Goal: Transaction & Acquisition: Purchase product/service

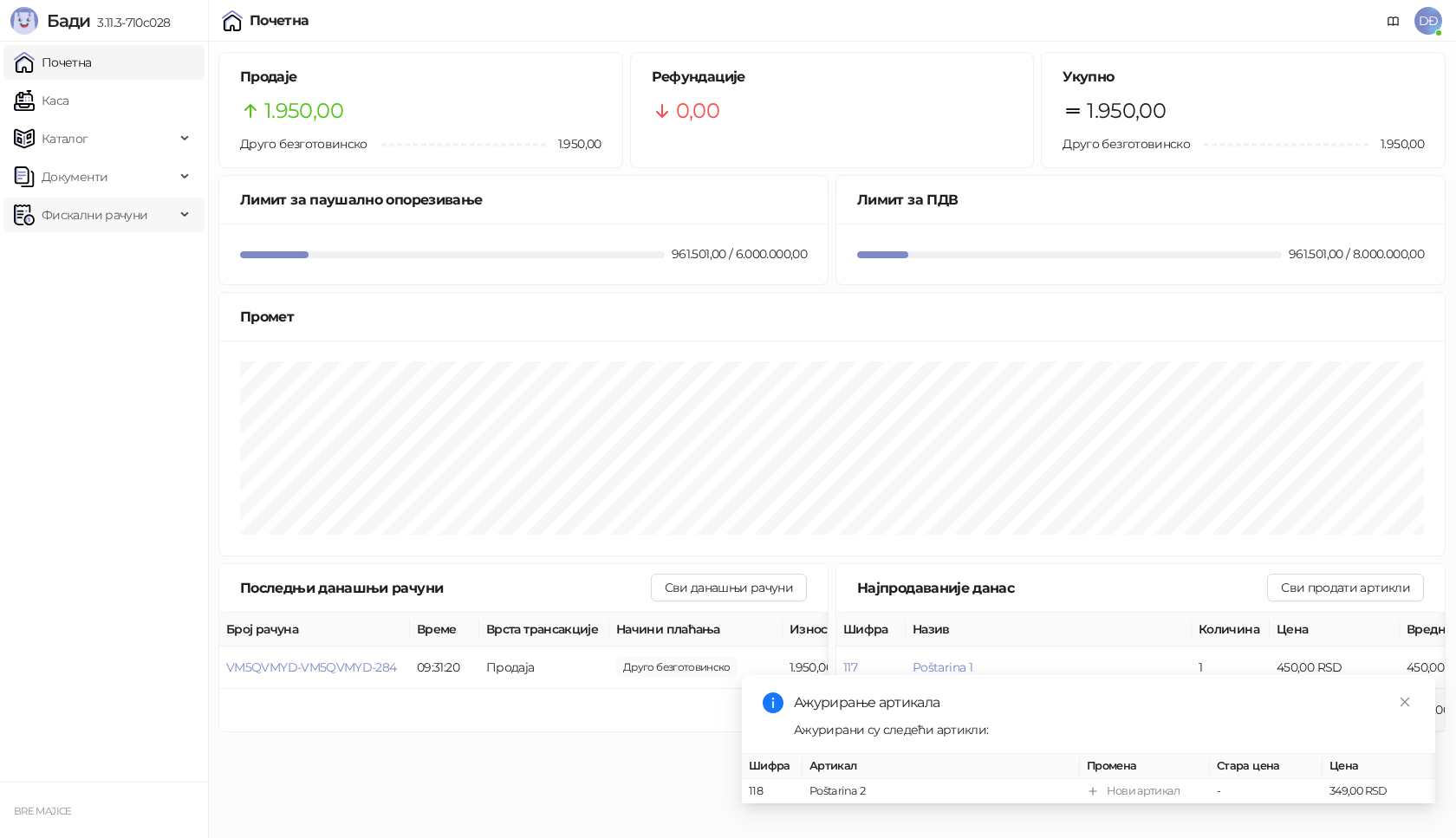
click at [140, 221] on span "Фискални рачуни" at bounding box center [95, 214] width 106 height 34
drag, startPoint x: 147, startPoint y: 256, endPoint x: 138, endPoint y: 257, distance: 9.1
click at [137, 258] on link "Издати рачуни" at bounding box center [78, 252] width 116 height 34
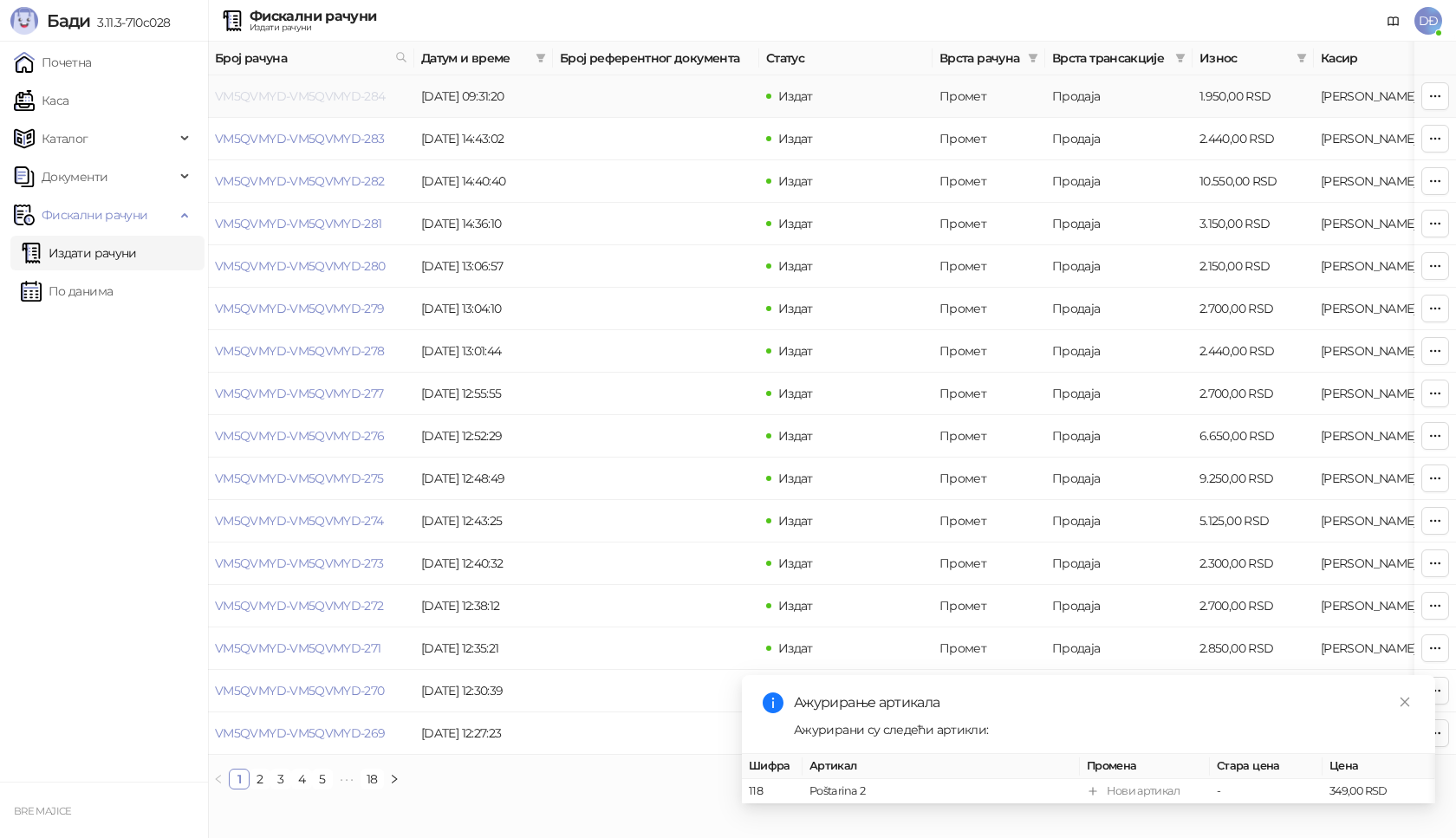
click at [331, 99] on link "VM5QVMYD-VM5QVMYD-284" at bounding box center [300, 96] width 171 height 16
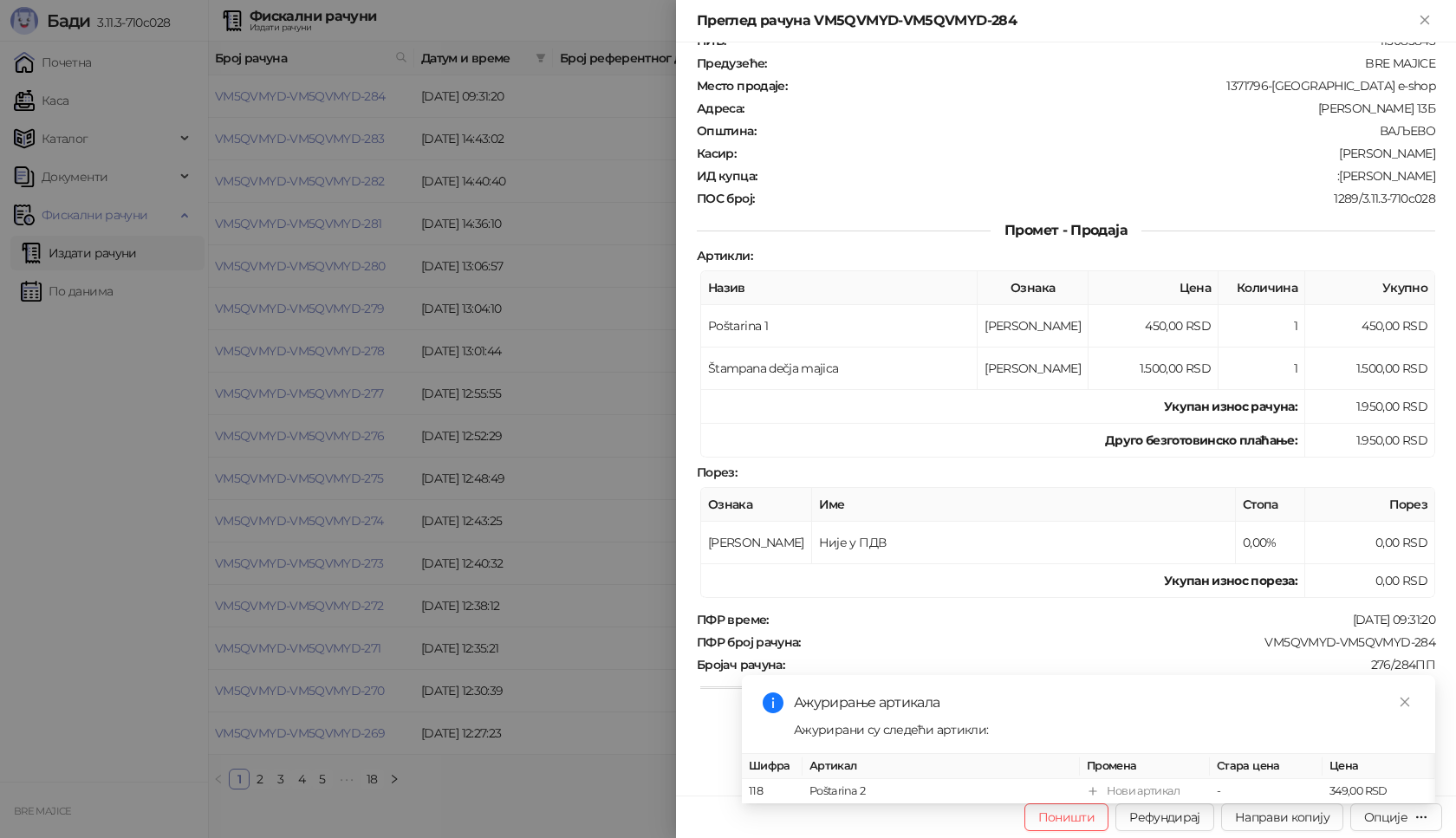
scroll to position [87, 0]
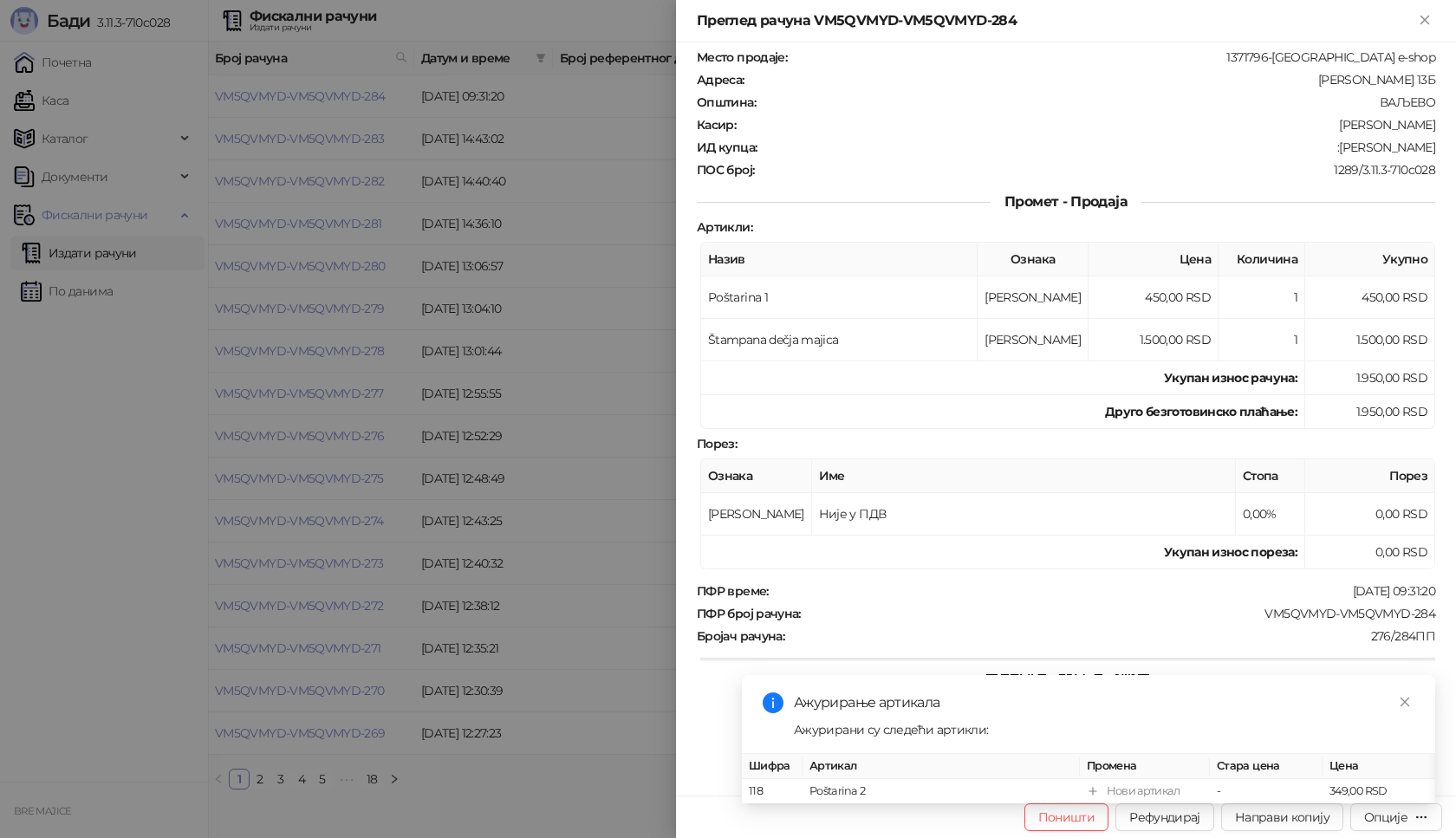
click at [1392, 803] on div "Ажурирање артикала Ажурирани су следећи артикли: Шифра Артикал Промена Стара це…" at bounding box center [1088, 738] width 693 height 128
click at [1419, 803] on div "Ажурирање артикала Ажурирани су следећи артикли: Шифра Артикал Промена Стара це…" at bounding box center [1088, 738] width 693 height 128
click at [1416, 803] on div "Ажурирање артикала Ажурирани су следећи артикли: Шифра Артикал Промена Стара це…" at bounding box center [1088, 738] width 693 height 128
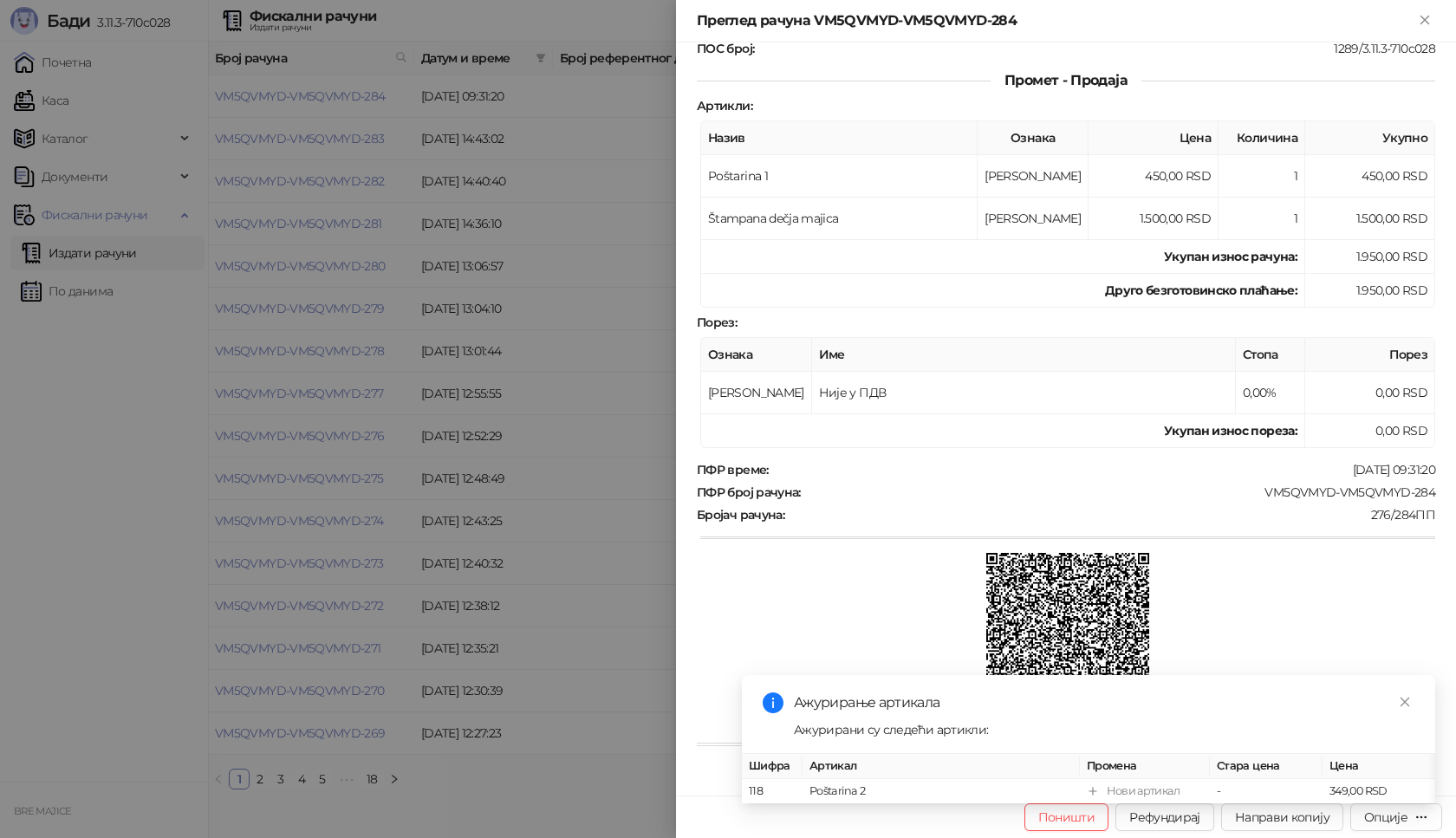
scroll to position [209, 0]
click at [1388, 803] on div "Ажурирање артикала Ажурирани су следећи артикли: Шифра Артикал Промена Стара це…" at bounding box center [1088, 738] width 693 height 128
click at [1402, 696] on icon "close" at bounding box center [1404, 702] width 12 height 12
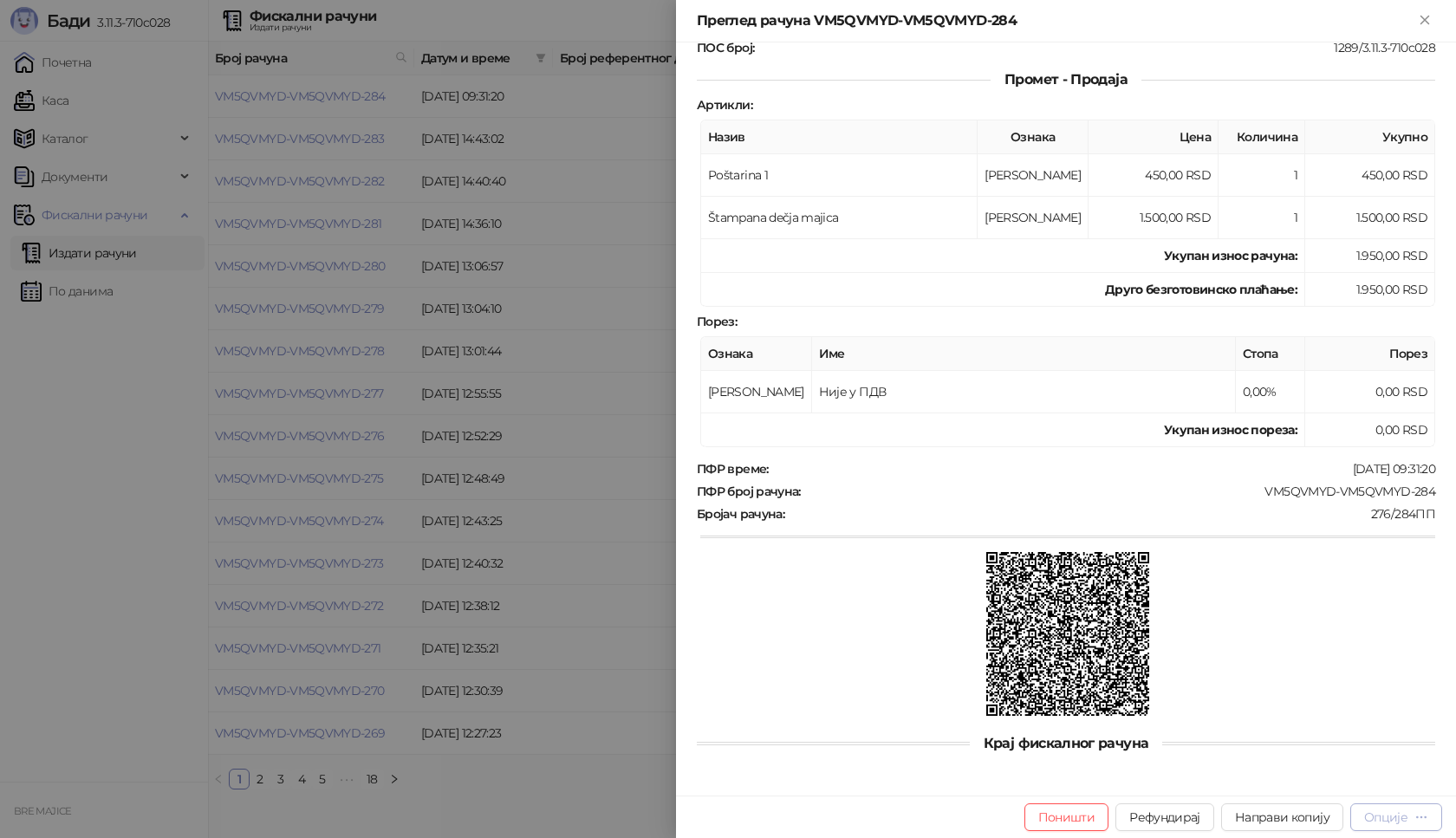
click at [1390, 812] on div "Опције" at bounding box center [1386, 817] width 43 height 16
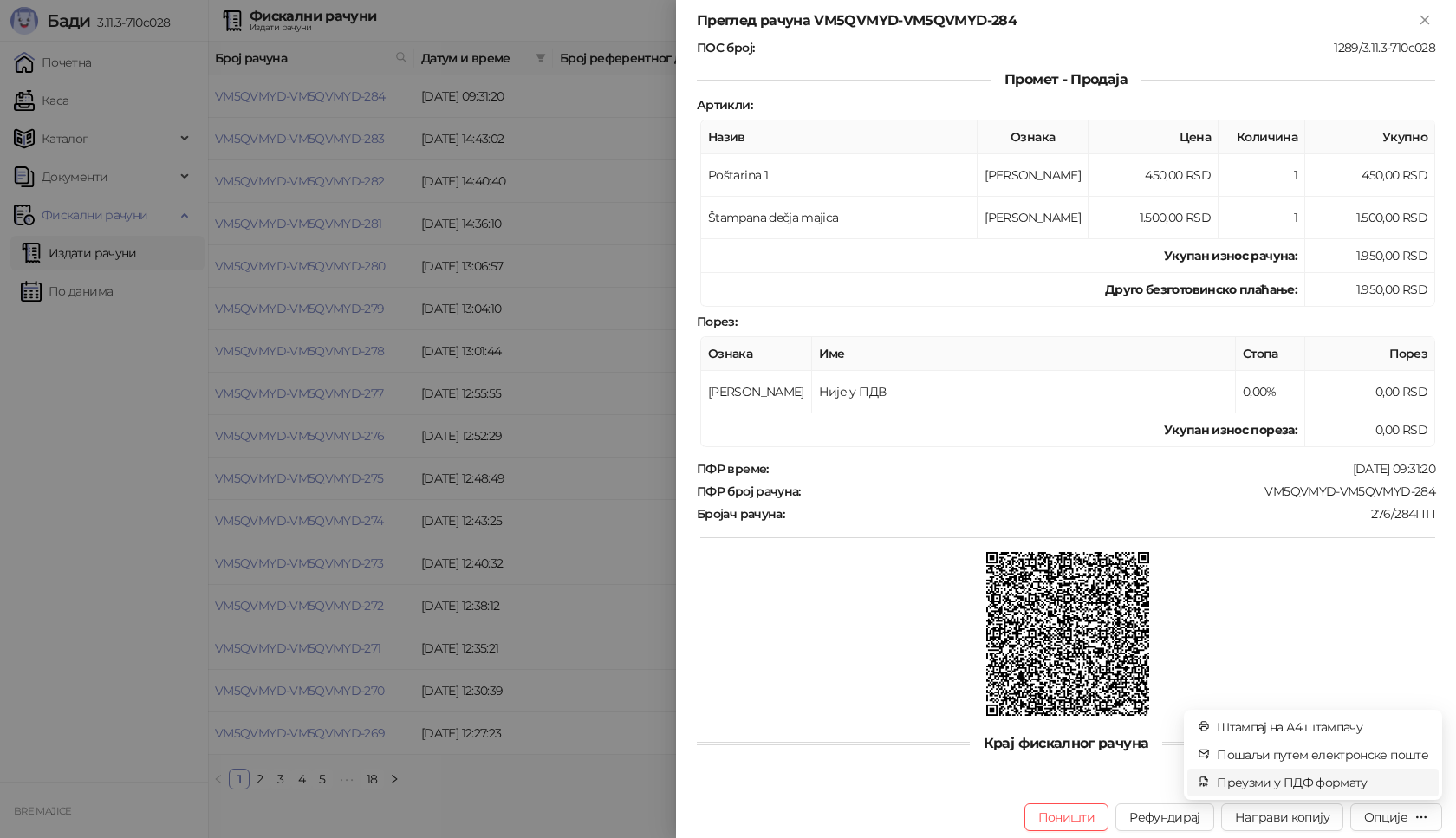
click at [1364, 780] on span "Преузми у ПДФ формату" at bounding box center [1322, 781] width 211 height 19
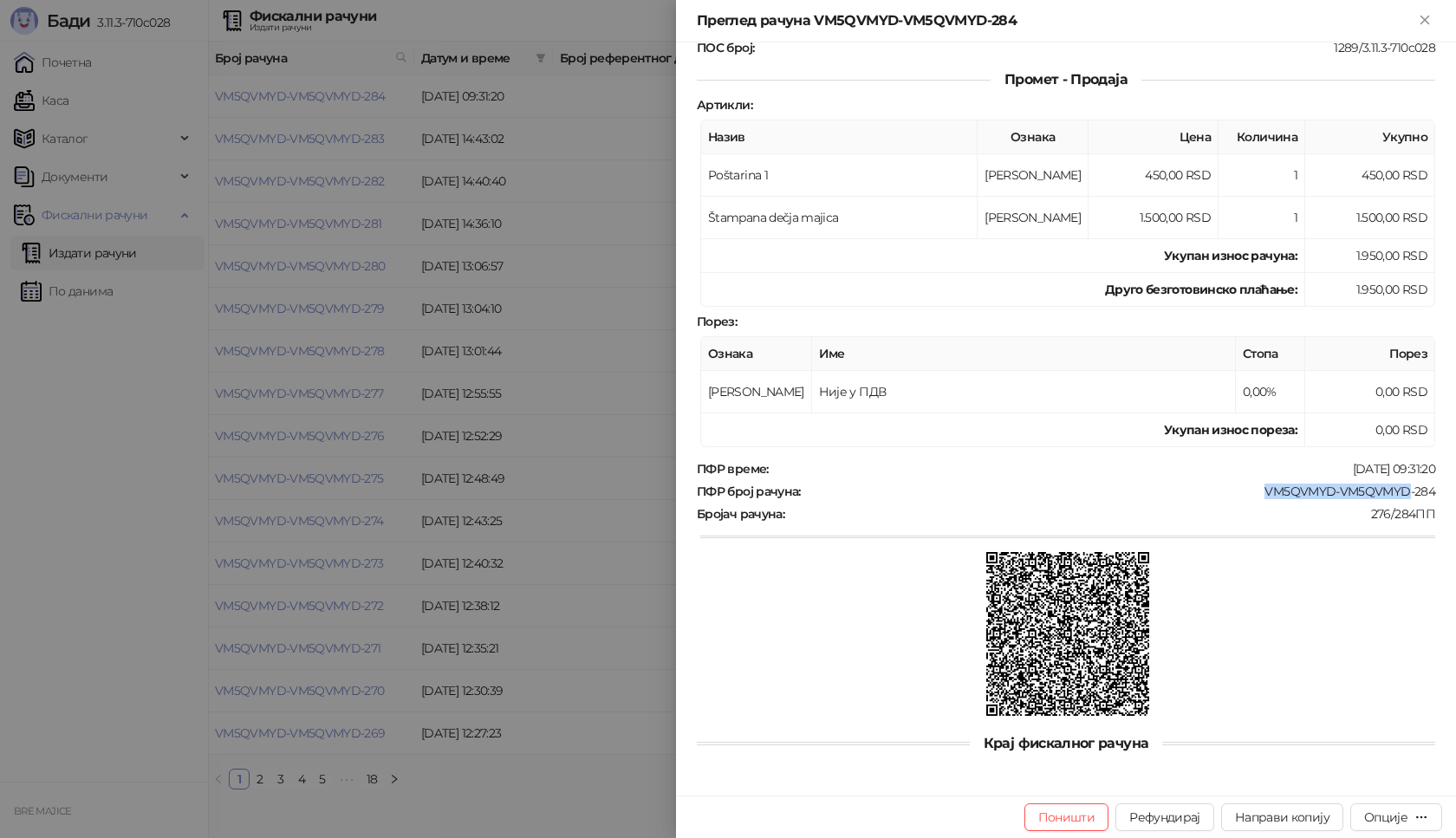
drag, startPoint x: 1396, startPoint y: 492, endPoint x: 1249, endPoint y: 490, distance: 147.0
click at [1249, 490] on div "VM5QVMYD-VM5QVMYD-284" at bounding box center [1120, 491] width 635 height 16
copy div "VM5QVMYD-VM5QVMYD"
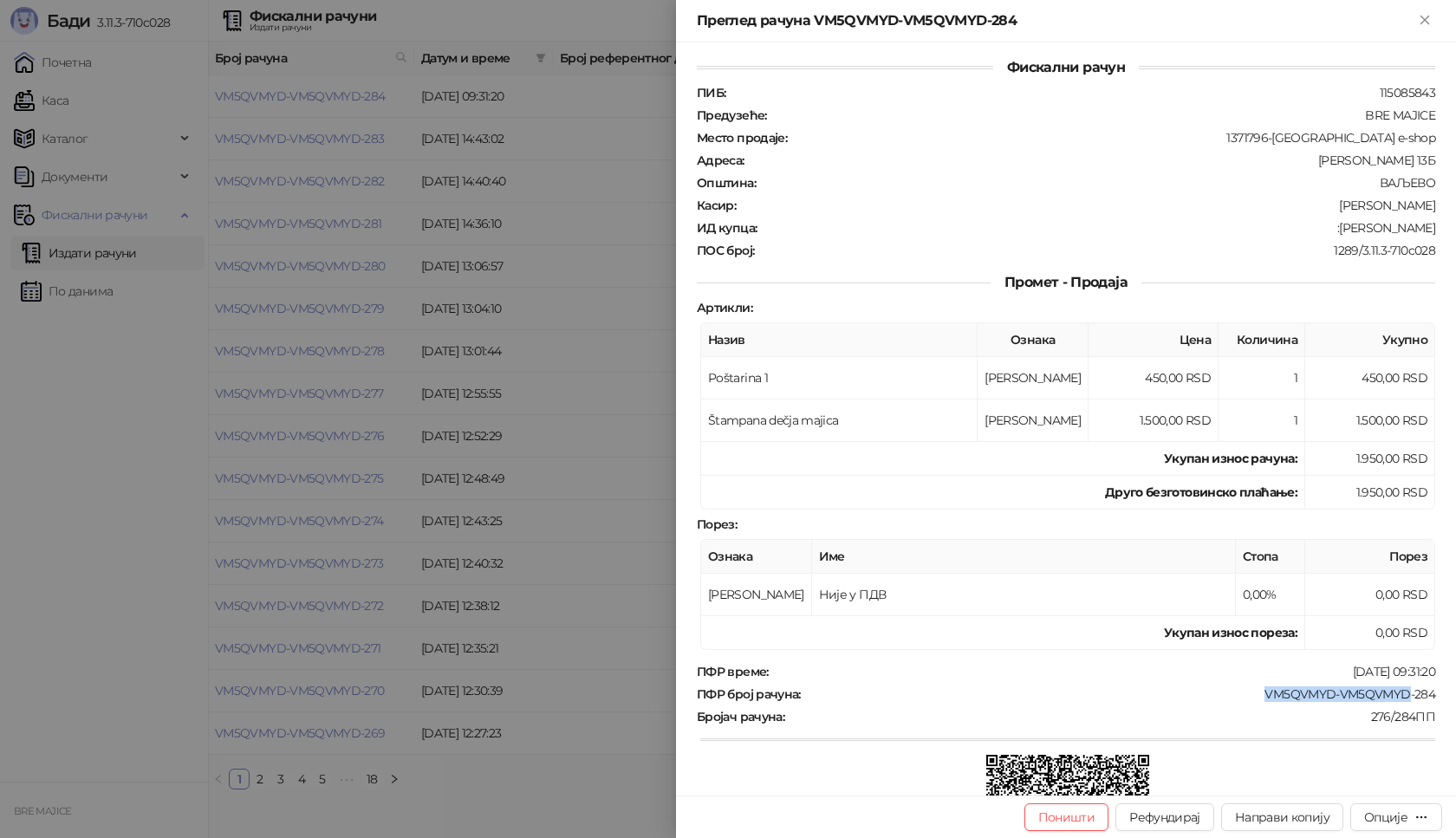
scroll to position [0, 0]
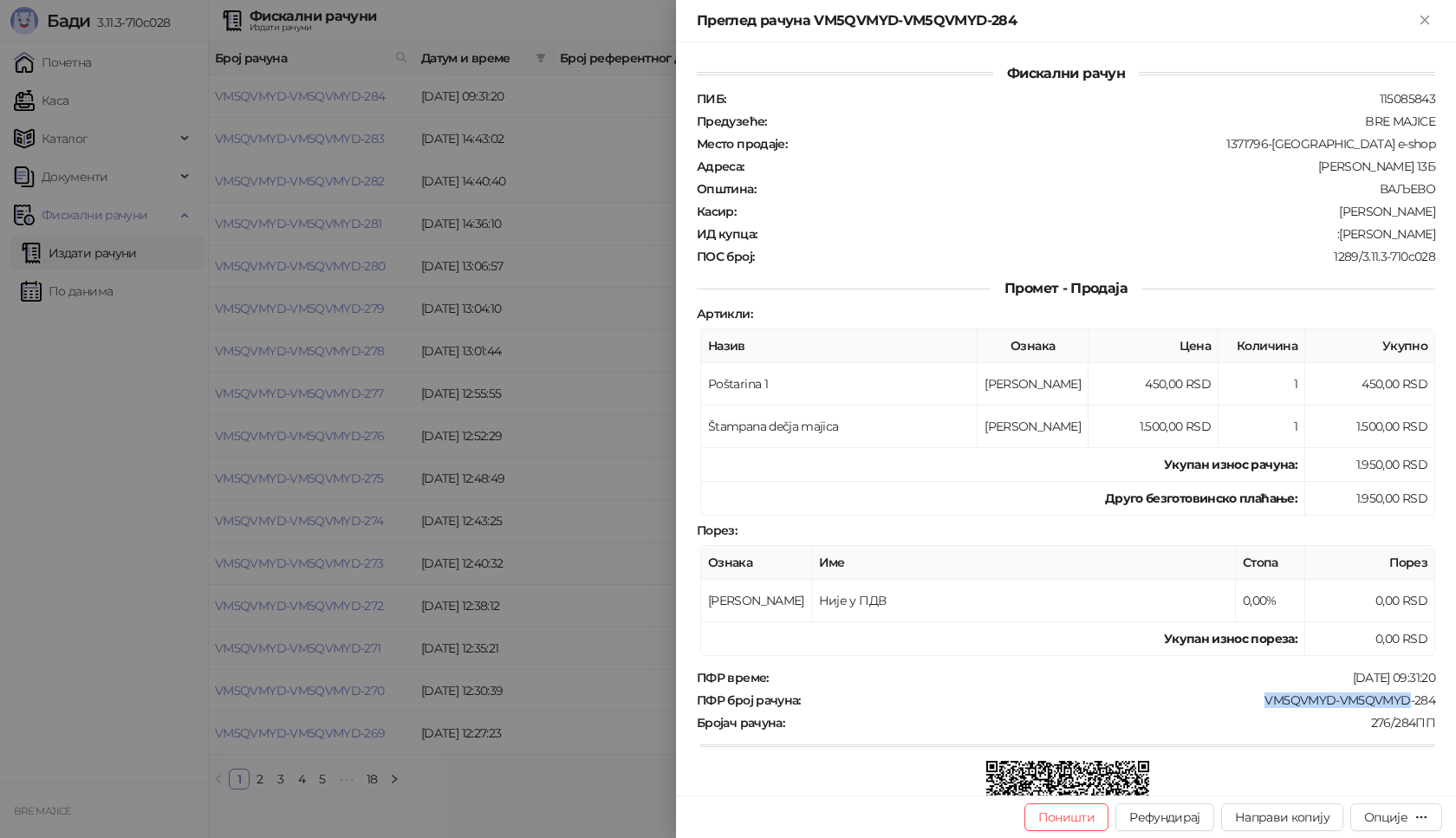
drag, startPoint x: 1426, startPoint y: 235, endPoint x: 1334, endPoint y: 240, distance: 92.1
click at [1334, 240] on div "Фискални рачун ПИБ : 115085843 Предузеће : BRE MAJICE Место продаје : 1371796-B…" at bounding box center [1066, 419] width 780 height 753
copy div "Milena Novković"
click at [1429, 14] on icon "Close" at bounding box center [1425, 20] width 16 height 16
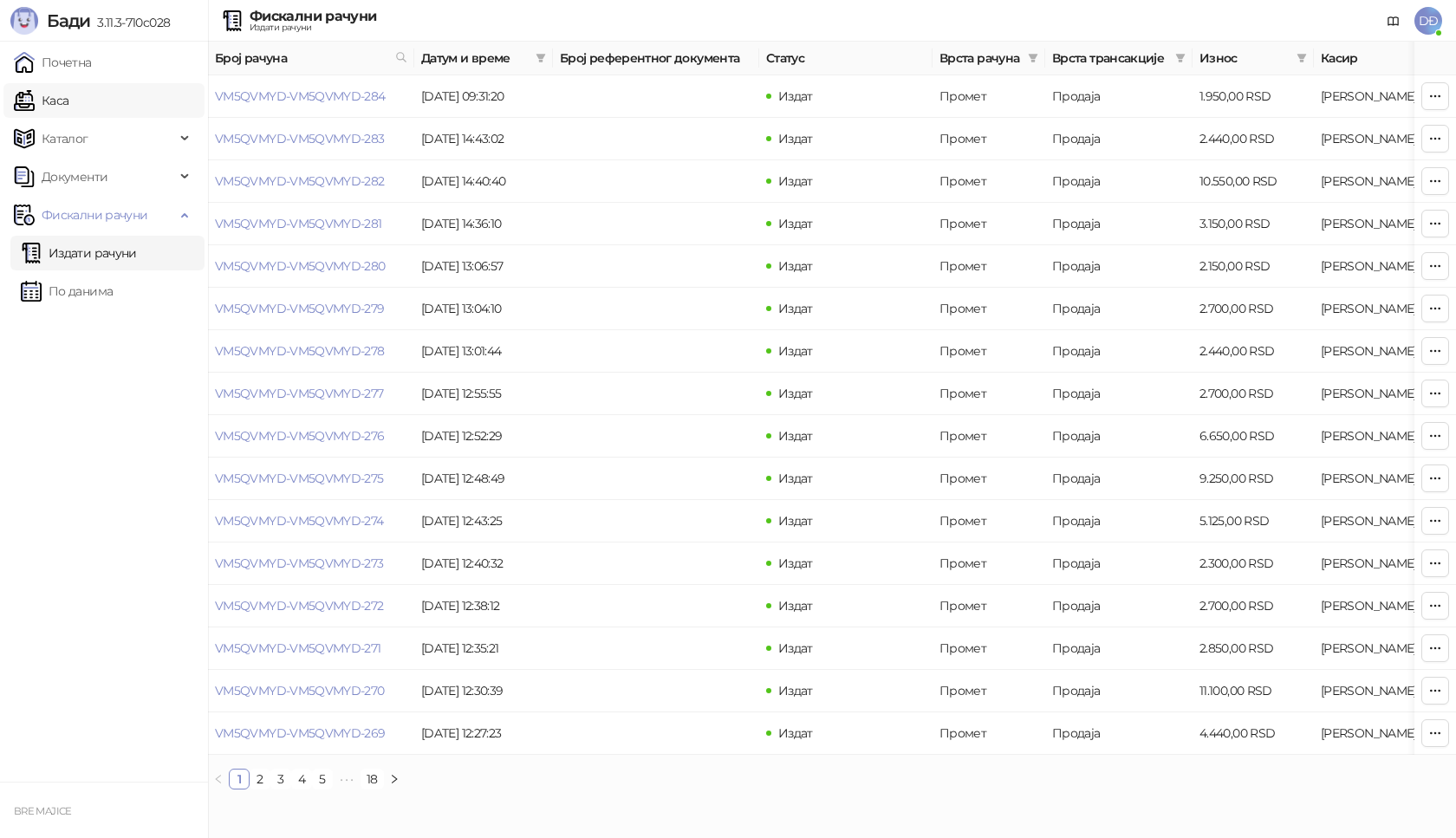
click at [68, 97] on link "Каса" at bounding box center [41, 100] width 55 height 34
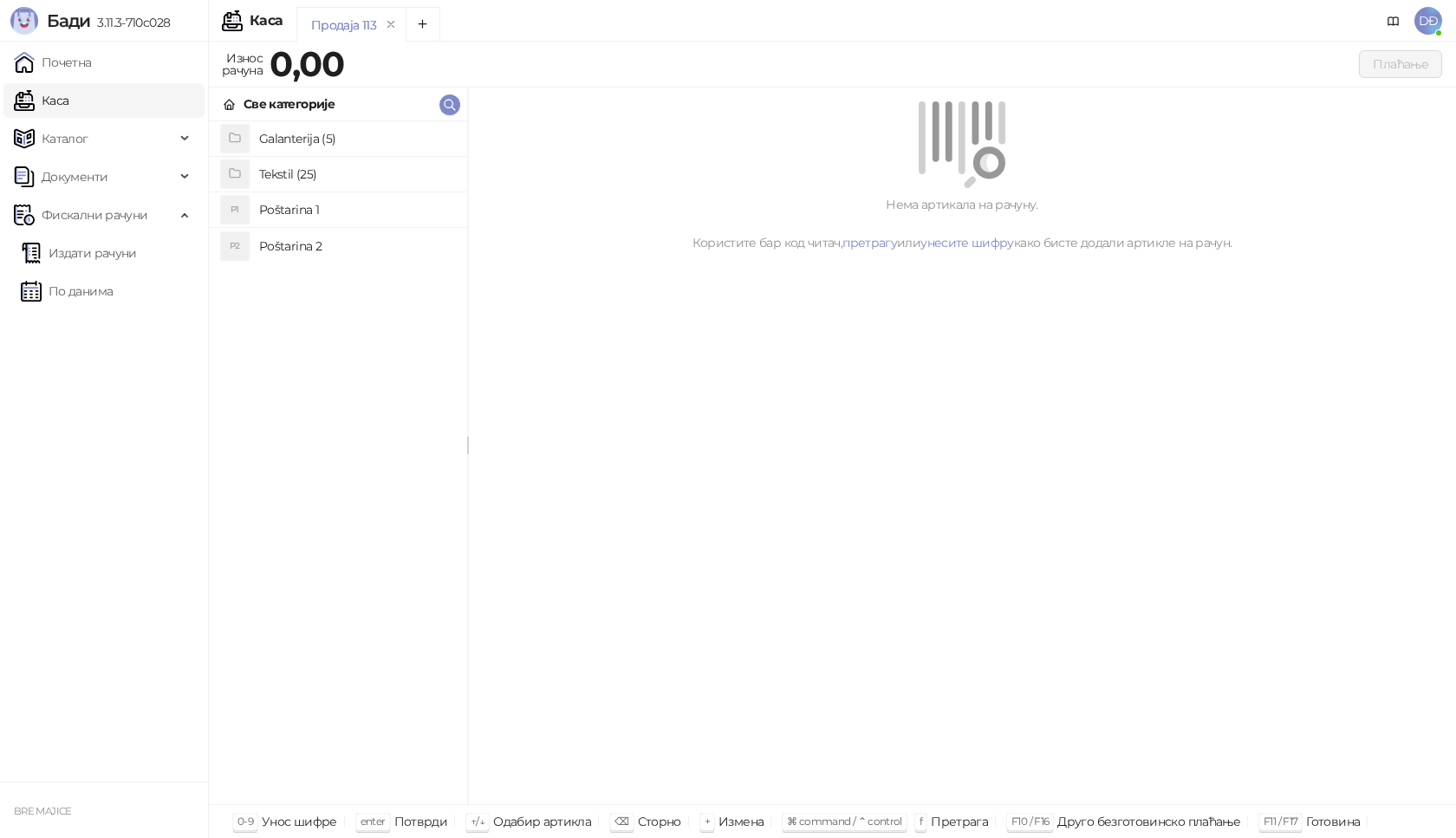
click at [282, 211] on h4 "Poštarina 1" at bounding box center [356, 209] width 195 height 27
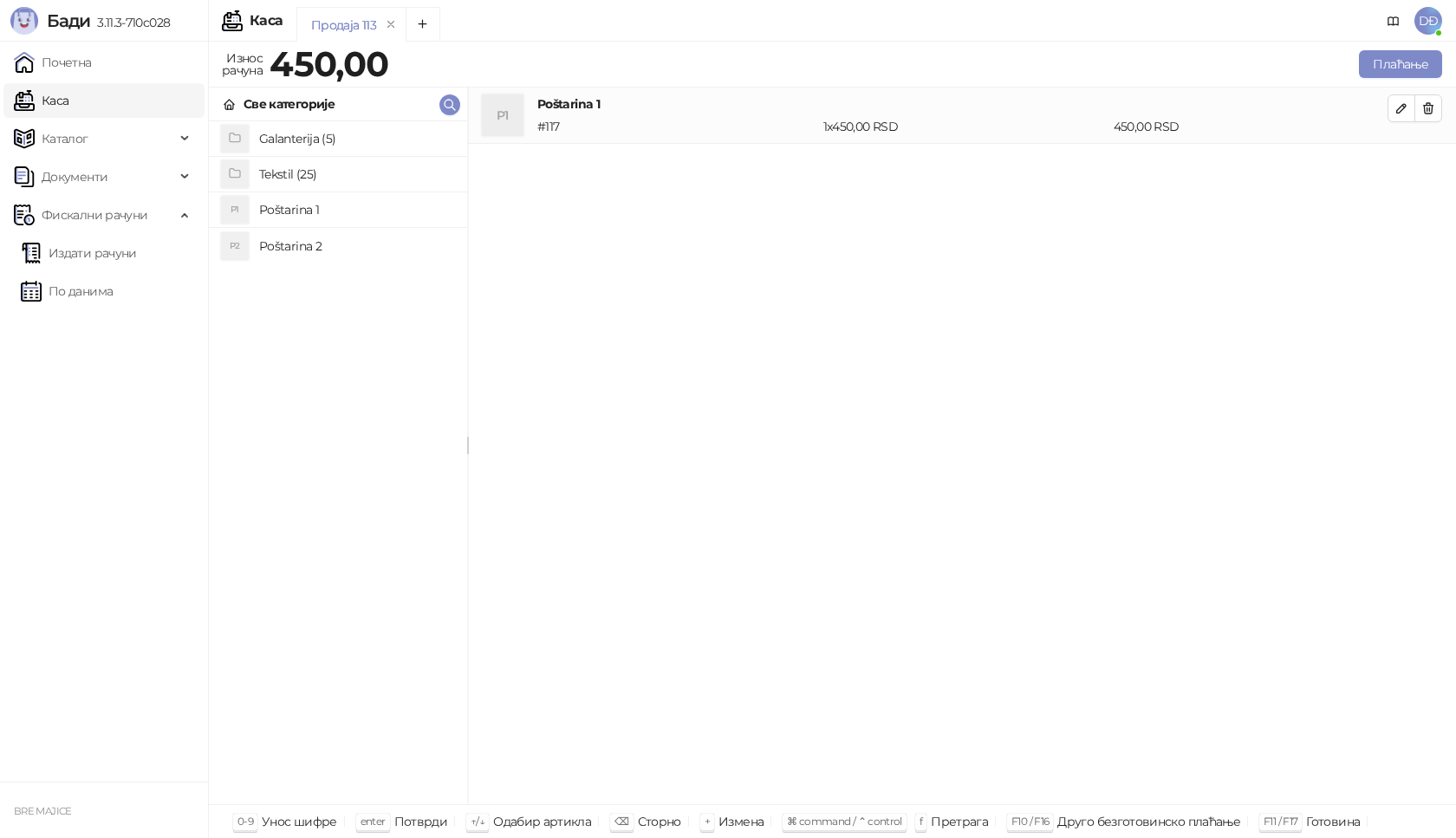
click at [287, 178] on h4 "Tekstil (25)" at bounding box center [356, 174] width 195 height 27
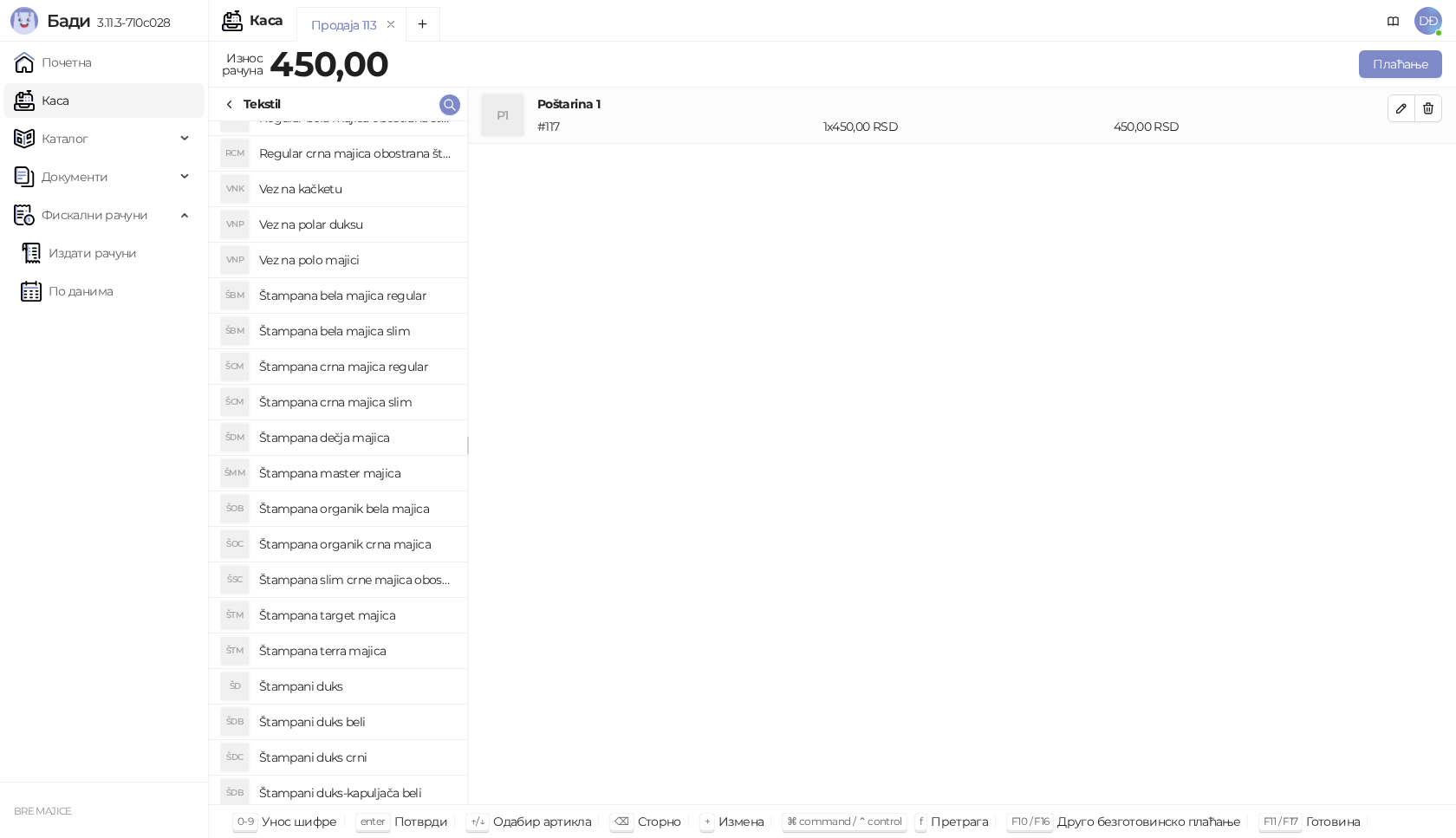
scroll to position [173, 0]
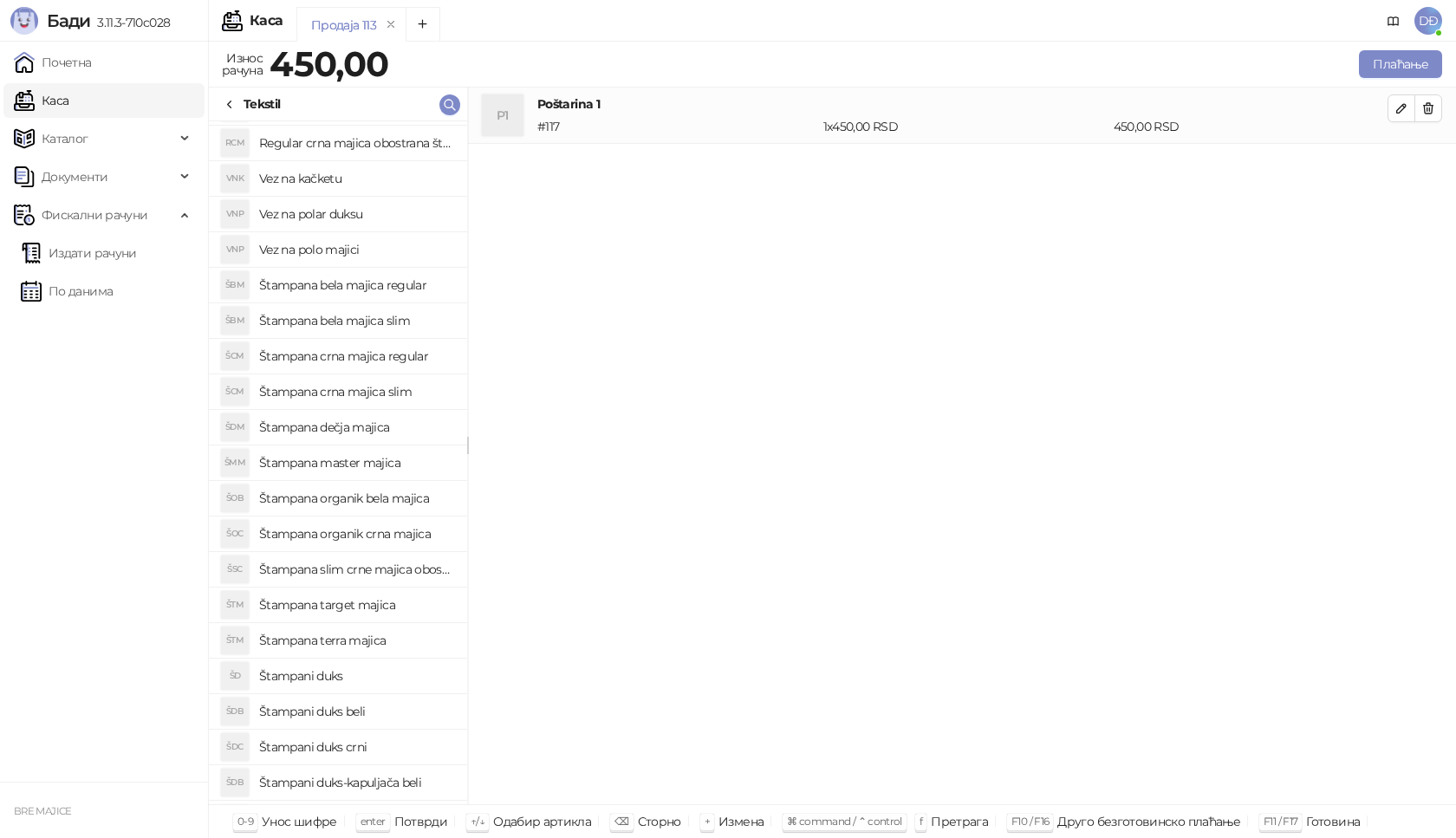
click at [369, 463] on h4 "Štampana master majica" at bounding box center [356, 463] width 195 height 27
click at [1389, 163] on button "button" at bounding box center [1401, 164] width 27 height 27
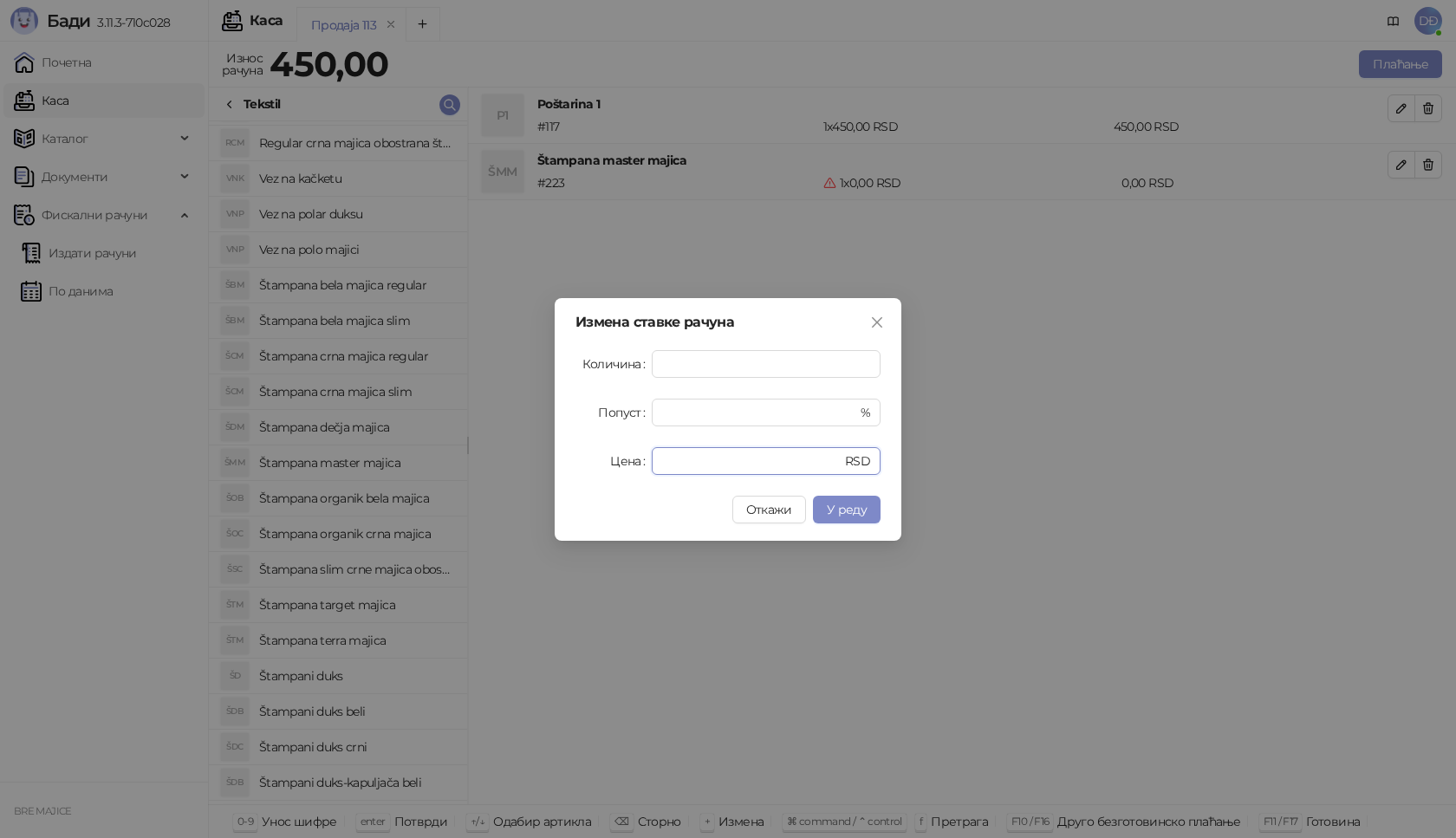
drag, startPoint x: 683, startPoint y: 460, endPoint x: 621, endPoint y: 465, distance: 62.2
click at [625, 465] on div "Цена * RSD" at bounding box center [728, 461] width 305 height 27
type input "****"
click at [840, 507] on span "У реду" at bounding box center [846, 509] width 40 height 16
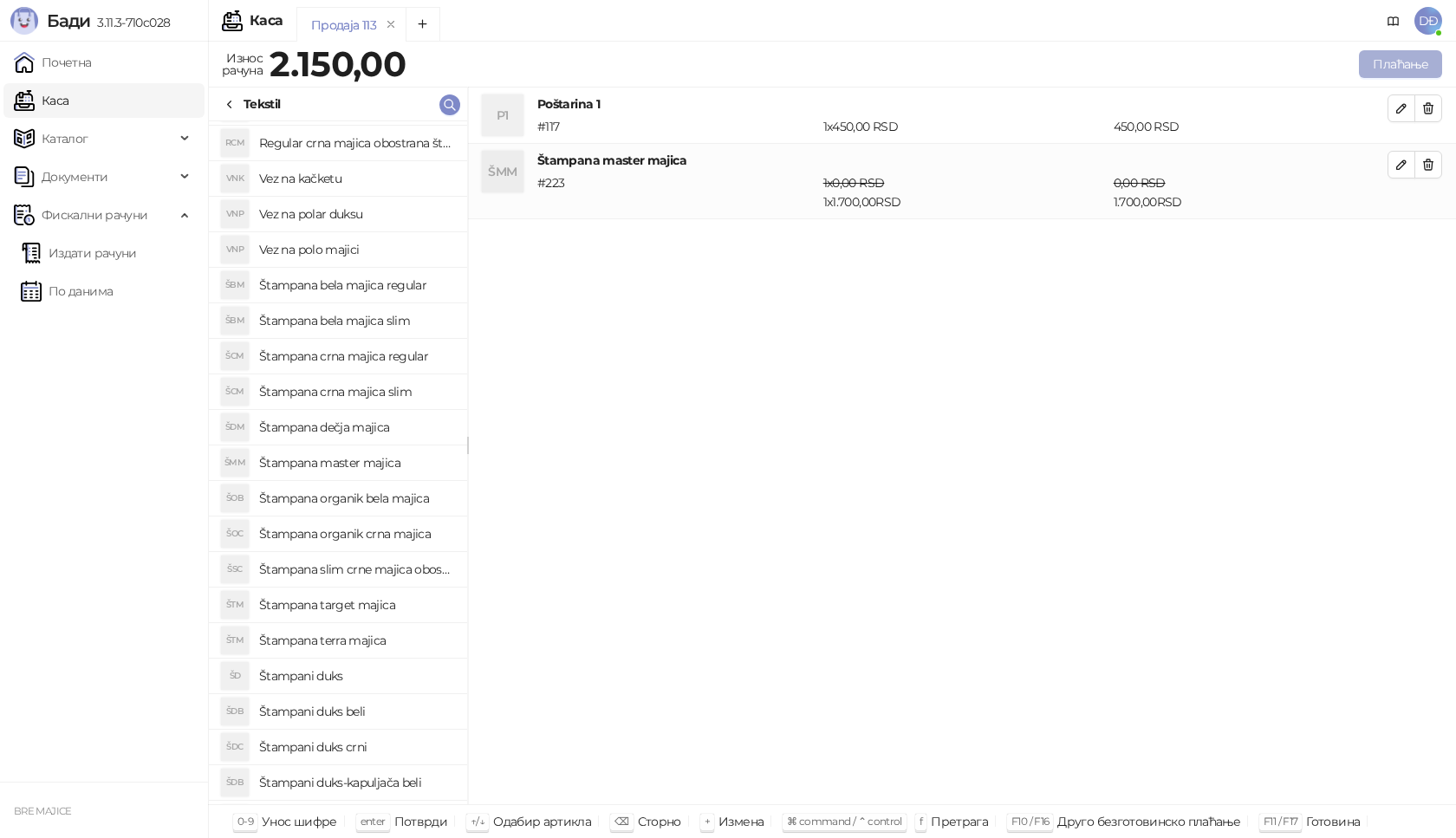
click at [1390, 61] on button "Плаћање" at bounding box center [1400, 64] width 83 height 27
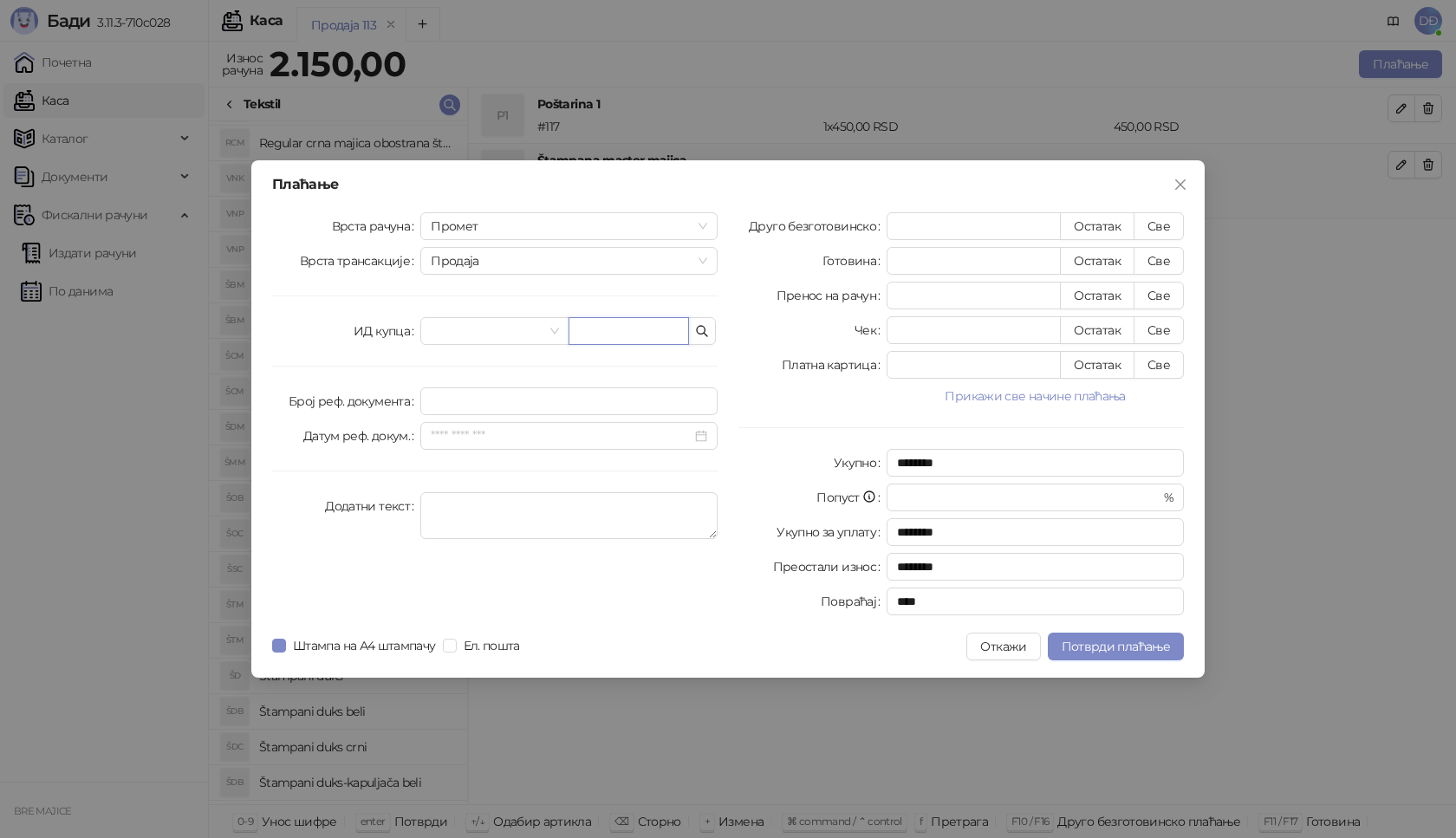
click at [612, 327] on input "text" at bounding box center [628, 331] width 120 height 27
paste input "**********"
type input "*"
paste input "**********"
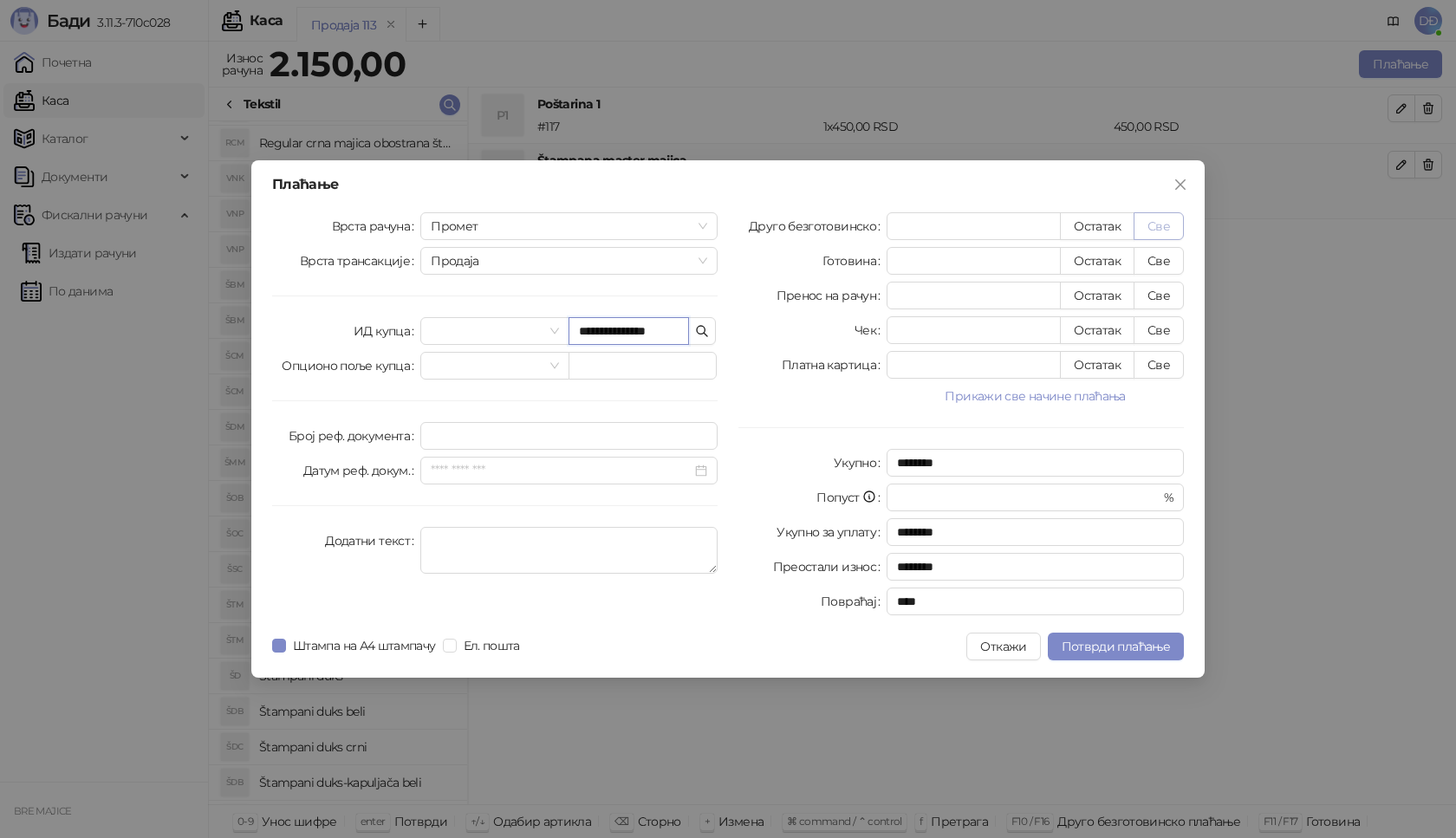
type input "**********"
click at [1165, 229] on button "Све" at bounding box center [1158, 226] width 50 height 27
type input "****"
click at [1123, 645] on span "Потврди плаћање" at bounding box center [1116, 646] width 109 height 16
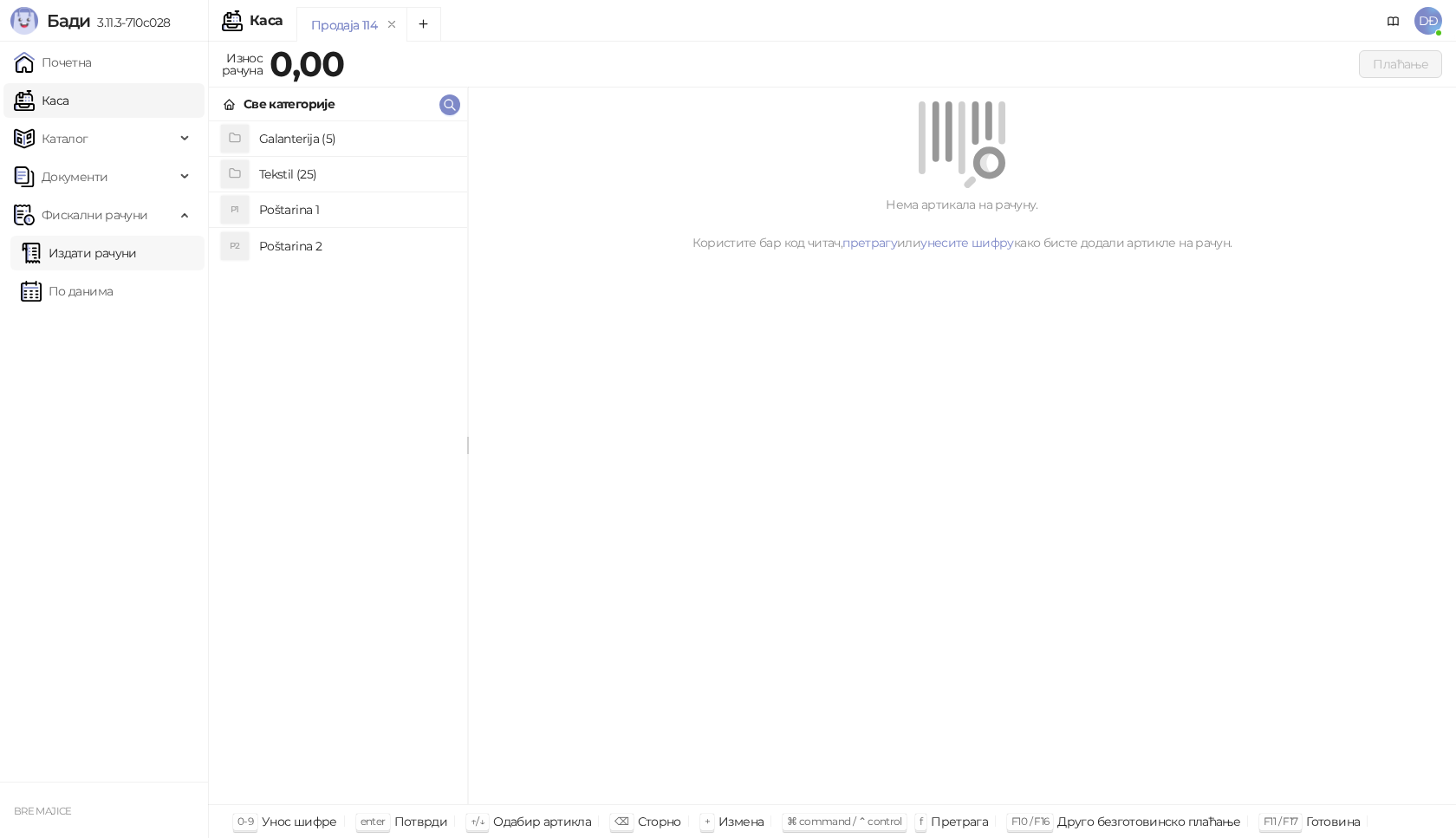
click at [125, 248] on link "Издати рачуни" at bounding box center [78, 252] width 116 height 34
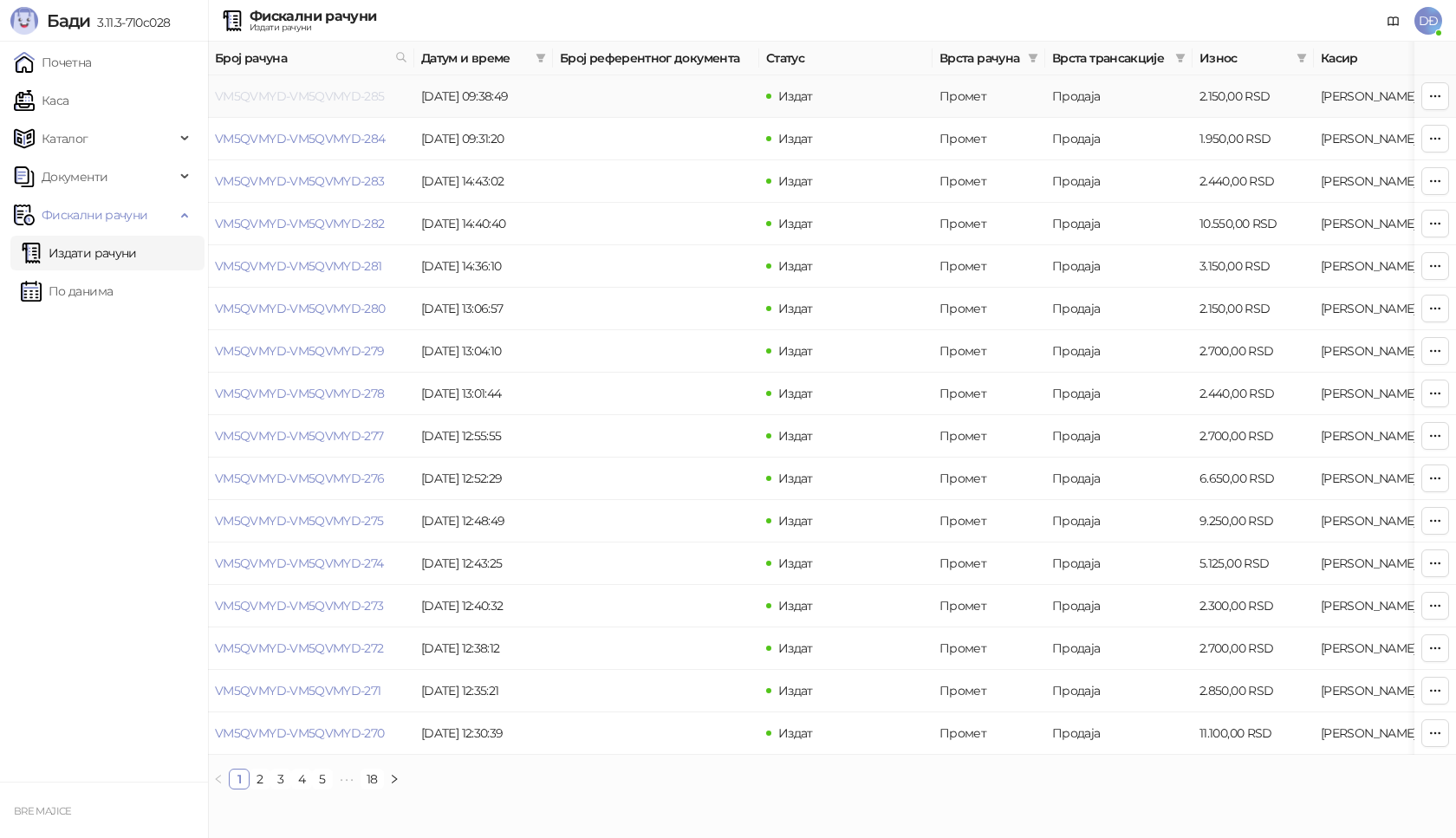
click at [286, 98] on link "VM5QVMYD-VM5QVMYD-285" at bounding box center [300, 96] width 170 height 16
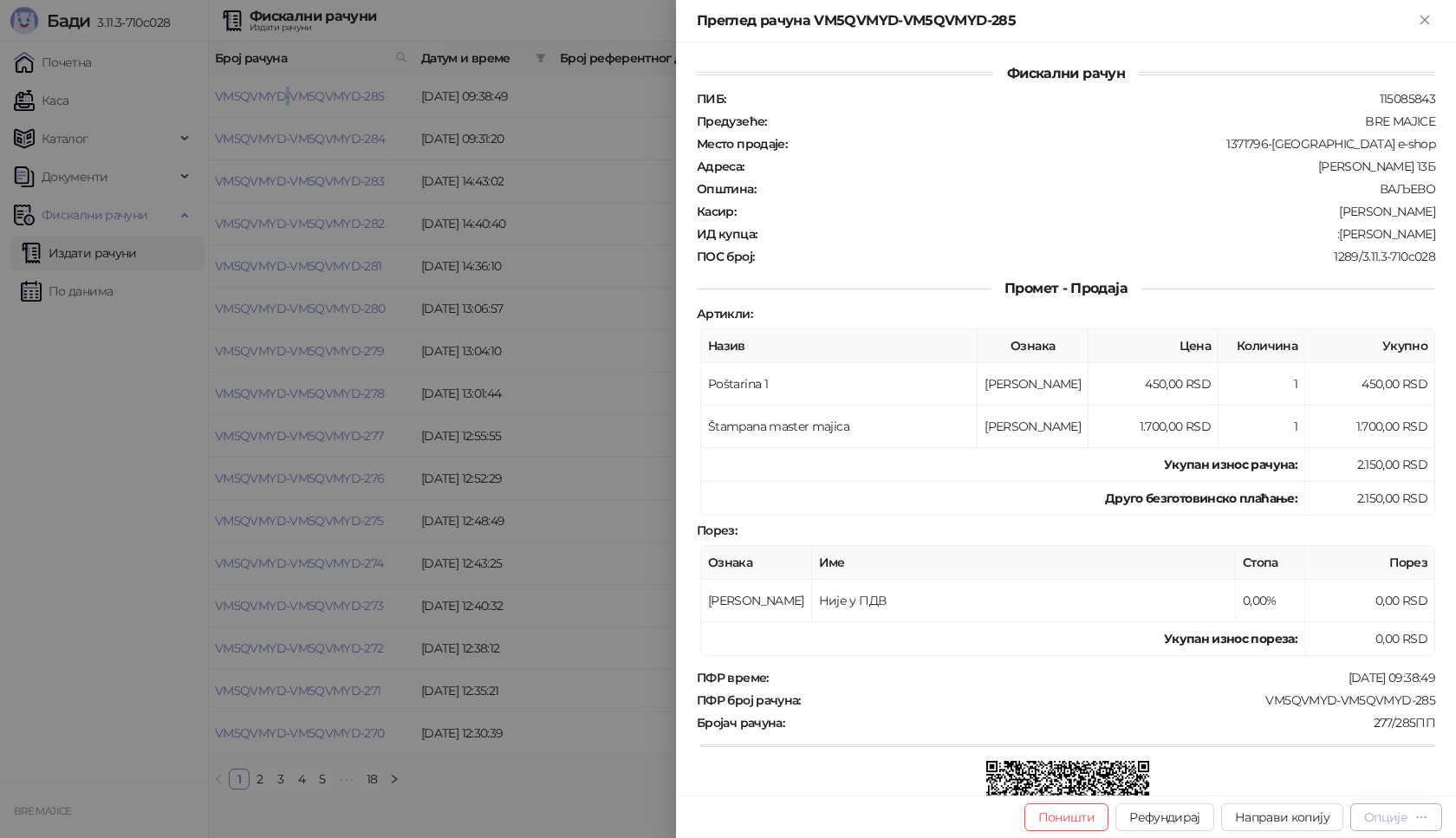
click at [1409, 818] on div "Опције" at bounding box center [1396, 816] width 65 height 17
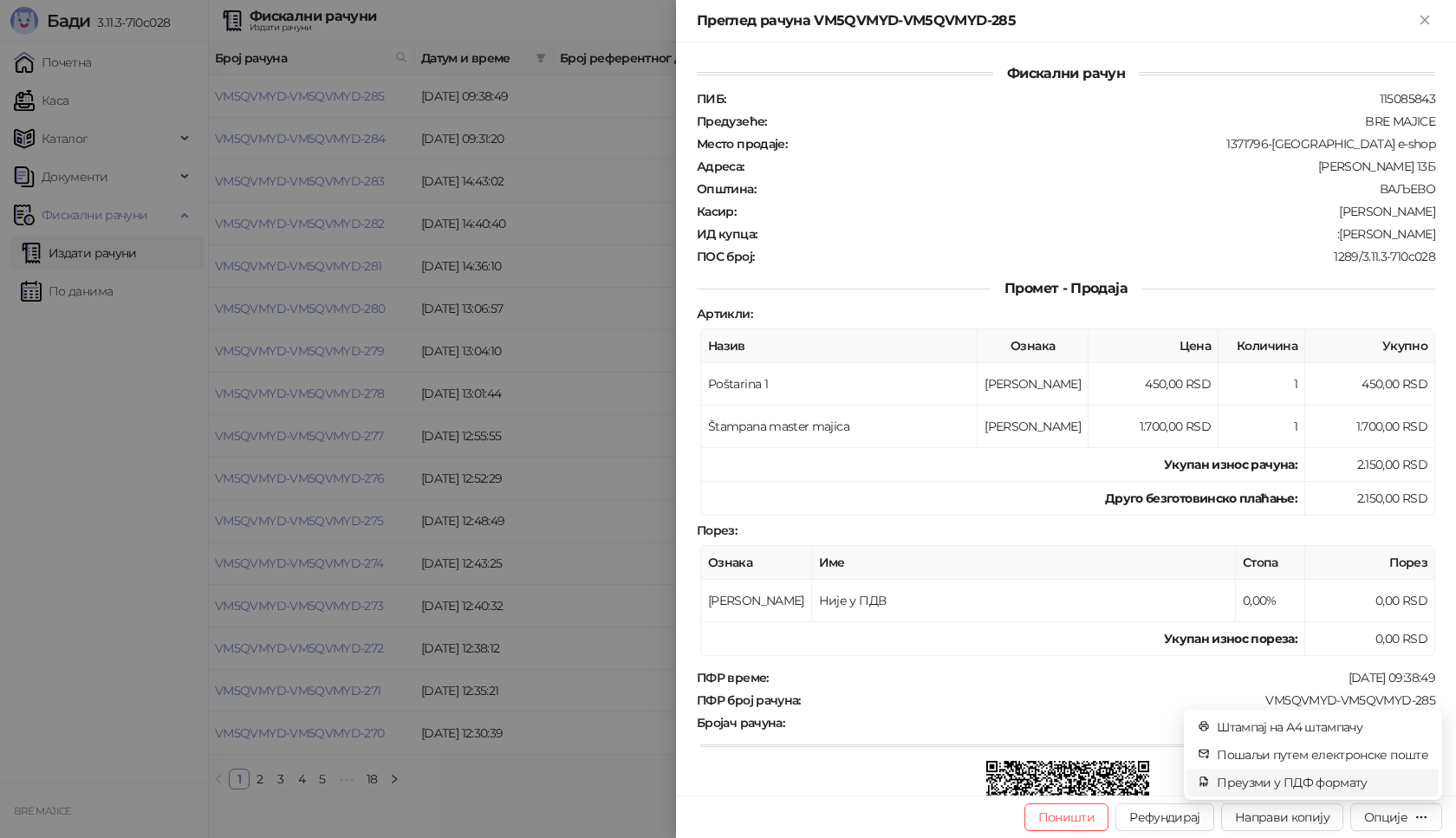
click at [1327, 780] on span "Преузми у ПДФ формату" at bounding box center [1322, 781] width 211 height 19
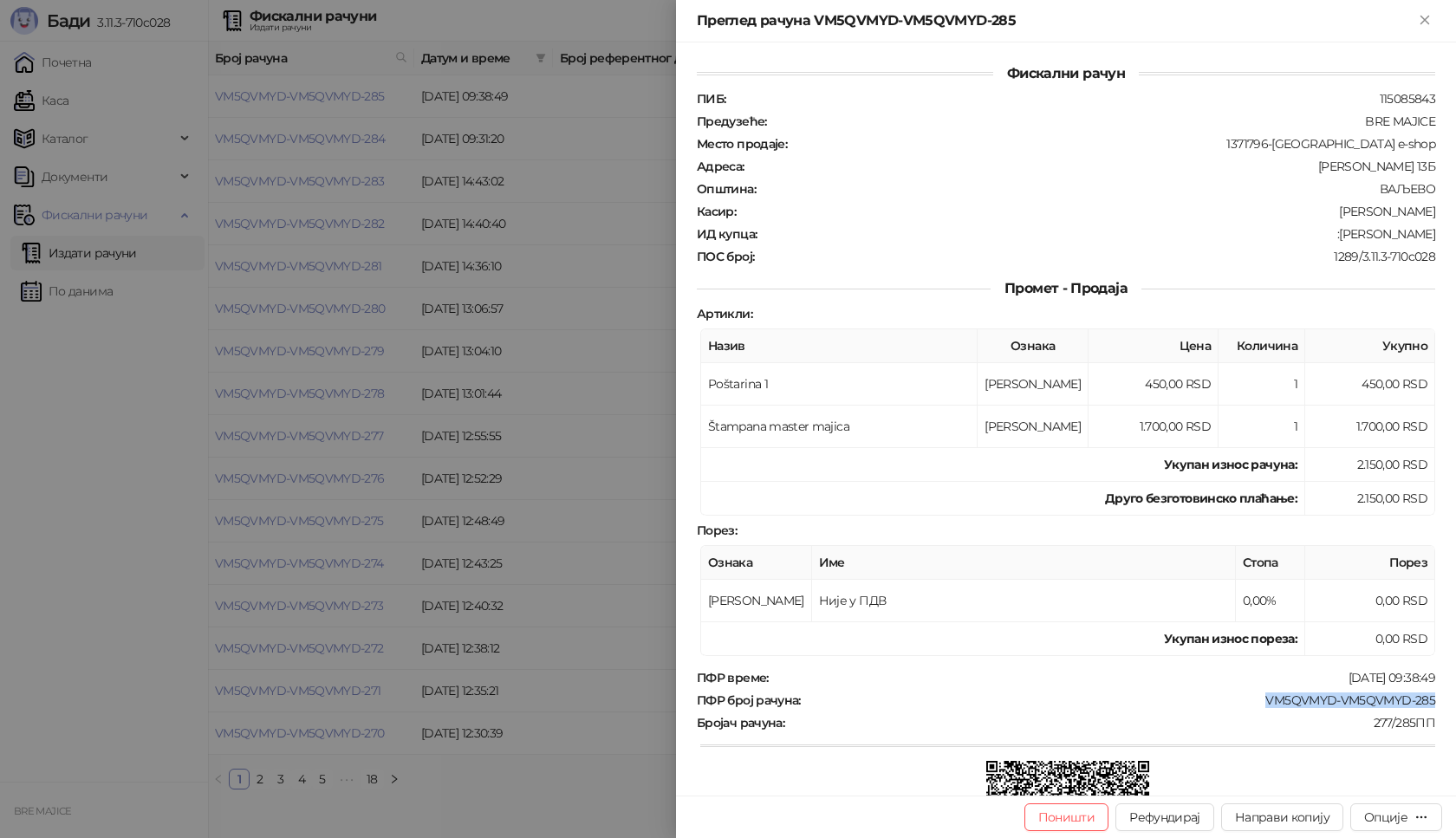
drag, startPoint x: 1420, startPoint y: 700, endPoint x: 1250, endPoint y: 699, distance: 170.0
click at [1250, 699] on div "Фискални рачун ПИБ : 115085843 Предузеће : BRE MAJICE Место продаје : 1371796-B…" at bounding box center [1066, 419] width 780 height 753
copy div "VM5QVMYD-VM5QVMYD-285"
drag, startPoint x: 1425, startPoint y: 233, endPoint x: 1342, endPoint y: 240, distance: 83.3
click at [1342, 240] on div "Фискални рачун ПИБ : 115085843 Предузеће : BRE MAJICE Место продаје : 1371796-B…" at bounding box center [1066, 419] width 780 height 753
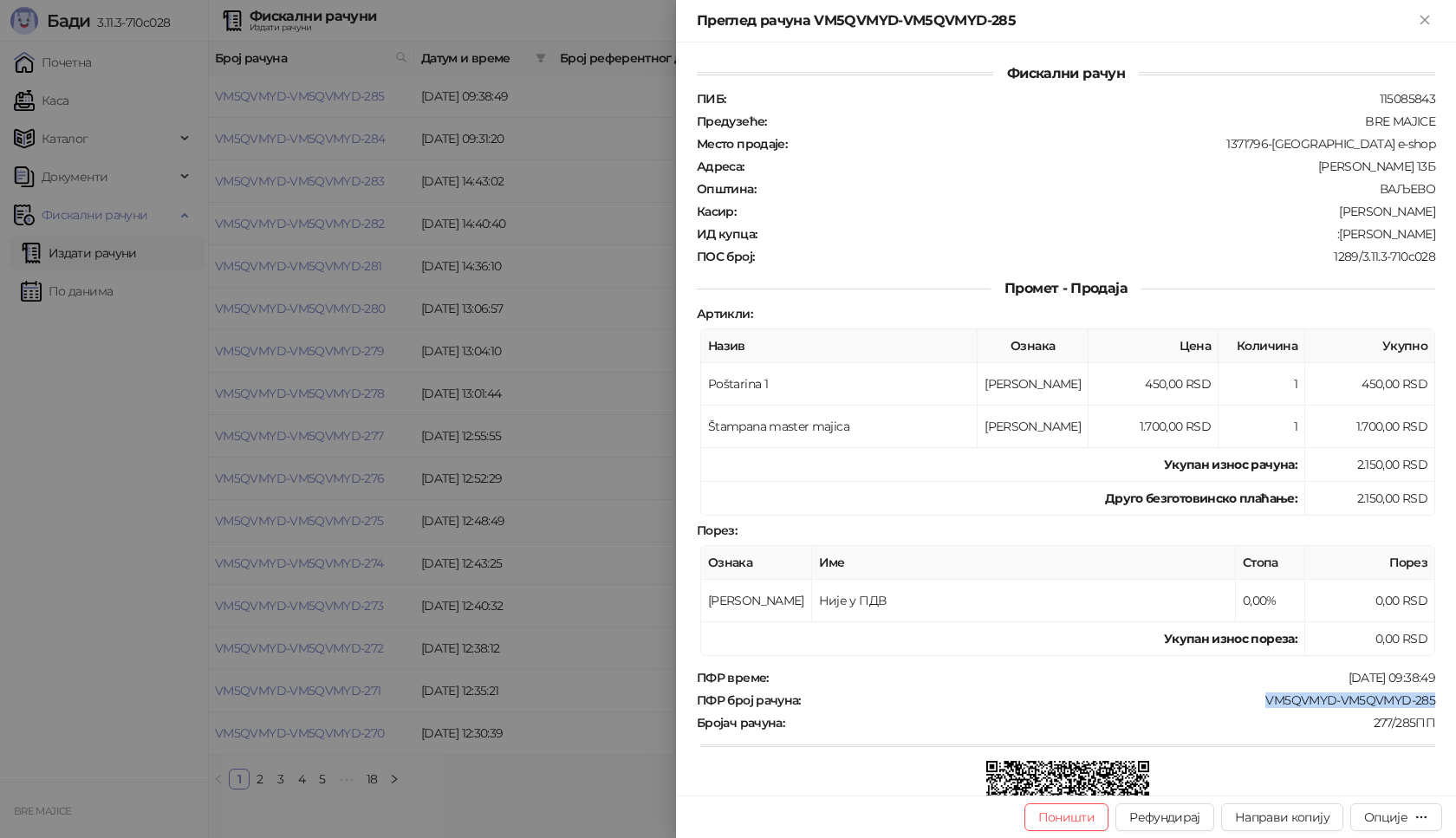
copy div "Darko Filipović"
click at [1424, 13] on icon "Close" at bounding box center [1425, 20] width 16 height 16
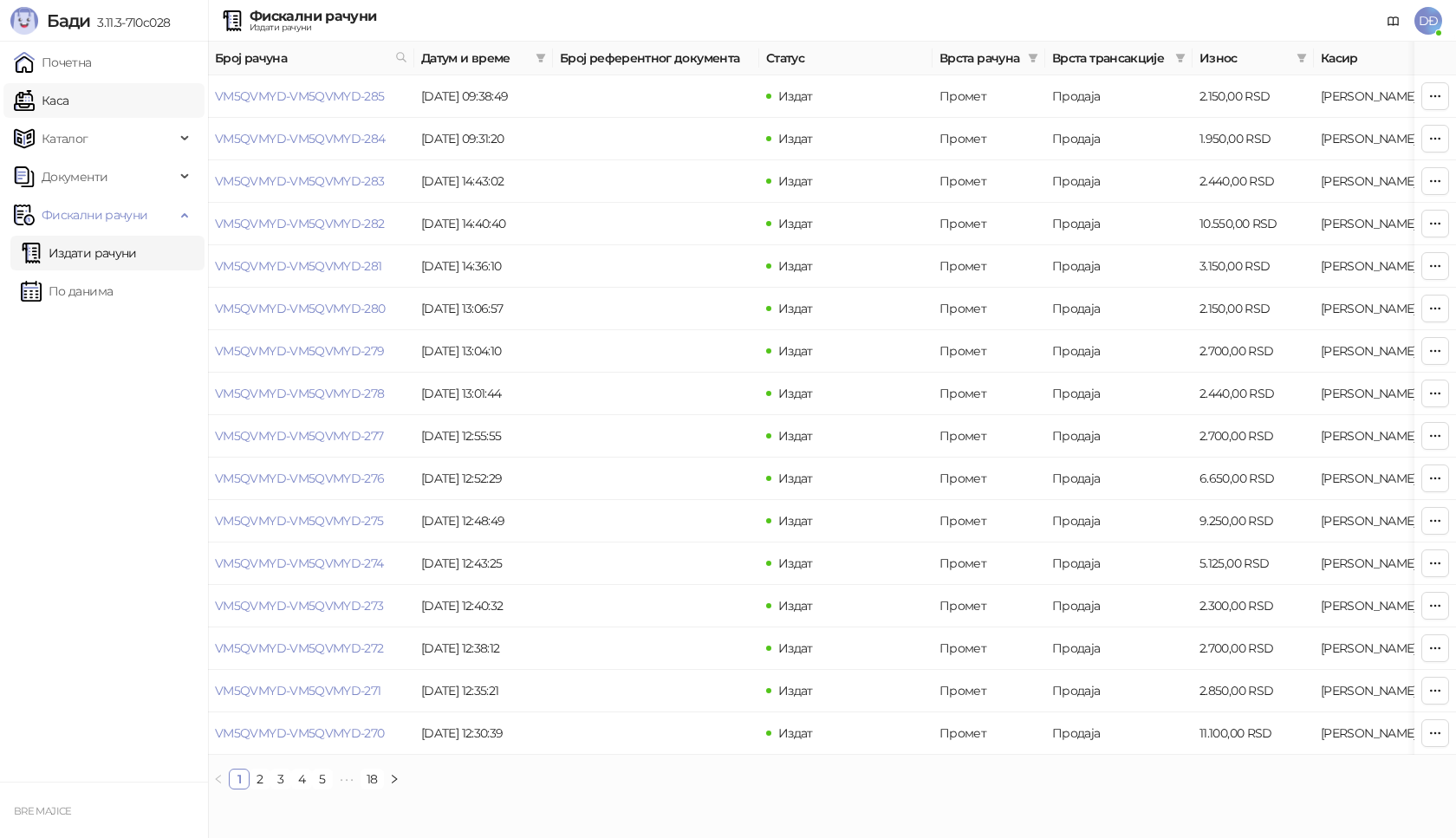
click at [66, 103] on link "Каса" at bounding box center [41, 100] width 55 height 34
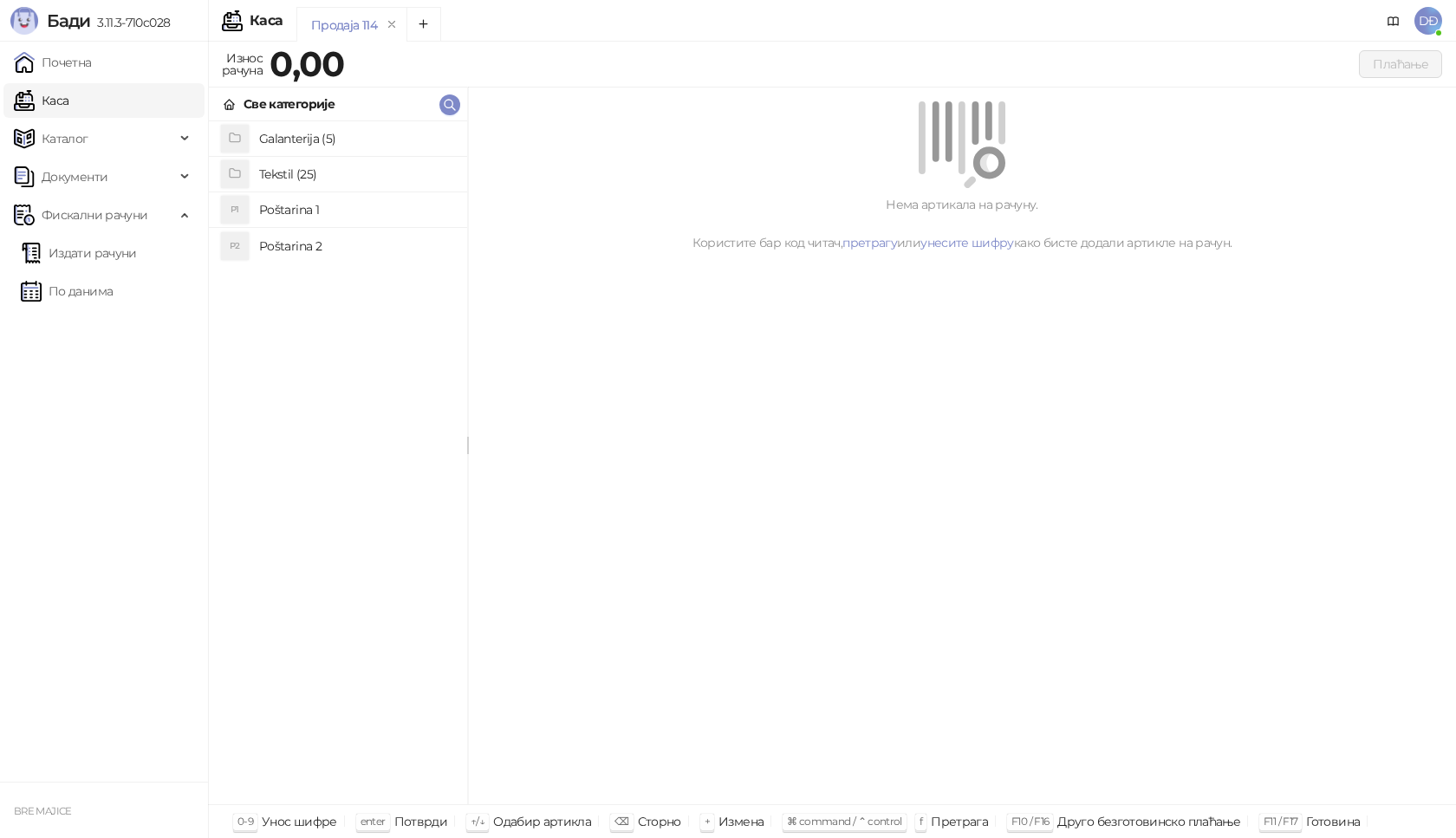
click at [303, 214] on h4 "Poštarina 1" at bounding box center [356, 209] width 195 height 27
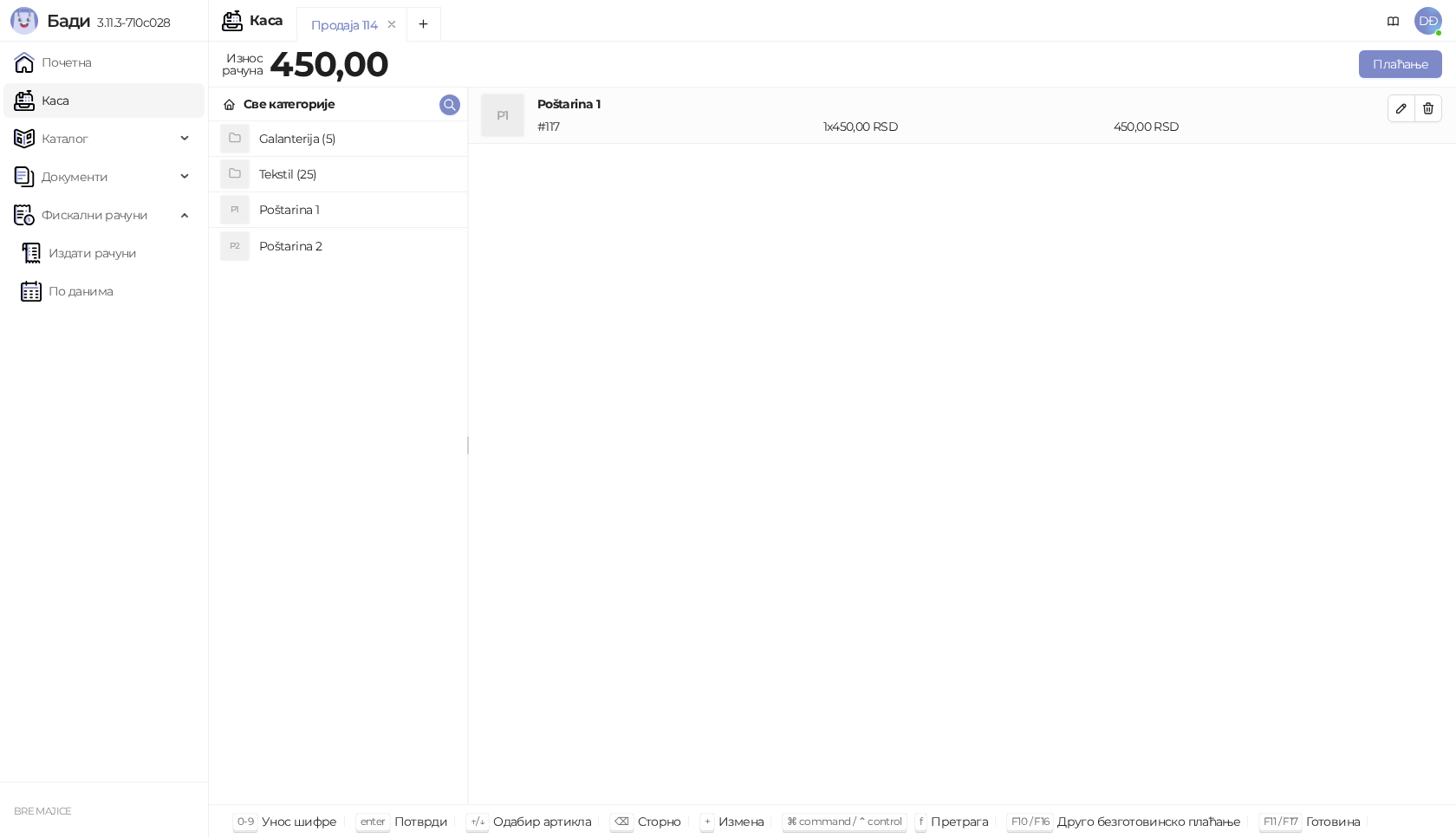
click at [273, 171] on h4 "Tekstil (25)" at bounding box center [356, 174] width 195 height 27
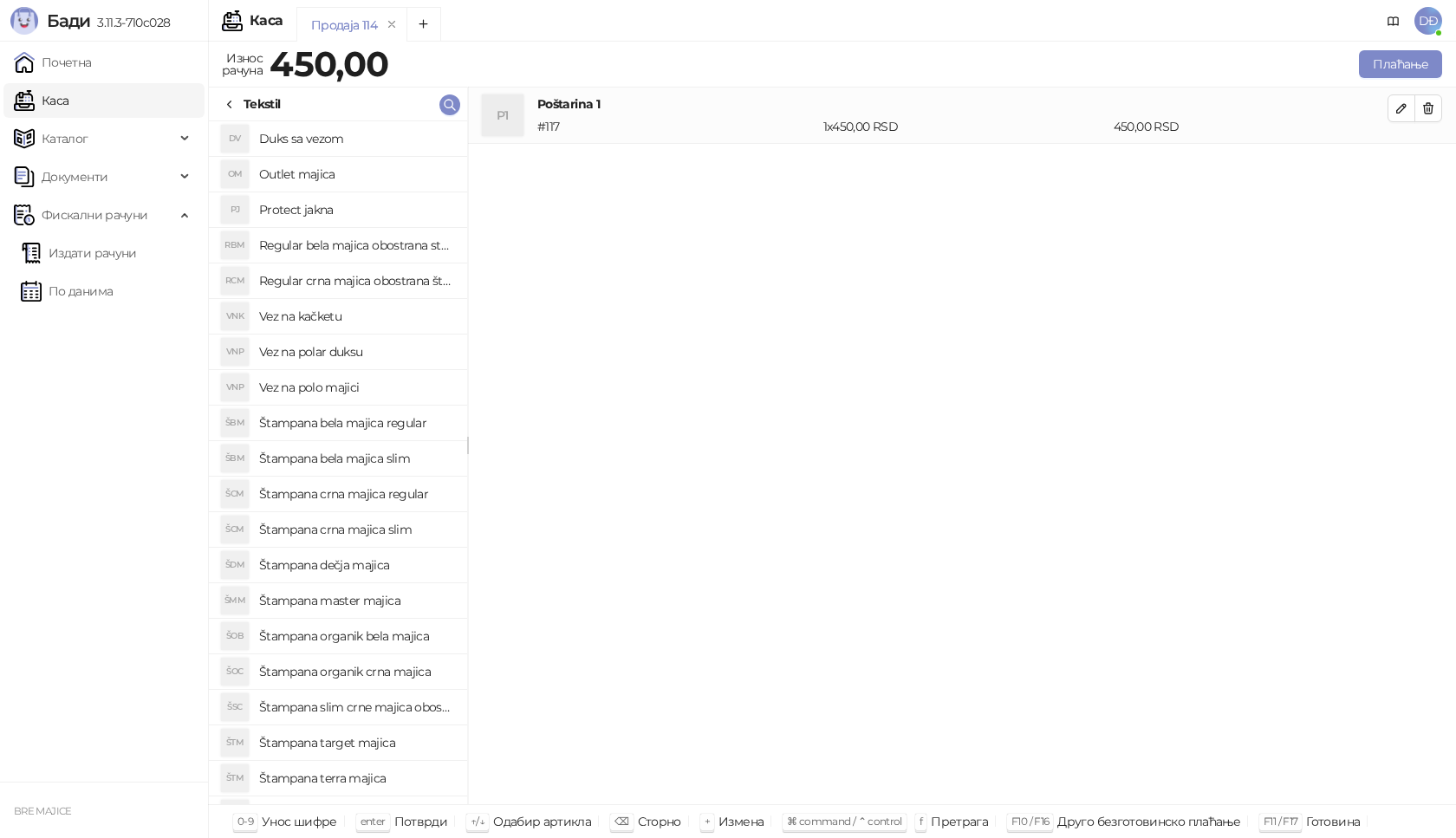
scroll to position [32, 0]
click at [341, 606] on h4 "Štampana master majica" at bounding box center [356, 603] width 195 height 27
click at [1400, 170] on icon "button" at bounding box center [1401, 164] width 14 height 14
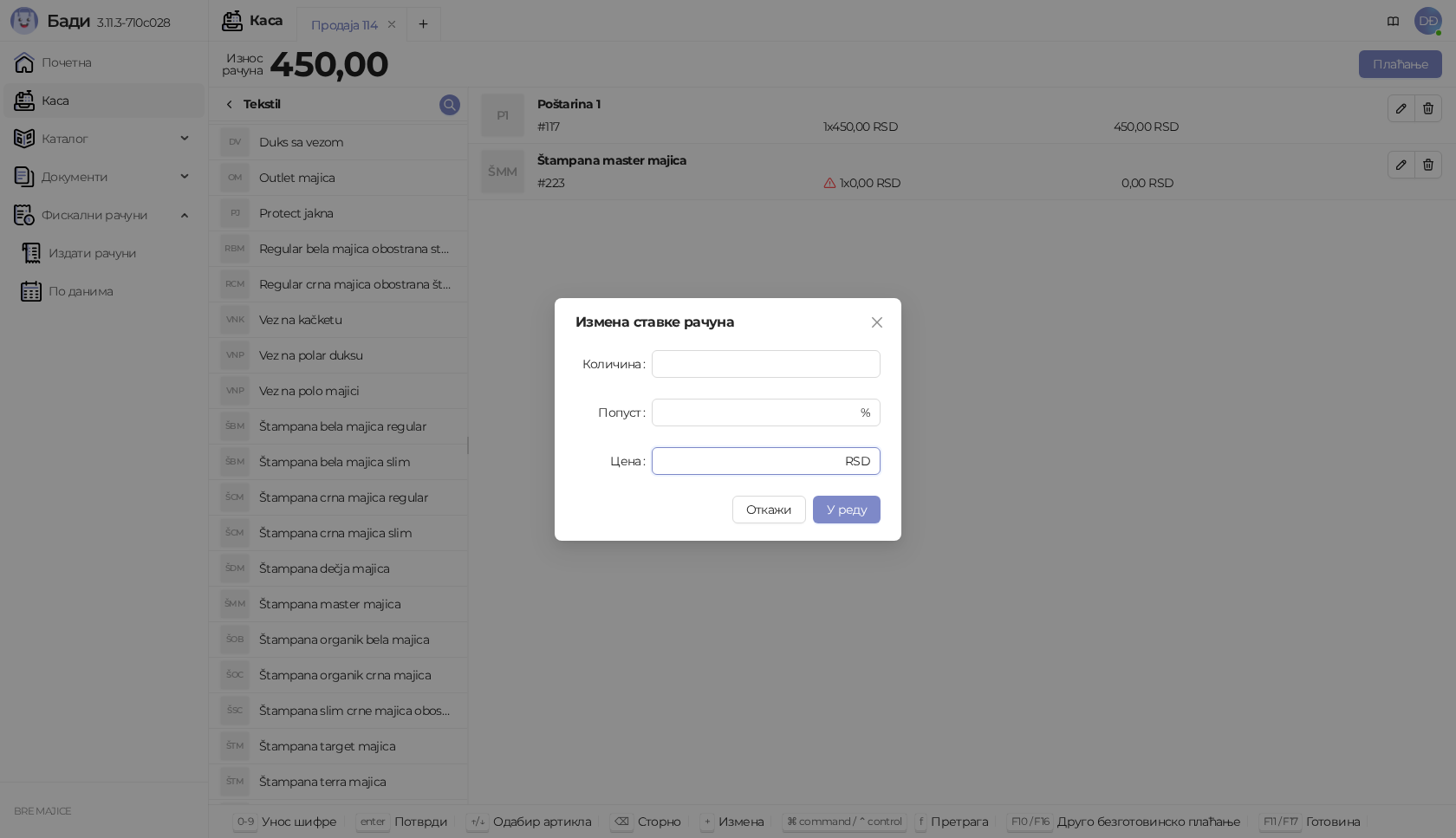
drag, startPoint x: 727, startPoint y: 463, endPoint x: 614, endPoint y: 466, distance: 113.0
click at [620, 466] on div "Цена * RSD" at bounding box center [728, 461] width 305 height 27
click at [839, 506] on span "У реду" at bounding box center [846, 509] width 40 height 16
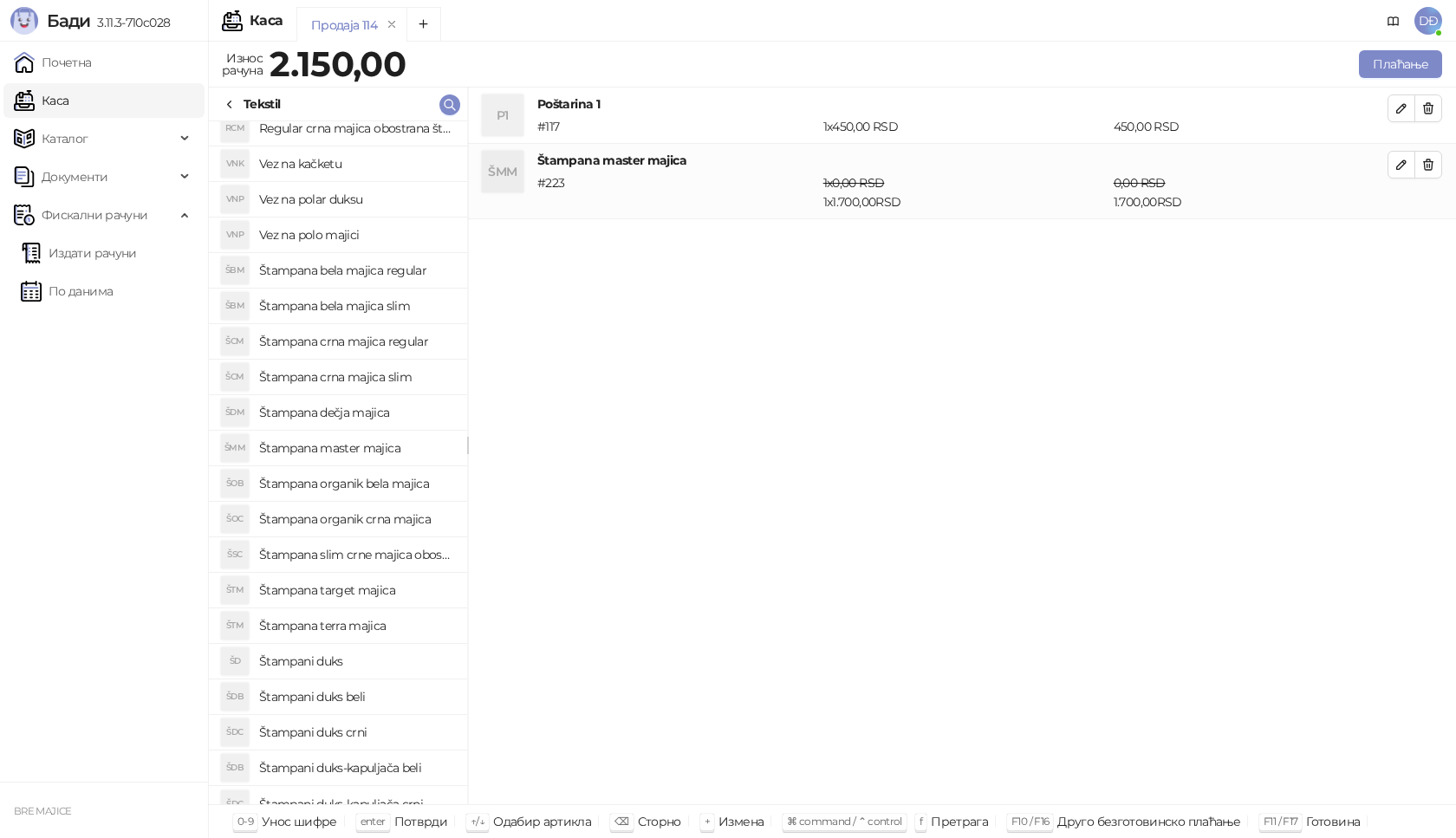
scroll to position [205, 0]
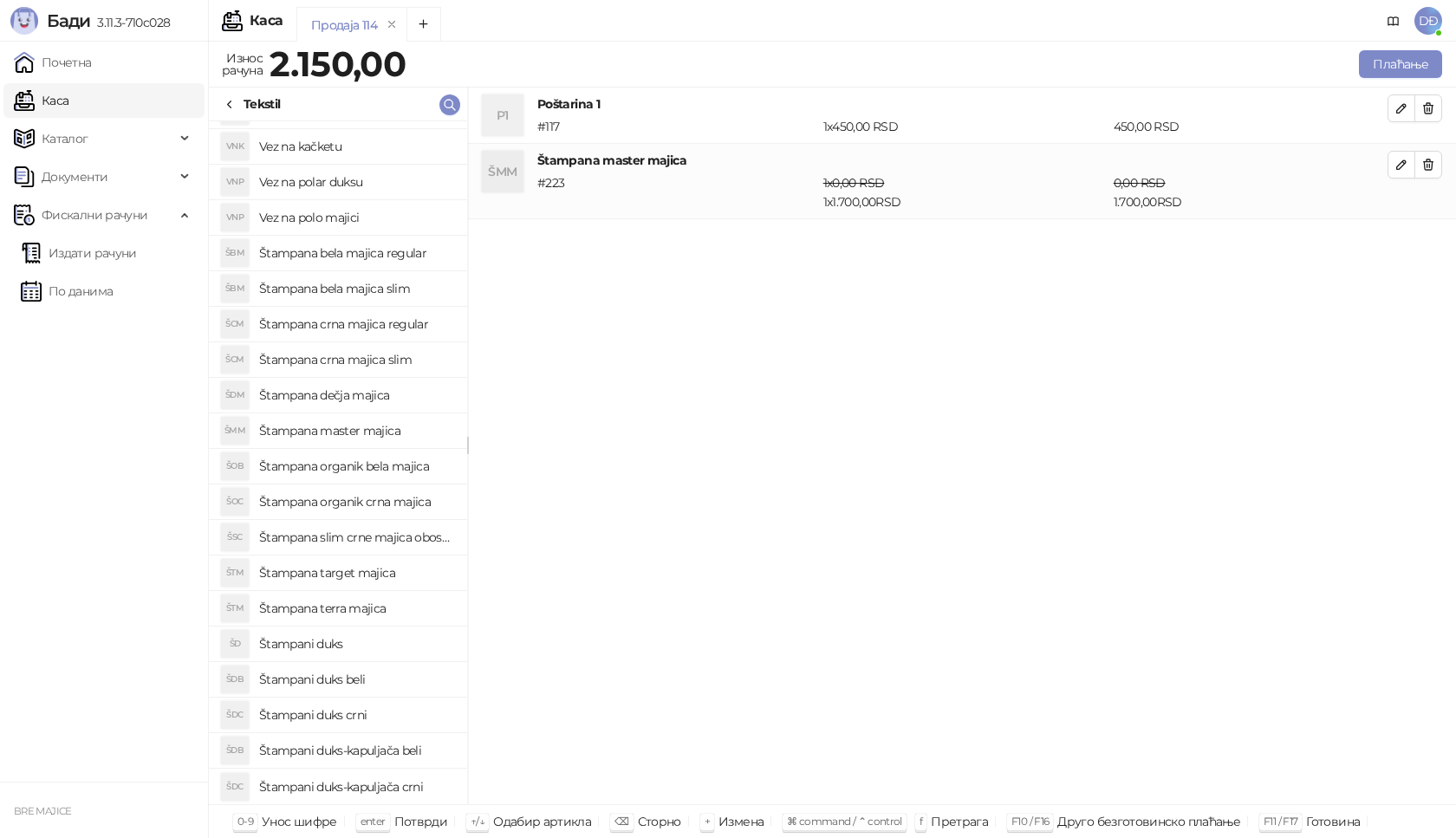
click at [367, 638] on h4 "Štampani duks" at bounding box center [356, 643] width 195 height 27
click at [1402, 244] on icon "button" at bounding box center [1401, 240] width 14 height 14
type input "*"
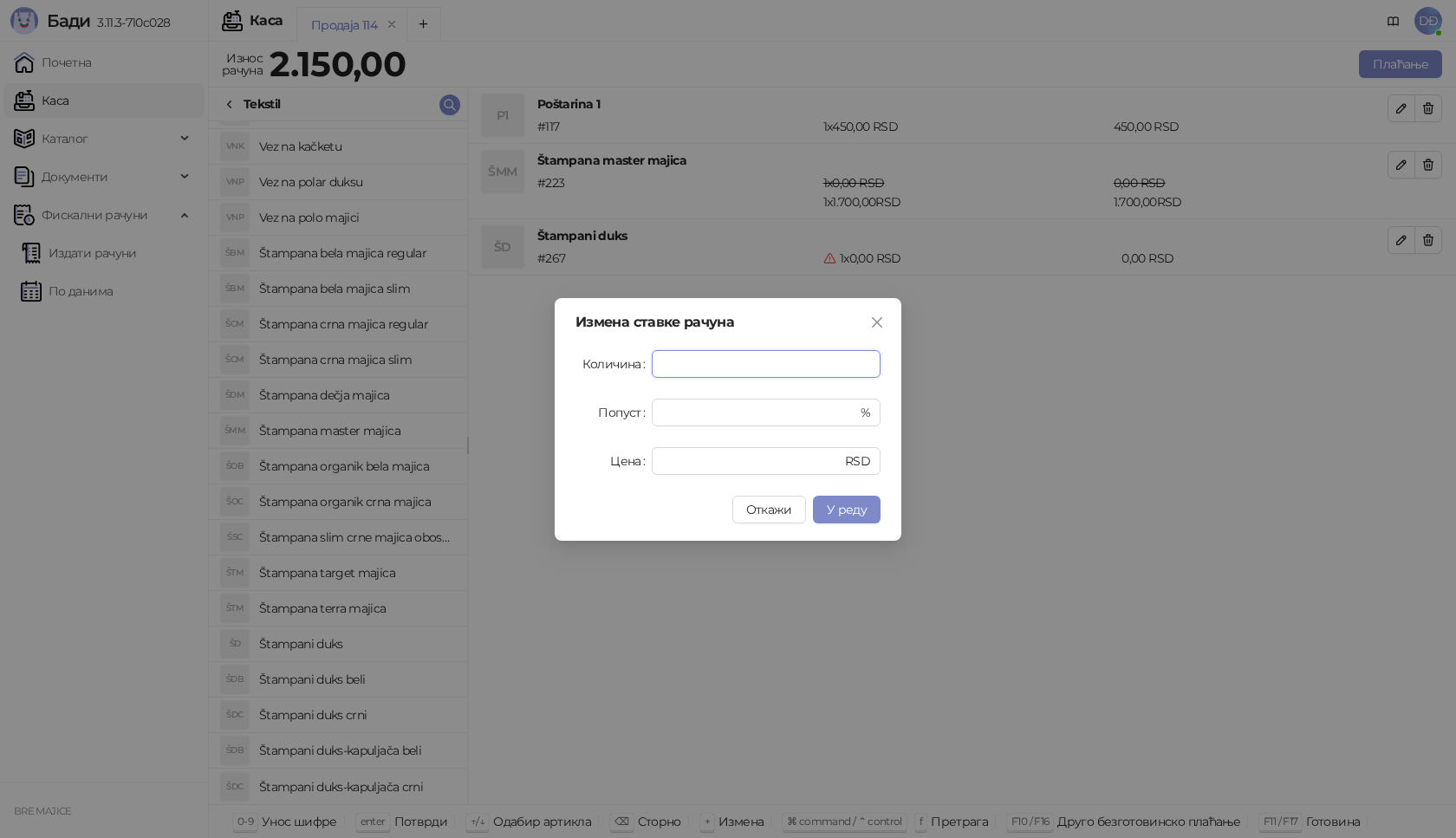
type input "*"
drag, startPoint x: 648, startPoint y: 461, endPoint x: 597, endPoint y: 462, distance: 51.0
click at [612, 463] on div "Цена * RSD" at bounding box center [728, 461] width 305 height 27
type input "****"
click at [852, 513] on span "У реду" at bounding box center [846, 509] width 40 height 16
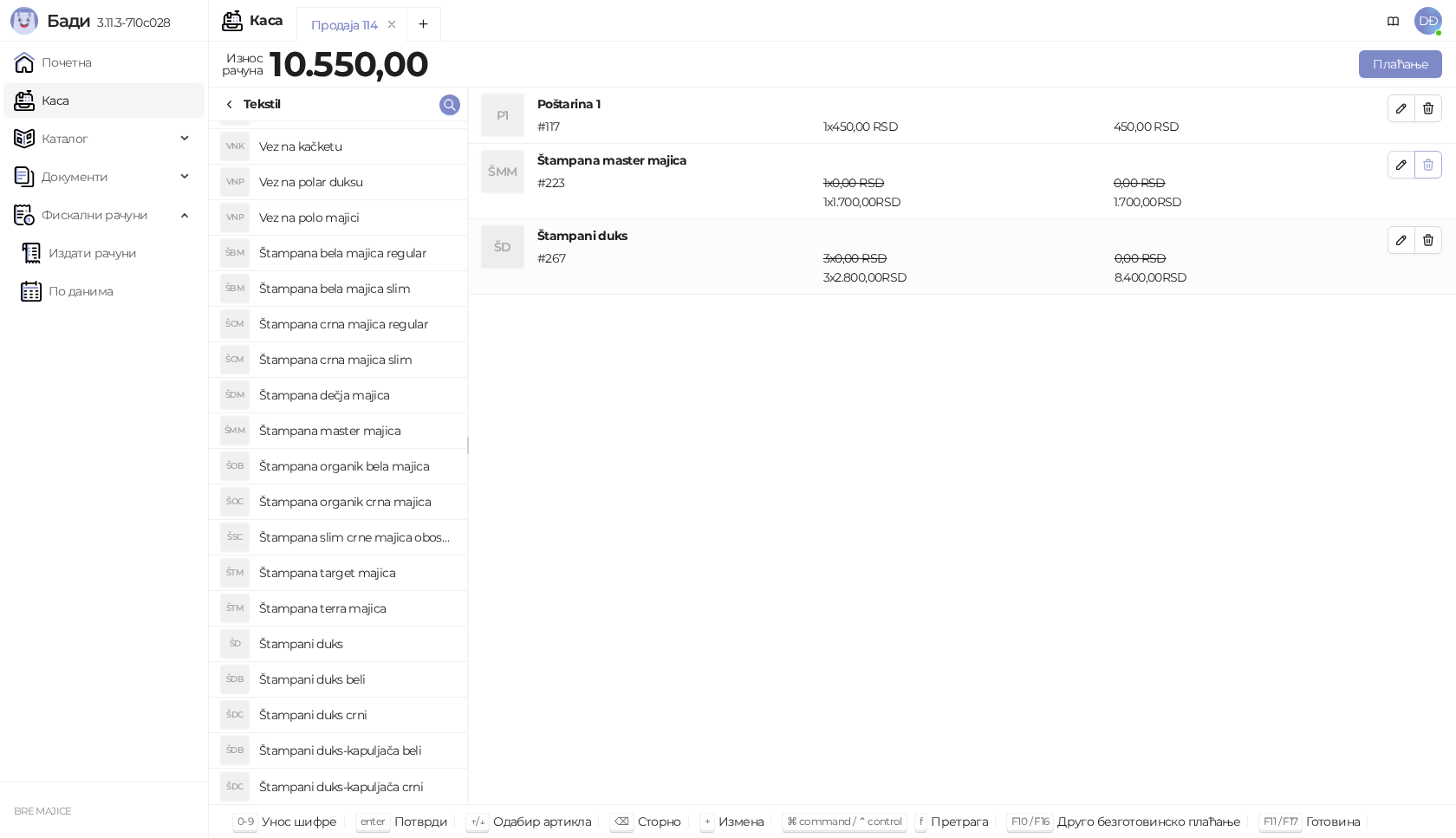
click at [1434, 166] on icon "button" at bounding box center [1428, 164] width 14 height 14
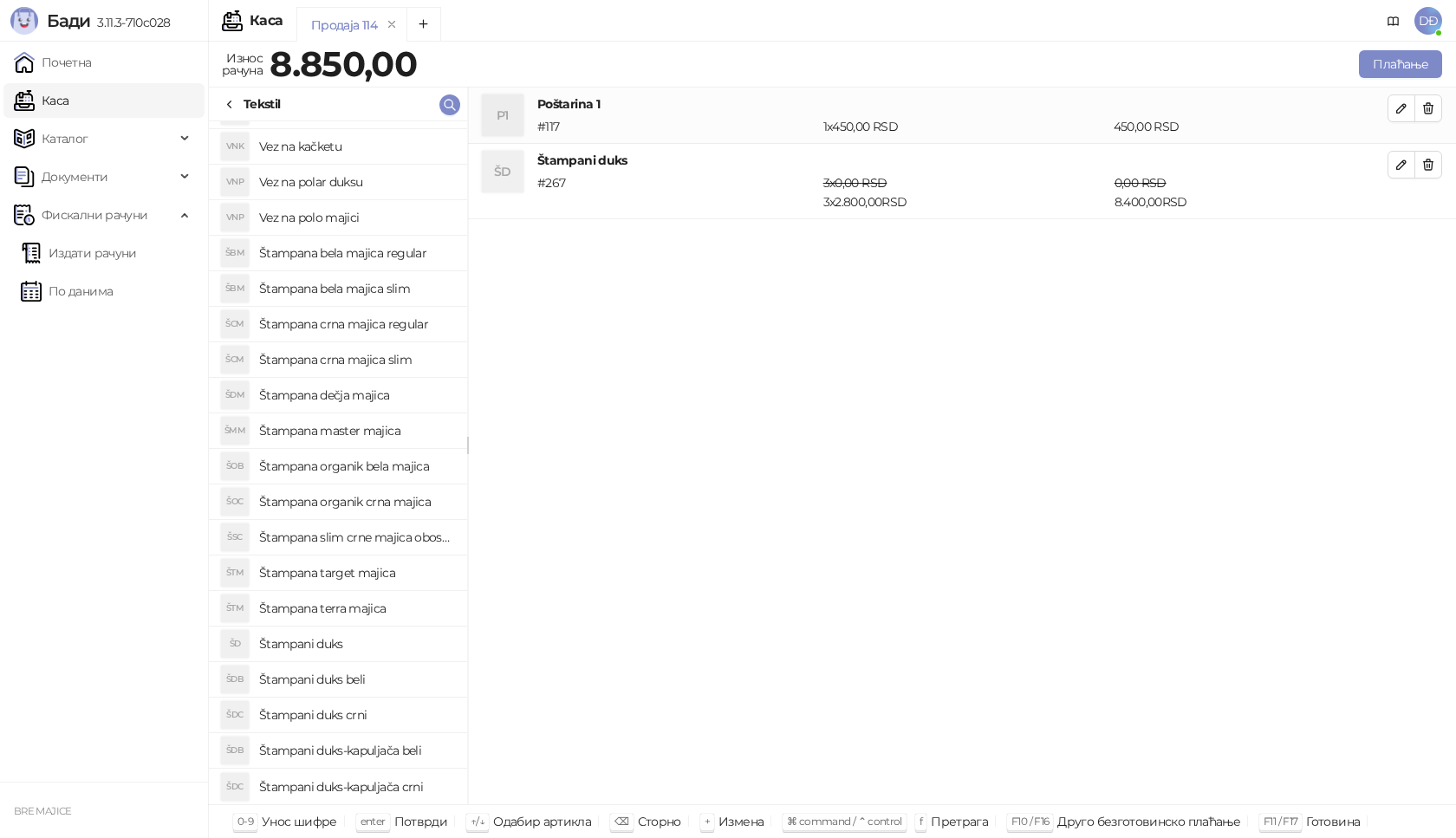
click at [376, 425] on h4 "Štampana master majica" at bounding box center [356, 430] width 195 height 27
click at [1405, 243] on icon "button" at bounding box center [1401, 240] width 14 height 14
type input "*"
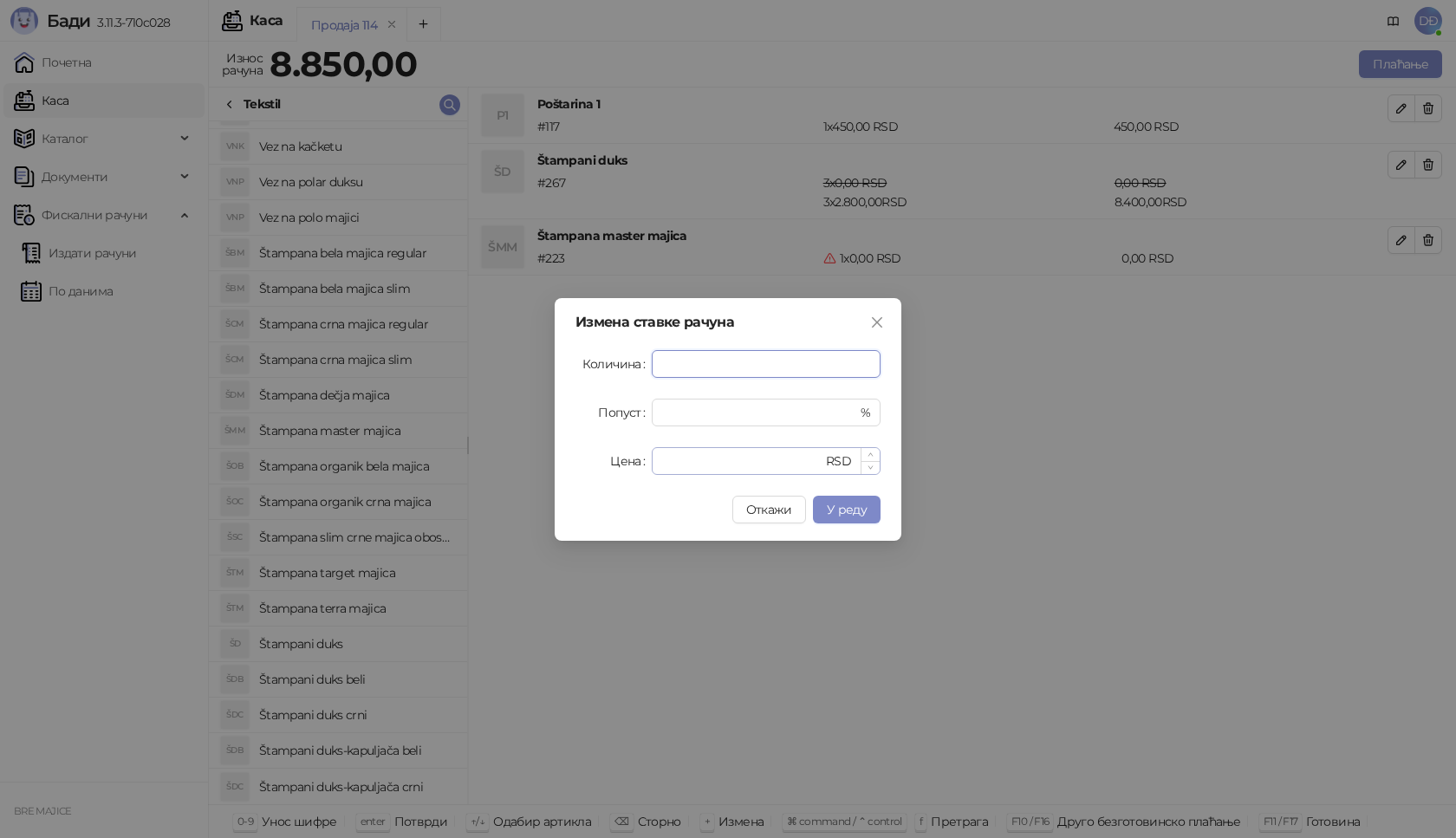
type input "*"
drag, startPoint x: 692, startPoint y: 462, endPoint x: 566, endPoint y: 467, distance: 126.1
click at [604, 470] on div "Цена * RSD" at bounding box center [728, 461] width 305 height 27
type input "****"
click at [860, 512] on span "У реду" at bounding box center [846, 509] width 40 height 16
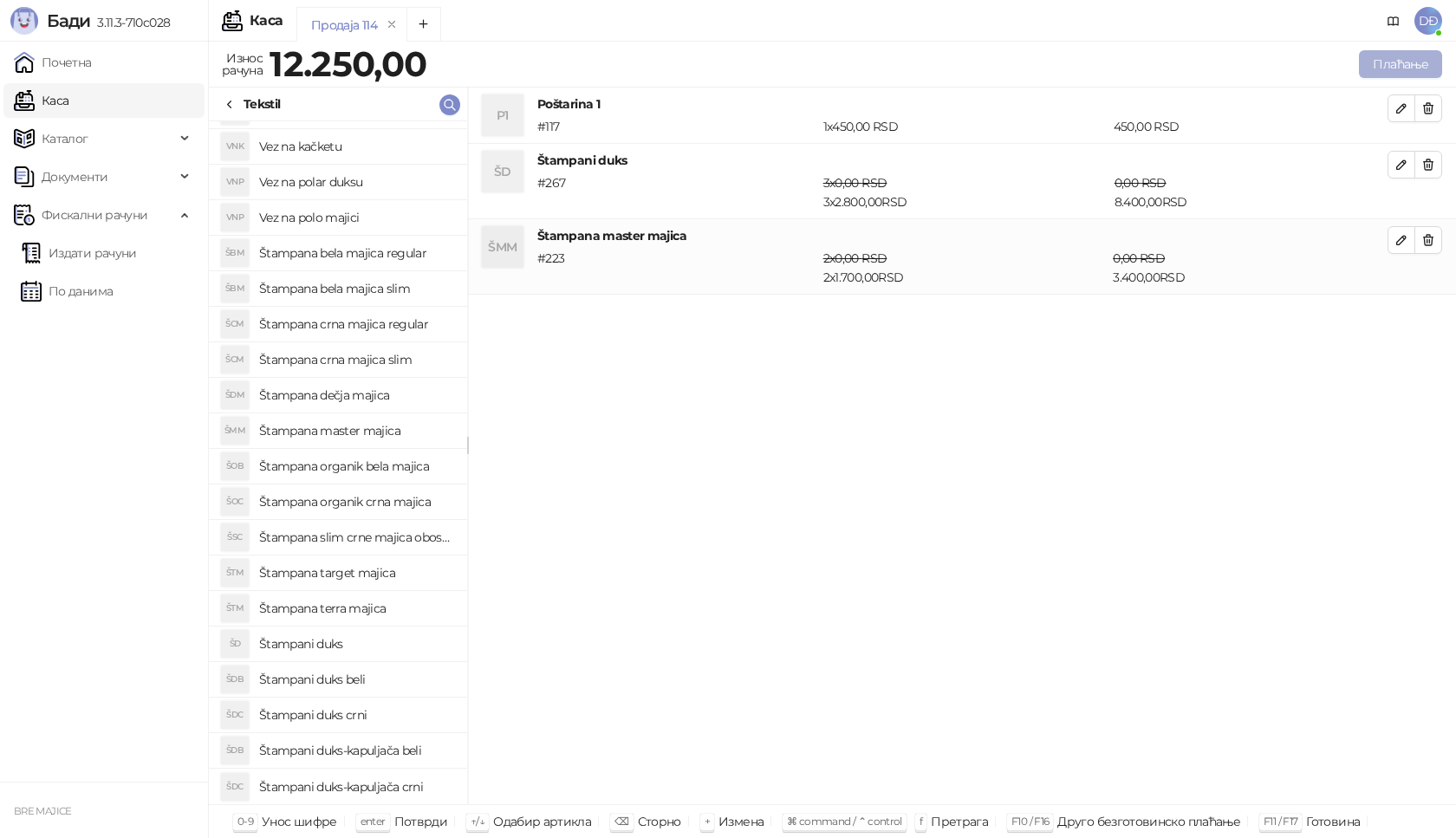
click at [1391, 65] on button "Плаћање" at bounding box center [1400, 64] width 83 height 27
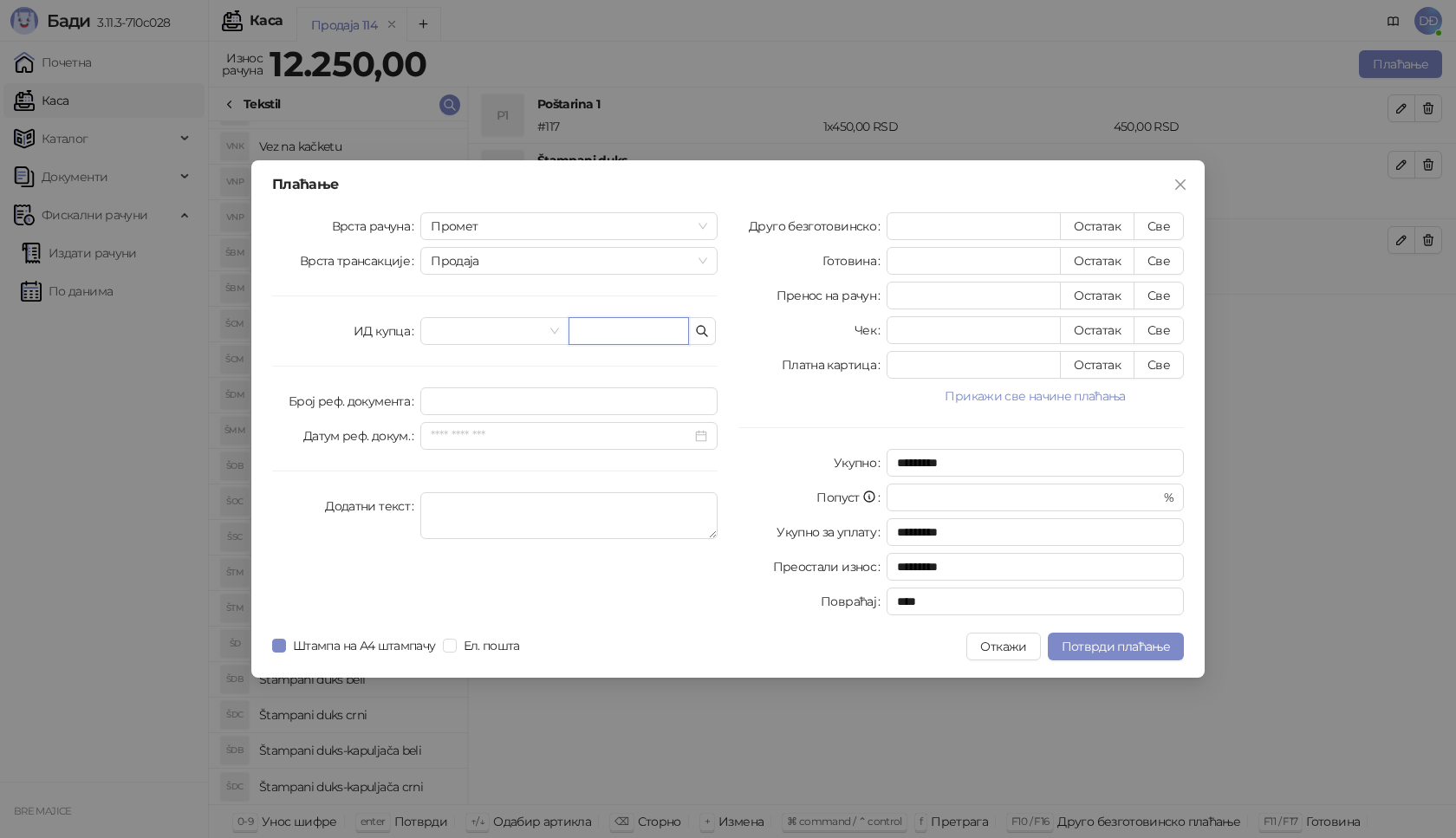
click at [672, 331] on input "text" at bounding box center [628, 331] width 120 height 27
paste input "**********"
type input "**********"
click at [1169, 230] on button "Све" at bounding box center [1158, 226] width 50 height 27
type input "*****"
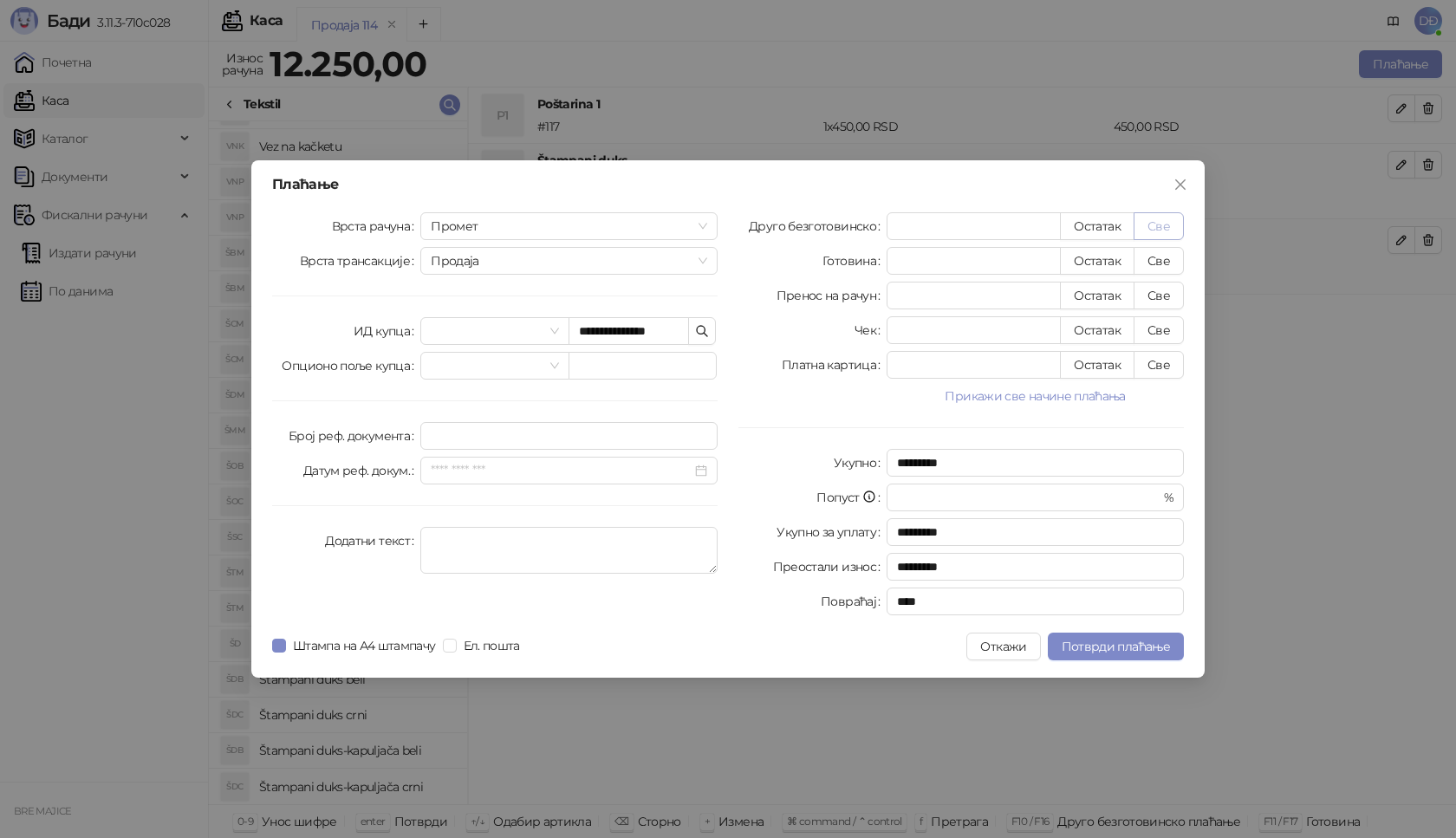
type input "****"
click at [1125, 643] on span "Потврди плаћање" at bounding box center [1116, 646] width 109 height 16
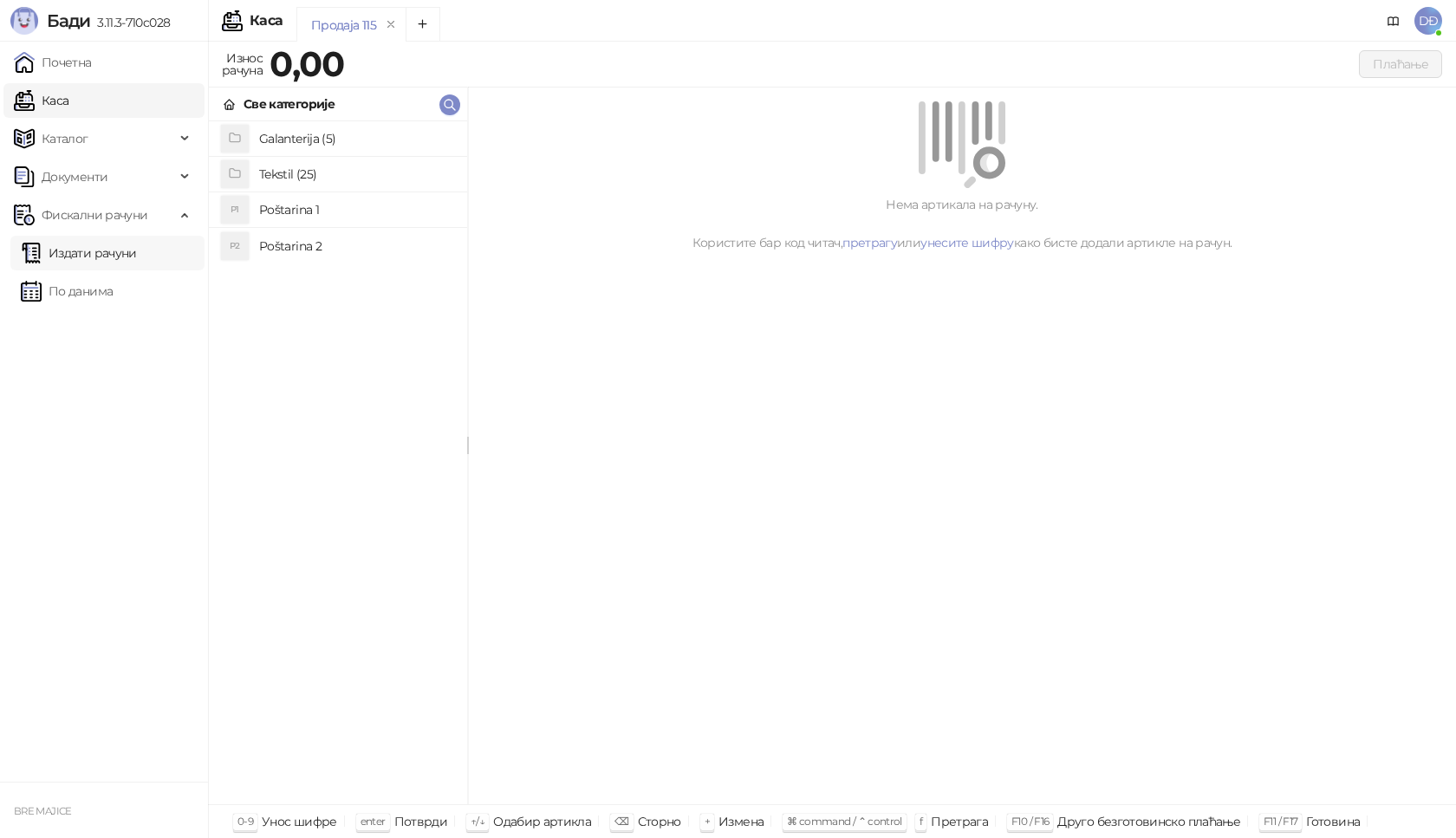
click at [88, 261] on link "Издати рачуни" at bounding box center [78, 252] width 116 height 34
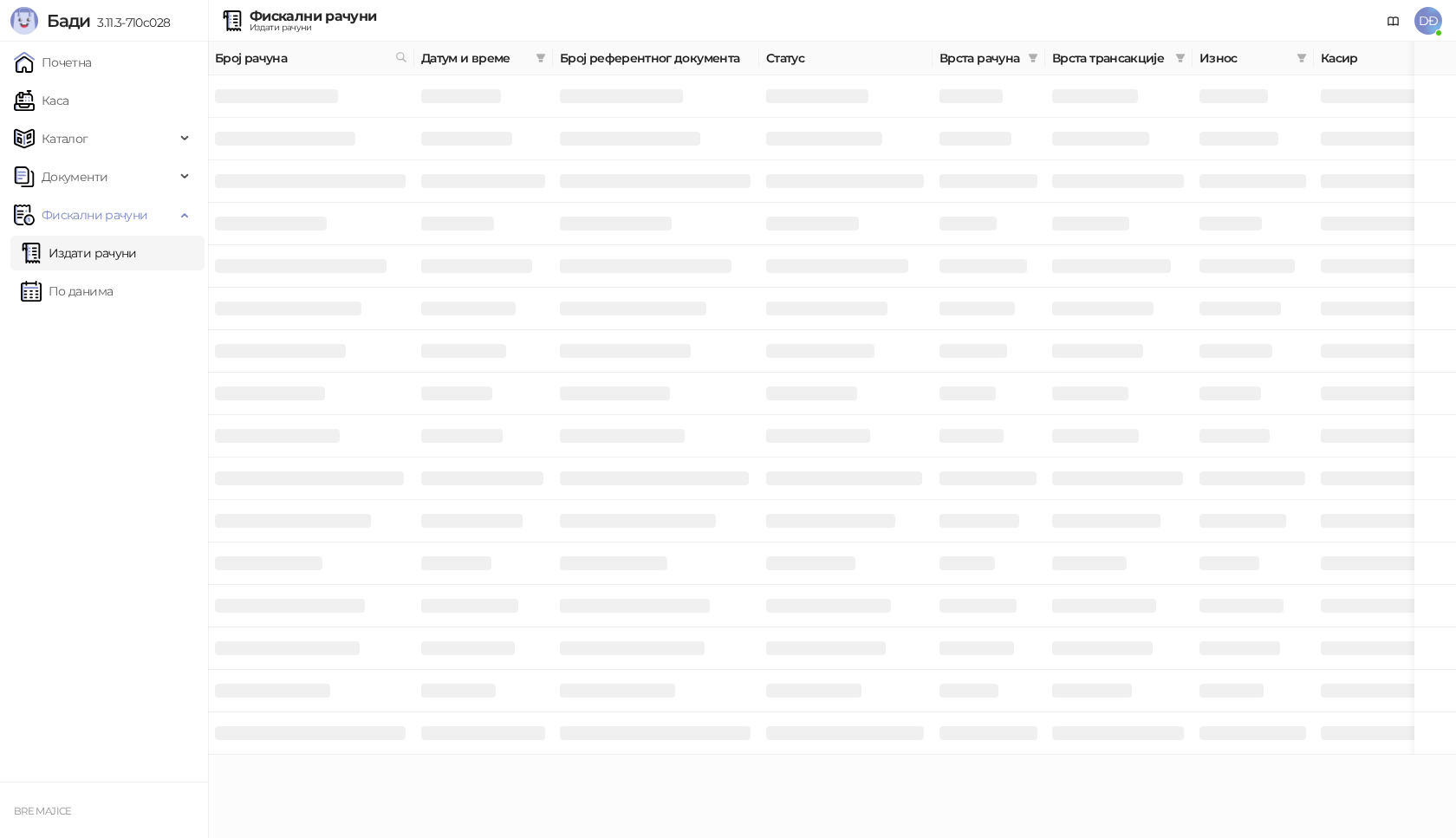
click at [110, 254] on link "Издати рачуни" at bounding box center [78, 252] width 116 height 34
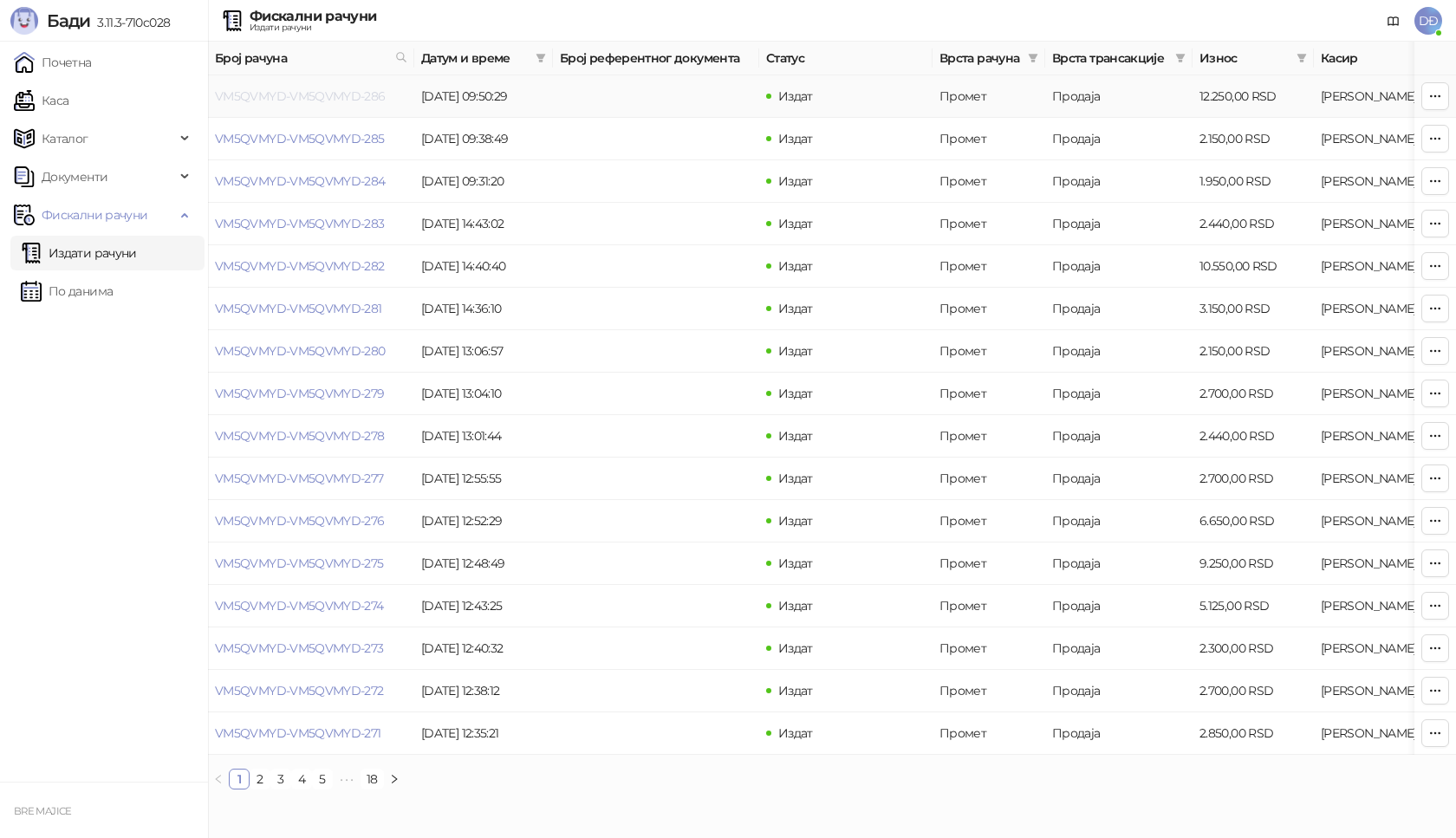
click at [267, 99] on link "VM5QVMYD-VM5QVMYD-286" at bounding box center [300, 96] width 171 height 16
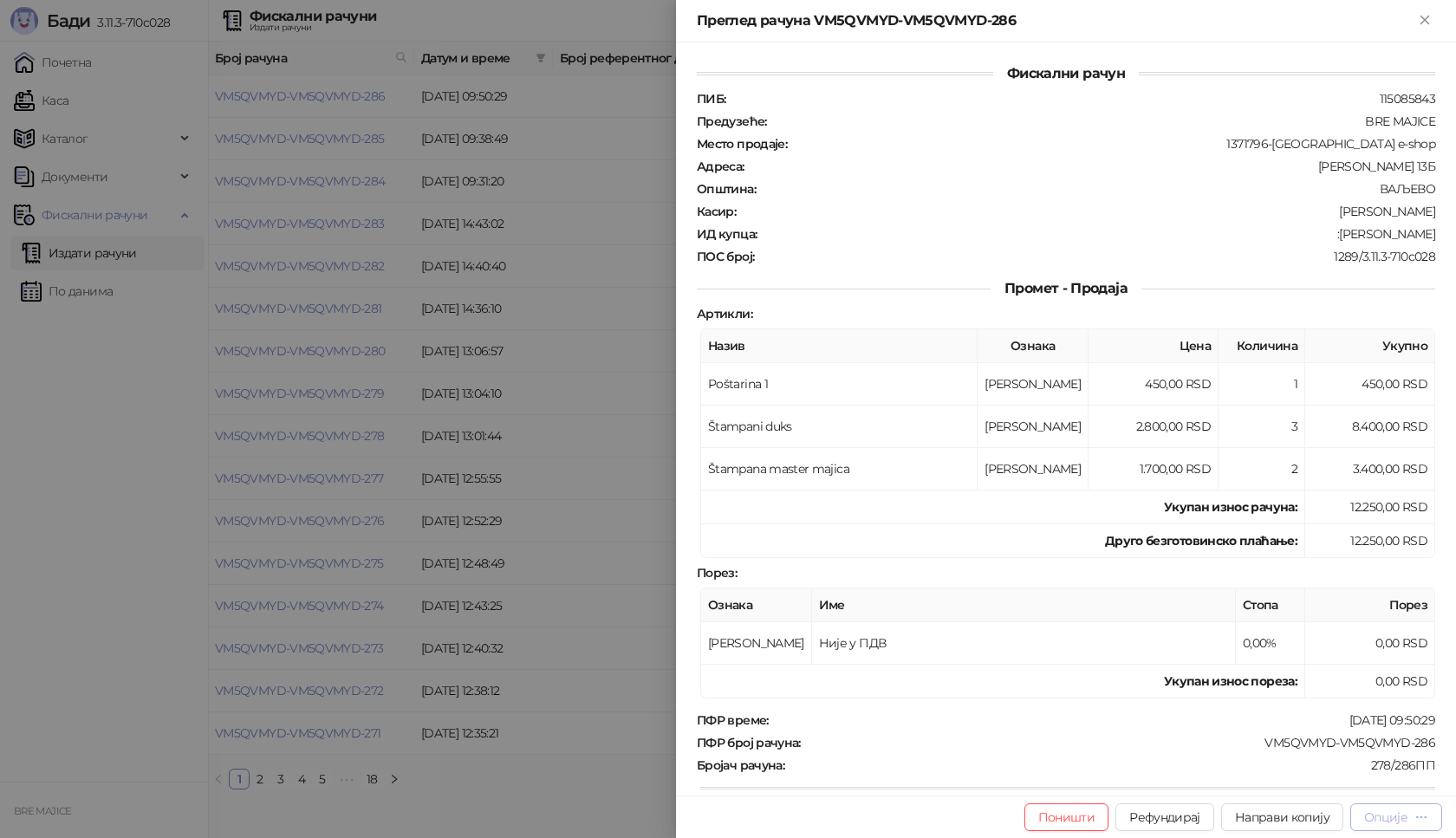
click at [1383, 820] on div "Опције" at bounding box center [1386, 817] width 43 height 16
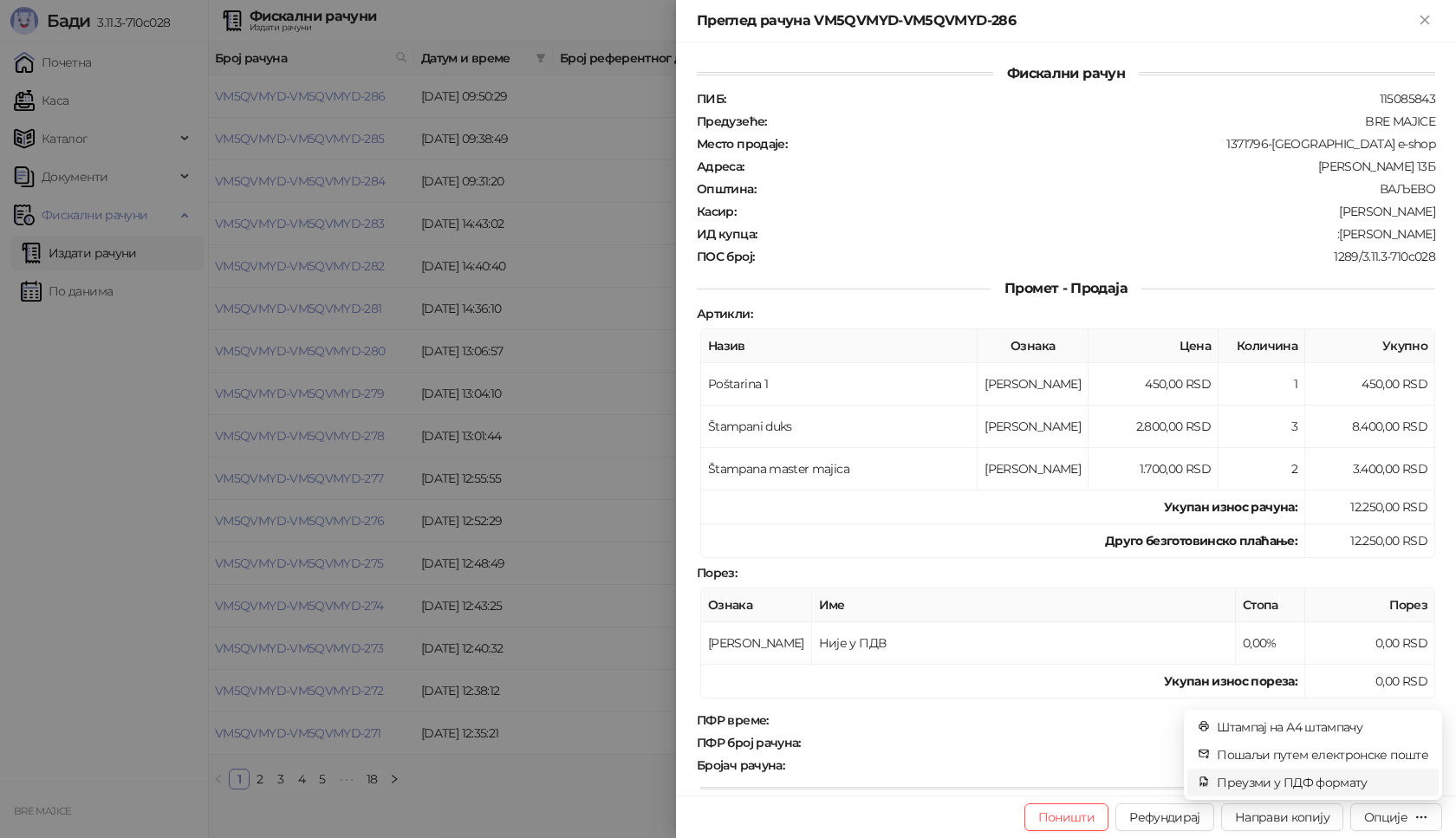
click at [1304, 780] on span "Преузми у ПДФ формату" at bounding box center [1322, 781] width 211 height 19
click at [984, 689] on td "Укупан износ пореза:" at bounding box center [1003, 682] width 604 height 34
click at [1407, 750] on icon "close" at bounding box center [1405, 747] width 10 height 10
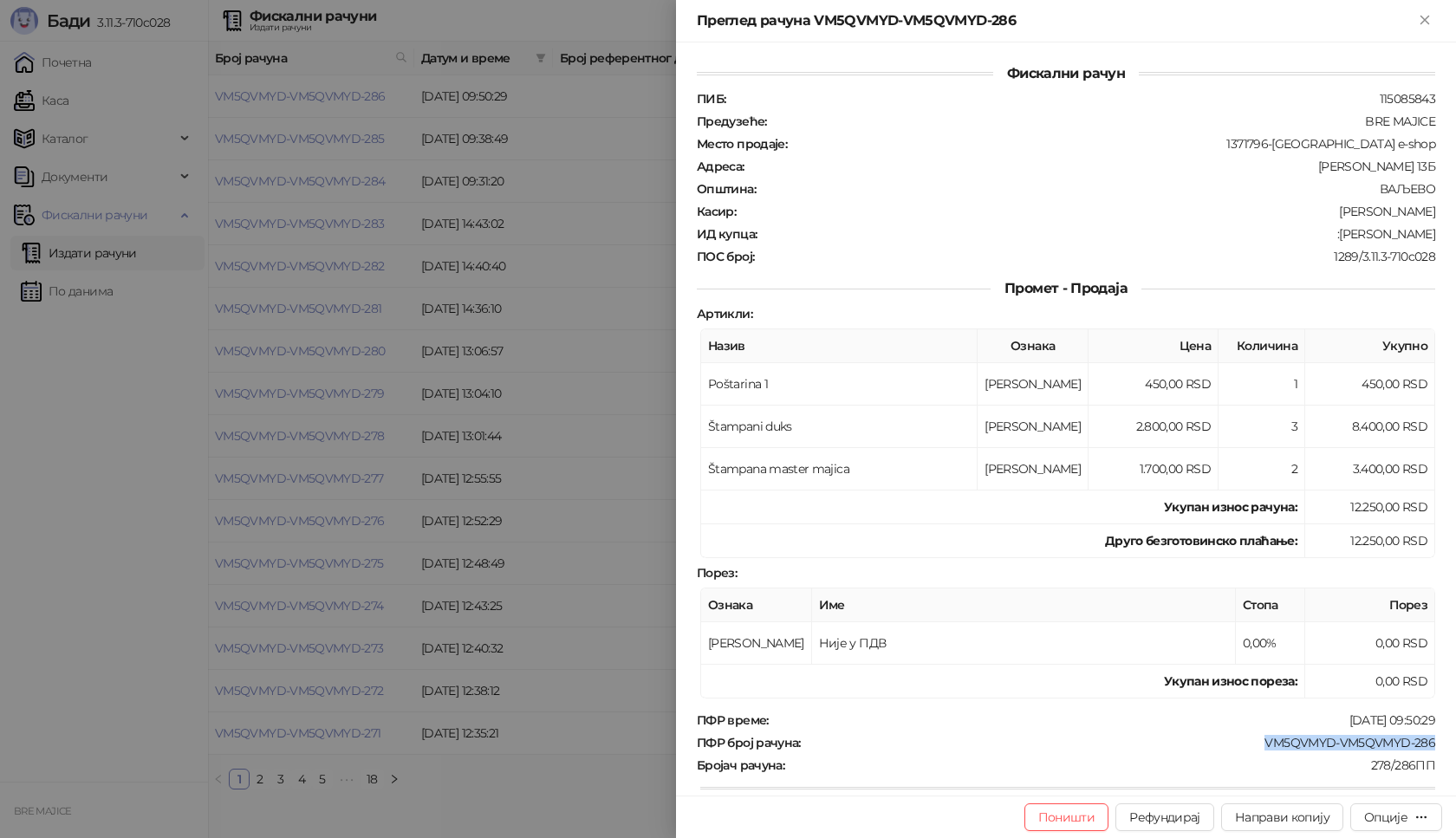
drag, startPoint x: 1435, startPoint y: 742, endPoint x: 1253, endPoint y: 744, distance: 182.0
click at [1254, 742] on div "Фискални рачун ПИБ : 115085843 Предузеће : BRE MAJICE Место продаје : 1371796-B…" at bounding box center [1066, 419] width 780 height 753
copy div "VM5QVMYD-VM5QVMYD-286"
drag, startPoint x: 1424, startPoint y: 237, endPoint x: 1354, endPoint y: 240, distance: 70.1
click at [1343, 236] on div "Фискални рачун ПИБ : 115085843 Предузеће : BRE MAJICE Место продаје : 1371796-B…" at bounding box center [1066, 419] width 780 height 753
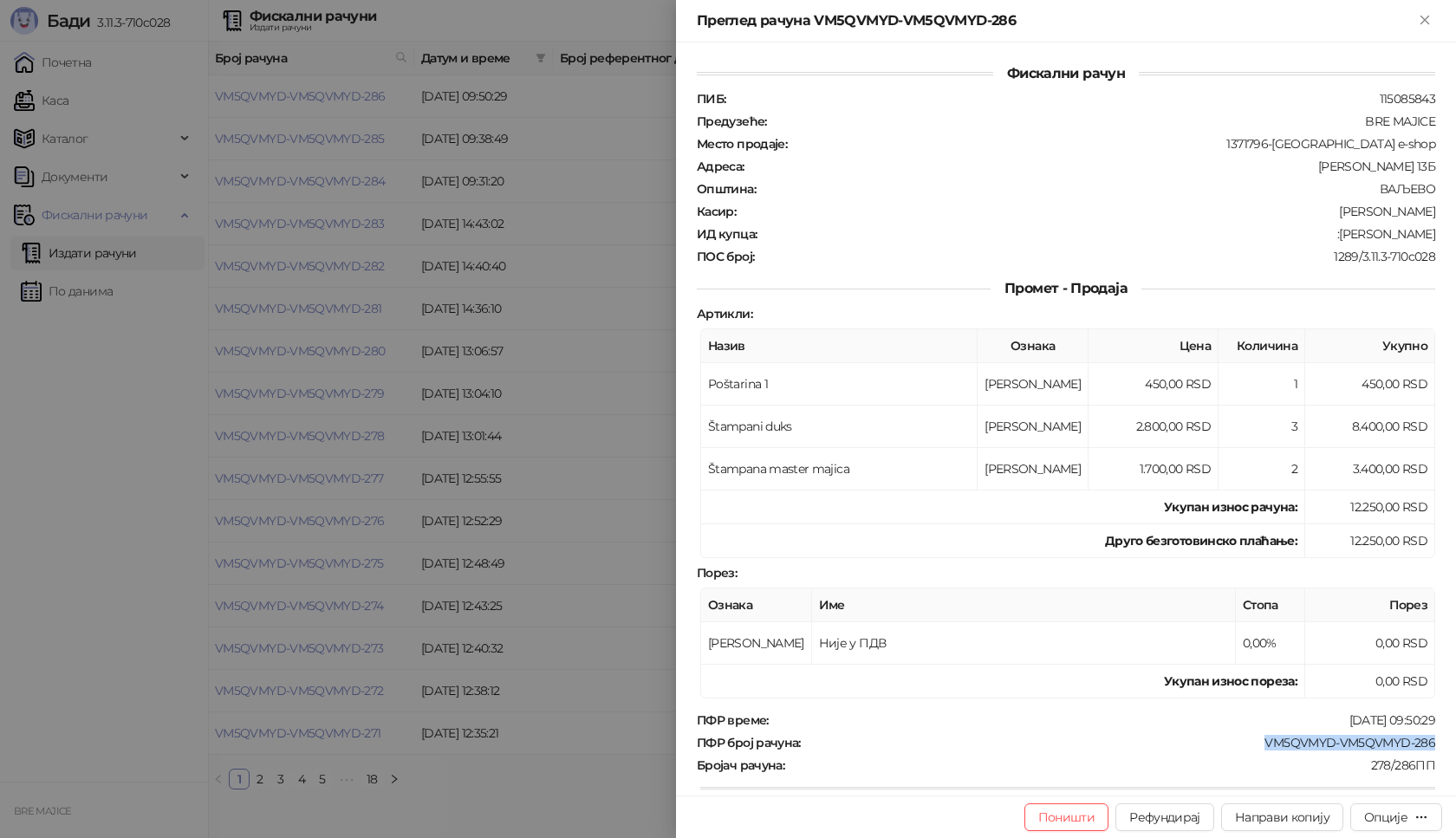
copy div "Stefan Ristovic"
click at [1424, 16] on icon "Close" at bounding box center [1425, 20] width 16 height 16
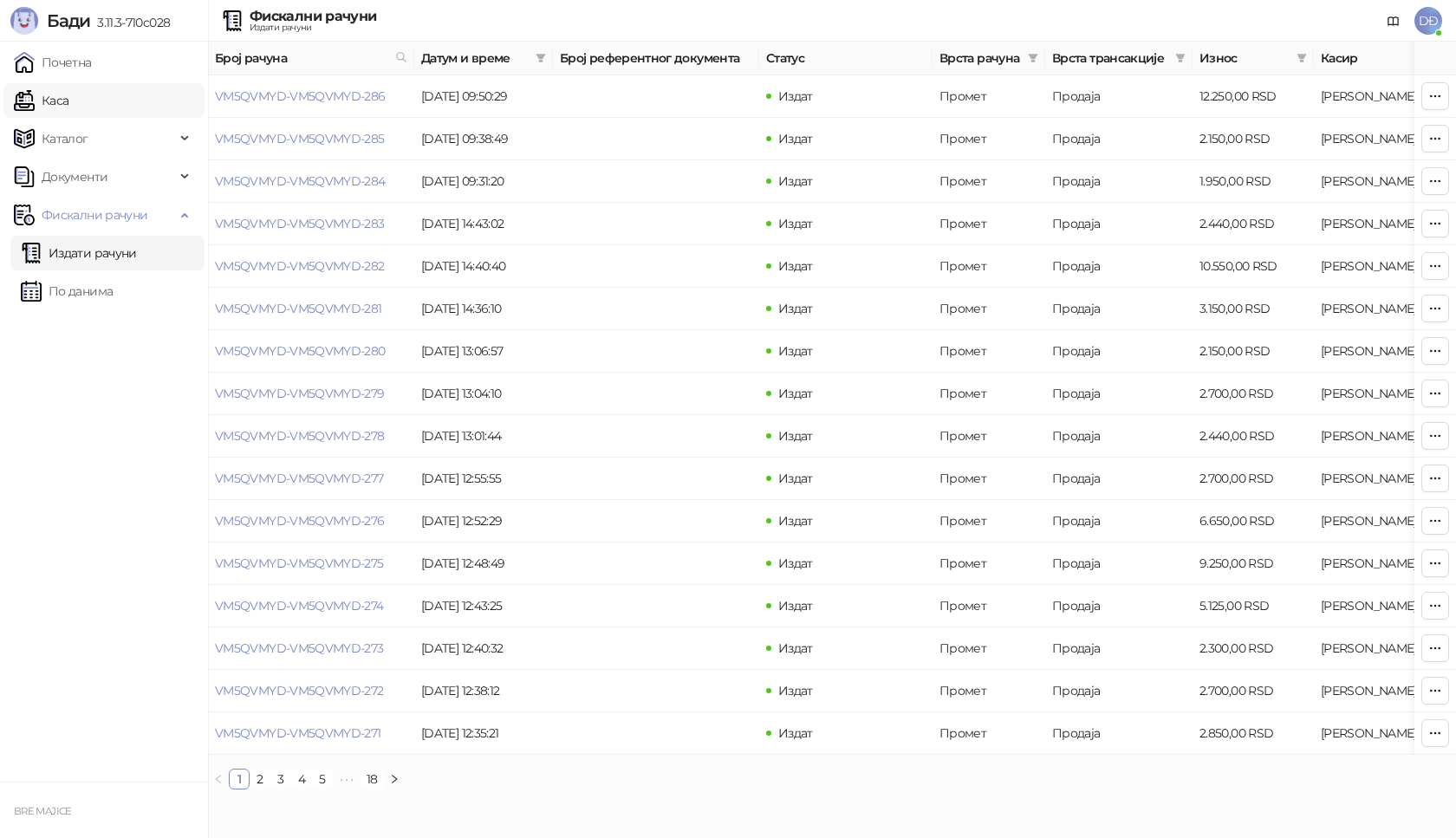
click at [66, 100] on link "Каса" at bounding box center [41, 100] width 55 height 34
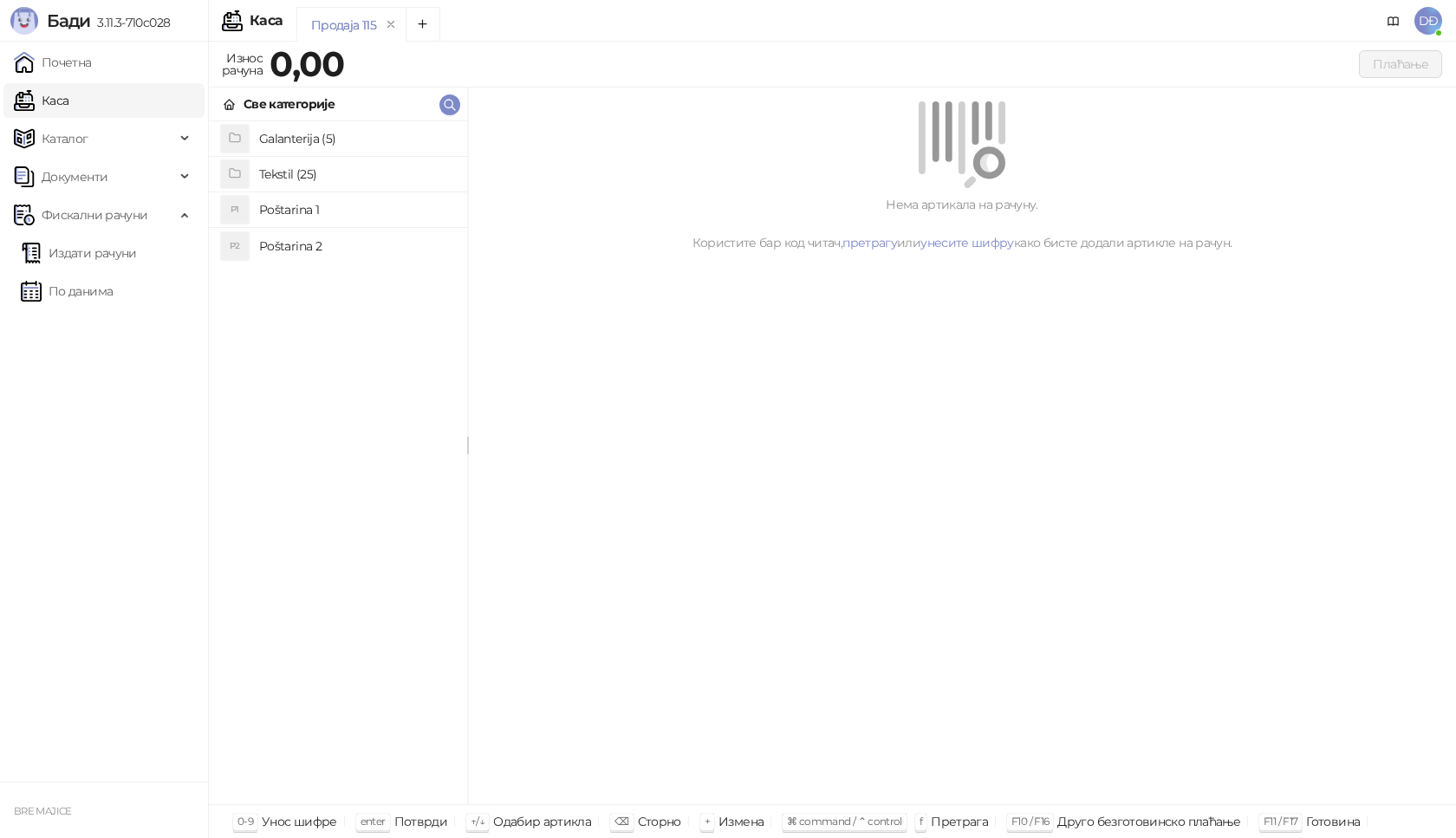
click at [323, 212] on h4 "Poštarina 1" at bounding box center [356, 209] width 195 height 27
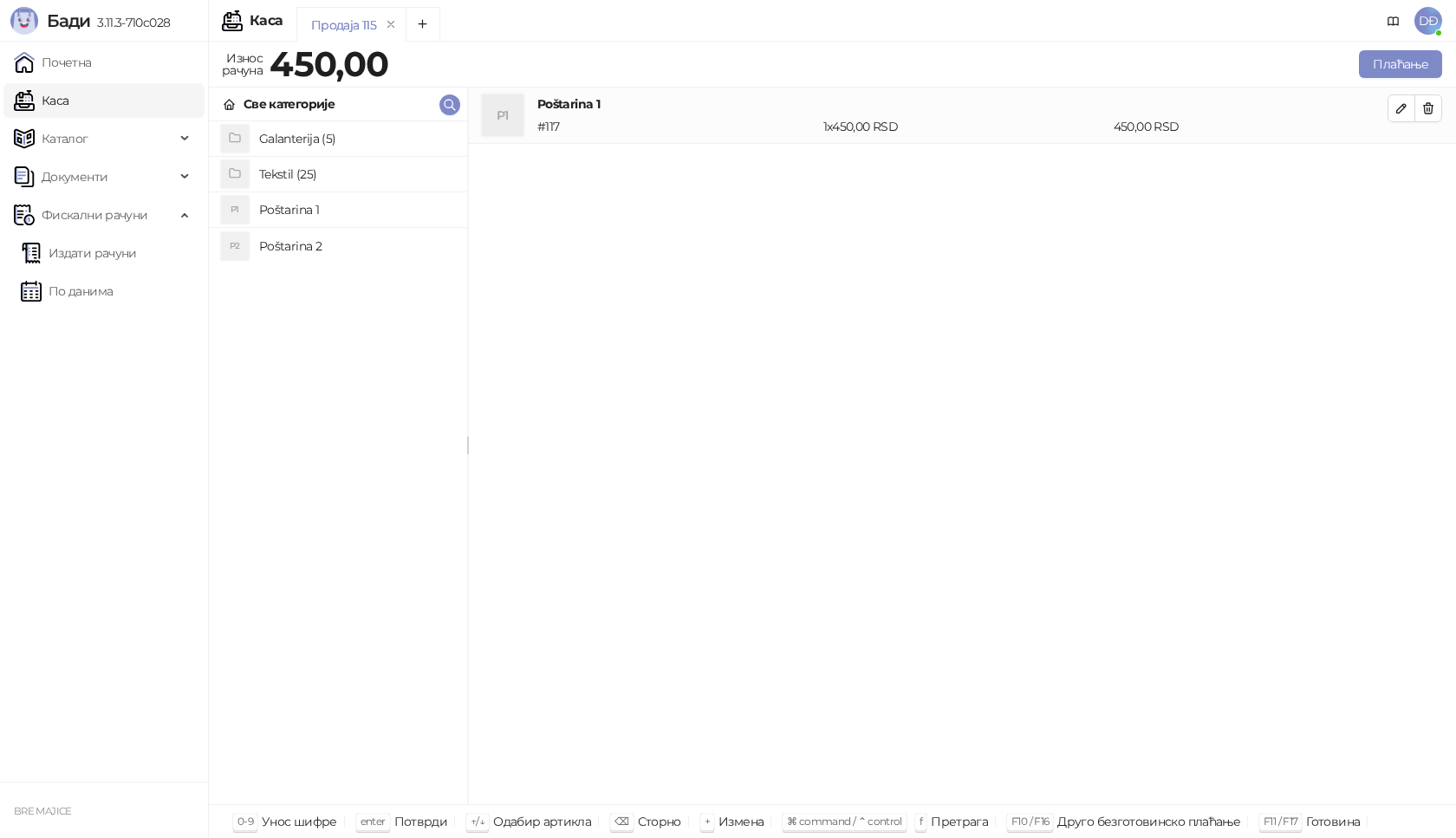
click at [291, 170] on h4 "Tekstil (25)" at bounding box center [356, 174] width 195 height 27
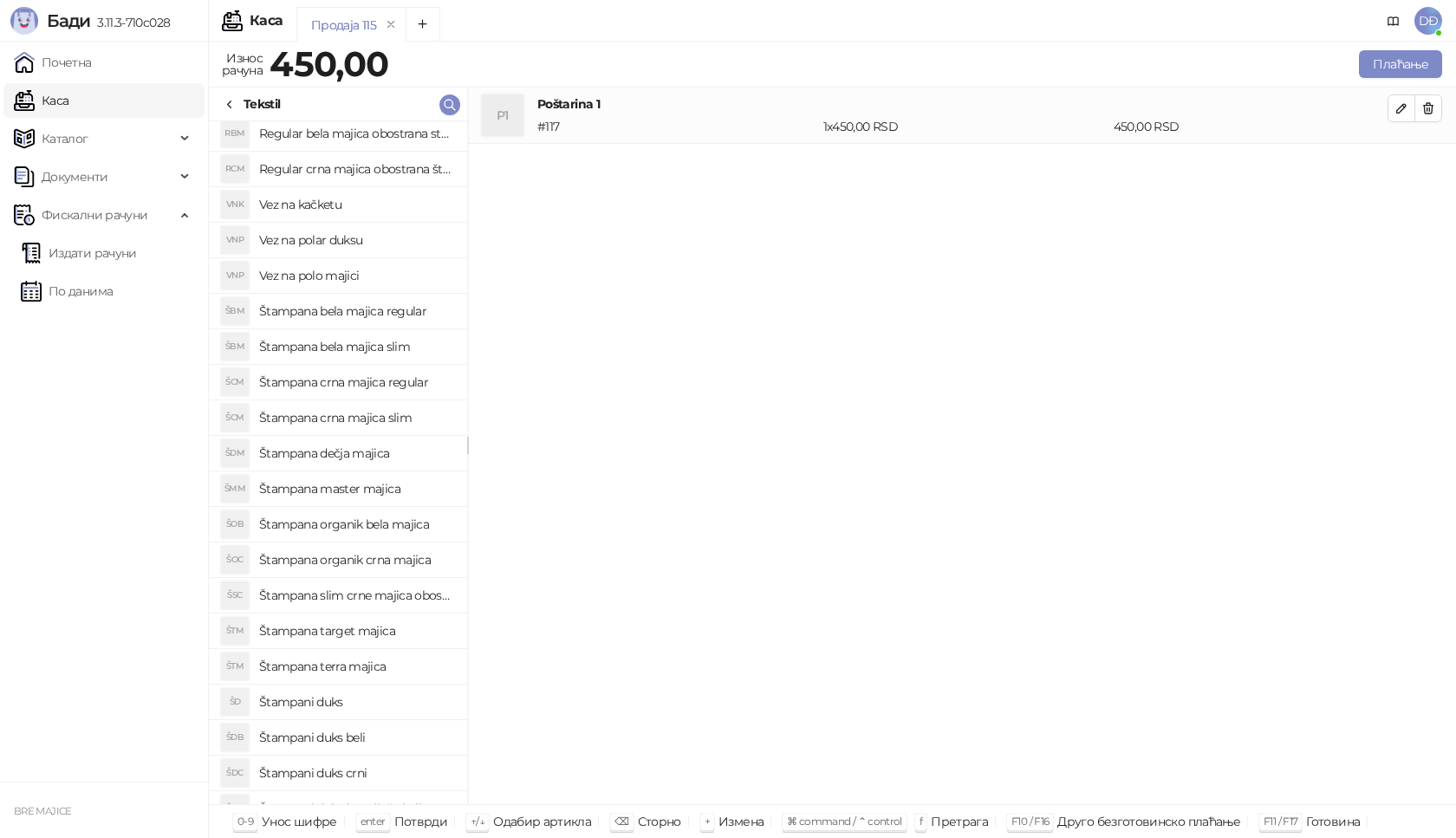
scroll to position [32, 0]
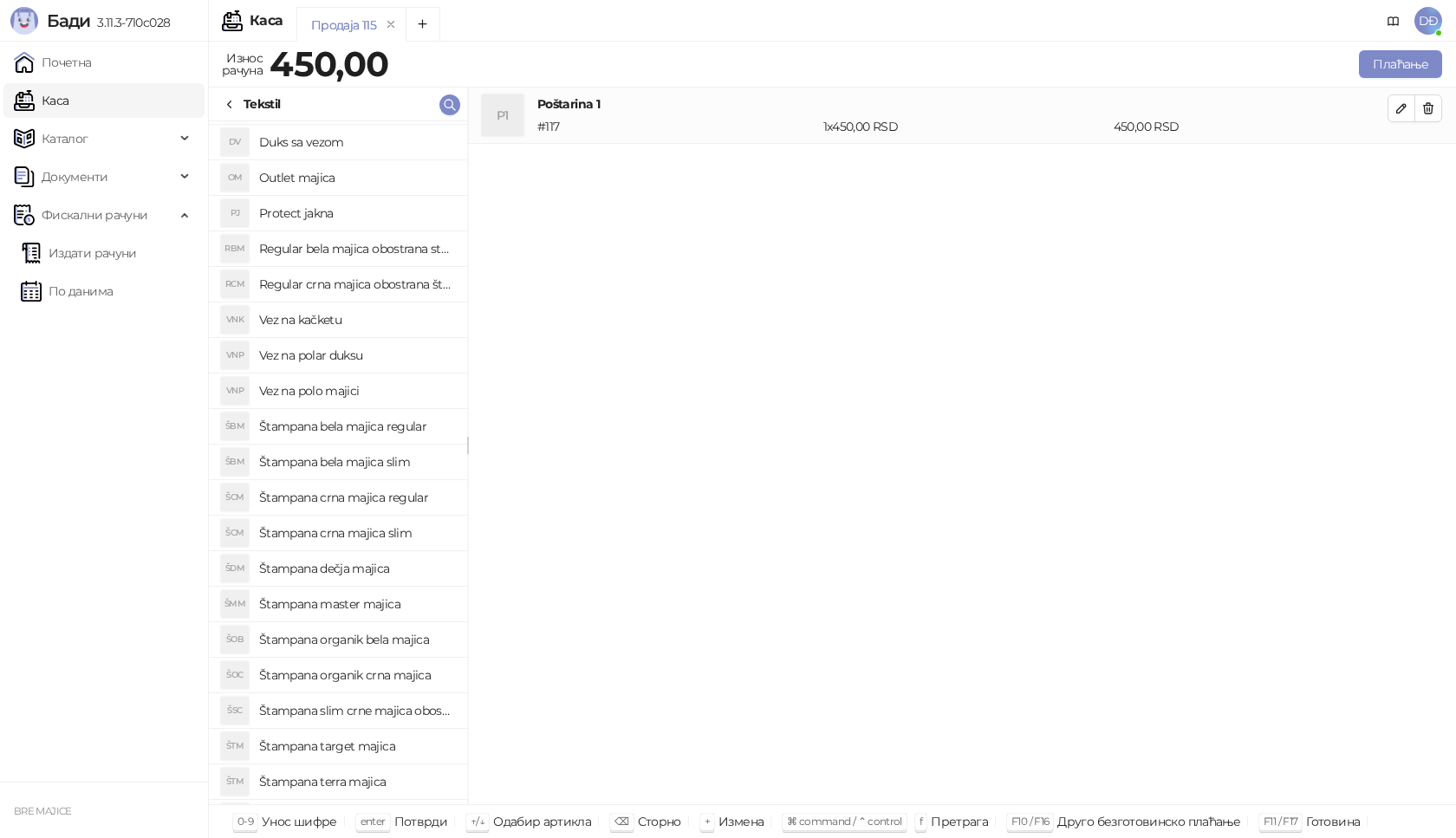
click at [384, 605] on h4 "Štampana master majica" at bounding box center [356, 603] width 195 height 27
click at [1404, 159] on icon "button" at bounding box center [1401, 164] width 14 height 14
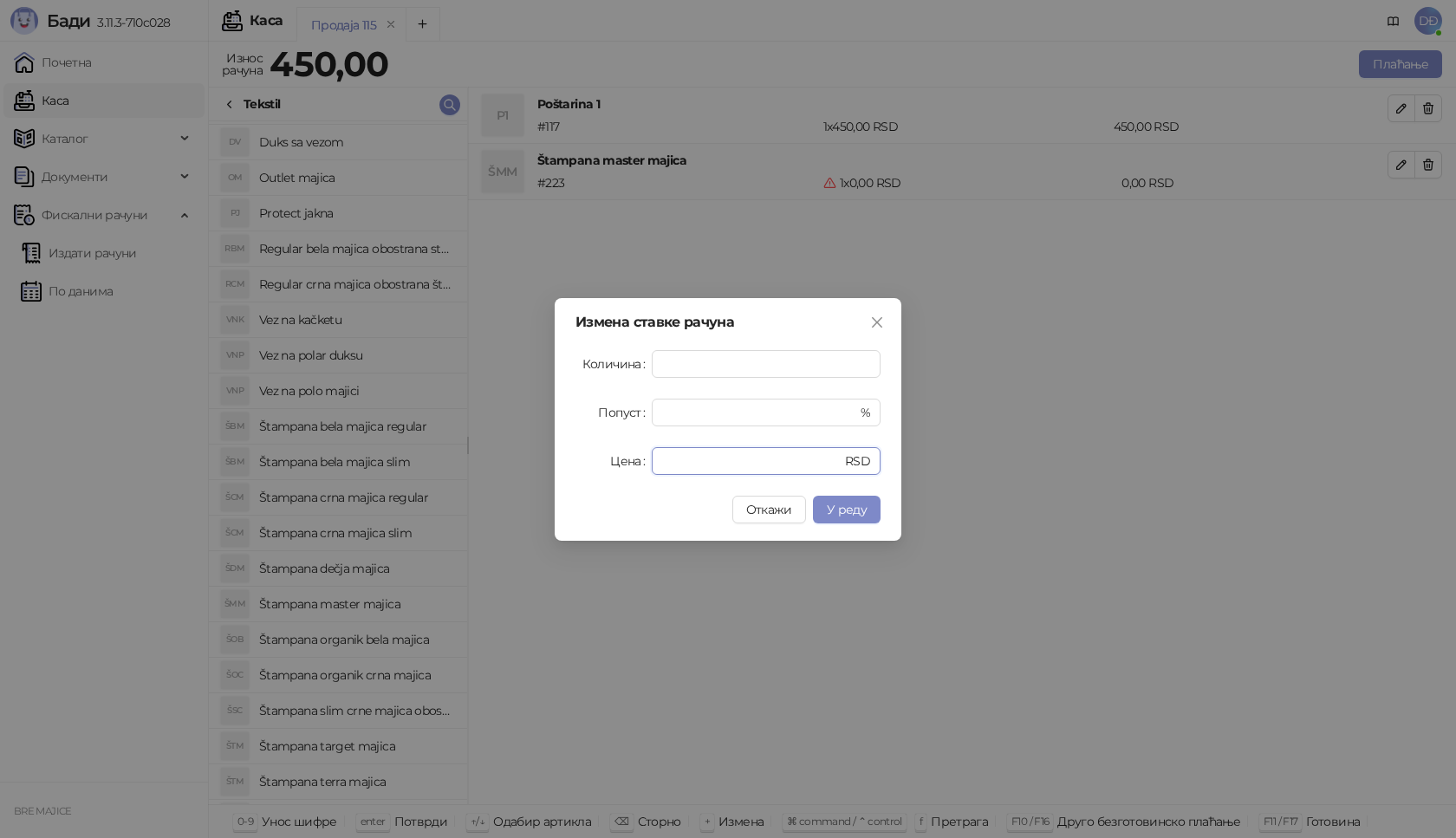
drag, startPoint x: 606, startPoint y: 460, endPoint x: 597, endPoint y: 459, distance: 9.1
click at [599, 460] on div "Цена * RSD" at bounding box center [728, 461] width 305 height 27
type input "****"
click at [861, 507] on span "У реду" at bounding box center [846, 509] width 40 height 16
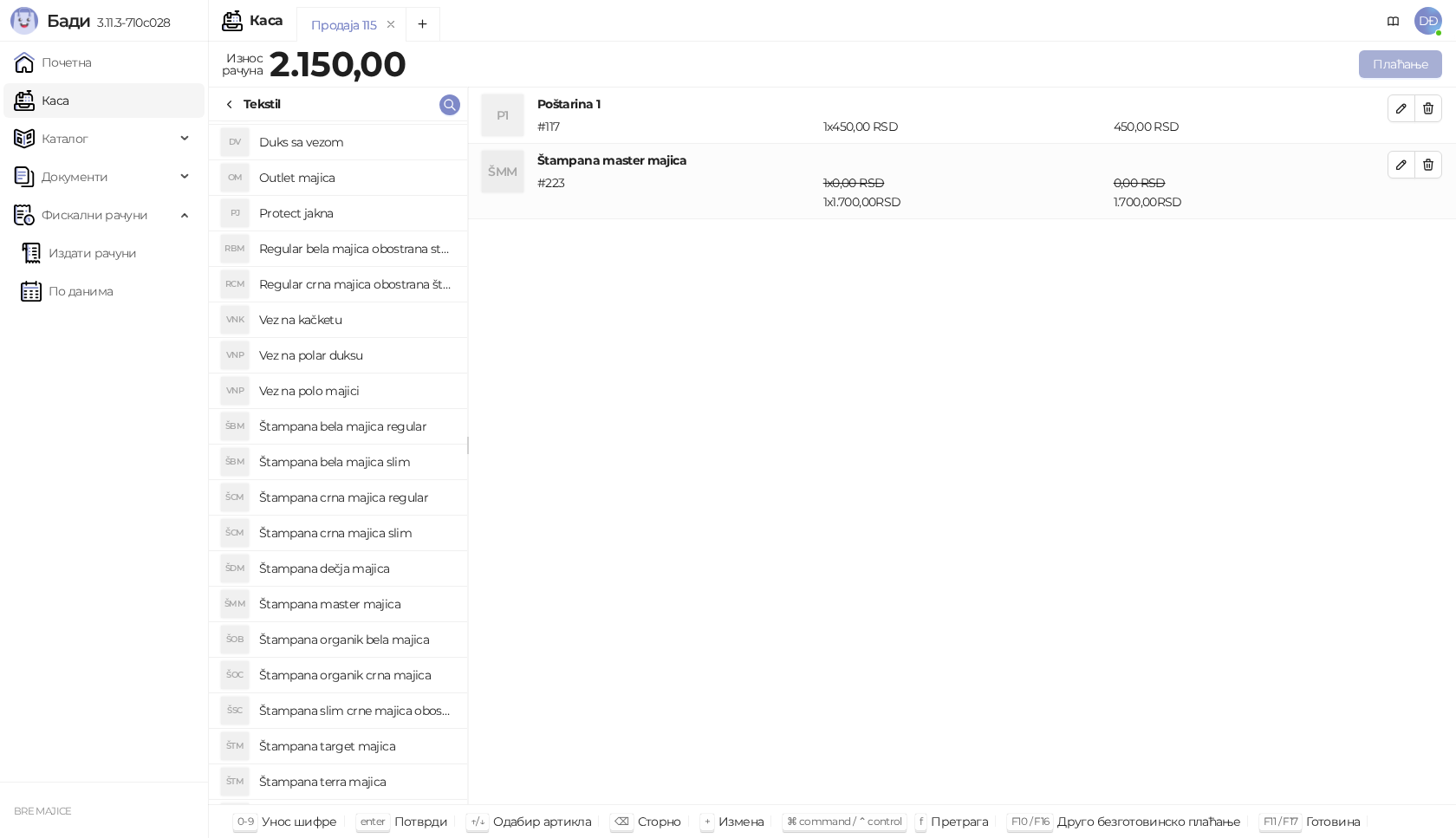
drag, startPoint x: 1404, startPoint y: 43, endPoint x: 1397, endPoint y: 51, distance: 10.6
click at [1402, 47] on div "Продаја 115 Износ рачуна 2.150,00 Плаћање Све категорије Galanterija (5) Teksti…" at bounding box center [832, 440] width 1248 height 796
click at [1397, 57] on button "Плаћање" at bounding box center [1400, 64] width 83 height 27
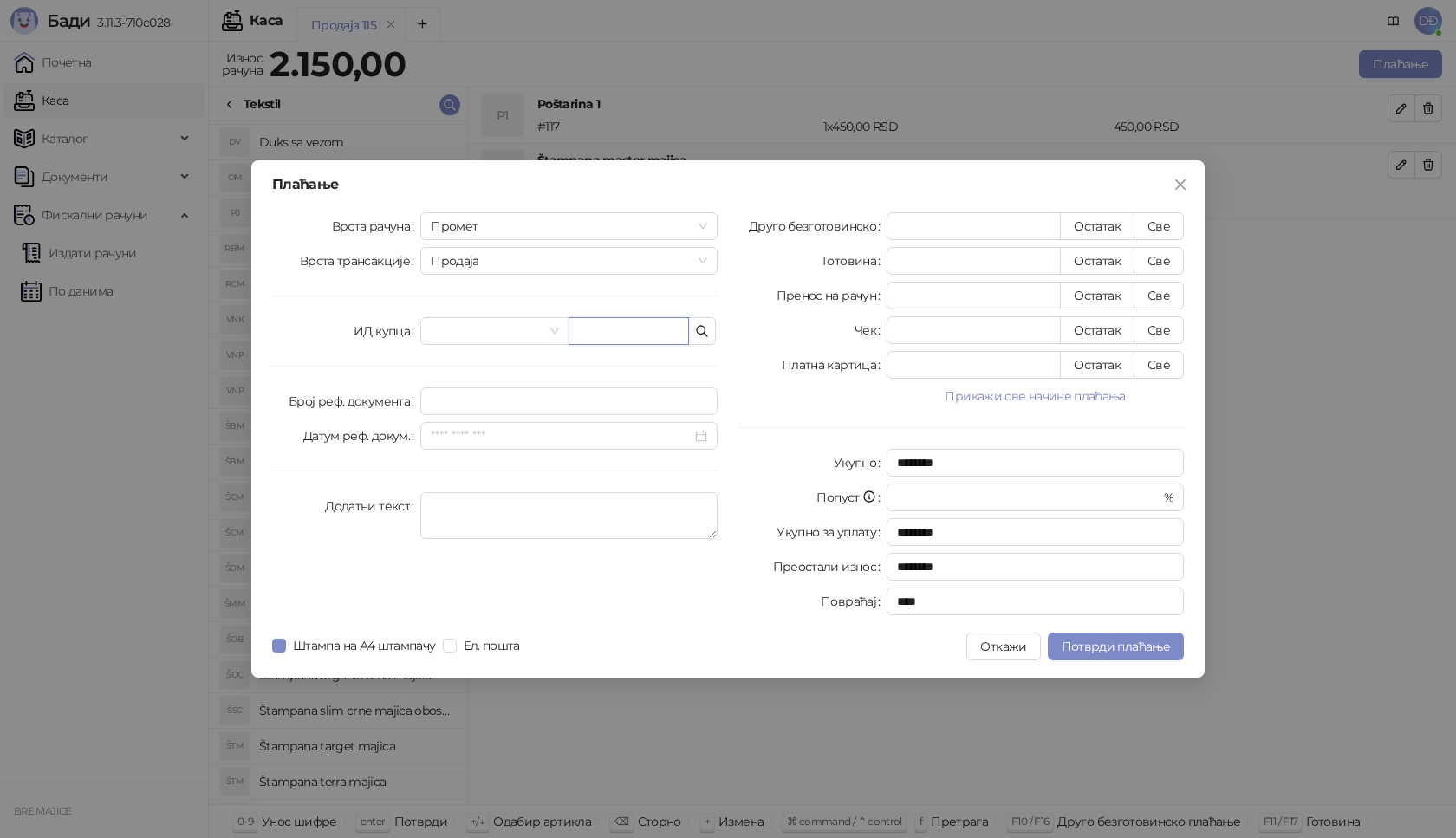
click at [603, 331] on input "text" at bounding box center [628, 331] width 120 height 27
paste input "**********"
type input "**********"
click at [1171, 225] on button "Све" at bounding box center [1158, 226] width 50 height 27
type input "****"
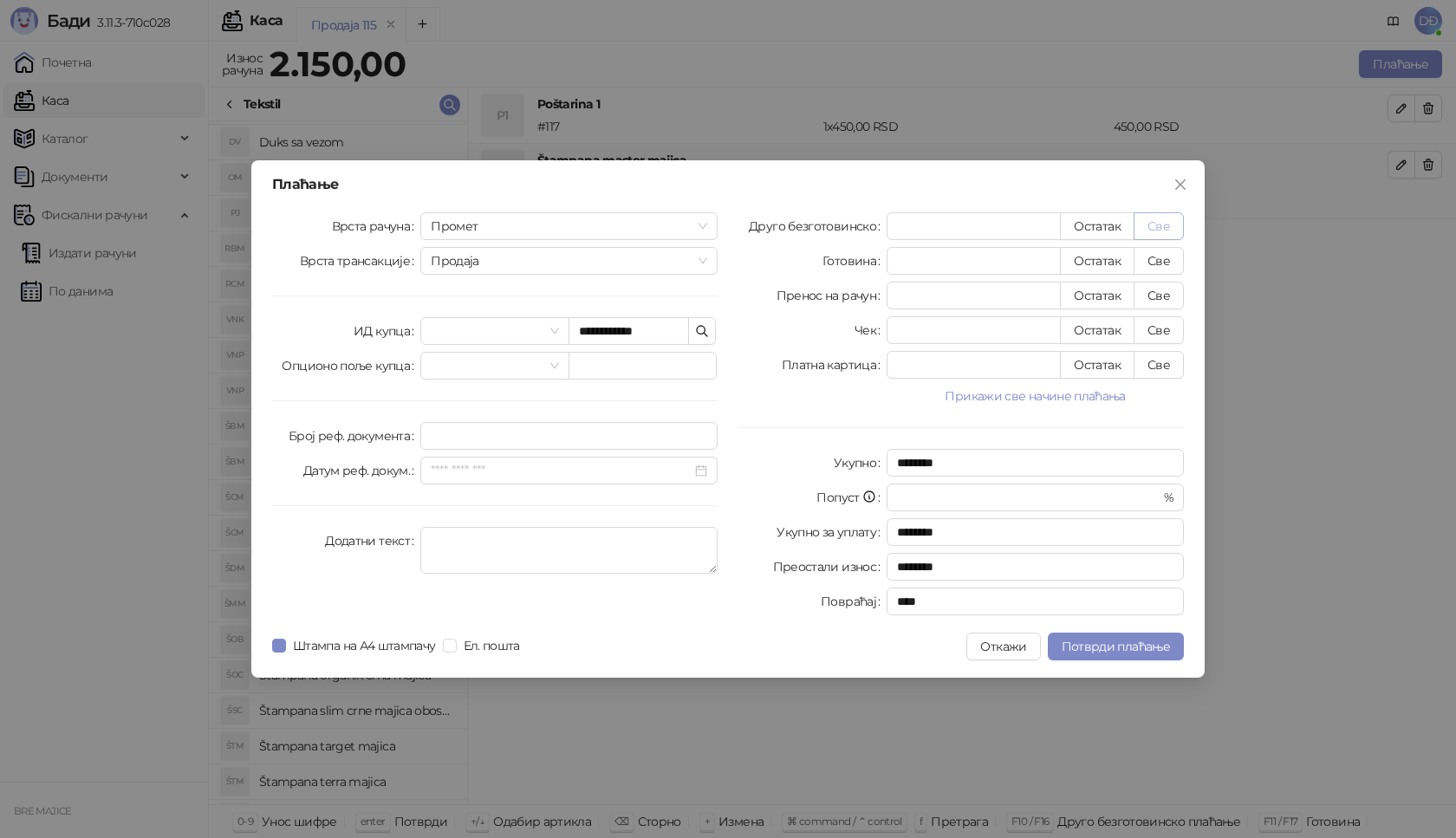
type input "****"
click at [1137, 650] on span "Потврди плаћање" at bounding box center [1116, 646] width 109 height 16
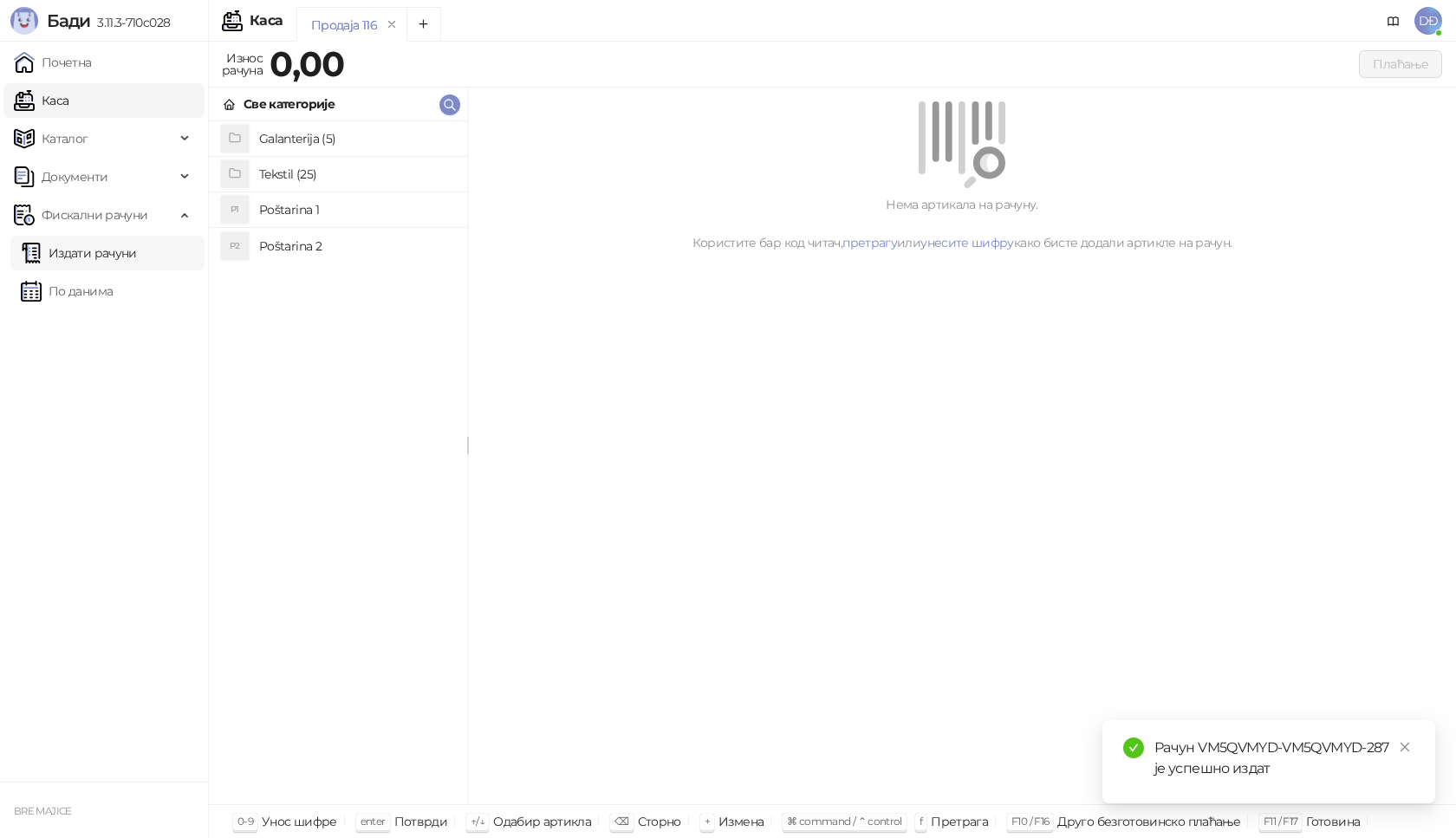
click at [133, 255] on link "Издати рачуни" at bounding box center [78, 252] width 116 height 34
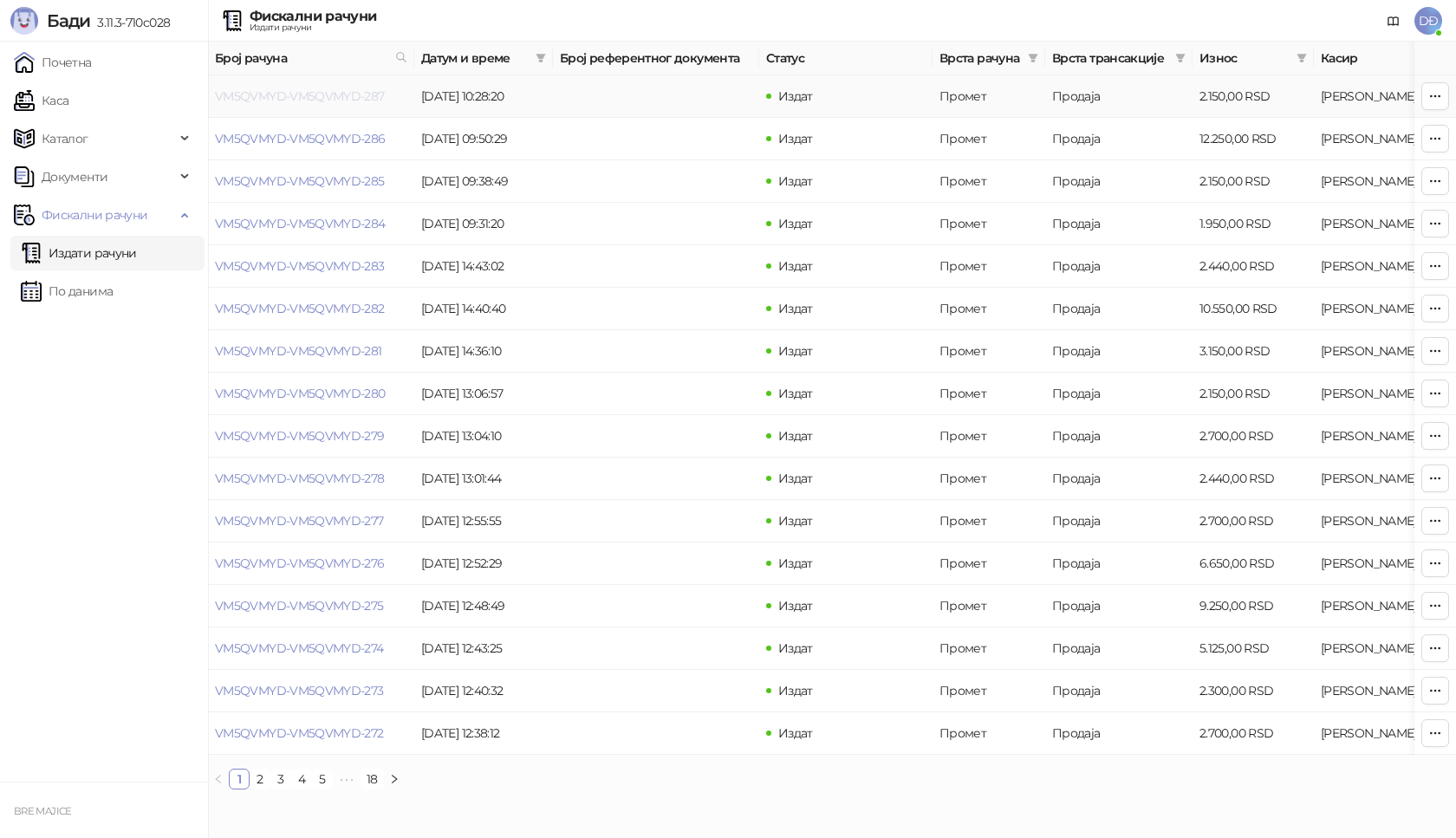
click at [316, 95] on link "VM5QVMYD-VM5QVMYD-287" at bounding box center [300, 96] width 170 height 16
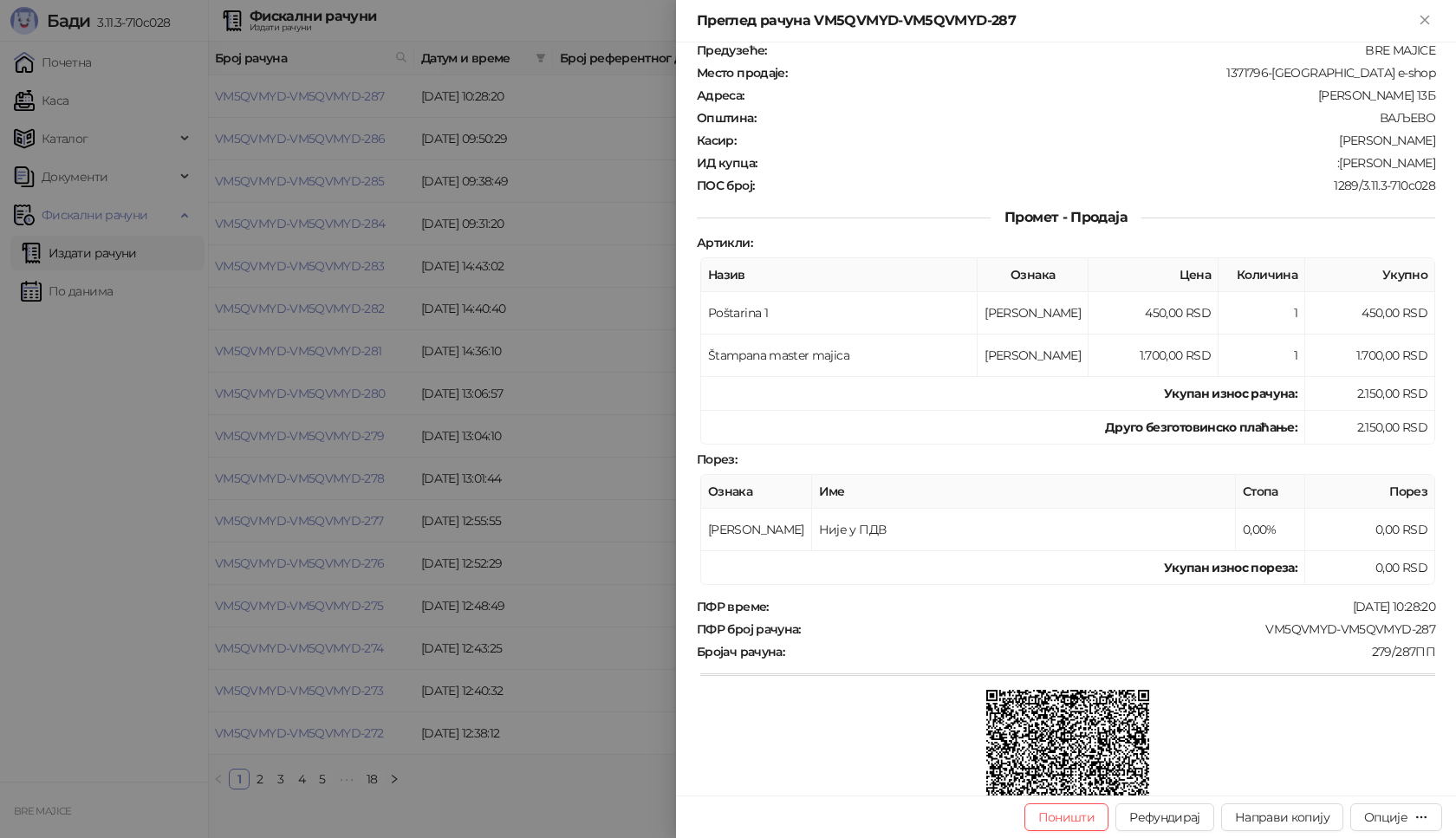
scroll to position [209, 0]
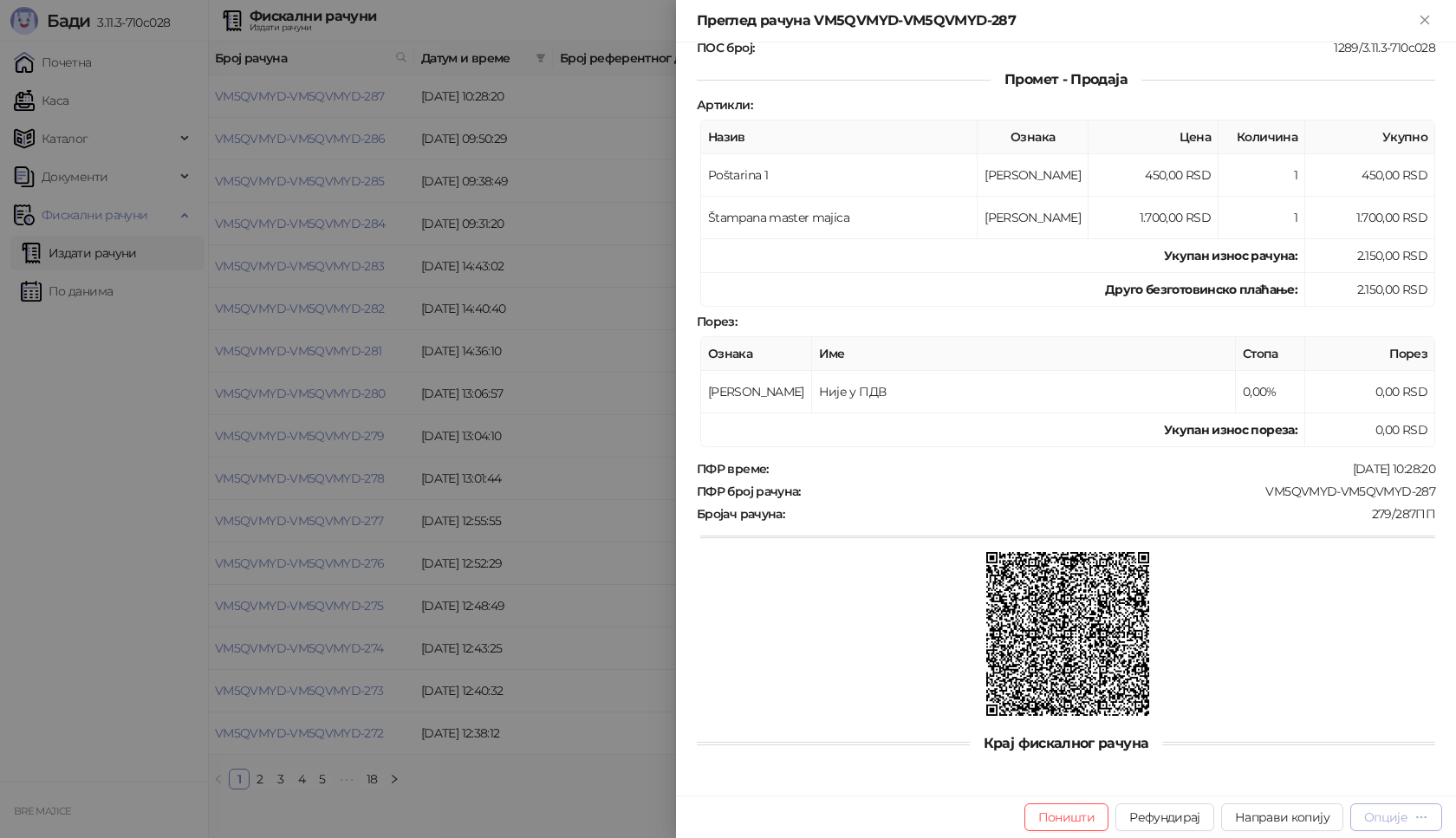
click at [1385, 816] on div "Опције" at bounding box center [1386, 817] width 43 height 16
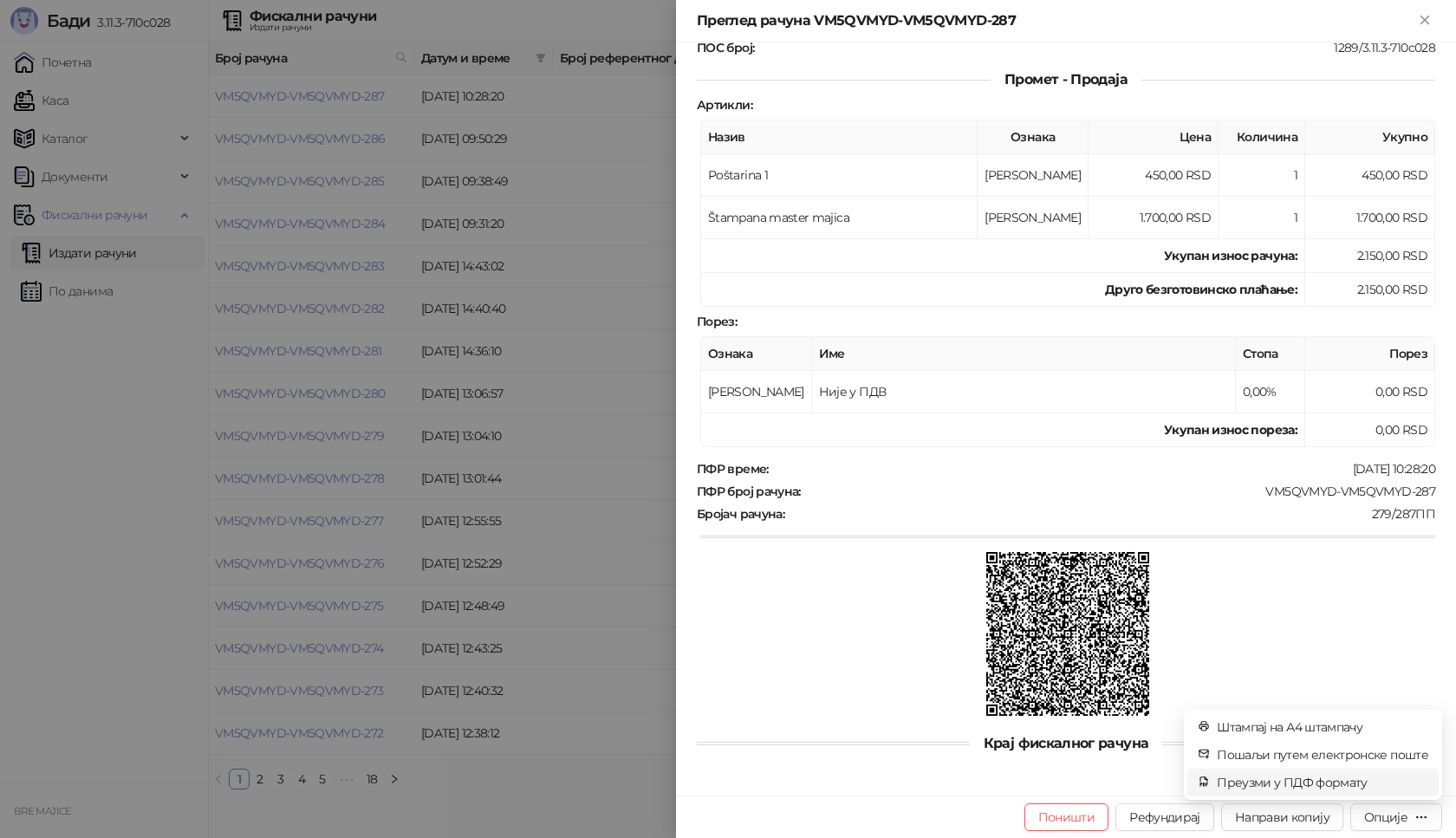
click at [1359, 783] on span "Преузми у ПДФ формату" at bounding box center [1322, 781] width 211 height 19
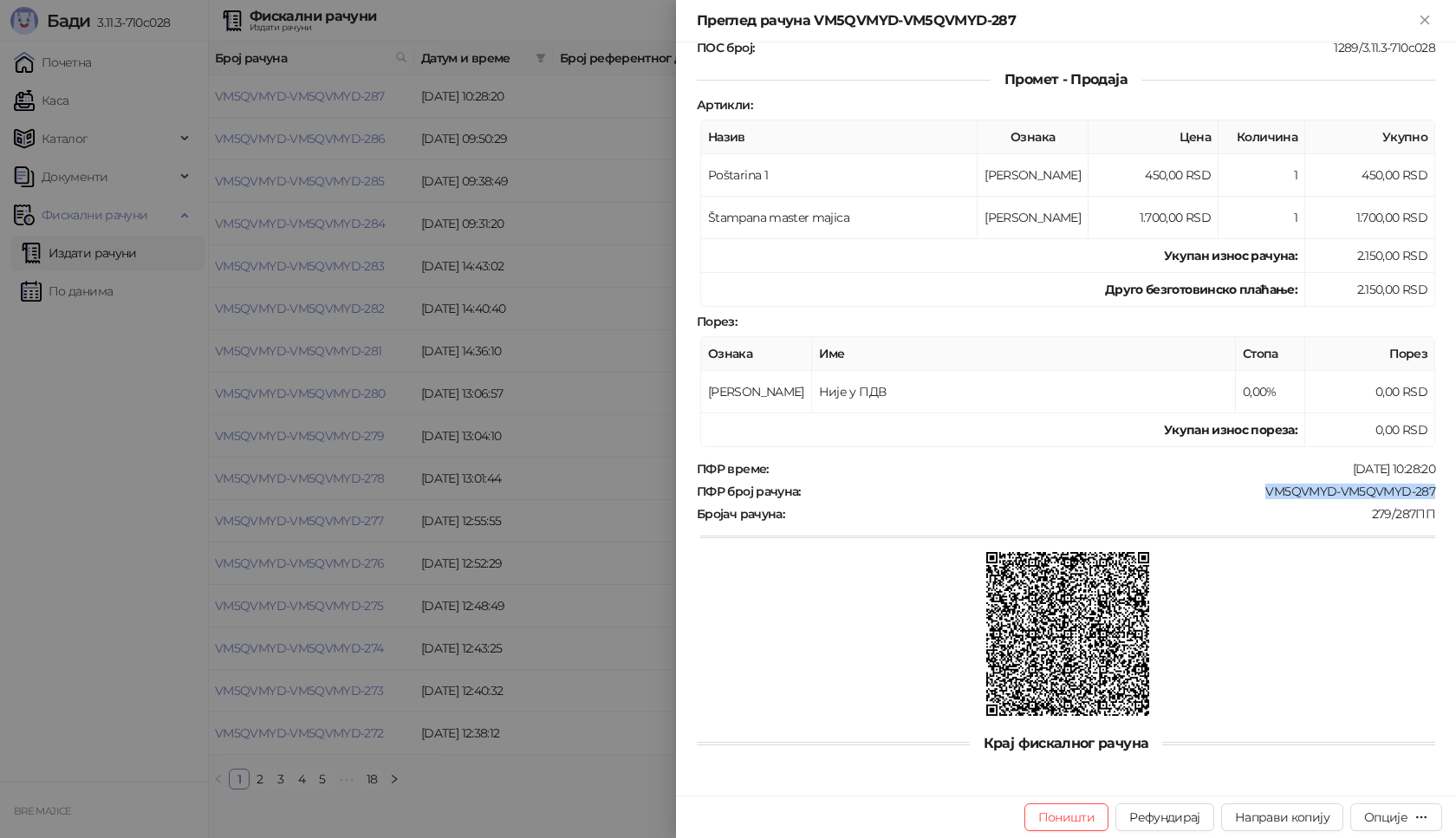
drag, startPoint x: 1412, startPoint y: 495, endPoint x: 1231, endPoint y: 491, distance: 181.0
click at [1244, 493] on div "Фискални рачун ПИБ : 115085843 Предузеће : BRE MAJICE Место продаје : 1371796-B…" at bounding box center [1066, 419] width 780 height 753
copy div "VM5QVMYD-VM5QVMYD-287"
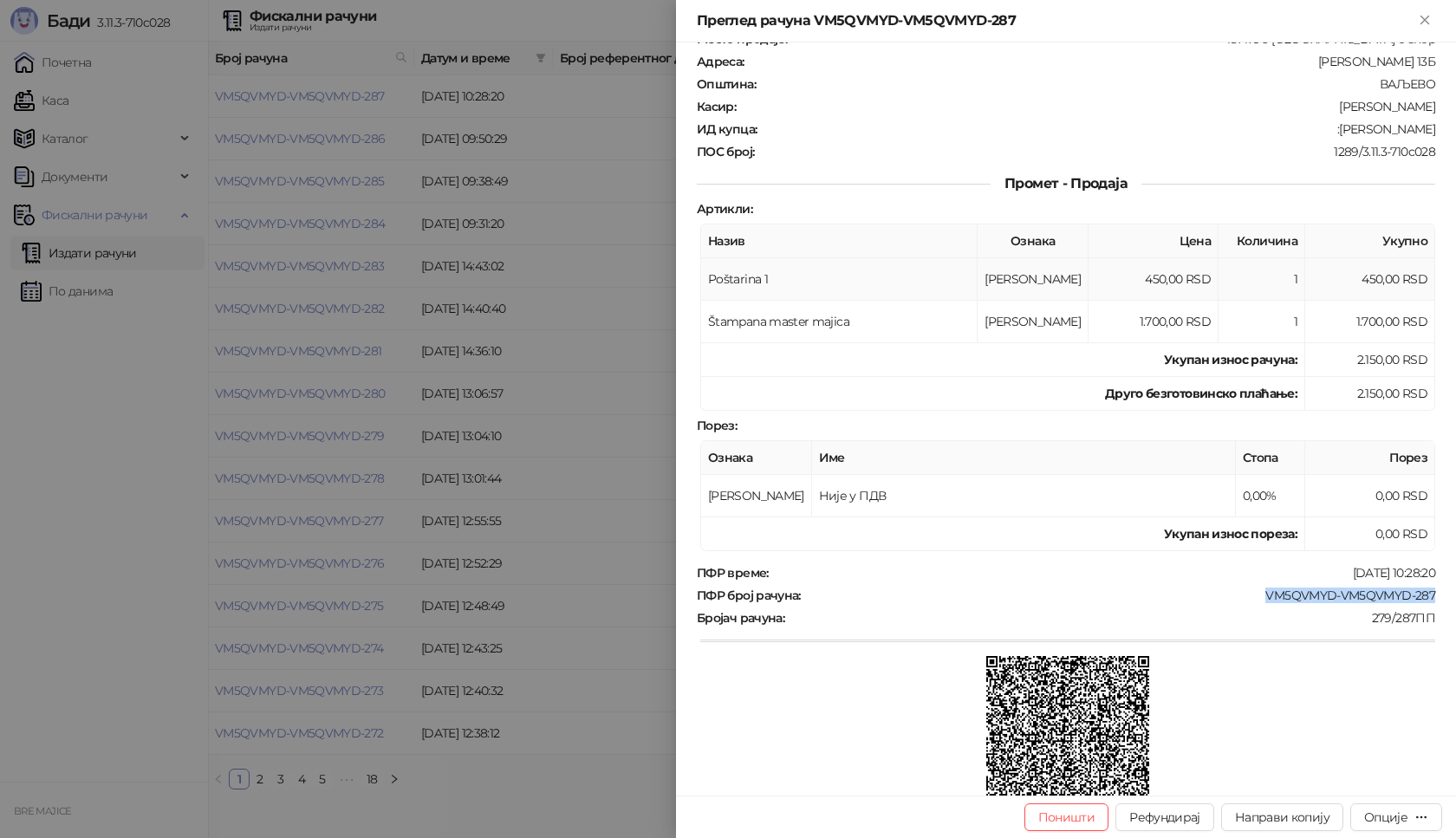
scroll to position [0, 0]
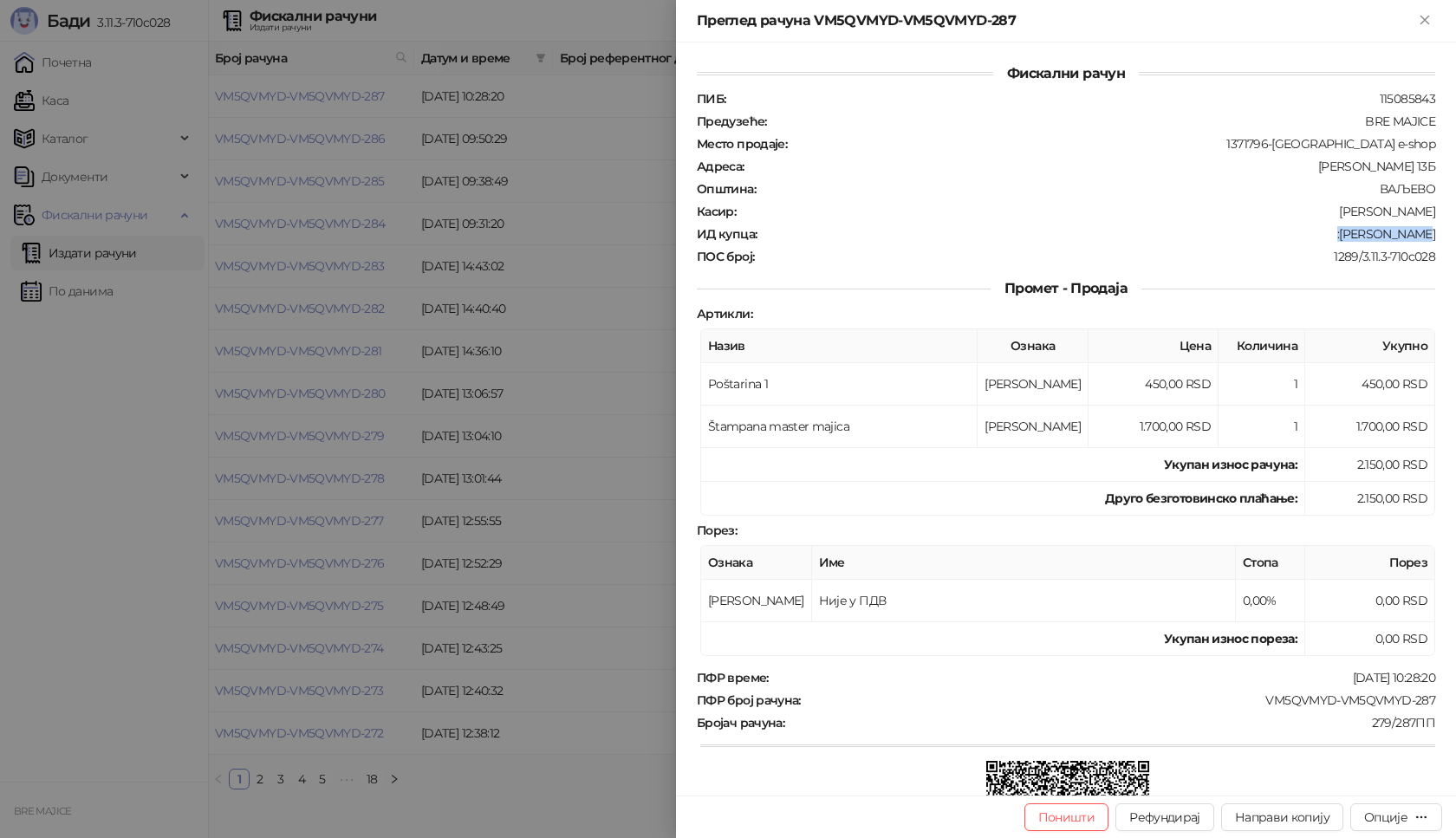
drag, startPoint x: 1433, startPoint y: 234, endPoint x: 1349, endPoint y: 238, distance: 84.1
click at [1349, 238] on div "Фискални рачун ПИБ : 115085843 Предузеће : BRE MAJICE Место продаје : 1371796-B…" at bounding box center [1066, 419] width 780 height 753
click at [1402, 260] on div "1289/3.11.3-710c028" at bounding box center [1096, 256] width 682 height 16
drag, startPoint x: 1421, startPoint y: 228, endPoint x: 1352, endPoint y: 232, distance: 69.1
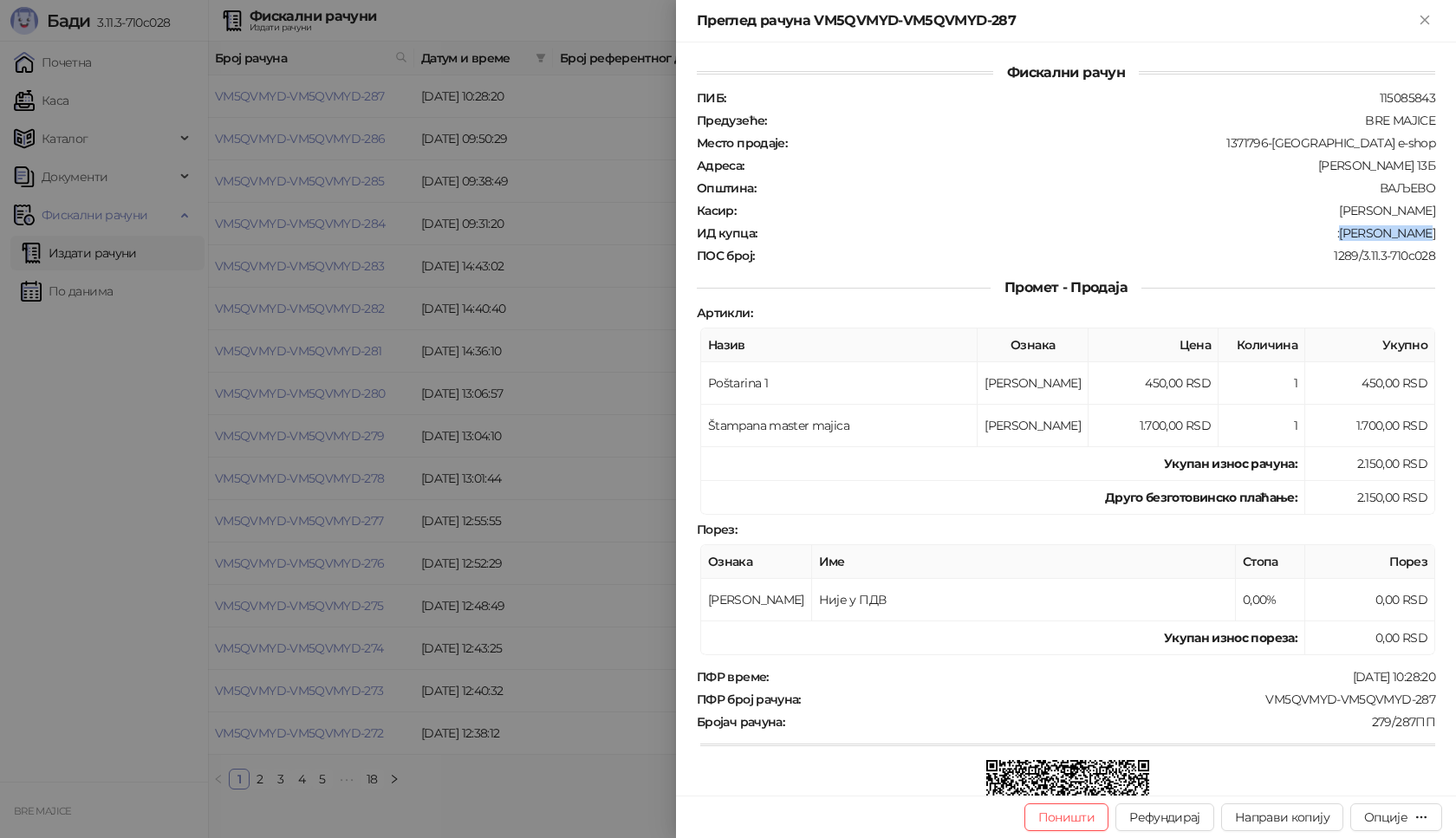
click at [1352, 232] on div ":Veljko Tomic" at bounding box center [1097, 233] width 679 height 16
copy div "Veljko Tomic"
click at [1426, 21] on icon "Close" at bounding box center [1424, 20] width 8 height 8
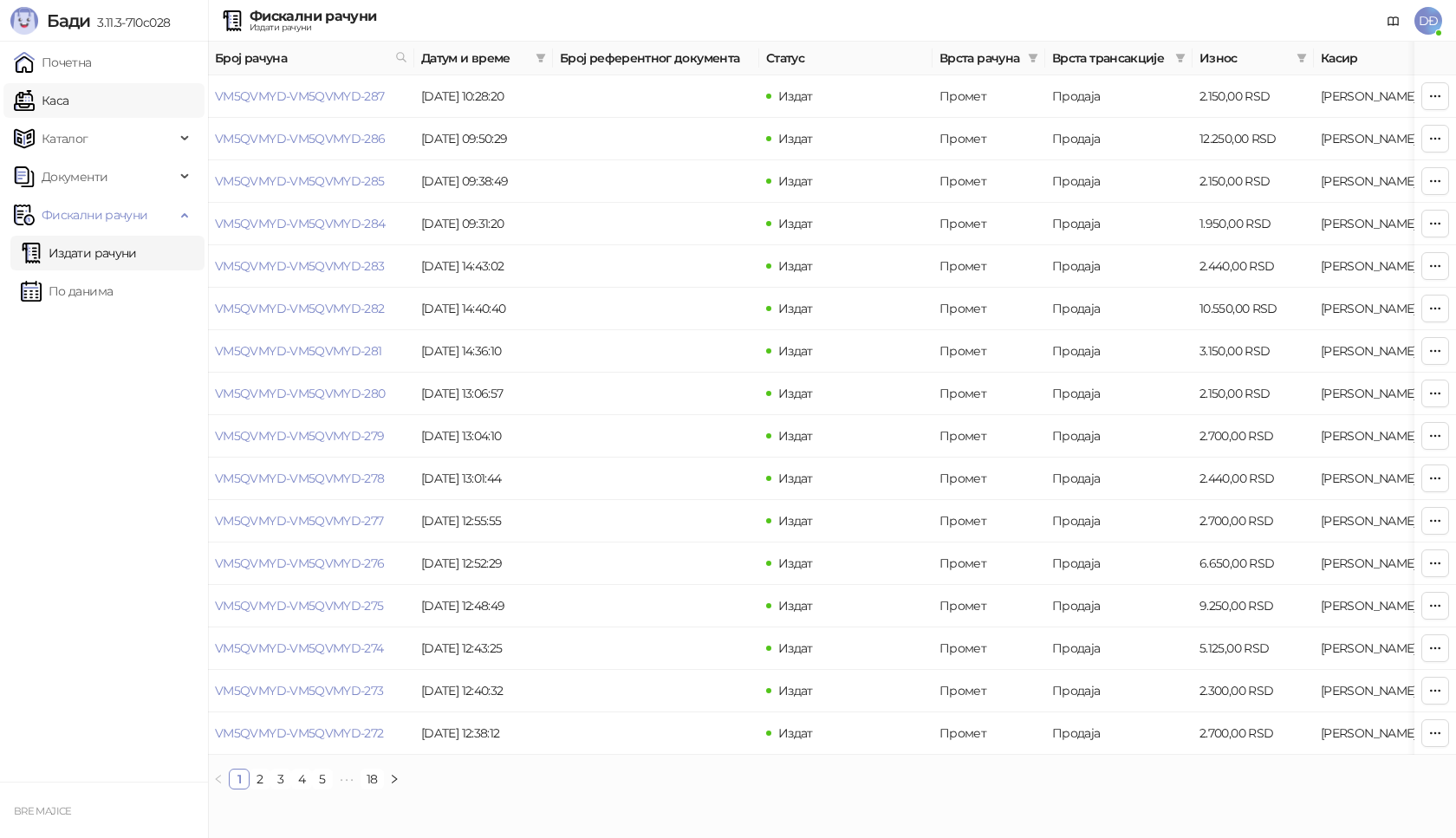
click at [62, 107] on link "Каса" at bounding box center [41, 100] width 55 height 34
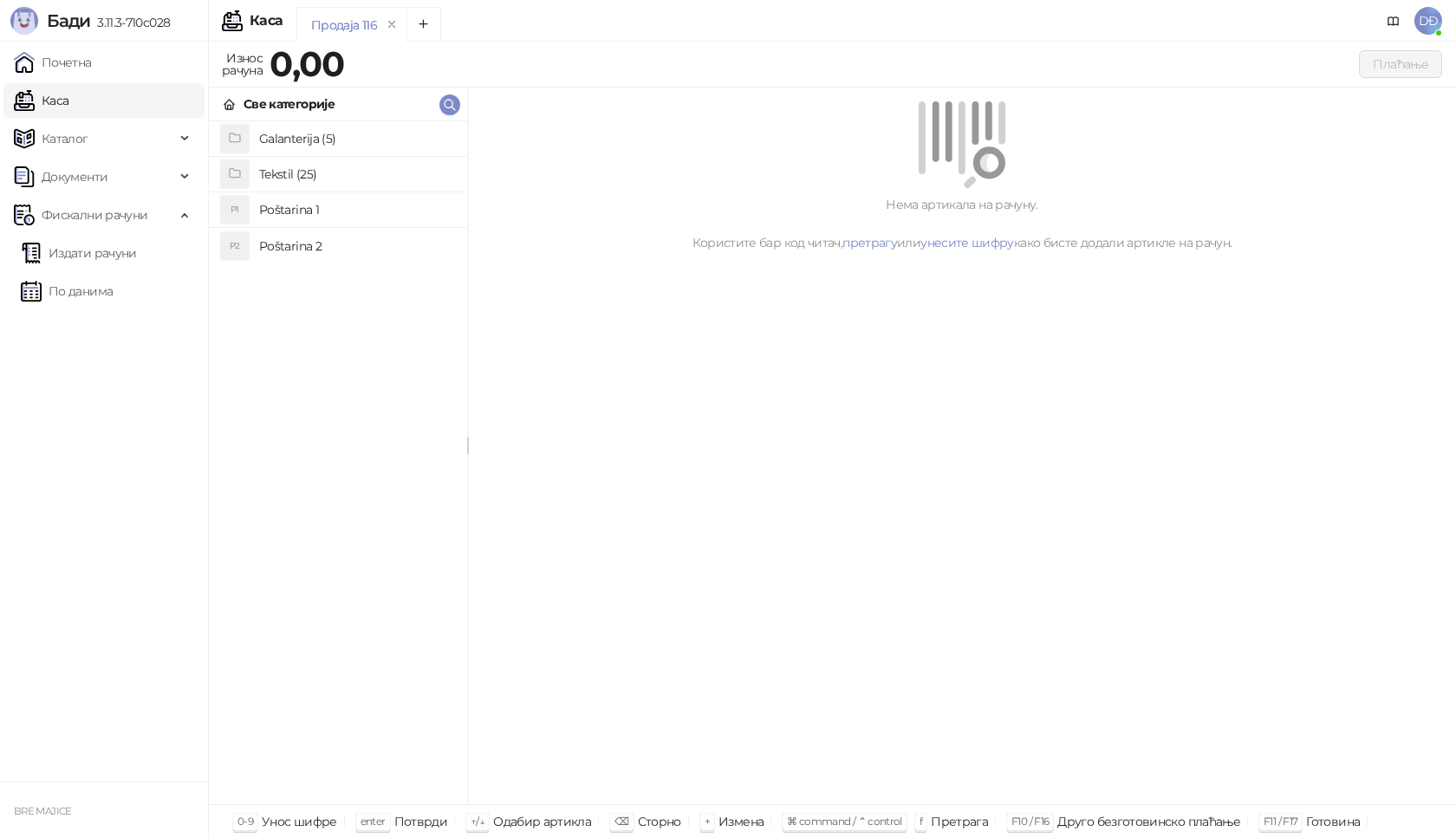
click at [287, 208] on h4 "Poštarina 1" at bounding box center [356, 209] width 195 height 27
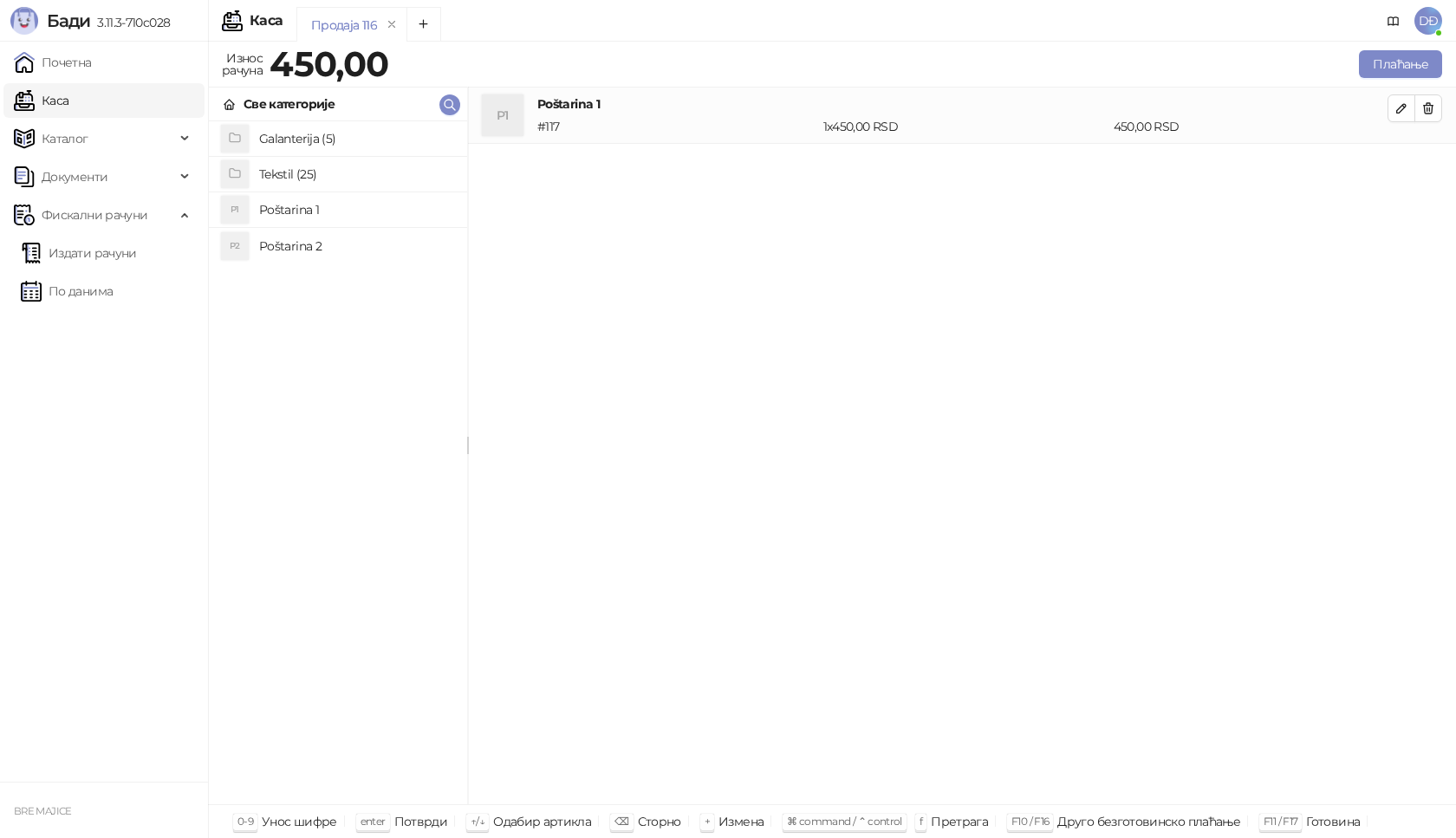
click at [293, 174] on h4 "Tekstil (25)" at bounding box center [356, 174] width 195 height 27
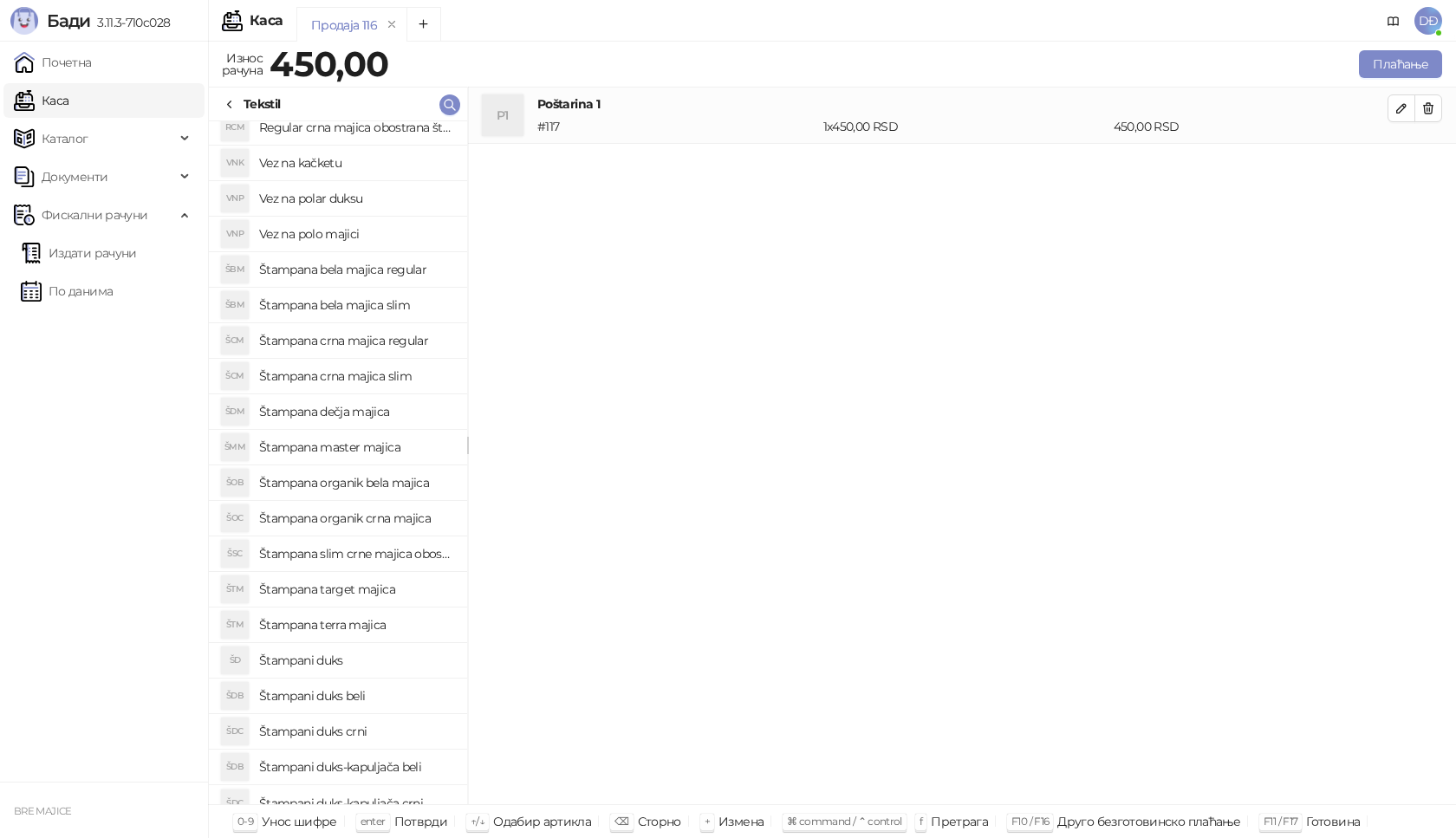
scroll to position [205, 0]
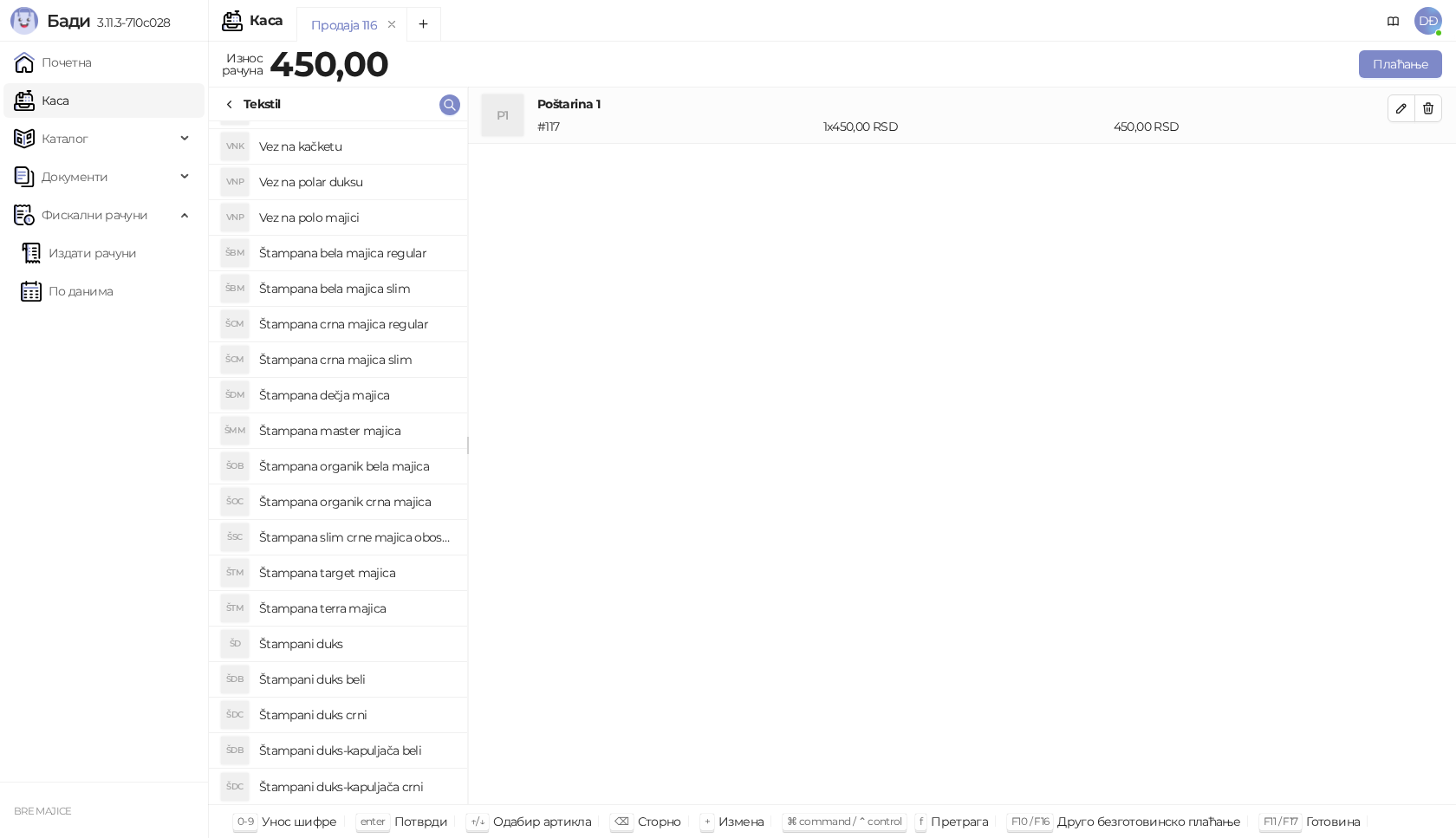
click at [389, 360] on h4 "Štampana crna majica slim" at bounding box center [356, 360] width 195 height 27
click at [1394, 167] on icon "button" at bounding box center [1401, 164] width 14 height 14
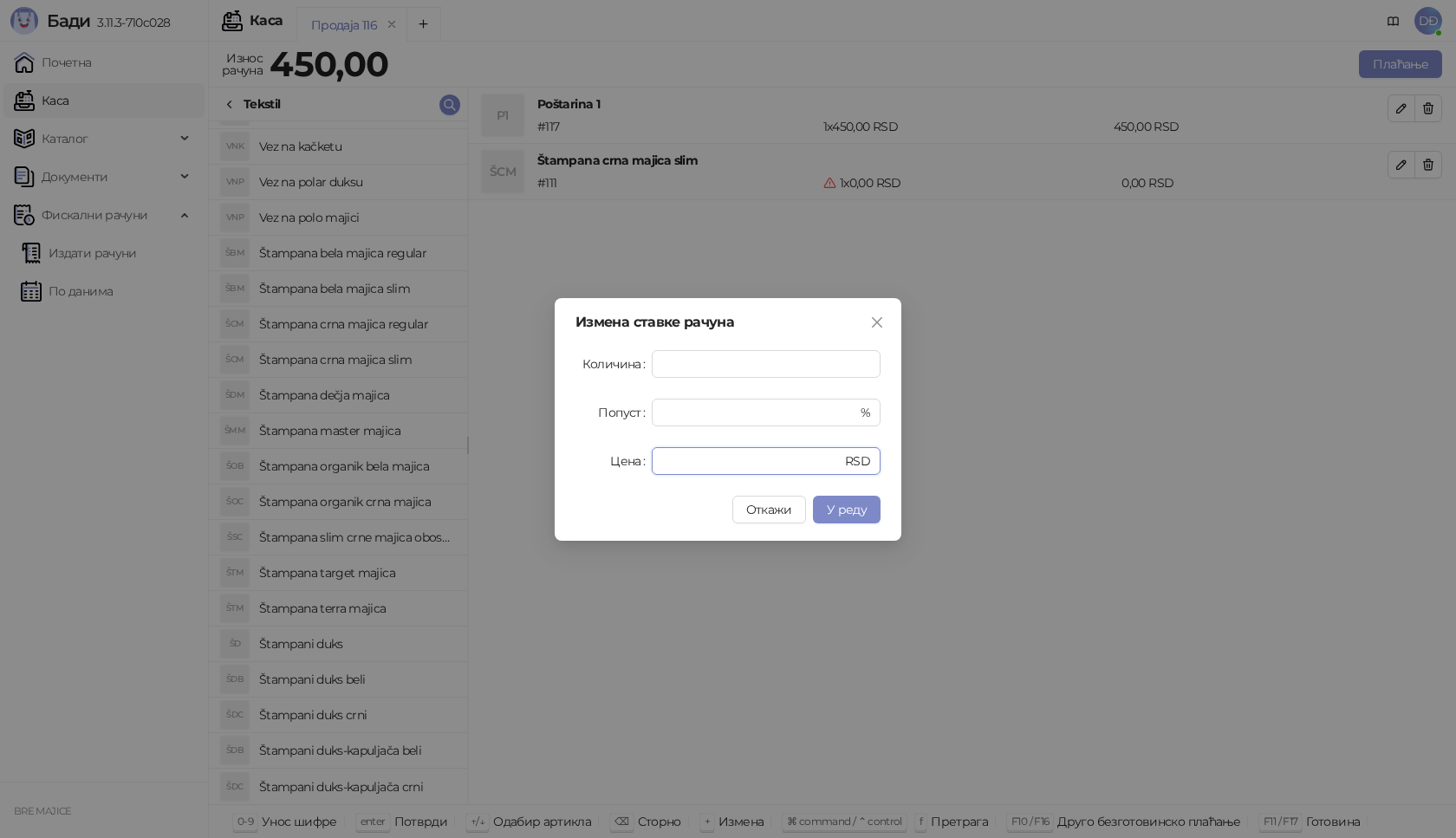
drag, startPoint x: 683, startPoint y: 454, endPoint x: 619, endPoint y: 475, distance: 67.4
click at [621, 476] on div "Измена ставке рачуна Количина * Попуст * % Цена * RSD Откажи У реду" at bounding box center [728, 419] width 346 height 243
type input "****"
click at [856, 514] on span "У реду" at bounding box center [846, 509] width 40 height 16
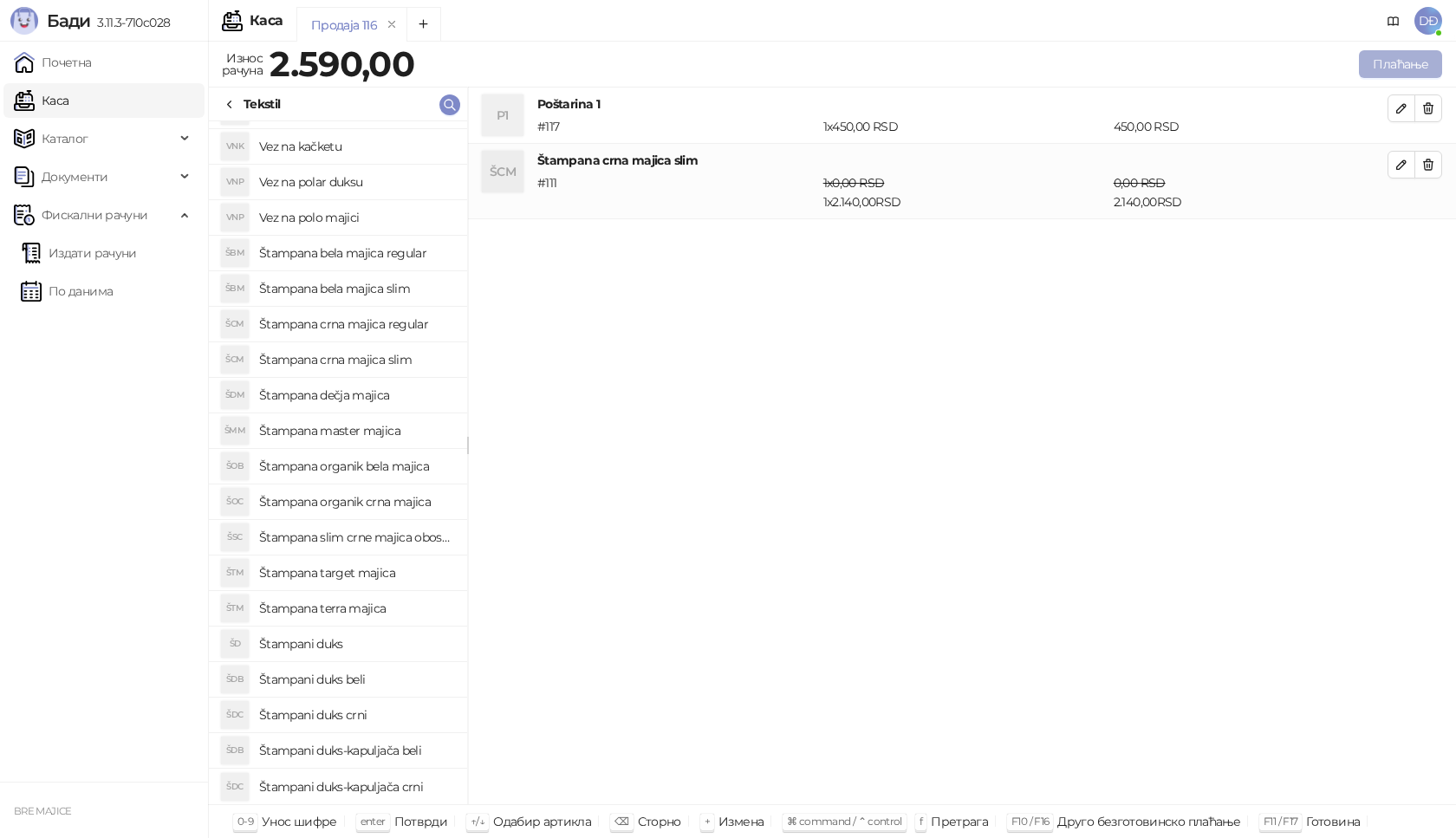
click at [1378, 62] on button "Плаћање" at bounding box center [1400, 64] width 83 height 27
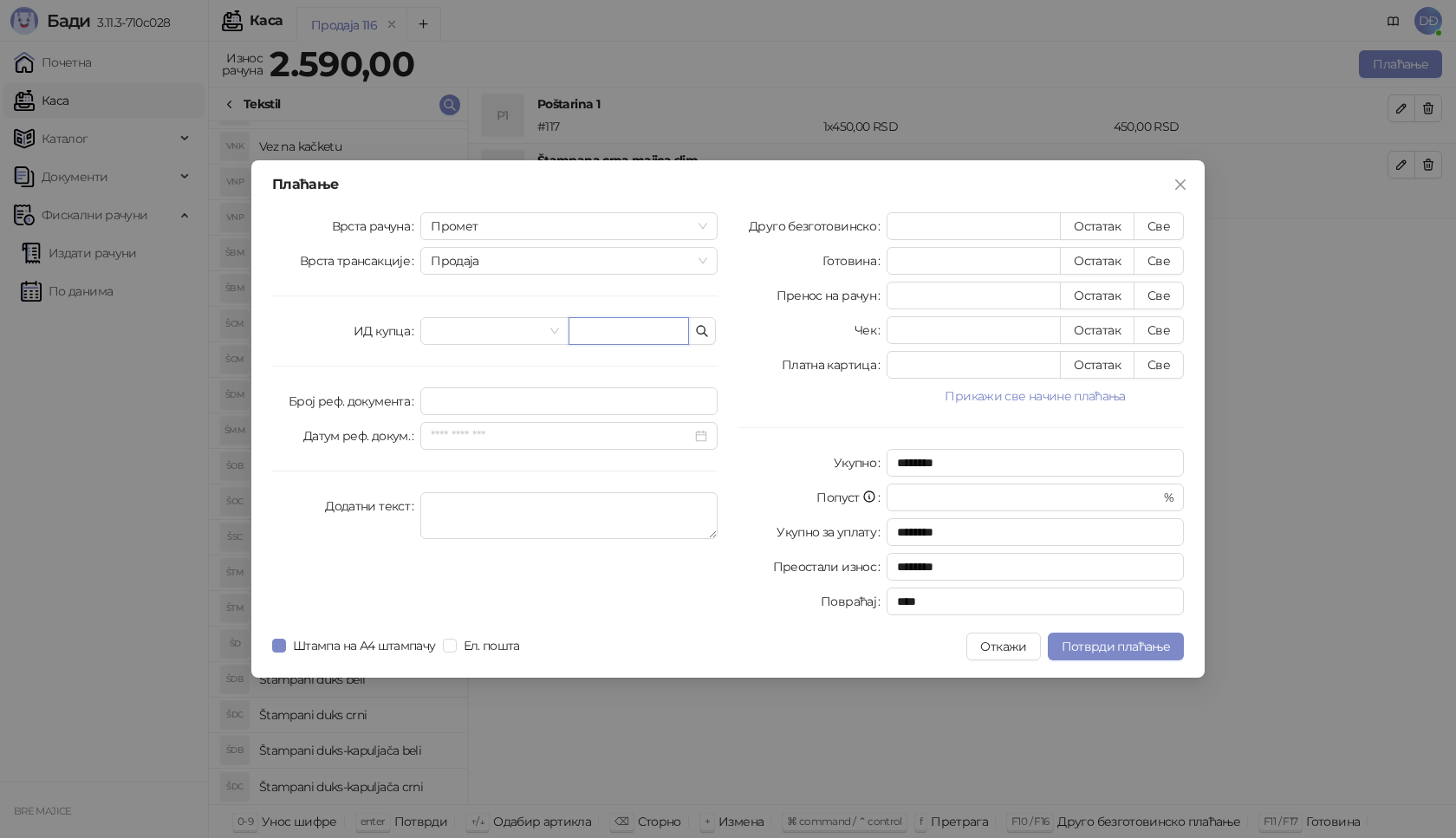
click at [634, 330] on input "text" at bounding box center [628, 331] width 120 height 27
paste input "**********"
type input "**********"
click at [1153, 225] on button "Све" at bounding box center [1158, 226] width 50 height 27
type input "****"
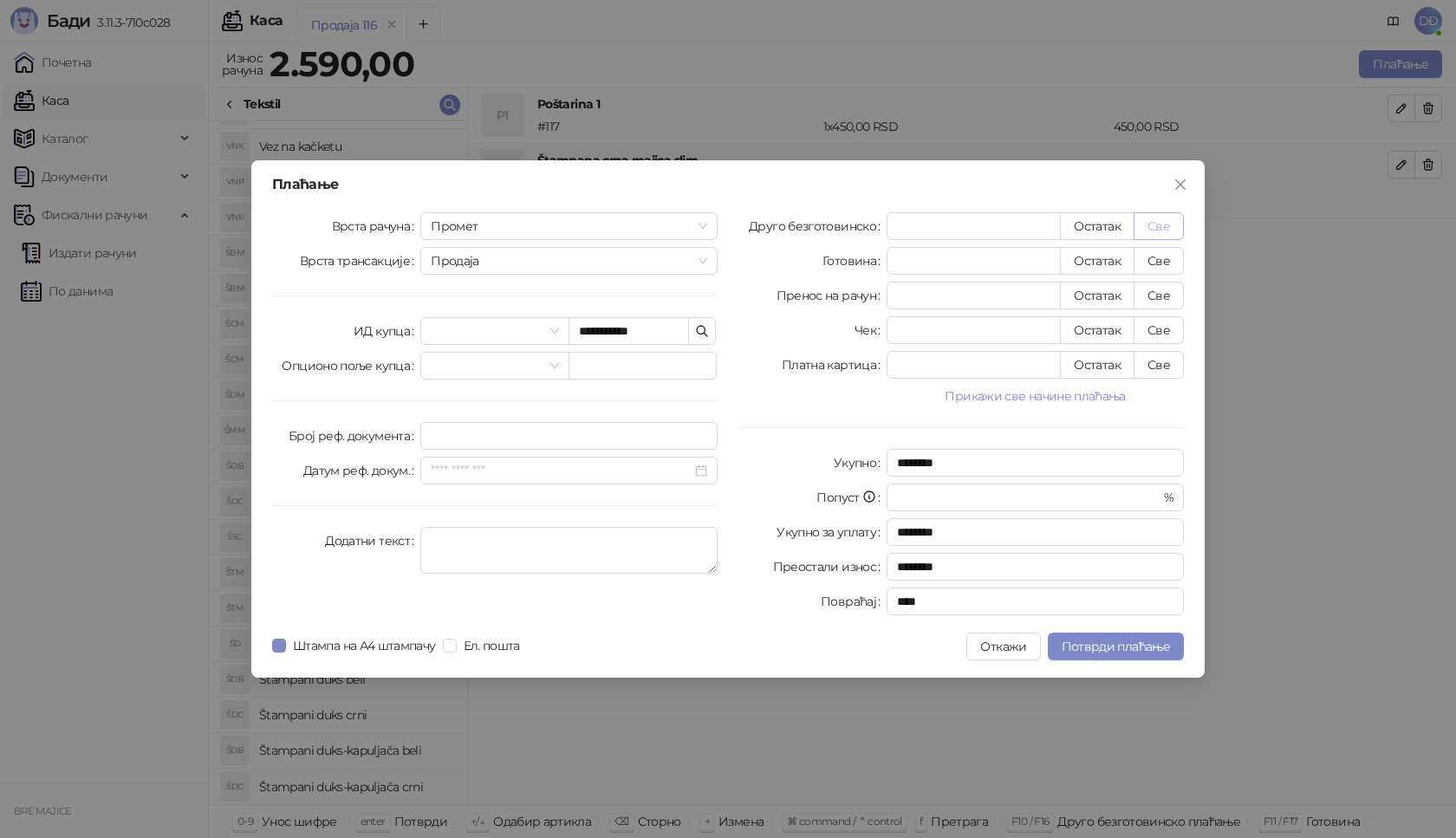
type input "****"
click at [1096, 641] on span "Потврди плаћање" at bounding box center [1116, 646] width 109 height 16
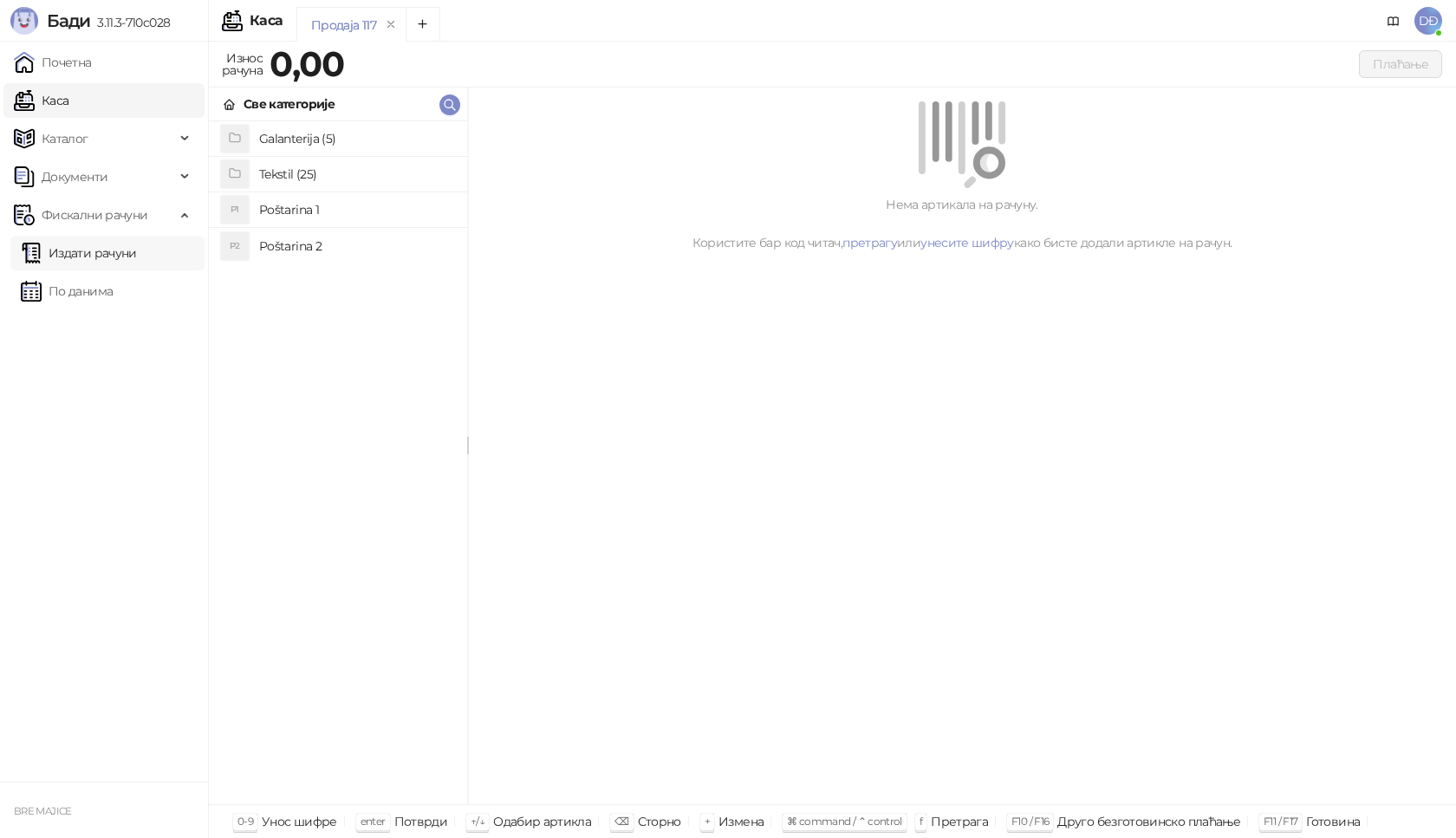
click at [99, 250] on link "Издати рачуни" at bounding box center [78, 252] width 116 height 34
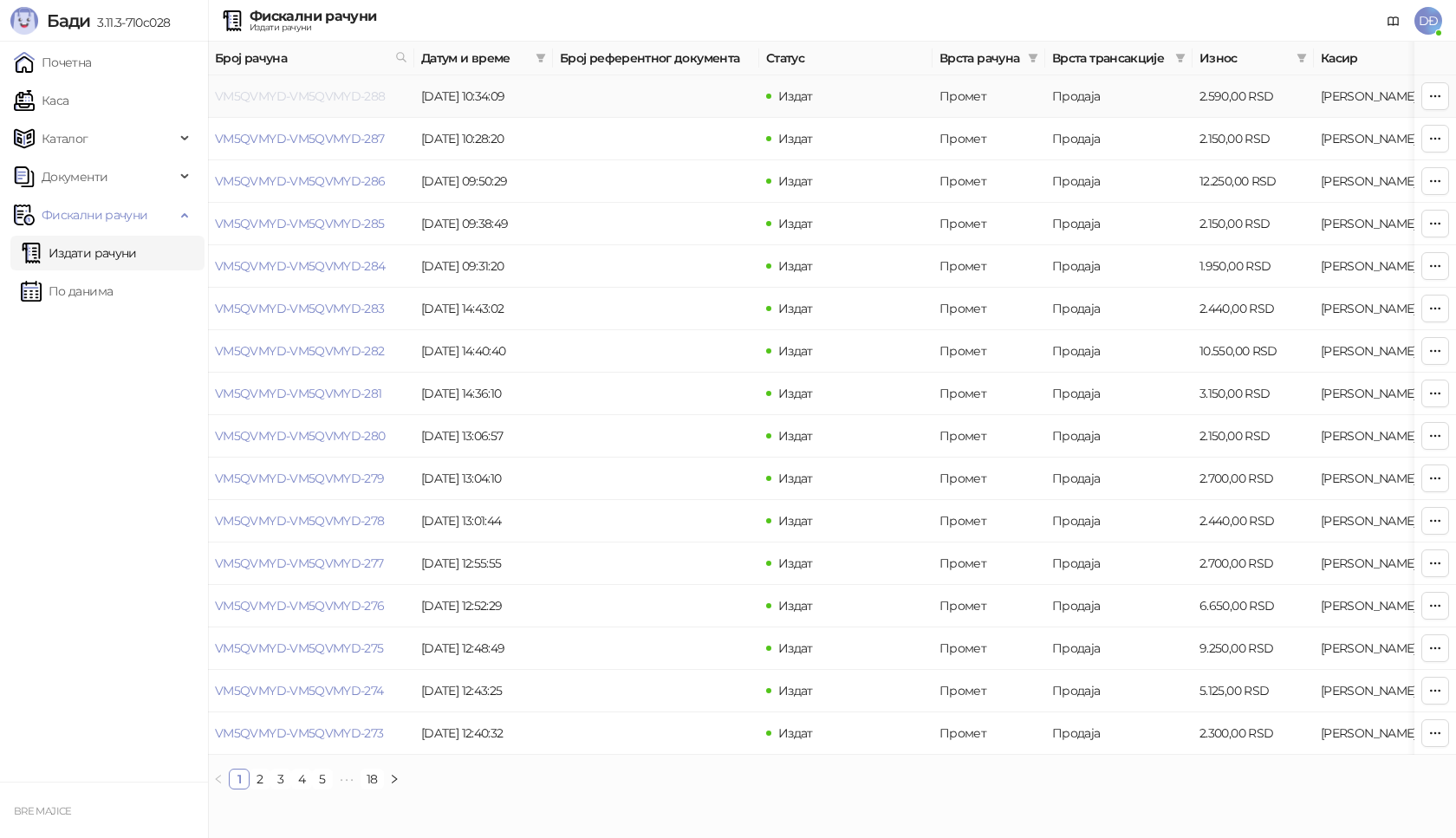
click at [301, 100] on link "VM5QVMYD-VM5QVMYD-288" at bounding box center [300, 96] width 171 height 16
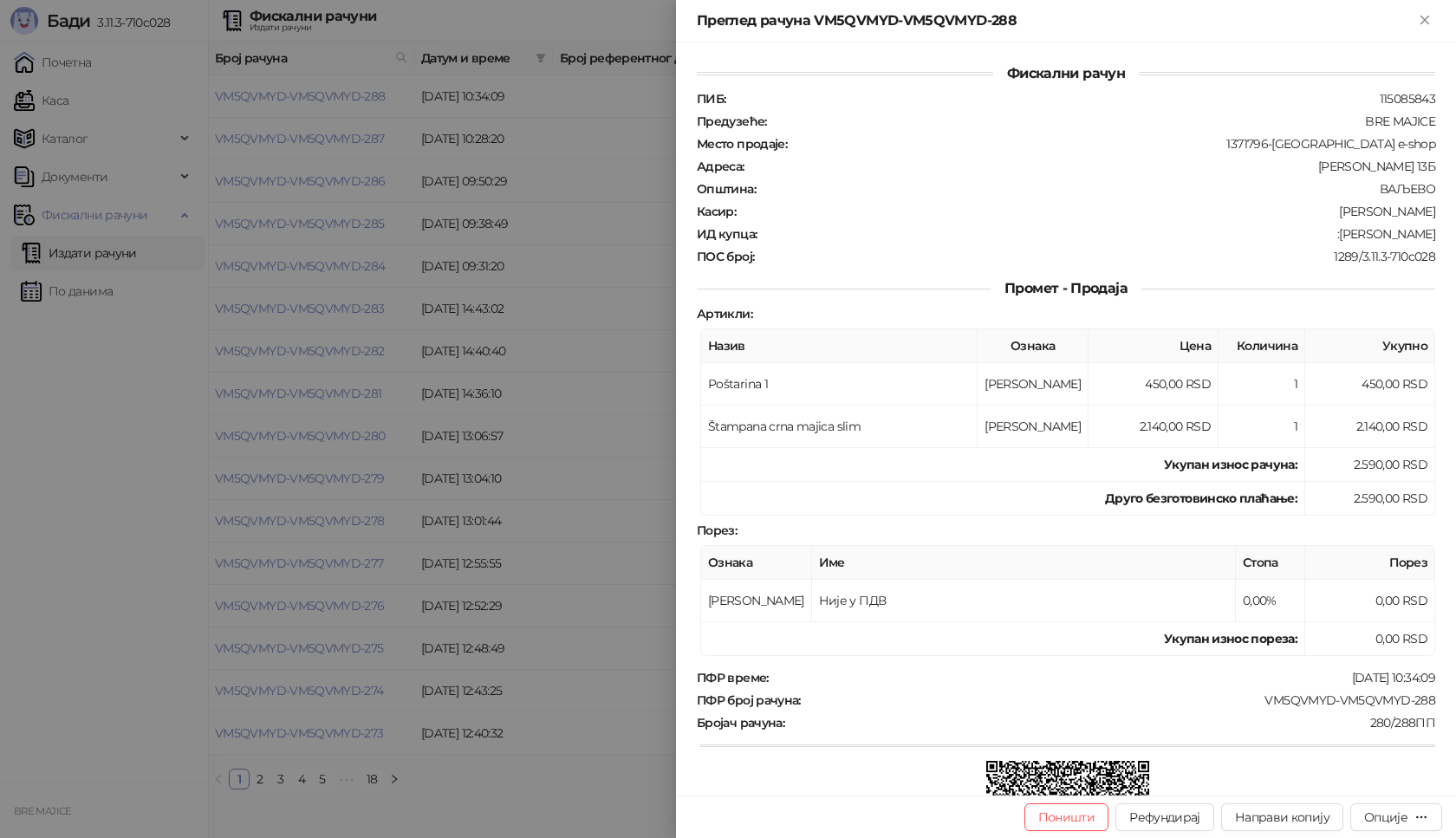
scroll to position [209, 0]
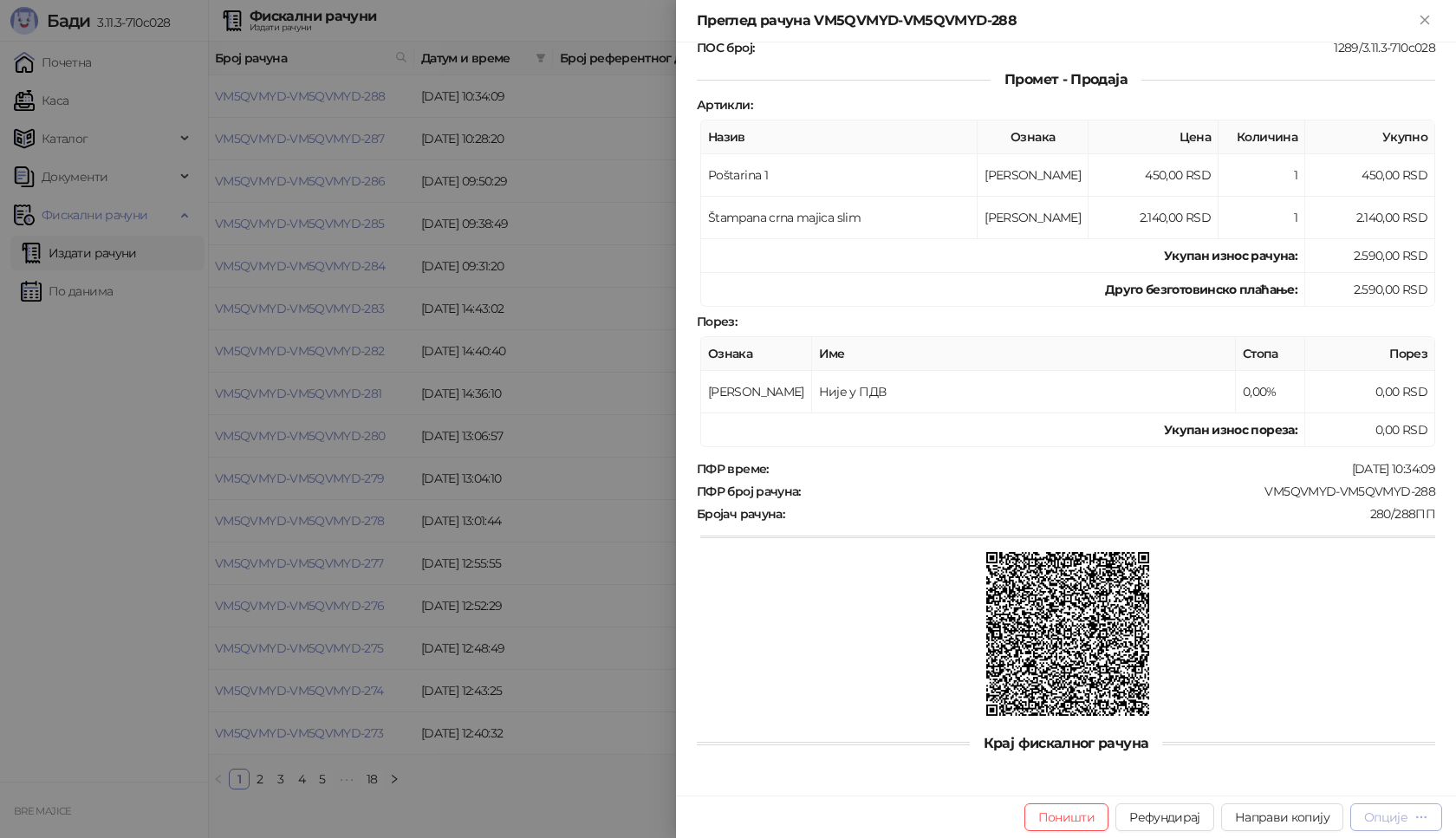
click at [1409, 817] on div "Опције" at bounding box center [1396, 816] width 65 height 17
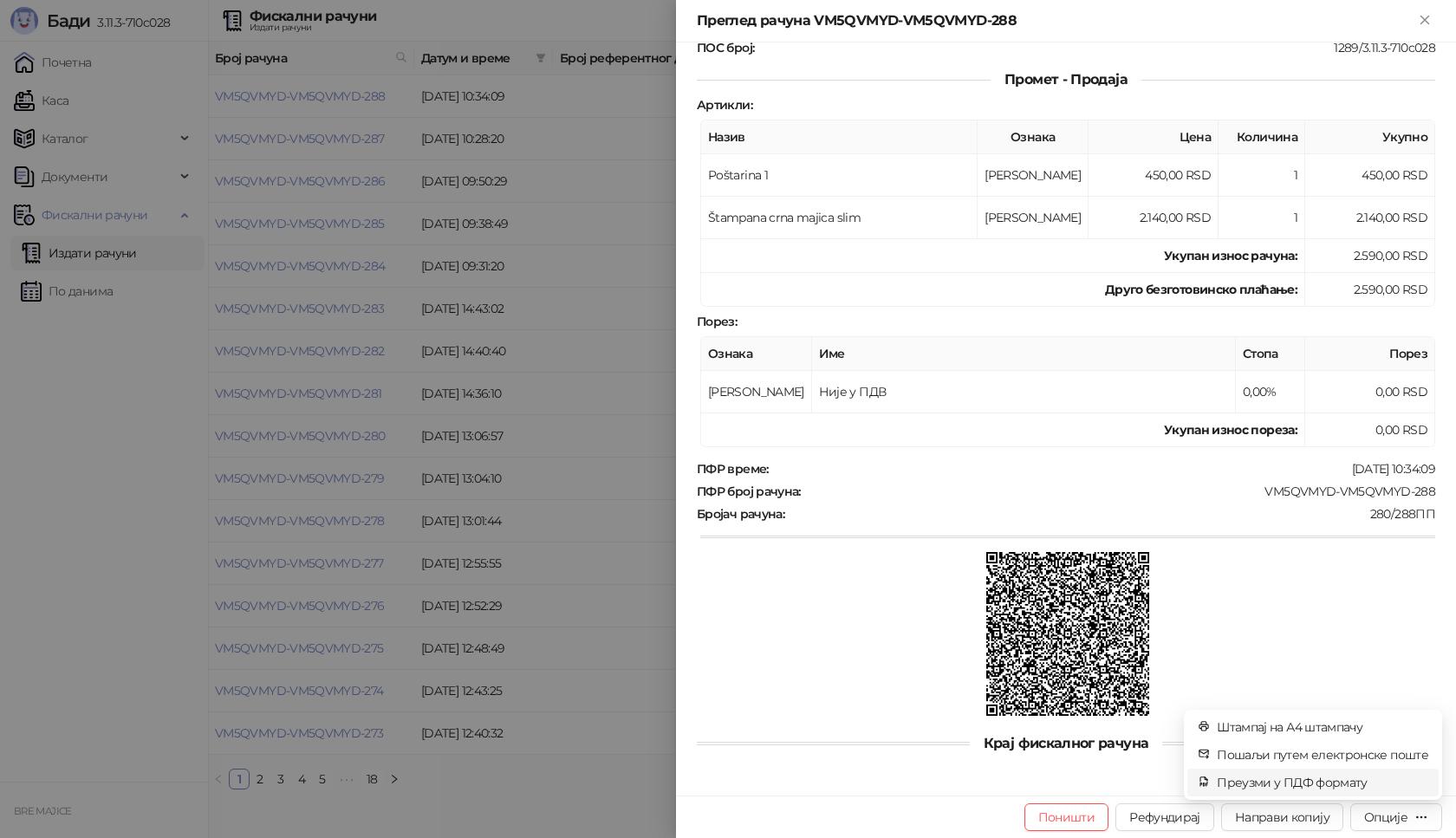
click at [1354, 780] on span "Преузми у ПДФ формату" at bounding box center [1322, 781] width 211 height 19
click at [1401, 743] on icon "close" at bounding box center [1405, 747] width 10 height 10
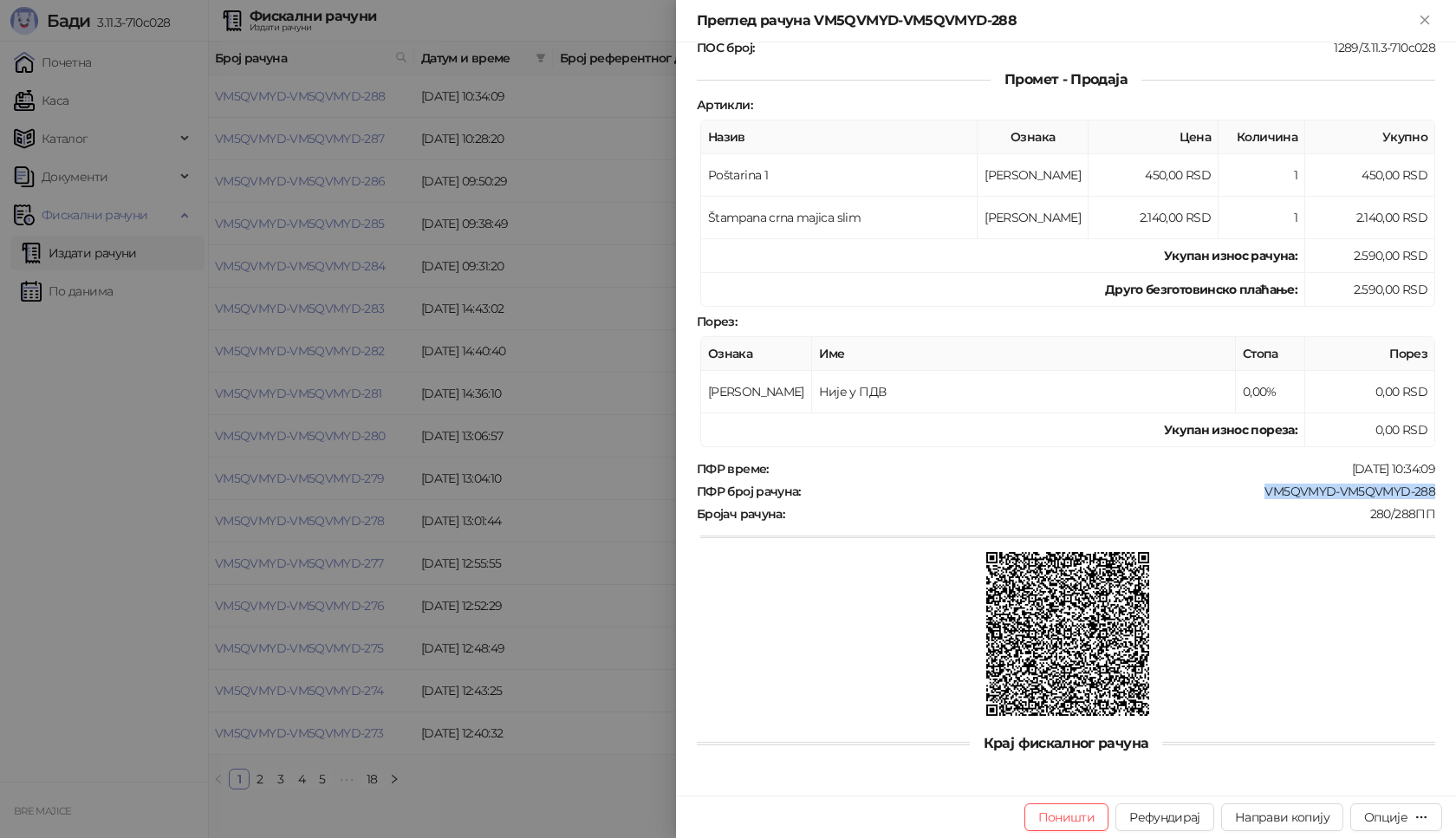
drag, startPoint x: 1427, startPoint y: 494, endPoint x: 1254, endPoint y: 494, distance: 173.0
click at [1254, 494] on div "Фискални рачун ПИБ : 115085843 Предузеће : BRE MAJICE Место продаје : 1371796-B…" at bounding box center [1066, 419] width 780 height 753
copy div "VM5QVMYD-VM5QVMYD-288"
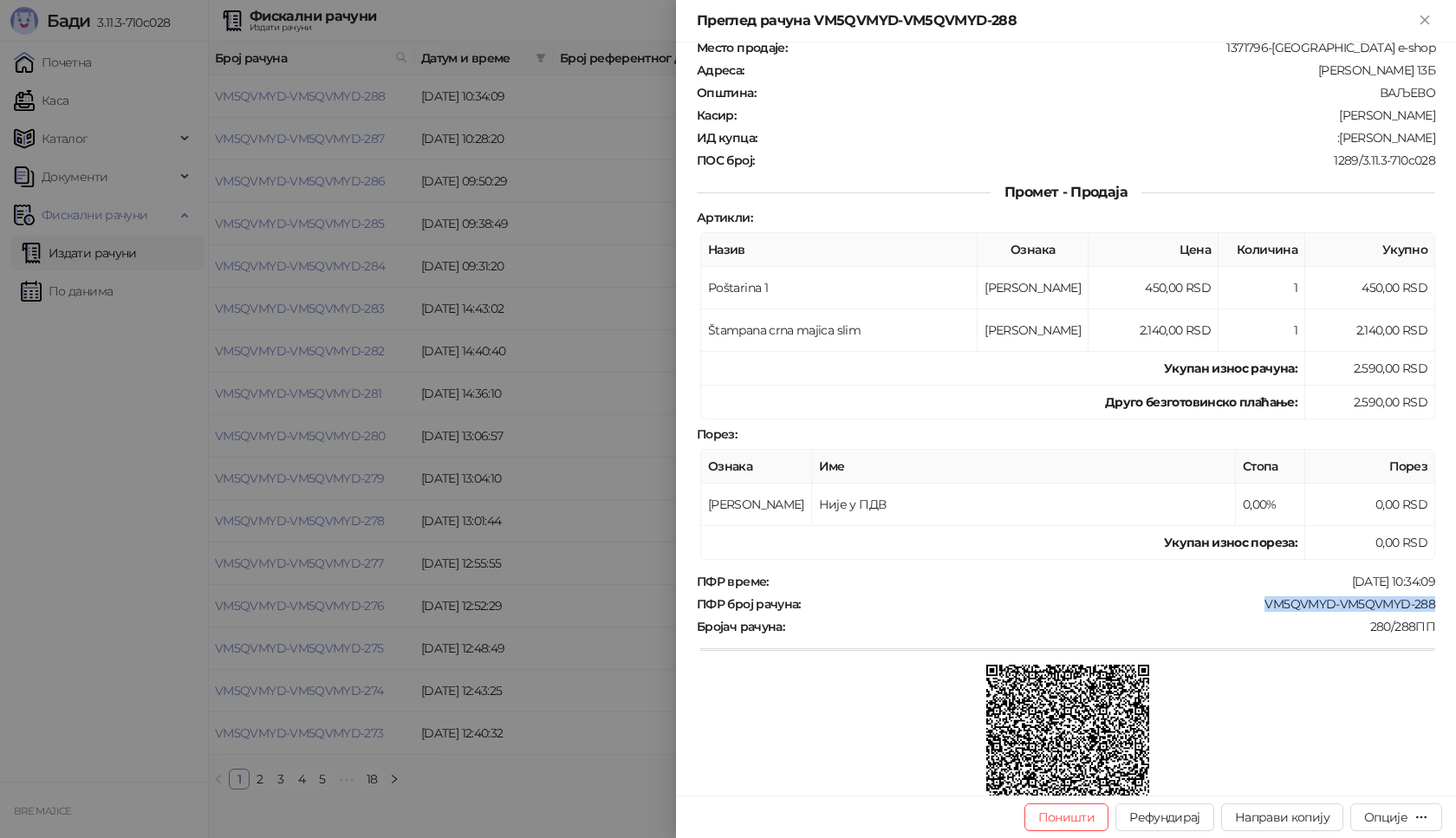
scroll to position [0, 0]
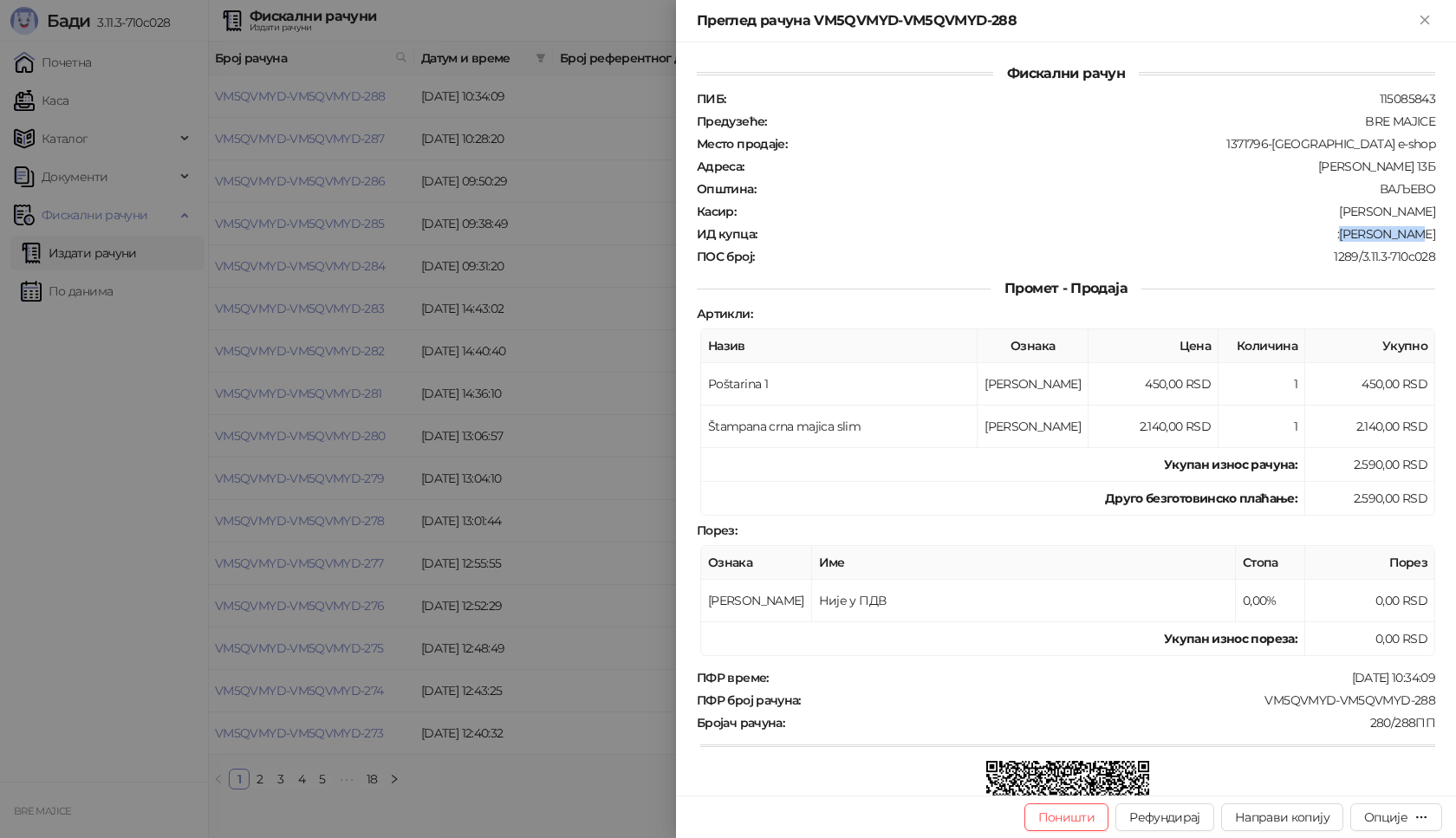
drag, startPoint x: 1427, startPoint y: 233, endPoint x: 1347, endPoint y: 240, distance: 80.3
click at [1347, 240] on div "Фискални рачун ПИБ : 115085843 Предузеће : BRE MAJICE Место продаје : 1371796-B…" at bounding box center [1066, 419] width 780 height 753
copy div "Dušan Negic"
click at [1421, 19] on icon "Close" at bounding box center [1425, 20] width 16 height 16
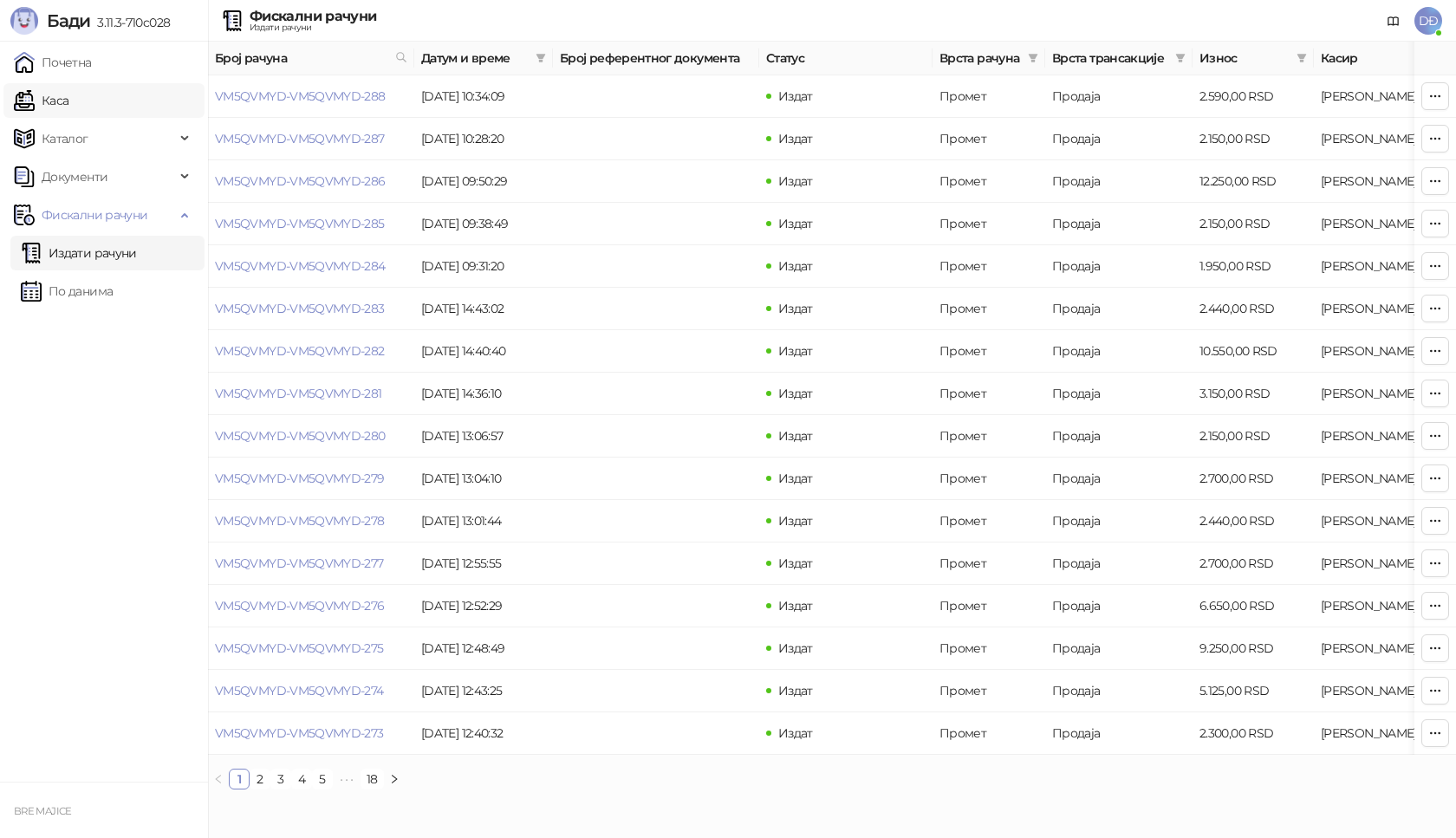
click at [64, 96] on link "Каса" at bounding box center [41, 100] width 55 height 34
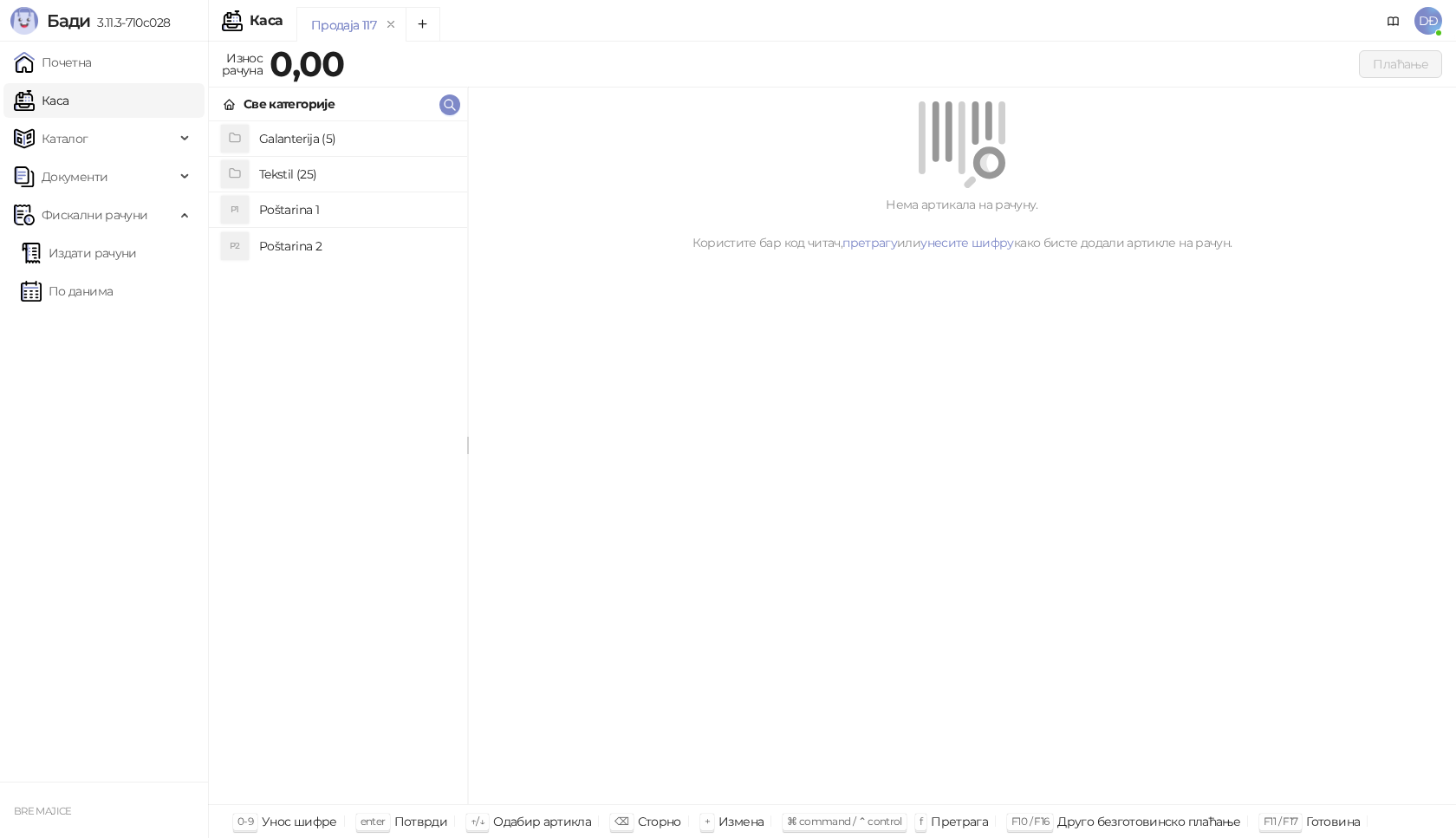
click at [275, 209] on h4 "Poštarina 1" at bounding box center [356, 209] width 195 height 27
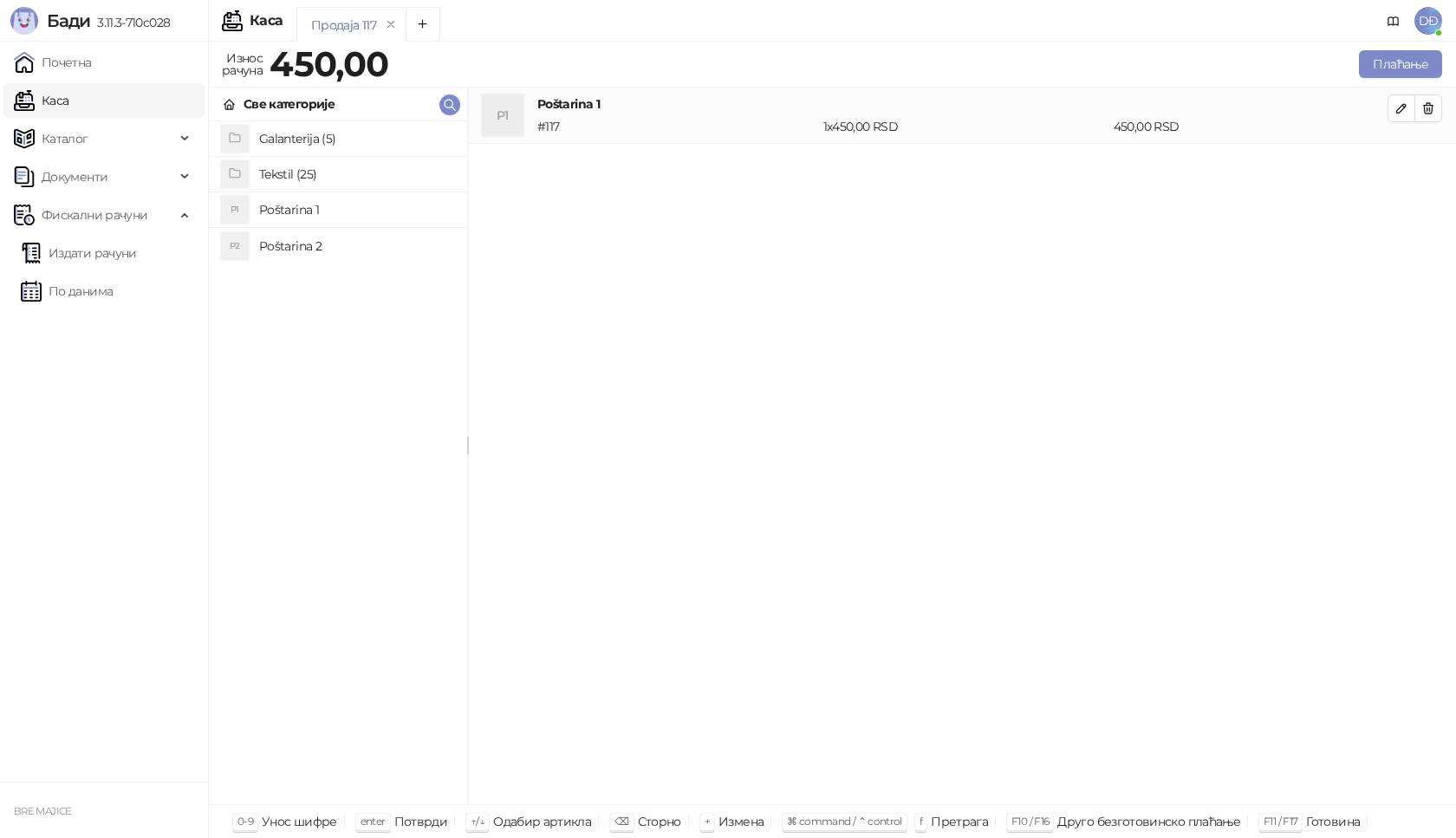
click at [278, 166] on h4 "Tekstil (25)" at bounding box center [356, 174] width 195 height 27
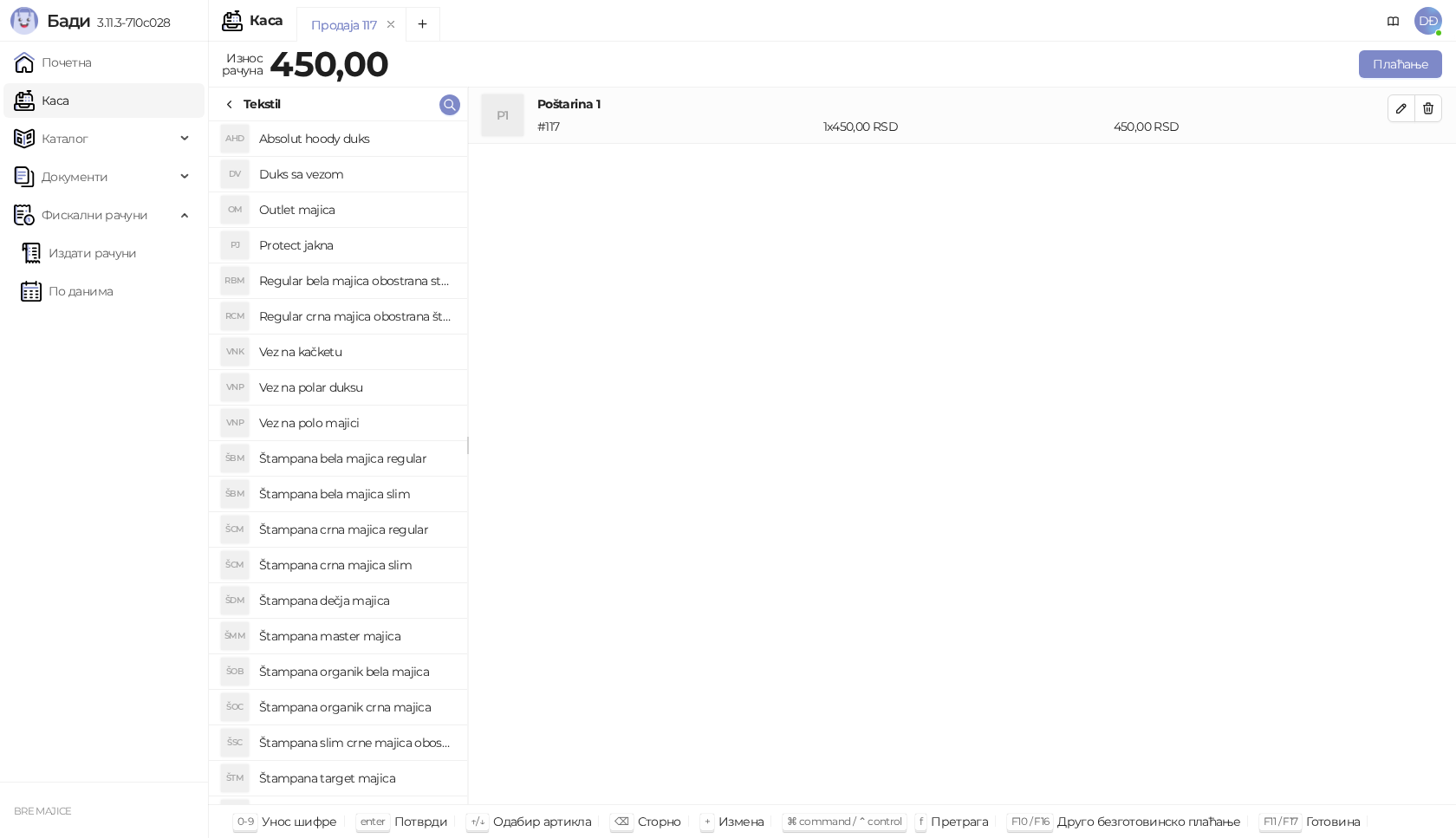
click at [341, 463] on h4 "Štampana bela majica regular" at bounding box center [356, 459] width 195 height 27
click at [1398, 161] on icon "button" at bounding box center [1401, 164] width 14 height 14
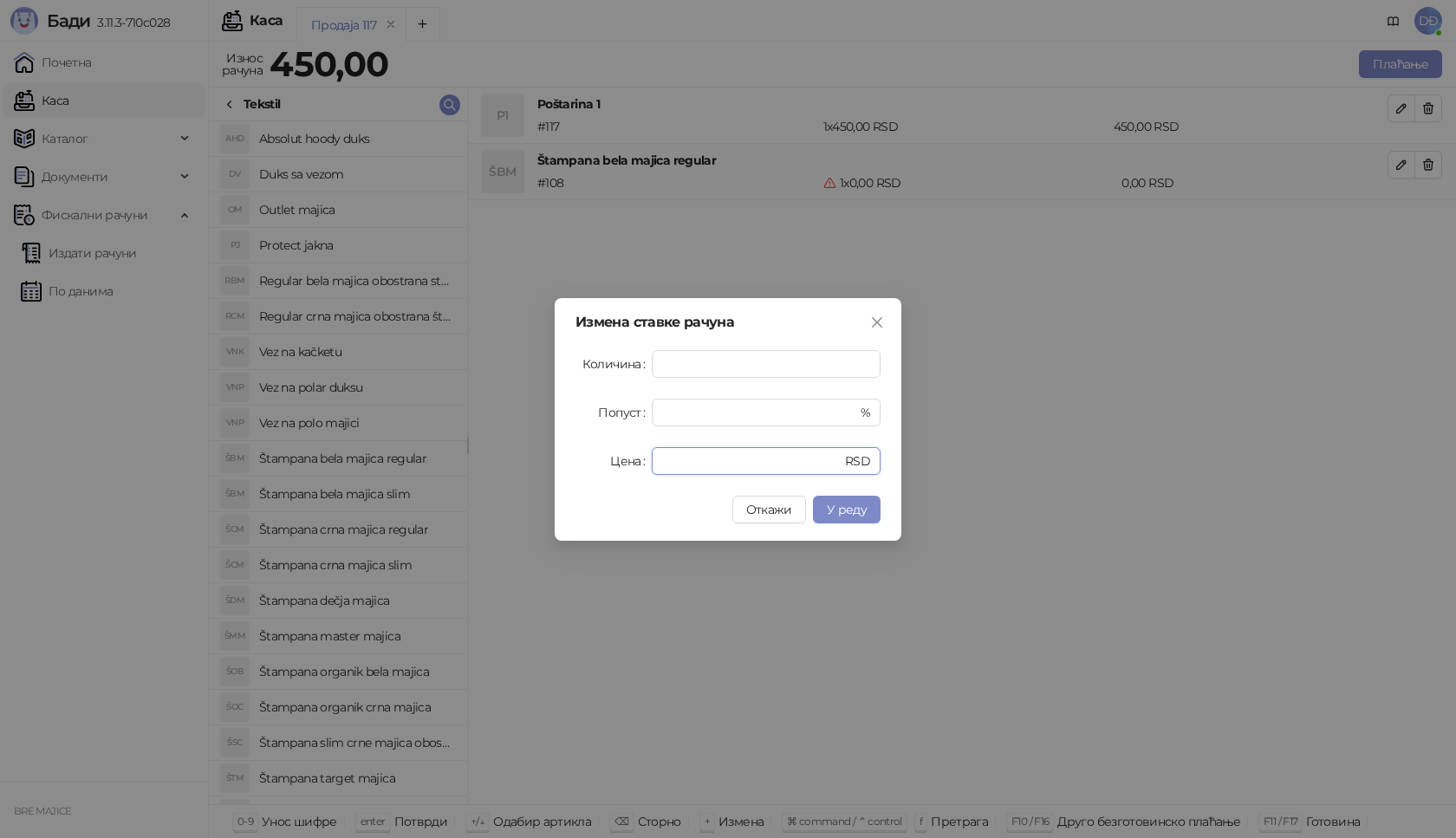
drag, startPoint x: 683, startPoint y: 466, endPoint x: 576, endPoint y: 461, distance: 107.1
click at [590, 464] on div "Цена * RSD" at bounding box center [728, 461] width 305 height 27
click at [839, 509] on span "У реду" at bounding box center [846, 509] width 40 height 16
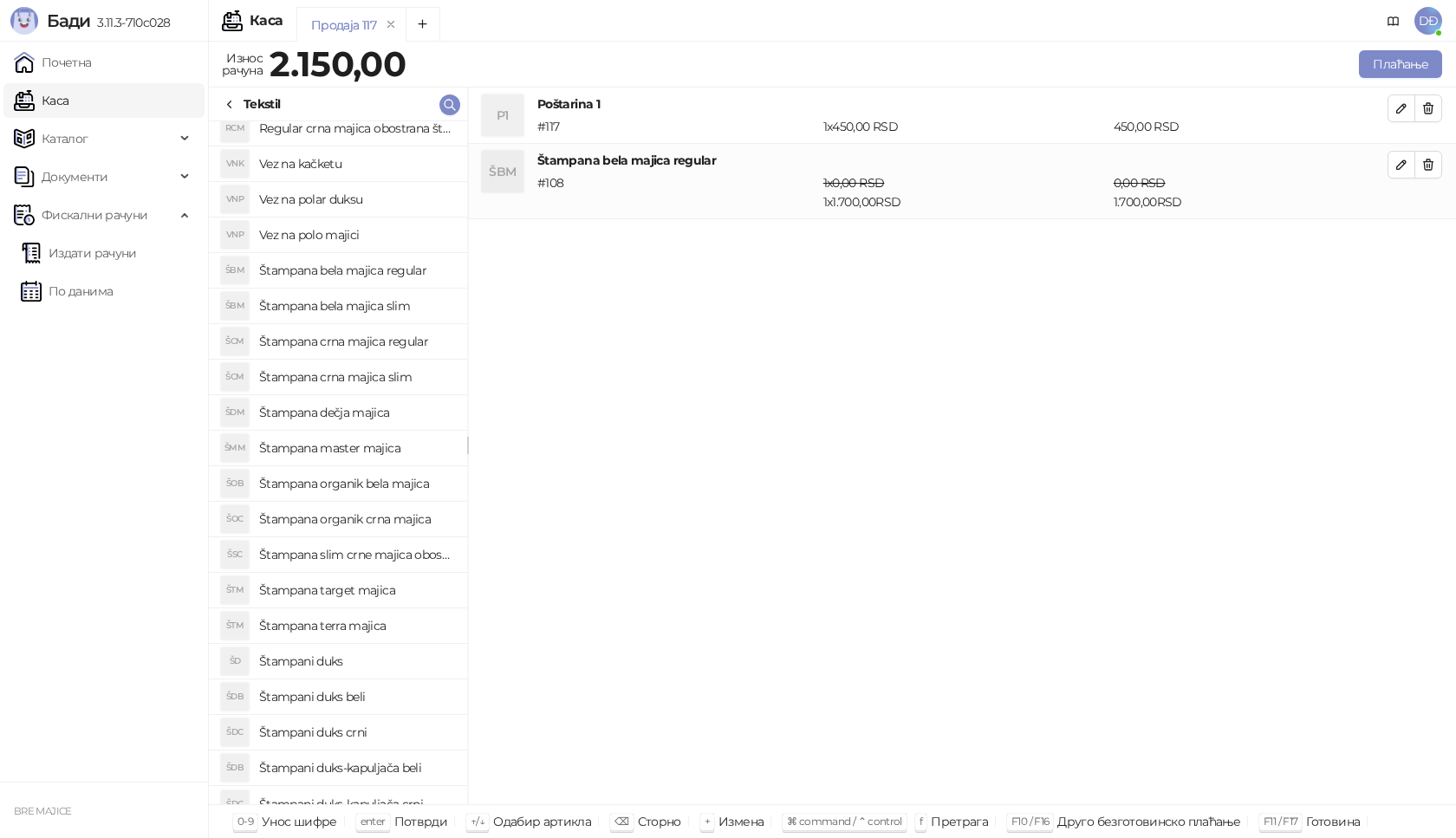
scroll to position [205, 0]
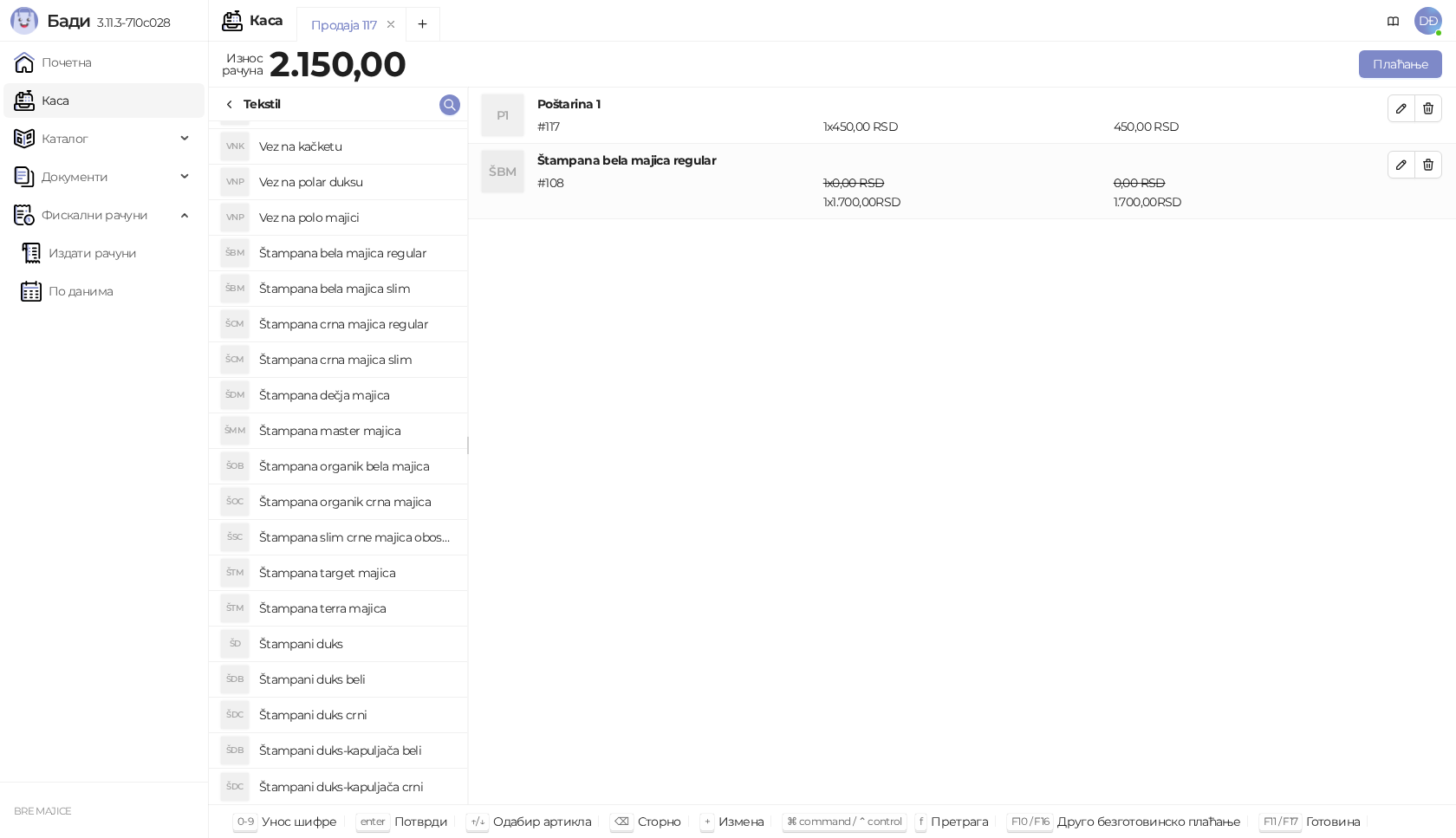
click at [364, 789] on h4 "Štampani duks-kapuljača crni" at bounding box center [356, 786] width 195 height 27
click at [1395, 239] on icon "button" at bounding box center [1401, 240] width 14 height 14
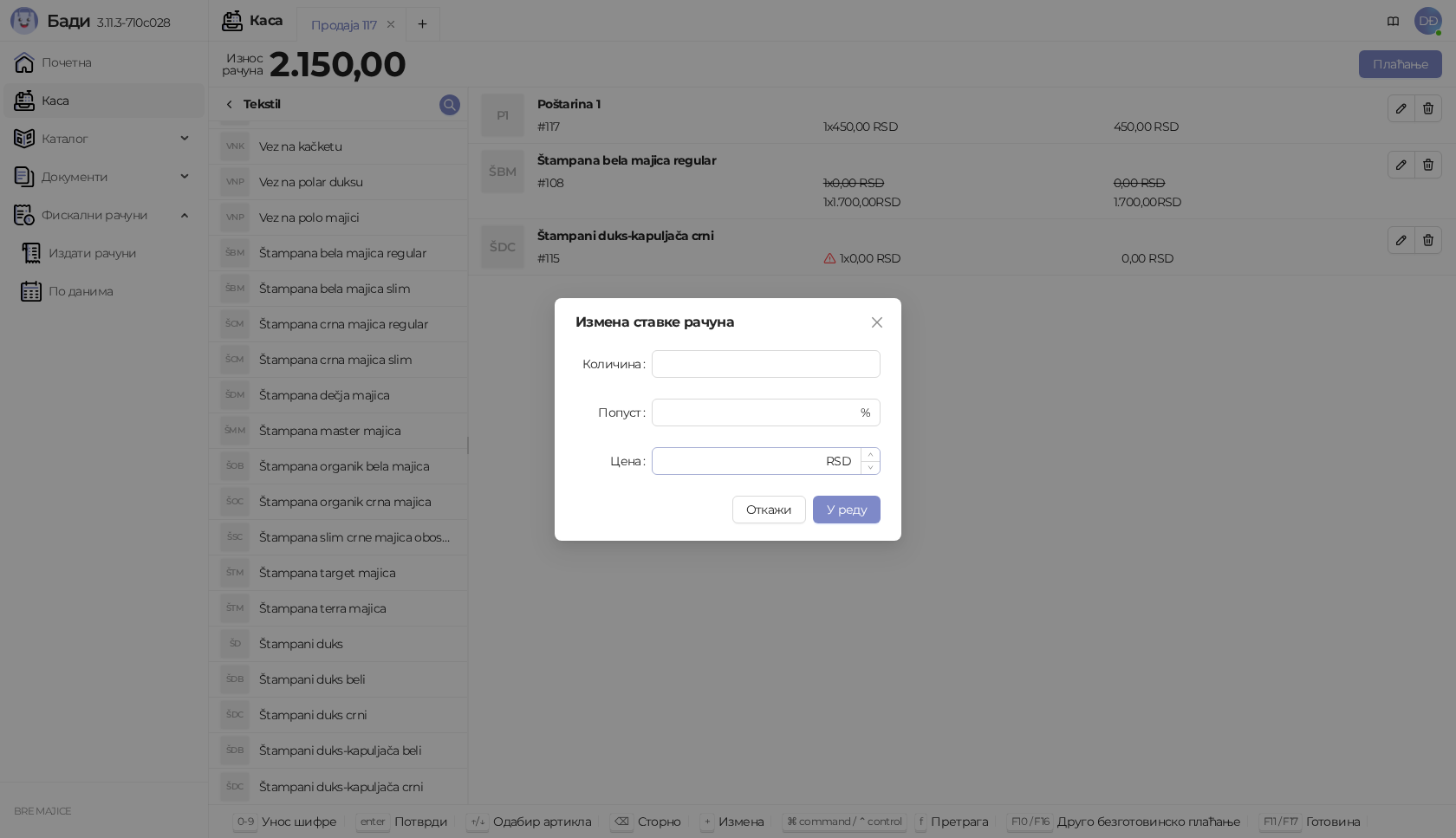
drag, startPoint x: 678, startPoint y: 454, endPoint x: 662, endPoint y: 463, distance: 18.4
click at [662, 463] on form "Количина * Попуст * % Цена * RSD" at bounding box center [728, 413] width 305 height 125
drag, startPoint x: 682, startPoint y: 454, endPoint x: 589, endPoint y: 454, distance: 93.0
click at [627, 469] on div "Цена * RSD" at bounding box center [728, 461] width 305 height 27
type input "****"
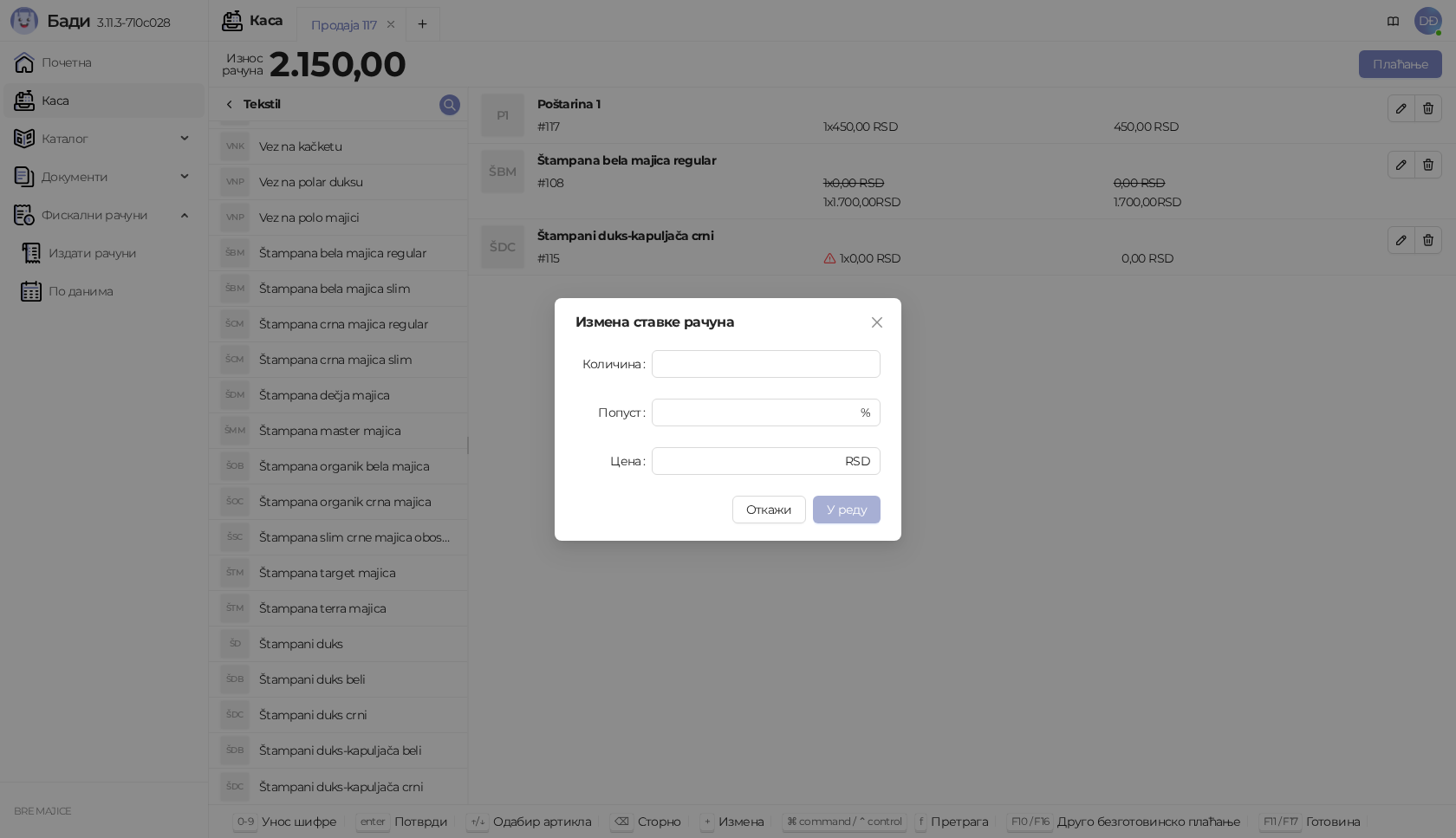
click at [837, 504] on span "У реду" at bounding box center [846, 509] width 40 height 16
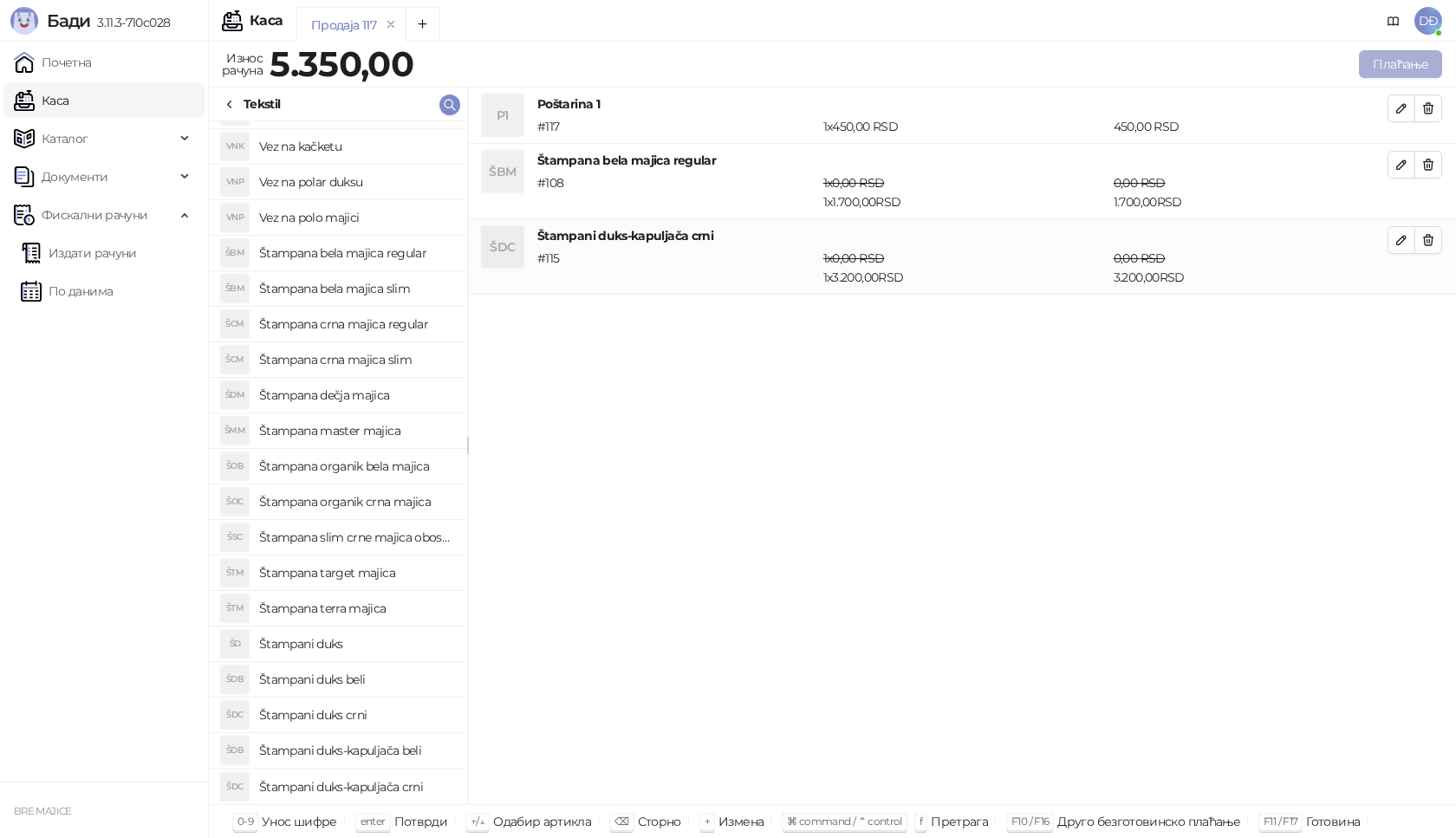
click at [1408, 68] on button "Плаћање" at bounding box center [1400, 64] width 83 height 27
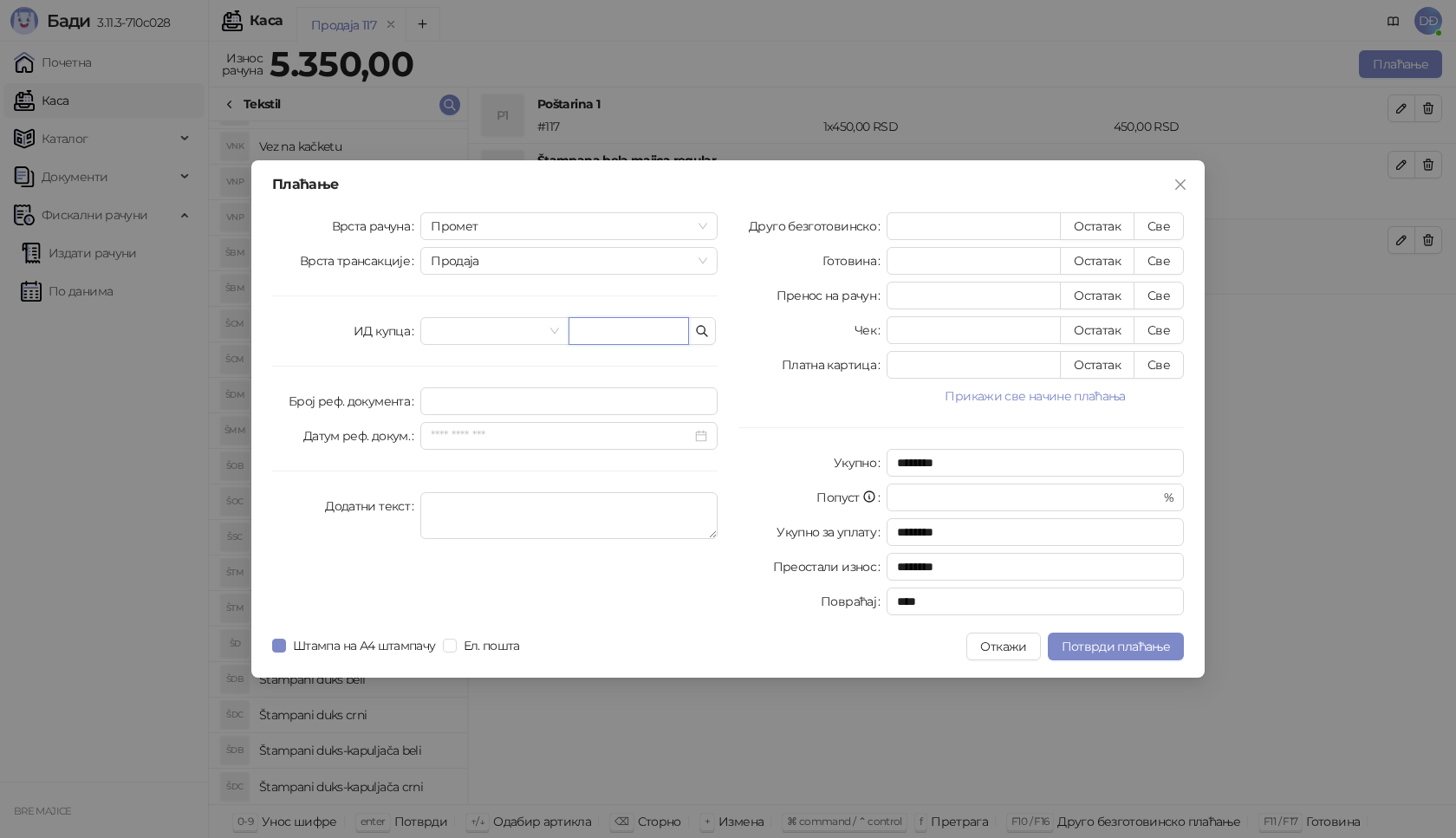
click at [602, 324] on input "text" at bounding box center [628, 331] width 120 height 27
paste input "**********"
type input "**********"
click at [1167, 229] on button "Све" at bounding box center [1158, 226] width 50 height 27
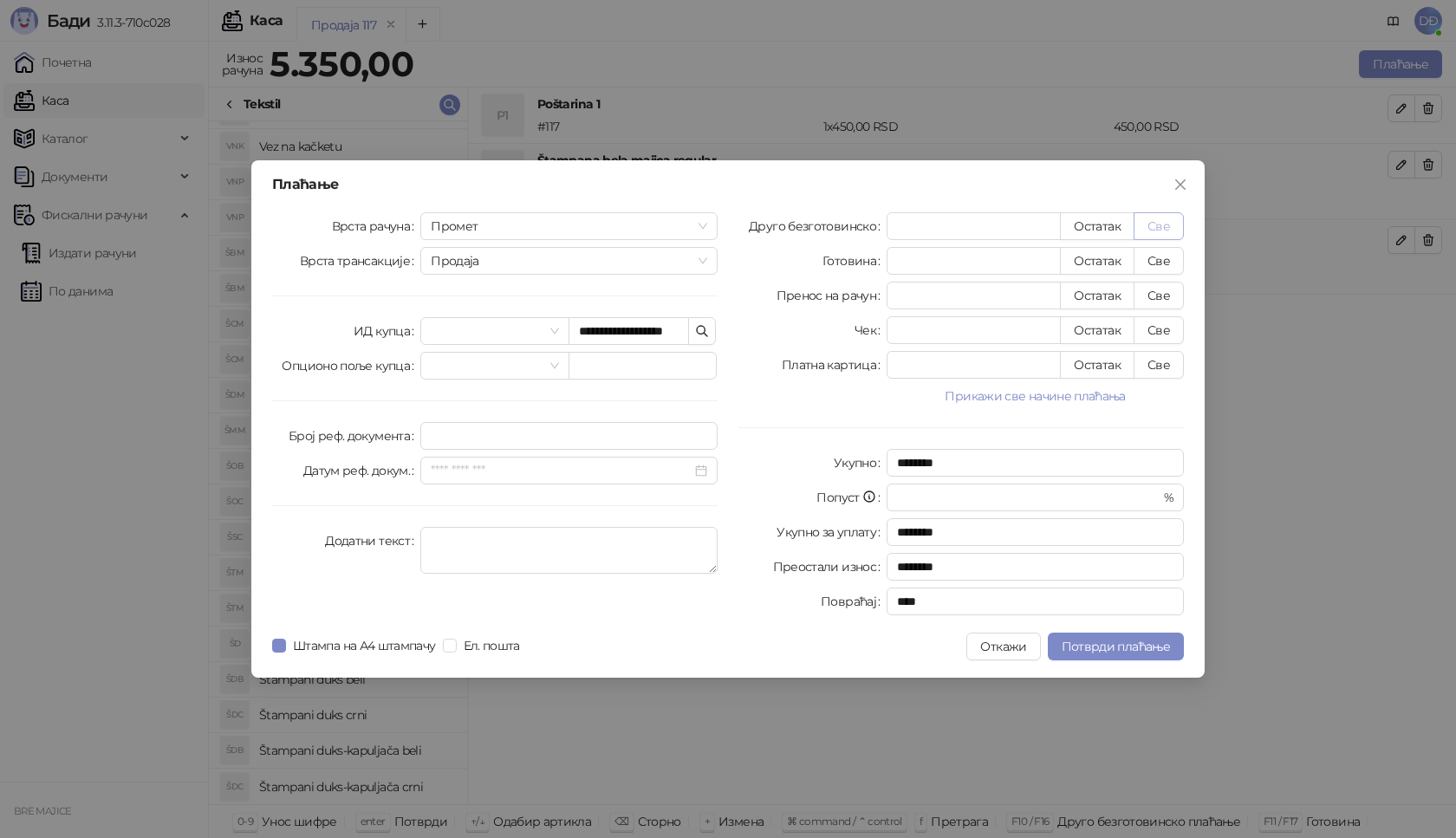
type input "****"
click at [1122, 644] on span "Потврди плаћање" at bounding box center [1116, 646] width 109 height 16
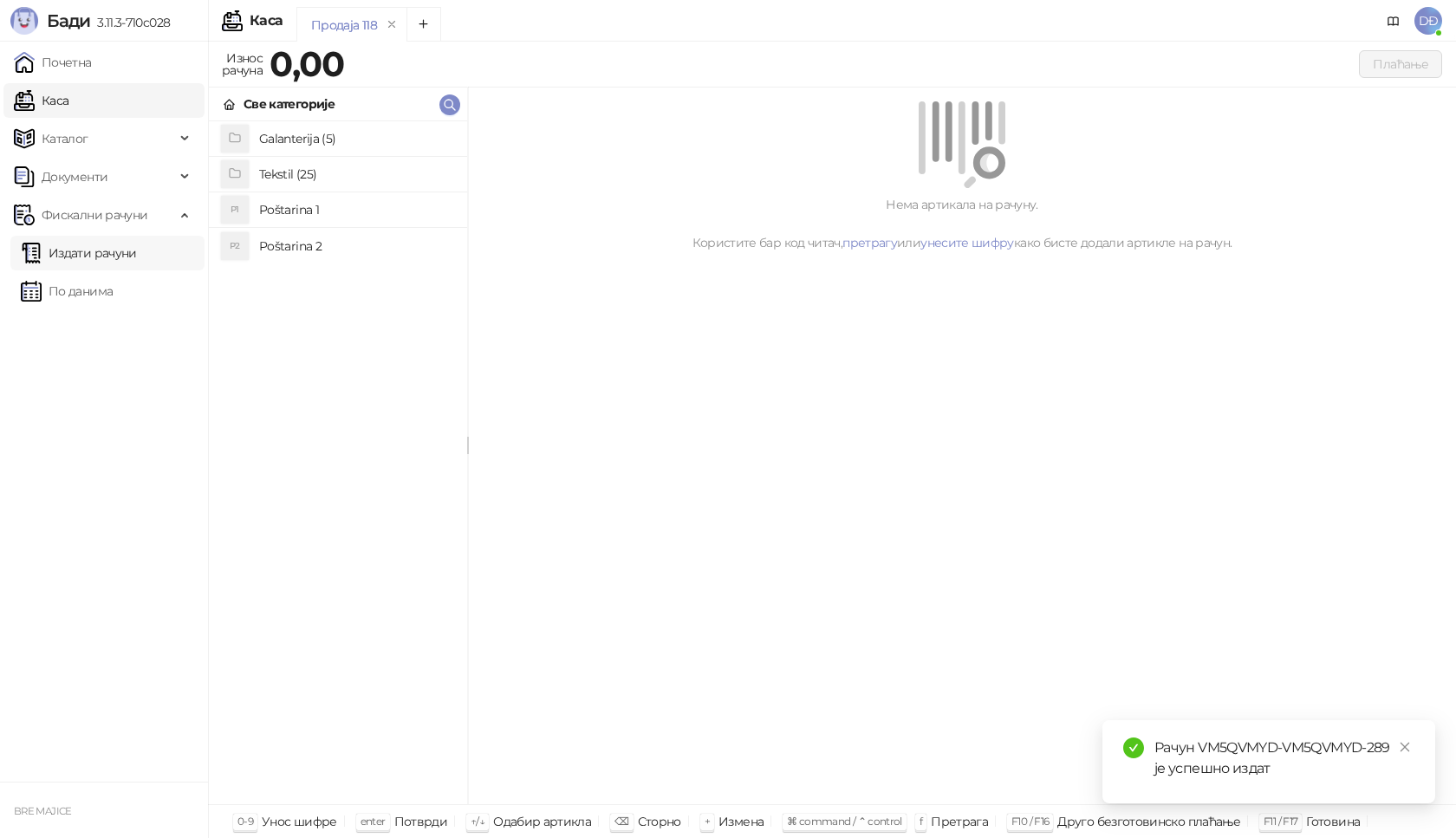
click at [110, 257] on link "Издати рачуни" at bounding box center [78, 252] width 116 height 34
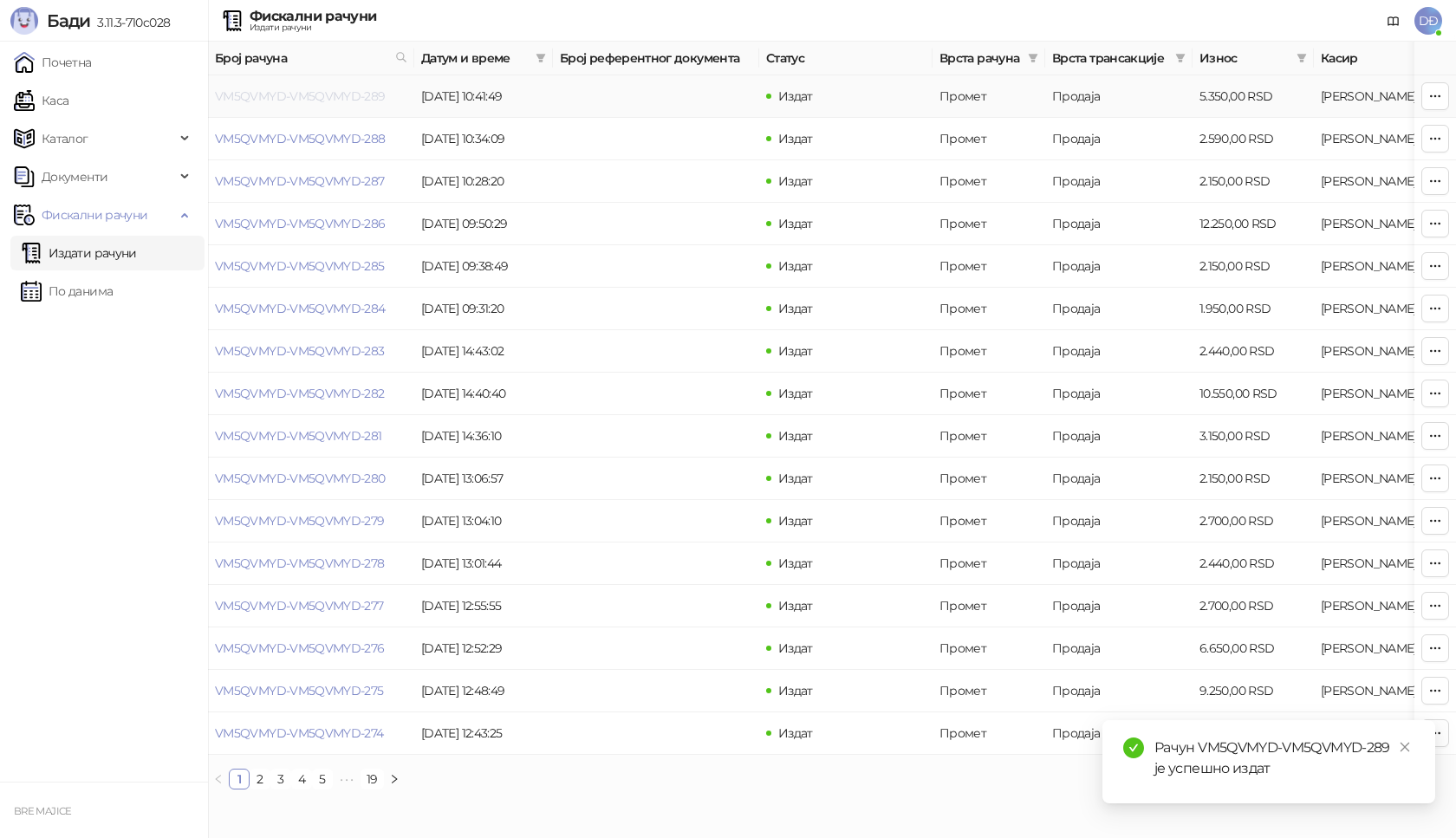
click at [312, 98] on link "VM5QVMYD-VM5QVMYD-289" at bounding box center [300, 96] width 171 height 16
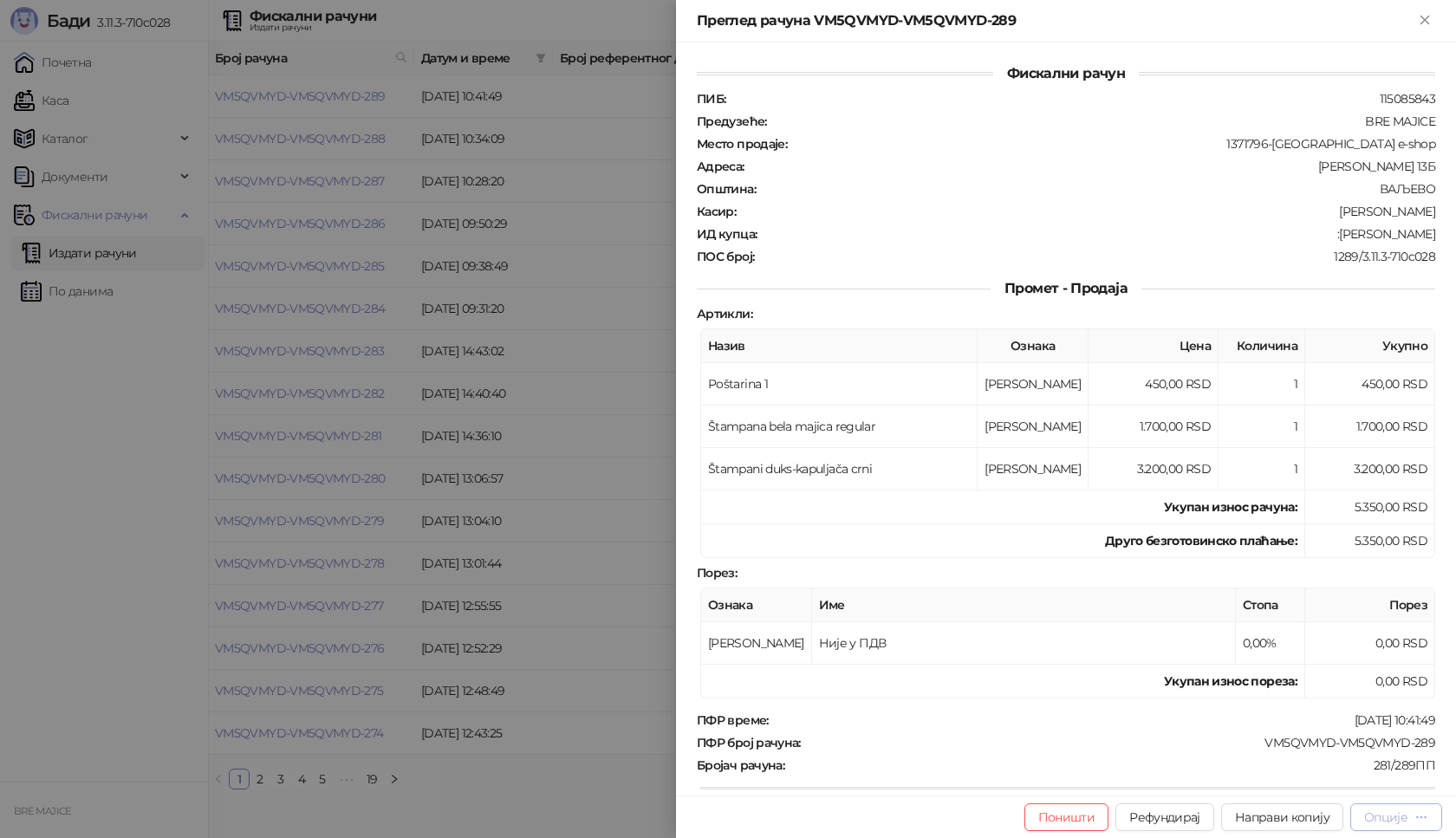
click at [1404, 816] on div "Опције" at bounding box center [1386, 817] width 43 height 16
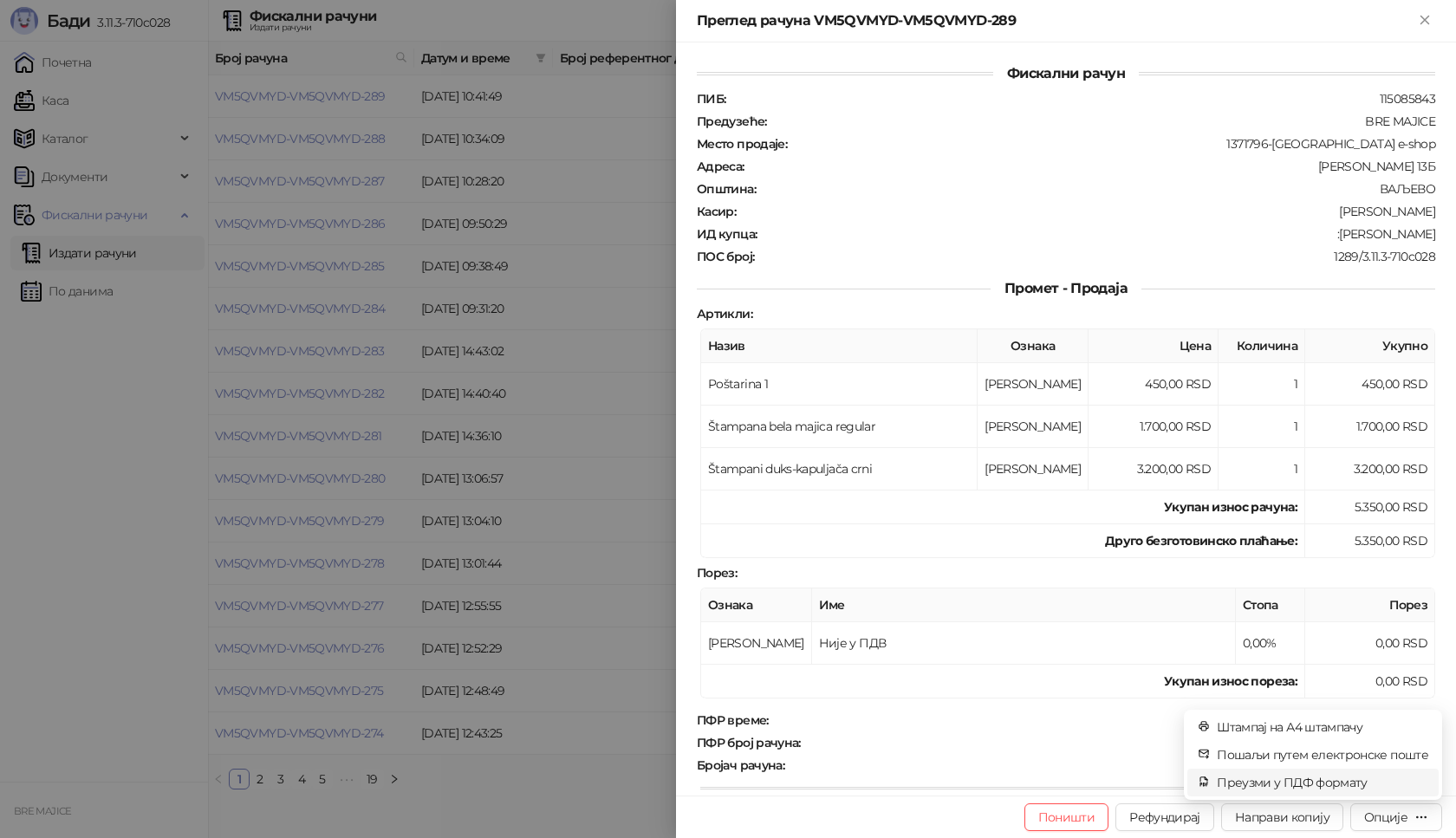
click at [1357, 778] on span "Преузми у ПДФ формату" at bounding box center [1322, 781] width 211 height 19
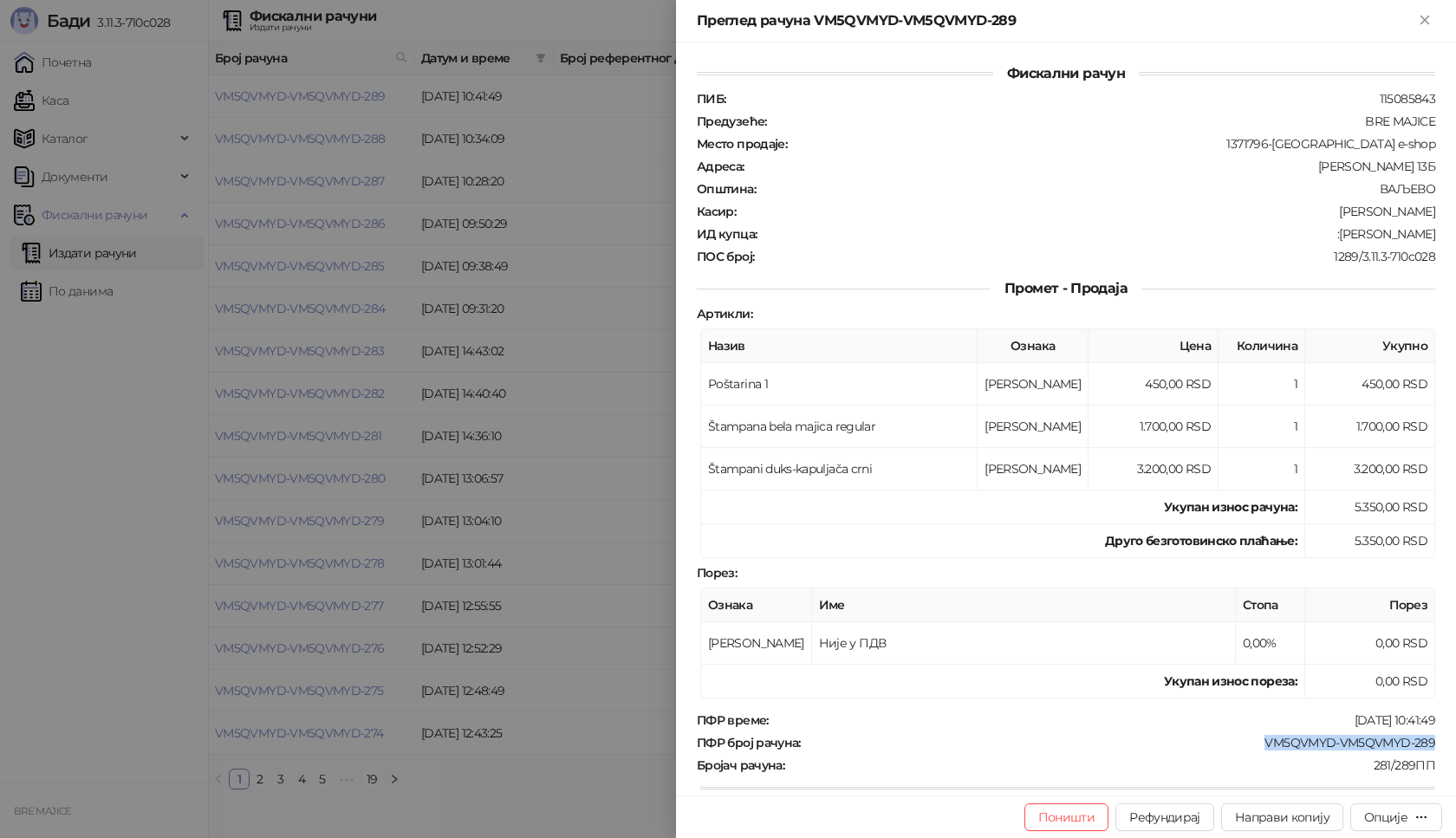
drag, startPoint x: 1425, startPoint y: 745, endPoint x: 1256, endPoint y: 739, distance: 169.1
click at [1256, 739] on div "Фискални рачун ПИБ : 115085843 Предузеће : BRE MAJICE Место продаје : 1371796-B…" at bounding box center [1066, 419] width 780 height 753
drag, startPoint x: 1428, startPoint y: 234, endPoint x: 1313, endPoint y: 239, distance: 115.1
click at [1313, 239] on div "Фискални рачун ПИБ : 115085843 Предузеће : BRE MAJICE Место продаје : 1371796-B…" at bounding box center [1066, 419] width 780 height 753
click at [1426, 20] on icon "Close" at bounding box center [1424, 20] width 8 height 8
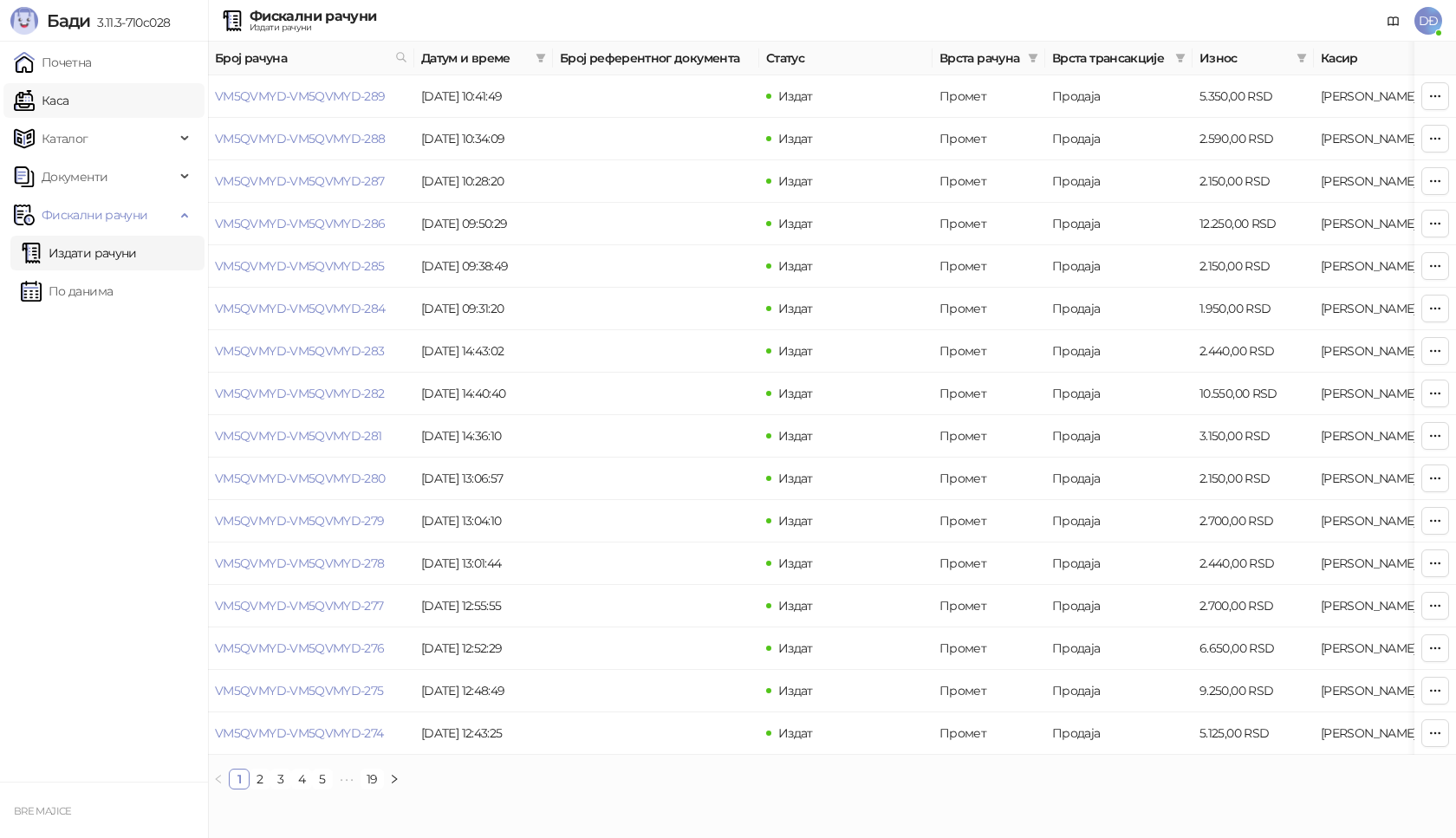
click at [63, 99] on link "Каса" at bounding box center [41, 100] width 55 height 34
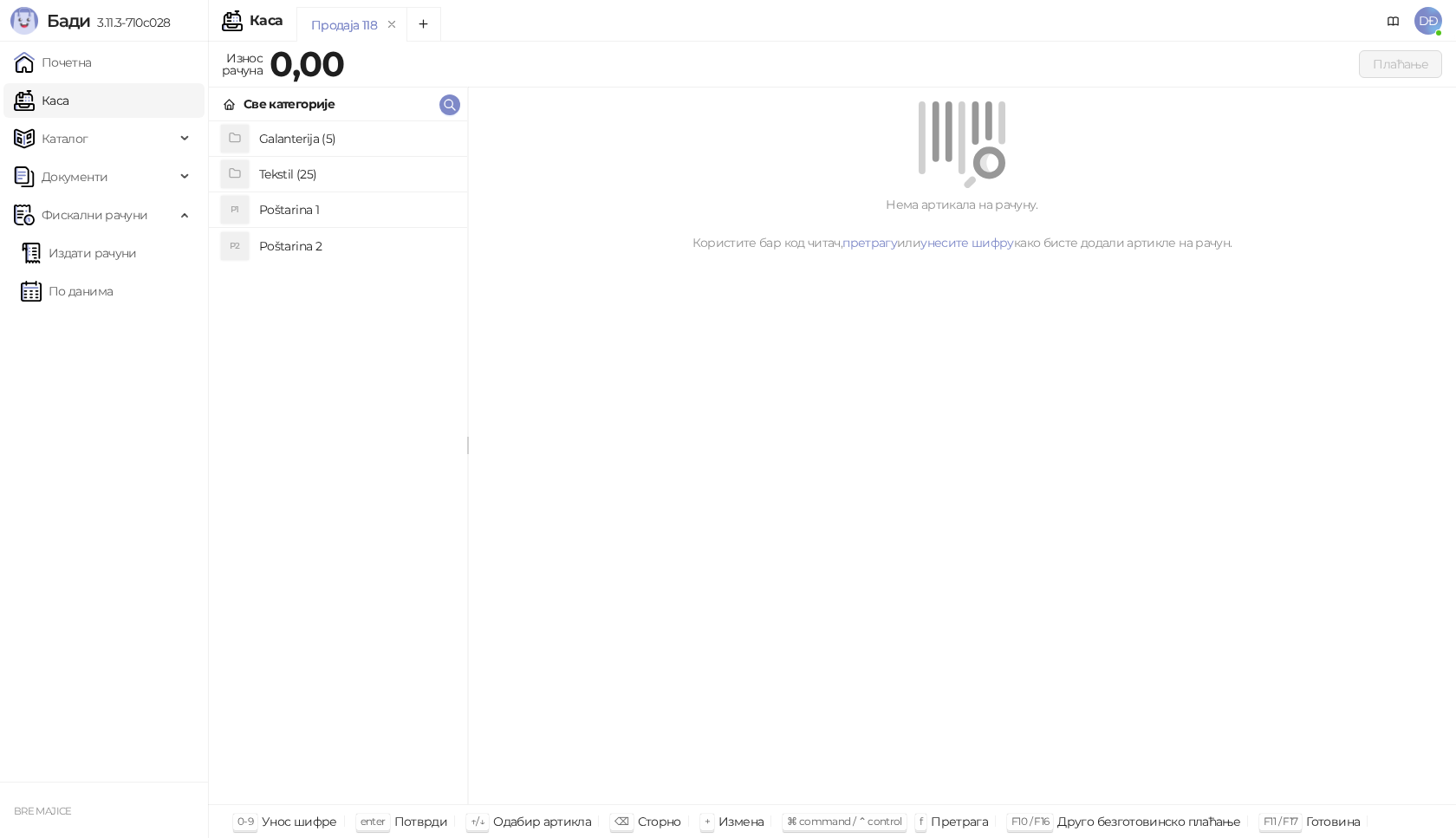
click at [294, 213] on h4 "Poštarina 1" at bounding box center [356, 209] width 195 height 27
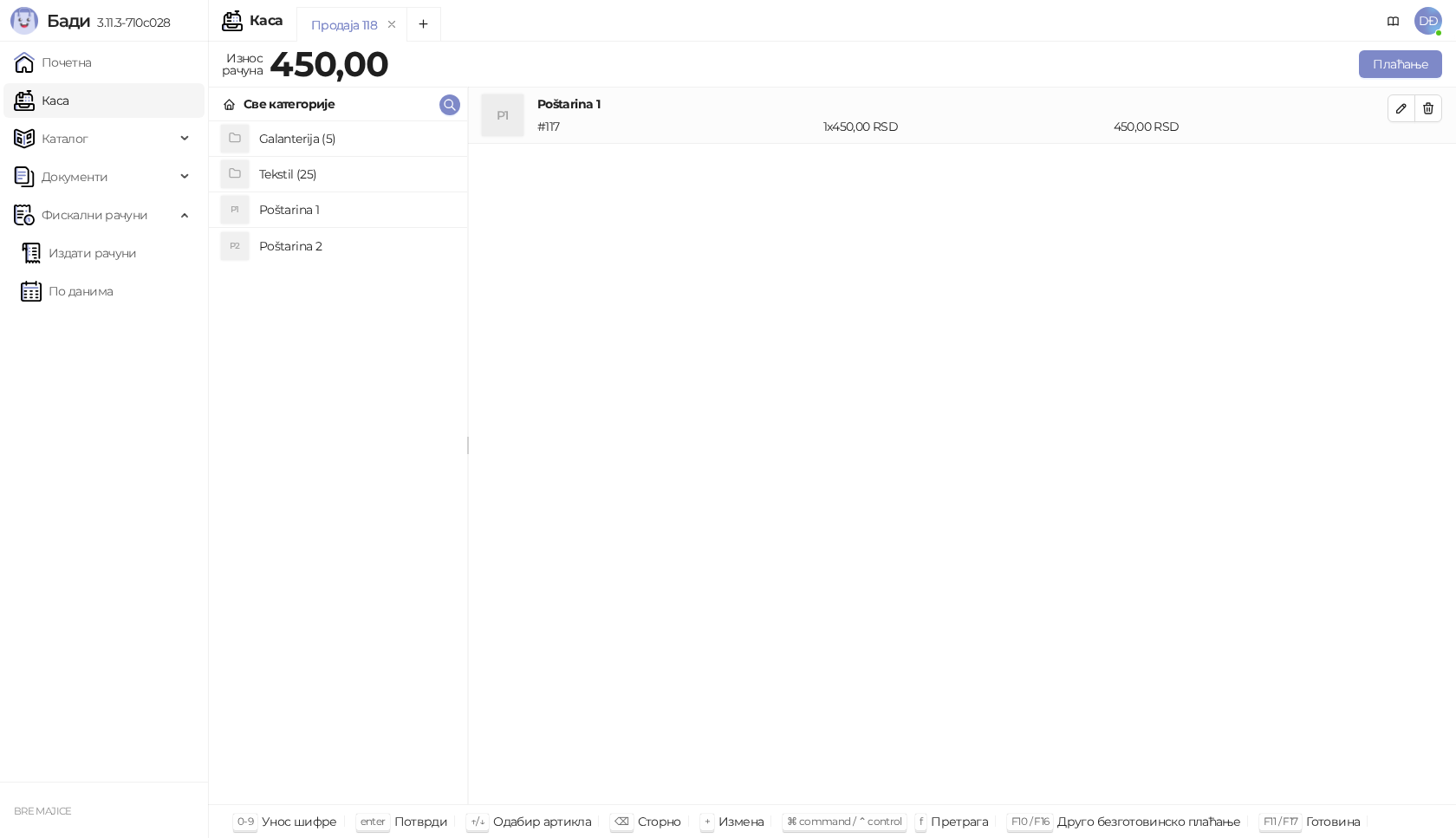
click at [291, 169] on h4 "Tekstil (25)" at bounding box center [356, 174] width 195 height 27
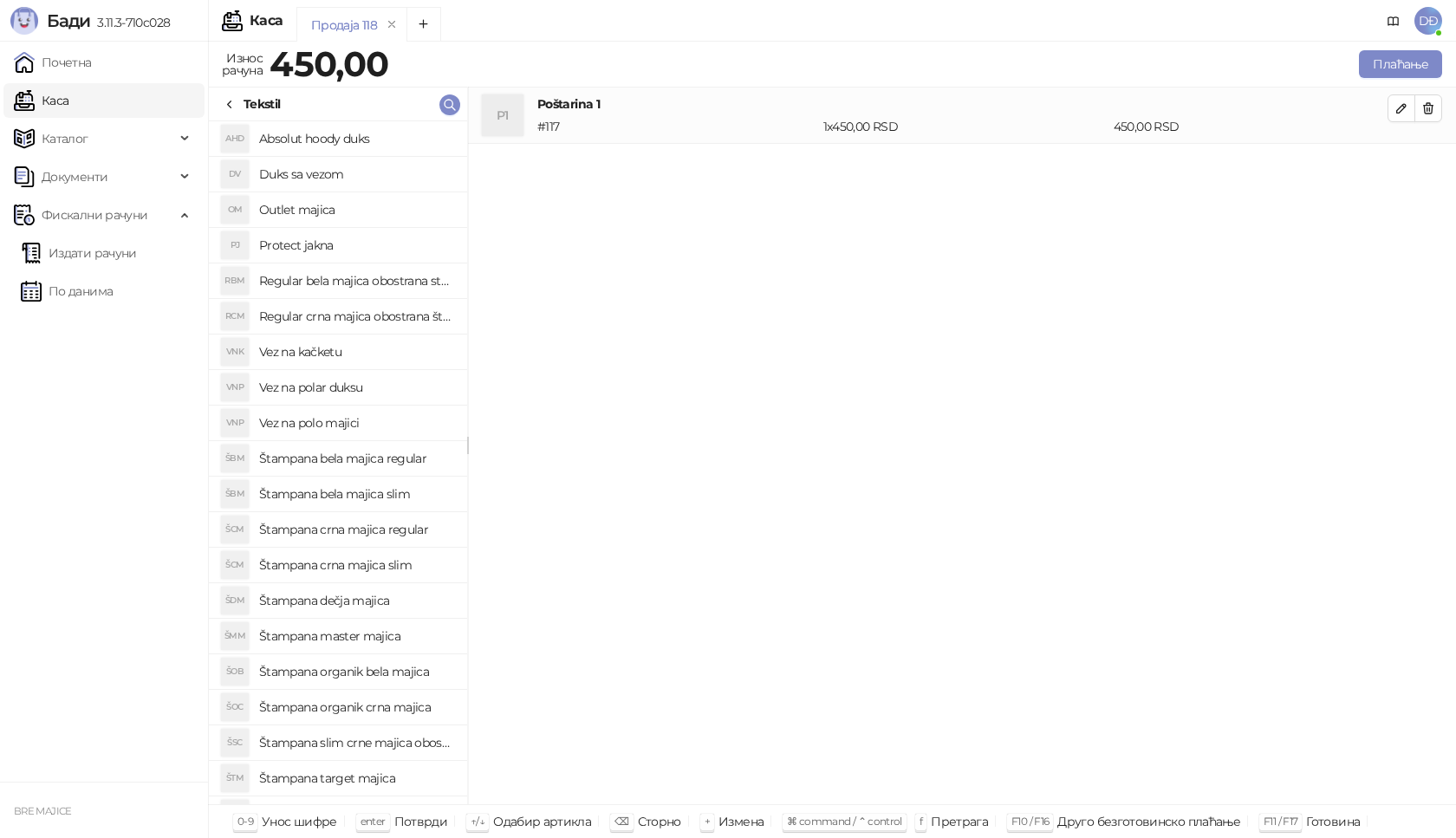
click at [383, 529] on h4 "Štampana crna majica regular" at bounding box center [356, 529] width 195 height 27
click at [1405, 165] on icon "button" at bounding box center [1401, 164] width 14 height 14
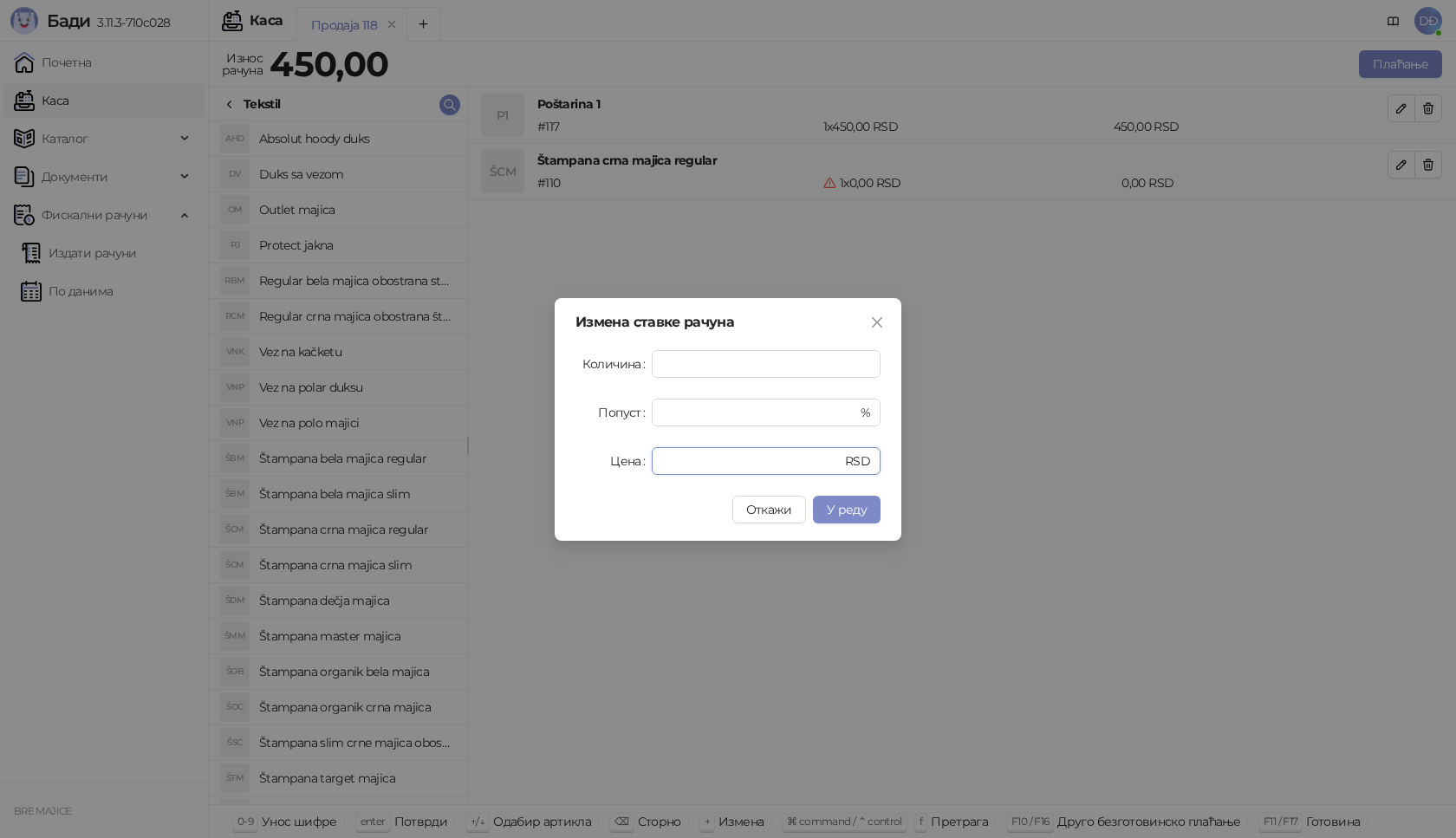
drag, startPoint x: 673, startPoint y: 458, endPoint x: 580, endPoint y: 465, distance: 93.3
click at [590, 465] on div "Цена * RSD" at bounding box center [728, 461] width 305 height 27
type input "****"
click at [849, 514] on span "У реду" at bounding box center [846, 509] width 40 height 16
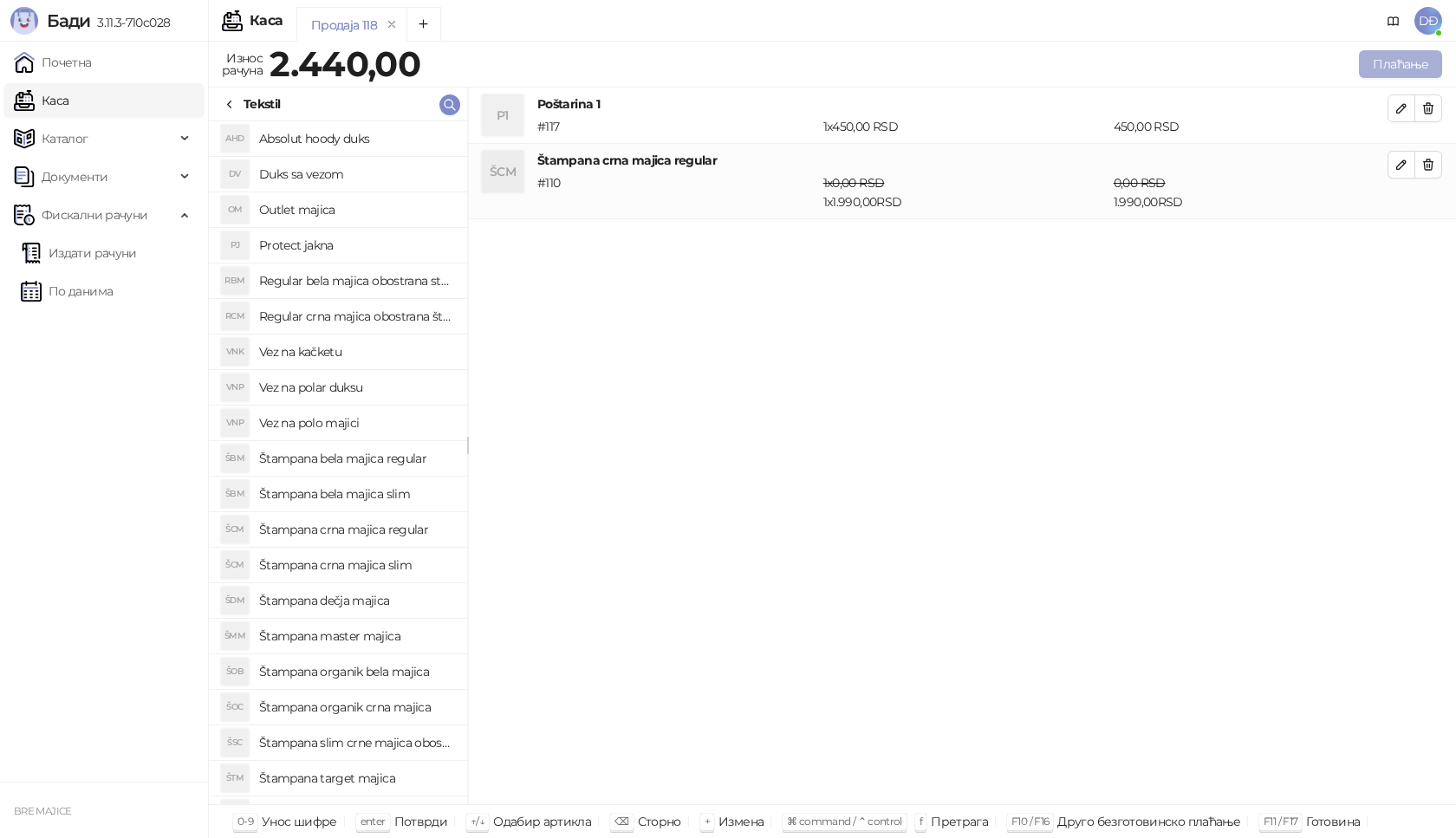
click at [1375, 62] on button "Плаћање" at bounding box center [1400, 64] width 83 height 27
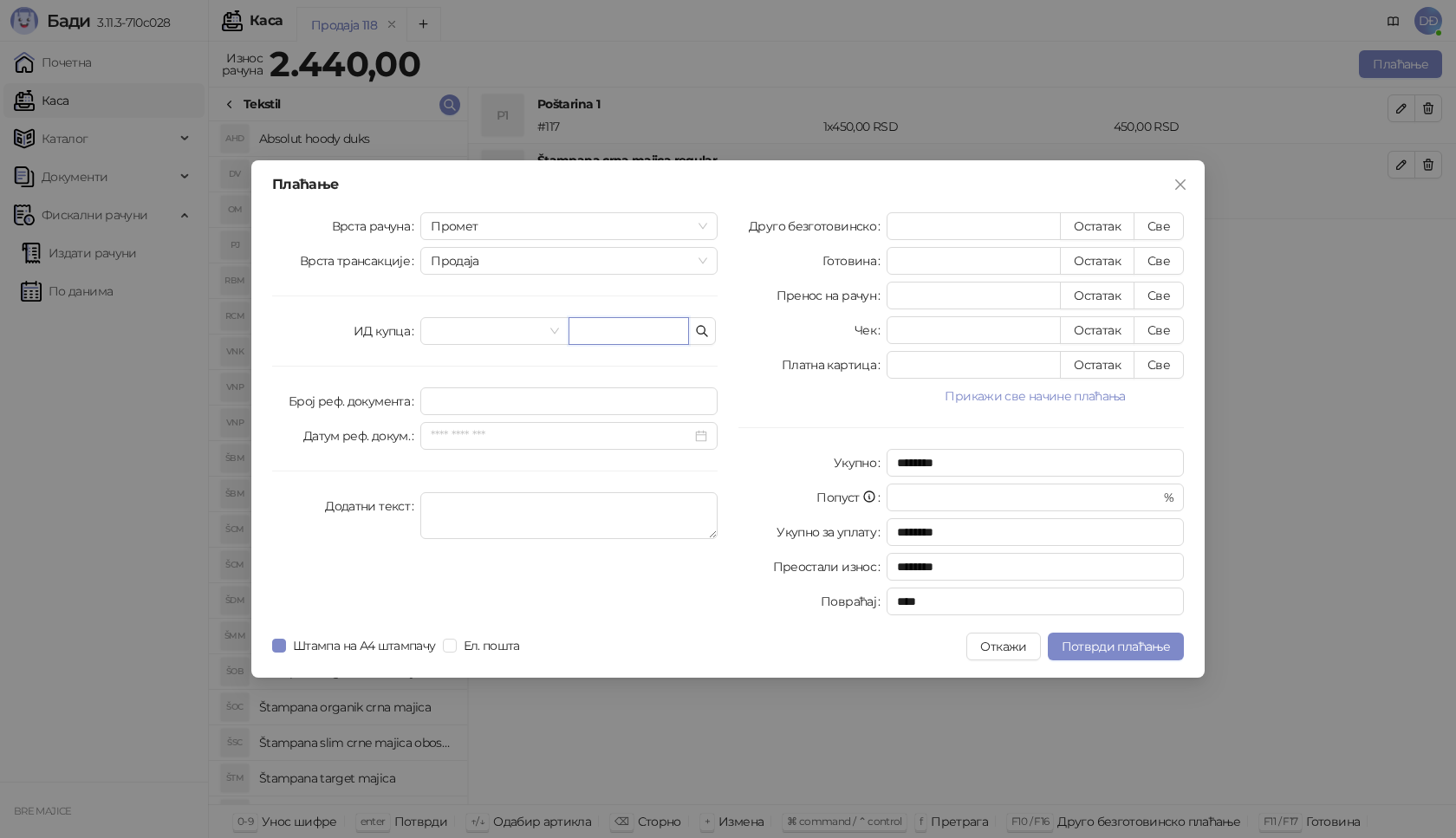
click at [601, 338] on input "text" at bounding box center [628, 331] width 120 height 27
paste input "**********"
type input "**********"
click at [1155, 226] on button "Све" at bounding box center [1158, 226] width 50 height 27
type input "****"
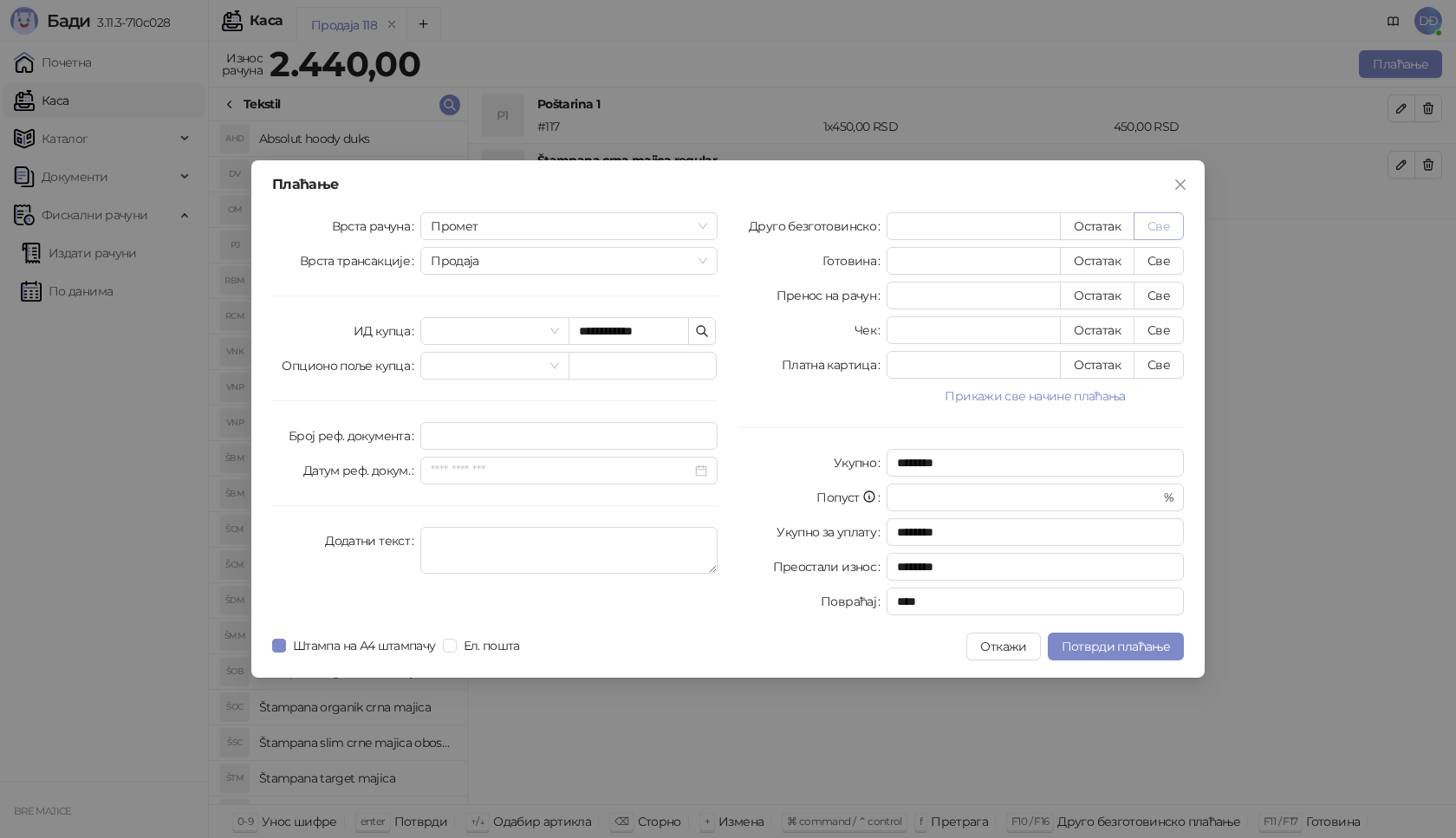
type input "****"
click at [1105, 643] on span "Потврди плаћање" at bounding box center [1116, 646] width 109 height 16
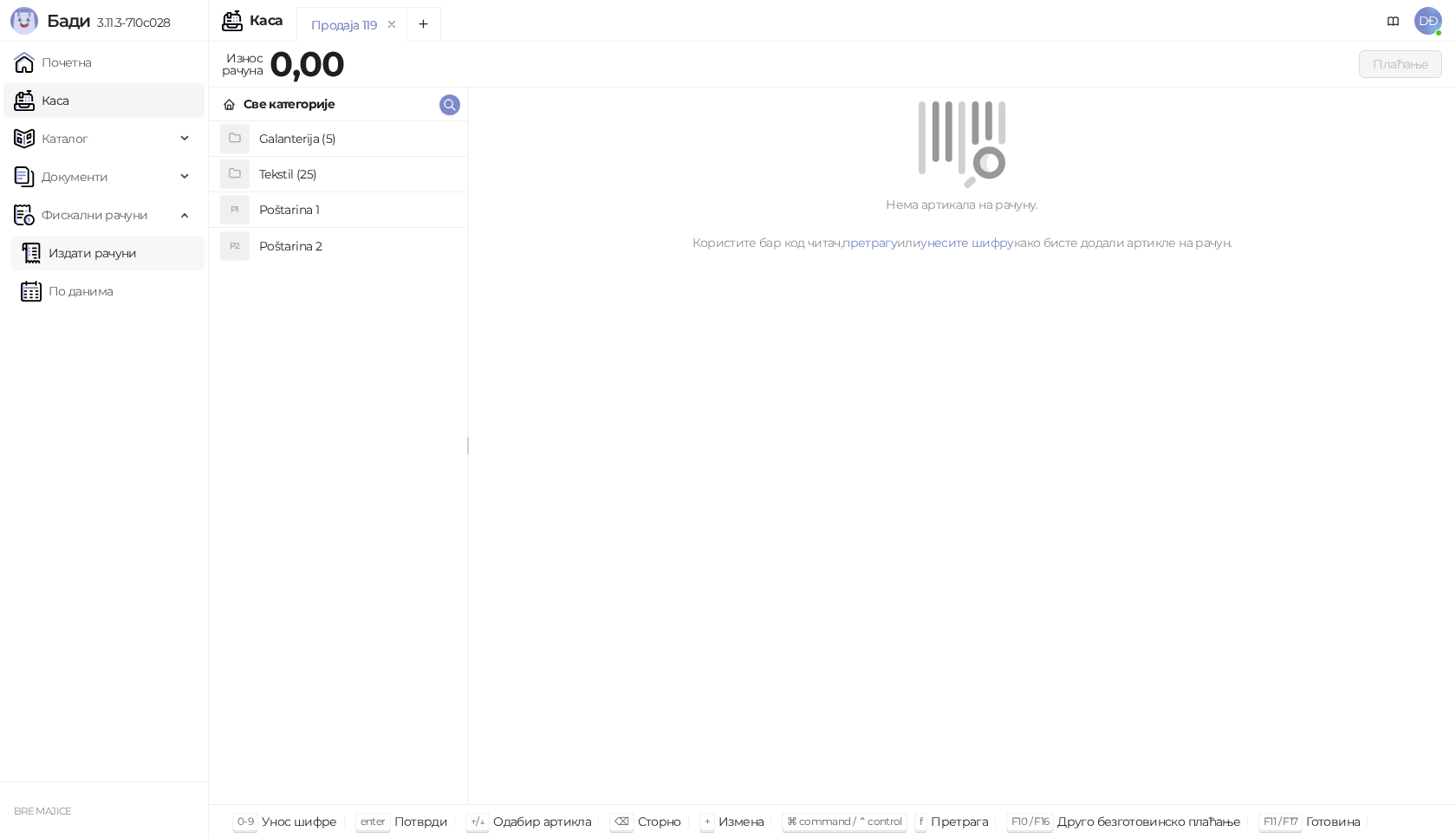
click at [129, 253] on link "Издати рачуни" at bounding box center [78, 252] width 116 height 34
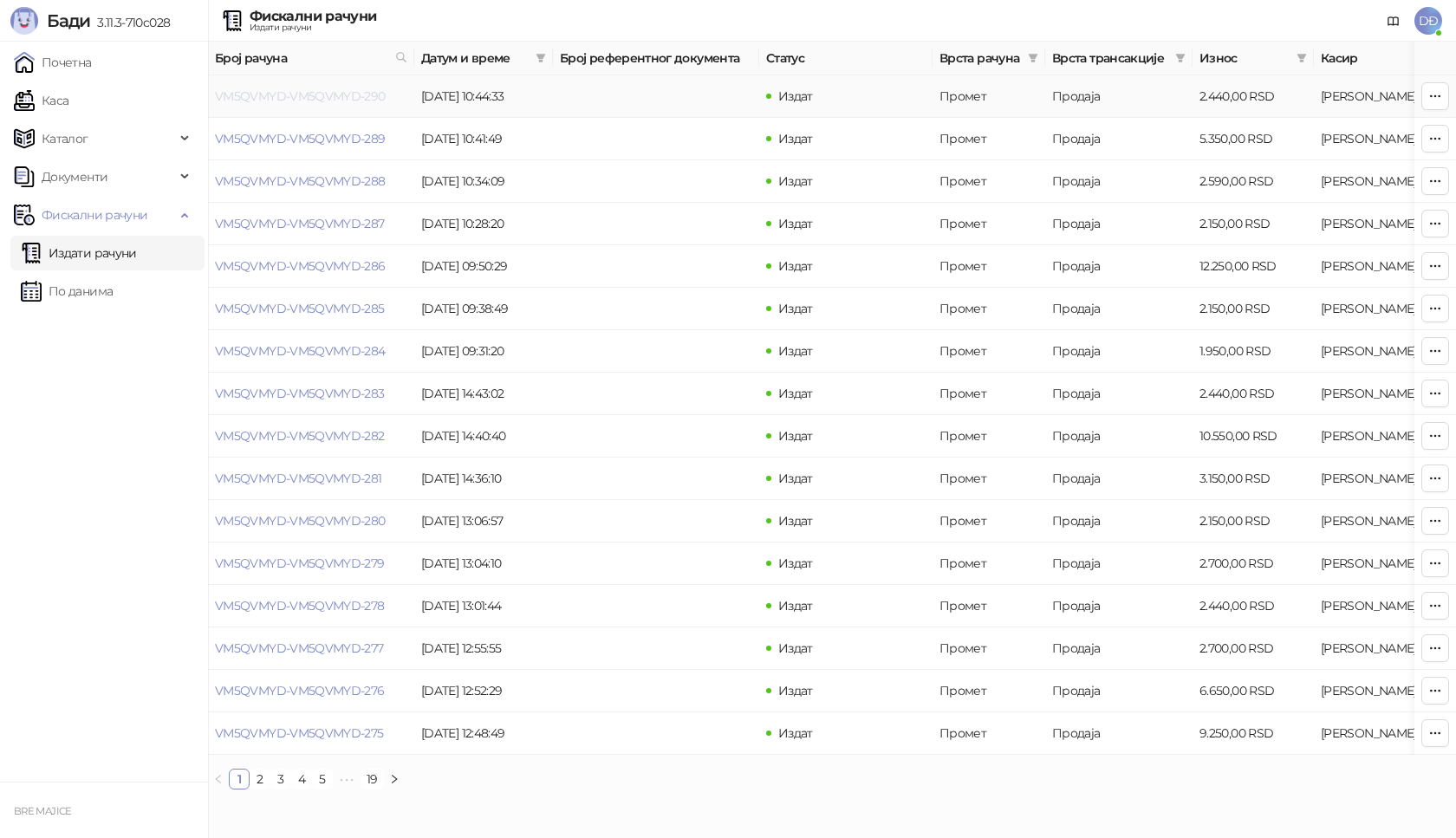
click at [301, 95] on link "VM5QVMYD-VM5QVMYD-290" at bounding box center [300, 96] width 171 height 16
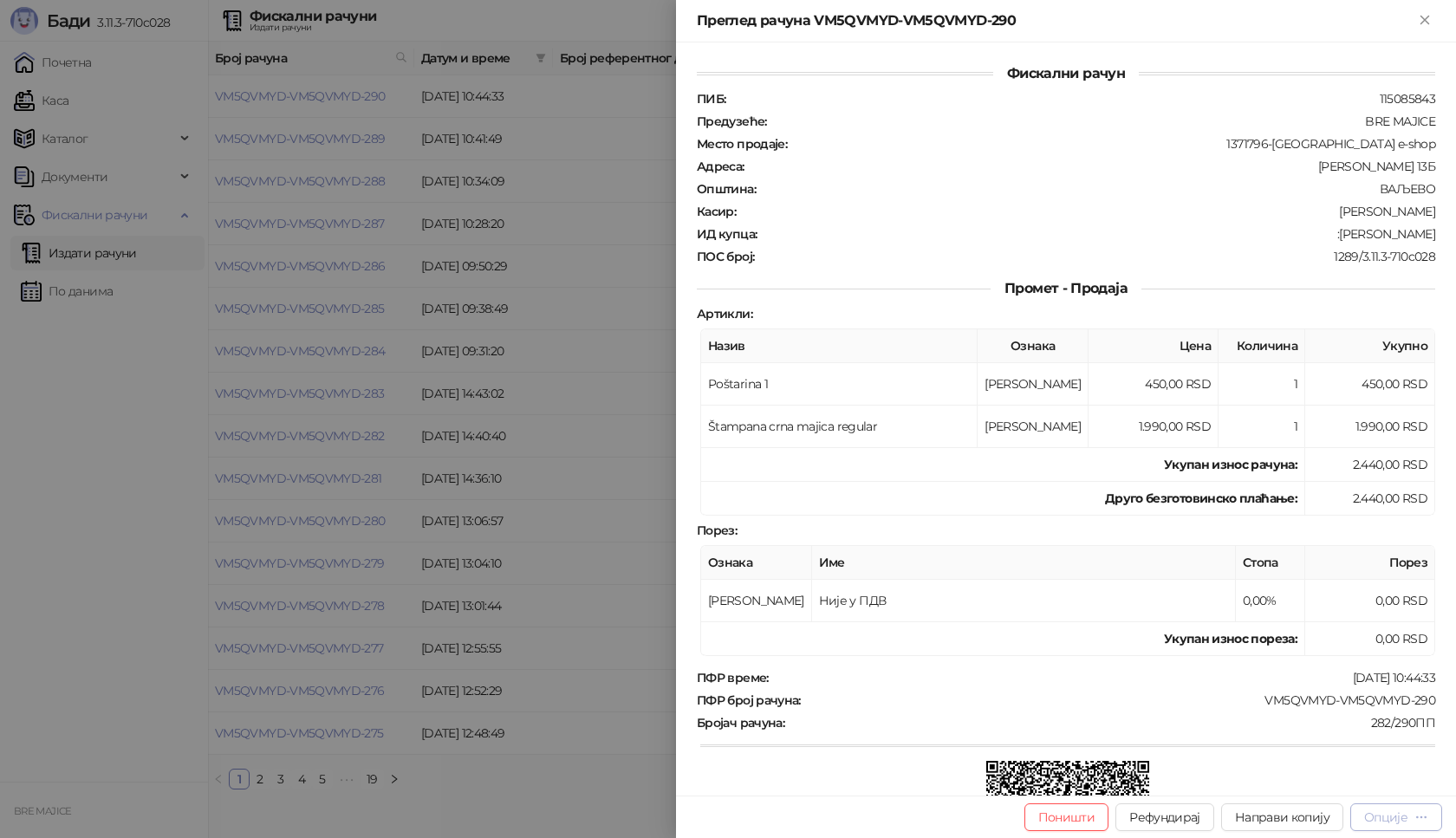
click at [1426, 812] on icon "button" at bounding box center [1421, 817] width 14 height 14
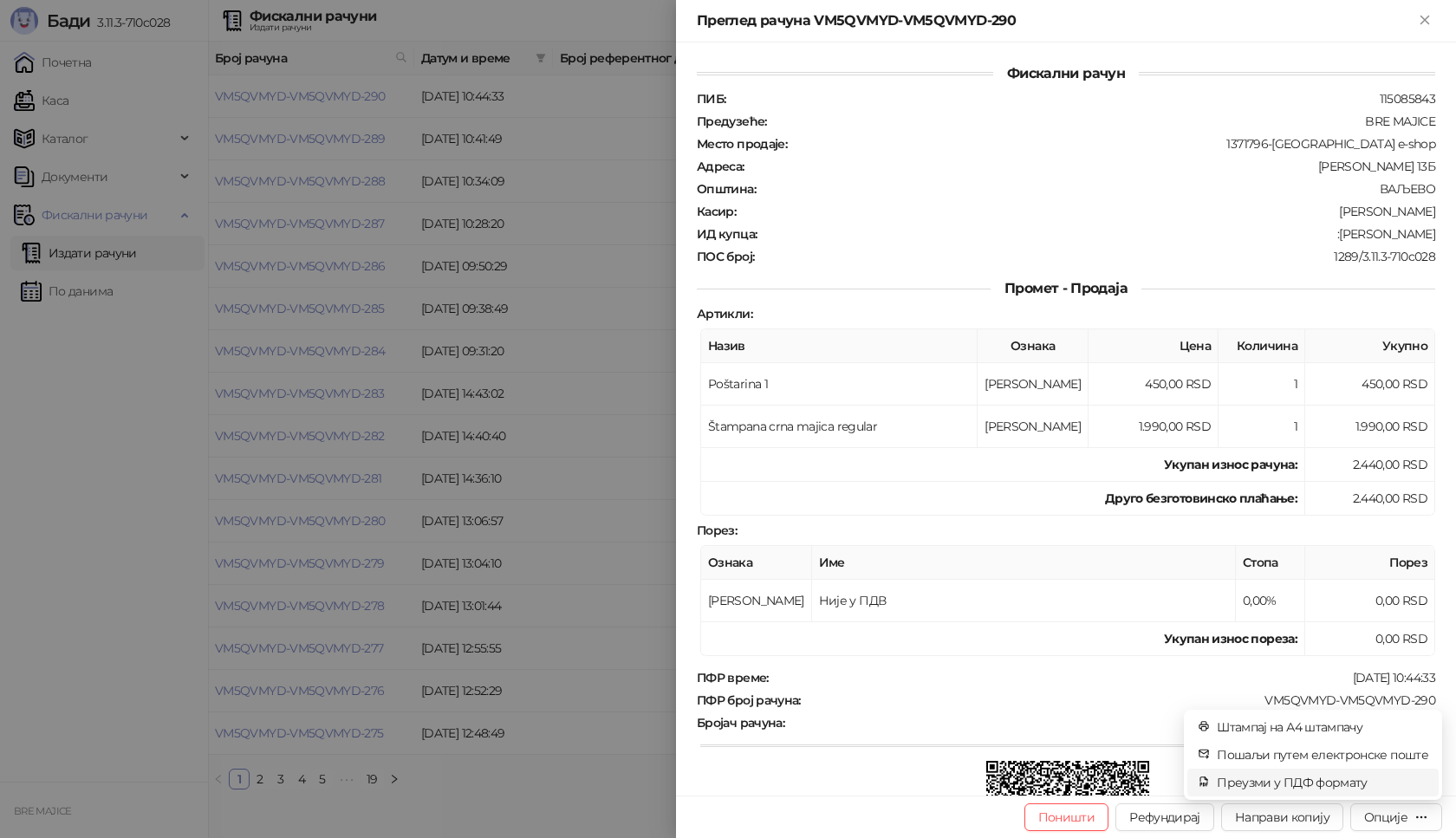
click at [1359, 786] on span "Преузми у ПДФ формату" at bounding box center [1322, 781] width 211 height 19
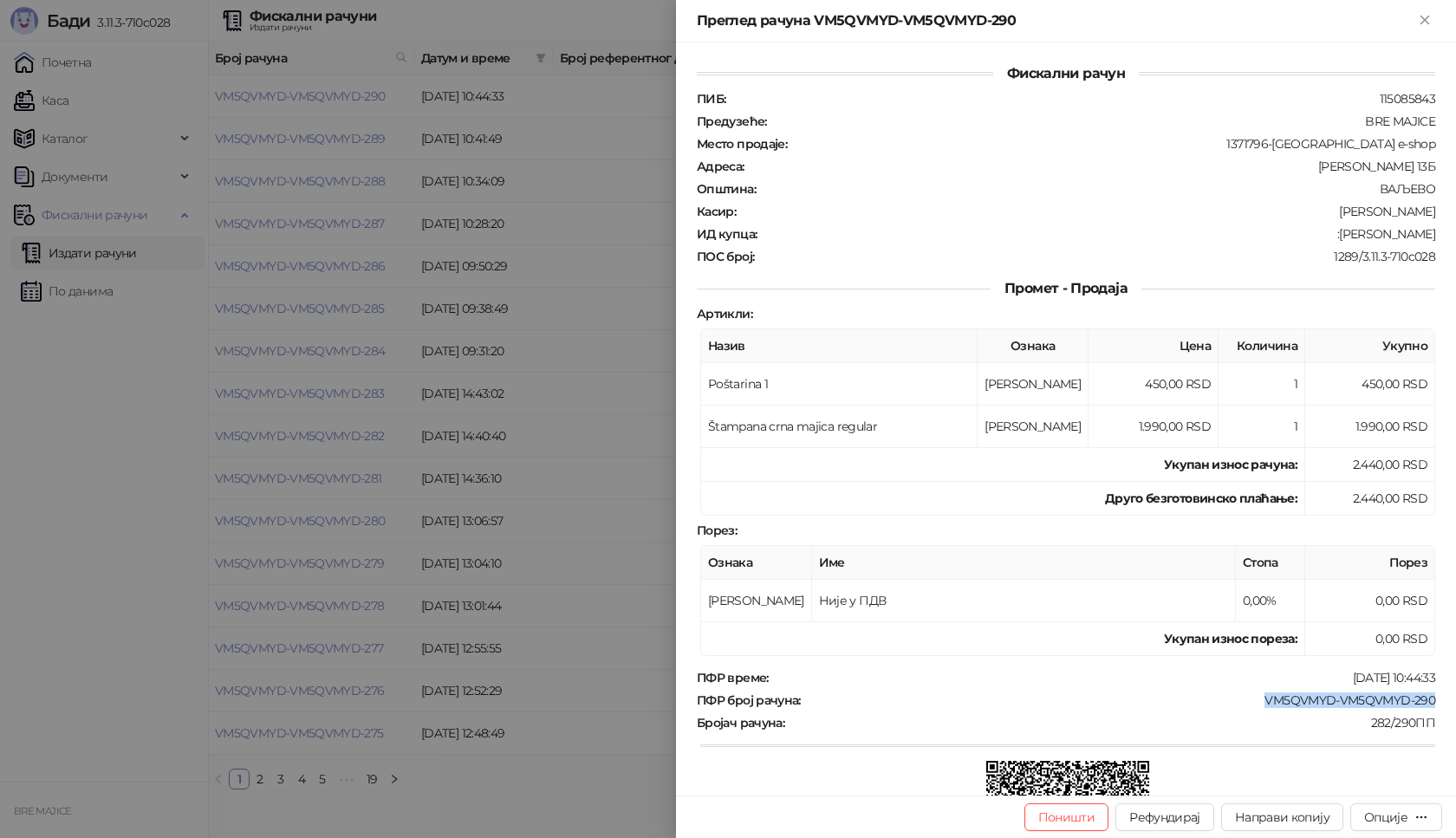
drag, startPoint x: 1428, startPoint y: 697, endPoint x: 1247, endPoint y: 691, distance: 181.1
click at [1247, 691] on div "Фискални рачун ПИБ : 115085843 Предузеће : BRE MAJICE Место продаје : 1371796-B…" at bounding box center [1066, 419] width 780 height 753
drag, startPoint x: 1423, startPoint y: 213, endPoint x: 1401, endPoint y: 231, distance: 28.4
click at [1349, 213] on div "Касир : Dunja Đukanović" at bounding box center [1066, 211] width 745 height 16
click at [1403, 234] on div ":Vlado Oravec" at bounding box center [1097, 234] width 679 height 16
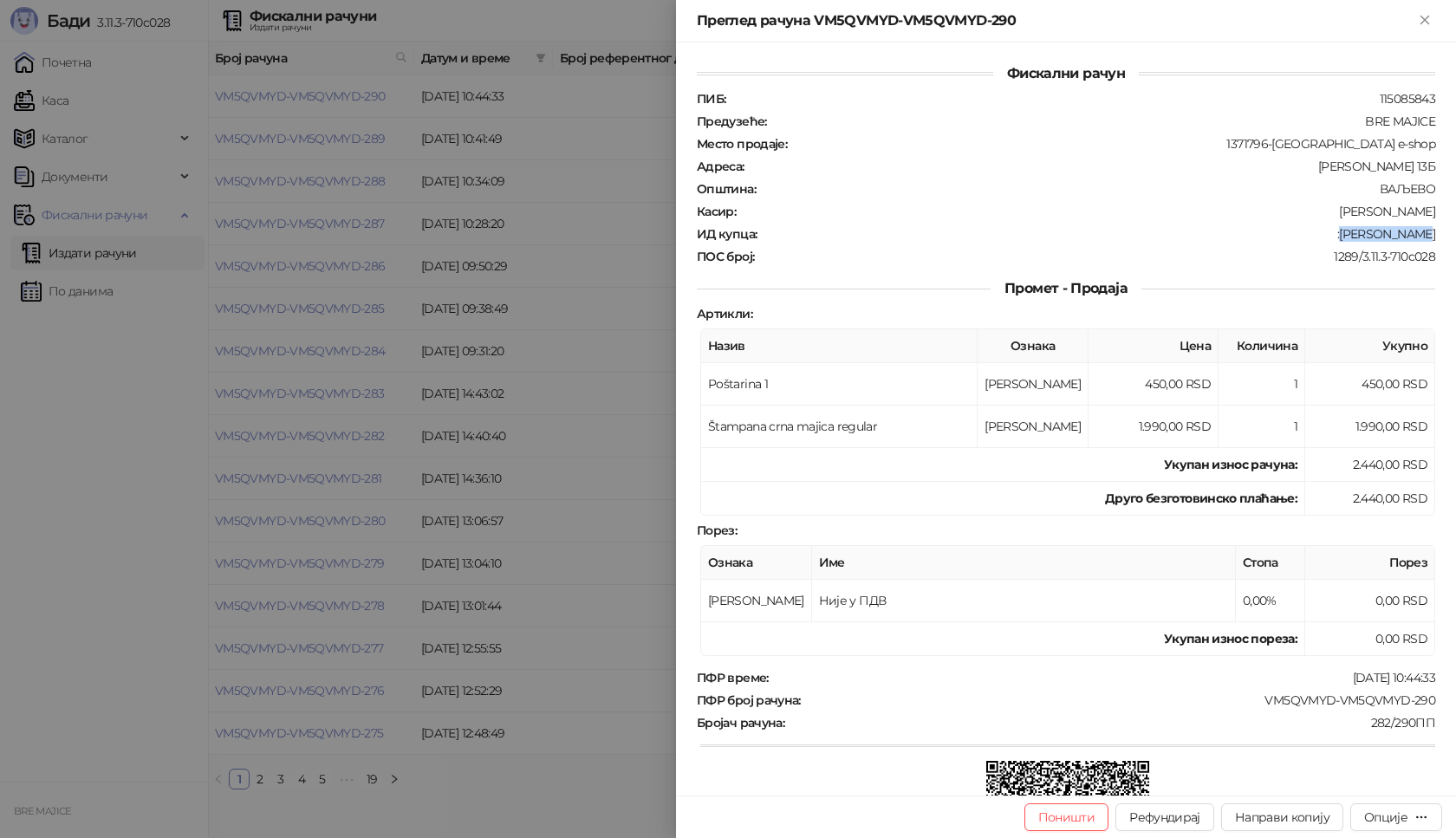
drag, startPoint x: 1428, startPoint y: 232, endPoint x: 1350, endPoint y: 237, distance: 78.2
click at [1350, 237] on div "Фискални рачун ПИБ : 115085843 Предузеће : BRE MAJICE Место продаје : 1371796-B…" at bounding box center [1066, 419] width 780 height 753
click at [1421, 23] on icon "Close" at bounding box center [1424, 20] width 8 height 8
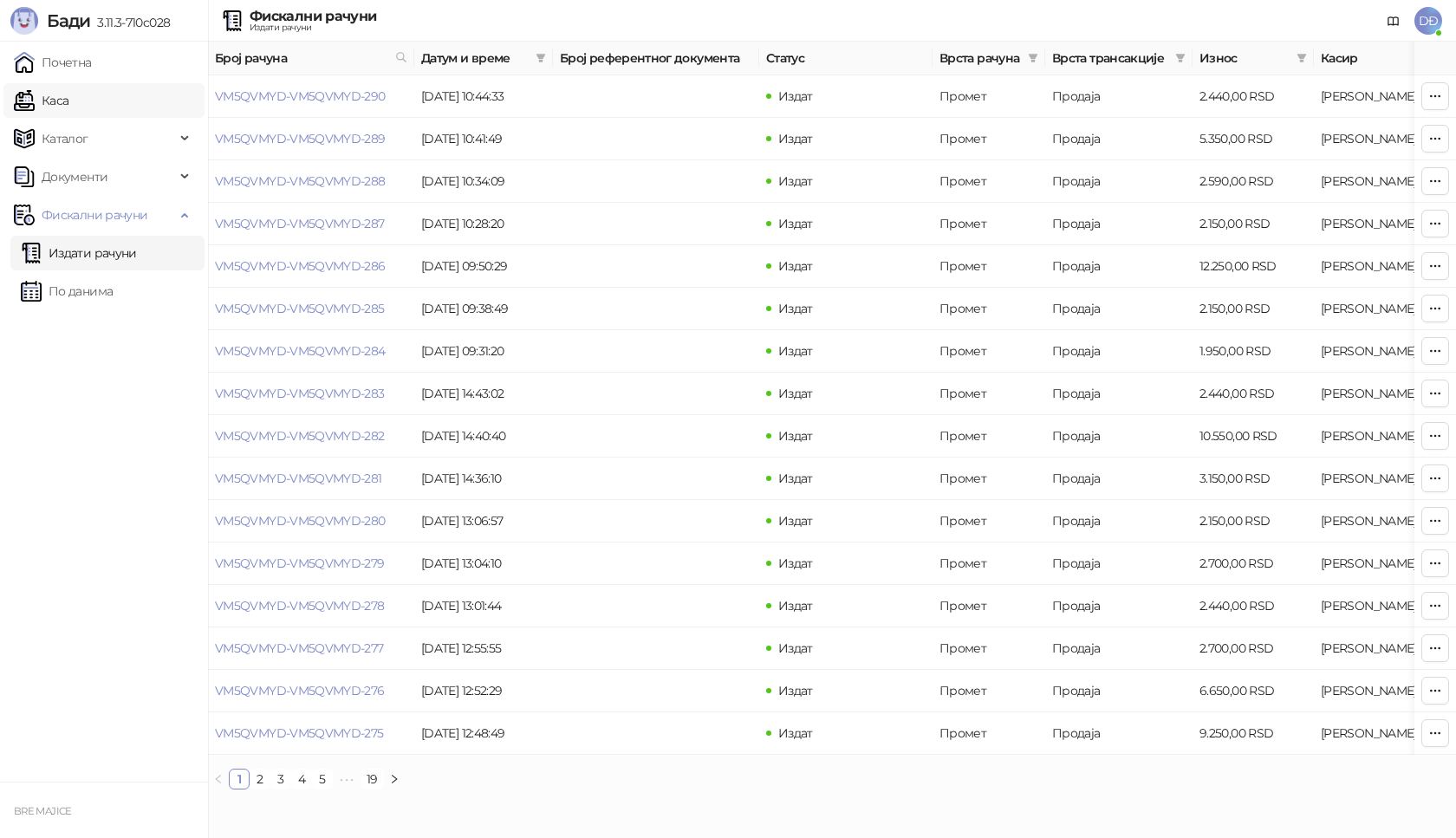
click at [65, 107] on link "Каса" at bounding box center [41, 100] width 55 height 34
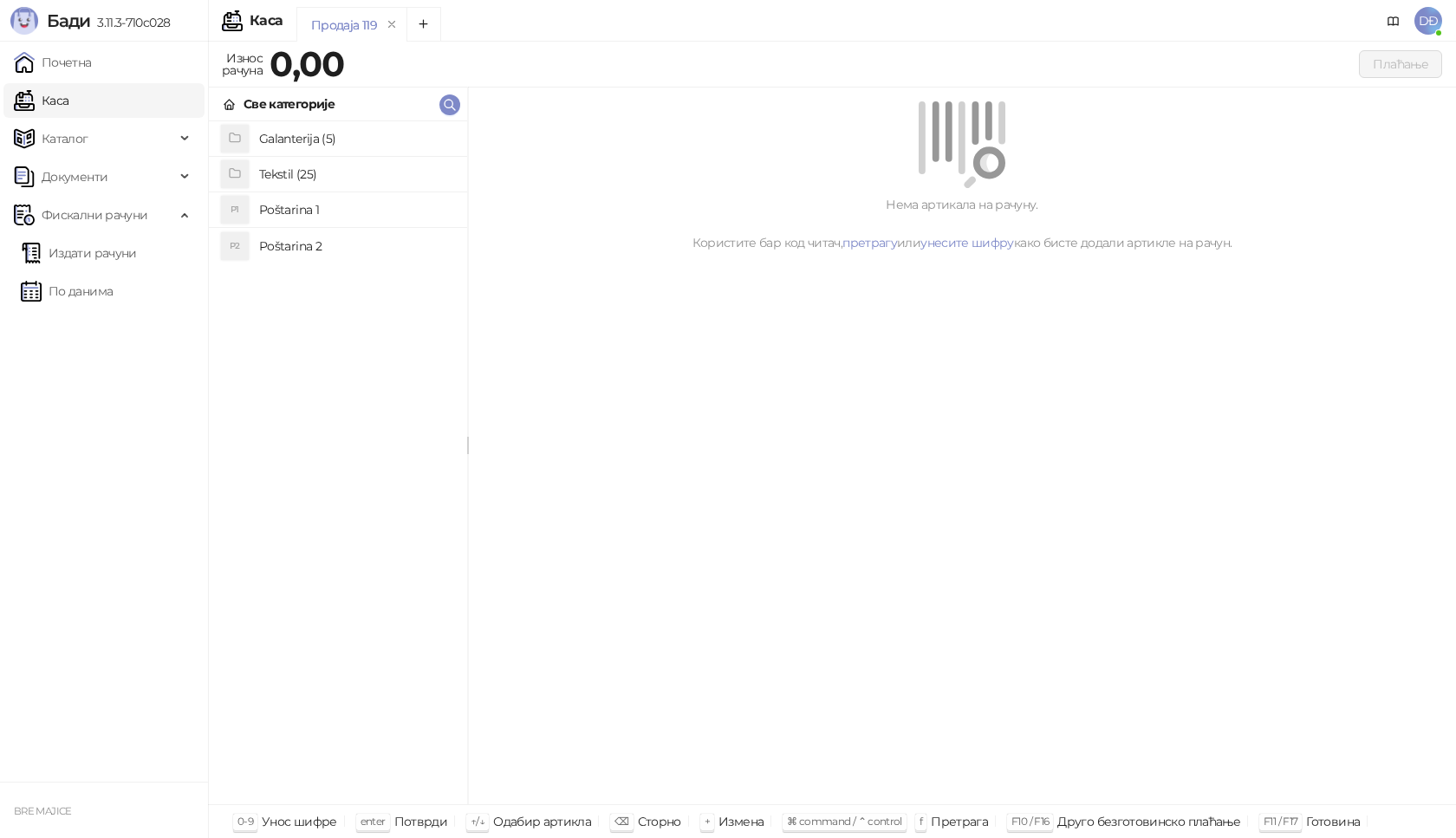
click at [294, 206] on h4 "Poštarina 1" at bounding box center [356, 209] width 195 height 27
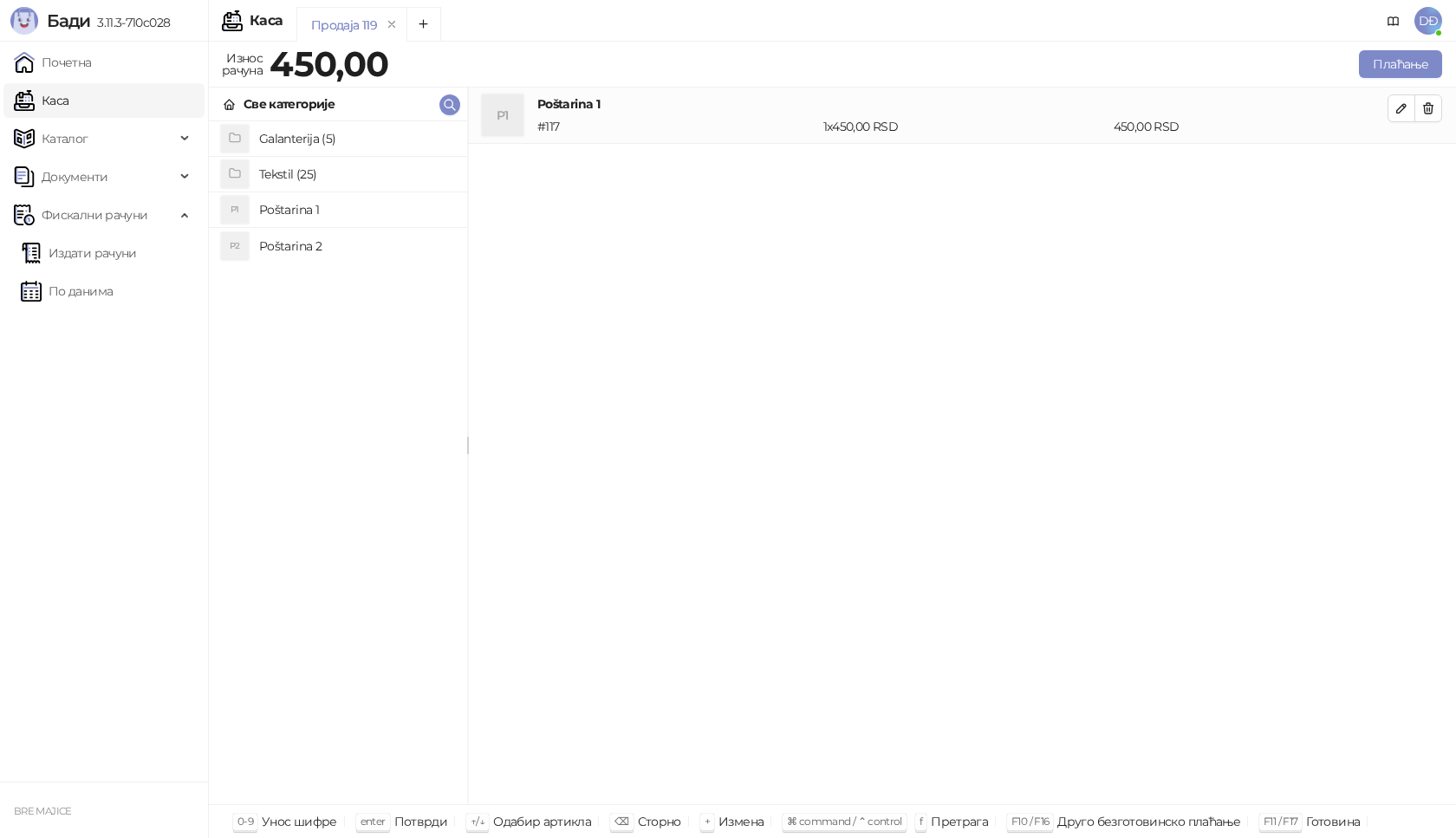
click at [295, 176] on h4 "Tekstil (25)" at bounding box center [356, 174] width 195 height 27
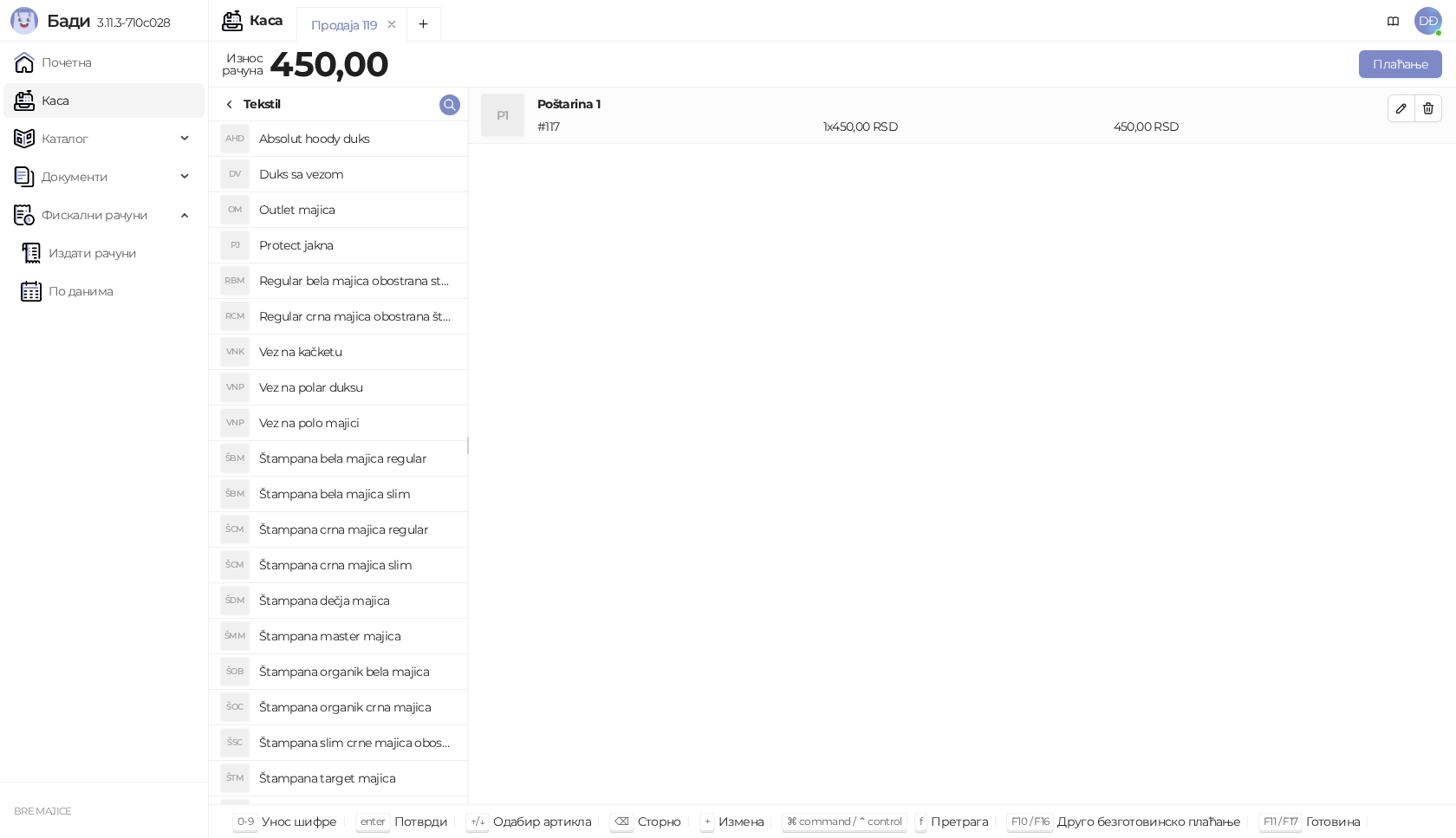
click at [360, 492] on h4 "Štampana bela majica slim" at bounding box center [356, 494] width 195 height 27
click at [1423, 165] on icon "button" at bounding box center [1428, 164] width 14 height 14
click at [331, 458] on h4 "Štampana bela majica regular" at bounding box center [356, 459] width 195 height 27
click at [1402, 168] on icon "button" at bounding box center [1401, 164] width 14 height 14
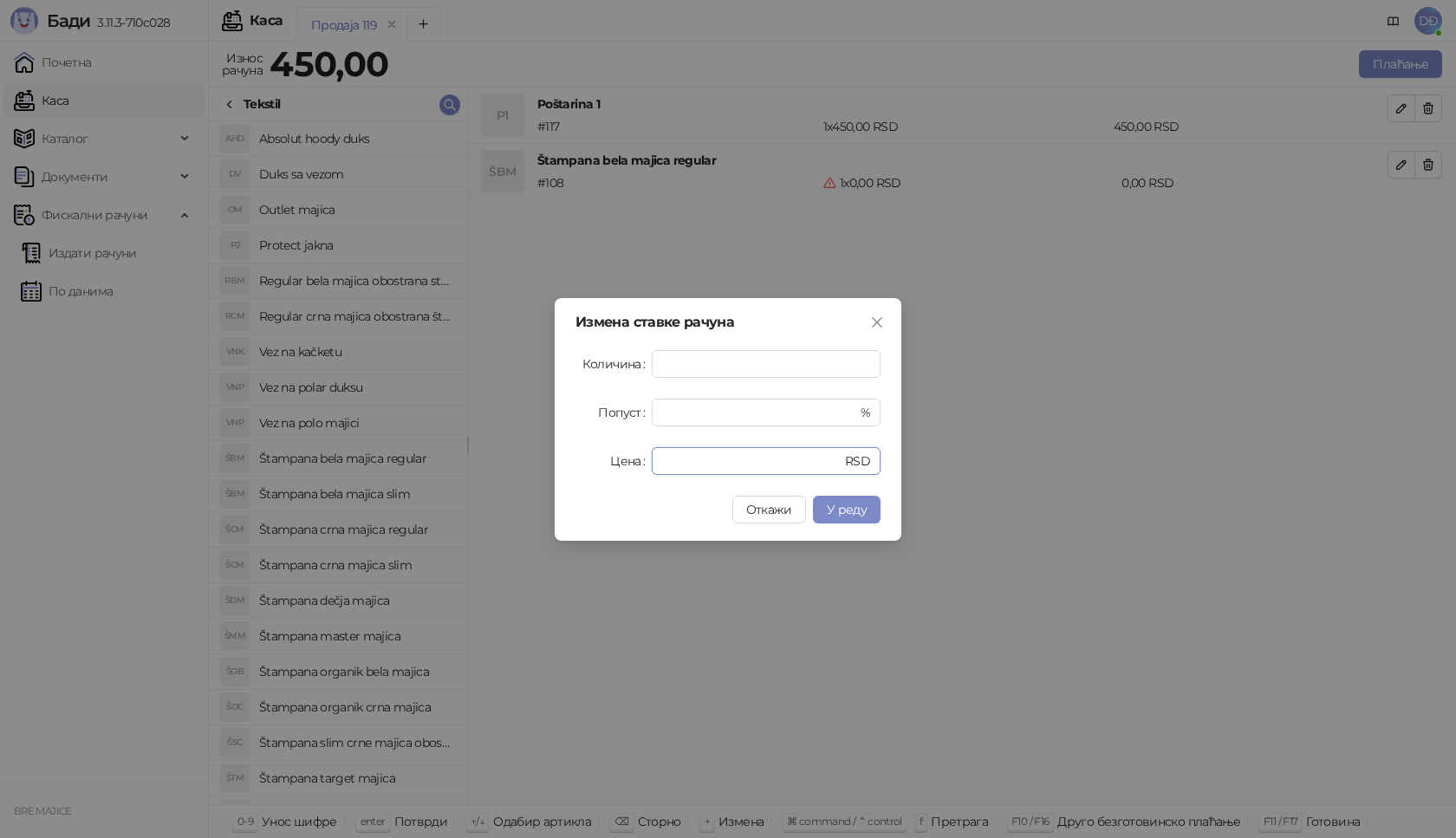
drag, startPoint x: 638, startPoint y: 464, endPoint x: 592, endPoint y: 465, distance: 46.0
click at [605, 466] on div "Цена * RSD" at bounding box center [728, 461] width 305 height 27
type input "****"
click at [849, 513] on span "У реду" at bounding box center [846, 509] width 40 height 16
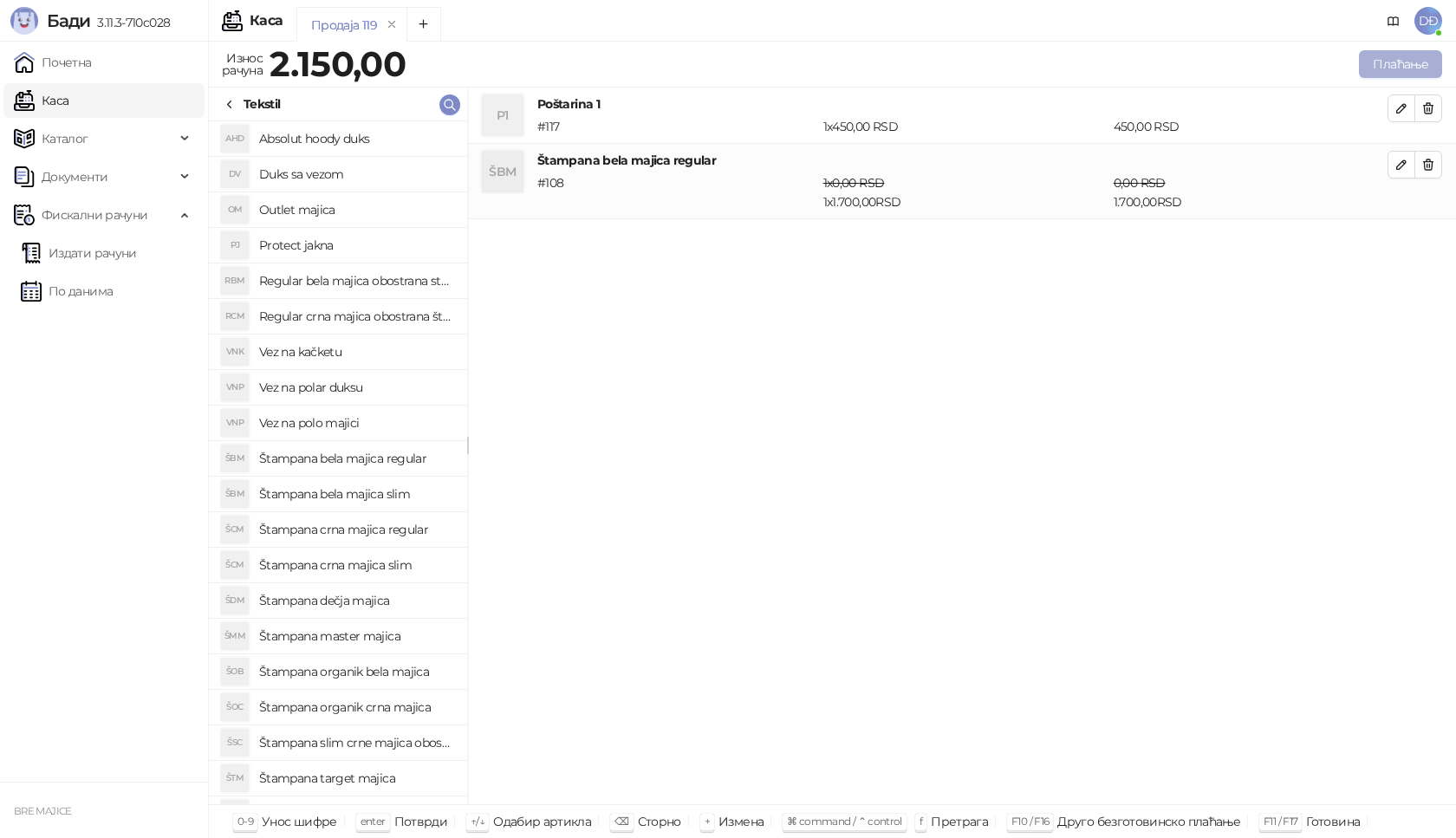
click at [1397, 60] on button "Плаћање" at bounding box center [1400, 64] width 83 height 27
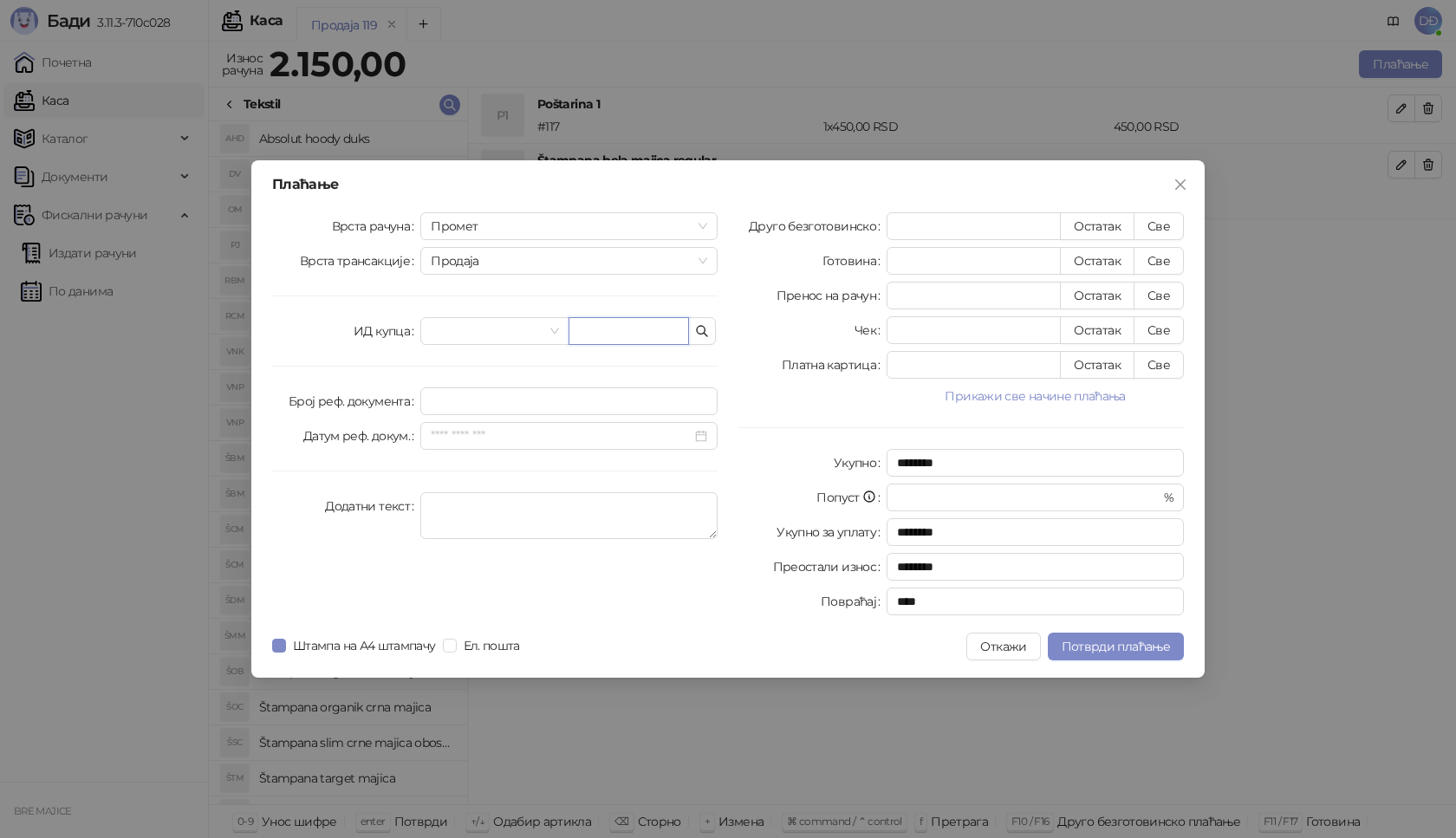
click at [590, 336] on input "text" at bounding box center [628, 331] width 120 height 27
paste input "**********"
type input "**********"
click at [1173, 227] on button "Све" at bounding box center [1158, 226] width 50 height 27
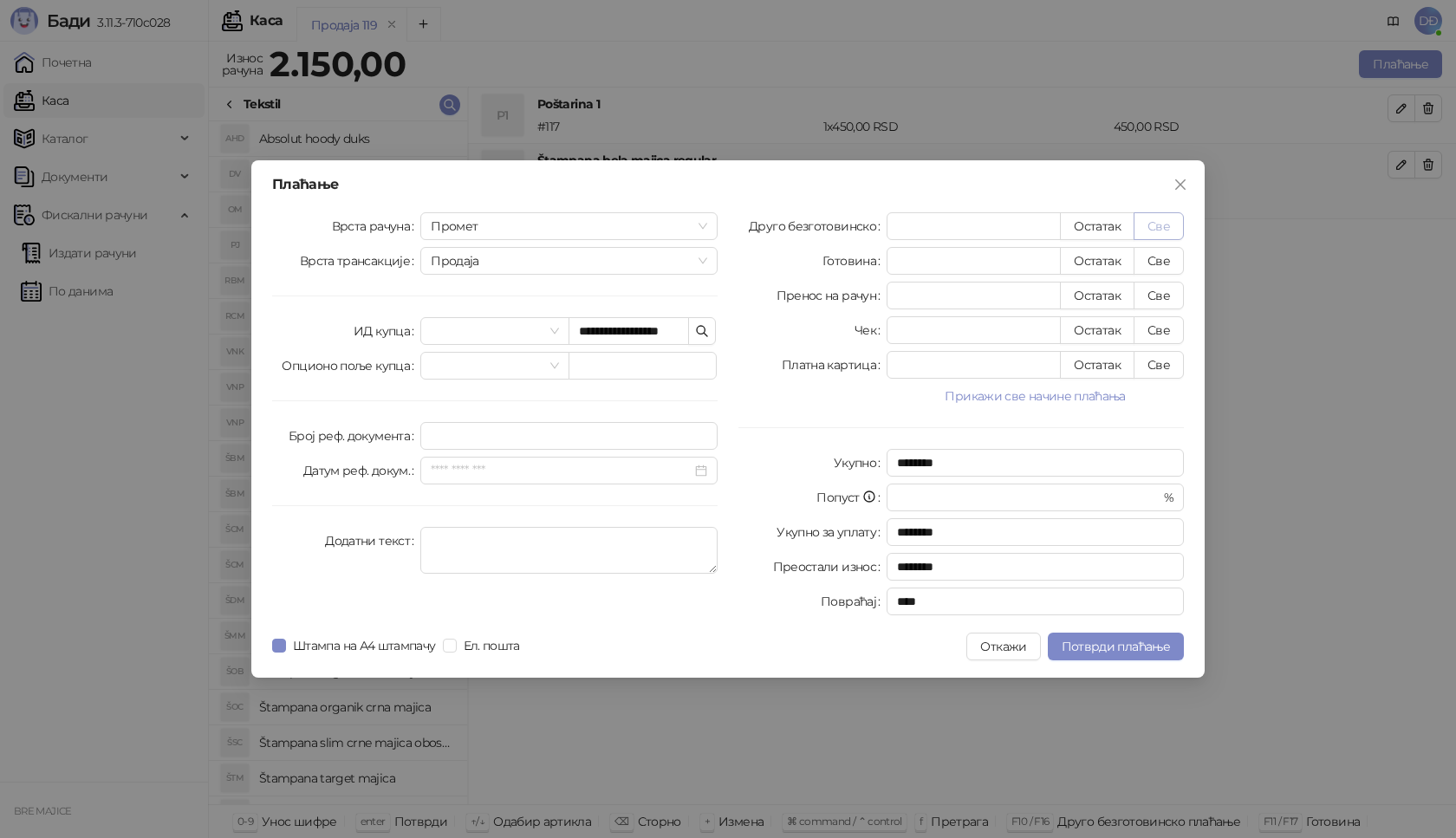
type input "****"
click at [1105, 648] on span "Потврди плаћање" at bounding box center [1116, 646] width 109 height 16
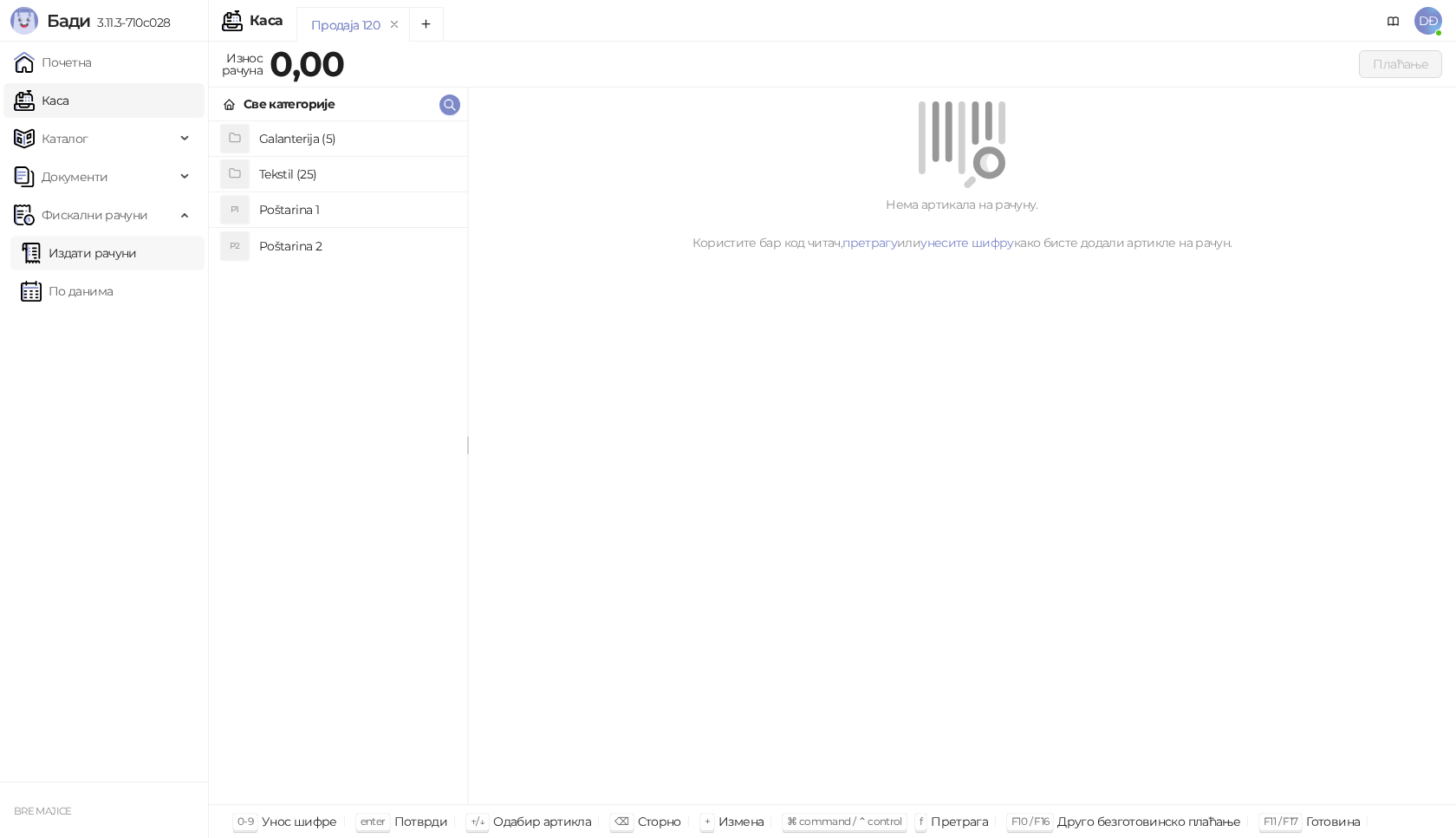
click at [44, 251] on link "Издати рачуни" at bounding box center [78, 252] width 116 height 34
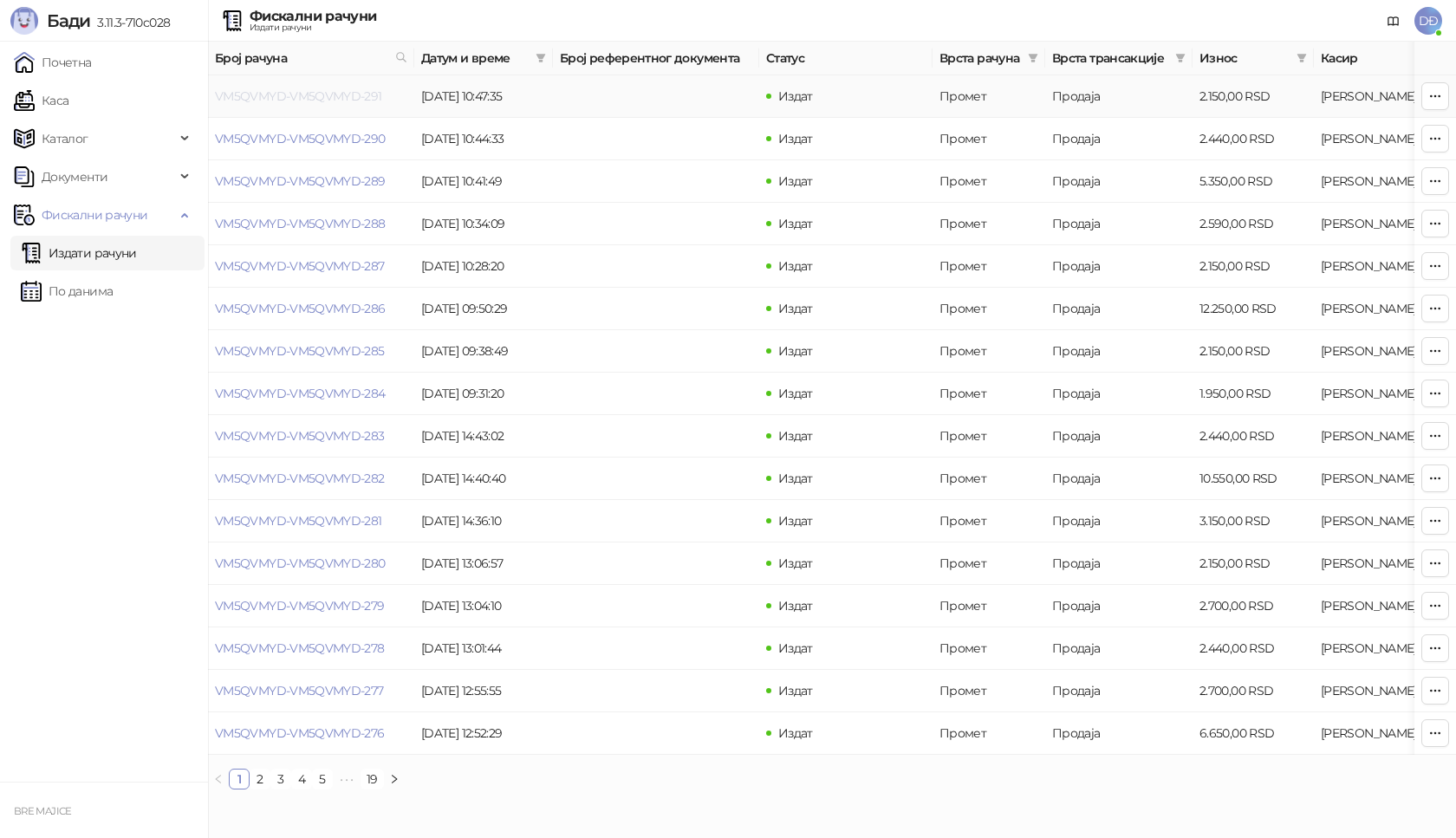
click at [328, 95] on link "VM5QVMYD-VM5QVMYD-291" at bounding box center [298, 96] width 167 height 16
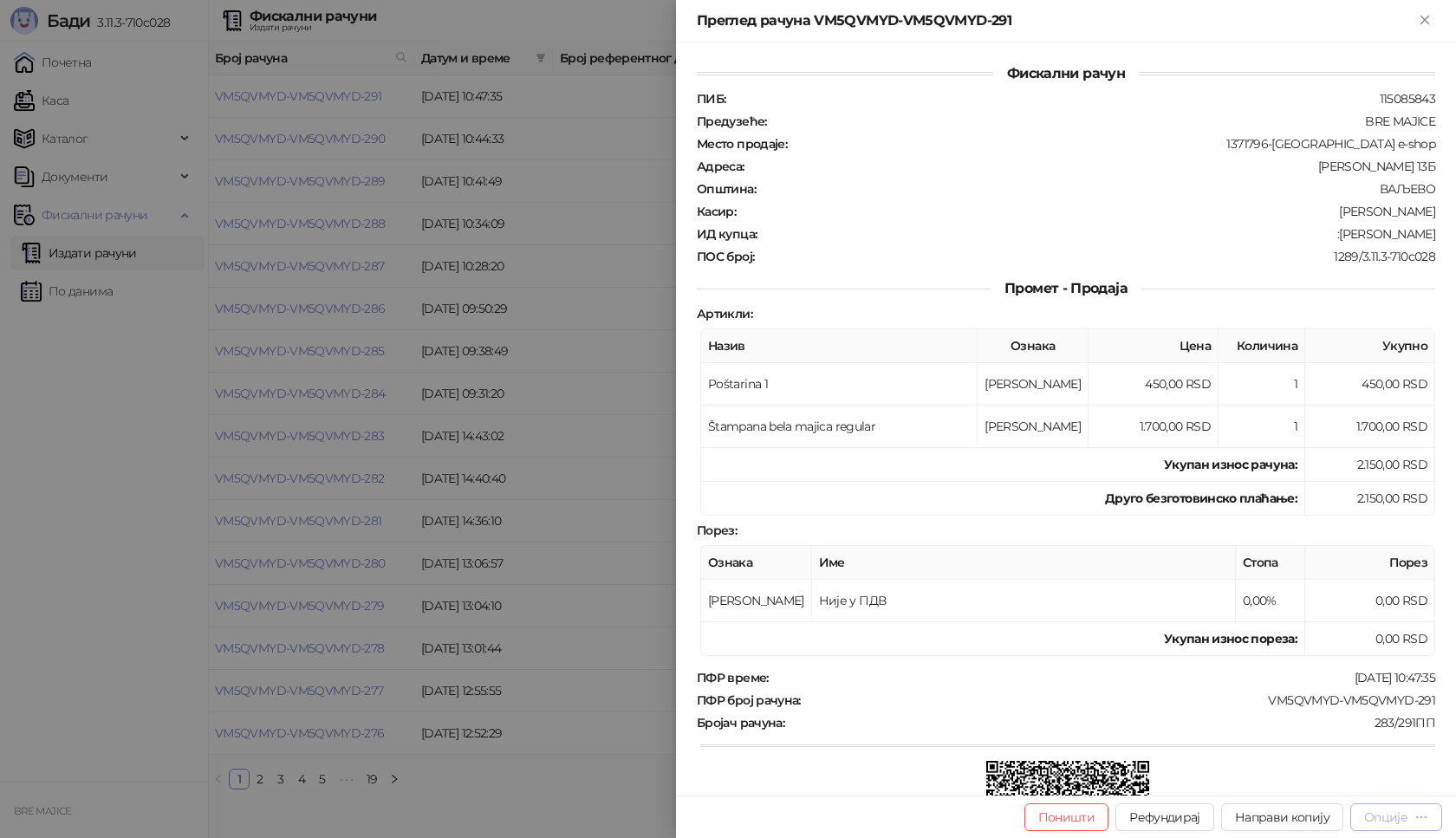
click at [1404, 815] on div "Опције" at bounding box center [1386, 817] width 43 height 16
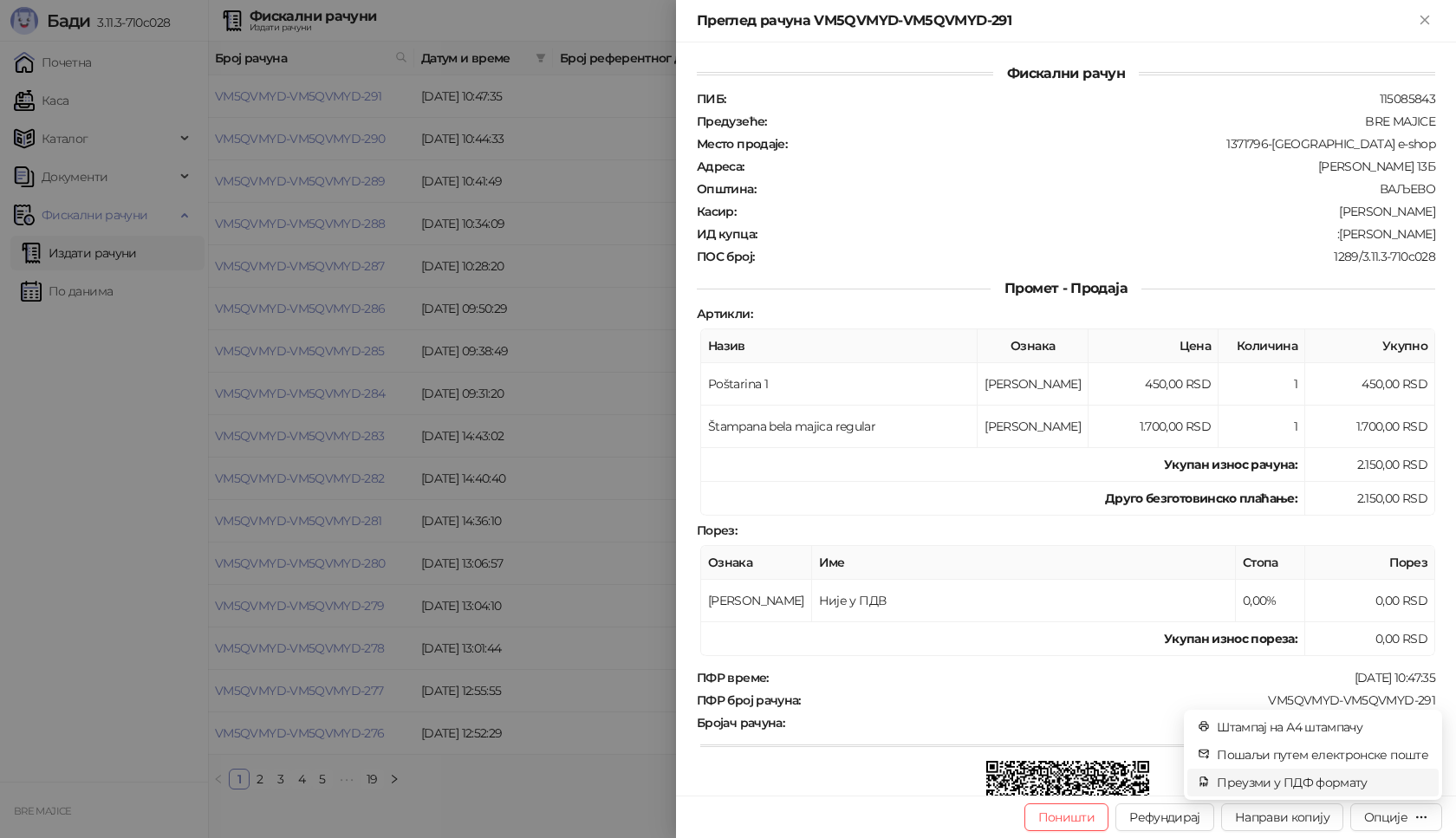
click at [1364, 780] on span "Преузми у ПДФ формату" at bounding box center [1322, 781] width 211 height 19
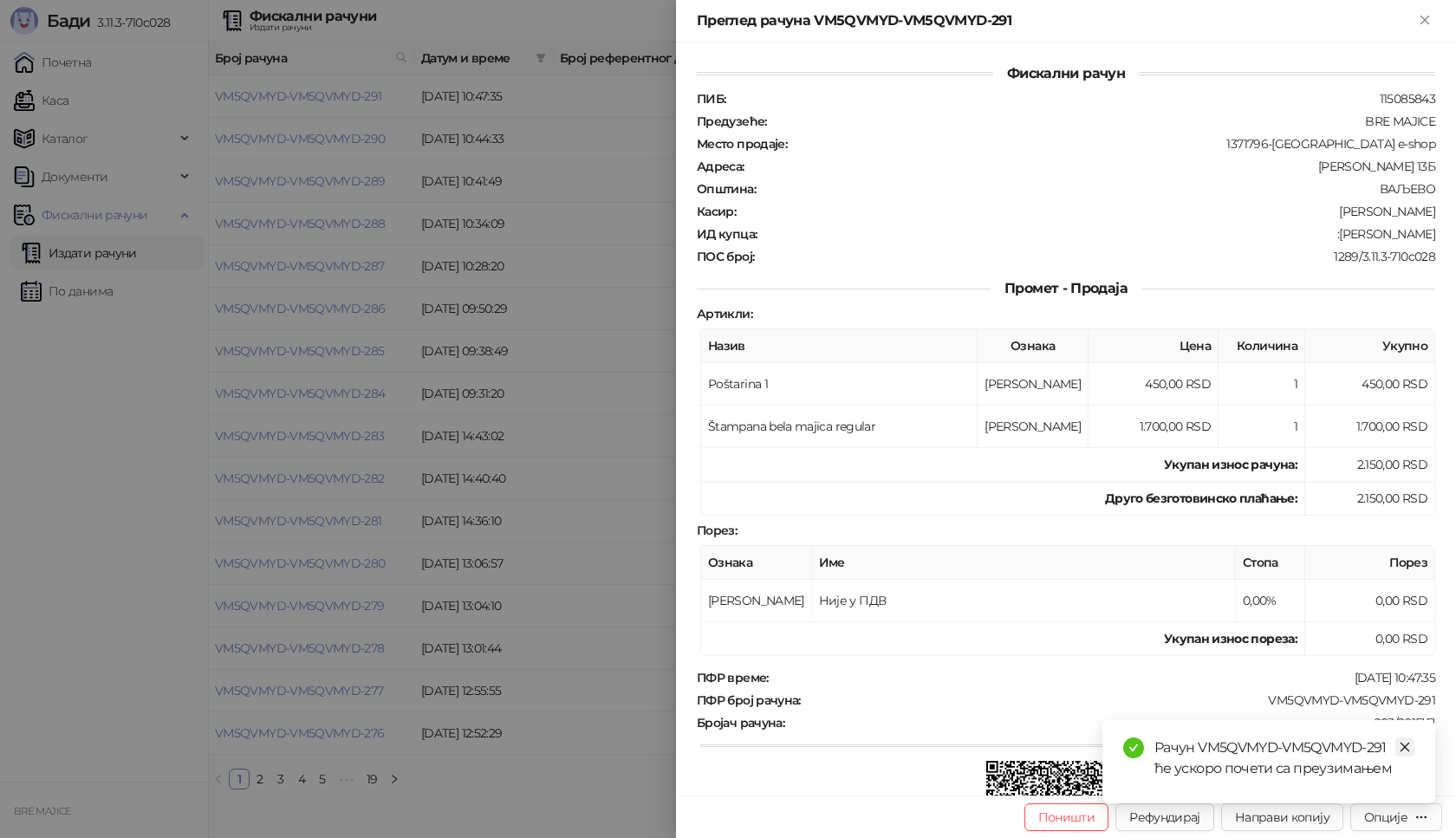
click at [1399, 742] on icon "close" at bounding box center [1404, 747] width 12 height 12
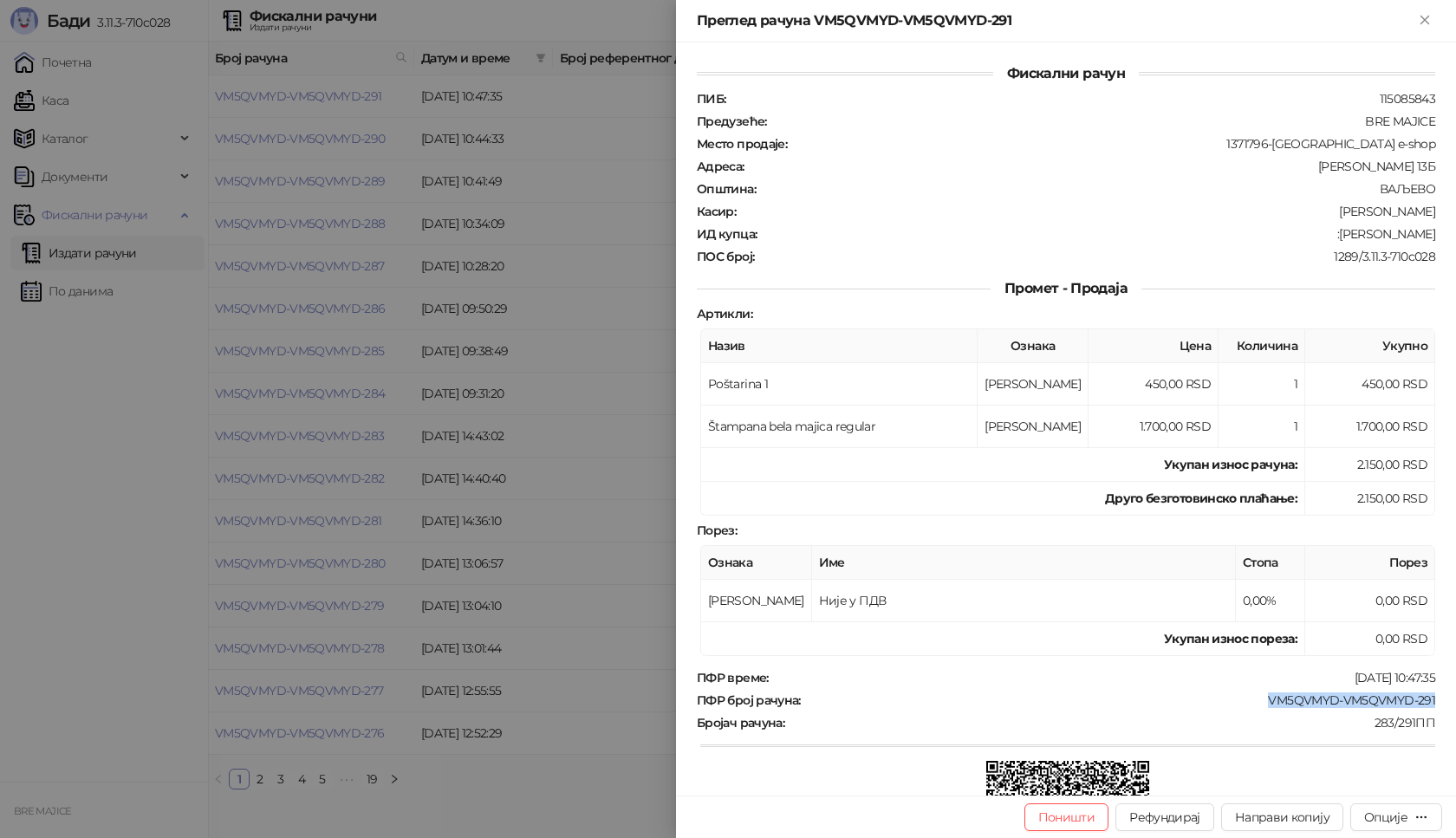
drag, startPoint x: 1437, startPoint y: 700, endPoint x: 1252, endPoint y: 703, distance: 185.0
click at [1255, 700] on div "Фискални рачун ПИБ : 115085843 Предузеће : BRE MAJICE Место продаје : 1371796-B…" at bounding box center [1066, 419] width 780 height 753
drag, startPoint x: 1415, startPoint y: 234, endPoint x: 1313, endPoint y: 234, distance: 102.0
click at [1313, 234] on div "ИД купца : :Martin Grozdanović" at bounding box center [1066, 234] width 745 height 16
click at [1424, 25] on icon "Close" at bounding box center [1425, 20] width 16 height 16
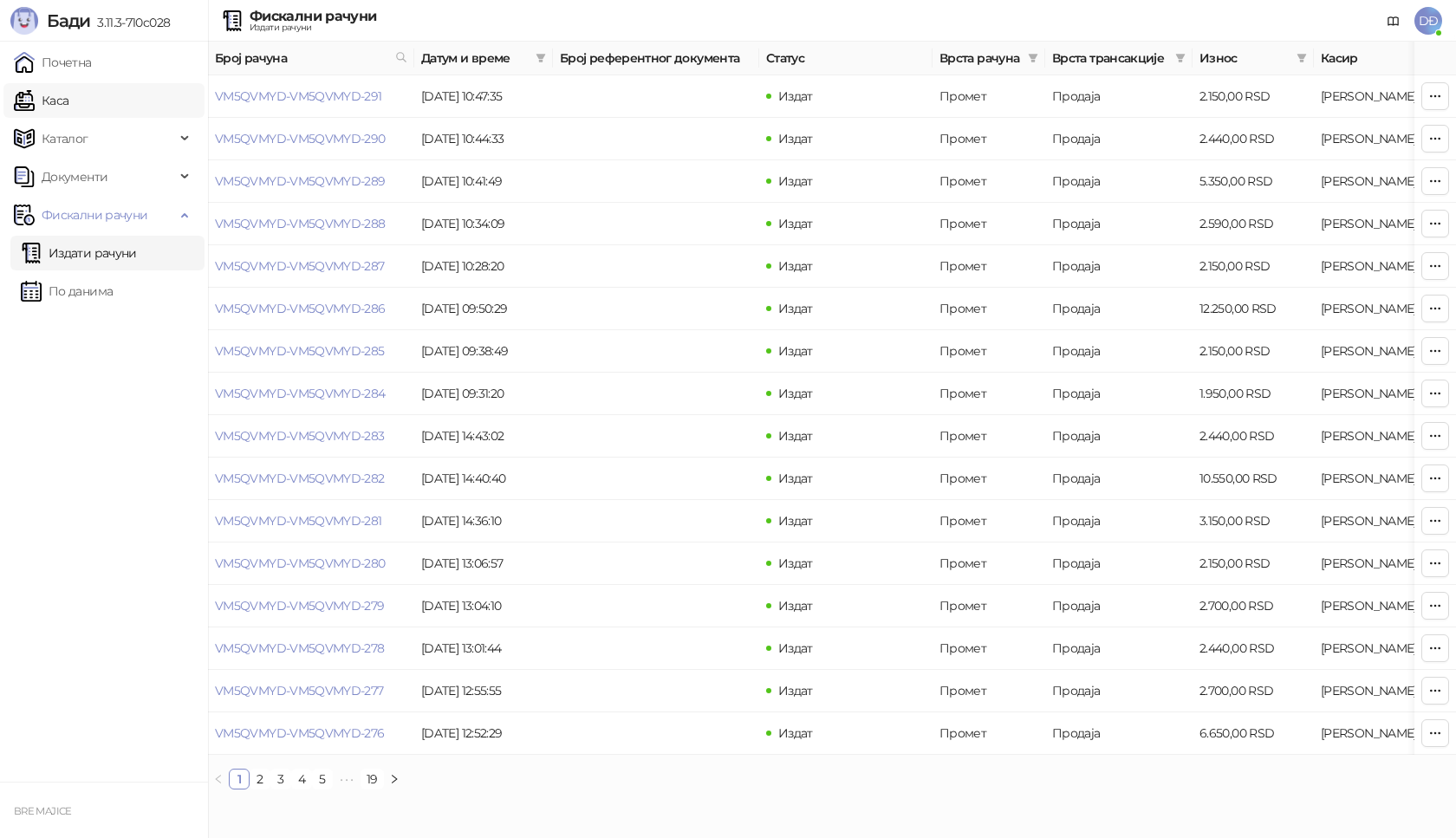
click at [68, 110] on link "Каса" at bounding box center [41, 100] width 55 height 34
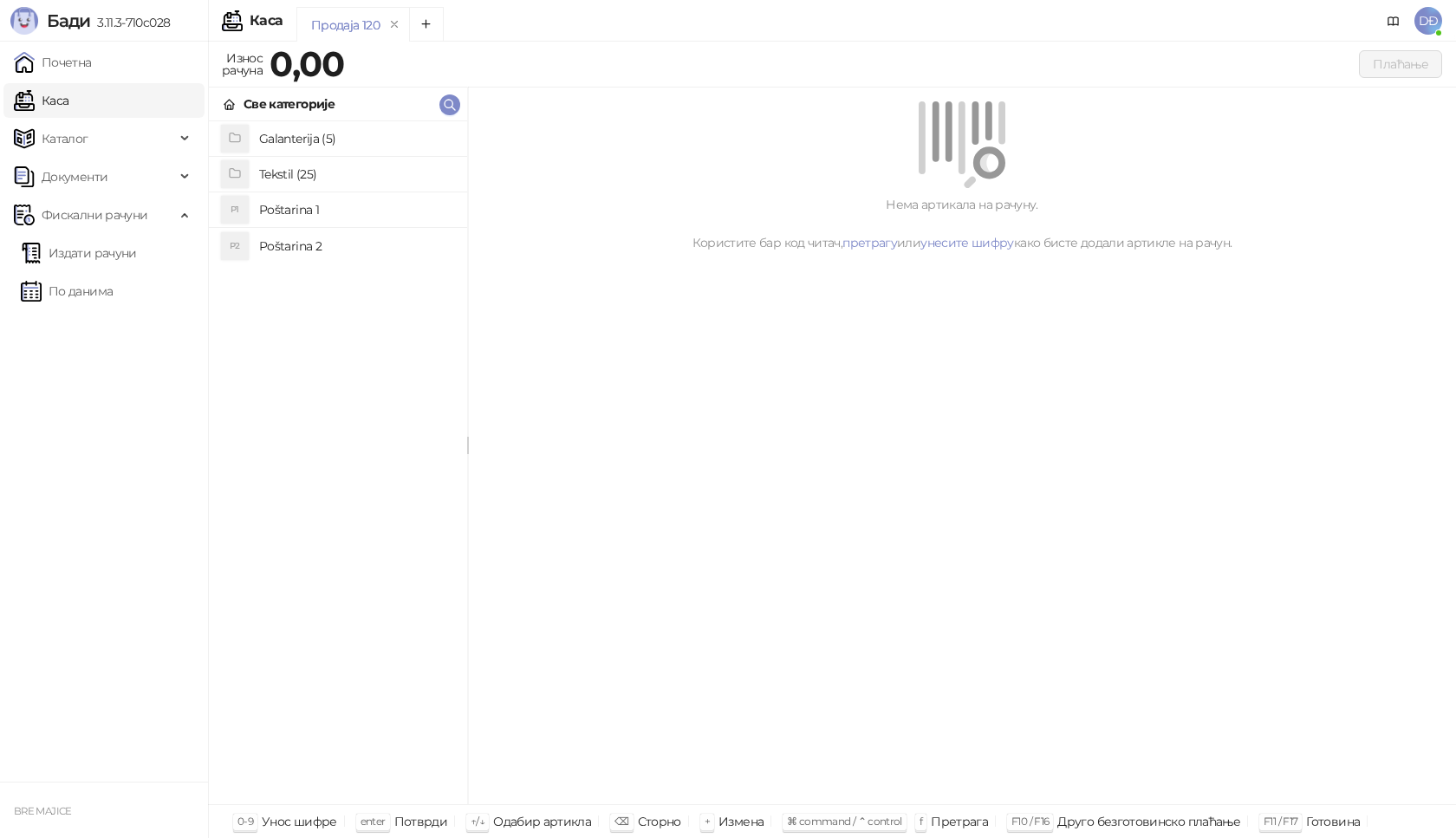
click at [312, 209] on h4 "Poštarina 1" at bounding box center [356, 209] width 195 height 27
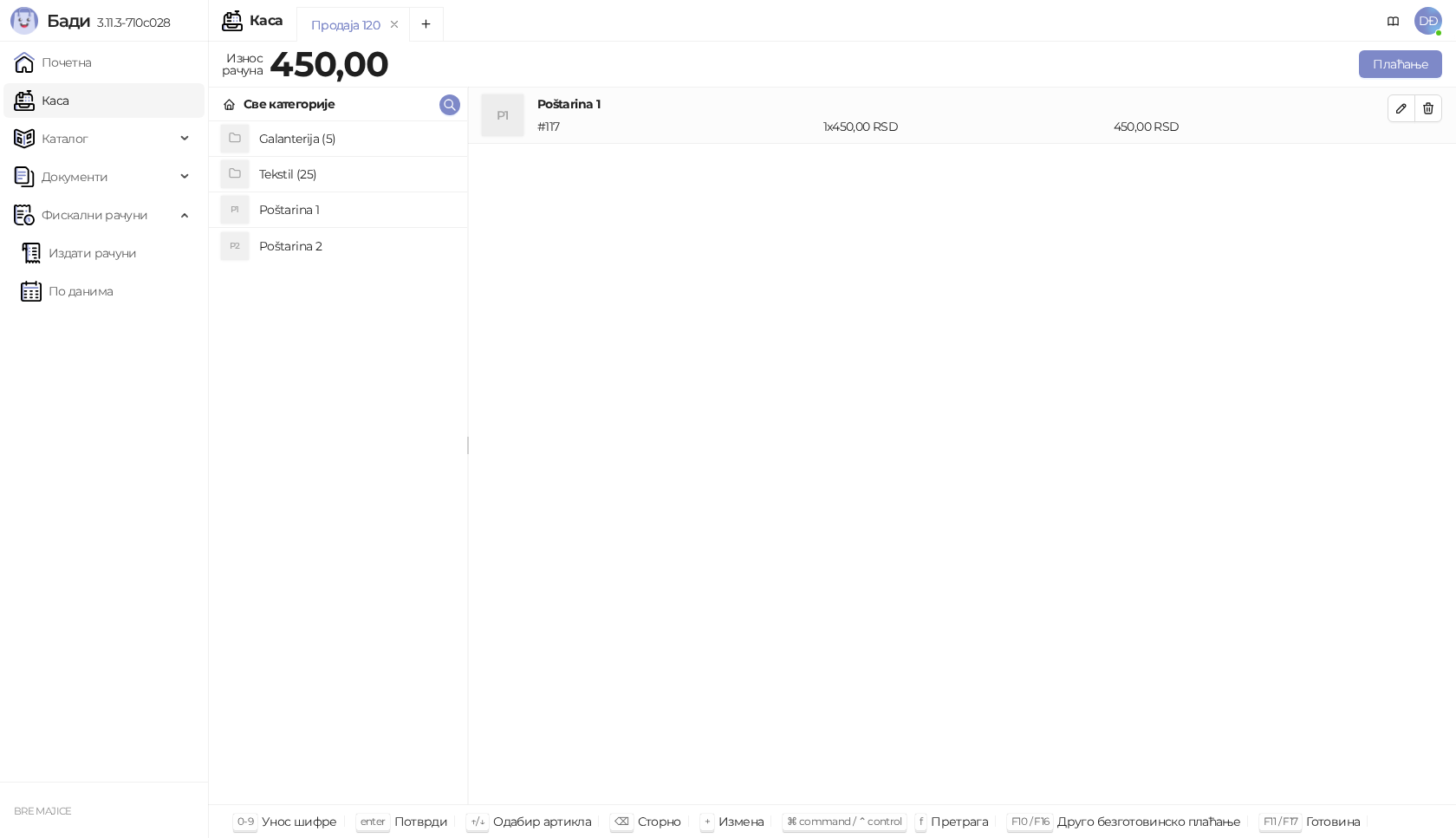
click at [298, 171] on h4 "Tekstil (25)" at bounding box center [356, 174] width 195 height 27
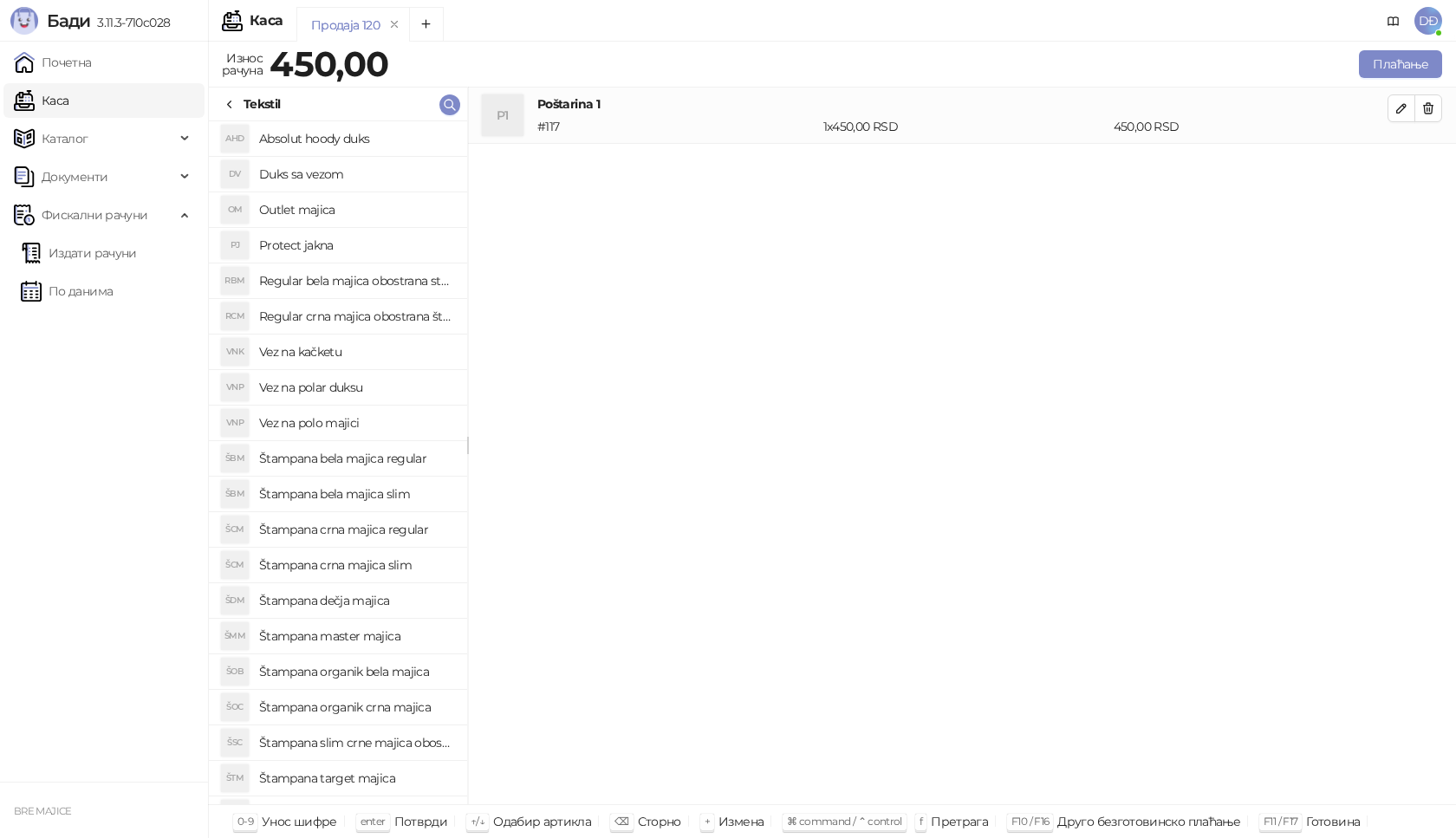
click at [364, 527] on h4 "Štampana crna majica regular" at bounding box center [356, 529] width 195 height 27
click at [1405, 163] on icon "button" at bounding box center [1401, 164] width 9 height 9
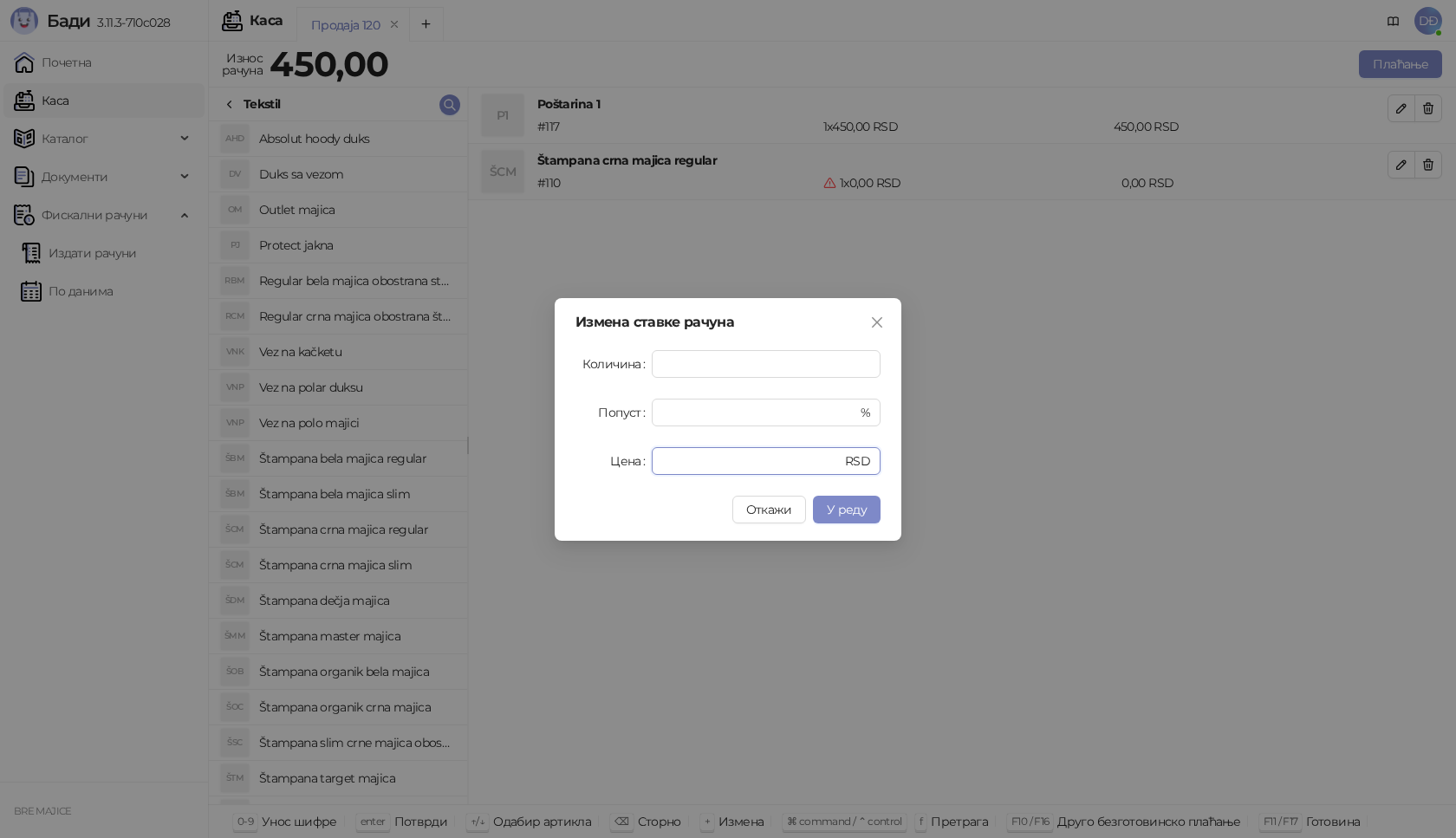
drag, startPoint x: 696, startPoint y: 459, endPoint x: 602, endPoint y: 466, distance: 94.3
click at [617, 467] on div "Цена * RSD" at bounding box center [728, 461] width 305 height 27
type input "****"
click at [860, 512] on span "У реду" at bounding box center [846, 509] width 40 height 16
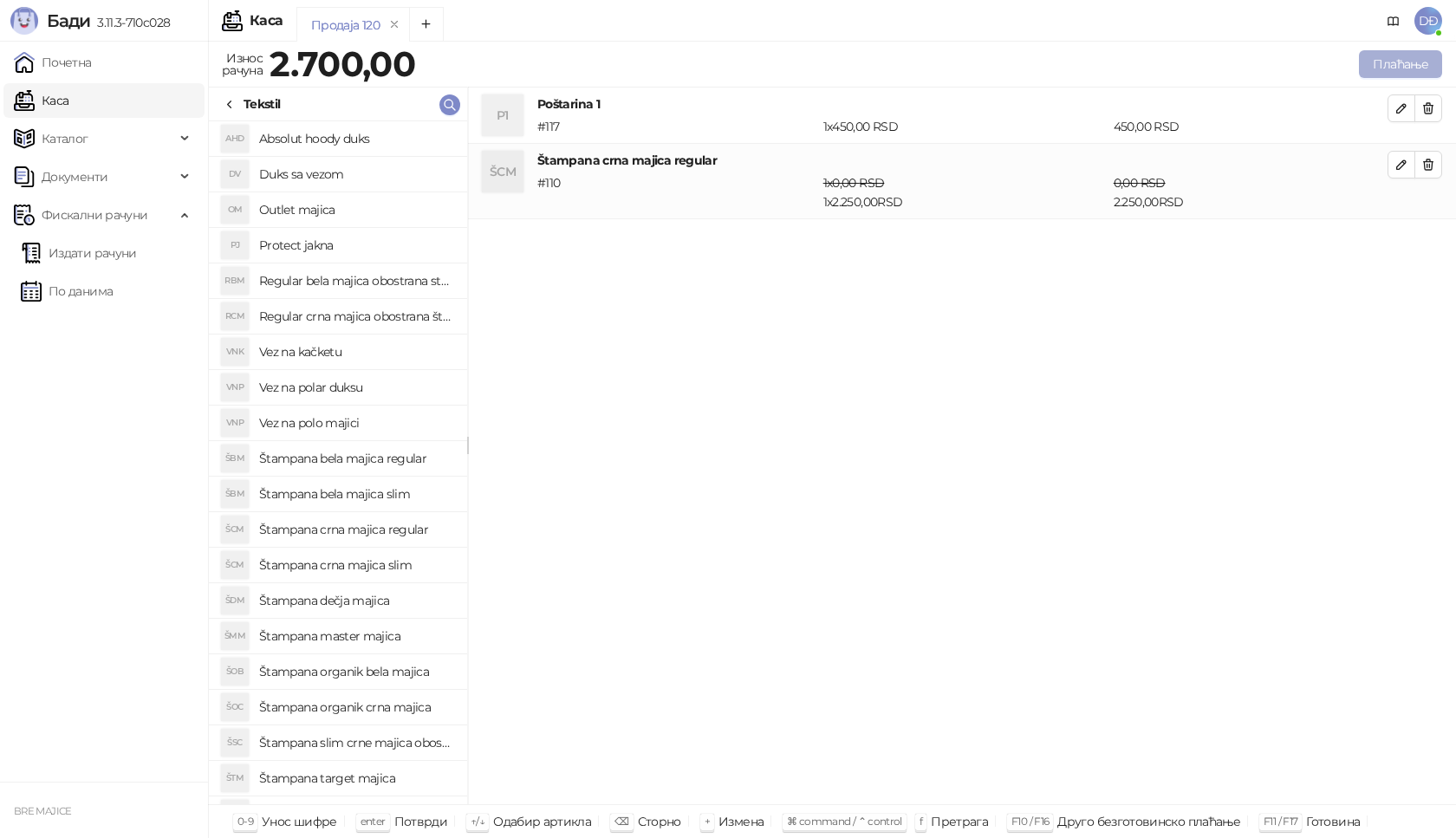
click at [1389, 66] on button "Плаћање" at bounding box center [1400, 64] width 83 height 27
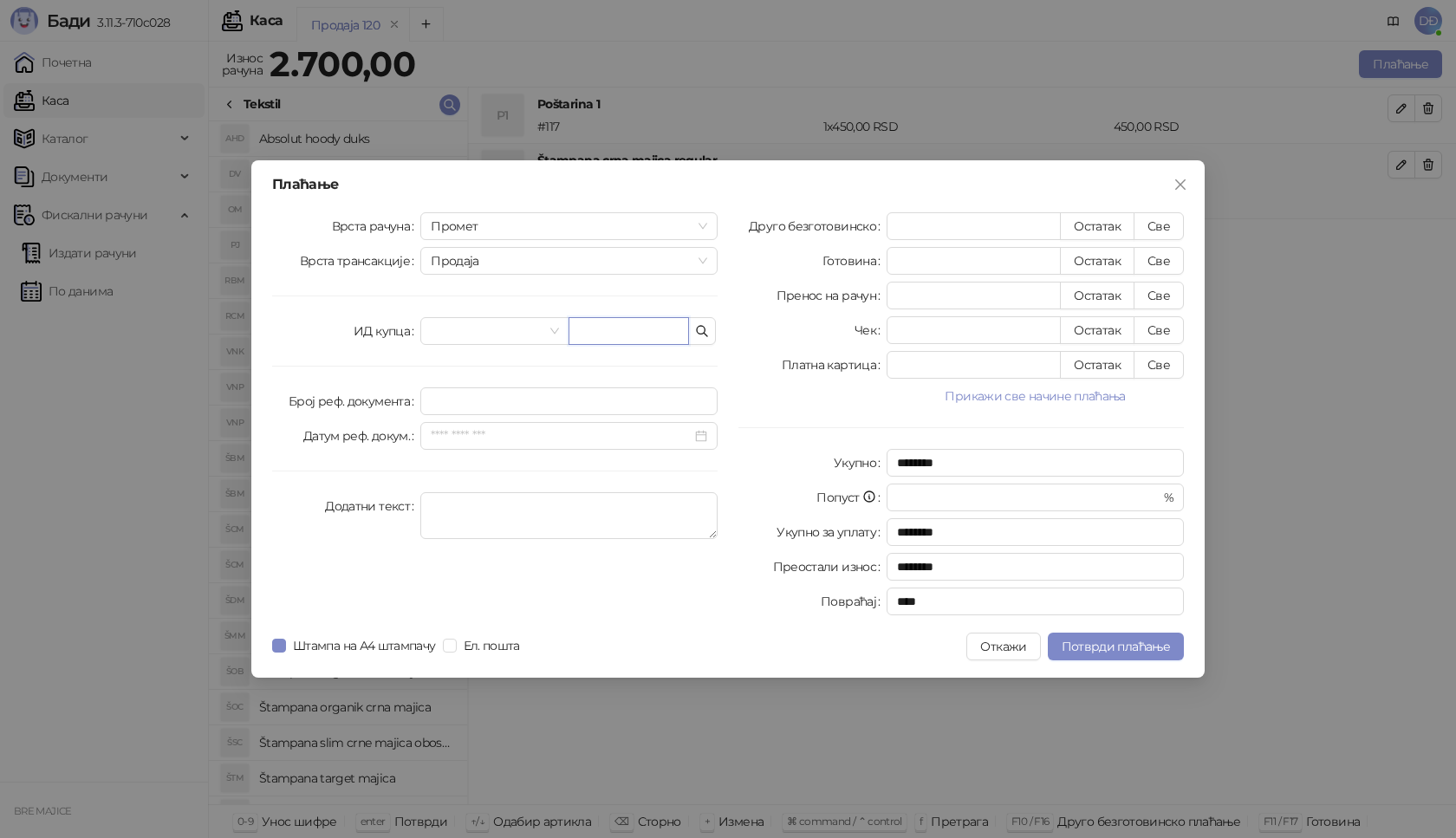
click at [588, 331] on input "text" at bounding box center [628, 331] width 120 height 27
paste input "**********"
type input "**********"
click at [1163, 229] on button "Све" at bounding box center [1158, 226] width 50 height 27
type input "****"
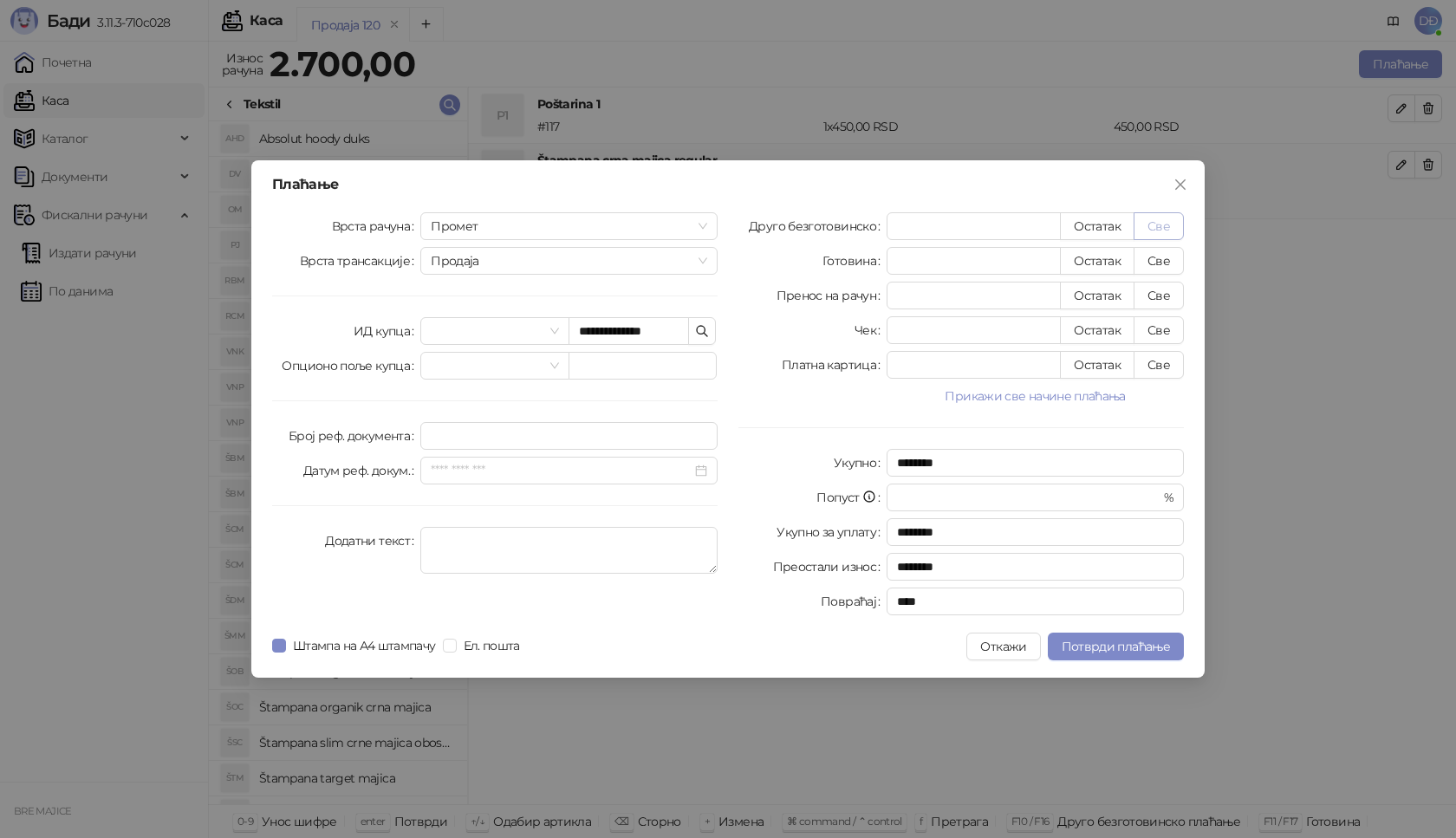
type input "****"
click at [1082, 645] on span "Потврди плаћање" at bounding box center [1116, 646] width 109 height 16
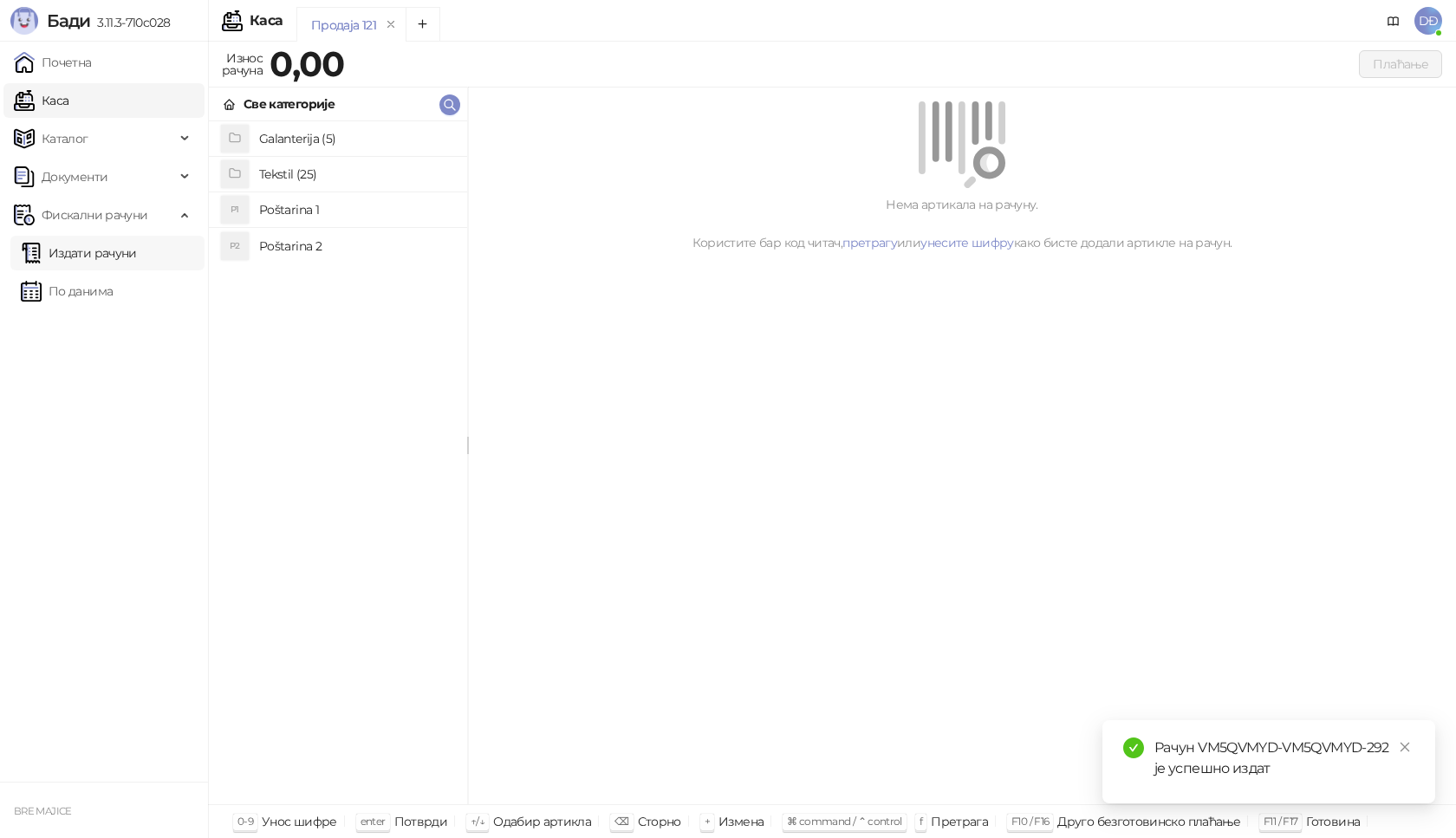
click at [126, 253] on link "Издати рачуни" at bounding box center [78, 252] width 116 height 34
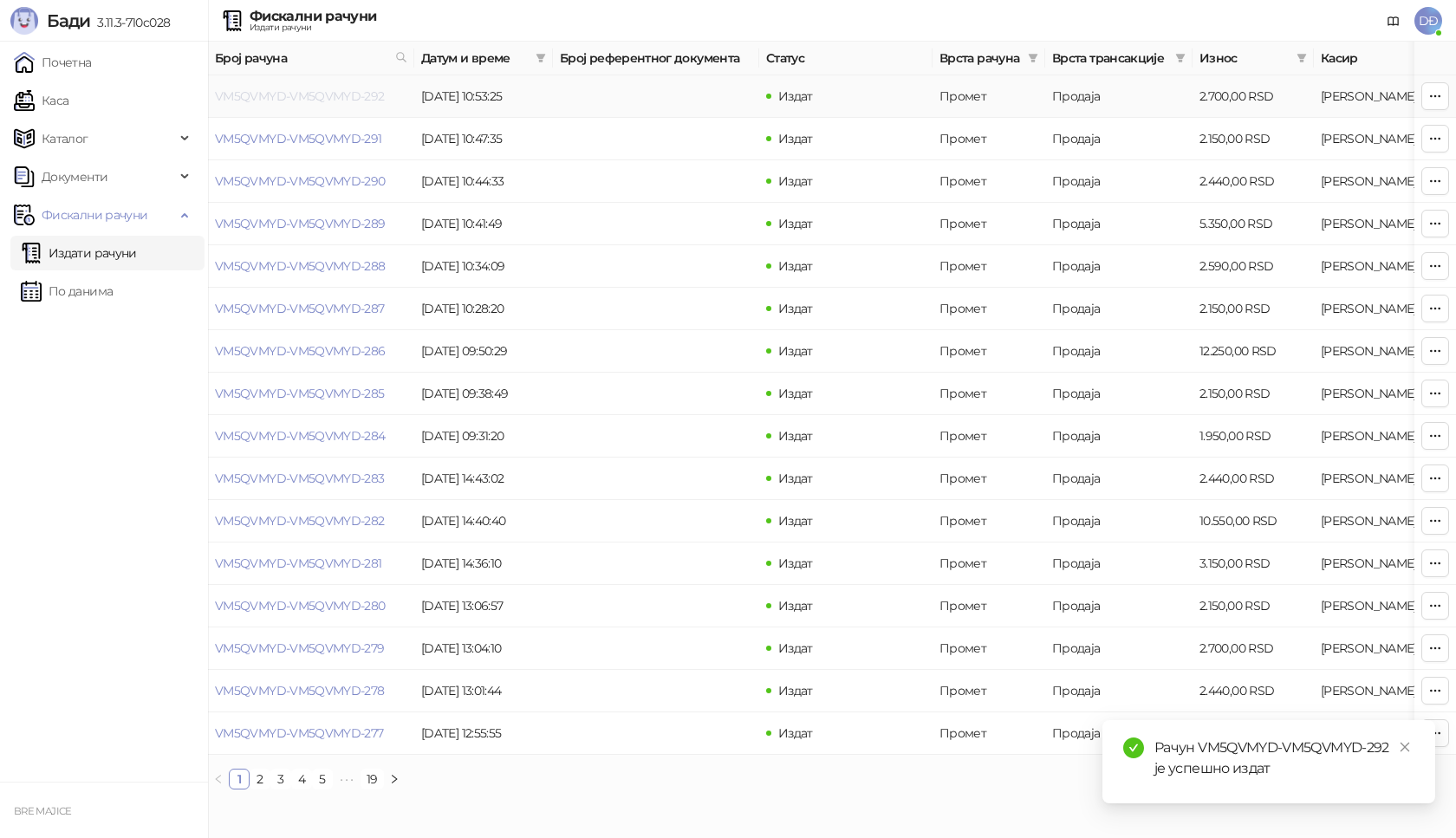
click at [326, 93] on link "VM5QVMYD-VM5QVMYD-292" at bounding box center [300, 96] width 170 height 16
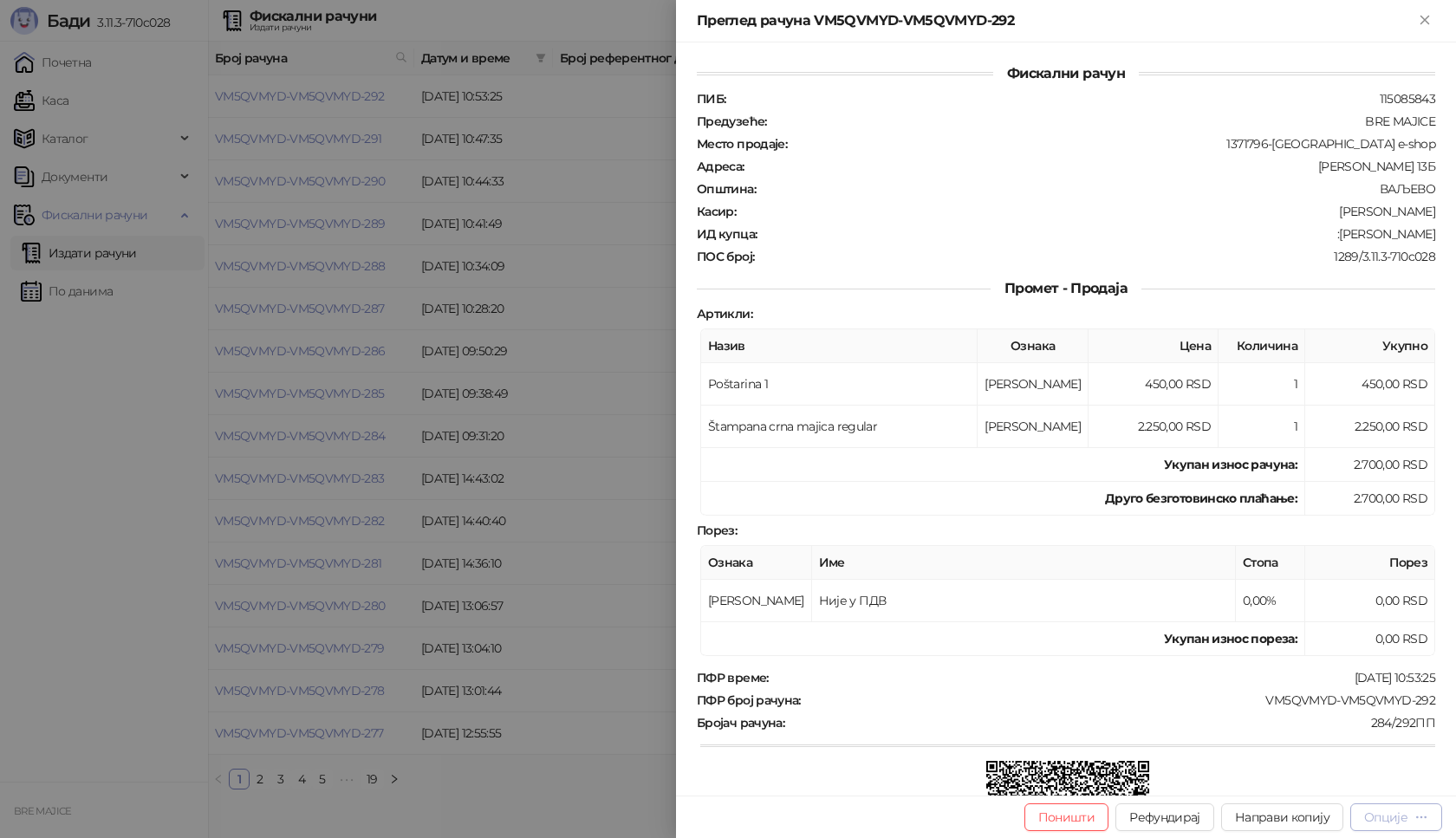
click at [1382, 814] on div "Опције" at bounding box center [1386, 817] width 43 height 16
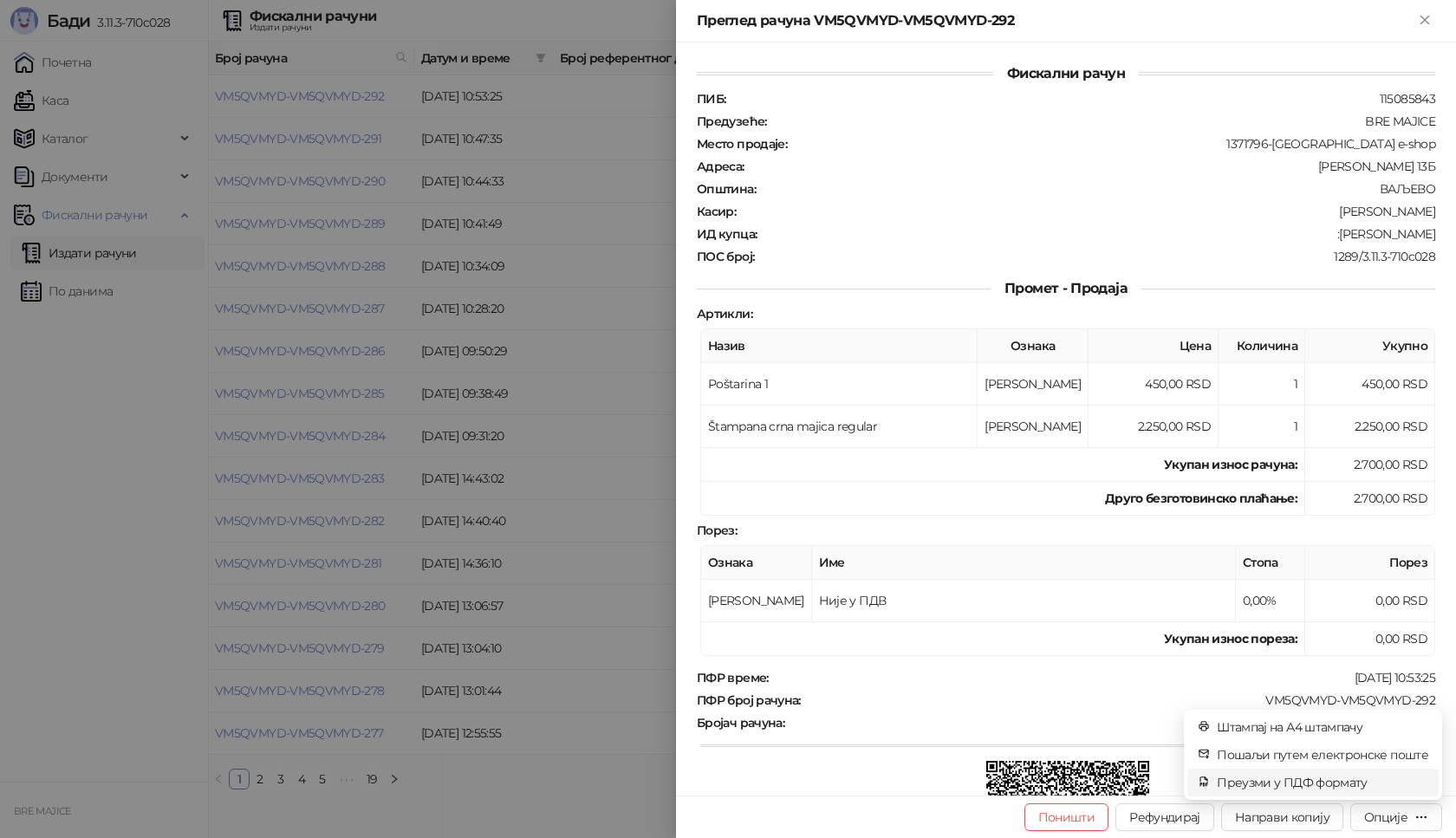
click at [1336, 781] on span "Преузми у ПДФ формату" at bounding box center [1322, 781] width 211 height 19
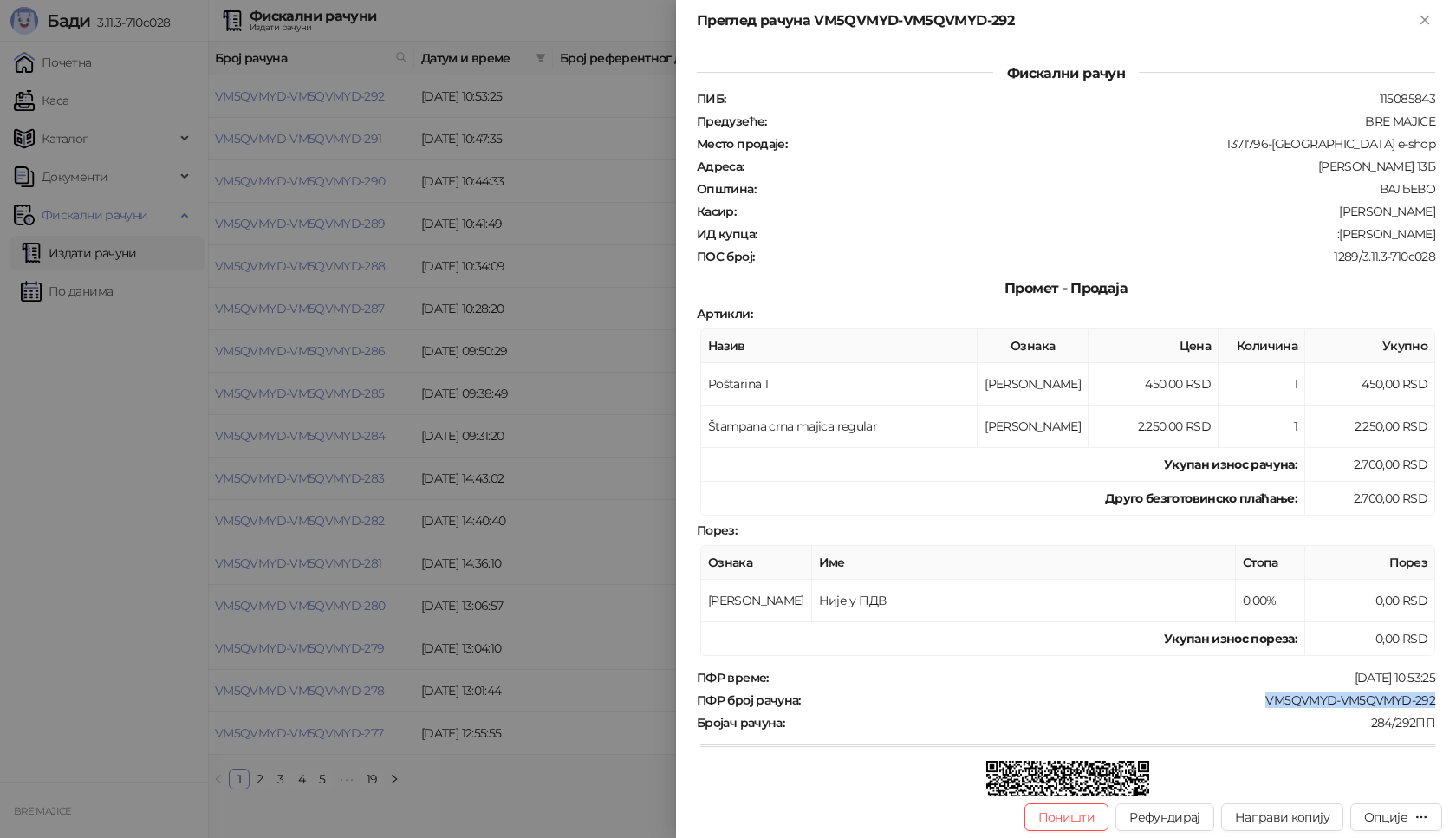
drag, startPoint x: 1431, startPoint y: 701, endPoint x: 1260, endPoint y: 701, distance: 171.0
click at [1257, 704] on div "Фискални рачун ПИБ : 115085843 Предузеће : BRE MAJICE Место продаје : 1371796-B…" at bounding box center [1066, 419] width 780 height 753
drag, startPoint x: 1428, startPoint y: 234, endPoint x: 1341, endPoint y: 236, distance: 87.0
click at [1341, 236] on div "Фискални рачун ПИБ : 115085843 Предузеће : BRE MAJICE Место продаје : 1371796-B…" at bounding box center [1066, 419] width 780 height 753
click at [1426, 21] on icon "Close" at bounding box center [1424, 20] width 8 height 8
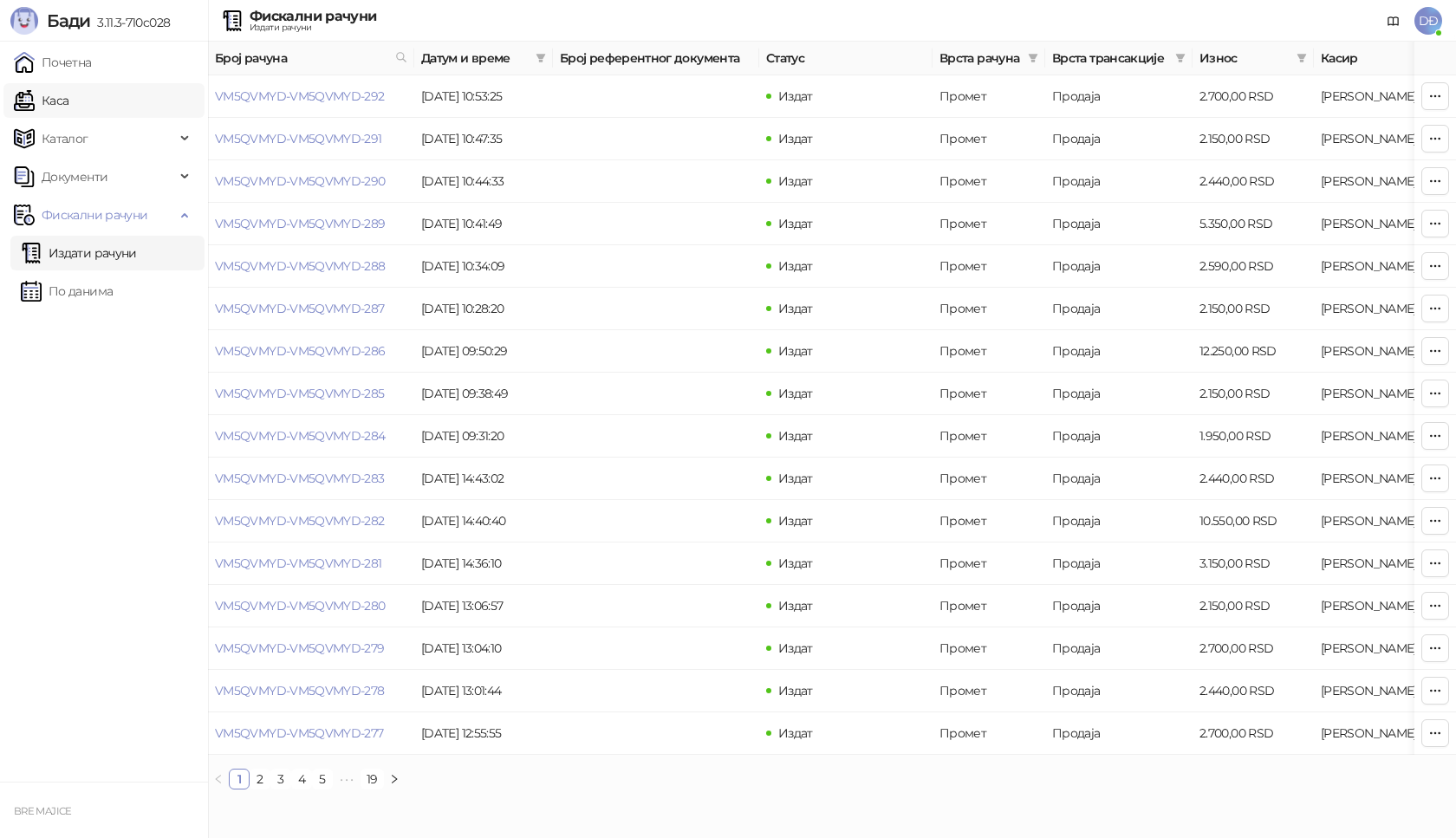
click at [62, 103] on link "Каса" at bounding box center [41, 100] width 55 height 34
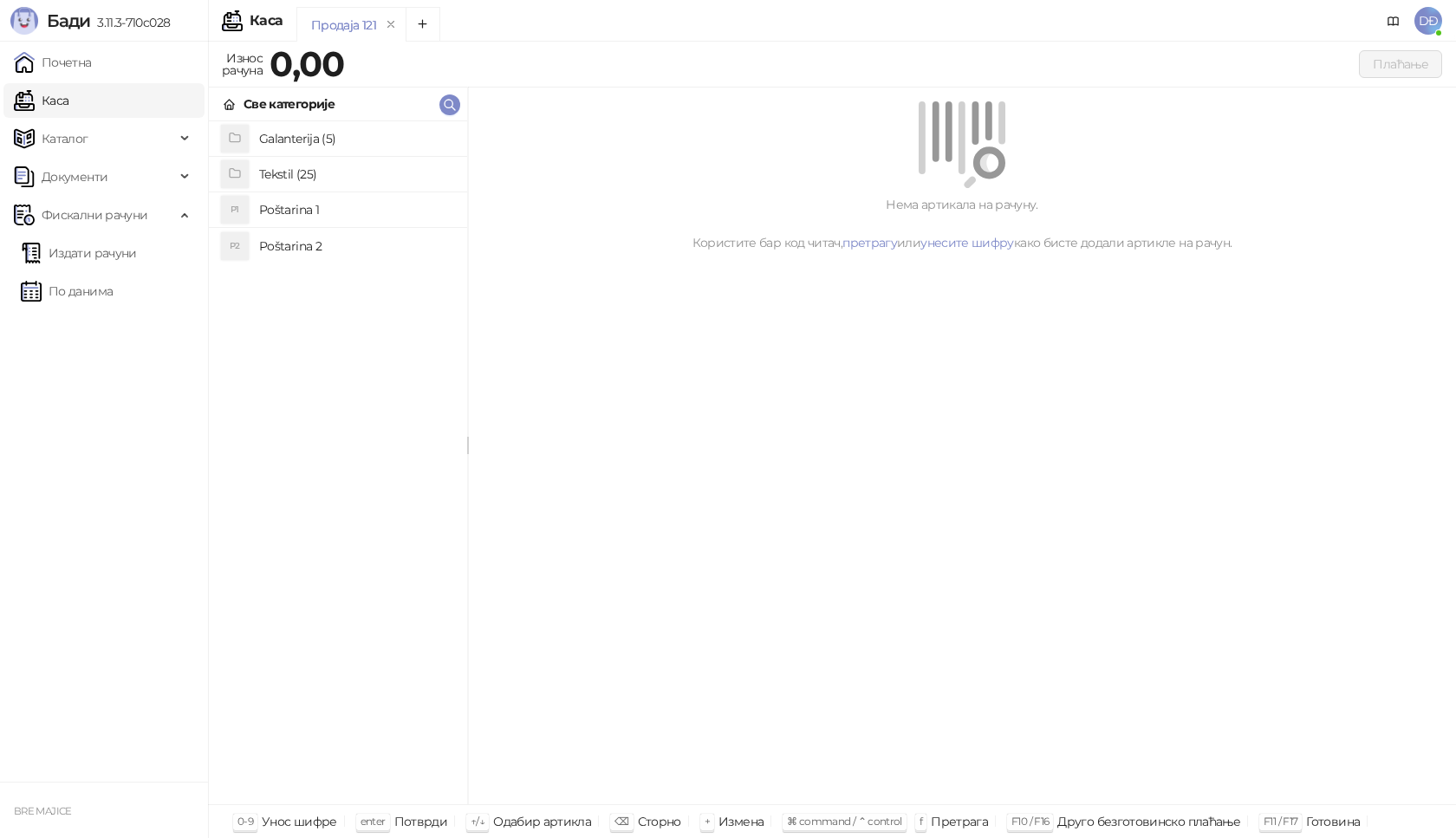
click at [298, 207] on h4 "Poštarina 1" at bounding box center [356, 209] width 195 height 27
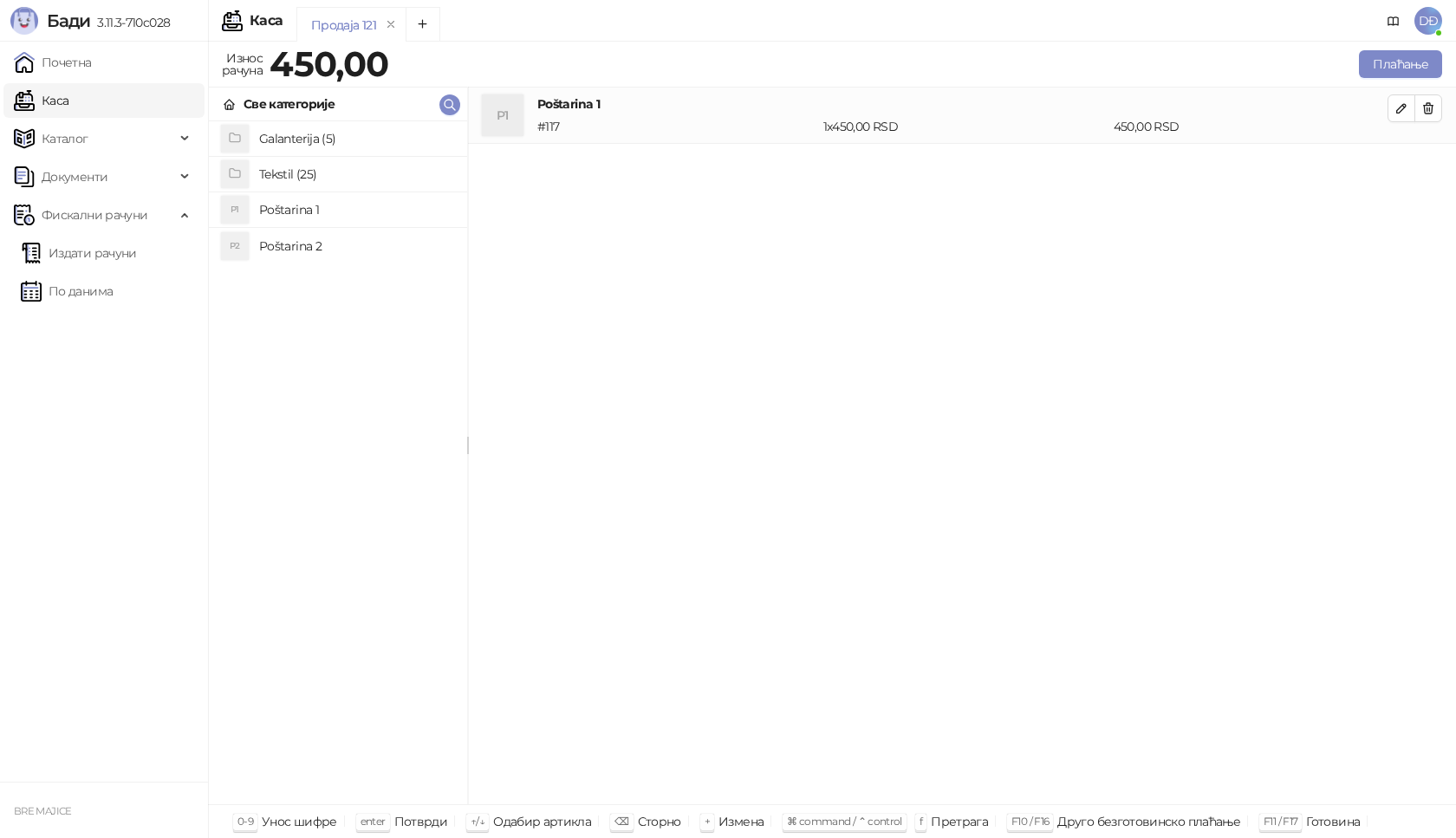
click at [281, 174] on h4 "Tekstil (25)" at bounding box center [356, 174] width 195 height 27
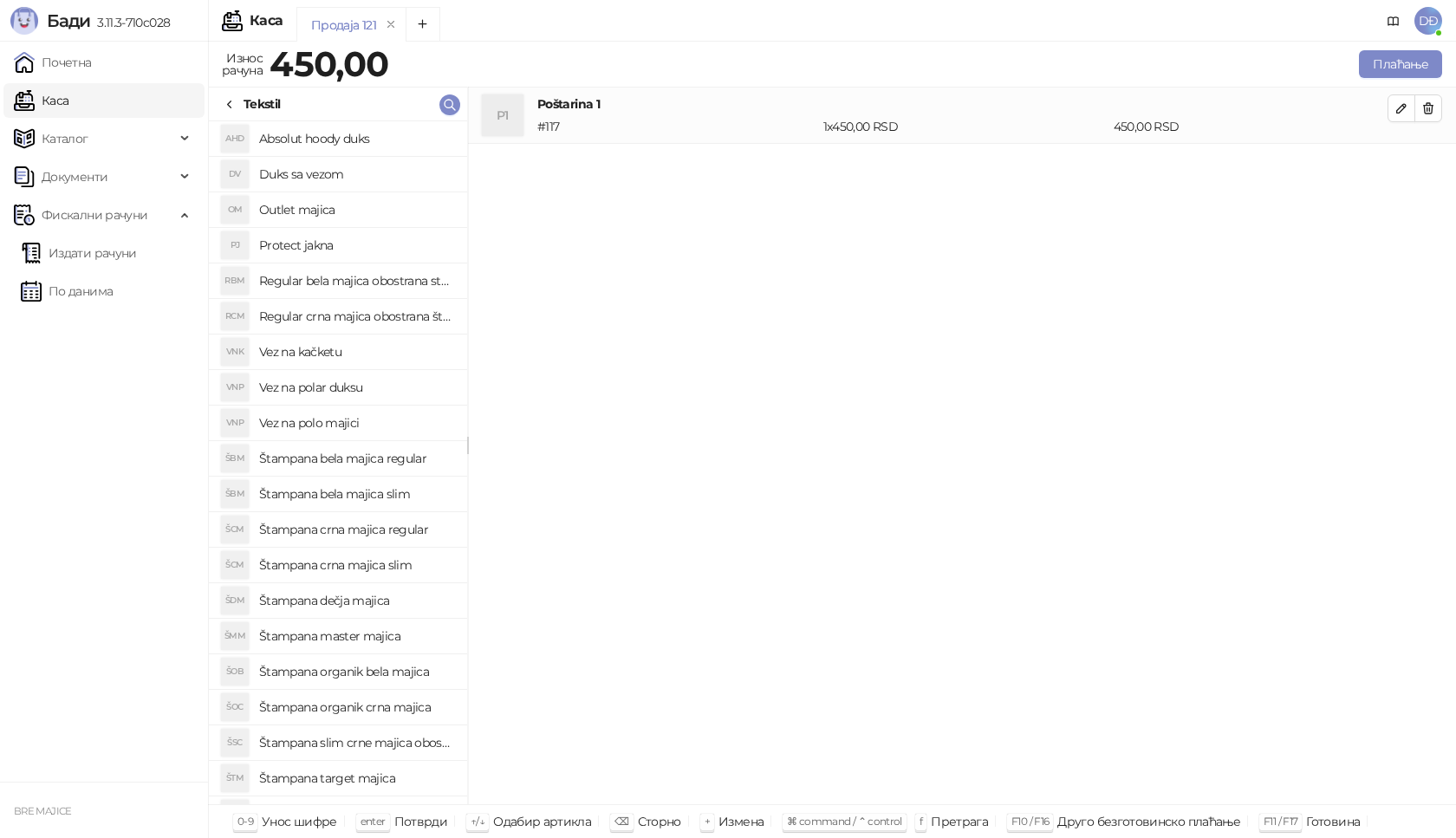
click at [387, 525] on h4 "Štampana crna majica regular" at bounding box center [356, 529] width 195 height 27
click at [1404, 165] on icon "button" at bounding box center [1401, 164] width 14 height 14
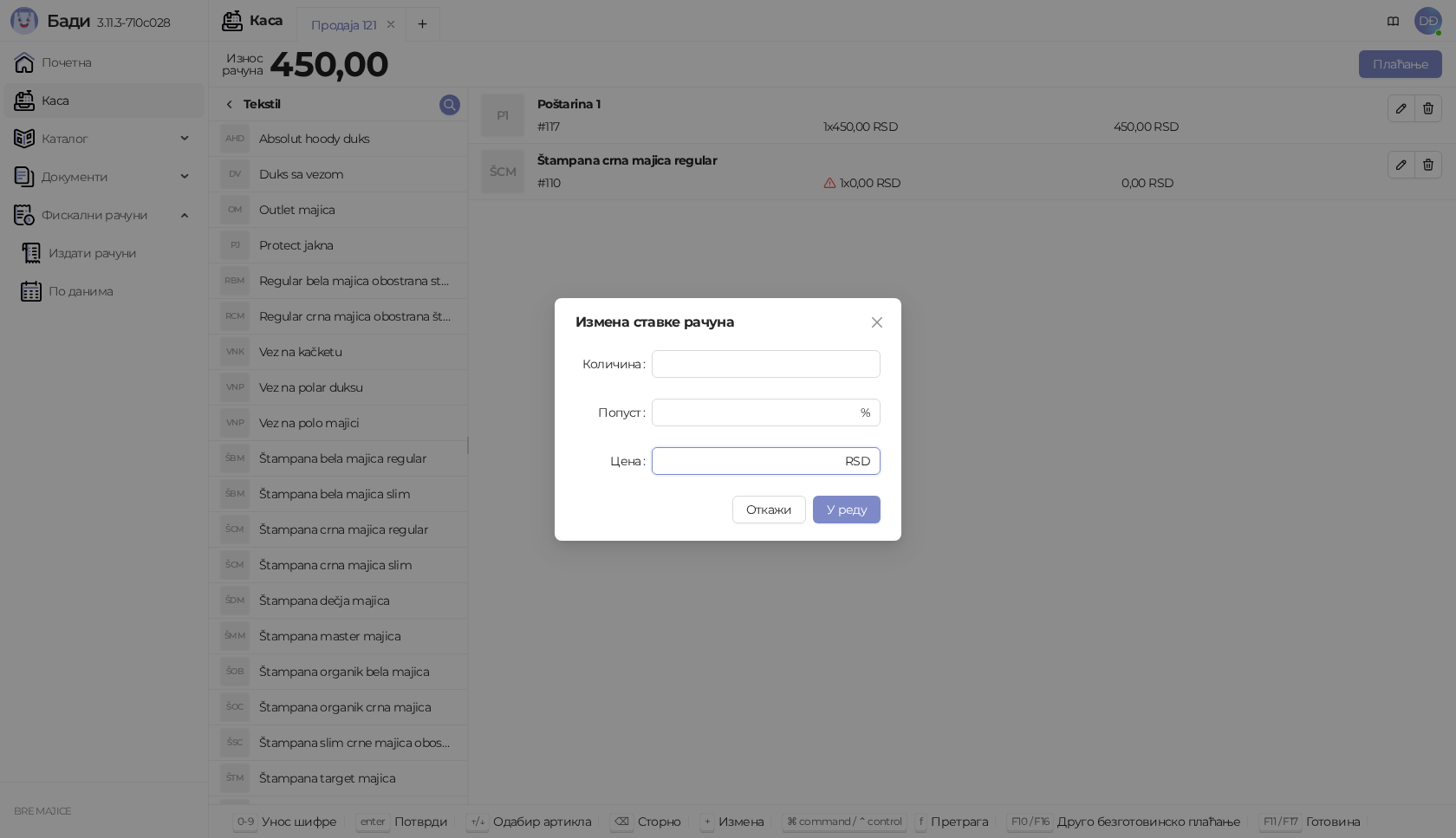
drag, startPoint x: 682, startPoint y: 462, endPoint x: 540, endPoint y: 476, distance: 142.7
click at [567, 463] on div "Измена ставке рачуна Количина * Попуст * % Цена * RSD Откажи У реду" at bounding box center [728, 419] width 346 height 243
type input "****"
click at [864, 507] on span "У реду" at bounding box center [846, 509] width 40 height 16
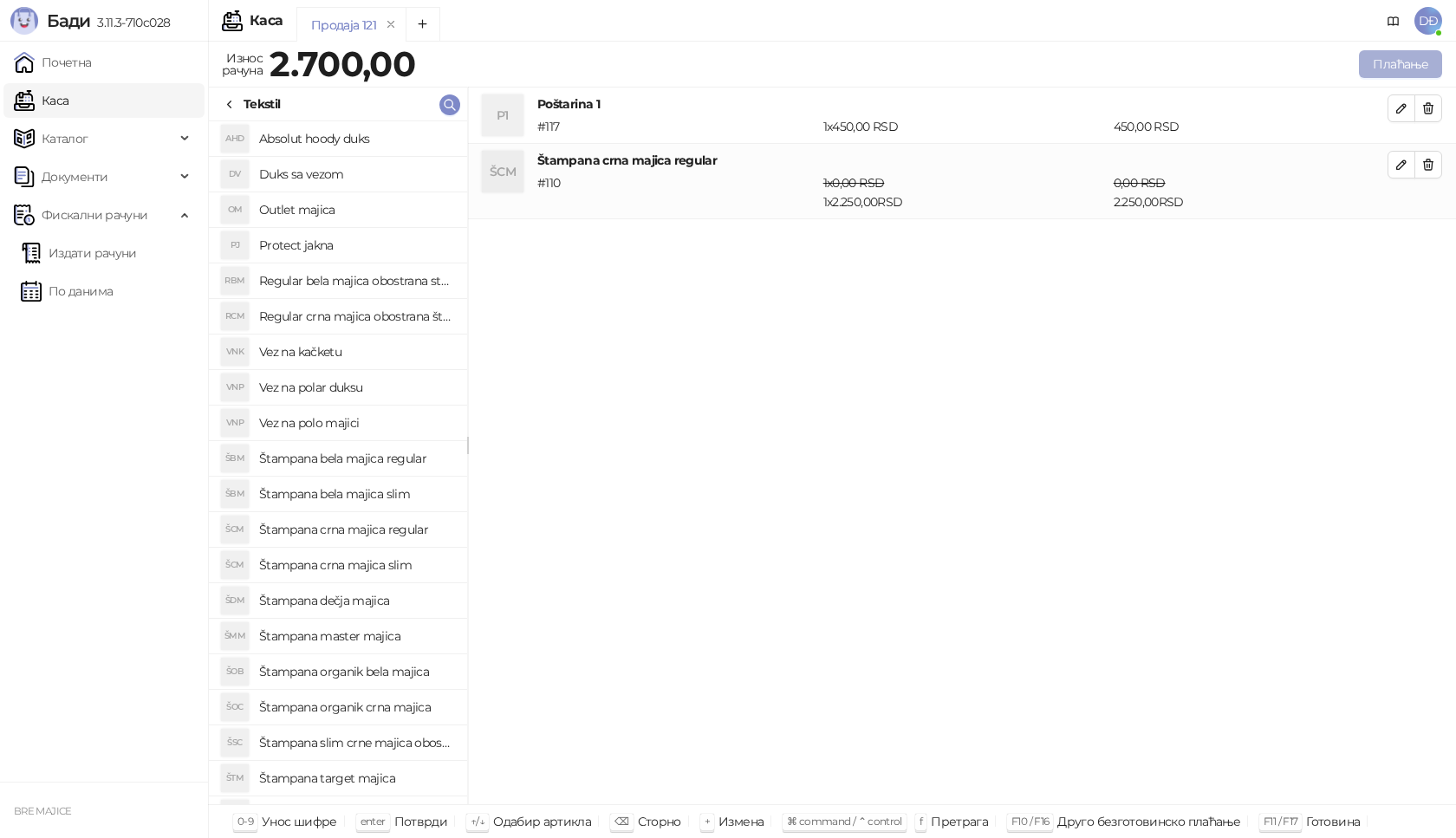
click at [1395, 66] on button "Плаћање" at bounding box center [1400, 64] width 83 height 27
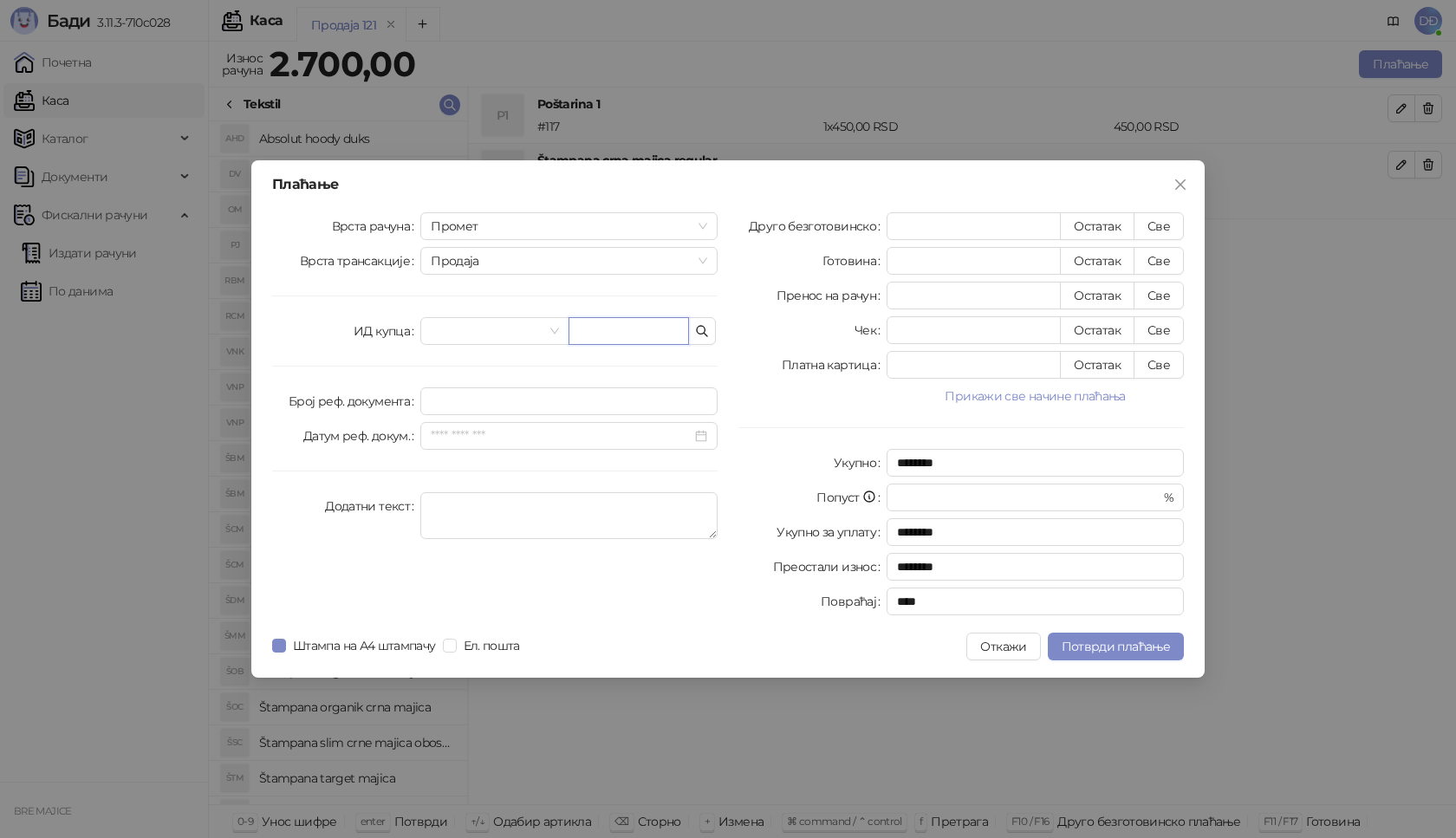
click at [627, 338] on input "text" at bounding box center [628, 331] width 120 height 27
paste input "**********"
type input "**********"
click at [1155, 229] on button "Све" at bounding box center [1158, 226] width 50 height 27
type input "****"
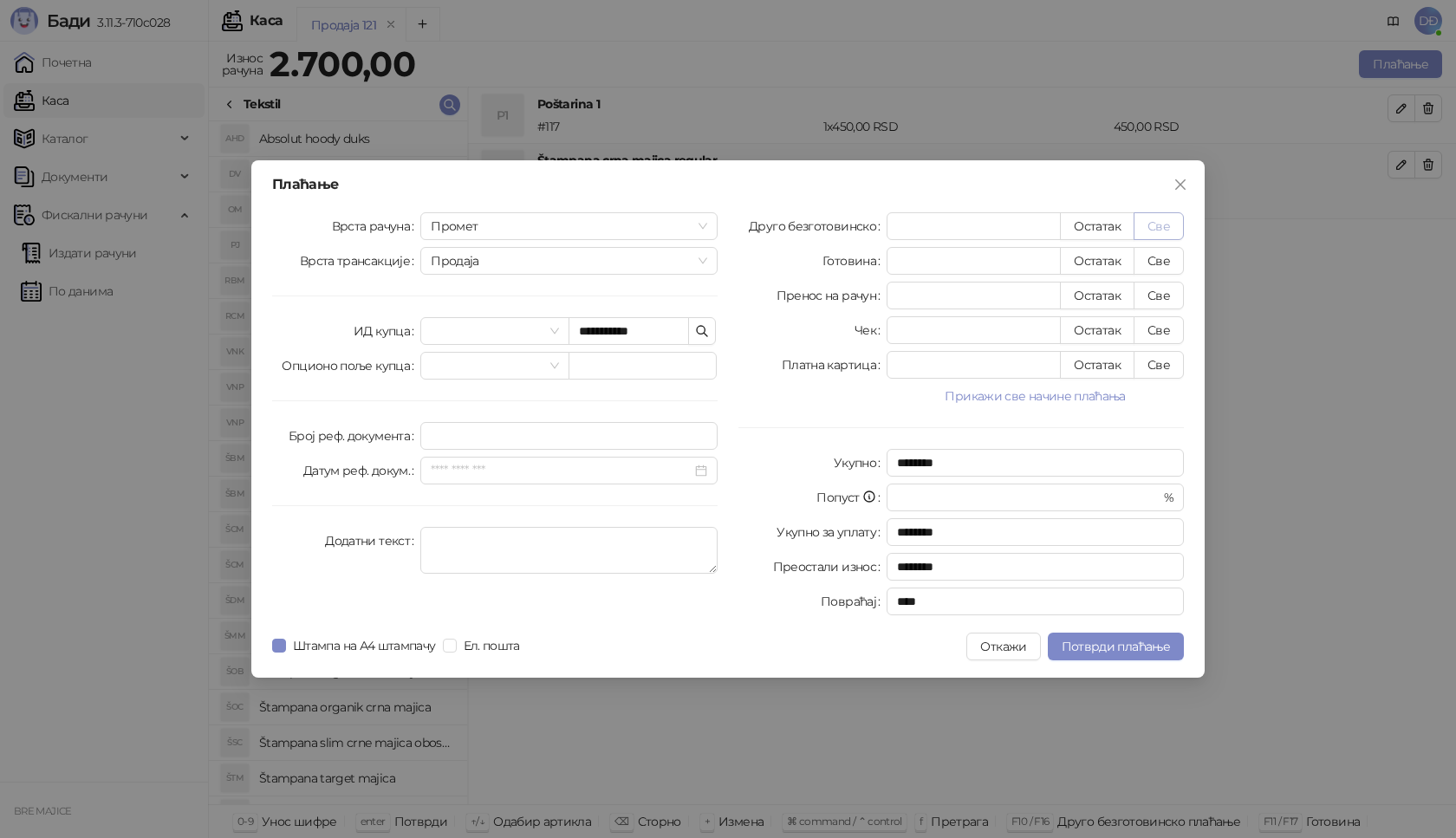
type input "****"
click at [1118, 644] on span "Потврди плаћање" at bounding box center [1116, 646] width 109 height 16
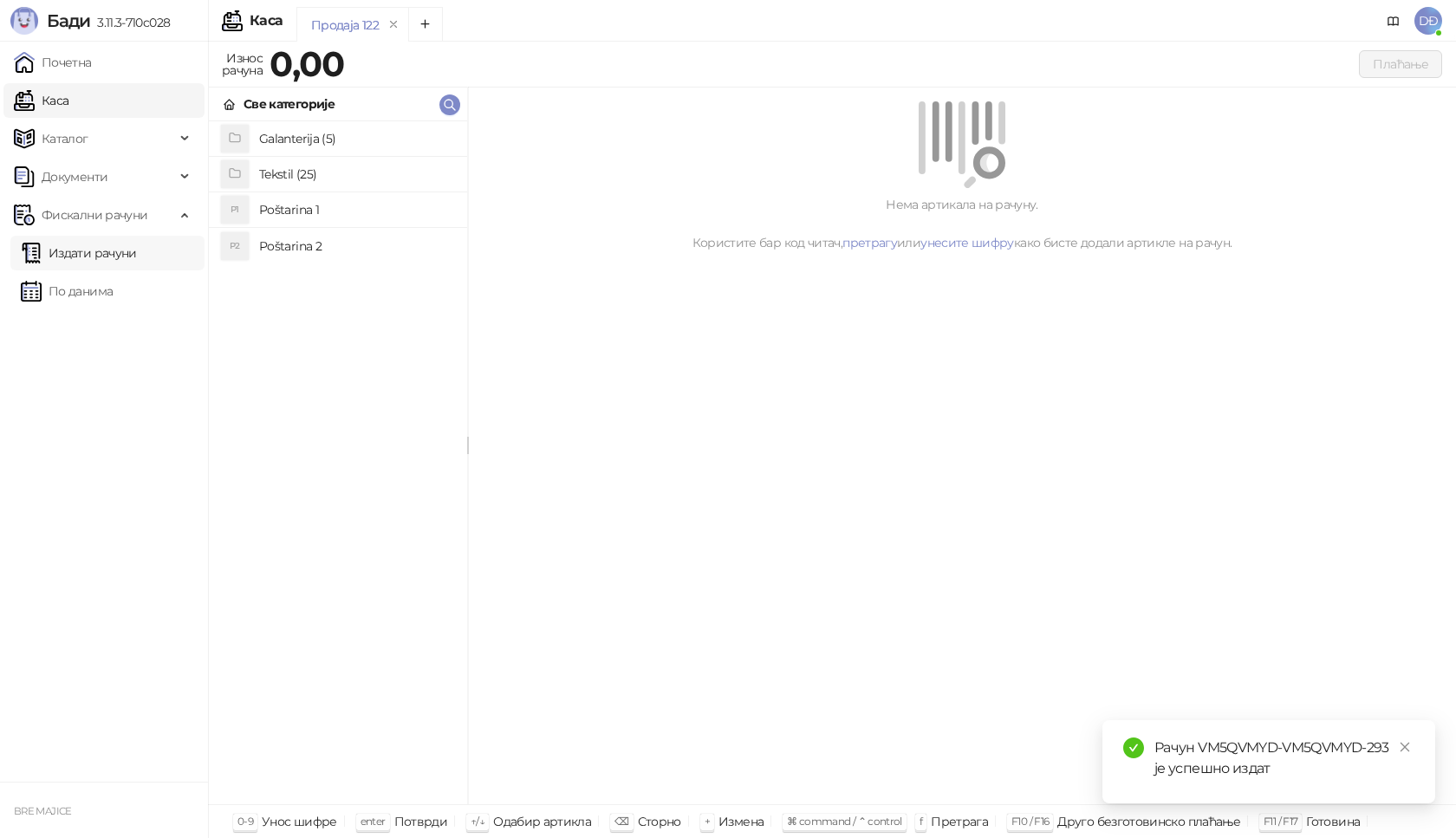
click at [124, 255] on link "Издати рачуни" at bounding box center [78, 252] width 116 height 34
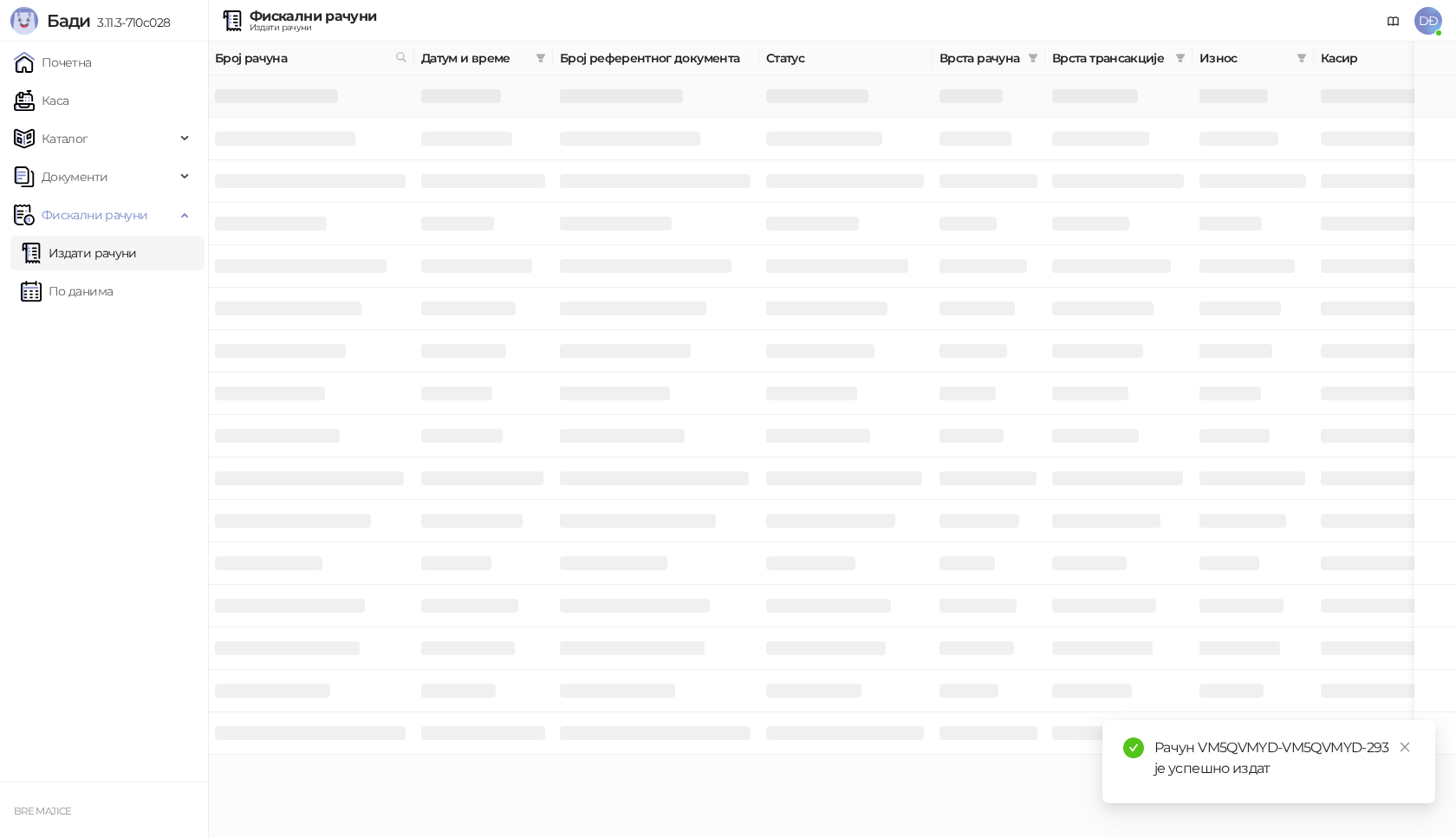
click at [316, 97] on h3 at bounding box center [277, 96] width 123 height 14
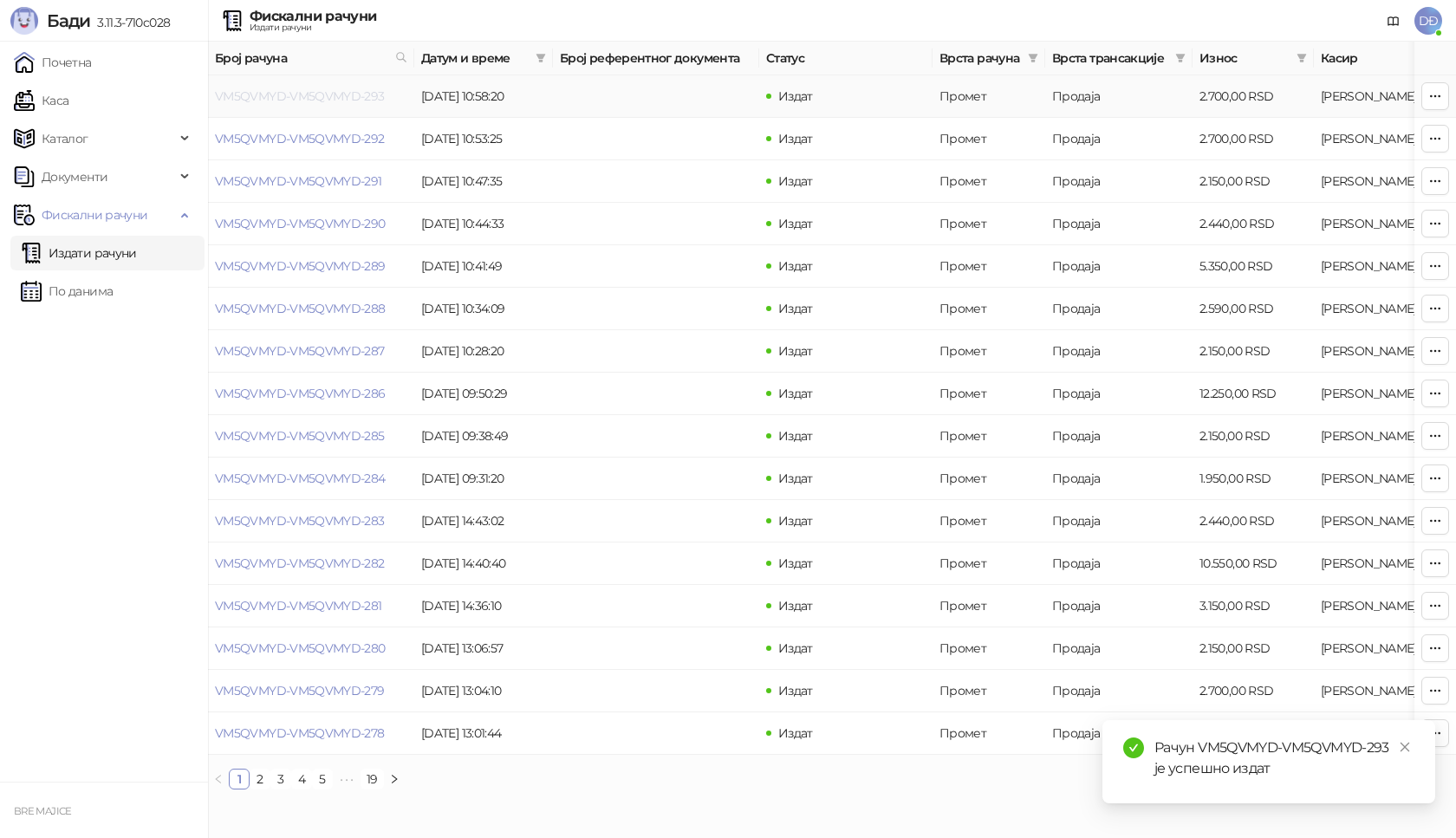
click at [263, 93] on link "VM5QVMYD-VM5QVMYD-293" at bounding box center [300, 96] width 170 height 16
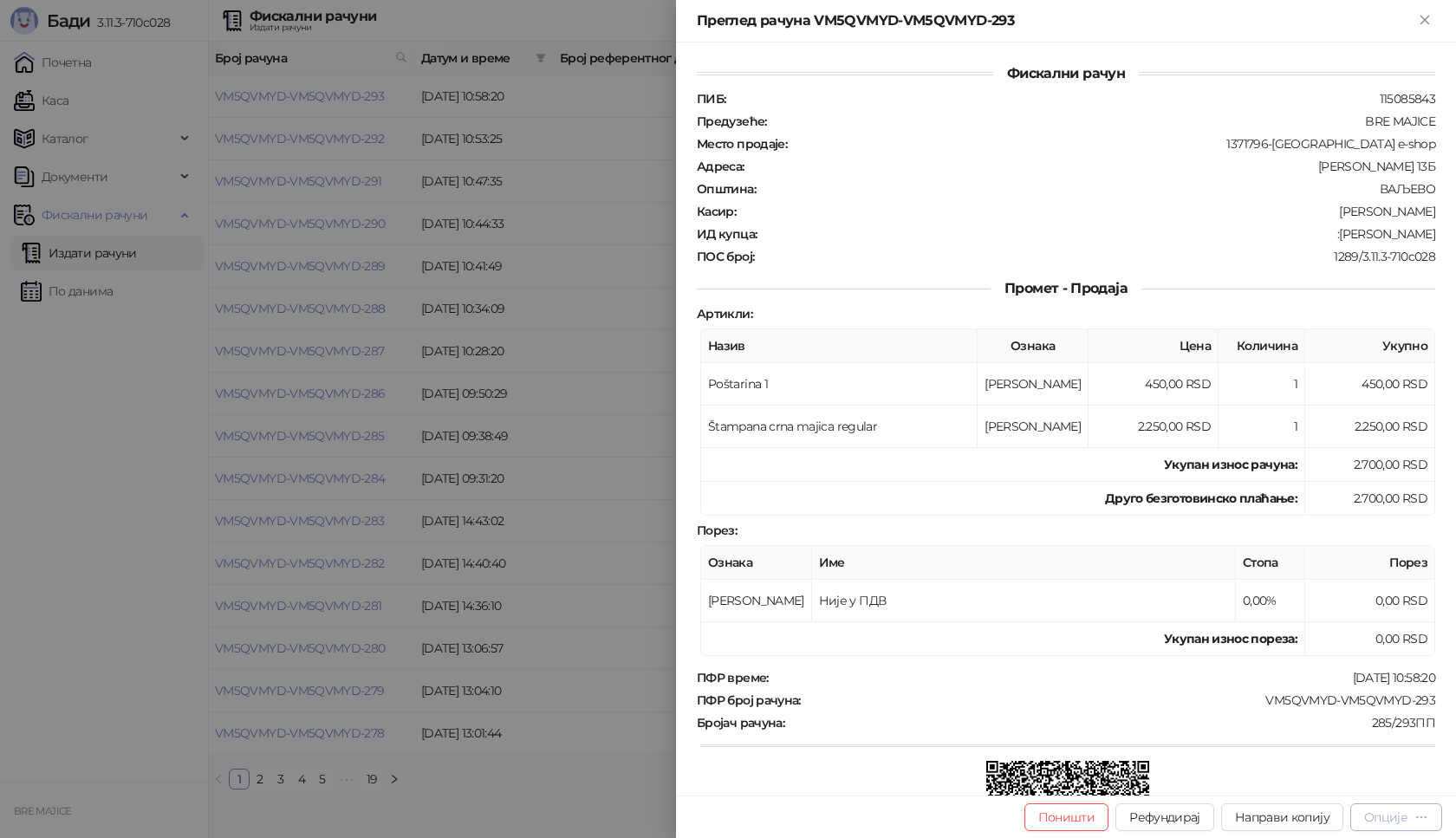
click at [1405, 823] on div "Опције" at bounding box center [1386, 817] width 43 height 16
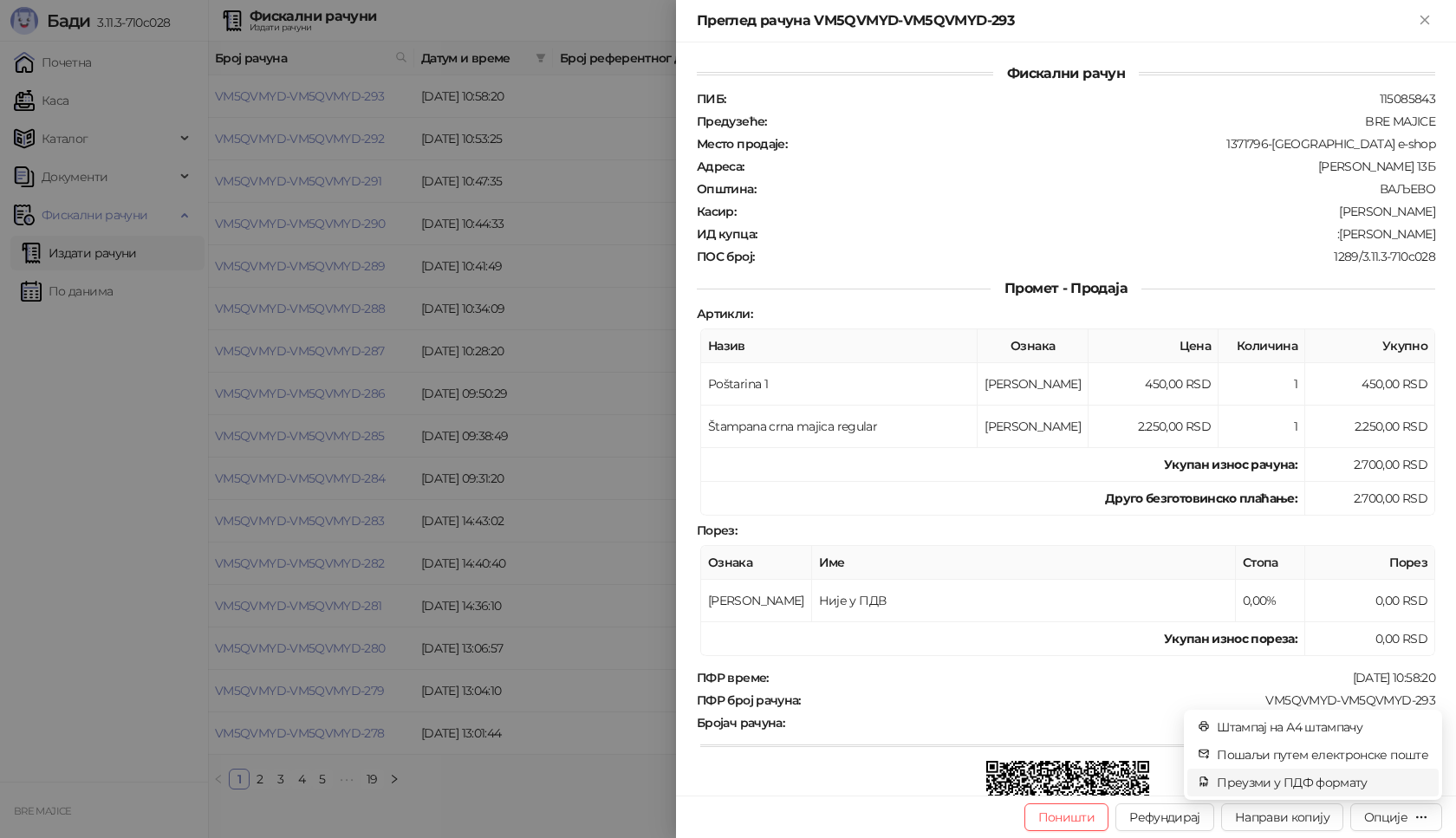
click at [1332, 783] on span "Преузми у ПДФ формату" at bounding box center [1322, 781] width 211 height 19
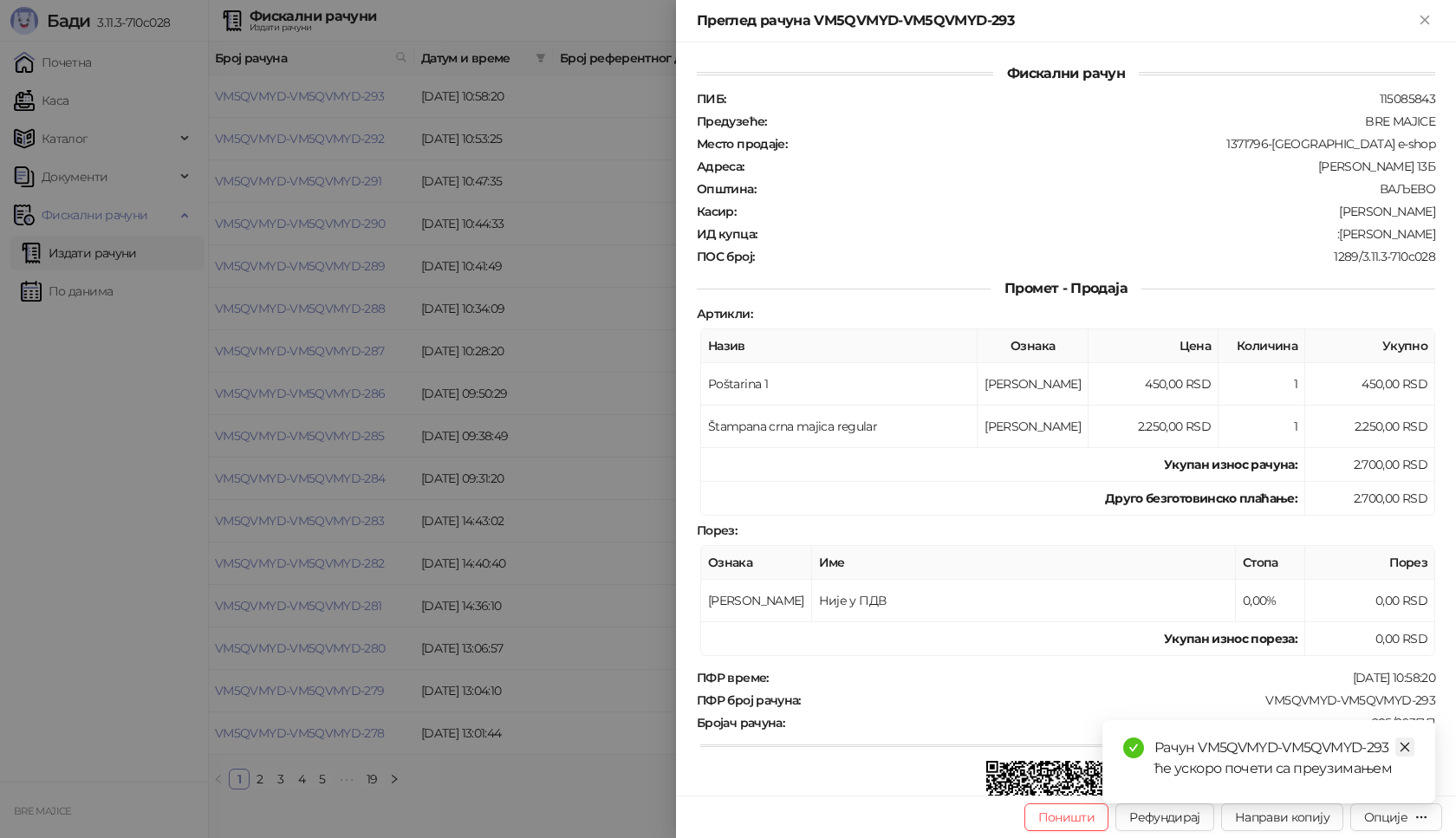
click at [1413, 748] on link "Close" at bounding box center [1404, 746] width 19 height 19
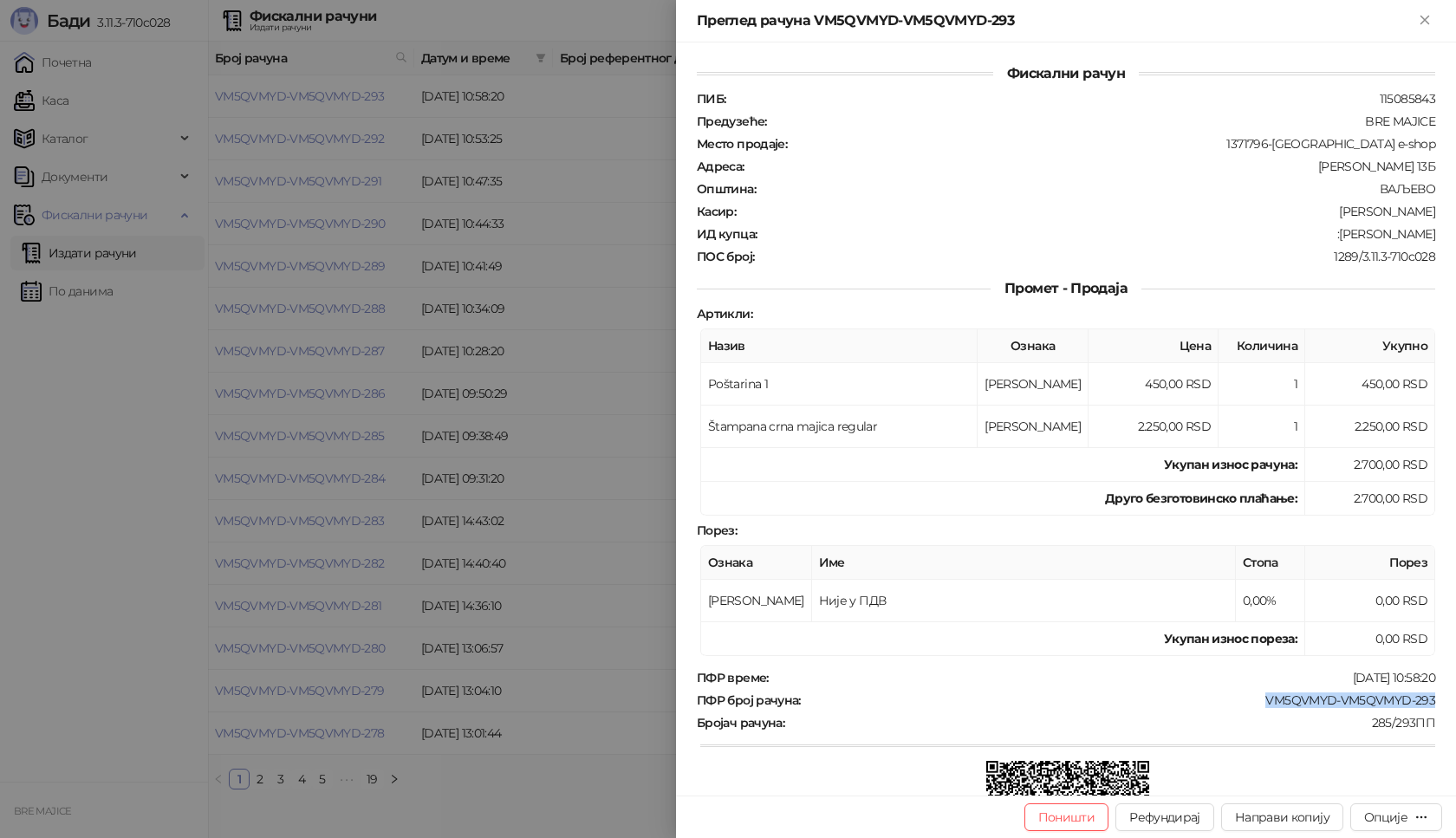
drag, startPoint x: 1437, startPoint y: 699, endPoint x: 1245, endPoint y: 702, distance: 192.0
click at [1245, 702] on div "Фискални рачун ПИБ : 115085843 Предузеће : BRE MAJICE Место продаје : 1371796-B…" at bounding box center [1066, 419] width 780 height 753
drag, startPoint x: 1419, startPoint y: 232, endPoint x: 1361, endPoint y: 235, distance: 58.1
click at [1361, 235] on div ":Dejan Musli" at bounding box center [1097, 234] width 679 height 16
click at [1385, 236] on div ":Dejan Musli" at bounding box center [1097, 234] width 679 height 16
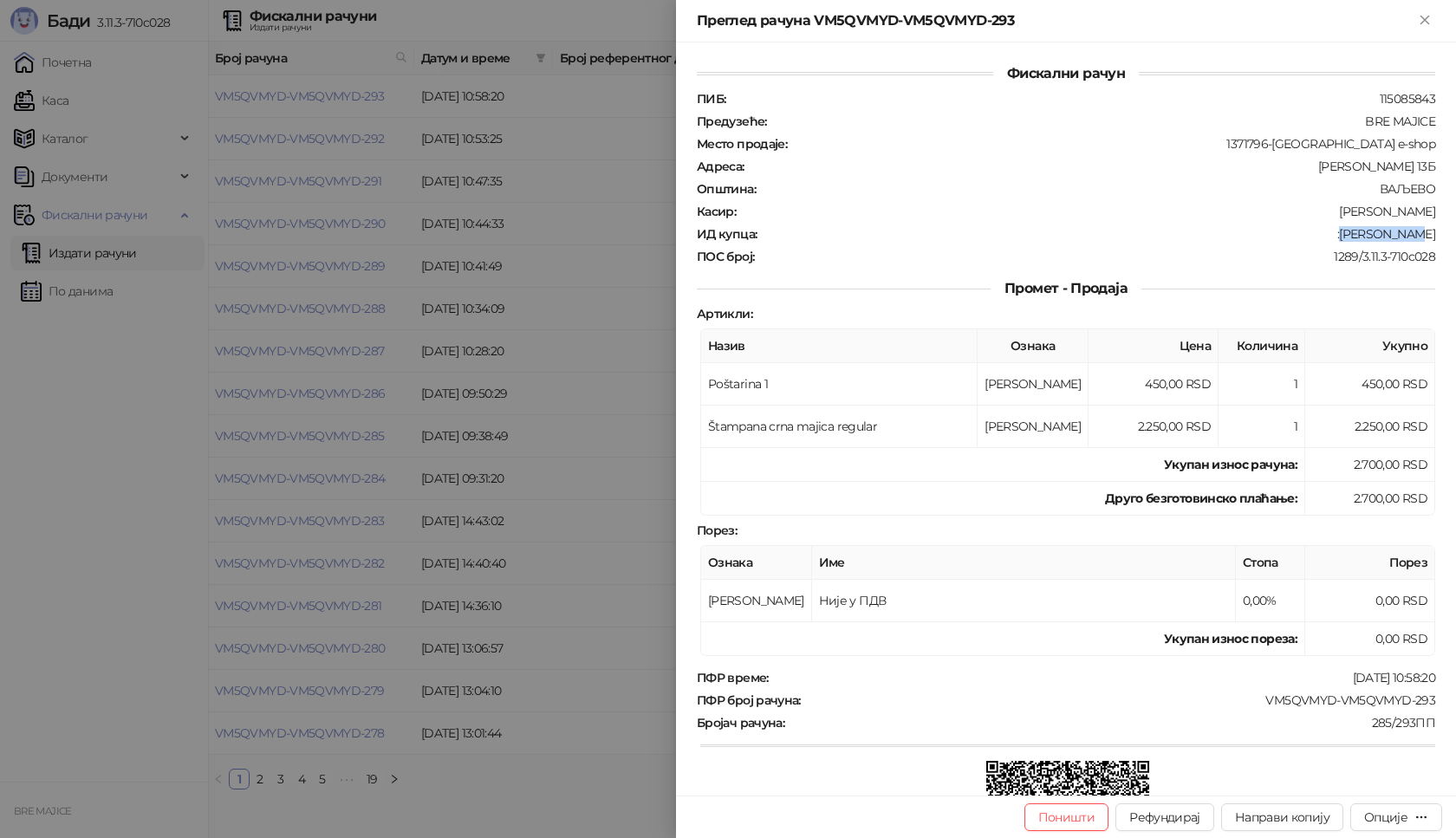
drag, startPoint x: 1415, startPoint y: 234, endPoint x: 1359, endPoint y: 236, distance: 56.0
click at [1359, 236] on div "Фискални рачун ПИБ : 115085843 Предузеће : BRE MAJICE Место продаје : 1371796-B…" at bounding box center [1066, 419] width 780 height 753
click at [1427, 20] on icon "Close" at bounding box center [1425, 20] width 16 height 16
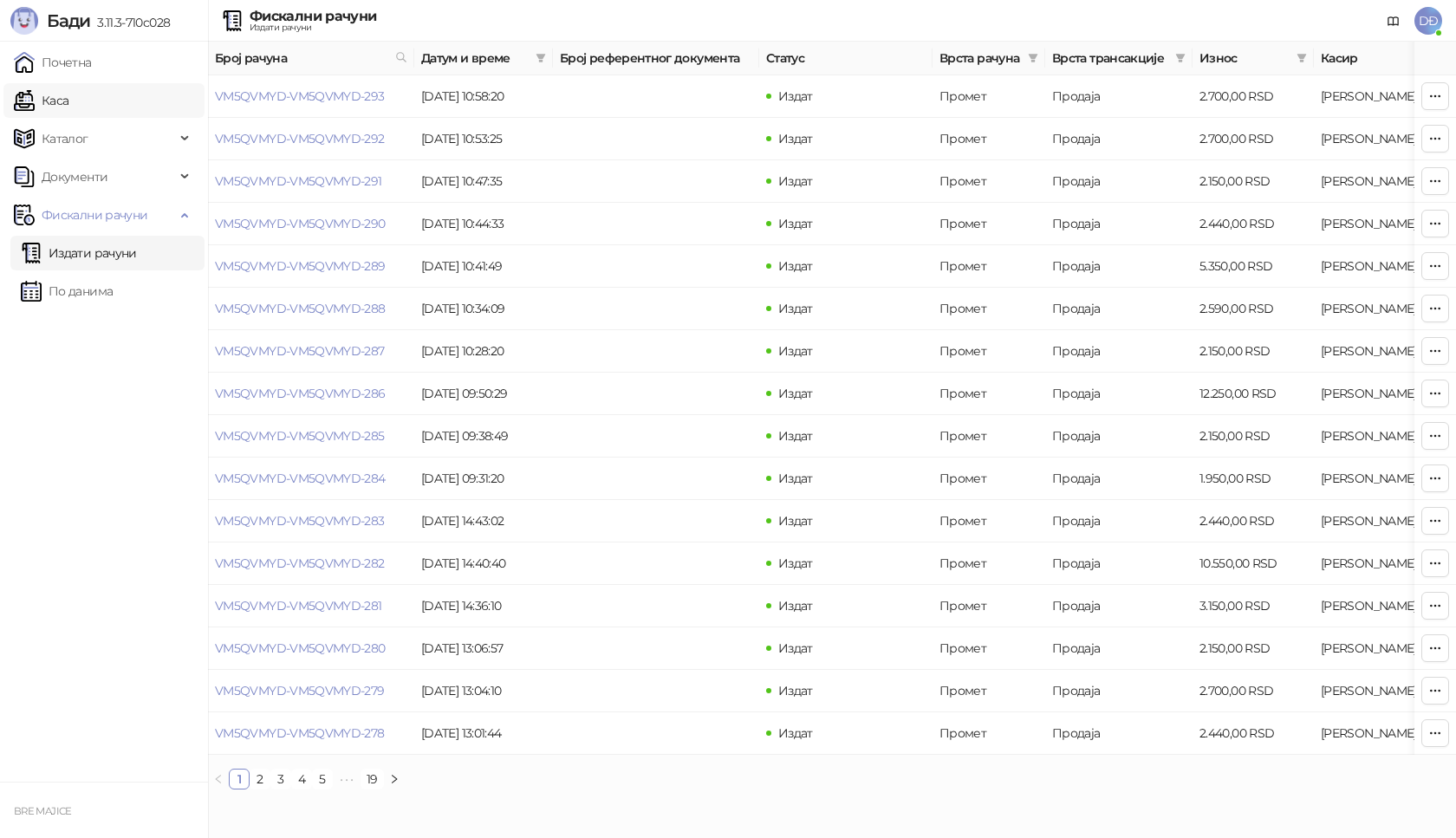
click at [64, 99] on link "Каса" at bounding box center [41, 100] width 55 height 34
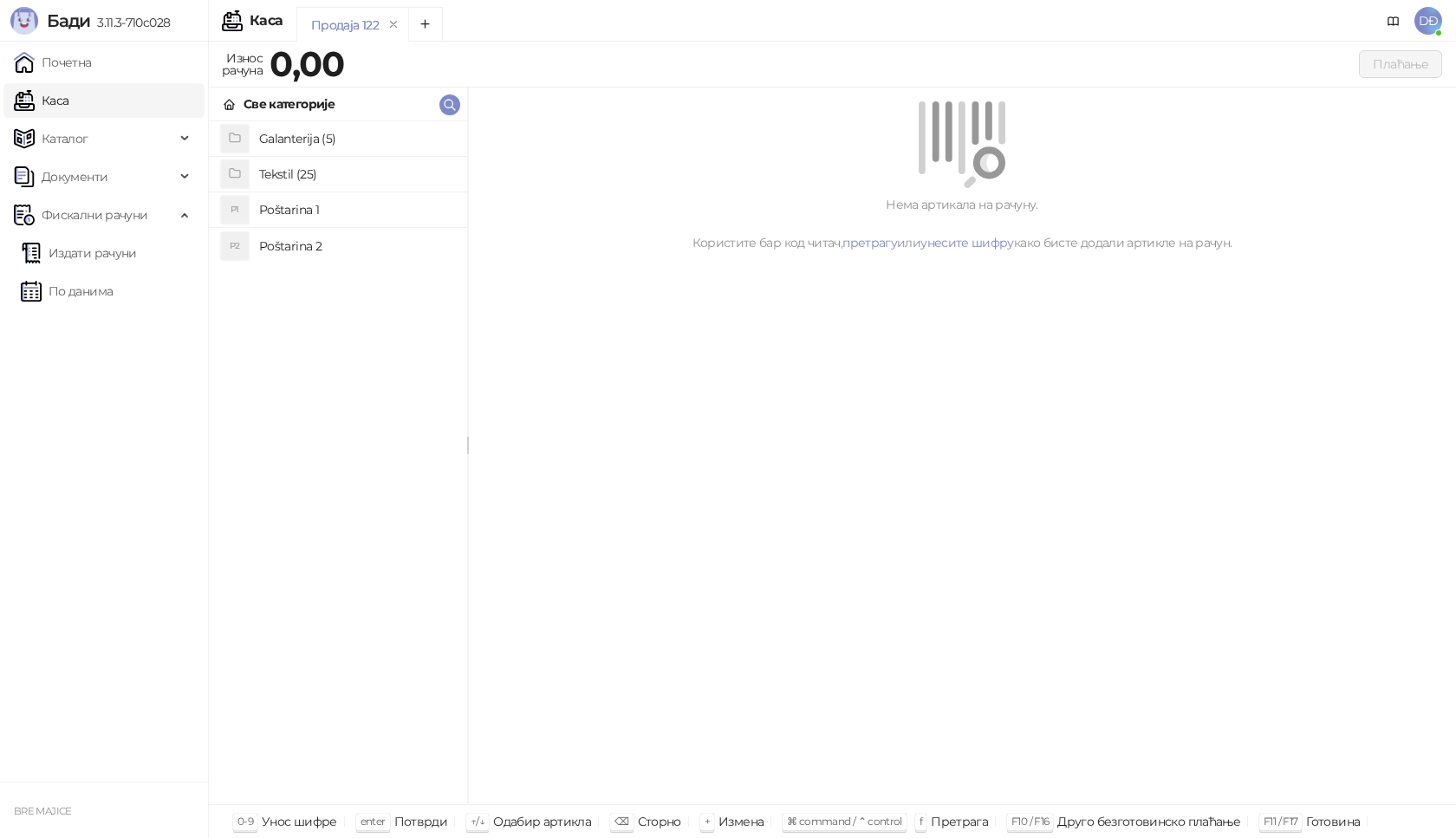
click at [284, 209] on h4 "Poštarina 1" at bounding box center [356, 209] width 195 height 27
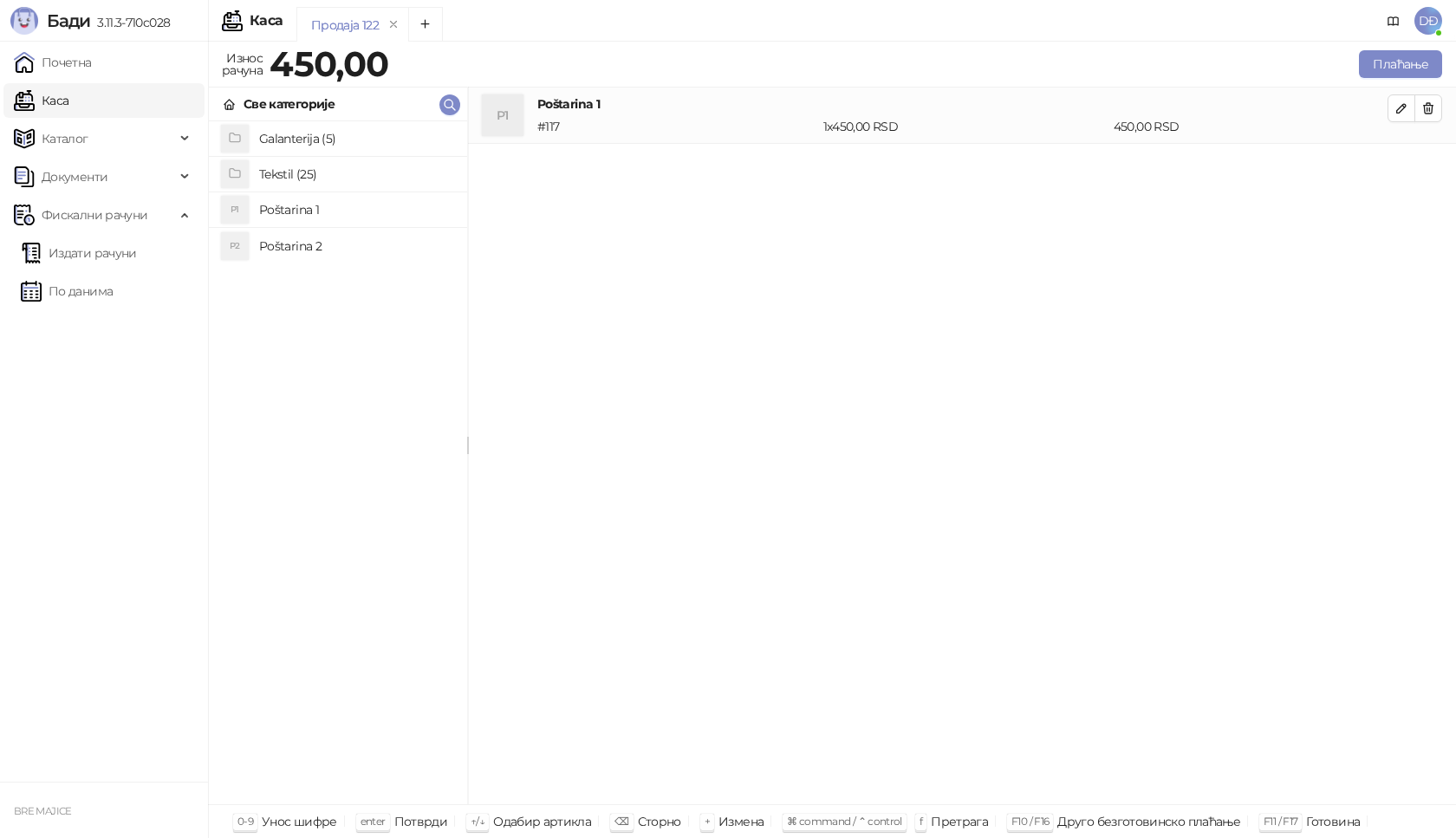
click at [278, 171] on h4 "Tekstil (25)" at bounding box center [356, 174] width 195 height 27
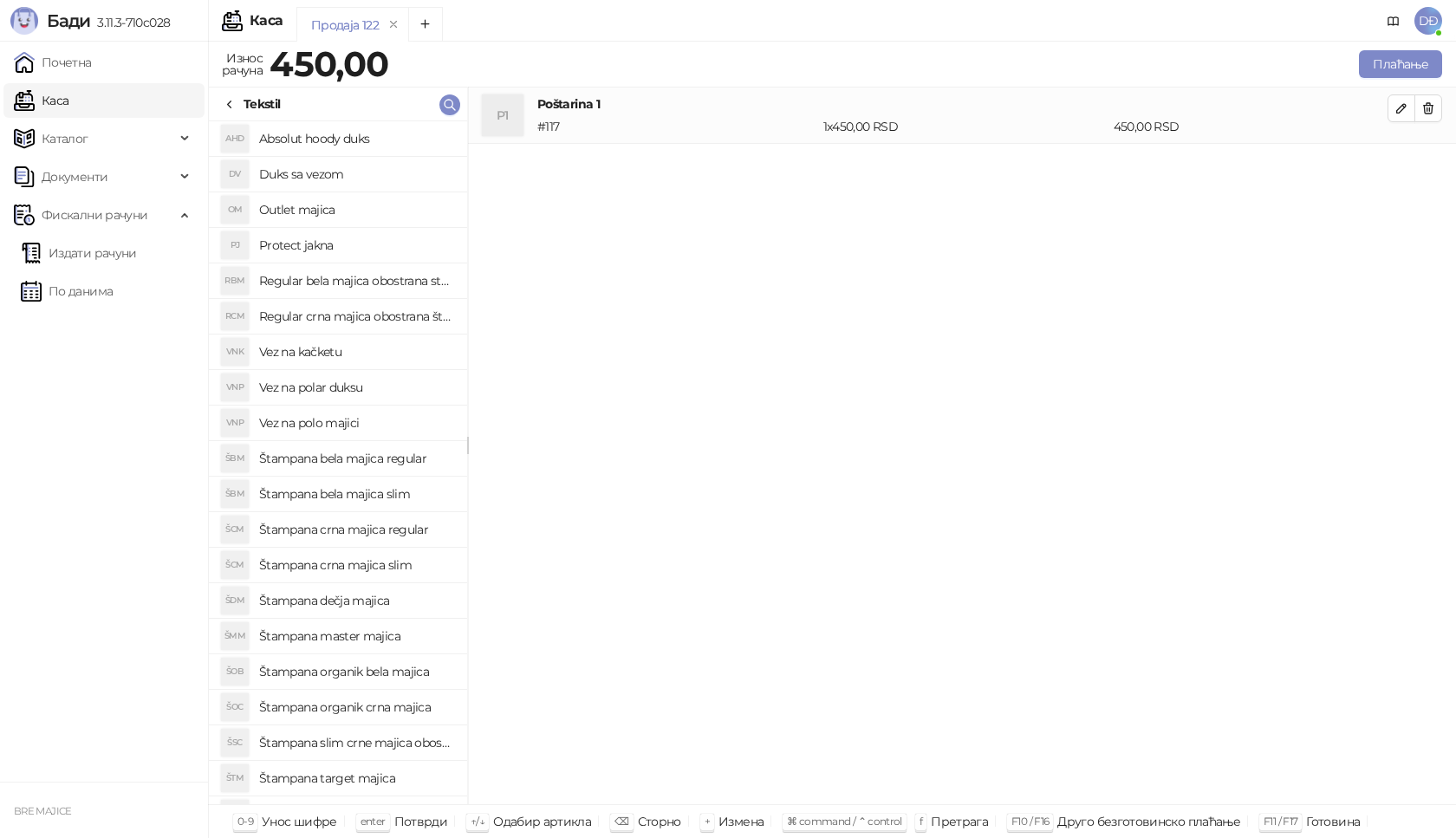
click at [373, 529] on h4 "Štampana crna majica regular" at bounding box center [356, 529] width 195 height 27
click at [1406, 164] on icon "button" at bounding box center [1401, 164] width 14 height 14
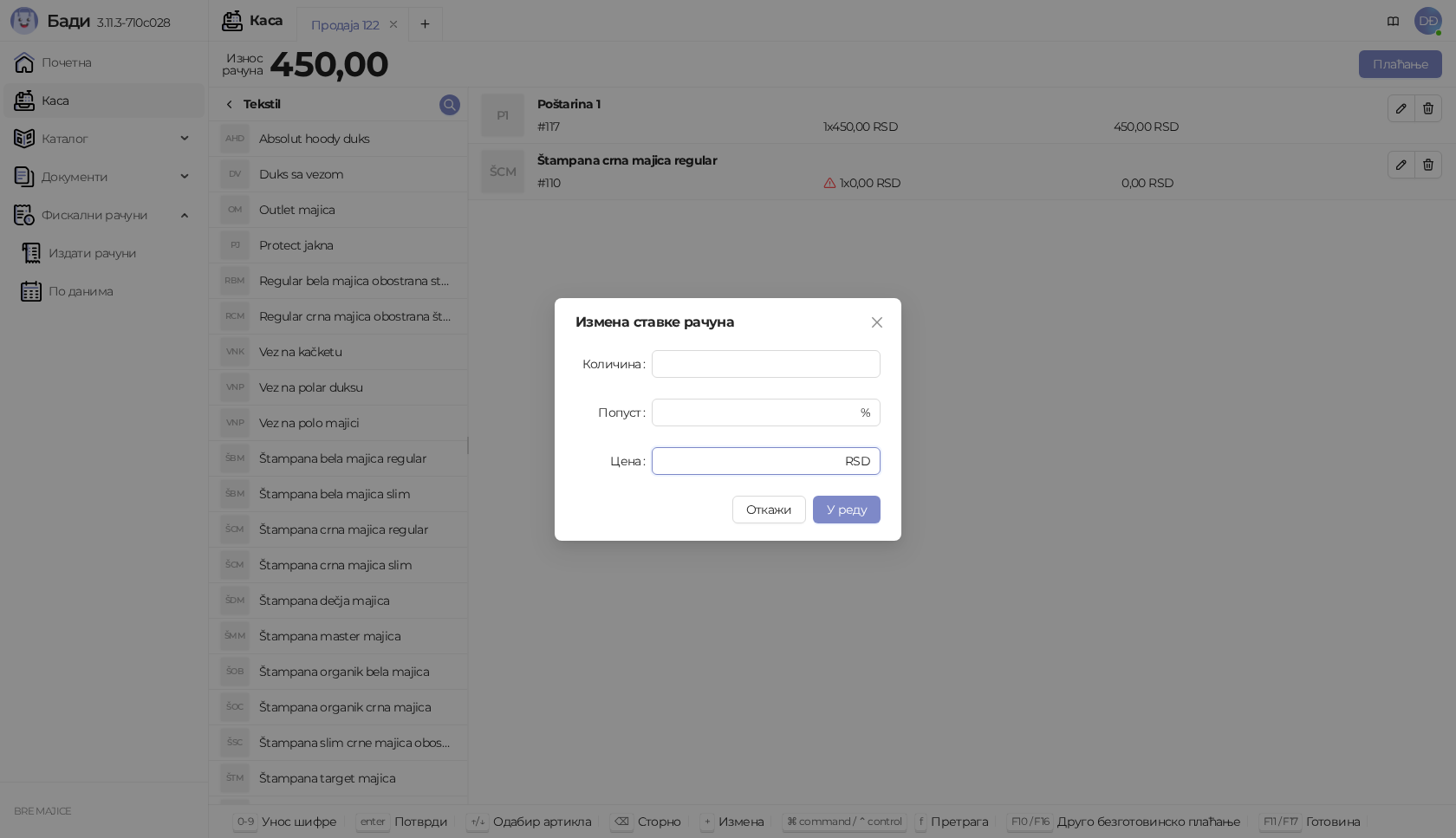
drag, startPoint x: 698, startPoint y: 463, endPoint x: 602, endPoint y: 456, distance: 96.3
click at [602, 456] on div "Цена * RSD" at bounding box center [728, 461] width 305 height 27
type input "****"
click at [828, 508] on span "У реду" at bounding box center [846, 509] width 40 height 16
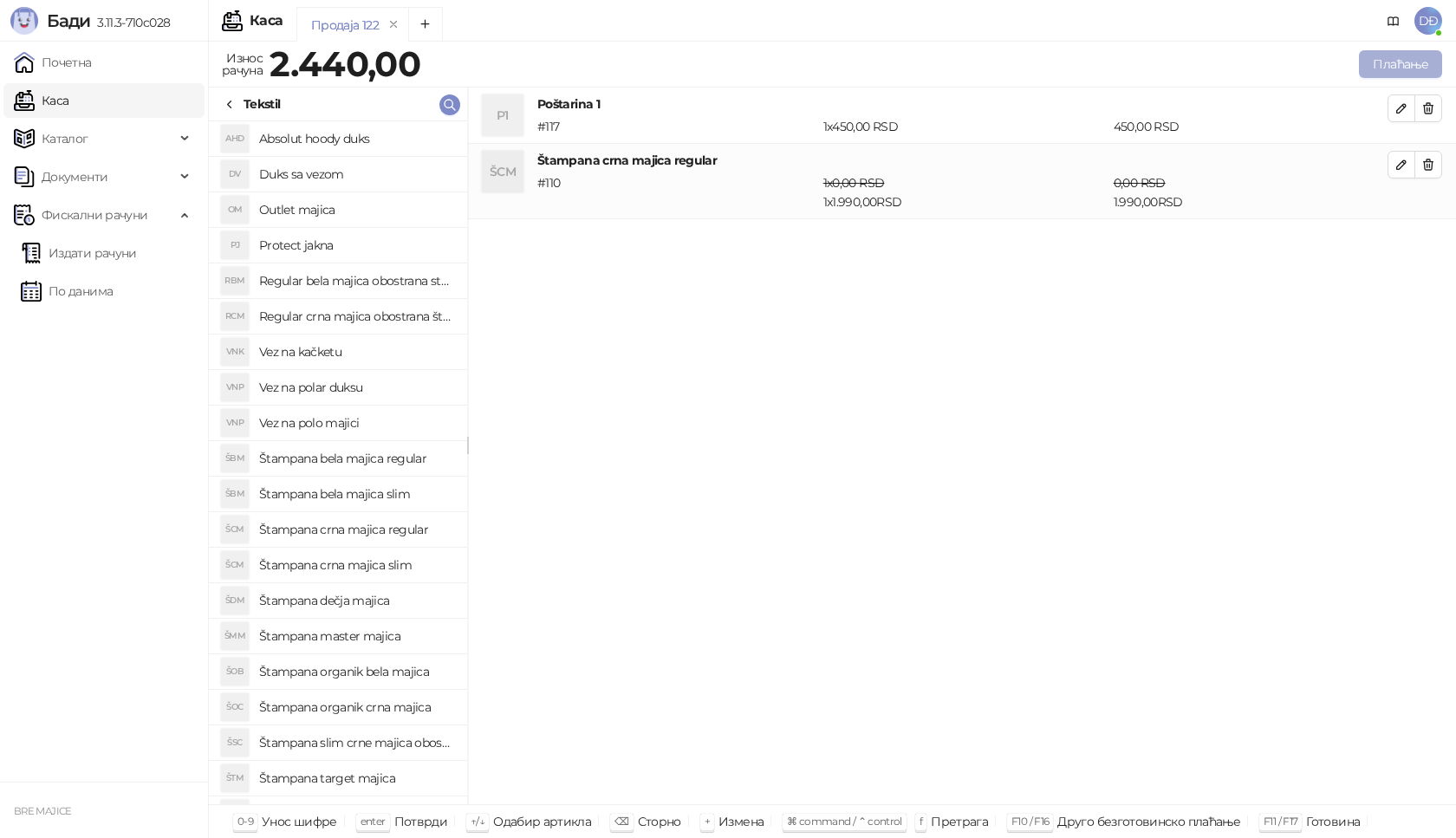
click at [1403, 63] on button "Плаћање" at bounding box center [1400, 64] width 83 height 27
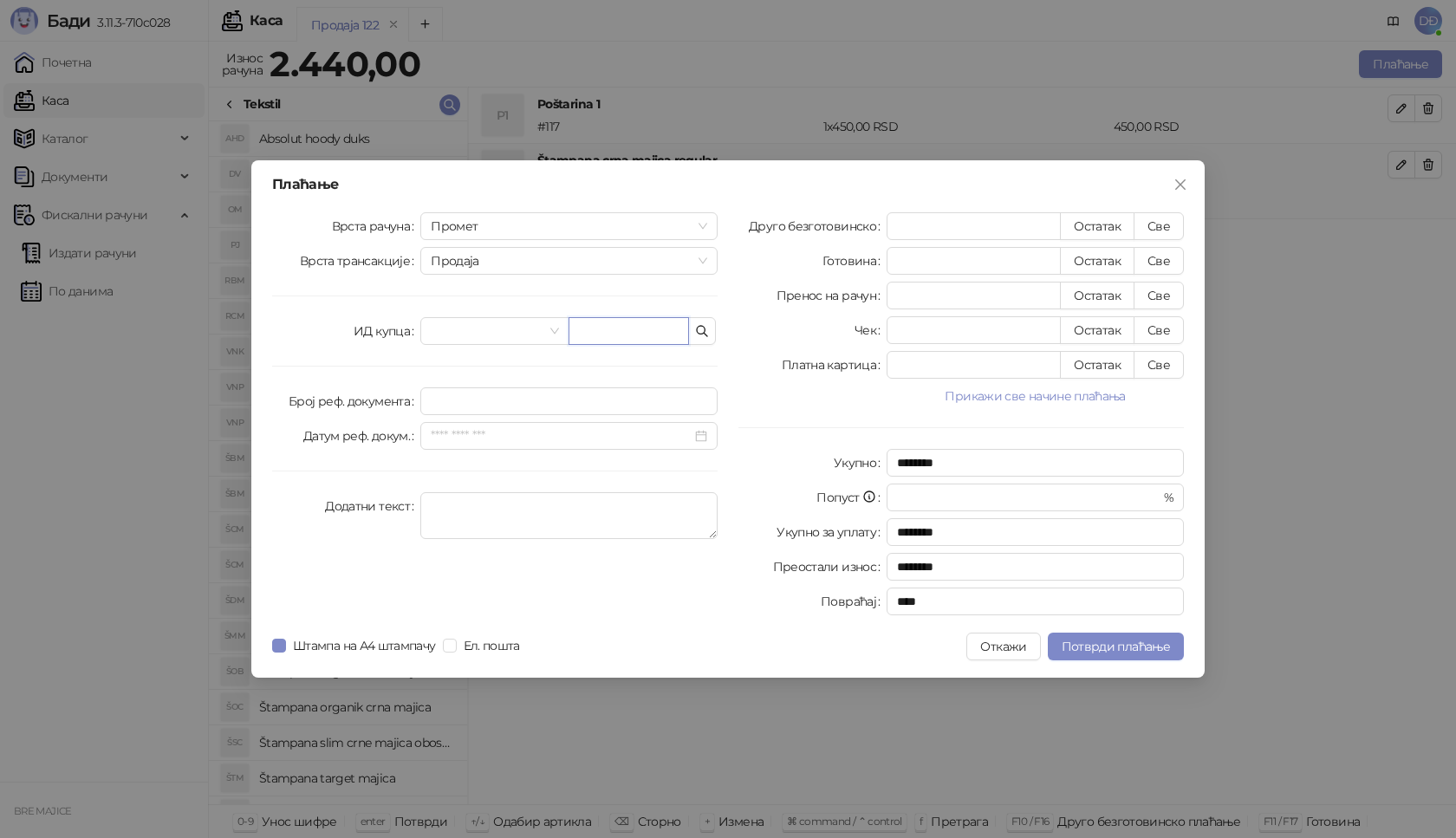
click at [621, 329] on input "text" at bounding box center [628, 331] width 120 height 27
paste input "**********"
type input "**********"
click at [1161, 225] on button "Све" at bounding box center [1158, 226] width 50 height 27
type input "****"
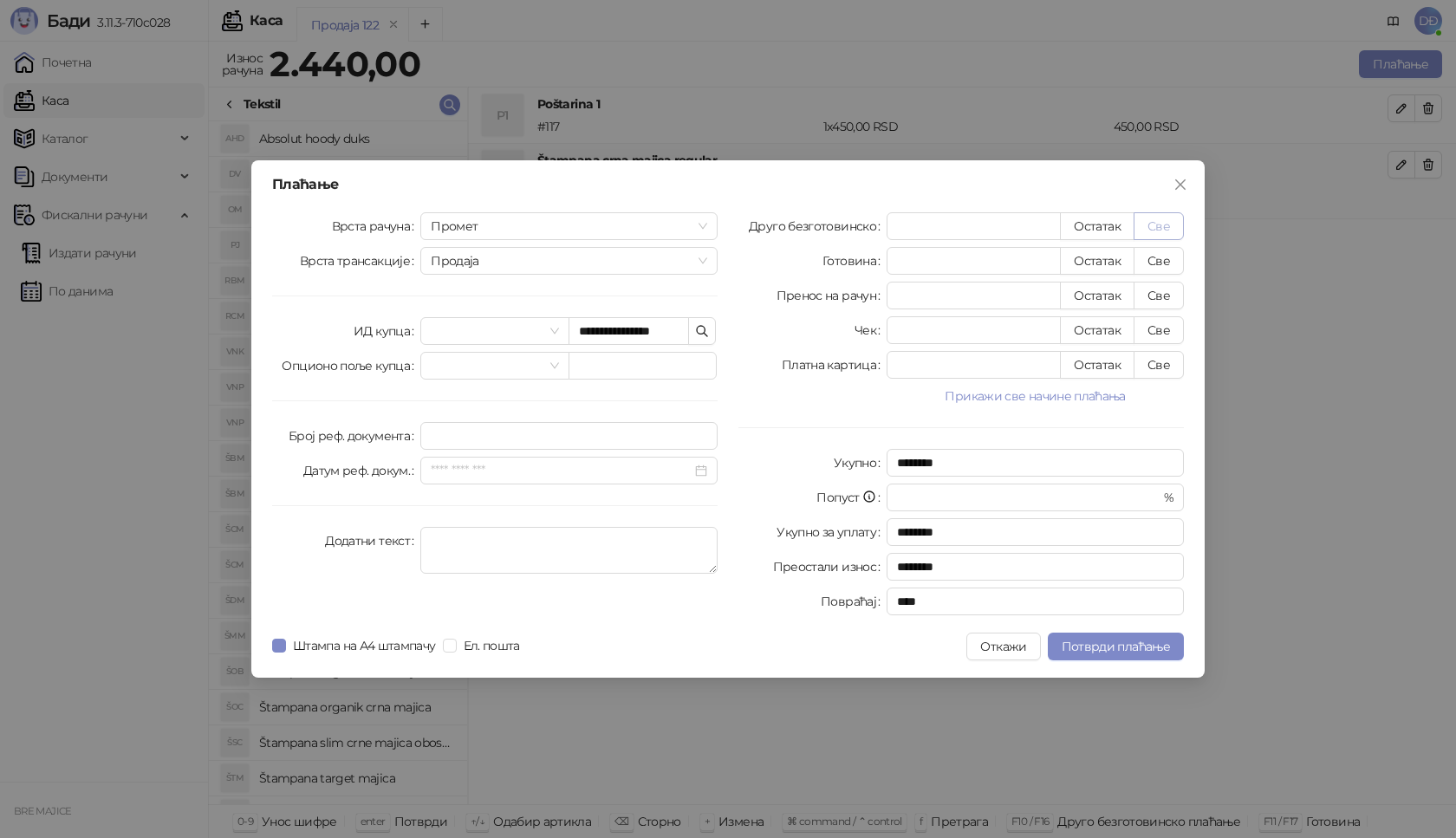
type input "****"
click at [1094, 643] on span "Потврди плаћање" at bounding box center [1116, 646] width 109 height 16
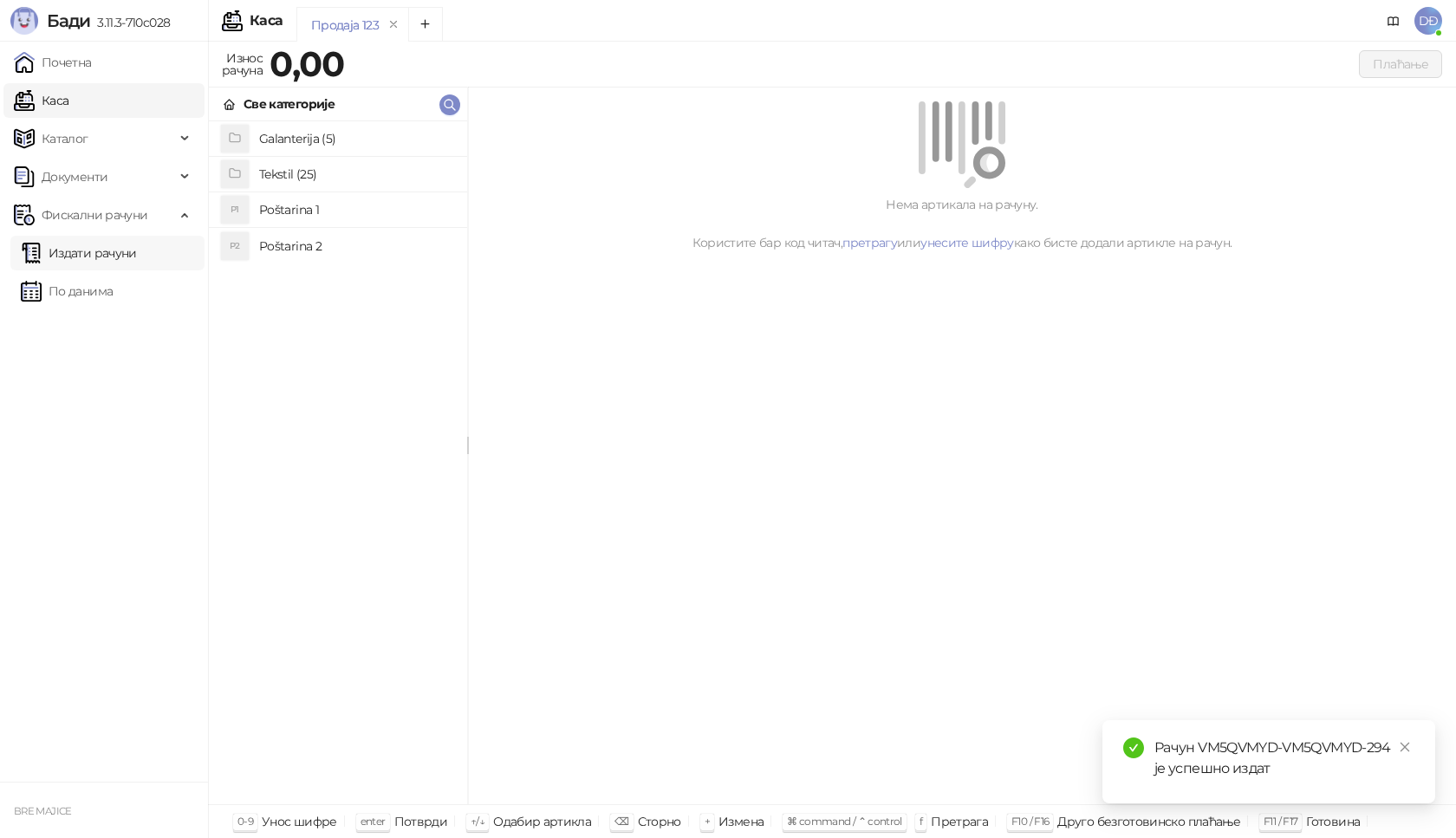
click at [116, 255] on link "Издати рачуни" at bounding box center [78, 252] width 116 height 34
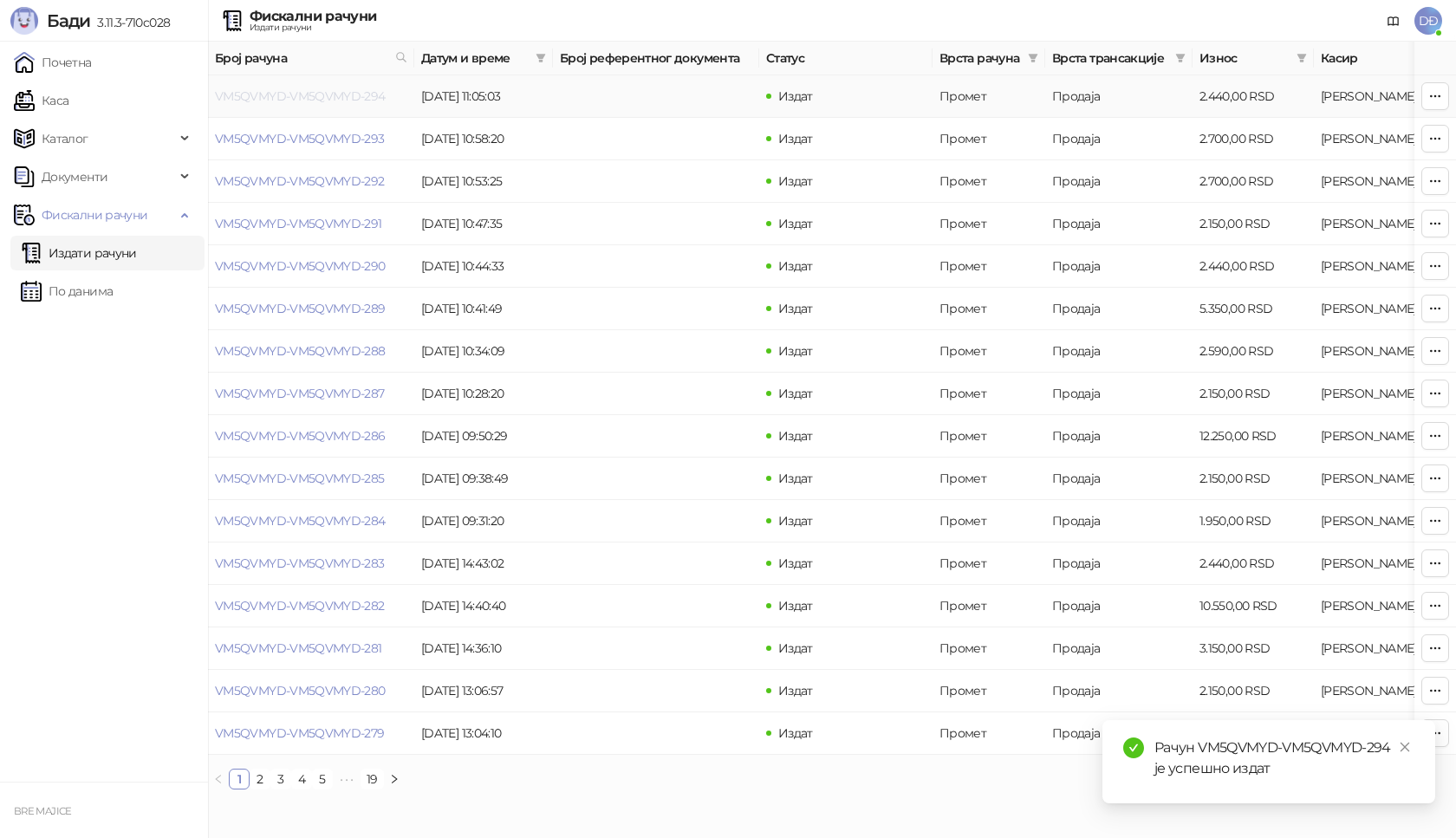
click at [303, 95] on link "VM5QVMYD-VM5QVMYD-294" at bounding box center [300, 96] width 171 height 16
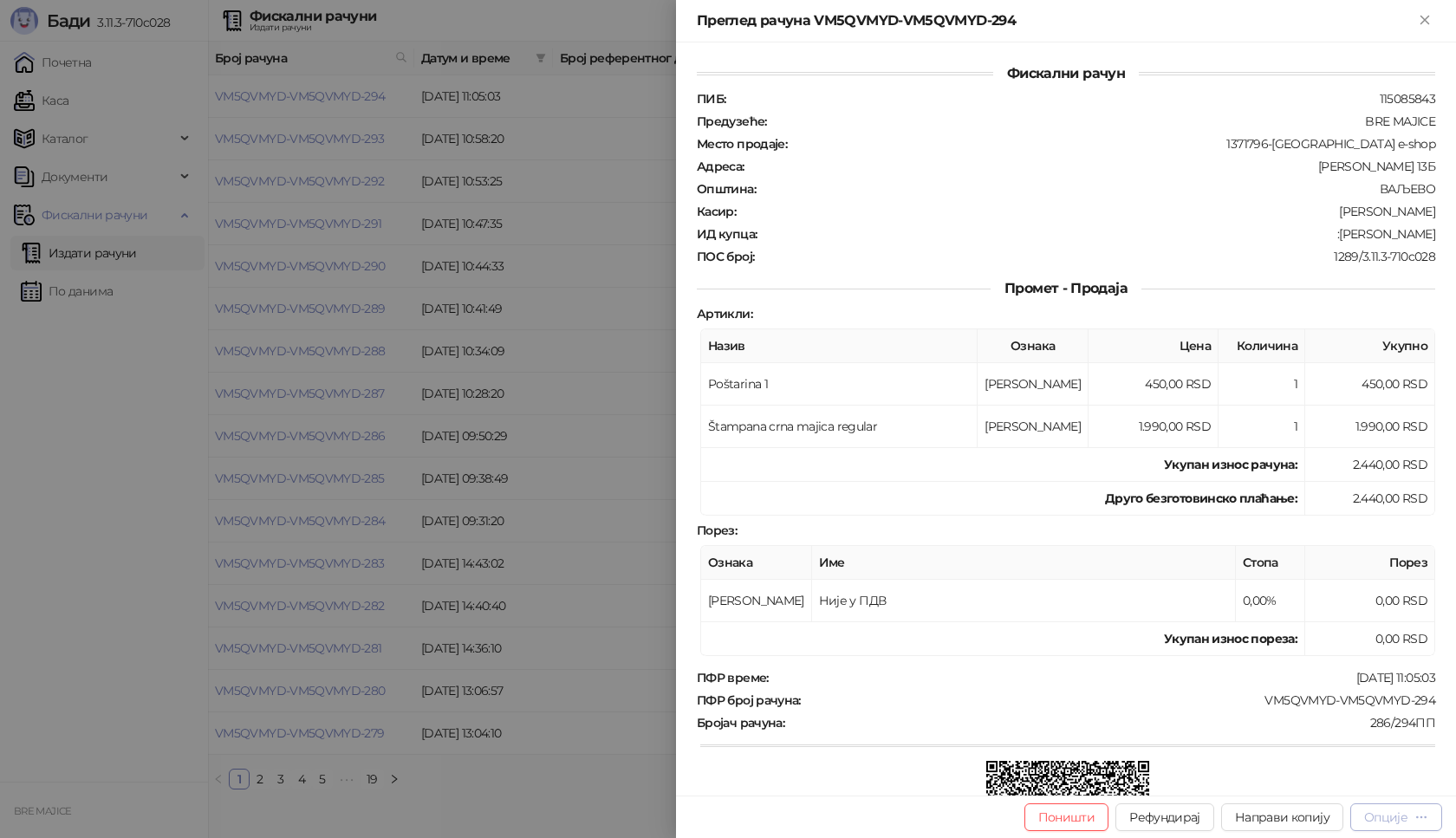
click at [1396, 818] on div "Опције" at bounding box center [1386, 817] width 43 height 16
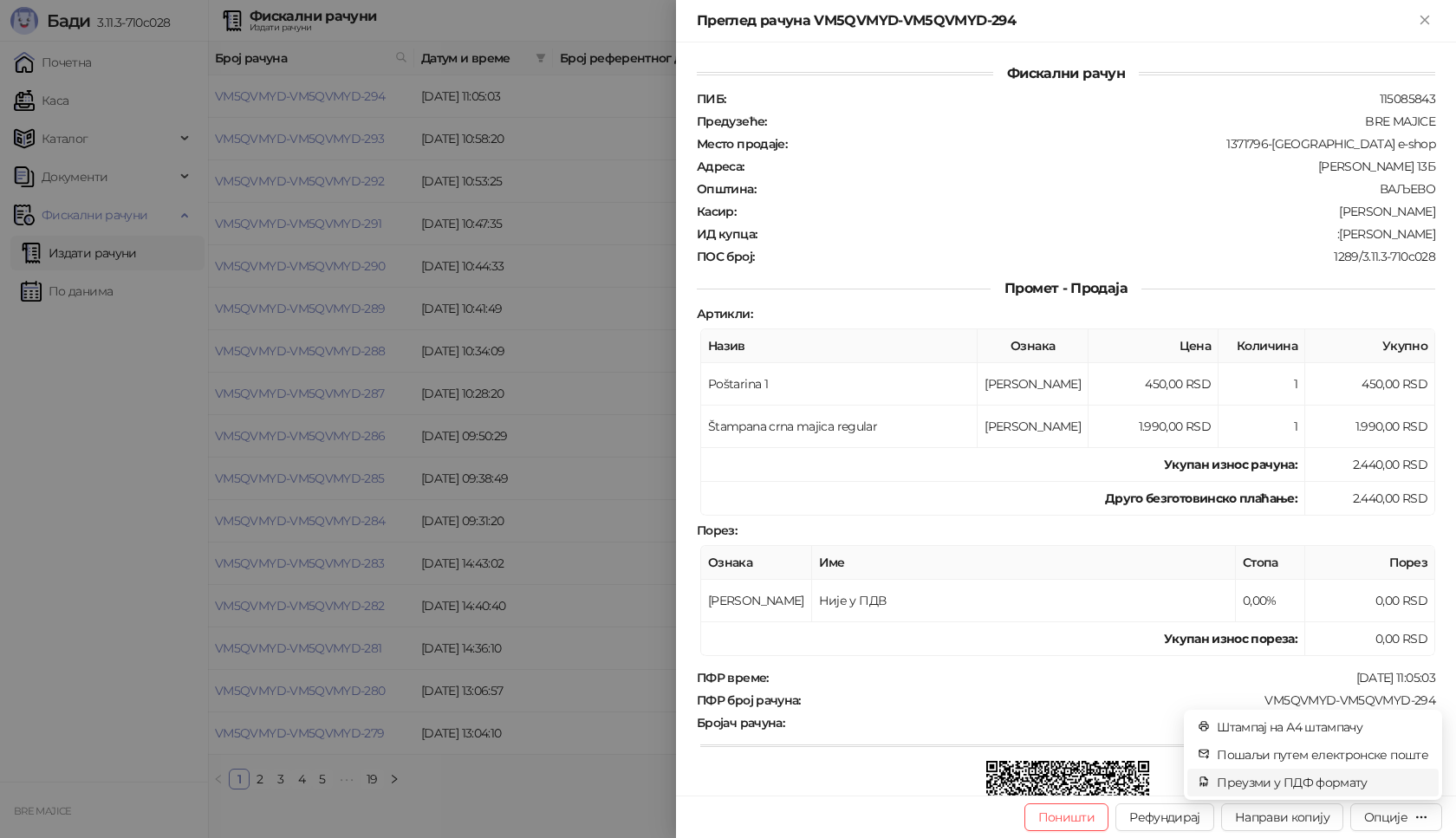
click at [1351, 776] on span "Преузми у ПДФ формату" at bounding box center [1322, 781] width 211 height 19
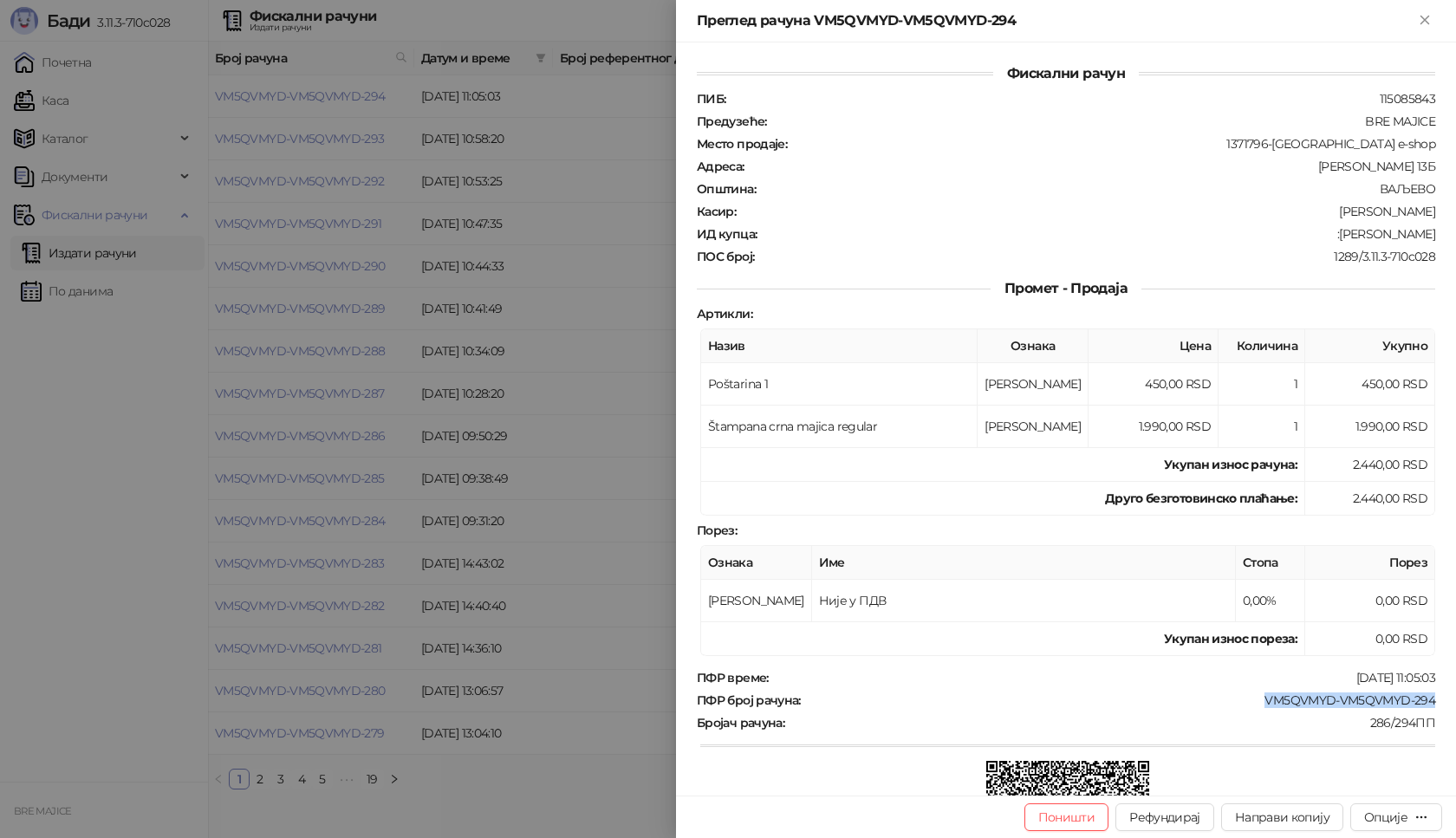
drag, startPoint x: 1404, startPoint y: 699, endPoint x: 1249, endPoint y: 705, distance: 155.1
click at [1249, 705] on div "ПФР број рачуна : VM5QVMYD-VM5QVMYD-294" at bounding box center [1066, 700] width 745 height 16
drag, startPoint x: 1424, startPoint y: 234, endPoint x: 1328, endPoint y: 232, distance: 96.0
click at [1328, 232] on div "Фискални рачун ПИБ : 115085843 Предузеће : BRE MAJICE Место продаје : 1371796-B…" at bounding box center [1066, 419] width 780 height 753
click at [1422, 22] on icon "Close" at bounding box center [1424, 20] width 8 height 8
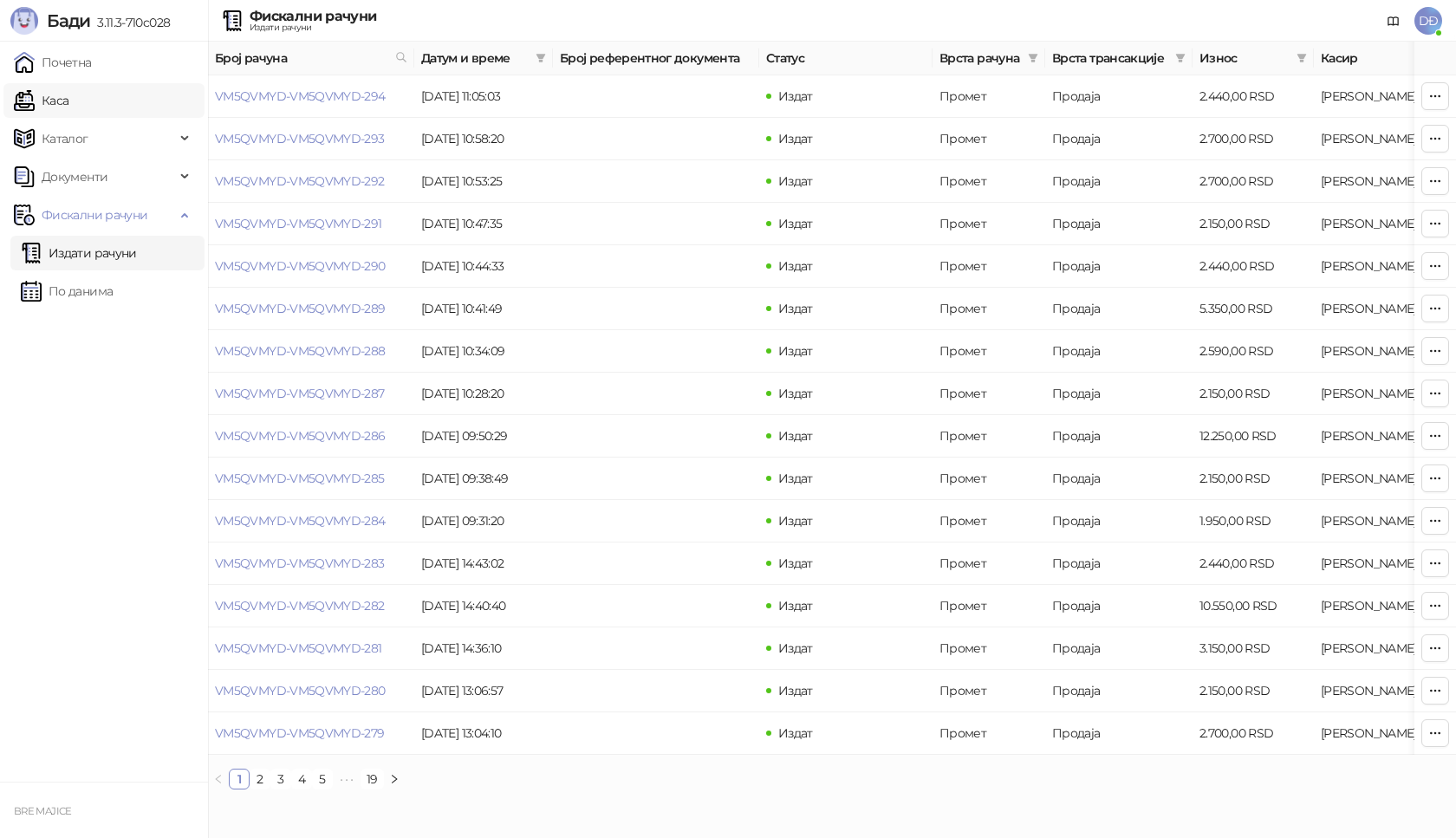
click at [60, 106] on link "Каса" at bounding box center [41, 100] width 55 height 34
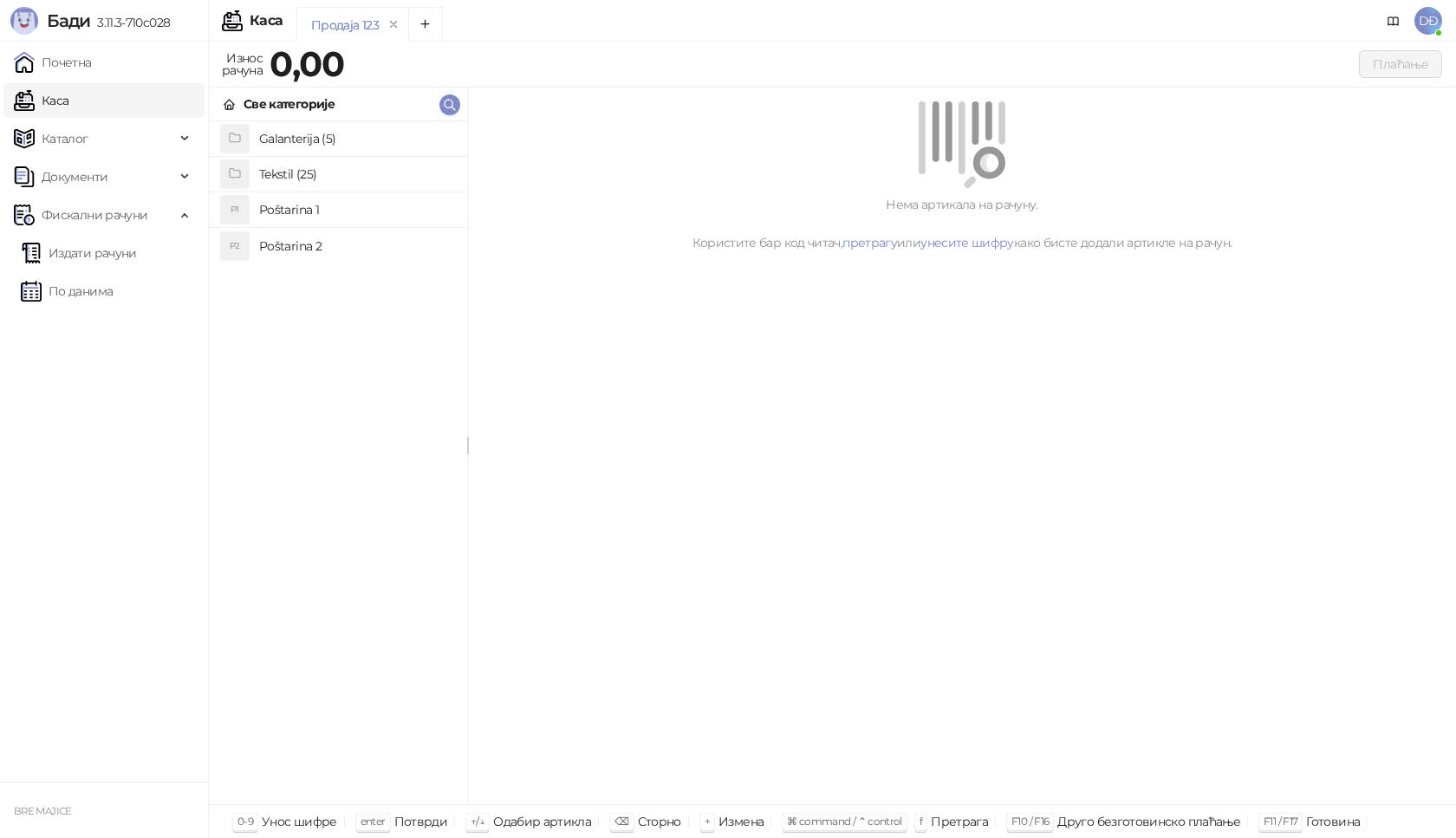
click at [307, 209] on h4 "Poštarina 1" at bounding box center [356, 209] width 195 height 27
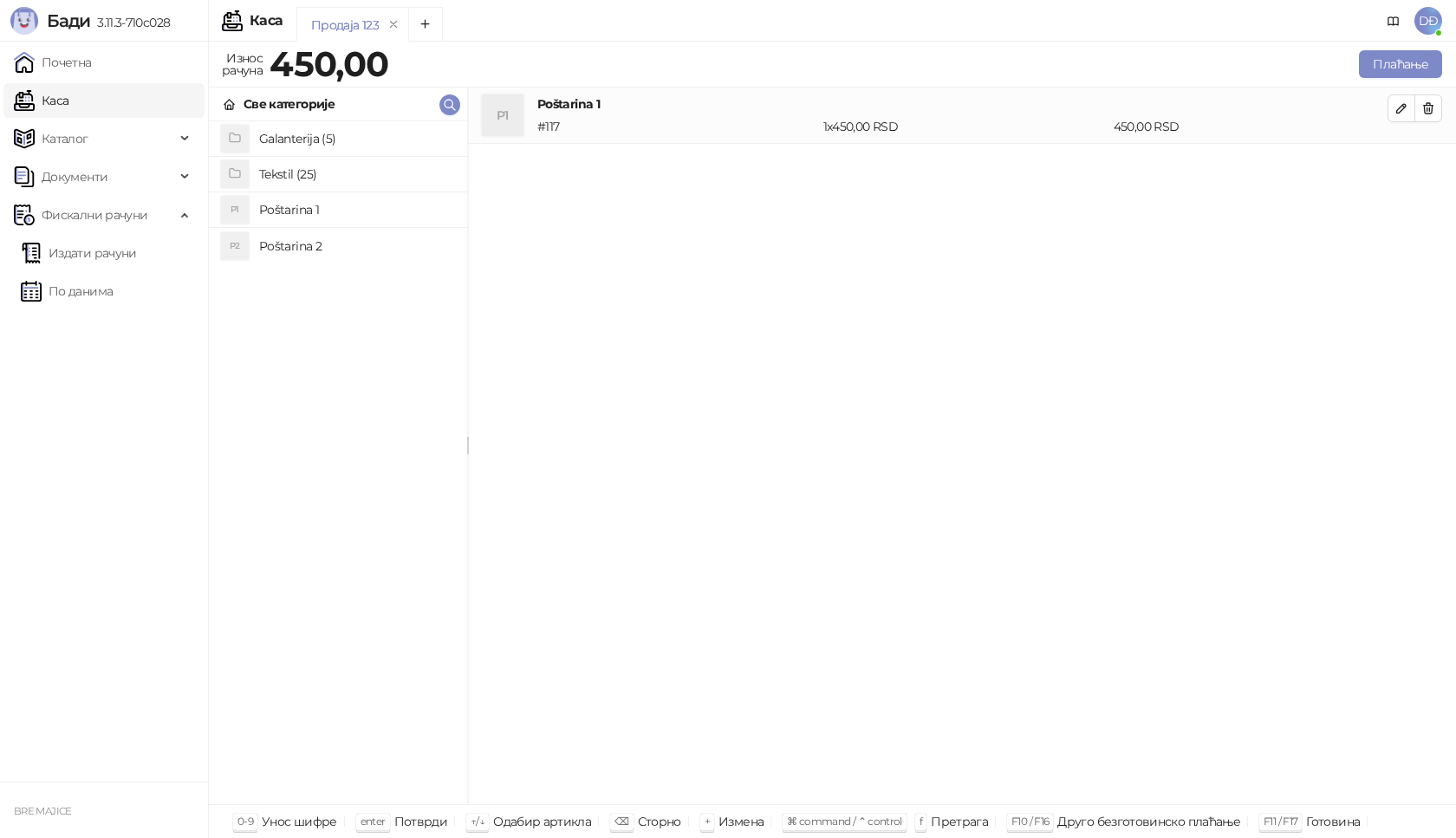
click at [292, 176] on h4 "Tekstil (25)" at bounding box center [356, 174] width 195 height 27
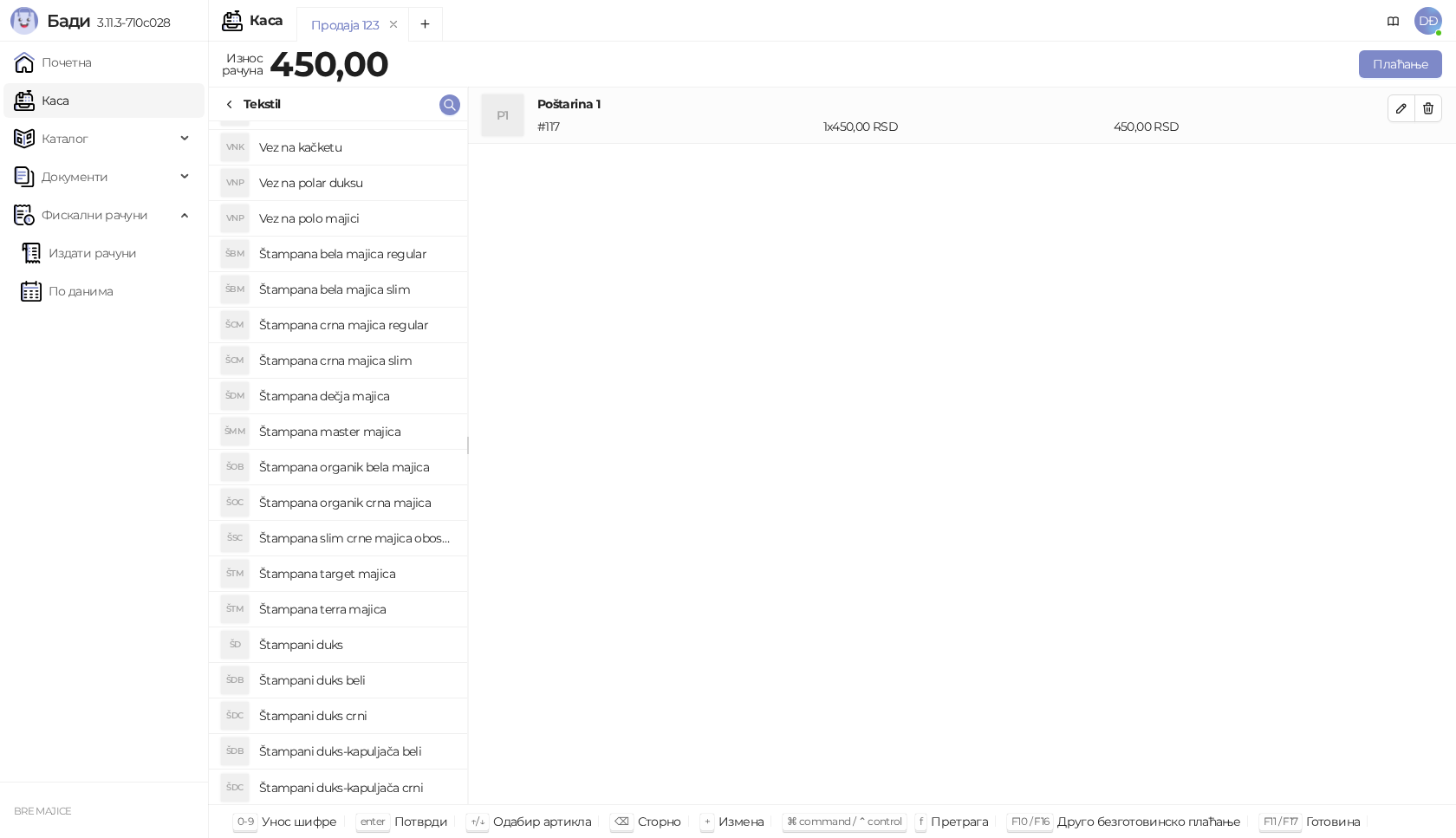
scroll to position [205, 0]
click at [393, 788] on h4 "Štampani duks-kapuljača crni" at bounding box center [356, 786] width 195 height 27
click at [1395, 165] on icon "button" at bounding box center [1401, 164] width 14 height 14
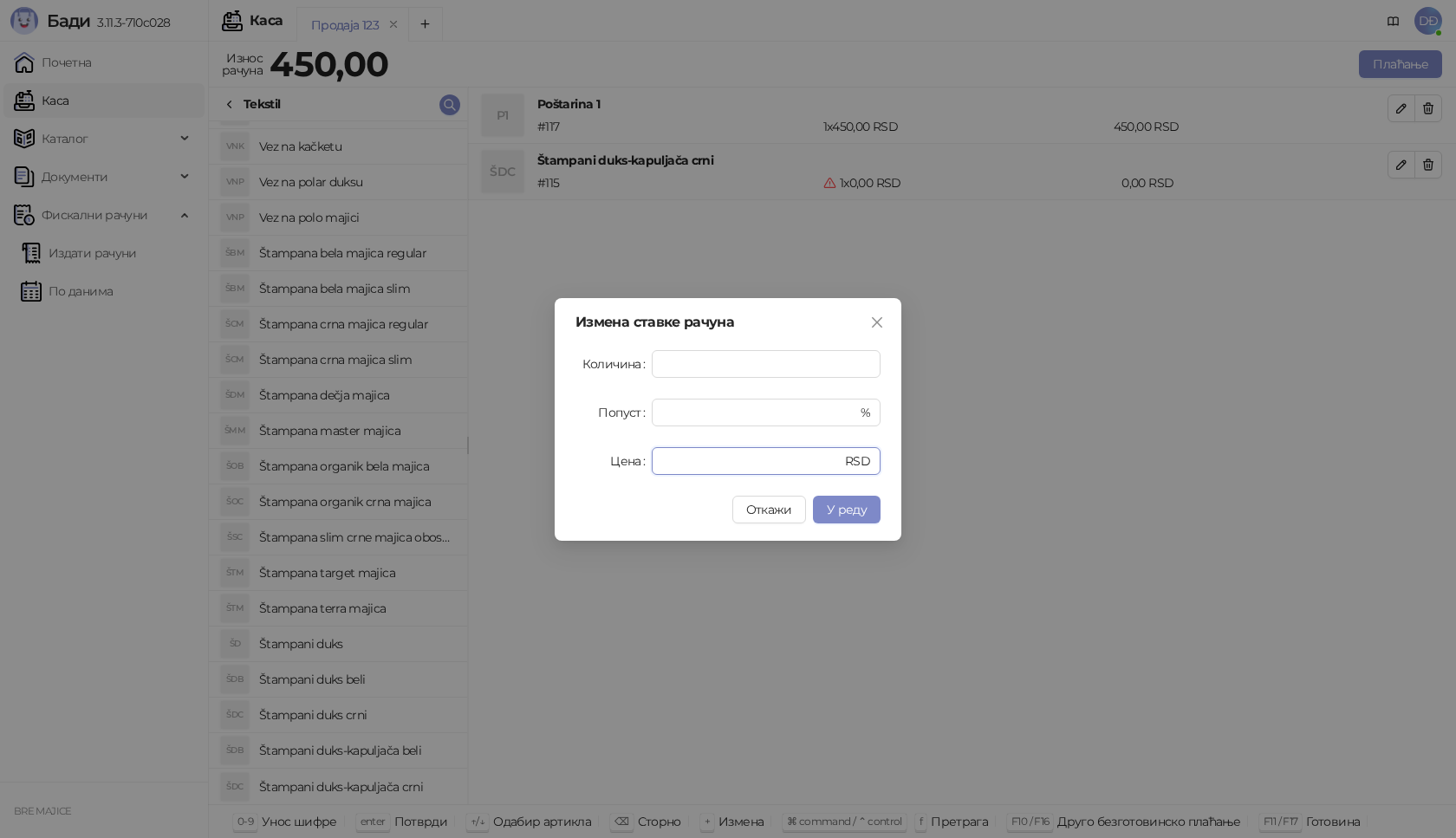
drag, startPoint x: 679, startPoint y: 469, endPoint x: 578, endPoint y: 446, distance: 103.6
click at [604, 467] on div "Цена * RSD" at bounding box center [728, 461] width 305 height 27
type input "****"
click at [852, 513] on span "У реду" at bounding box center [846, 509] width 40 height 16
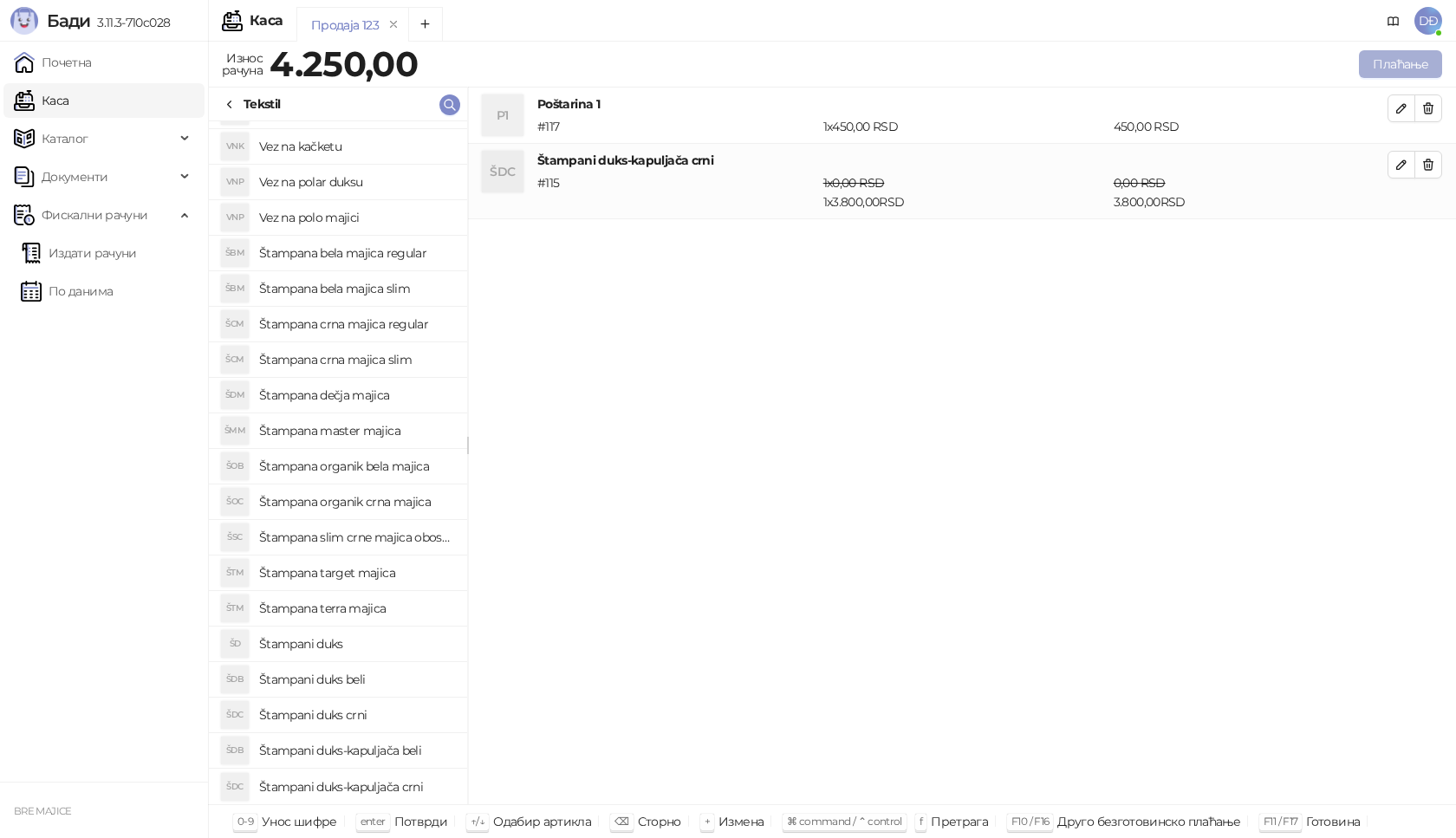
click at [1397, 53] on button "Плаћање" at bounding box center [1400, 64] width 83 height 27
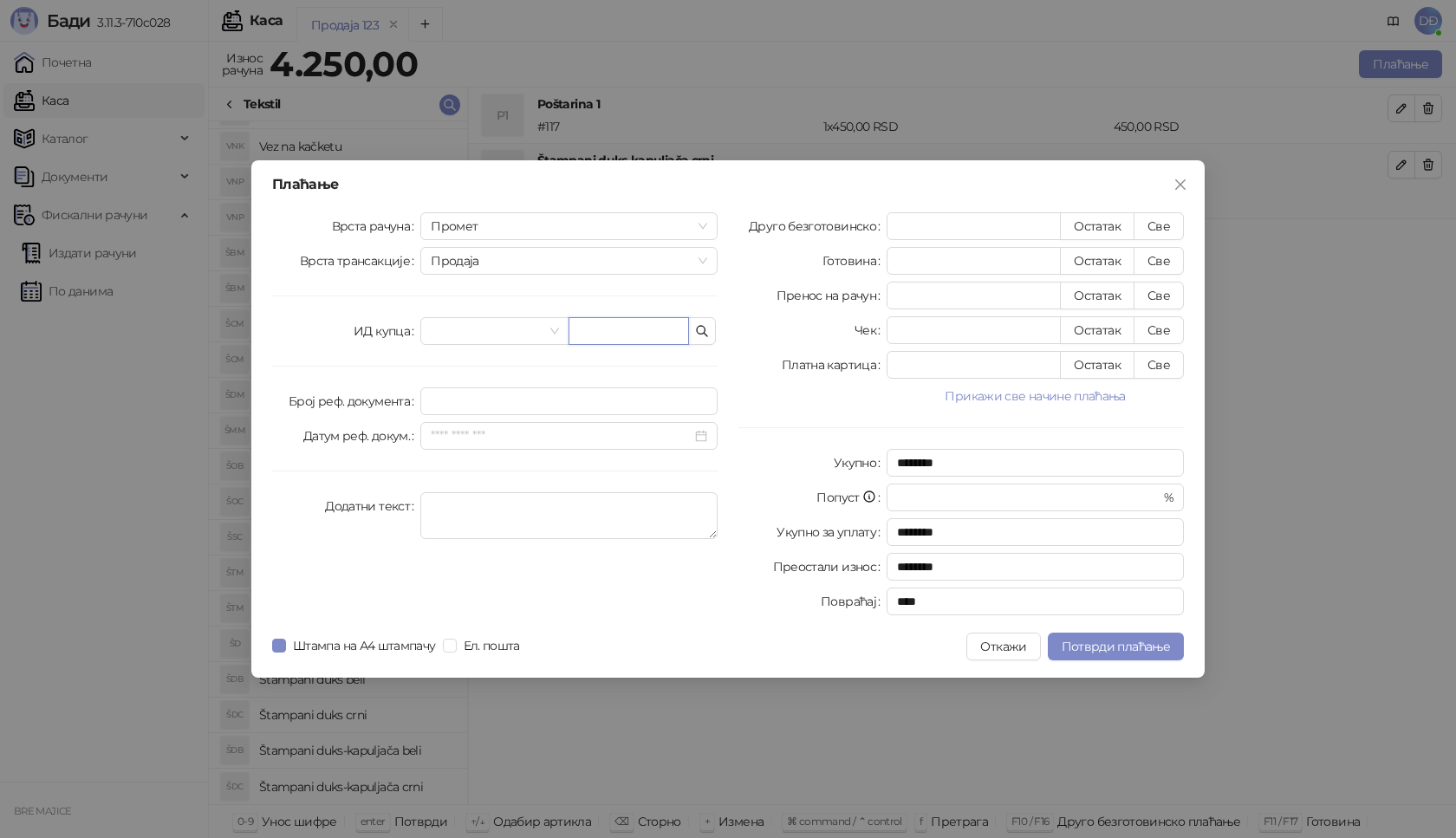
click at [571, 325] on input "text" at bounding box center [628, 331] width 120 height 27
paste input "**********"
type input "**********"
click at [1155, 221] on button "Све" at bounding box center [1158, 226] width 50 height 27
type input "****"
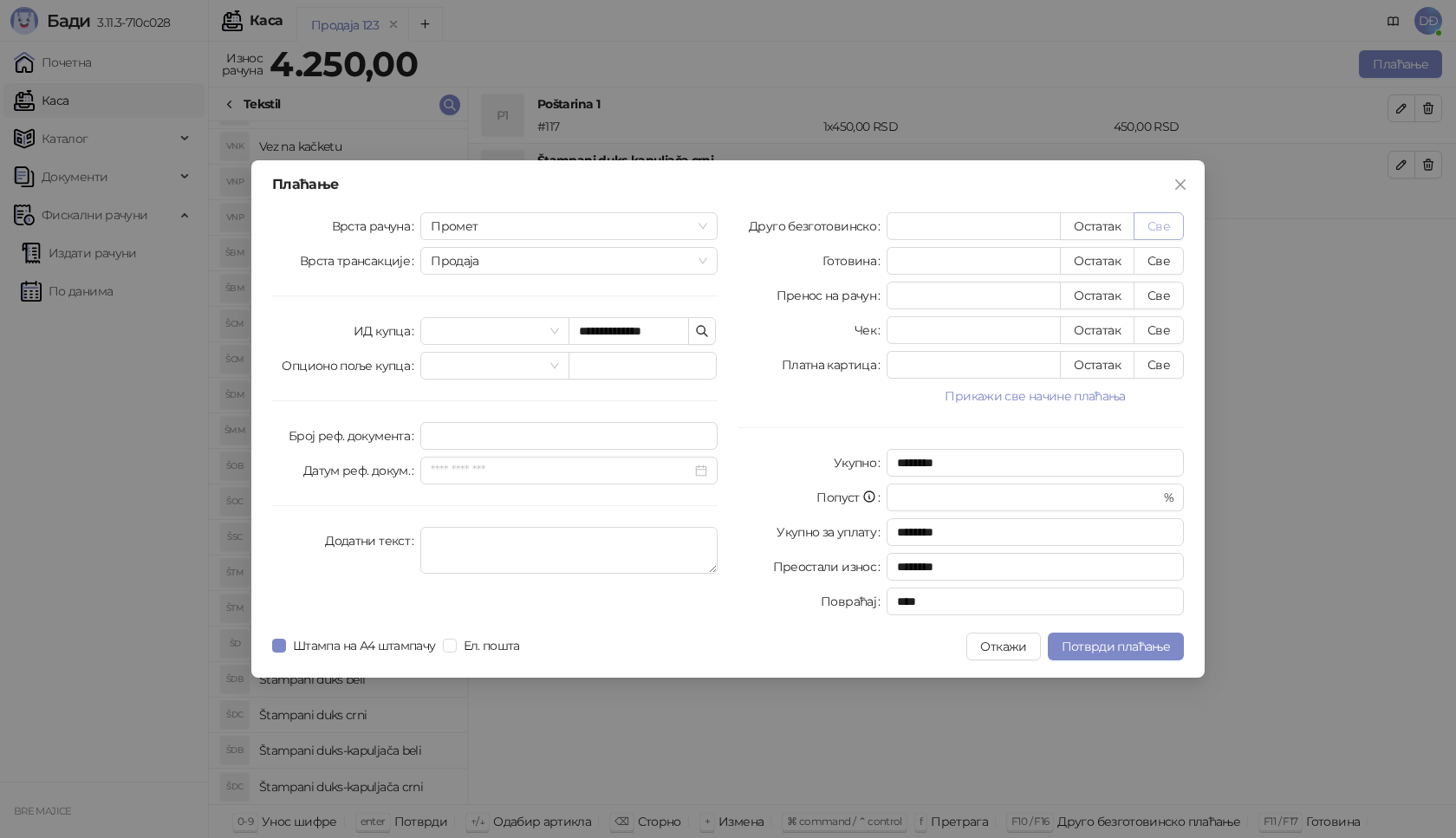
type input "****"
click at [1009, 651] on button "Откажи" at bounding box center [1002, 646] width 73 height 27
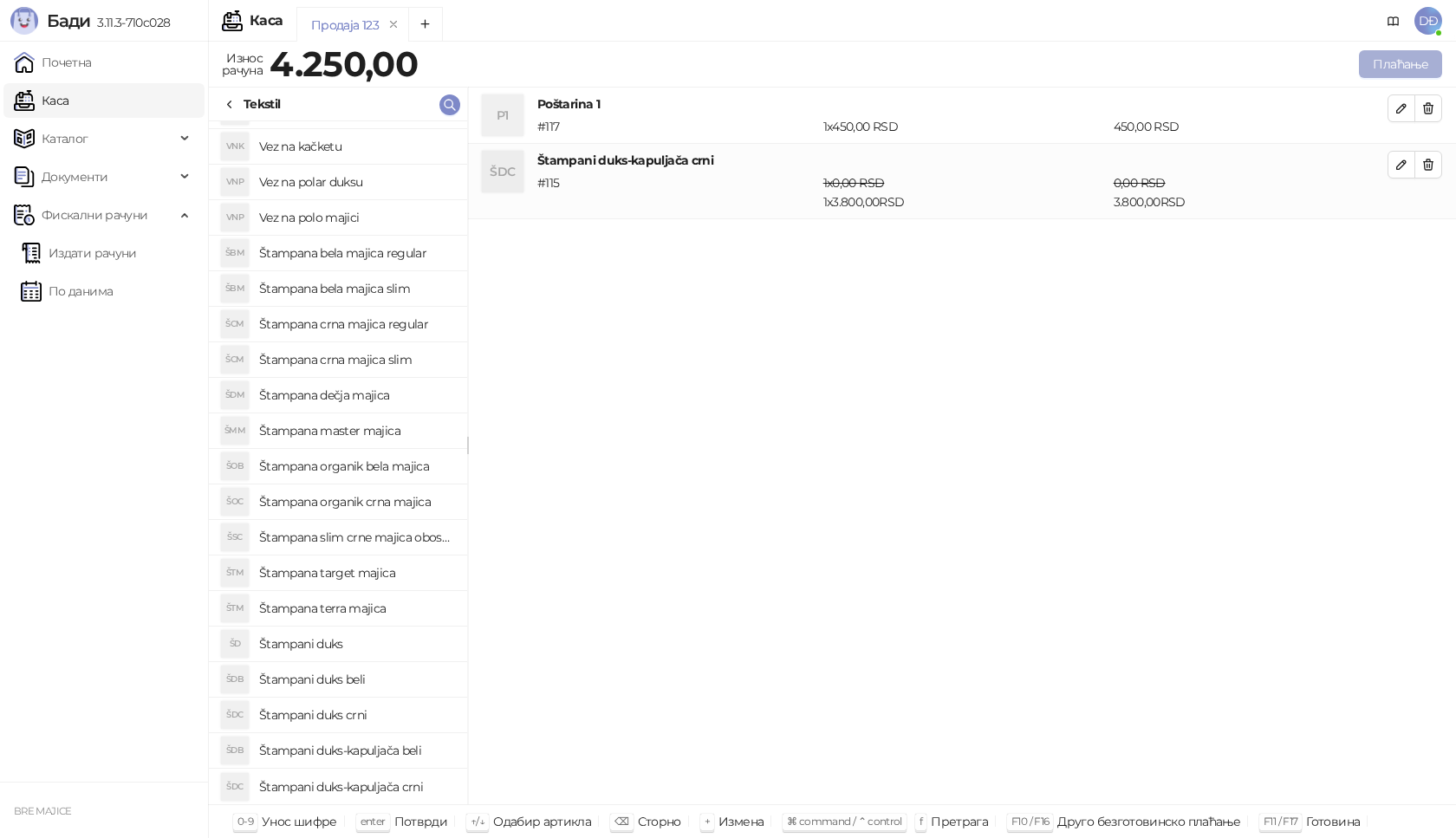
click at [1397, 57] on button "Плаћање" at bounding box center [1400, 64] width 83 height 27
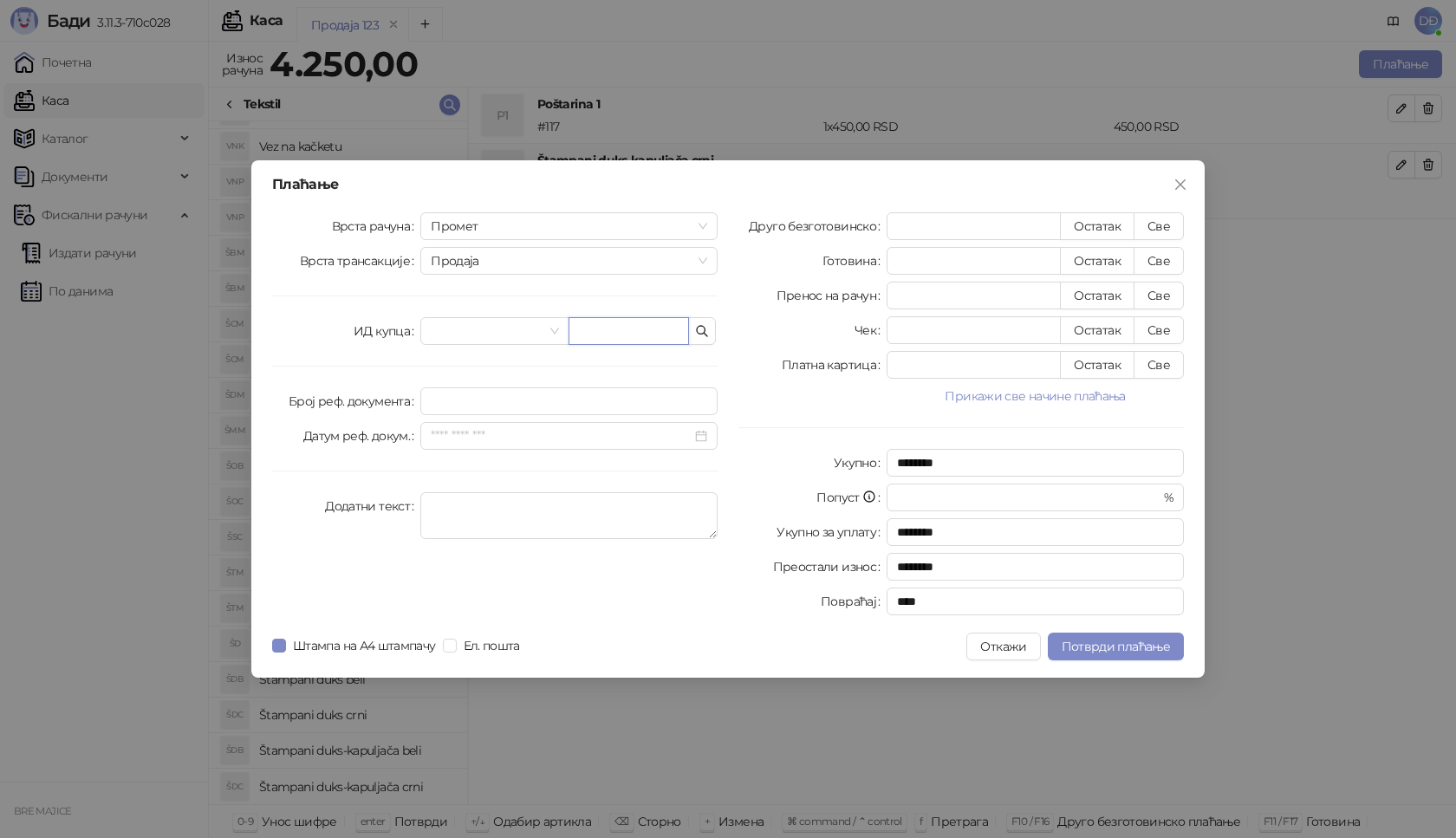
click at [624, 335] on input "text" at bounding box center [628, 331] width 120 height 27
paste input "**********"
type input "**********"
click at [1158, 221] on button "Све" at bounding box center [1158, 226] width 50 height 27
type input "****"
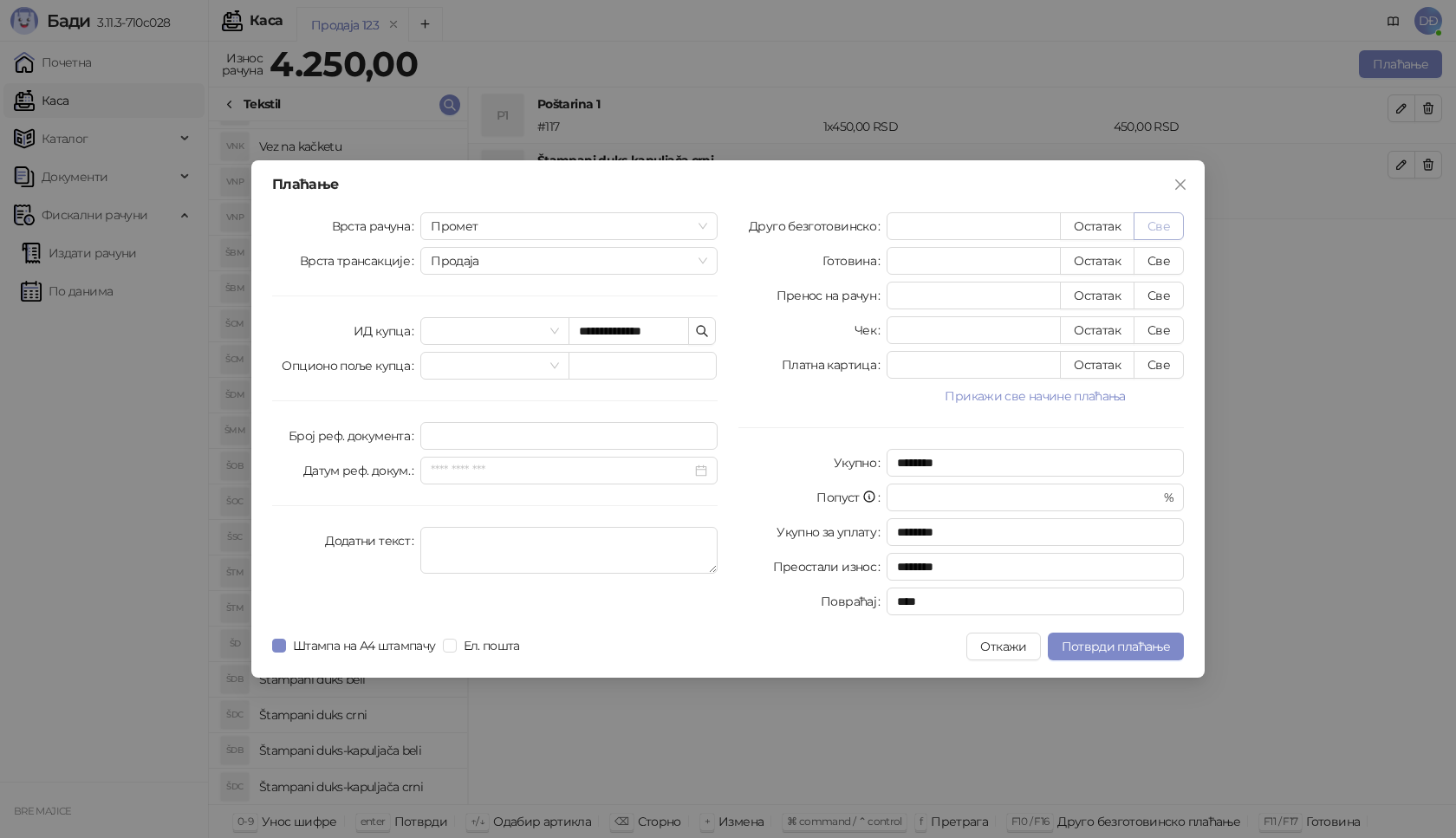
type input "****"
click at [1099, 654] on button "Потврди плаћање" at bounding box center [1115, 646] width 136 height 27
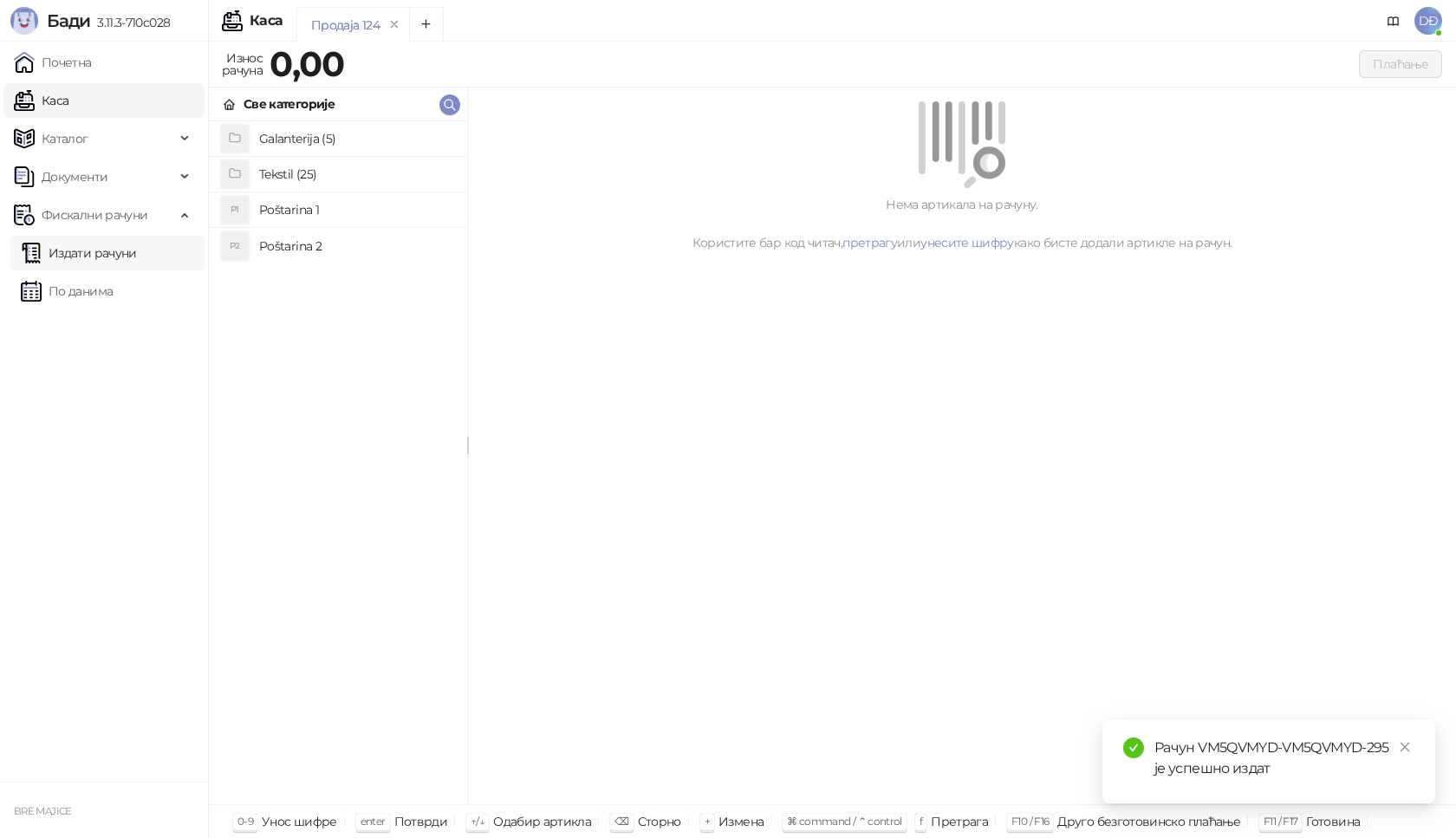
click at [133, 251] on link "Издати рачуни" at bounding box center [78, 252] width 116 height 34
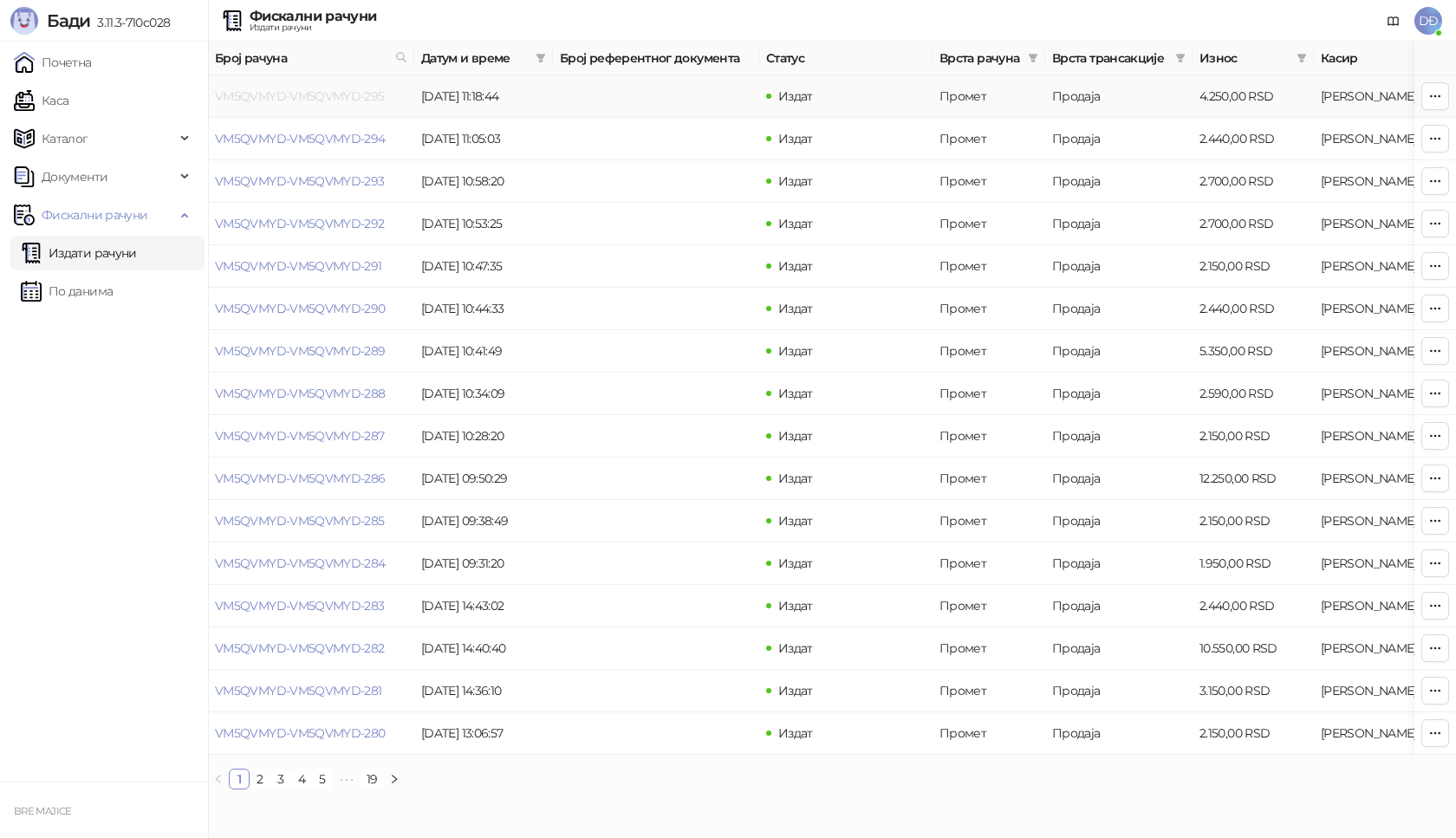
click at [320, 96] on link "VM5QVMYD-VM5QVMYD-295" at bounding box center [300, 96] width 170 height 16
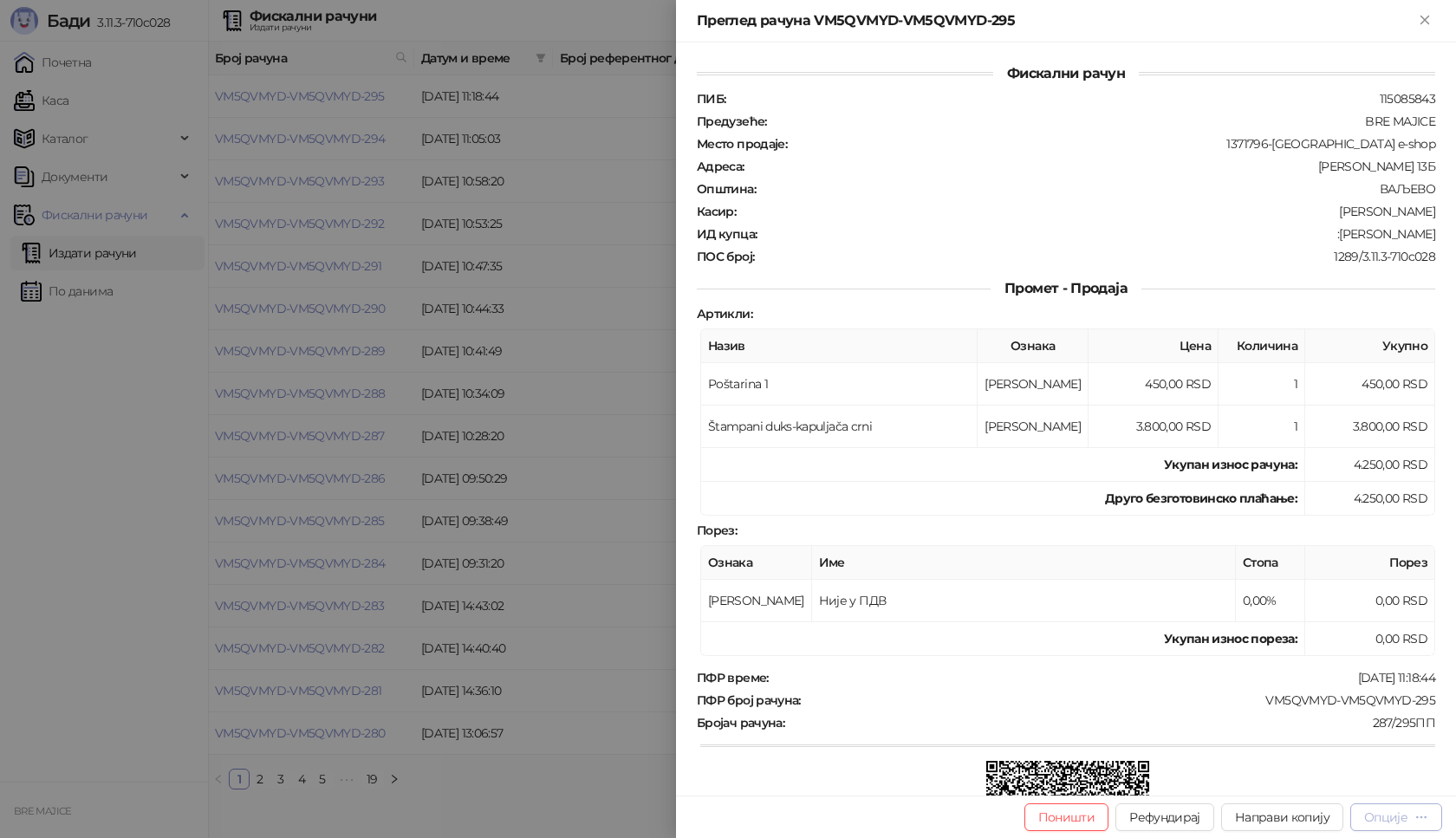
click at [1367, 818] on div "Опције" at bounding box center [1386, 817] width 43 height 16
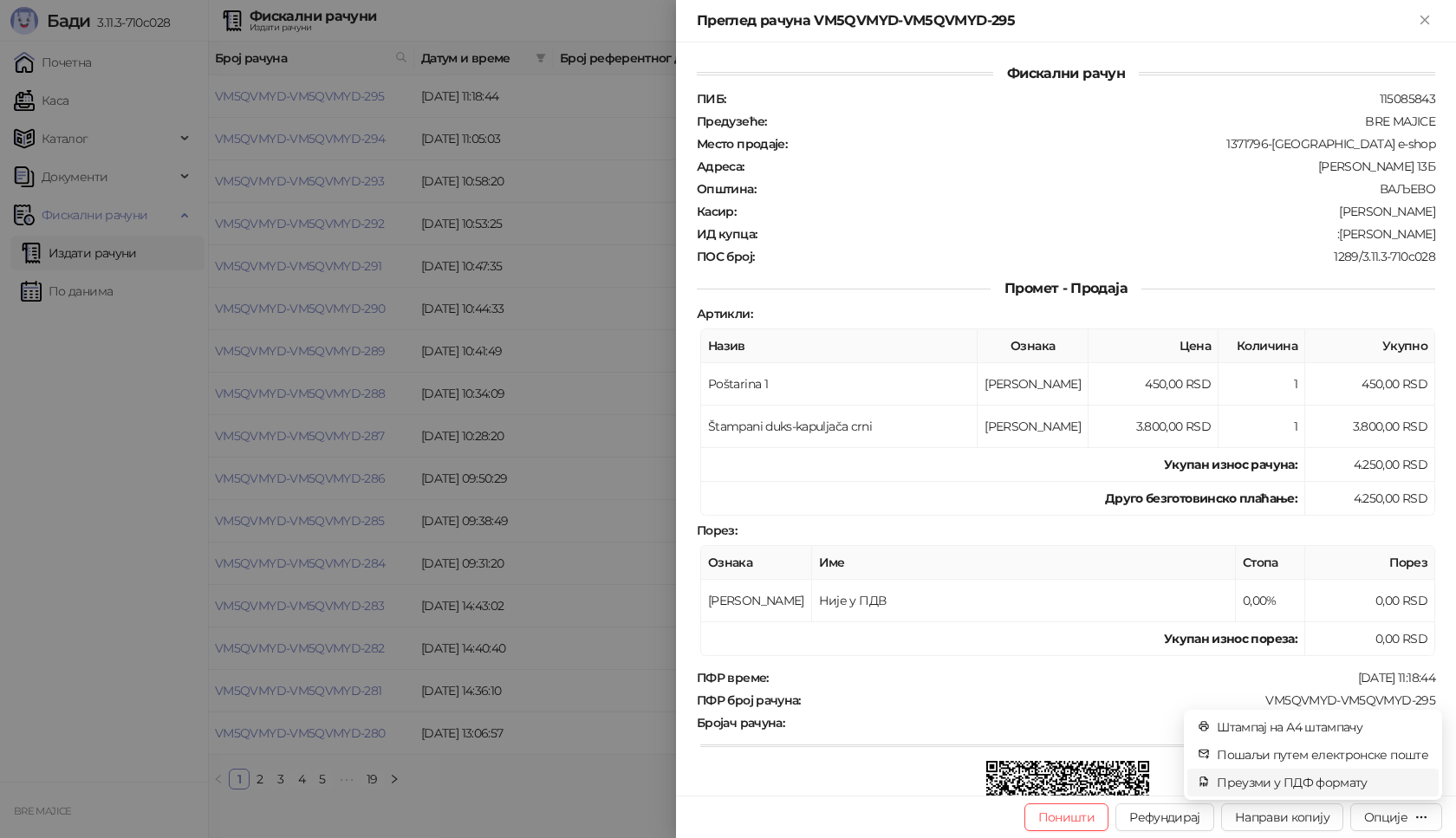
click at [1345, 774] on span "Преузми у ПДФ формату" at bounding box center [1322, 781] width 211 height 19
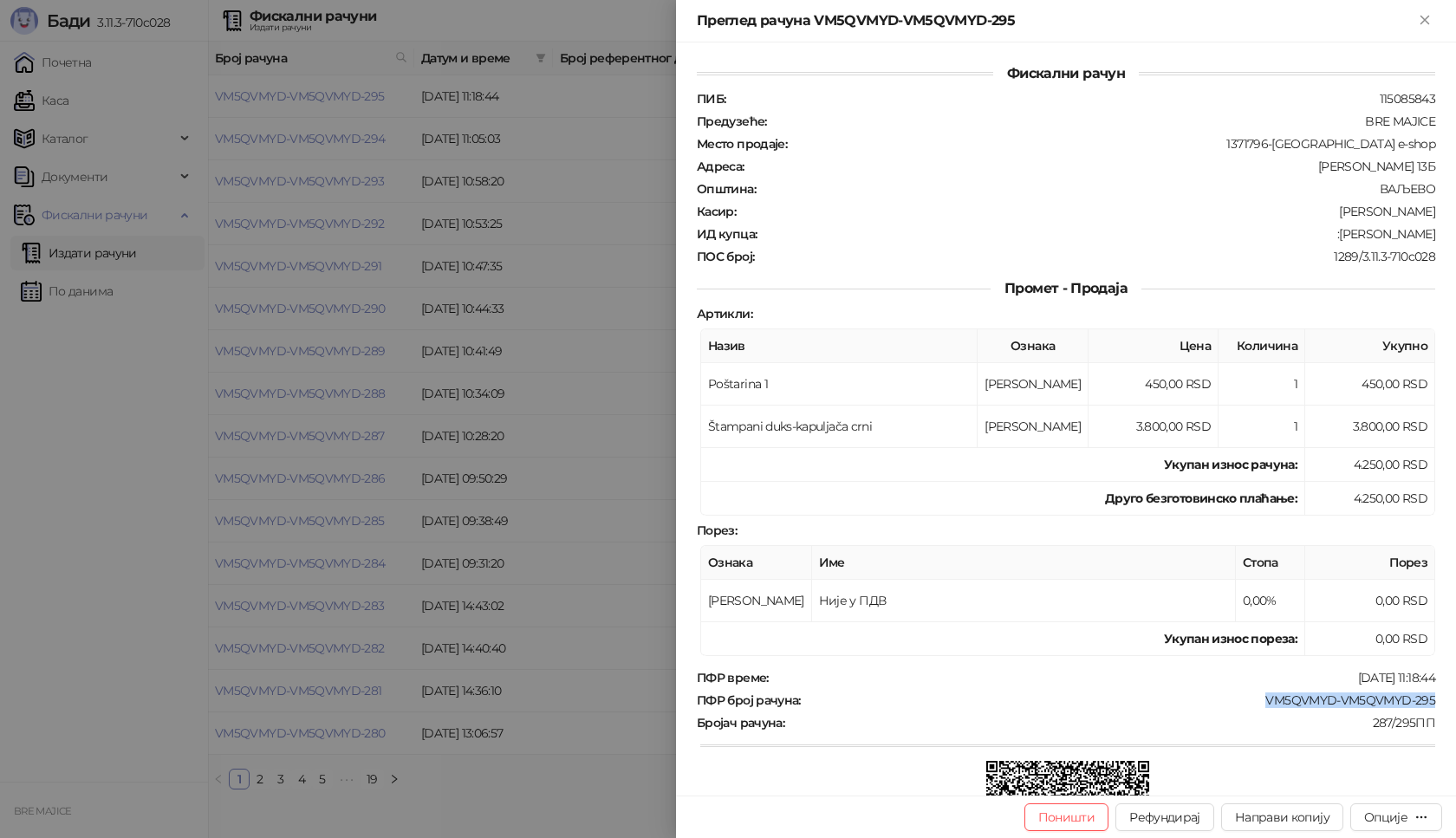
drag, startPoint x: 1422, startPoint y: 696, endPoint x: 1249, endPoint y: 696, distance: 173.0
click at [1249, 696] on div "ПФР број рачуна : VM5QVMYD-VM5QVMYD-295" at bounding box center [1066, 700] width 745 height 16
drag, startPoint x: 1420, startPoint y: 232, endPoint x: 1337, endPoint y: 235, distance: 83.1
click at [1337, 235] on div ":Maja Kovacevic" at bounding box center [1097, 234] width 679 height 16
click at [1427, 20] on icon "Close" at bounding box center [1425, 20] width 16 height 16
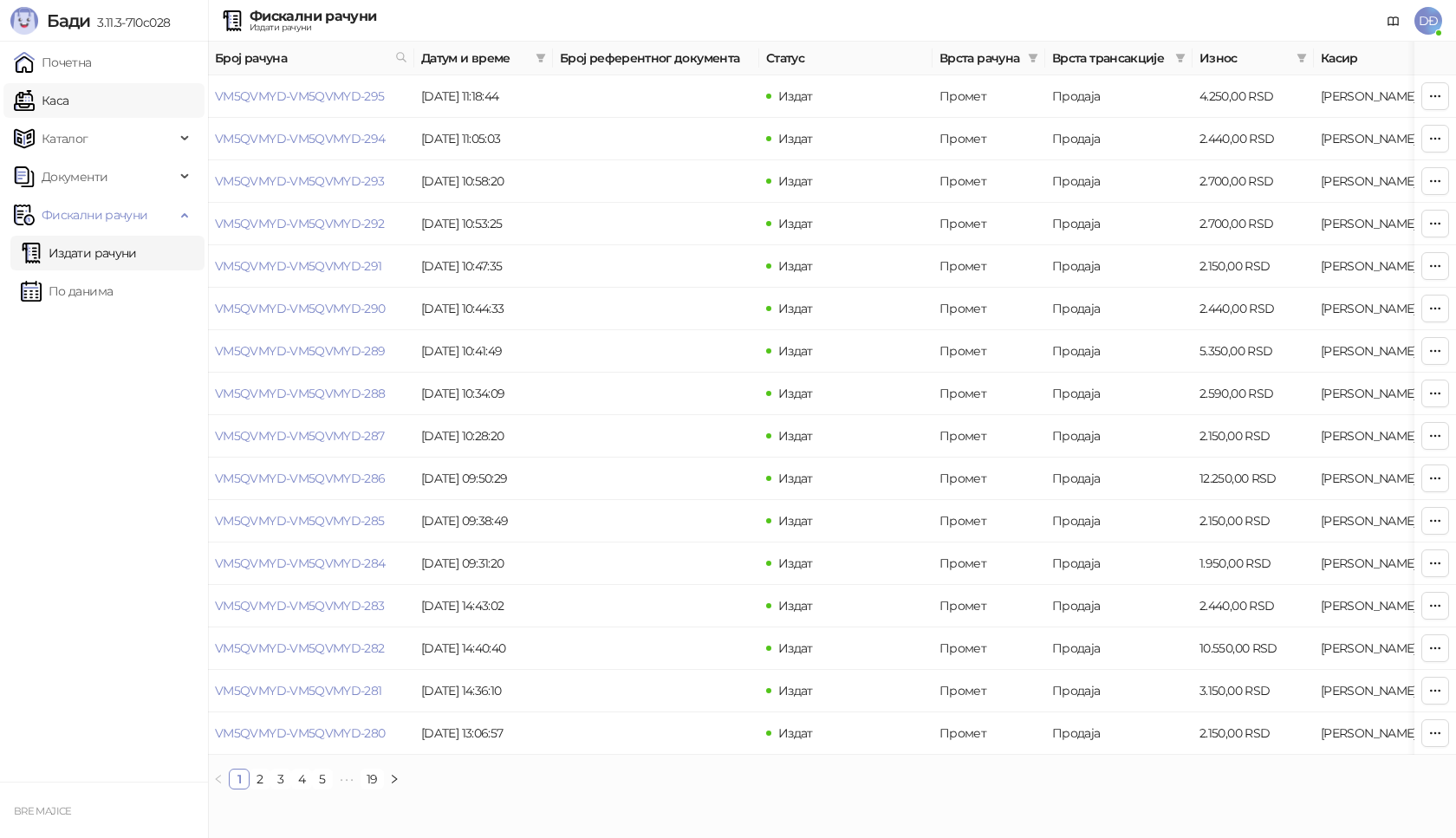
click at [68, 103] on link "Каса" at bounding box center [41, 100] width 55 height 34
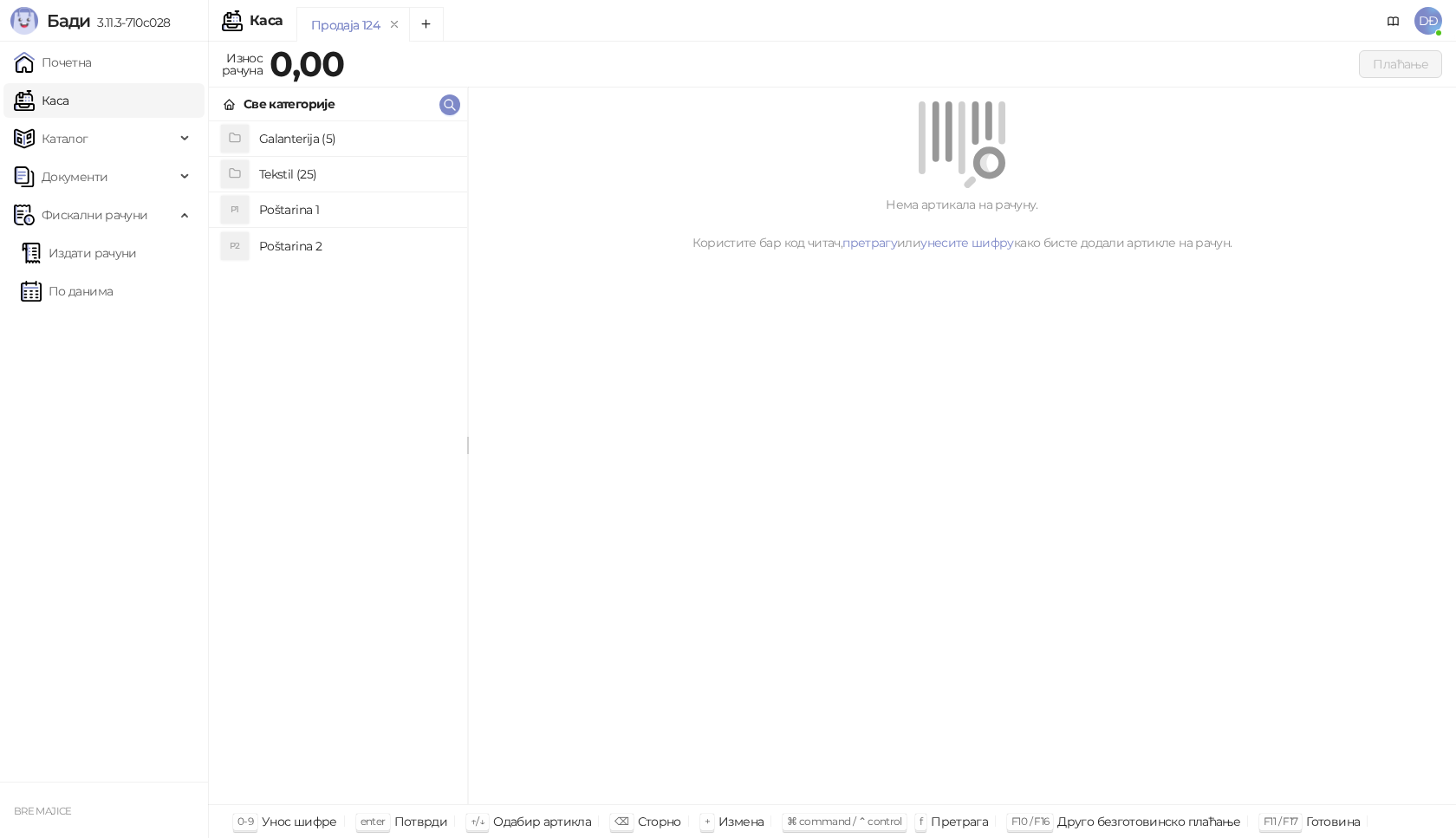
click at [287, 211] on h4 "Poštarina 1" at bounding box center [356, 209] width 195 height 27
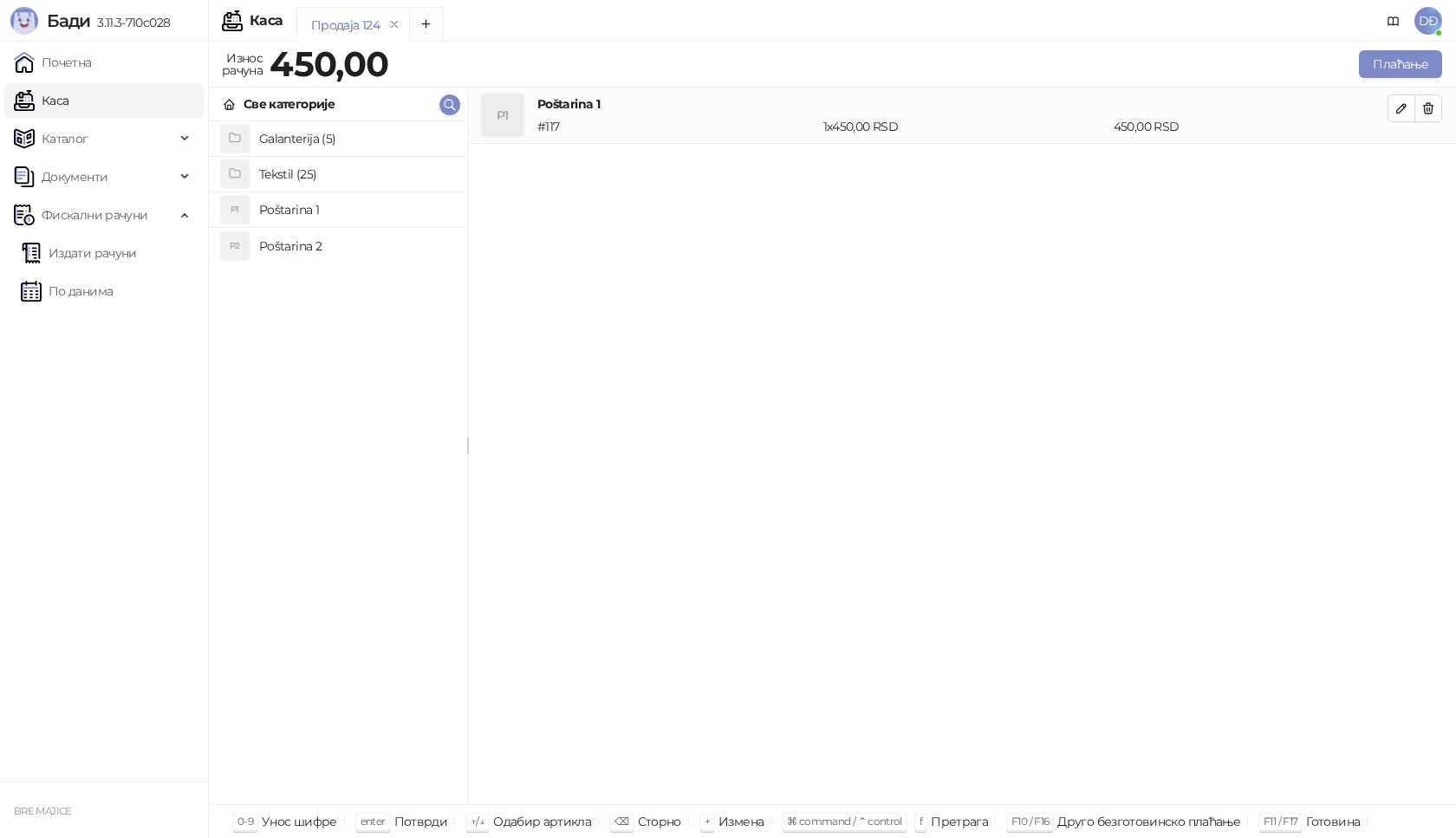
click at [291, 174] on h4 "Tekstil (25)" at bounding box center [356, 174] width 195 height 27
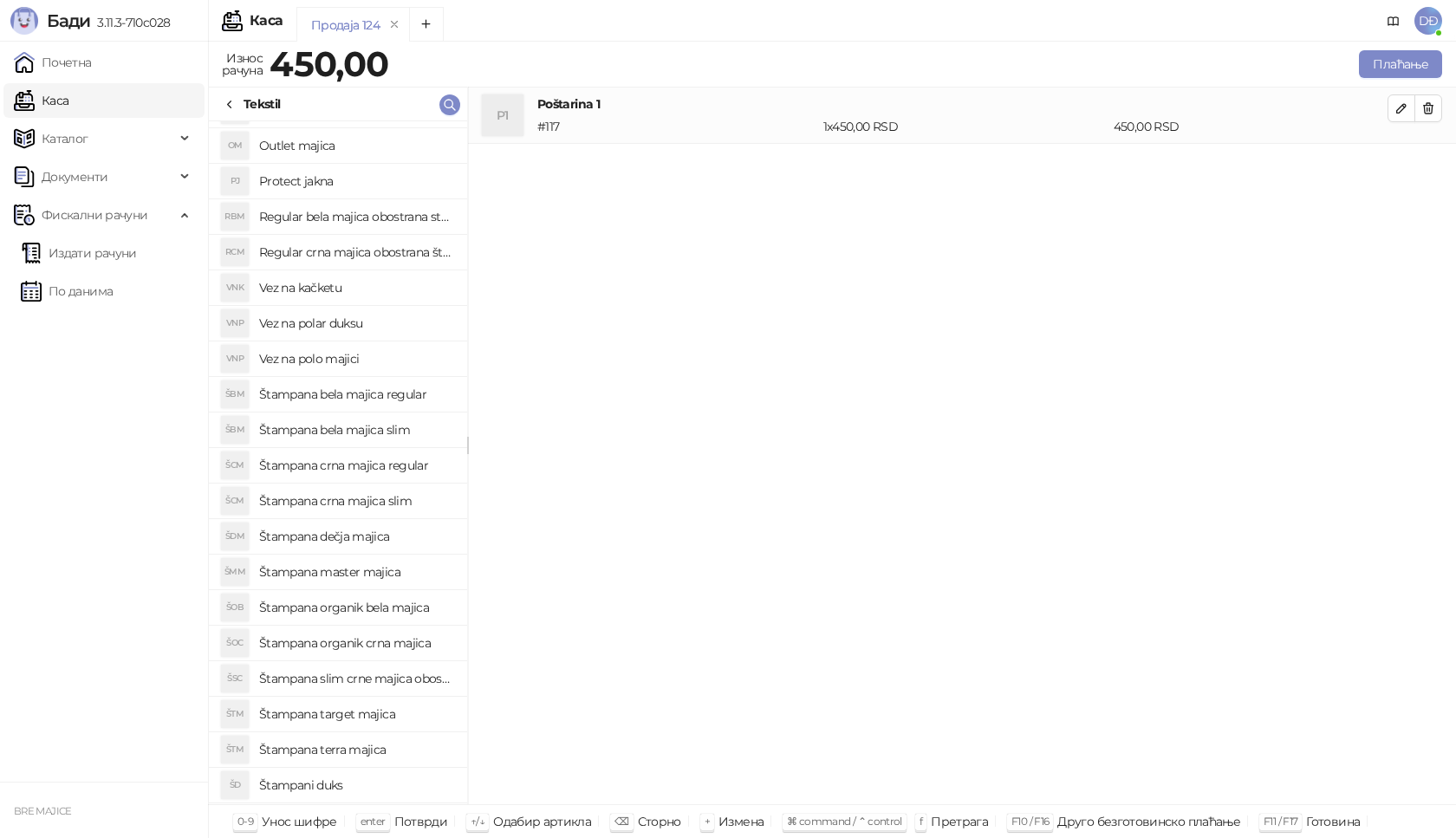
scroll to position [173, 0]
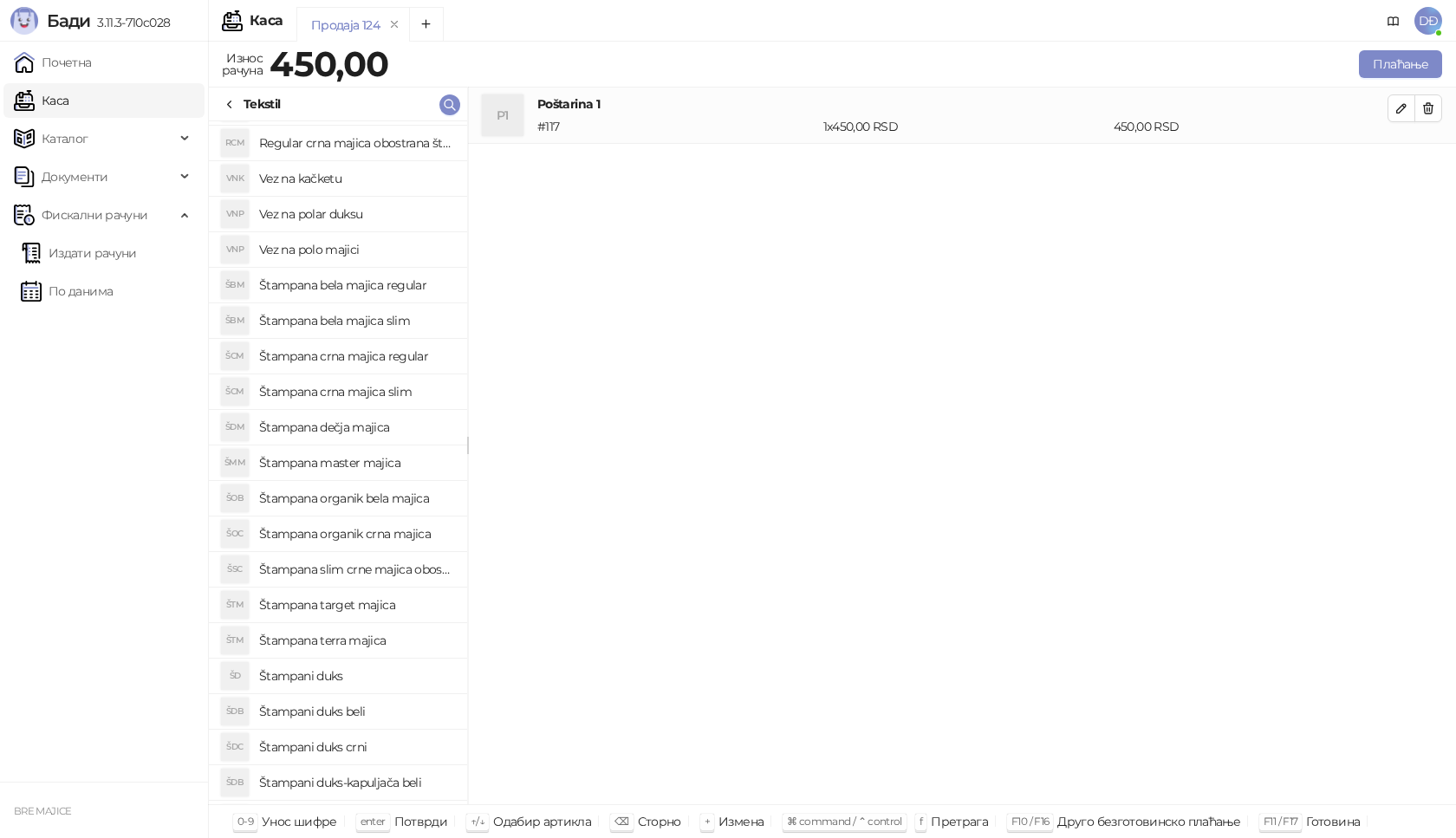
click at [384, 355] on h4 "Štampana crna majica regular" at bounding box center [356, 356] width 195 height 27
click at [1399, 163] on icon "button" at bounding box center [1401, 164] width 14 height 14
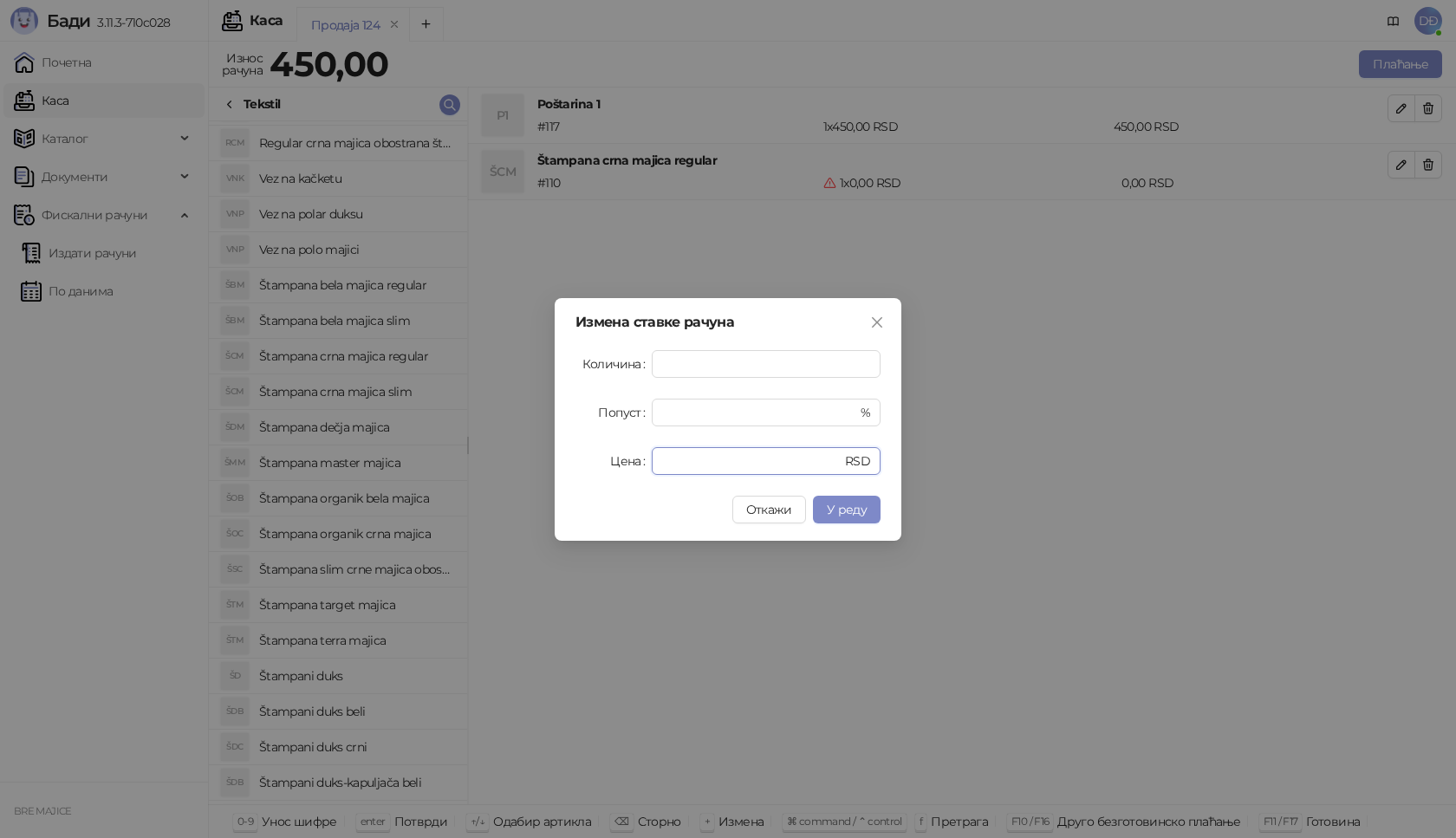
drag, startPoint x: 687, startPoint y: 470, endPoint x: 576, endPoint y: 467, distance: 111.0
click at [593, 472] on div "Цена * RSD" at bounding box center [728, 461] width 305 height 27
type input "****"
click at [860, 509] on span "У реду" at bounding box center [846, 509] width 40 height 16
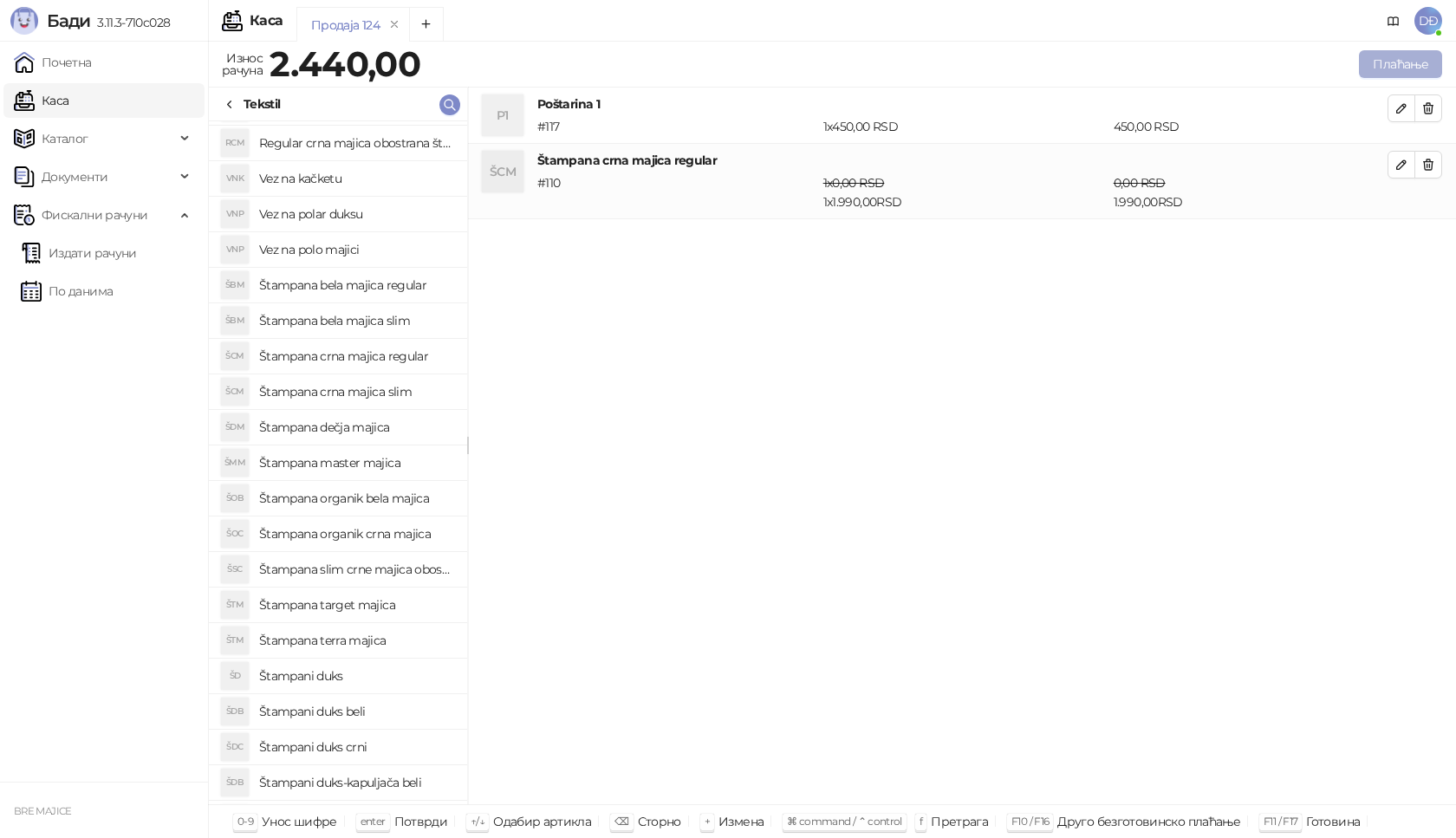
click at [1397, 59] on button "Плаћање" at bounding box center [1400, 64] width 83 height 27
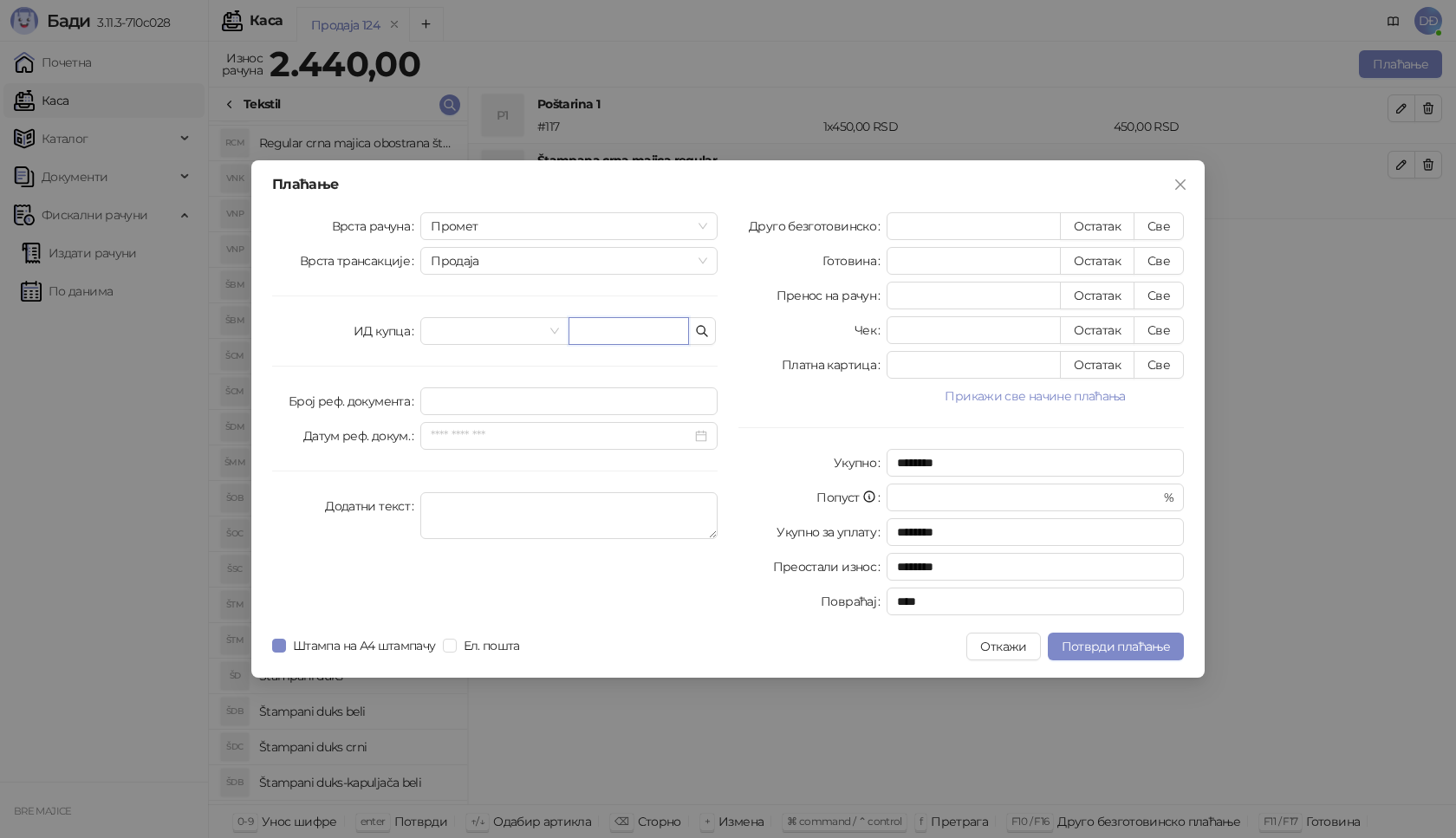
click at [625, 331] on input "text" at bounding box center [628, 331] width 120 height 27
paste input "**********"
type input "**********"
click at [1165, 229] on button "Све" at bounding box center [1158, 226] width 50 height 27
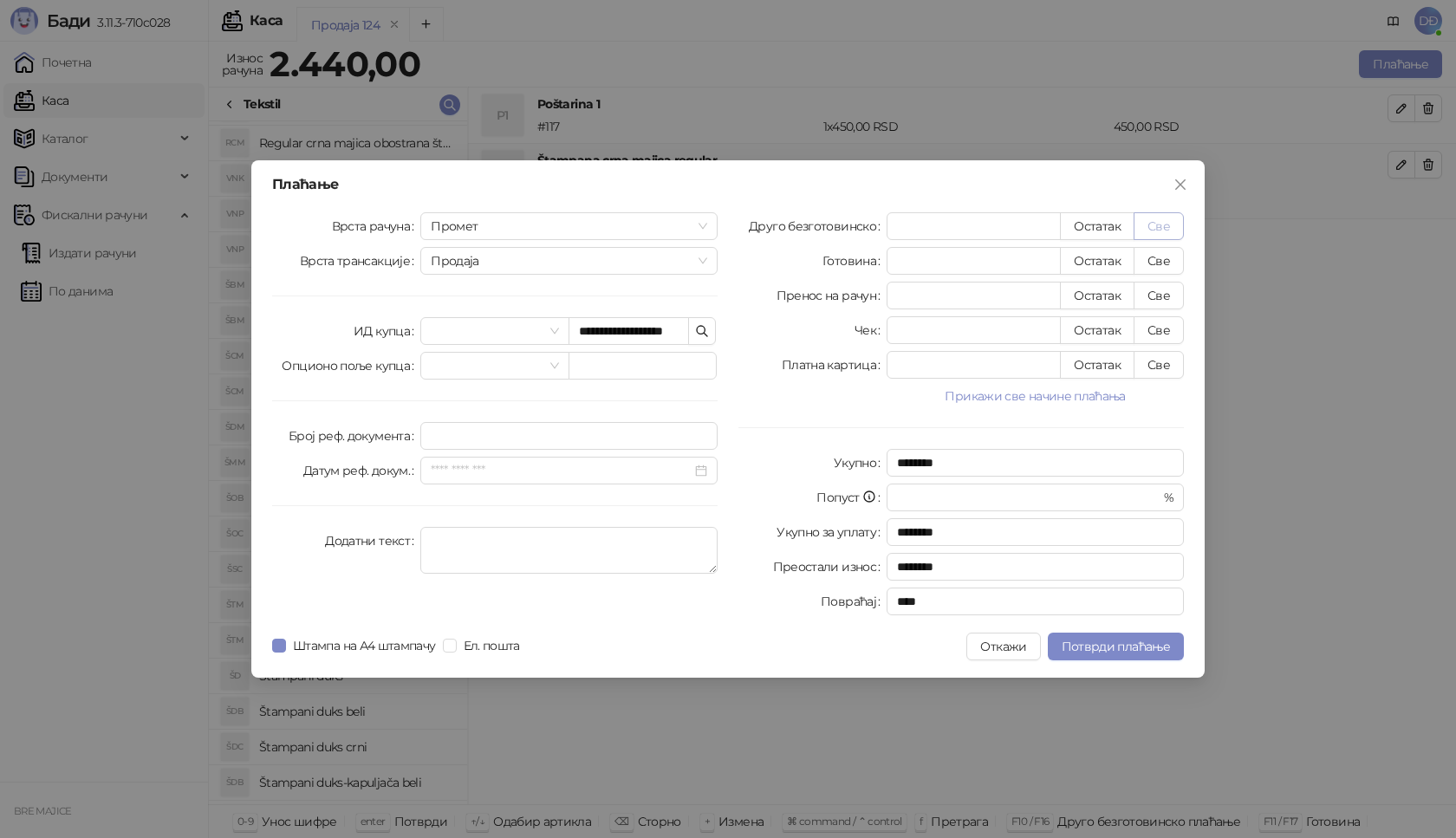
type input "****"
click at [1088, 651] on span "Потврди плаћање" at bounding box center [1116, 646] width 109 height 16
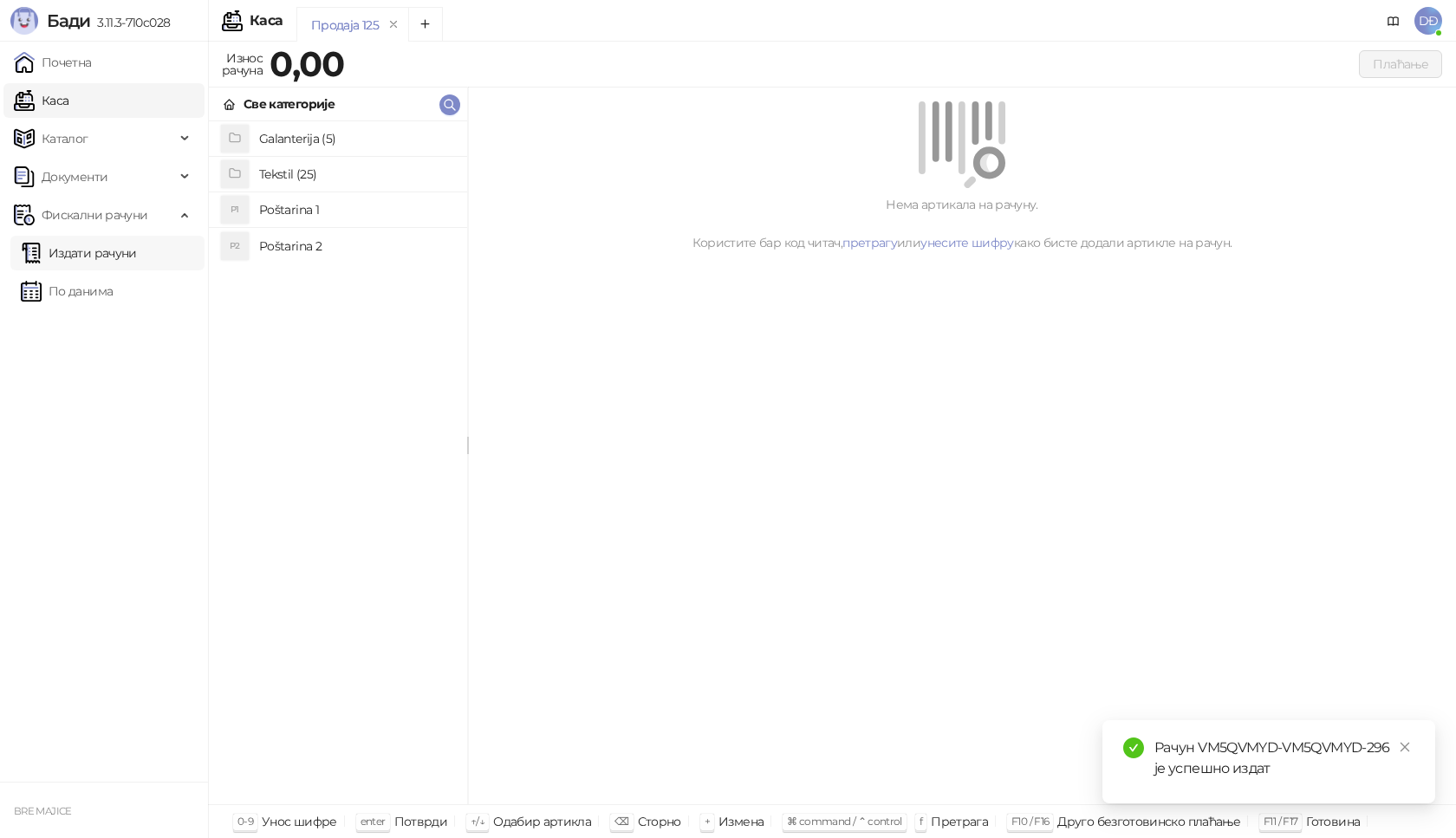
click at [119, 257] on link "Издати рачуни" at bounding box center [78, 252] width 116 height 34
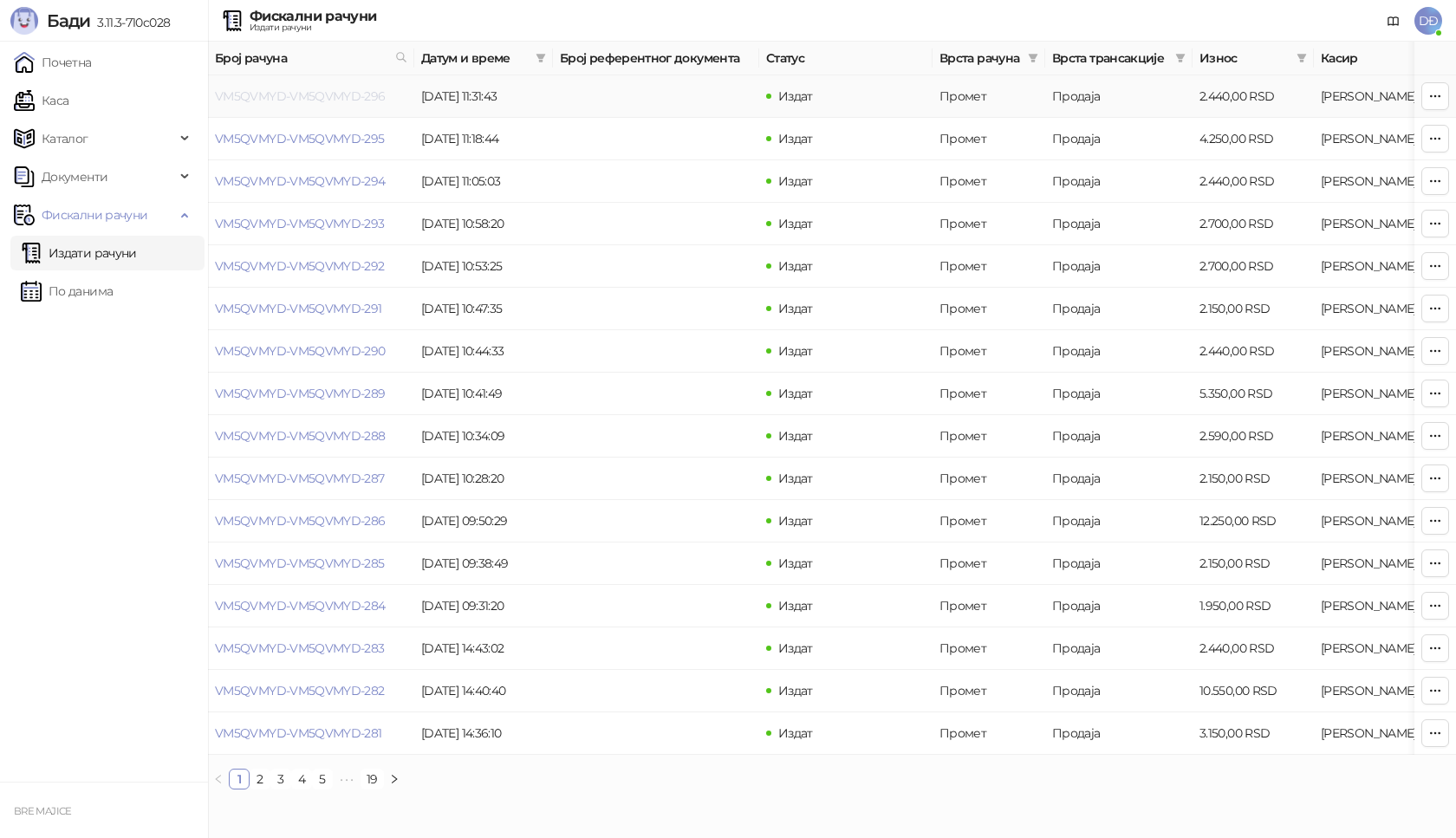
click at [347, 96] on link "VM5QVMYD-VM5QVMYD-296" at bounding box center [300, 96] width 171 height 16
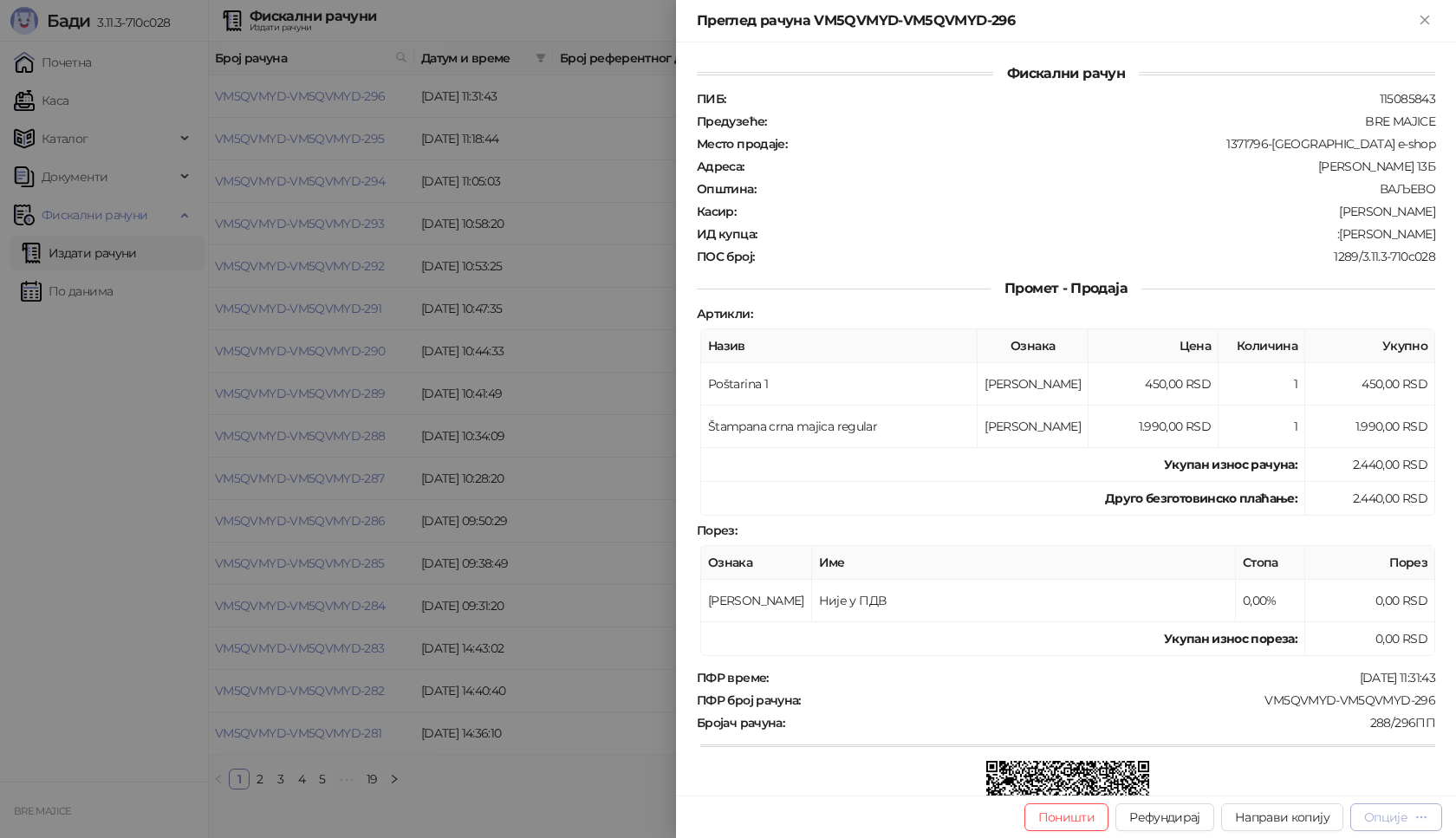
click at [1398, 815] on div "Опције" at bounding box center [1386, 817] width 43 height 16
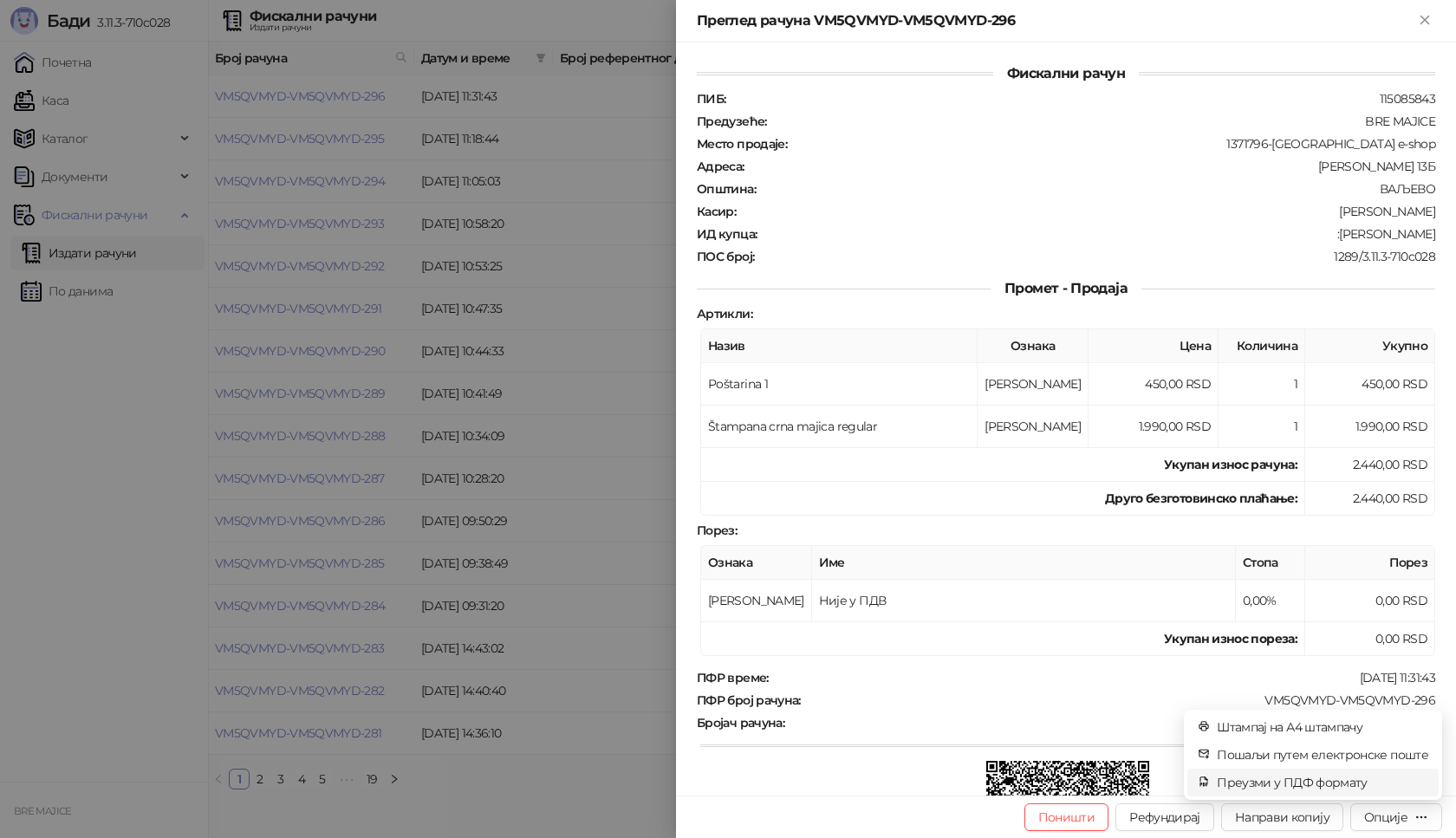
click at [1316, 785] on span "Преузми у ПДФ формату" at bounding box center [1322, 781] width 211 height 19
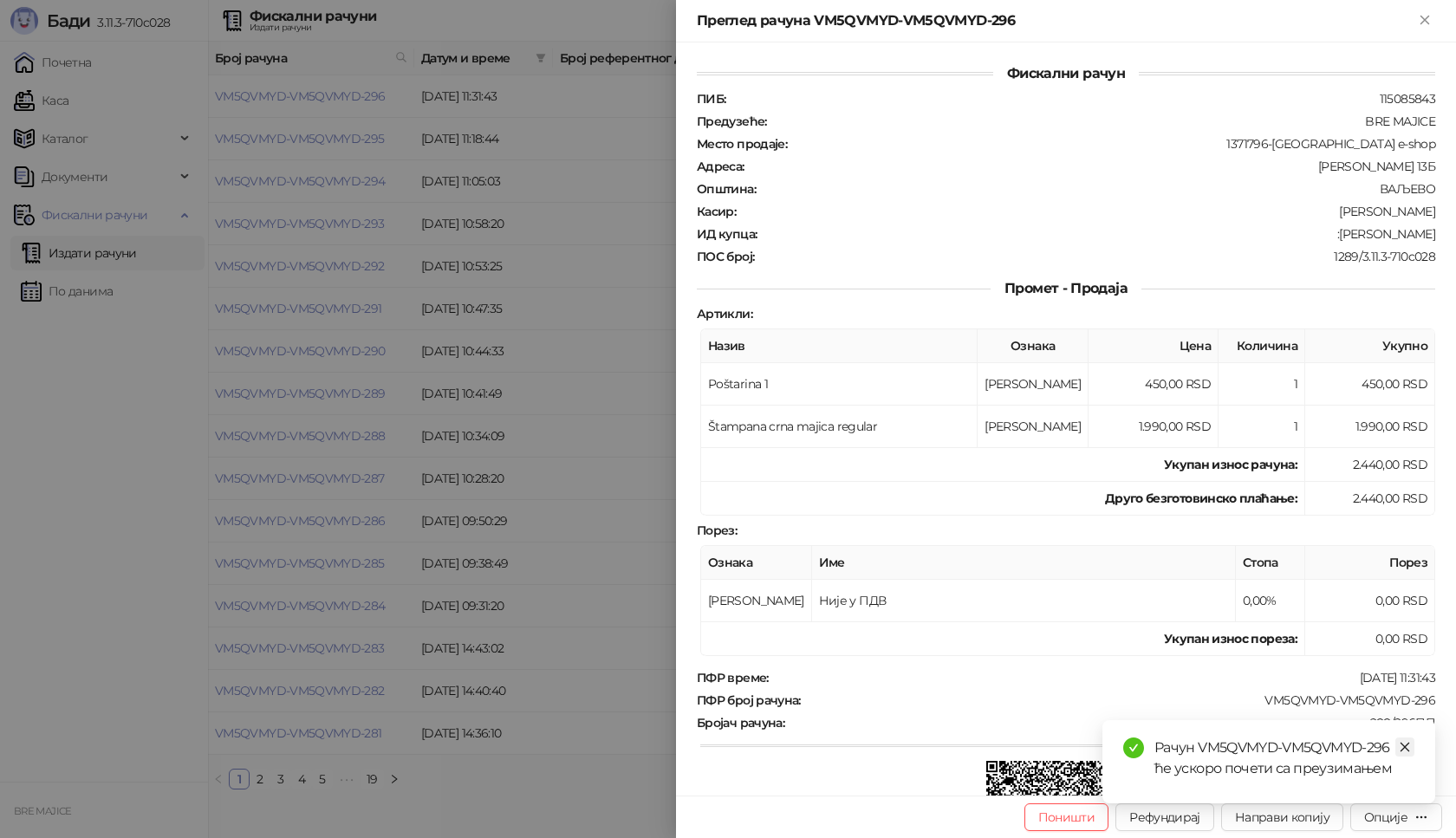
click at [1409, 750] on icon "close" at bounding box center [1404, 747] width 12 height 12
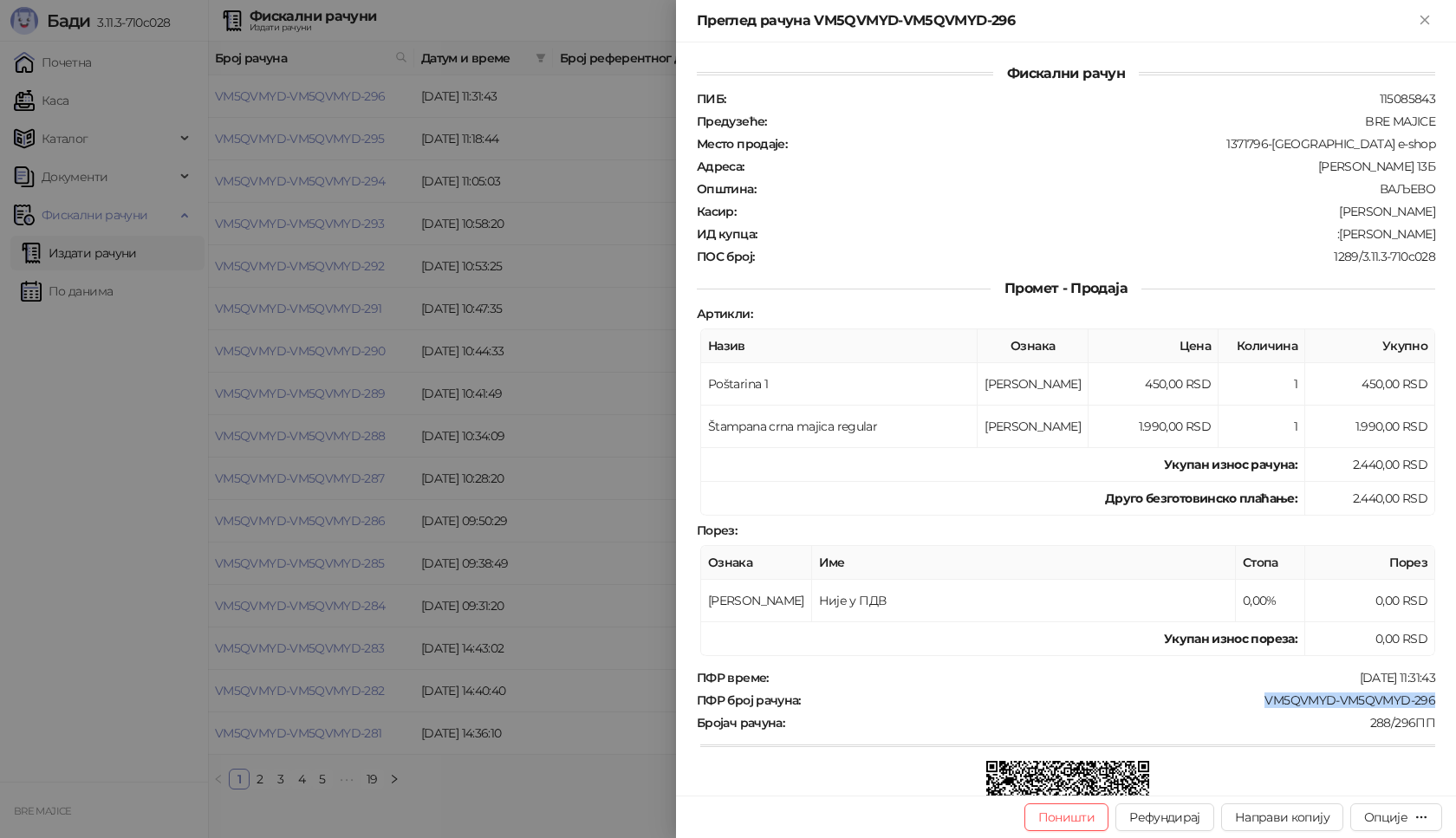
drag, startPoint x: 1422, startPoint y: 703, endPoint x: 1246, endPoint y: 703, distance: 176.0
click at [1246, 703] on div "ПФР број рачуна : VM5QVMYD-VM5QVMYD-296" at bounding box center [1066, 700] width 745 height 16
drag, startPoint x: 1426, startPoint y: 233, endPoint x: 1314, endPoint y: 240, distance: 112.2
click at [1314, 240] on div "Фискални рачун ПИБ : 115085843 Предузеће : BRE MAJICE Место продаје : 1371796-B…" at bounding box center [1066, 419] width 780 height 753
click at [1415, 30] on button "Close" at bounding box center [1424, 21] width 21 height 21
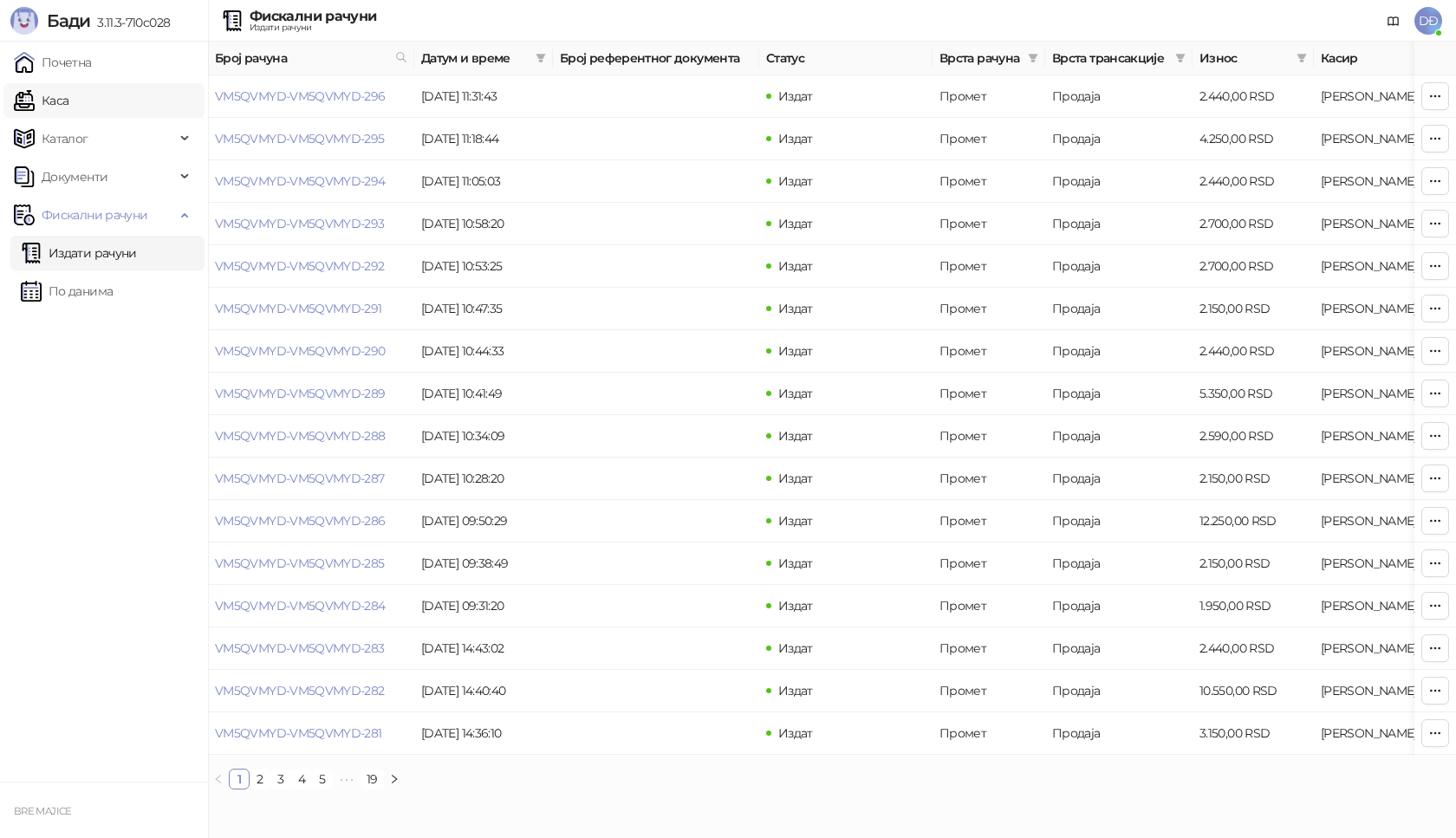
click at [68, 103] on link "Каса" at bounding box center [41, 100] width 55 height 34
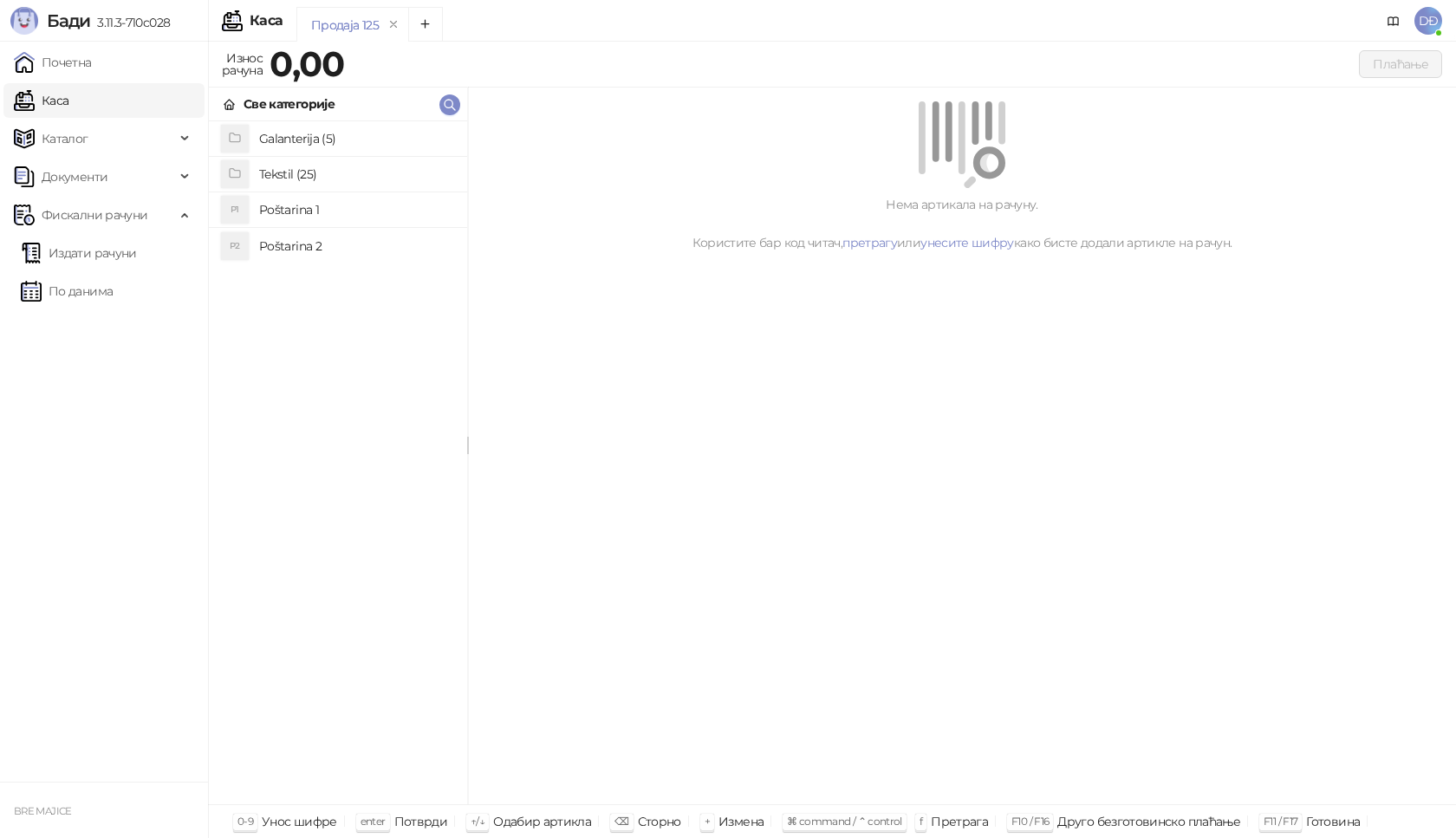
click at [297, 213] on h4 "Poštarina 1" at bounding box center [356, 209] width 195 height 27
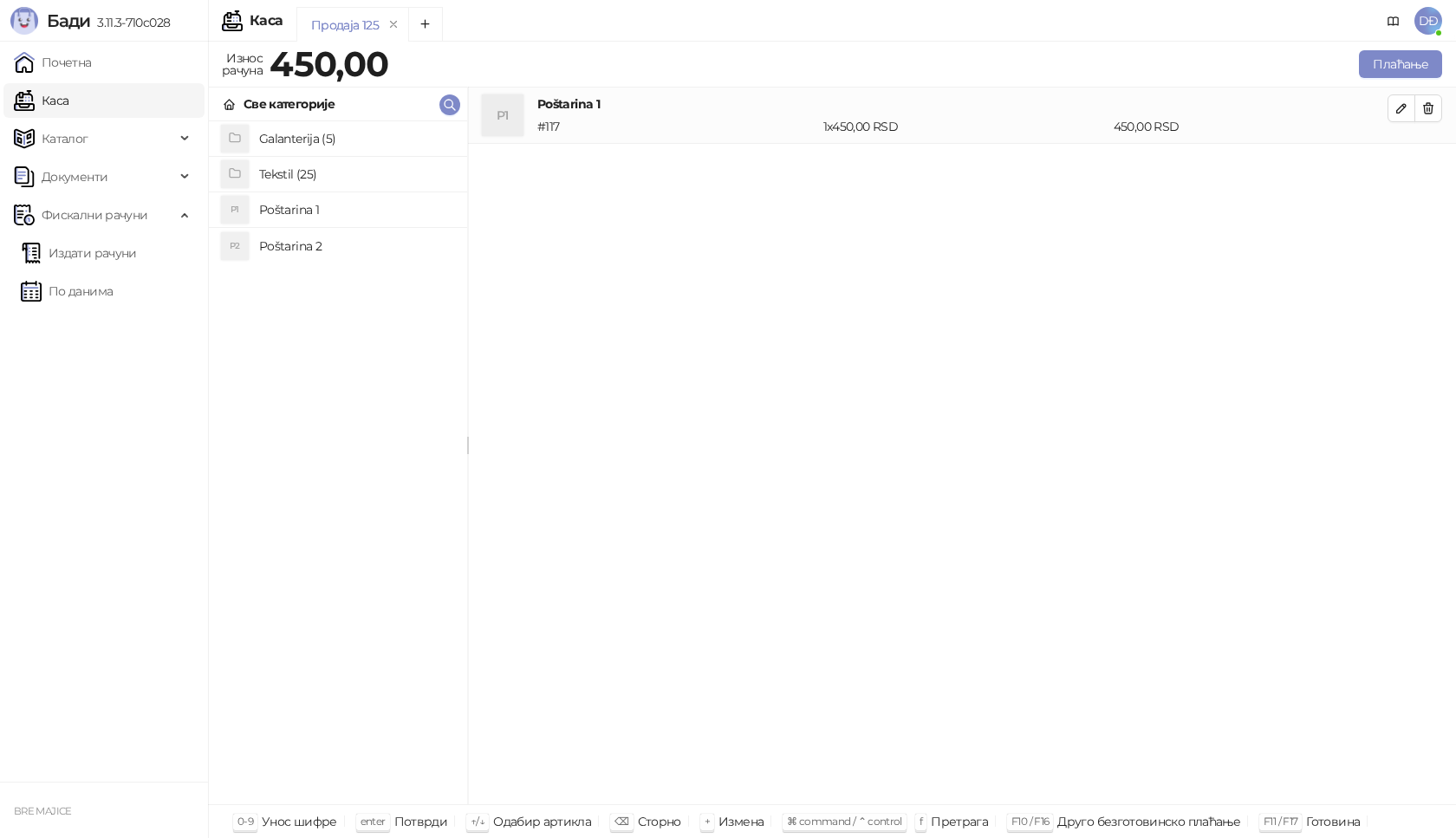
click at [286, 168] on h4 "Tekstil (25)" at bounding box center [356, 174] width 195 height 27
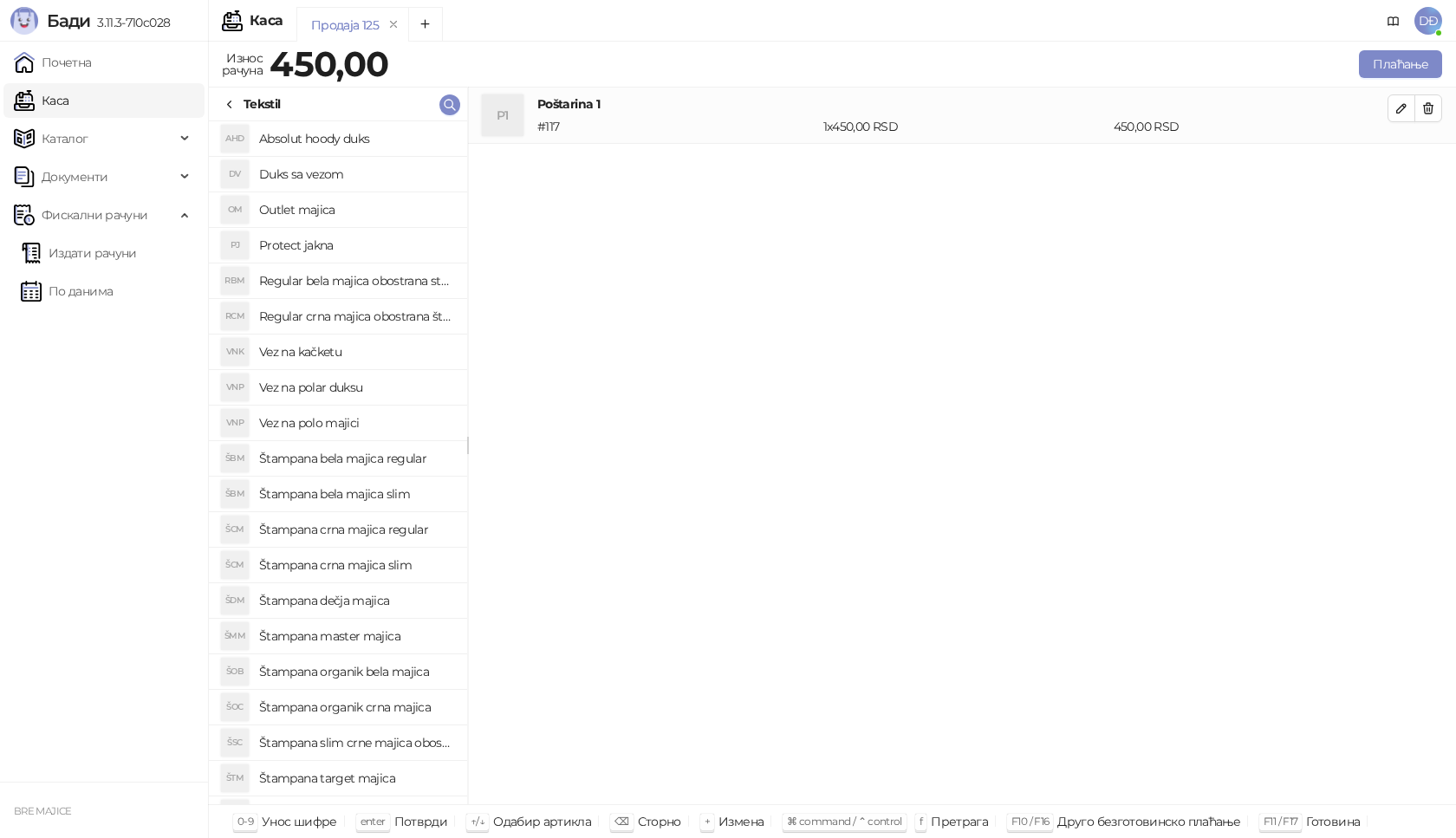
click at [354, 566] on h4 "Štampana crna majica slim" at bounding box center [356, 565] width 195 height 27
click at [1401, 160] on icon "button" at bounding box center [1401, 164] width 14 height 14
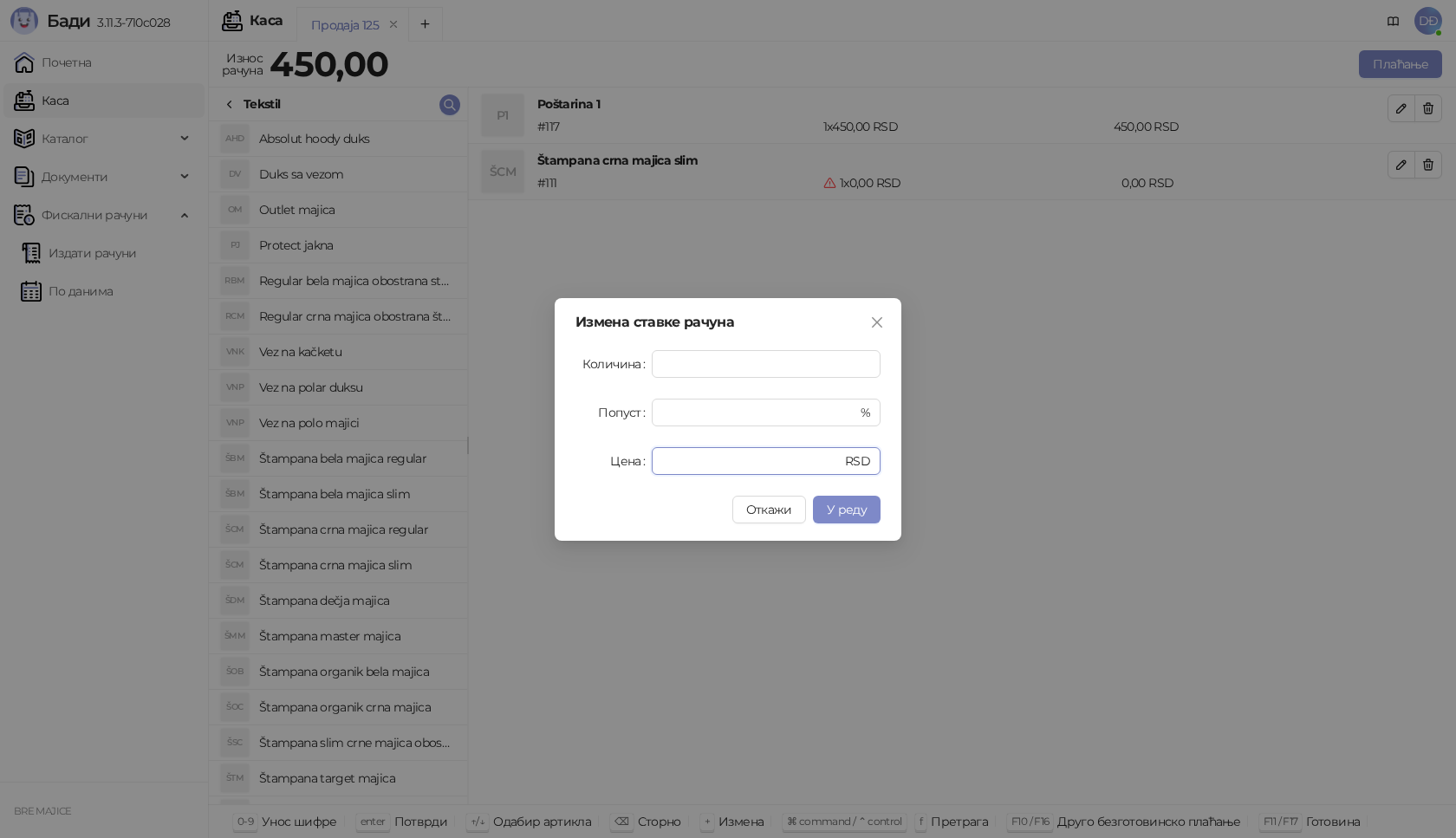
drag, startPoint x: 698, startPoint y: 465, endPoint x: 543, endPoint y: 469, distance: 155.1
click at [570, 470] on div "Измена ставке рачуна Количина * Попуст * % Цена * RSD Откажи У реду" at bounding box center [728, 419] width 346 height 243
type input "****"
click at [858, 525] on div "Измена ставке рачуна Количина * Попуст * % Цена **** RSD Откажи У реду" at bounding box center [728, 419] width 346 height 243
click at [860, 515] on span "У реду" at bounding box center [846, 509] width 40 height 16
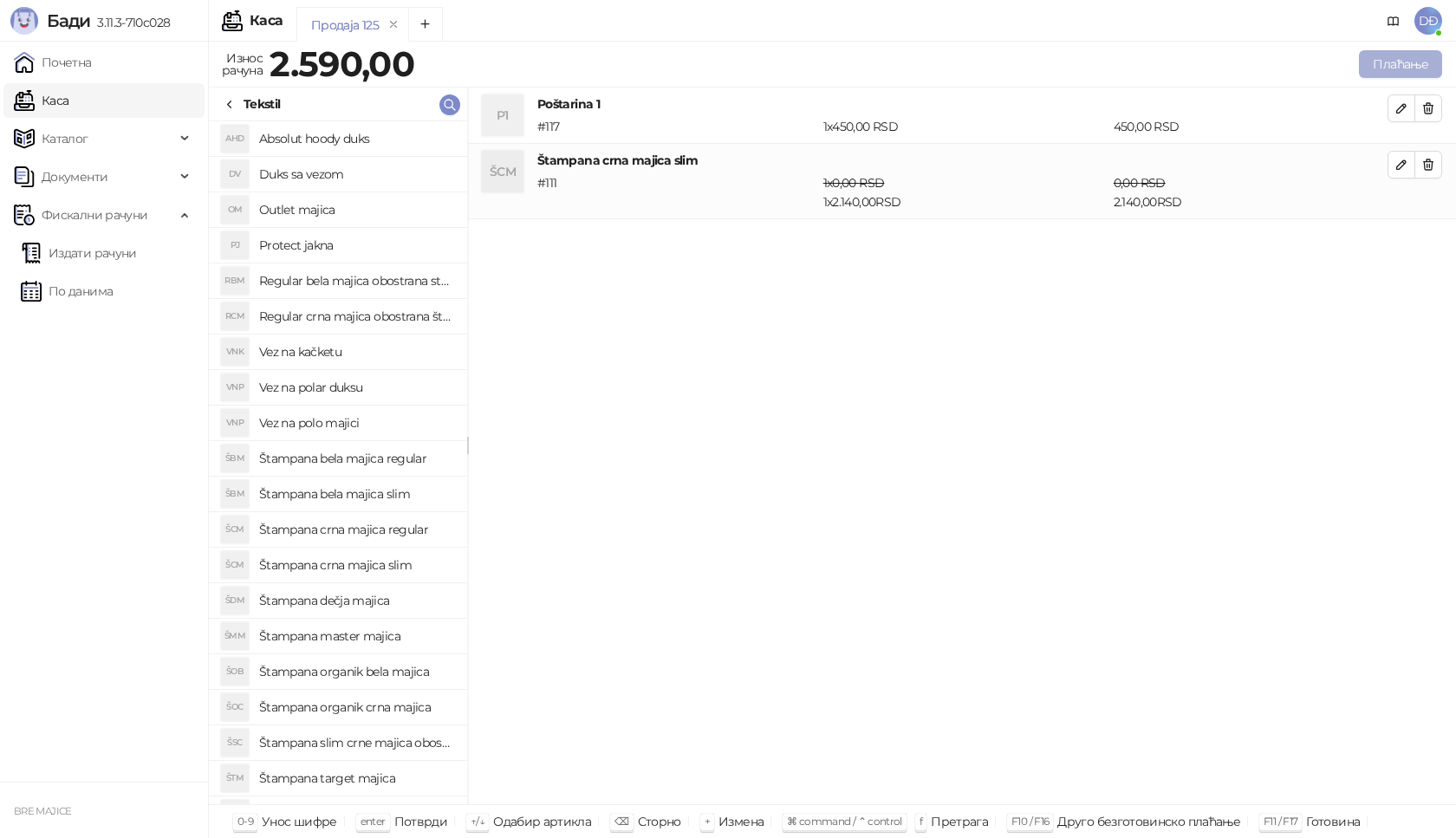
click at [1390, 63] on button "Плаћање" at bounding box center [1400, 64] width 83 height 27
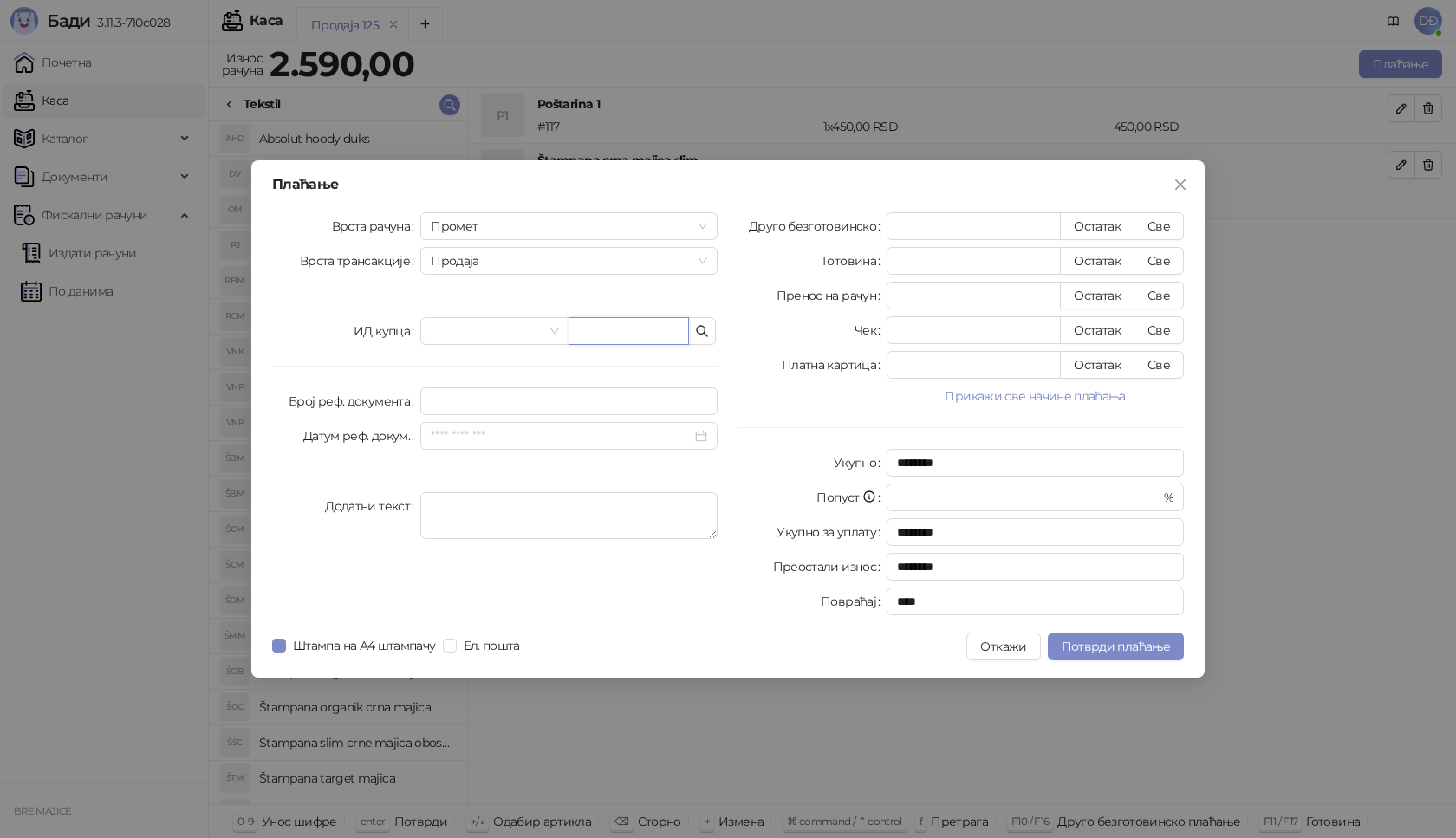
click at [595, 336] on input "text" at bounding box center [628, 331] width 120 height 27
paste input "**********"
type input "**********"
click at [1151, 229] on button "Све" at bounding box center [1158, 226] width 50 height 27
type input "****"
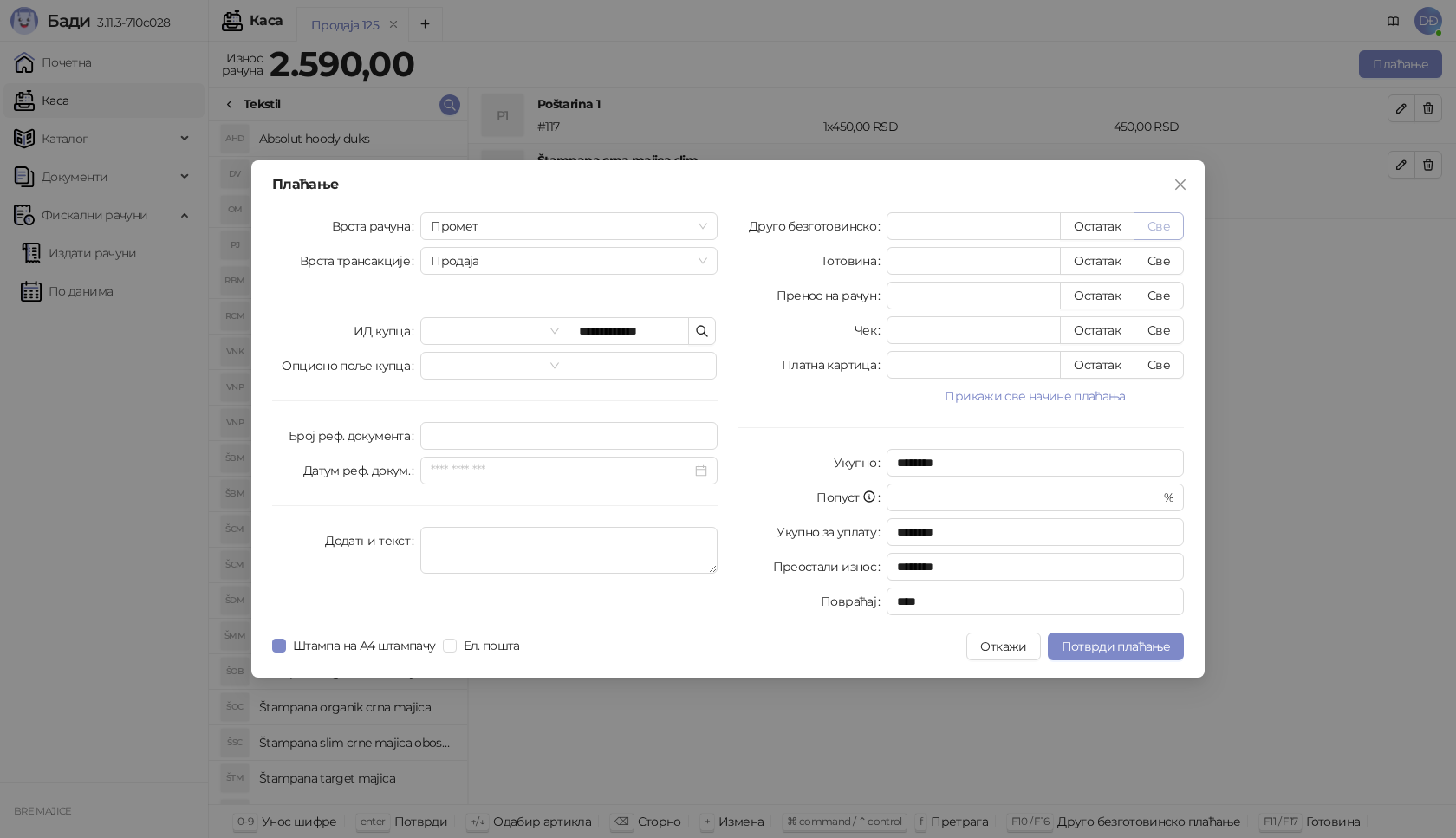
type input "****"
click at [1083, 649] on span "Потврди плаћање" at bounding box center [1116, 646] width 109 height 16
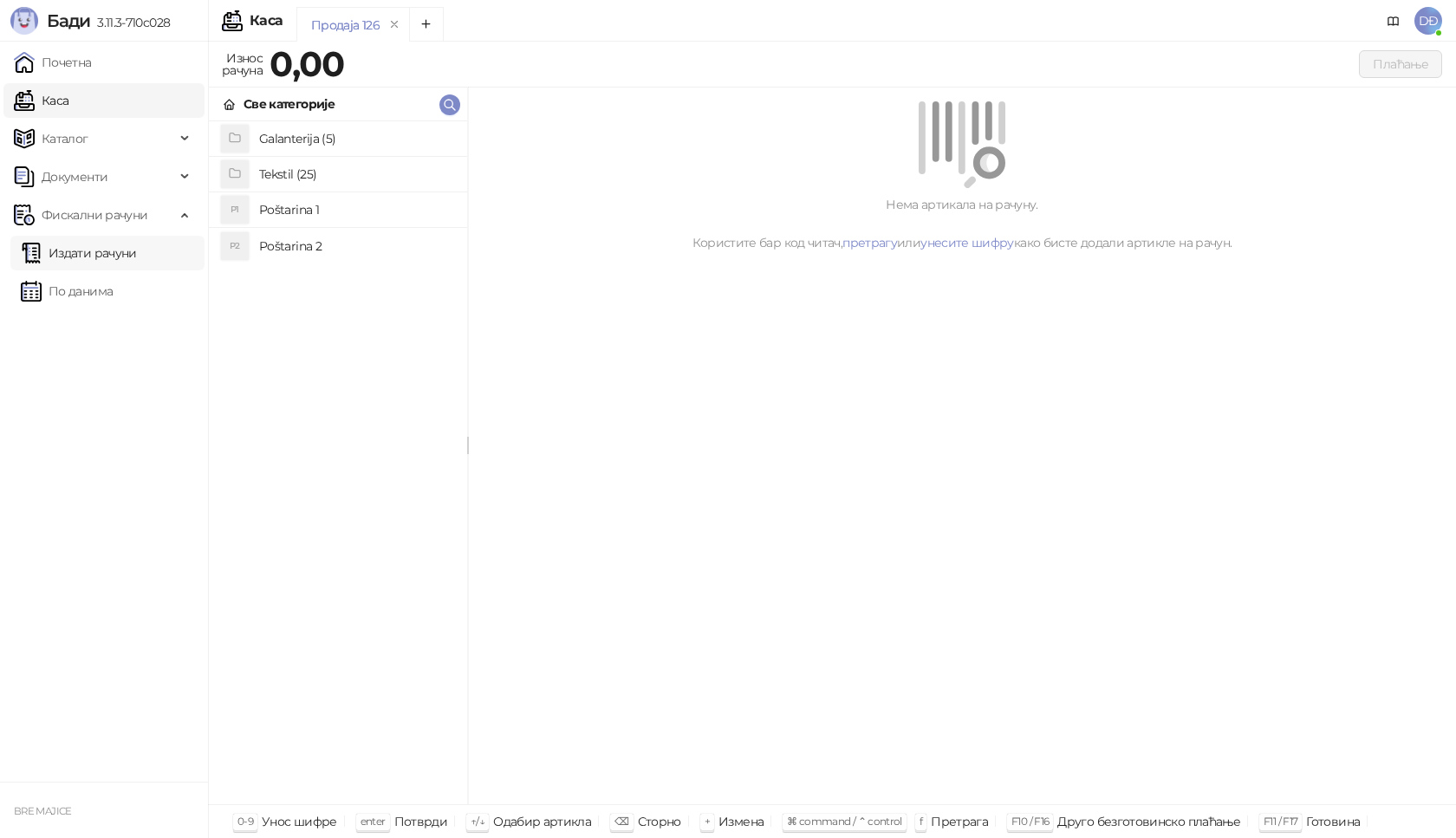
click at [95, 255] on link "Издати рачуни" at bounding box center [78, 252] width 116 height 34
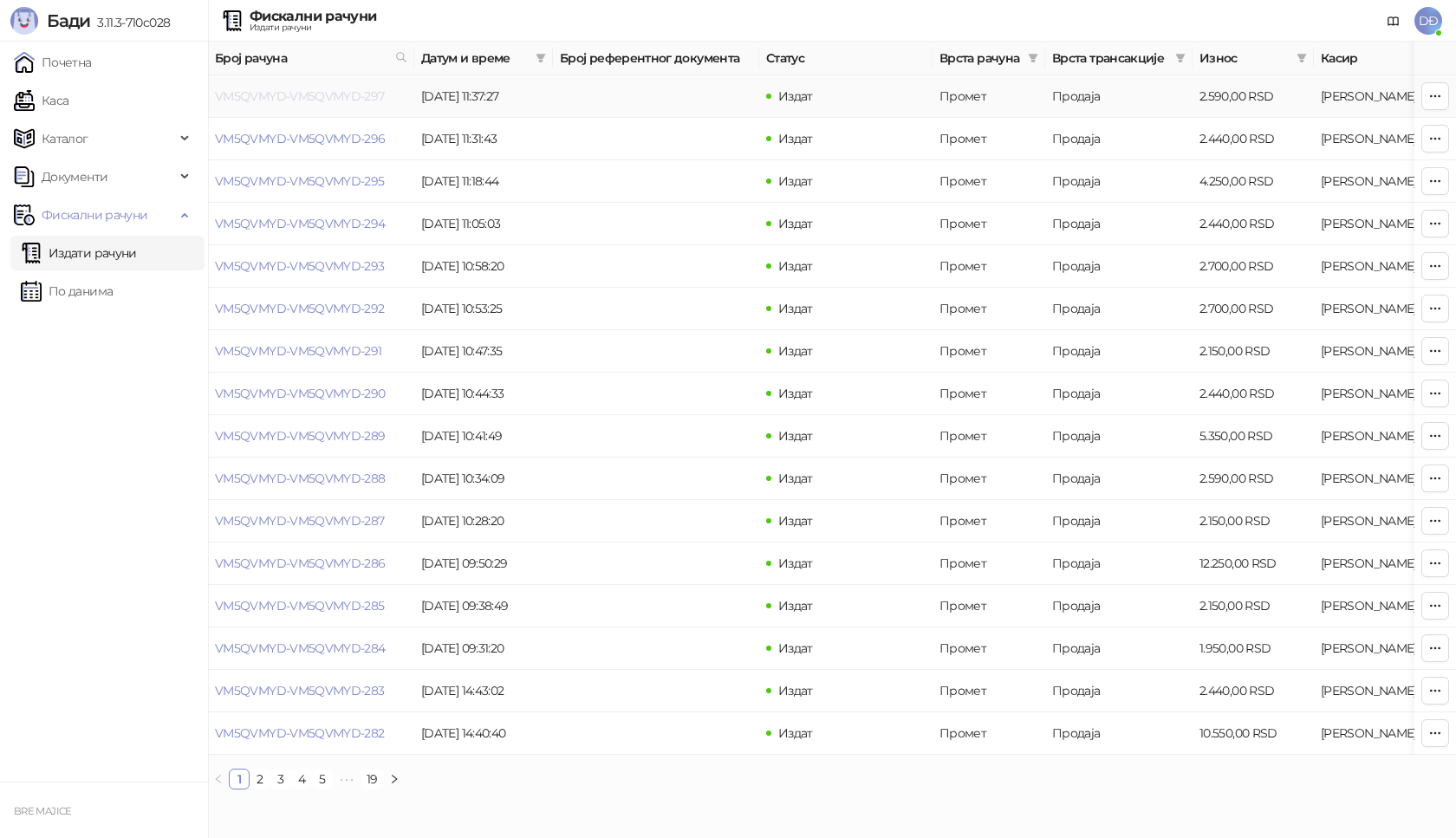
click at [335, 95] on link "VM5QVMYD-VM5QVMYD-297" at bounding box center [300, 96] width 170 height 16
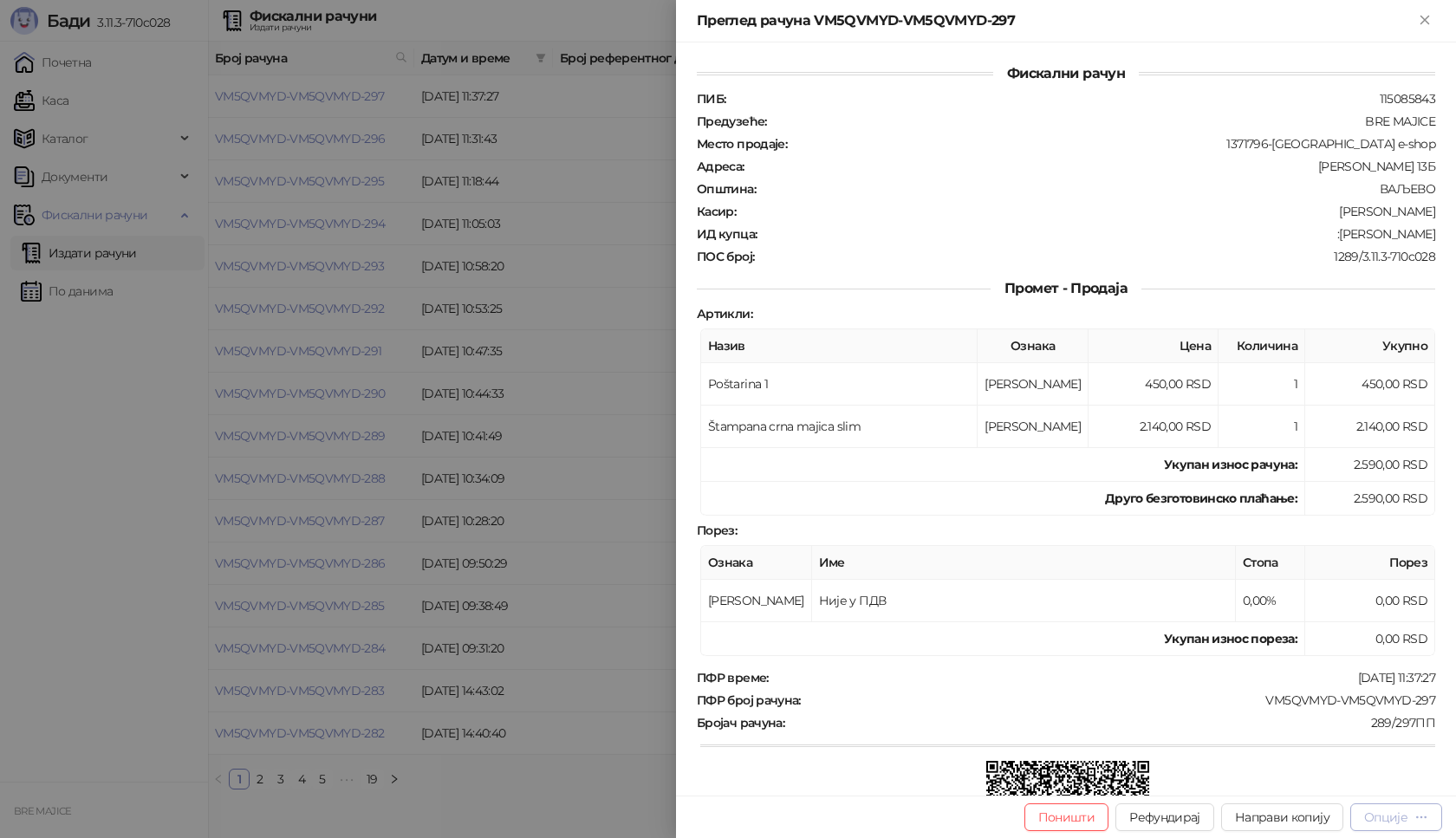
click at [1391, 820] on div "Опције" at bounding box center [1386, 817] width 43 height 16
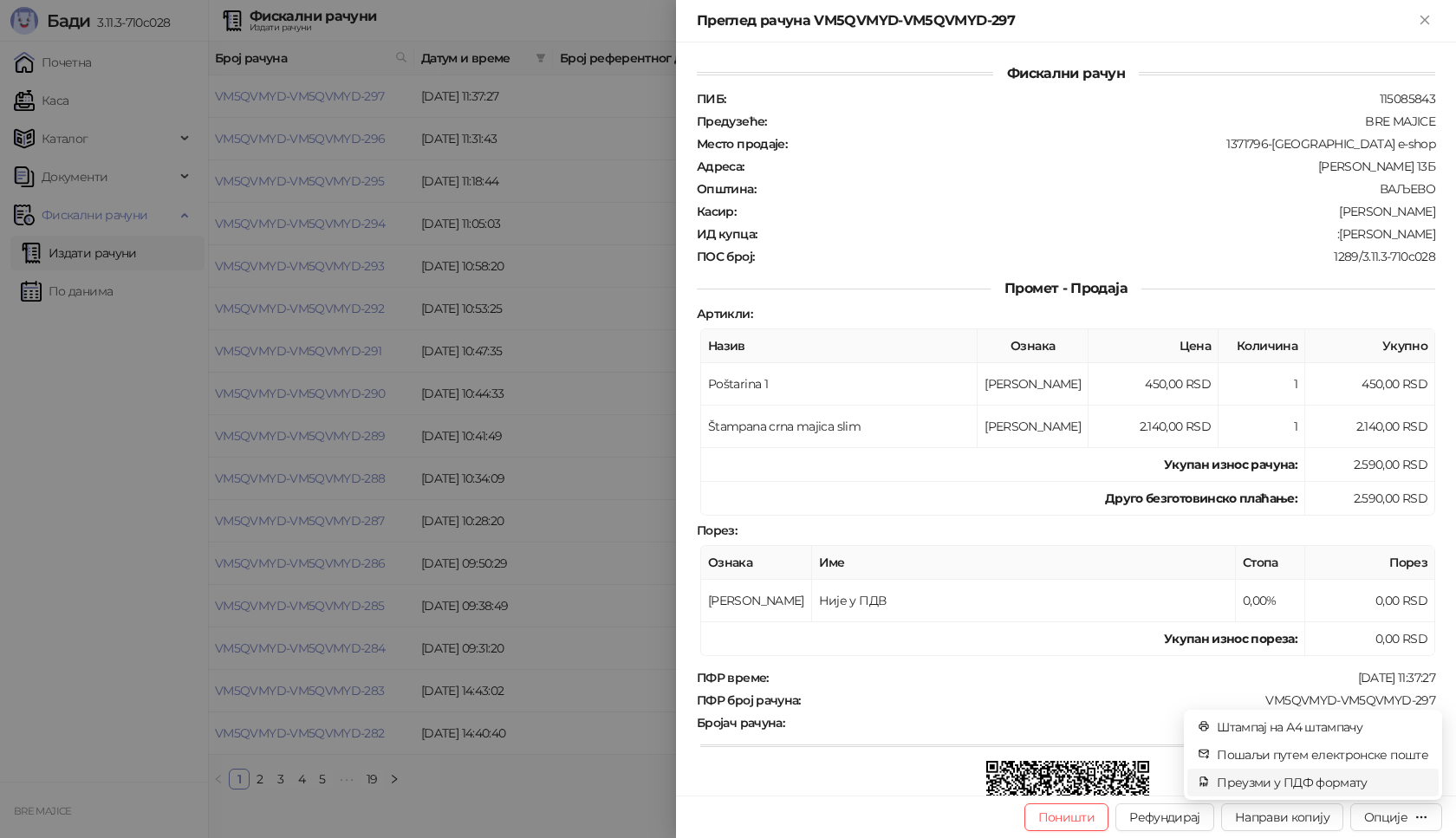
click at [1329, 782] on span "Преузми у ПДФ формату" at bounding box center [1322, 781] width 211 height 19
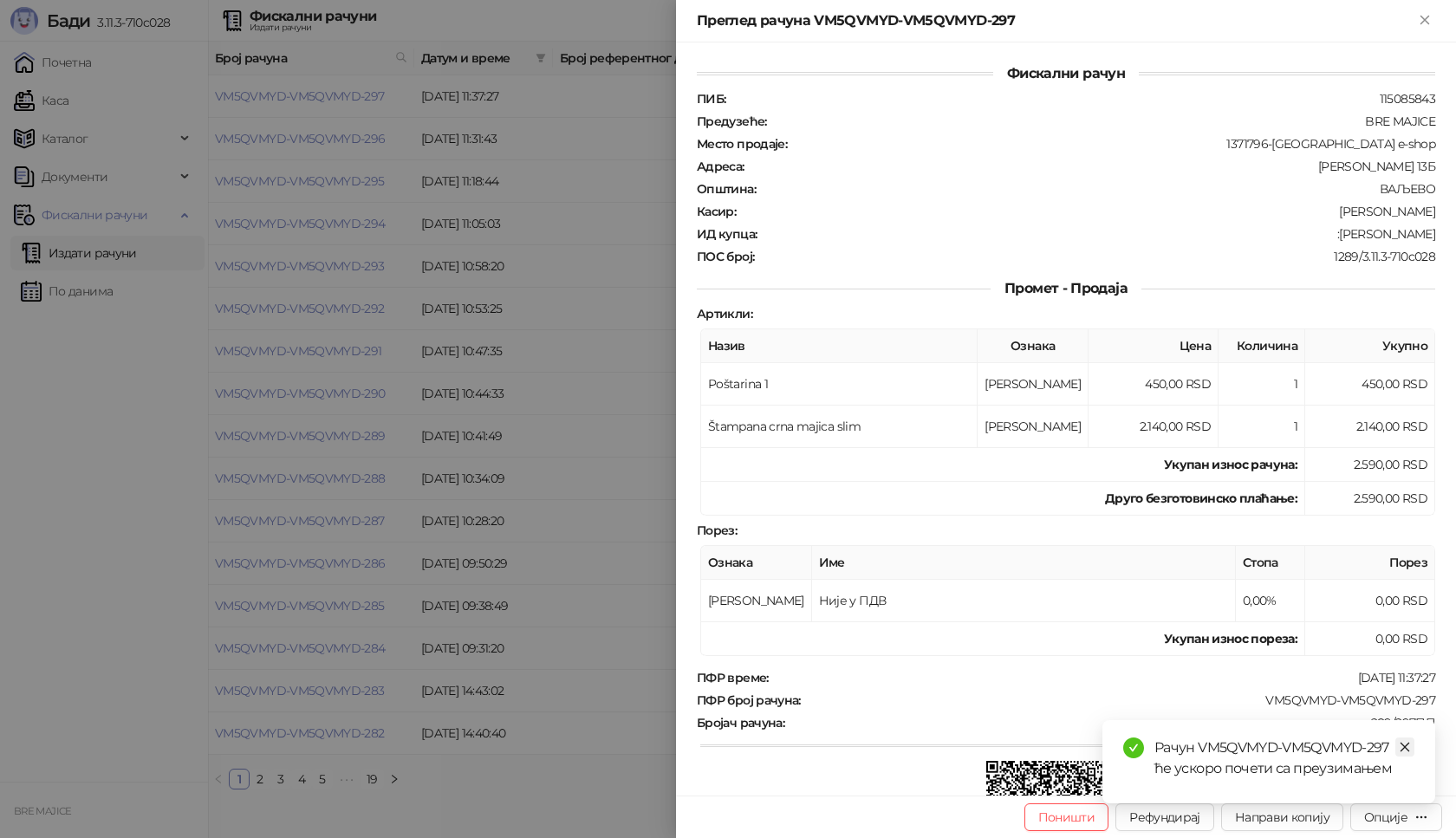
click at [1407, 746] on icon "close" at bounding box center [1404, 747] width 12 height 12
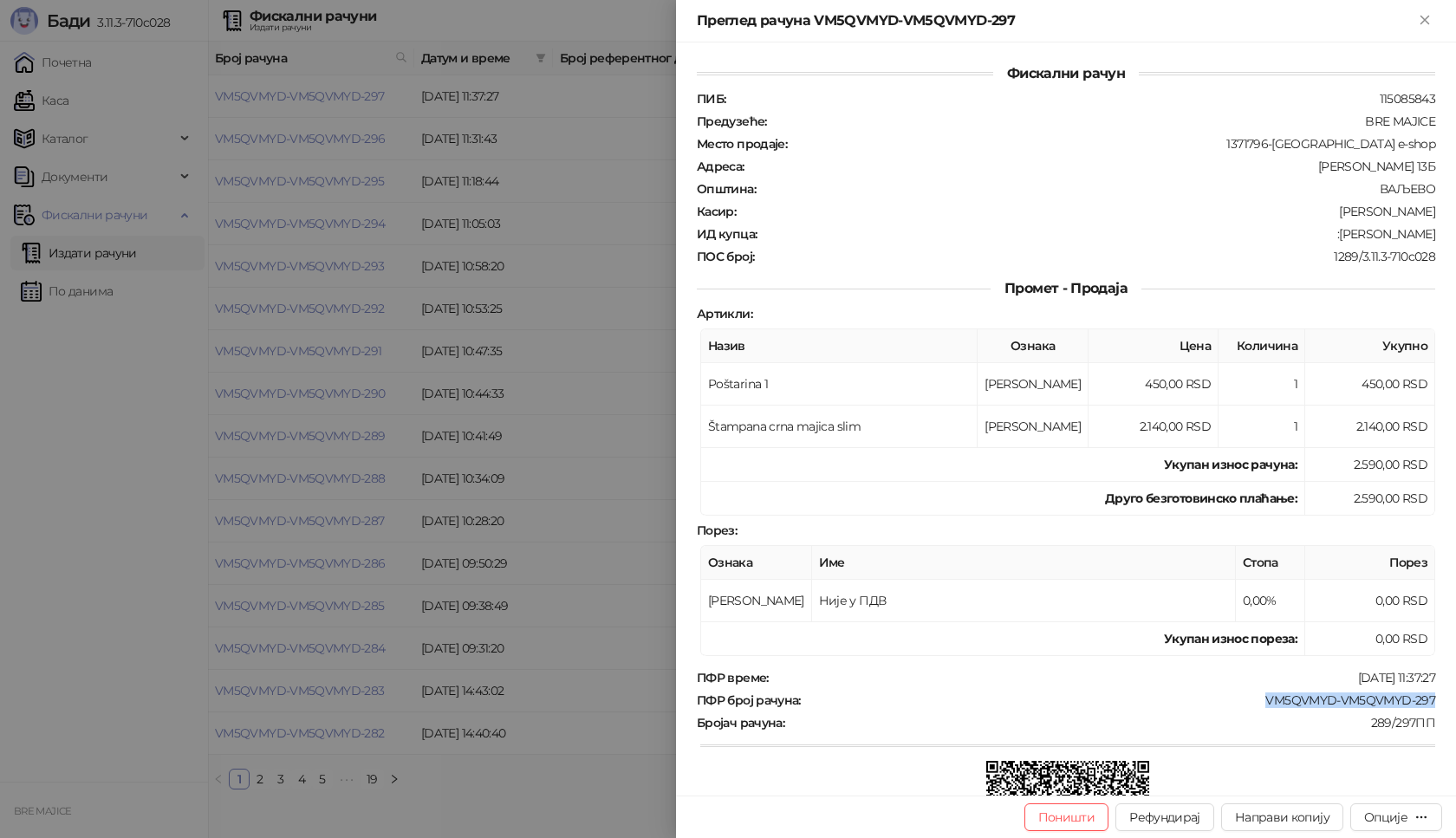
drag, startPoint x: 1379, startPoint y: 699, endPoint x: 1240, endPoint y: 706, distance: 139.2
click at [1245, 704] on div "Фискални рачун ПИБ : 115085843 Предузеће : BRE MAJICE Место продаје : 1371796-B…" at bounding box center [1066, 419] width 780 height 753
drag, startPoint x: 1419, startPoint y: 233, endPoint x: 1339, endPoint y: 239, distance: 80.2
click at [1339, 239] on div ":Vuk Obradovic" at bounding box center [1097, 234] width 679 height 16
click at [1424, 21] on icon "Close" at bounding box center [1424, 20] width 8 height 8
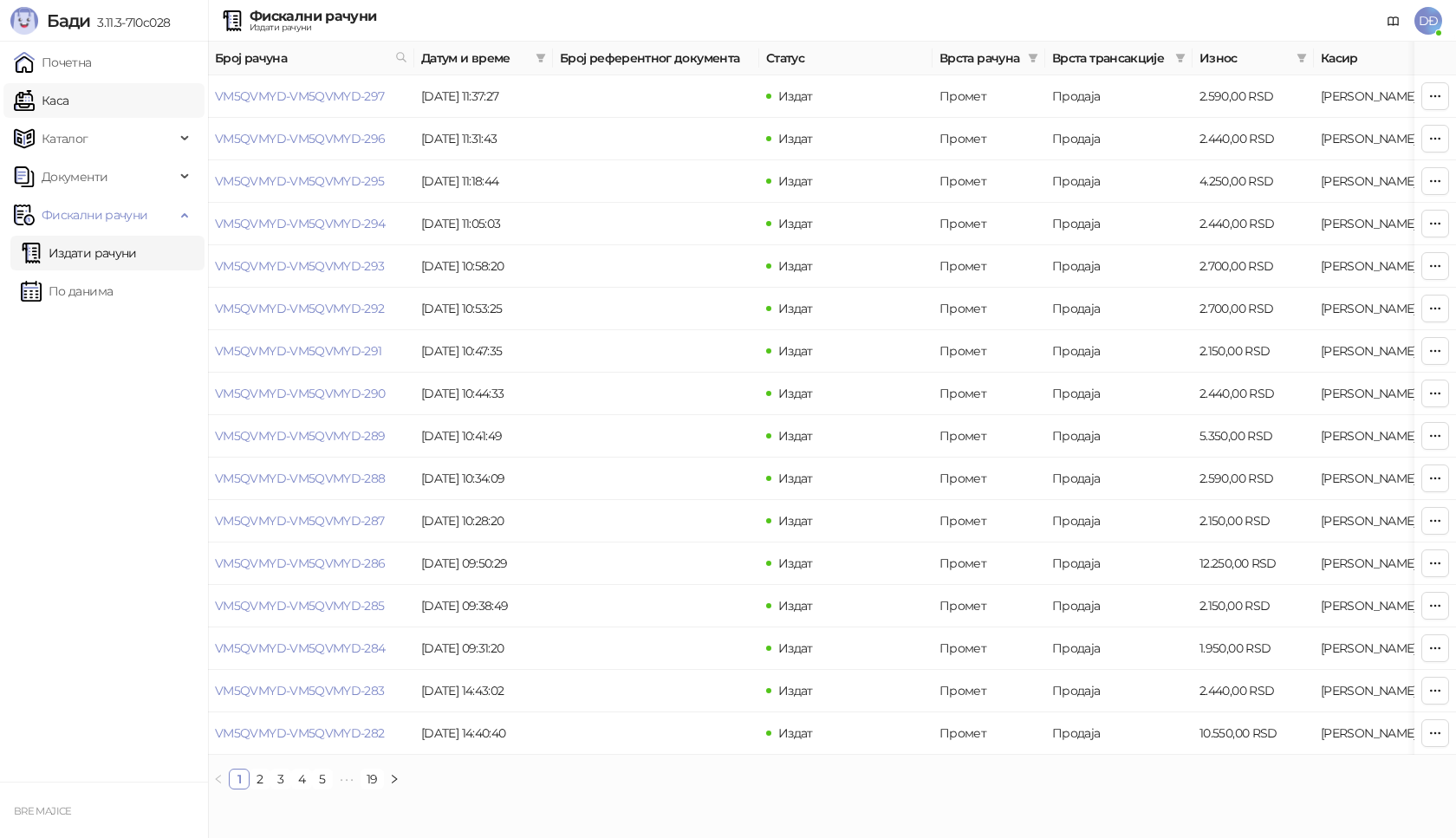
click at [68, 103] on link "Каса" at bounding box center [41, 100] width 55 height 34
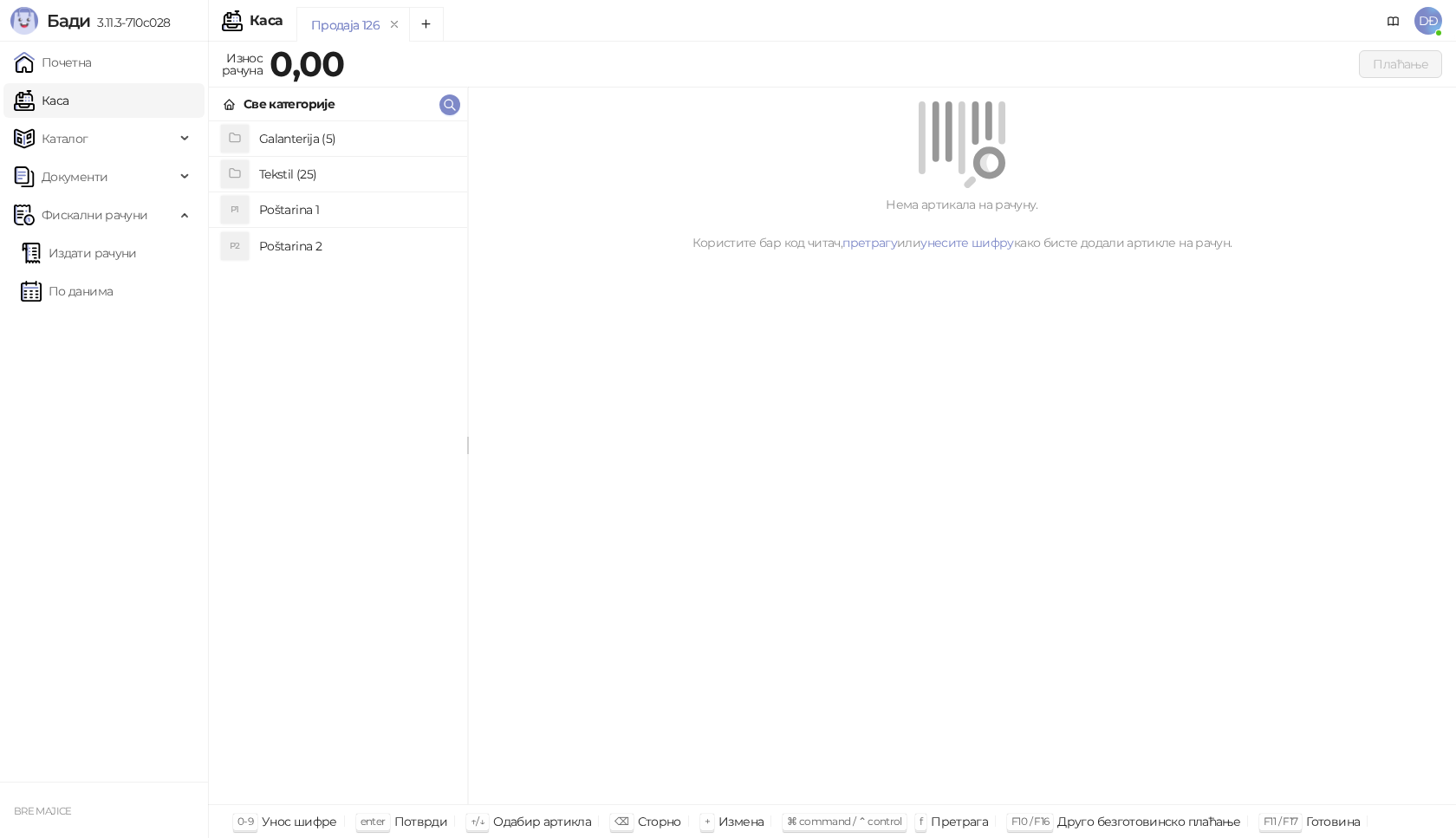
click at [277, 208] on h4 "Poštarina 1" at bounding box center [356, 209] width 195 height 27
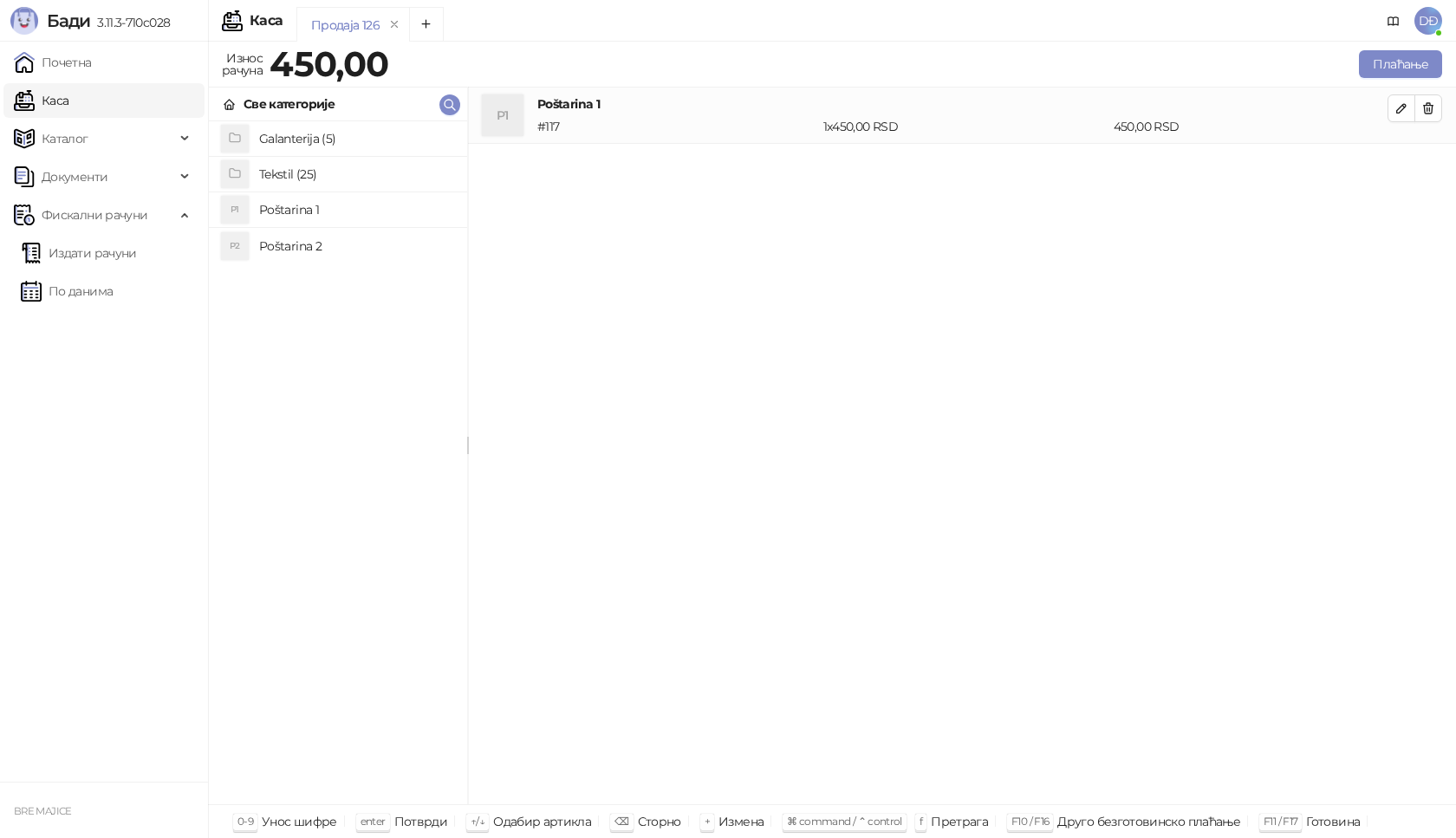
click at [286, 172] on h4 "Tekstil (25)" at bounding box center [356, 174] width 195 height 27
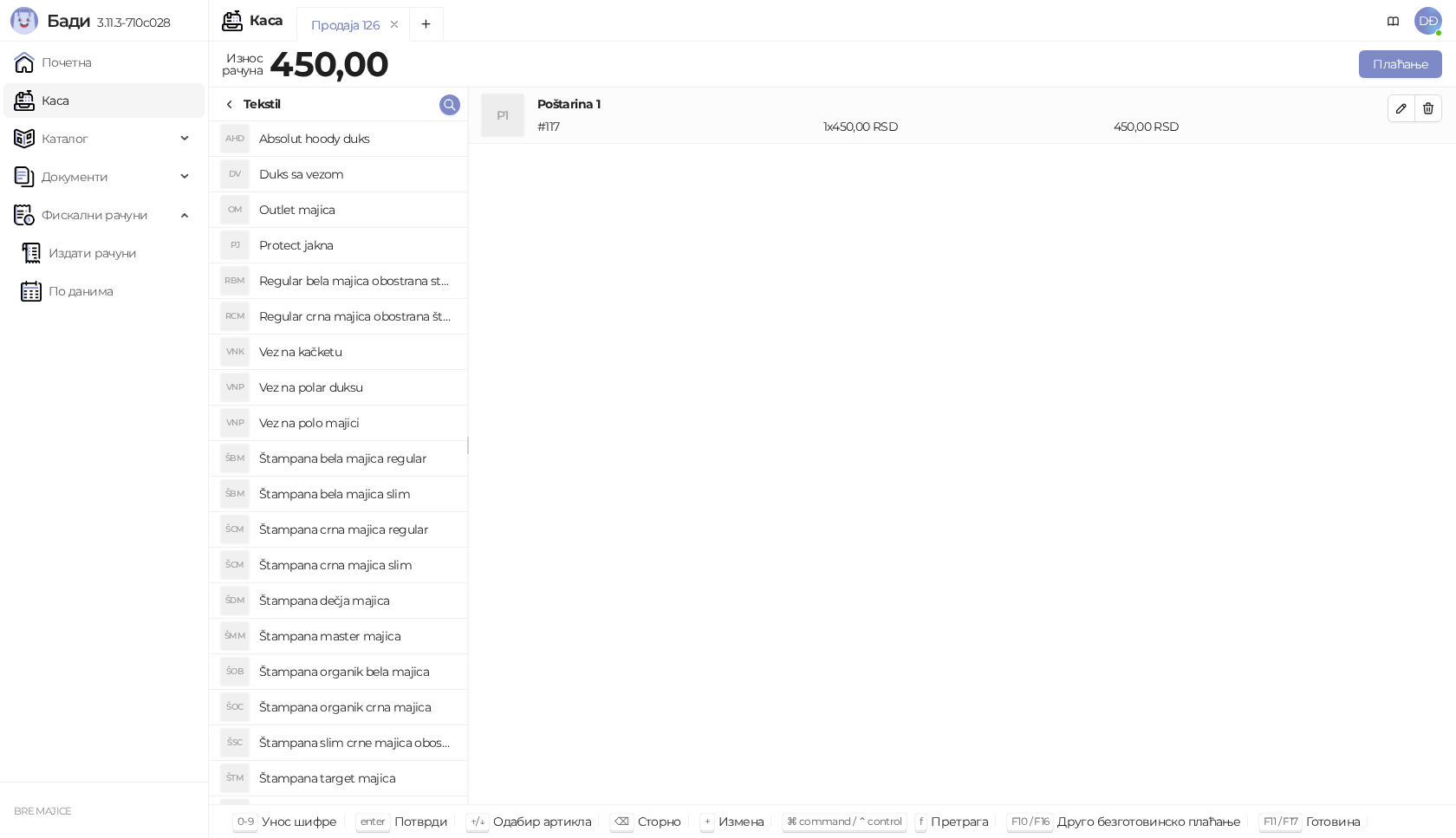
click at [356, 458] on h4 "Štampana bela majica regular" at bounding box center [356, 459] width 195 height 27
click at [1409, 168] on button "button" at bounding box center [1401, 164] width 27 height 27
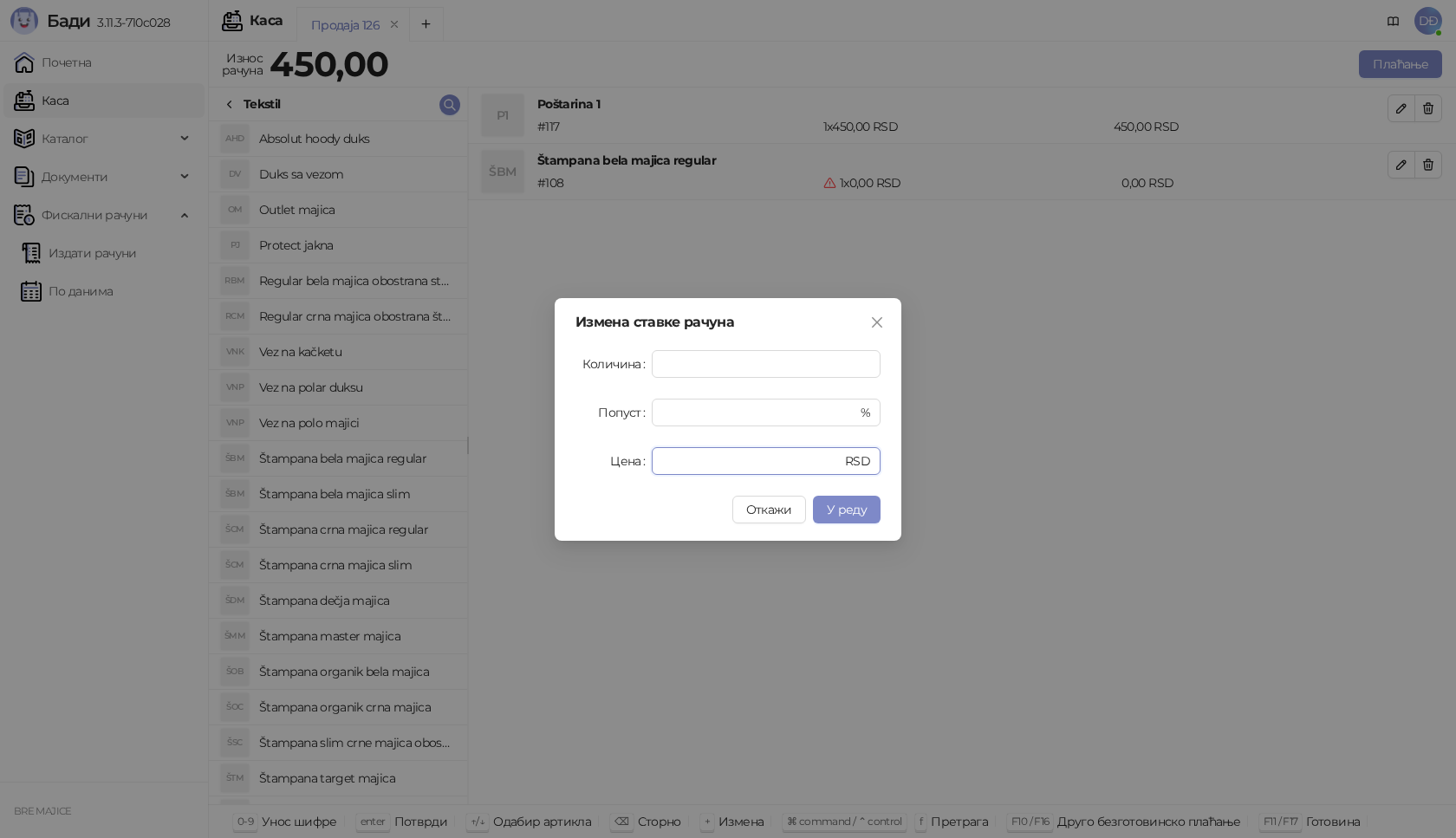
drag, startPoint x: 696, startPoint y: 466, endPoint x: 489, endPoint y: 464, distance: 207.0
click at [521, 469] on div "Измена ставке рачуна Количина * Попуст * % Цена * RSD Откажи У реду" at bounding box center [728, 419] width 1456 height 838
click at [867, 511] on button "У реду" at bounding box center [846, 509] width 67 height 27
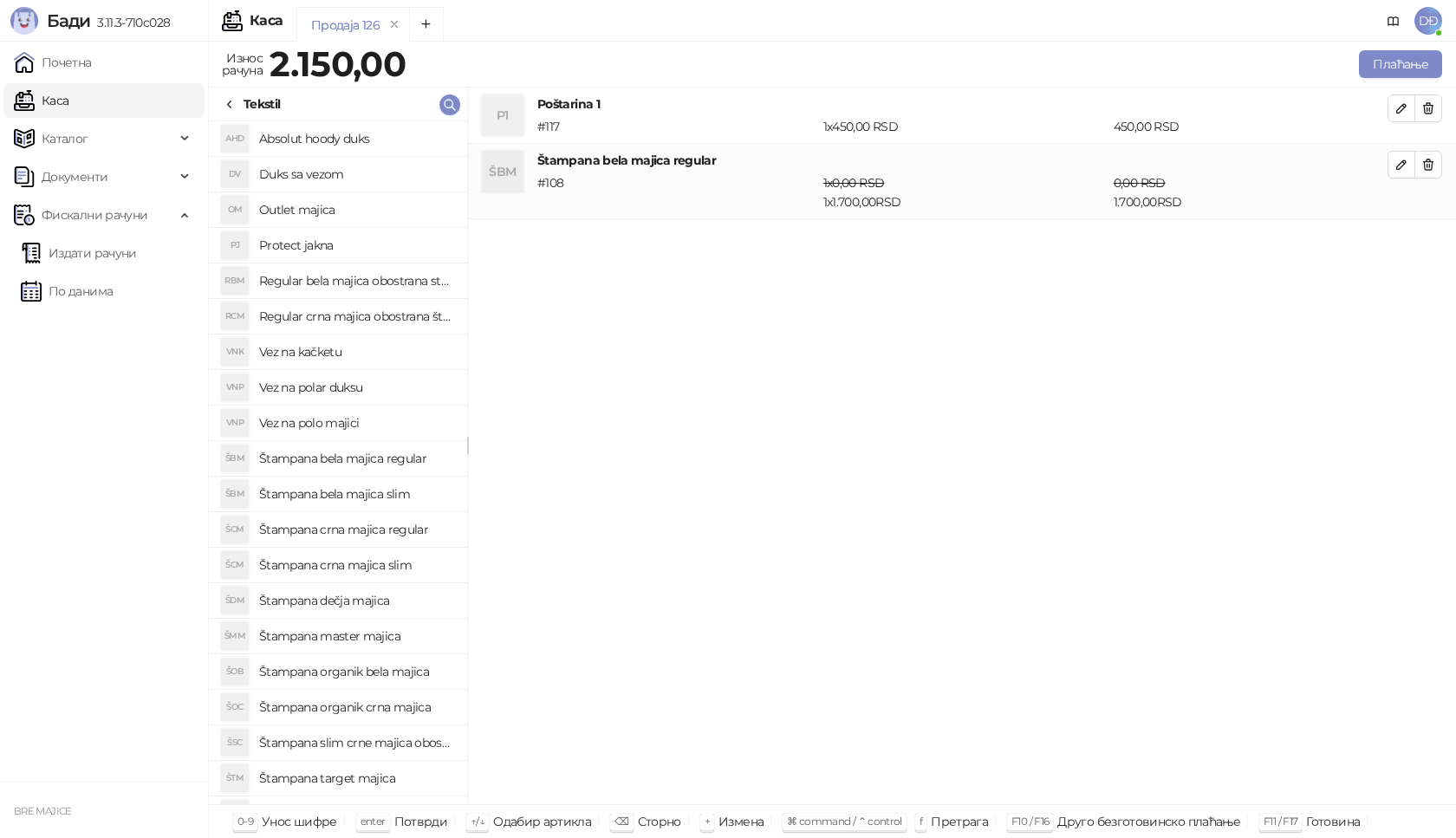
click at [378, 529] on h4 "Štampana crna majica regular" at bounding box center [356, 529] width 195 height 27
click at [1393, 243] on button "button" at bounding box center [1401, 240] width 27 height 27
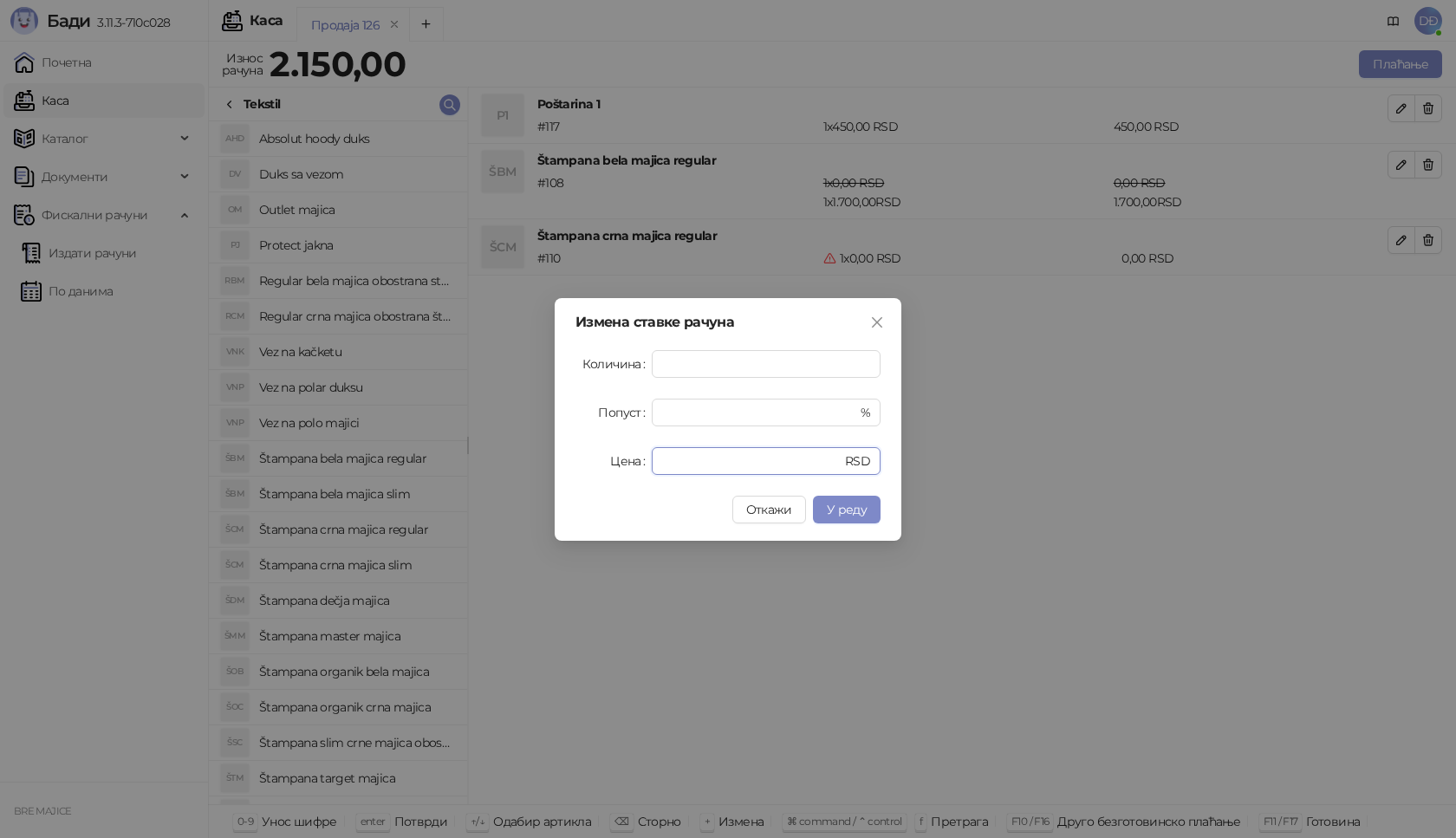
drag, startPoint x: 689, startPoint y: 465, endPoint x: 615, endPoint y: 466, distance: 74.0
click at [617, 465] on div "Цена * RSD" at bounding box center [728, 461] width 305 height 27
type input "****"
click at [873, 507] on button "У реду" at bounding box center [846, 509] width 67 height 27
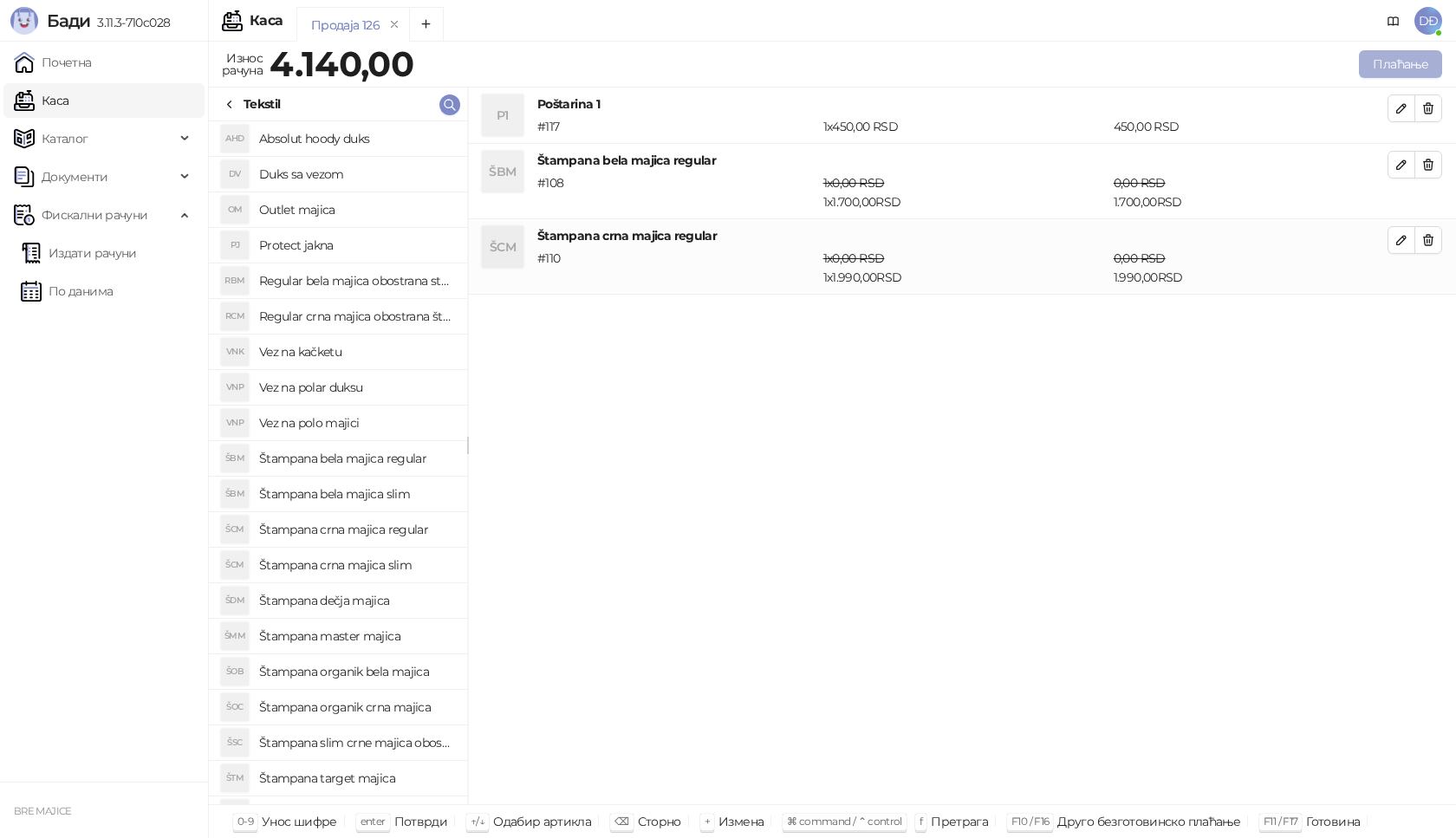
click at [1390, 58] on button "Плаћање" at bounding box center [1400, 64] width 83 height 27
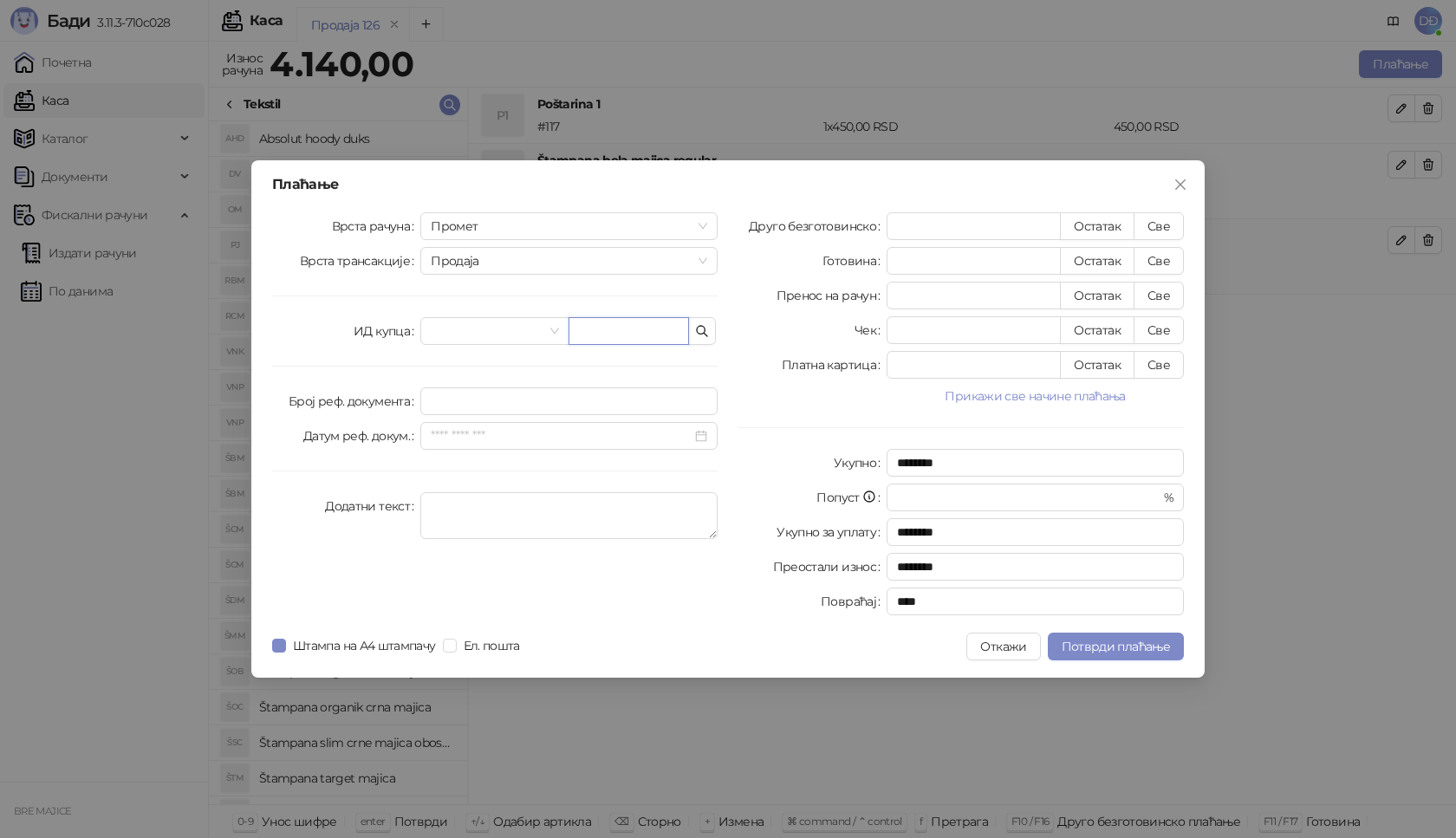
click at [604, 331] on input "text" at bounding box center [628, 331] width 120 height 27
paste input "**********"
type input "**********"
click at [1156, 227] on button "Све" at bounding box center [1158, 226] width 50 height 27
type input "****"
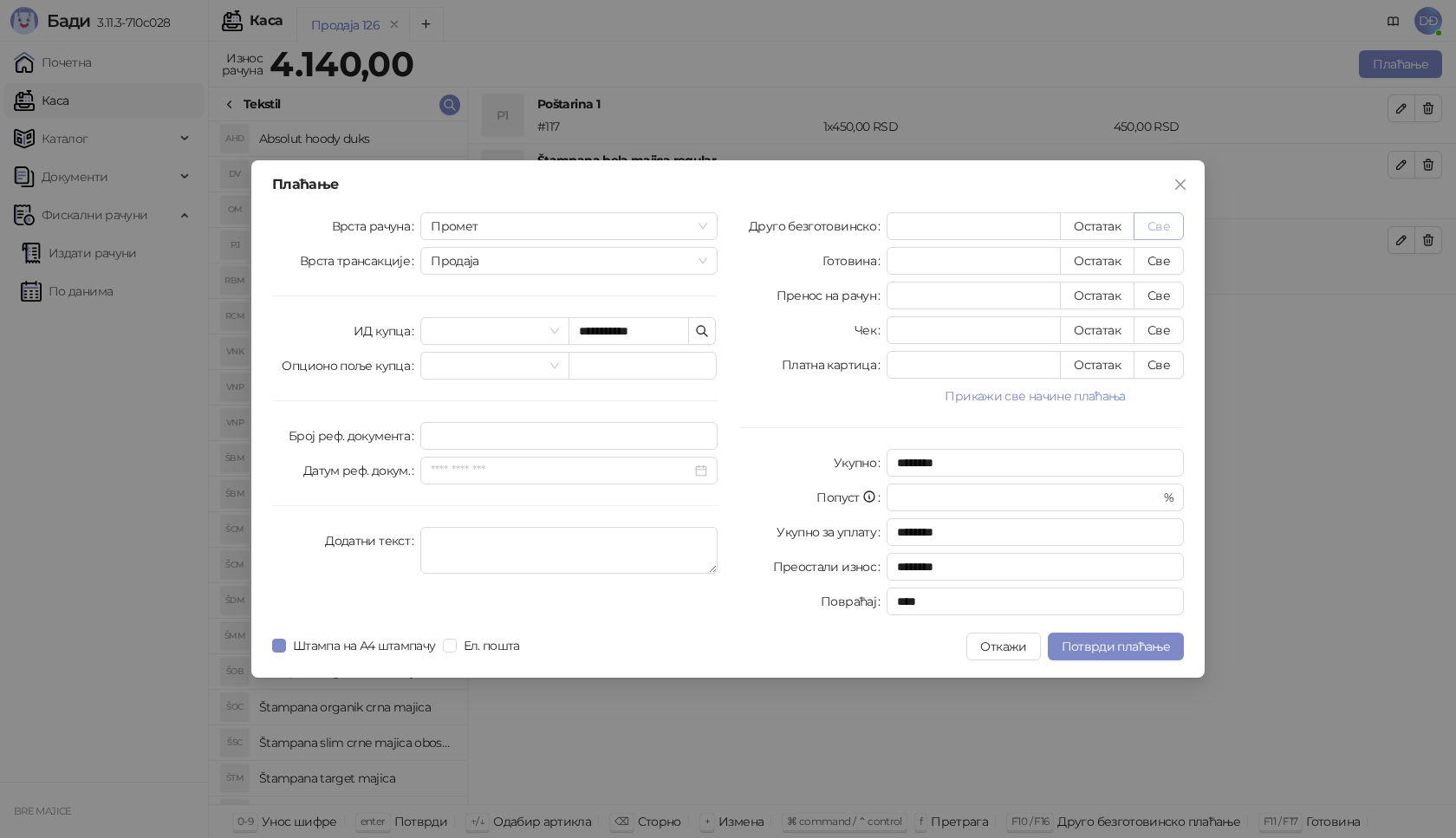
type input "****"
click at [1088, 643] on span "Потврди плаћање" at bounding box center [1116, 646] width 109 height 16
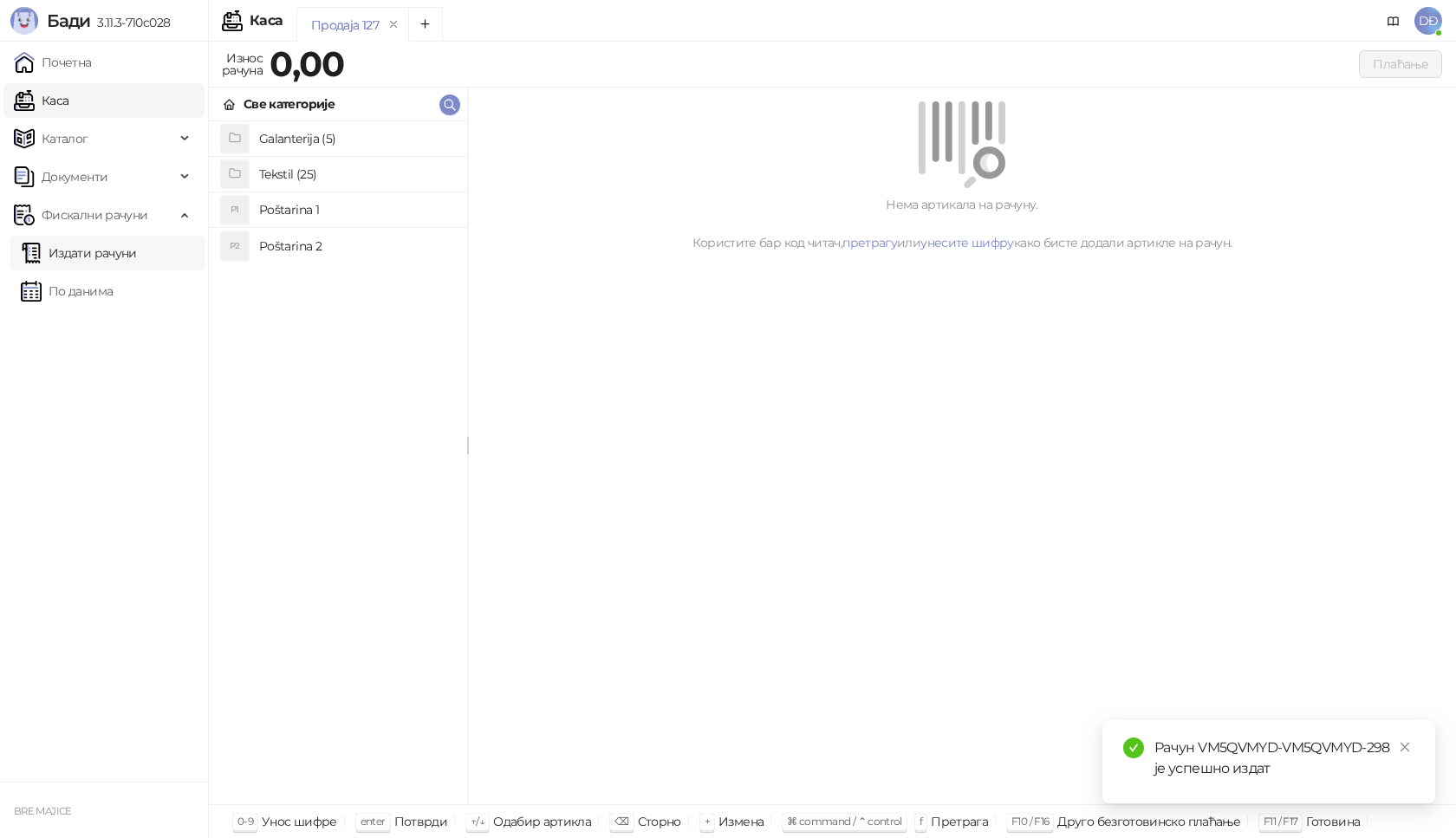
click at [131, 248] on link "Издати рачуни" at bounding box center [78, 252] width 116 height 34
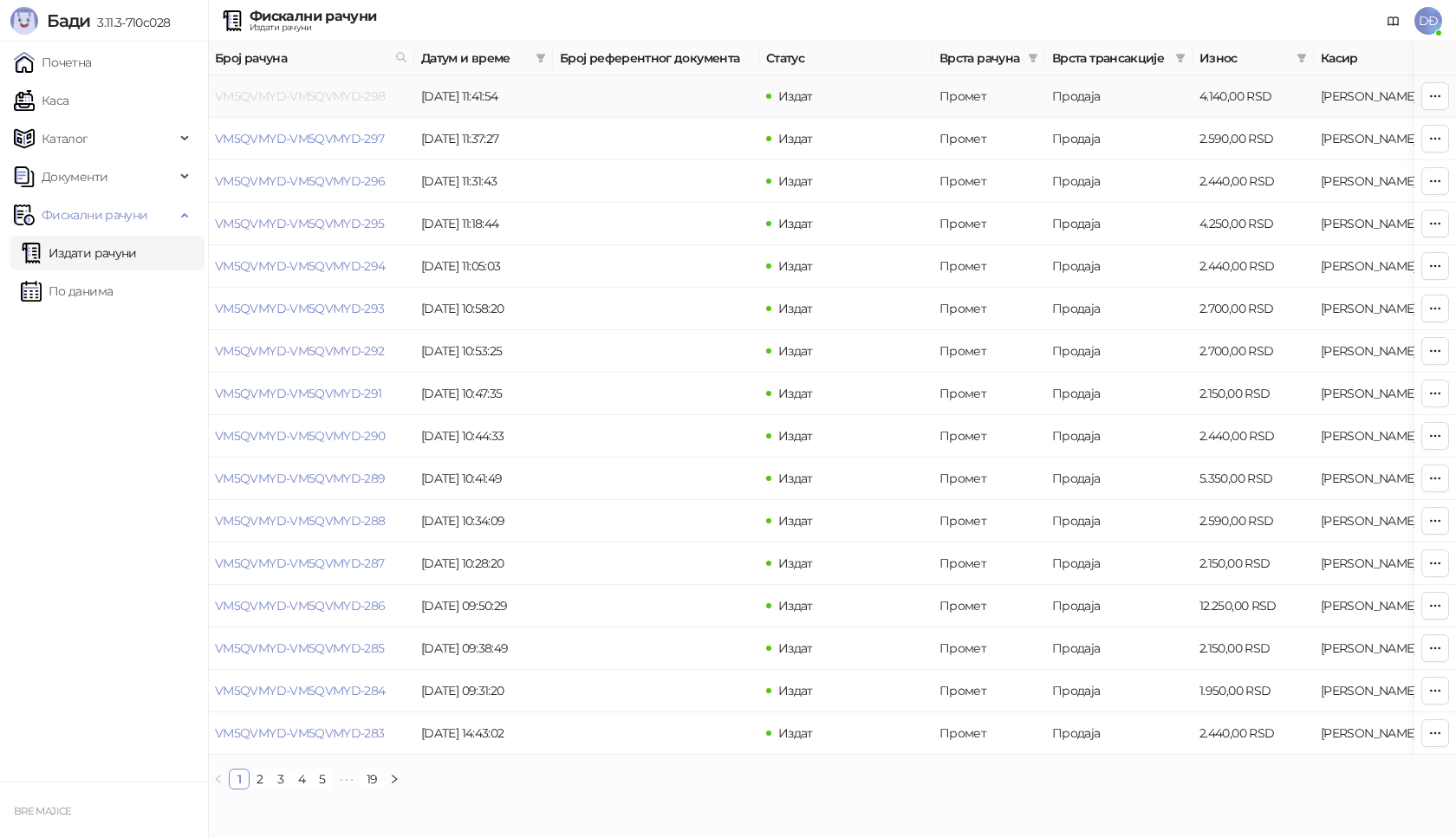
click at [314, 95] on link "VM5QVMYD-VM5QVMYD-298" at bounding box center [300, 96] width 171 height 16
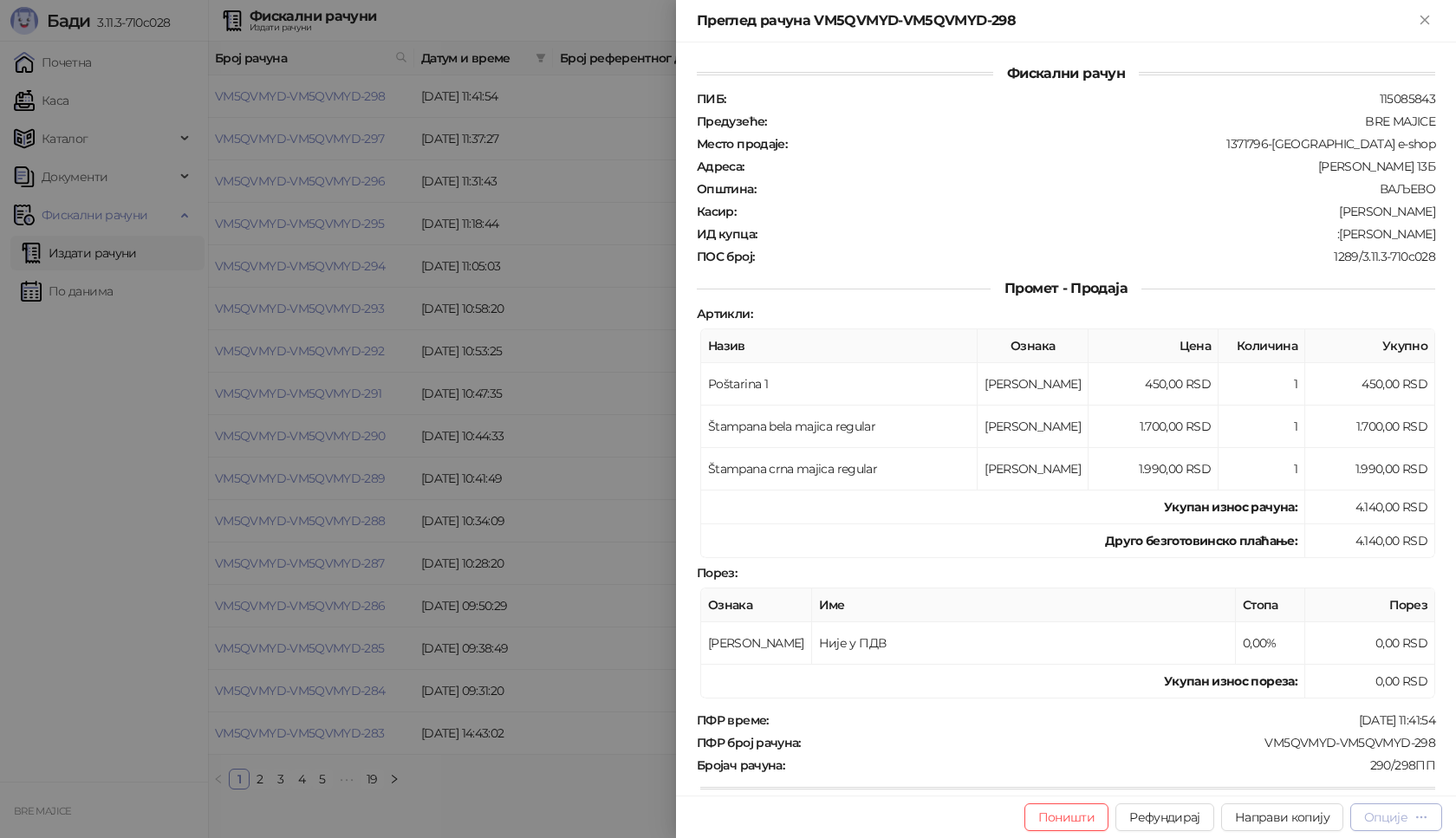
click at [1406, 818] on div "Опције" at bounding box center [1386, 817] width 43 height 16
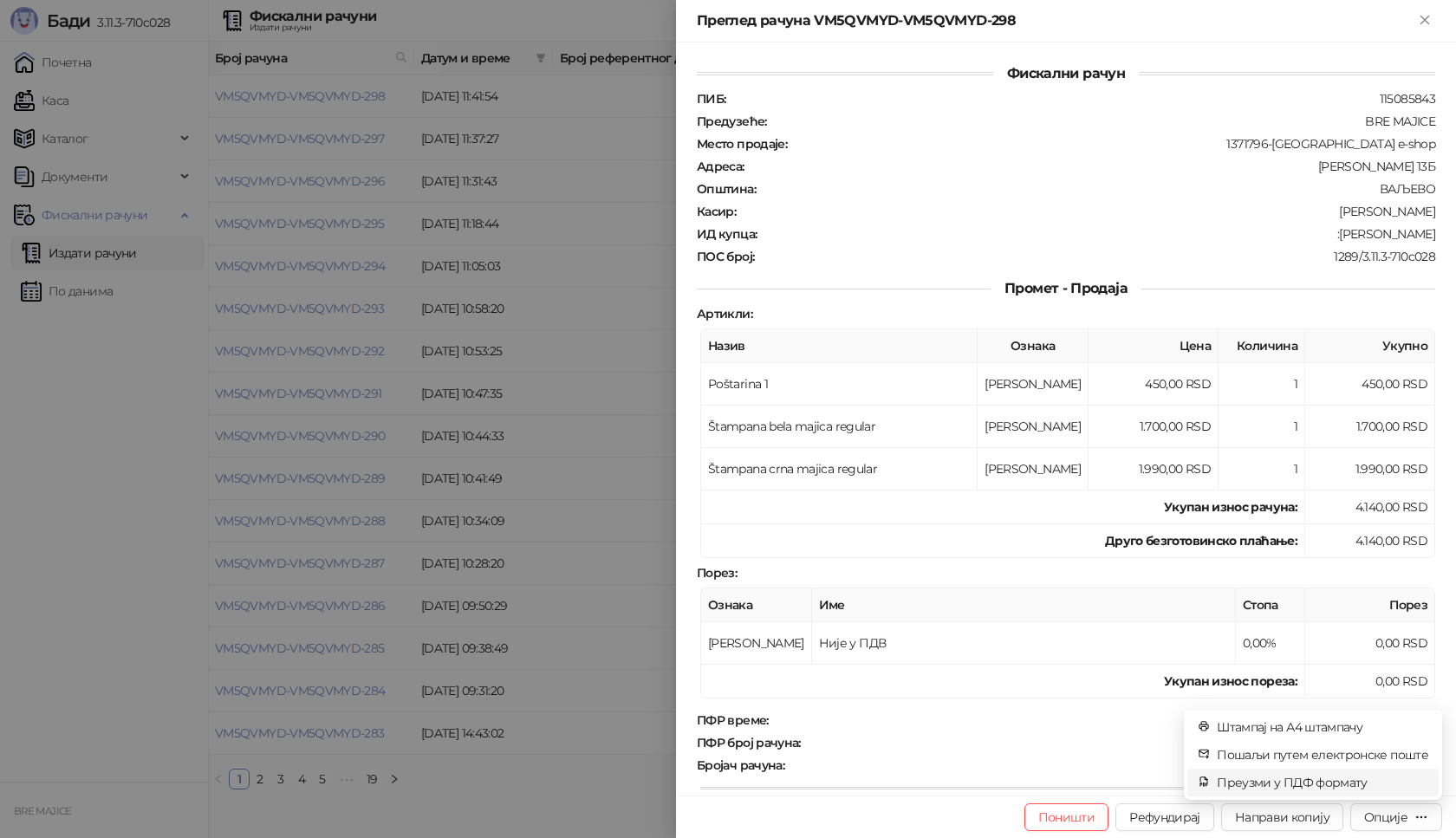
click at [1351, 787] on span "Преузми у ПДФ формату" at bounding box center [1322, 781] width 211 height 19
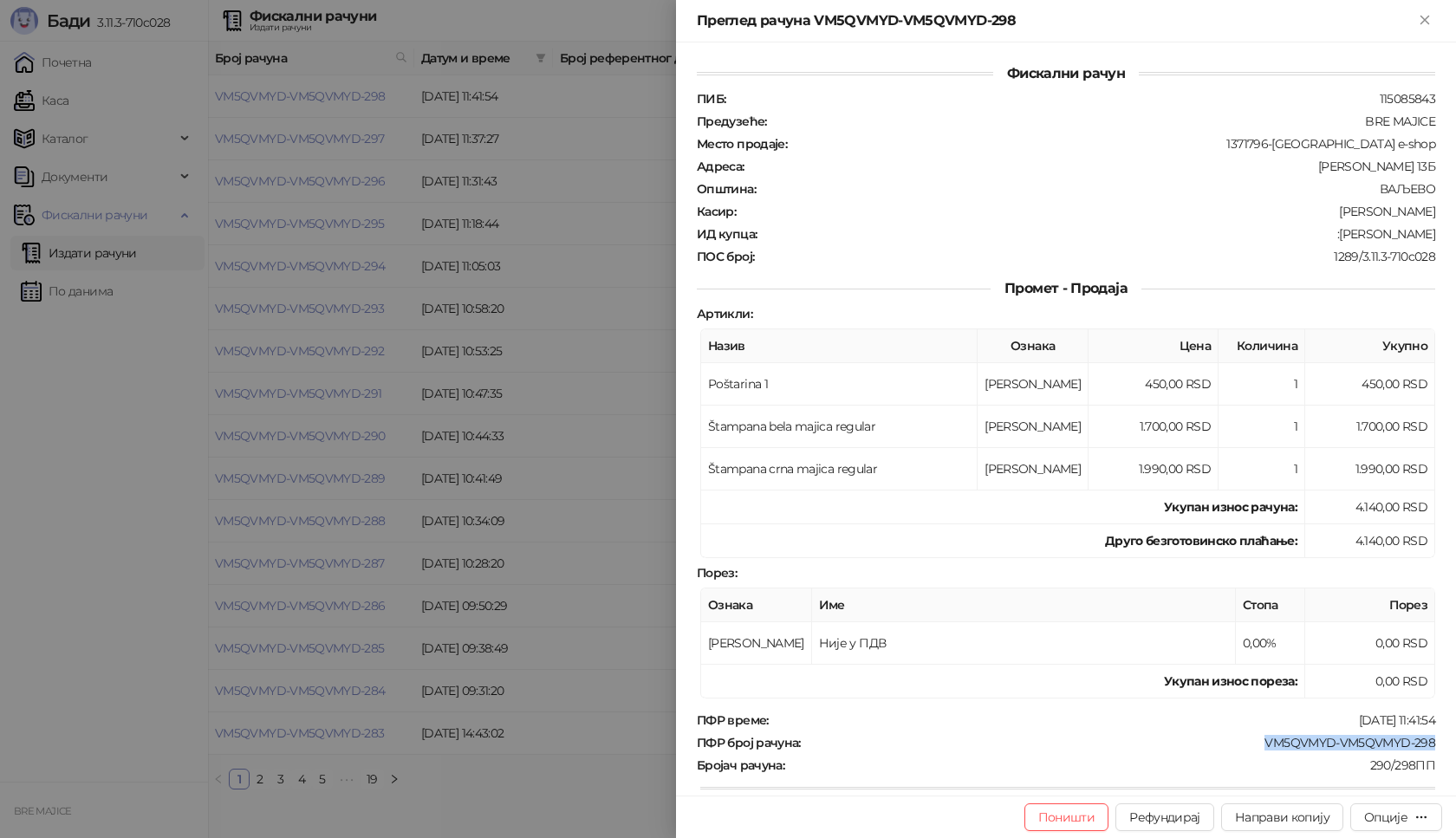
drag, startPoint x: 1419, startPoint y: 735, endPoint x: 1242, endPoint y: 743, distance: 177.2
click at [1244, 743] on div "VM5QVMYD-VM5QVMYD-298" at bounding box center [1120, 742] width 635 height 16
drag, startPoint x: 1417, startPoint y: 235, endPoint x: 1363, endPoint y: 238, distance: 54.1
click at [1363, 238] on div "Фискални рачун ПИБ : 115085843 Предузеће : BRE MAJICE Место продаје : 1371796-B…" at bounding box center [1066, 419] width 780 height 753
click at [1423, 20] on icon "Close" at bounding box center [1425, 20] width 16 height 16
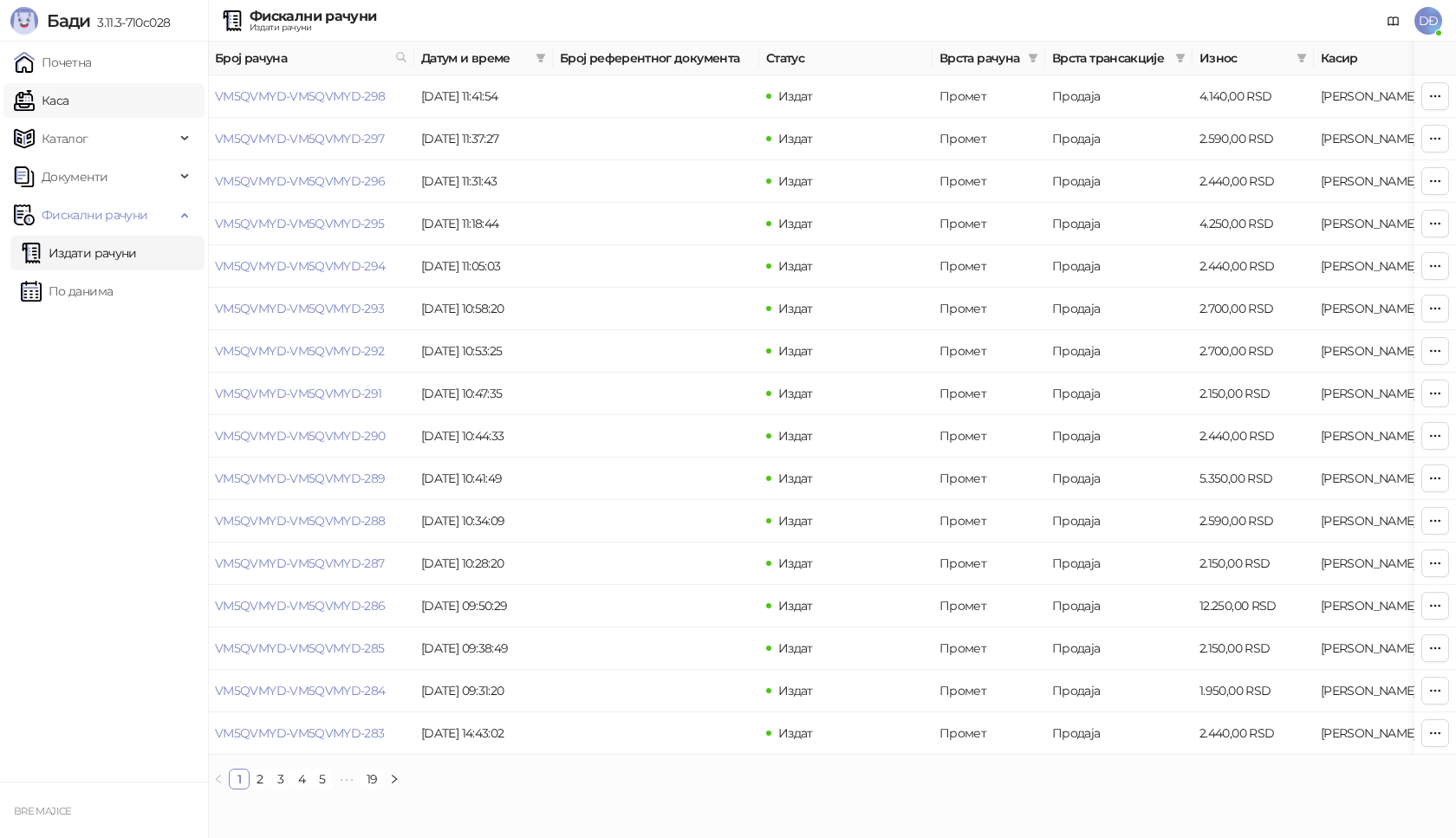
click at [68, 104] on link "Каса" at bounding box center [41, 100] width 55 height 34
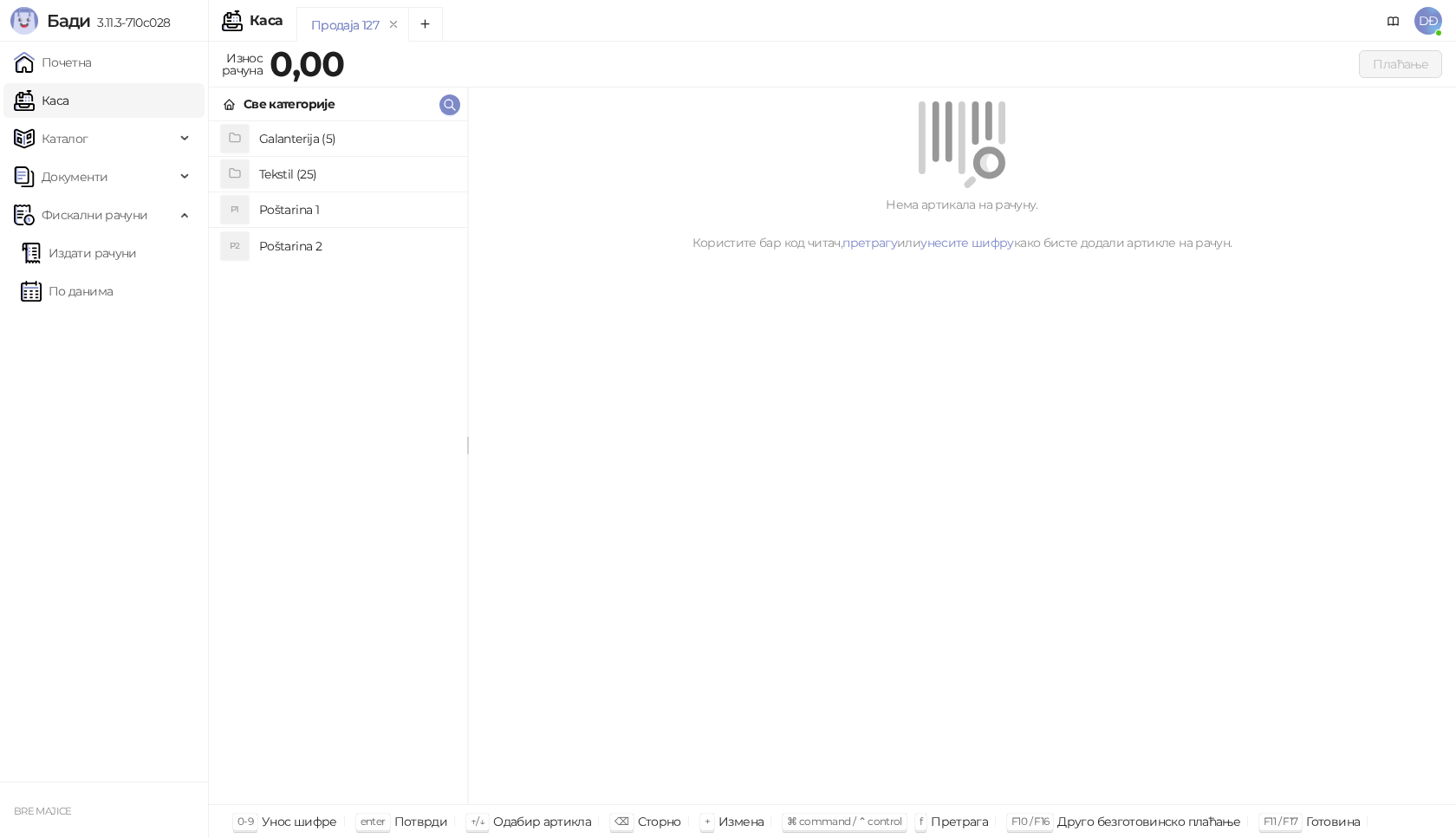
click at [287, 209] on h4 "Poštarina 1" at bounding box center [356, 209] width 195 height 27
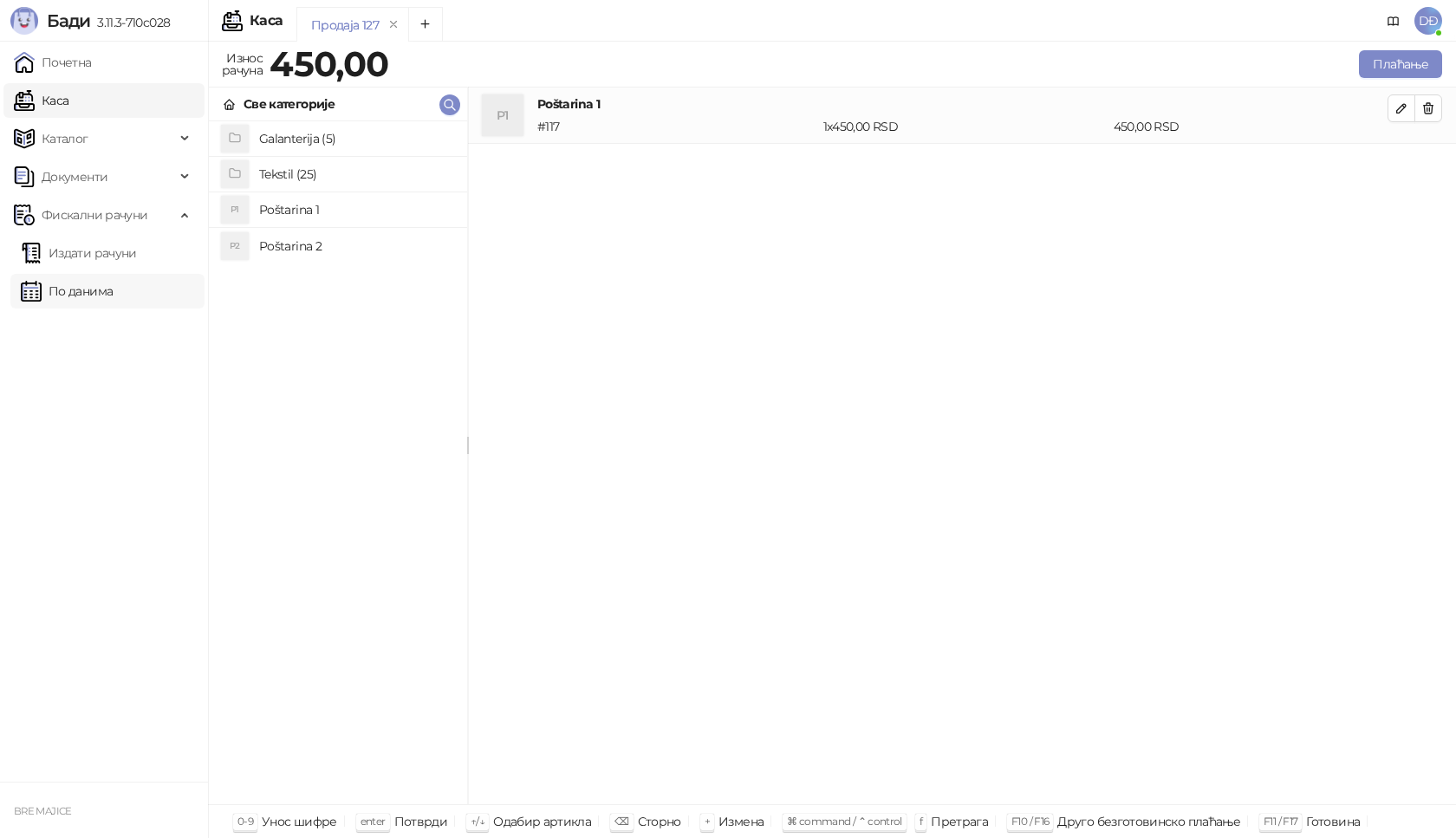
click at [103, 288] on link "По данима" at bounding box center [66, 290] width 92 height 34
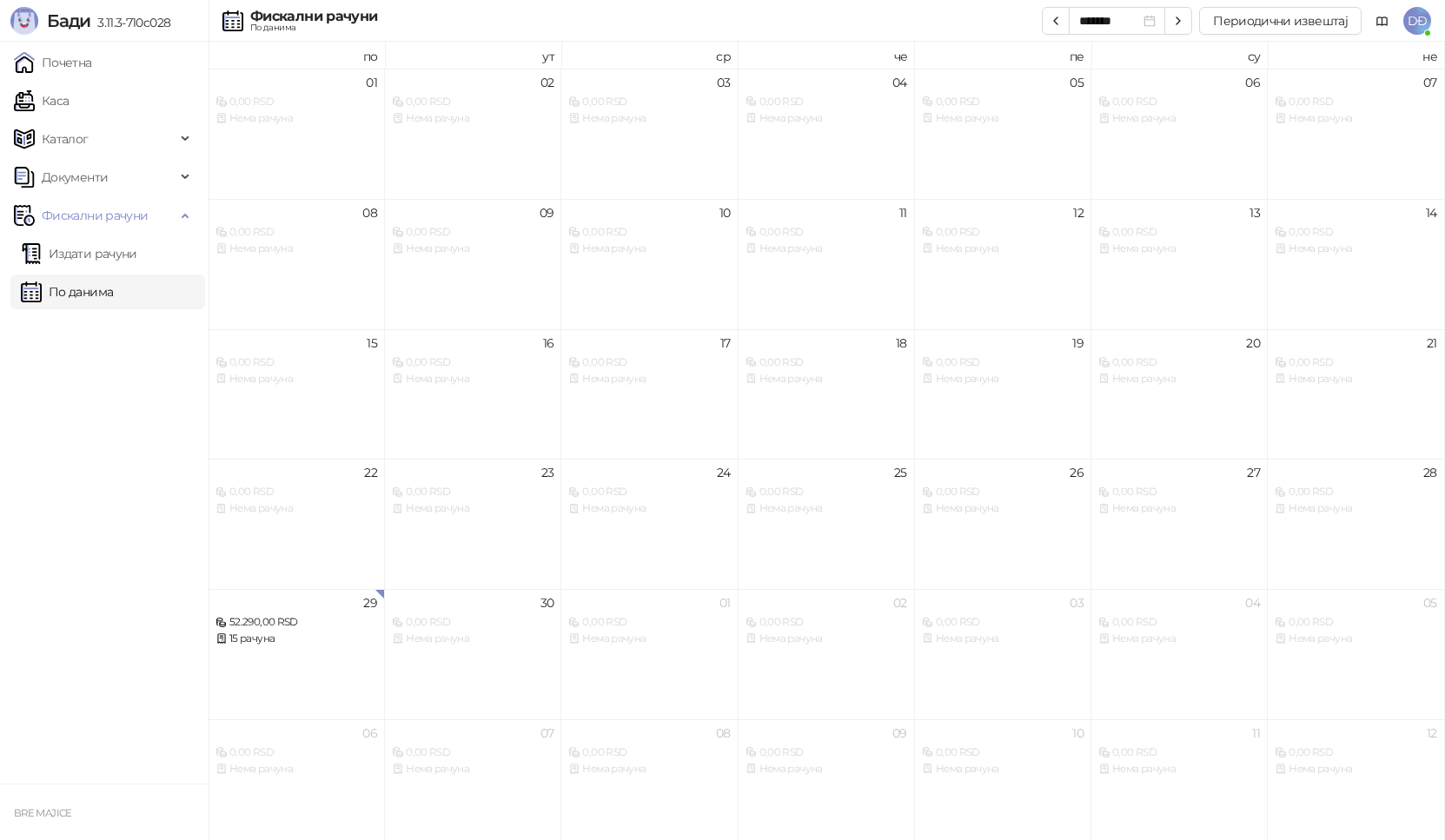
click at [103, 289] on link "По данима" at bounding box center [67, 291] width 92 height 34
click at [91, 242] on link "Издати рачуни" at bounding box center [78, 253] width 117 height 34
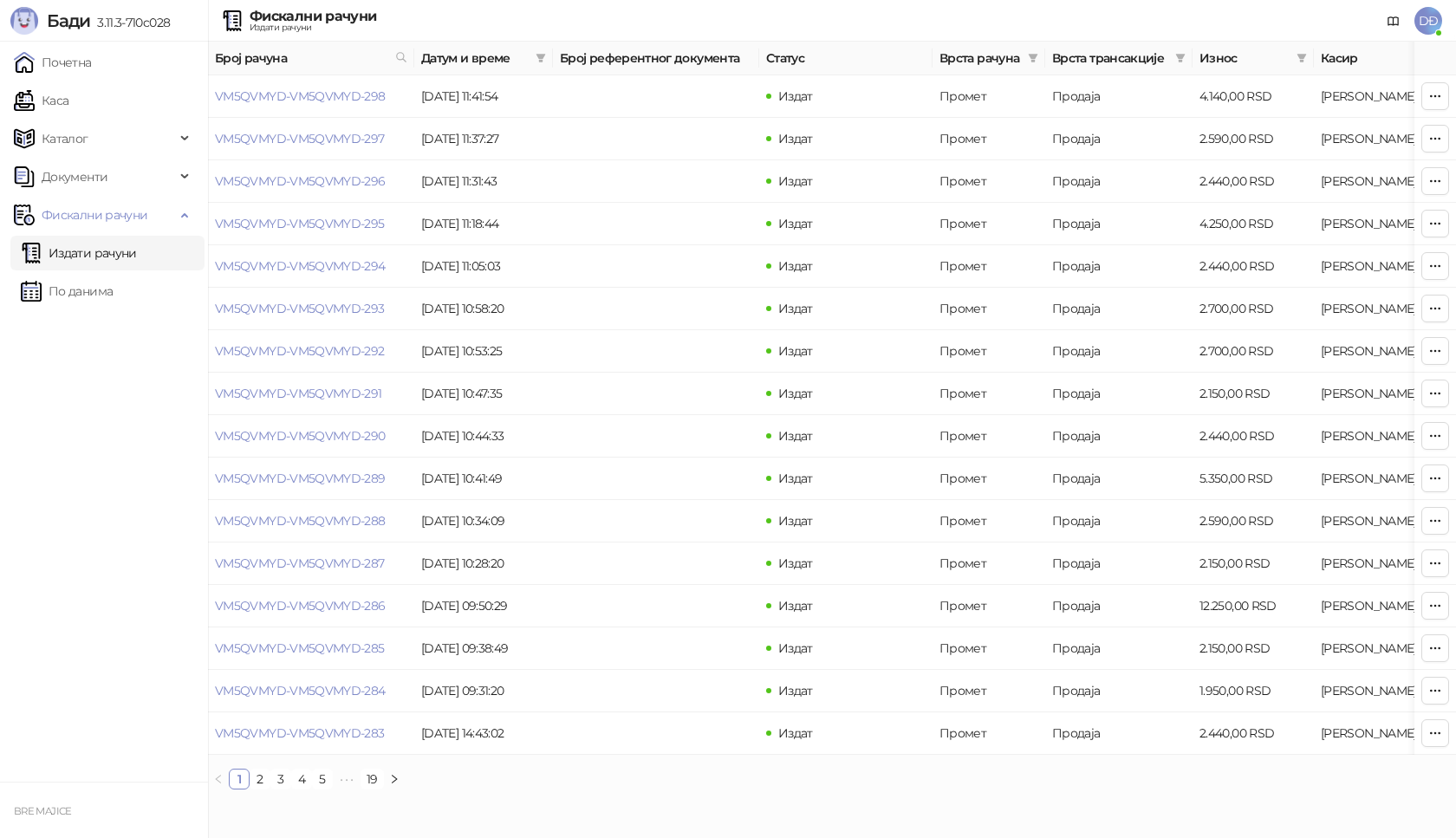
click at [95, 247] on link "Издати рачуни" at bounding box center [78, 252] width 116 height 34
click at [278, 97] on link "VM5QVMYD-VM5QVMYD-298" at bounding box center [300, 96] width 171 height 16
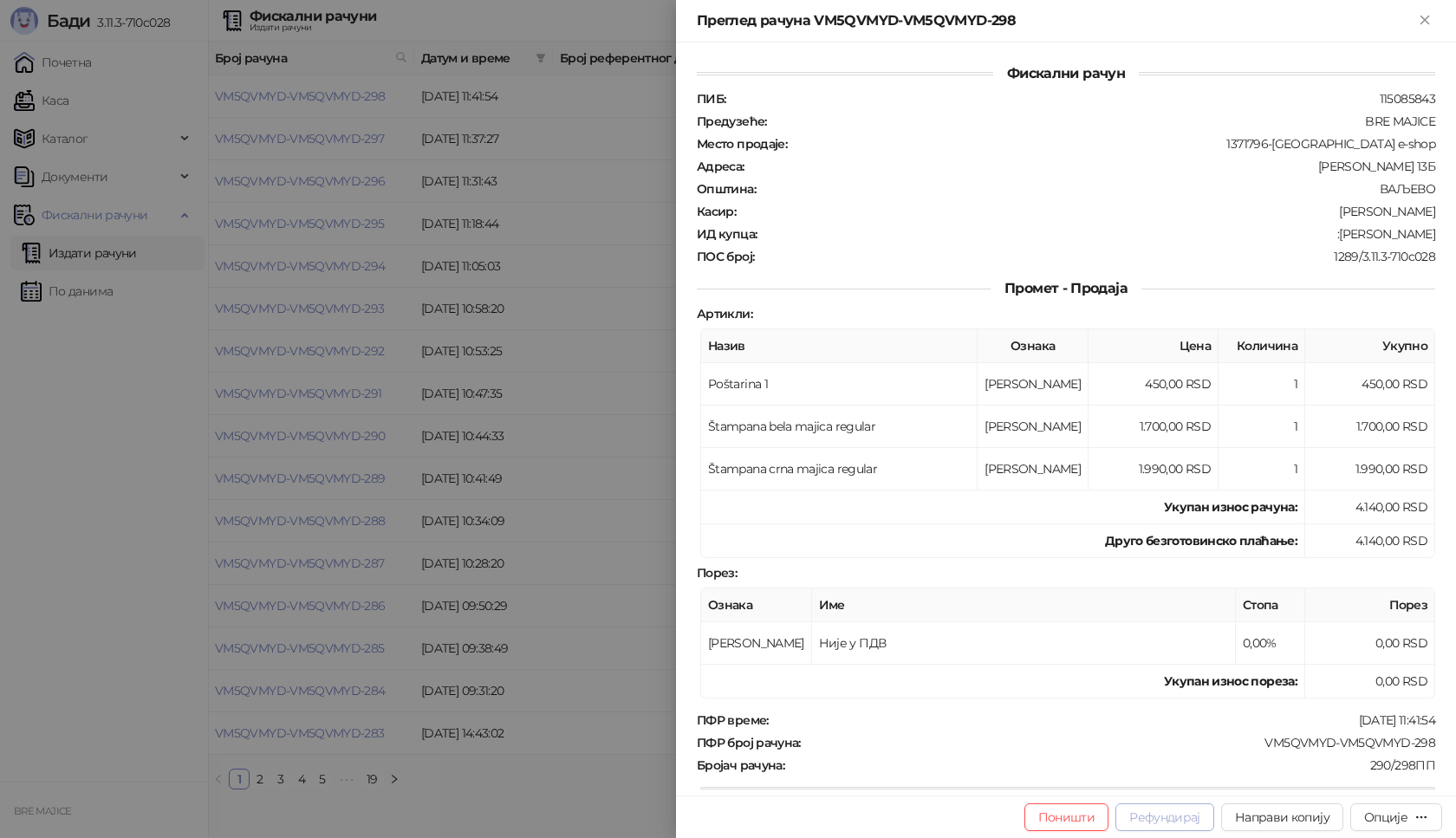
click at [1174, 818] on button "Рефундирај" at bounding box center [1165, 816] width 99 height 27
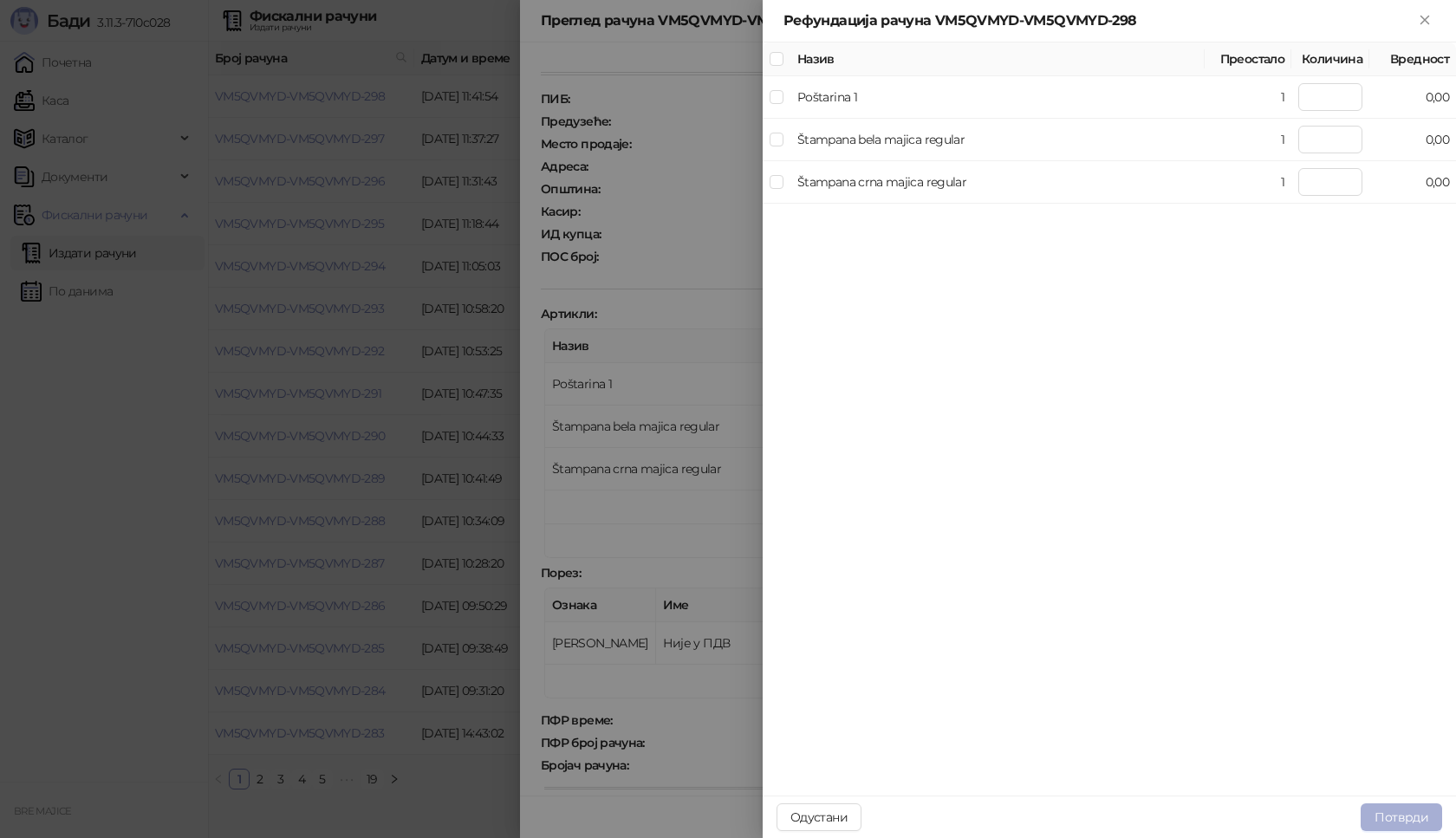
click at [1400, 816] on button "Потврди" at bounding box center [1400, 816] width 81 height 27
click at [1410, 729] on icon "close" at bounding box center [1404, 729] width 12 height 12
click at [1421, 9] on div "Рефундација рачуна VM5QVMYD-VM5QVMYD-298" at bounding box center [1109, 21] width 693 height 42
click at [1422, 20] on icon "Close" at bounding box center [1425, 20] width 16 height 16
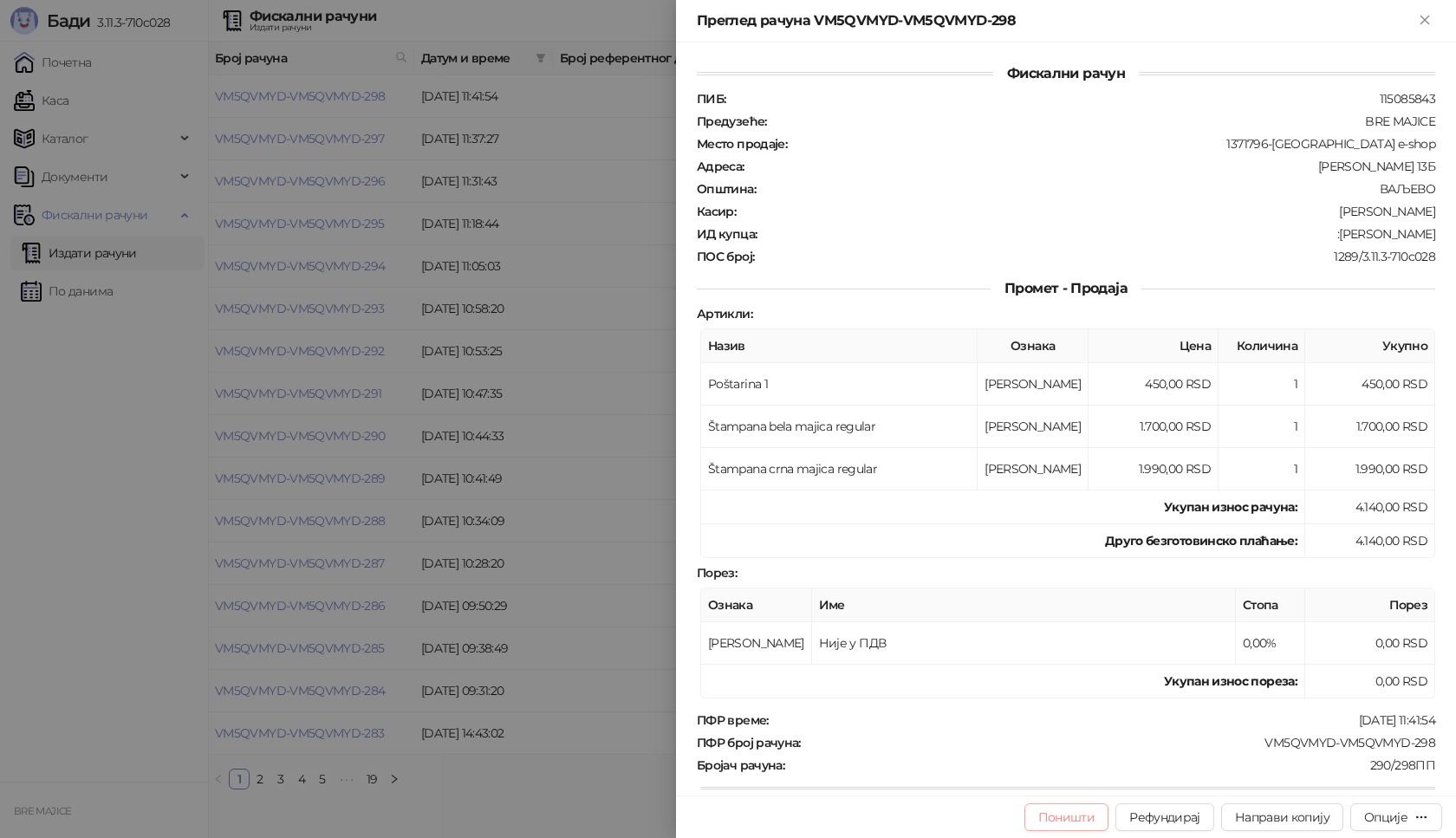
click at [1078, 825] on button "Поништи" at bounding box center [1066, 816] width 85 height 27
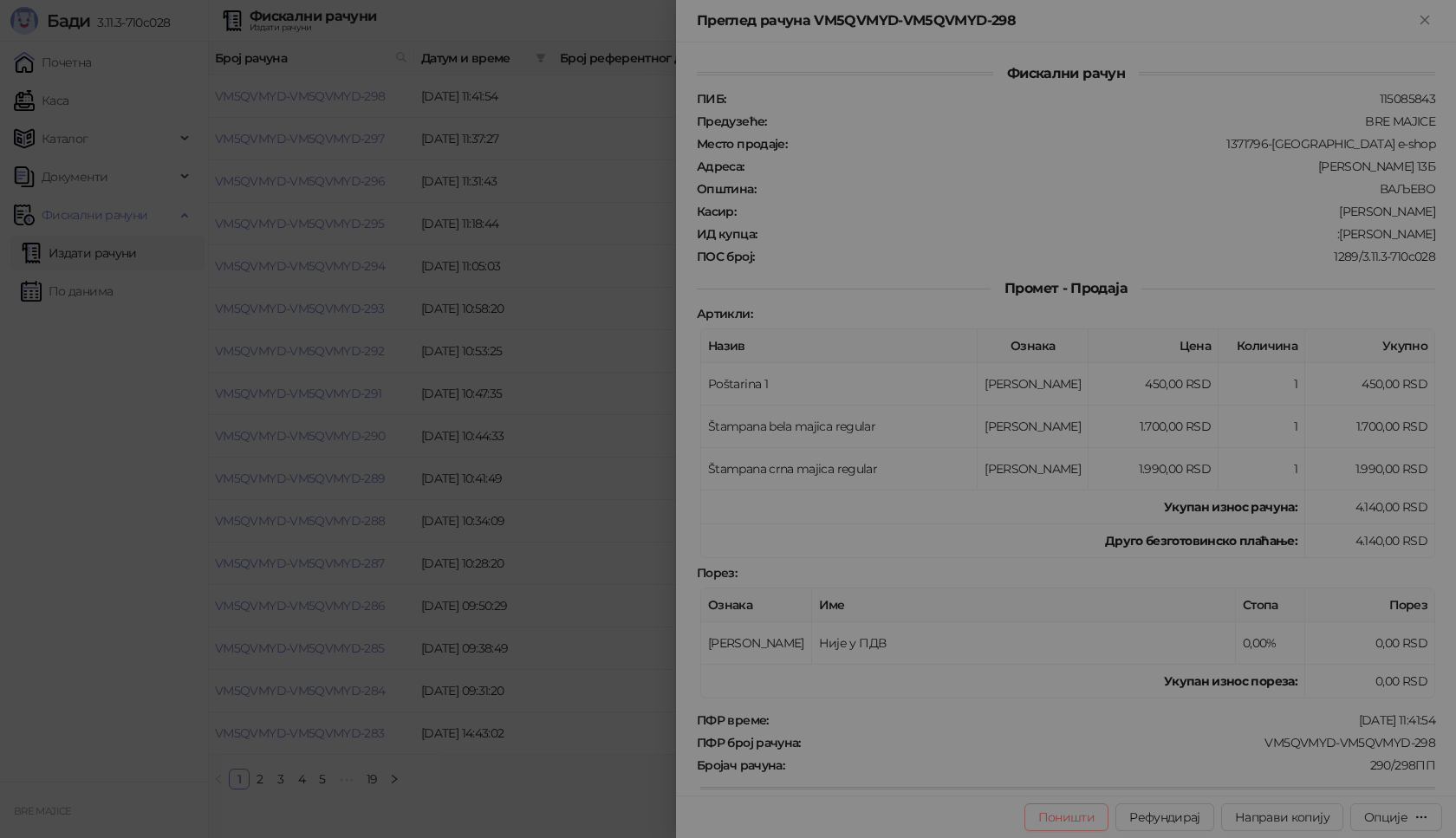
type input "**********"
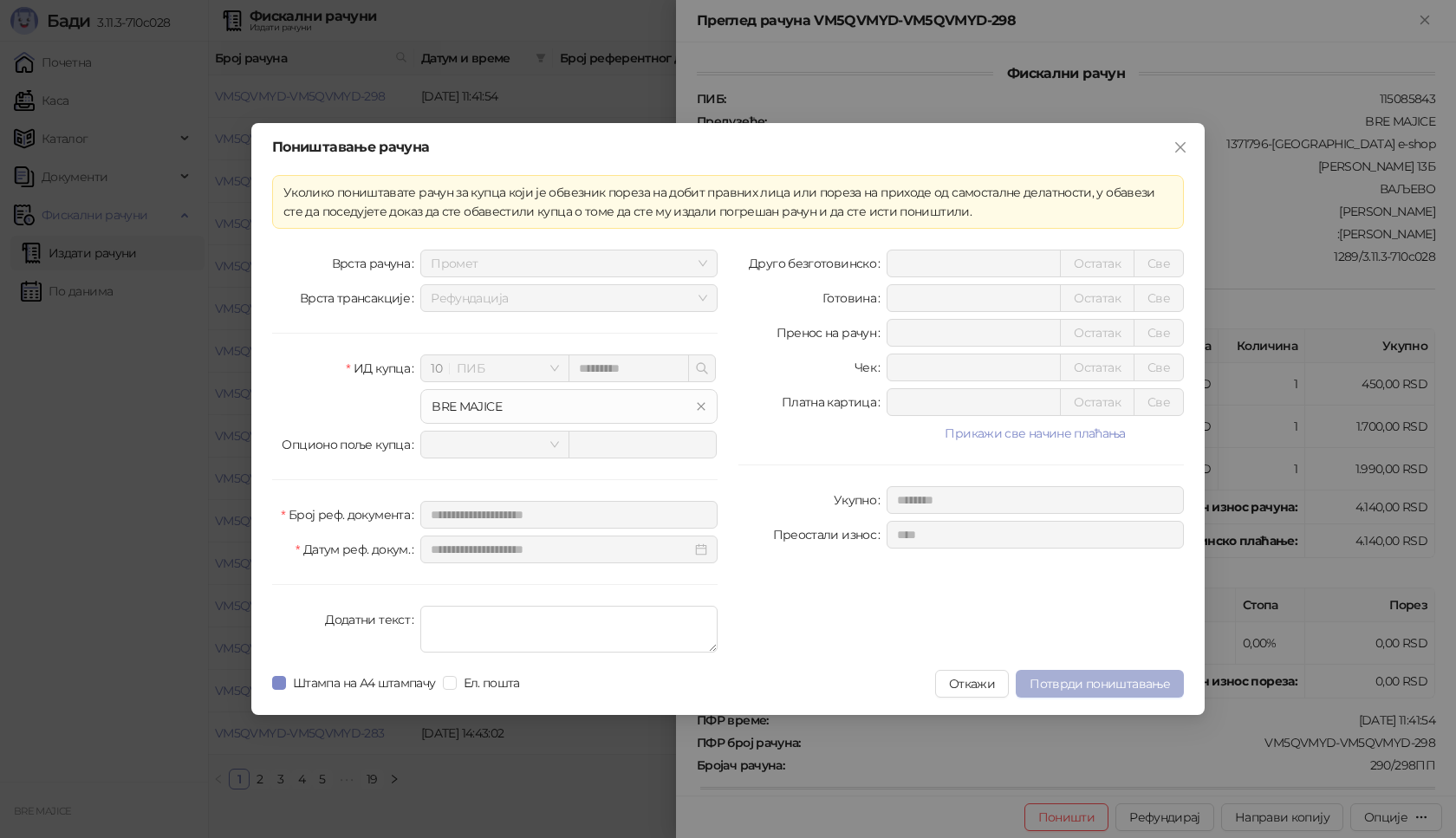
click at [1112, 672] on button "Потврди поништавање" at bounding box center [1100, 684] width 168 height 27
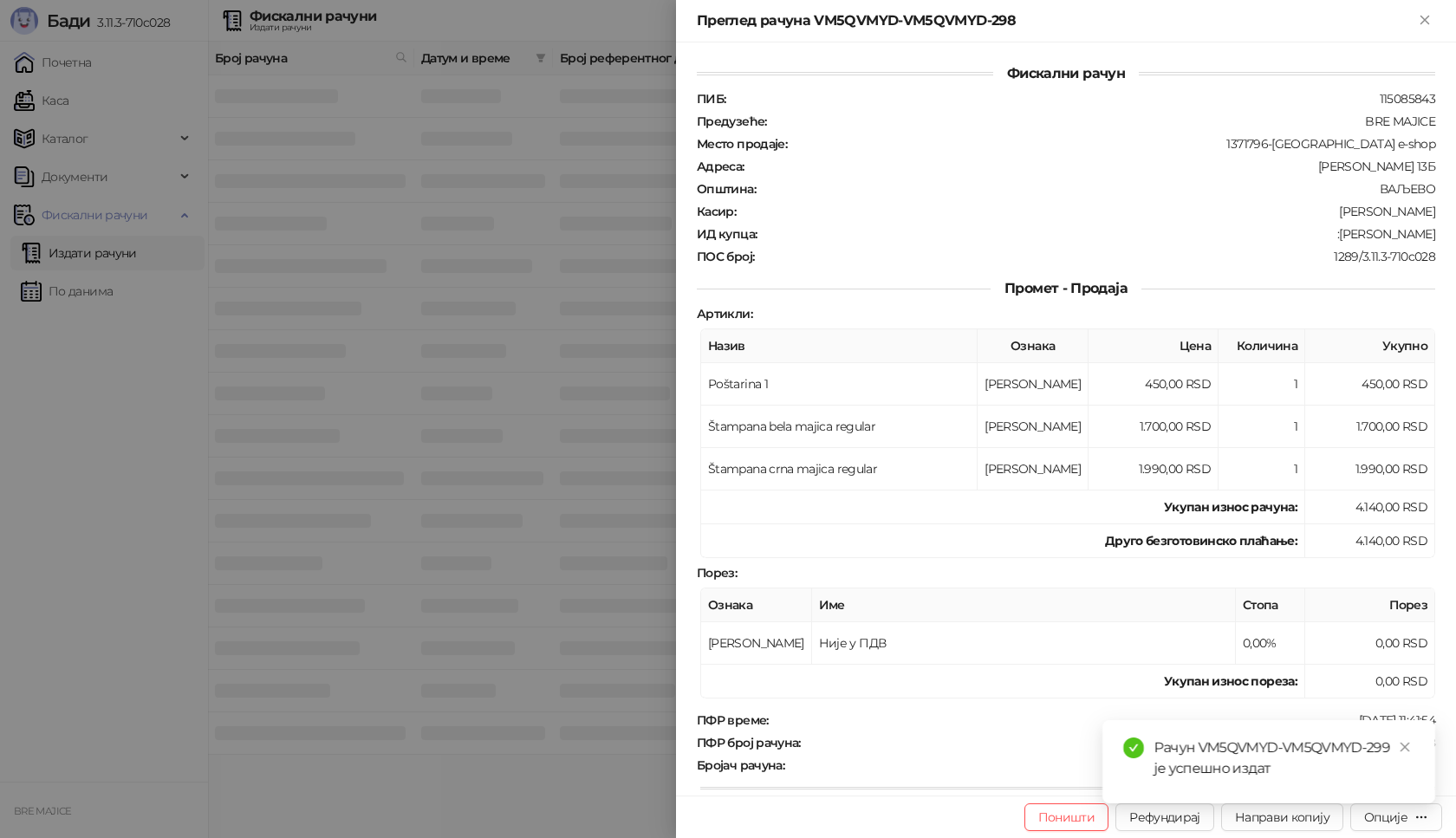
click at [1417, 747] on div "Рачун VM5QVMYD-VM5QVMYD-299 је успешно издат" at bounding box center [1268, 761] width 332 height 83
click at [1408, 747] on icon "close" at bounding box center [1404, 747] width 12 height 12
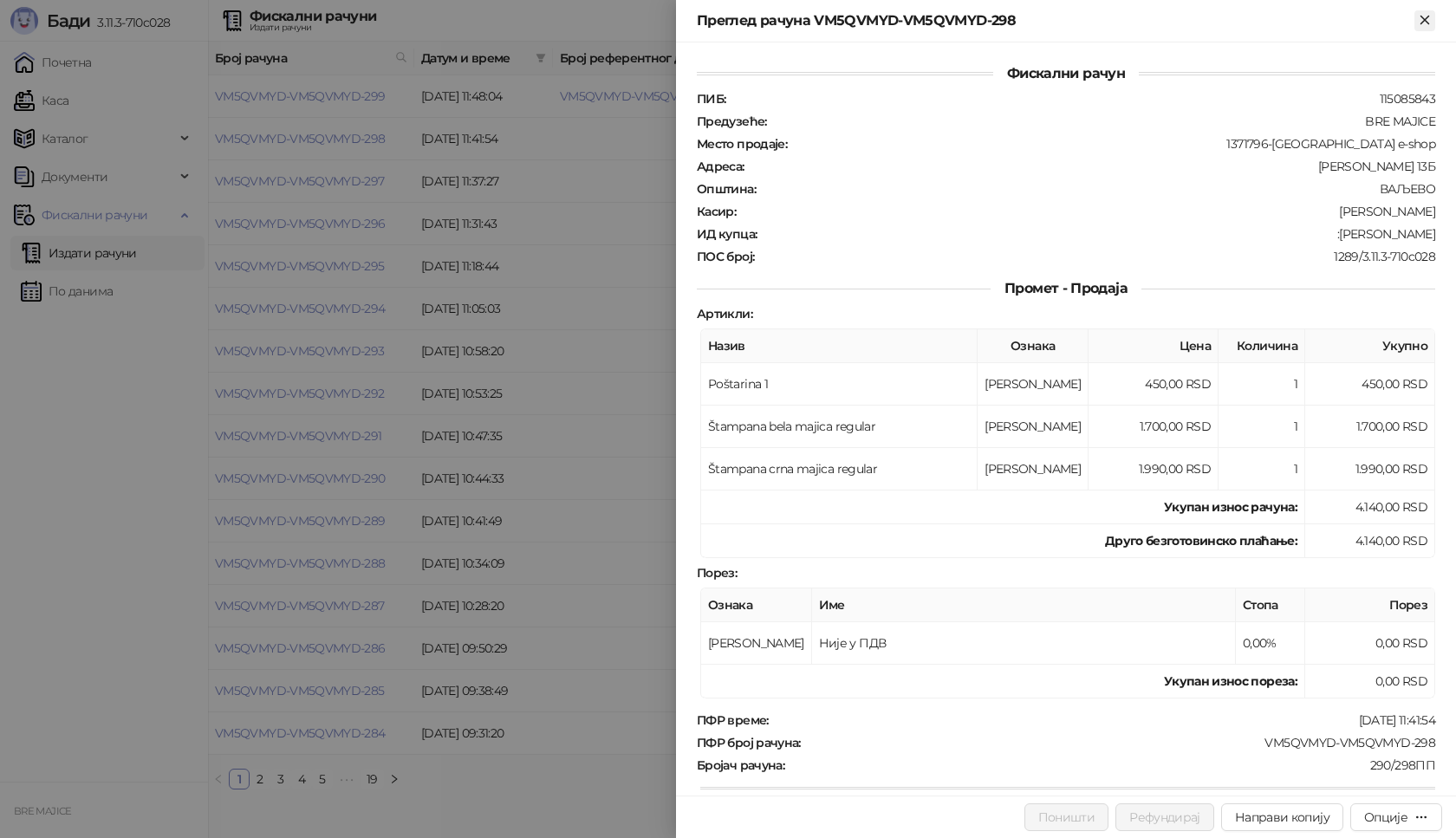
click at [1419, 16] on icon "Close" at bounding box center [1425, 20] width 16 height 16
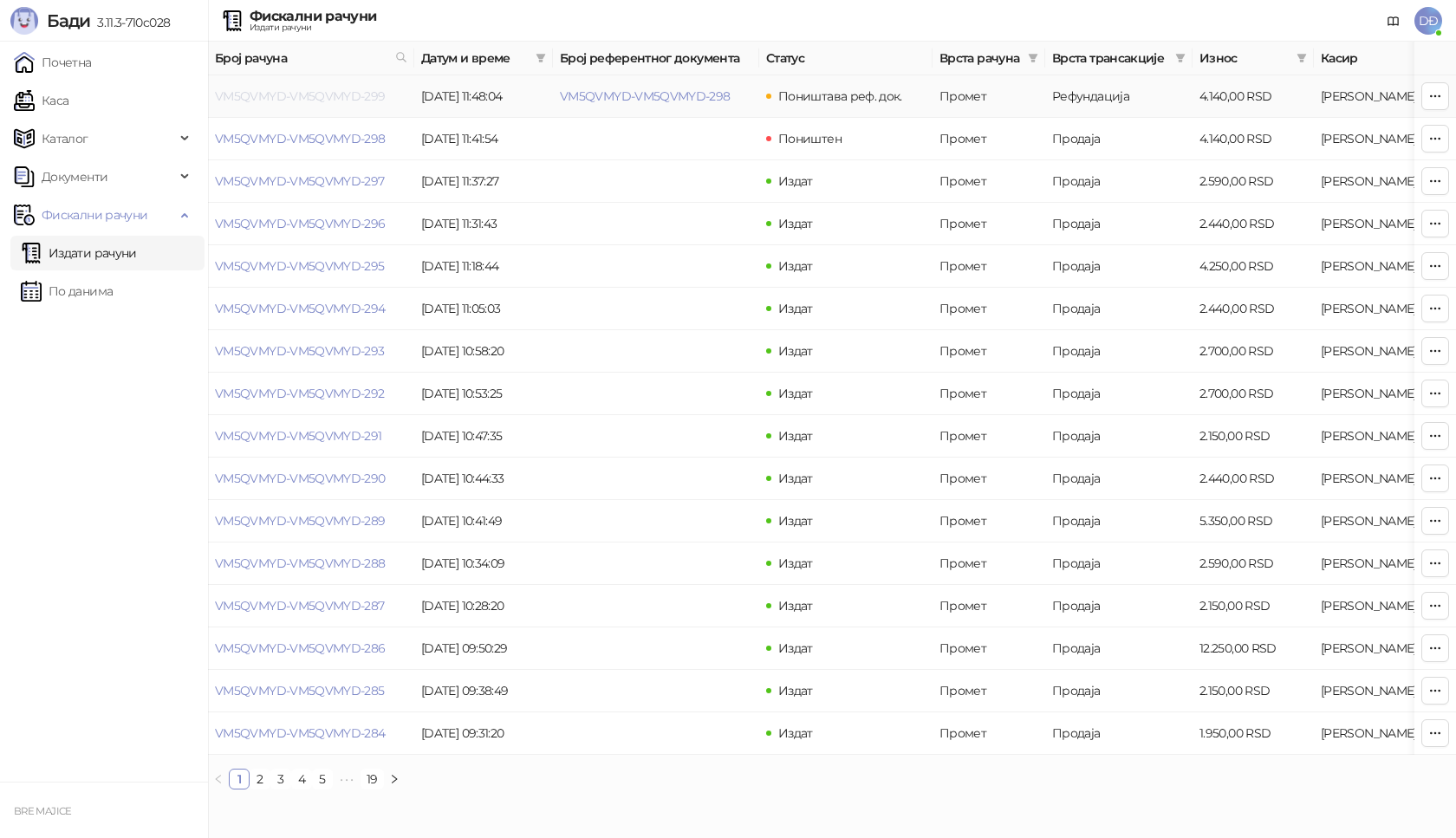
click at [359, 96] on link "VM5QVMYD-VM5QVMYD-299" at bounding box center [300, 96] width 171 height 16
click at [353, 100] on link "VM5QVMYD-VM5QVMYD-299" at bounding box center [300, 96] width 171 height 16
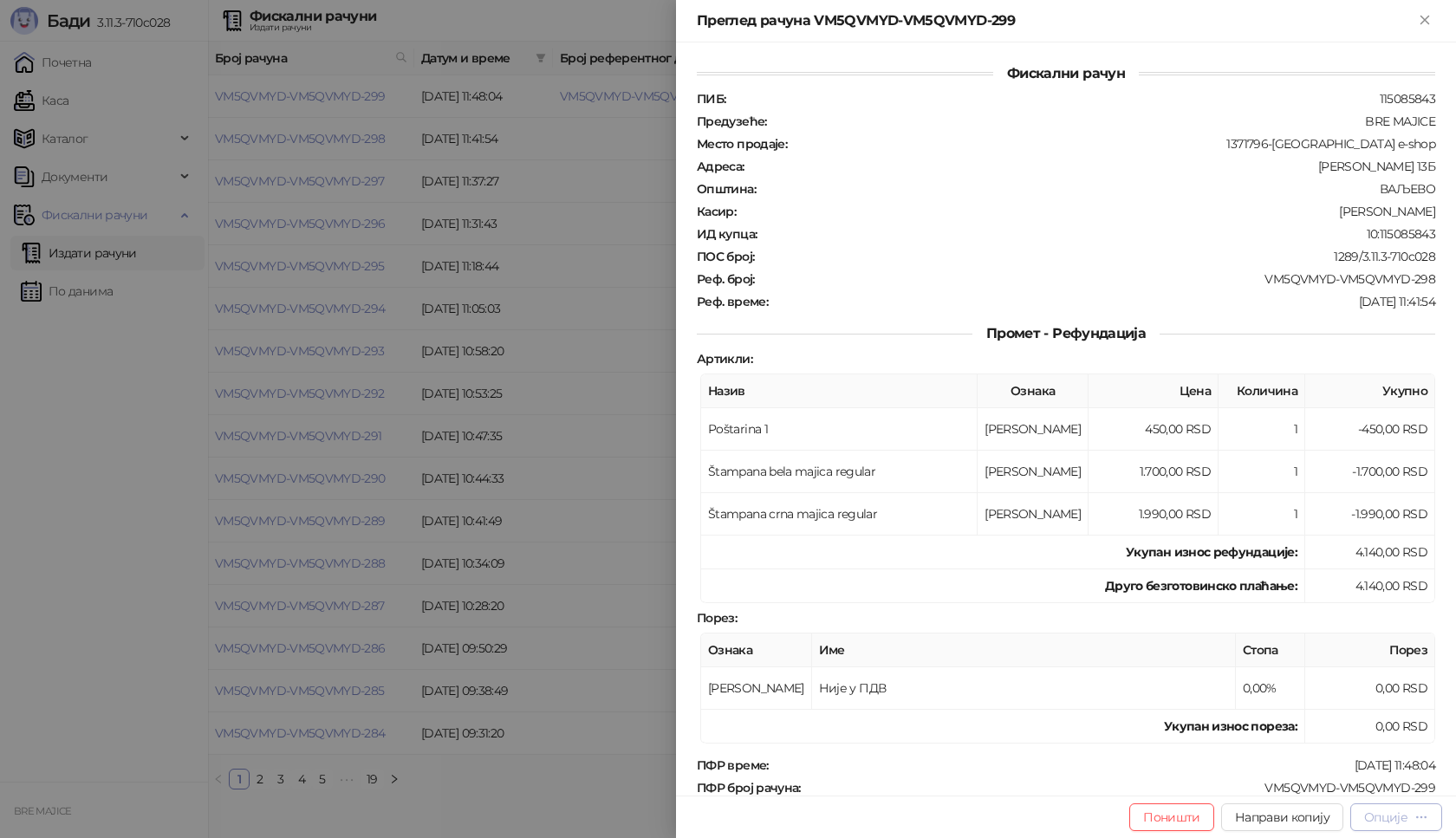
click at [1389, 821] on div "Опције" at bounding box center [1386, 817] width 43 height 16
click at [1341, 788] on span "Преузми у ПДФ формату" at bounding box center [1322, 781] width 211 height 19
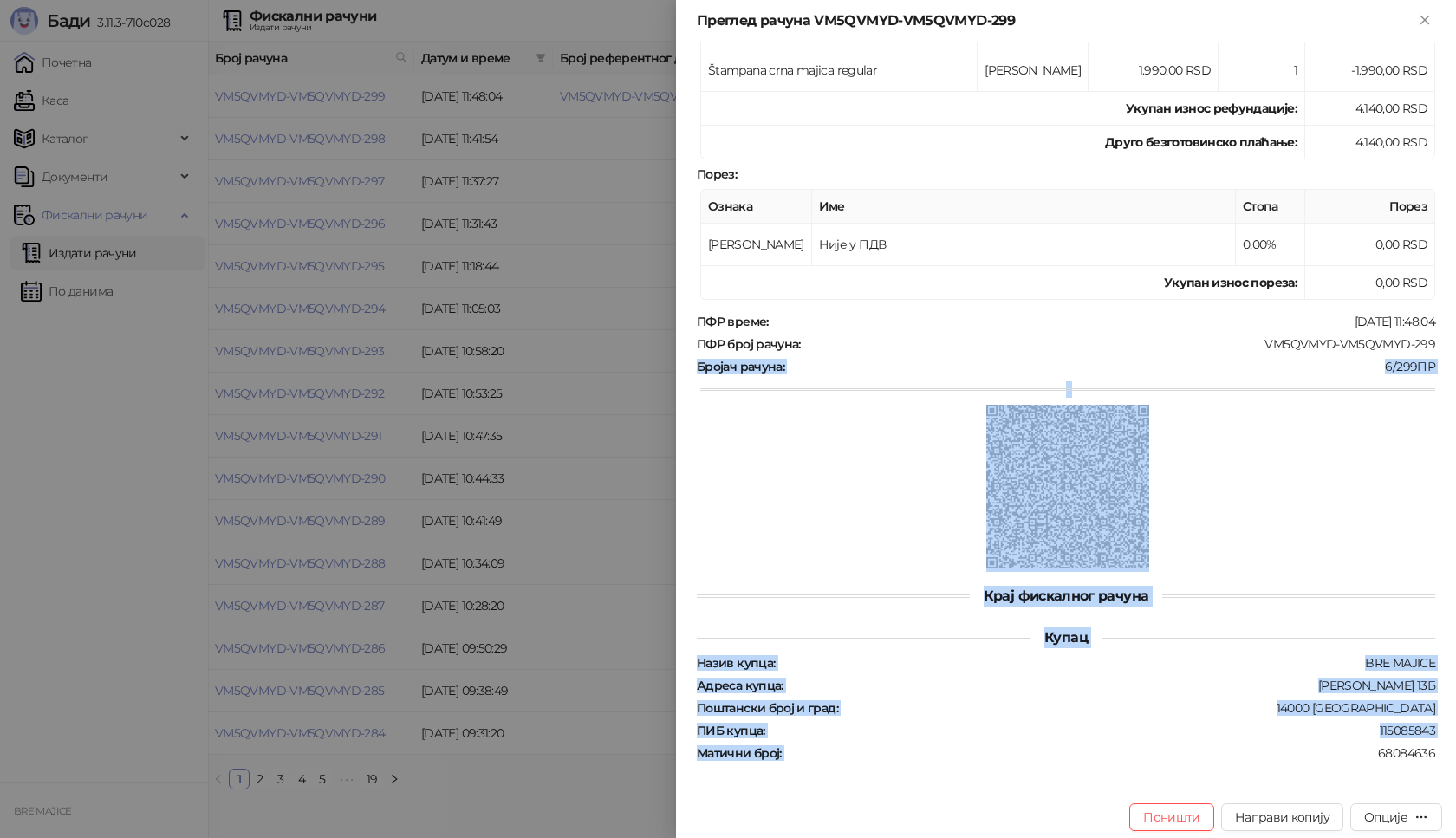
drag, startPoint x: 1427, startPoint y: 787, endPoint x: 1260, endPoint y: 764, distance: 168.6
click at [1256, 784] on div "Фискални рачун ПИБ : 115085843 Предузеће : BRE MAJICE Место продаје : 1371796-B…" at bounding box center [1066, 419] width 780 height 753
drag, startPoint x: 1220, startPoint y: 595, endPoint x: 1218, endPoint y: 582, distance: 13.2
click at [1220, 592] on div "Крај фискалног рачуна" at bounding box center [1065, 595] width 738 height 21
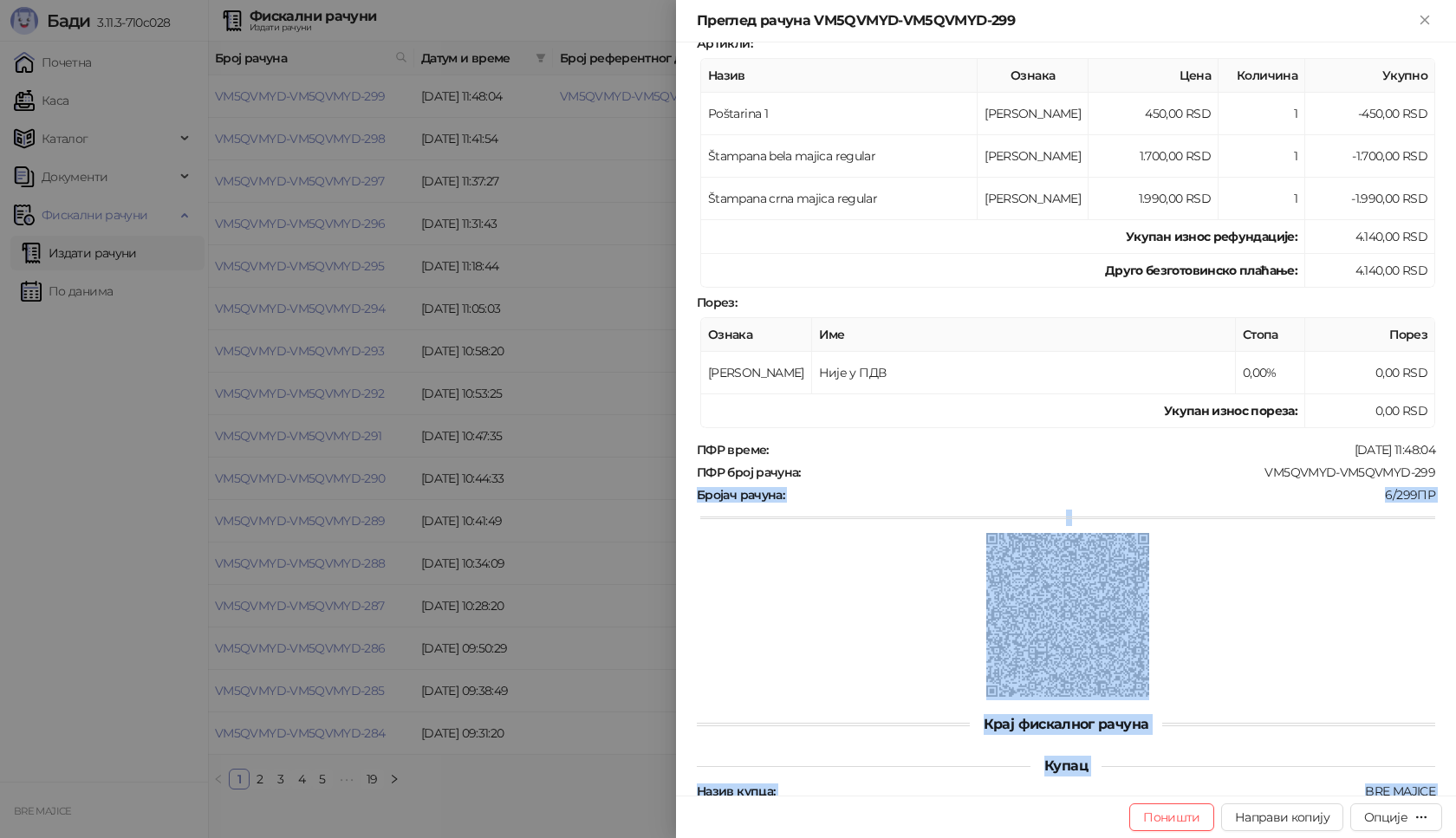
scroll to position [184, 0]
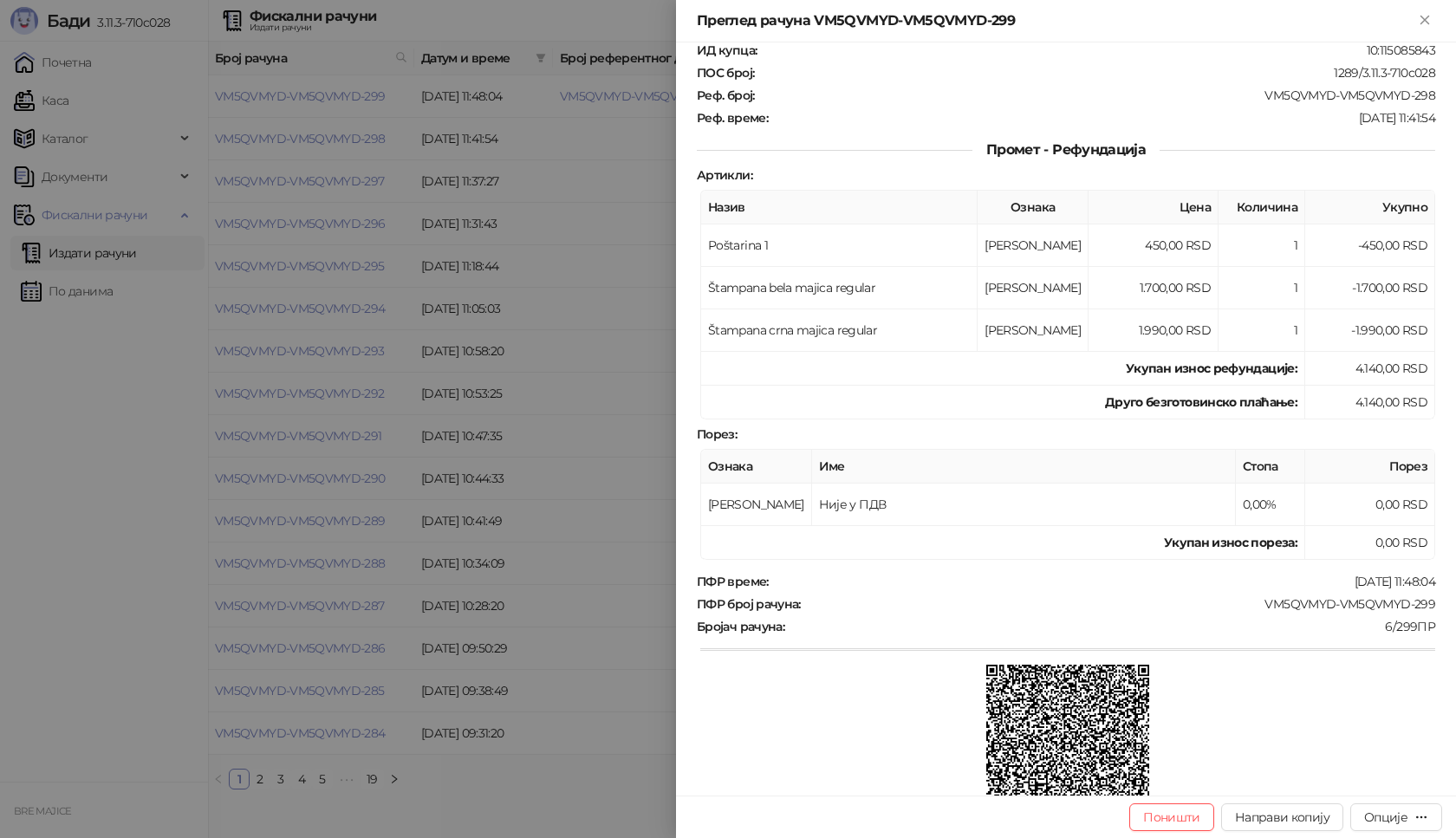
click at [1421, 592] on div "ПФР време : 29.09.2025 11:48:04 ПФР број рачуна : VM5QVMYD-VM5QVMYD-299 Бројач …" at bounding box center [1066, 703] width 745 height 258
drag, startPoint x: 1427, startPoint y: 599, endPoint x: 1251, endPoint y: 604, distance: 176.1
click at [1251, 604] on div "Фискални рачун ПИБ : 115085843 Предузеће : BRE MAJICE Место продаје : 1371796-B…" at bounding box center [1066, 419] width 780 height 753
click at [1431, 23] on icon "Close" at bounding box center [1425, 20] width 16 height 16
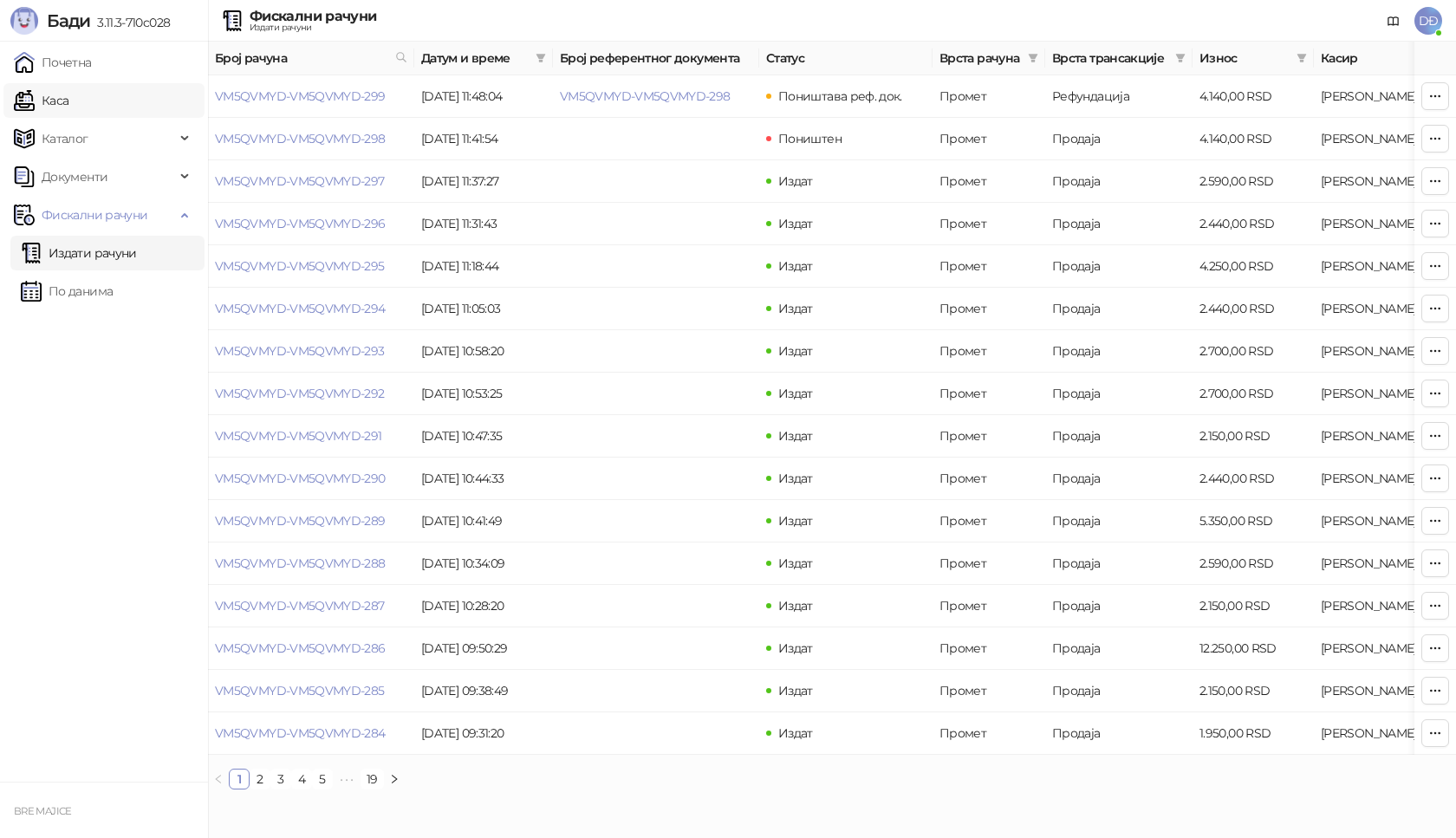
click at [68, 103] on link "Каса" at bounding box center [41, 100] width 55 height 34
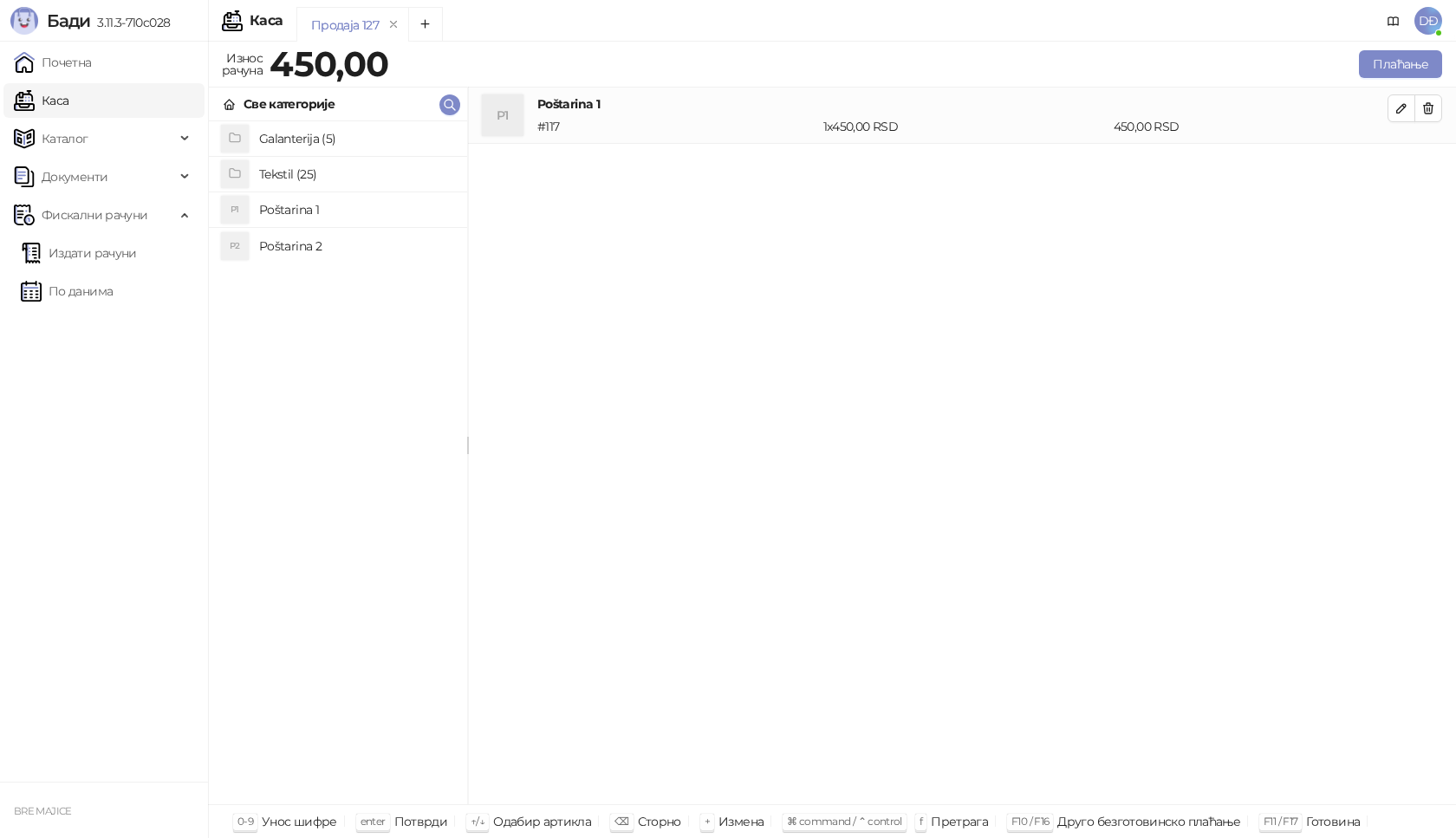
click at [301, 209] on h4 "Poštarina 1" at bounding box center [356, 209] width 195 height 27
click at [295, 170] on h4 "Tekstil (25)" at bounding box center [356, 174] width 195 height 27
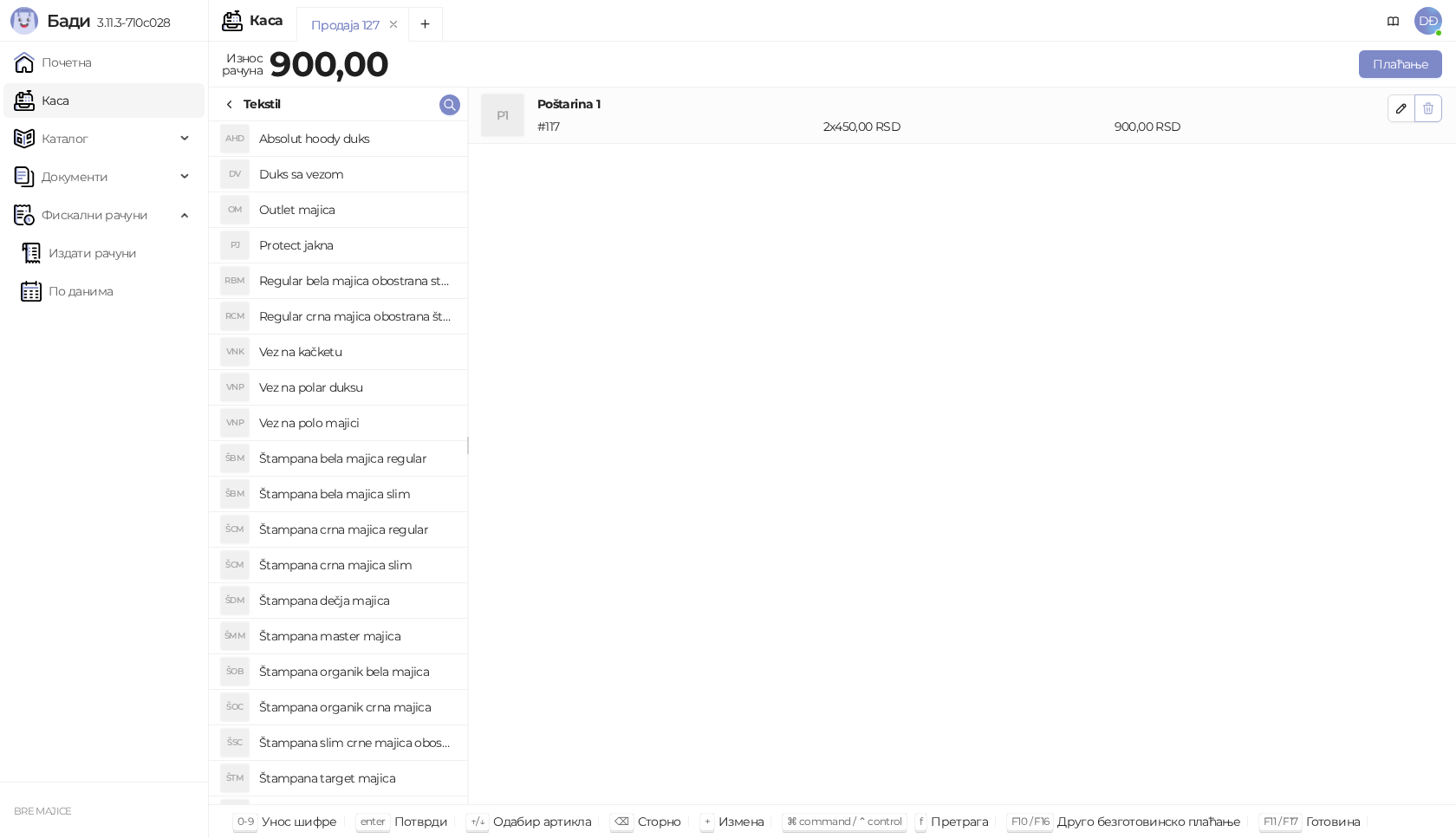
click at [1437, 107] on button "button" at bounding box center [1428, 109] width 27 height 27
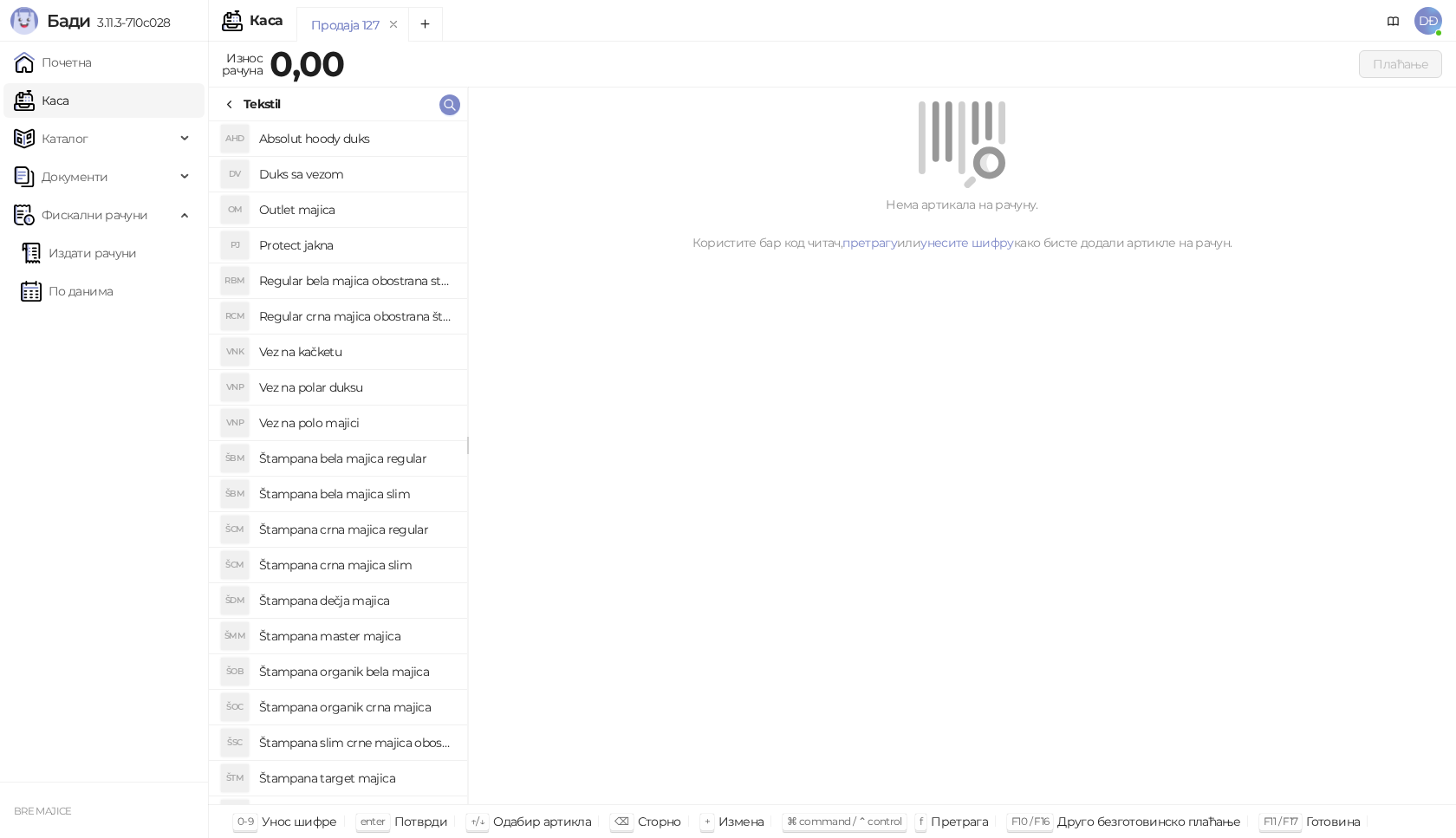
click at [232, 105] on icon at bounding box center [230, 105] width 14 height 14
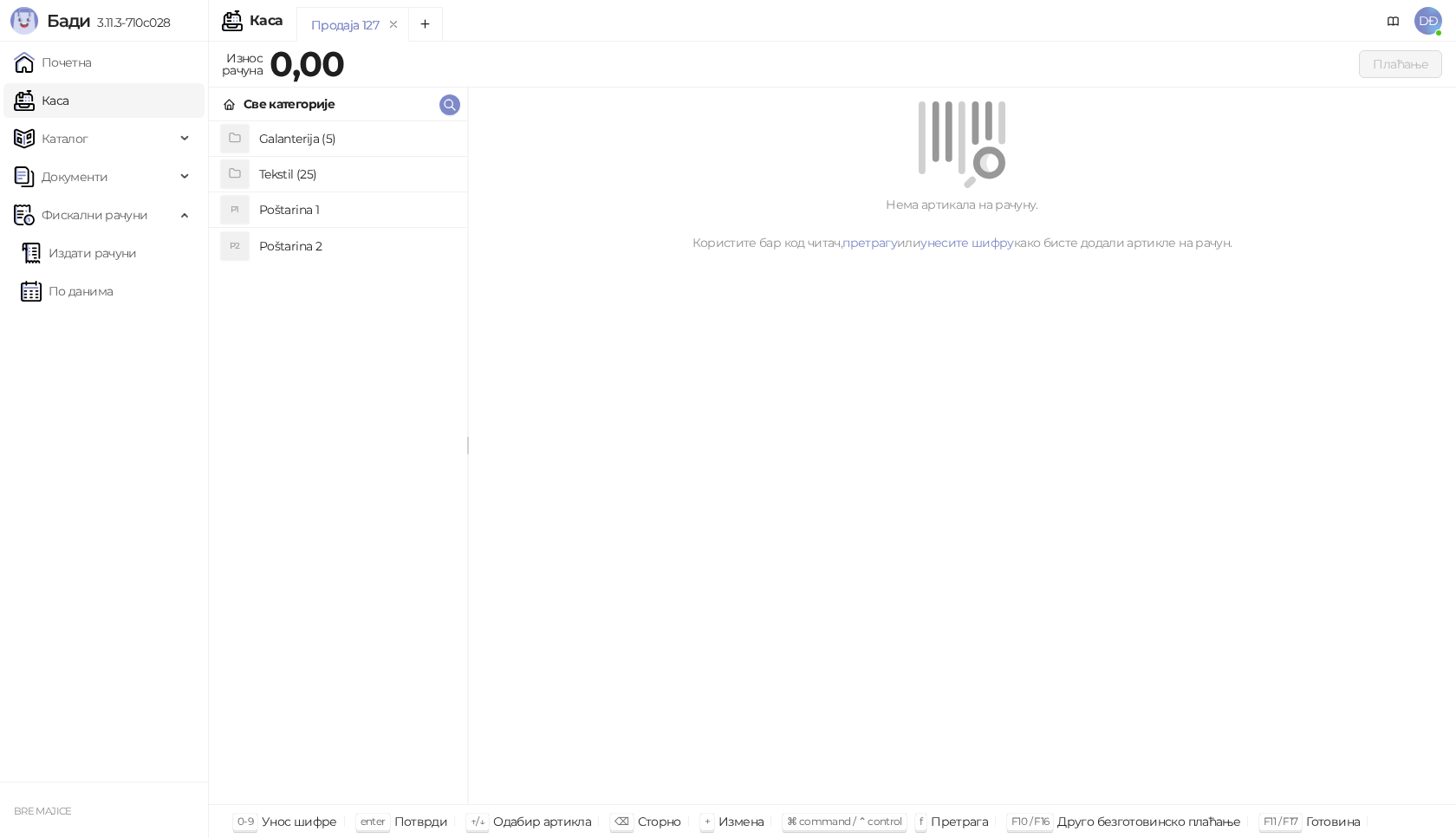
click at [301, 203] on h4 "Poštarina 1" at bounding box center [356, 209] width 195 height 27
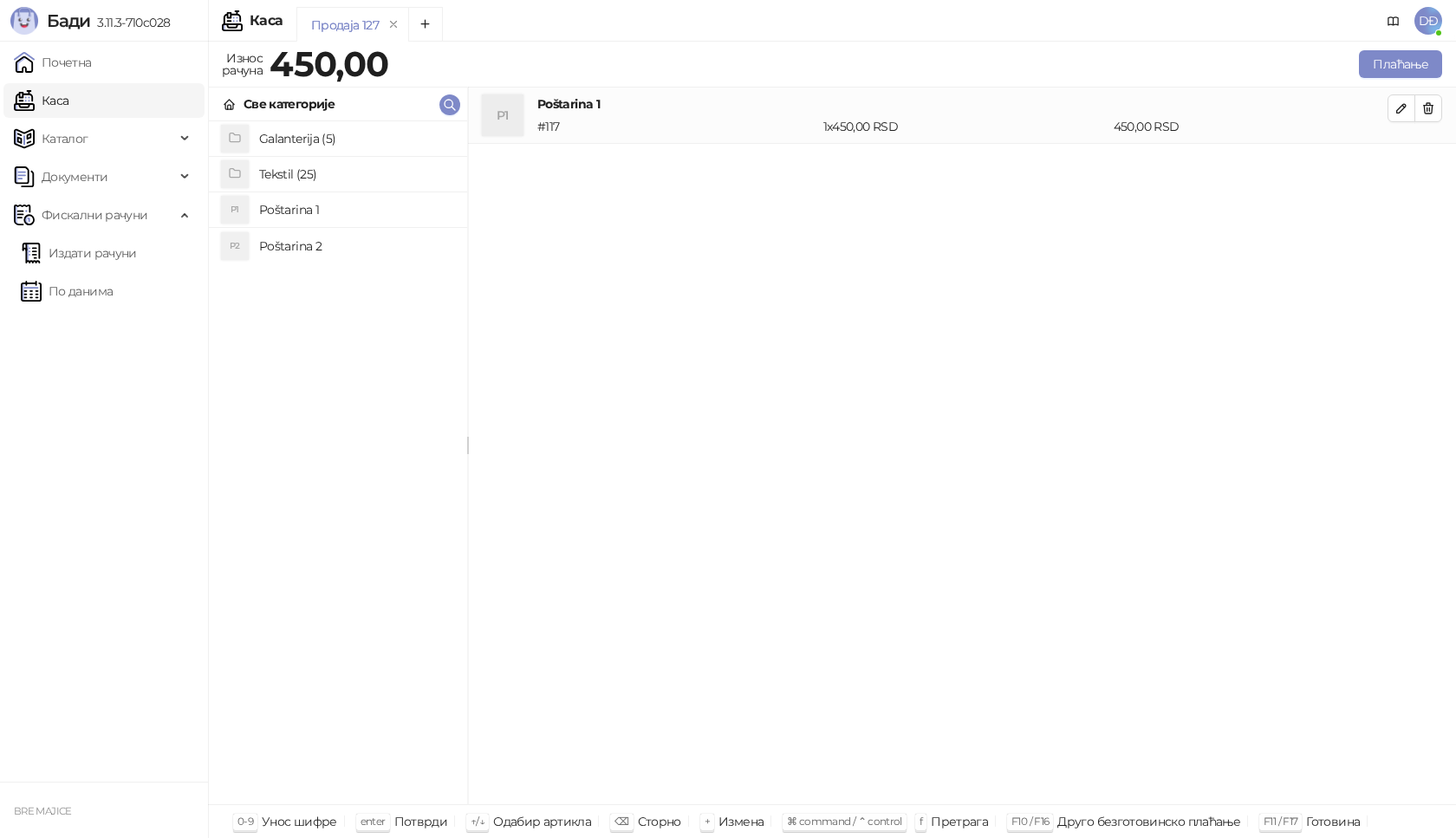
click at [289, 170] on h4 "Tekstil (25)" at bounding box center [356, 174] width 195 height 27
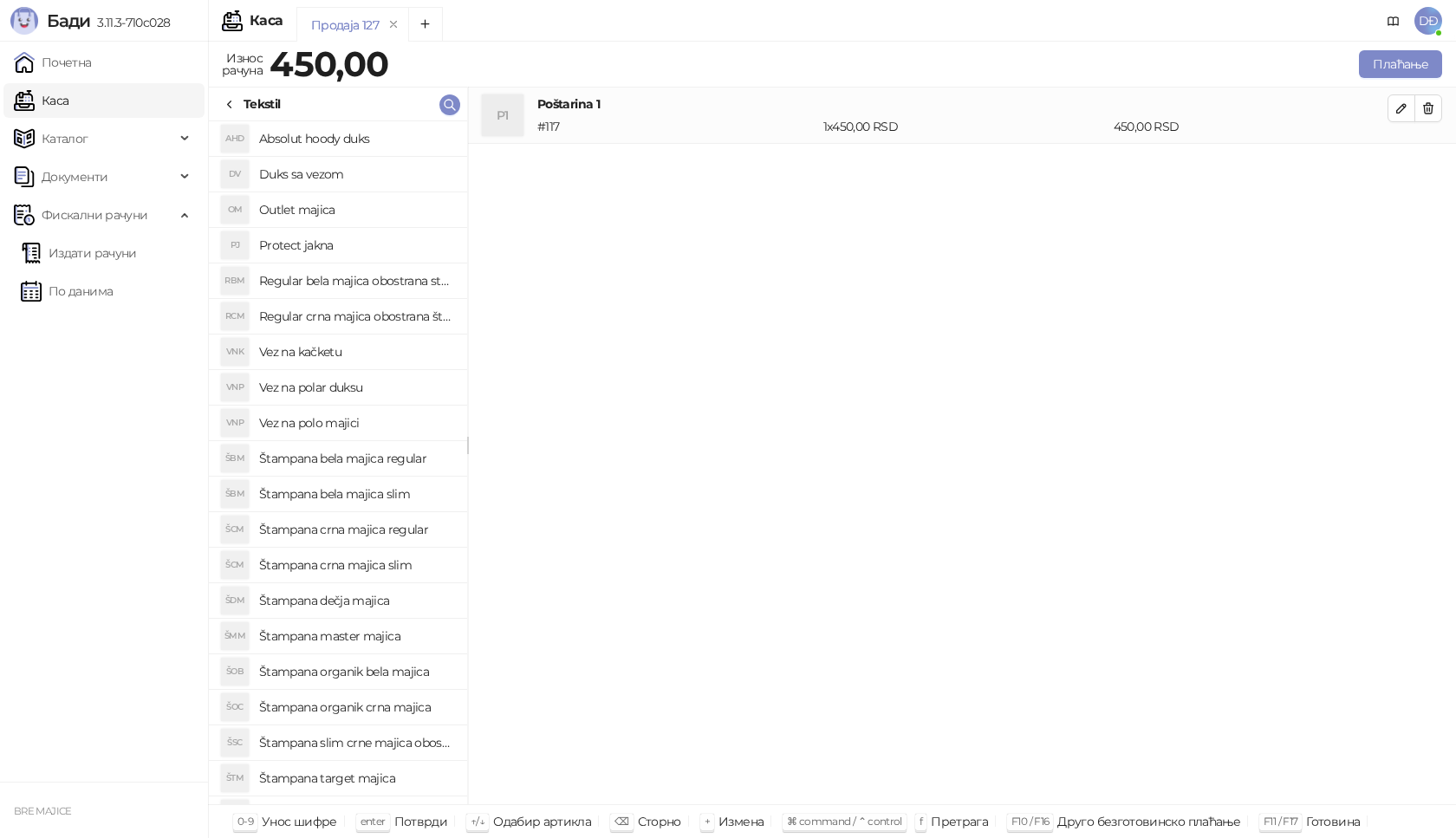
click at [387, 453] on h4 "Štampana bela majica regular" at bounding box center [356, 459] width 195 height 27
click at [1416, 162] on button "button" at bounding box center [1428, 164] width 27 height 27
click at [344, 460] on h4 "Štampana bela majica regular" at bounding box center [356, 459] width 195 height 27
click at [1407, 163] on icon "button" at bounding box center [1401, 164] width 14 height 14
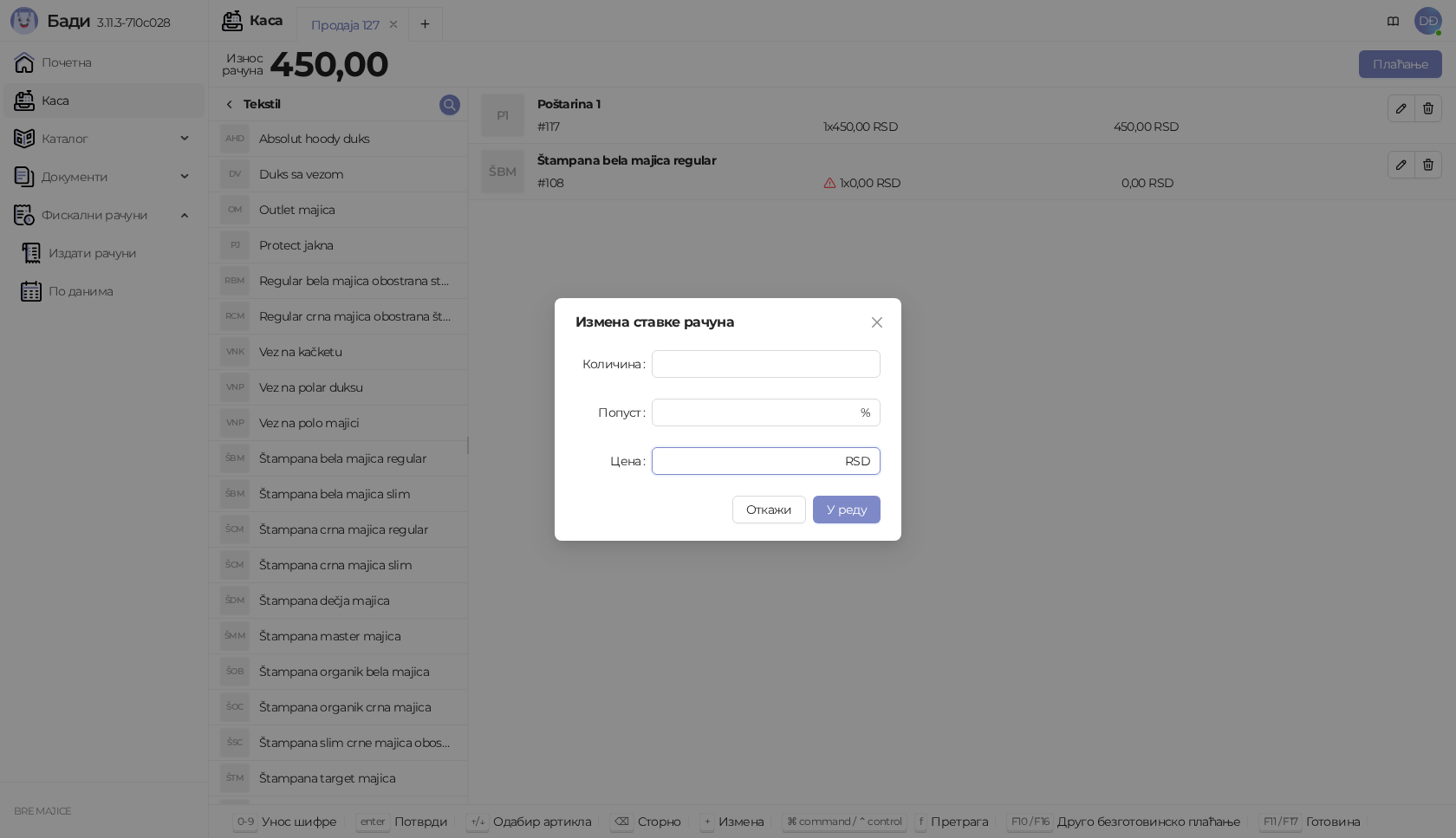
drag, startPoint x: 688, startPoint y: 468, endPoint x: 548, endPoint y: 469, distance: 140.0
click at [586, 476] on div "Измена ставке рачуна Количина * Попуст * % Цена * RSD Откажи У реду" at bounding box center [728, 419] width 346 height 243
click at [835, 503] on span "У реду" at bounding box center [846, 509] width 40 height 16
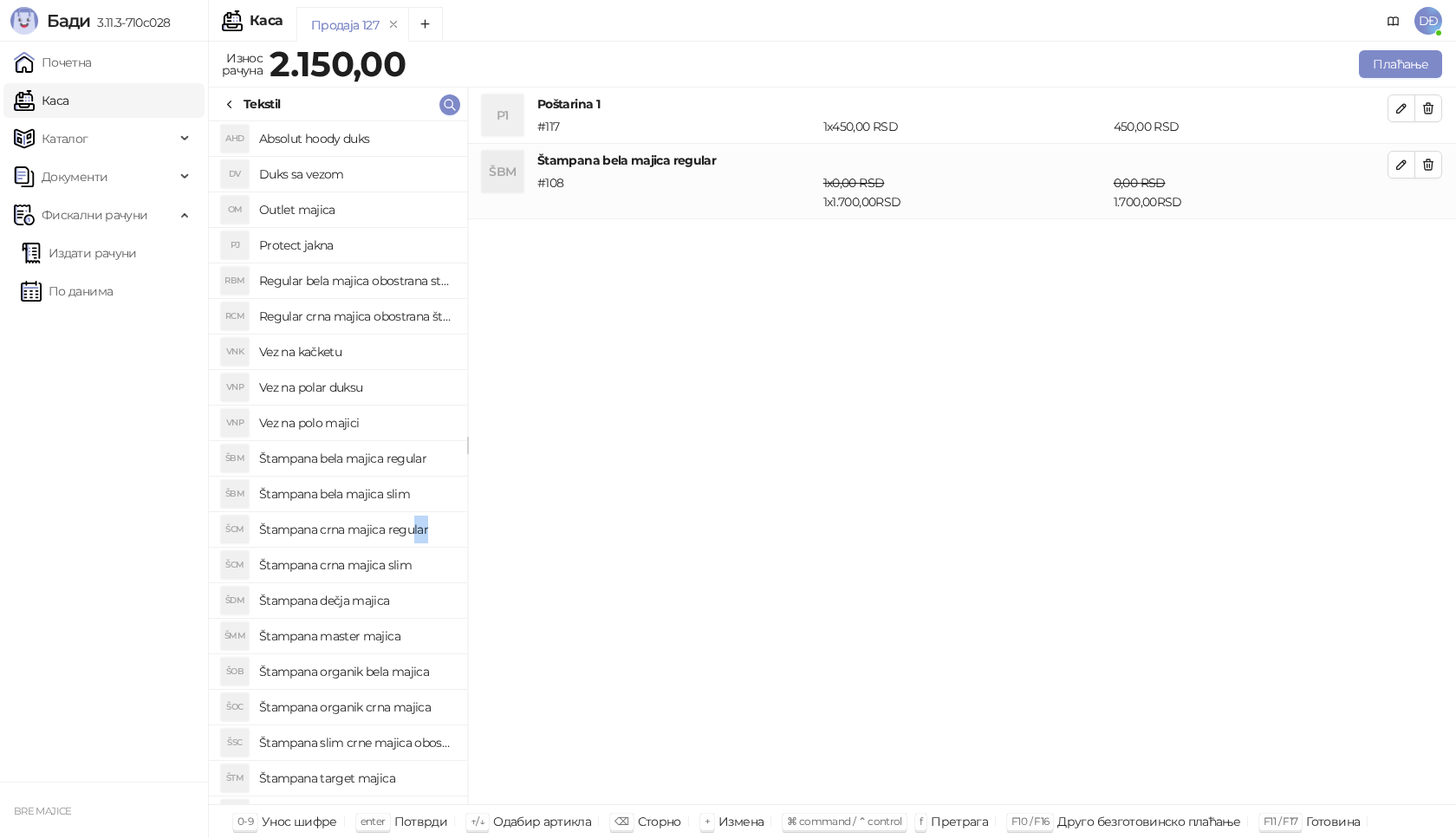
drag, startPoint x: 435, startPoint y: 532, endPoint x: 415, endPoint y: 535, distance: 20.2
click at [415, 535] on h4 "Štampana crna majica regular" at bounding box center [356, 529] width 195 height 27
click at [1396, 240] on icon "button" at bounding box center [1401, 240] width 14 height 14
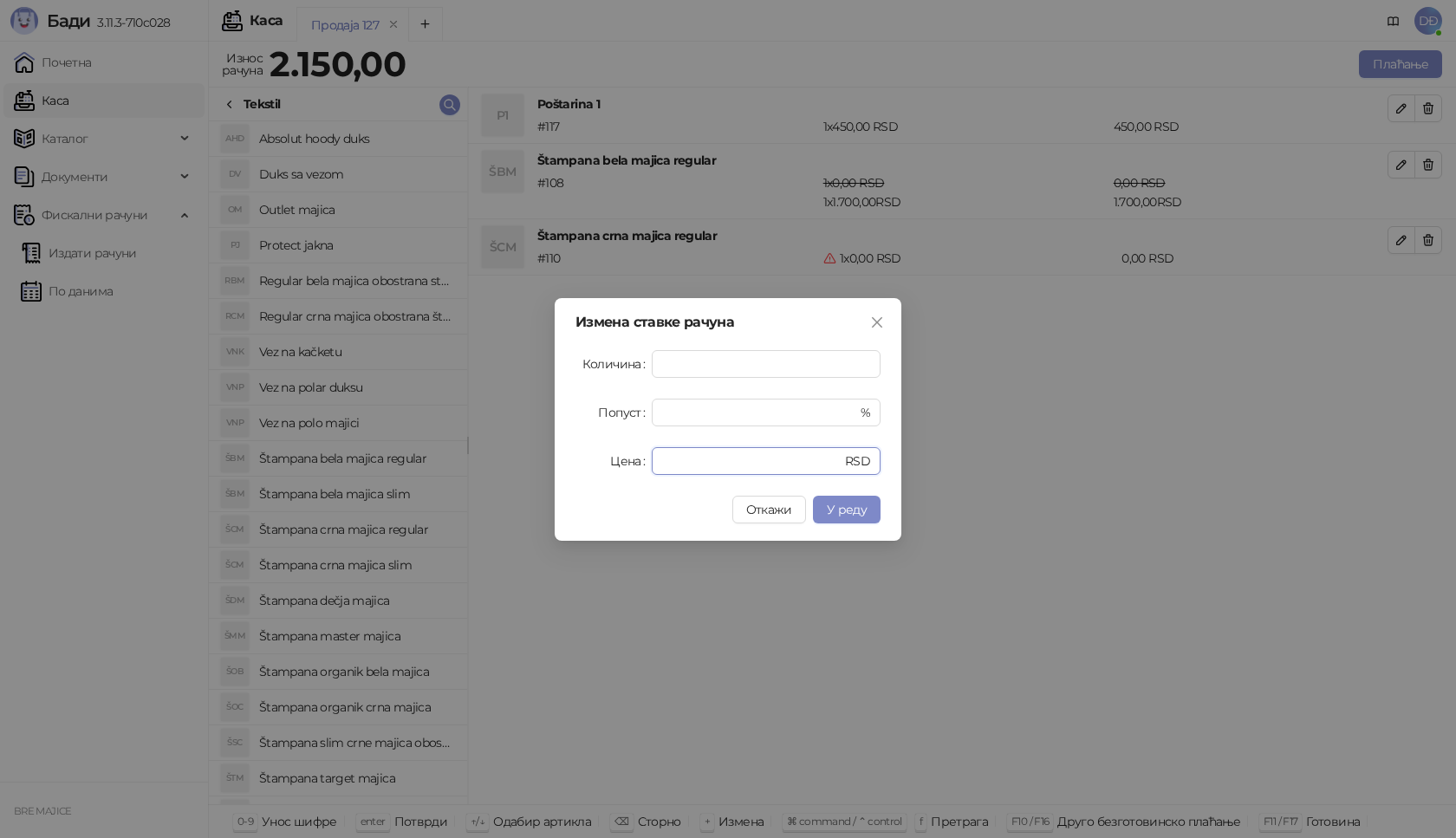
drag, startPoint x: 684, startPoint y: 468, endPoint x: 499, endPoint y: 487, distance: 186.0
click at [499, 487] on div "Измена ставке рачуна Количина * Попуст * % Цена * RSD Откажи У реду" at bounding box center [728, 419] width 1456 height 838
type input "****"
click at [860, 509] on span "У реду" at bounding box center [846, 509] width 40 height 16
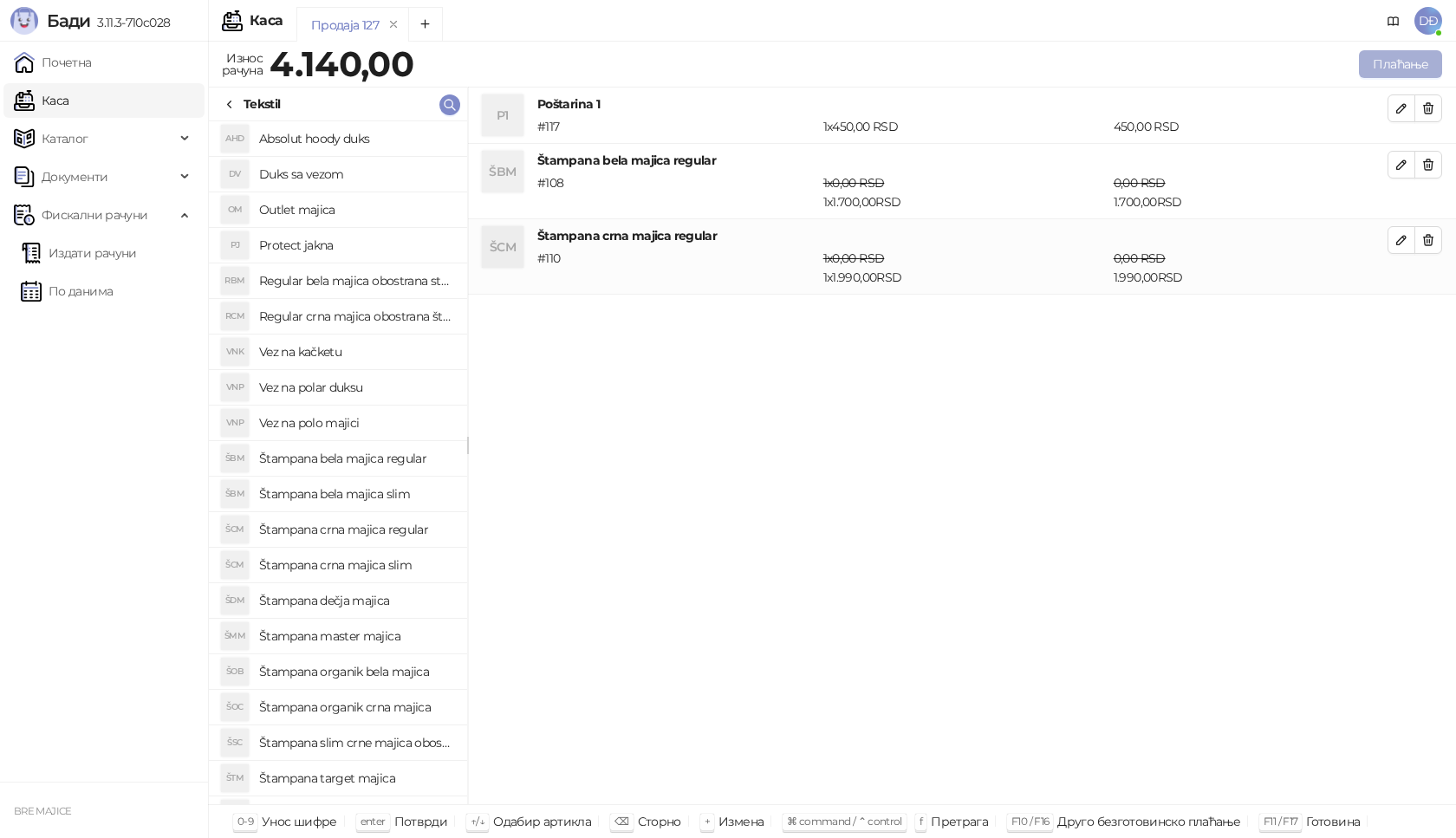
click at [1389, 66] on button "Плаћање" at bounding box center [1400, 64] width 83 height 27
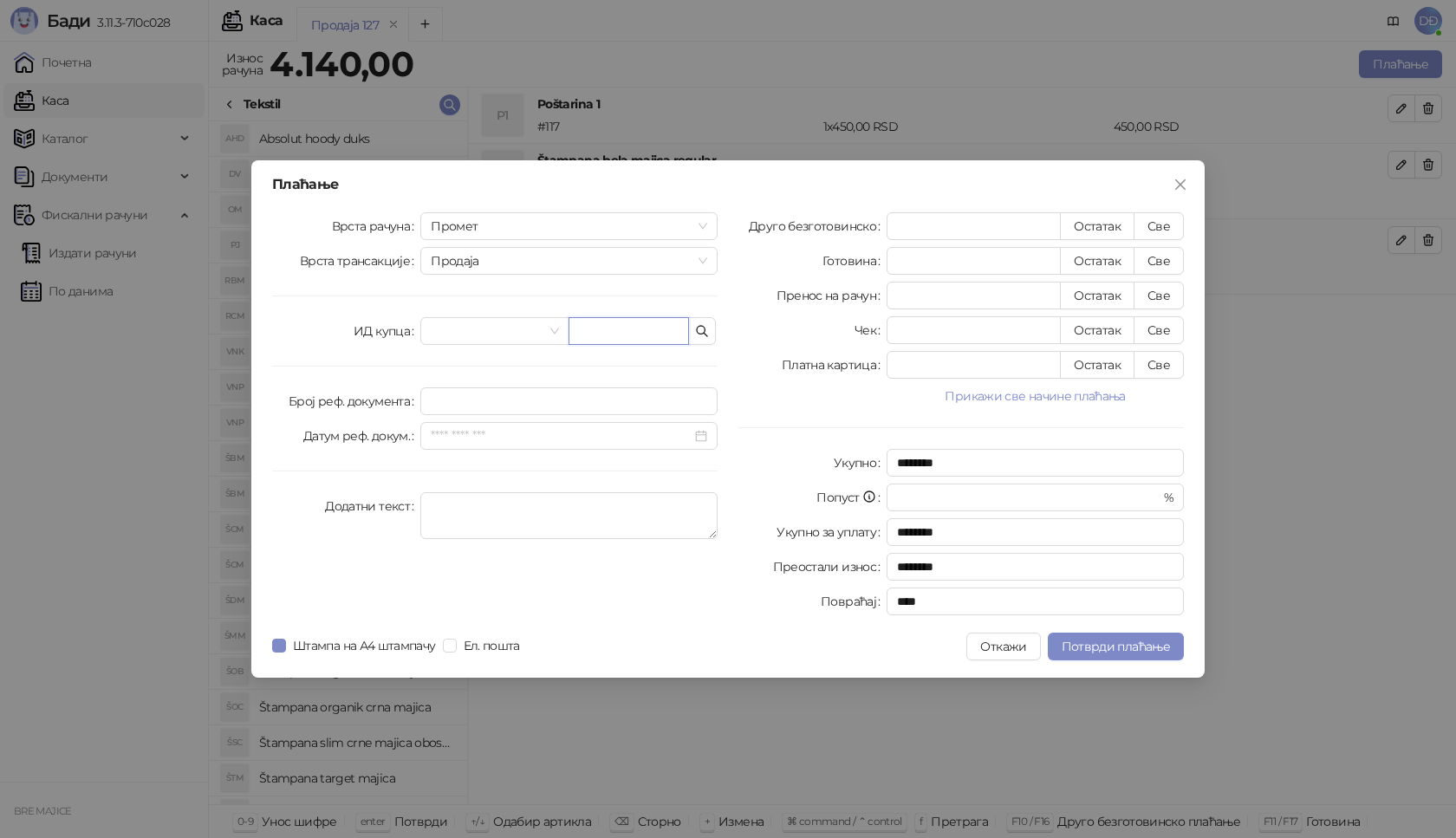
click at [621, 337] on input "text" at bounding box center [628, 331] width 120 height 27
paste input "**********"
type input "**********"
click at [1172, 221] on button "Све" at bounding box center [1158, 226] width 50 height 27
type input "****"
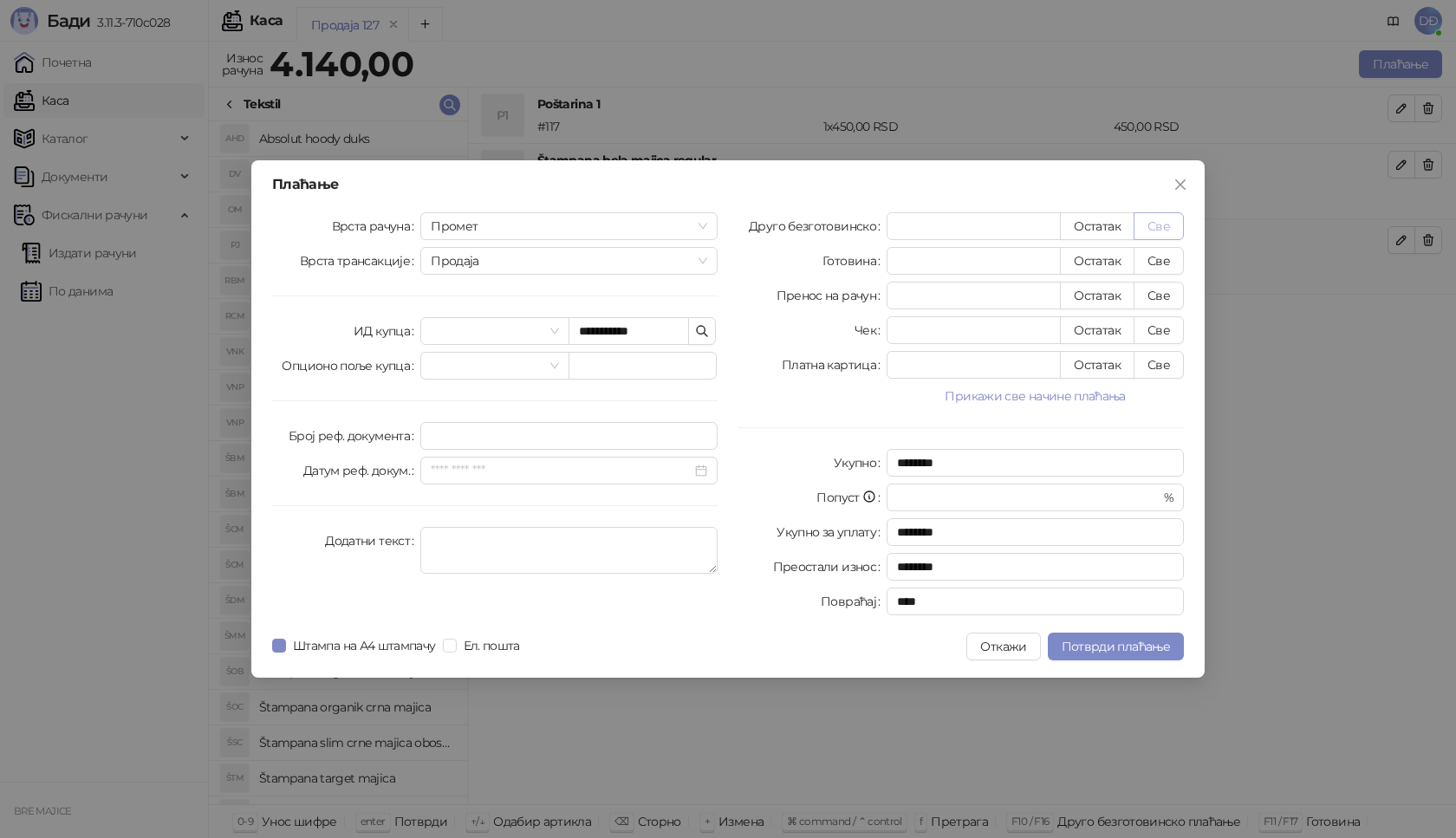
type input "****"
click at [1119, 634] on button "Потврди плаћање" at bounding box center [1115, 646] width 136 height 27
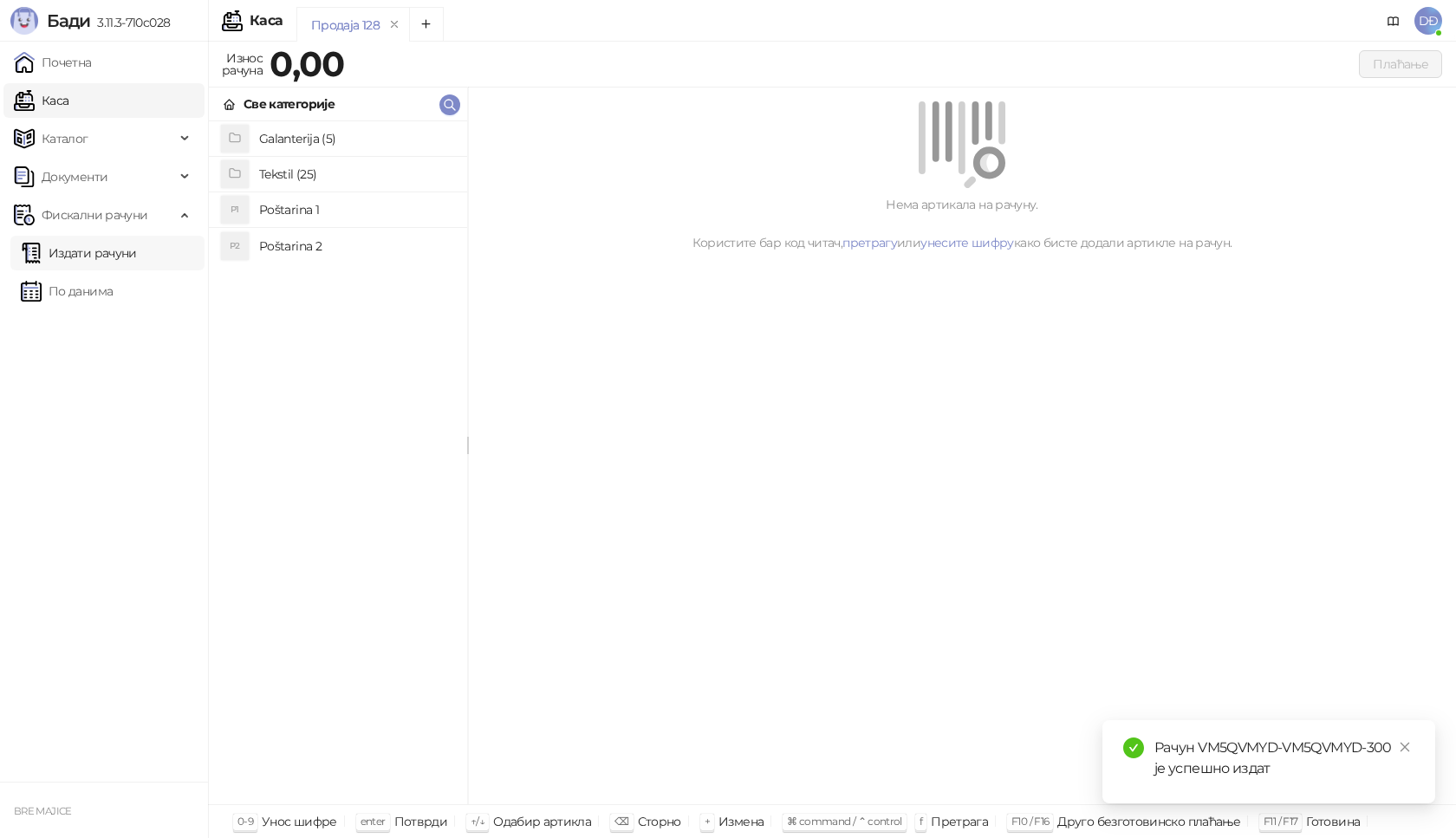
click at [88, 253] on link "Издати рачуни" at bounding box center [78, 252] width 116 height 34
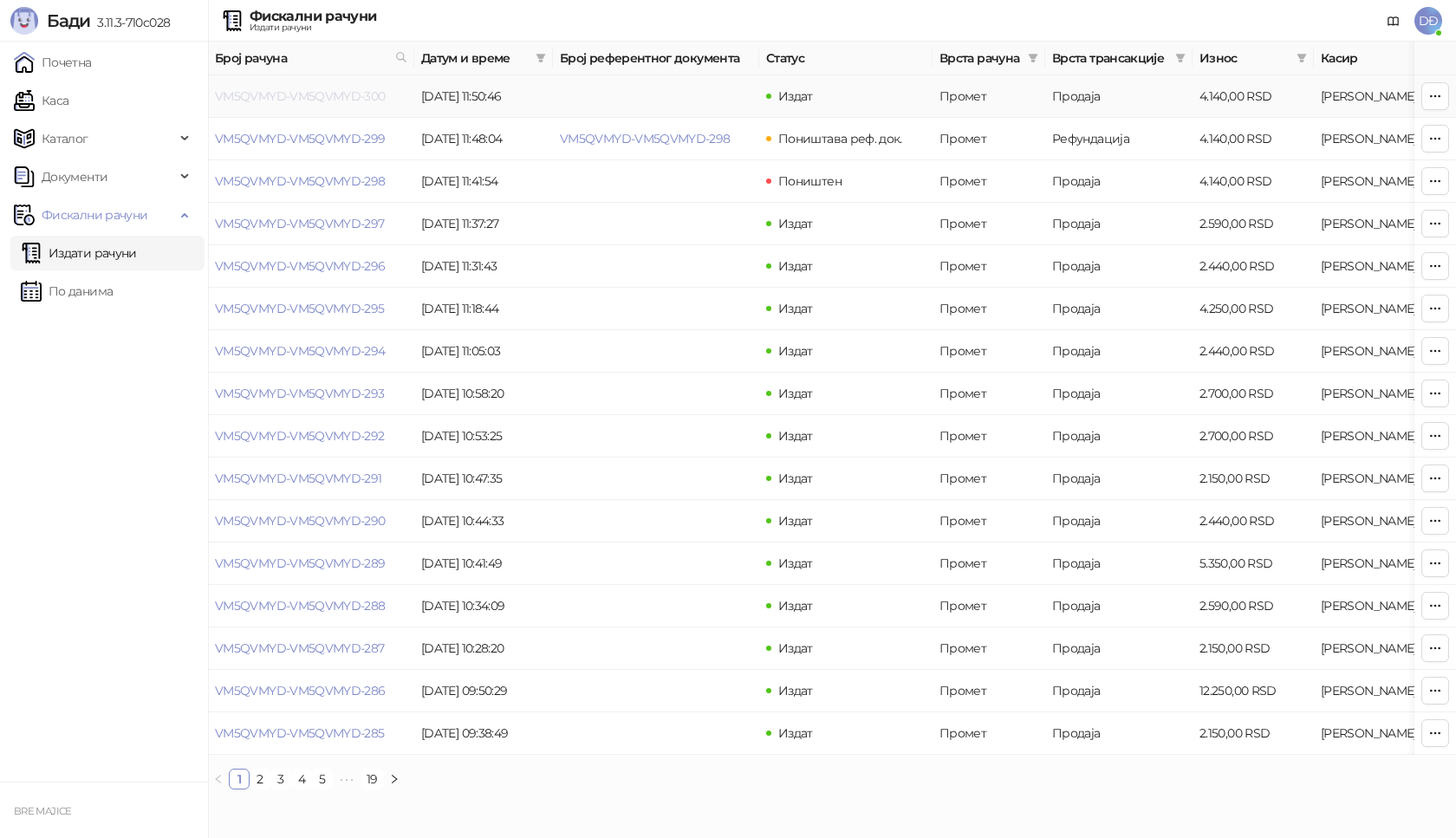
click at [358, 94] on link "VM5QVMYD-VM5QVMYD-300" at bounding box center [300, 96] width 171 height 16
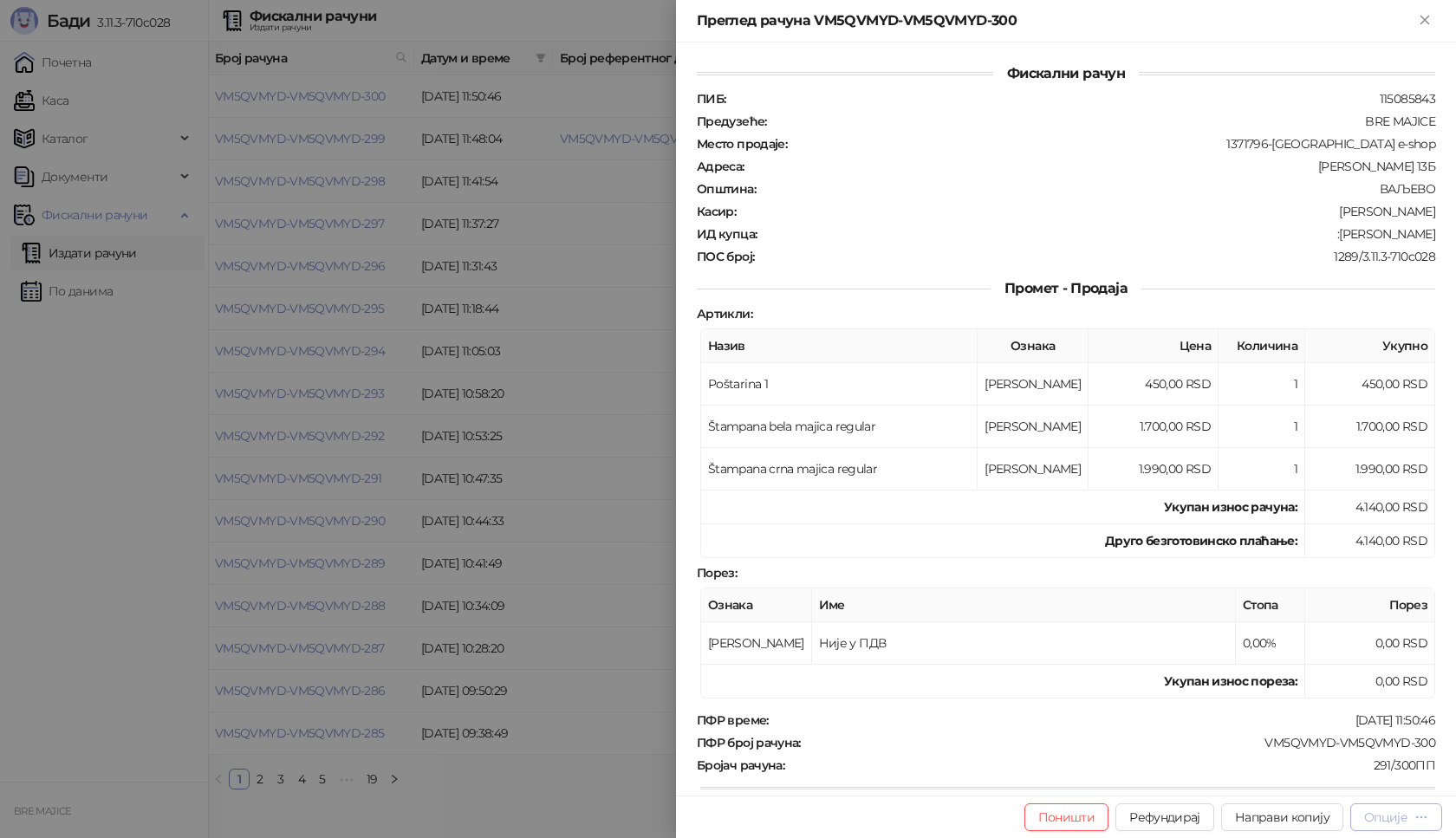
click at [1411, 818] on div "Опције" at bounding box center [1396, 816] width 65 height 17
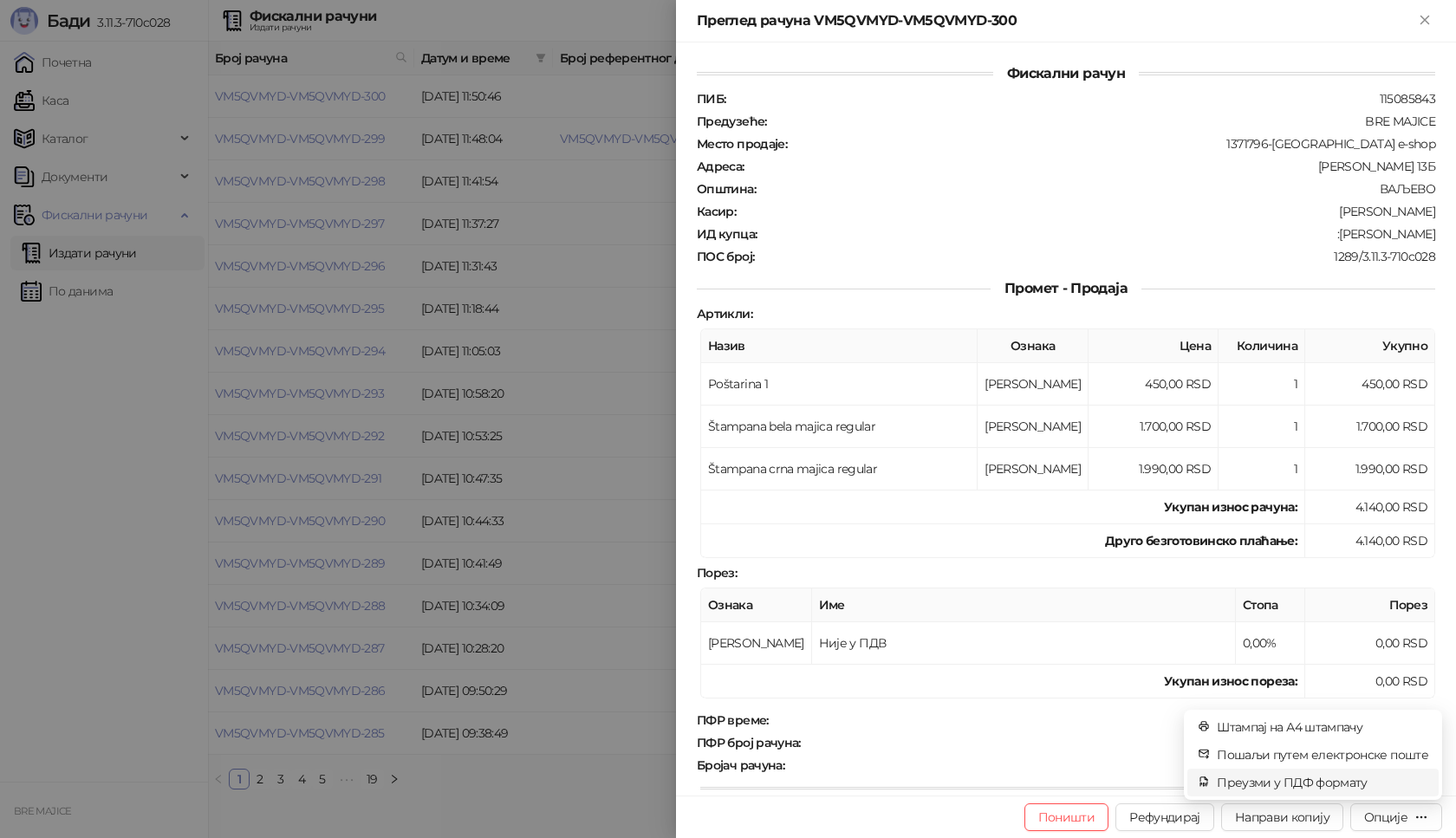
click at [1293, 784] on span "Преузми у ПДФ формату" at bounding box center [1322, 781] width 211 height 19
click at [1410, 750] on icon "close" at bounding box center [1404, 747] width 12 height 12
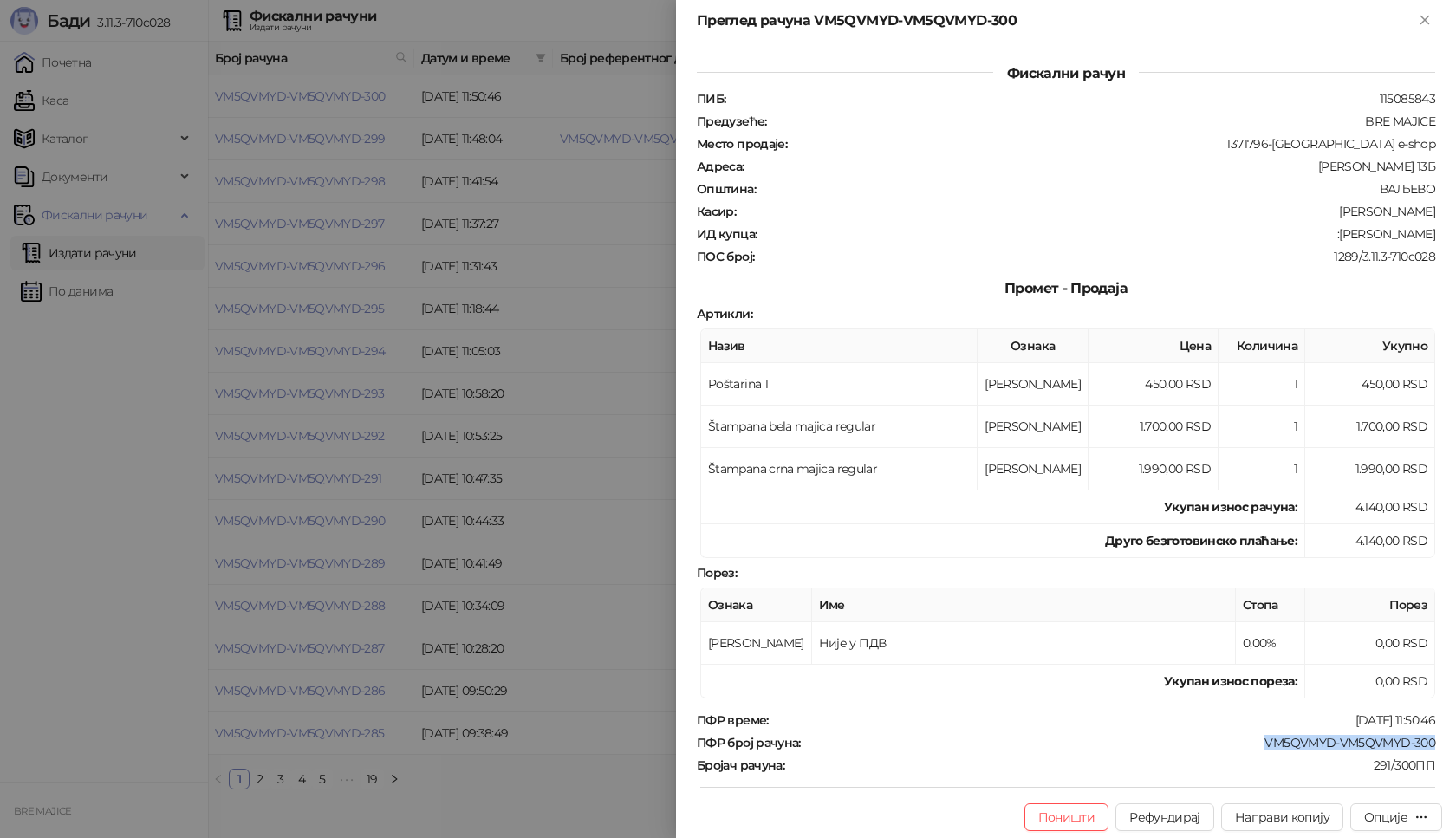
drag, startPoint x: 1433, startPoint y: 737, endPoint x: 1239, endPoint y: 748, distance: 194.3
click at [1248, 748] on div "Фискални рачун ПИБ : 115085843 Предузеће : BRE MAJICE Место продаје : 1371796-B…" at bounding box center [1066, 419] width 780 height 753
drag, startPoint x: 1432, startPoint y: 227, endPoint x: 1359, endPoint y: 238, distance: 73.8
click at [1359, 238] on div "Фискални рачун ПИБ : 115085843 Предузеће : BRE MAJICE Место продаје : 1371796-B…" at bounding box center [1066, 419] width 780 height 753
click at [1421, 15] on icon "Close" at bounding box center [1425, 20] width 16 height 16
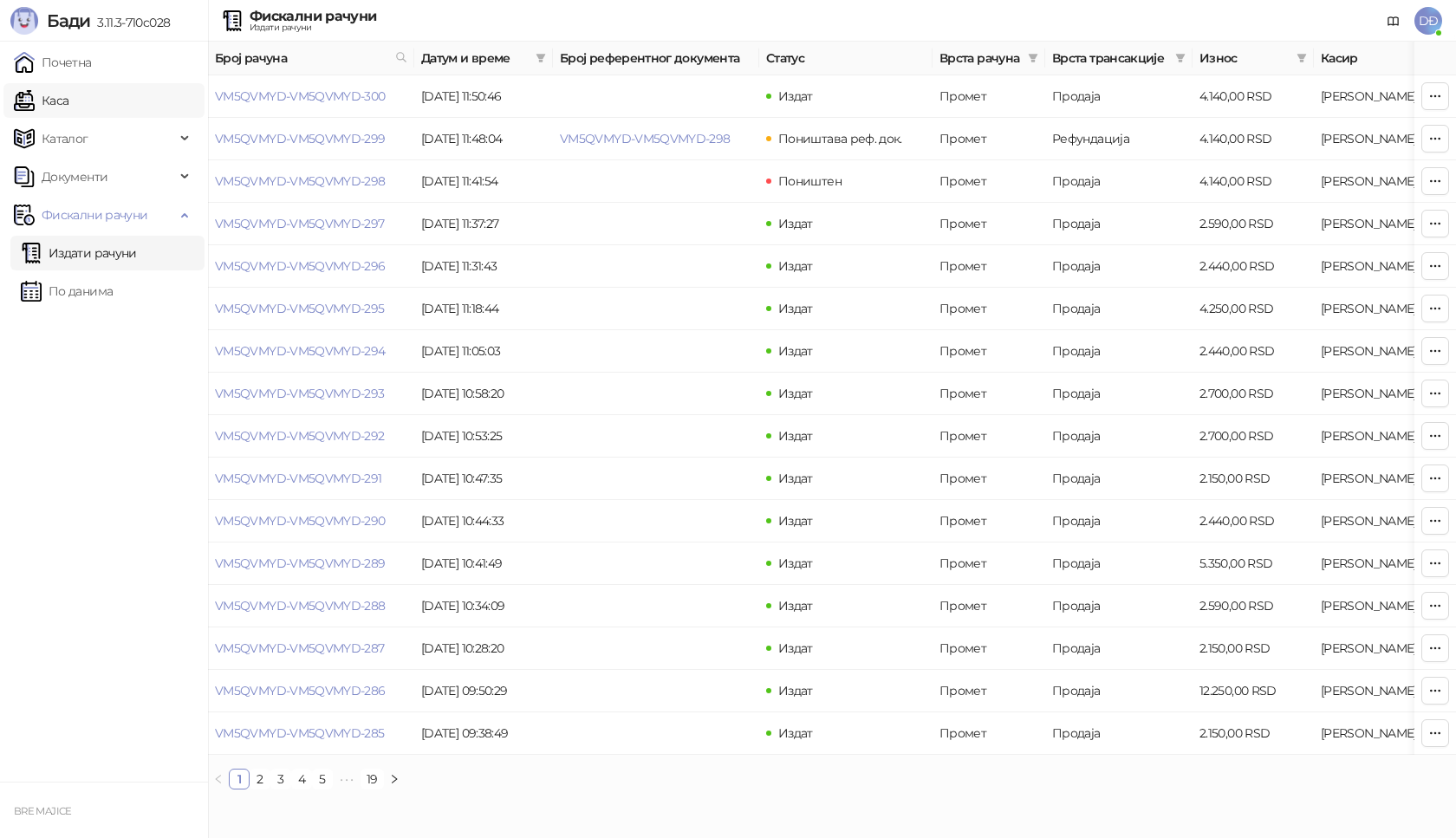
click at [68, 104] on link "Каса" at bounding box center [41, 100] width 55 height 34
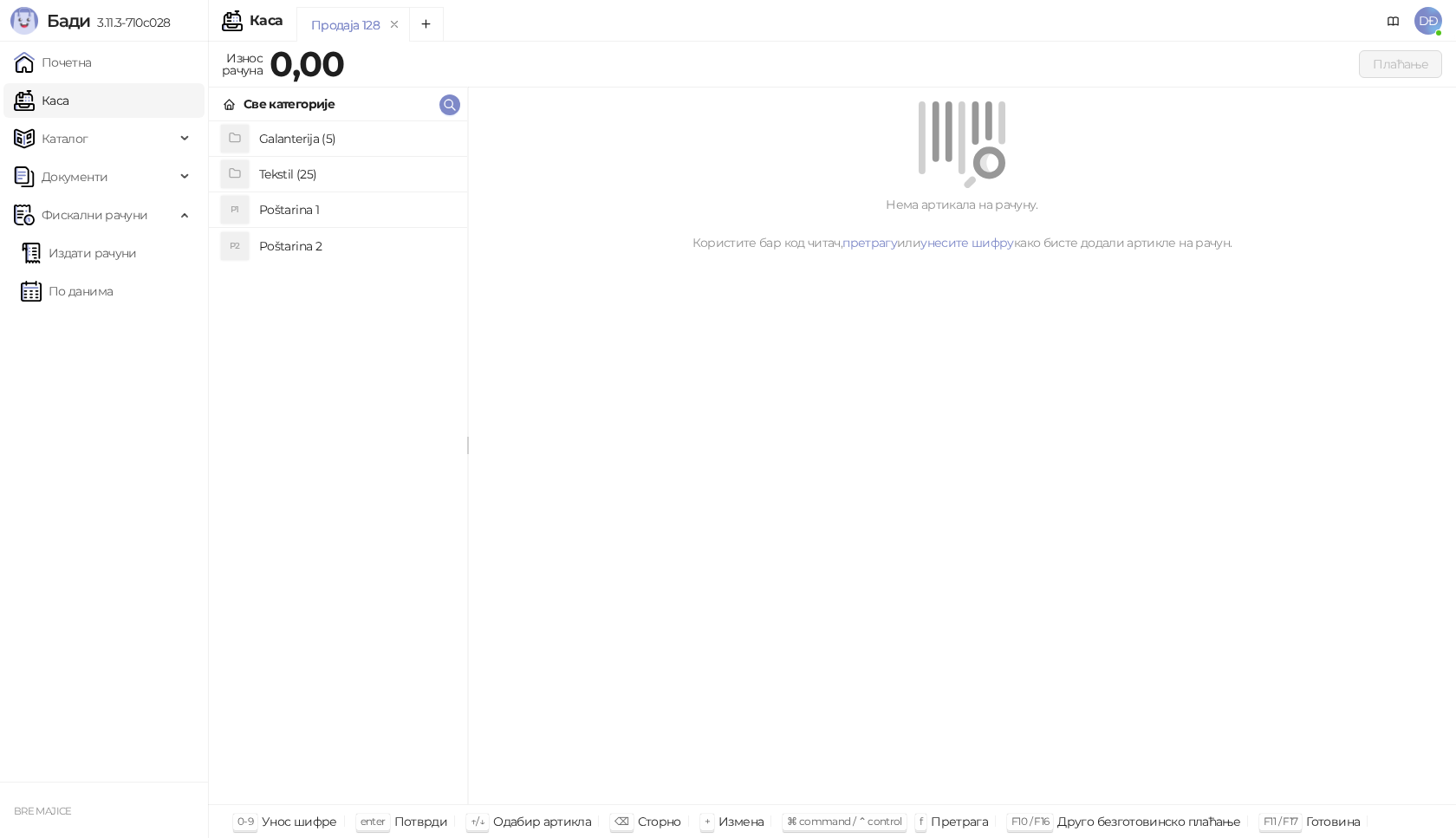
click at [337, 211] on h4 "Poštarina 1" at bounding box center [356, 209] width 195 height 27
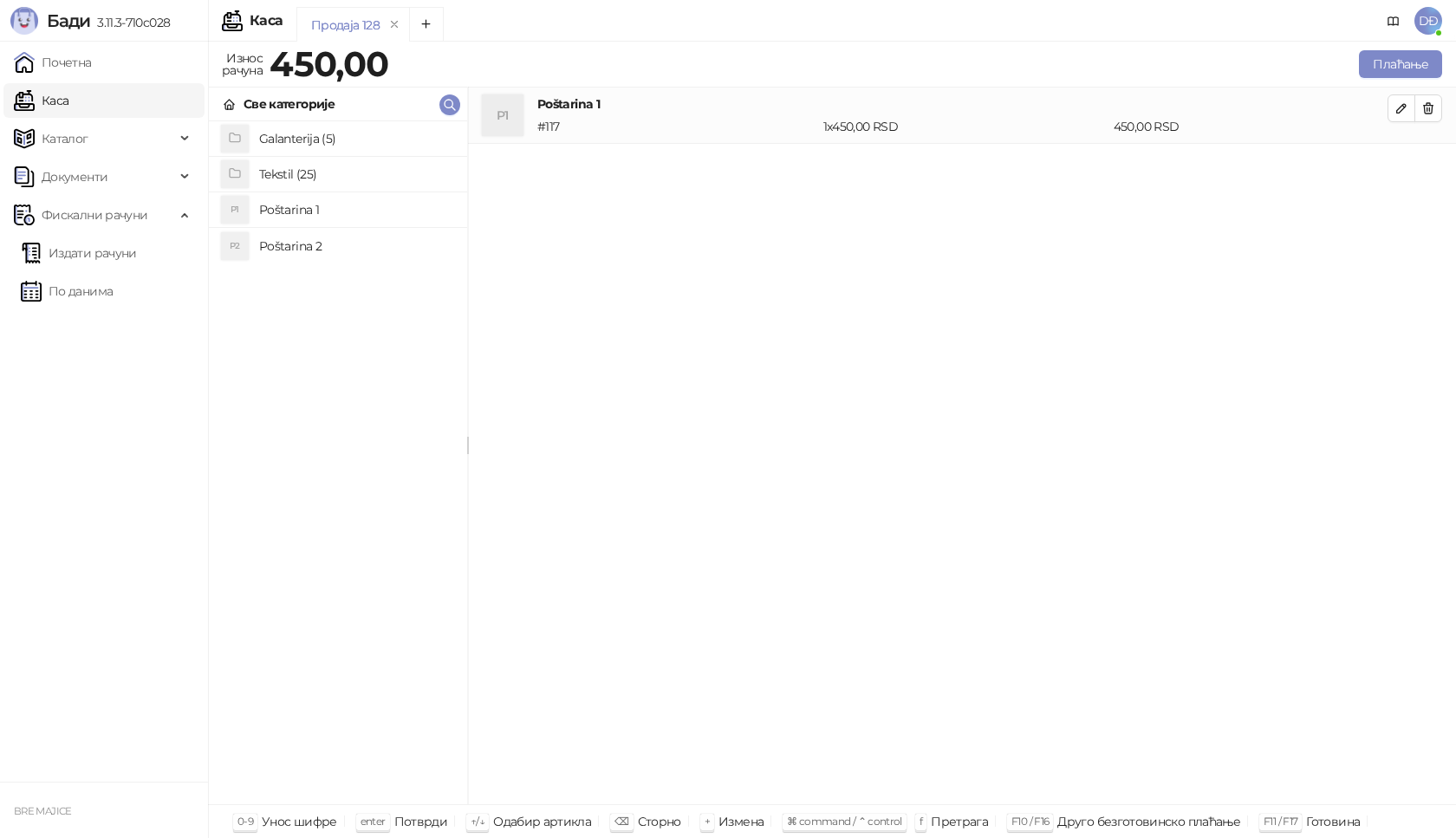
click at [313, 171] on h4 "Tekstil (25)" at bounding box center [356, 174] width 195 height 27
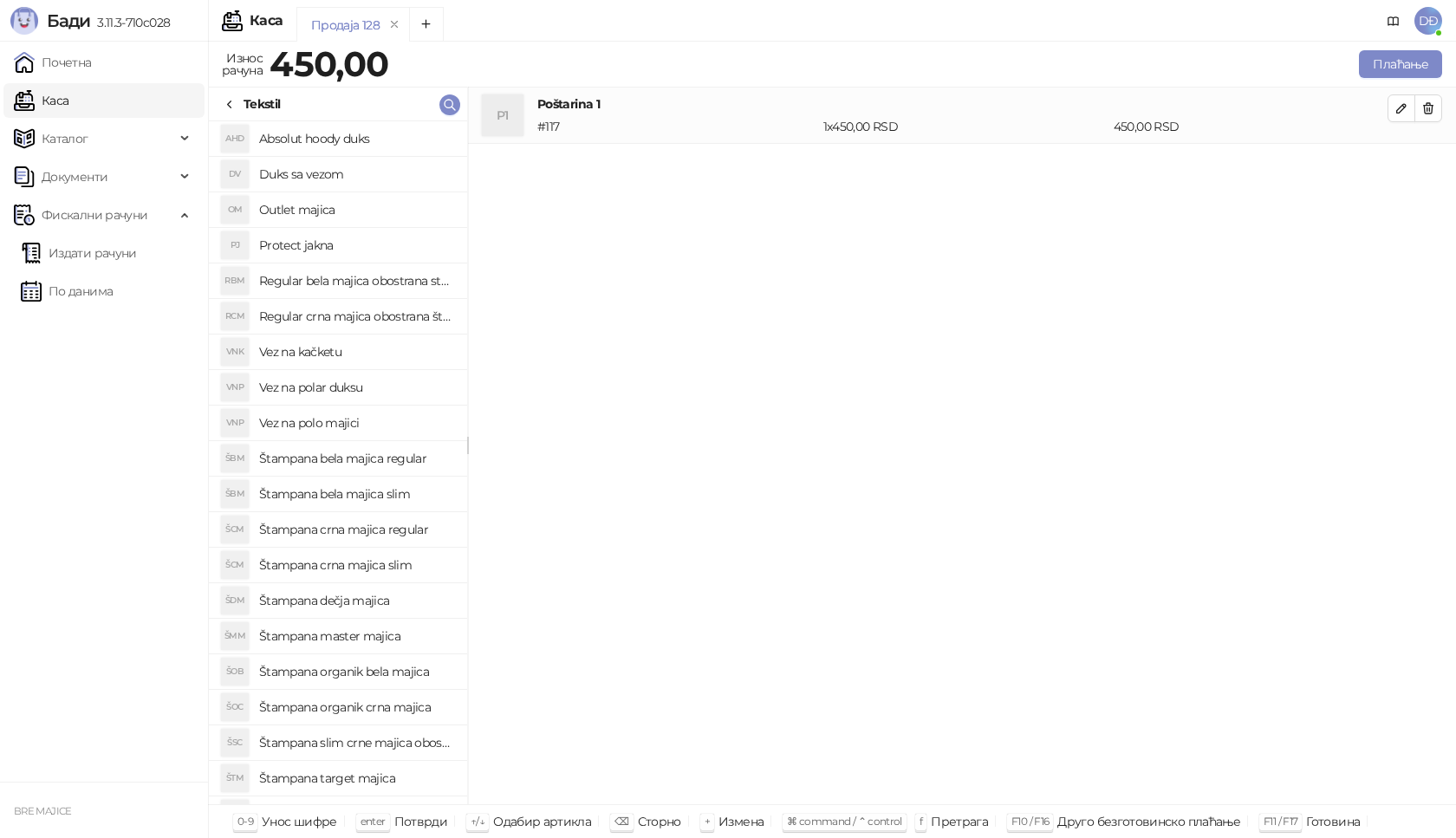
click at [360, 390] on h4 "Vez na polar duksu" at bounding box center [356, 387] width 195 height 27
click at [1399, 172] on span "button" at bounding box center [1401, 164] width 14 height 17
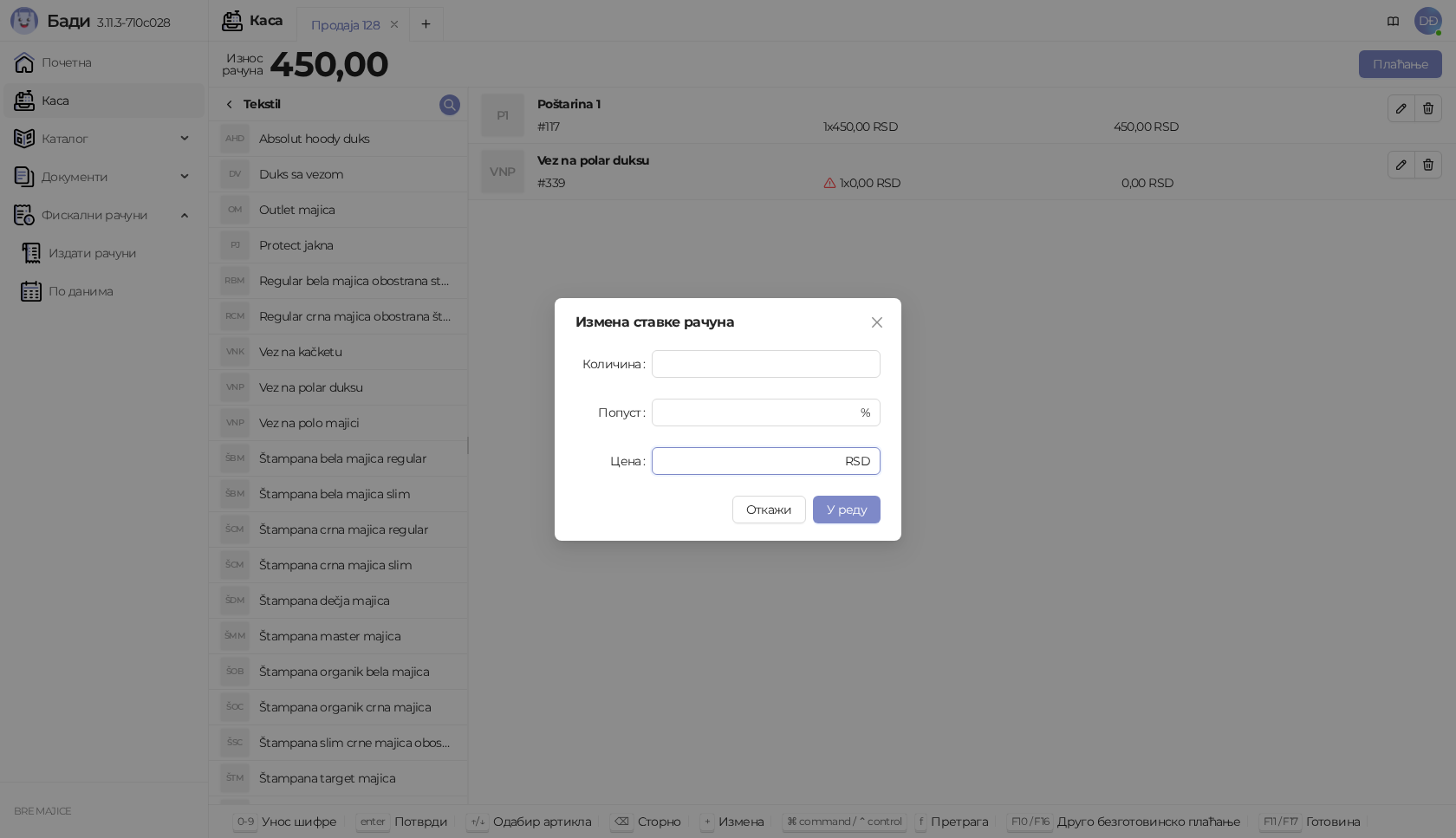
drag, startPoint x: 674, startPoint y: 459, endPoint x: 605, endPoint y: 463, distance: 69.1
click at [605, 463] on div "Цена * RSD" at bounding box center [728, 461] width 305 height 27
type input "****"
click at [839, 503] on span "У реду" at bounding box center [846, 509] width 40 height 16
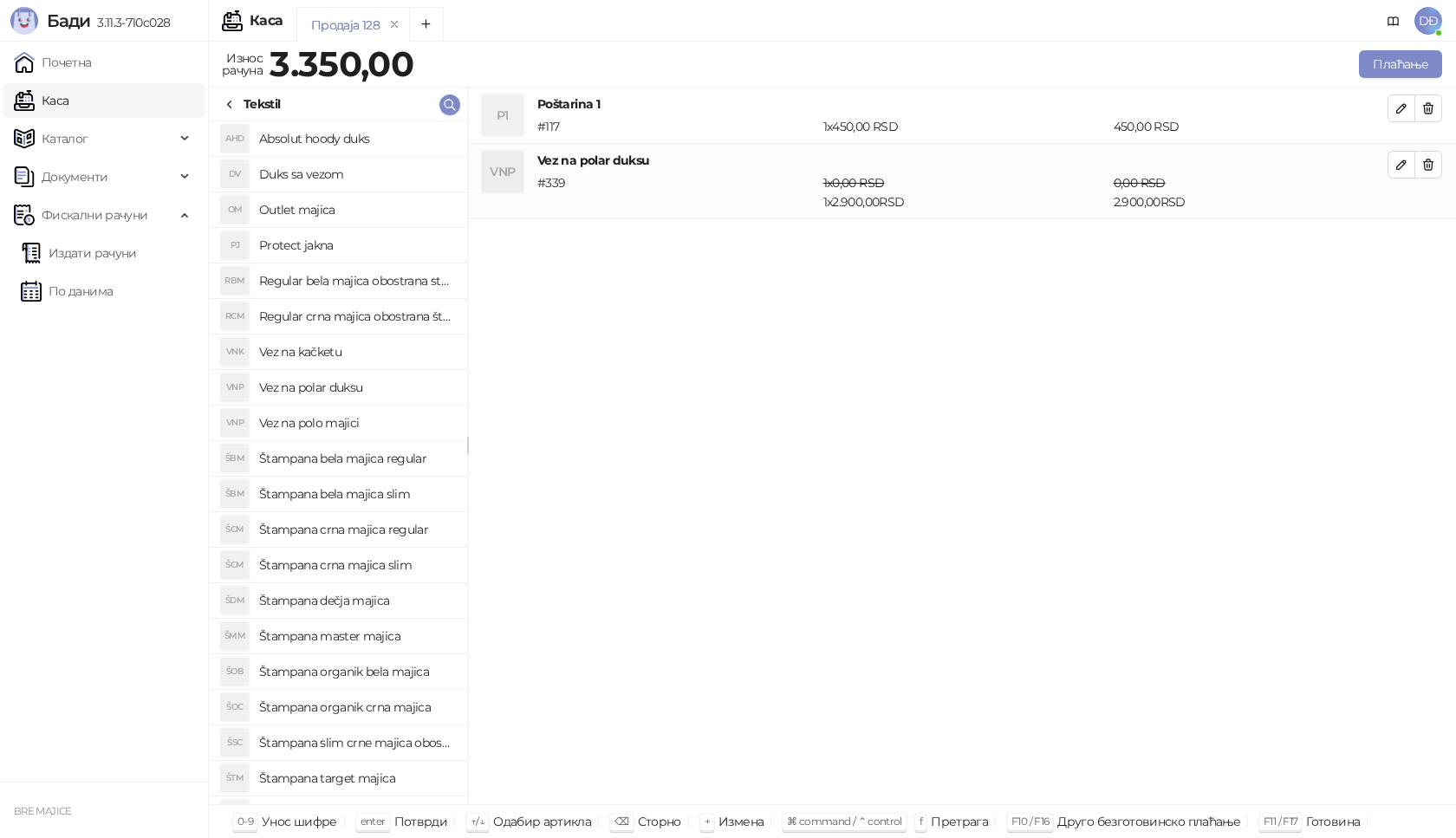
click at [1405, 42] on div "Продаја 128 Износ рачуна 3.350,00 Плаћање Све категорије Galanterija (5) Teksti…" at bounding box center [832, 440] width 1248 height 796
click at [1387, 68] on button "Плаћање" at bounding box center [1400, 64] width 83 height 27
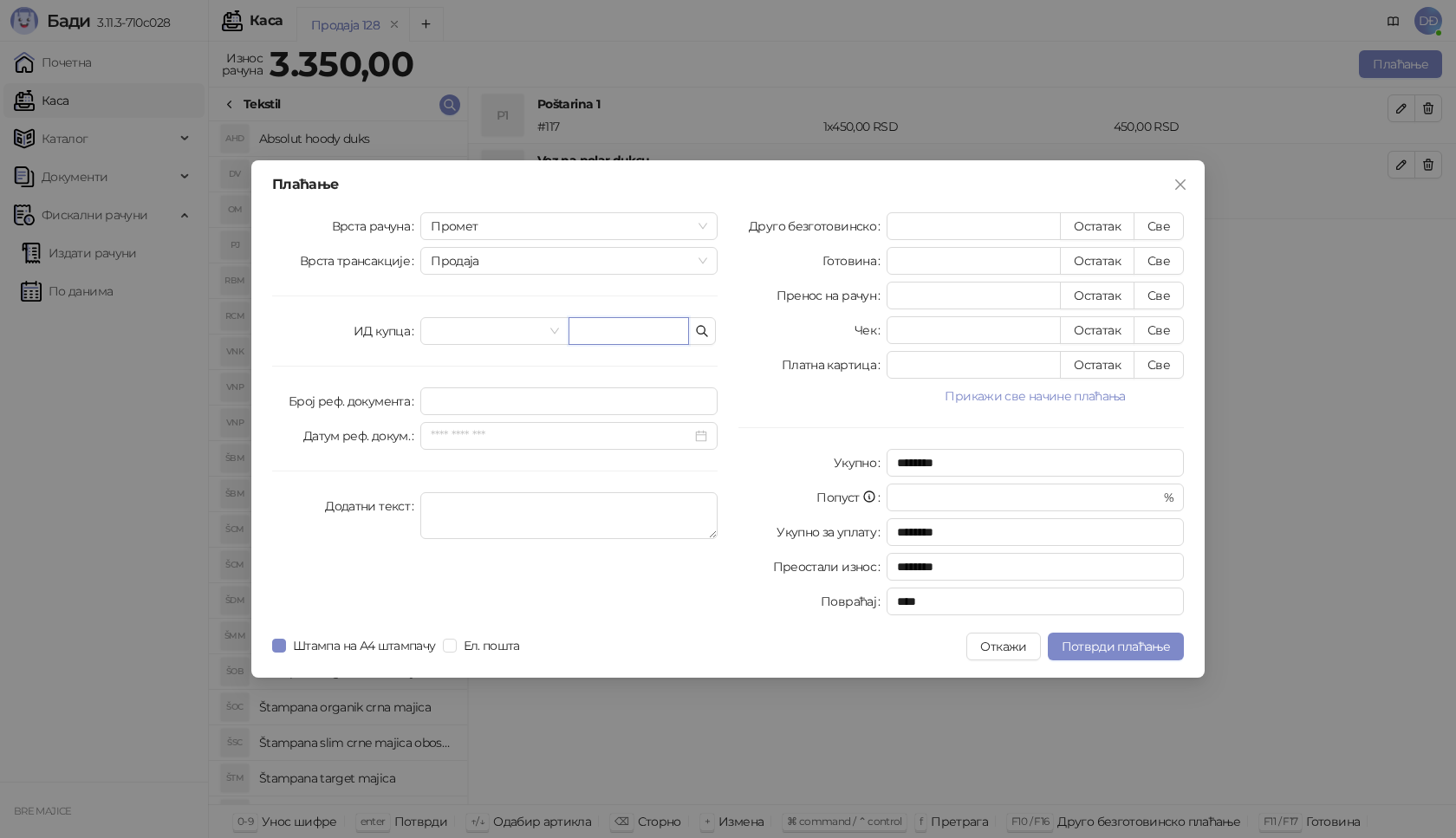
click at [602, 327] on input "text" at bounding box center [628, 331] width 120 height 27
paste input "**********"
type input "**********"
click at [1154, 224] on button "Све" at bounding box center [1158, 226] width 50 height 27
type input "****"
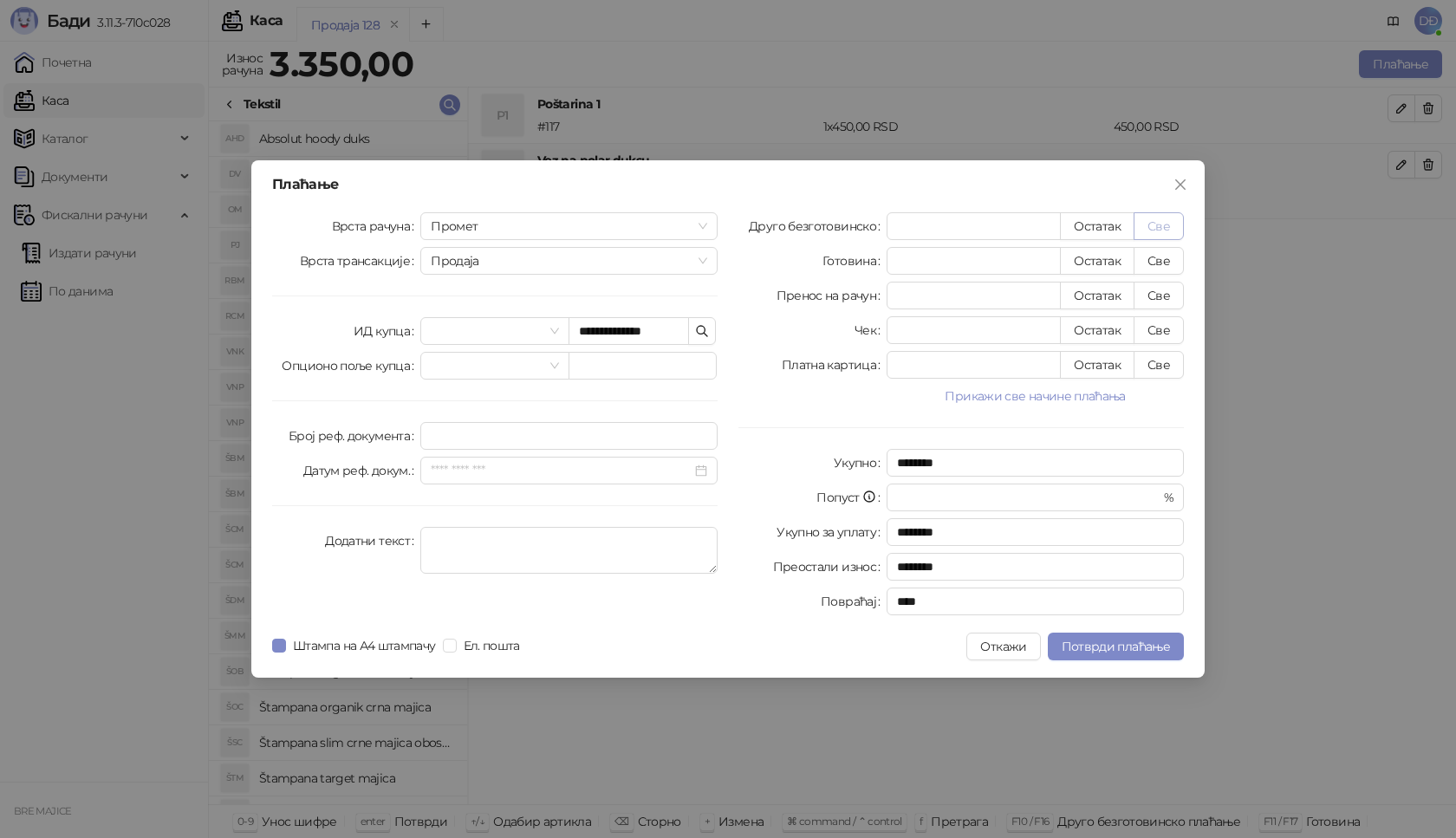
type input "****"
click at [1092, 640] on span "Потврди плаћање" at bounding box center [1116, 646] width 109 height 16
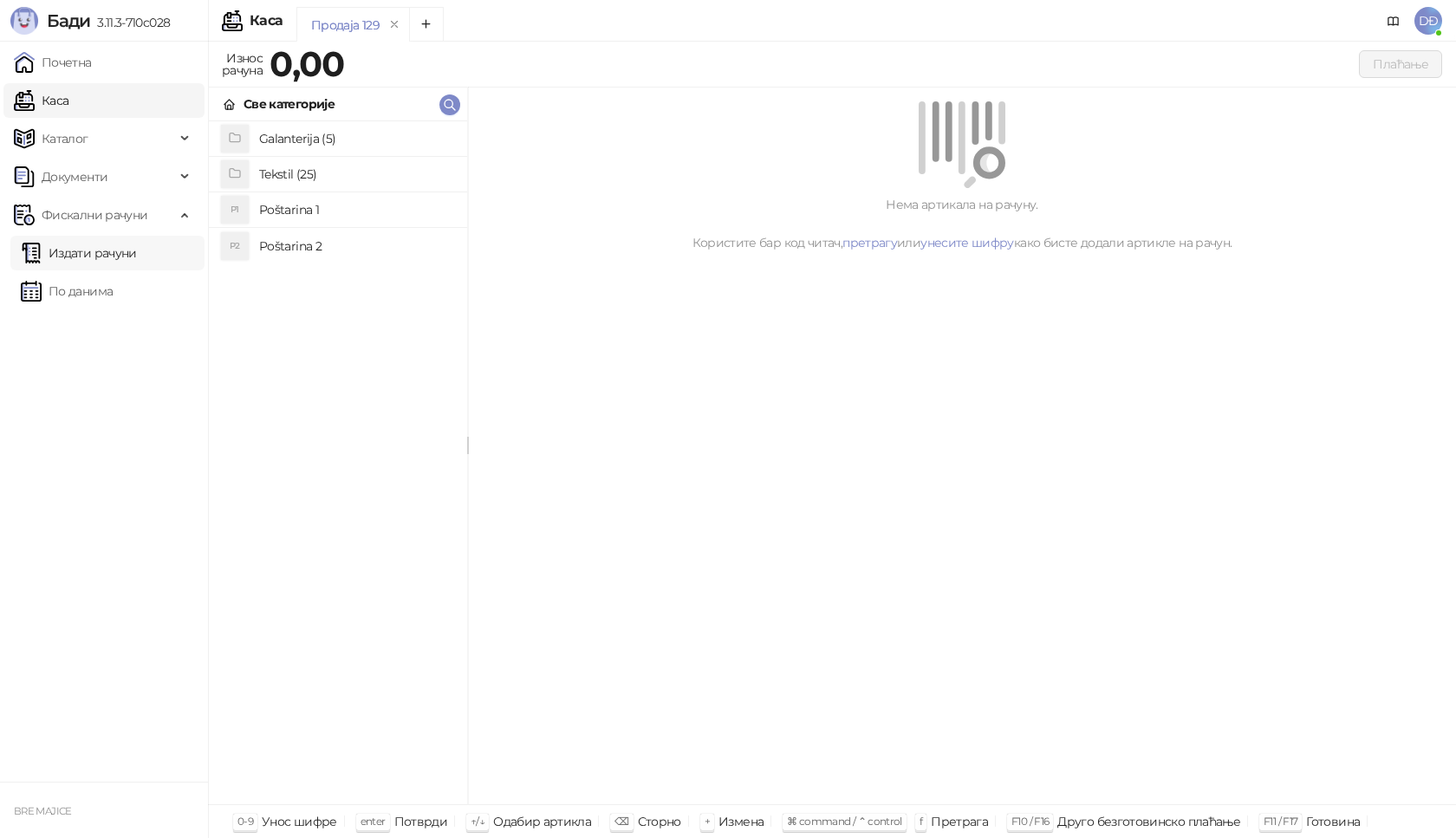
click at [88, 247] on link "Издати рачуни" at bounding box center [78, 252] width 116 height 34
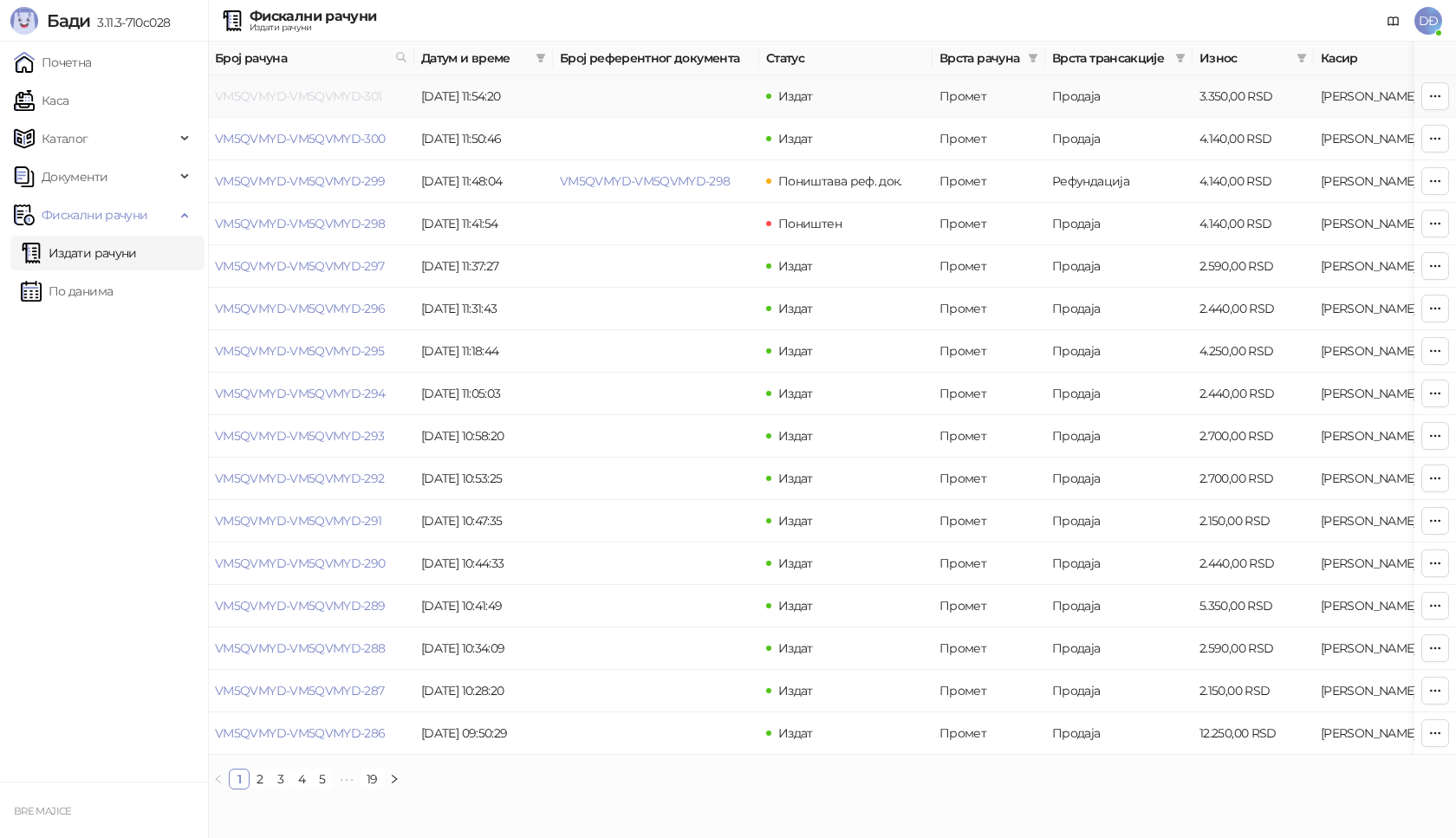
click at [330, 94] on link "VM5QVMYD-VM5QVMYD-301" at bounding box center [298, 96] width 167 height 16
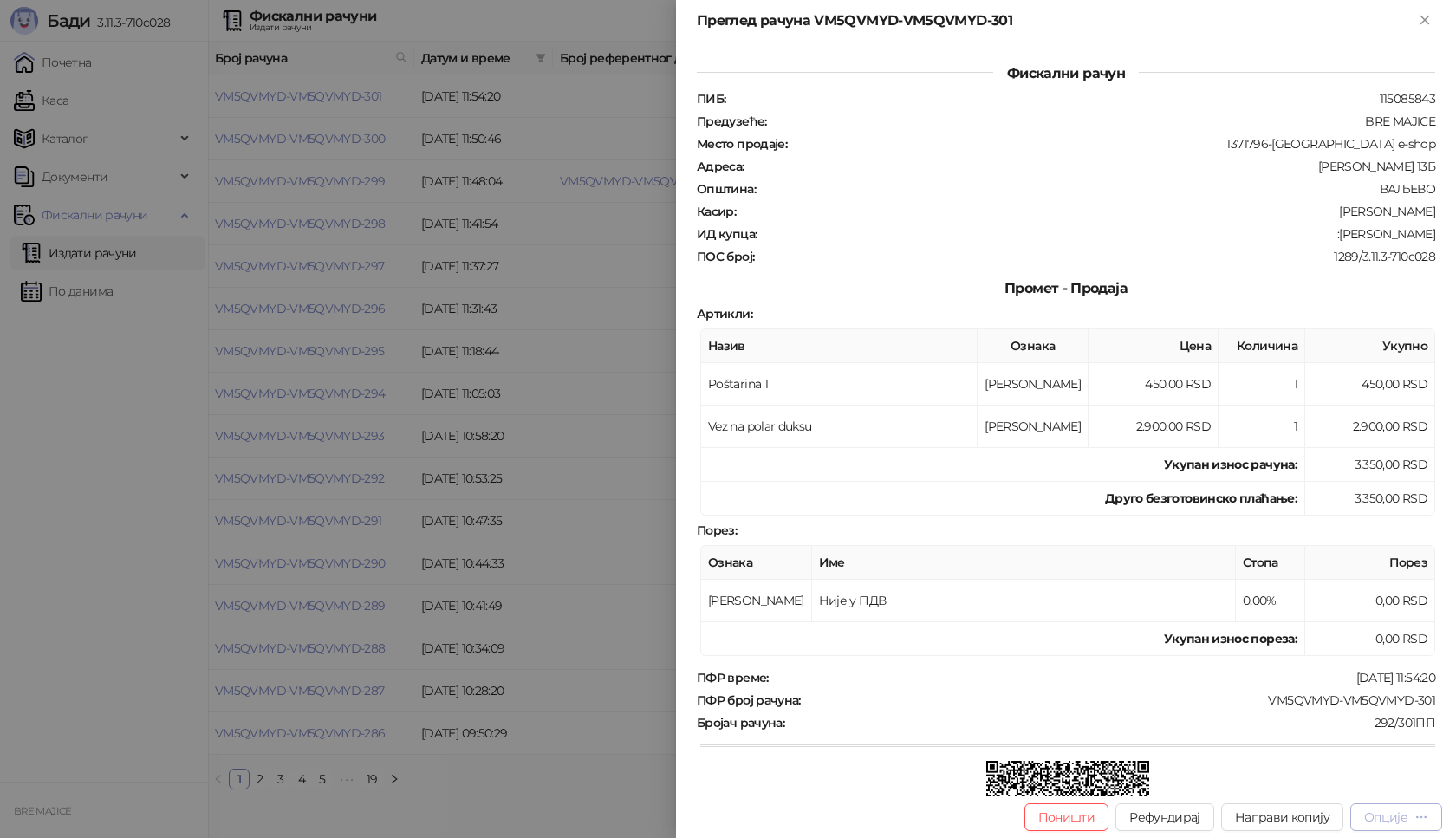
click at [1375, 822] on div "Опције" at bounding box center [1386, 817] width 43 height 16
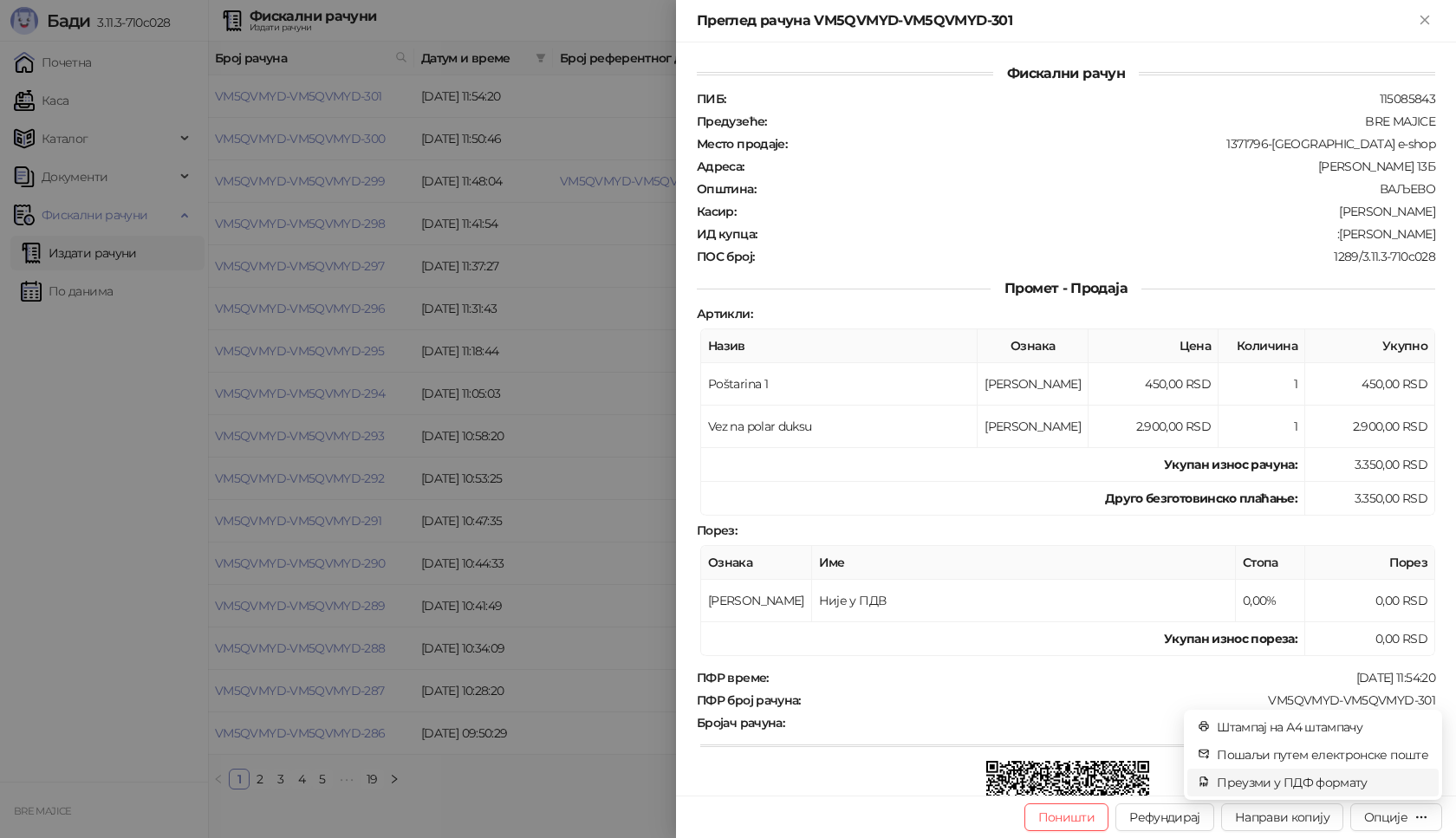
click at [1305, 785] on span "Преузми у ПДФ формату" at bounding box center [1322, 781] width 211 height 19
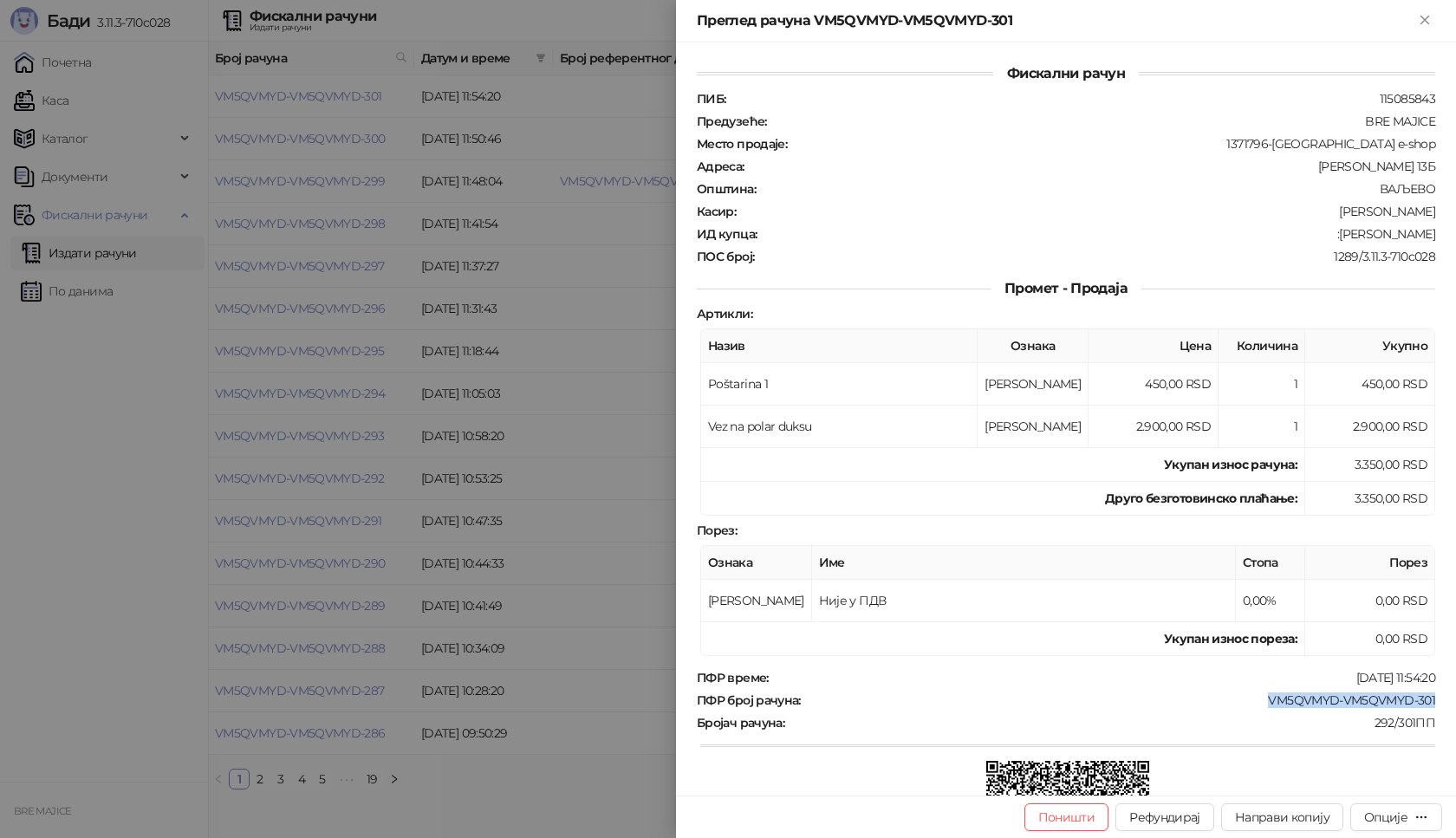
drag, startPoint x: 1425, startPoint y: 699, endPoint x: 1252, endPoint y: 701, distance: 173.0
click at [1252, 701] on div "Фискални рачун ПИБ : 115085843 Предузеће : BRE MAJICE Место продаје : 1371796-B…" at bounding box center [1066, 419] width 780 height 753
drag, startPoint x: 1425, startPoint y: 234, endPoint x: 1346, endPoint y: 240, distance: 79.2
click at [1346, 240] on div "Фискални рачун ПИБ : 115085843 Предузеће : BRE MAJICE Место продаје : 1371796-B…" at bounding box center [1066, 419] width 780 height 753
click at [1423, 17] on icon "Close" at bounding box center [1425, 20] width 16 height 16
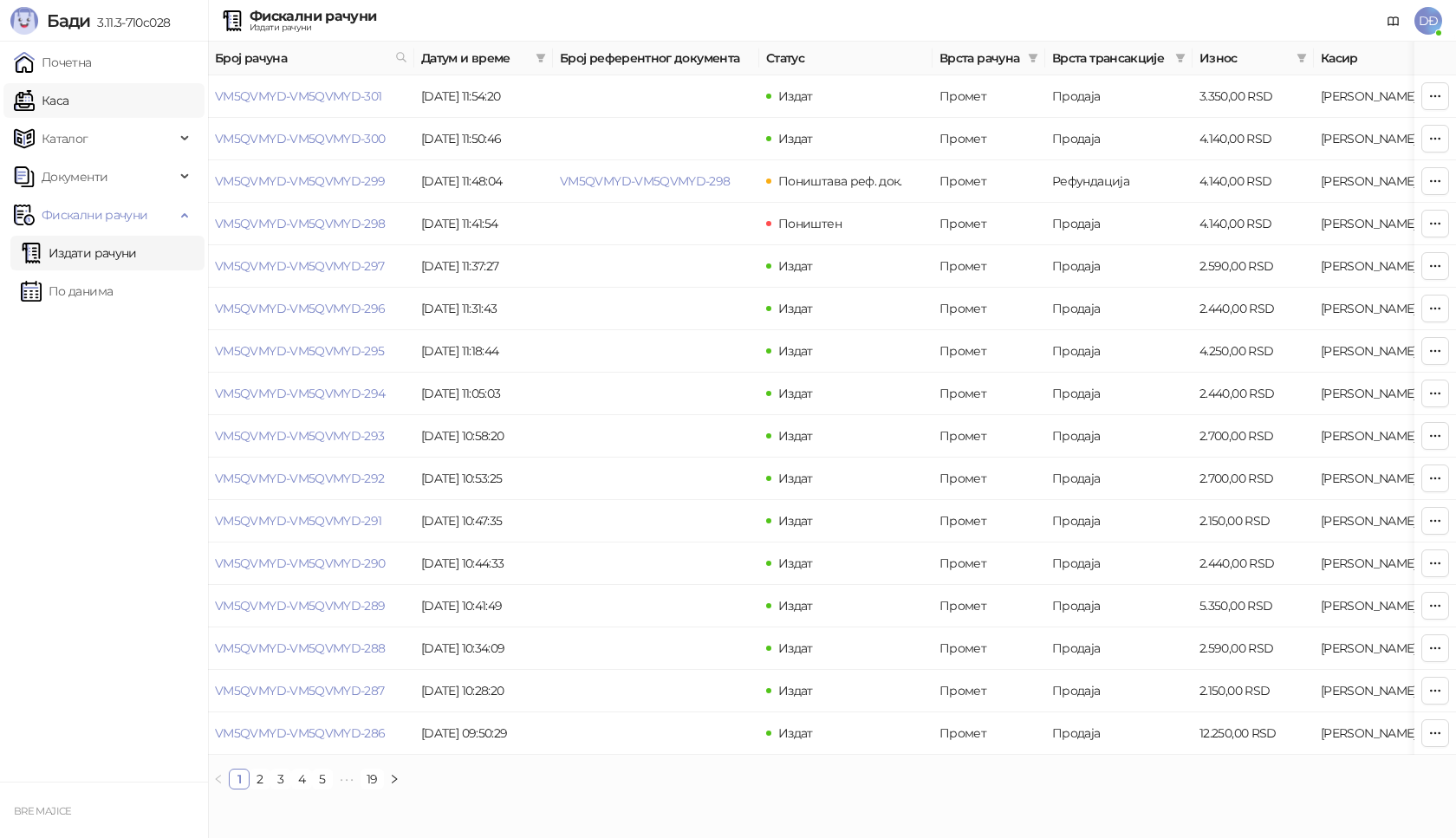
click at [68, 104] on link "Каса" at bounding box center [41, 100] width 55 height 34
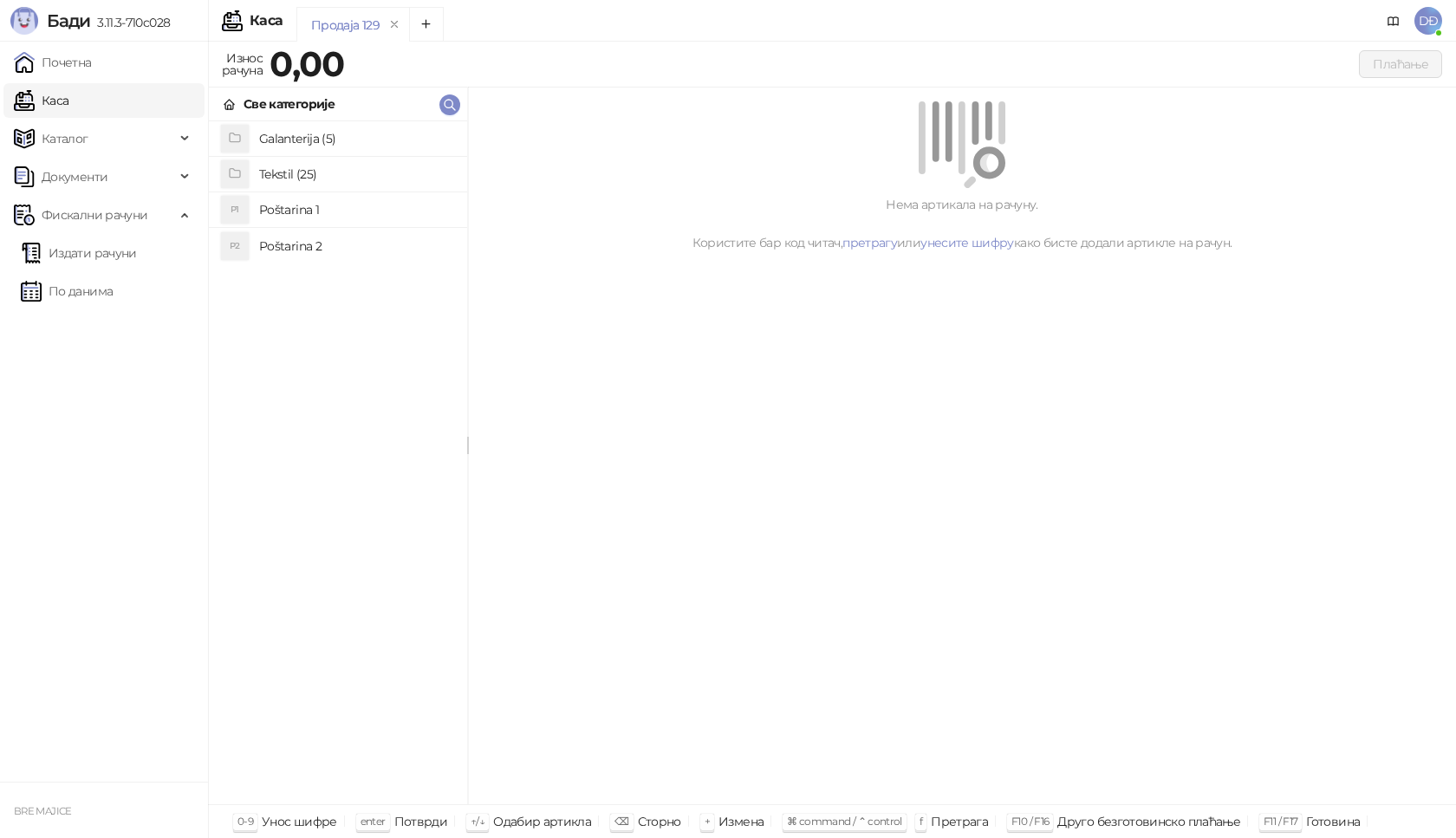
click at [290, 211] on h4 "Poštarina 1" at bounding box center [356, 209] width 195 height 27
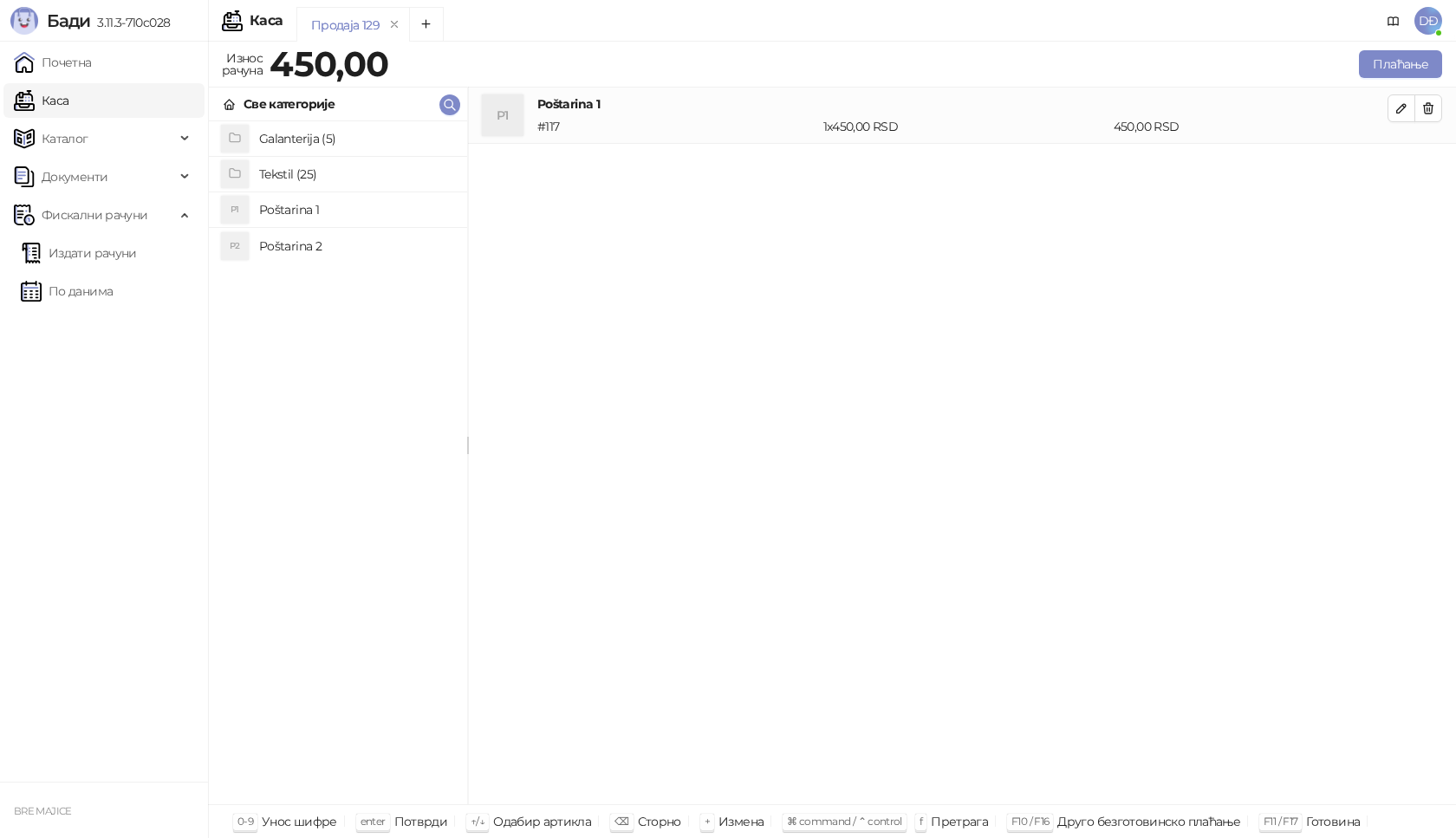
click at [287, 168] on h4 "Tekstil (25)" at bounding box center [356, 174] width 195 height 27
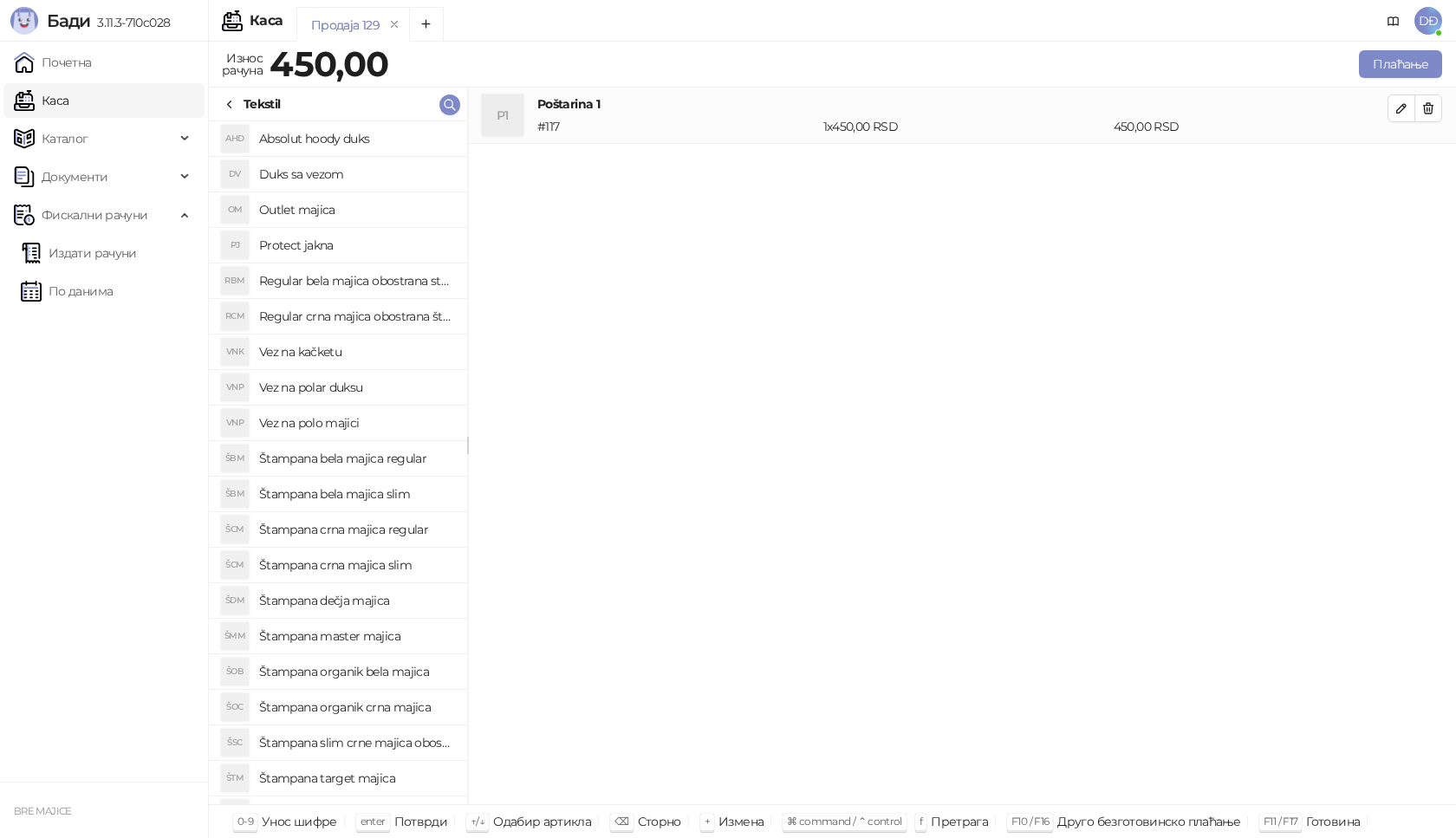
click at [379, 640] on h4 "Štampana master majica" at bounding box center [356, 636] width 195 height 27
click at [1402, 170] on icon "button" at bounding box center [1401, 164] width 14 height 14
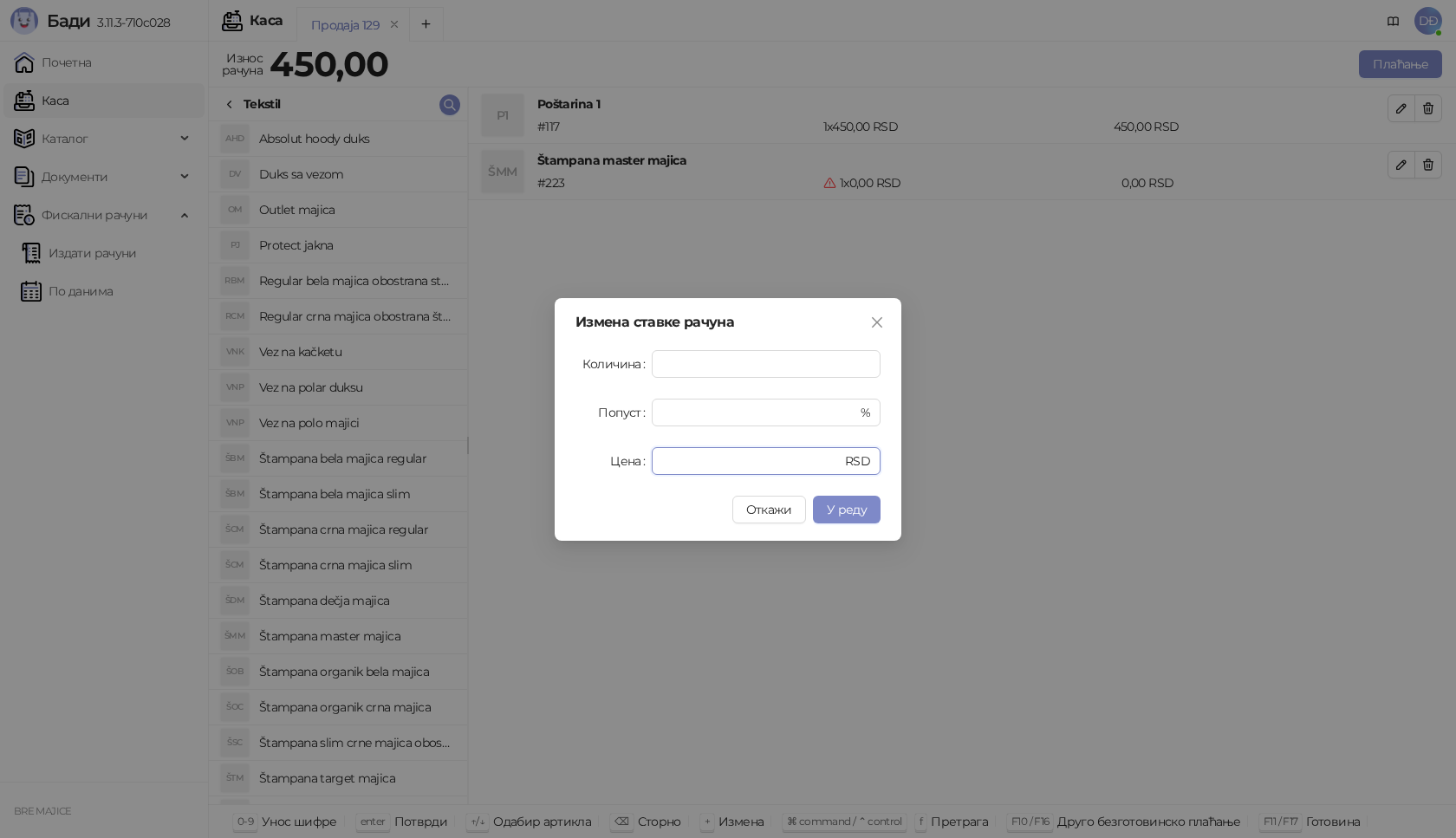
drag, startPoint x: 674, startPoint y: 459, endPoint x: 603, endPoint y: 449, distance: 71.7
click at [629, 462] on div "Цена * RSD" at bounding box center [728, 461] width 305 height 27
type input "****"
click at [851, 513] on span "У реду" at bounding box center [846, 509] width 40 height 16
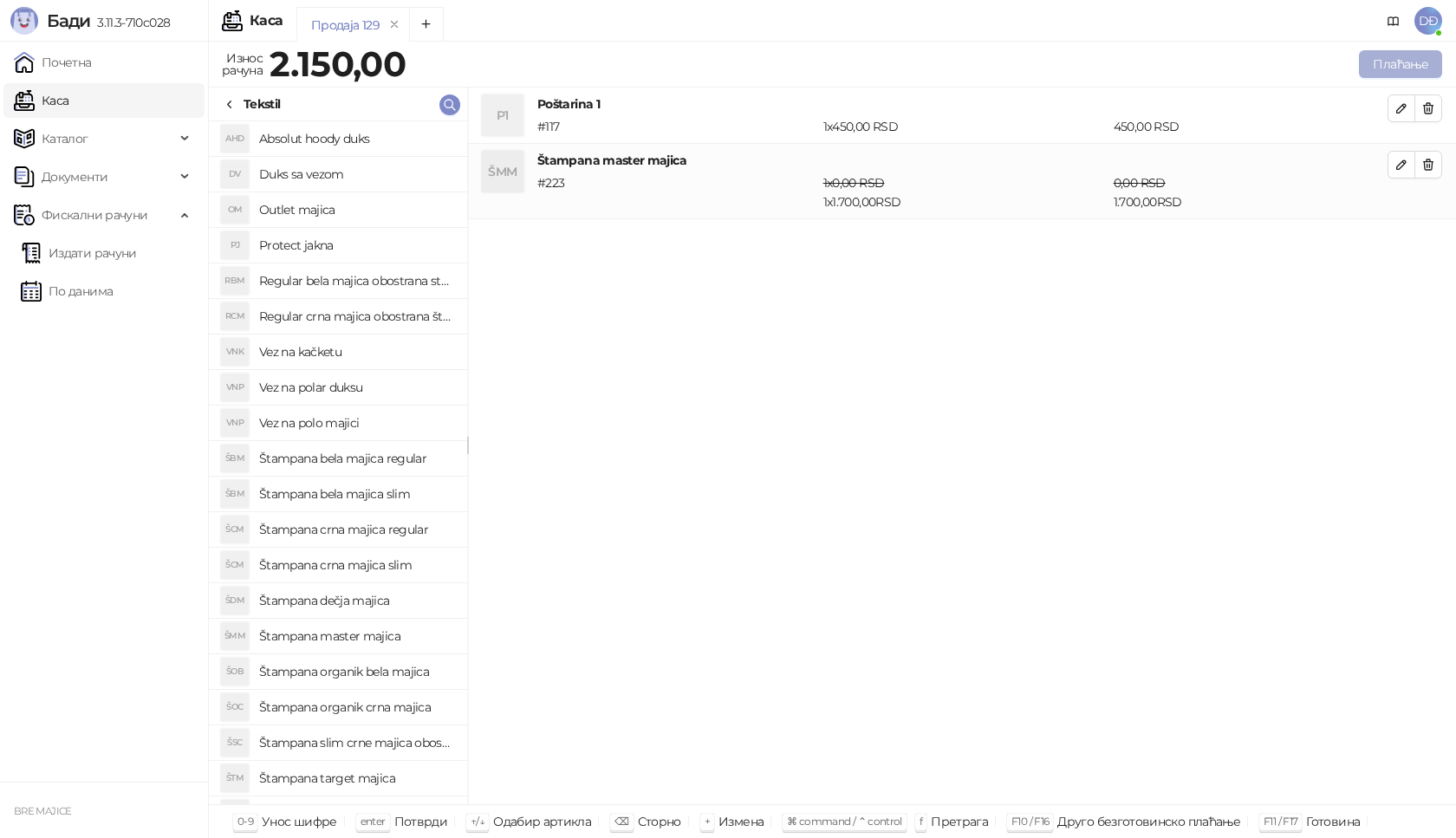
click at [1389, 65] on button "Плаћање" at bounding box center [1400, 64] width 83 height 27
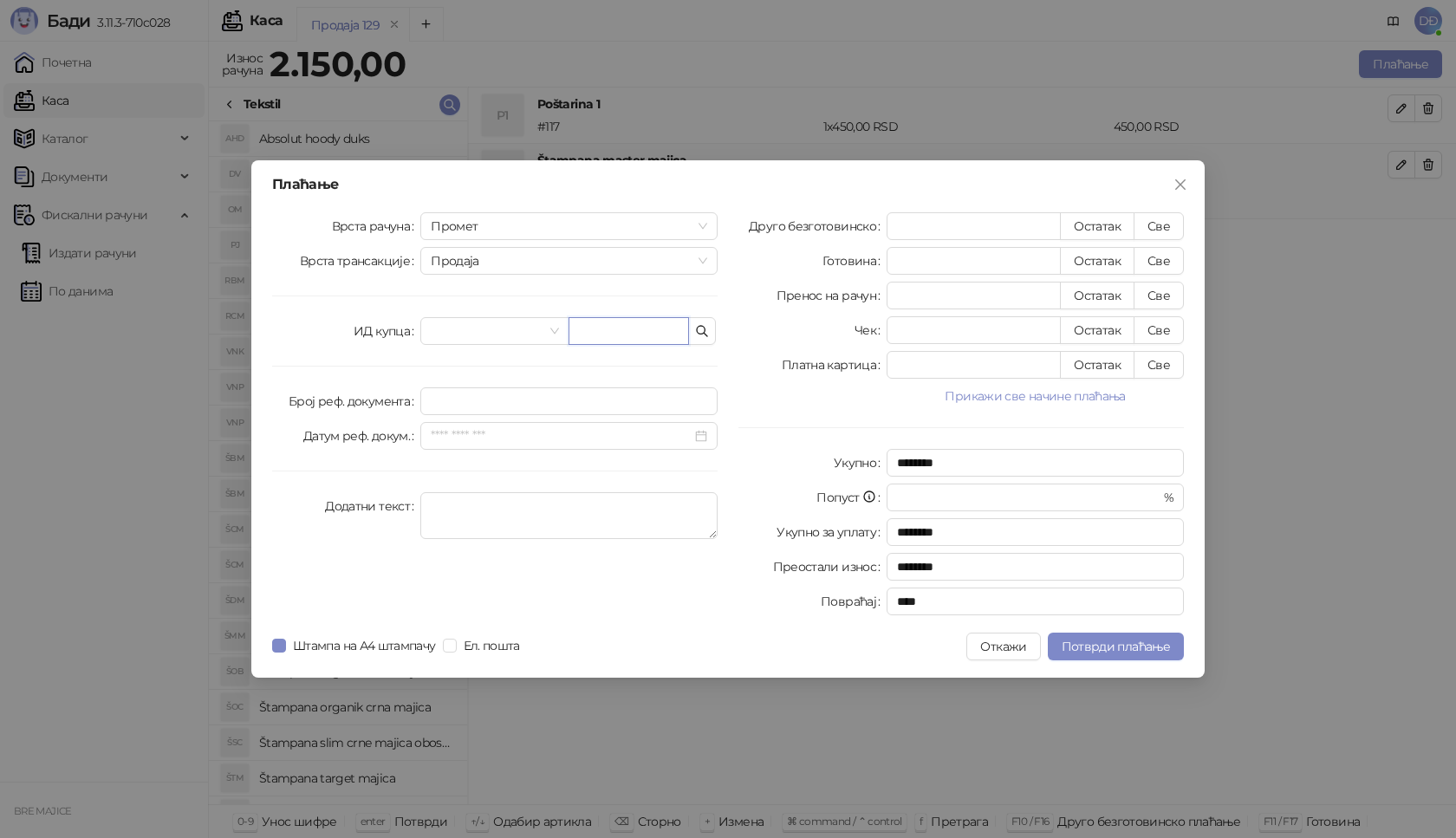
click at [610, 329] on input "text" at bounding box center [628, 331] width 120 height 27
paste input "**********"
type input "**********"
click at [1171, 228] on button "Све" at bounding box center [1158, 226] width 50 height 27
type input "****"
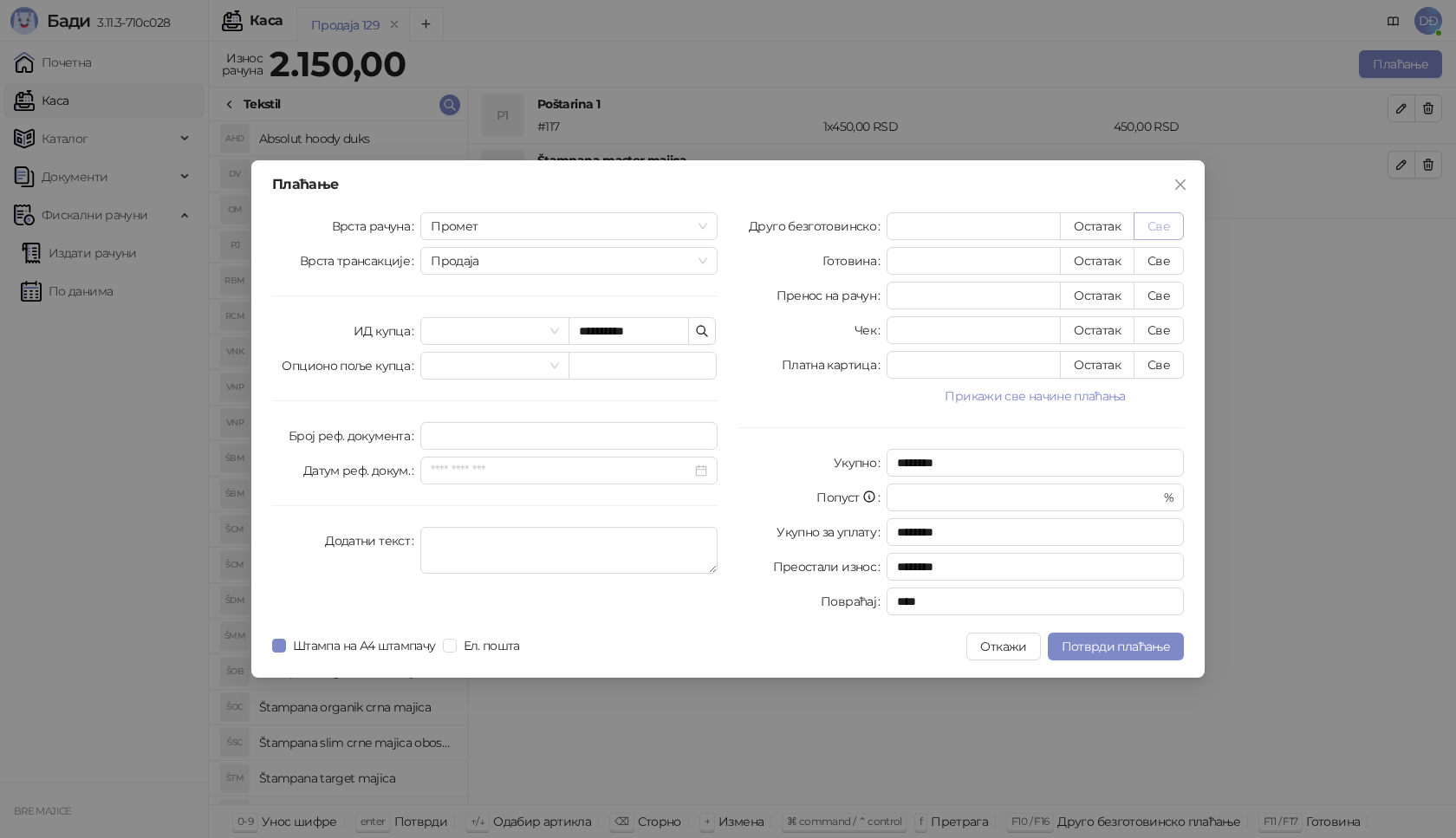
type input "****"
click at [1085, 649] on span "Потврди плаћање" at bounding box center [1116, 646] width 109 height 16
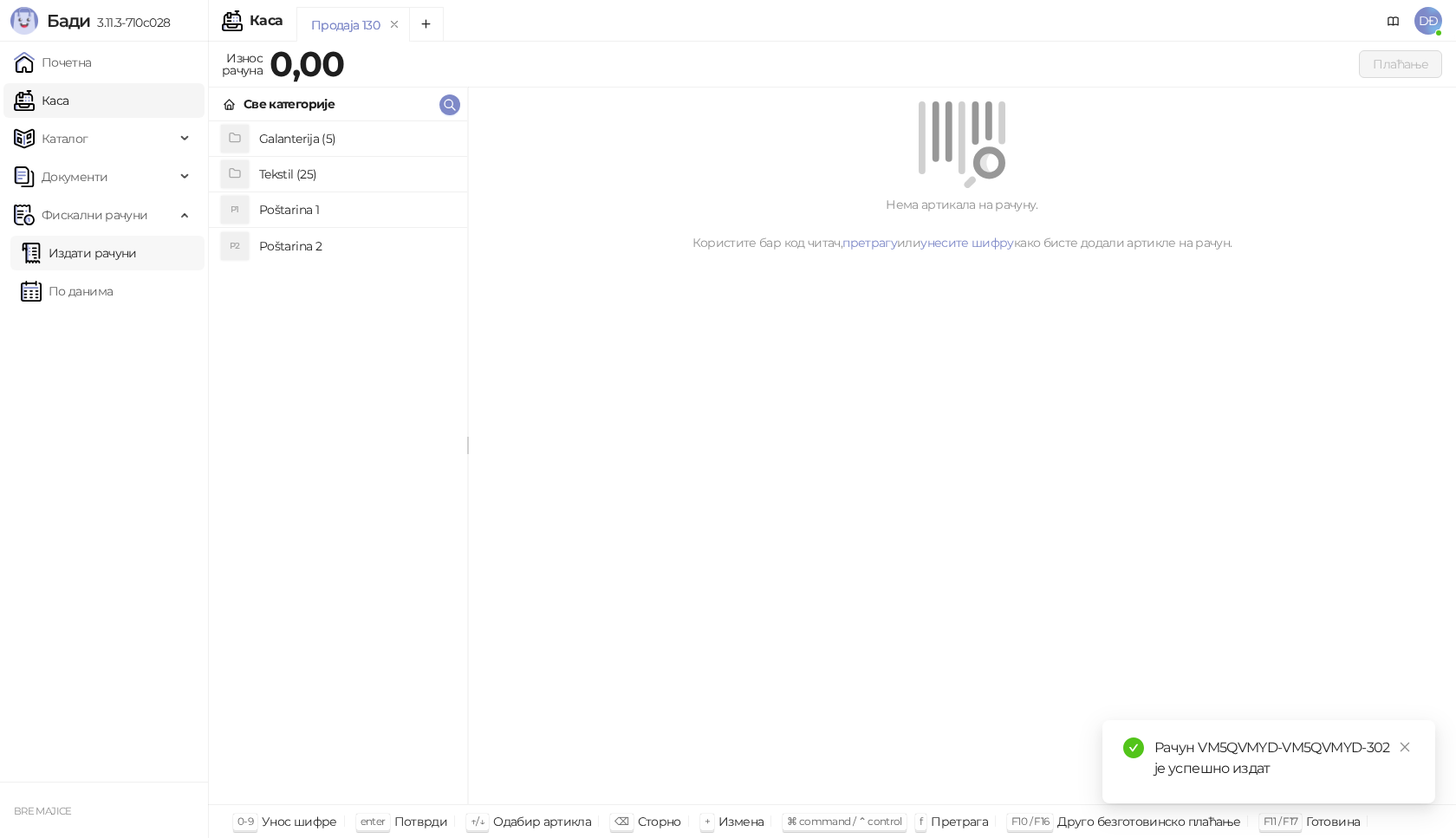
click at [103, 256] on link "Издати рачуни" at bounding box center [78, 252] width 116 height 34
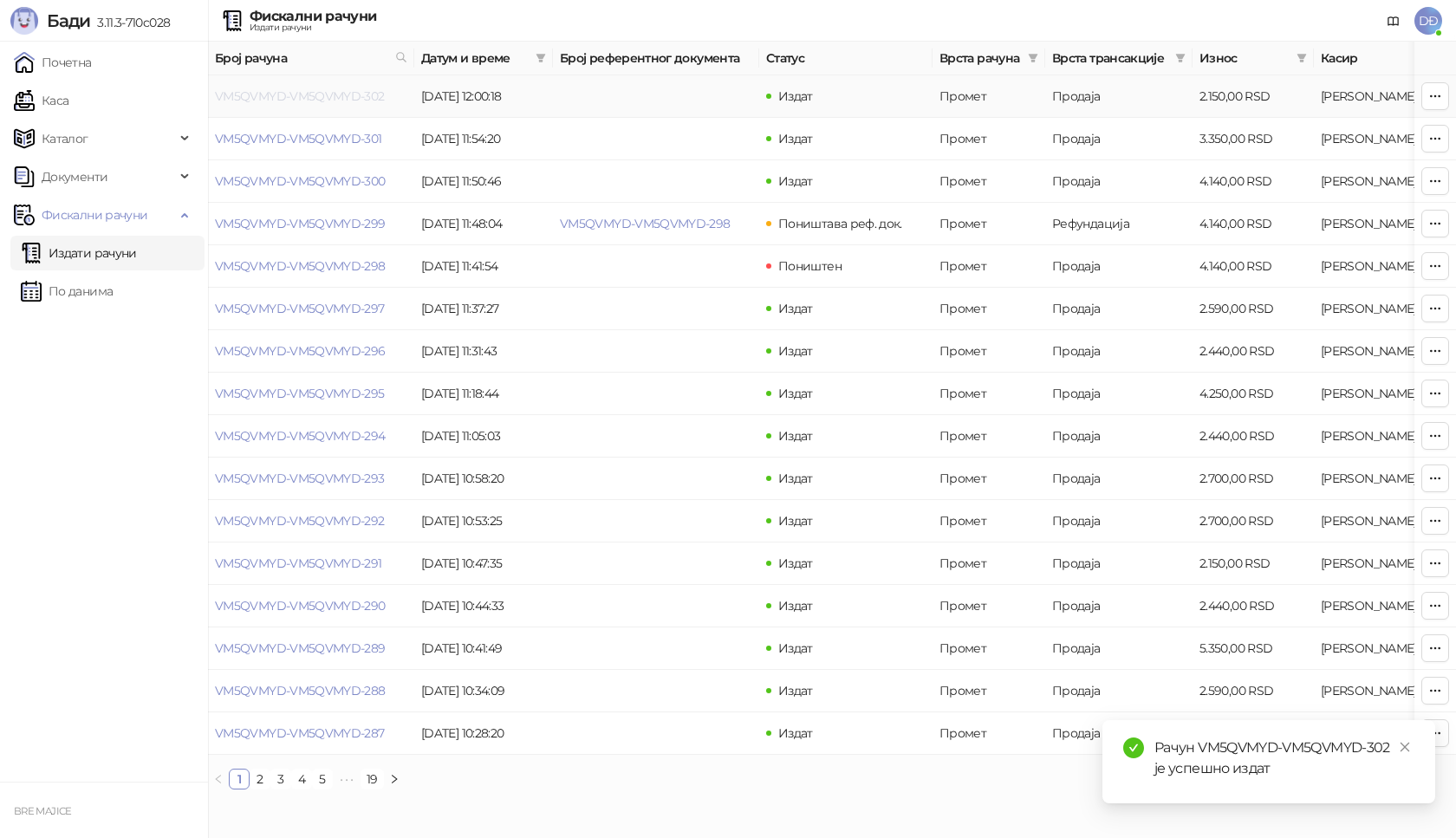
click at [324, 98] on link "VM5QVMYD-VM5QVMYD-302" at bounding box center [300, 96] width 170 height 16
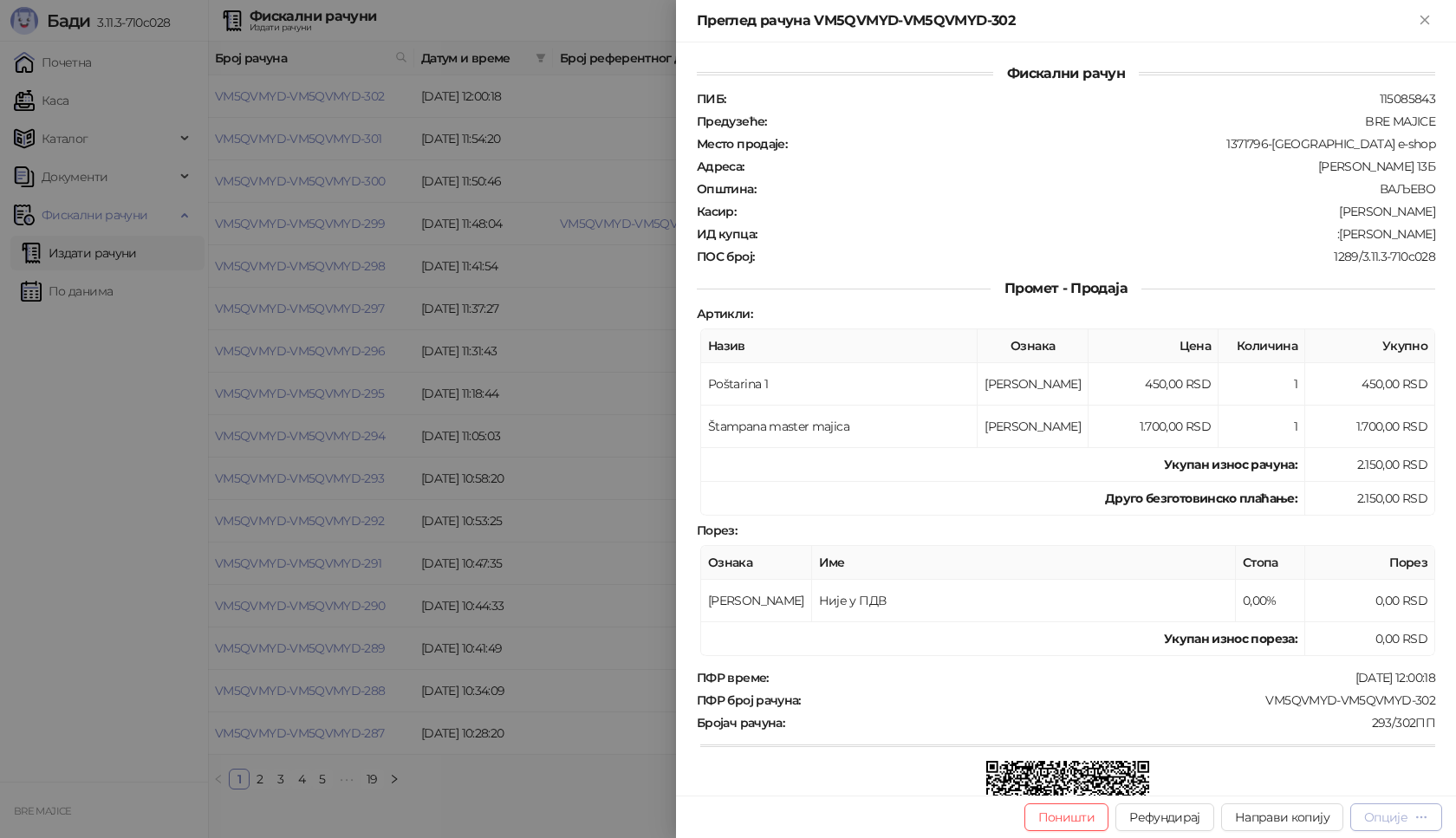
click at [1382, 818] on div "Опције" at bounding box center [1386, 817] width 43 height 16
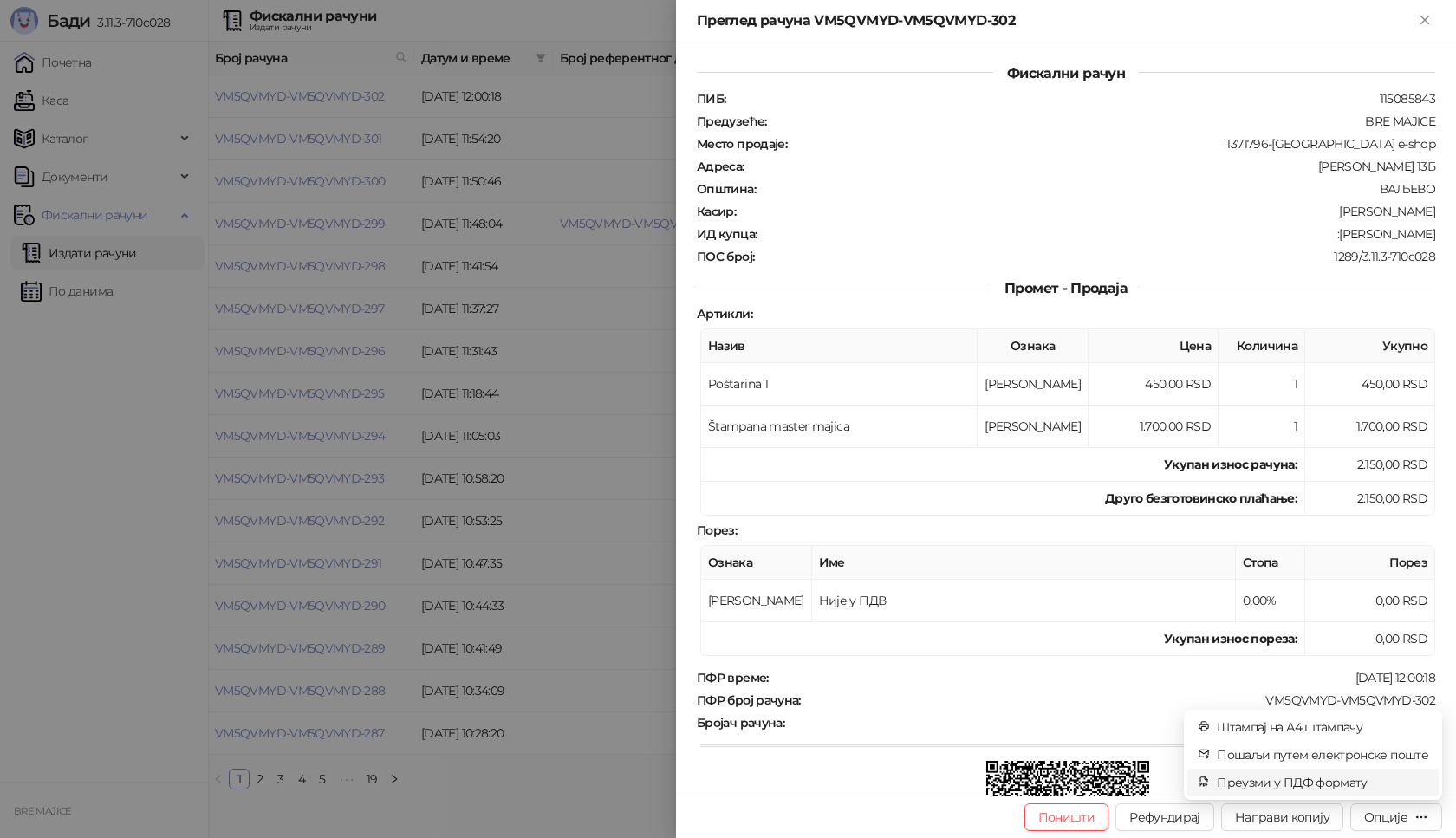
click at [1329, 780] on span "Преузми у ПДФ формату" at bounding box center [1322, 781] width 211 height 19
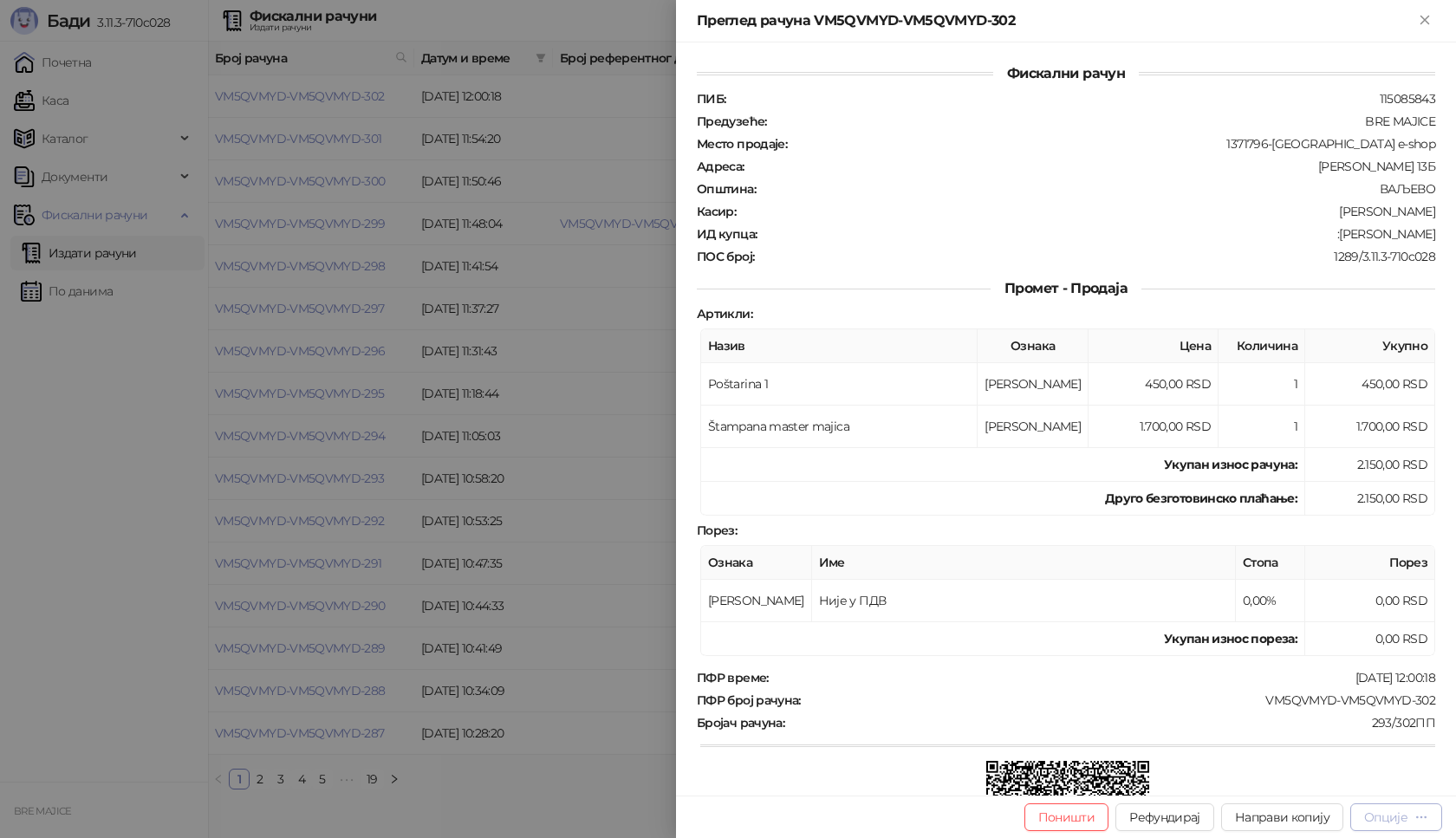
click at [1388, 814] on div "Опције" at bounding box center [1386, 817] width 43 height 16
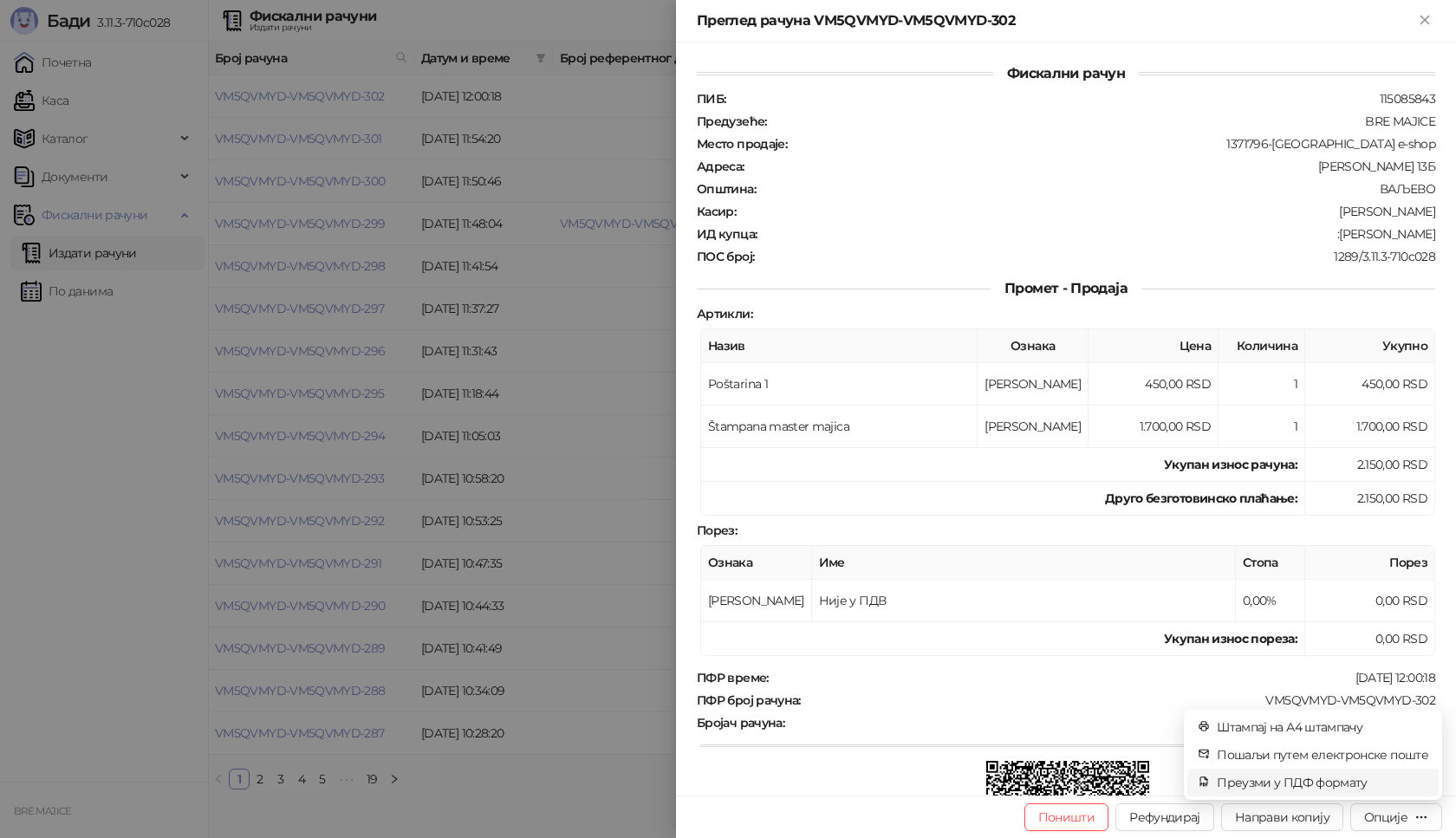
click at [1331, 781] on span "Преузми у ПДФ формату" at bounding box center [1322, 781] width 211 height 19
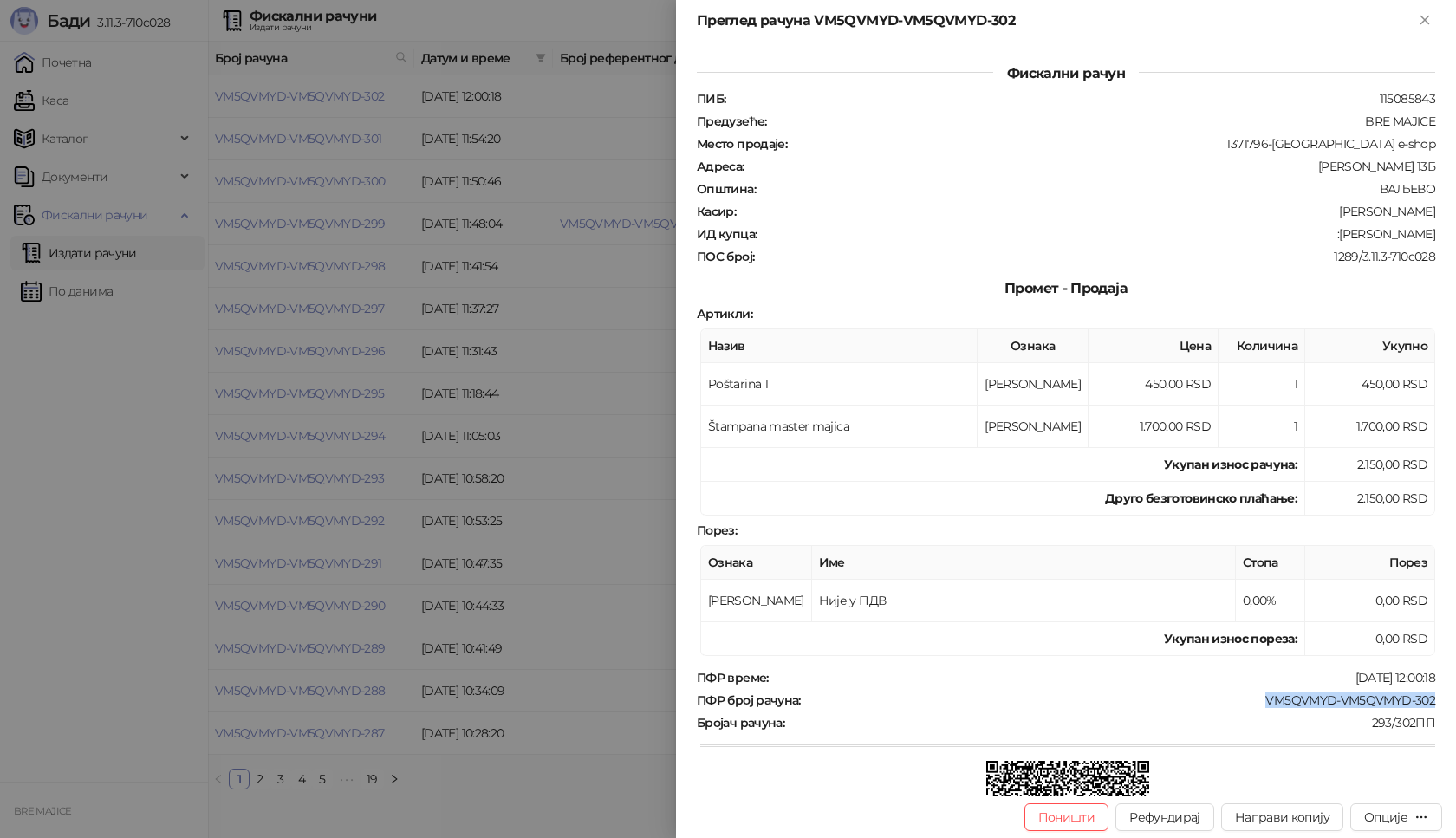
drag, startPoint x: 1419, startPoint y: 697, endPoint x: 1245, endPoint y: 697, distance: 174.0
click at [1245, 697] on div "VM5QVMYD-VM5QVMYD-302" at bounding box center [1120, 700] width 635 height 16
drag, startPoint x: 1426, startPoint y: 231, endPoint x: 1367, endPoint y: 238, distance: 59.4
click at [1367, 238] on div "Фискални рачун ПИБ : 115085843 Предузеће : BRE MAJICE Место продаје : 1371796-B…" at bounding box center [1066, 419] width 780 height 753
click at [1431, 20] on icon "Close" at bounding box center [1425, 20] width 16 height 16
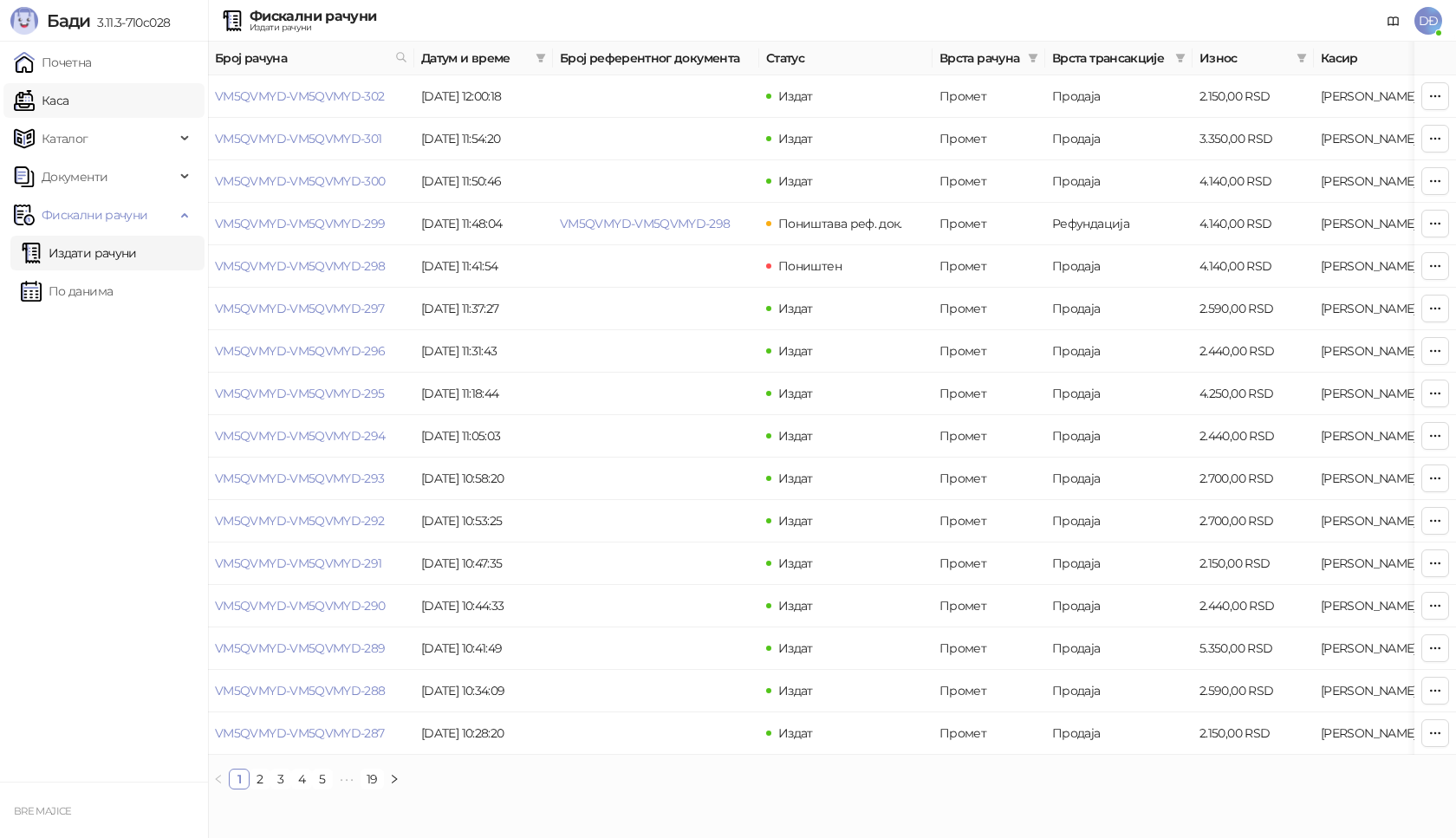
click at [49, 105] on link "Каса" at bounding box center [41, 100] width 55 height 34
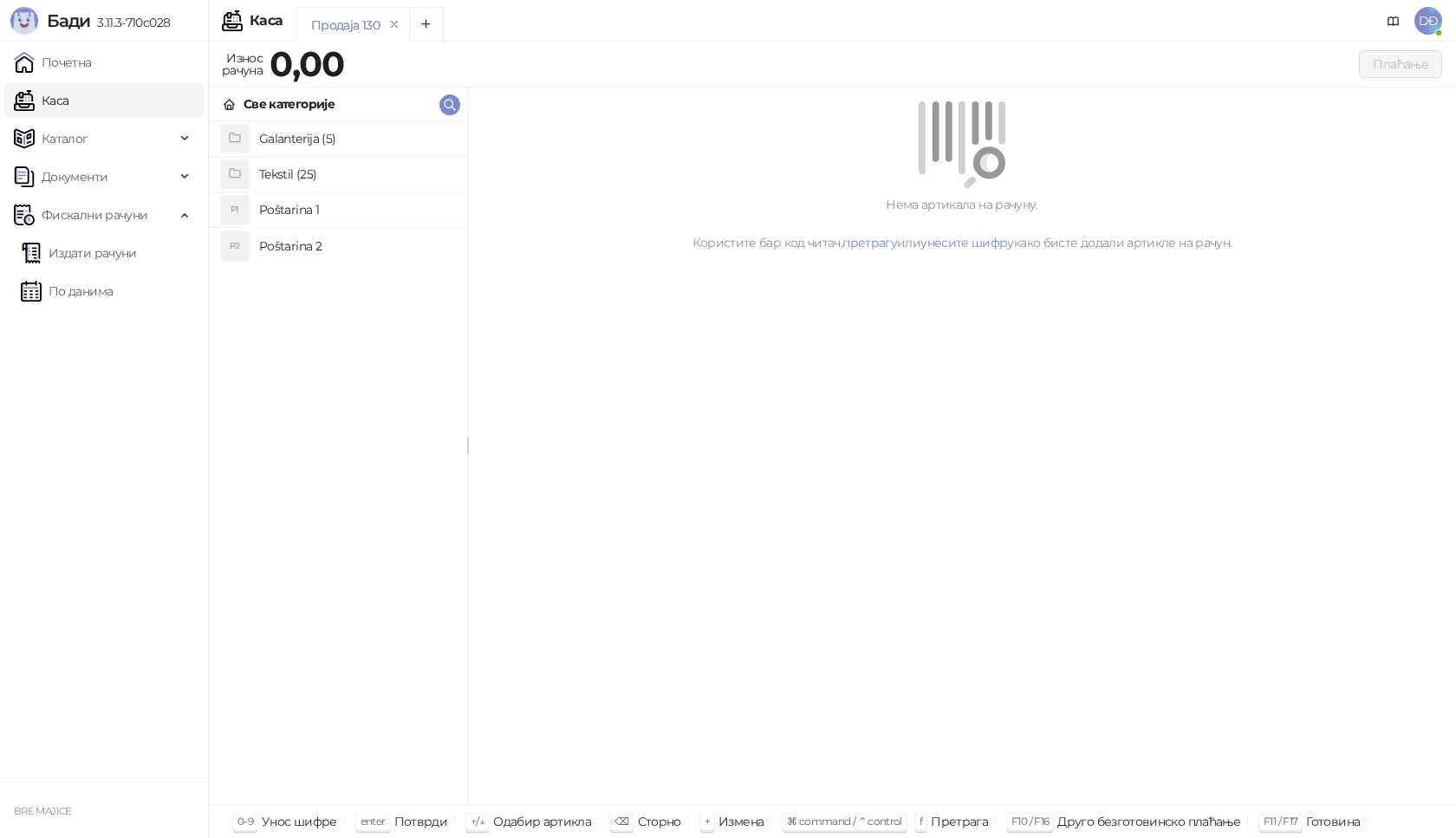
click at [301, 209] on h4 "Poštarina 1" at bounding box center [356, 209] width 195 height 27
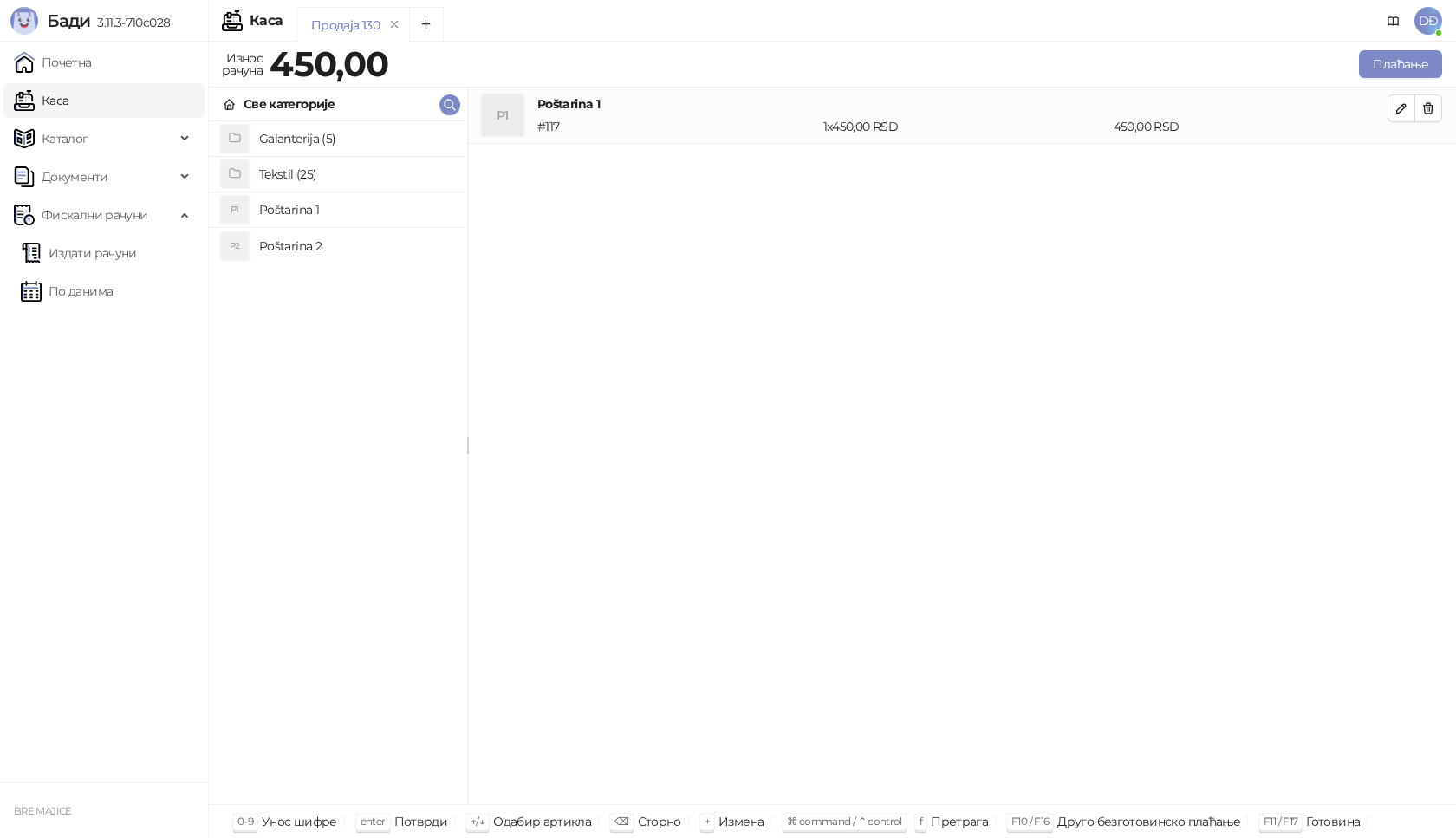
click at [301, 178] on h4 "Tekstil (25)" at bounding box center [356, 174] width 195 height 27
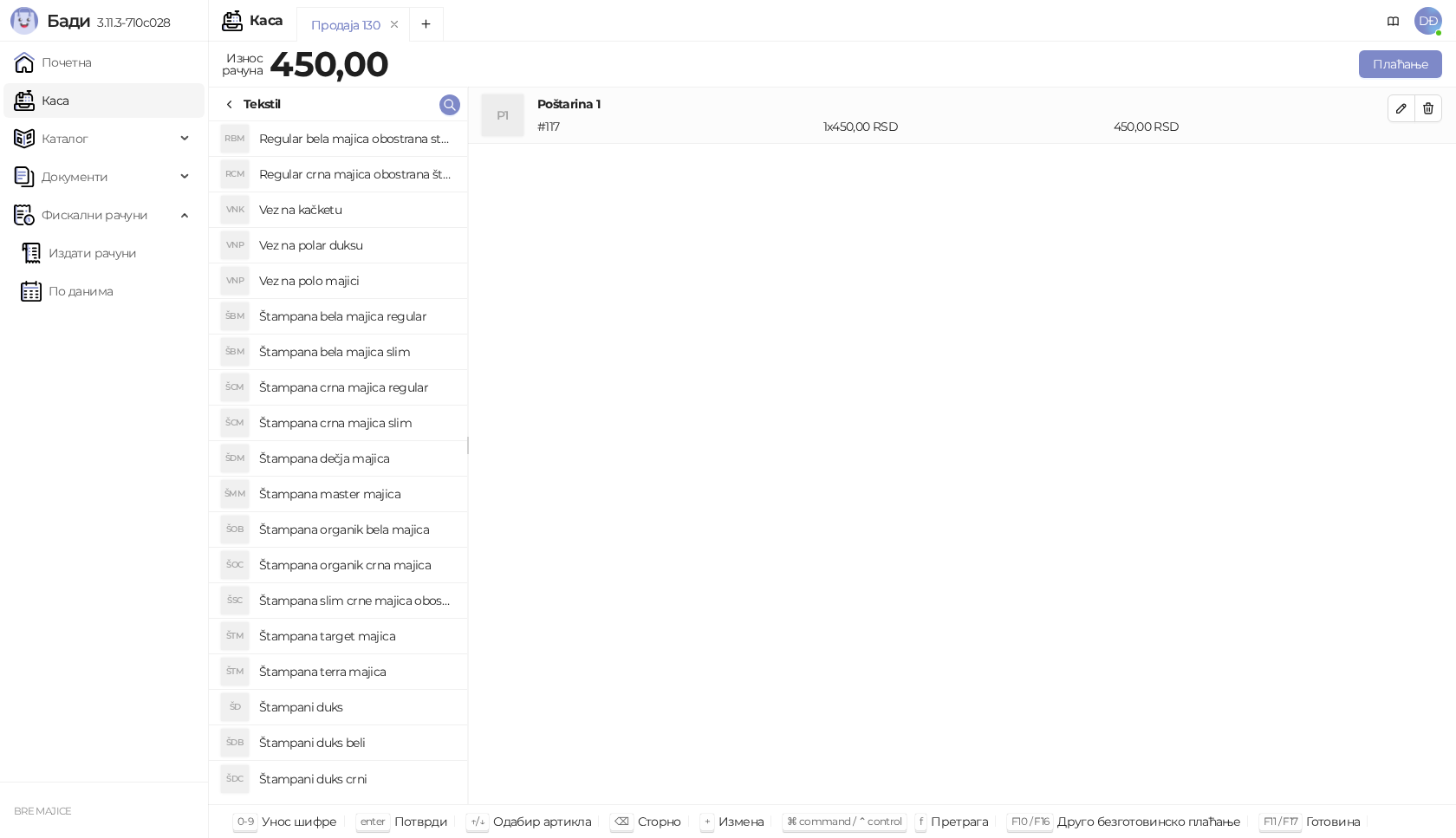
scroll to position [32, 0]
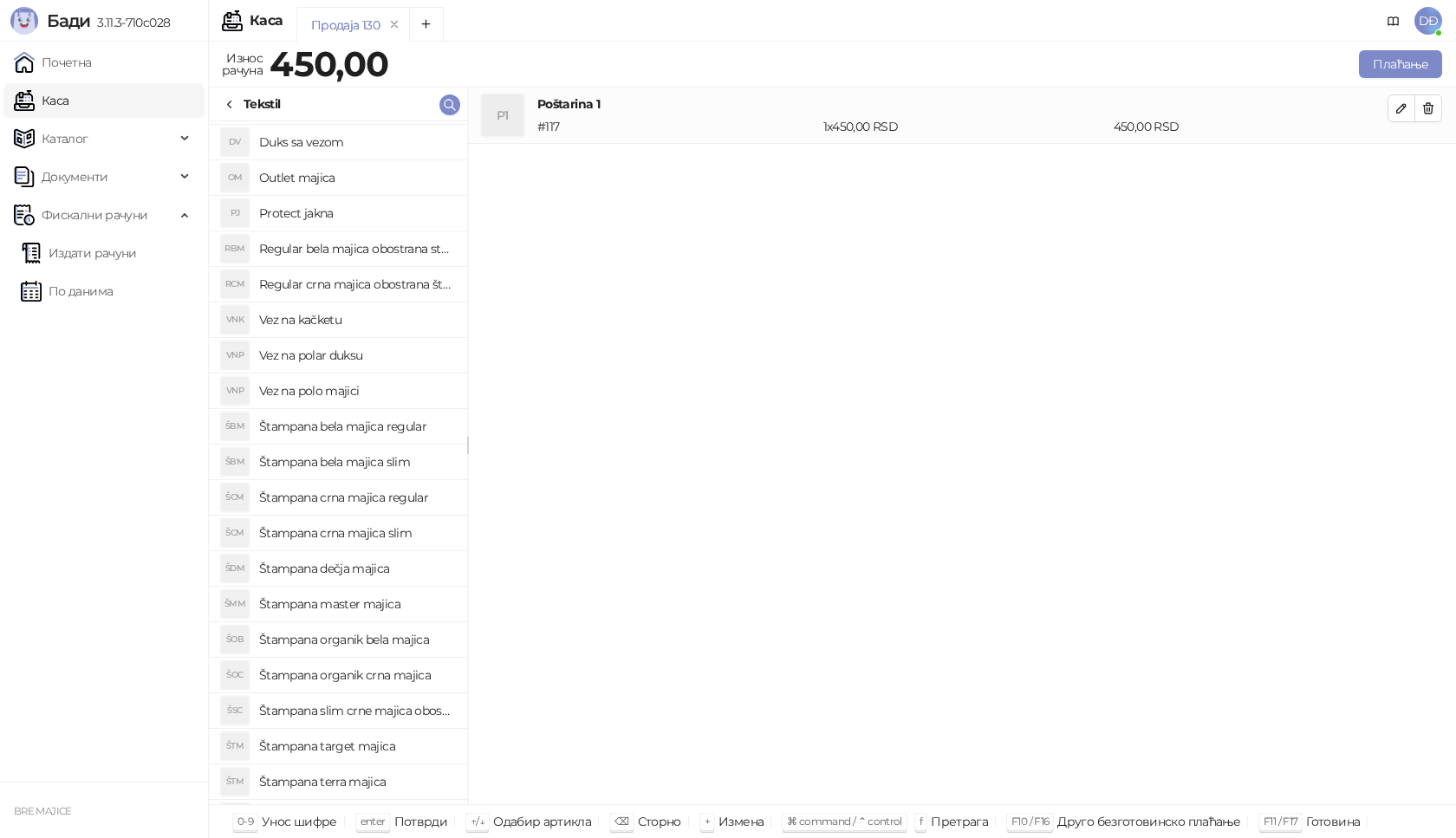
click at [392, 601] on h4 "Štampana master majica" at bounding box center [356, 603] width 195 height 27
click at [1403, 160] on icon "button" at bounding box center [1401, 164] width 9 height 9
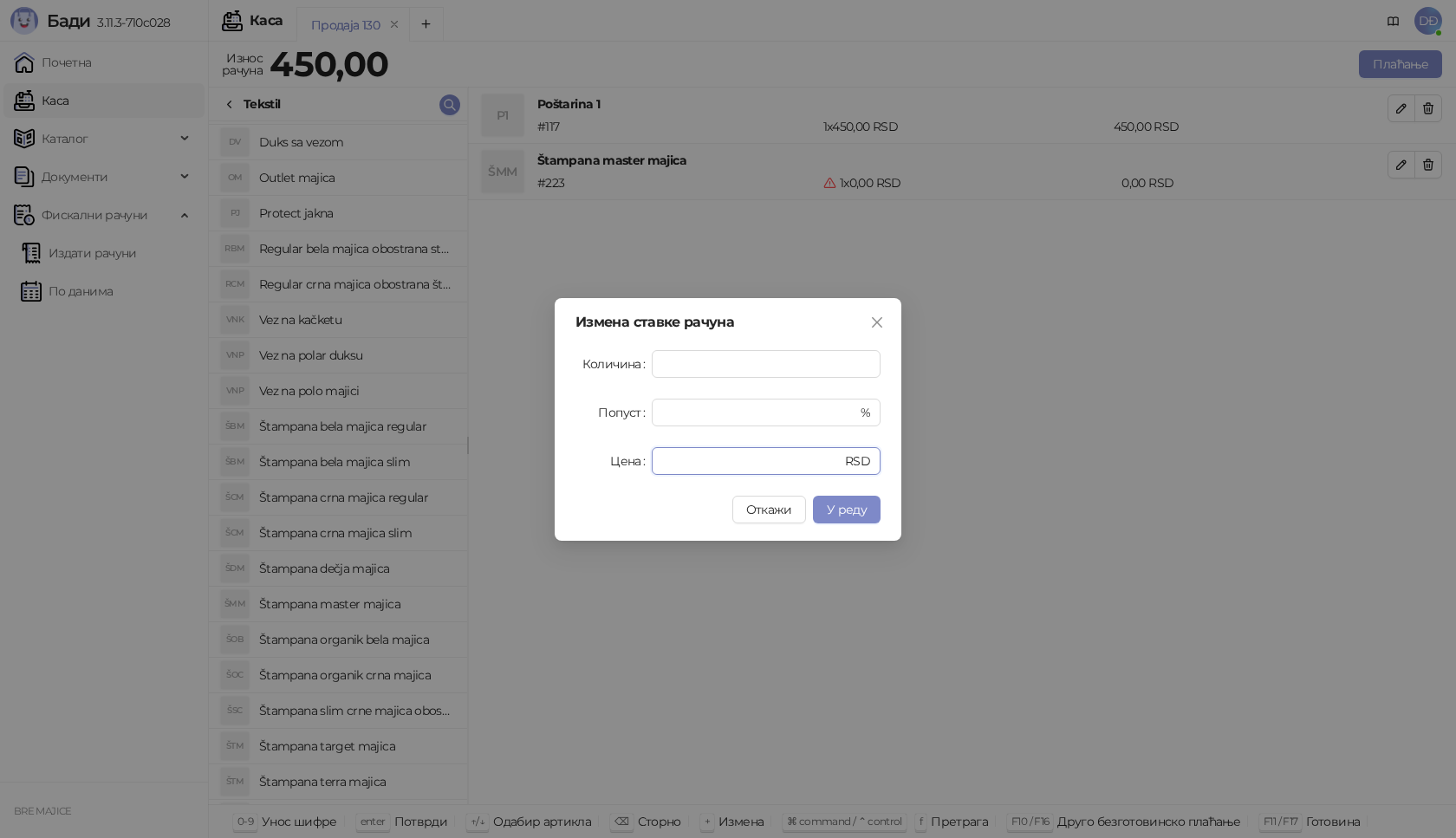
drag, startPoint x: 686, startPoint y: 462, endPoint x: 591, endPoint y: 483, distance: 97.3
click at [614, 475] on div "Измена ставке рачуна Количина * Попуст * % Цена * RSD Откажи У реду" at bounding box center [728, 419] width 346 height 243
type input "****"
click at [841, 511] on span "У реду" at bounding box center [846, 509] width 40 height 16
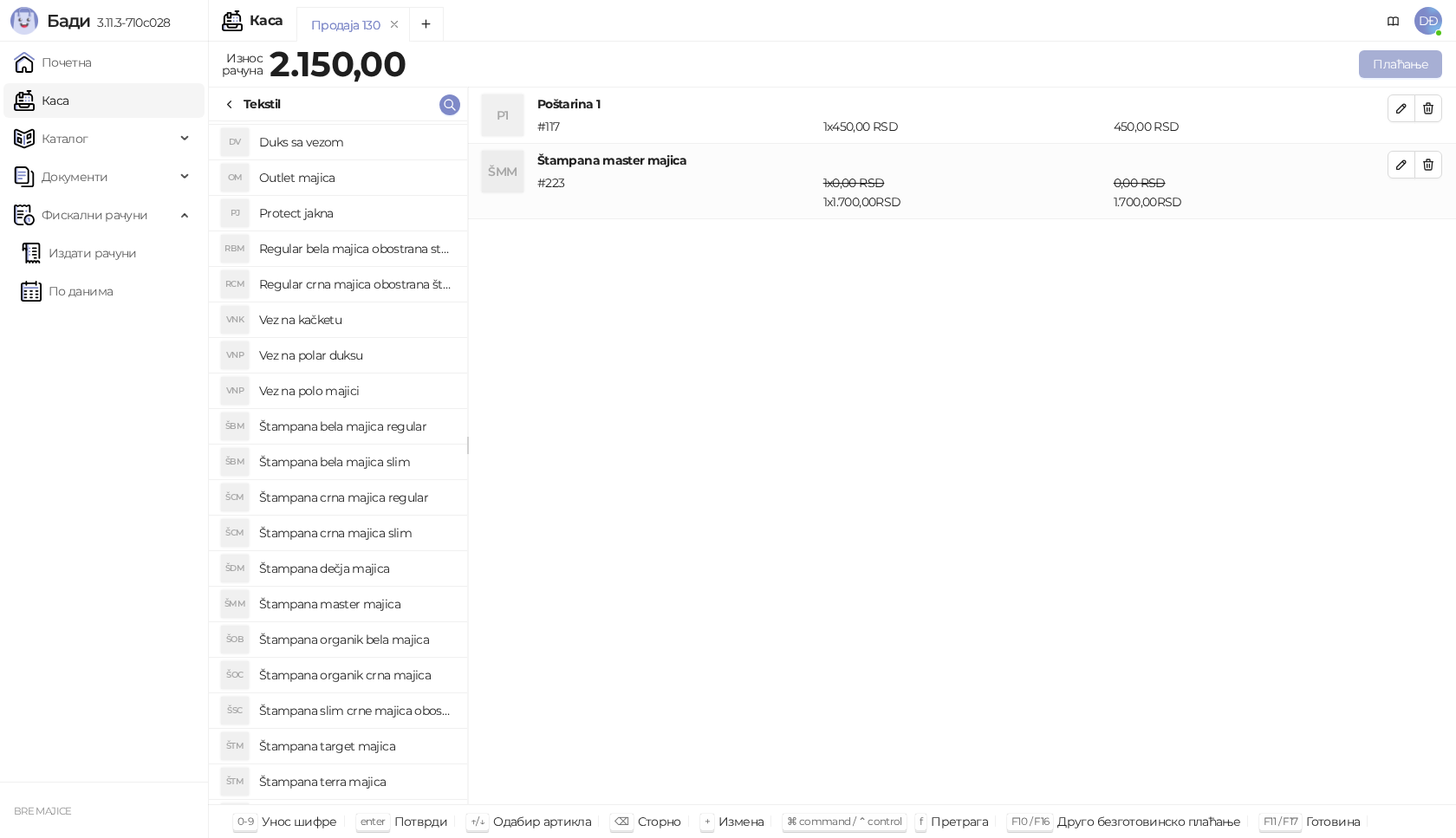
click at [1411, 65] on button "Плаћање" at bounding box center [1400, 64] width 83 height 27
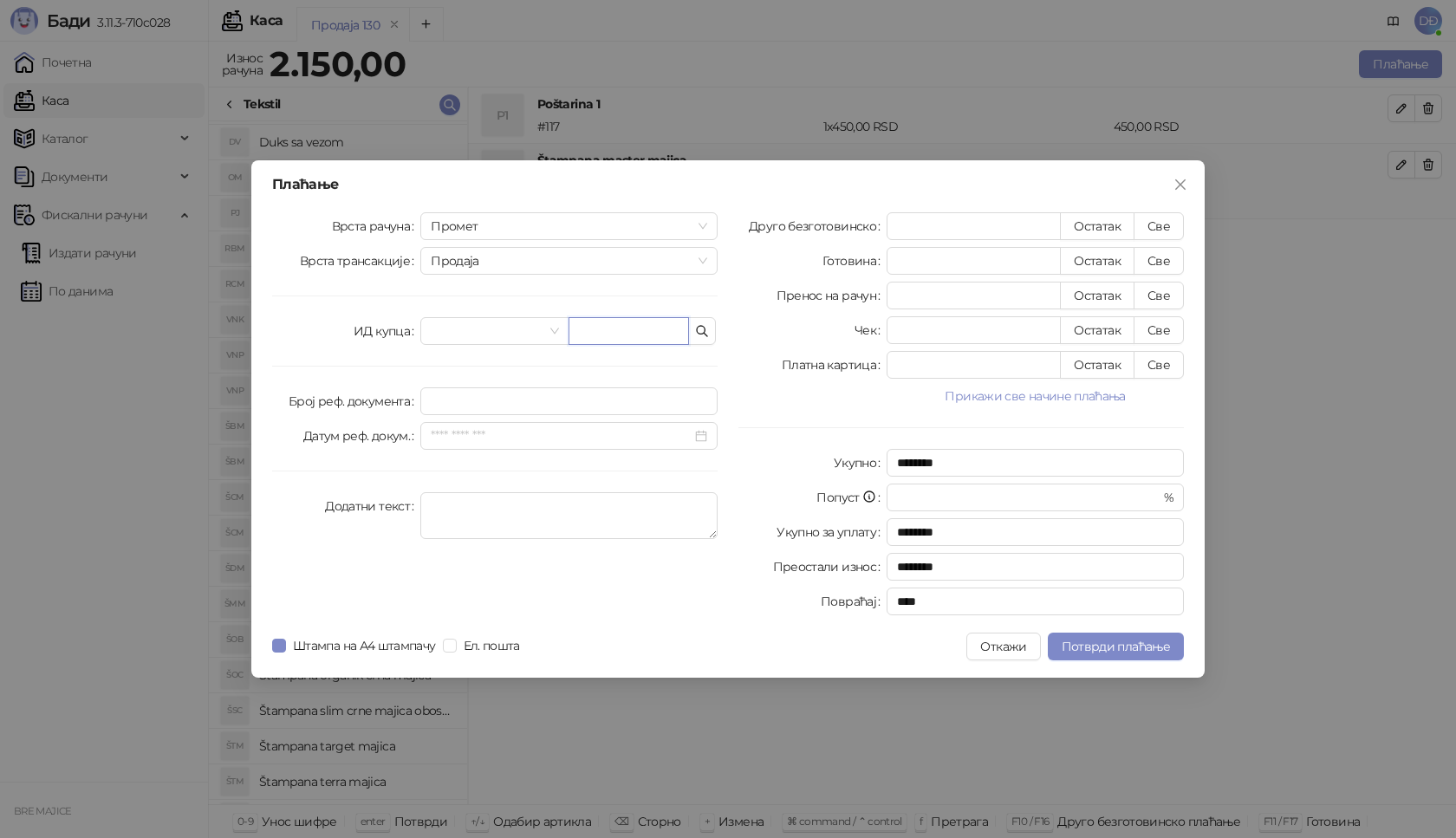
click at [653, 334] on input "text" at bounding box center [628, 331] width 120 height 27
paste input "**********"
type input "**********"
click at [1161, 230] on button "Све" at bounding box center [1158, 226] width 50 height 27
type input "****"
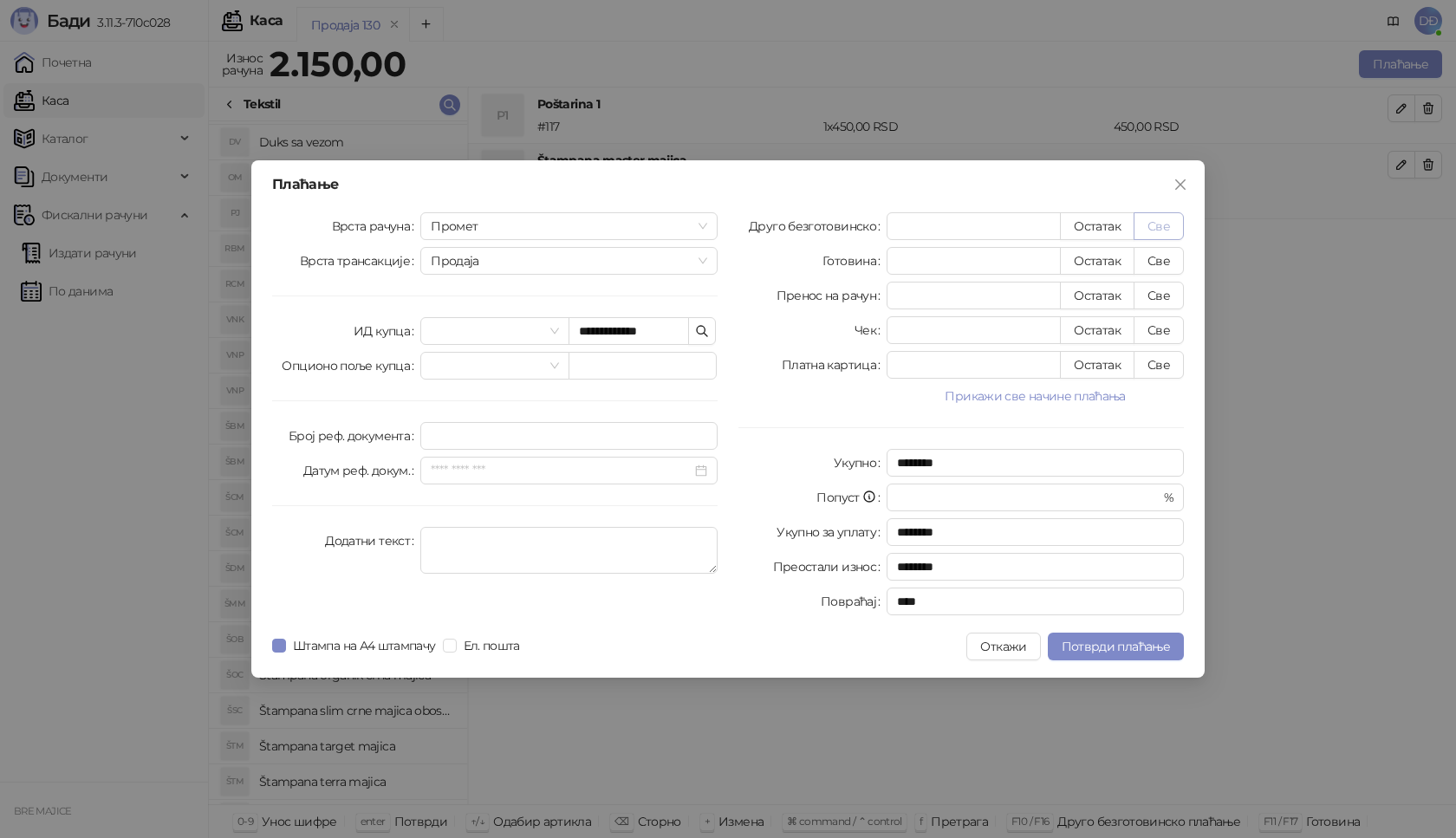
type input "****"
click at [1091, 647] on span "Потврди плаћање" at bounding box center [1116, 646] width 109 height 16
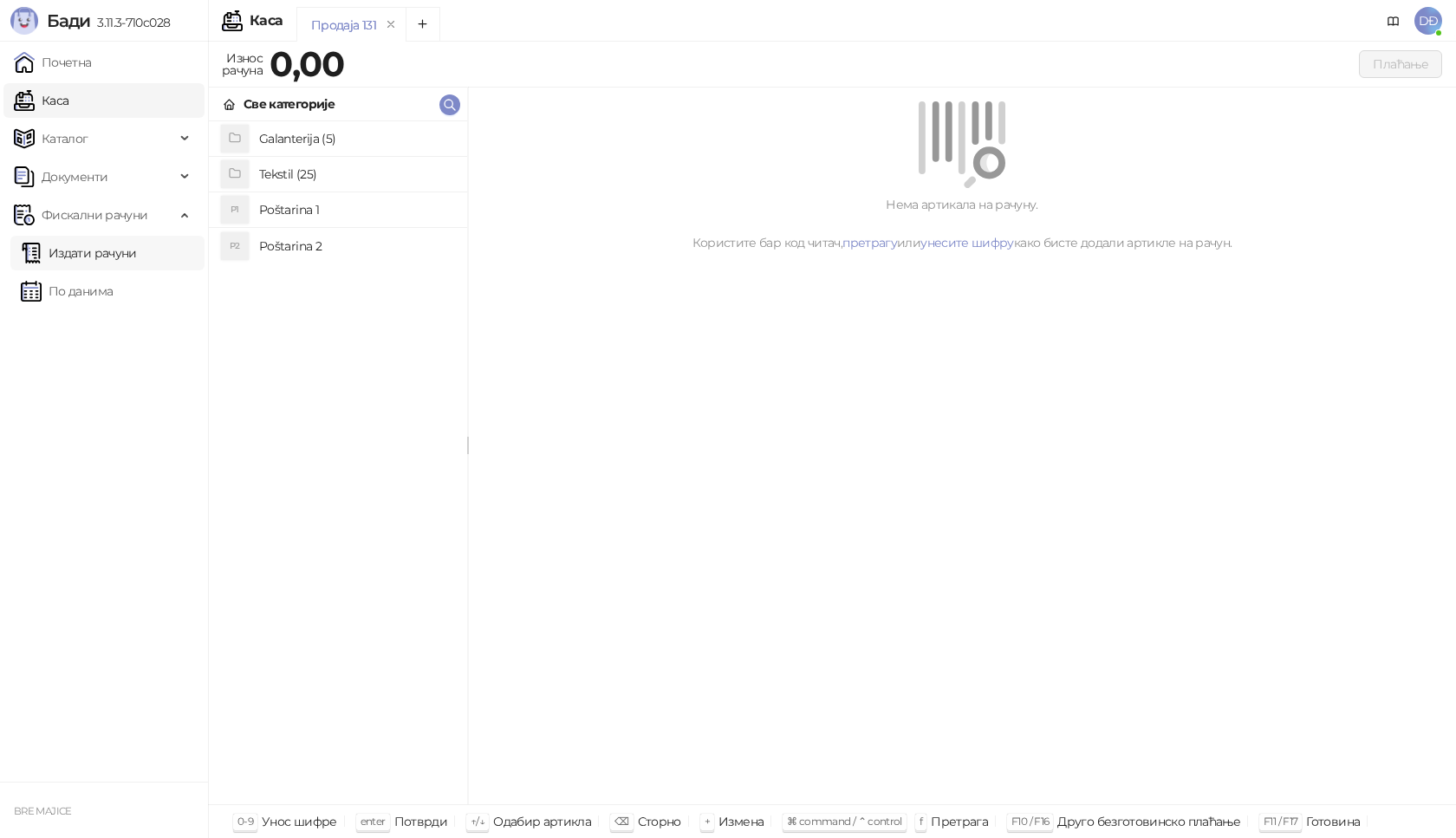
click at [110, 250] on link "Издати рачуни" at bounding box center [78, 252] width 116 height 34
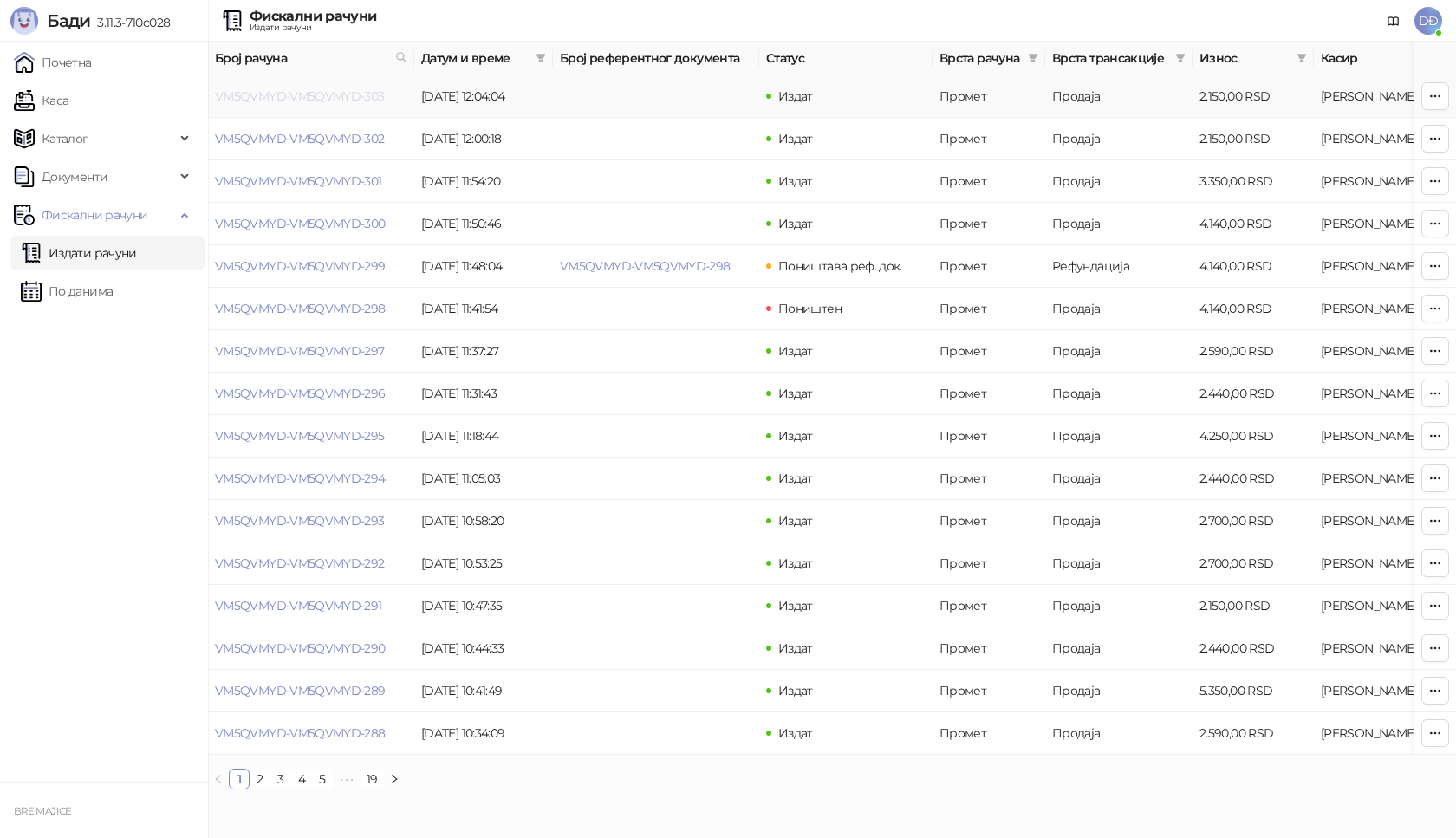
click at [275, 96] on link "VM5QVMYD-VM5QVMYD-303" at bounding box center [300, 96] width 170 height 16
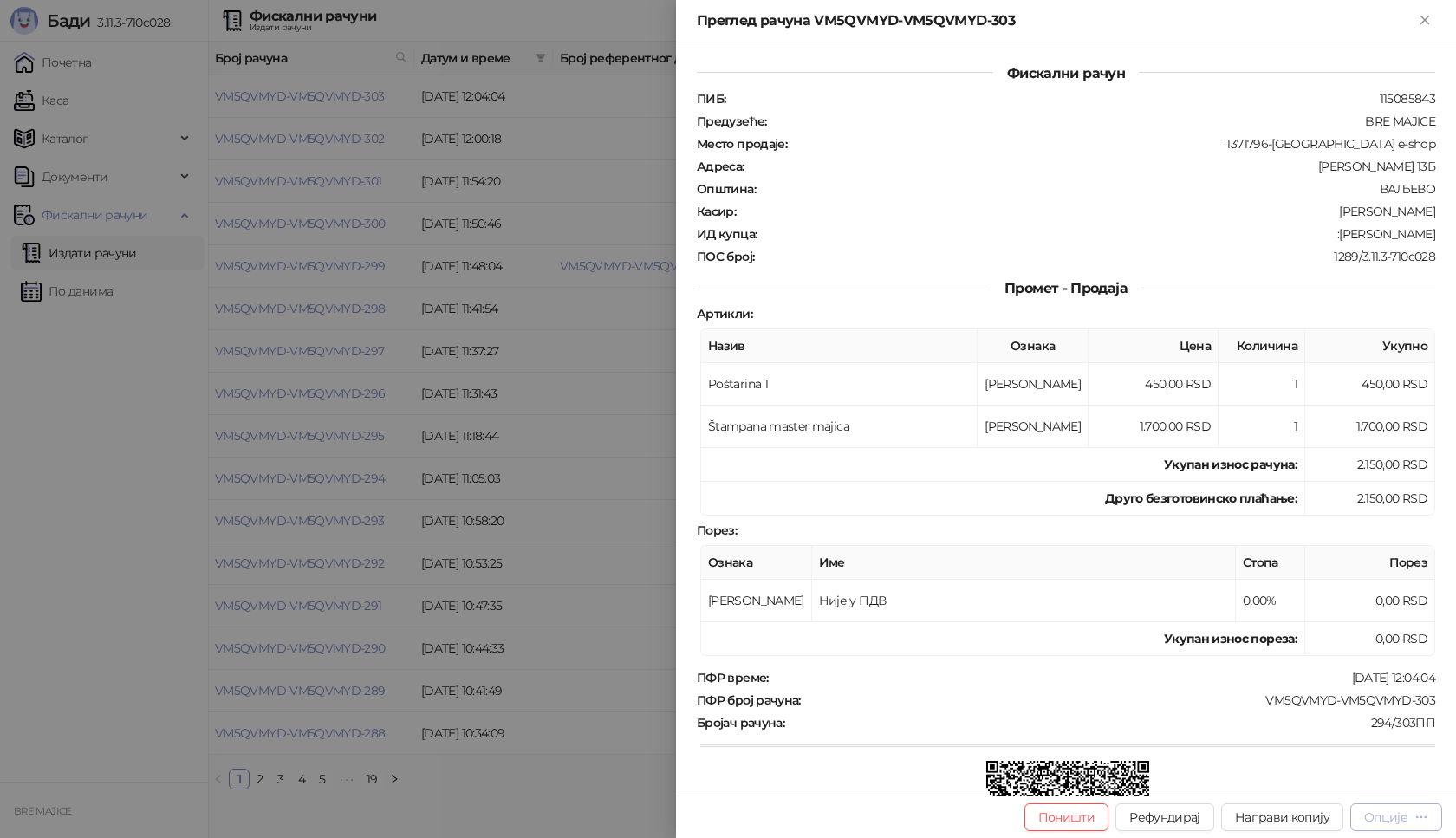
click at [1397, 817] on div "Опције" at bounding box center [1386, 817] width 43 height 16
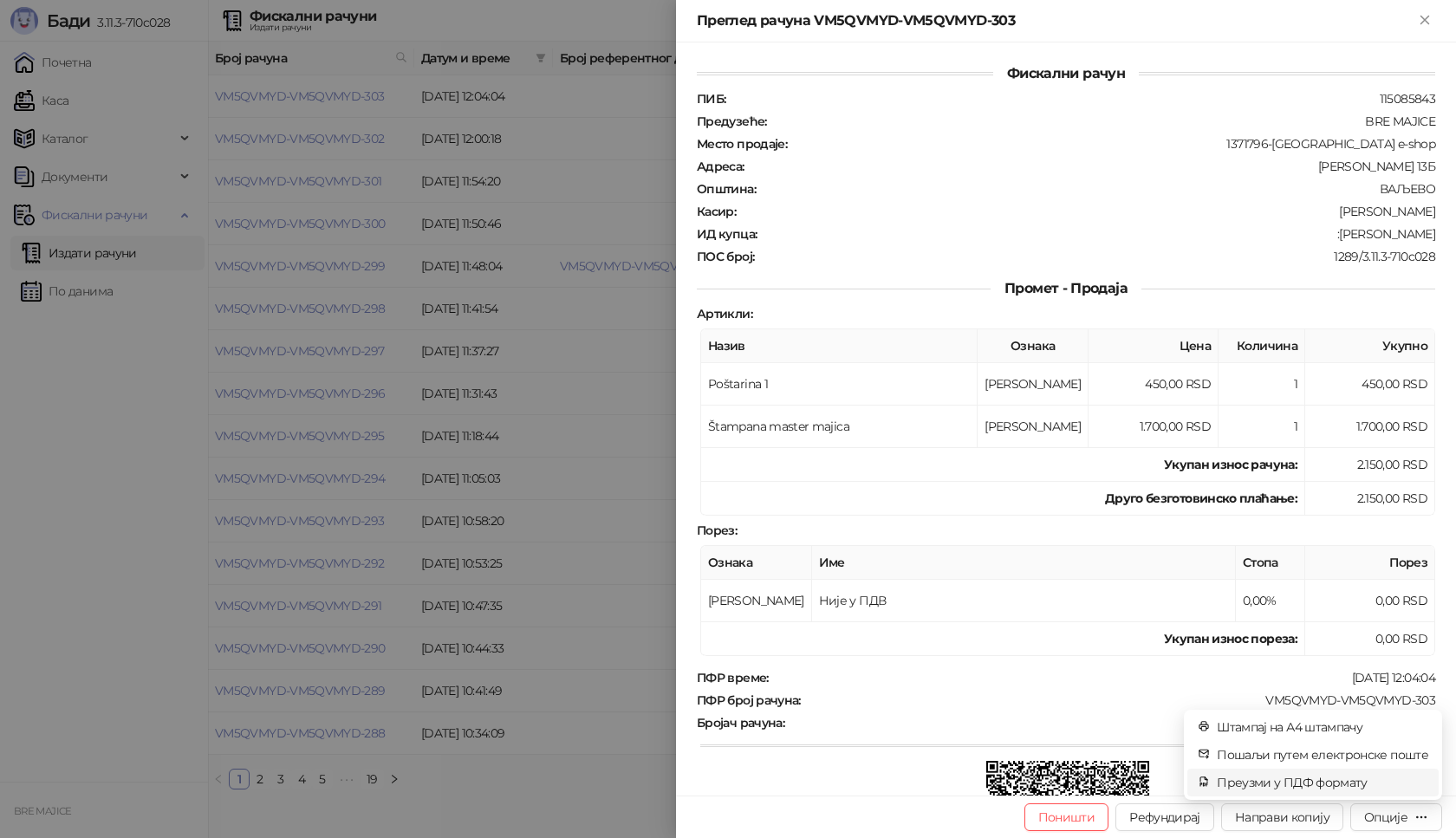
click at [1349, 784] on span "Преузми у ПДФ формату" at bounding box center [1322, 781] width 211 height 19
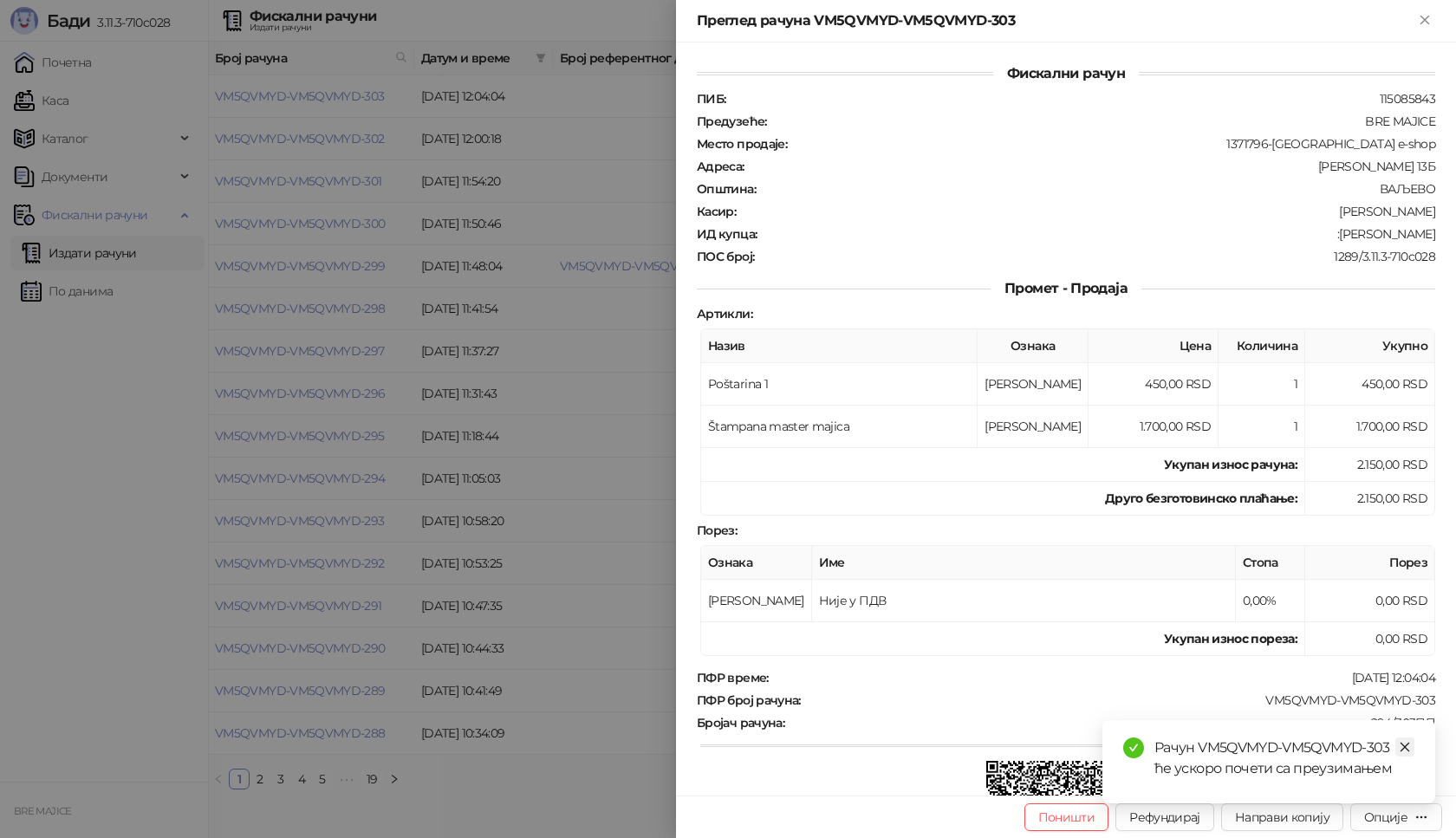
click at [1404, 742] on icon "close" at bounding box center [1404, 747] width 12 height 12
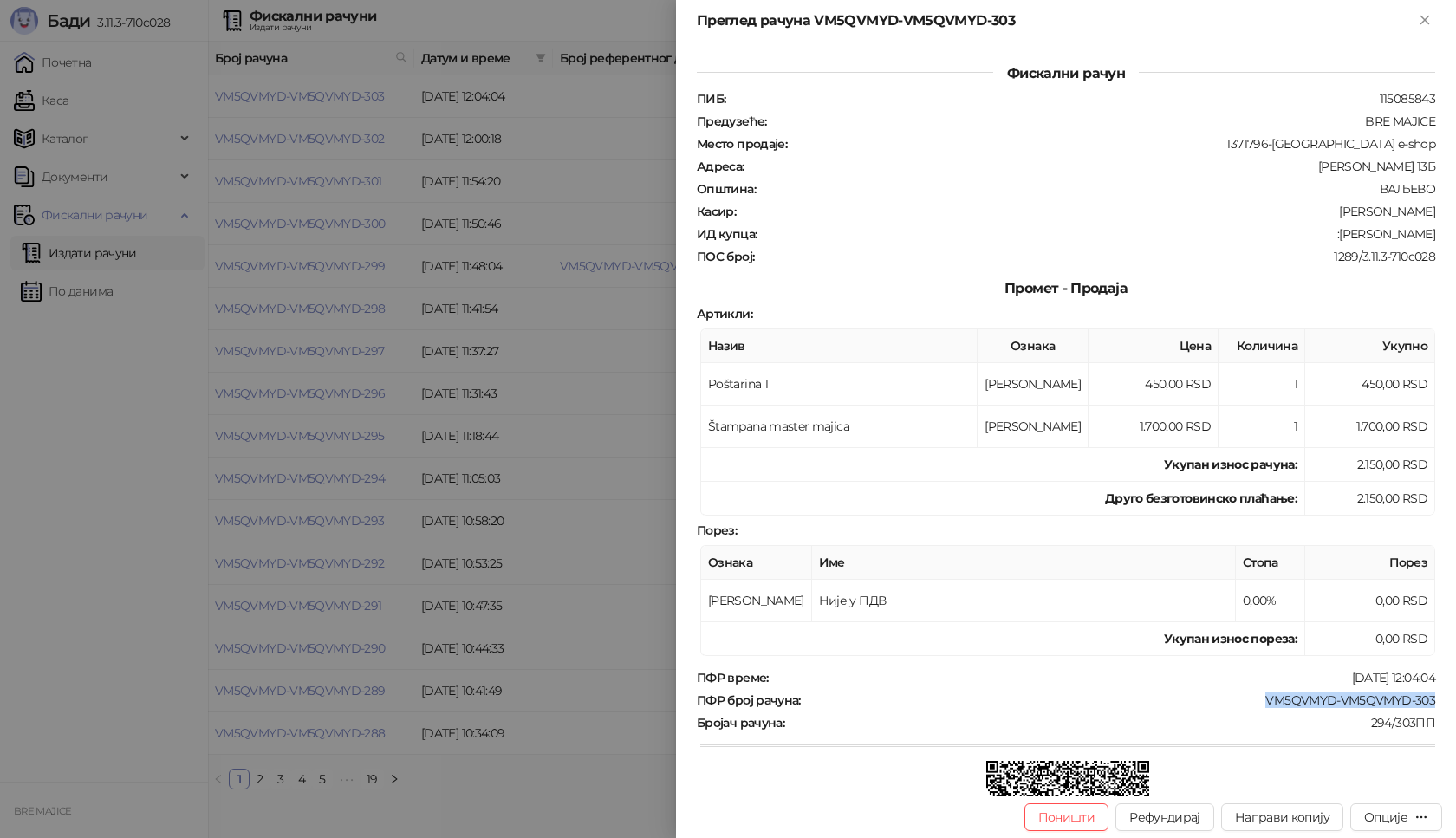
drag, startPoint x: 1423, startPoint y: 704, endPoint x: 1250, endPoint y: 708, distance: 173.0
click at [1250, 708] on div "ПФР време : 29.09.2025 12:04:04 ПФР број рачуна : VM5QVMYD-VM5QVMYD-303 Бројач …" at bounding box center [1066, 799] width 745 height 258
drag, startPoint x: 1424, startPoint y: 232, endPoint x: 1346, endPoint y: 243, distance: 78.8
click at [1346, 243] on div "Фискални рачун ПИБ : 115085843 Предузеће : BRE MAJICE Место продаје : 1371796-B…" at bounding box center [1066, 419] width 780 height 753
click at [1428, 20] on icon "Close" at bounding box center [1425, 20] width 16 height 16
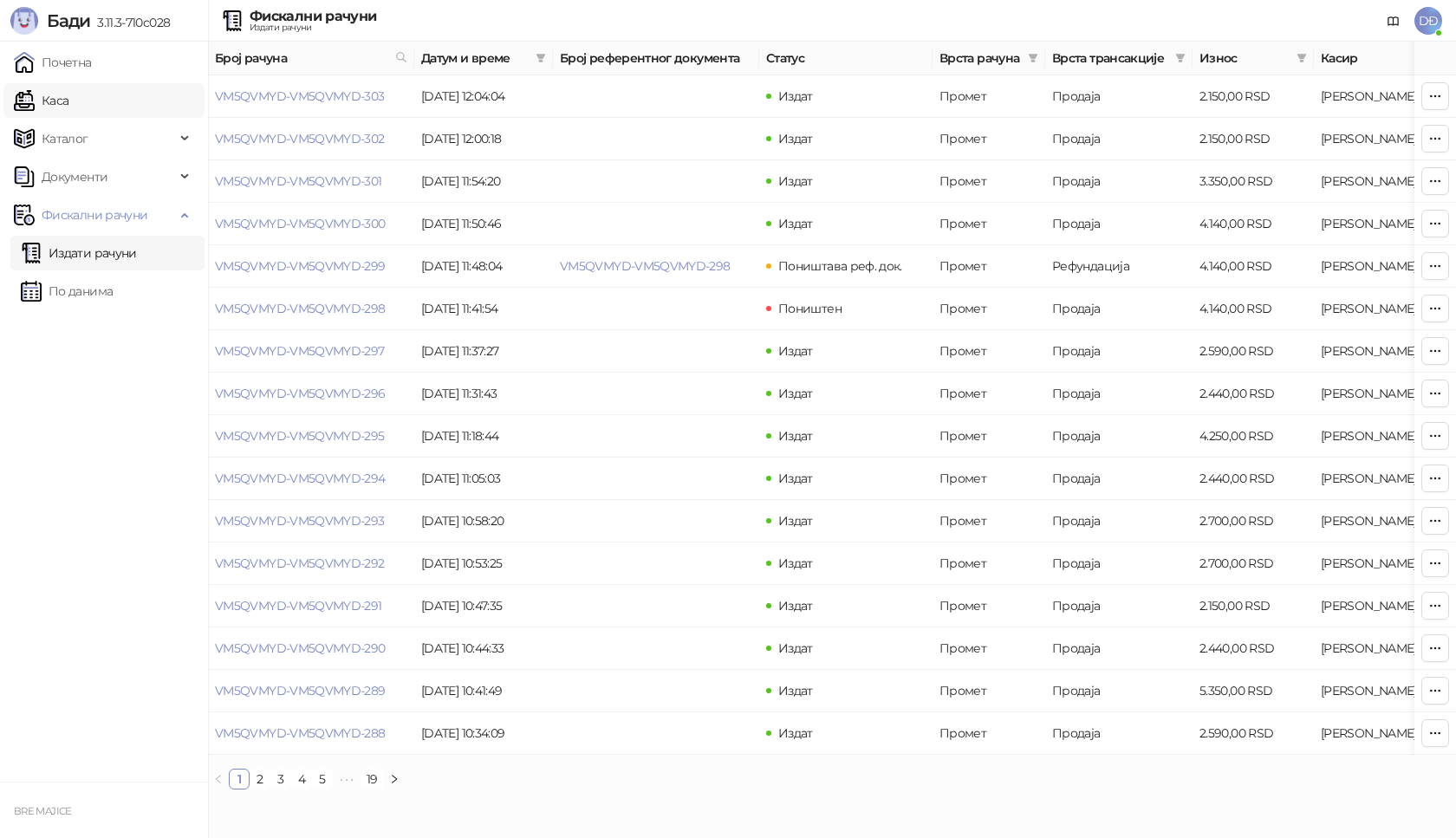
click at [68, 99] on link "Каса" at bounding box center [41, 100] width 55 height 34
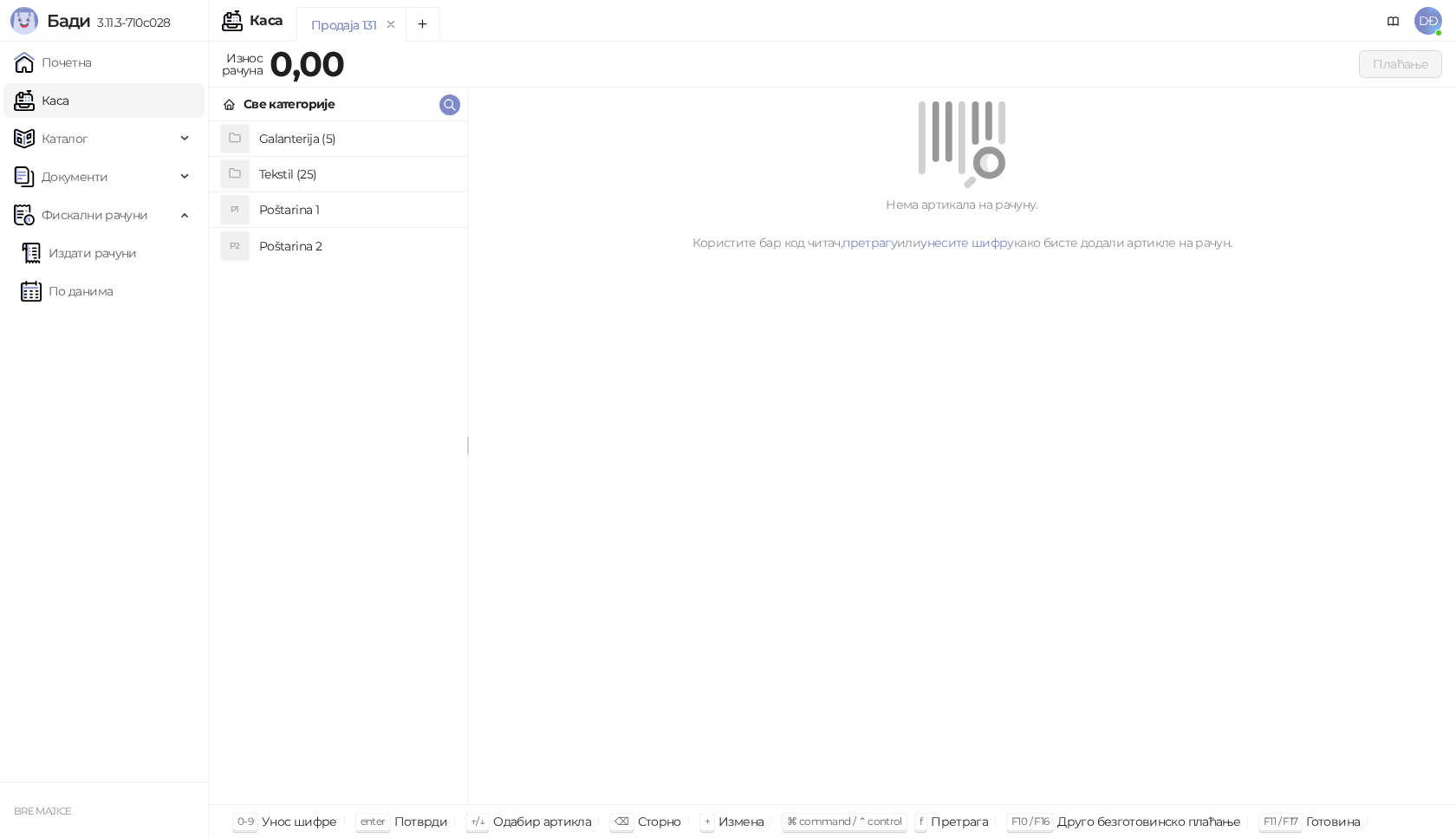
click at [300, 208] on h4 "Poštarina 1" at bounding box center [356, 209] width 195 height 27
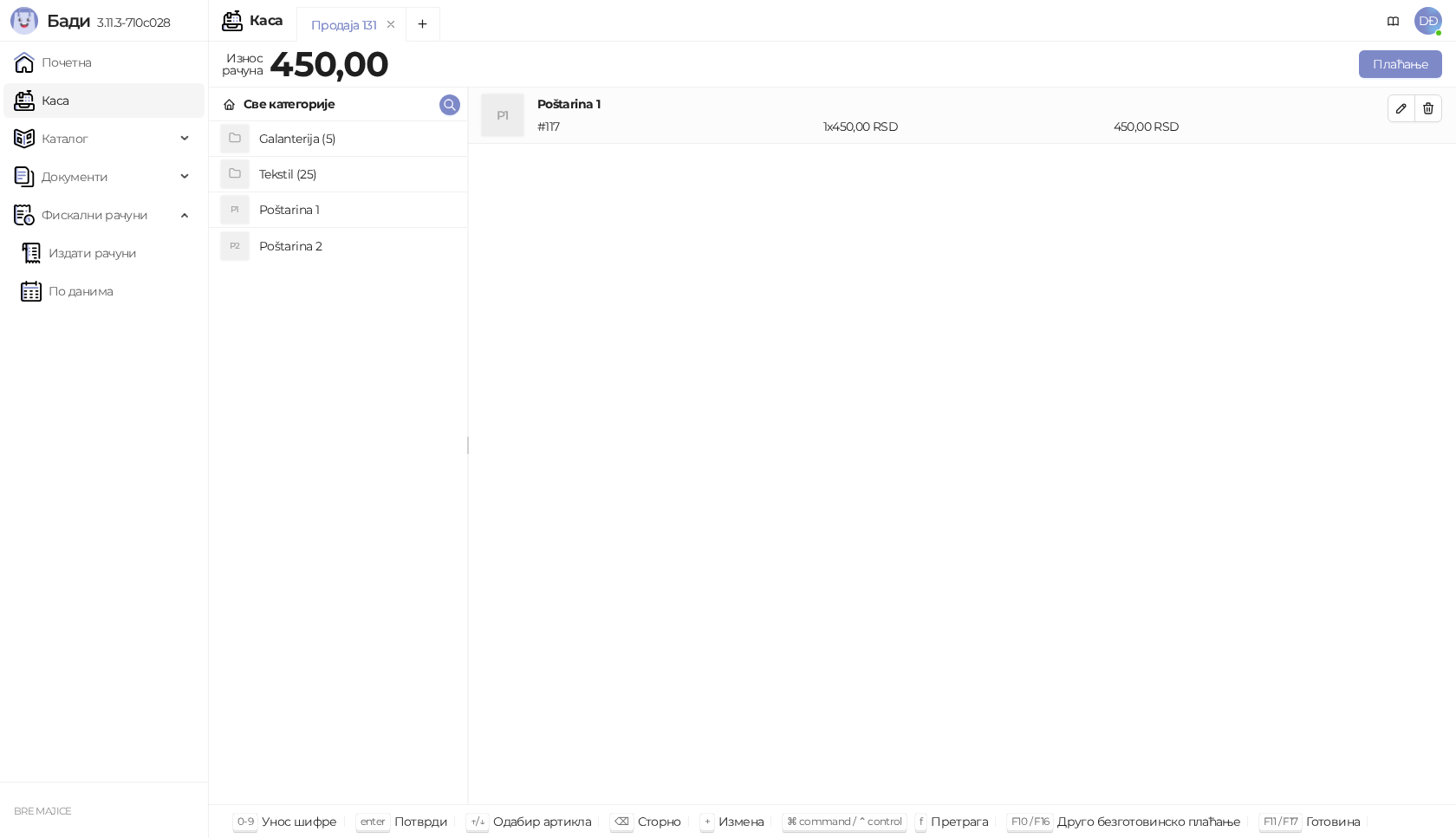
click at [284, 175] on h4 "Tekstil (25)" at bounding box center [356, 174] width 195 height 27
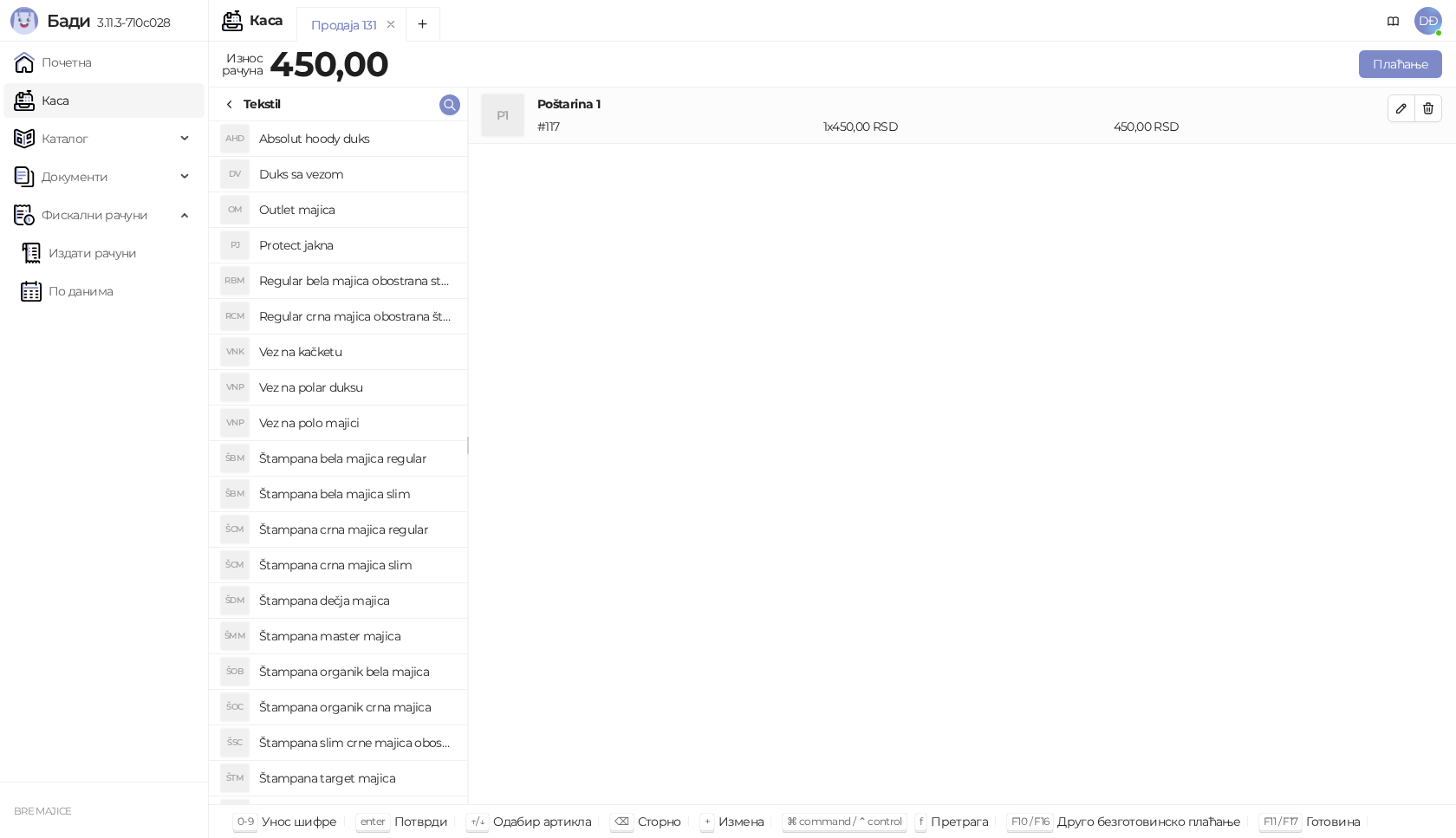
click at [375, 562] on h4 "Štampana crna majica slim" at bounding box center [356, 565] width 195 height 27
click at [1400, 167] on icon "button" at bounding box center [1401, 164] width 9 height 9
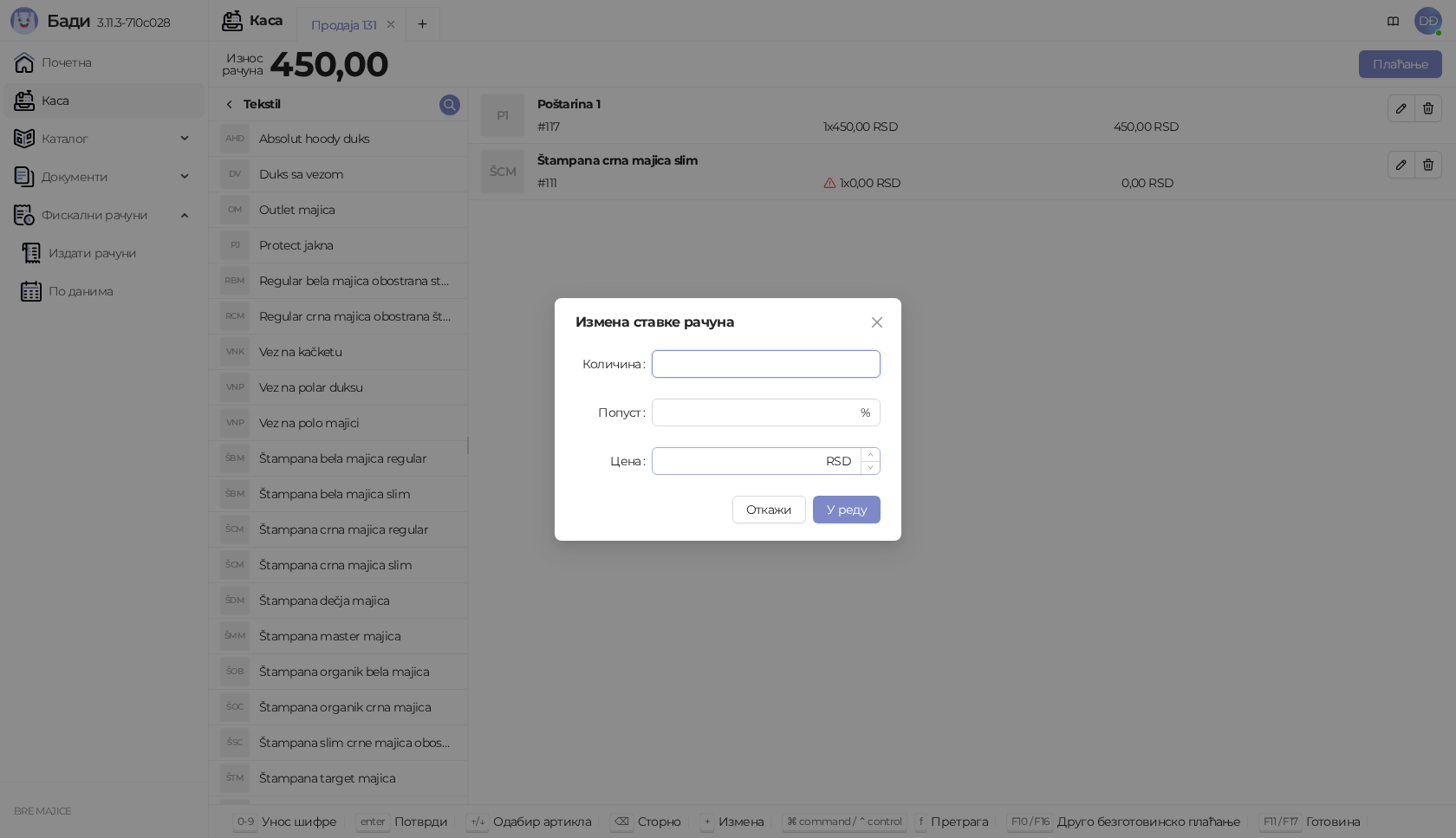
type input "*"
drag, startPoint x: 685, startPoint y: 466, endPoint x: 645, endPoint y: 464, distance: 40.0
click at [648, 465] on div "Цена * RSD" at bounding box center [728, 461] width 305 height 27
type input "****"
click at [837, 509] on span "У реду" at bounding box center [846, 509] width 40 height 16
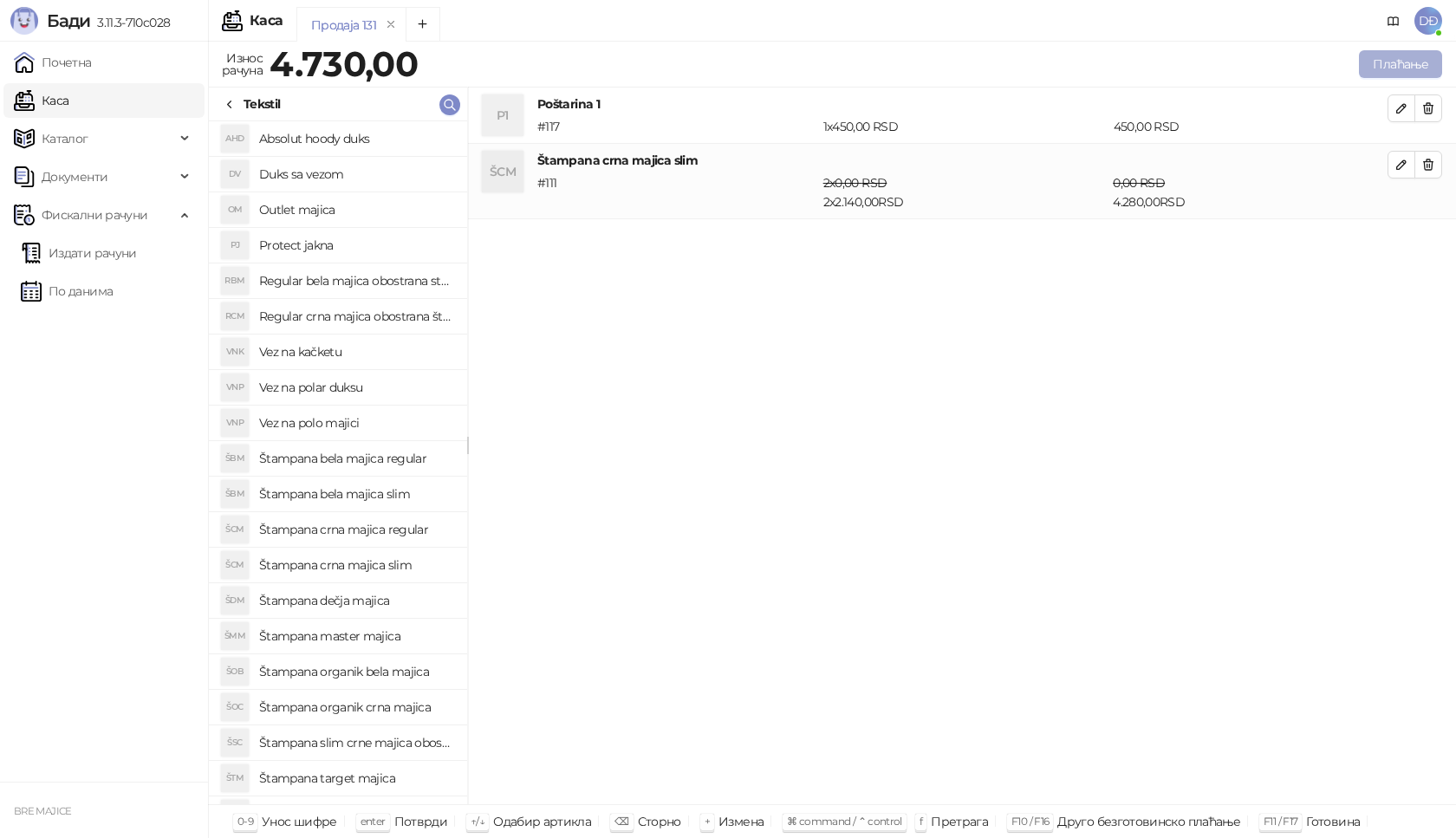
click at [1391, 60] on button "Плаћање" at bounding box center [1400, 64] width 83 height 27
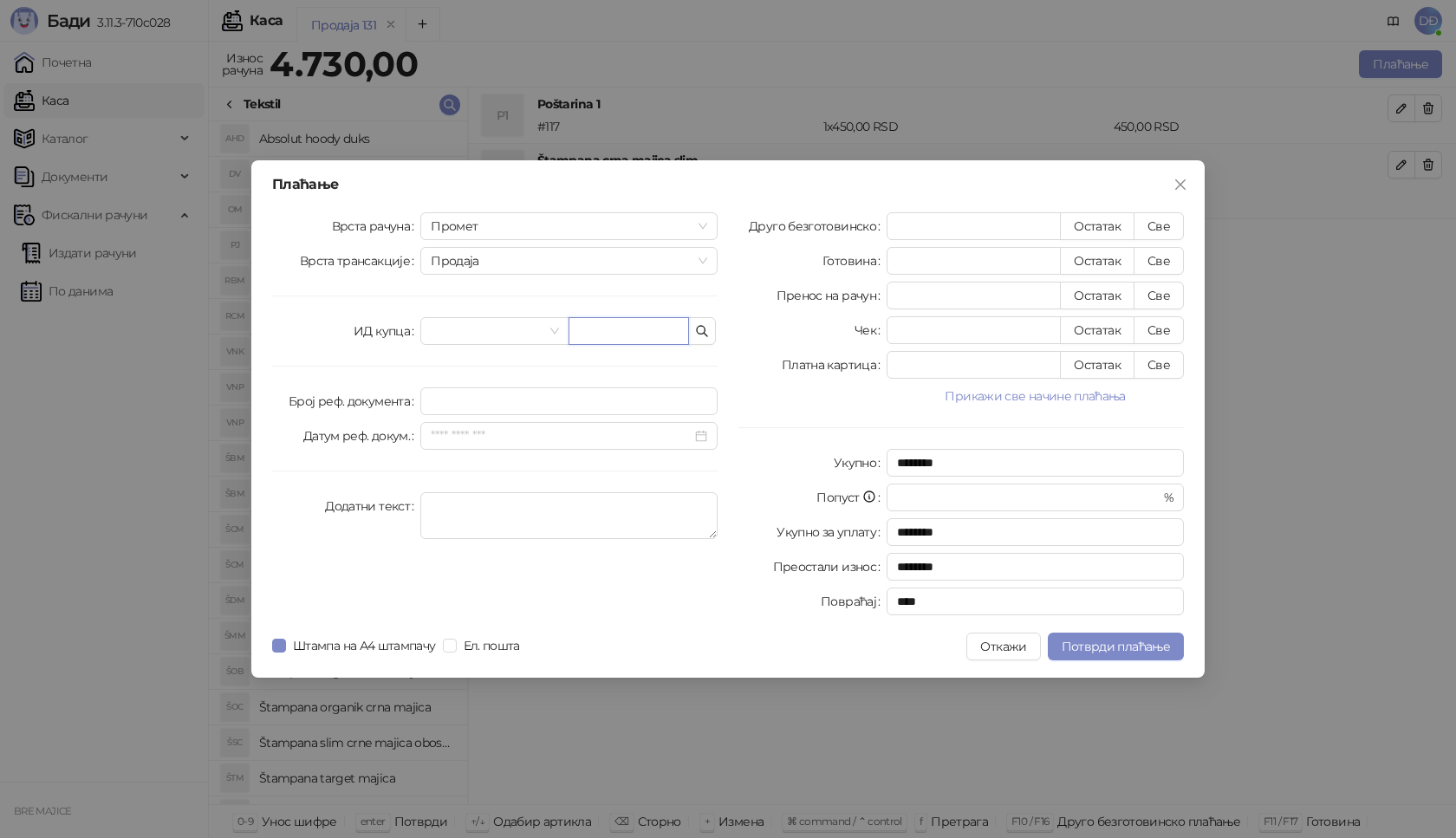
click at [596, 329] on input "text" at bounding box center [628, 331] width 120 height 27
paste input "**********"
type input "**********"
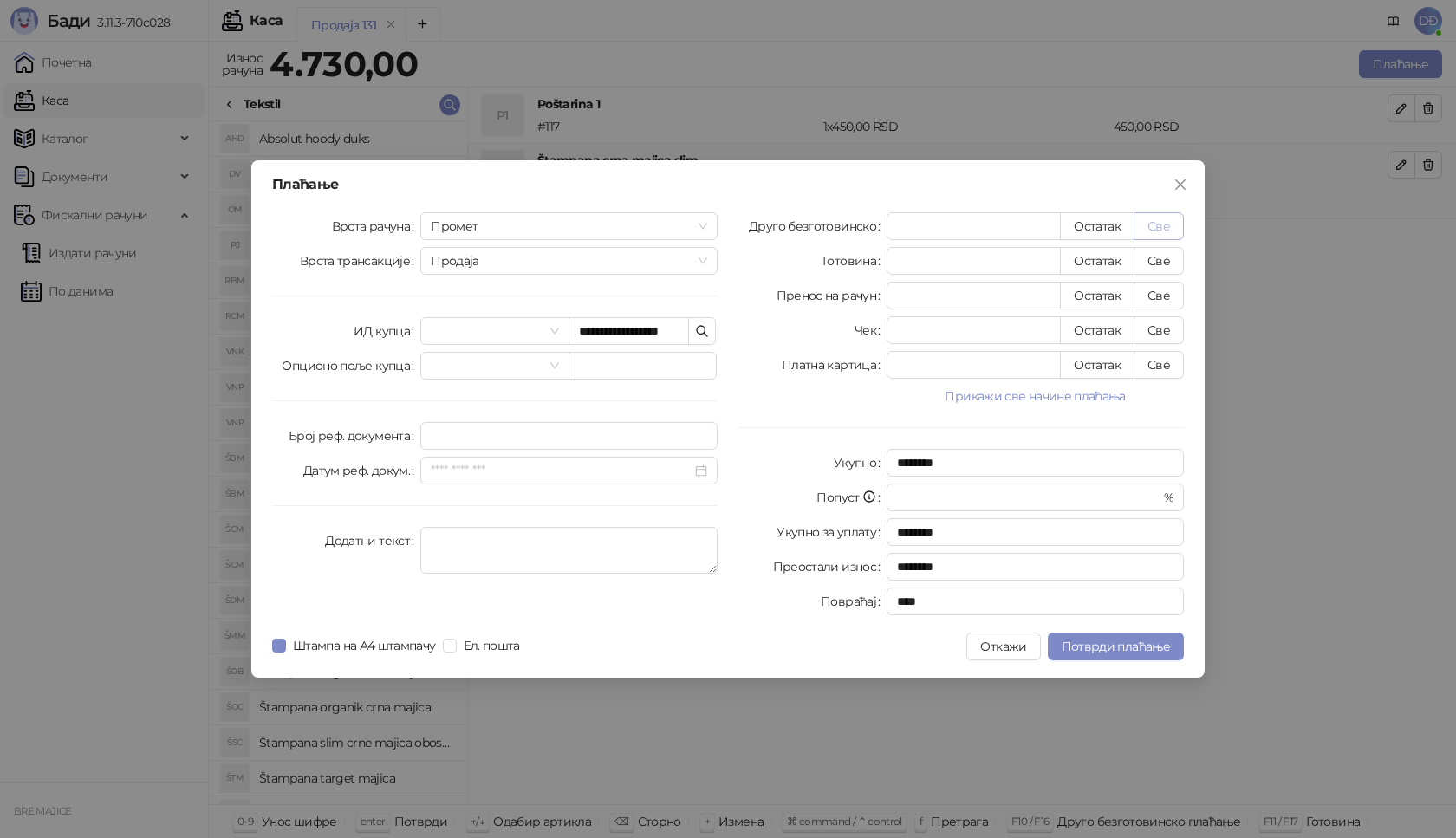
click at [1171, 223] on button "Све" at bounding box center [1158, 226] width 50 height 27
type input "****"
click at [1081, 643] on span "Потврди плаћање" at bounding box center [1116, 646] width 109 height 16
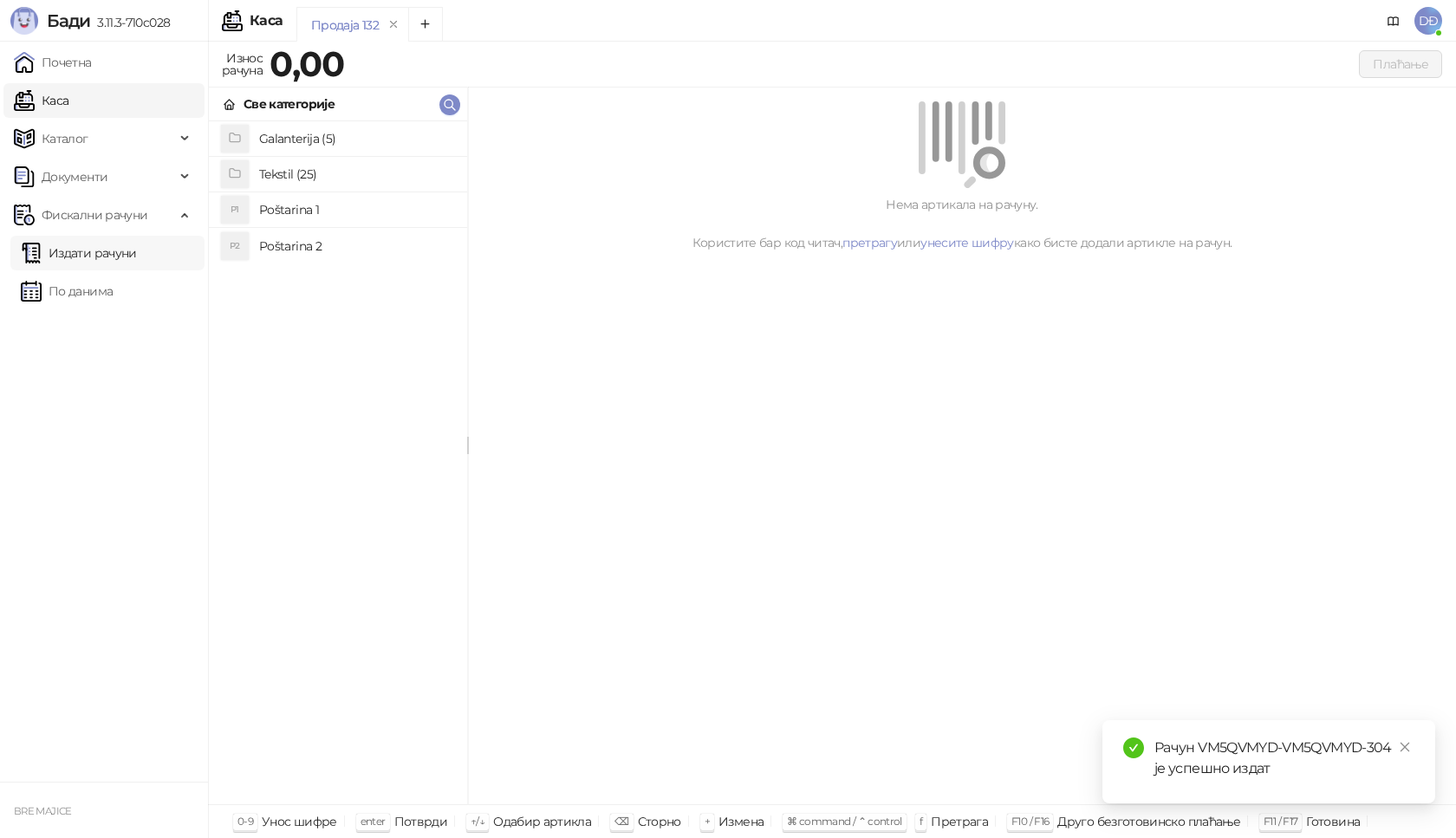
click at [108, 251] on link "Издати рачуни" at bounding box center [78, 252] width 116 height 34
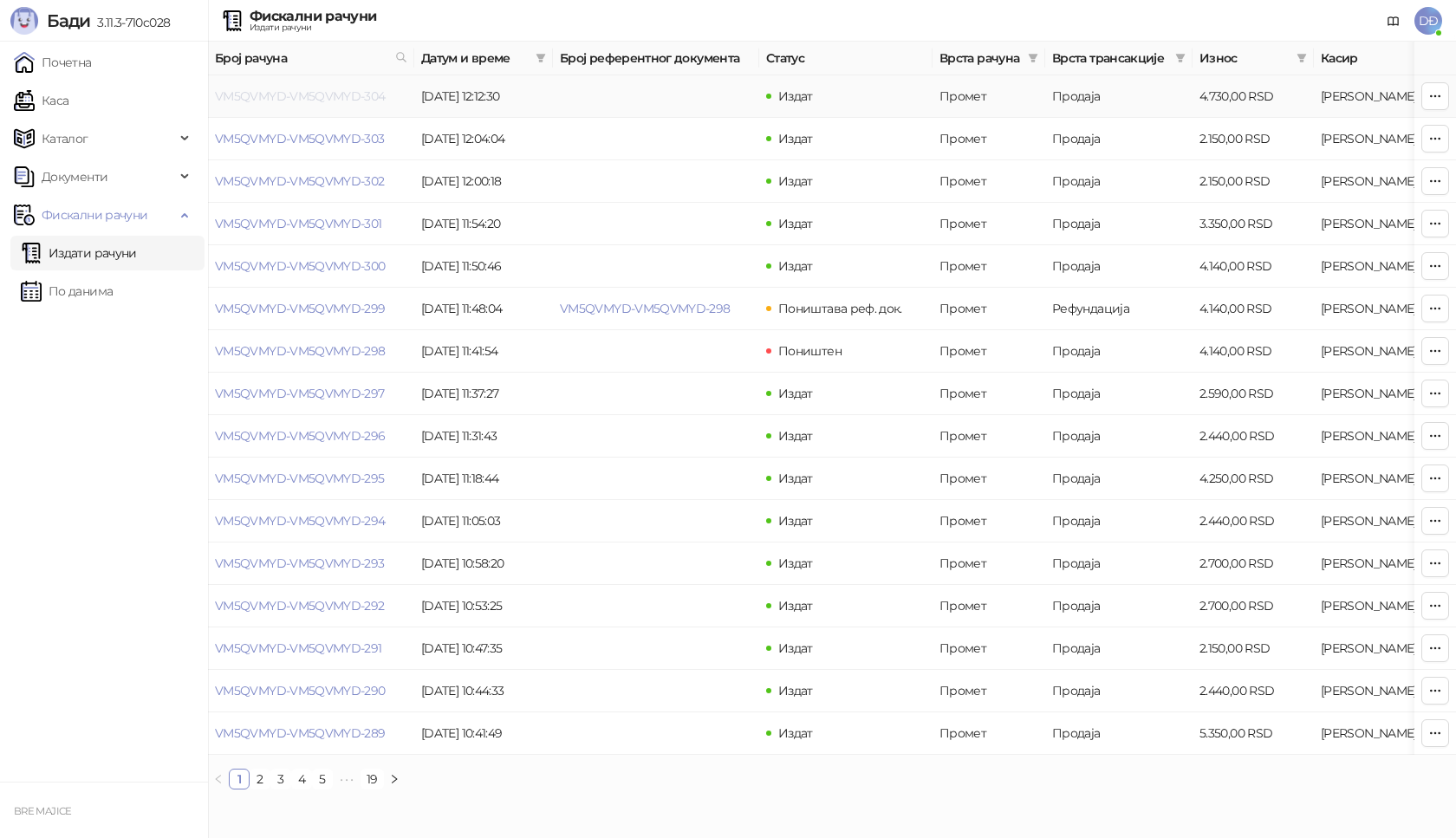
click at [354, 94] on link "VM5QVMYD-VM5QVMYD-304" at bounding box center [300, 96] width 171 height 16
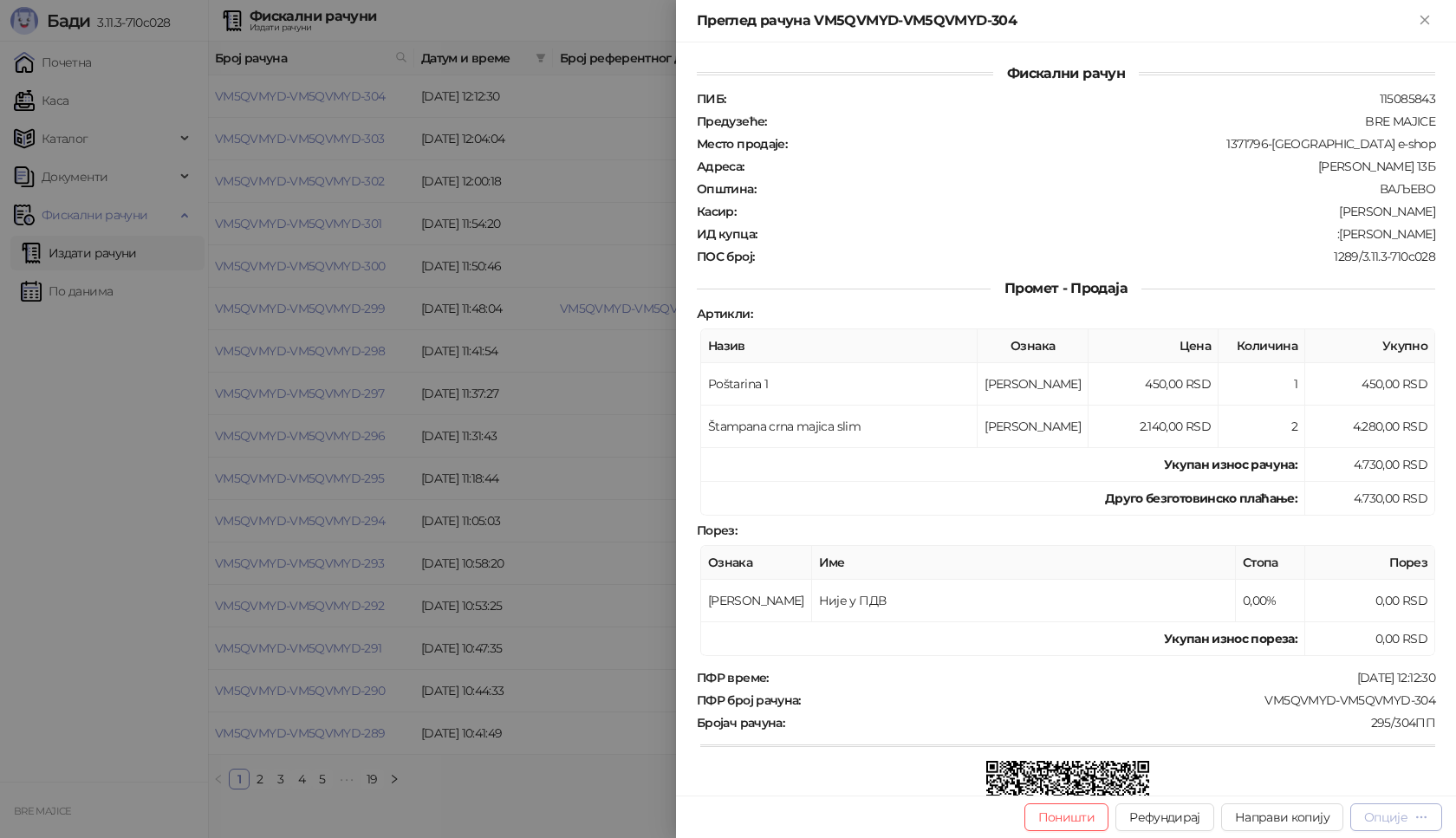
click at [1394, 815] on div "Опције" at bounding box center [1386, 817] width 43 height 16
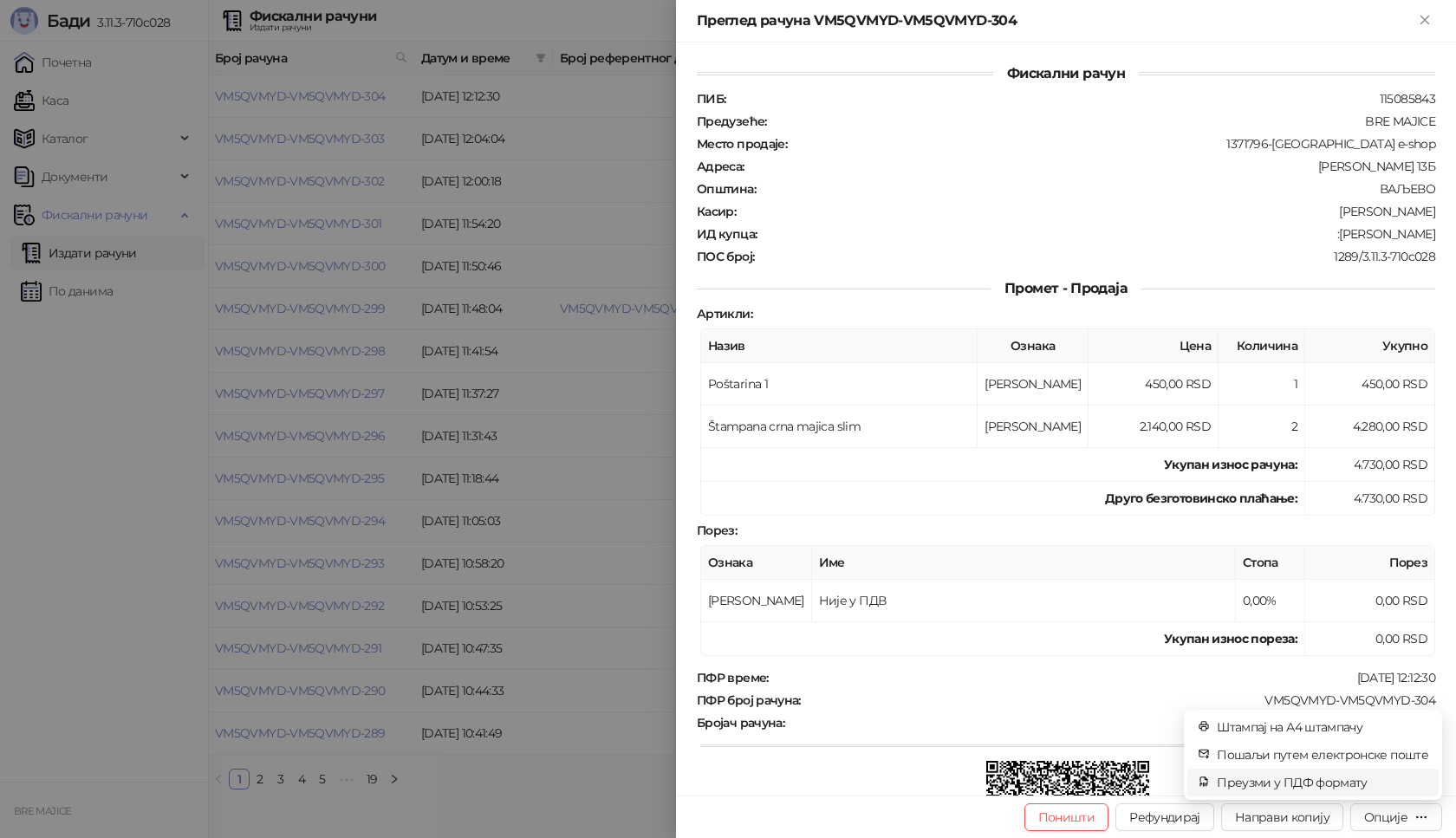
click at [1362, 783] on span "Преузми у ПДФ формату" at bounding box center [1322, 781] width 211 height 19
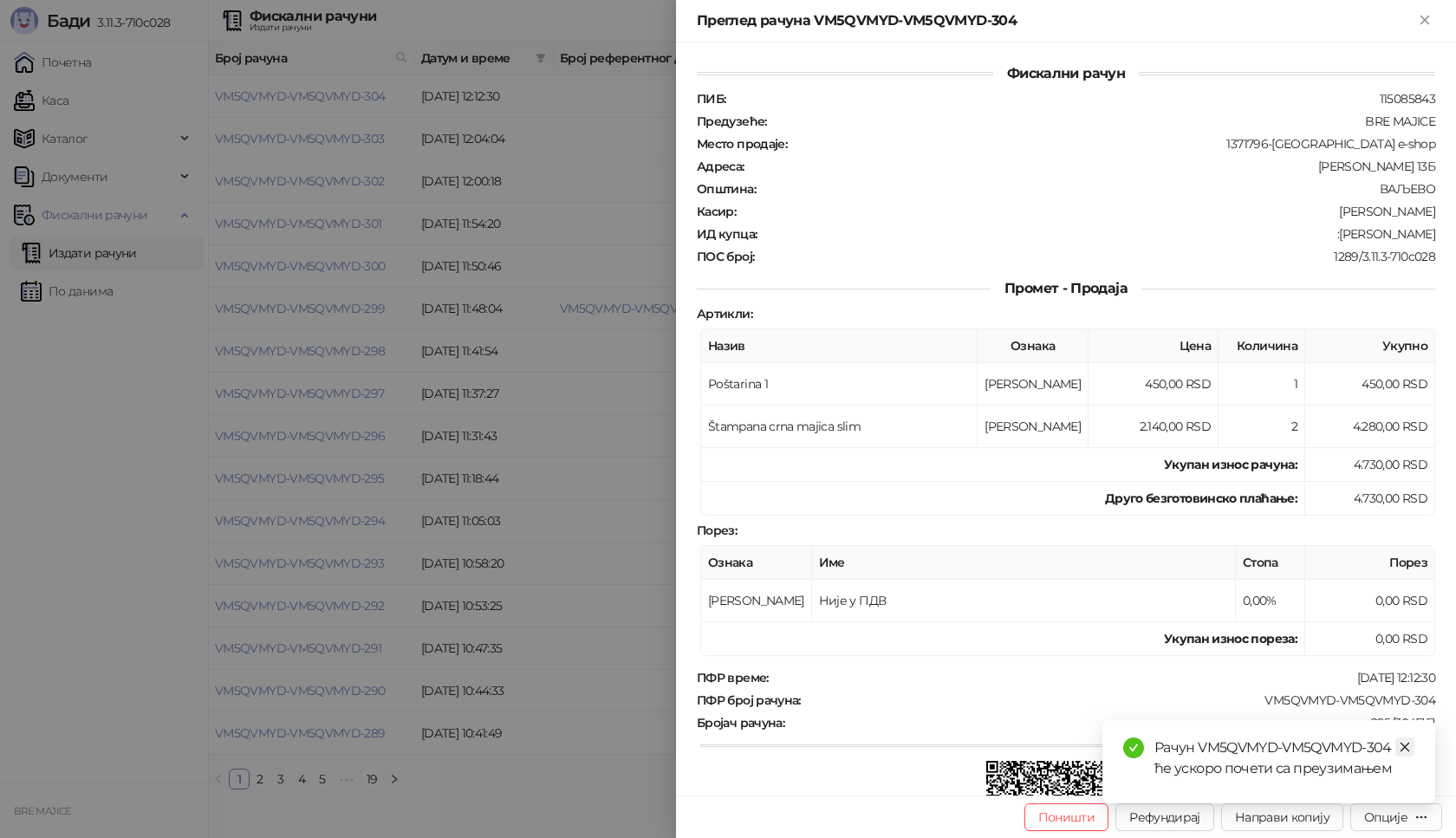
click at [1405, 746] on icon "close" at bounding box center [1405, 747] width 10 height 10
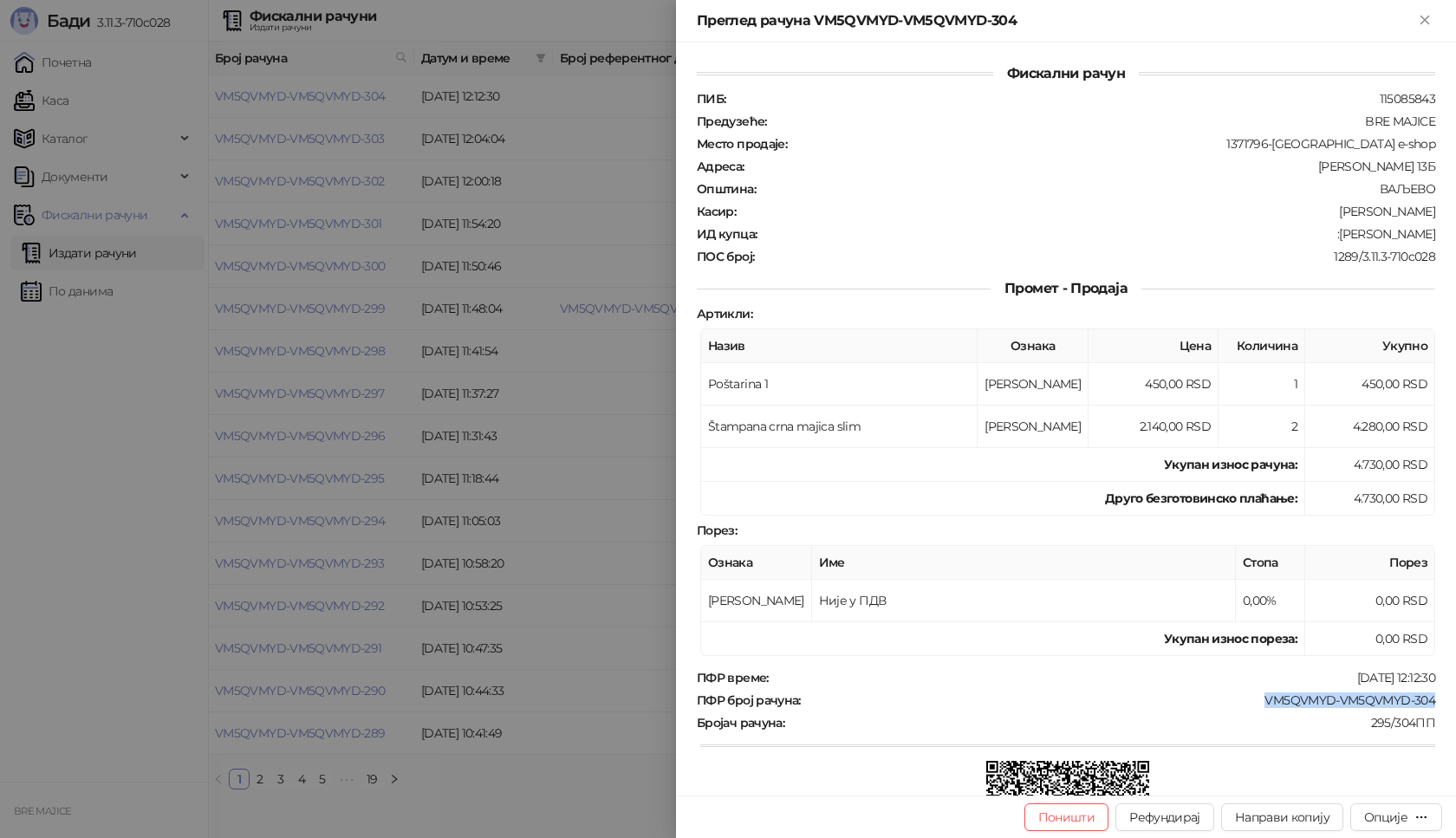
drag, startPoint x: 1407, startPoint y: 702, endPoint x: 1252, endPoint y: 705, distance: 155.0
click at [1252, 705] on div "VM5QVMYD-VM5QVMYD-304" at bounding box center [1120, 700] width 635 height 16
drag, startPoint x: 1424, startPoint y: 233, endPoint x: 1317, endPoint y: 240, distance: 107.2
click at [1317, 240] on div "Фискални рачун ПИБ : 115085843 Предузеће : BRE MAJICE Место продаје : 1371796-B…" at bounding box center [1066, 419] width 780 height 753
click at [1433, 21] on icon "Close" at bounding box center [1425, 20] width 16 height 16
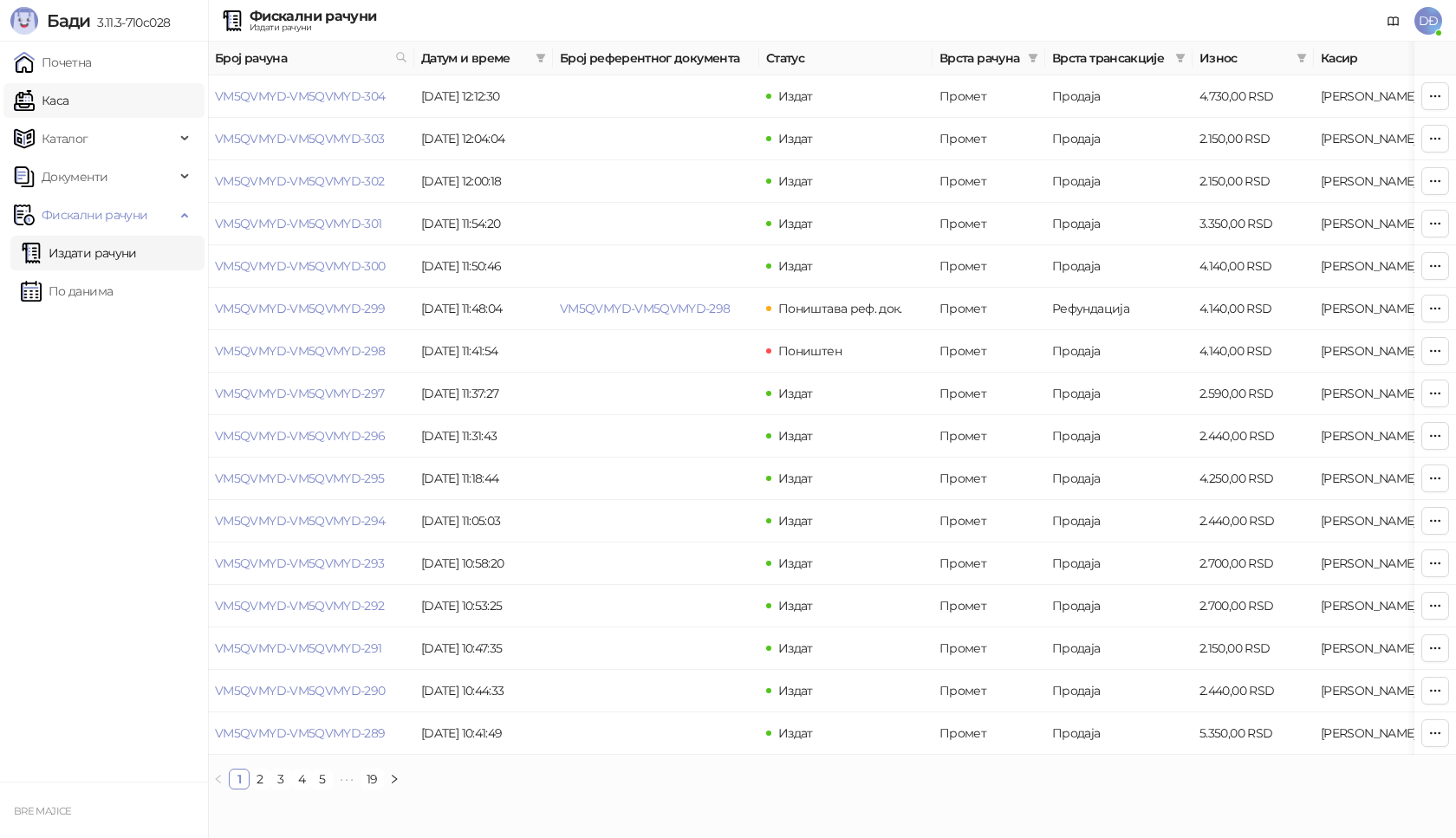
click at [66, 102] on link "Каса" at bounding box center [41, 100] width 55 height 34
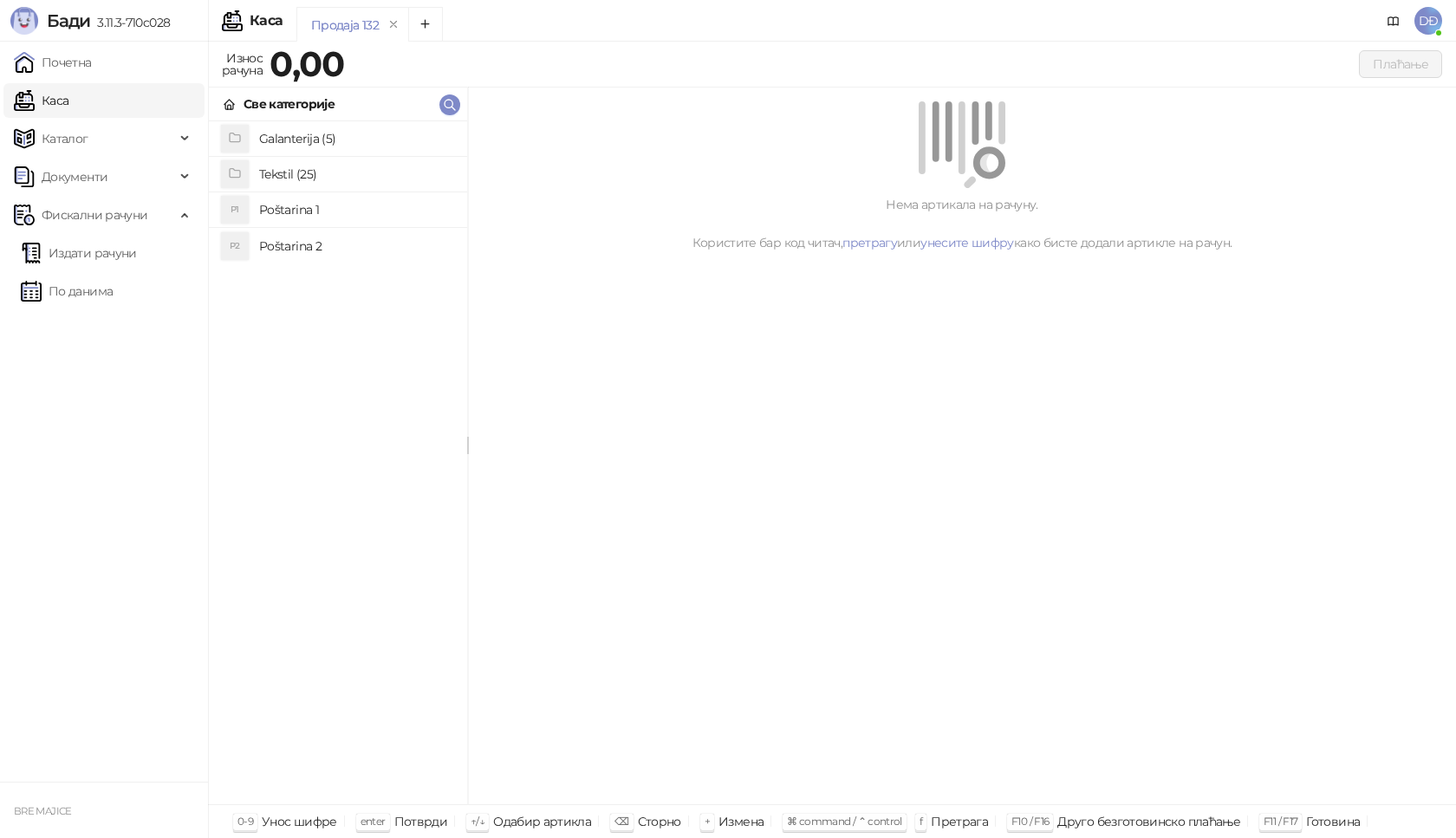
click at [281, 211] on h4 "Poštarina 1" at bounding box center [356, 209] width 195 height 27
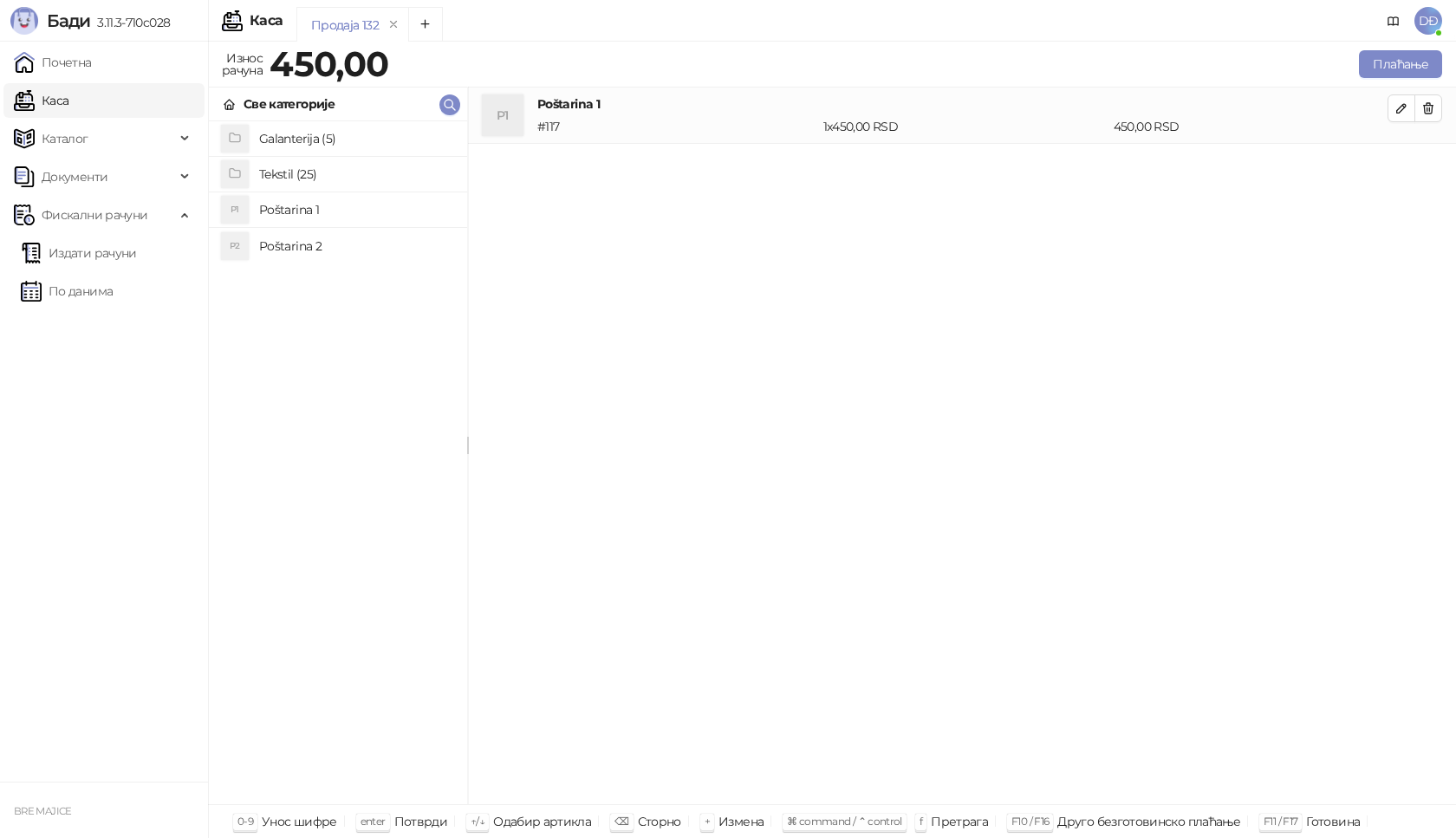
click at [286, 171] on h4 "Tekstil (25)" at bounding box center [356, 174] width 195 height 27
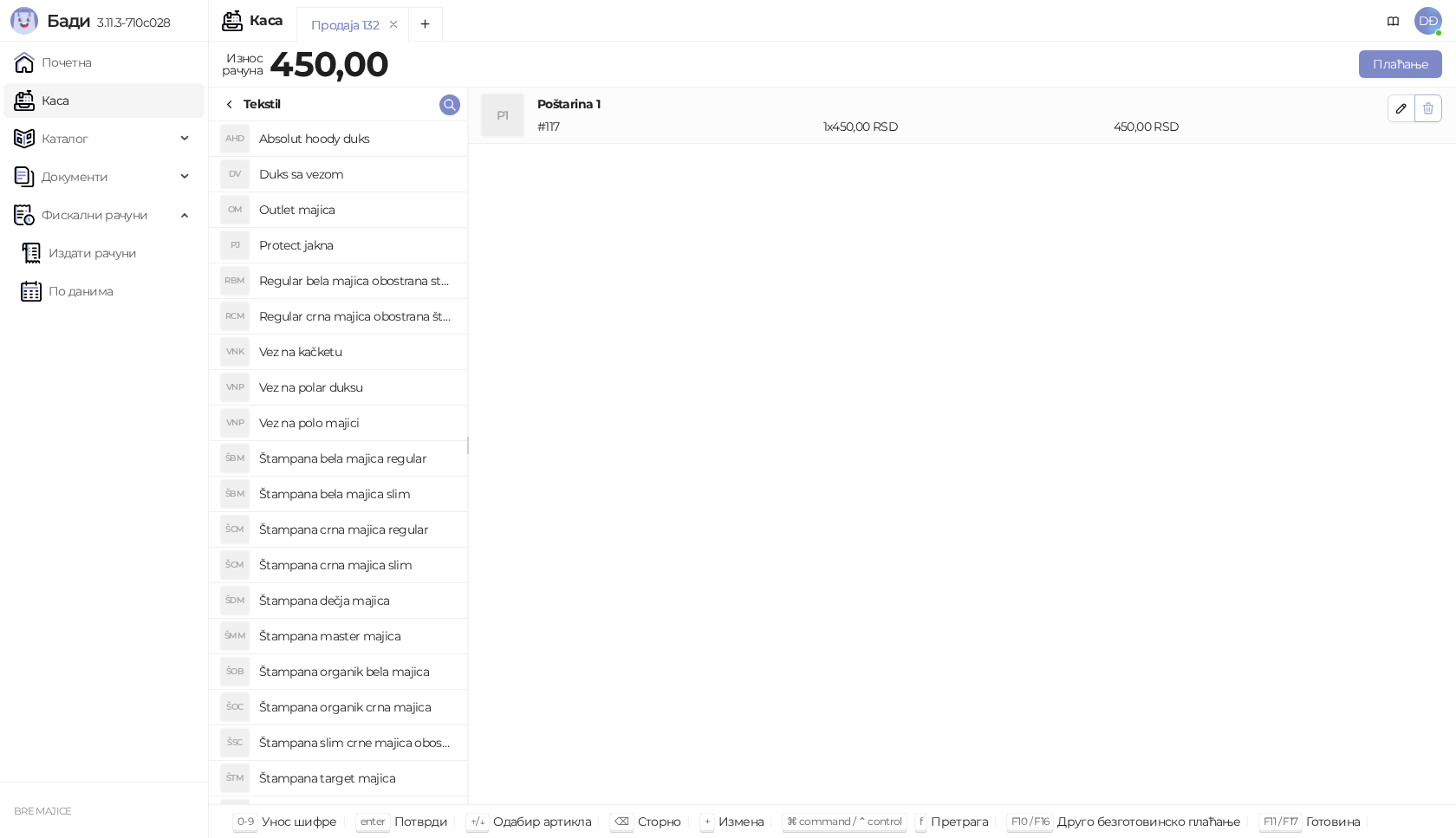
click at [1429, 109] on icon "button" at bounding box center [1429, 108] width 10 height 11
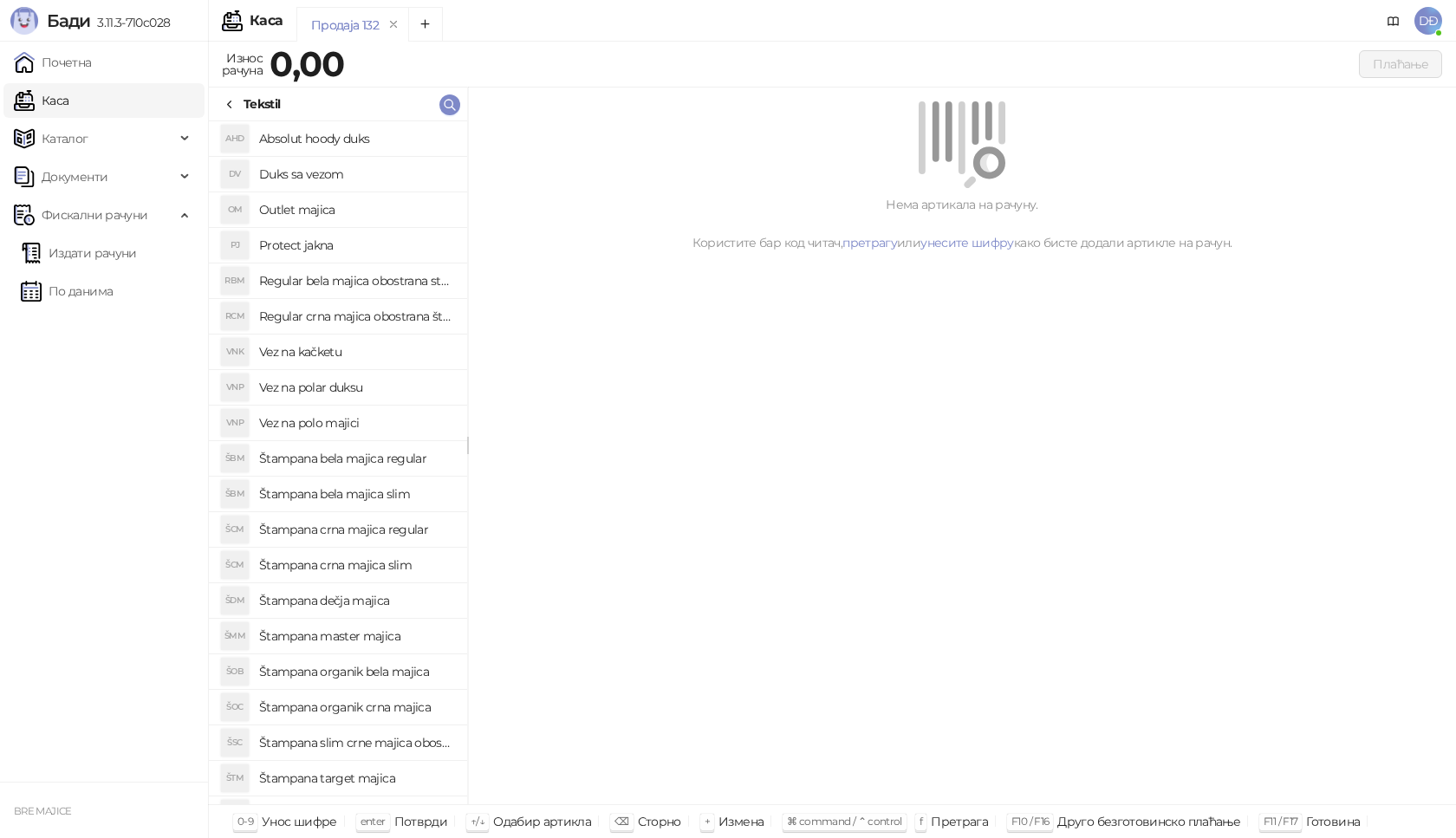
click at [364, 494] on h4 "Štampana bela majica slim" at bounding box center [356, 494] width 195 height 27
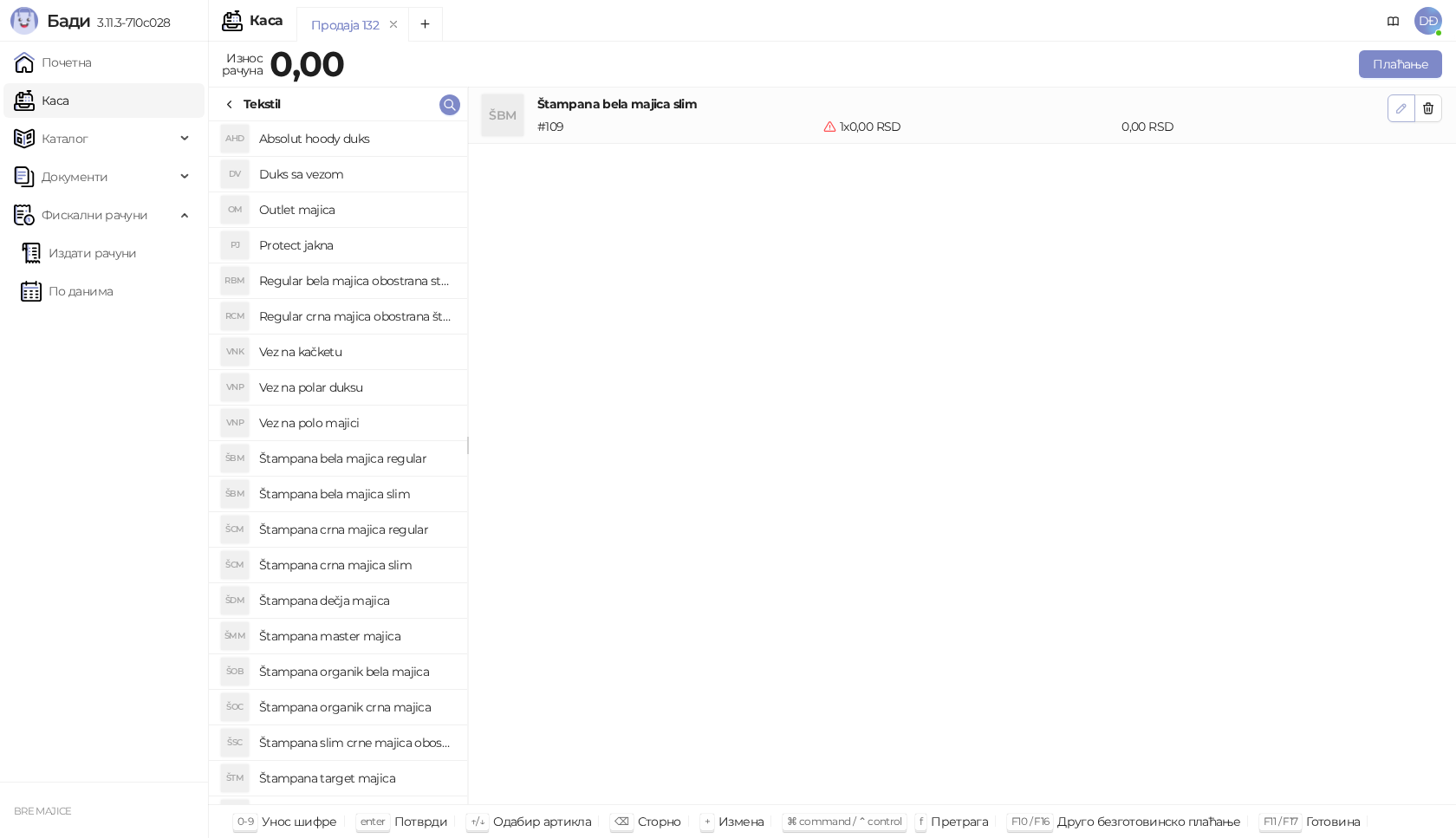
click at [1401, 107] on icon "button" at bounding box center [1401, 108] width 9 height 9
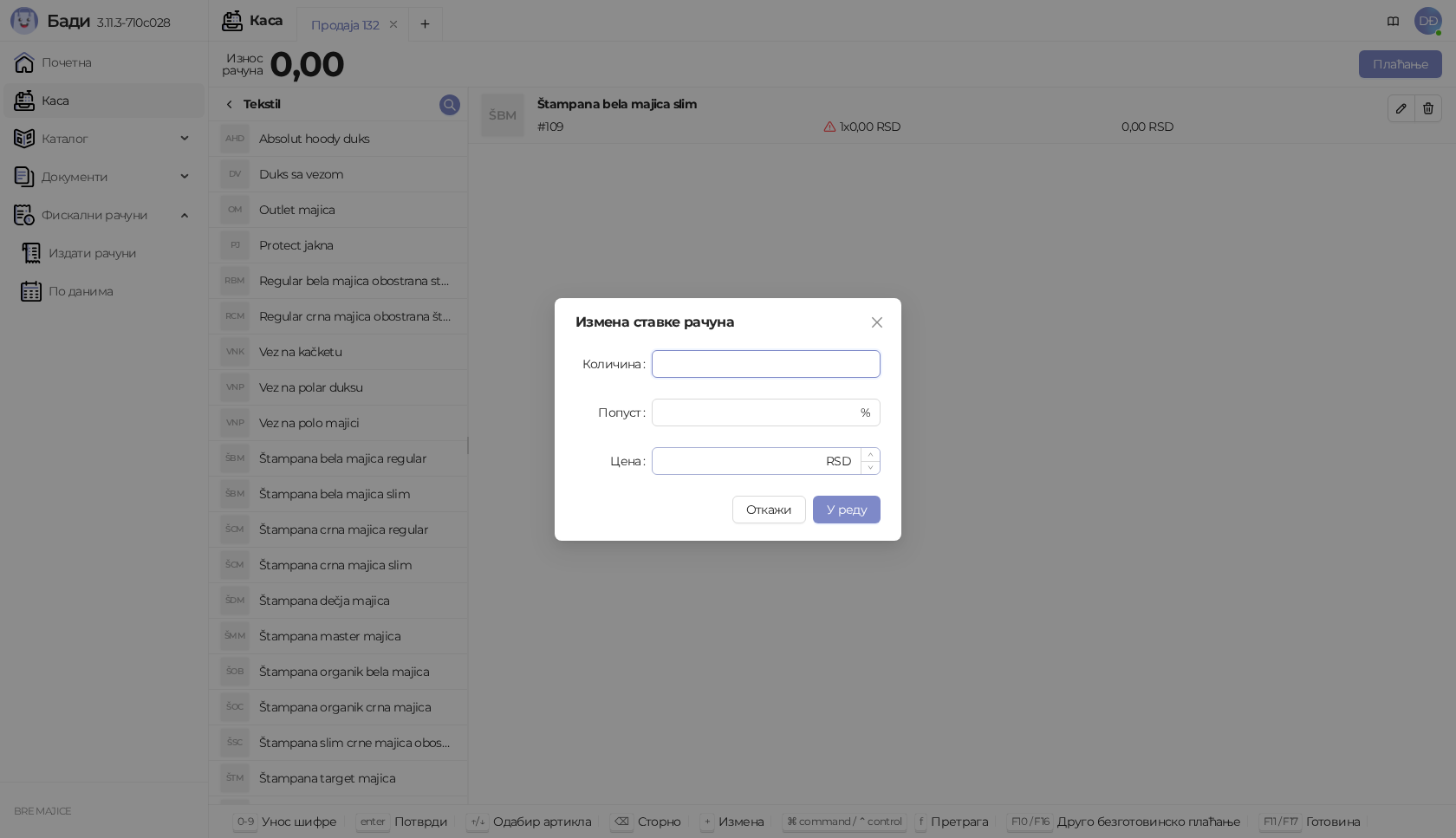
type input "*"
drag, startPoint x: 684, startPoint y: 463, endPoint x: 598, endPoint y: 464, distance: 86.0
click at [601, 465] on div "Цена * RSD" at bounding box center [728, 461] width 305 height 27
type input "****"
click at [840, 507] on span "У реду" at bounding box center [846, 509] width 40 height 16
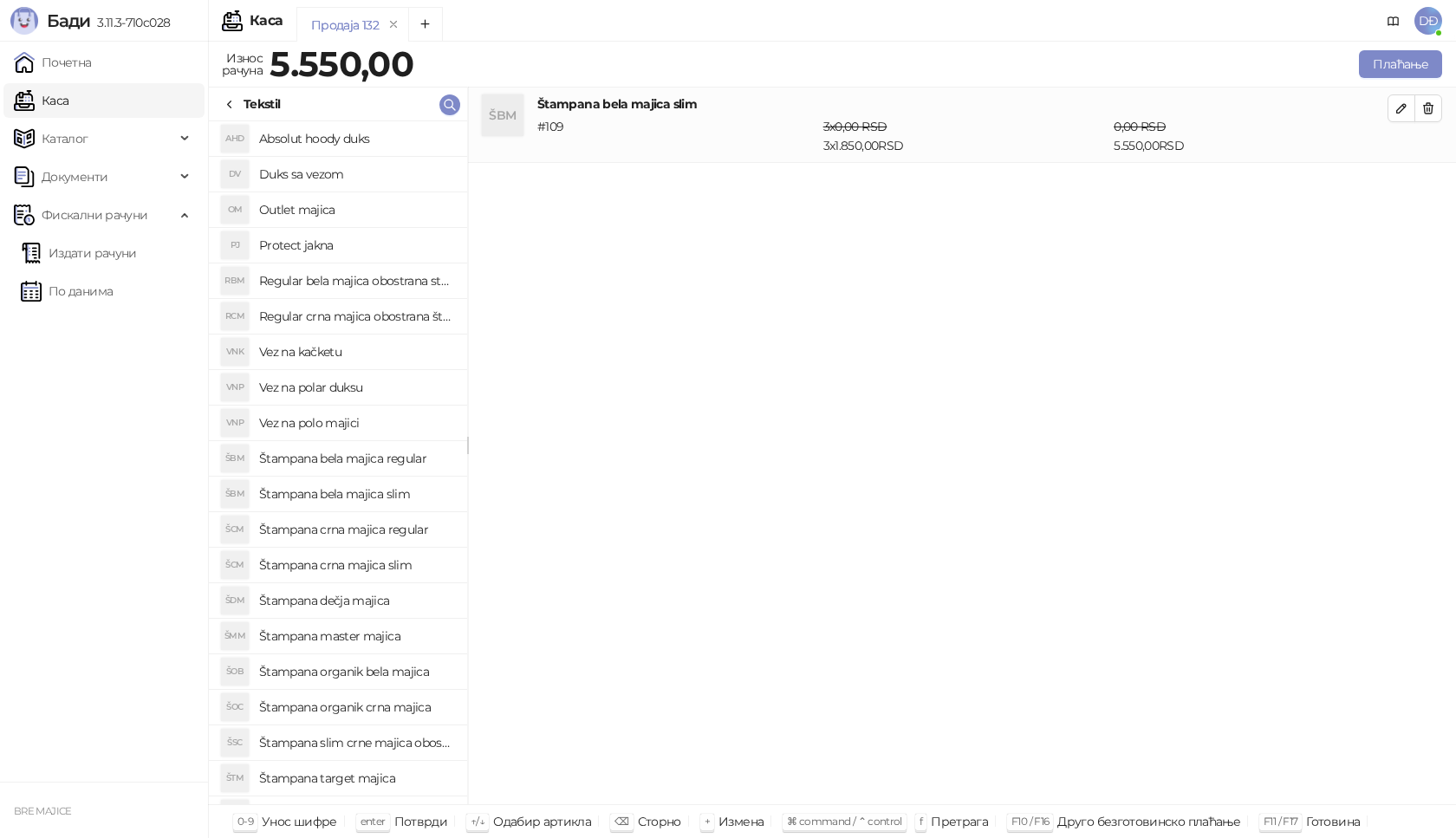
click at [369, 531] on h4 "Štampana crna majica regular" at bounding box center [356, 529] width 195 height 27
click at [1395, 181] on icon "button" at bounding box center [1401, 184] width 14 height 14
type input "*"
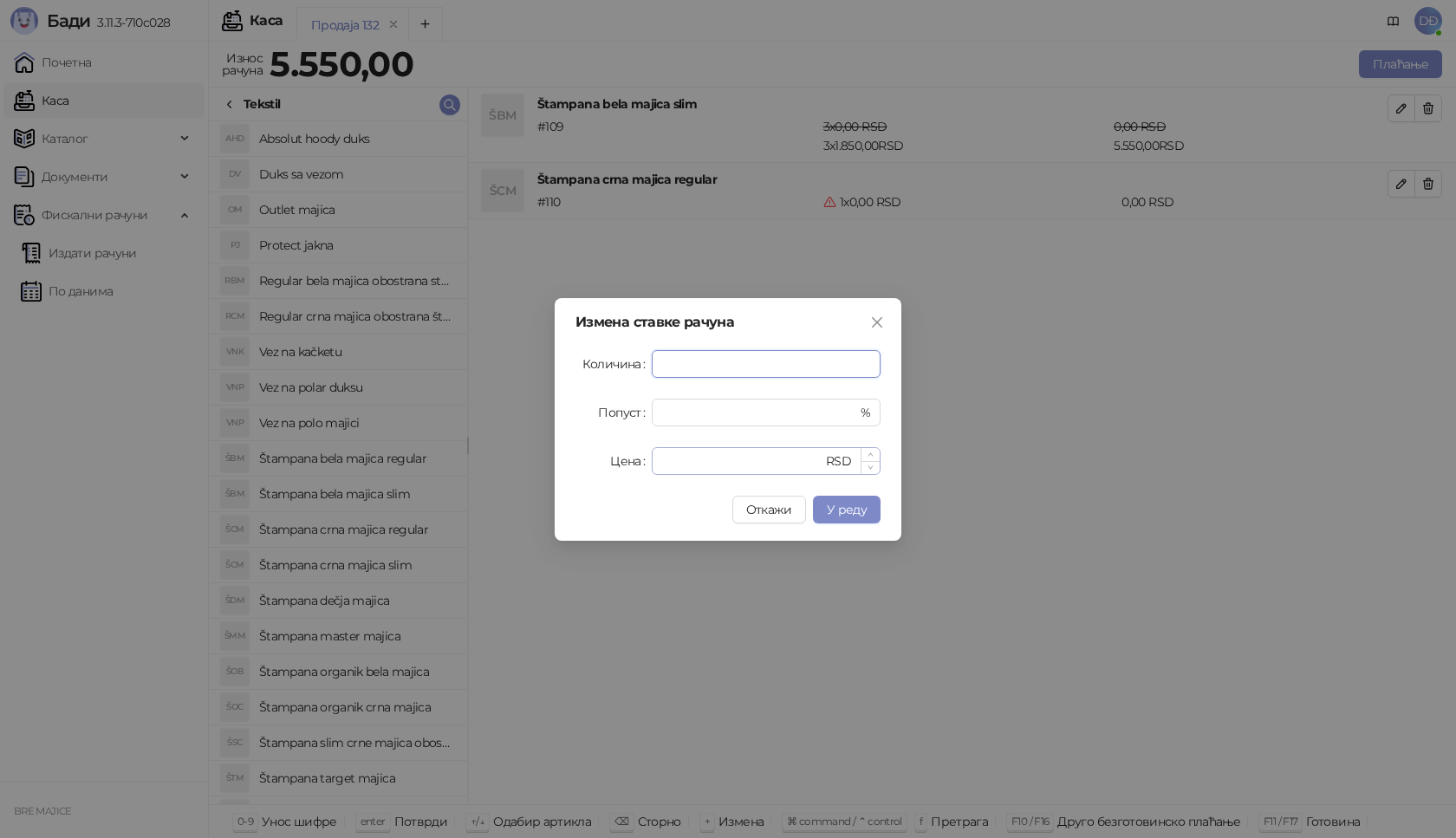
type input "*"
drag, startPoint x: 654, startPoint y: 463, endPoint x: 602, endPoint y: 453, distance: 53.0
click at [610, 455] on div "Цена * RSD" at bounding box center [728, 461] width 305 height 27
type input "****"
click at [842, 507] on span "У реду" at bounding box center [846, 509] width 40 height 16
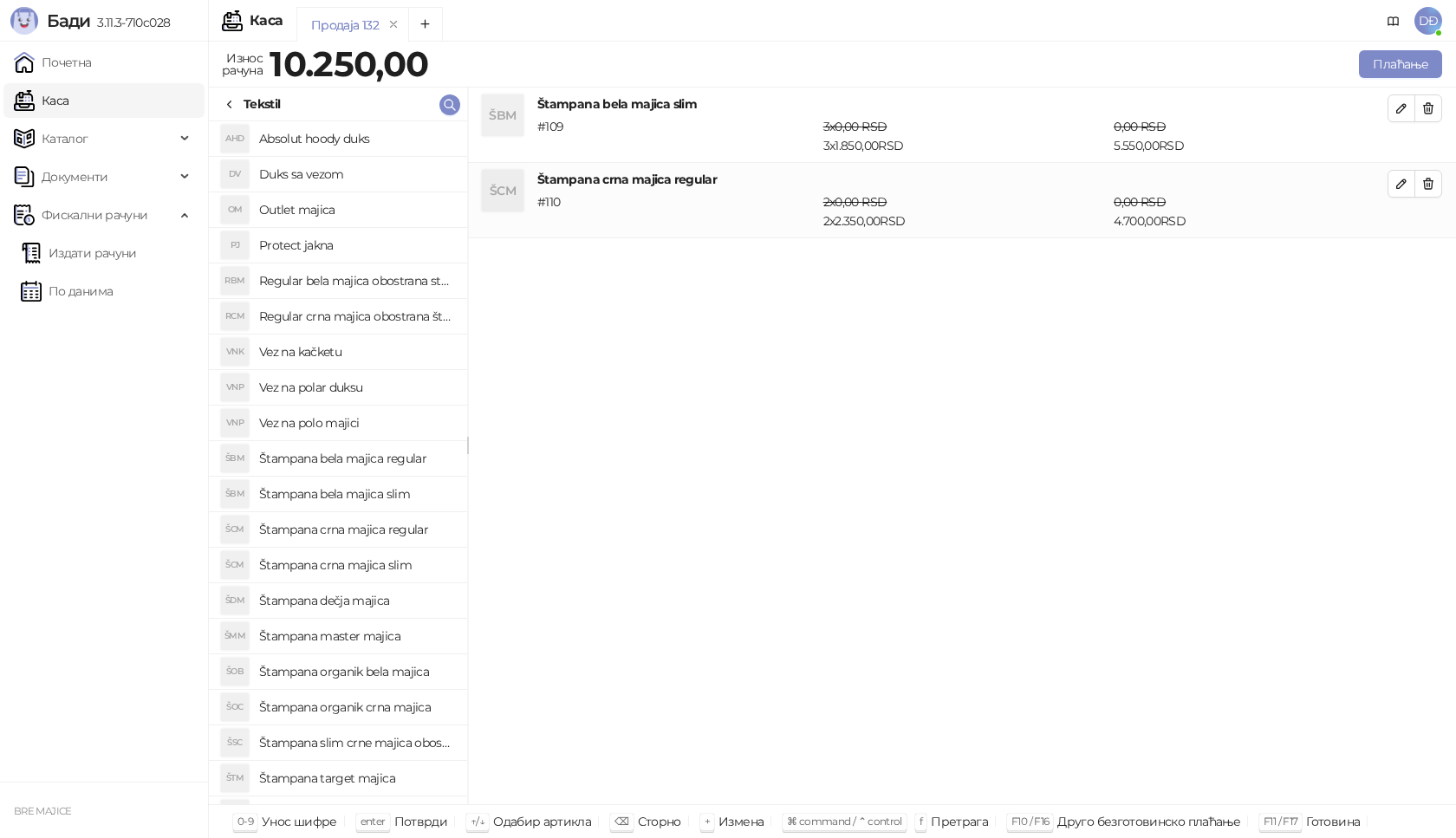
click at [388, 455] on h4 "Štampana bela majica regular" at bounding box center [356, 459] width 195 height 27
click at [1405, 255] on icon "button" at bounding box center [1401, 259] width 9 height 9
type input "*"
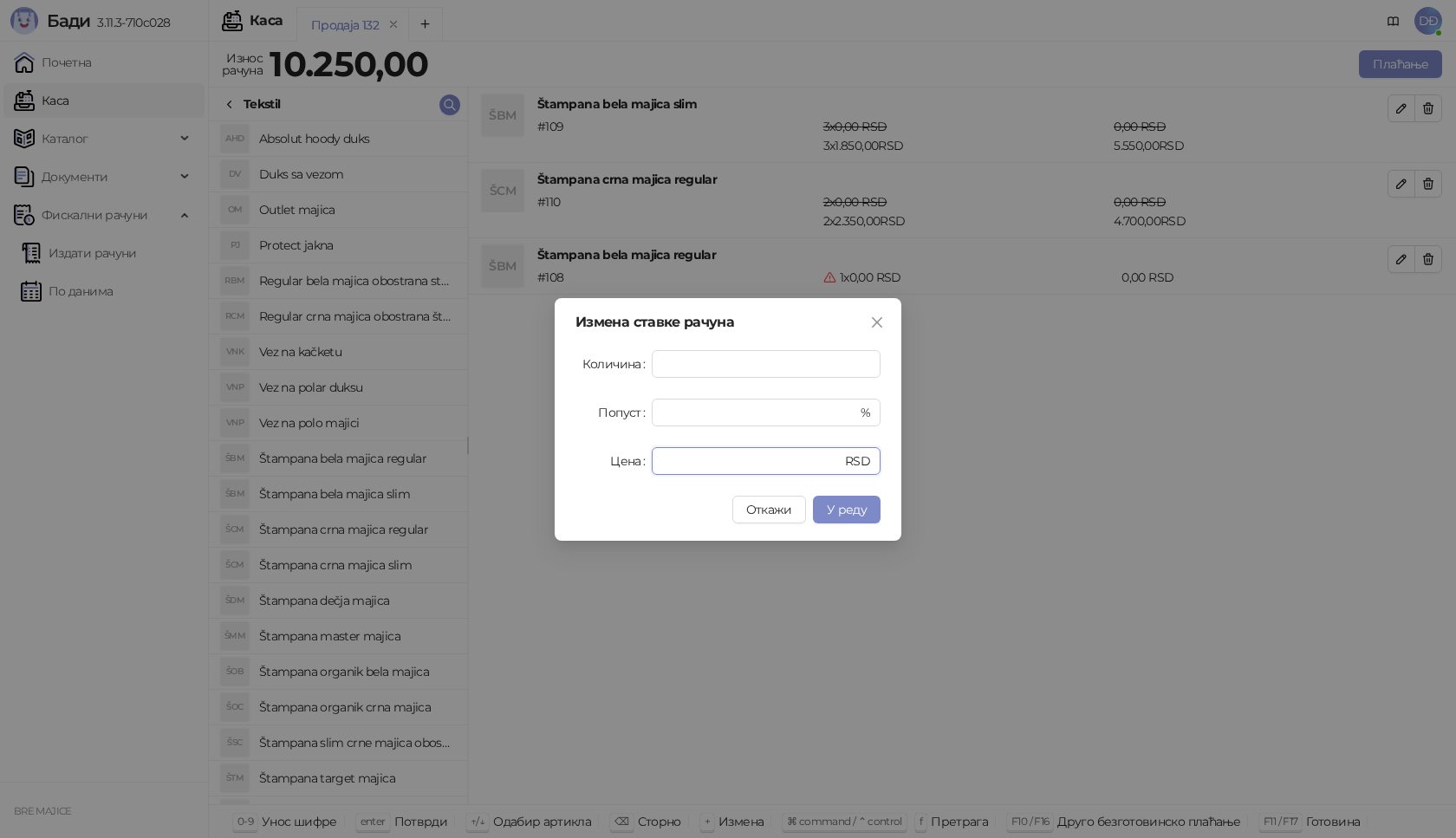
drag, startPoint x: 689, startPoint y: 470, endPoint x: 621, endPoint y: 468, distance: 68.0
click at [630, 469] on div "Цена * RSD" at bounding box center [728, 461] width 305 height 27
type input "****"
click at [844, 503] on span "У реду" at bounding box center [846, 509] width 40 height 16
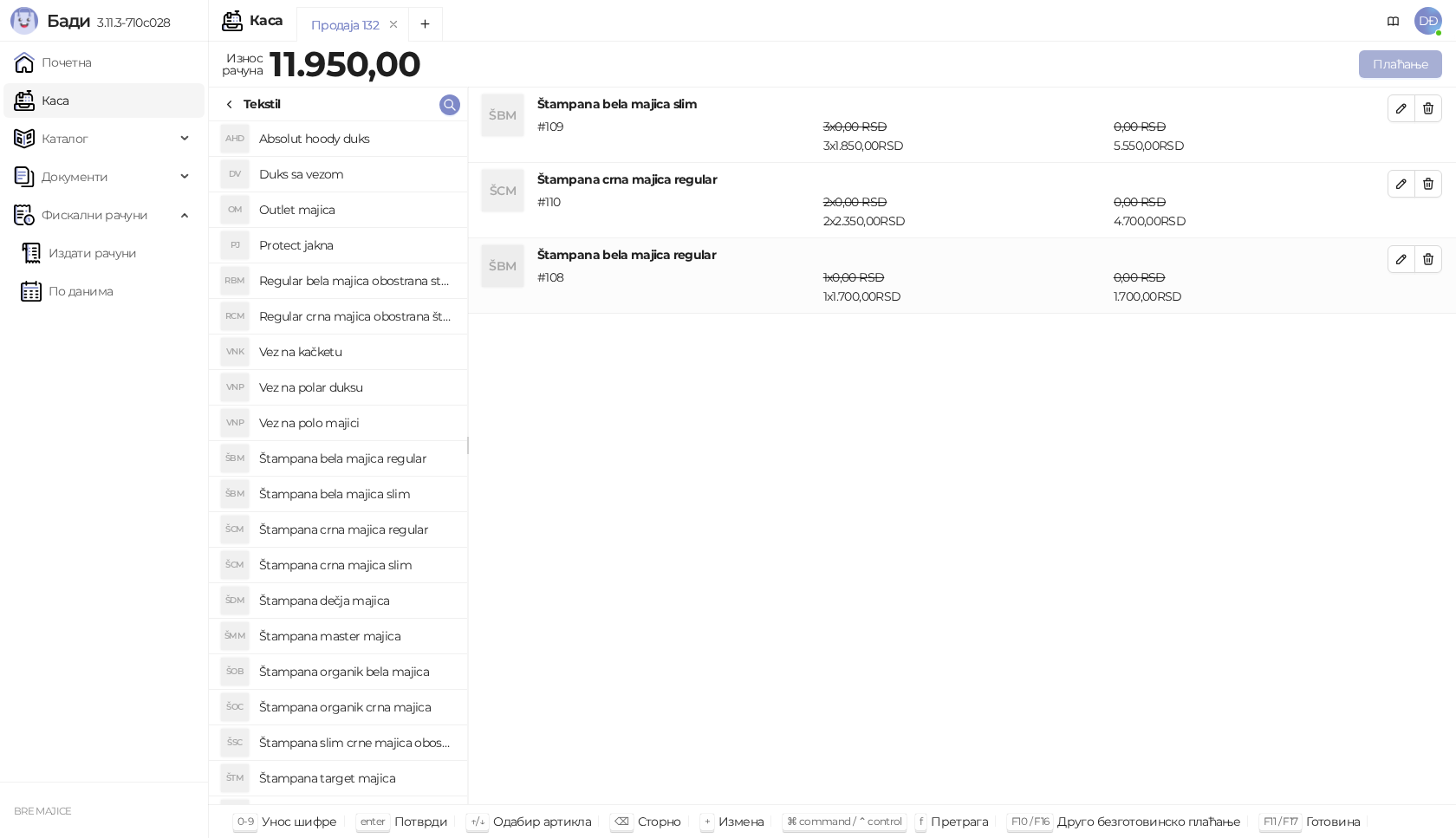
click at [1409, 65] on button "Плаћање" at bounding box center [1400, 64] width 83 height 27
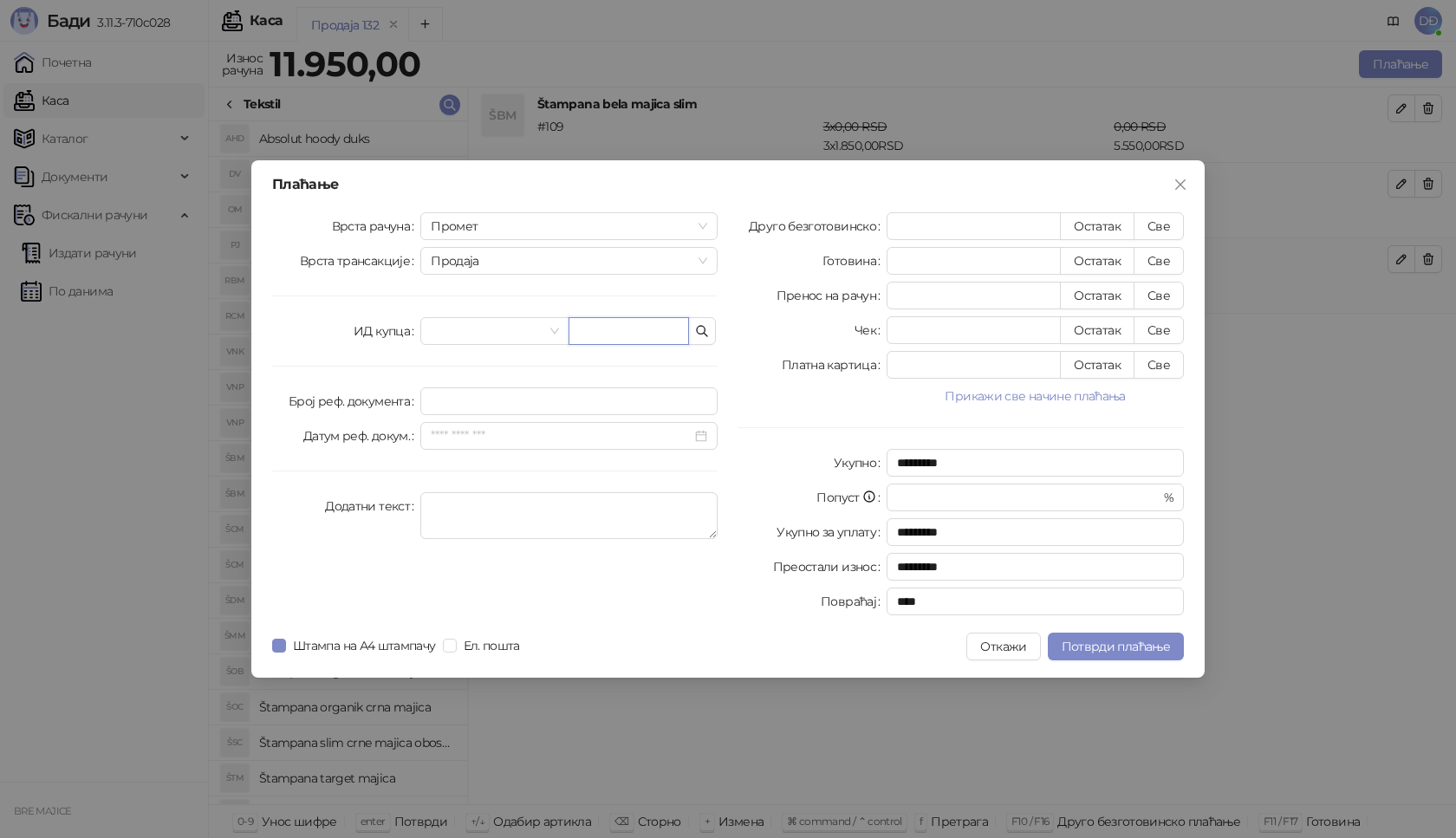
click at [590, 325] on input "text" at bounding box center [628, 331] width 120 height 27
paste input "**********"
type input "**********"
click at [1154, 230] on button "Све" at bounding box center [1158, 226] width 50 height 27
type input "*****"
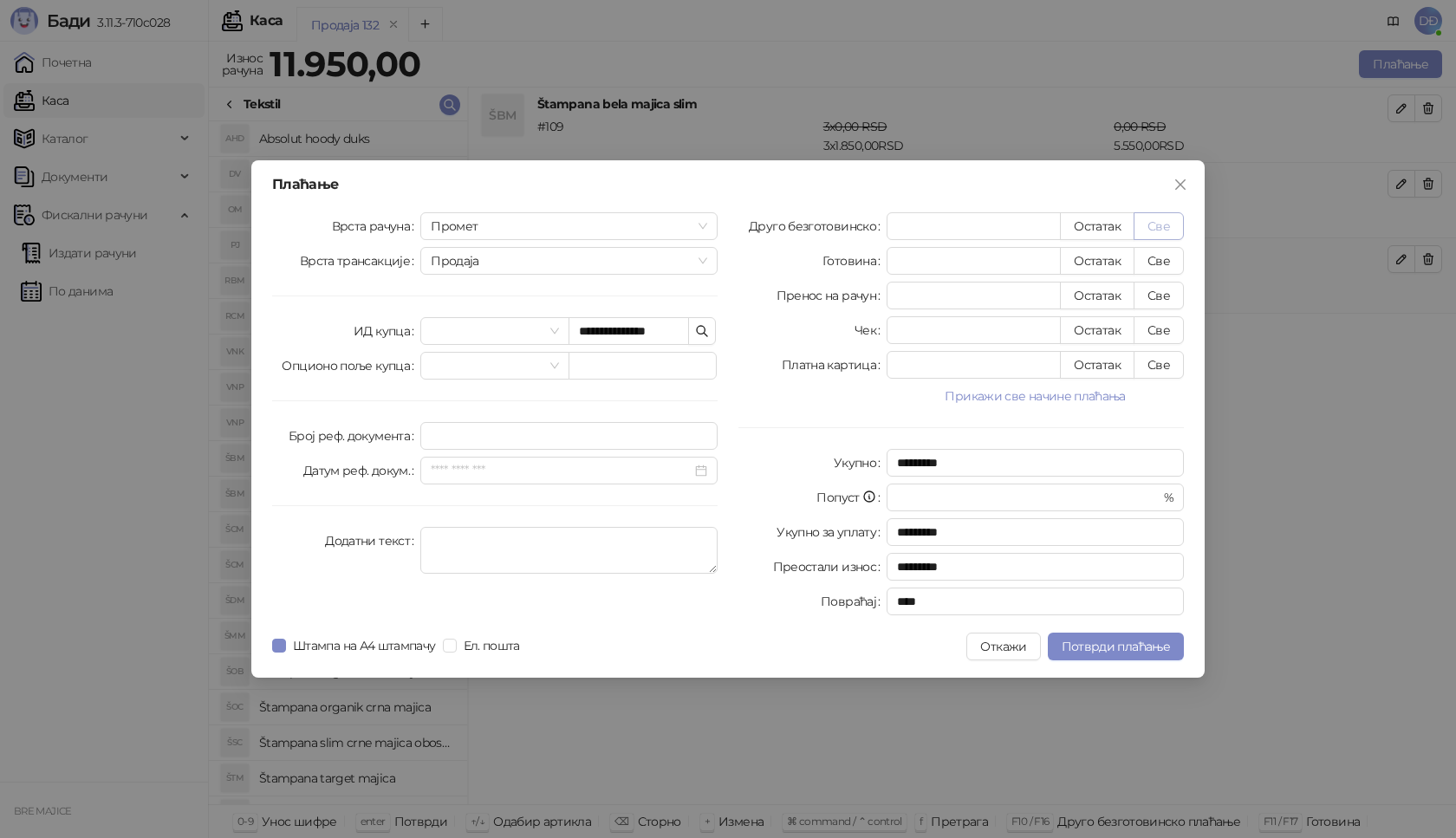
type input "****"
click at [1099, 646] on span "Потврди плаћање" at bounding box center [1116, 646] width 109 height 16
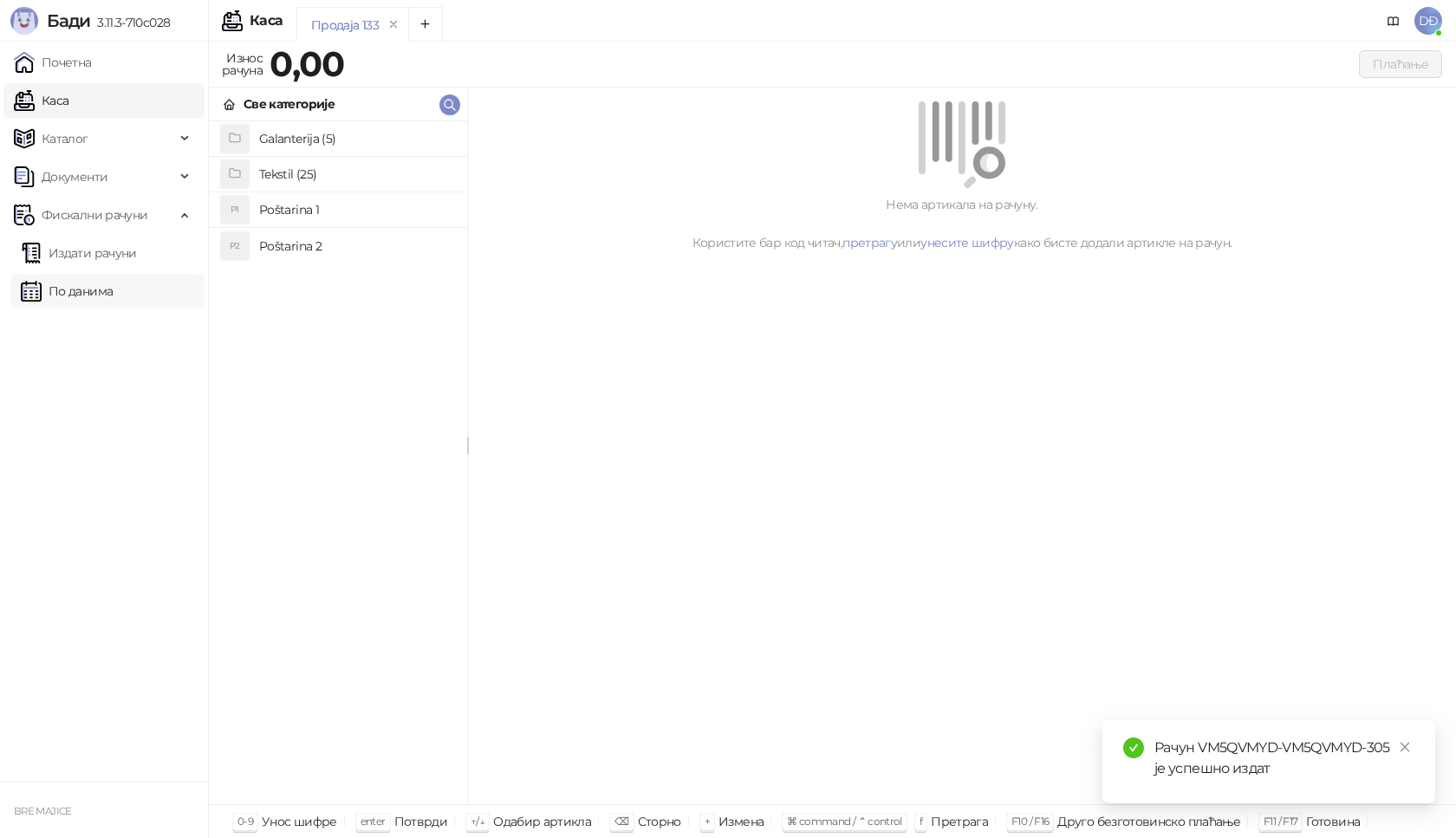
click at [112, 247] on link "Издати рачуни" at bounding box center [78, 252] width 116 height 34
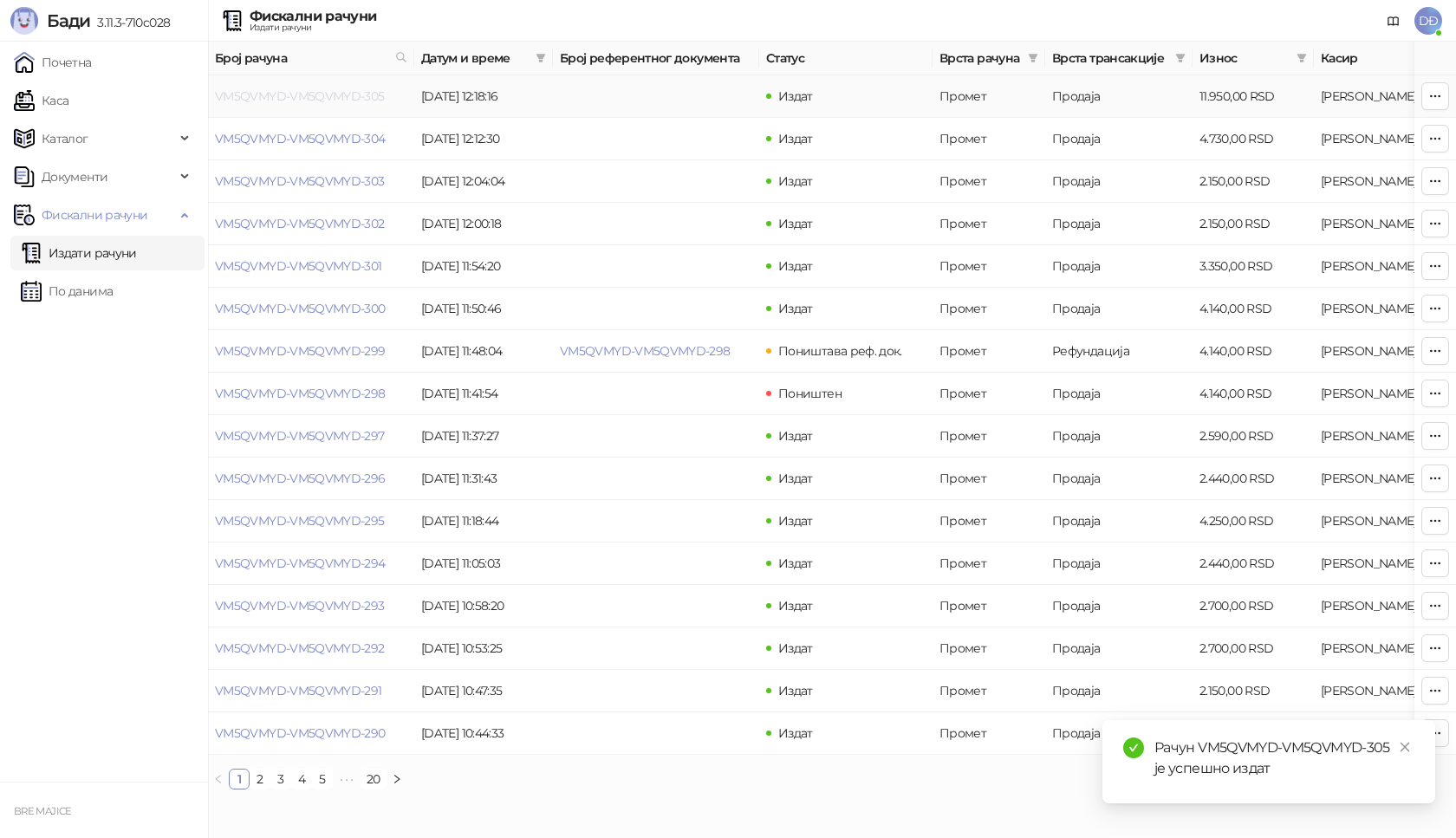
click at [321, 95] on link "VM5QVMYD-VM5QVMYD-305" at bounding box center [300, 96] width 170 height 16
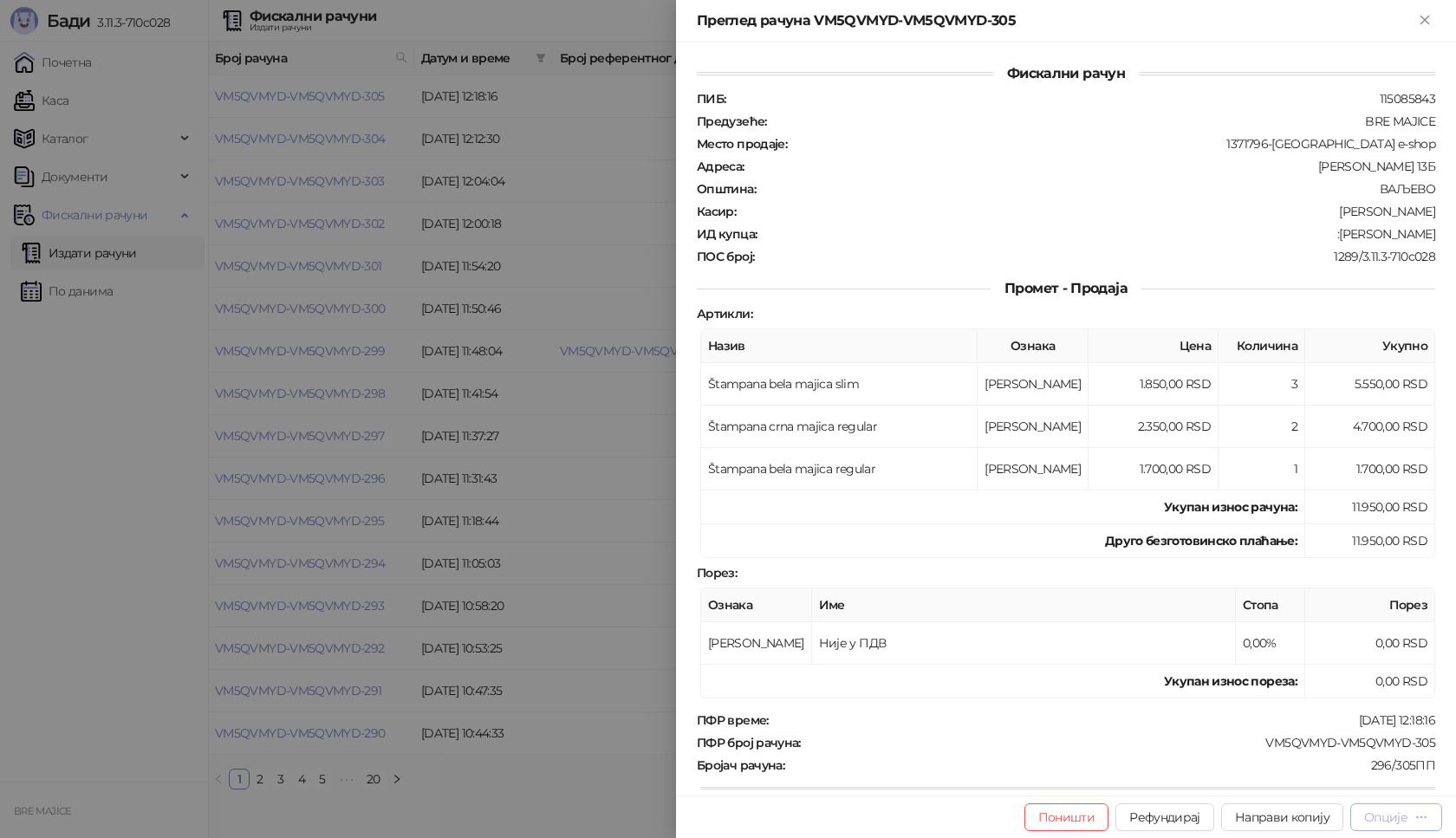
click at [1417, 817] on icon "button" at bounding box center [1422, 816] width 10 height 1
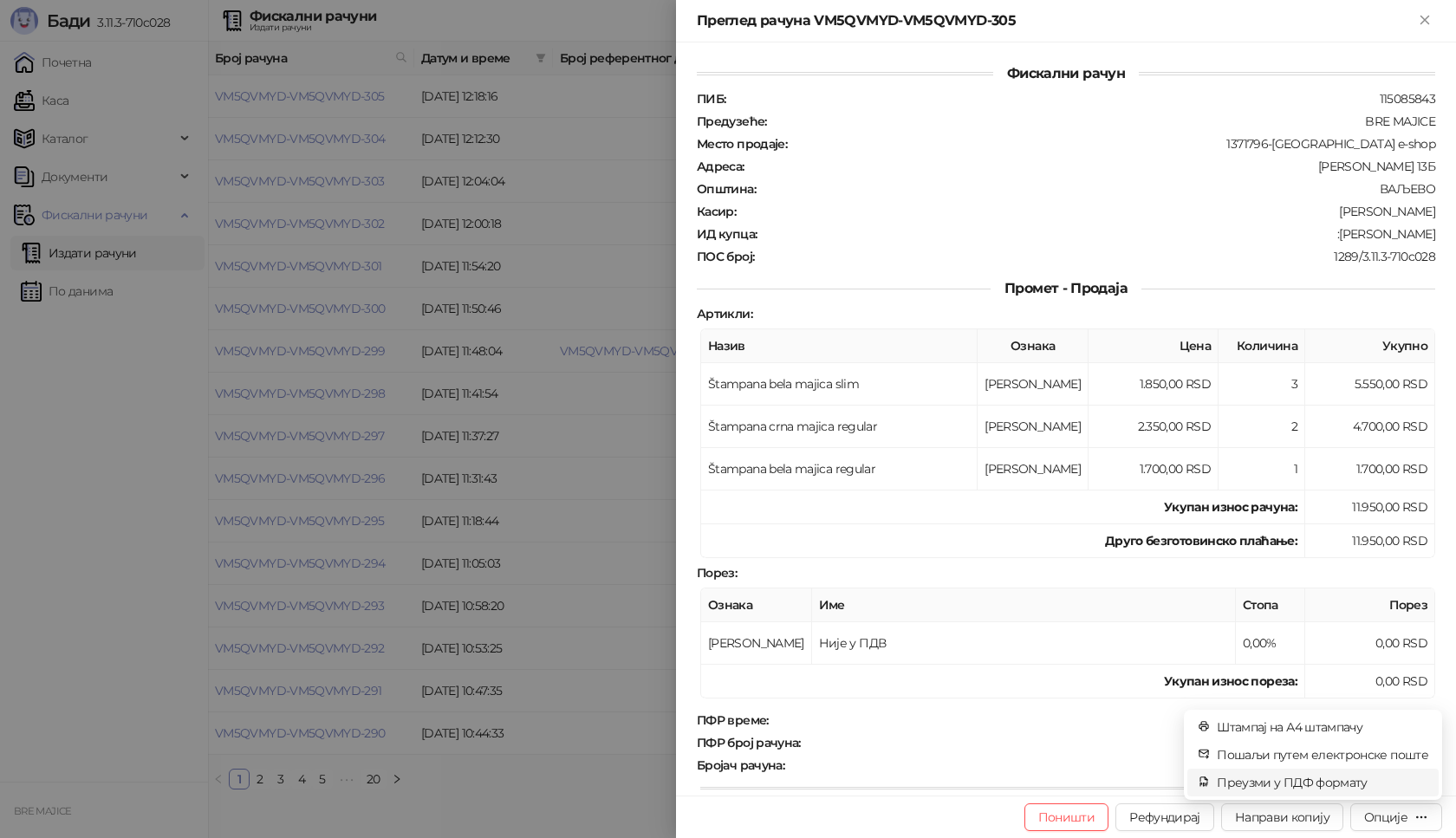
click at [1338, 782] on span "Преузми у ПДФ формату" at bounding box center [1322, 781] width 211 height 19
click at [1405, 746] on icon "close" at bounding box center [1404, 747] width 12 height 12
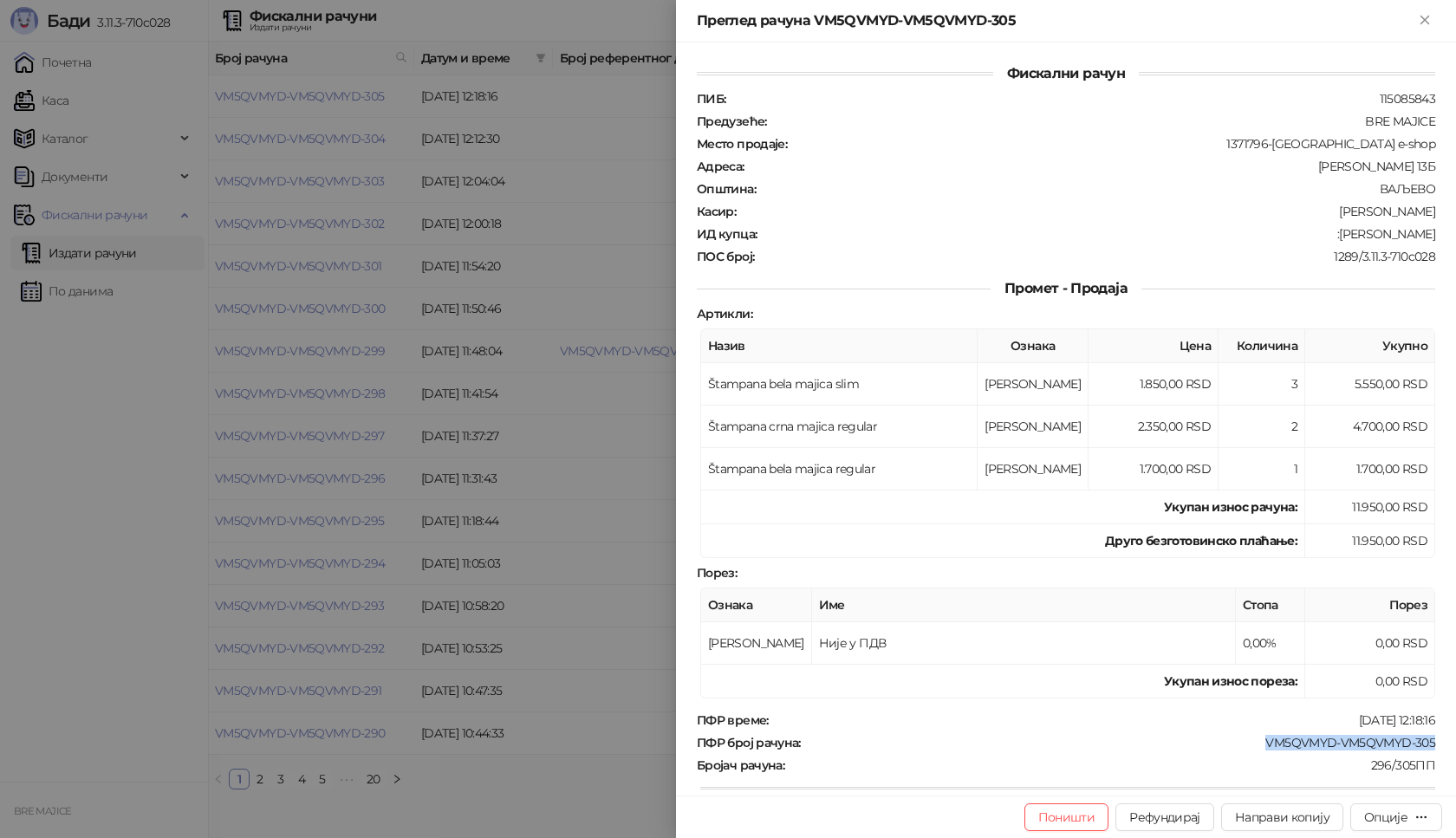
drag, startPoint x: 1426, startPoint y: 739, endPoint x: 1261, endPoint y: 748, distance: 165.2
click at [1253, 750] on div "Фискални рачун ПИБ : 115085843 Предузеће : BRE MAJICE Место продаје : 1371796-B…" at bounding box center [1066, 419] width 780 height 753
drag, startPoint x: 1423, startPoint y: 232, endPoint x: 1344, endPoint y: 241, distance: 79.5
click at [1344, 241] on div "ИД купца : :Milorad Platiša" at bounding box center [1066, 234] width 745 height 16
click at [1424, 23] on icon "Close" at bounding box center [1425, 20] width 16 height 16
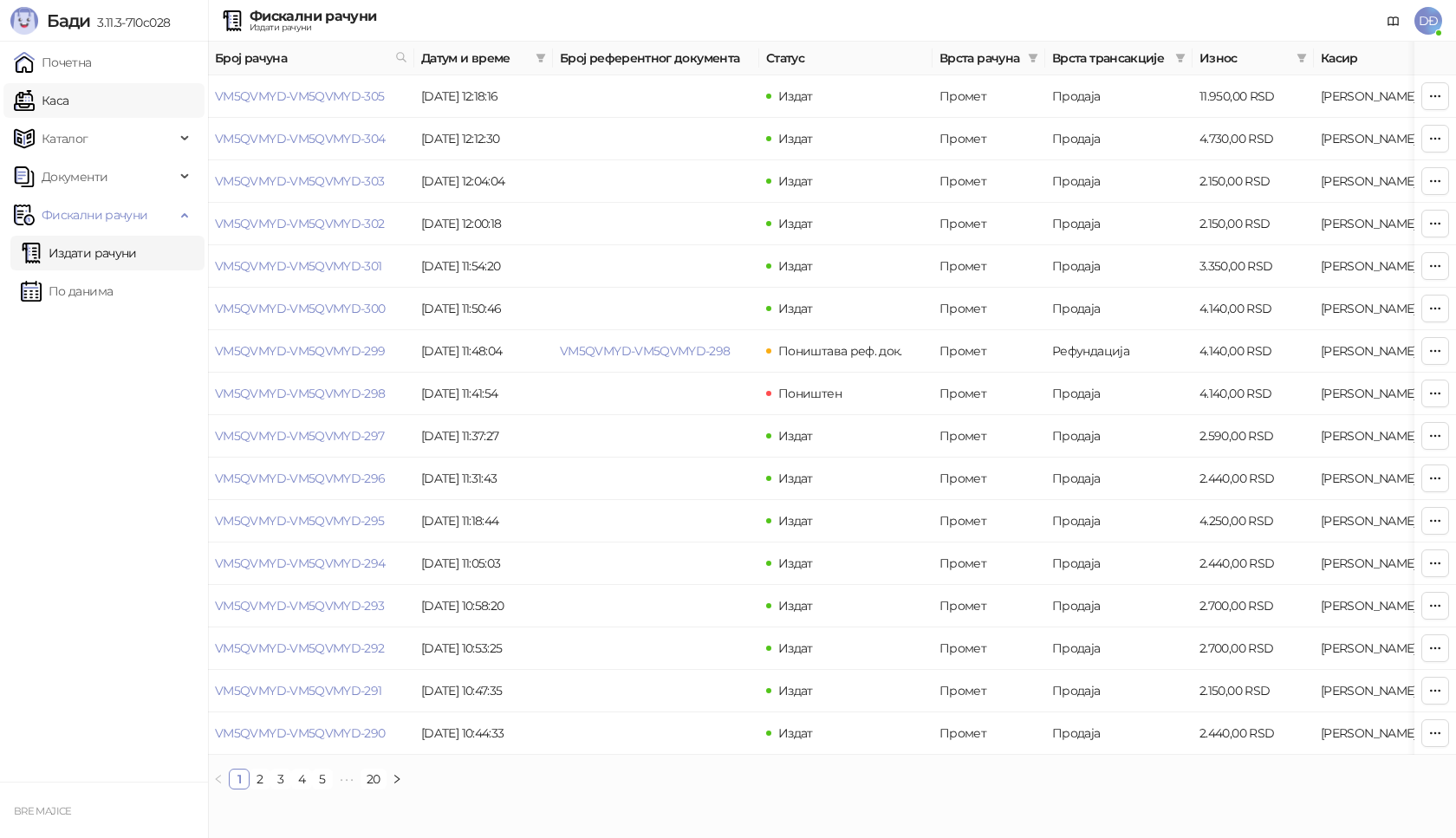
click at [41, 101] on link "Каса" at bounding box center [41, 100] width 55 height 34
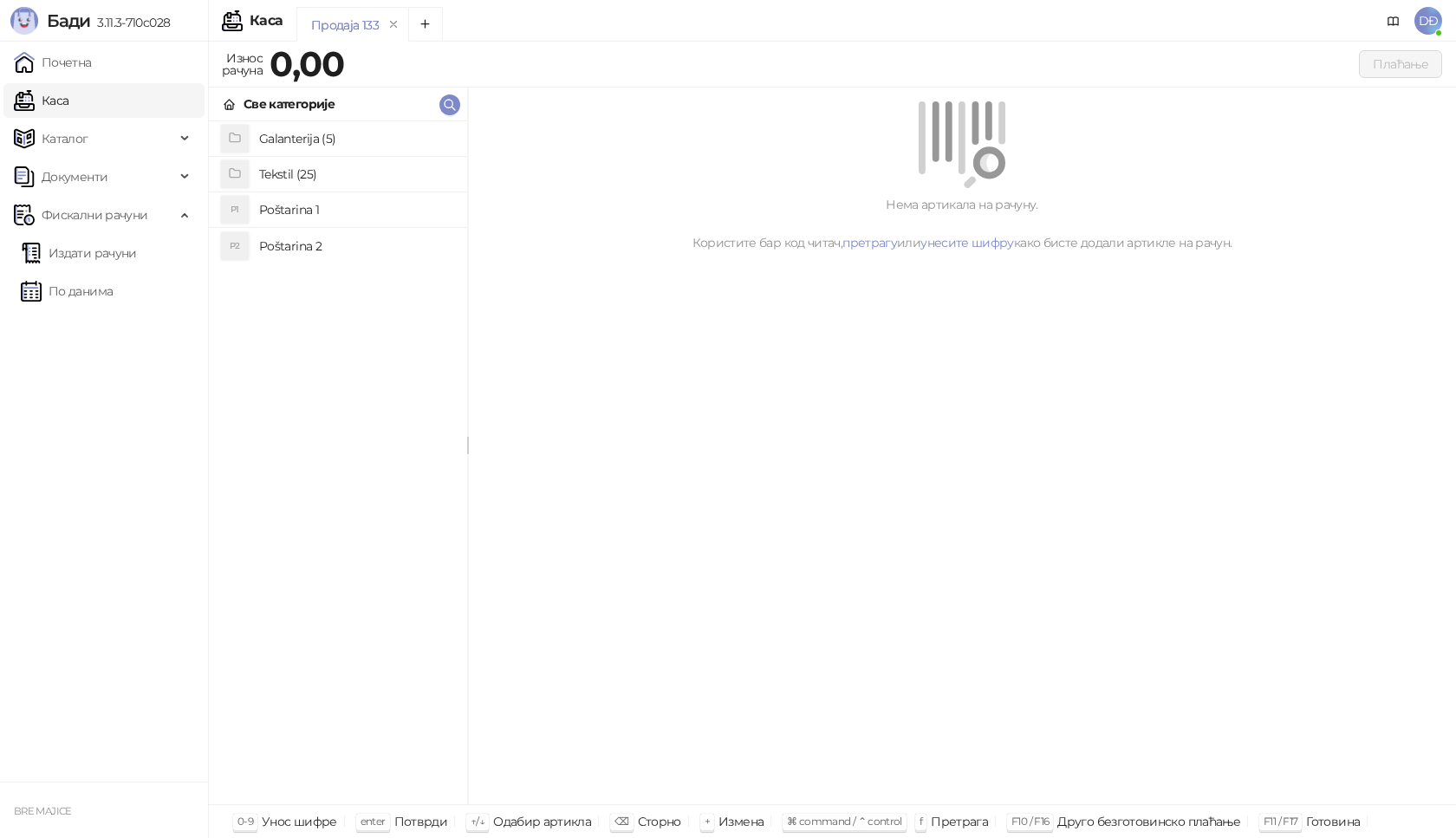
click at [301, 208] on h4 "Poštarina 1" at bounding box center [356, 209] width 195 height 27
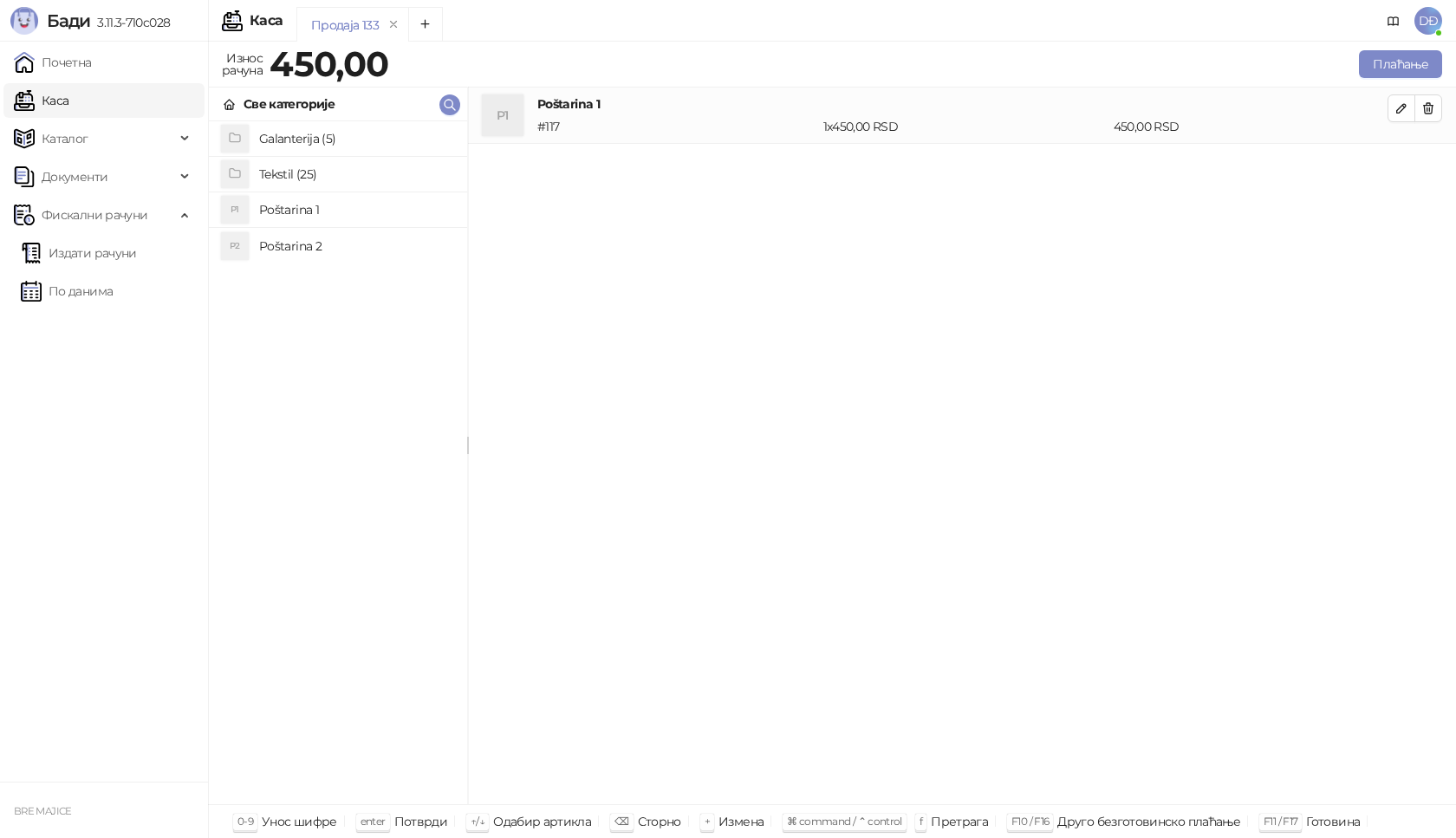
click at [300, 183] on h4 "Tekstil (25)" at bounding box center [356, 174] width 195 height 27
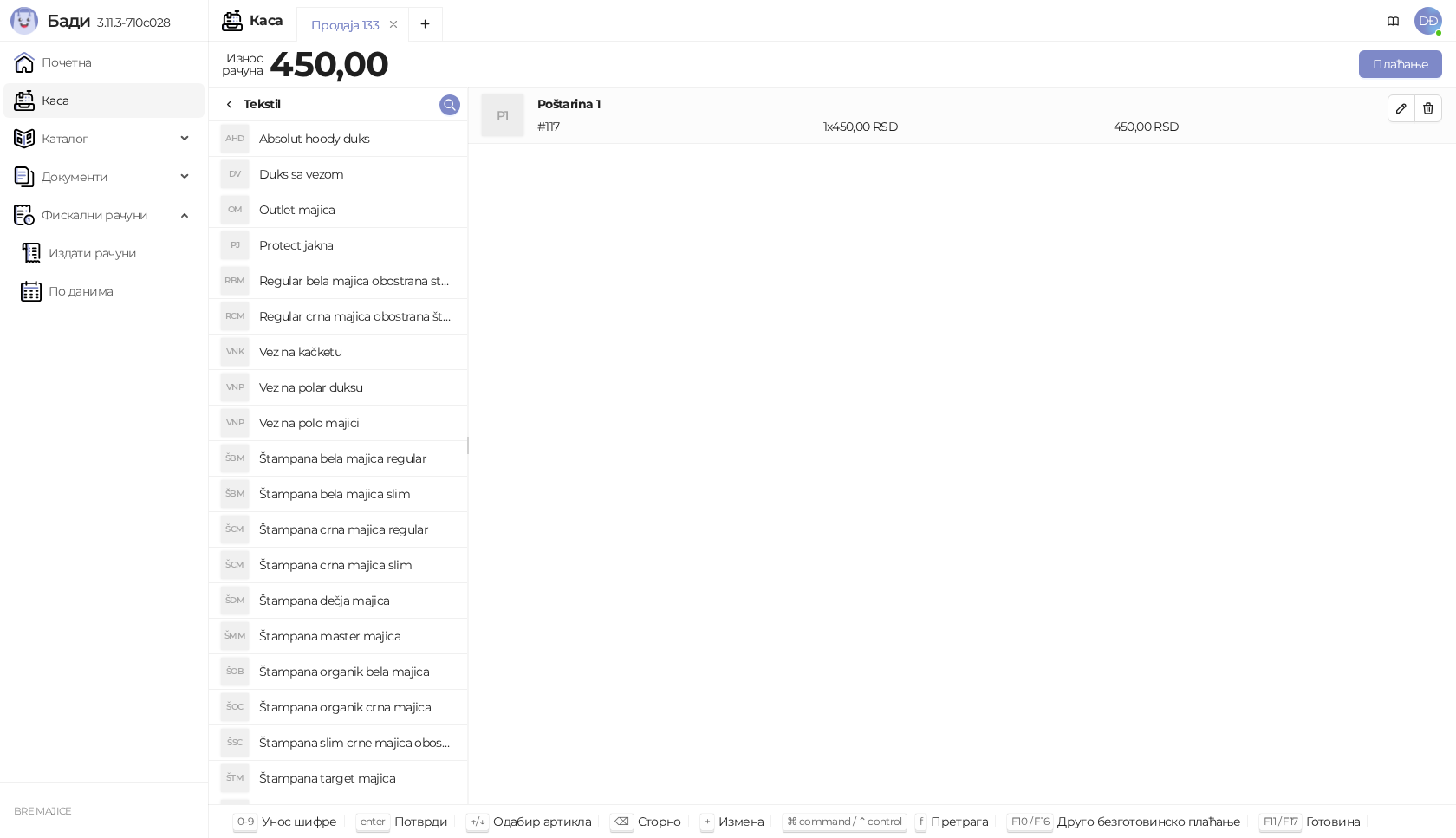
click at [379, 529] on h4 "Štampana crna majica regular" at bounding box center [356, 529] width 195 height 27
click at [1405, 171] on span "button" at bounding box center [1401, 164] width 14 height 17
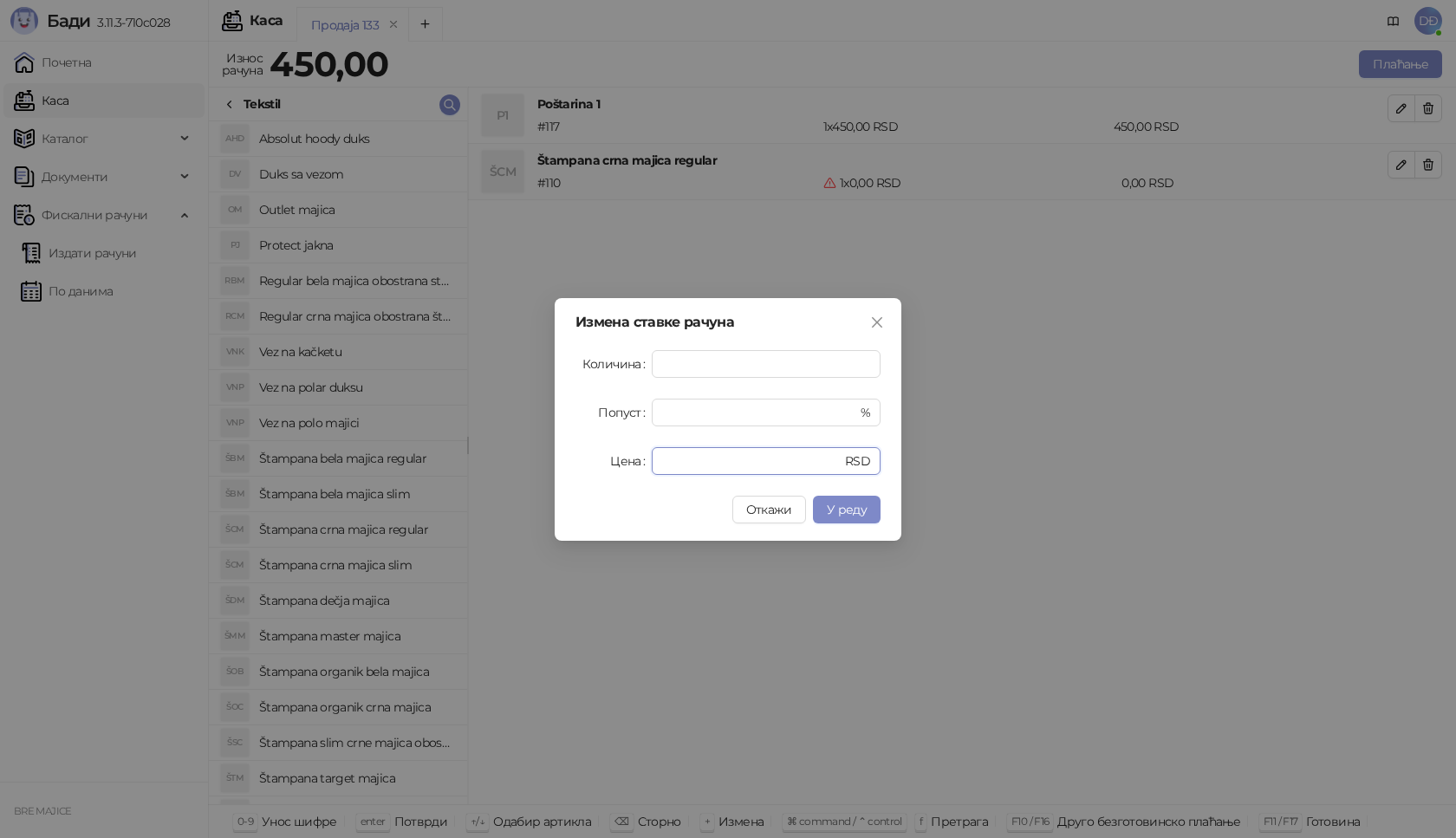
drag, startPoint x: 629, startPoint y: 468, endPoint x: 559, endPoint y: 471, distance: 70.1
click at [590, 471] on div "Цена * RSD" at bounding box center [728, 461] width 305 height 27
type input "****"
click at [853, 514] on span "У реду" at bounding box center [846, 509] width 40 height 16
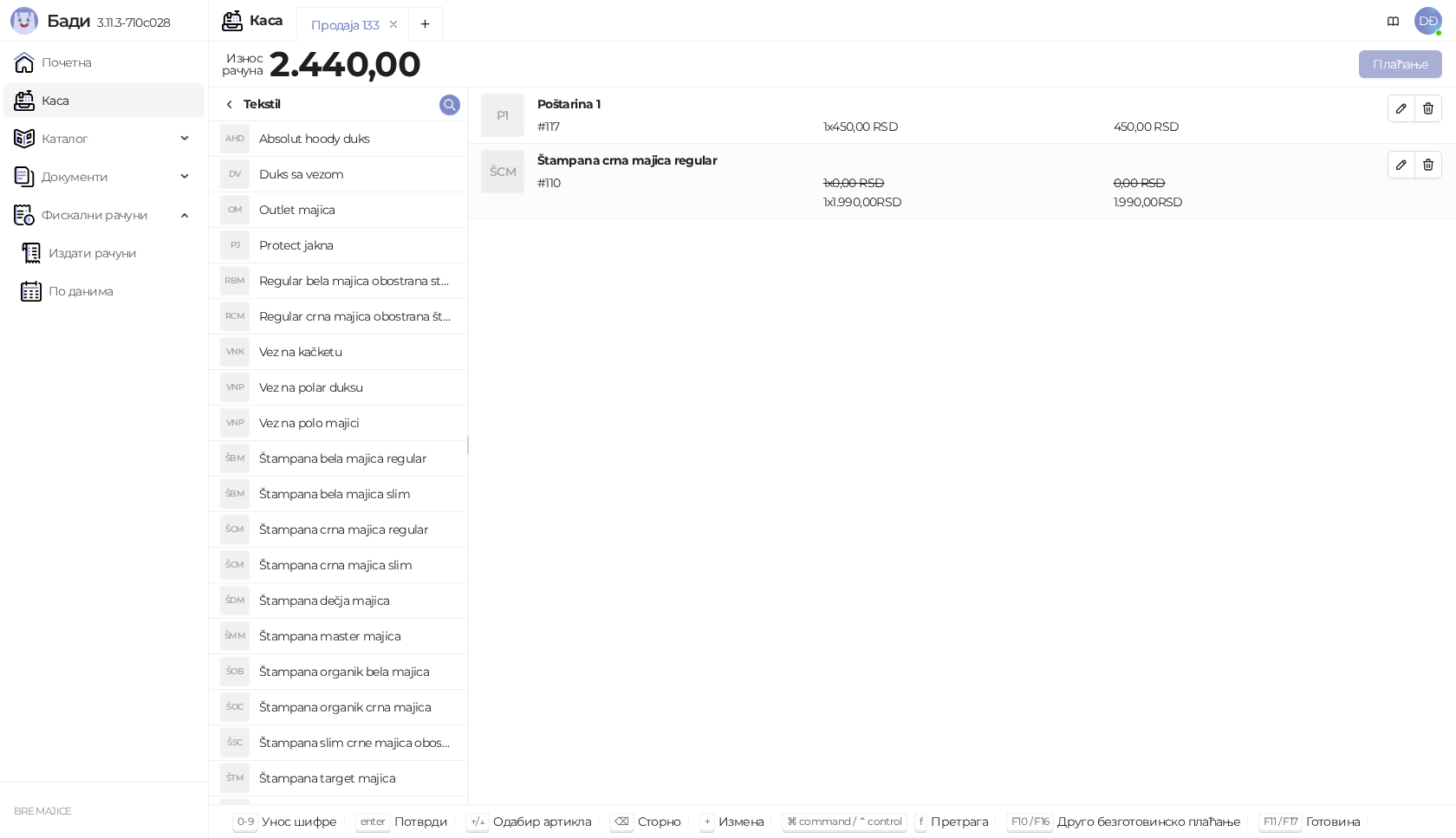
click at [1392, 65] on button "Плаћање" at bounding box center [1400, 64] width 83 height 27
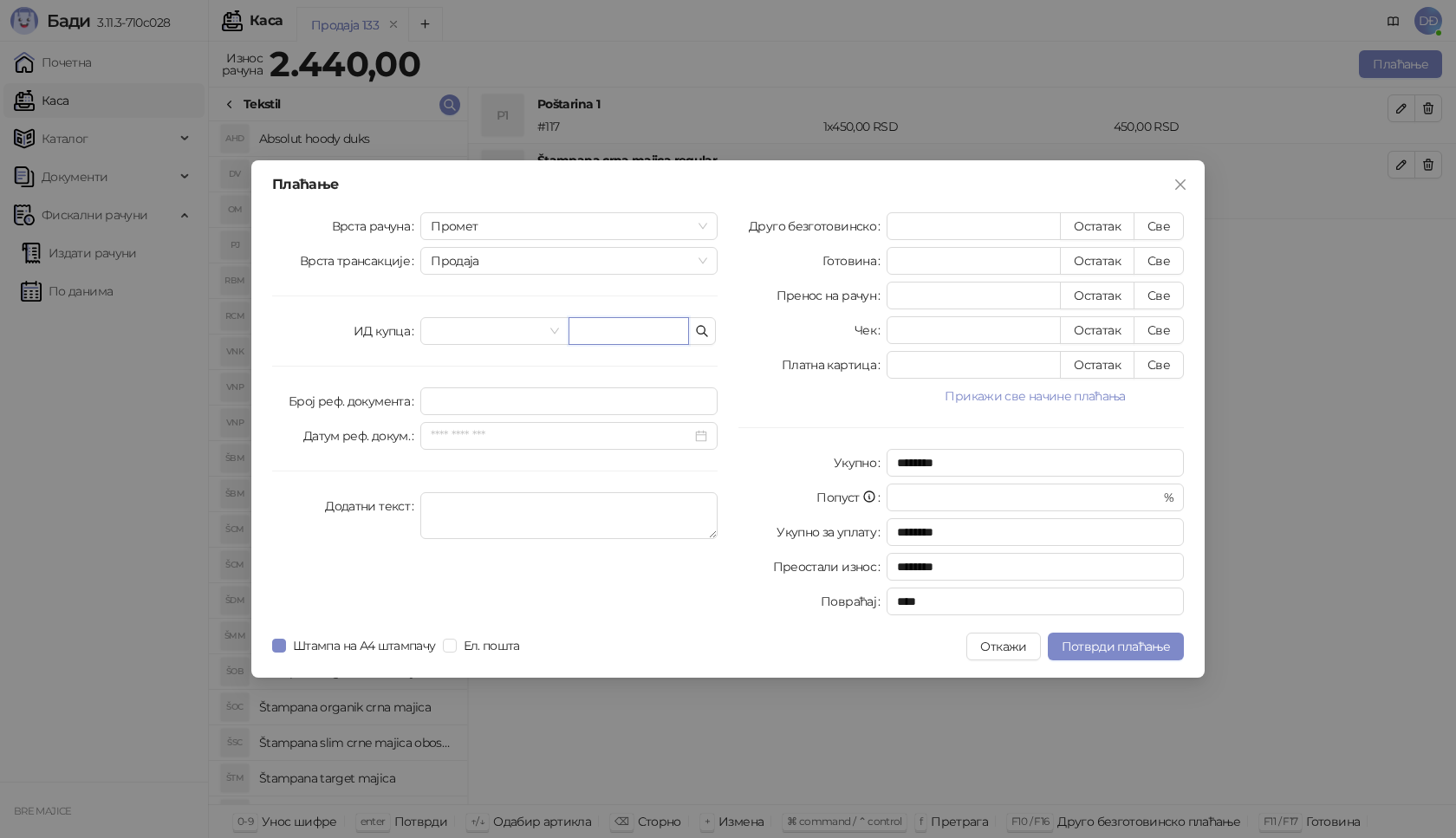
click at [607, 339] on input "text" at bounding box center [628, 331] width 120 height 27
paste input "**********"
type input "**********"
click at [1163, 220] on button "Све" at bounding box center [1158, 226] width 50 height 27
type input "****"
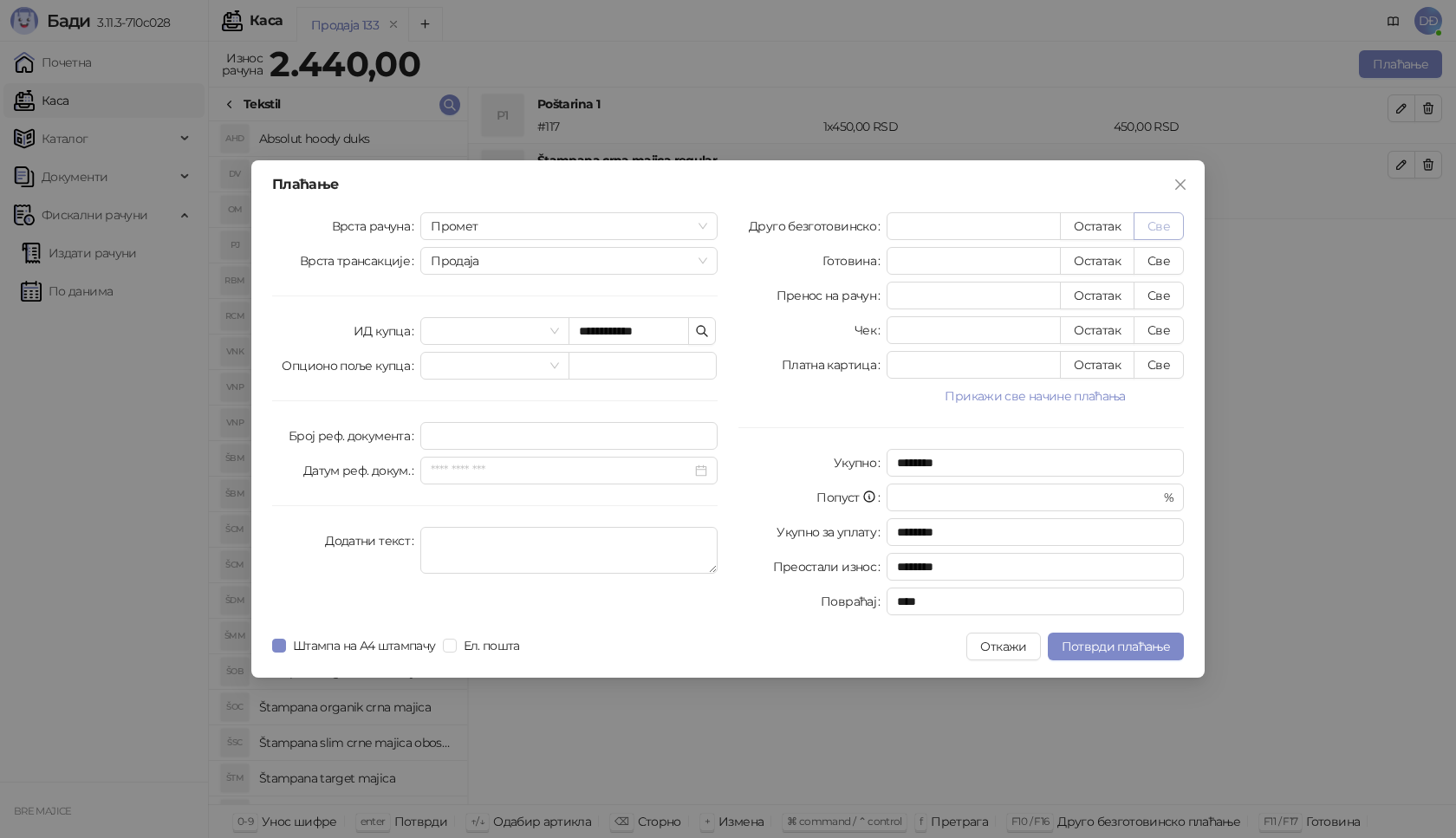
type input "****"
click at [1092, 645] on span "Потврди плаћање" at bounding box center [1116, 646] width 109 height 16
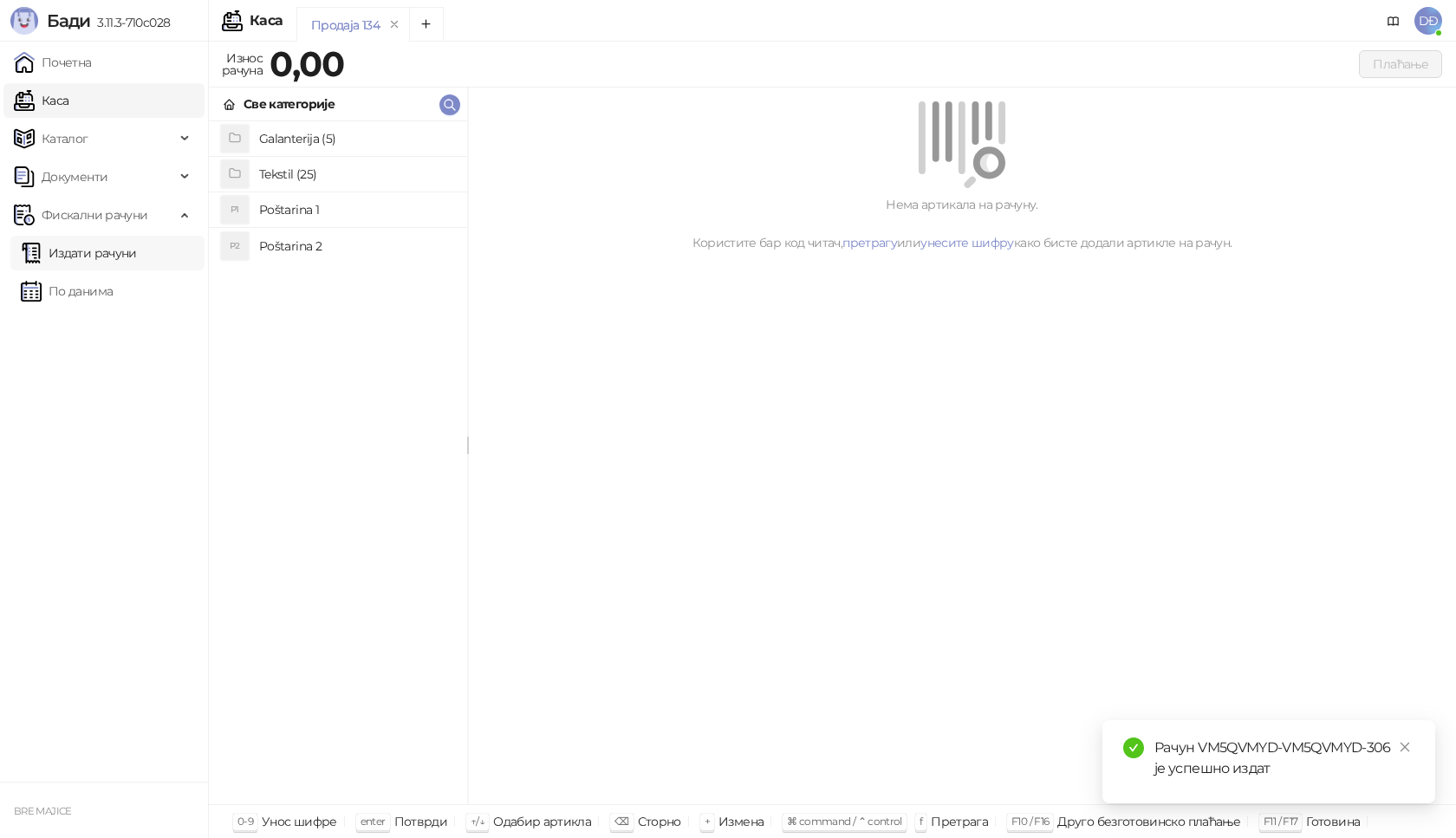
click at [110, 254] on link "Издати рачуни" at bounding box center [78, 252] width 116 height 34
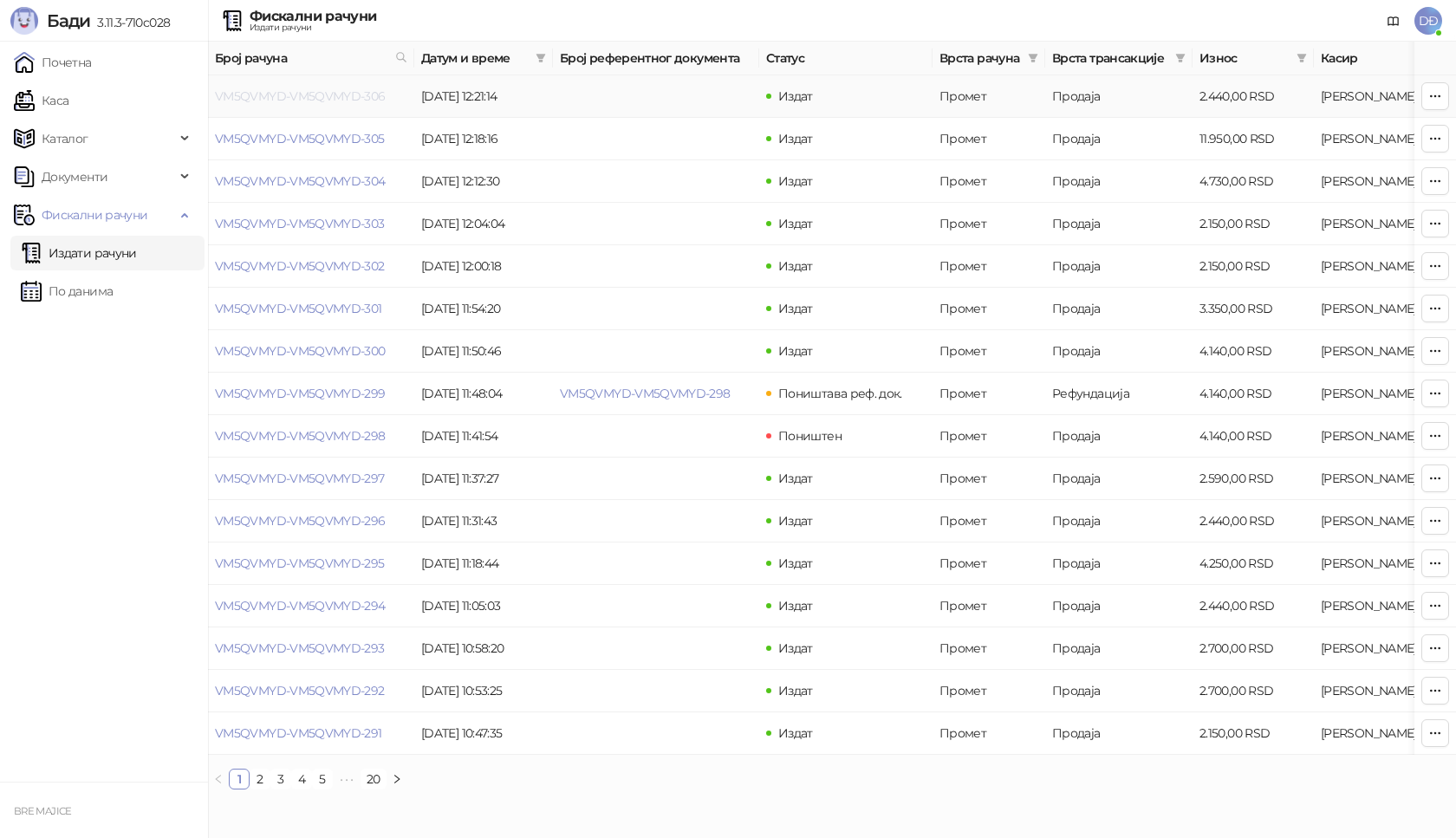
click at [315, 98] on link "VM5QVMYD-VM5QVMYD-306" at bounding box center [300, 96] width 171 height 16
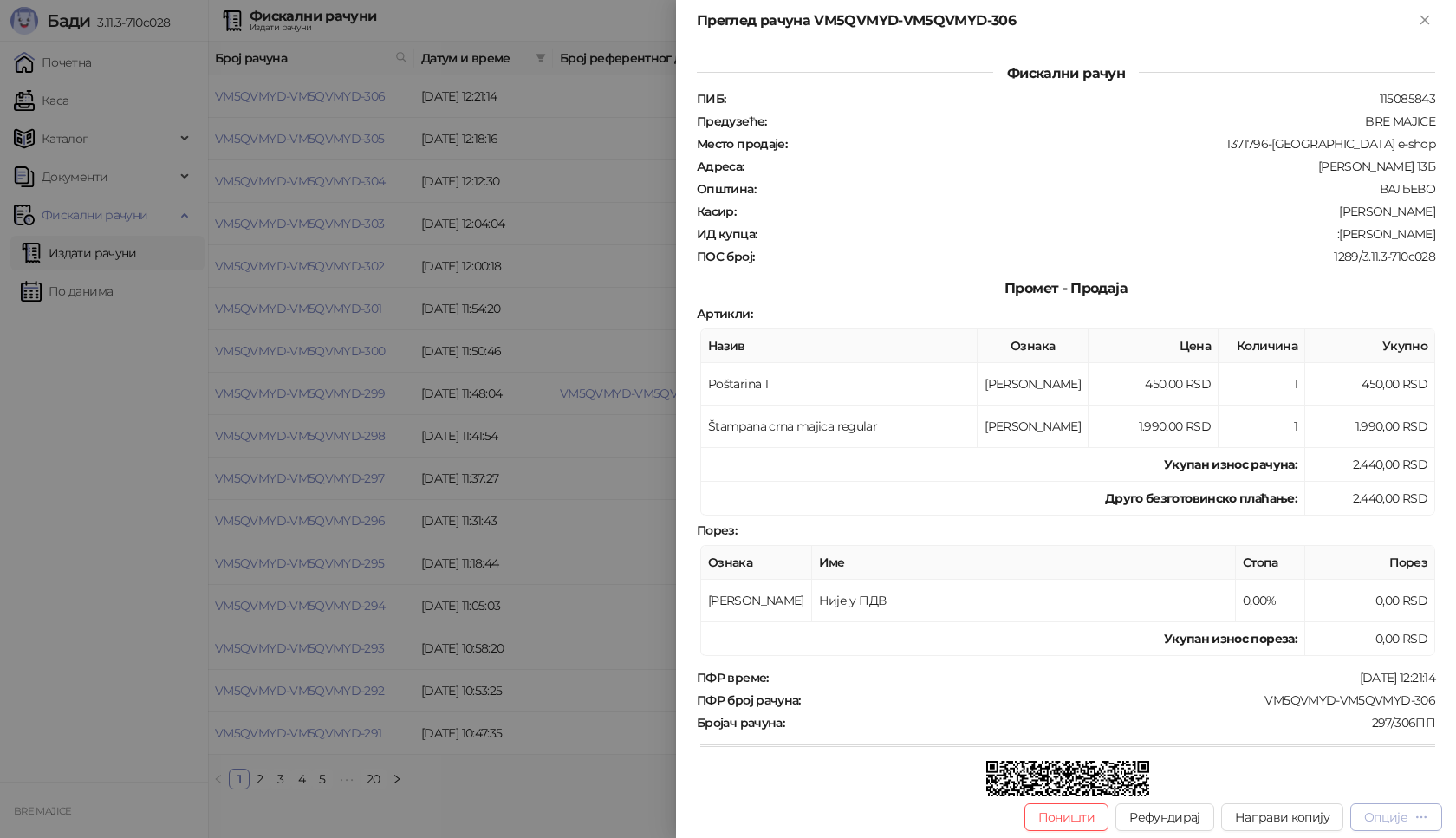
click at [1386, 821] on div "Опције" at bounding box center [1386, 817] width 43 height 16
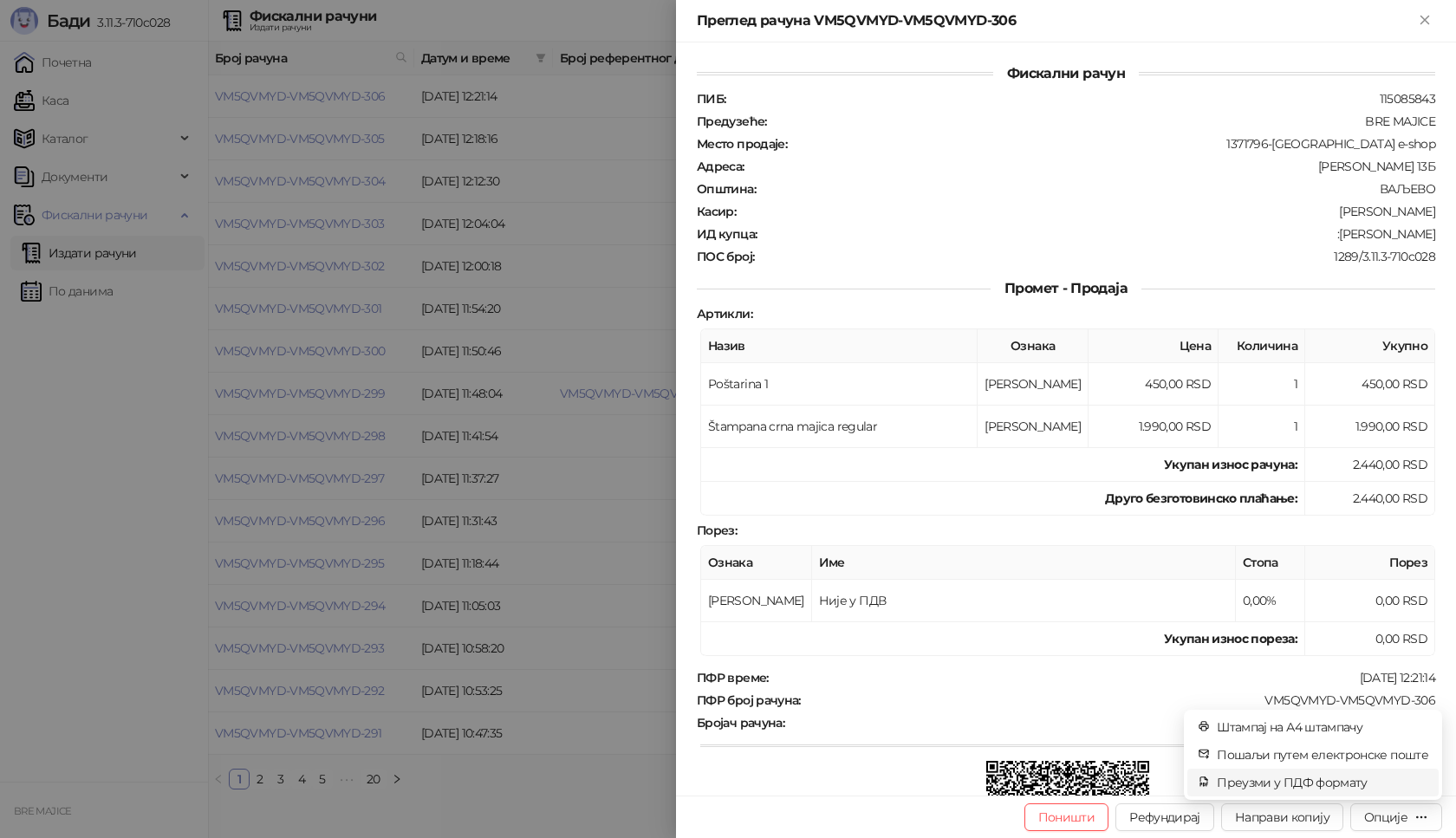
click at [1358, 783] on span "Преузми у ПДФ формату" at bounding box center [1322, 781] width 211 height 19
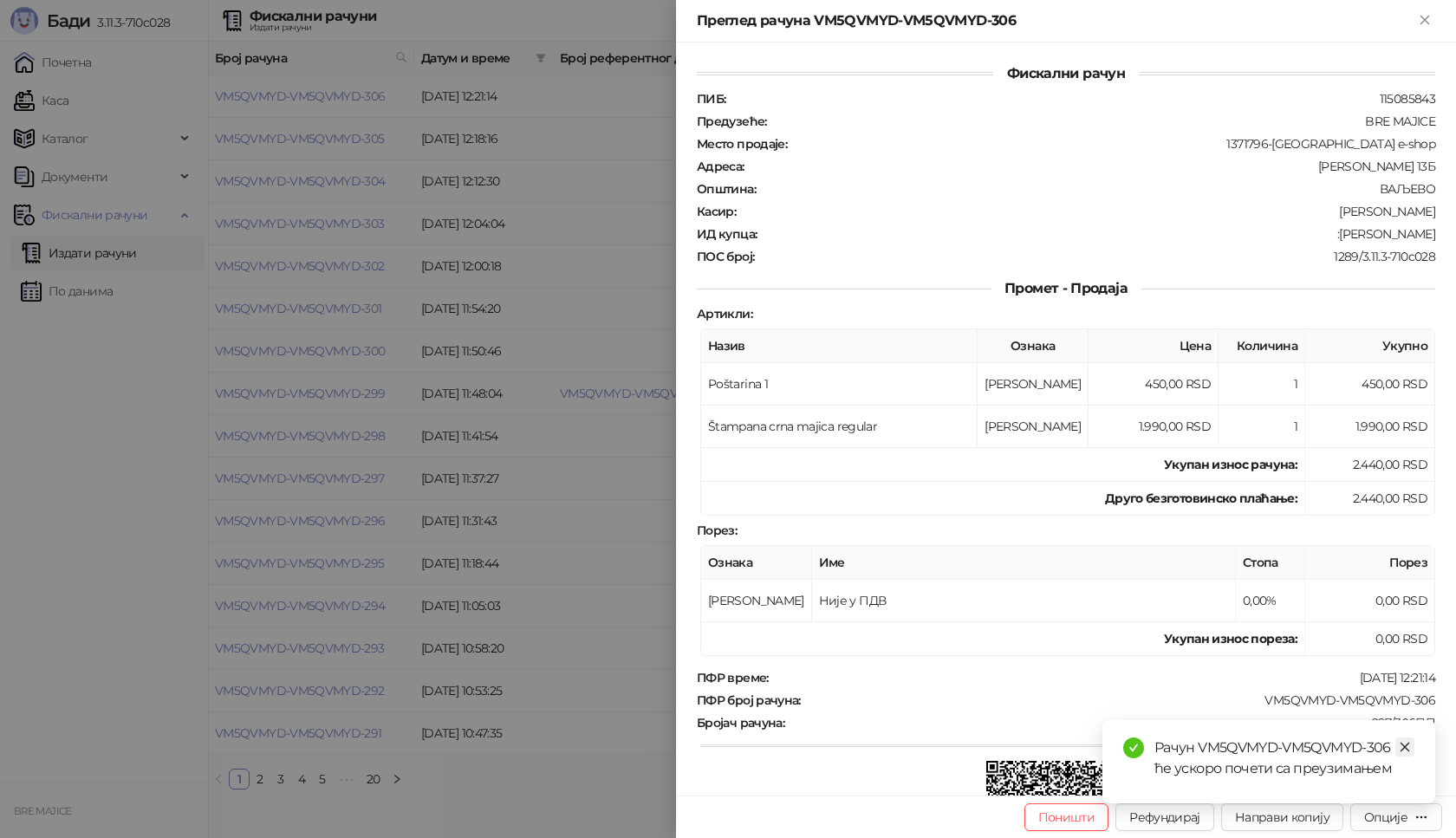
click at [1406, 750] on icon "close" at bounding box center [1404, 747] width 12 height 12
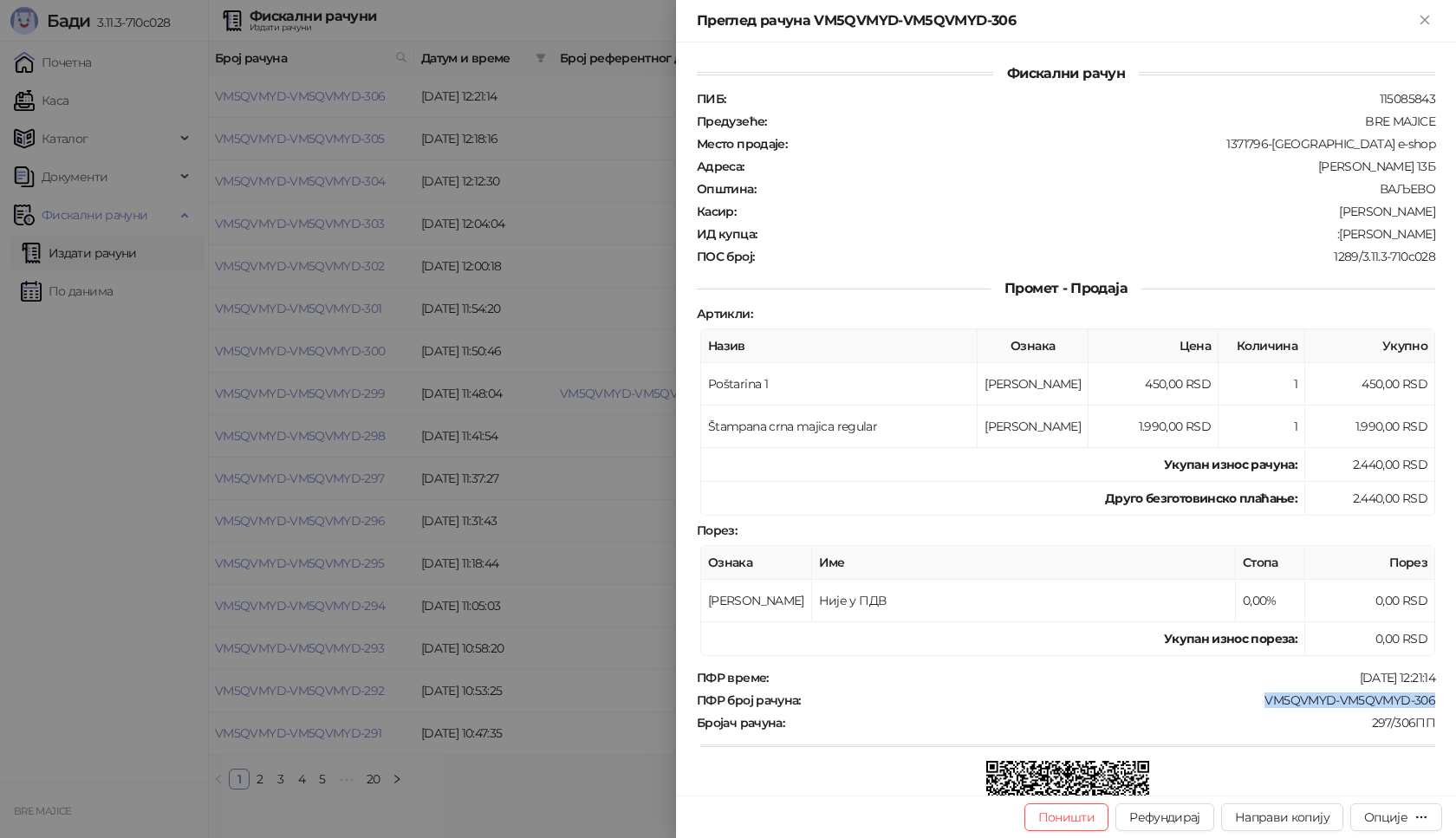
drag, startPoint x: 1435, startPoint y: 702, endPoint x: 1247, endPoint y: 707, distance: 188.1
click at [1247, 707] on div "Фискални рачун ПИБ : 115085843 Предузеће : BRE MAJICE Место продаје : 1371796-B…" at bounding box center [1066, 419] width 780 height 753
drag, startPoint x: 1422, startPoint y: 236, endPoint x: 1356, endPoint y: 235, distance: 66.0
click at [1356, 235] on div "ИД купца : :Jana Nikolic" at bounding box center [1066, 234] width 745 height 16
click at [1426, 15] on icon "Close" at bounding box center [1425, 20] width 16 height 16
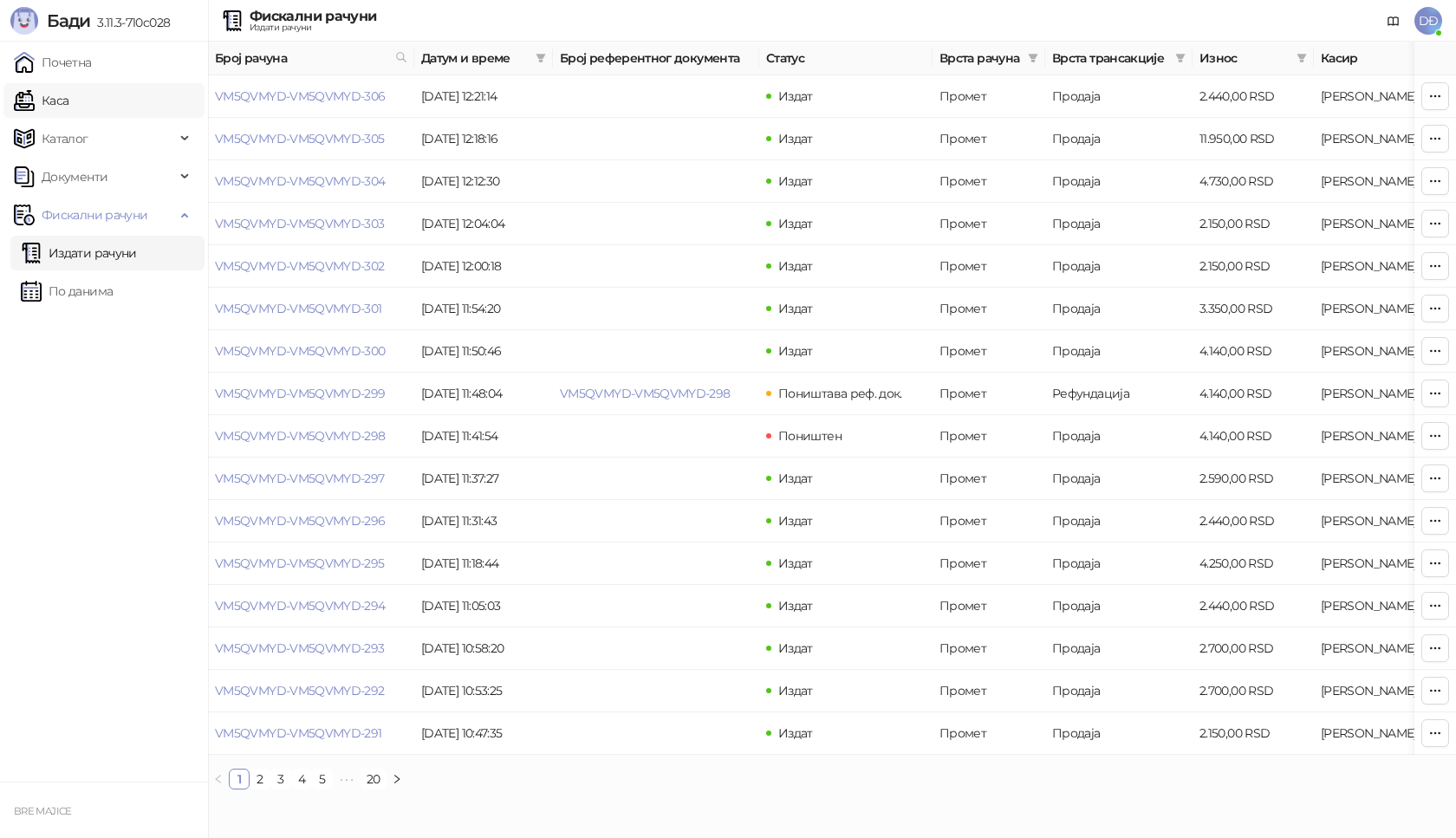
click at [68, 99] on link "Каса" at bounding box center [41, 100] width 55 height 34
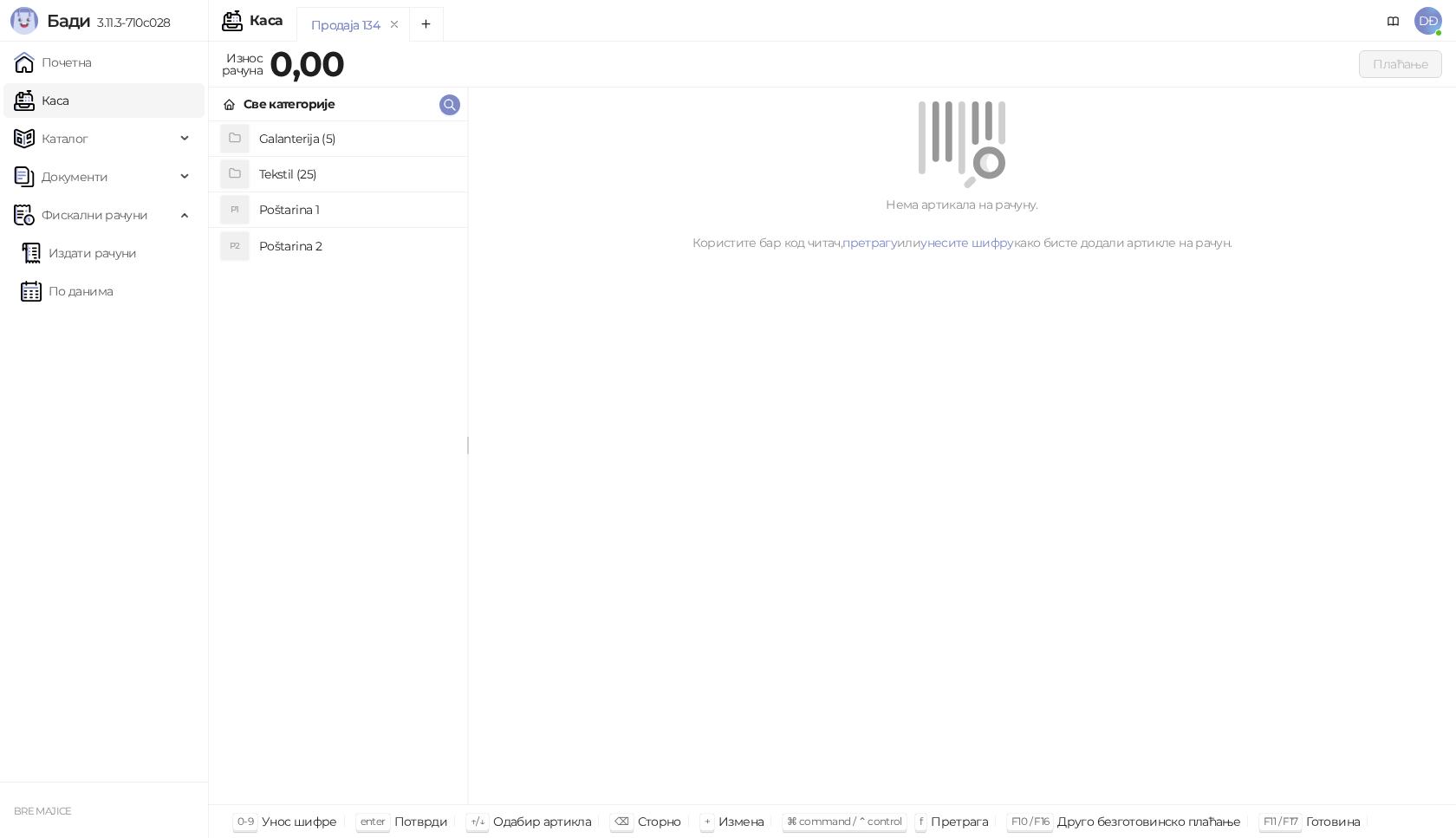
click at [276, 141] on h4 "Galanterija (5)" at bounding box center [356, 139] width 195 height 27
click at [301, 178] on h4 "Gravirani metalni Army upaljač" at bounding box center [356, 174] width 195 height 27
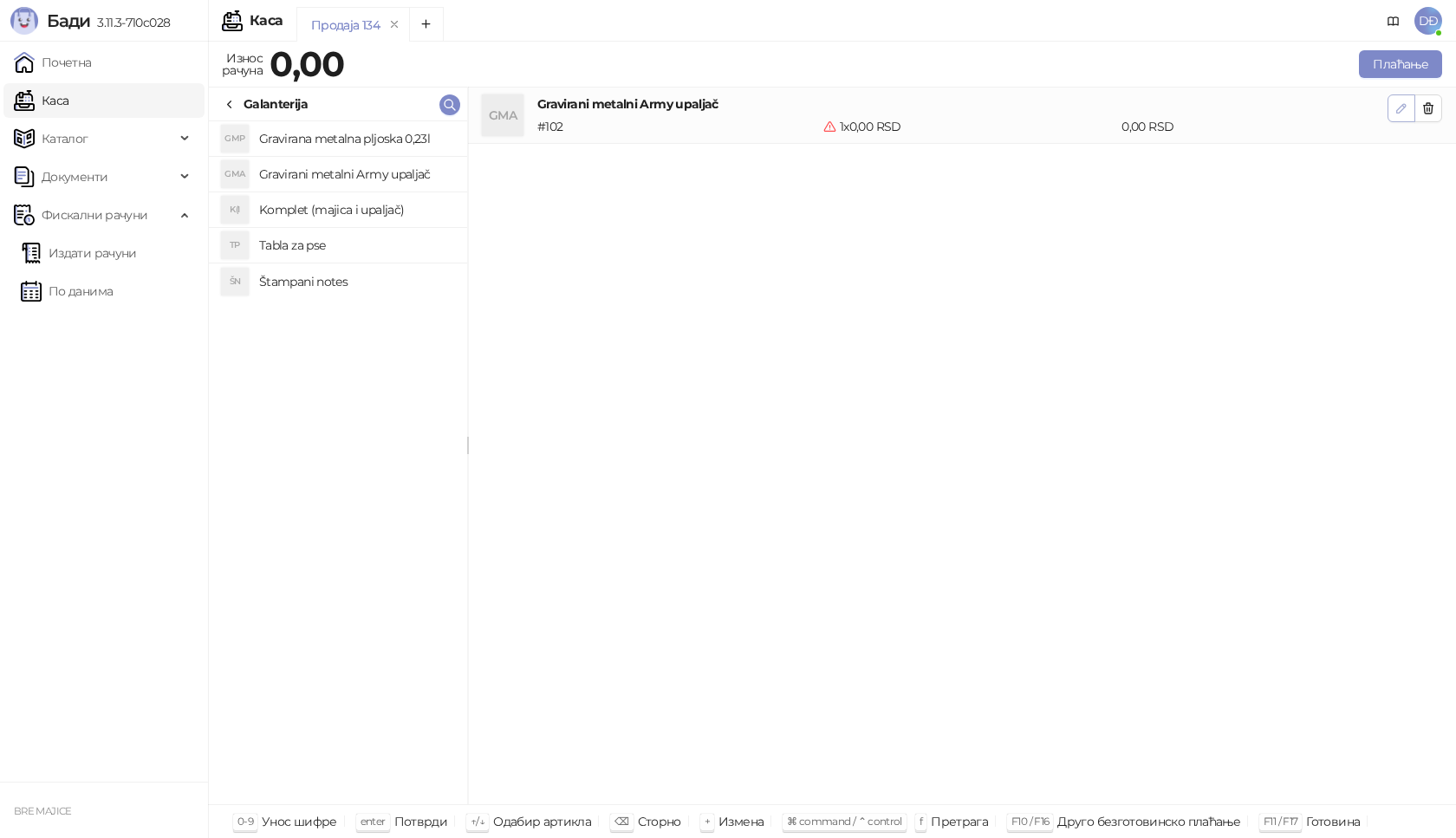
click at [1405, 108] on icon "button" at bounding box center [1401, 109] width 14 height 14
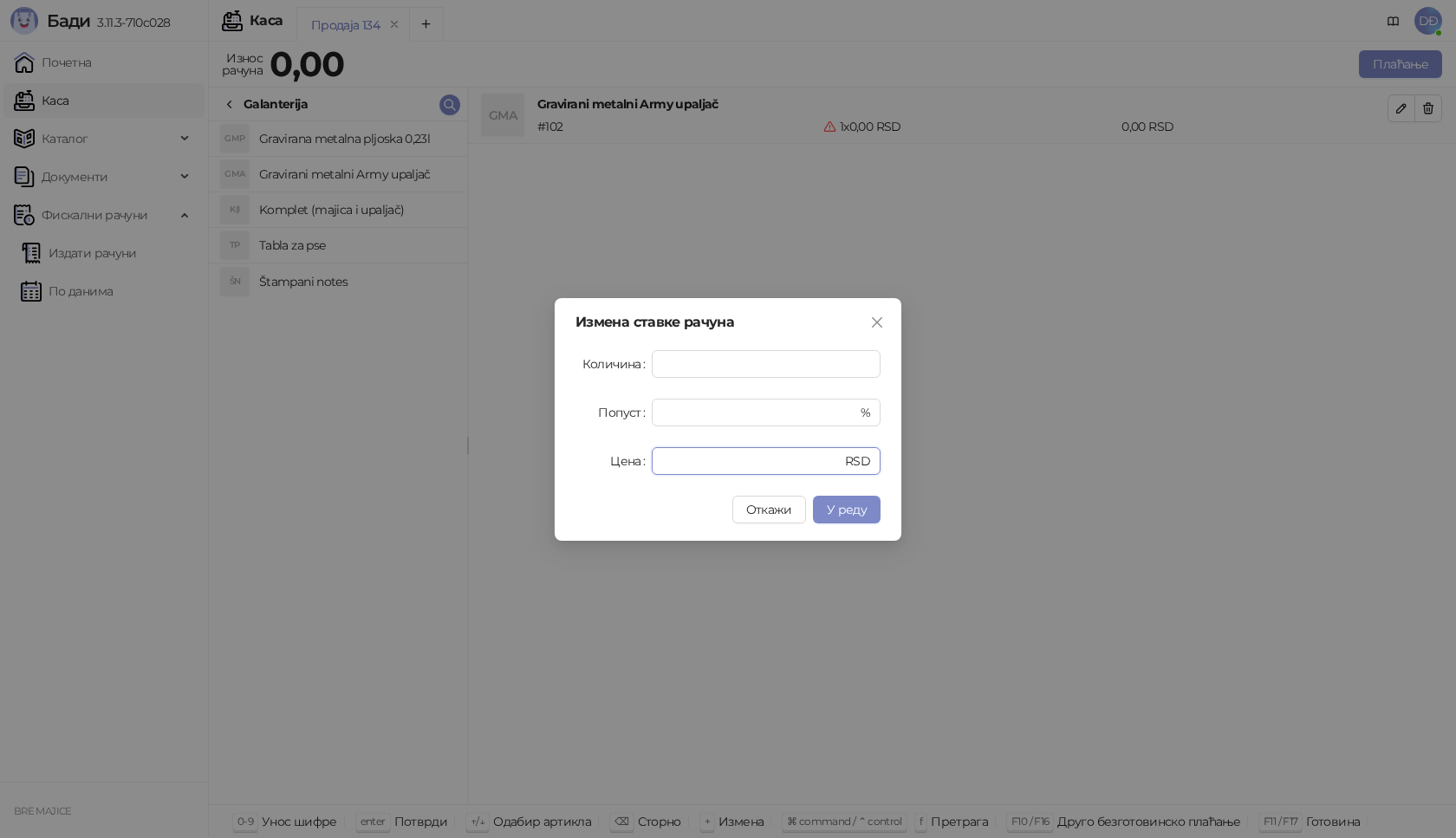
drag, startPoint x: 684, startPoint y: 464, endPoint x: 572, endPoint y: 468, distance: 112.1
click at [582, 474] on div "Цена * RSD" at bounding box center [728, 461] width 305 height 27
type input "****"
click at [857, 512] on span "У реду" at bounding box center [846, 509] width 40 height 16
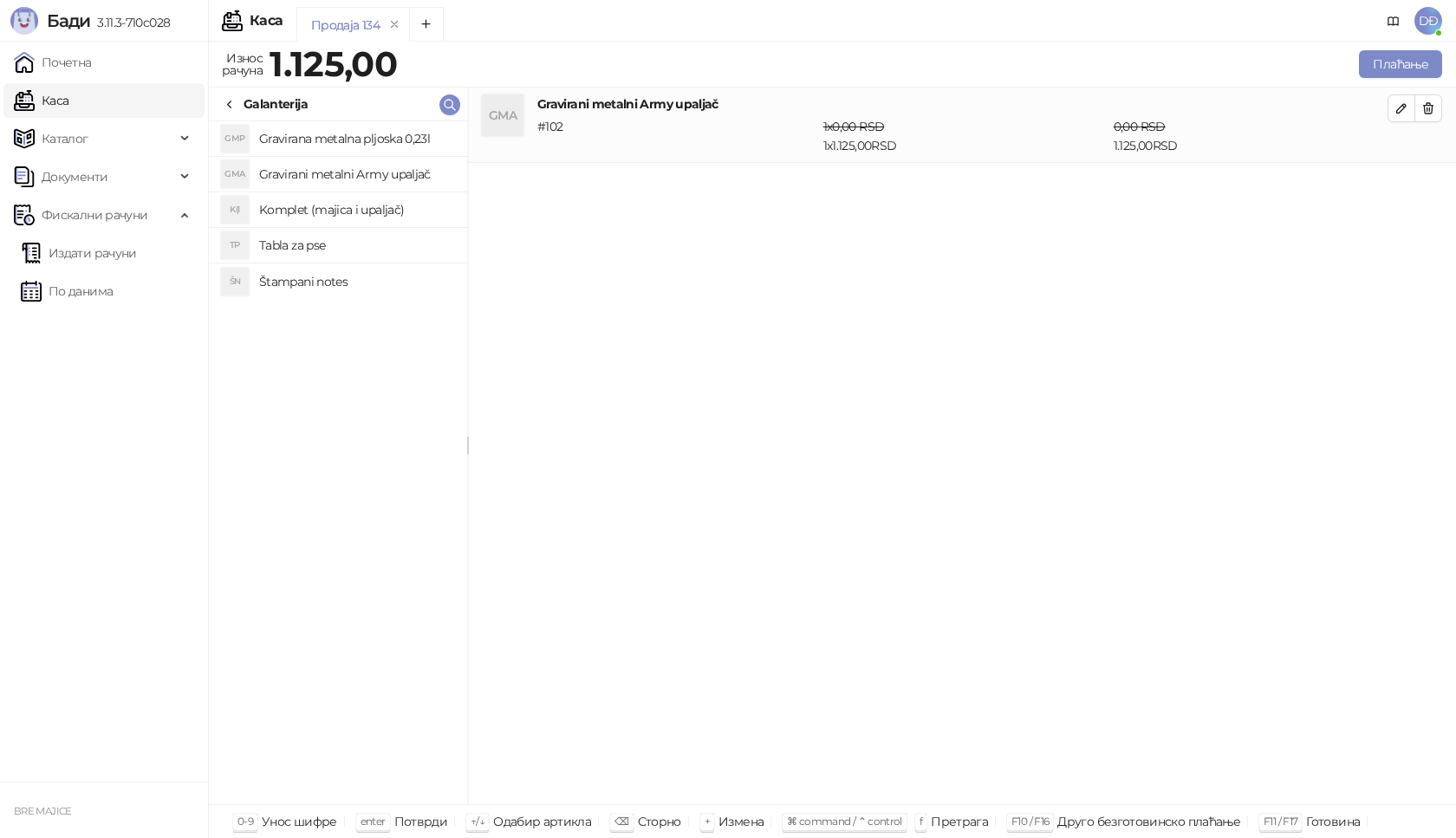
click at [232, 104] on icon at bounding box center [230, 105] width 14 height 14
click at [293, 206] on h4 "Poštarina 1" at bounding box center [356, 209] width 195 height 27
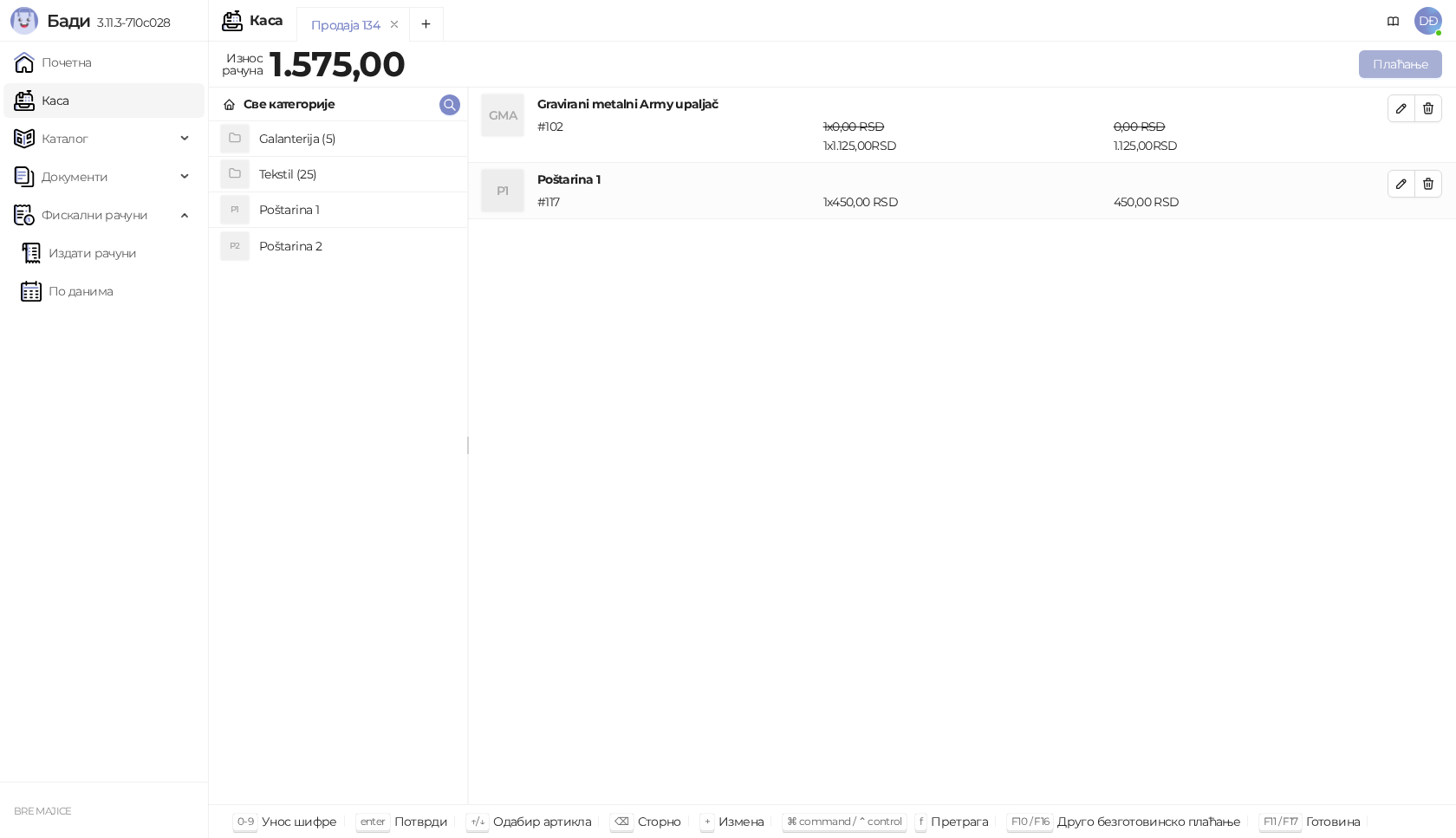
click at [1409, 54] on button "Плаћање" at bounding box center [1400, 64] width 83 height 27
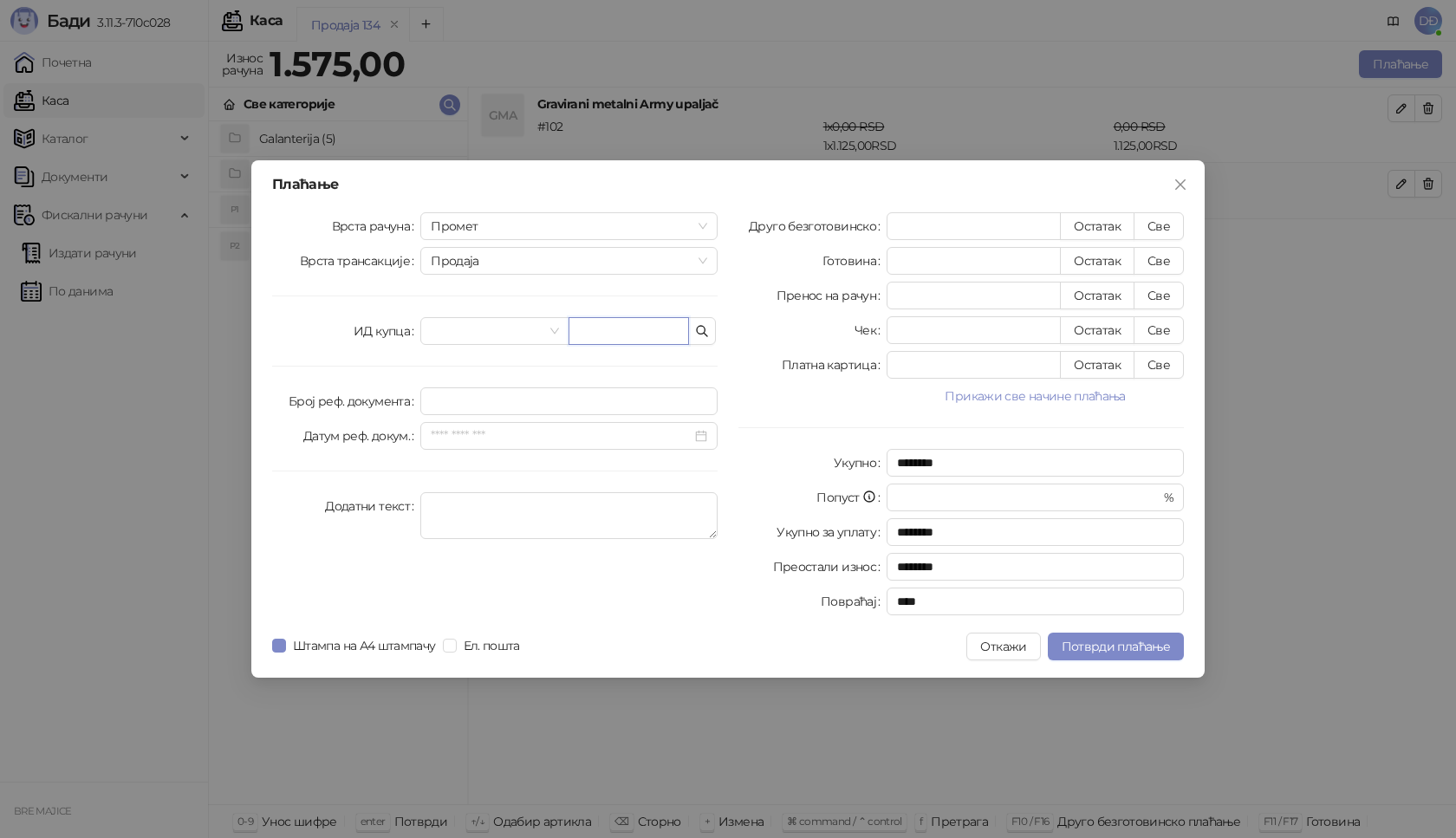
click at [631, 330] on input "text" at bounding box center [628, 331] width 120 height 27
paste input "**********"
type input "**********"
click at [1162, 227] on button "Све" at bounding box center [1158, 226] width 50 height 27
type input "****"
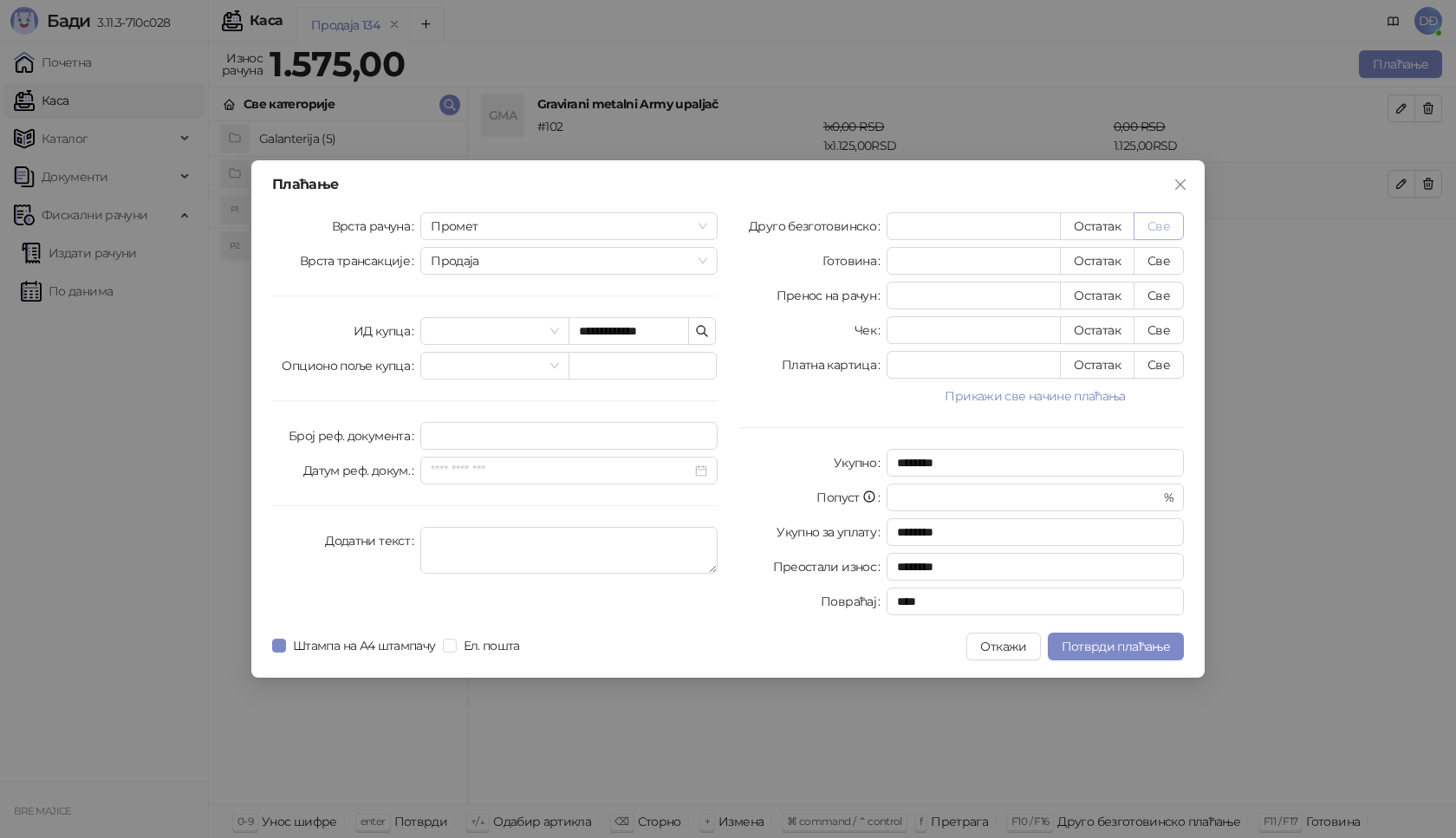
type input "****"
click at [1138, 651] on span "Потврди плаћање" at bounding box center [1116, 646] width 109 height 16
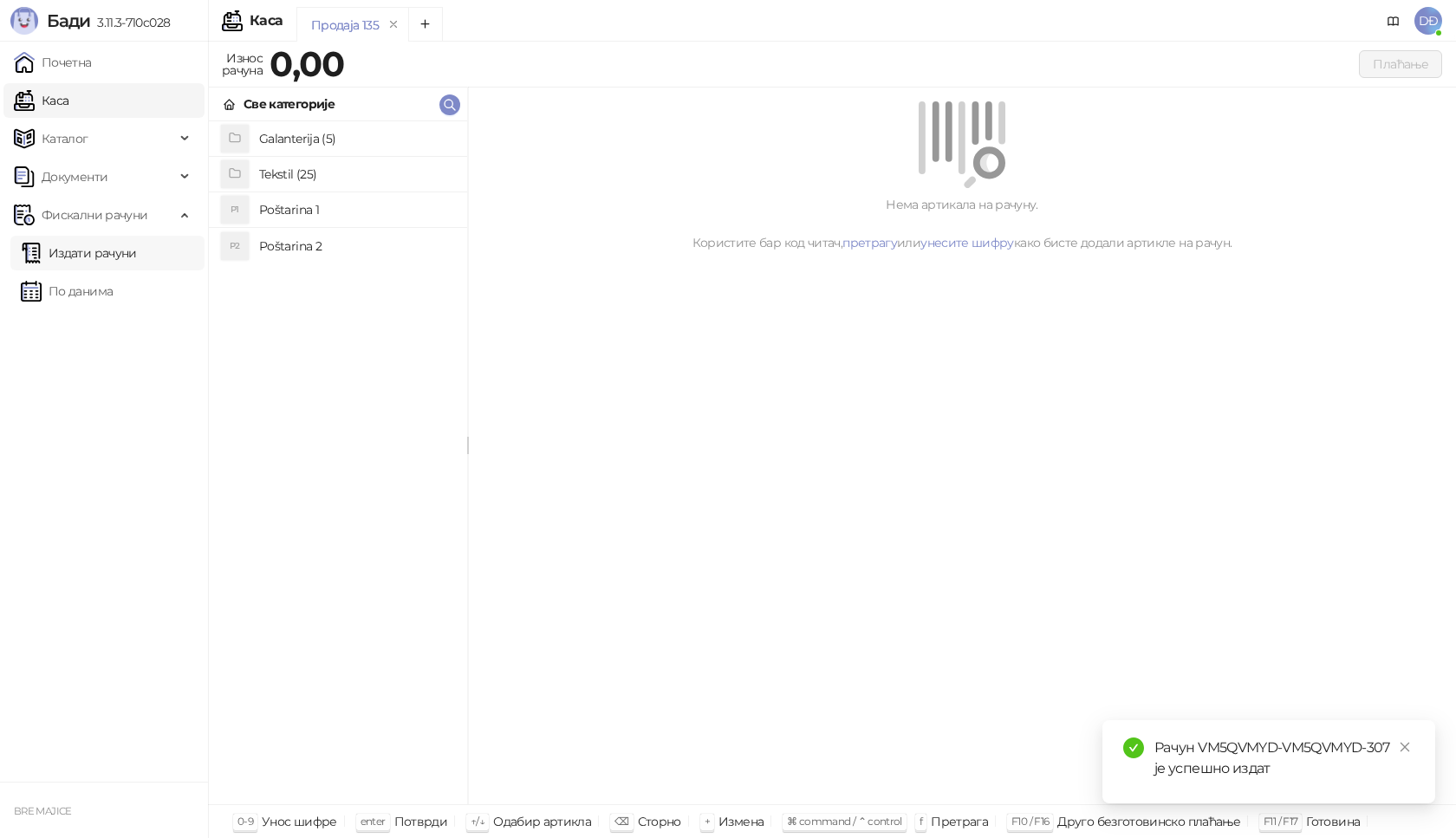
click at [136, 256] on link "Издати рачуни" at bounding box center [78, 252] width 116 height 34
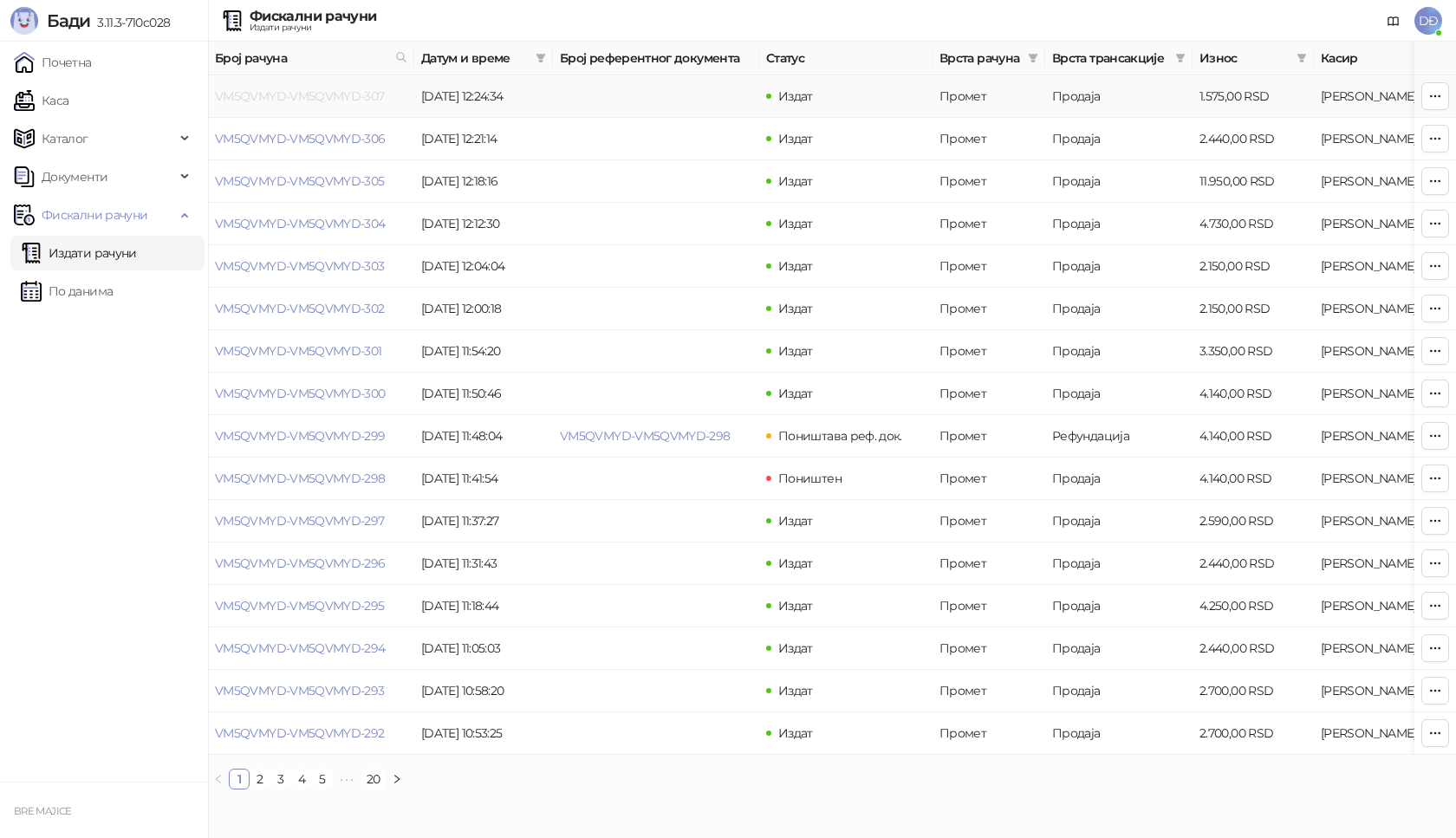
click at [278, 99] on link "VM5QVMYD-VM5QVMYD-307" at bounding box center [300, 96] width 170 height 16
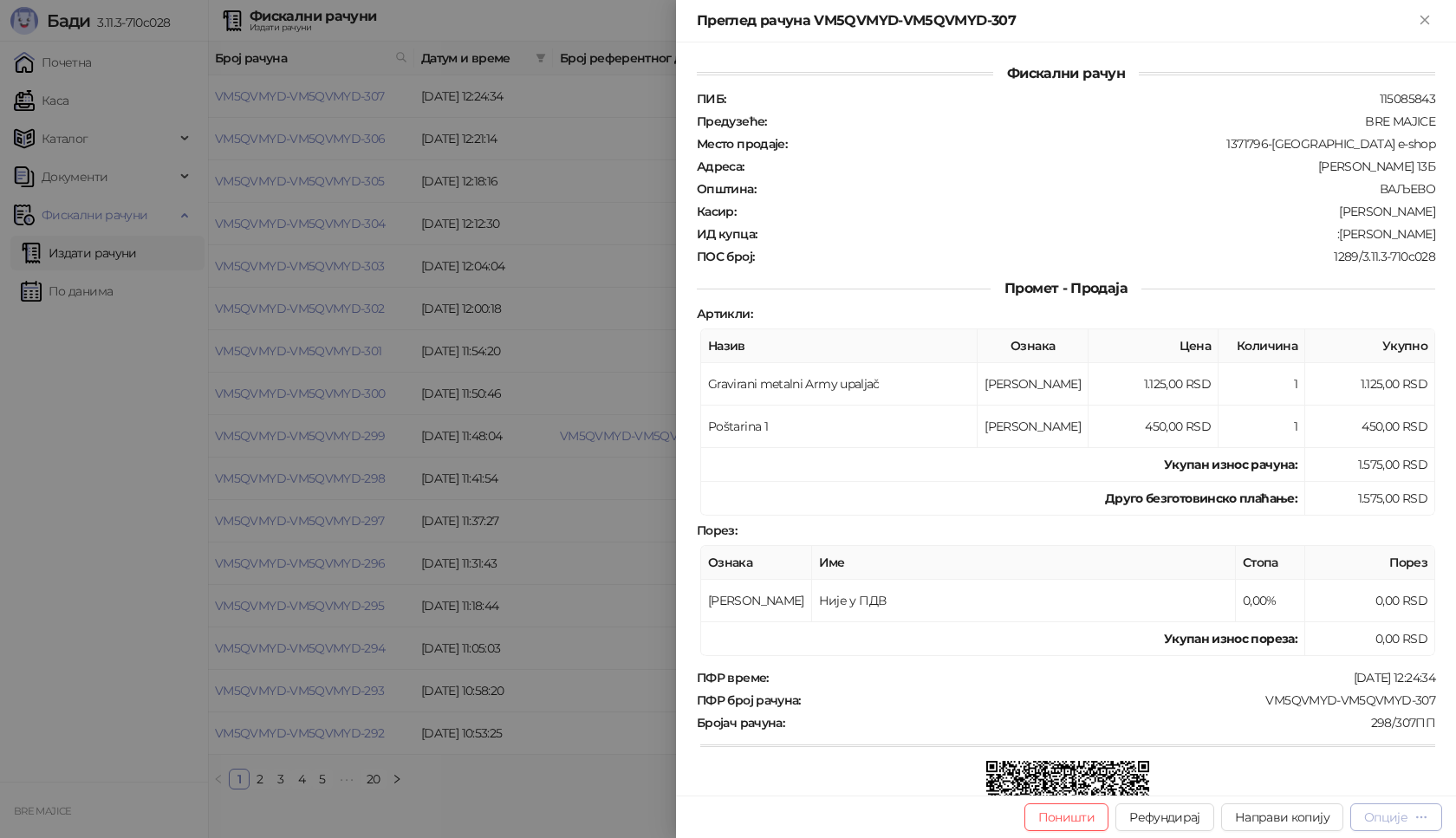
click at [1397, 823] on div "Опције" at bounding box center [1386, 817] width 43 height 16
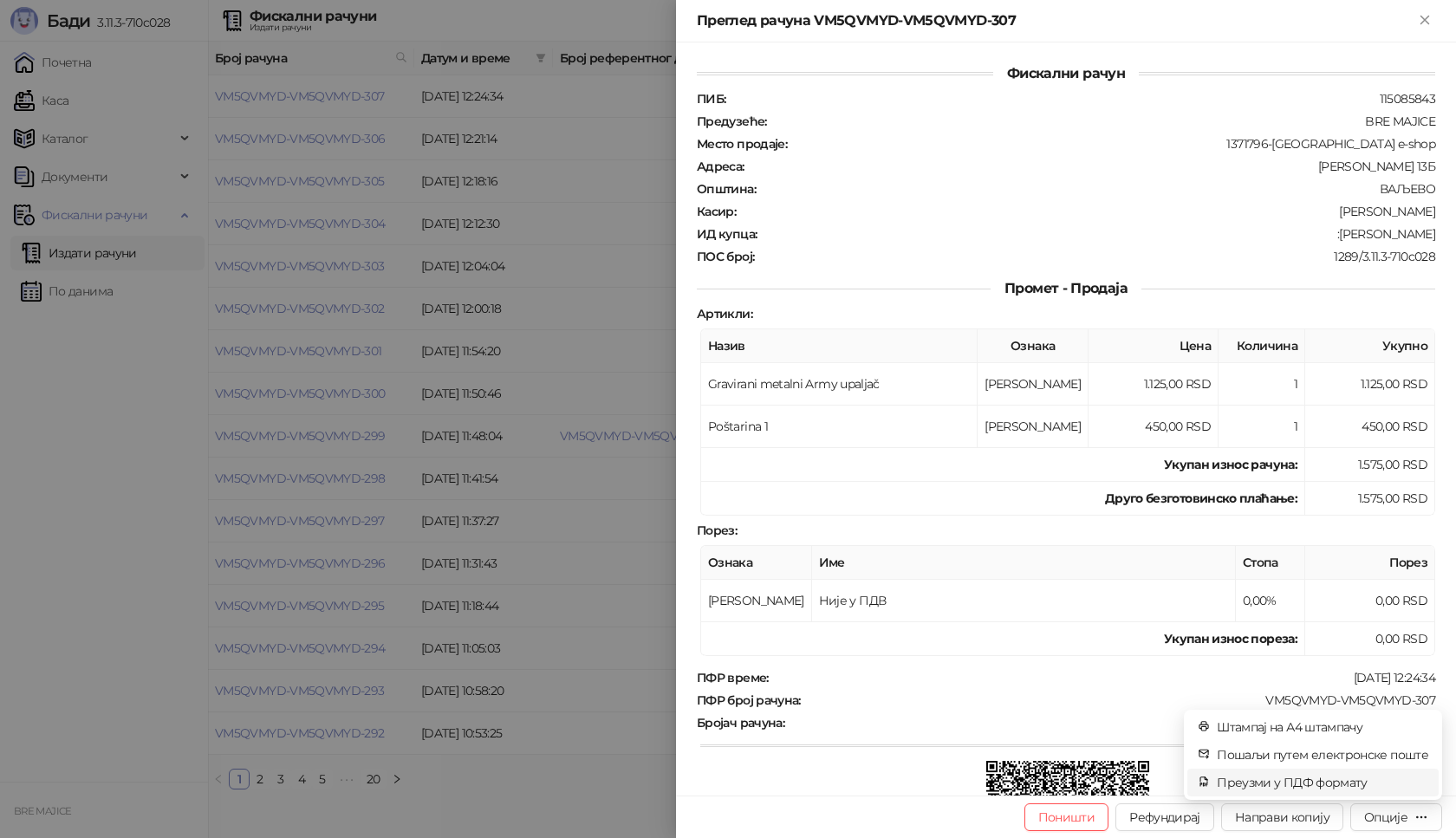
click at [1372, 782] on span "Преузми у ПДФ формату" at bounding box center [1322, 781] width 211 height 19
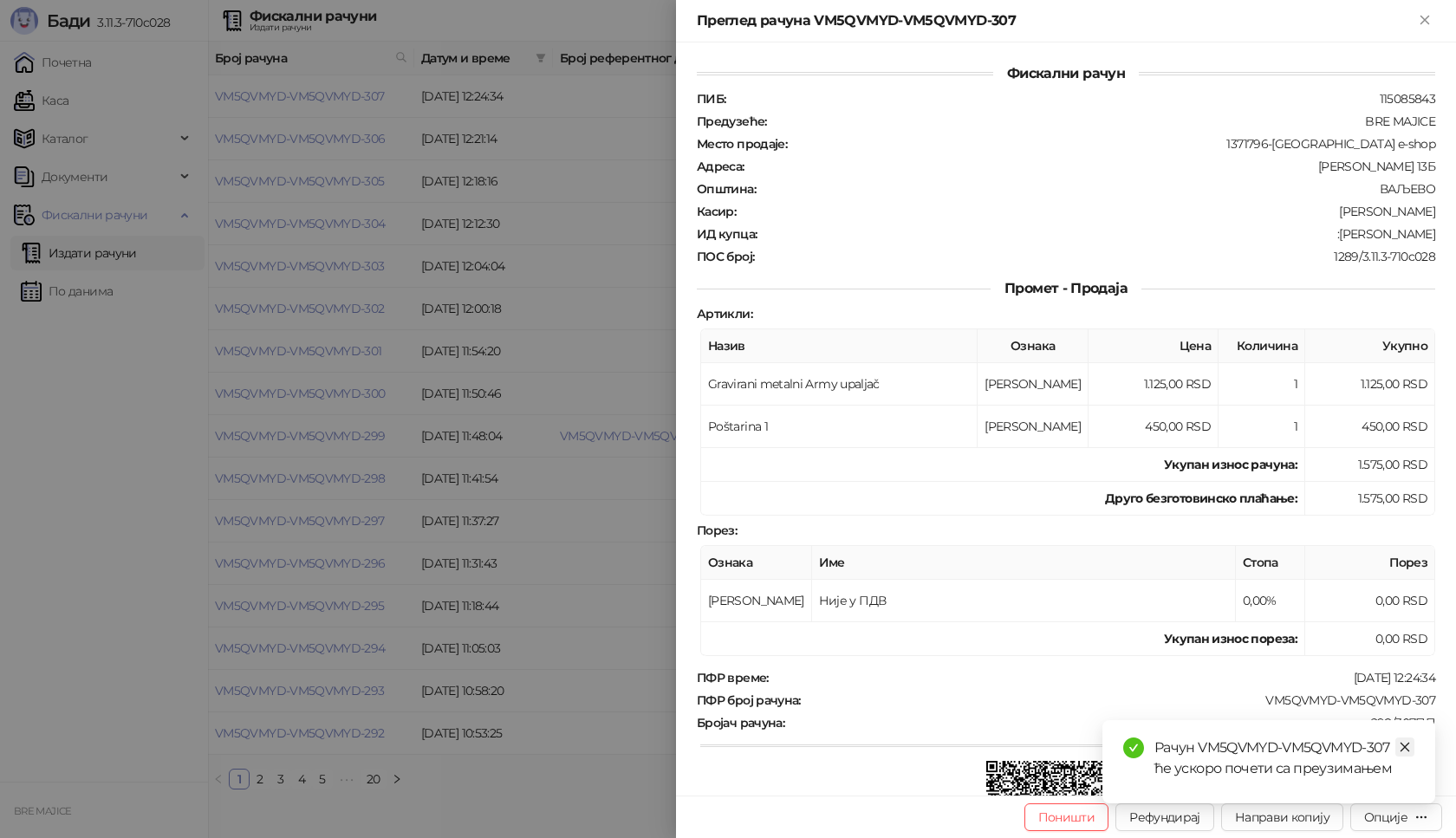
click at [1406, 752] on icon "close" at bounding box center [1404, 747] width 12 height 12
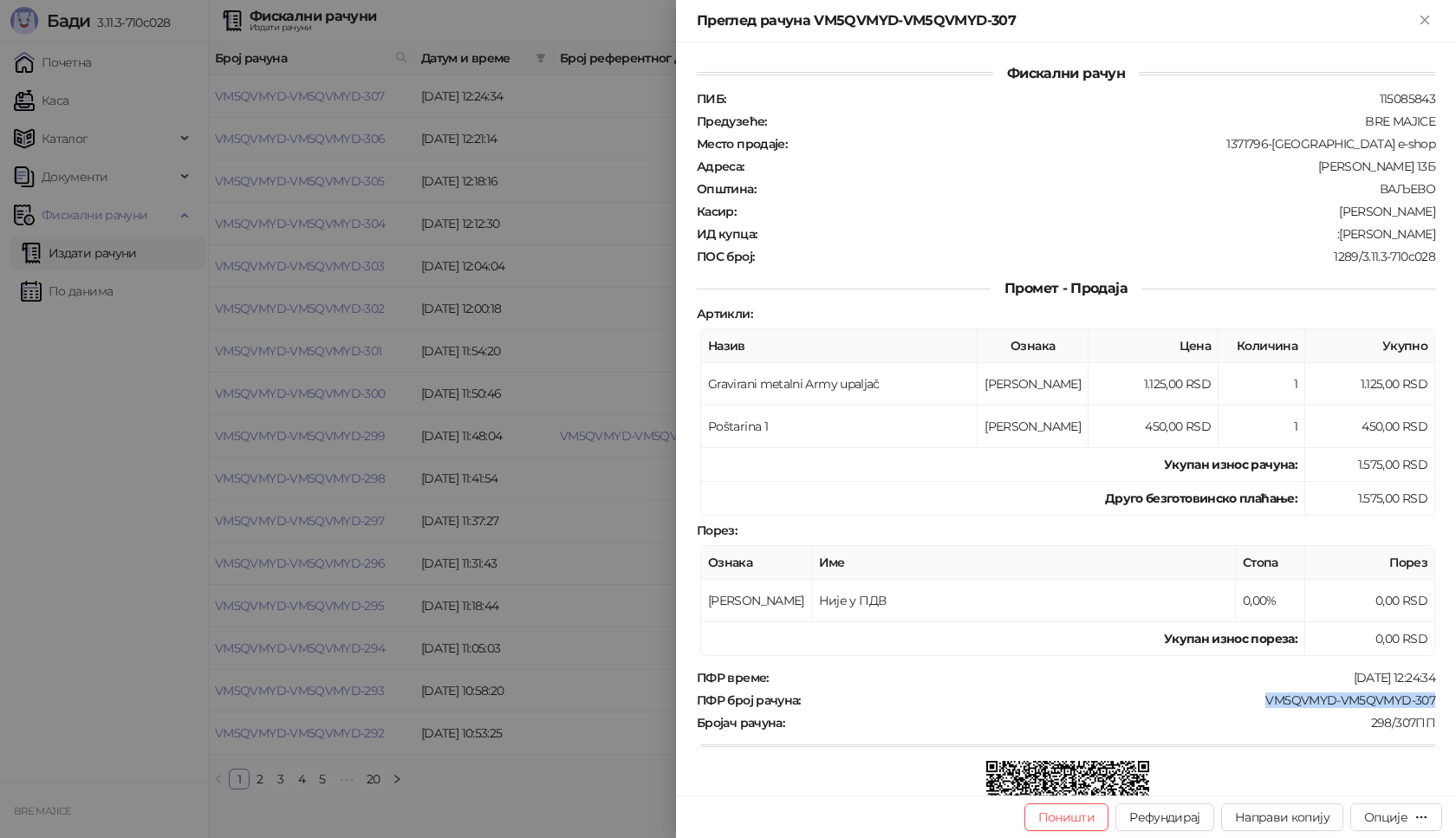
drag, startPoint x: 1435, startPoint y: 695, endPoint x: 1255, endPoint y: 699, distance: 180.0
click at [1252, 699] on div "Фискални рачун ПИБ : 115085843 Предузеће : BRE MAJICE Место продаје : 1371796-B…" at bounding box center [1066, 419] width 780 height 753
drag, startPoint x: 1423, startPoint y: 234, endPoint x: 1349, endPoint y: 238, distance: 74.1
click at [1349, 238] on div "ИД купца : :Danijel Cicak" at bounding box center [1066, 234] width 745 height 16
click at [1417, 16] on icon "Close" at bounding box center [1425, 20] width 16 height 16
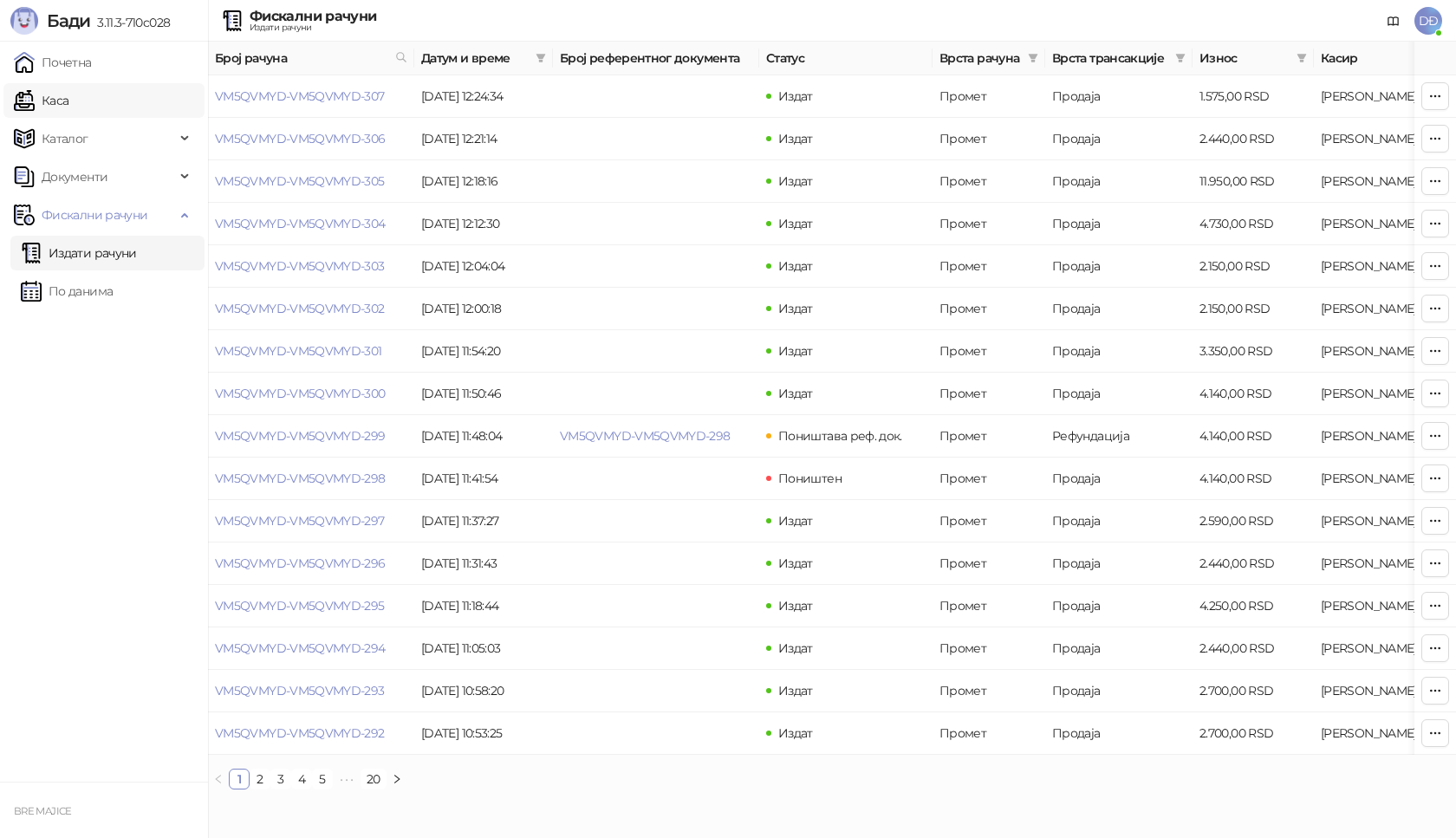
click at [59, 102] on link "Каса" at bounding box center [41, 100] width 55 height 34
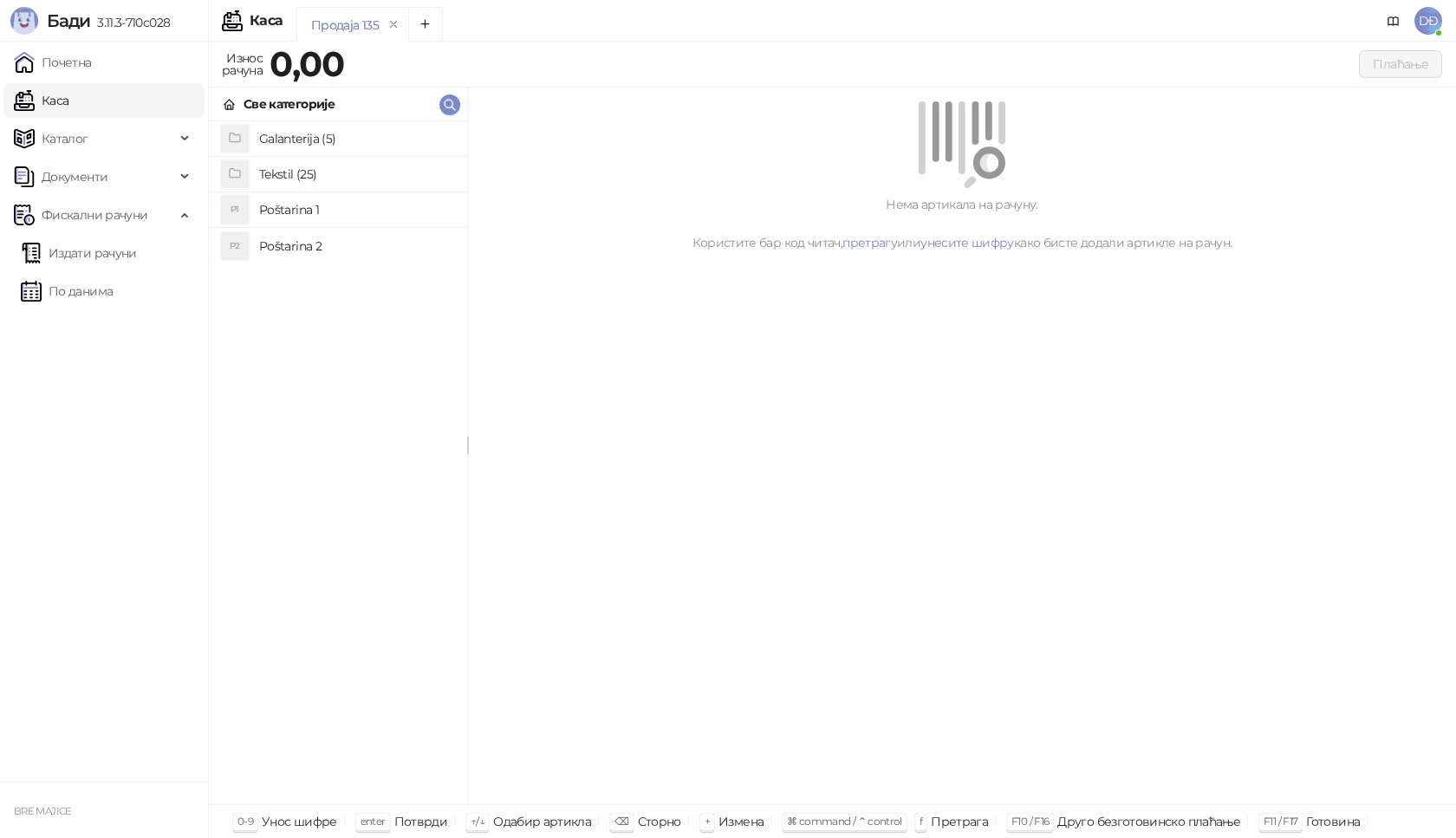
click at [307, 204] on h4 "Poštarina 1" at bounding box center [356, 209] width 195 height 27
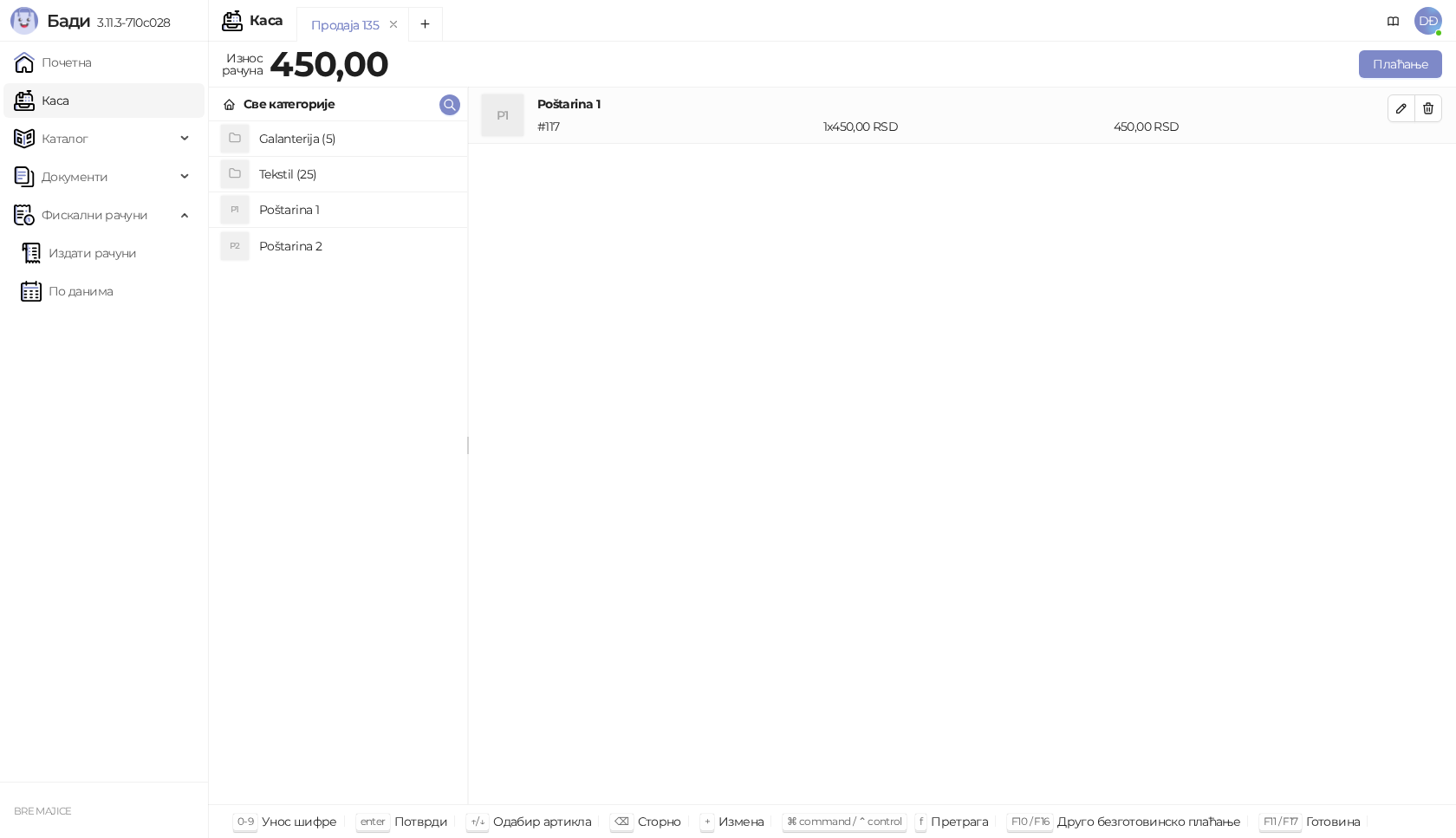
click at [310, 176] on h4 "Tekstil (25)" at bounding box center [356, 174] width 195 height 27
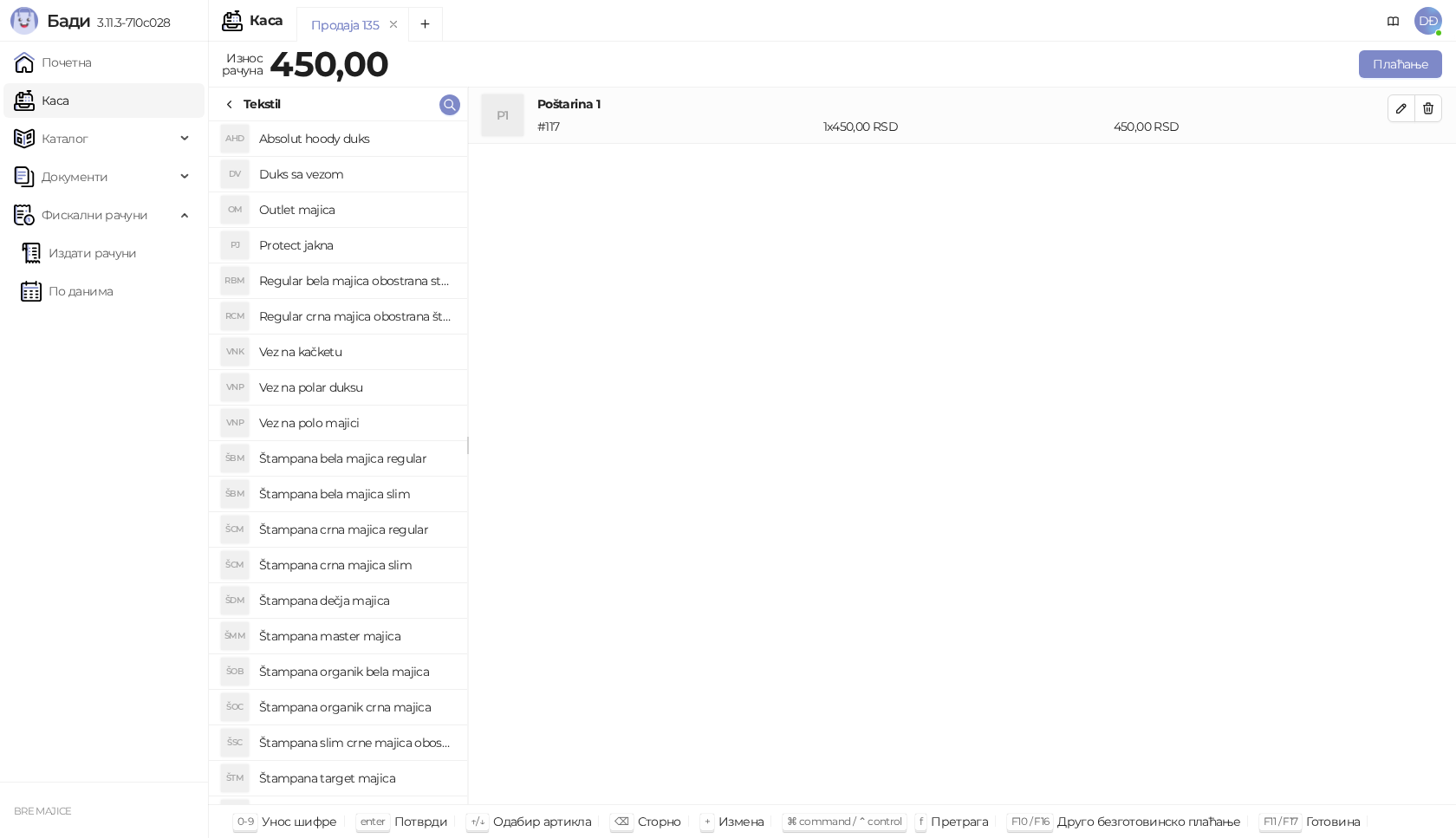
click at [356, 455] on h4 "Štampana bela majica regular" at bounding box center [356, 459] width 195 height 27
click at [1401, 170] on icon "button" at bounding box center [1401, 164] width 14 height 14
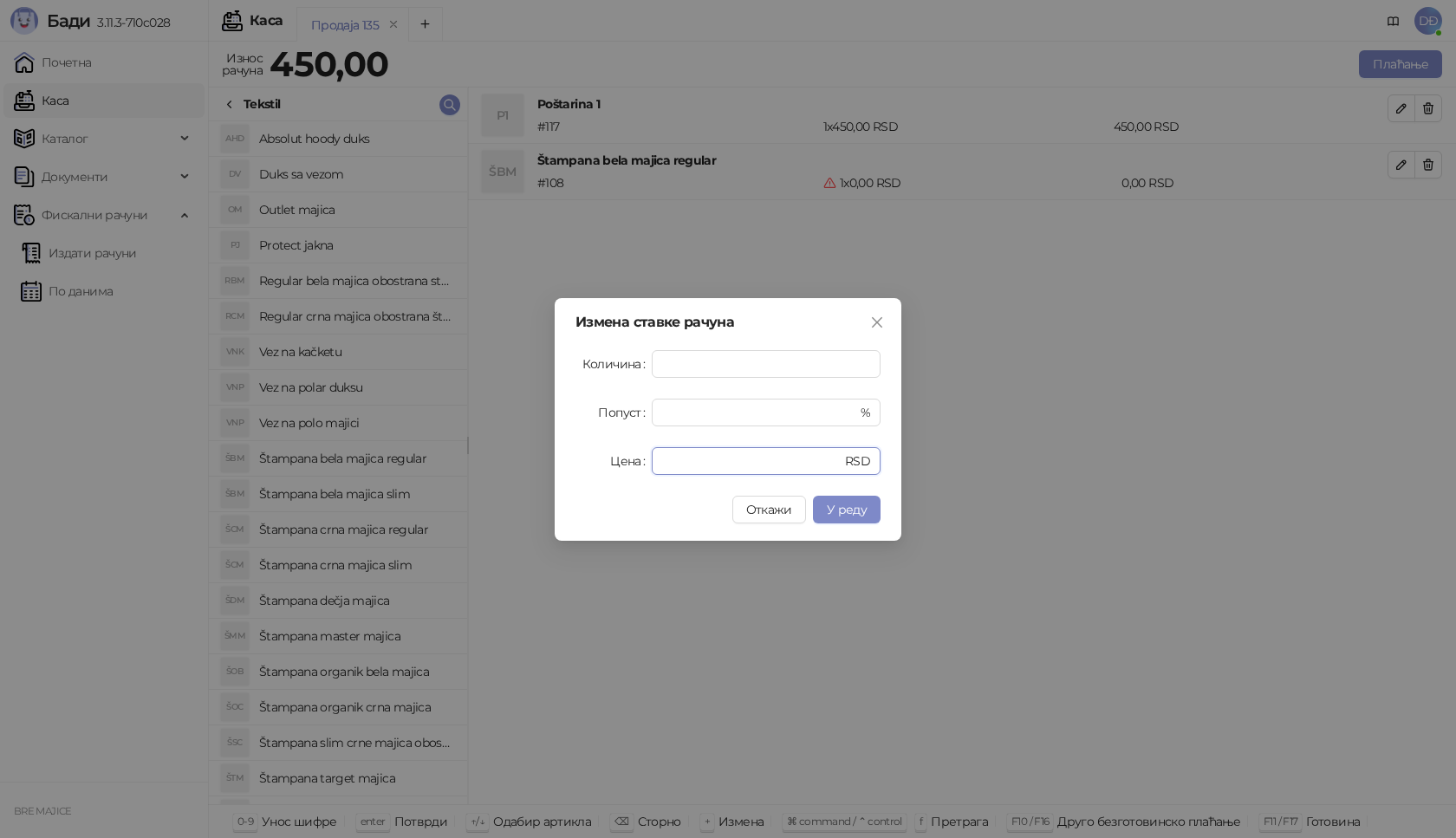
drag, startPoint x: 689, startPoint y: 451, endPoint x: 603, endPoint y: 468, distance: 87.7
click at [620, 473] on div "Цена * RSD" at bounding box center [728, 461] width 305 height 27
type input "****"
click at [840, 519] on button "У реду" at bounding box center [846, 509] width 67 height 27
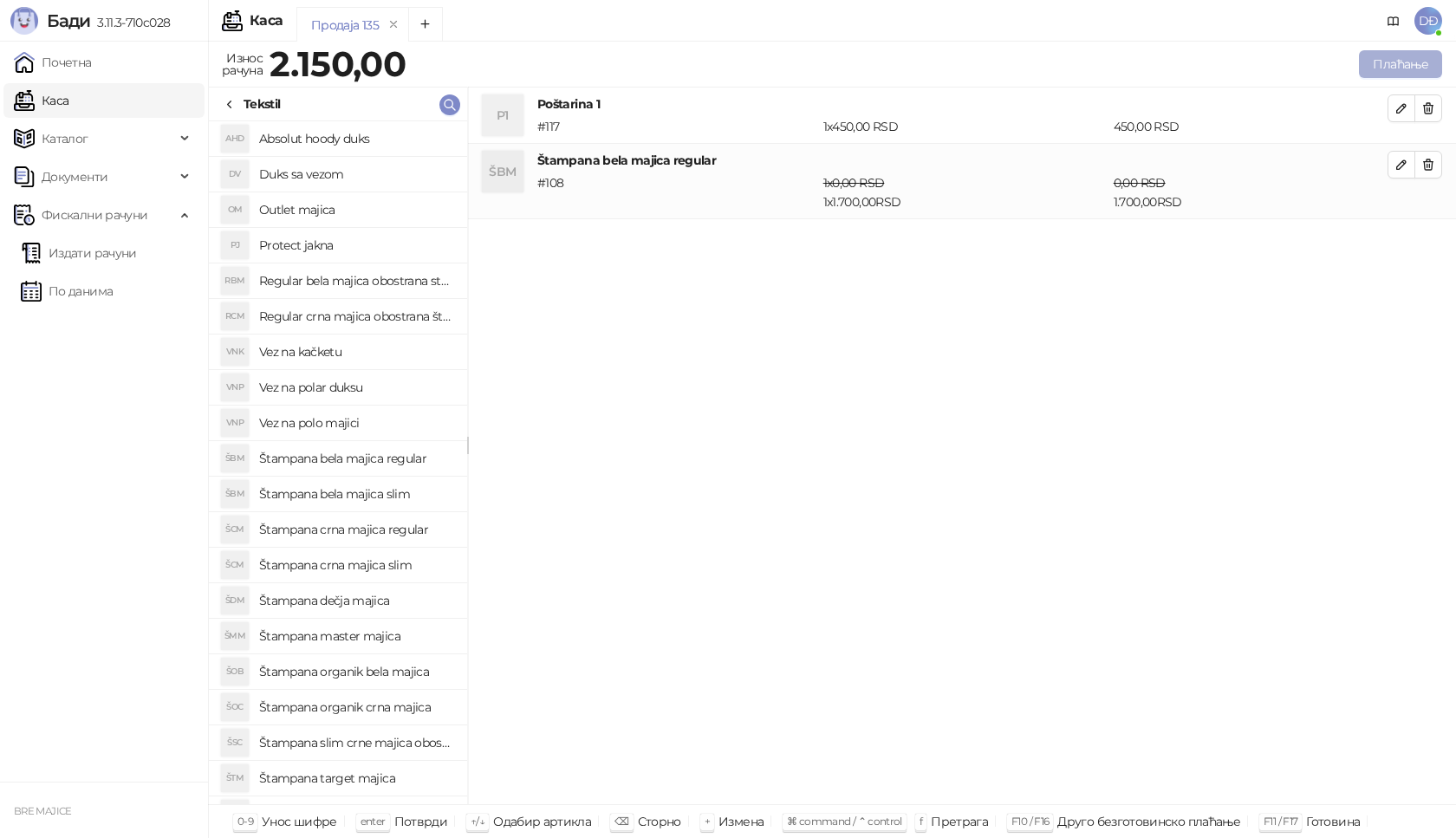
click at [1401, 65] on button "Плаћање" at bounding box center [1400, 64] width 83 height 27
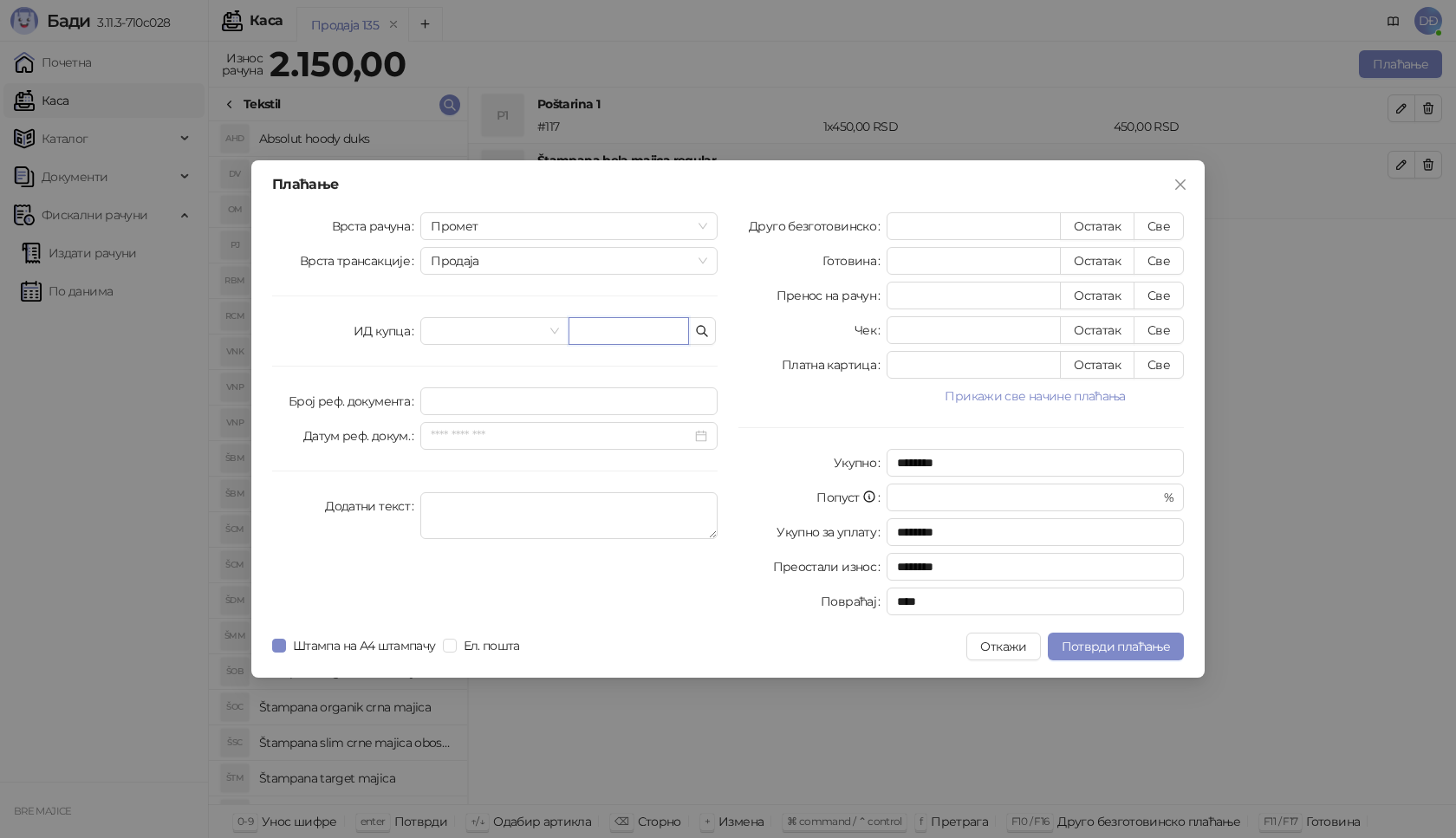
click at [591, 327] on input "text" at bounding box center [628, 331] width 120 height 27
paste input "**********"
type input "**********"
click at [1161, 235] on button "Све" at bounding box center [1158, 226] width 50 height 27
type input "****"
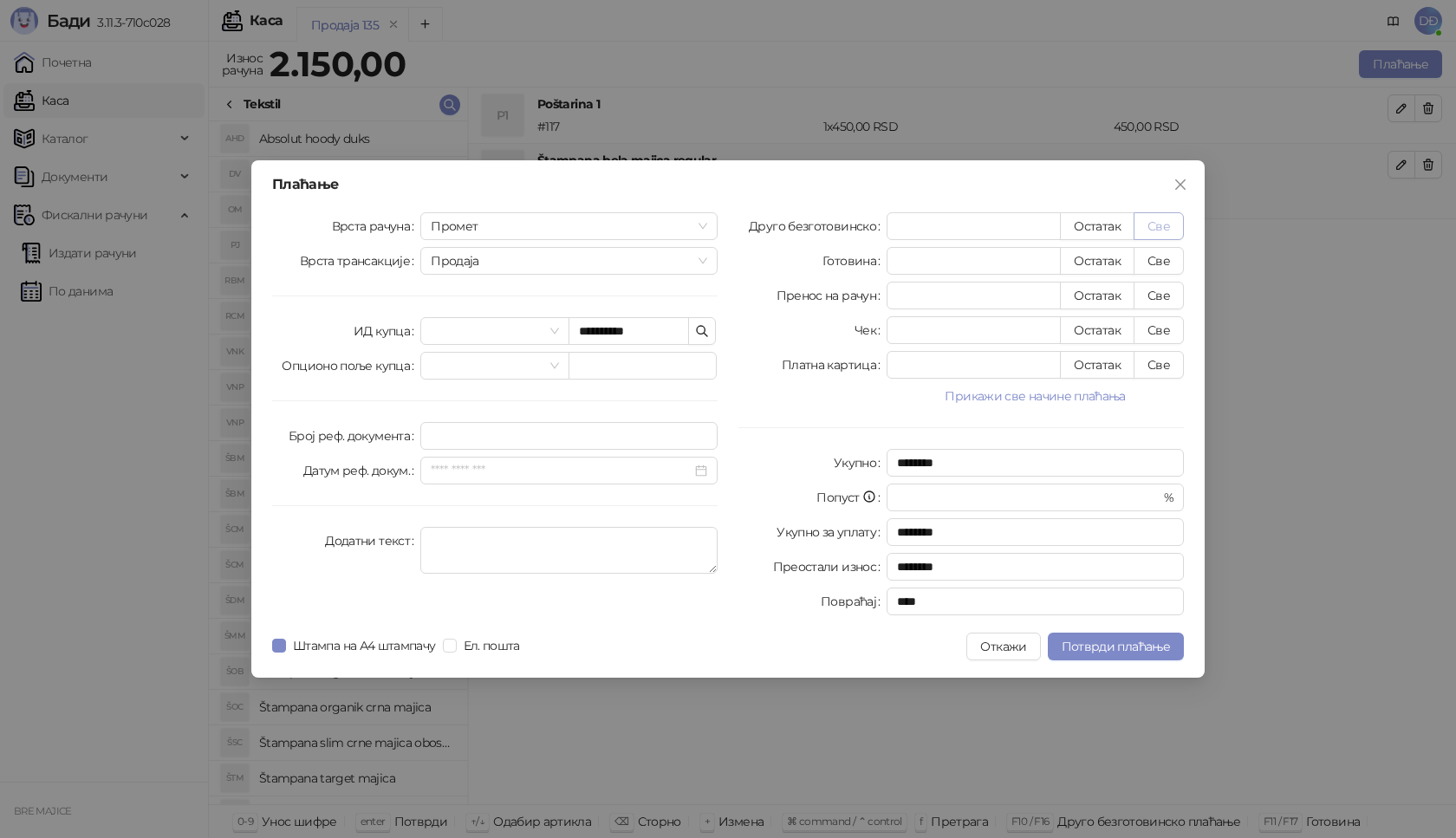
type input "****"
click at [1091, 644] on span "Потврди плаћање" at bounding box center [1116, 646] width 109 height 16
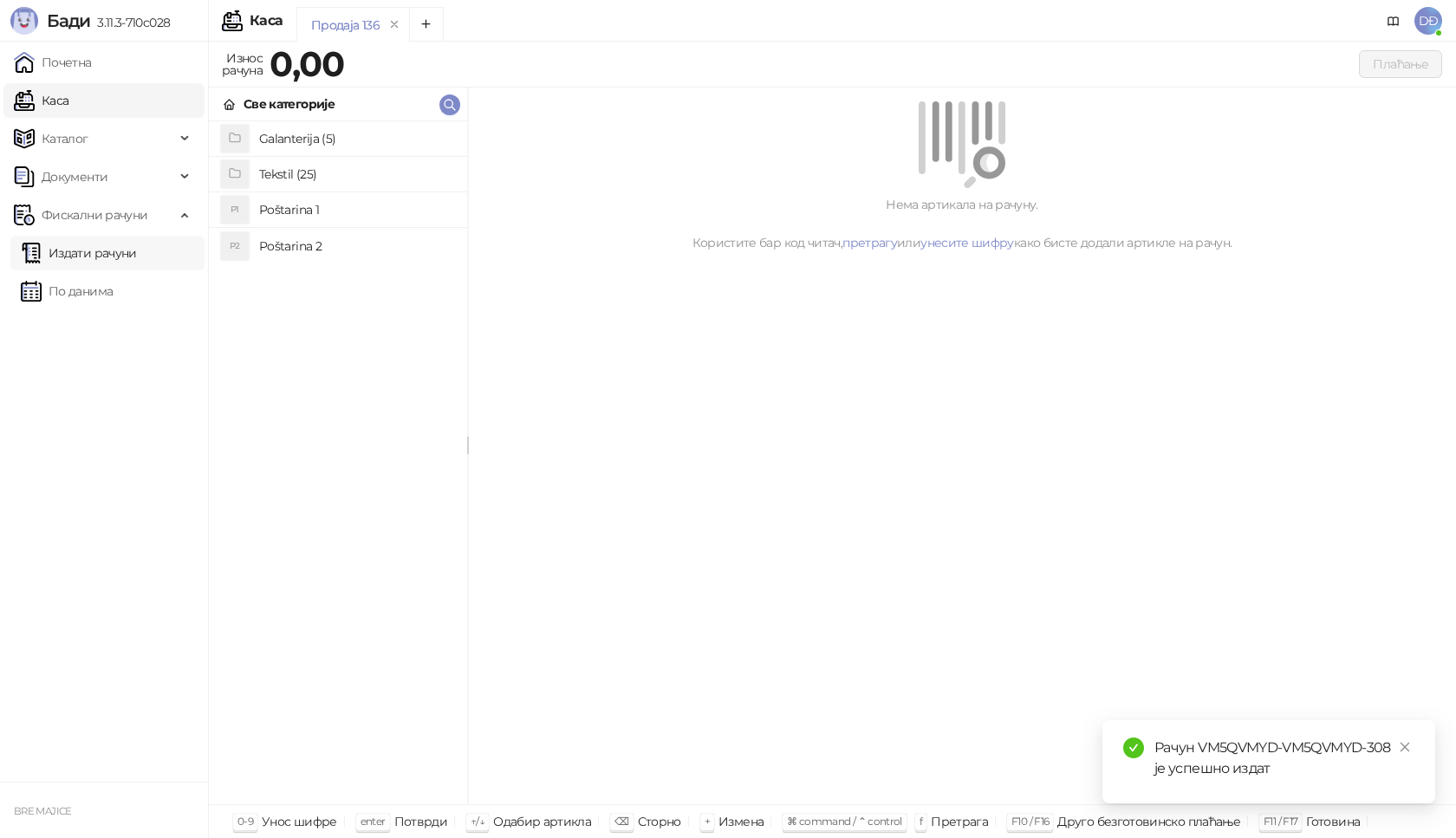
click at [127, 254] on link "Издати рачуни" at bounding box center [78, 252] width 116 height 34
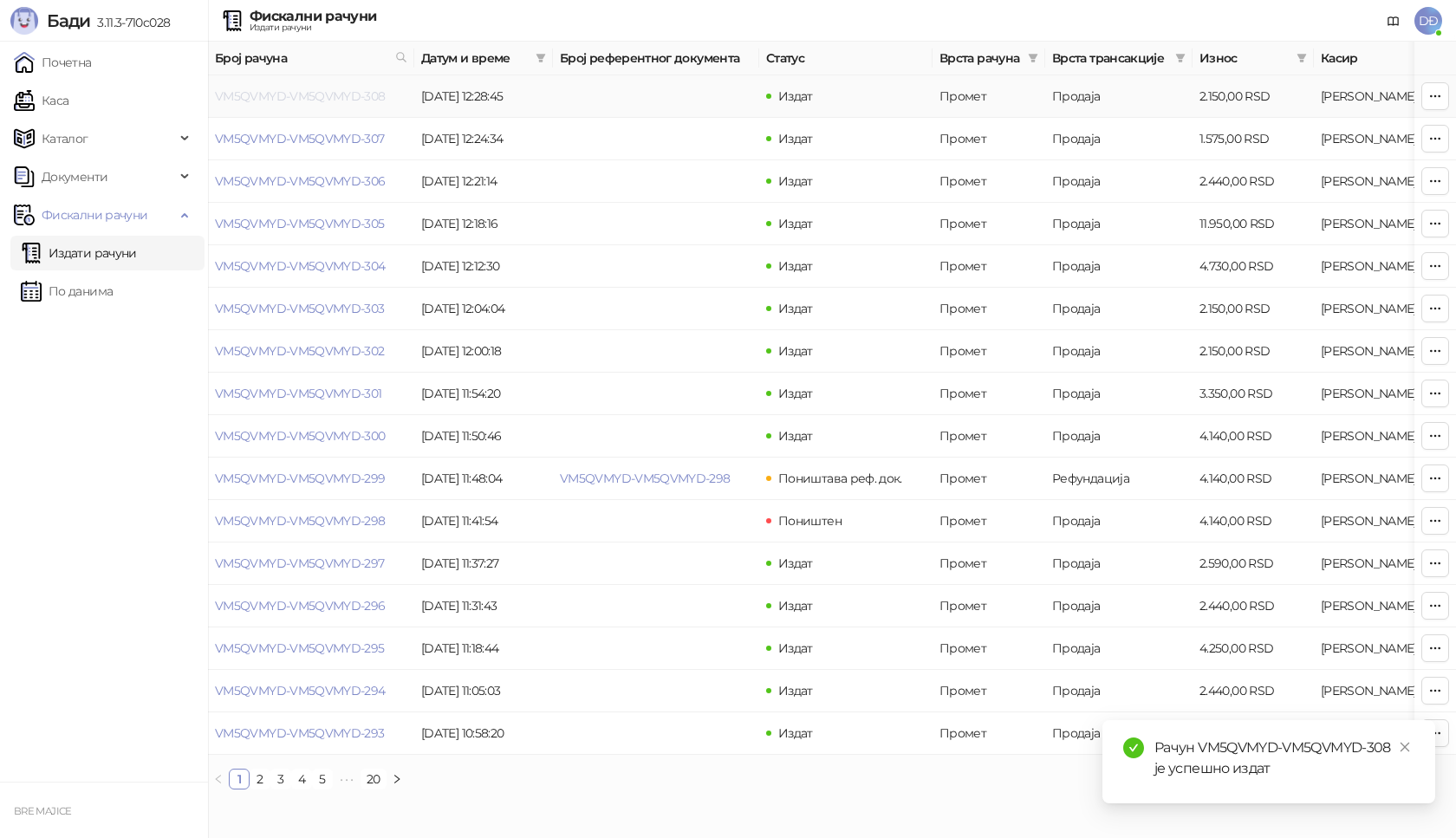
click at [330, 95] on link "VM5QVMYD-VM5QVMYD-308" at bounding box center [300, 96] width 171 height 16
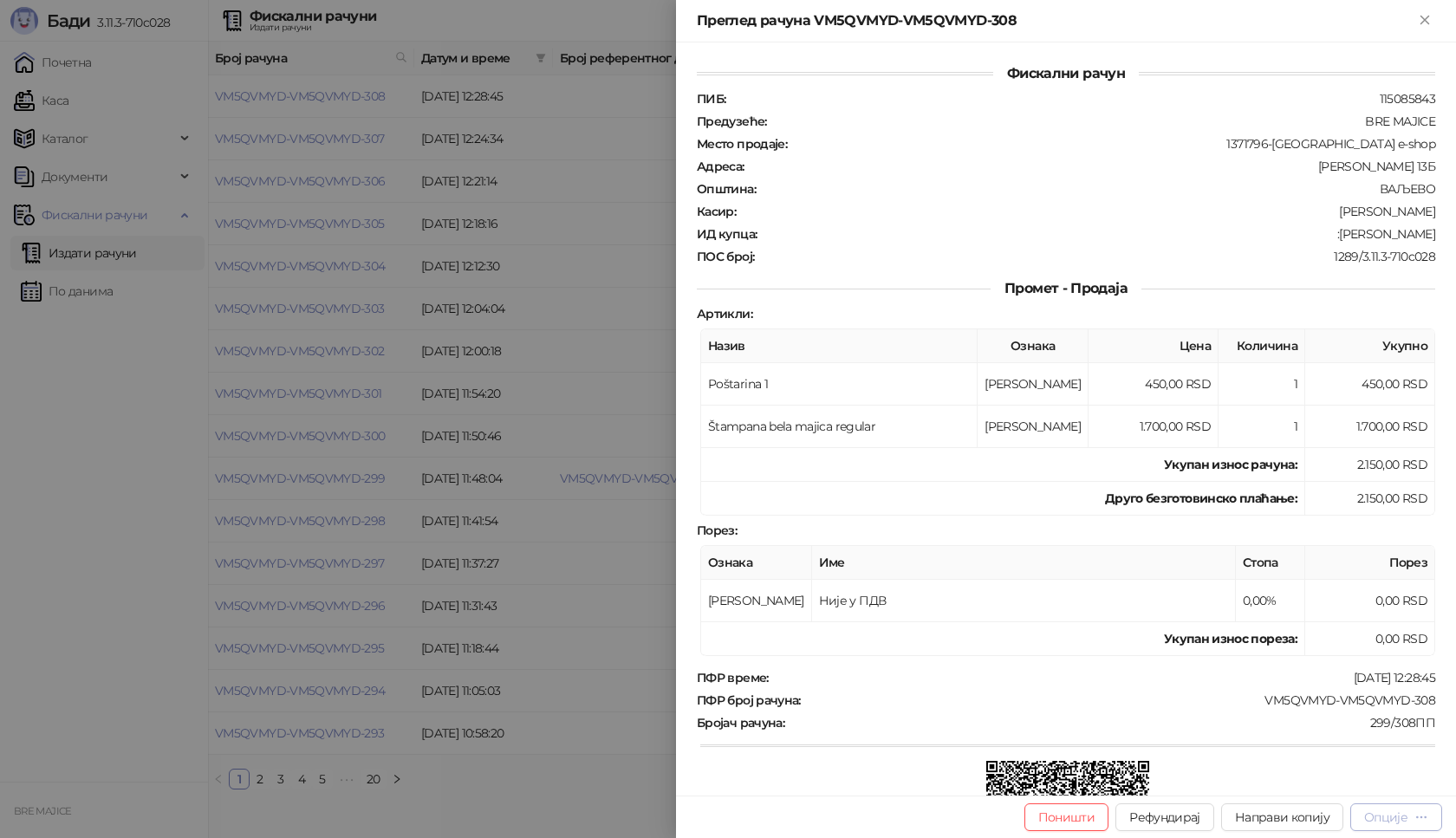
click at [1394, 817] on div "Опције" at bounding box center [1386, 817] width 43 height 16
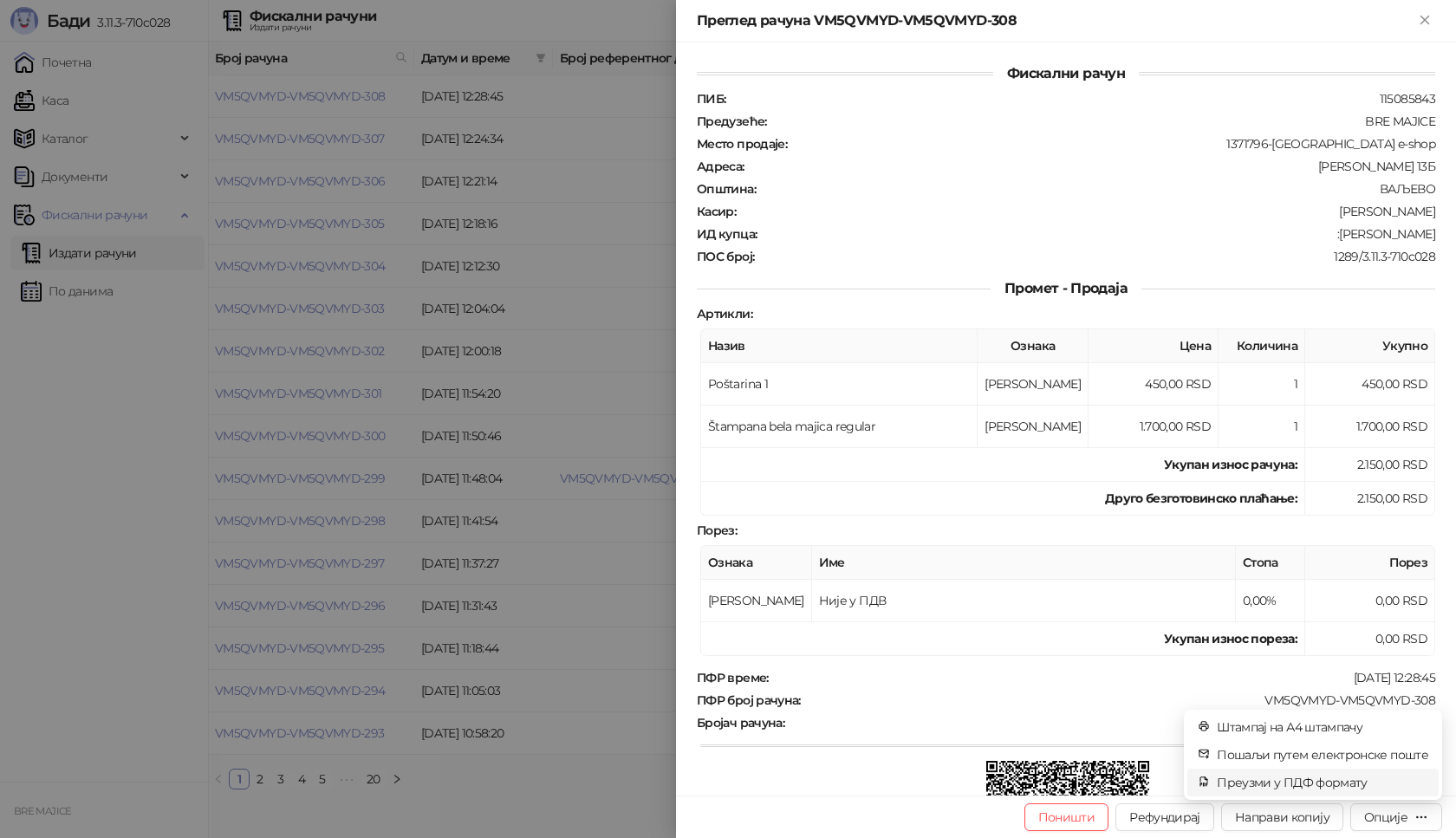
click at [1318, 776] on span "Преузми у ПДФ формату" at bounding box center [1322, 781] width 211 height 19
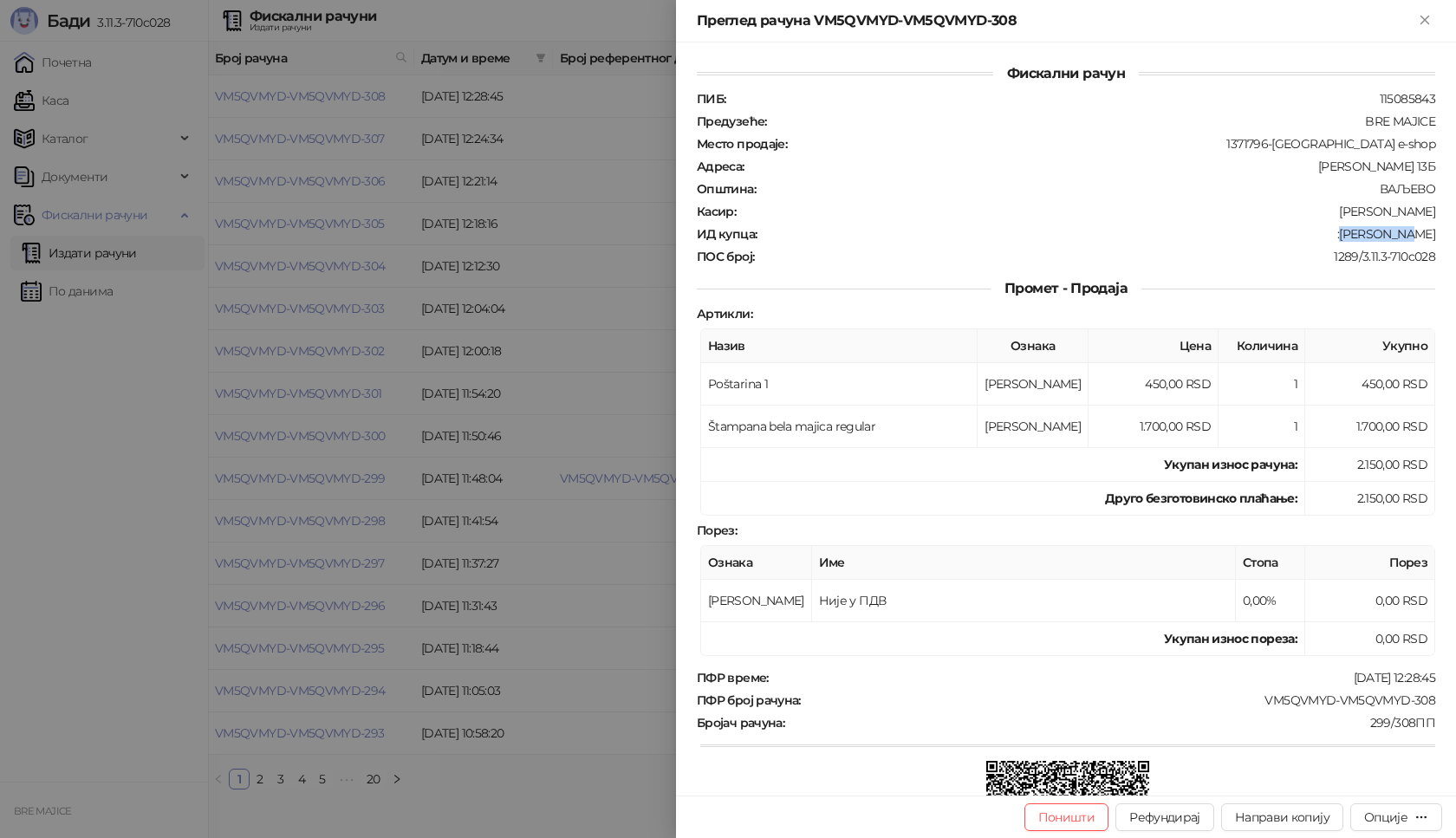
drag, startPoint x: 1419, startPoint y: 235, endPoint x: 1365, endPoint y: 236, distance: 54.0
click at [1365, 236] on div ":Ivan Simić" at bounding box center [1097, 234] width 679 height 16
drag, startPoint x: 1421, startPoint y: 571, endPoint x: 1428, endPoint y: 669, distance: 98.2
click at [1421, 575] on div "Ознака Име Стопа Порез А Није у ПДВ 0,00% 0,00 RSD Укупан износ пореза: 0,00 RSD" at bounding box center [1067, 599] width 738 height 110
drag, startPoint x: 1420, startPoint y: 700, endPoint x: 1241, endPoint y: 700, distance: 179.0
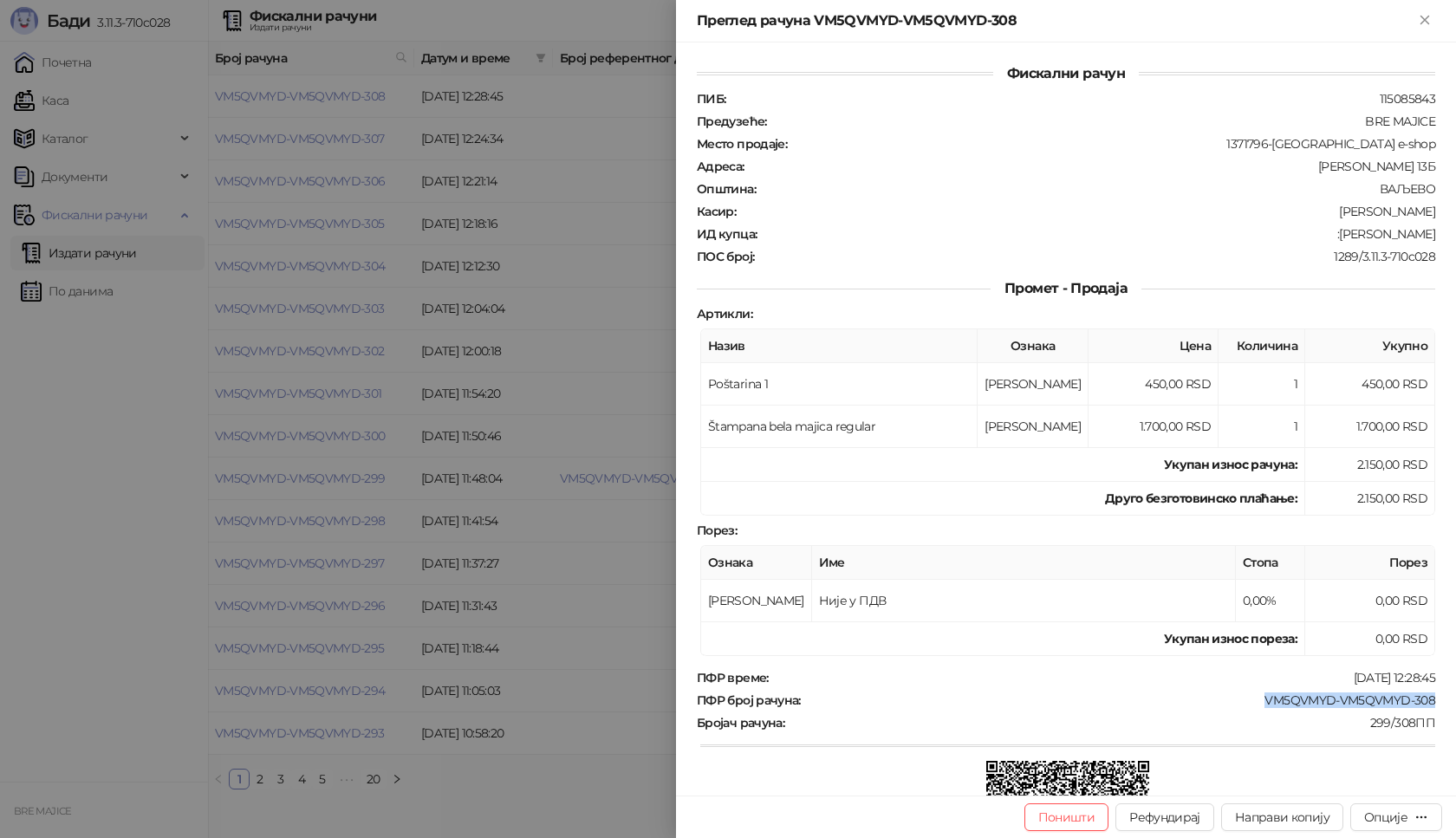
click at [1241, 700] on div "VM5QVMYD-VM5QVMYD-308" at bounding box center [1120, 700] width 635 height 16
drag, startPoint x: 1426, startPoint y: 232, endPoint x: 1362, endPoint y: 237, distance: 64.2
click at [1362, 237] on div "Фискални рачун ПИБ : 115085843 Предузеће : BRE MAJICE Место продаје : 1371796-B…" at bounding box center [1066, 419] width 780 height 753
click at [1423, 229] on div "ИД купца : :Ivan Simić" at bounding box center [1066, 234] width 745 height 16
drag, startPoint x: 1423, startPoint y: 231, endPoint x: 1374, endPoint y: 232, distance: 49.0
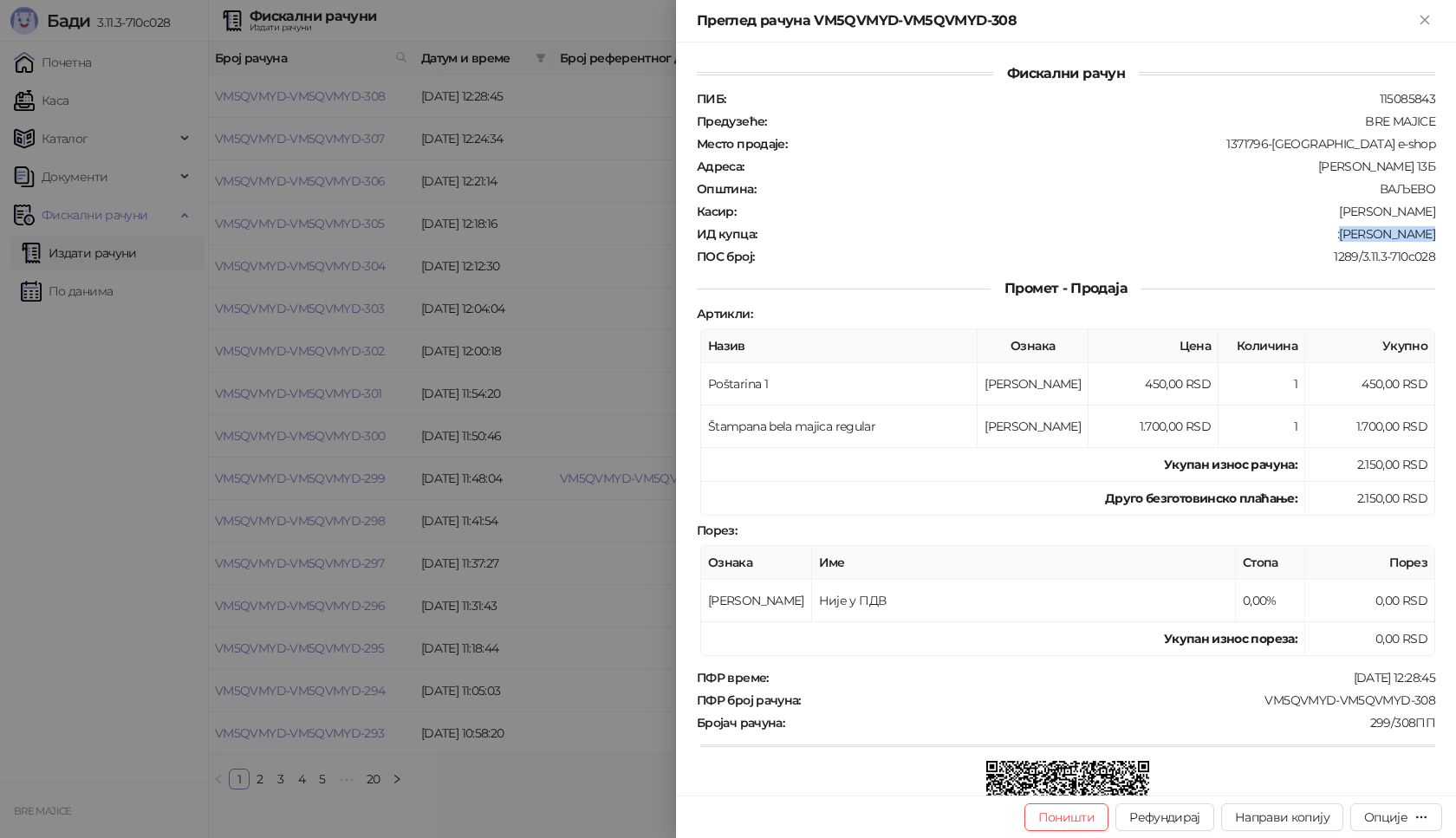
click at [1374, 232] on div "ИД купца : :Ivan Simić" at bounding box center [1066, 234] width 745 height 16
click at [1223, 223] on div "ПИБ : 115085843 Предузеће : BRE MAJICE Место продаје : 1371796-Bremajice e-shop…" at bounding box center [1066, 177] width 745 height 173
drag, startPoint x: 1425, startPoint y: 236, endPoint x: 1364, endPoint y: 235, distance: 61.0
click at [1364, 235] on div "Фискални рачун ПИБ : 115085843 Предузеће : BRE MAJICE Место продаје : 1371796-B…" at bounding box center [1066, 419] width 780 height 753
click at [1428, 17] on icon "Close" at bounding box center [1424, 20] width 8 height 8
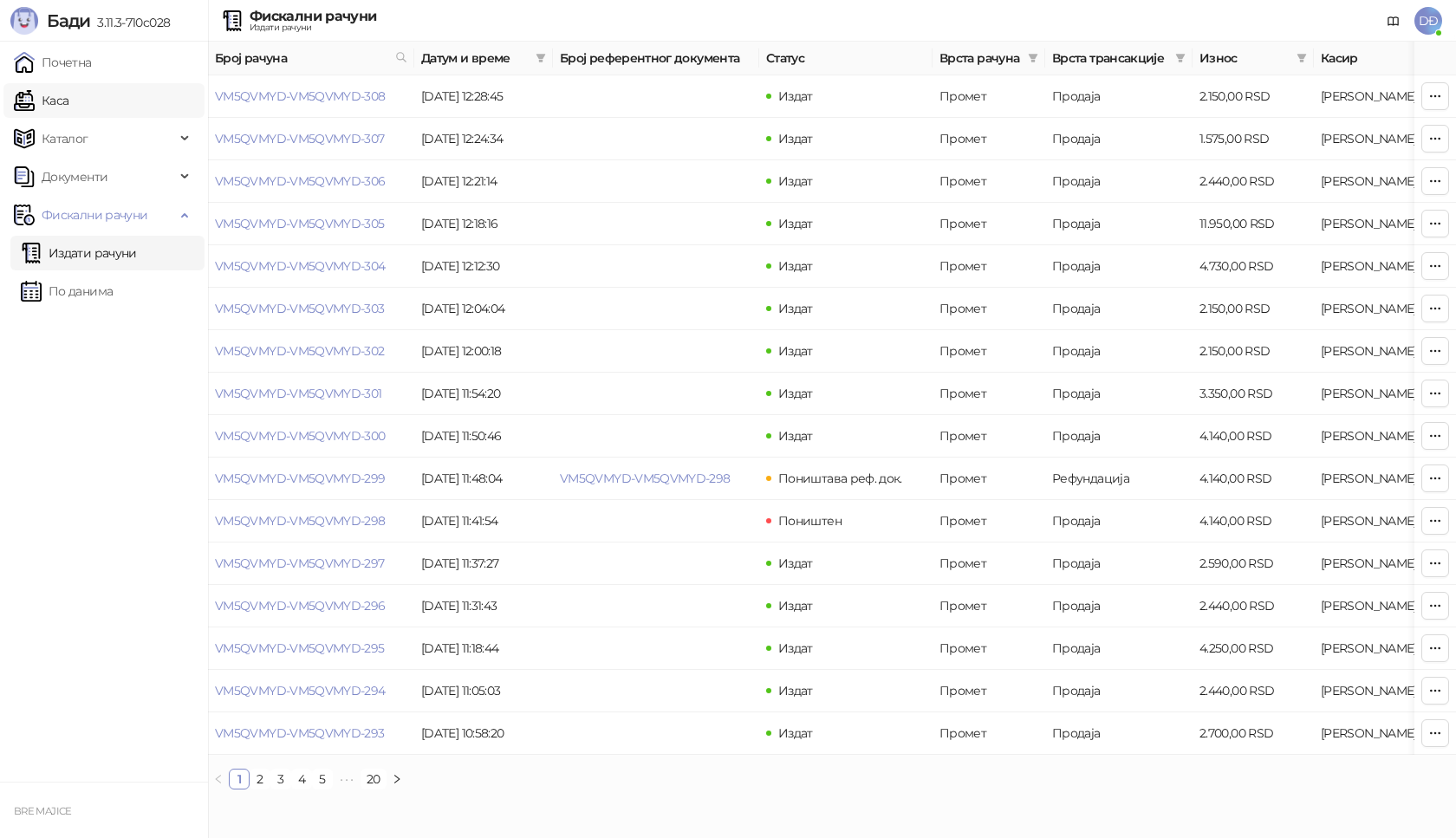
click at [68, 101] on link "Каса" at bounding box center [41, 100] width 55 height 34
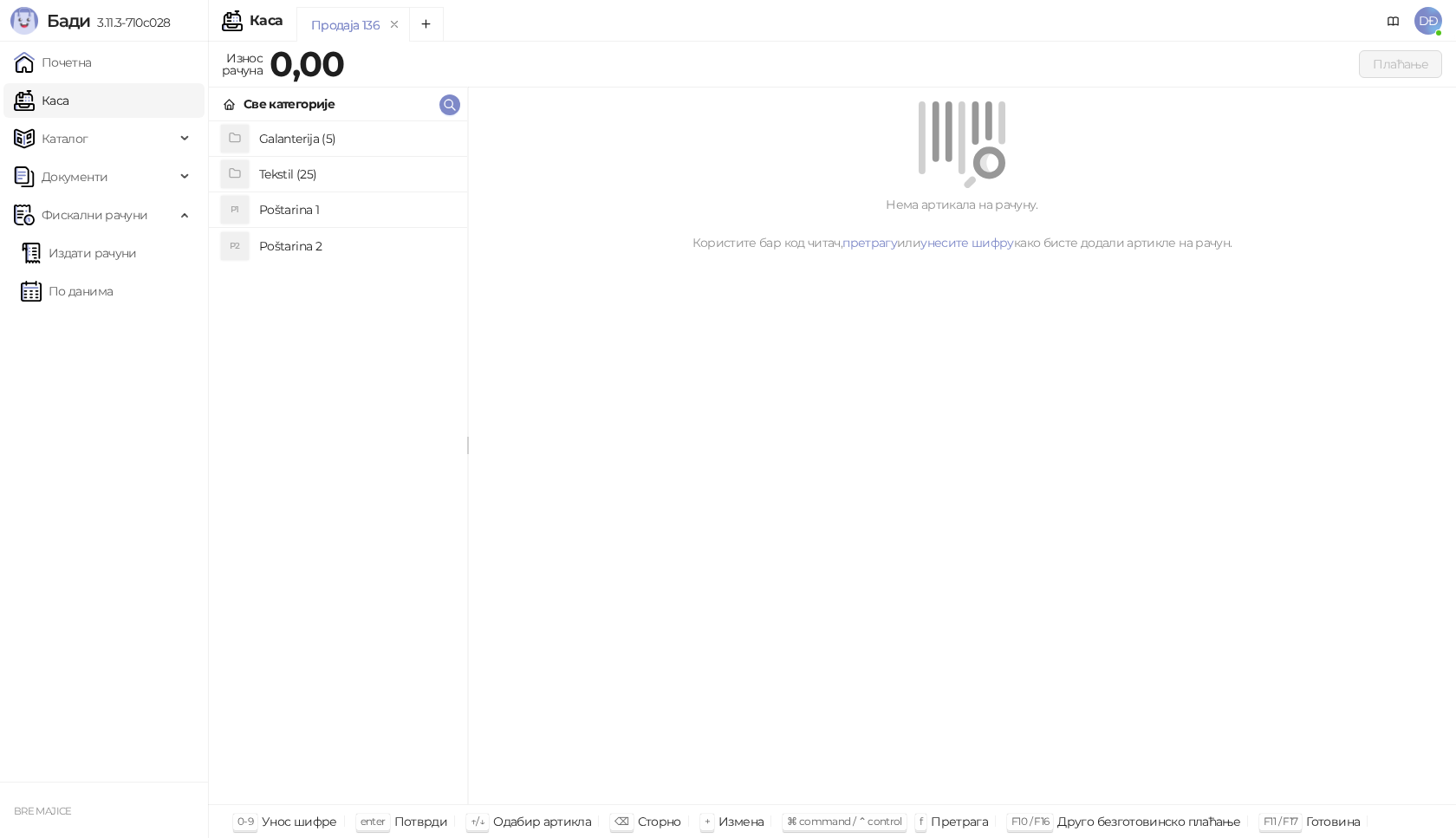
click at [284, 207] on h4 "Poštarina 1" at bounding box center [356, 209] width 195 height 27
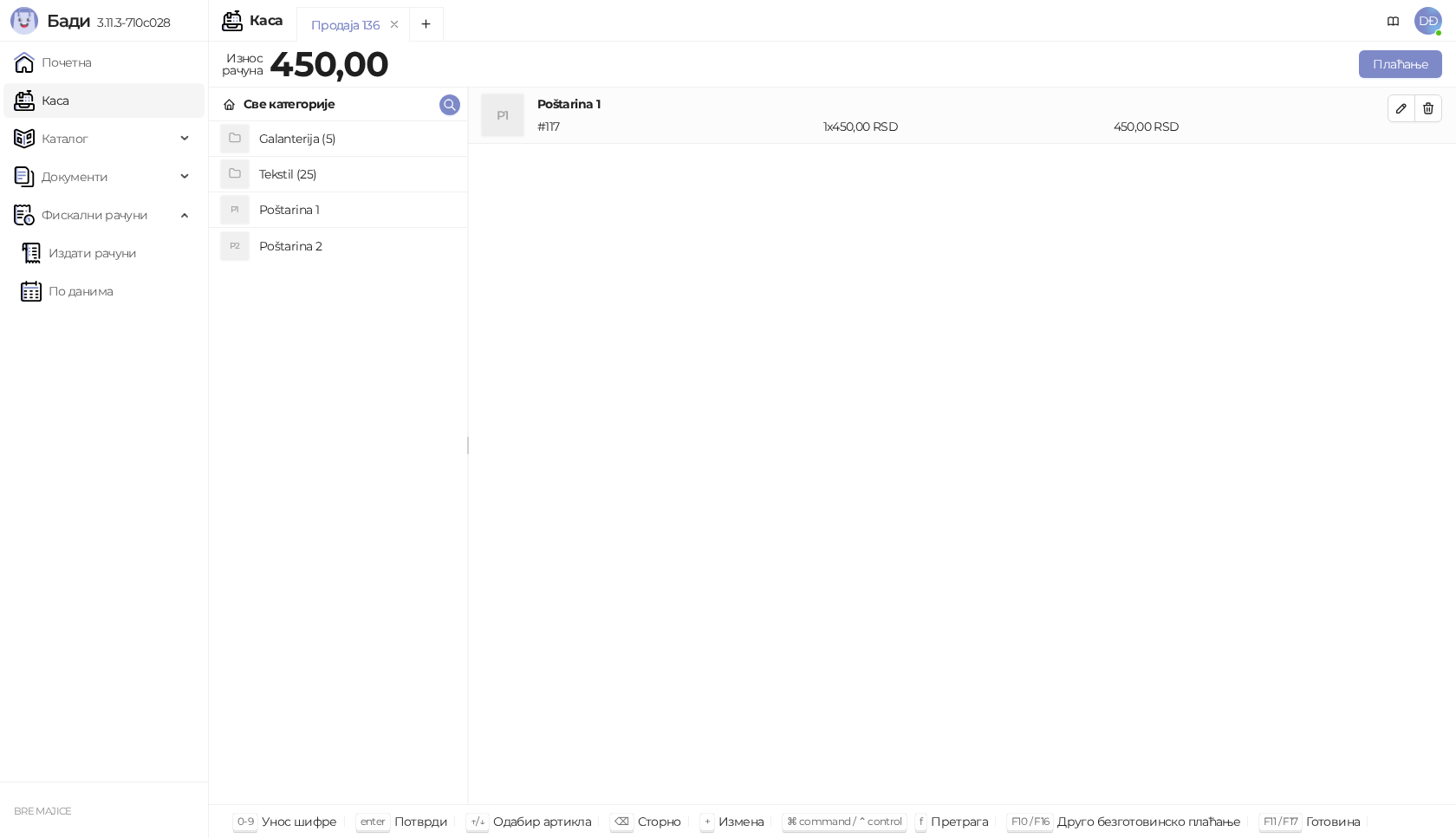
click at [291, 171] on h4 "Tekstil (25)" at bounding box center [356, 174] width 195 height 27
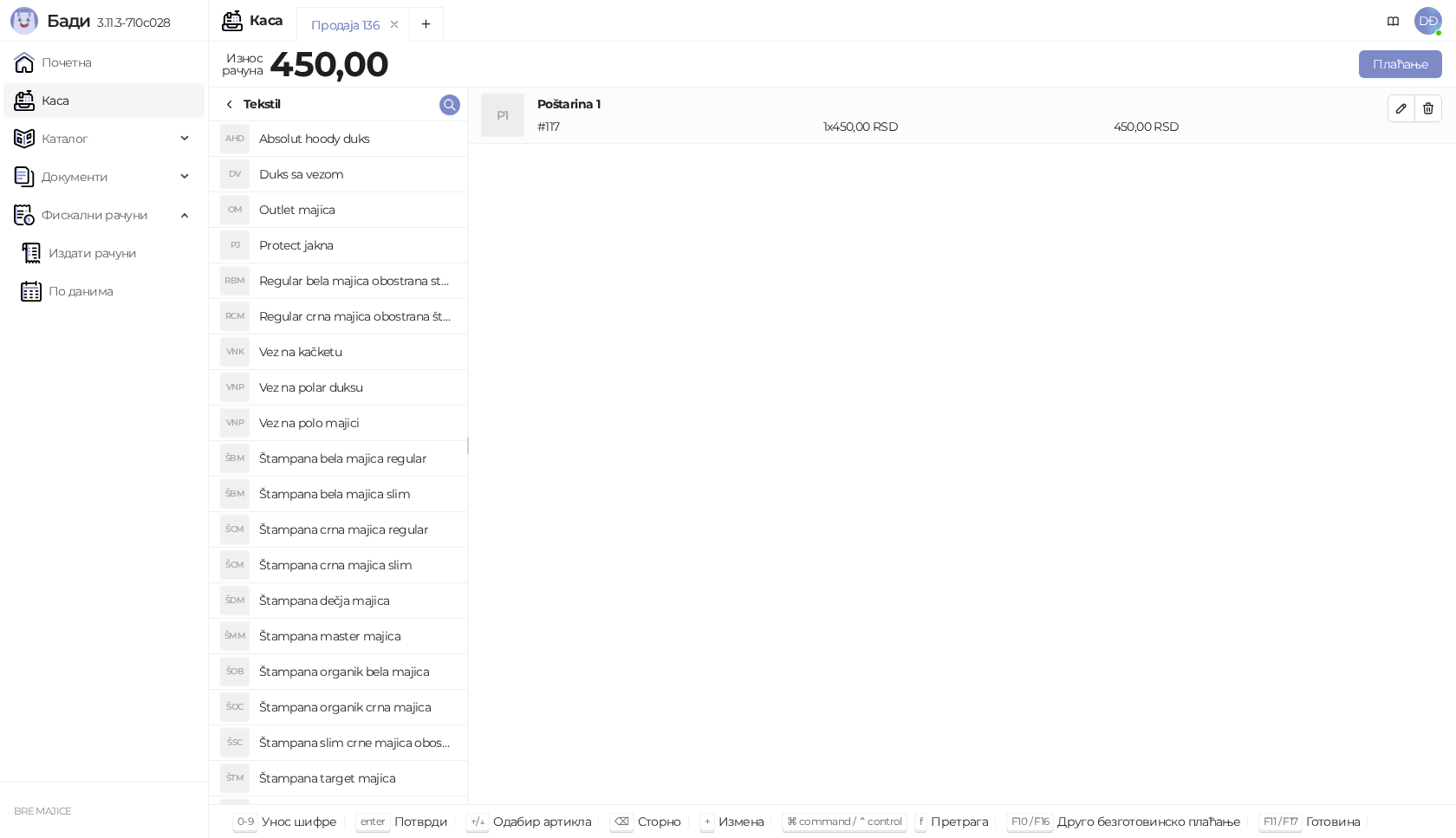
click at [378, 492] on h4 "Štampana bela majica slim" at bounding box center [356, 494] width 195 height 27
click at [1399, 166] on icon "button" at bounding box center [1401, 164] width 14 height 14
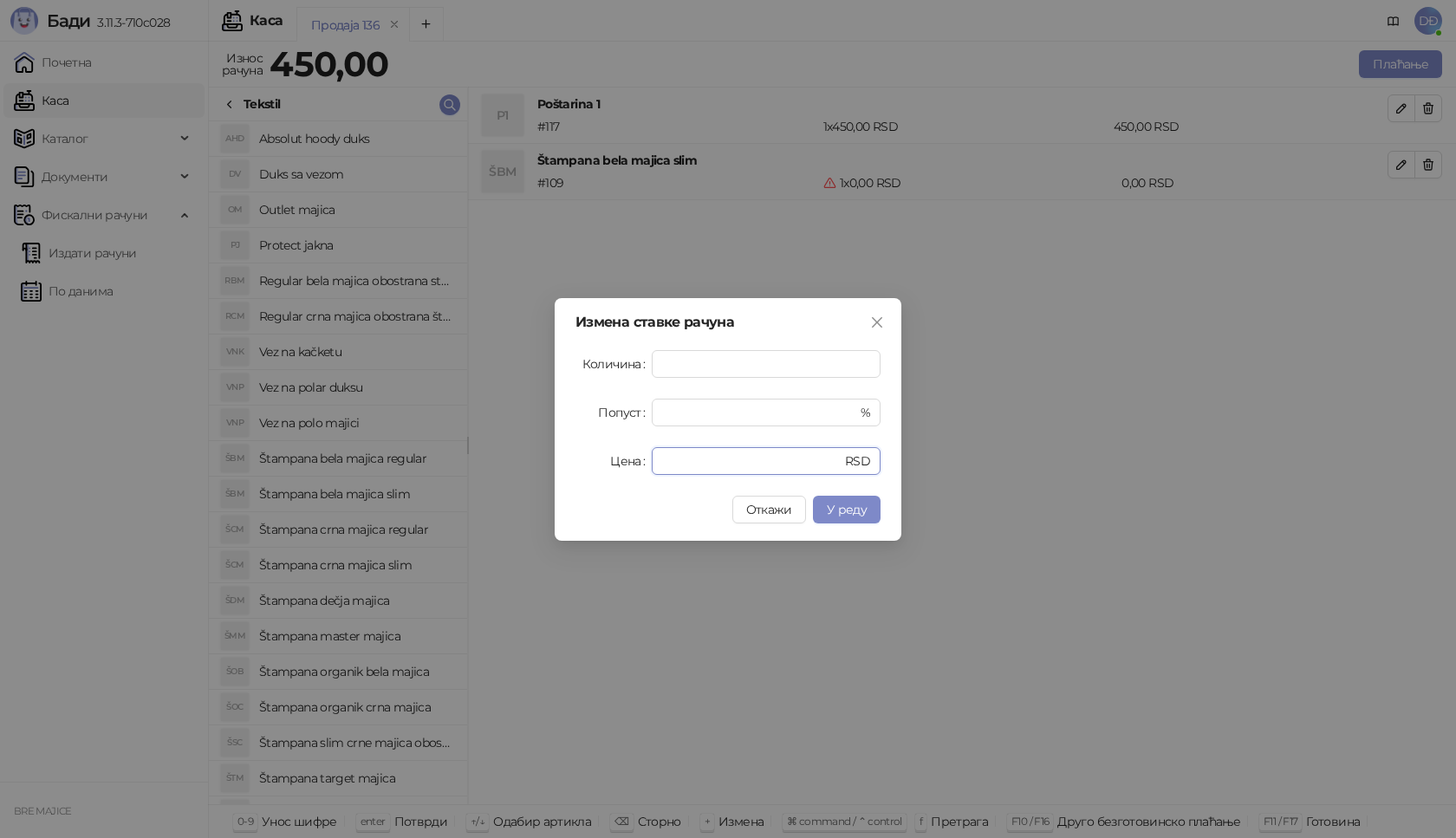
drag, startPoint x: 682, startPoint y: 452, endPoint x: 609, endPoint y: 465, distance: 74.1
click at [609, 465] on div "Цена * RSD" at bounding box center [728, 461] width 305 height 27
type input "****"
click at [851, 507] on span "У реду" at bounding box center [846, 509] width 40 height 16
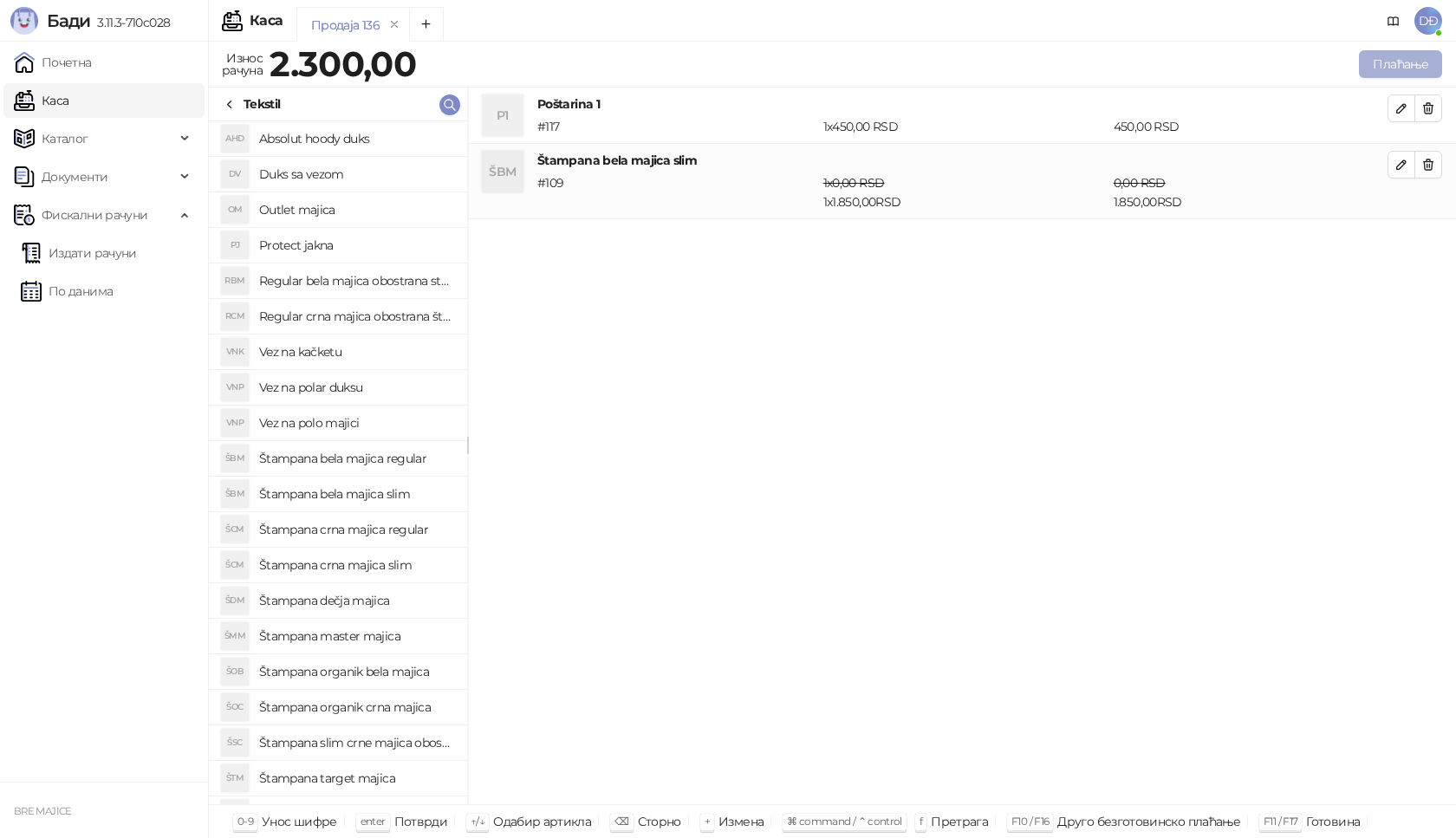
click at [1404, 60] on button "Плаћање" at bounding box center [1400, 64] width 83 height 27
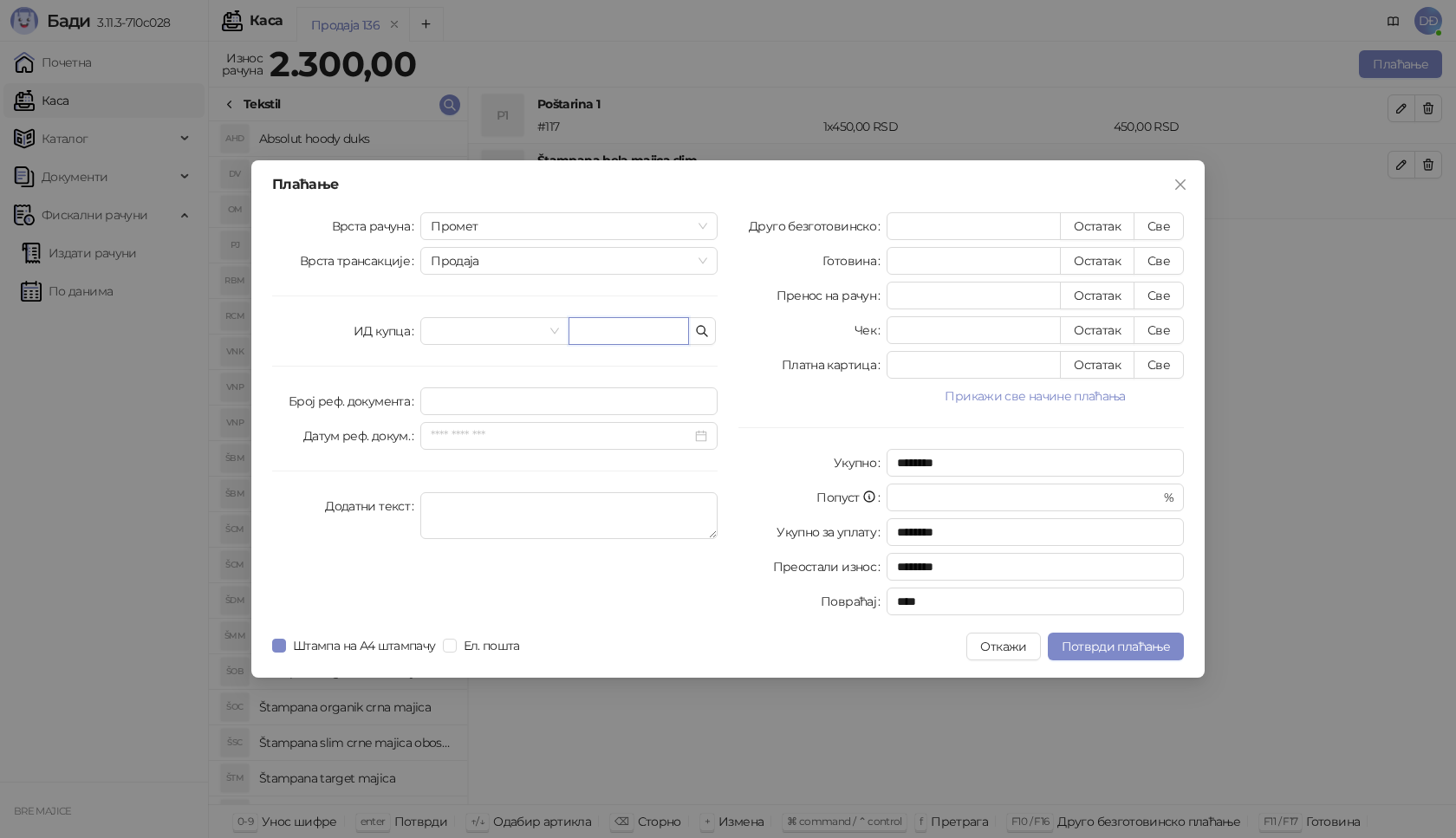
click at [601, 335] on input "text" at bounding box center [628, 331] width 120 height 27
paste input "**********"
type input "**********"
click at [1155, 228] on button "Све" at bounding box center [1158, 226] width 50 height 27
type input "****"
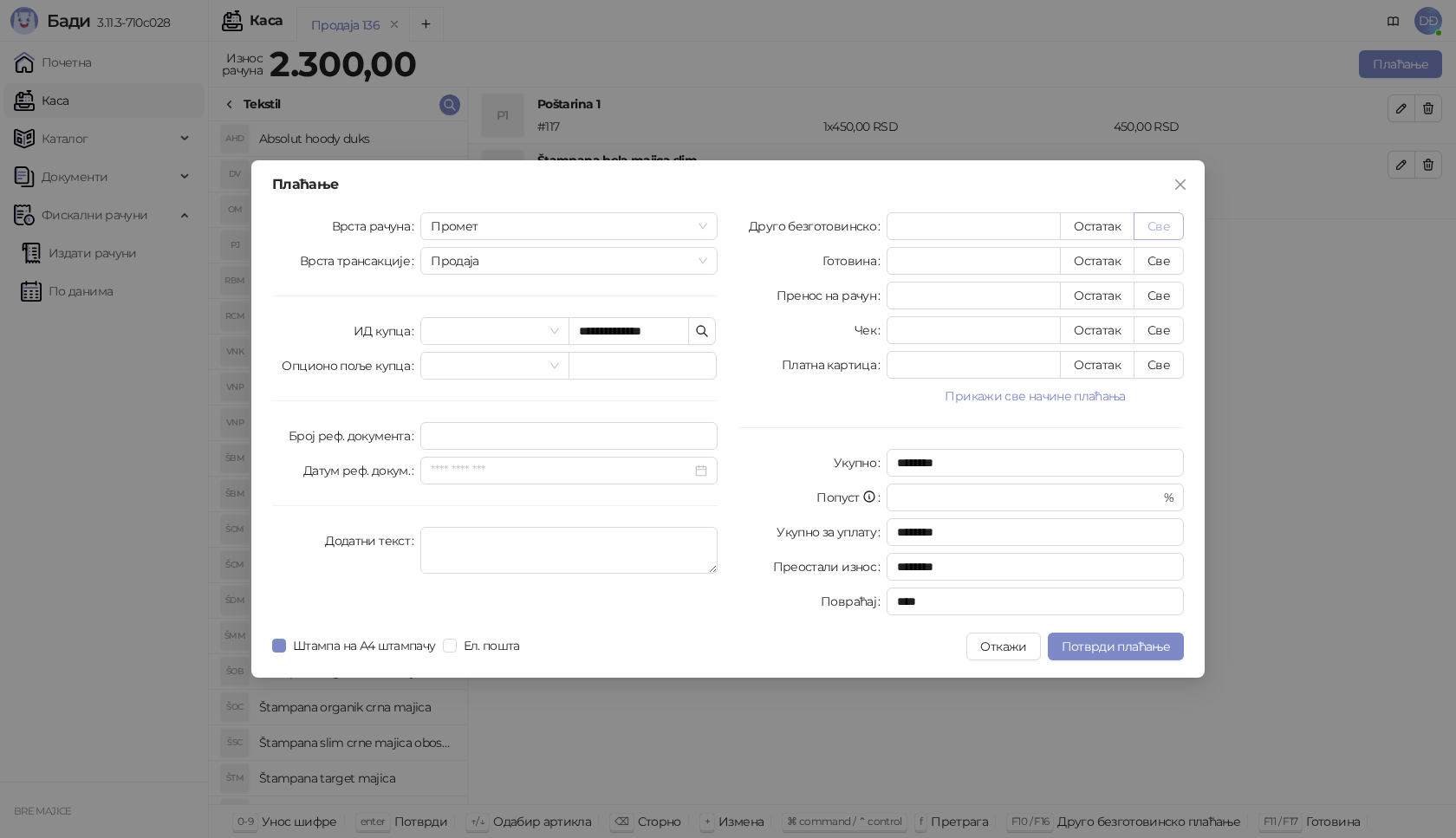
type input "****"
click at [1110, 645] on span "Потврди плаћање" at bounding box center [1116, 646] width 109 height 16
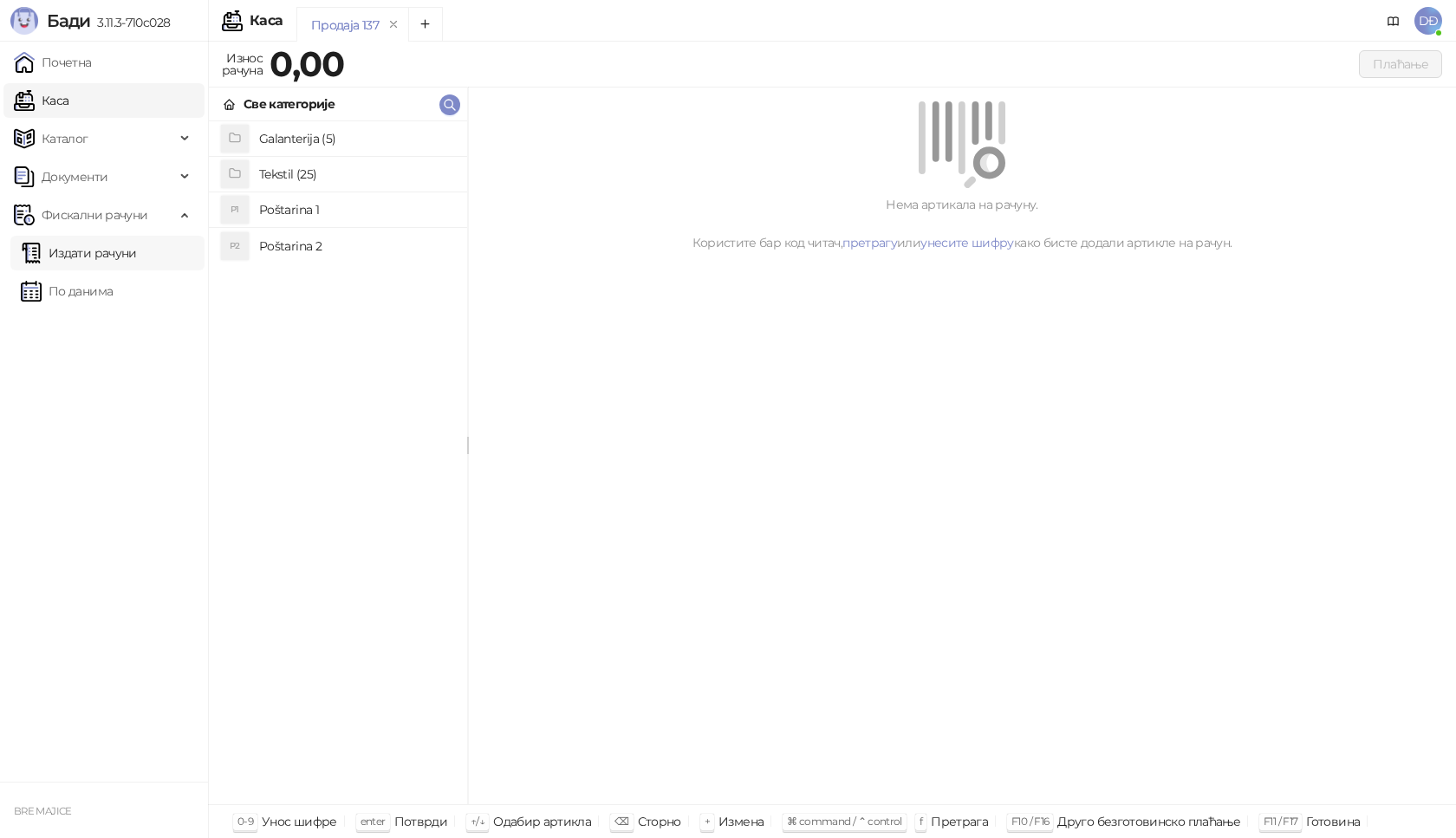
click at [137, 255] on link "Издати рачуни" at bounding box center [78, 252] width 116 height 34
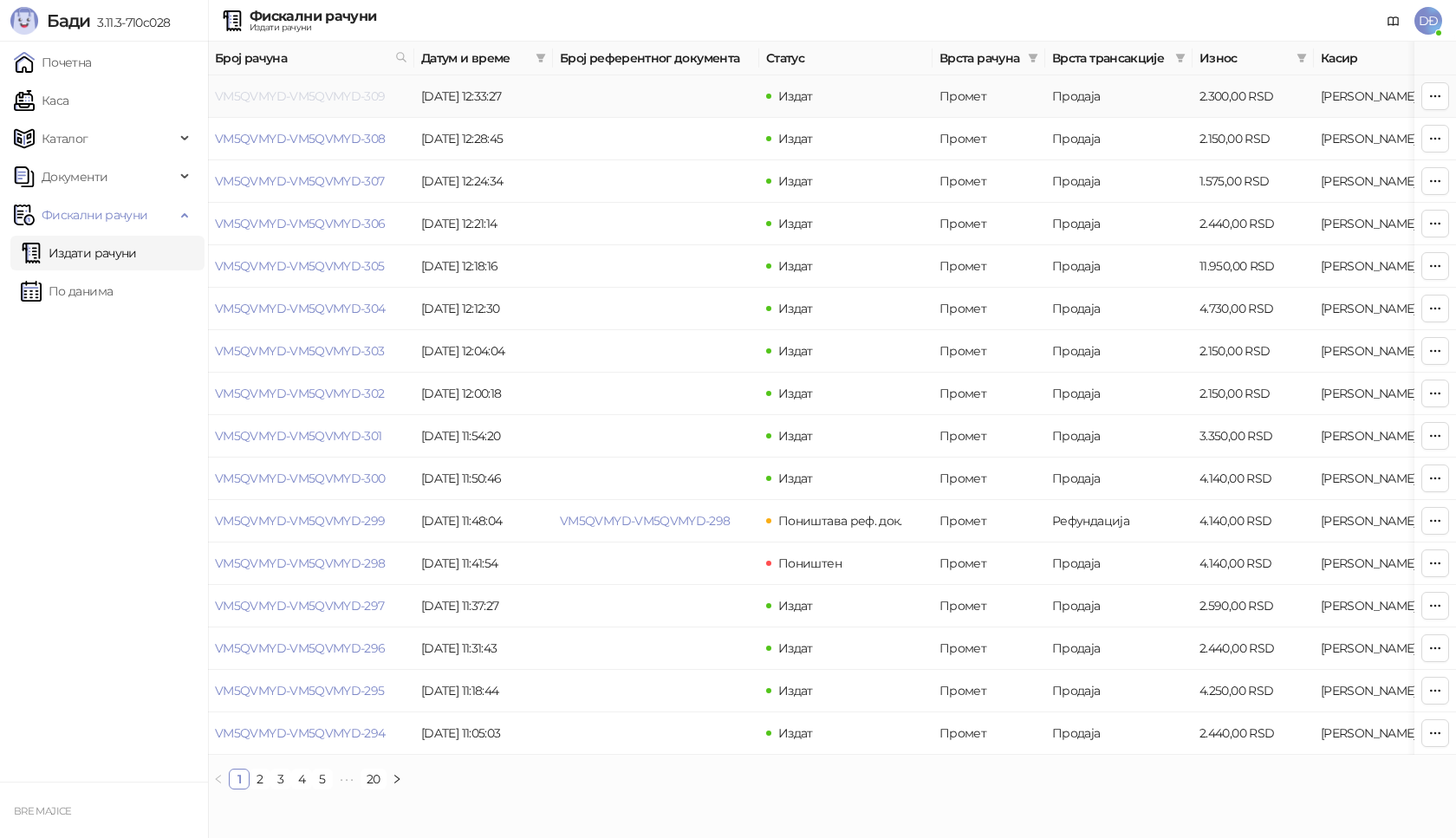
click at [298, 97] on link "VM5QVMYD-VM5QVMYD-309" at bounding box center [300, 96] width 171 height 16
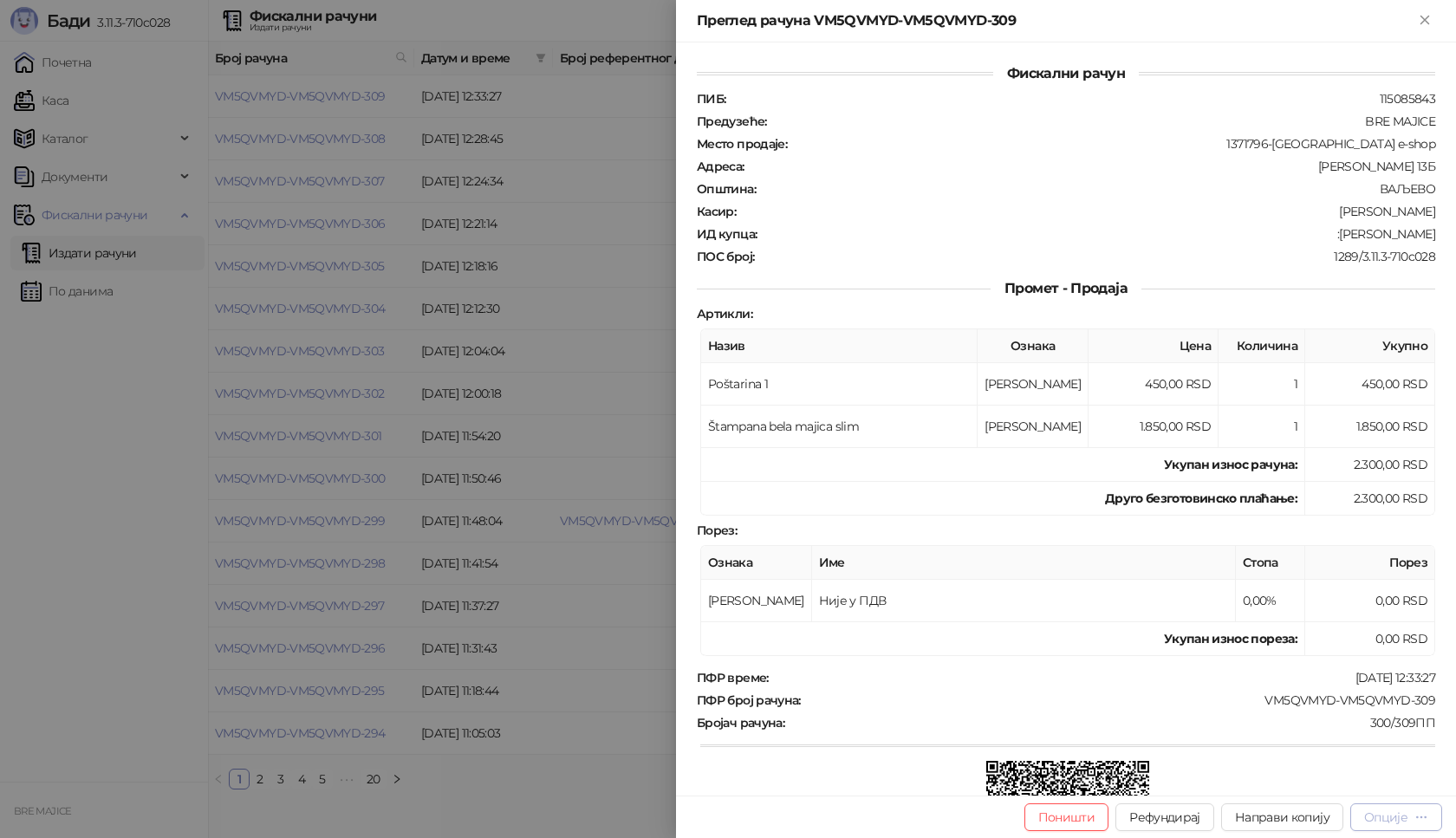
click at [1395, 815] on div "Опције" at bounding box center [1386, 817] width 43 height 16
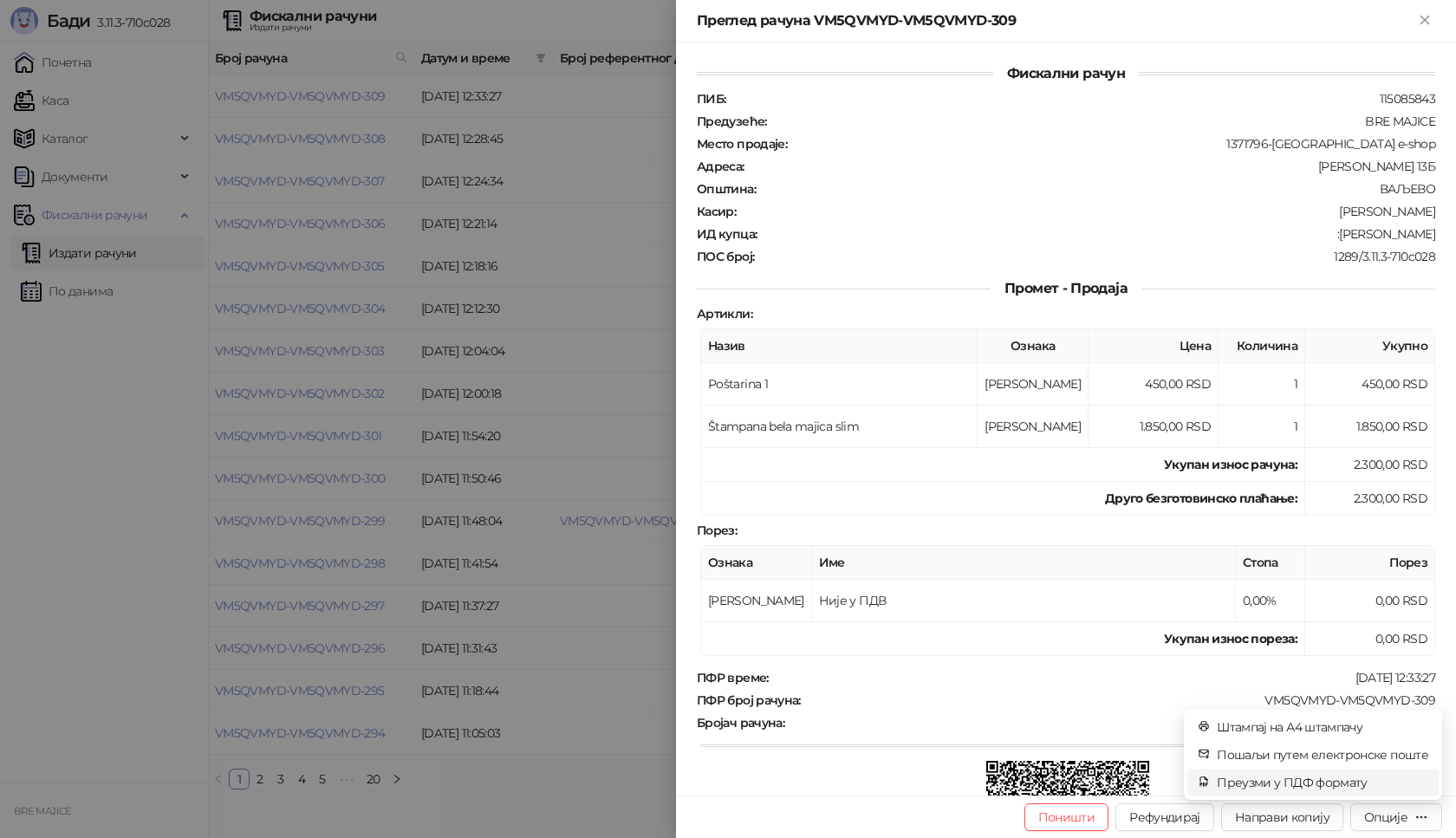
click at [1333, 779] on span "Преузми у ПДФ формату" at bounding box center [1322, 781] width 211 height 19
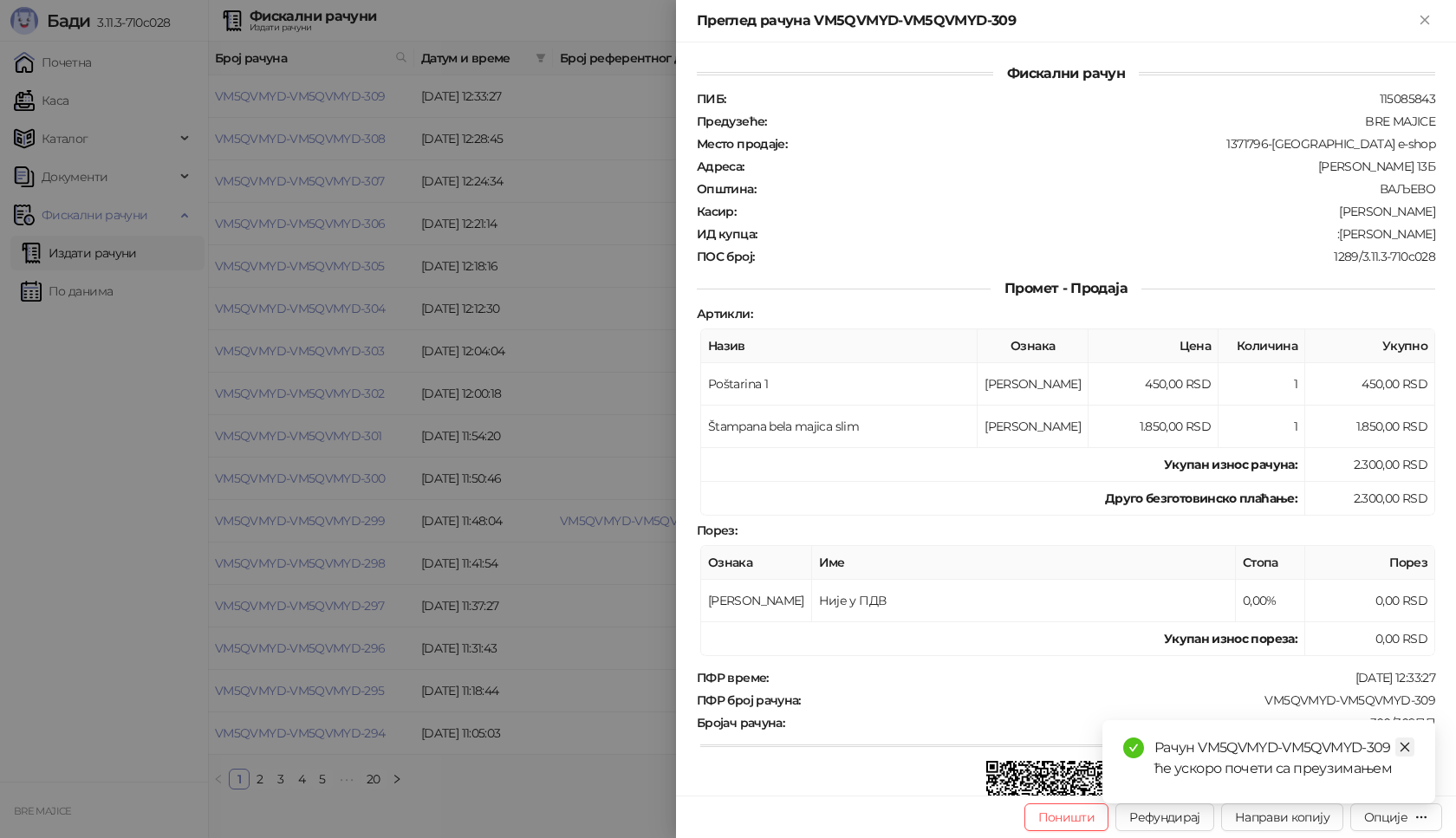
click at [1407, 743] on icon "close" at bounding box center [1404, 747] width 12 height 12
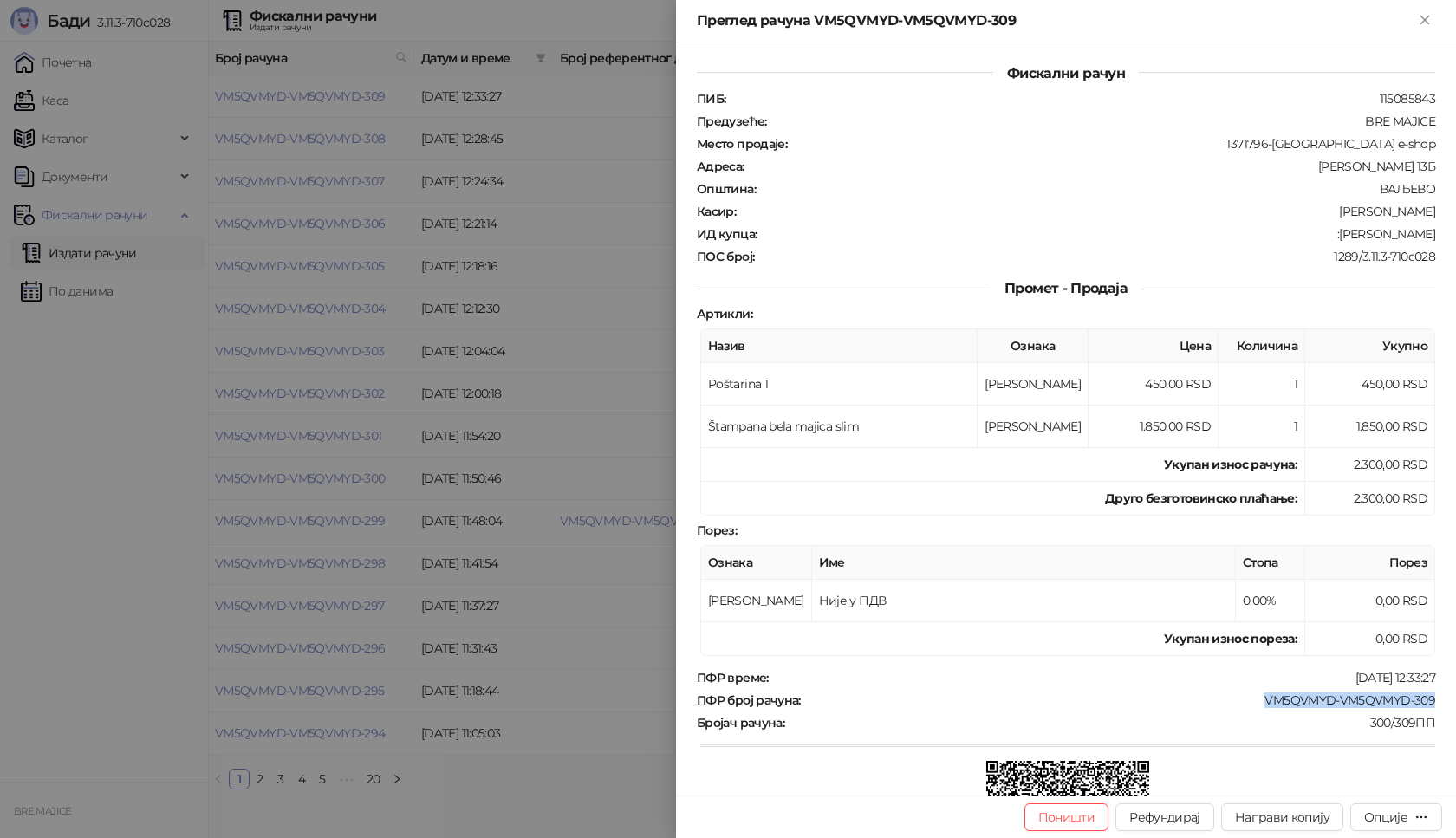
drag, startPoint x: 1428, startPoint y: 701, endPoint x: 1247, endPoint y: 701, distance: 181.0
click at [1247, 701] on div "Фискални рачун ПИБ : 115085843 Предузеће : BRE MAJICE Место продаје : 1371796-B…" at bounding box center [1066, 419] width 780 height 753
drag, startPoint x: 1423, startPoint y: 235, endPoint x: 1344, endPoint y: 237, distance: 79.0
click at [1344, 237] on div "ИД купца : :Živica Milanov" at bounding box center [1066, 234] width 745 height 16
click at [1427, 25] on icon "Close" at bounding box center [1425, 20] width 16 height 16
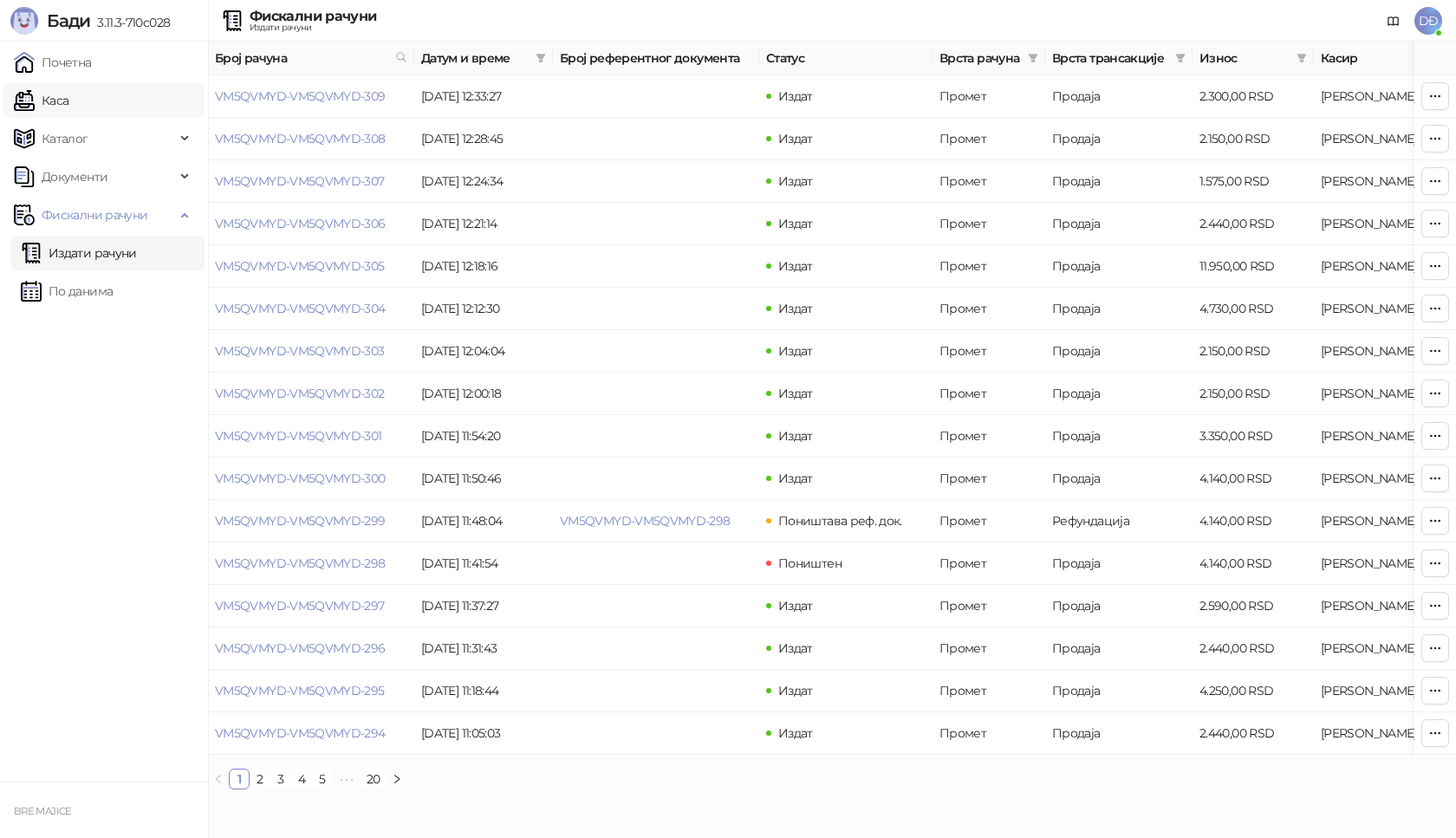
click at [68, 107] on link "Каса" at bounding box center [41, 100] width 55 height 34
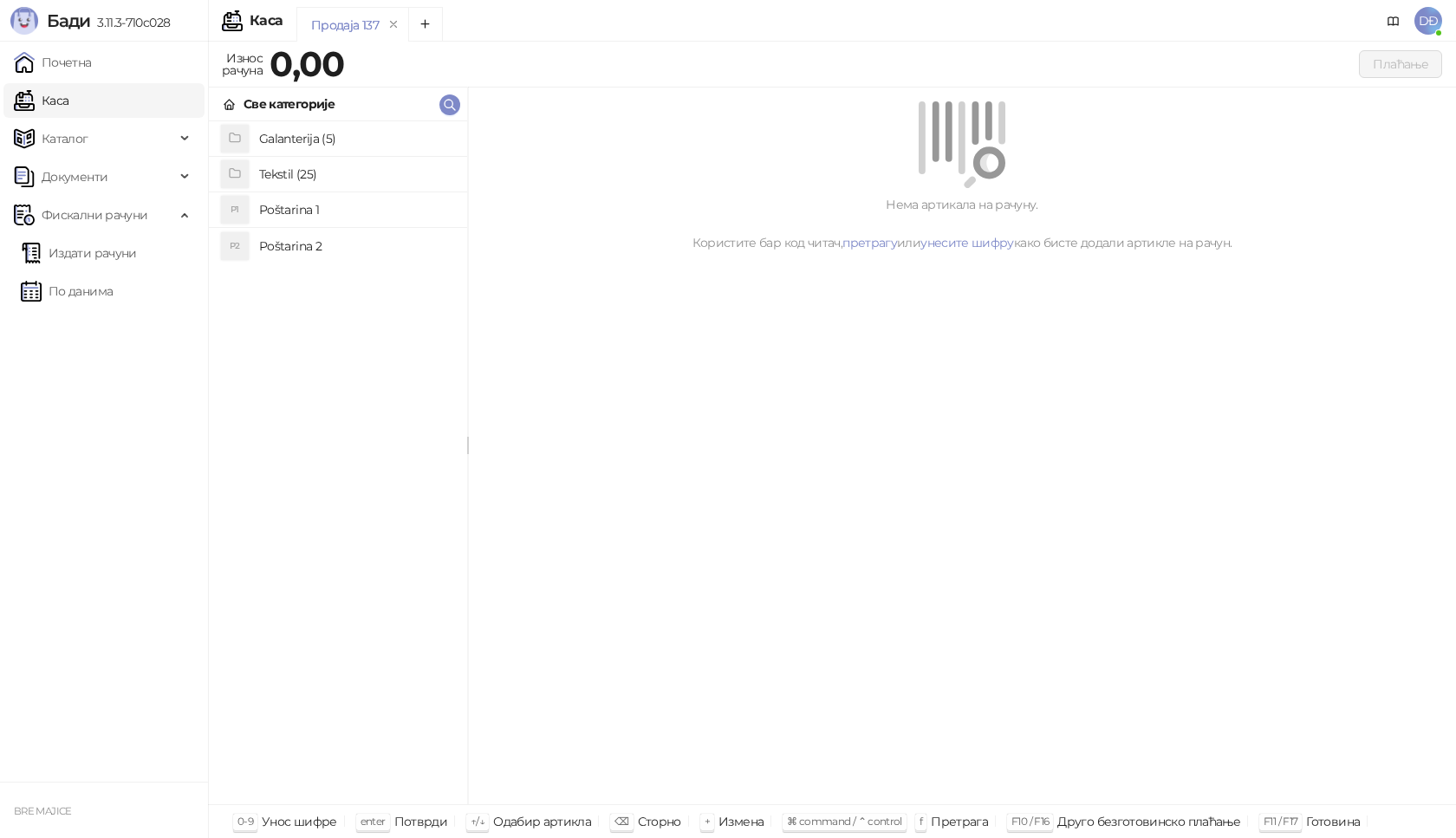
click at [322, 209] on h4 "Poštarina 1" at bounding box center [356, 209] width 195 height 27
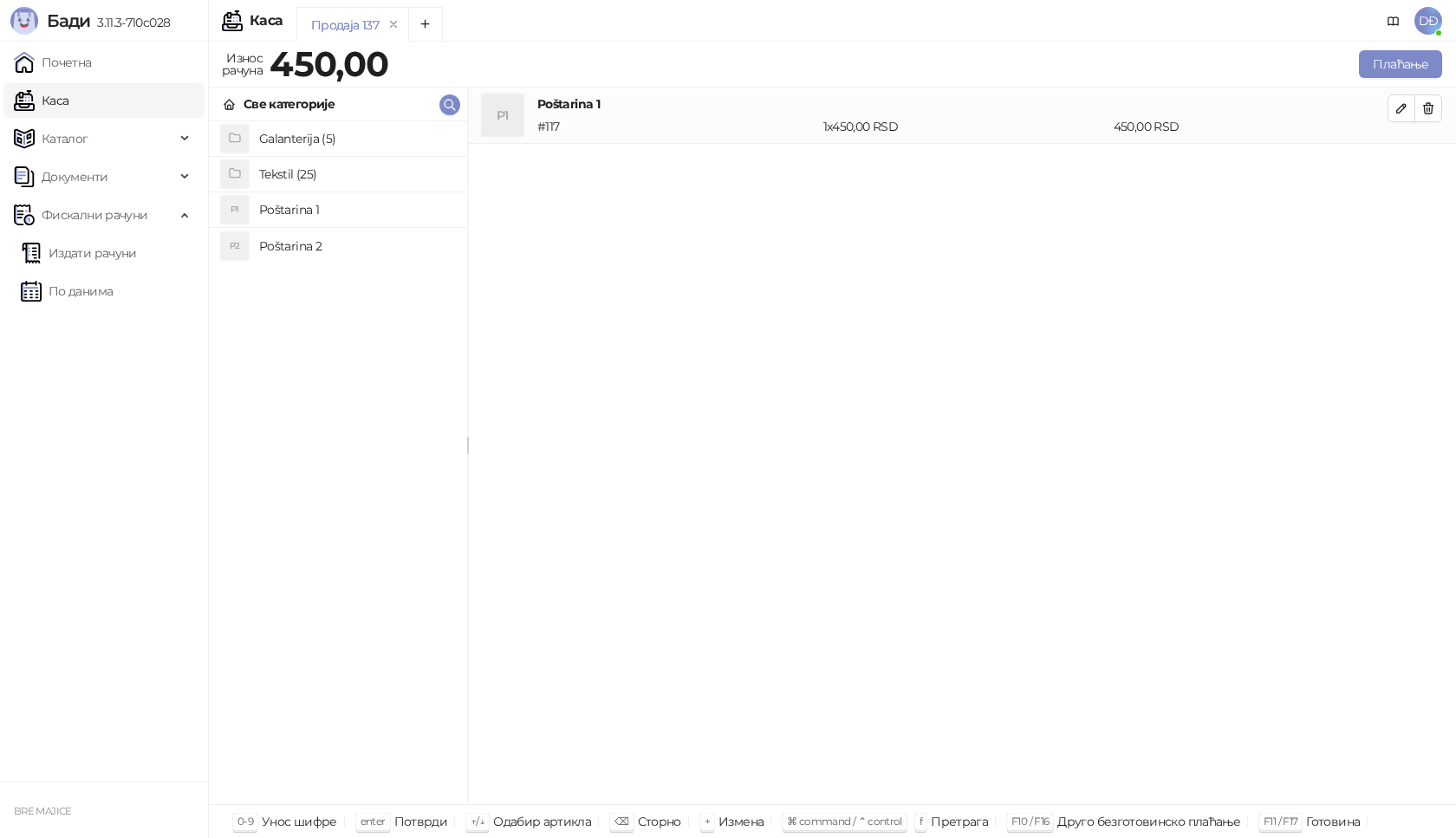
click at [318, 174] on h4 "Tekstil (25)" at bounding box center [356, 174] width 195 height 27
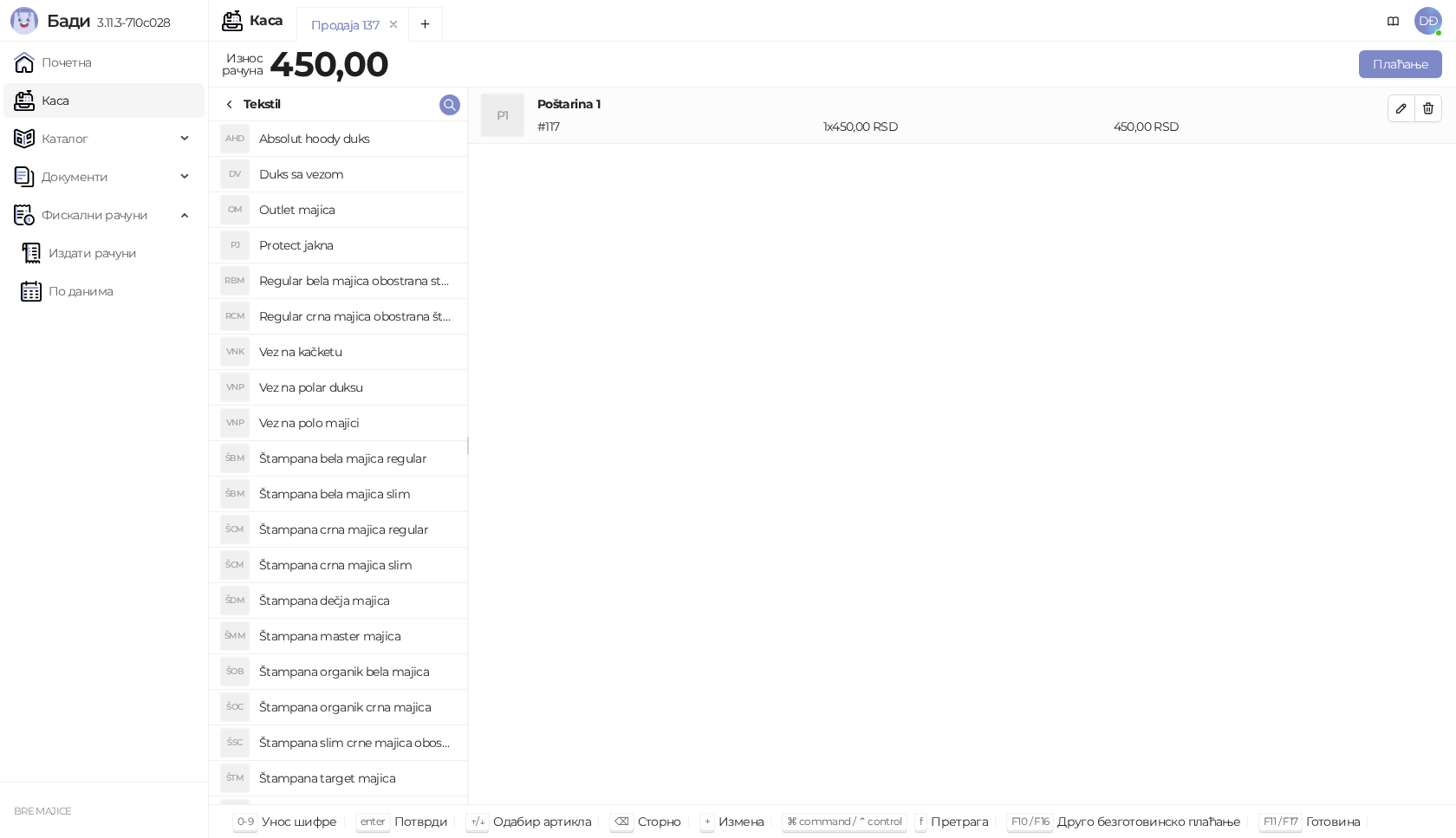
click at [363, 527] on h4 "Štampana crna majica regular" at bounding box center [356, 529] width 195 height 27
click at [1401, 162] on icon "button" at bounding box center [1401, 164] width 9 height 9
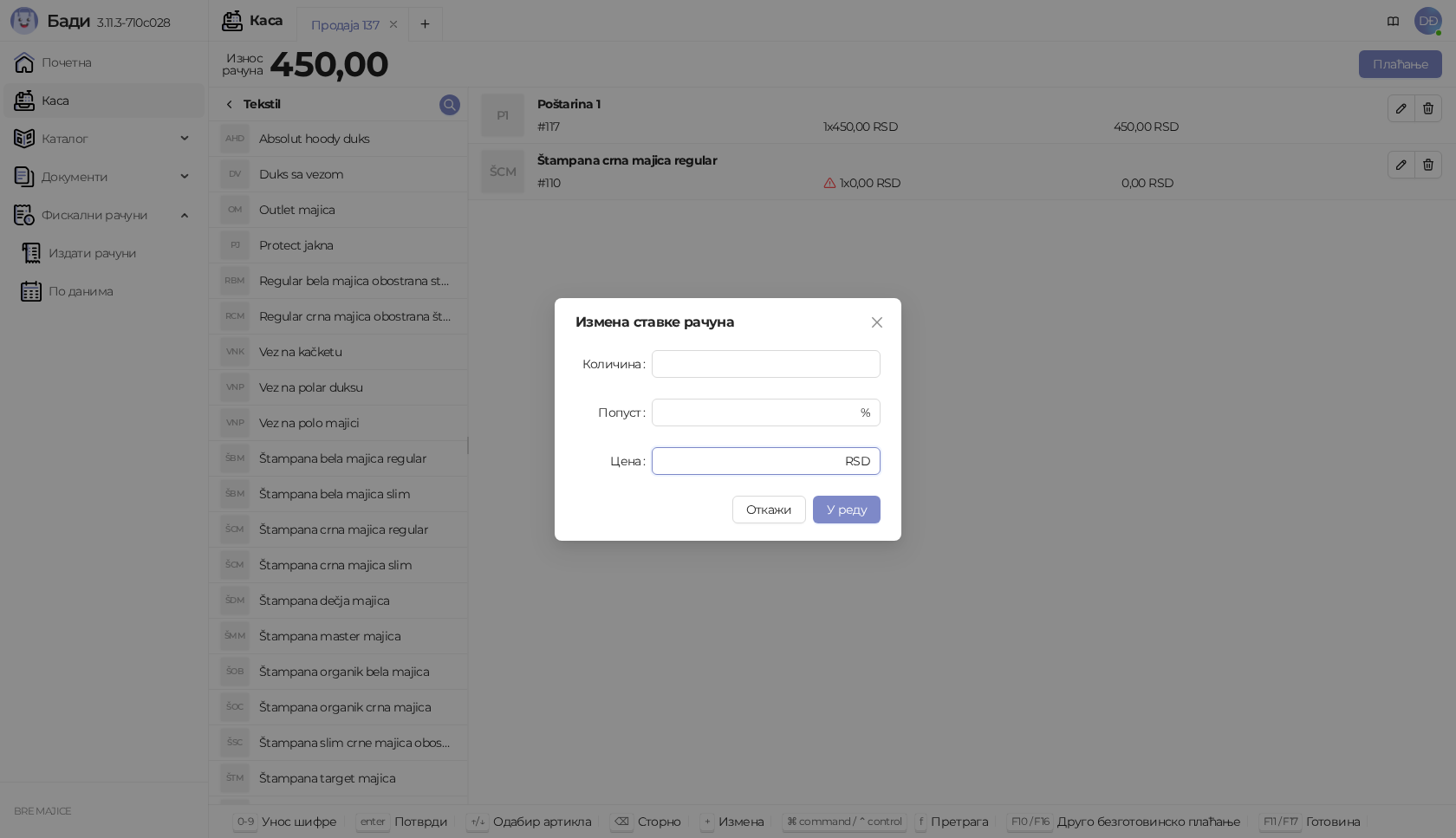
drag, startPoint x: 691, startPoint y: 462, endPoint x: 604, endPoint y: 463, distance: 87.0
click at [612, 464] on div "Цена * RSD" at bounding box center [728, 461] width 305 height 27
type input "****"
click at [855, 514] on span "У реду" at bounding box center [846, 509] width 40 height 16
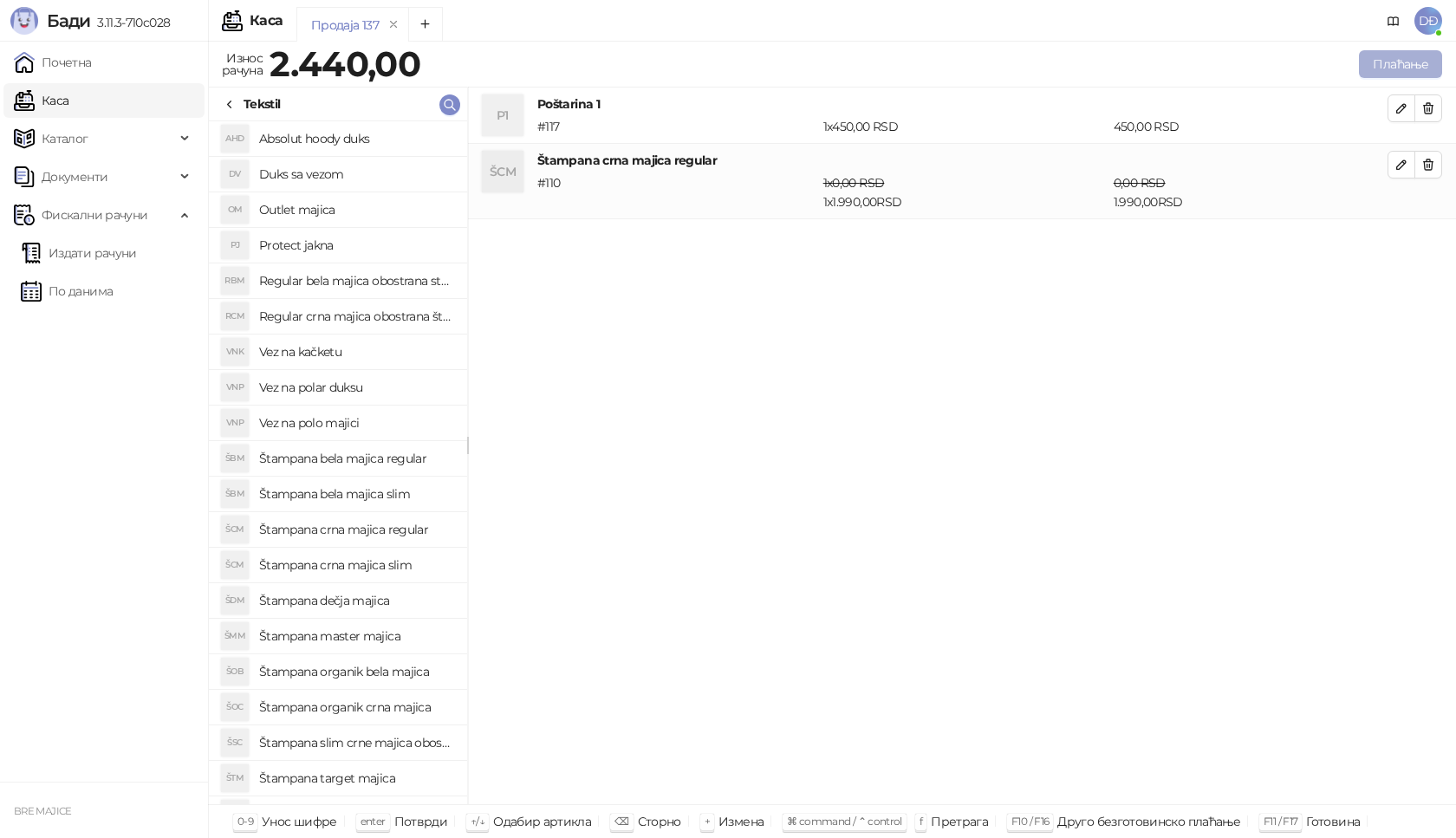
click at [1409, 52] on button "Плаћање" at bounding box center [1400, 64] width 83 height 27
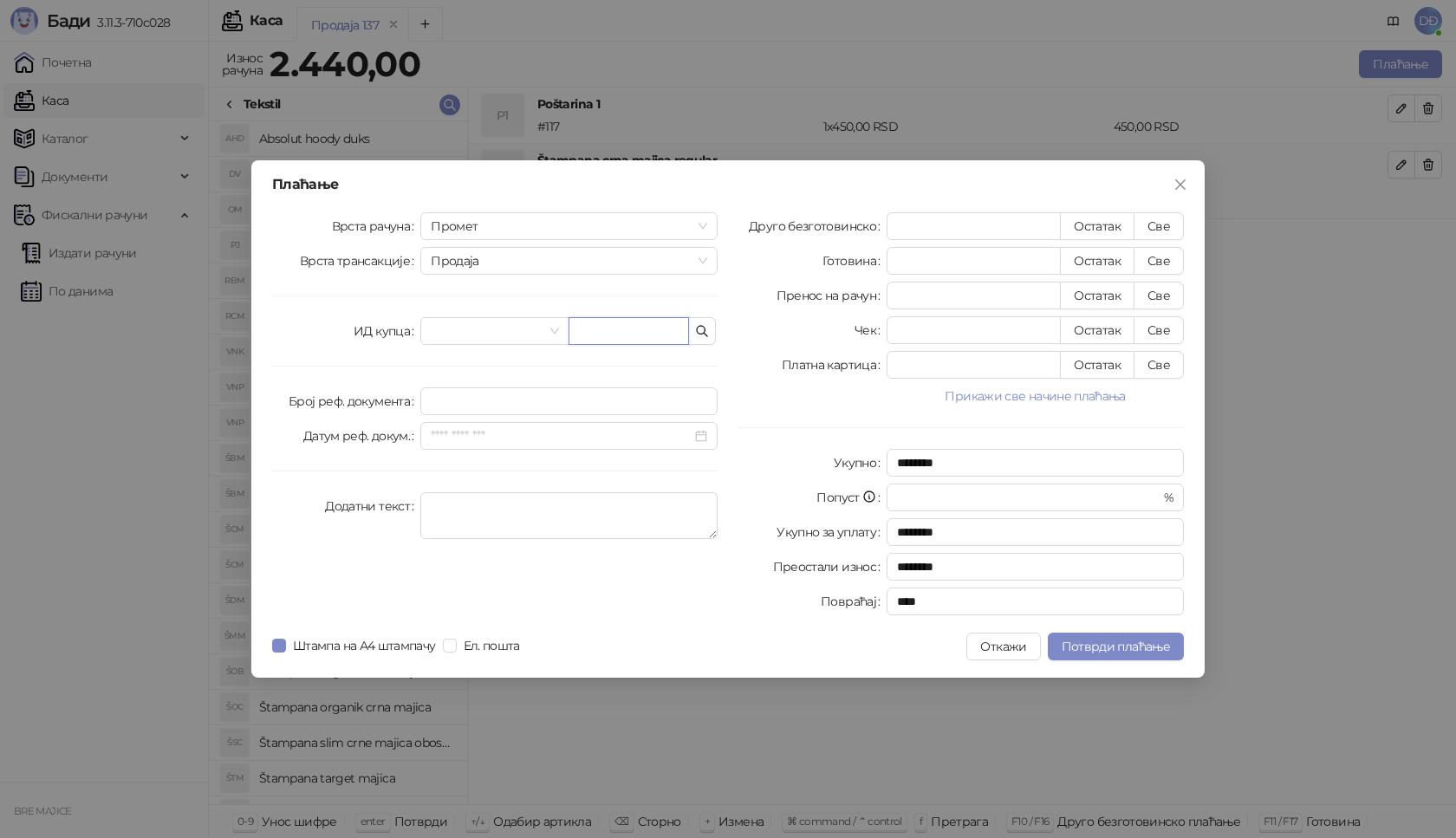
click at [598, 337] on input "text" at bounding box center [628, 331] width 120 height 27
paste input "**********"
type input "**********"
click at [1157, 230] on button "Све" at bounding box center [1158, 226] width 50 height 27
type input "****"
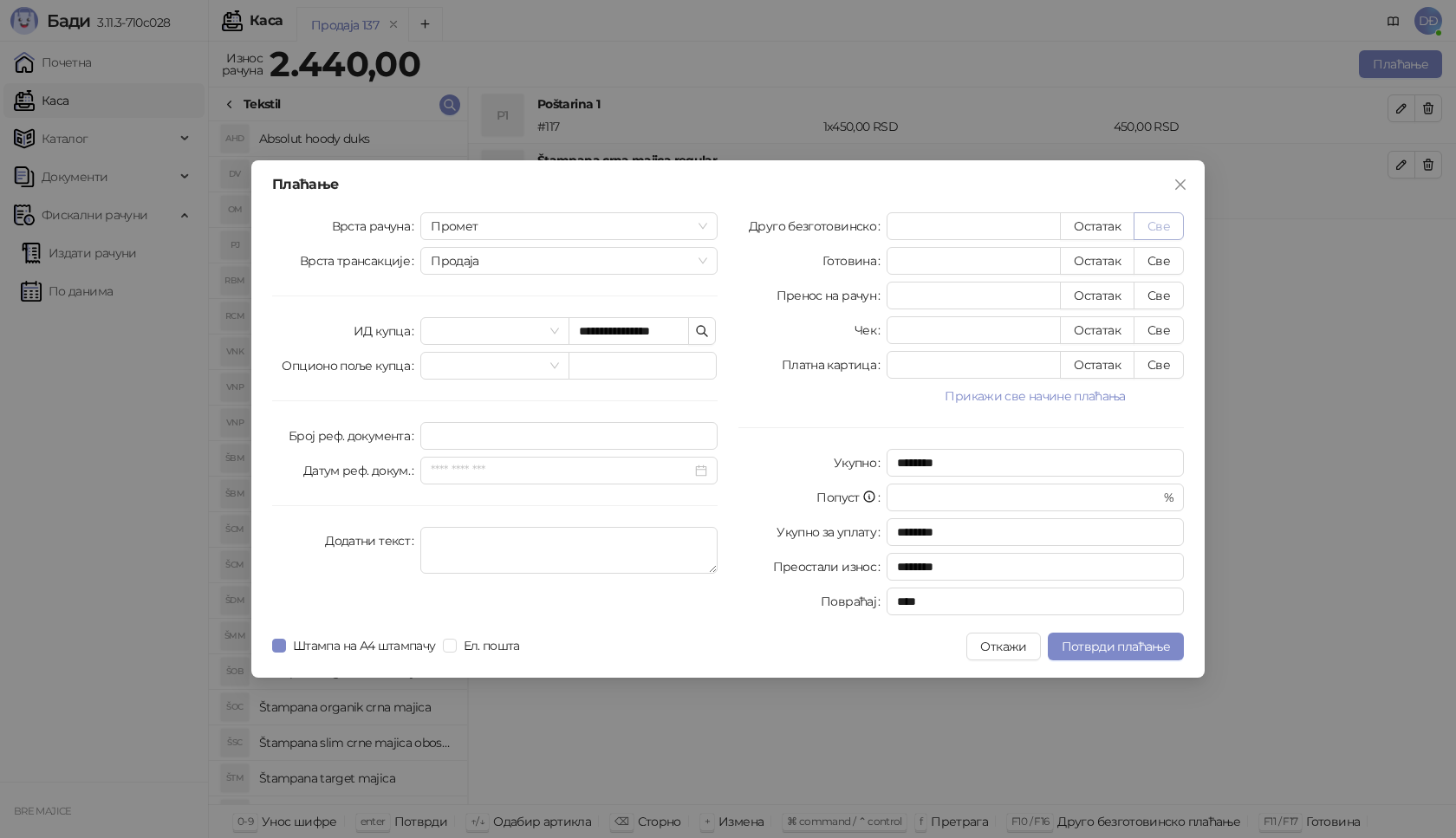
type input "****"
click at [1084, 646] on span "Потврди плаћање" at bounding box center [1116, 646] width 109 height 16
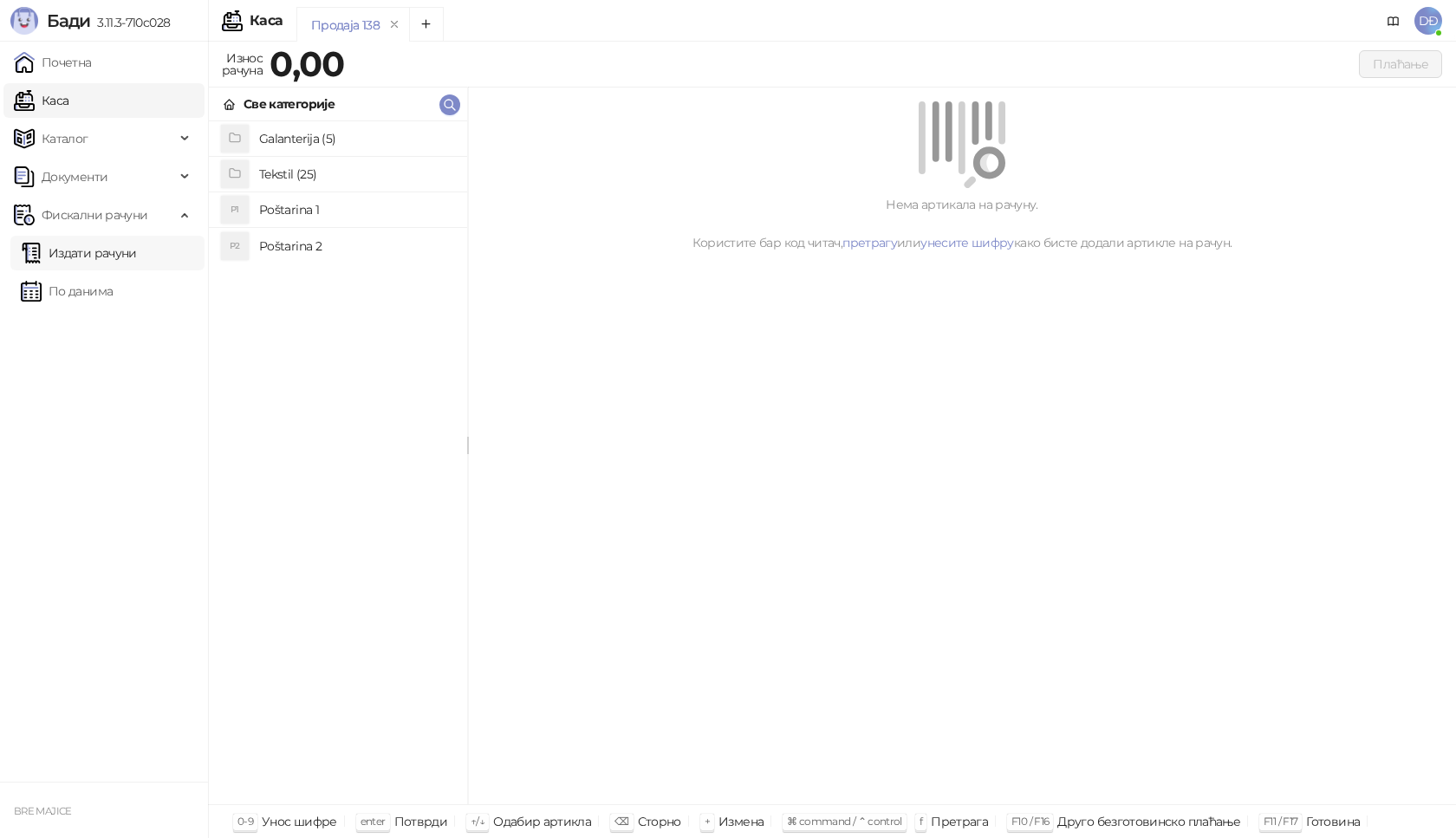
click at [79, 257] on link "Издати рачуни" at bounding box center [78, 252] width 116 height 34
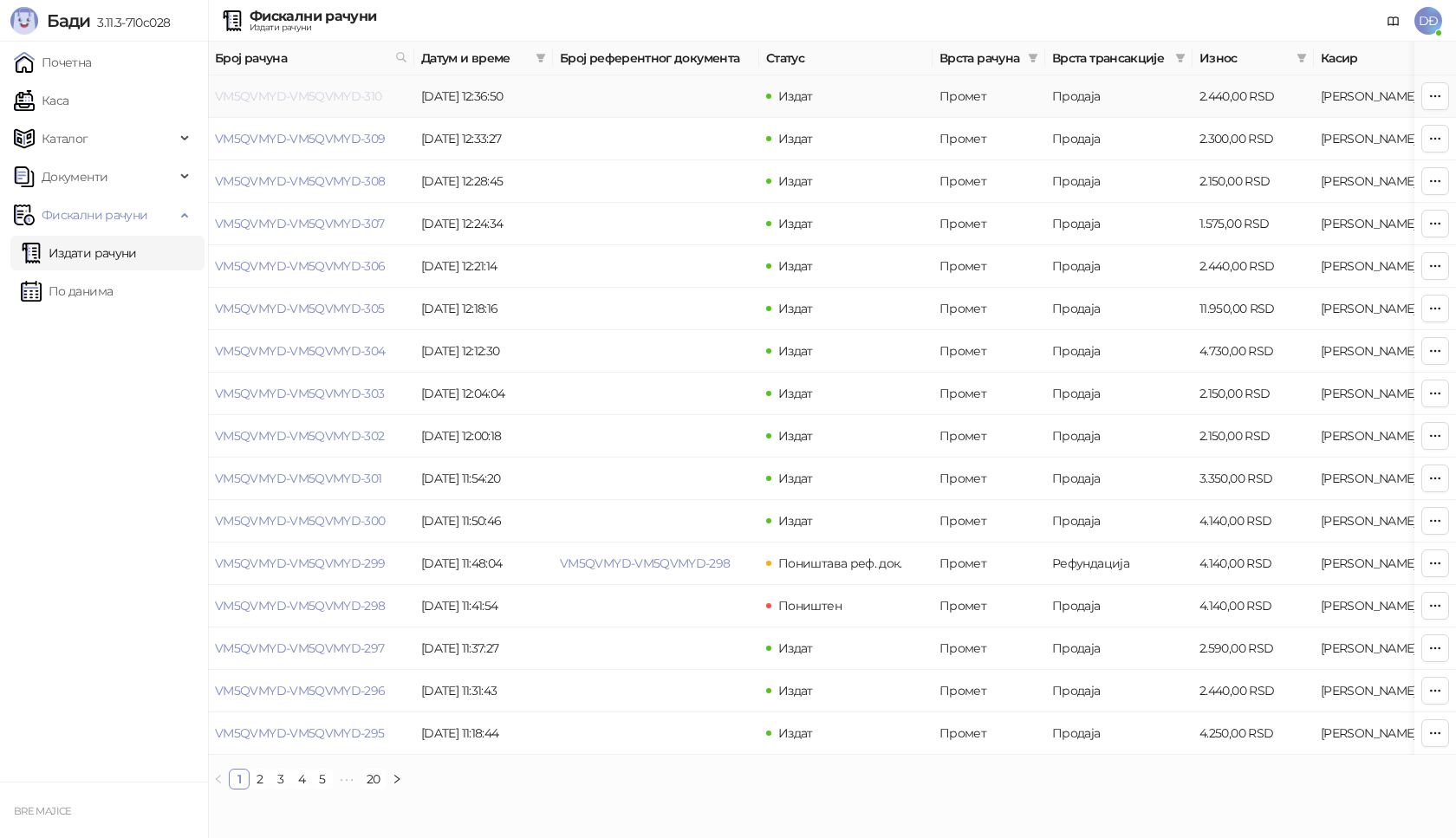
click at [317, 97] on link "VM5QVMYD-VM5QVMYD-310" at bounding box center [298, 96] width 167 height 16
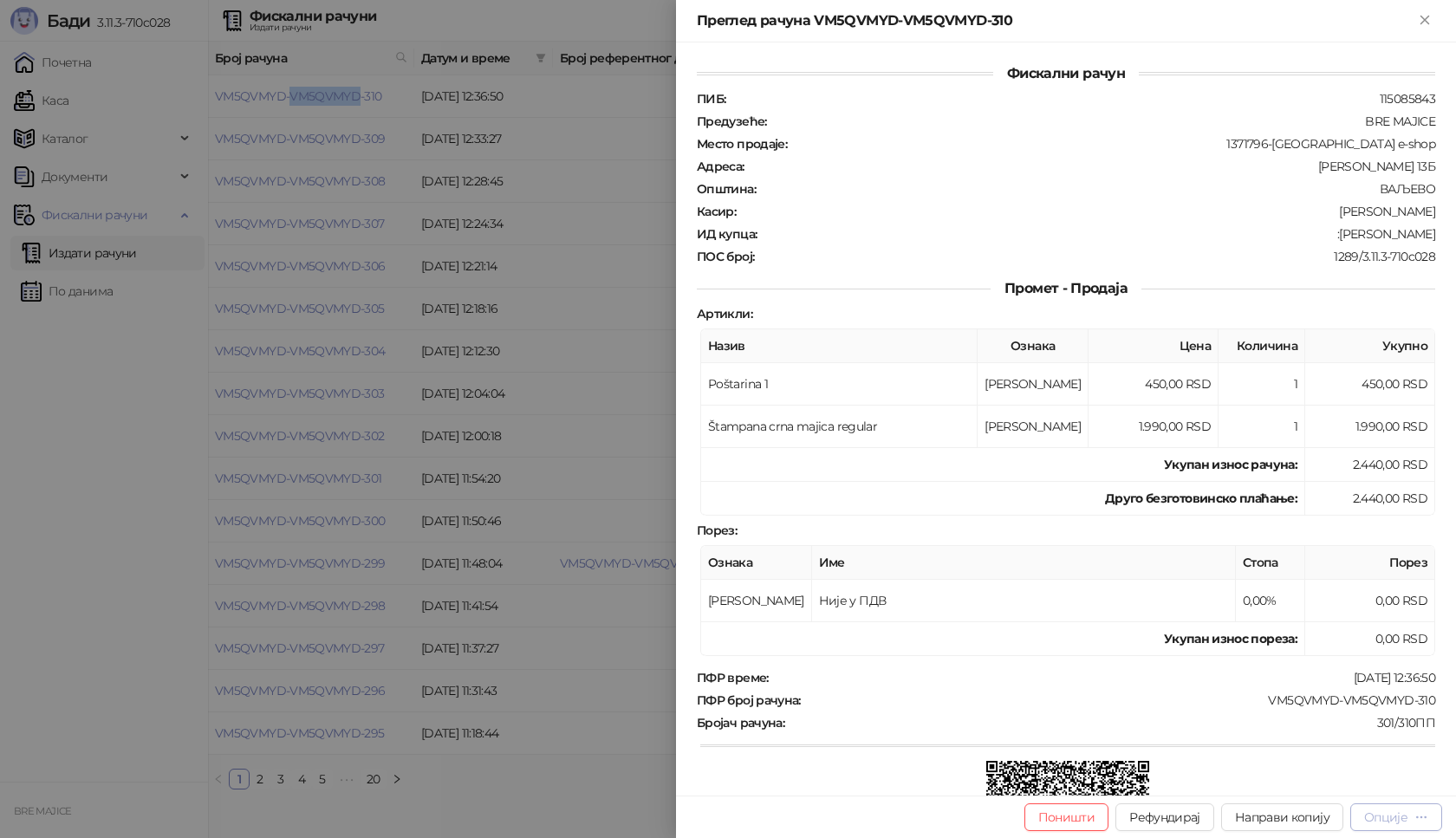
click at [1384, 818] on div "Опције" at bounding box center [1386, 817] width 43 height 16
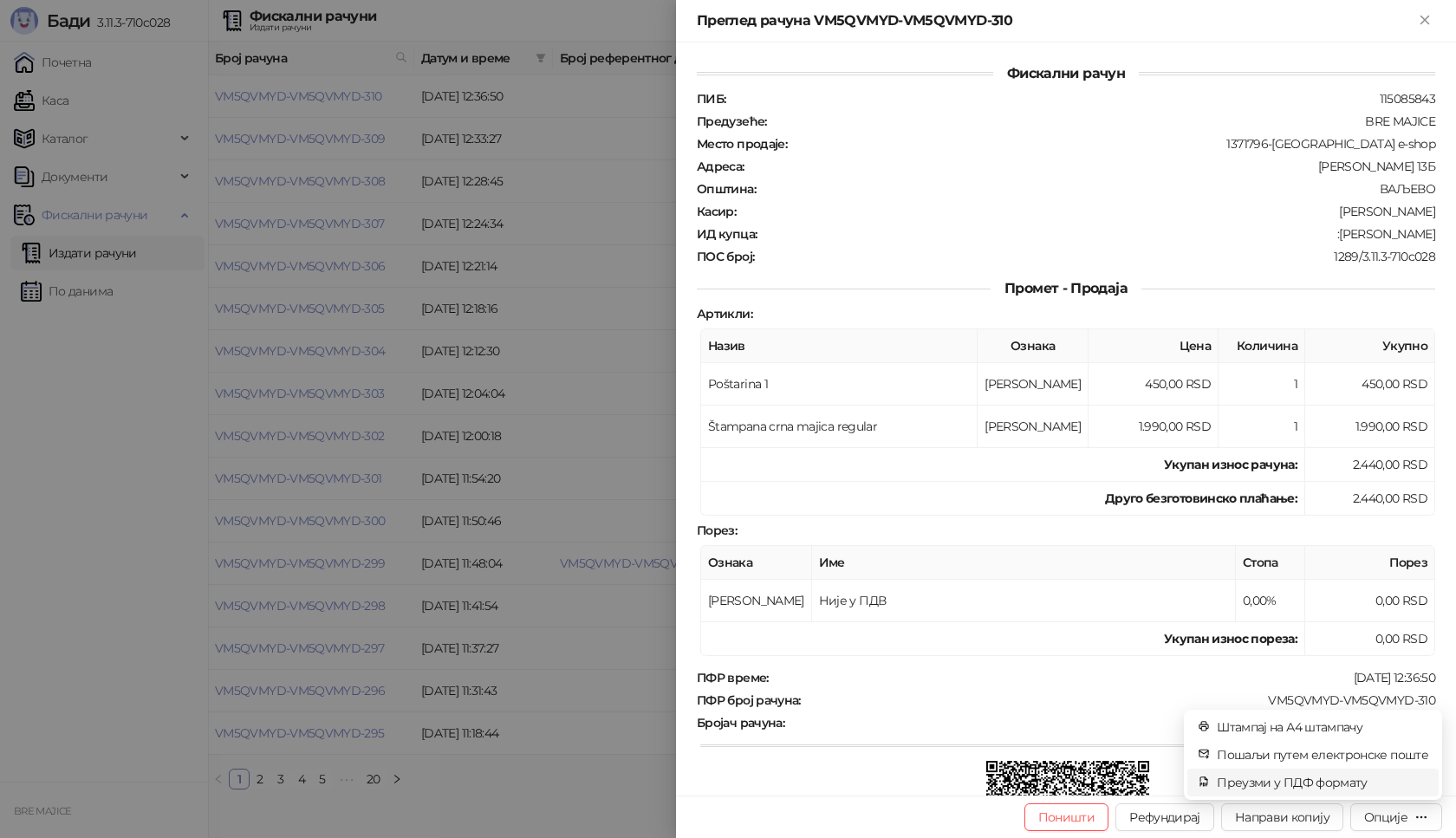
click at [1336, 782] on span "Преузми у ПДФ формату" at bounding box center [1322, 781] width 211 height 19
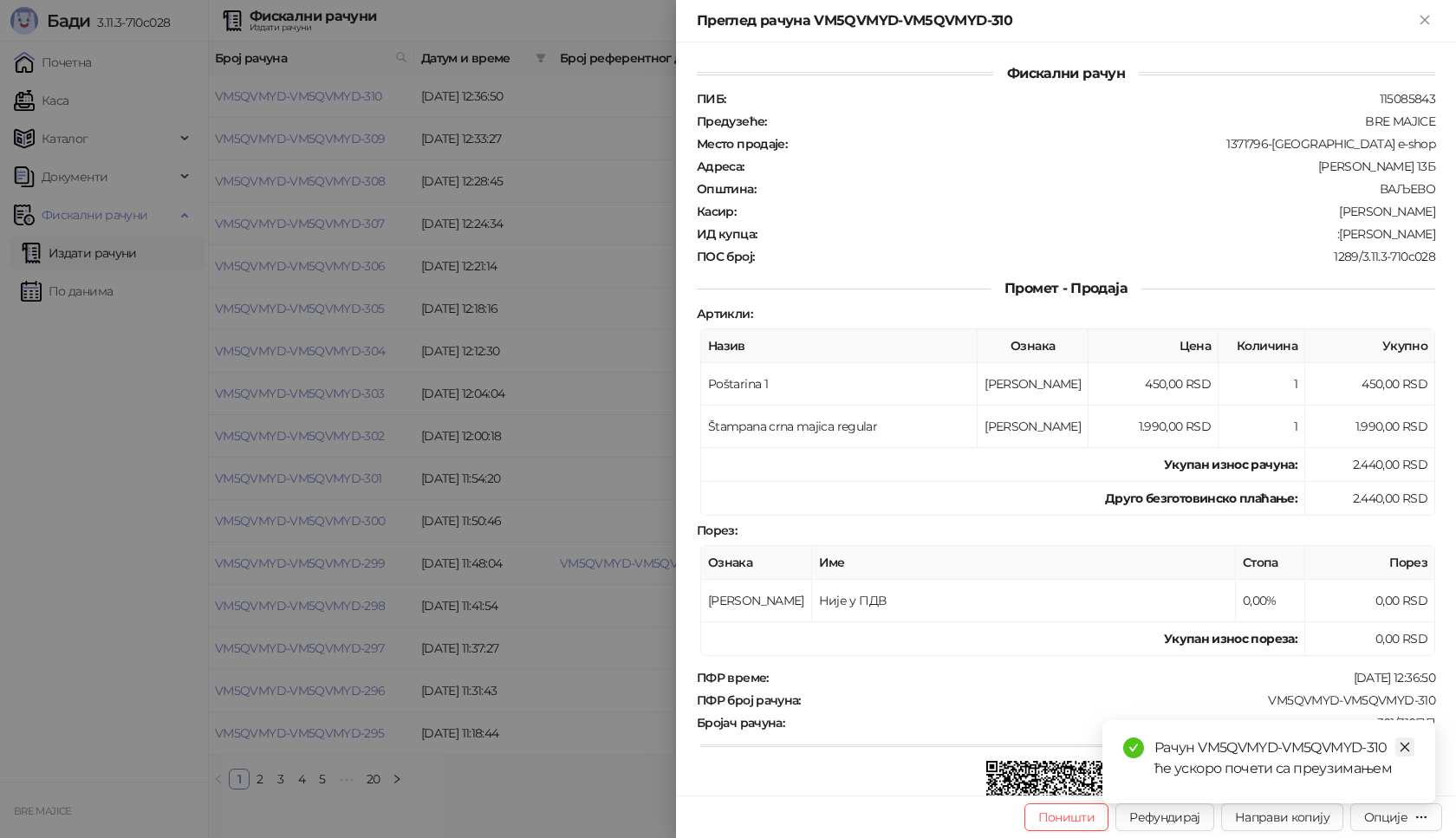
click at [1409, 750] on icon "close" at bounding box center [1404, 747] width 12 height 12
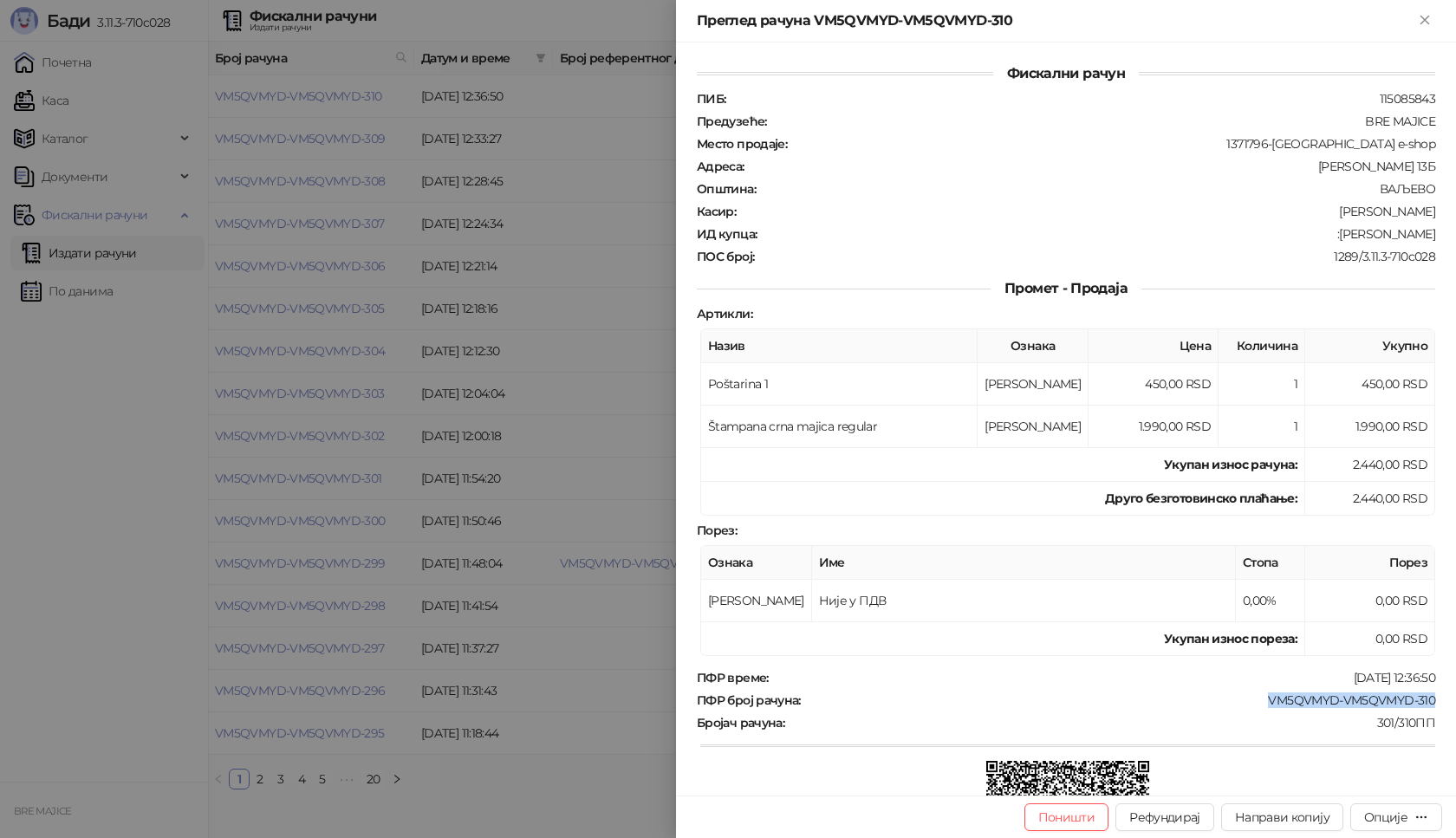
drag, startPoint x: 1424, startPoint y: 701, endPoint x: 1230, endPoint y: 704, distance: 194.0
click at [1244, 704] on div "Фискални рачун ПИБ : 115085843 Предузеће : BRE MAJICE Место продаје : 1371796-B…" at bounding box center [1066, 419] width 780 height 753
copy div "VM5QVMYD-VM5QVMYD-310"
drag, startPoint x: 1423, startPoint y: 230, endPoint x: 1332, endPoint y: 238, distance: 91.4
click at [1332, 238] on div "Фискални рачун ПИБ : 115085843 Предузеће : BRE MAJICE Место продаје : 1371796-B…" at bounding box center [1066, 419] width 780 height 753
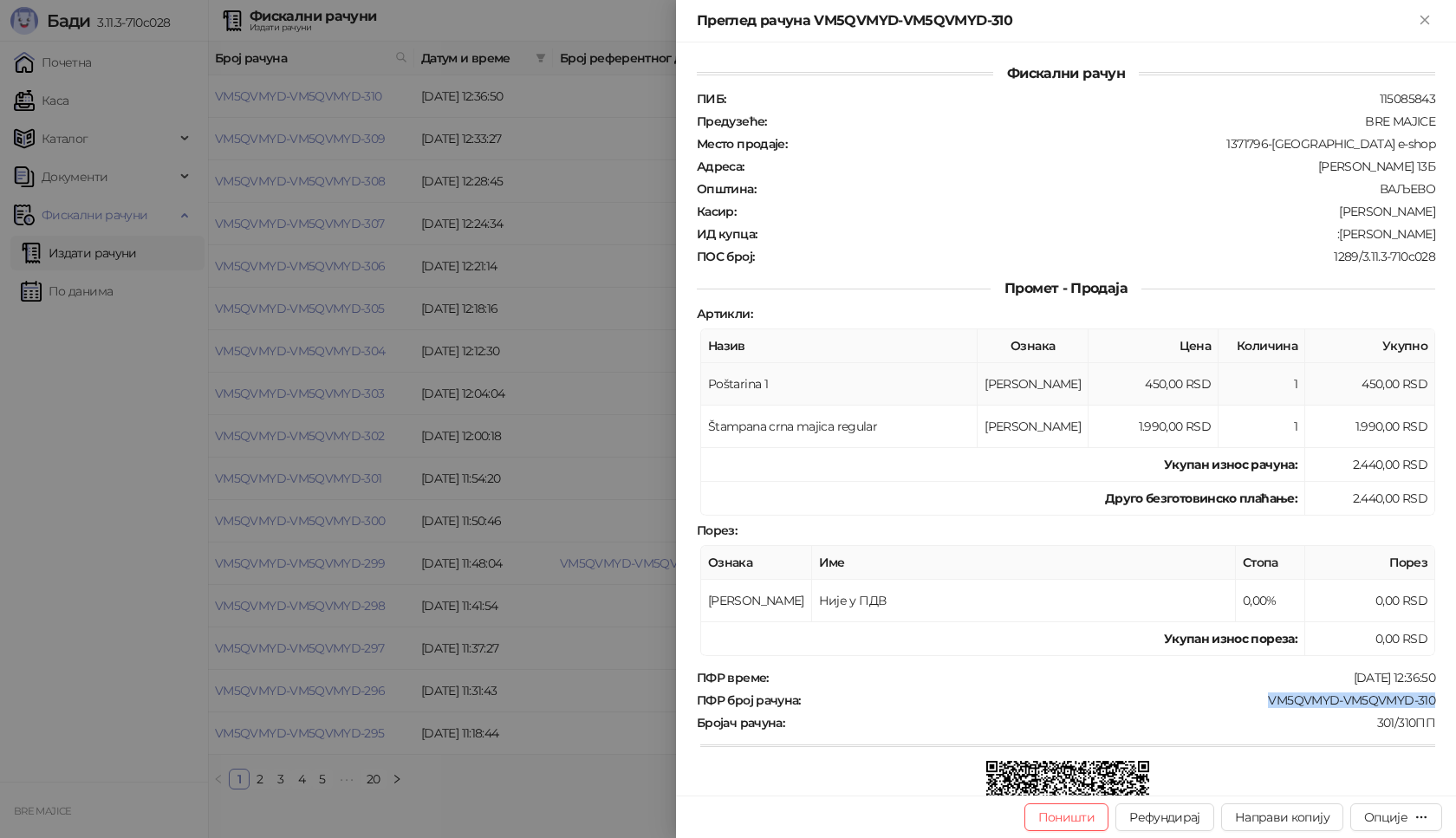
copy div "[PERSON_NAME]"
drag, startPoint x: 1431, startPoint y: 17, endPoint x: 1410, endPoint y: 22, distance: 21.6
click at [1431, 18] on icon "Close" at bounding box center [1425, 20] width 16 height 16
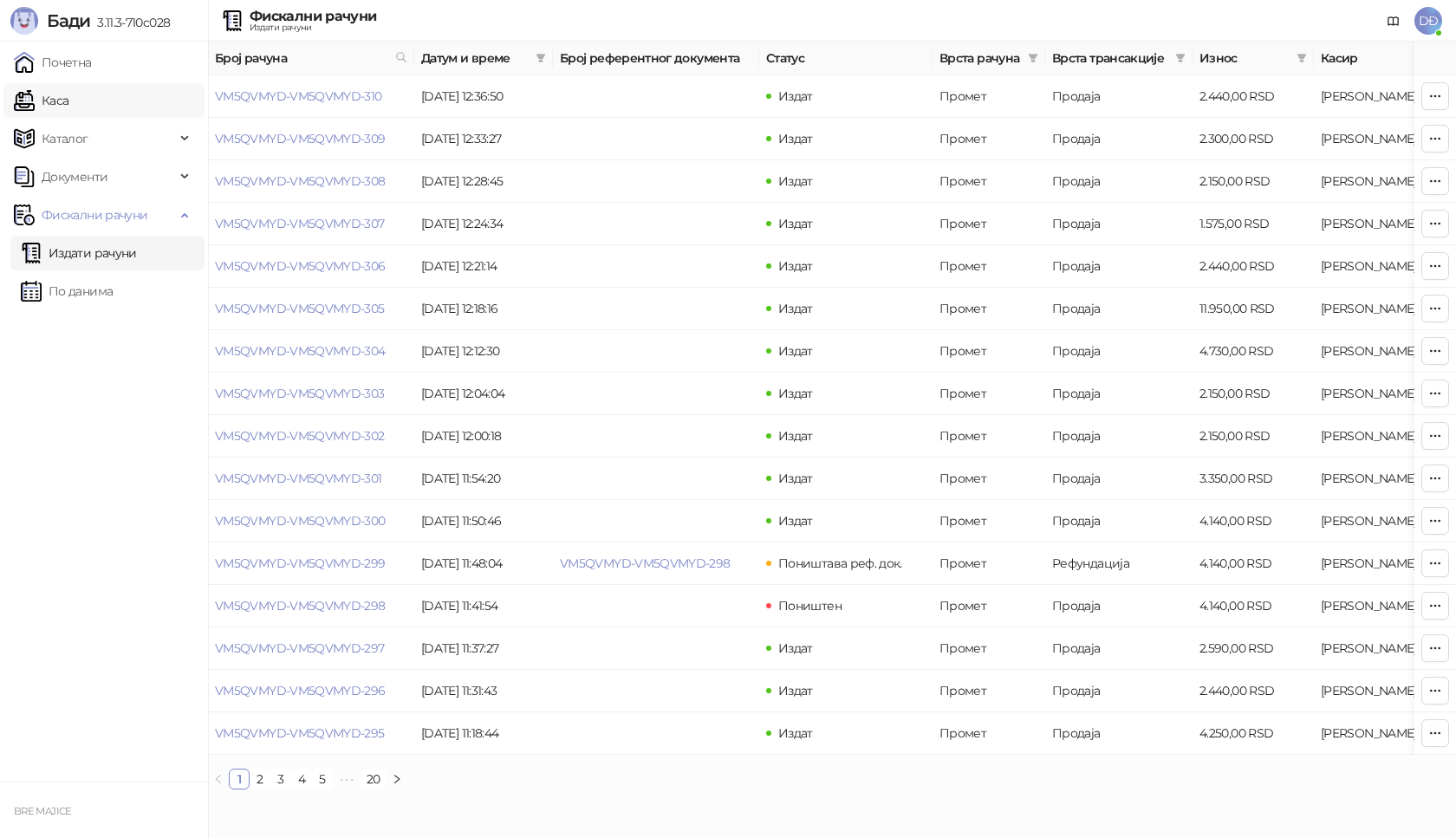
click at [68, 107] on link "Каса" at bounding box center [41, 100] width 55 height 34
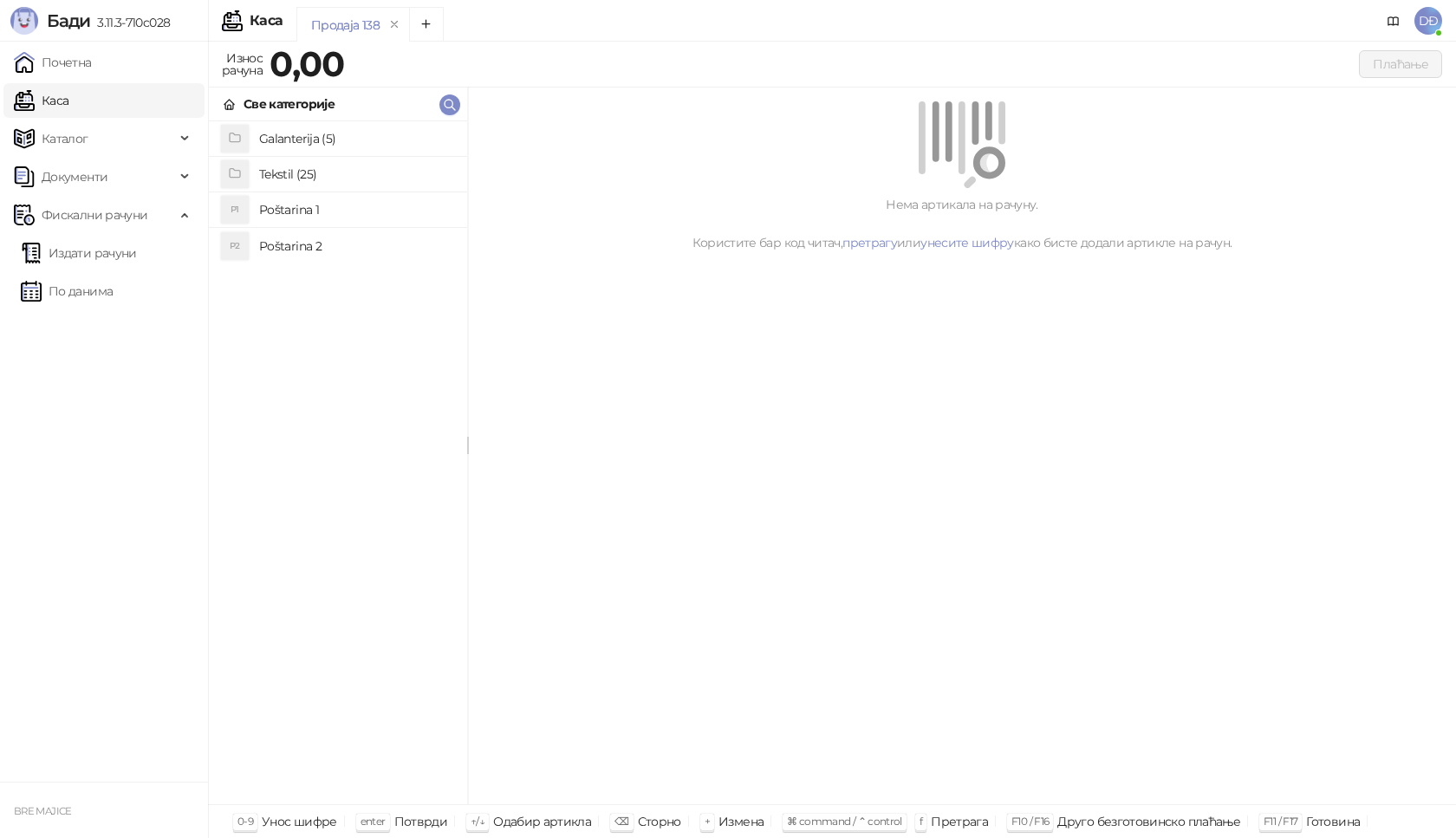
click at [278, 176] on h4 "Tekstil (25)" at bounding box center [356, 174] width 195 height 27
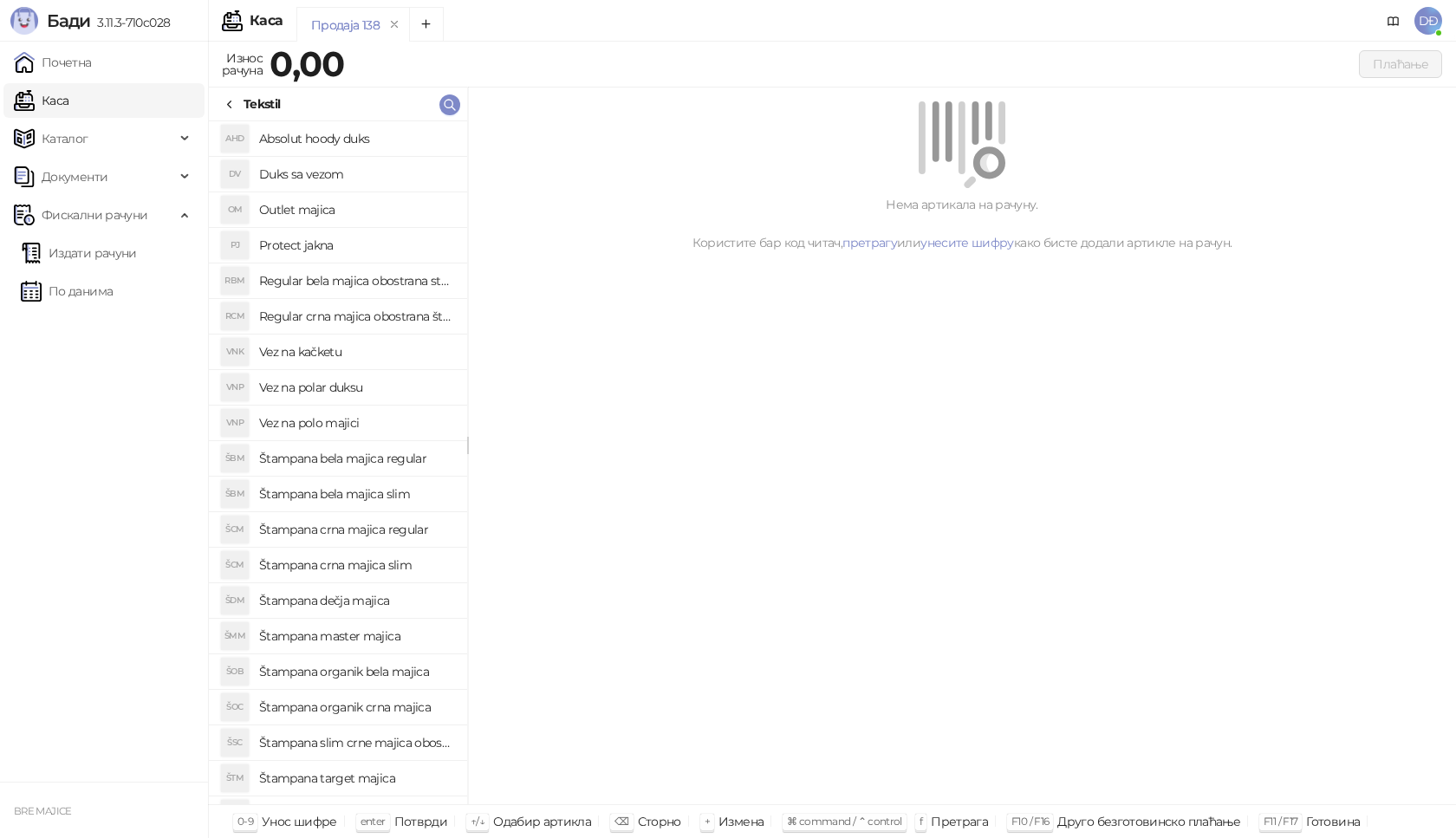
click at [358, 457] on h4 "Štampana bela majica regular" at bounding box center [356, 459] width 195 height 27
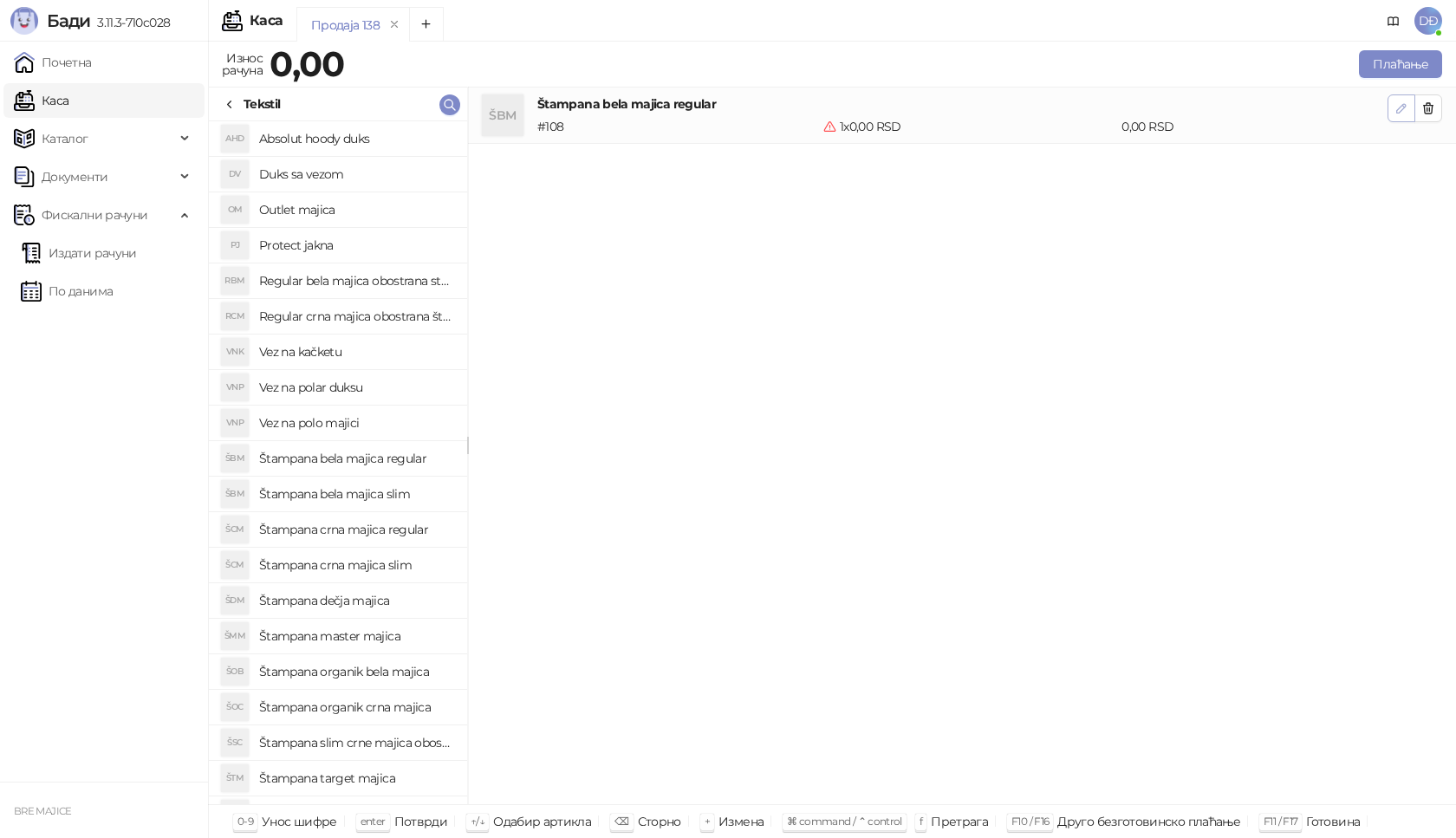
click at [1403, 106] on icon "button" at bounding box center [1401, 108] width 9 height 9
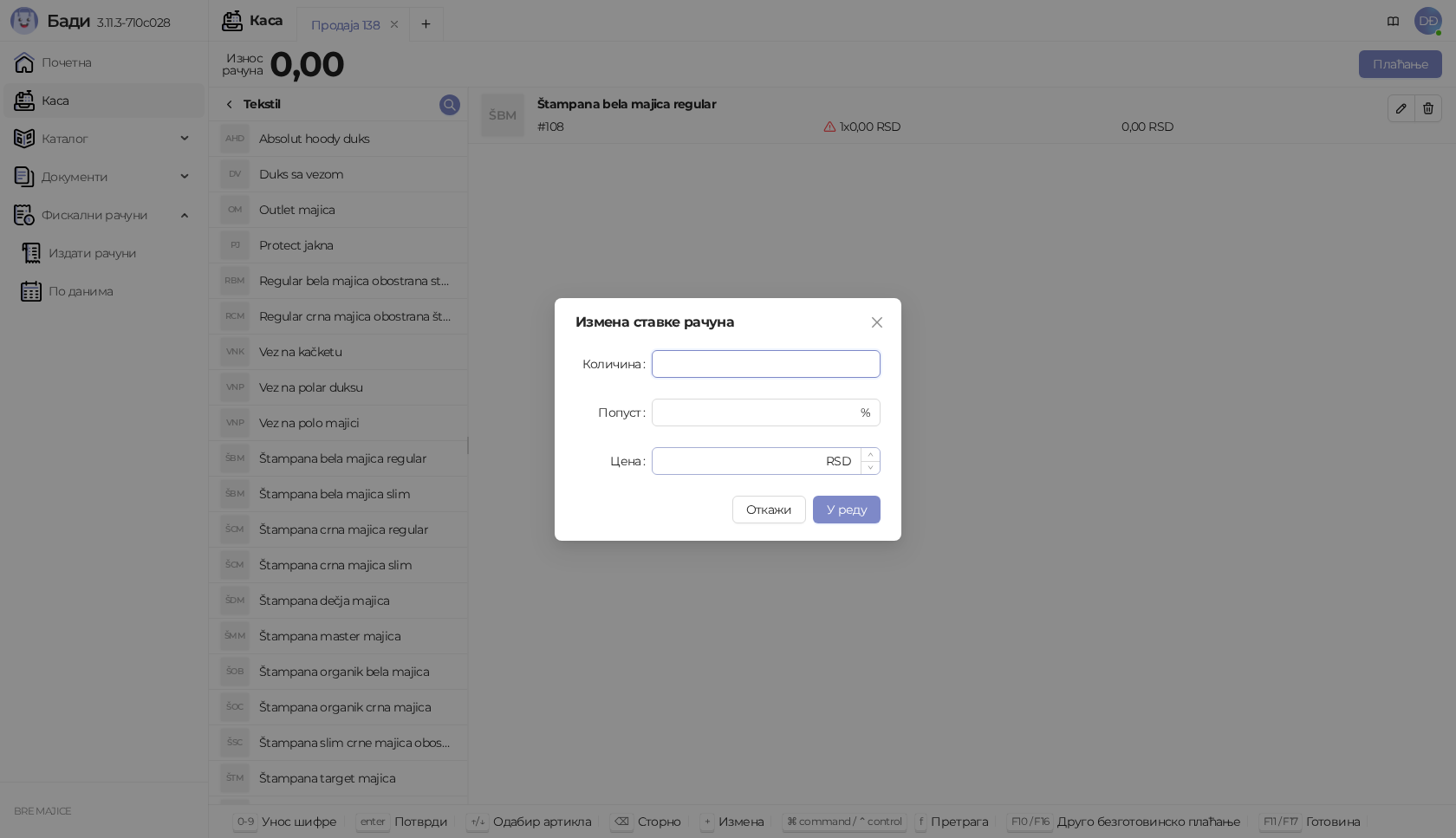
type input "*"
drag, startPoint x: 687, startPoint y: 465, endPoint x: 592, endPoint y: 456, distance: 95.4
click at [609, 462] on div "Цена * RSD" at bounding box center [728, 461] width 305 height 27
type input "****"
click at [837, 503] on span "У реду" at bounding box center [846, 509] width 40 height 16
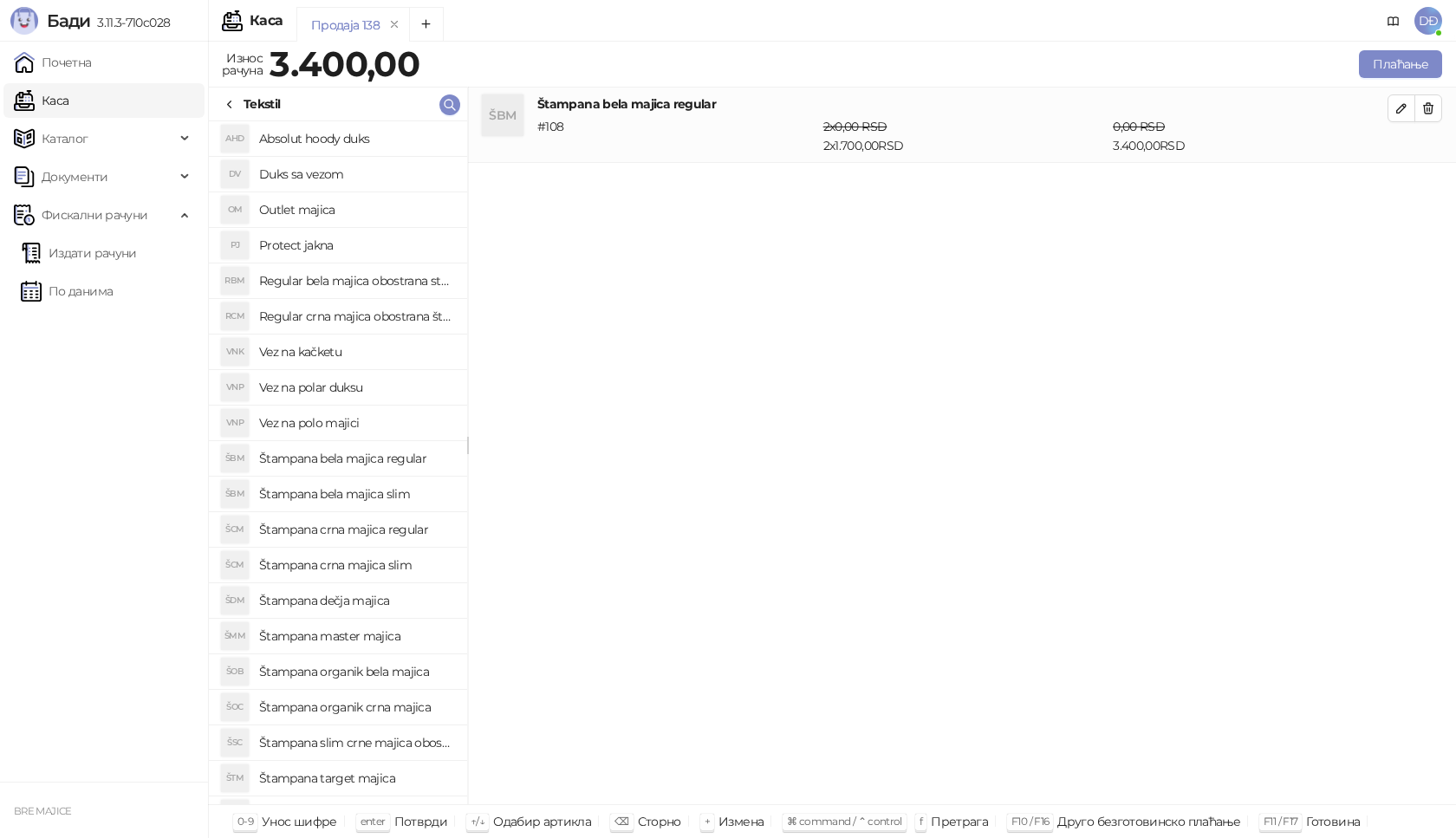
click at [364, 458] on h4 "Štampana bela majica regular" at bounding box center [356, 459] width 195 height 27
click at [1400, 184] on icon "button" at bounding box center [1401, 184] width 14 height 14
type input "*"
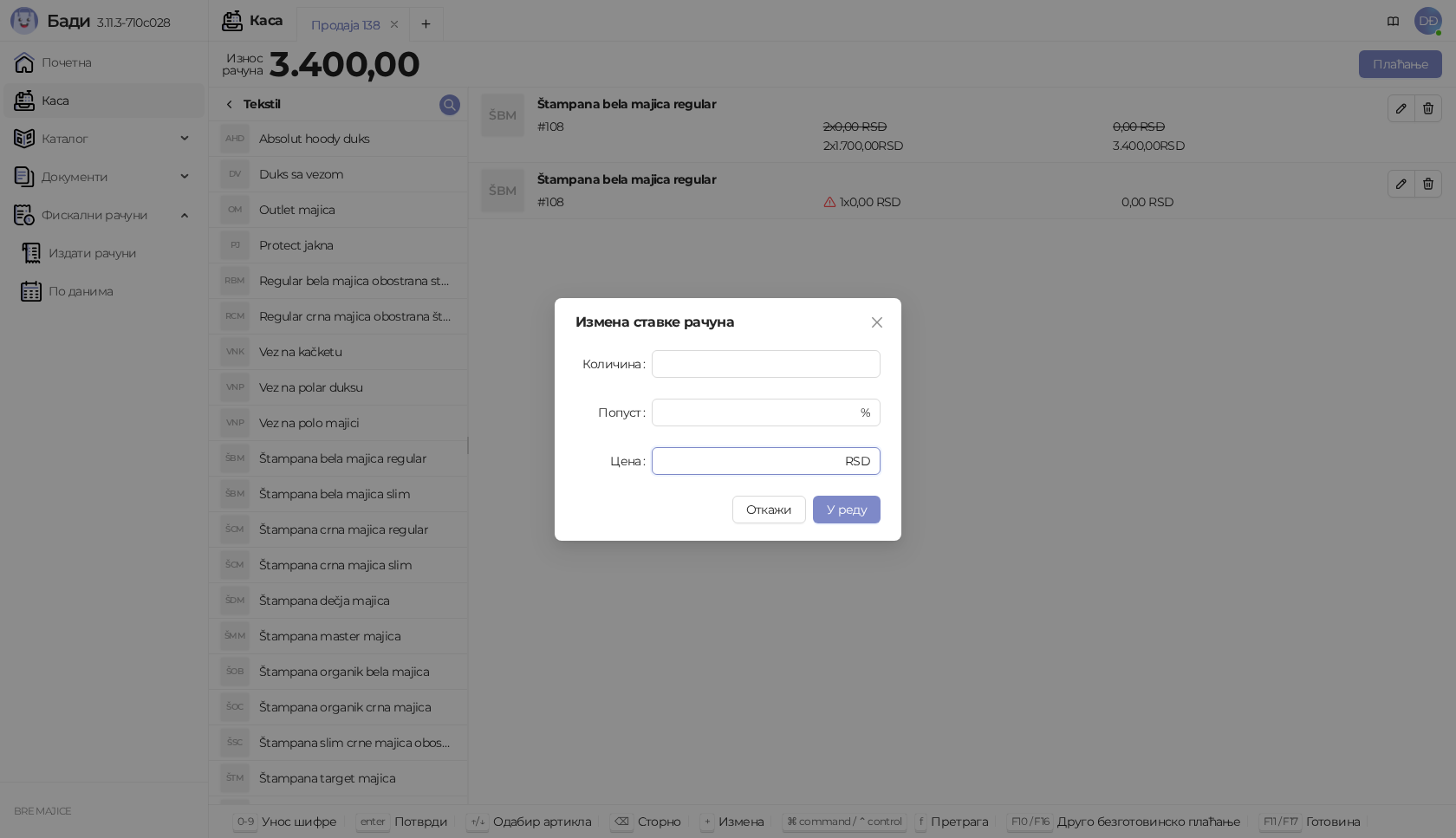
drag, startPoint x: 684, startPoint y: 458, endPoint x: 616, endPoint y: 466, distance: 68.5
click at [616, 466] on div "Цена * RSD" at bounding box center [728, 461] width 305 height 27
click at [864, 512] on span "У реду" at bounding box center [846, 509] width 40 height 16
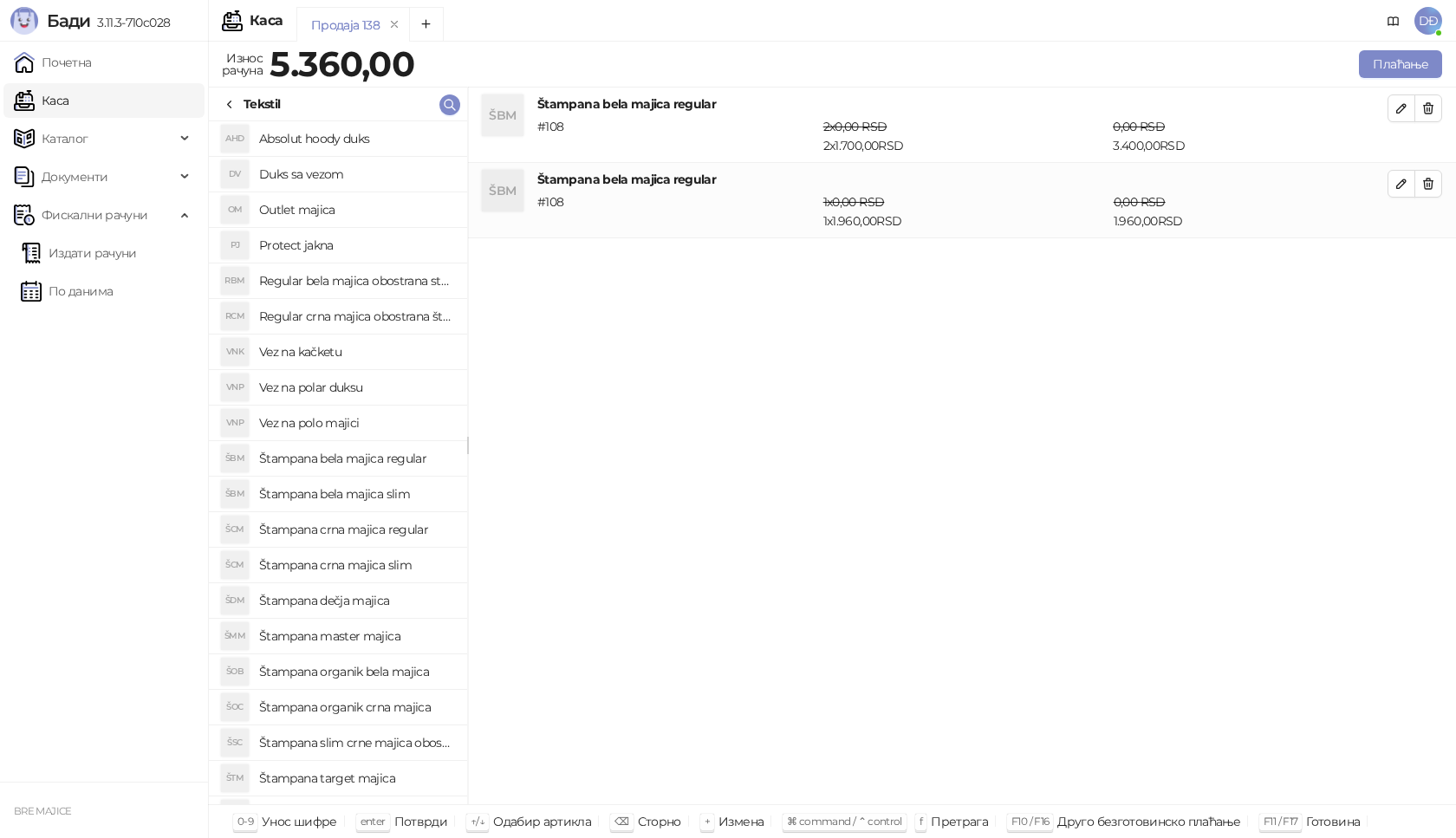
click at [378, 531] on h4 "Štampana crna majica regular" at bounding box center [356, 529] width 195 height 27
click at [1406, 264] on icon "button" at bounding box center [1401, 259] width 14 height 14
type input "*"
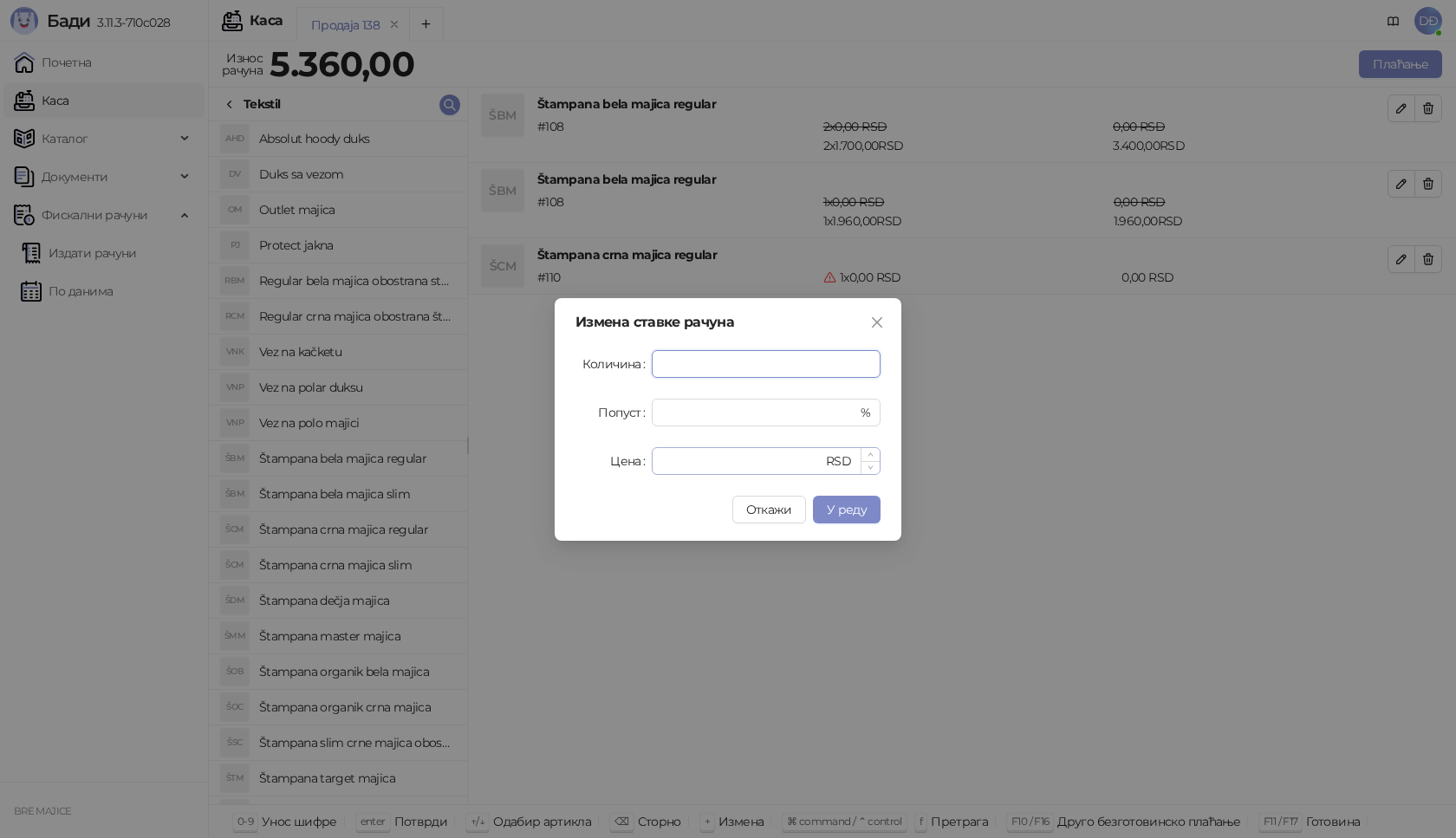
type input "*"
drag, startPoint x: 694, startPoint y: 454, endPoint x: 608, endPoint y: 457, distance: 86.1
click at [619, 458] on div "Цена * RSD" at bounding box center [728, 461] width 305 height 27
type input "****"
click at [838, 507] on span "У реду" at bounding box center [846, 509] width 40 height 16
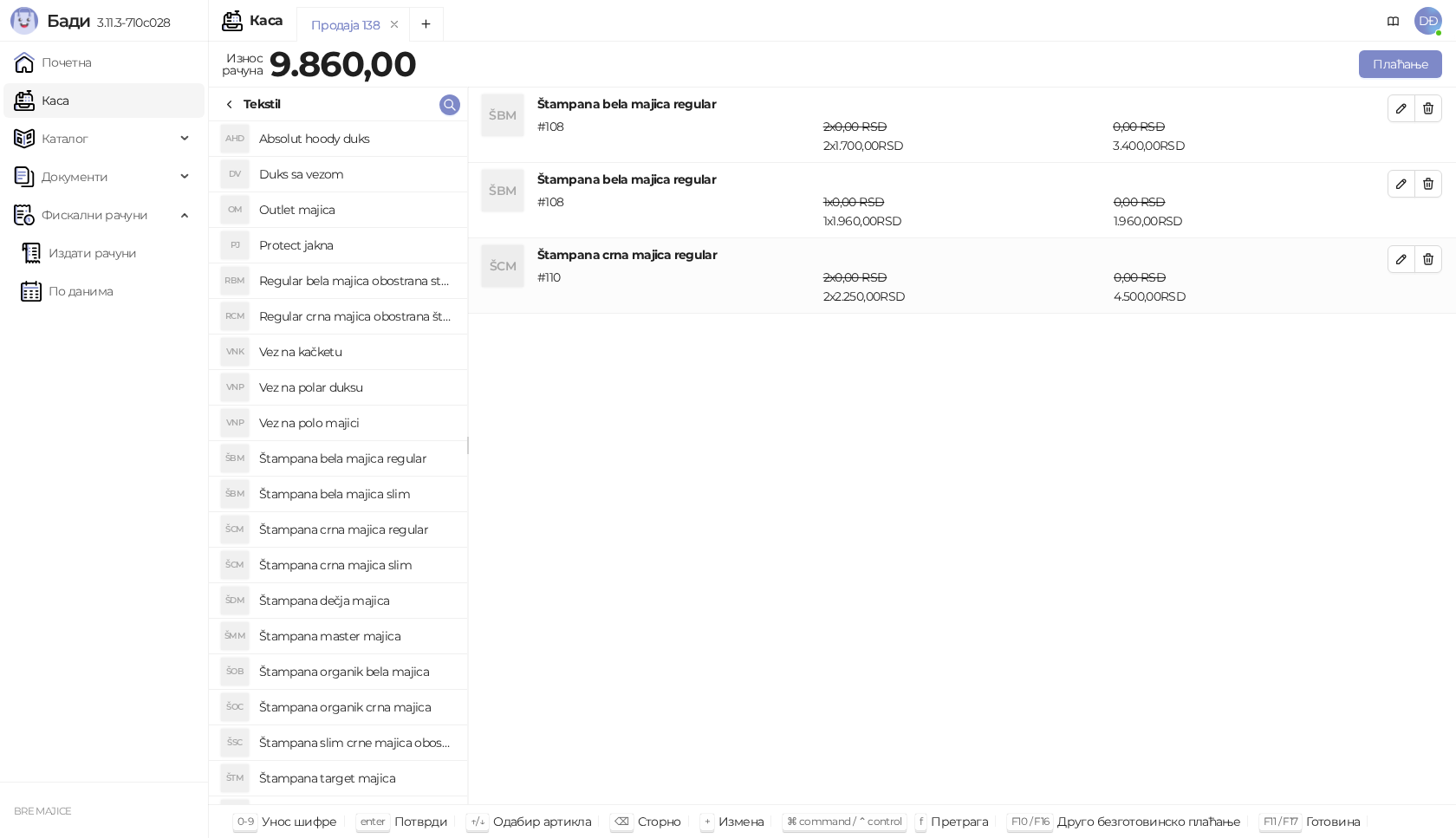
click at [382, 531] on h4 "Štampana crna majica regular" at bounding box center [356, 529] width 195 height 27
click at [1412, 324] on button "button" at bounding box center [1401, 334] width 27 height 27
type input "*"
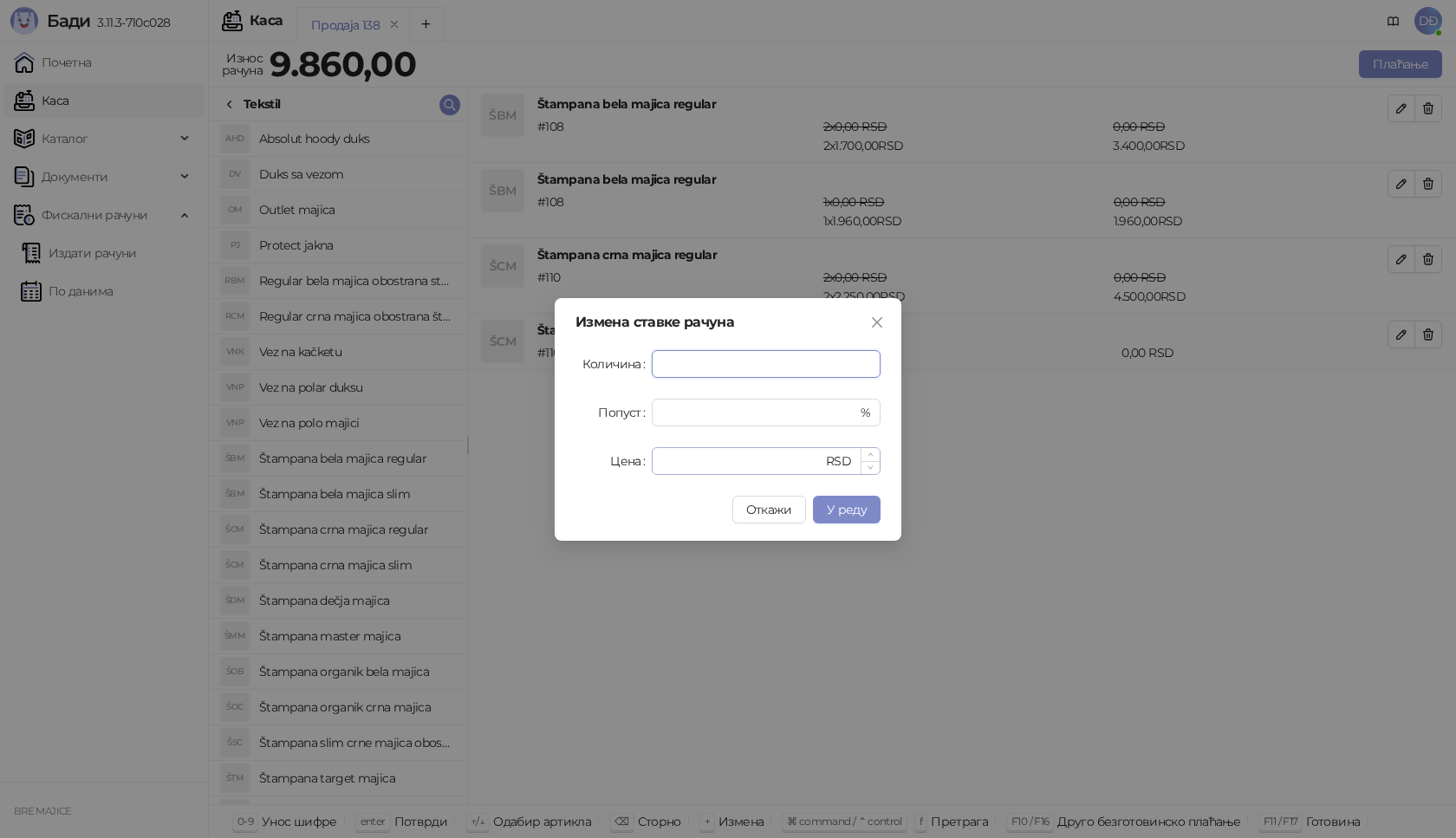
type input "*"
drag, startPoint x: 688, startPoint y: 462, endPoint x: 639, endPoint y: 462, distance: 49.0
click at [640, 462] on div "Цена * RSD" at bounding box center [728, 461] width 305 height 27
type input "****"
click at [864, 510] on span "У реду" at bounding box center [846, 509] width 40 height 16
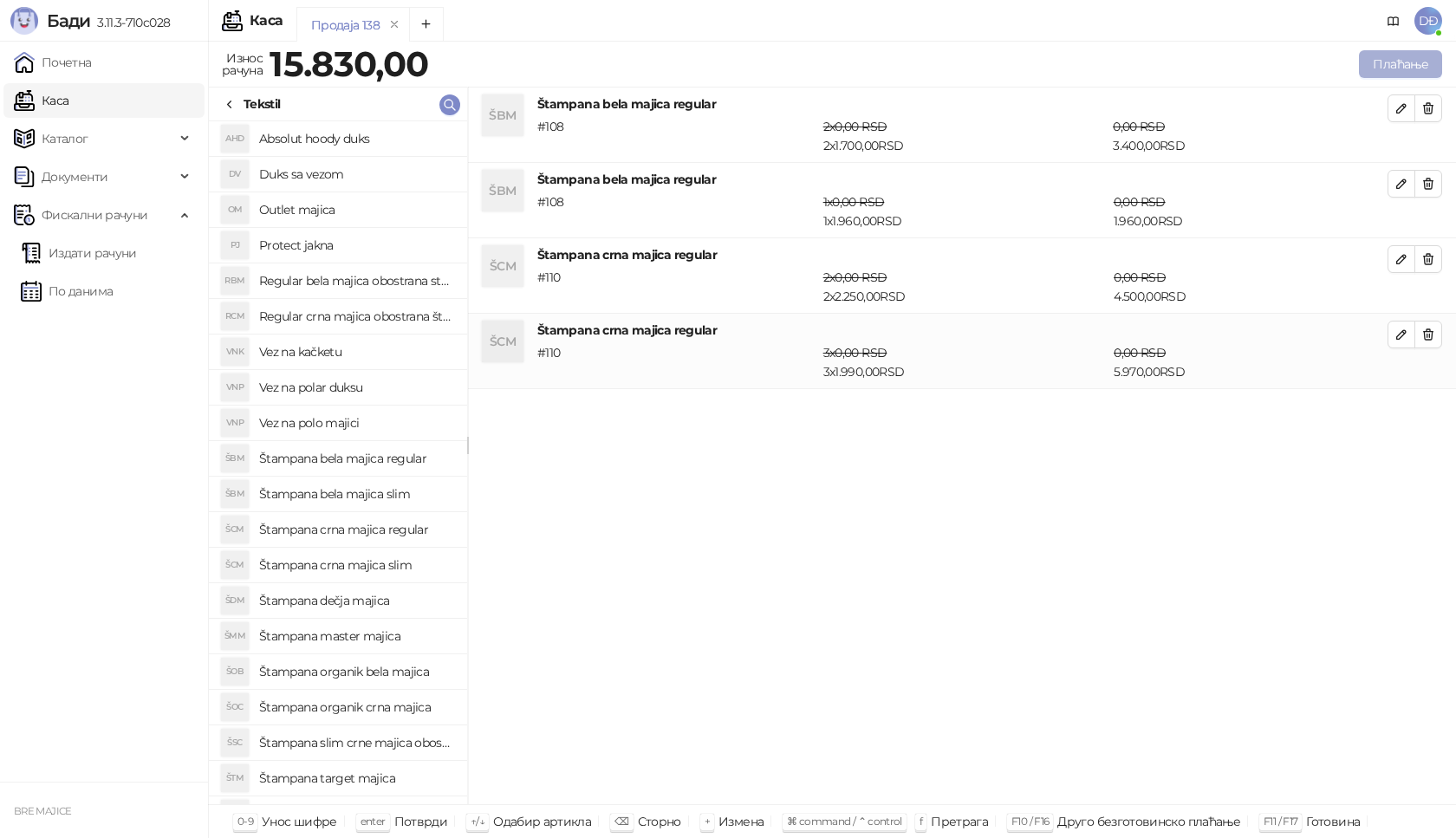
click at [1409, 66] on button "Плаћање" at bounding box center [1400, 64] width 83 height 27
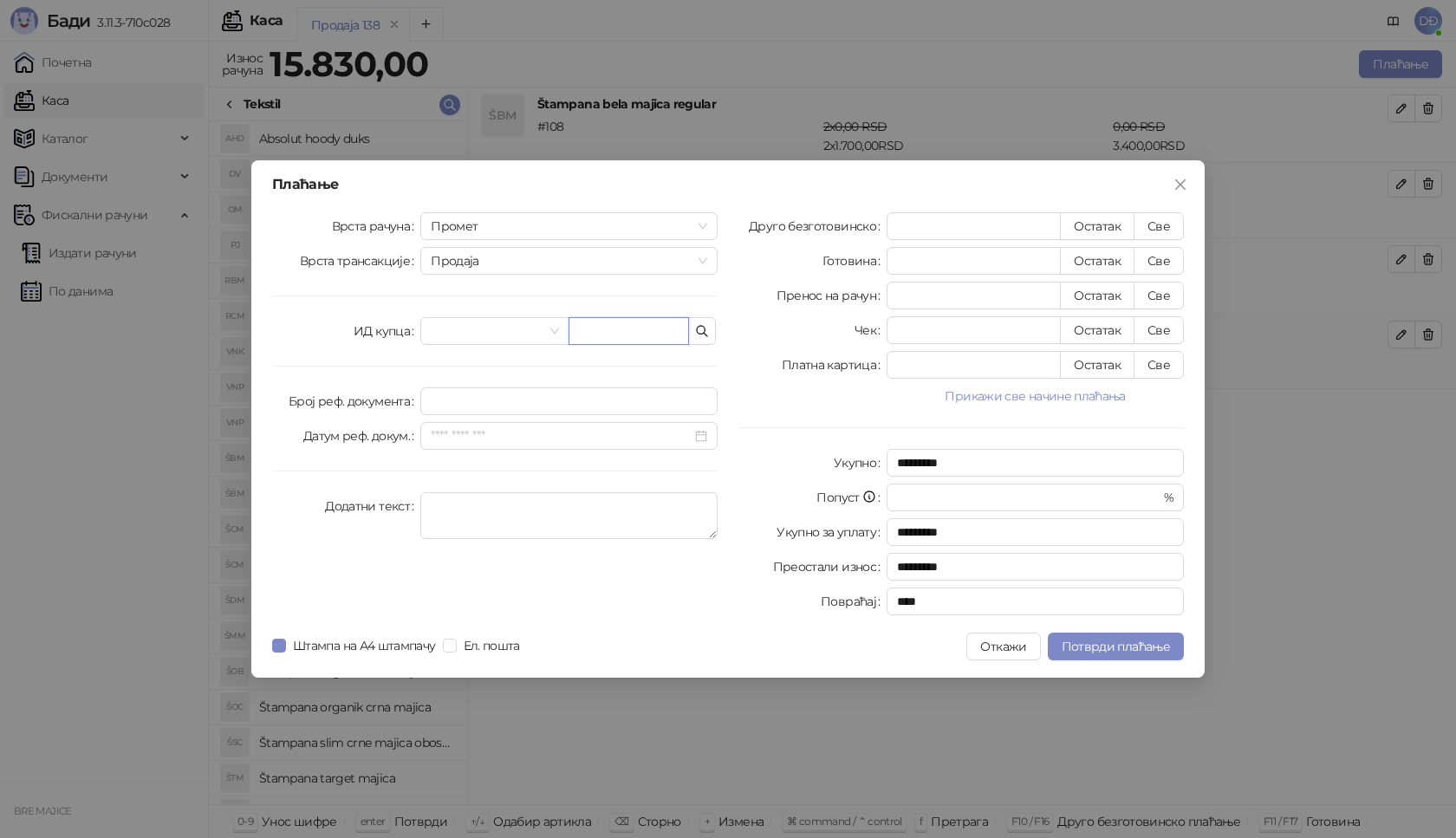
click at [610, 324] on input "text" at bounding box center [628, 331] width 120 height 27
type input "**********"
click at [1165, 229] on button "Све" at bounding box center [1158, 226] width 50 height 27
type input "*****"
type input "****"
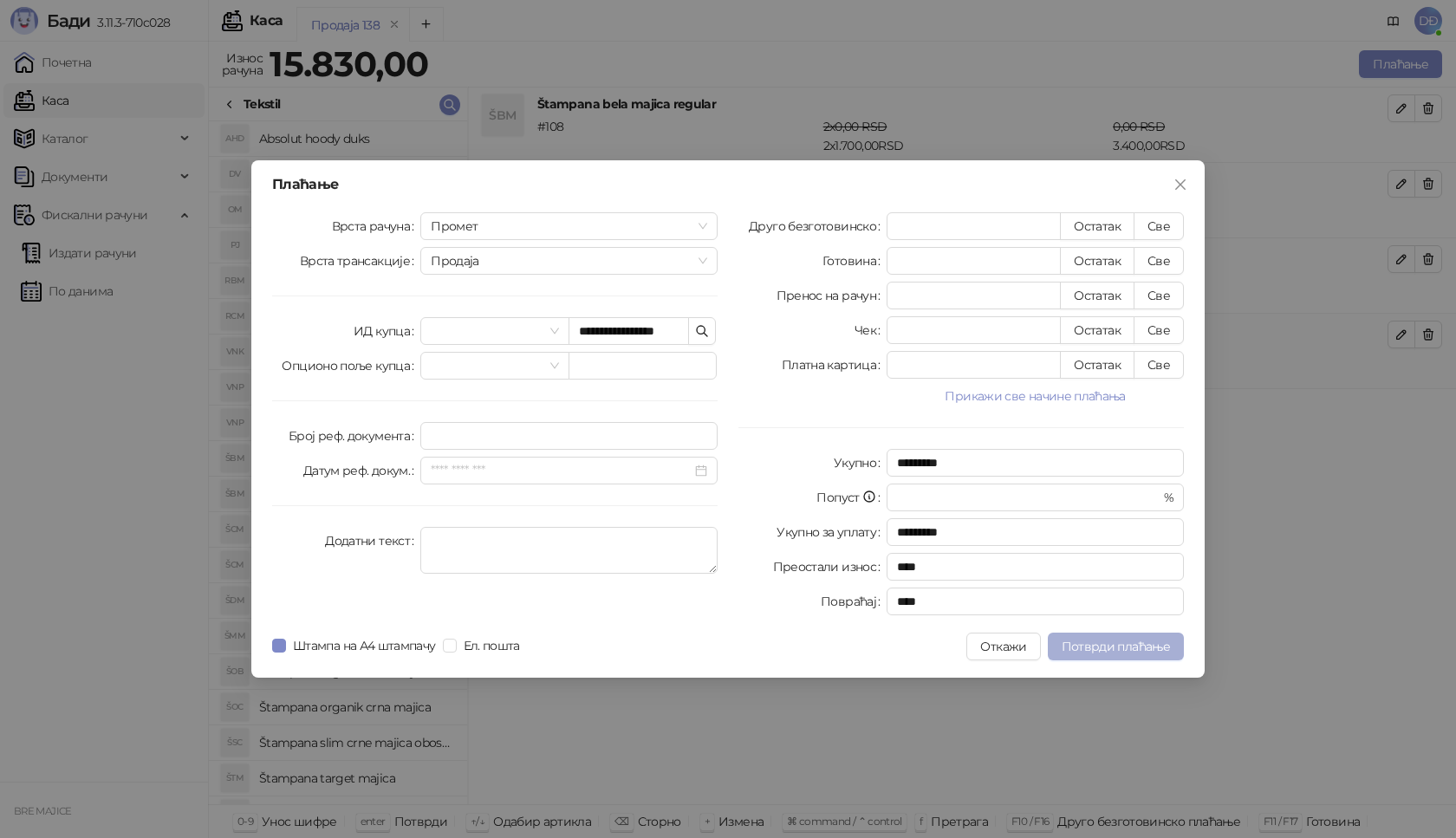
click at [1114, 649] on span "Потврди плаћање" at bounding box center [1116, 646] width 109 height 16
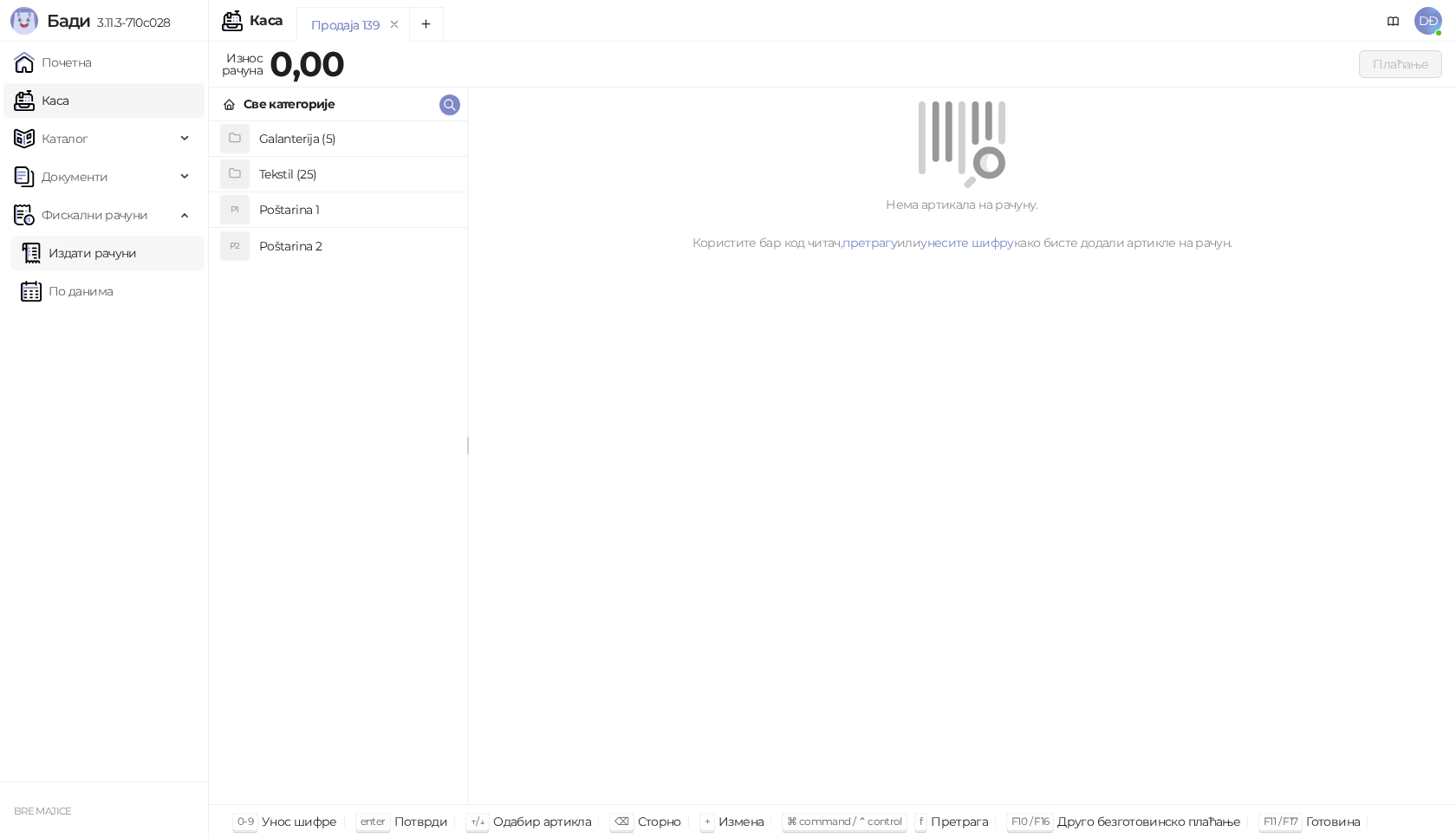
click at [103, 255] on link "Издати рачуни" at bounding box center [78, 252] width 116 height 34
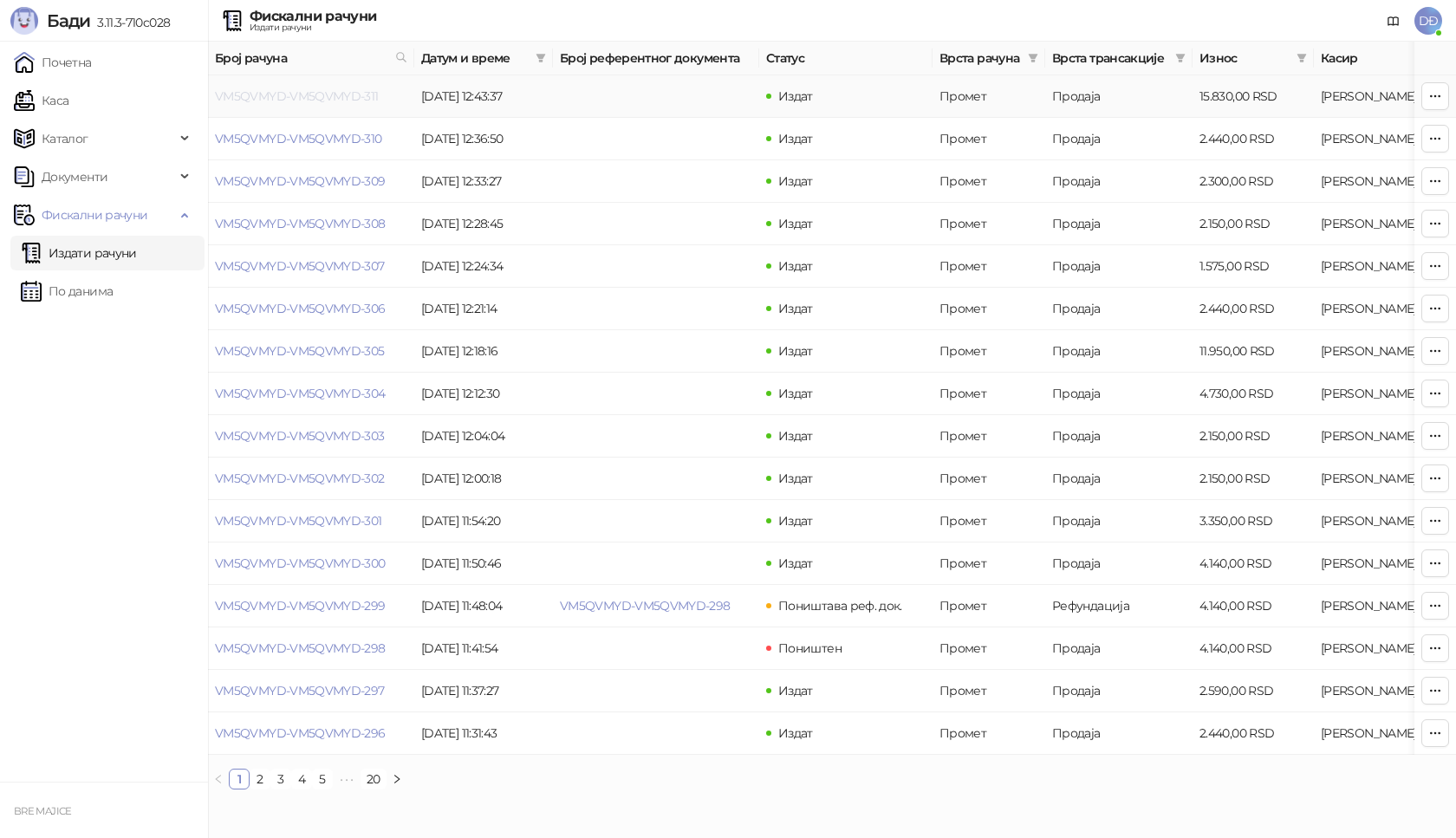
click at [269, 98] on link "VM5QVMYD-VM5QVMYD-311" at bounding box center [296, 96] width 163 height 16
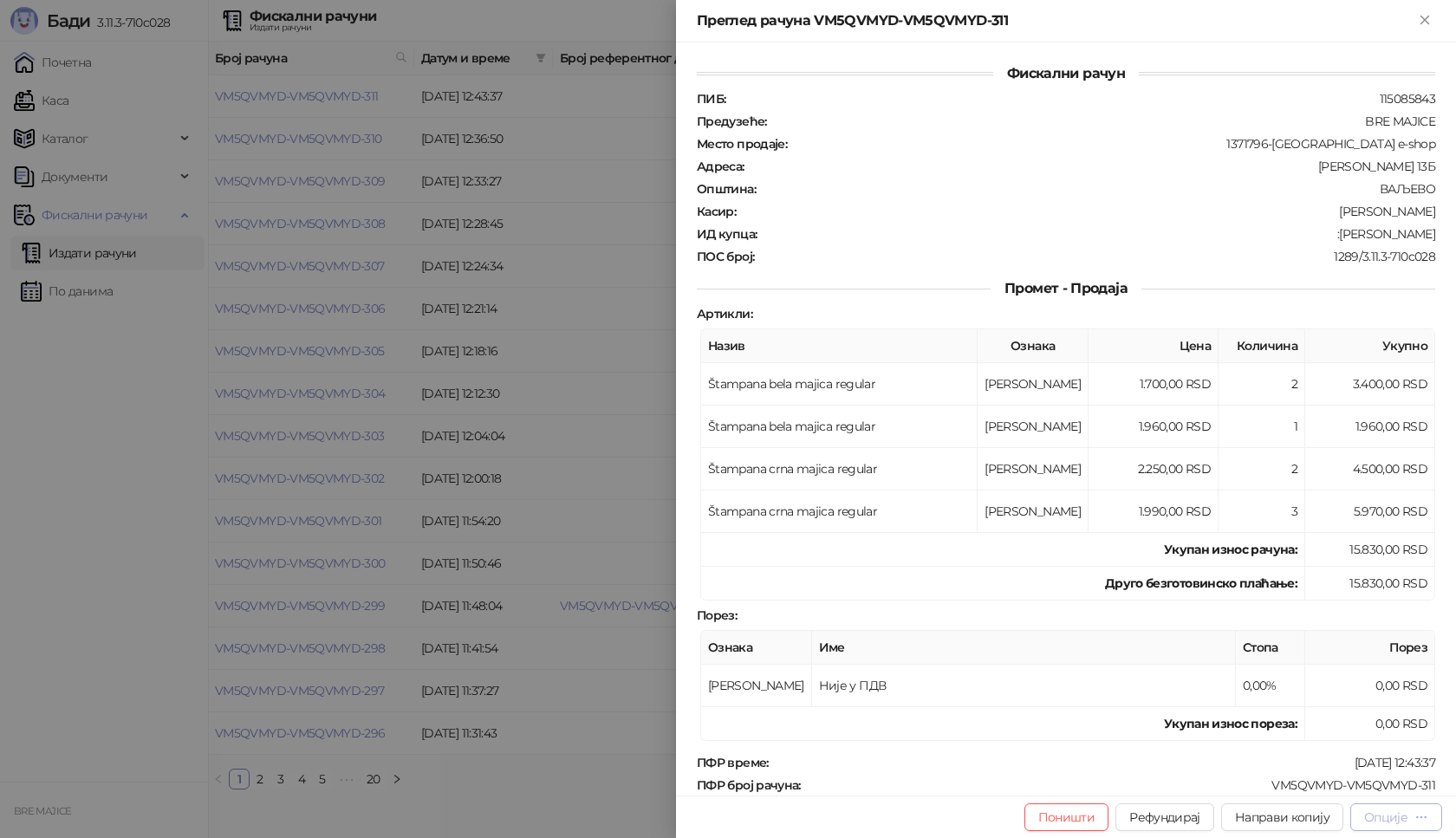
click at [1376, 817] on div "Опције" at bounding box center [1386, 817] width 43 height 16
click at [1321, 790] on span "Преузми у ПДФ формату" at bounding box center [1322, 781] width 211 height 19
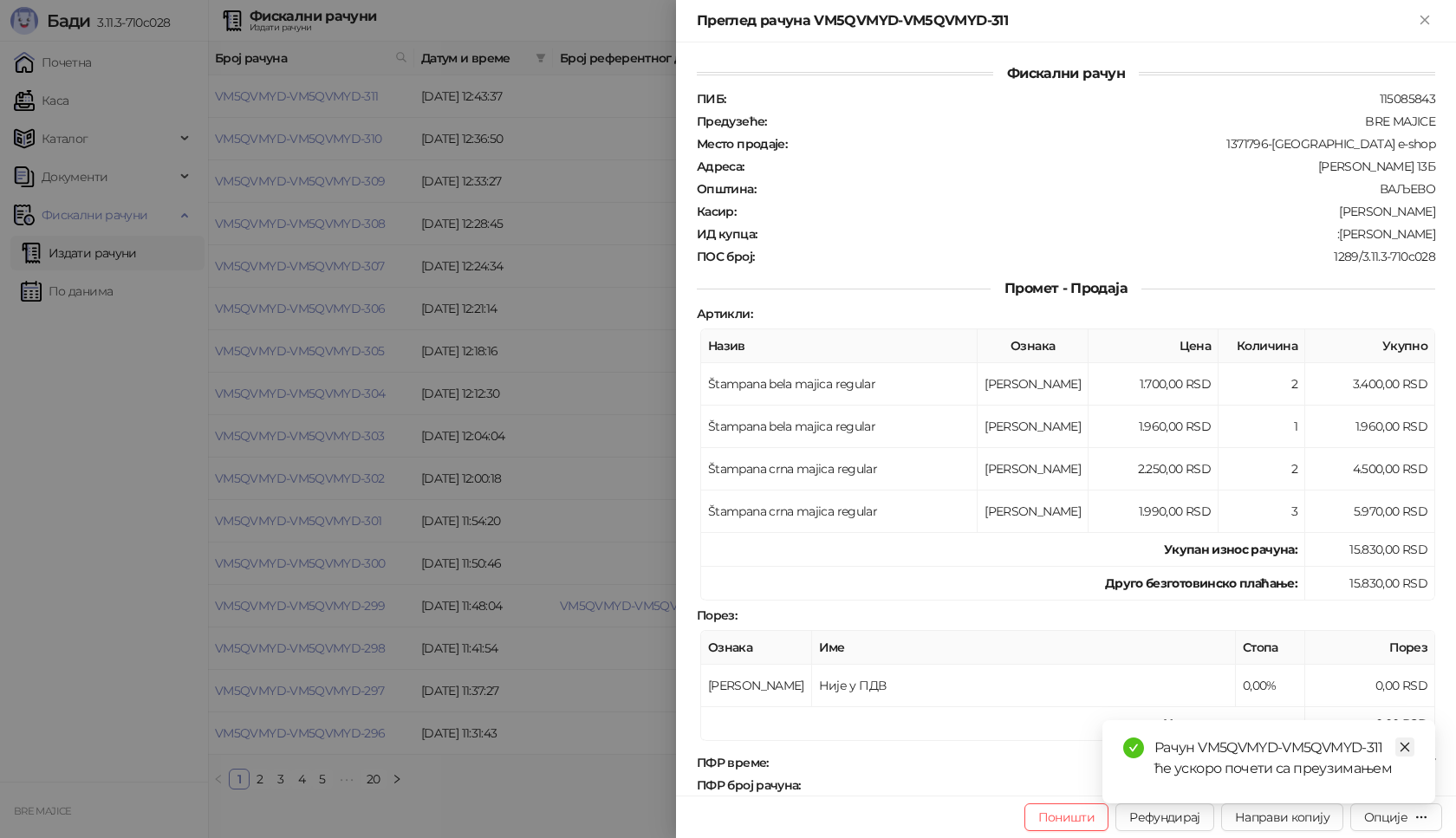
click at [1398, 746] on icon "close" at bounding box center [1404, 747] width 12 height 12
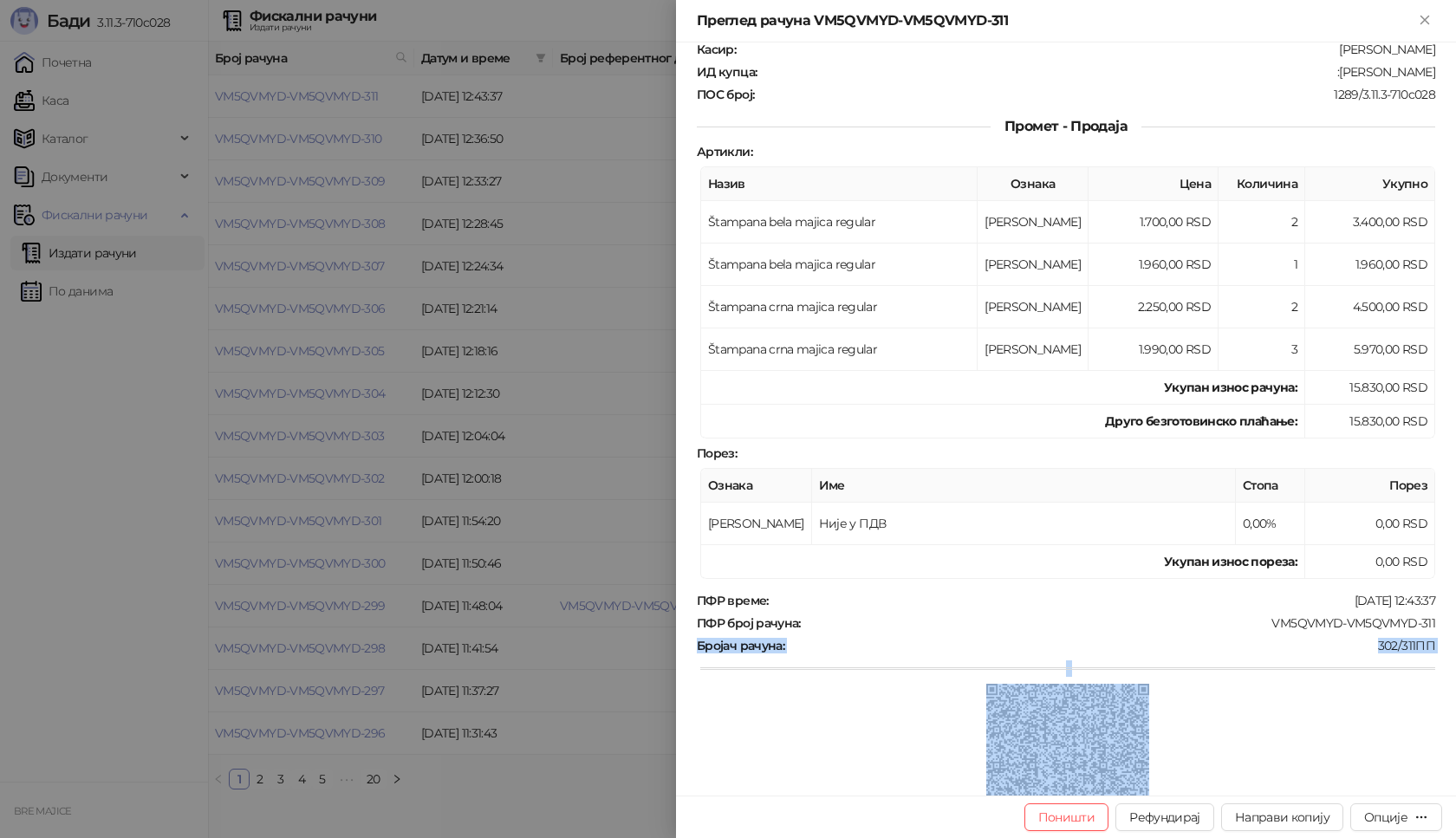
scroll to position [293, 0]
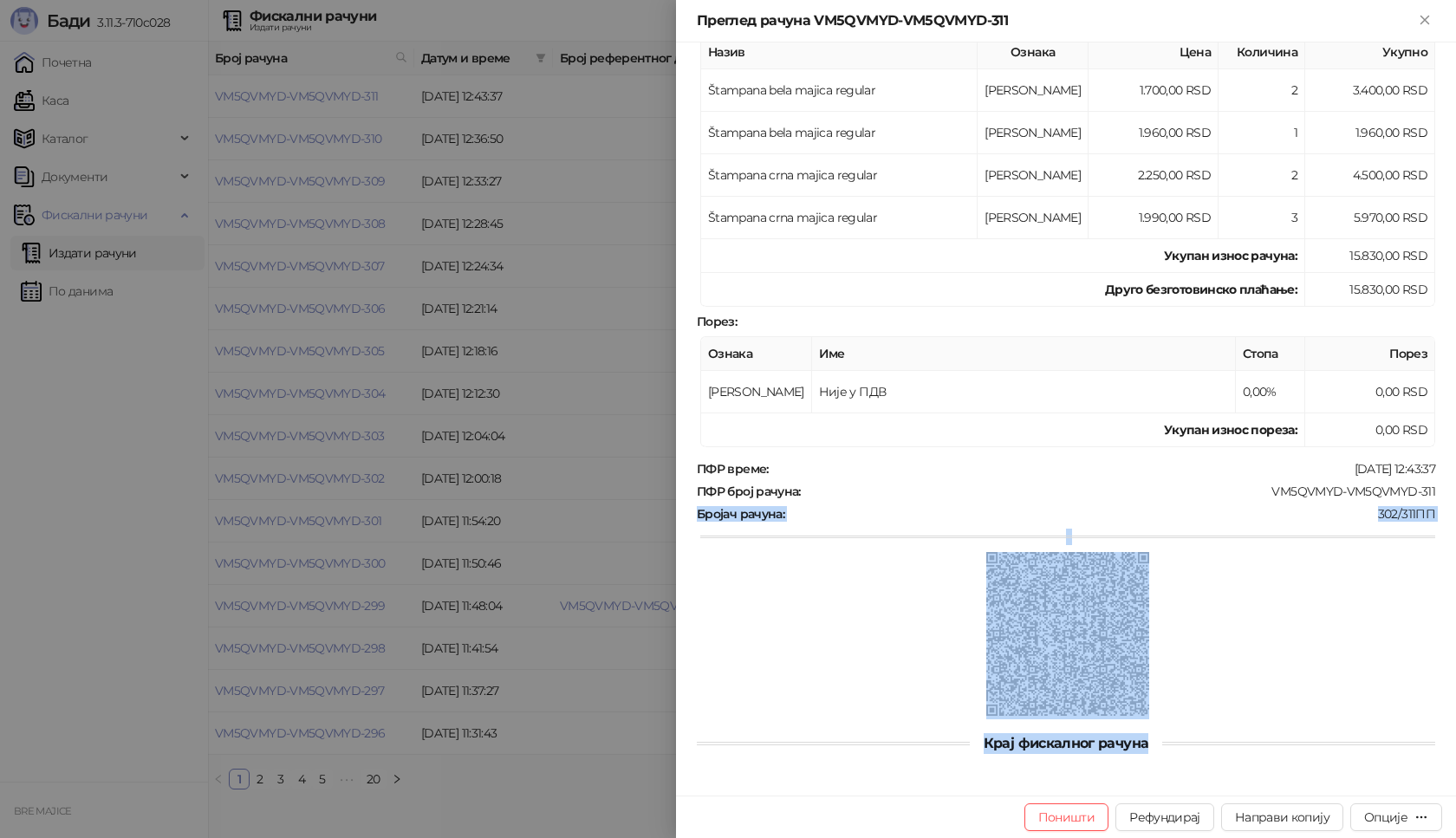
drag, startPoint x: 1424, startPoint y: 785, endPoint x: 1280, endPoint y: 764, distance: 145.5
click at [1280, 796] on div "Преглед рачуна VM5QVMYD-VM5QVMYD-311 Фискални рачун ПИБ : 115085843 Предузеће :…" at bounding box center [1066, 419] width 780 height 838
drag, startPoint x: 1275, startPoint y: 697, endPoint x: 1280, endPoint y: 654, distance: 43.3
click at [1275, 696] on div at bounding box center [1067, 636] width 734 height 167
click at [1264, 574] on div at bounding box center [1067, 636] width 734 height 167
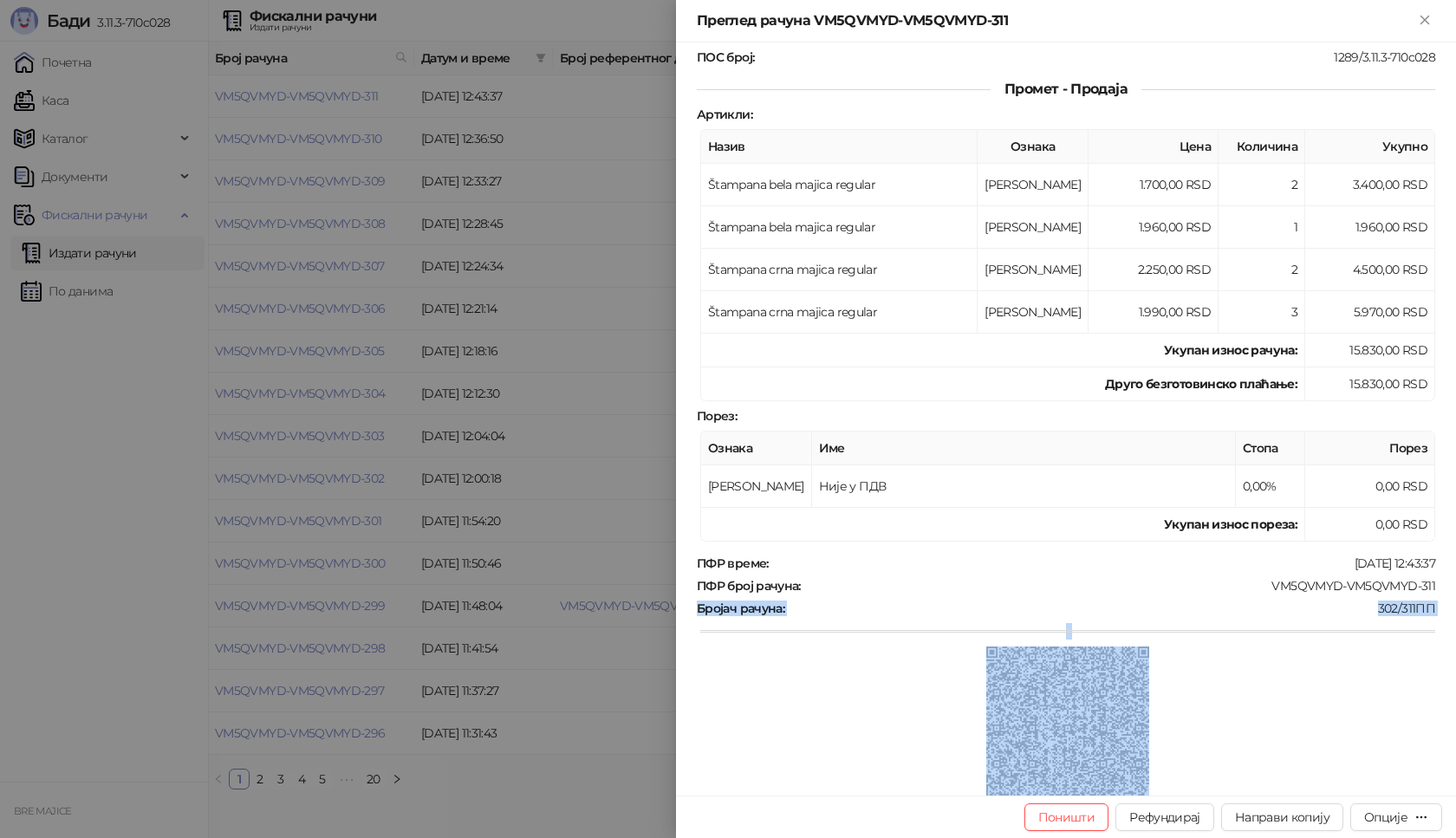
scroll to position [225, 0]
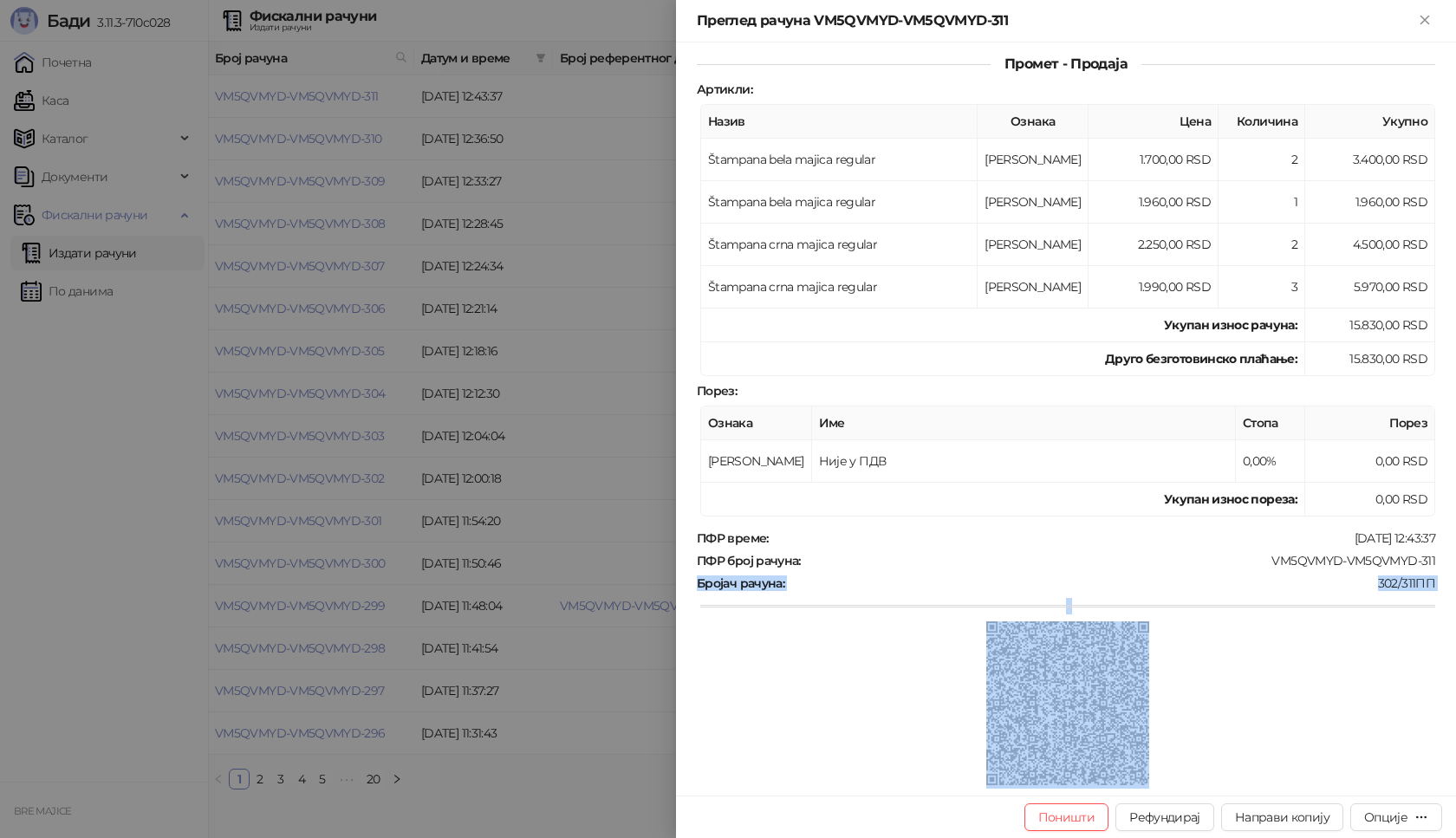
drag, startPoint x: 1420, startPoint y: 782, endPoint x: 1291, endPoint y: 772, distance: 129.4
click at [1291, 772] on div "ПФР време : [DATE] 12:43:37 ПФР број рачуна : VM5QVMYD-VM5QVMYD-311 Бројач рачу…" at bounding box center [1066, 659] width 745 height 258
click at [1300, 668] on div at bounding box center [1067, 704] width 734 height 167
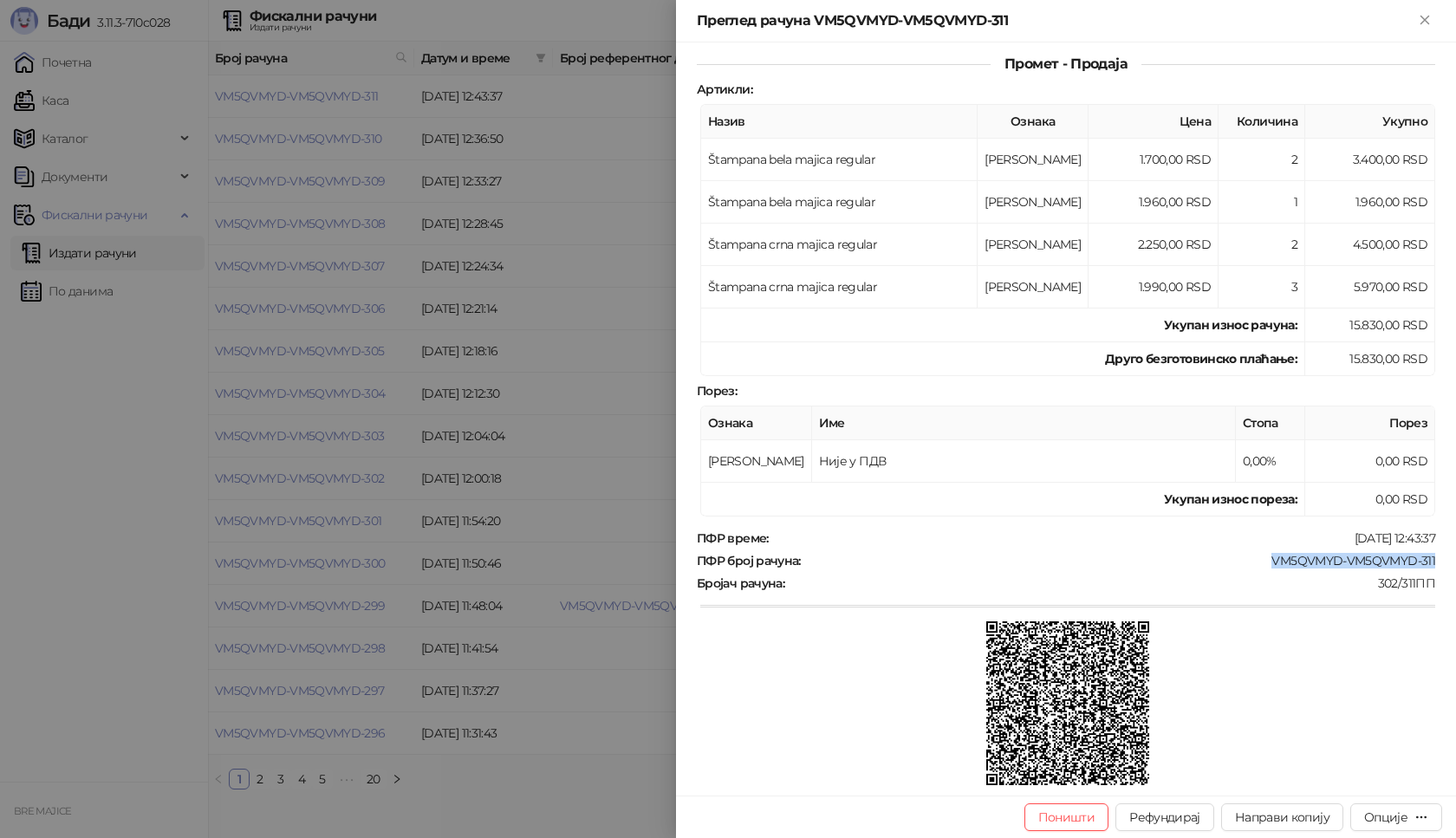
drag, startPoint x: 1424, startPoint y: 554, endPoint x: 1261, endPoint y: 559, distance: 163.1
click at [1261, 559] on div "Фискални рачун ПИБ : 115085843 Предузеће : BRE MAJICE Место продаје : 1371796-B…" at bounding box center [1066, 419] width 780 height 753
copy div "VM5QVMYD-VM5QVMYD-311"
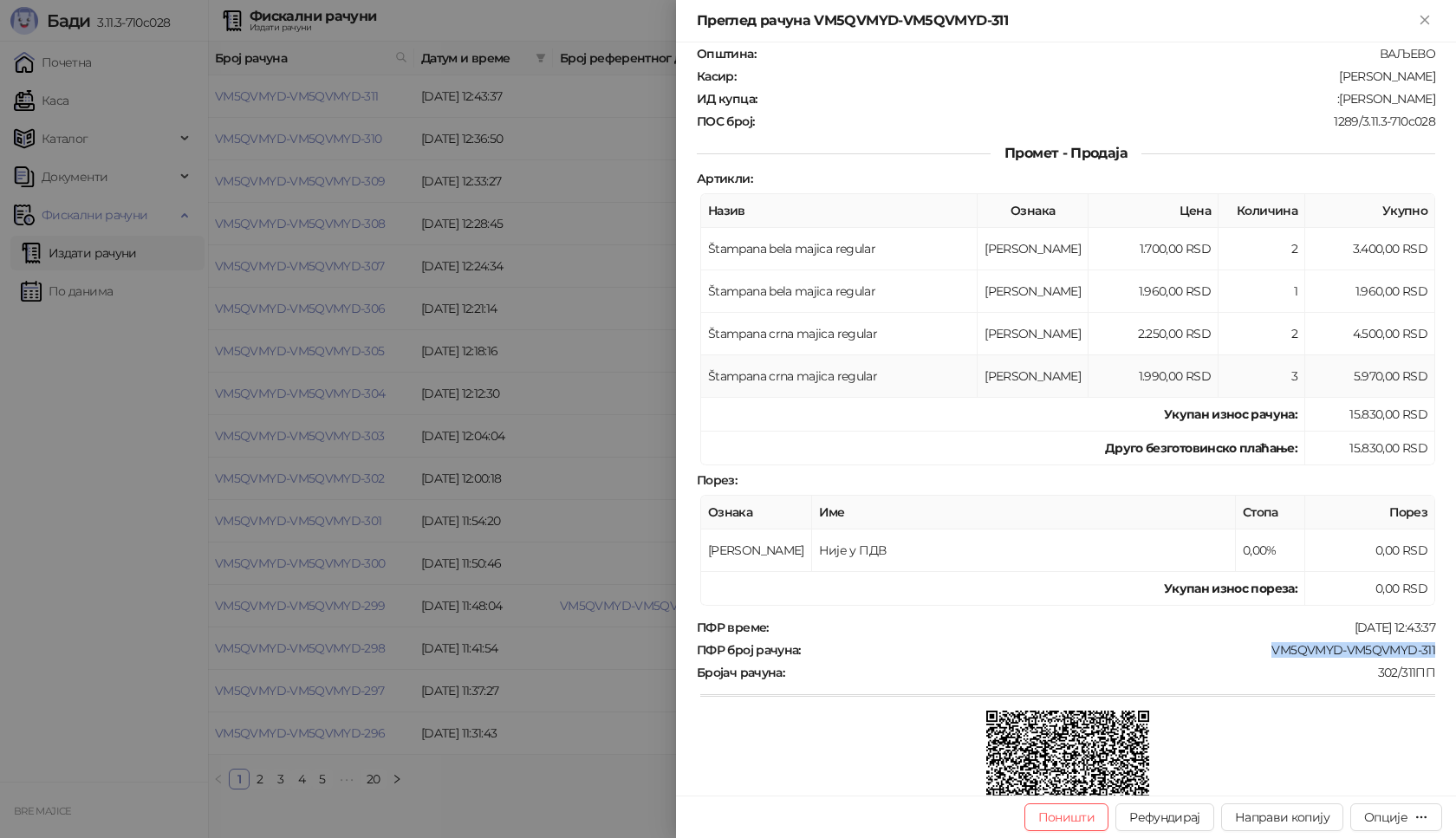
scroll to position [0, 0]
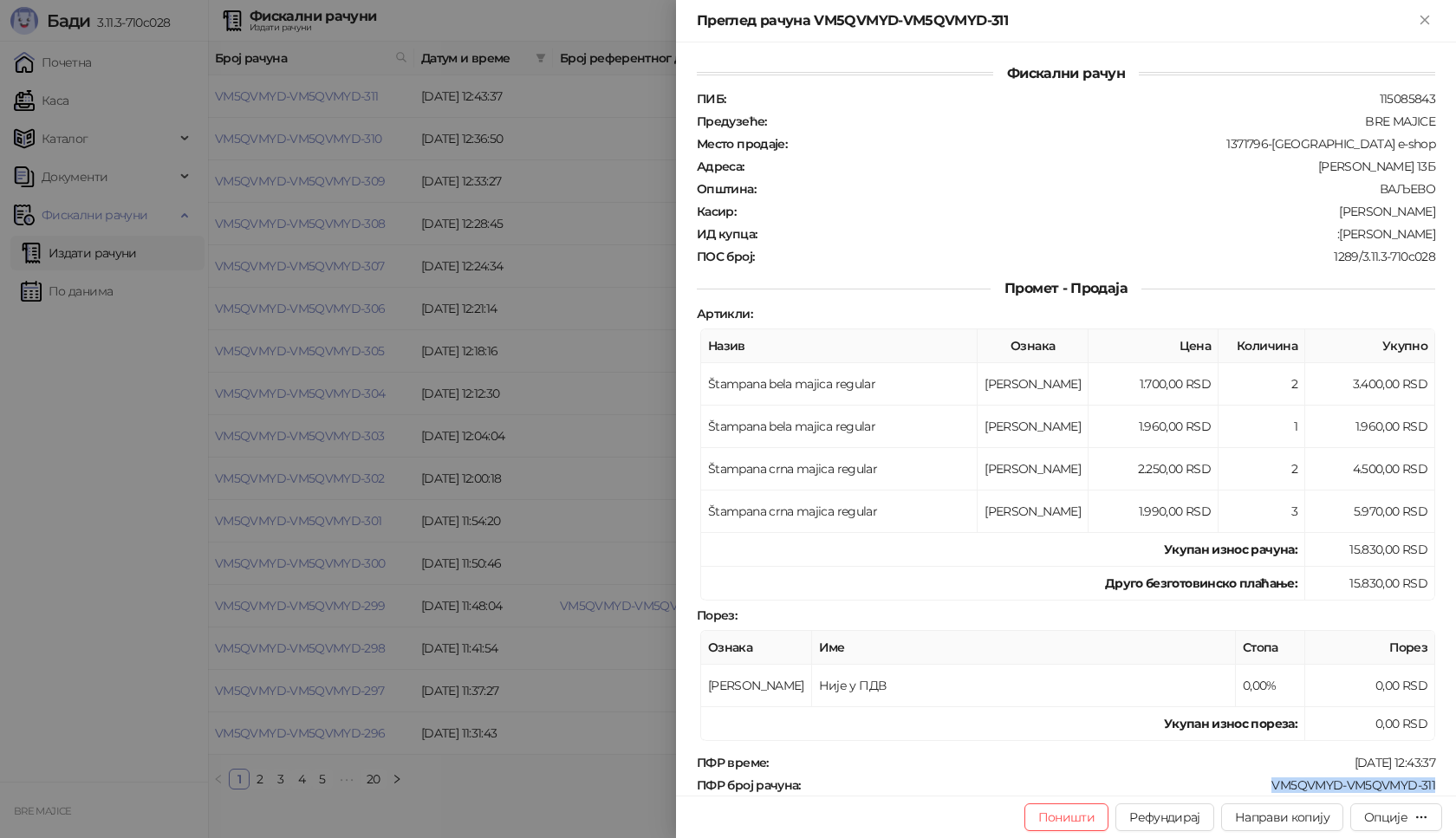
drag, startPoint x: 1427, startPoint y: 232, endPoint x: 1329, endPoint y: 232, distance: 98.0
click at [1329, 232] on div "Фискални рачун ПИБ : 115085843 Предузеће : BRE MAJICE Место продаје : 1371796-B…" at bounding box center [1066, 419] width 780 height 753
copy div "[PERSON_NAME]"
click at [1429, 21] on icon "Close" at bounding box center [1425, 20] width 16 height 16
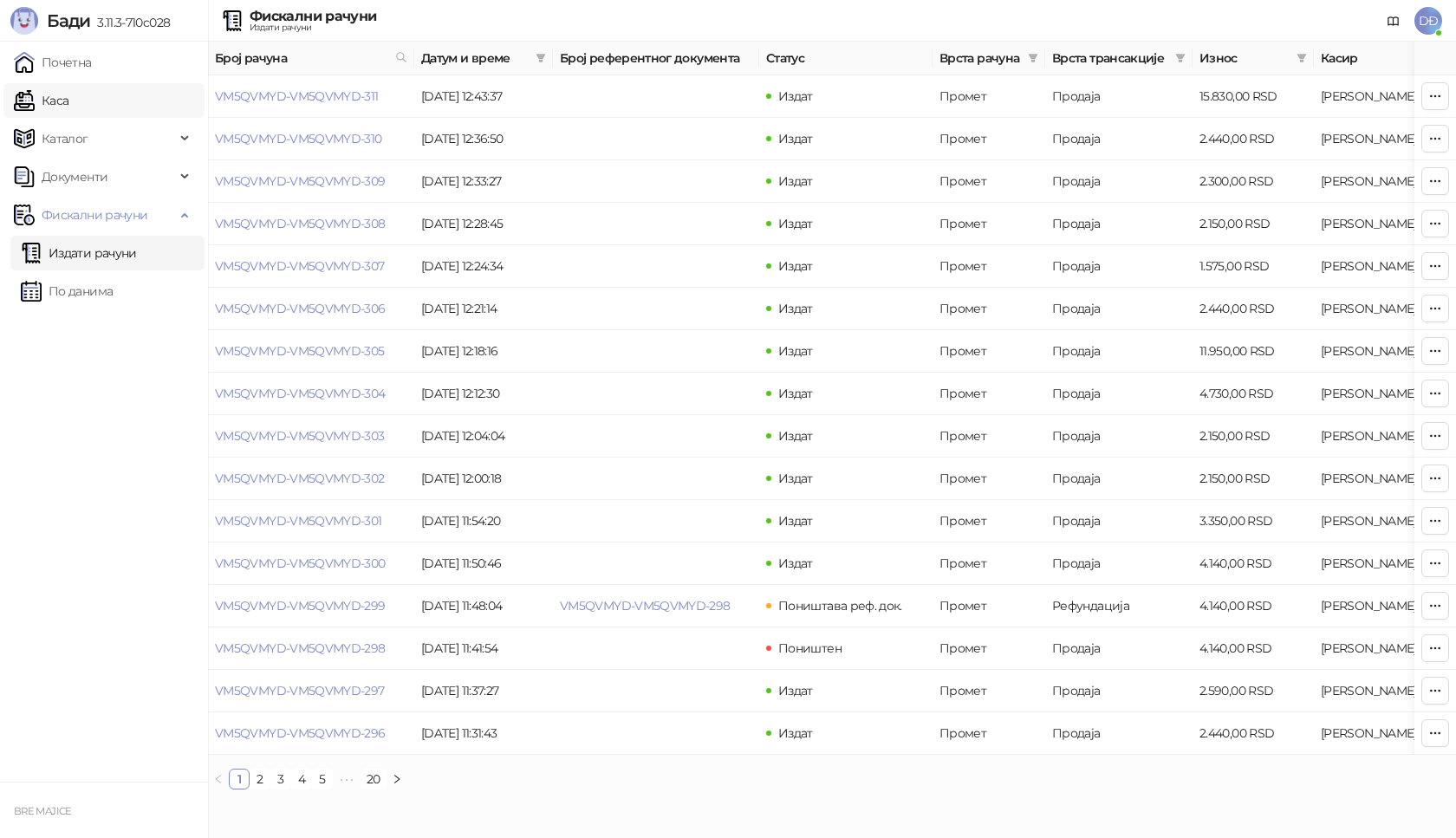
click at [68, 98] on link "Каса" at bounding box center [41, 100] width 55 height 34
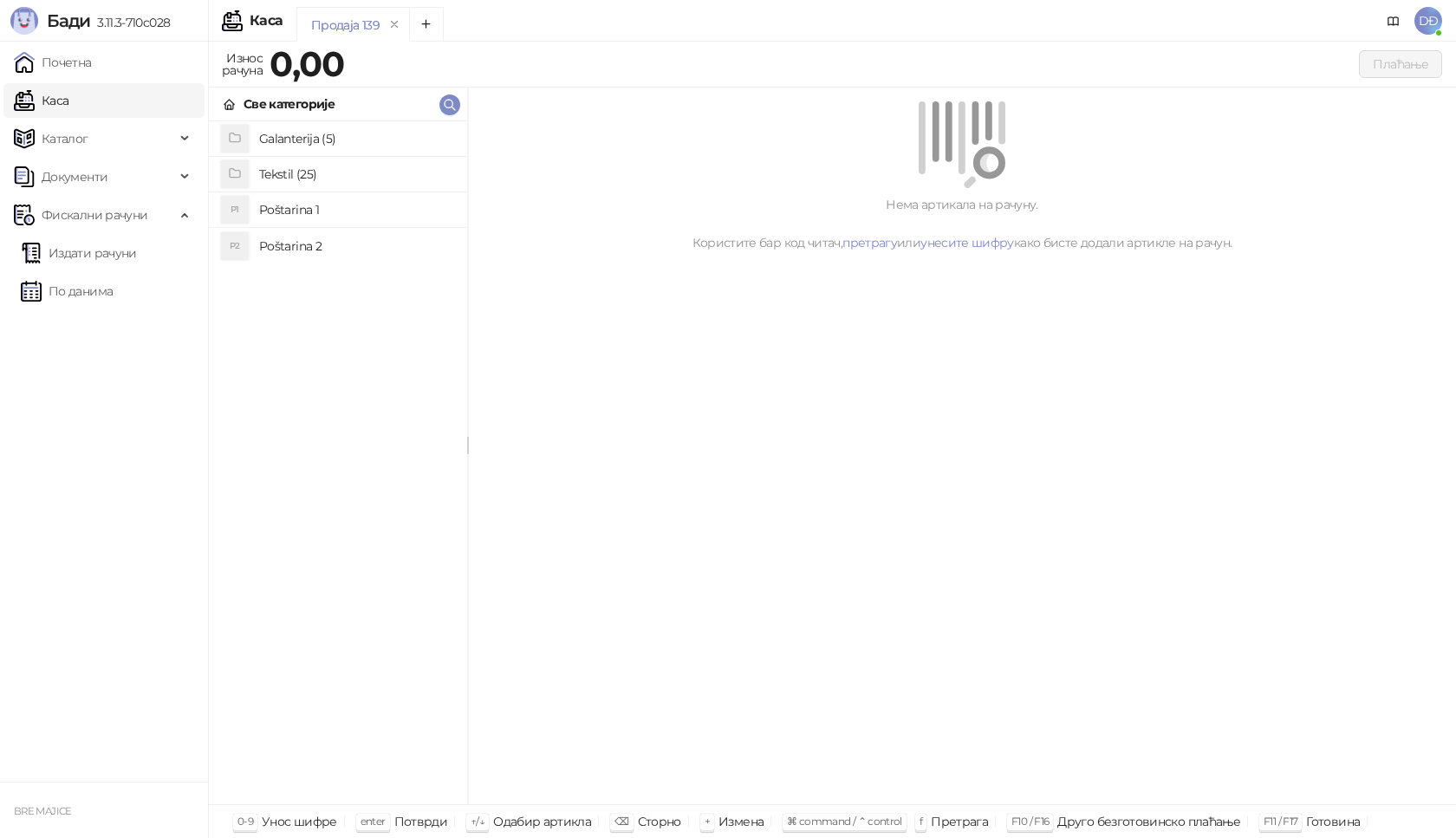
click at [288, 214] on h4 "Poštarina 1" at bounding box center [356, 209] width 195 height 27
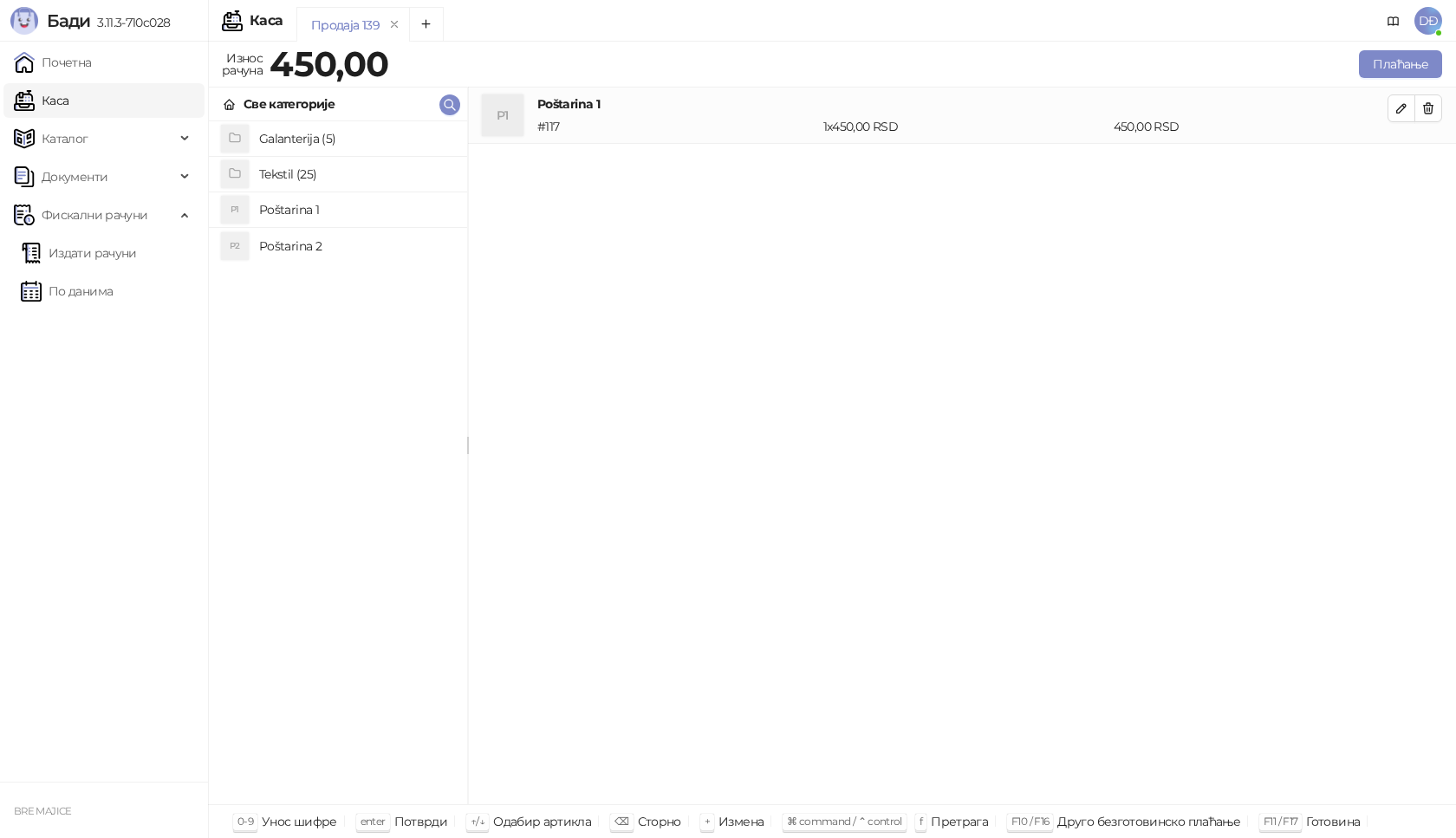
click at [293, 173] on h4 "Tekstil (25)" at bounding box center [356, 174] width 195 height 27
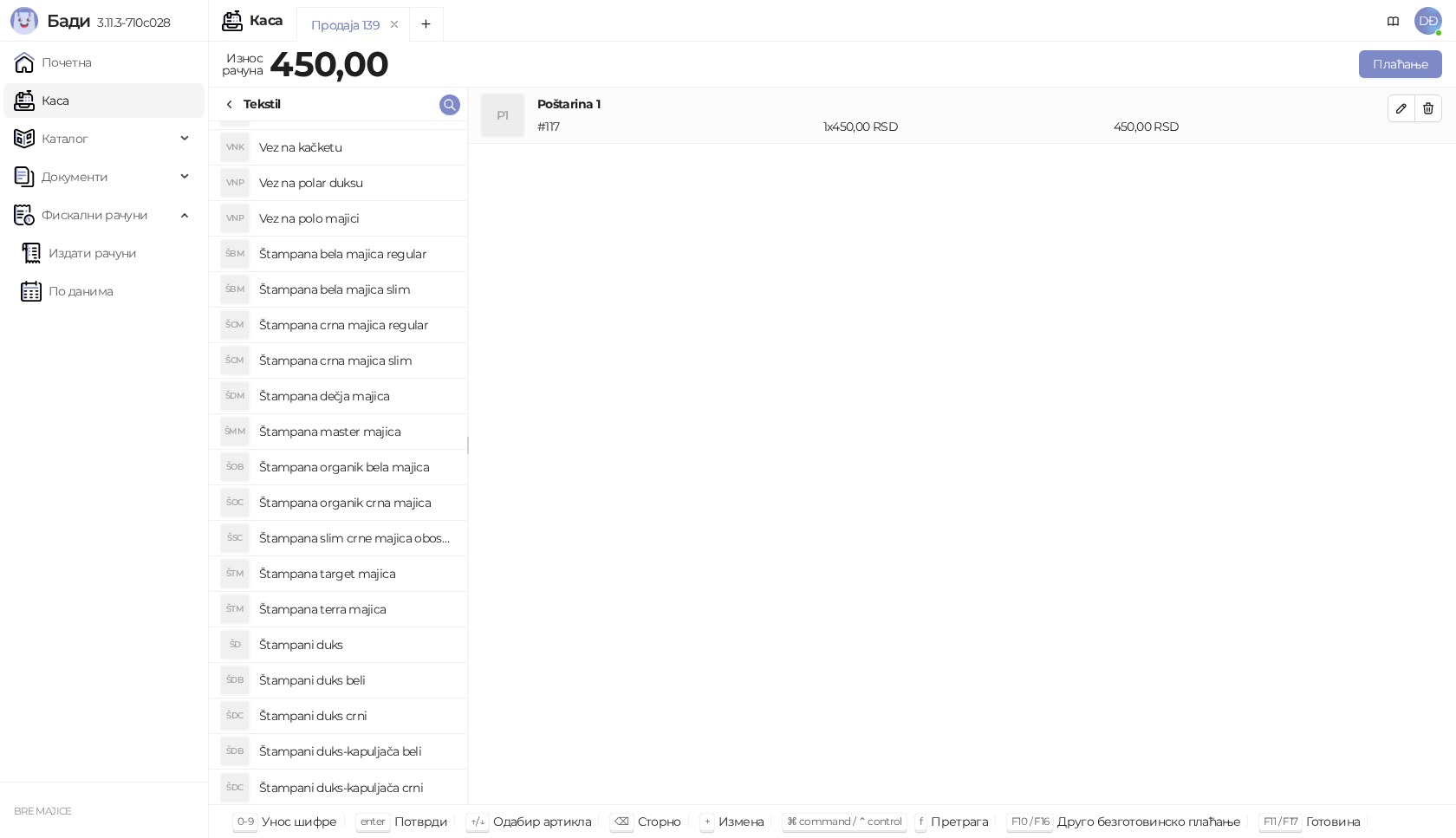
scroll to position [205, 0]
click at [330, 642] on h4 "Štampani duks" at bounding box center [356, 643] width 195 height 27
click at [1397, 166] on icon "button" at bounding box center [1401, 164] width 9 height 9
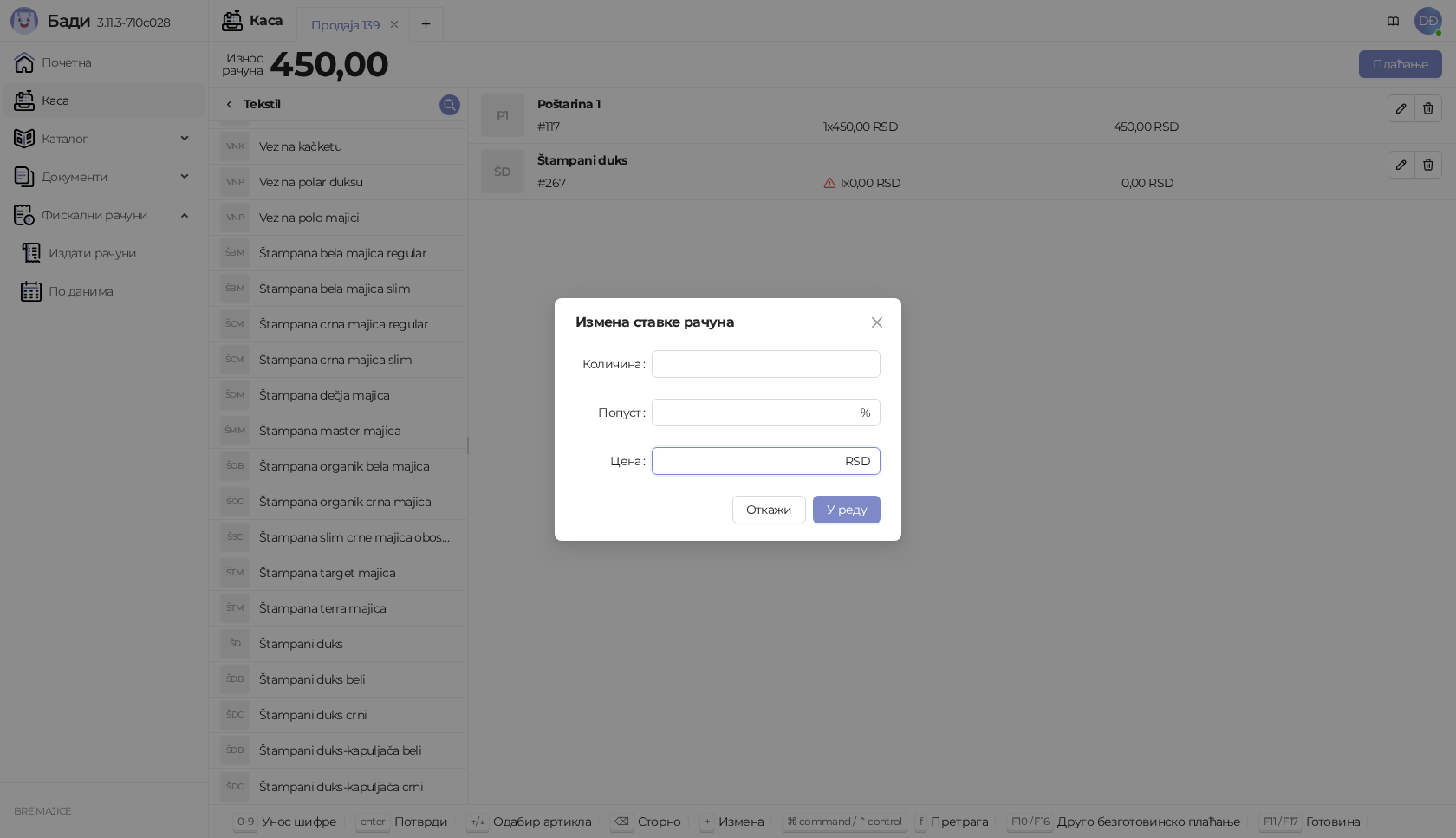
drag, startPoint x: 689, startPoint y: 461, endPoint x: 590, endPoint y: 468, distance: 99.2
click at [595, 469] on div "Цена * RSD" at bounding box center [728, 461] width 305 height 27
click at [849, 508] on span "У реду" at bounding box center [846, 509] width 40 height 16
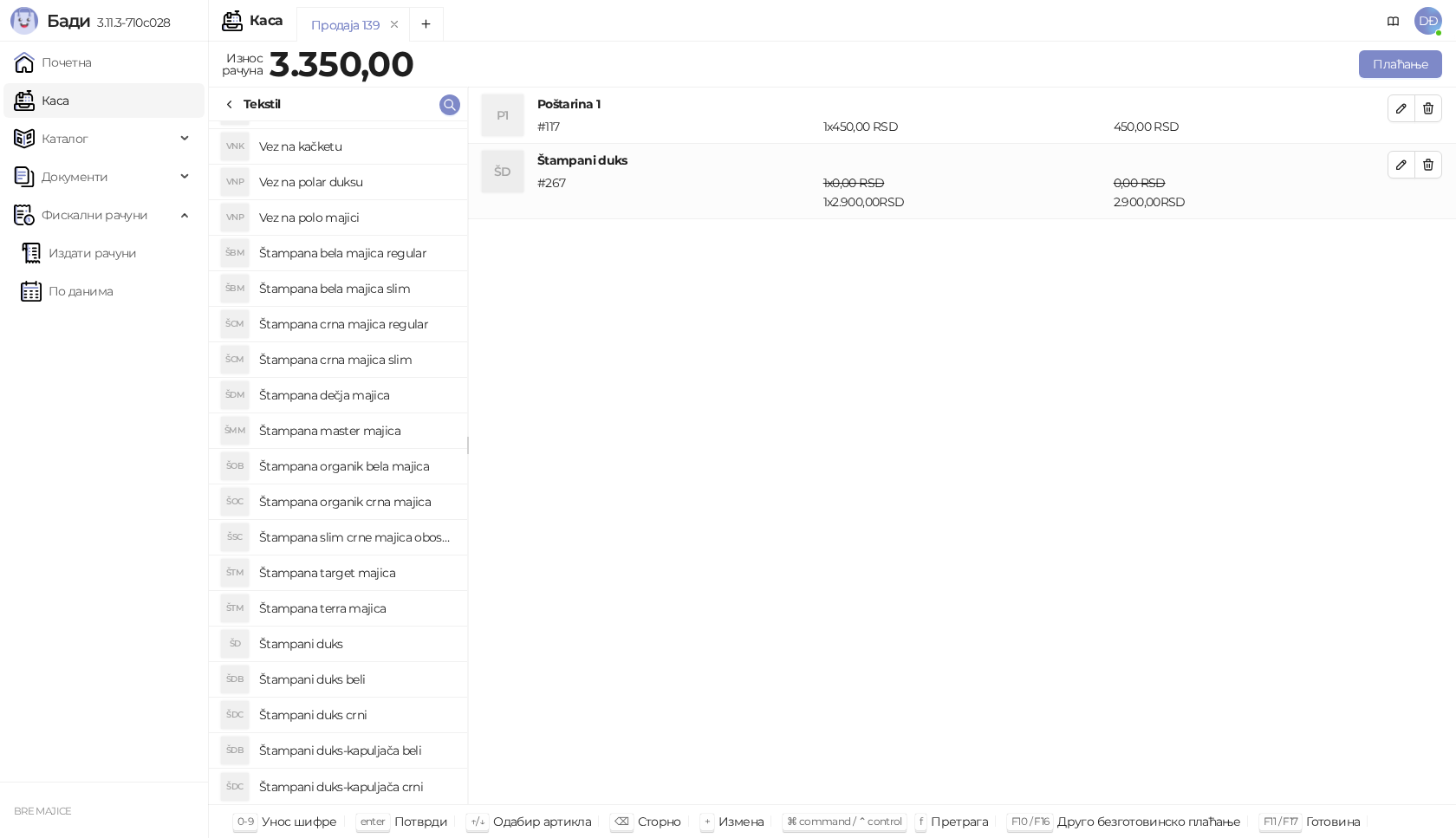
click at [319, 650] on h4 "Štampani duks" at bounding box center [356, 643] width 195 height 27
click at [1403, 241] on icon "button" at bounding box center [1401, 240] width 9 height 9
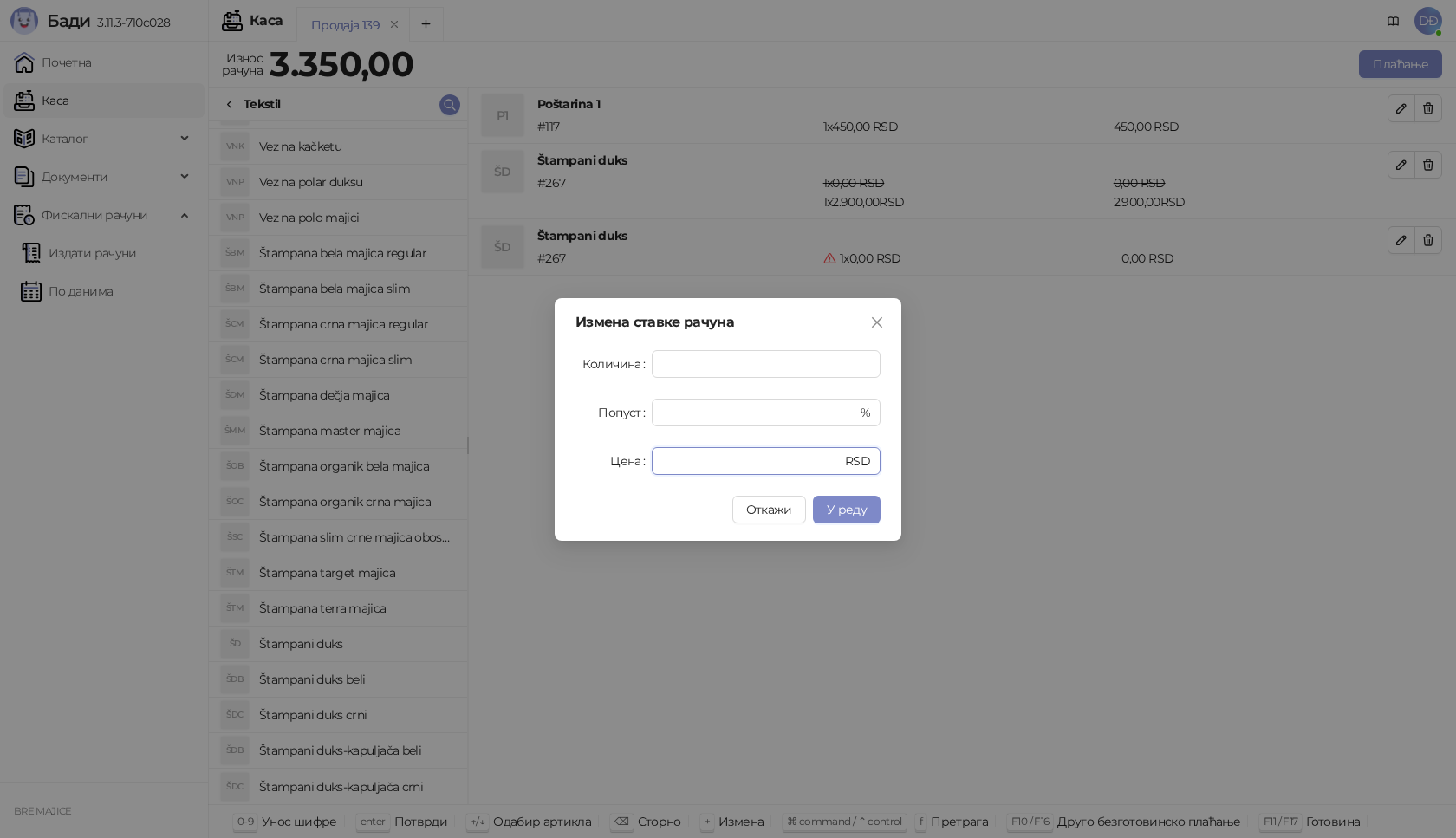
drag, startPoint x: 680, startPoint y: 472, endPoint x: 561, endPoint y: 472, distance: 119.0
click at [597, 472] on div "Цена * RSD" at bounding box center [728, 461] width 305 height 27
type input "****"
click at [856, 507] on span "У реду" at bounding box center [846, 509] width 40 height 16
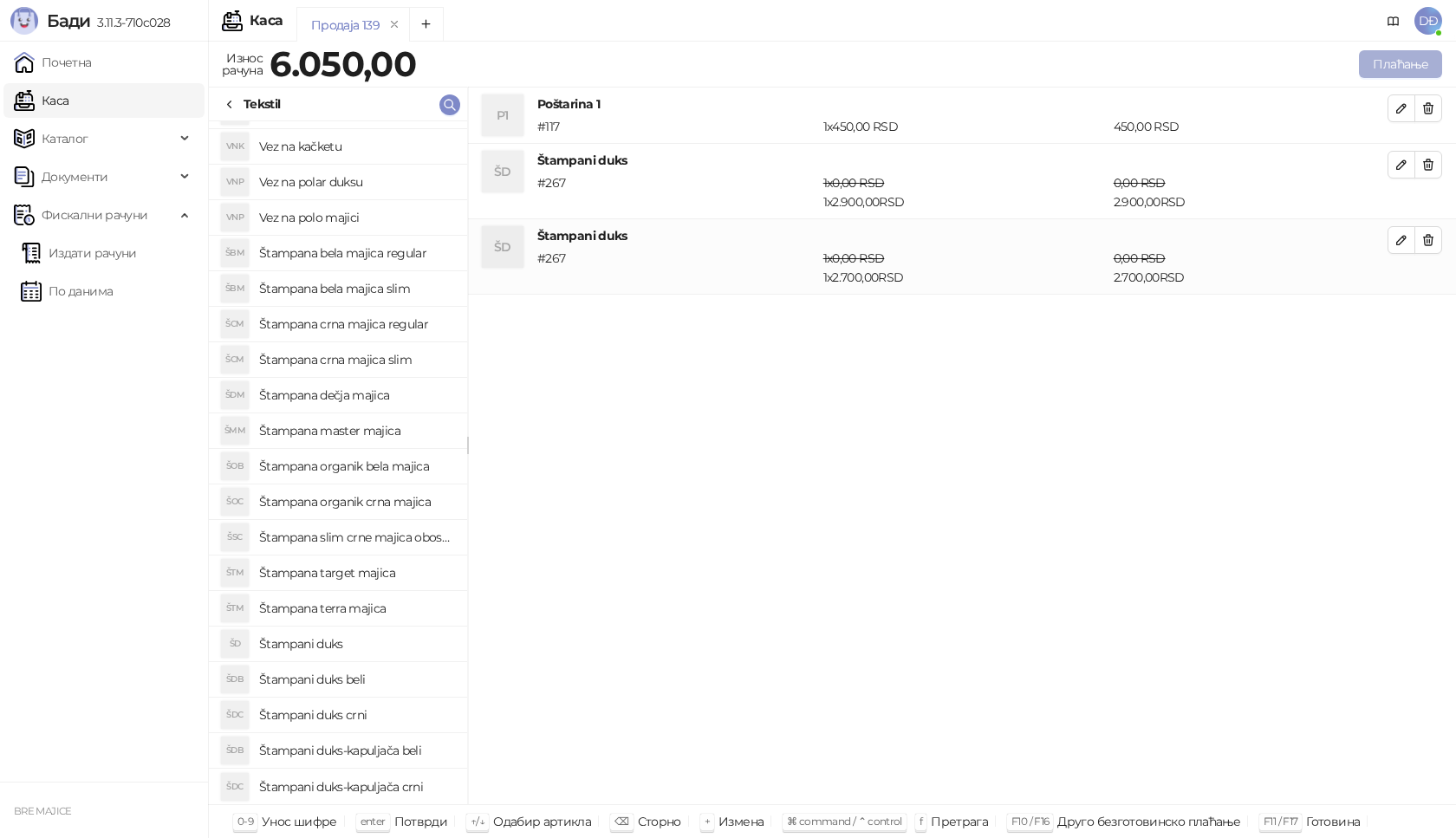
click at [1390, 67] on button "Плаћање" at bounding box center [1400, 64] width 83 height 27
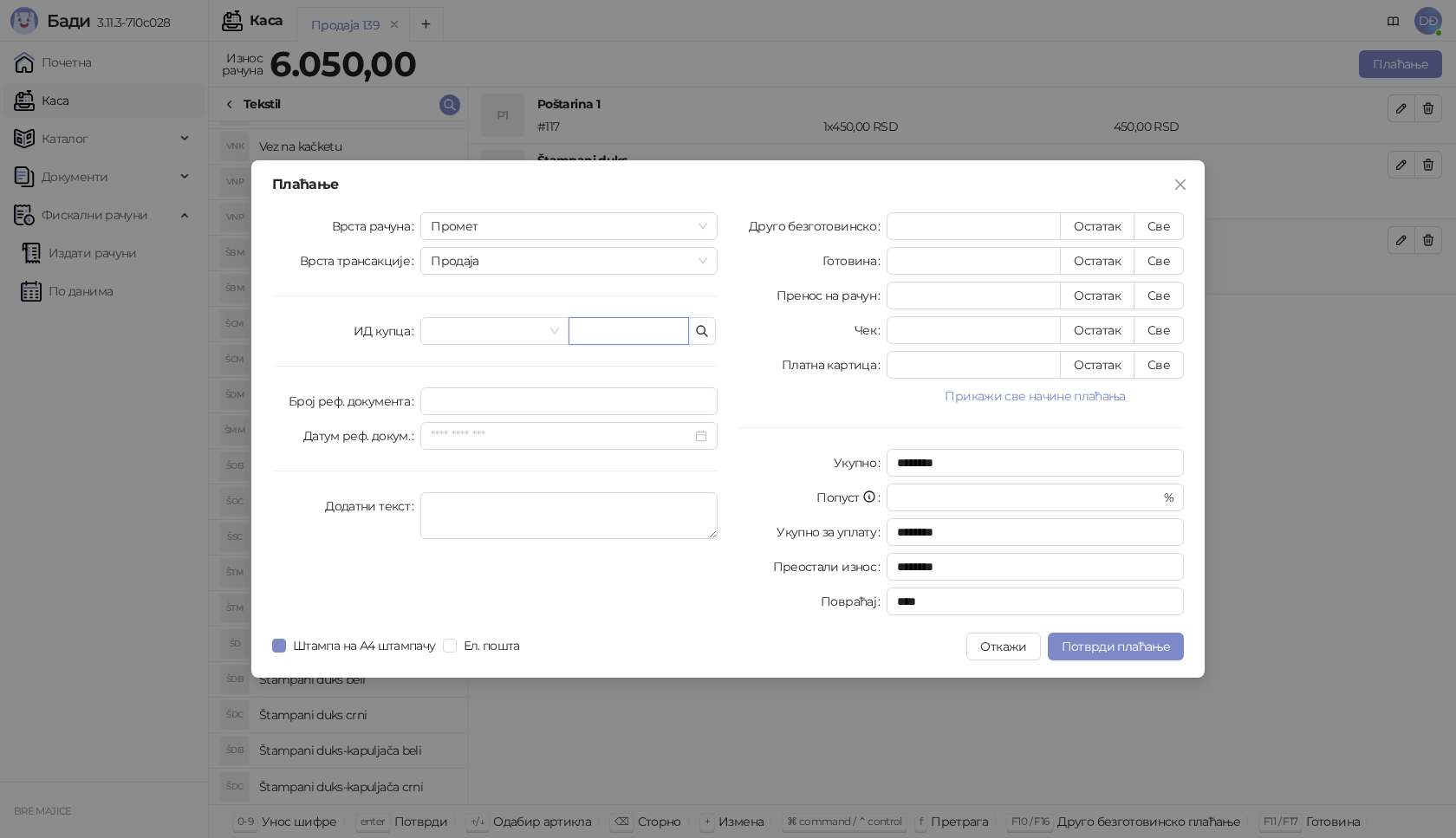
click at [588, 330] on input "text" at bounding box center [628, 331] width 120 height 27
paste input "**********"
type input "**********"
click at [1154, 222] on button "Све" at bounding box center [1158, 226] width 50 height 27
type input "****"
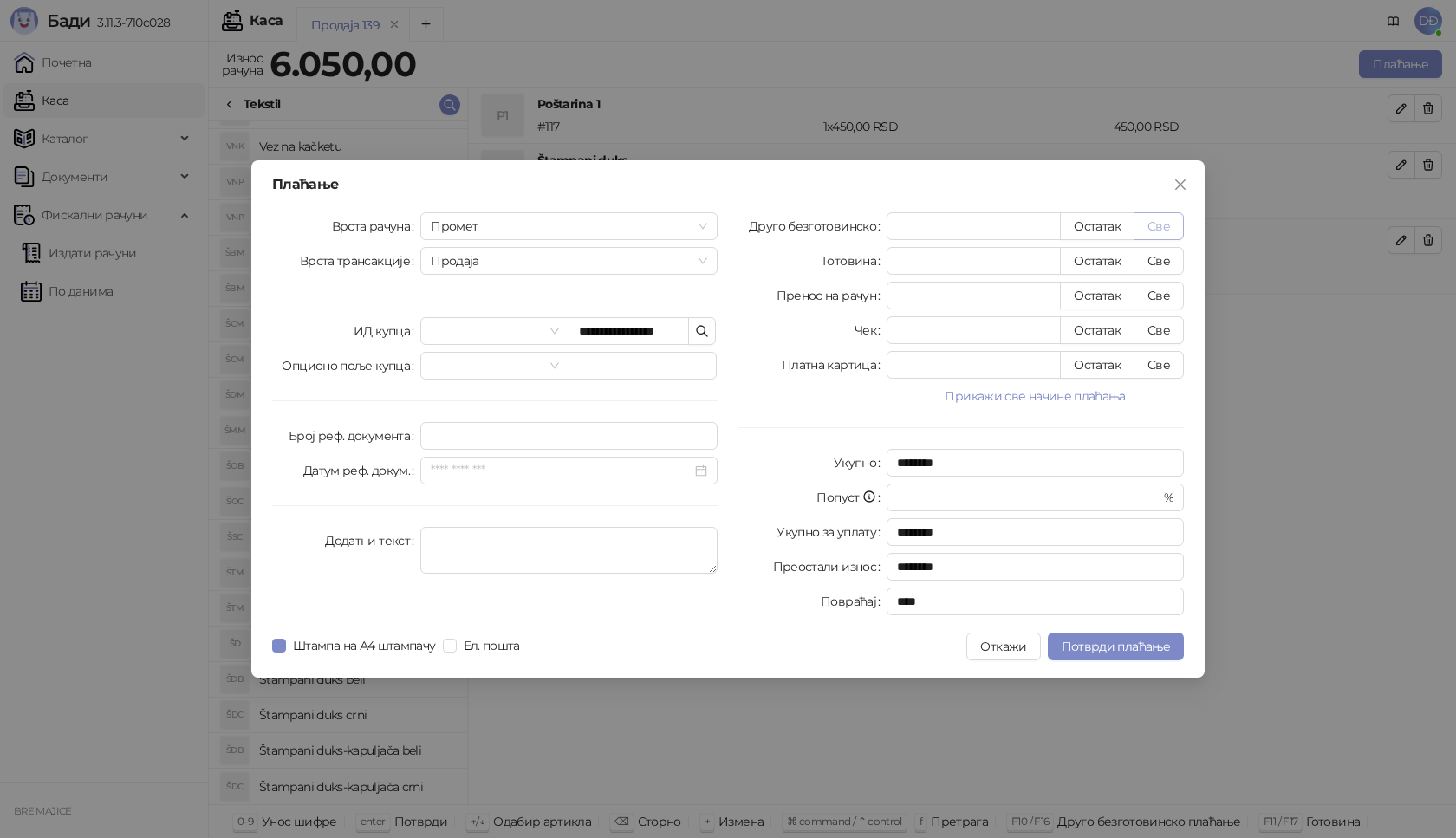
type input "****"
click at [1099, 648] on span "Потврди плаћање" at bounding box center [1116, 646] width 109 height 16
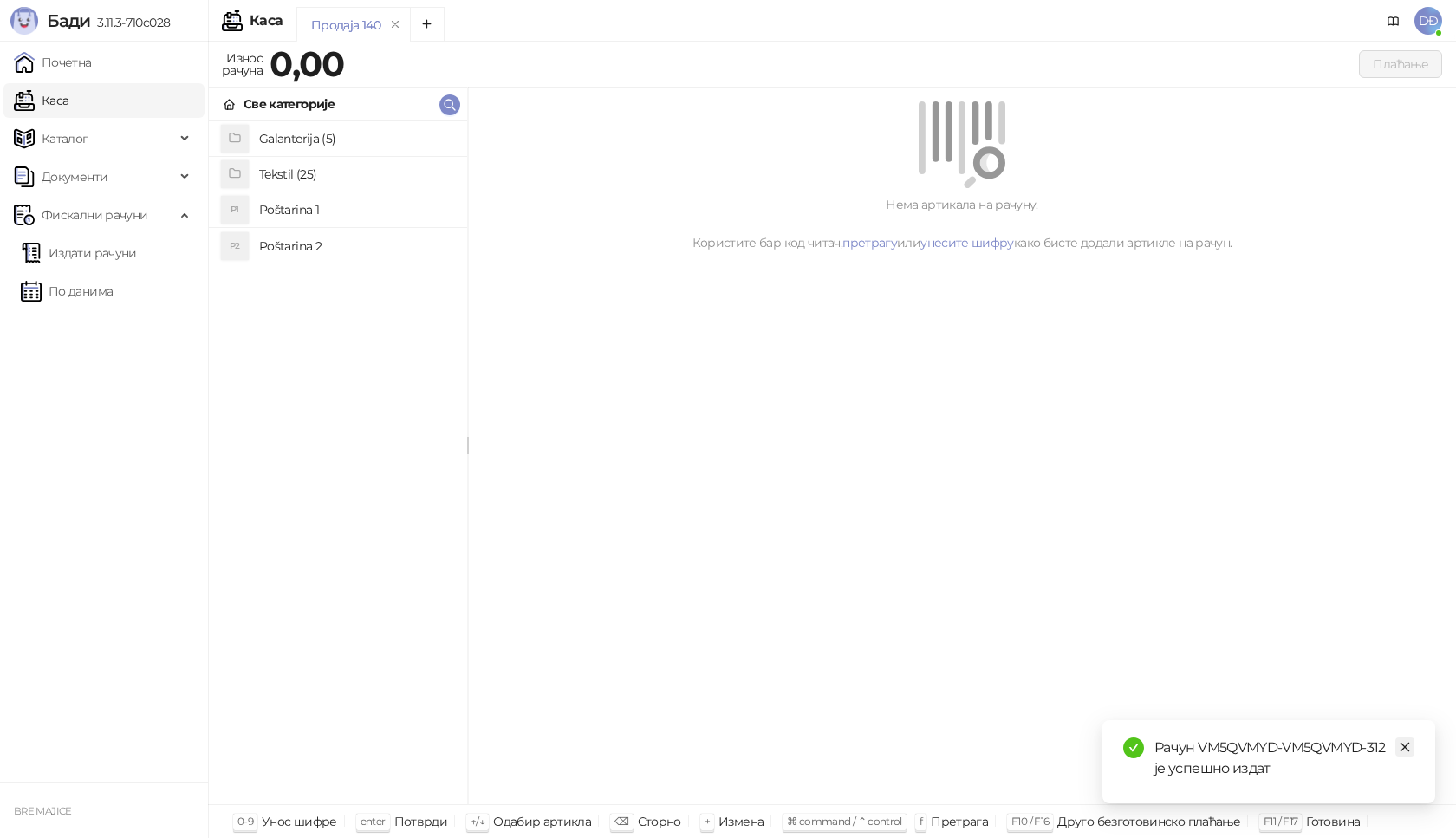
click at [1412, 750] on link "Close" at bounding box center [1404, 746] width 19 height 19
click at [93, 244] on link "Издати рачуни" at bounding box center [78, 252] width 116 height 34
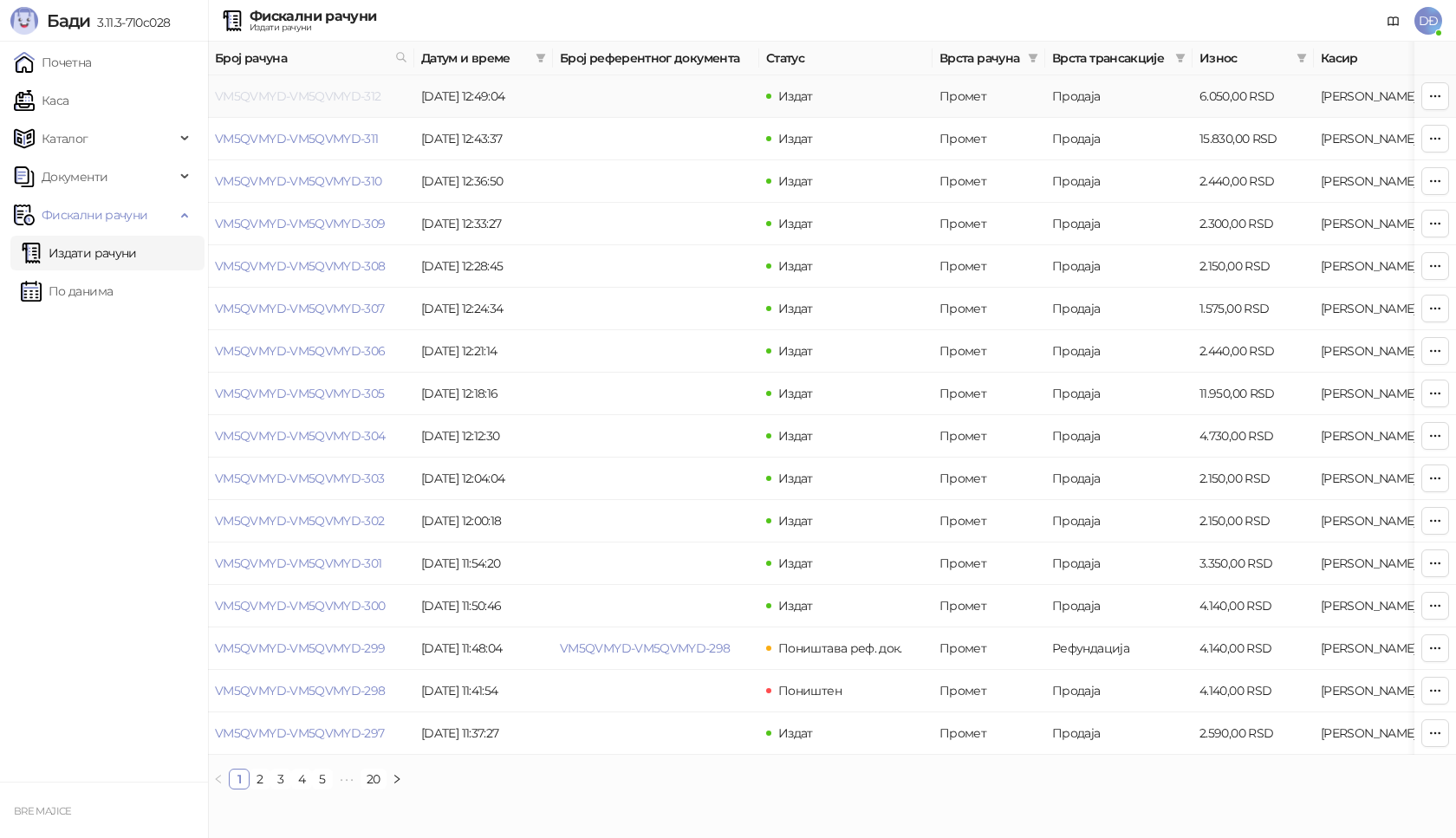
click at [313, 92] on link "VM5QVMYD-VM5QVMYD-312" at bounding box center [298, 96] width 166 height 16
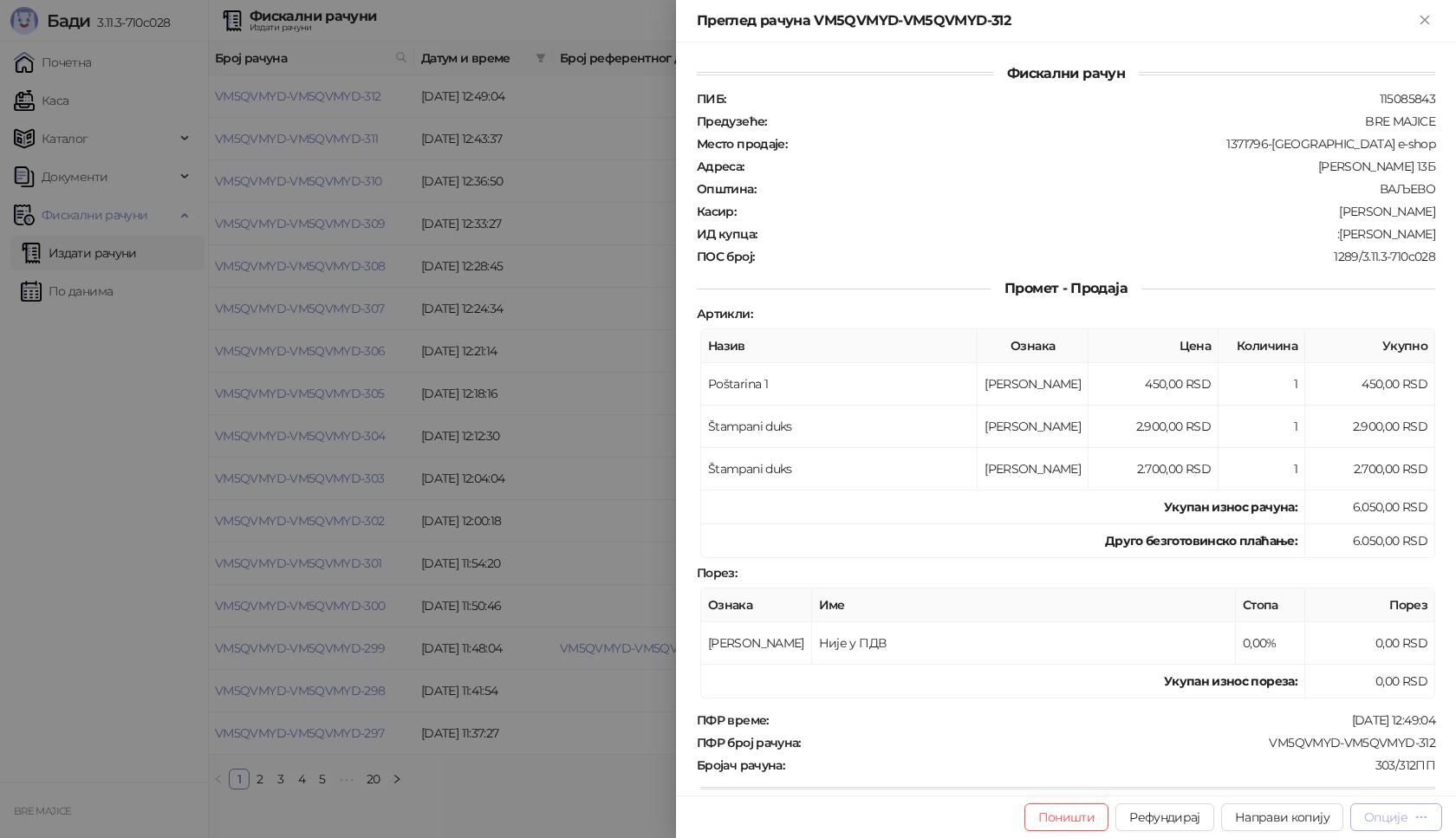
click at [1403, 812] on div "Опције" at bounding box center [1386, 817] width 43 height 16
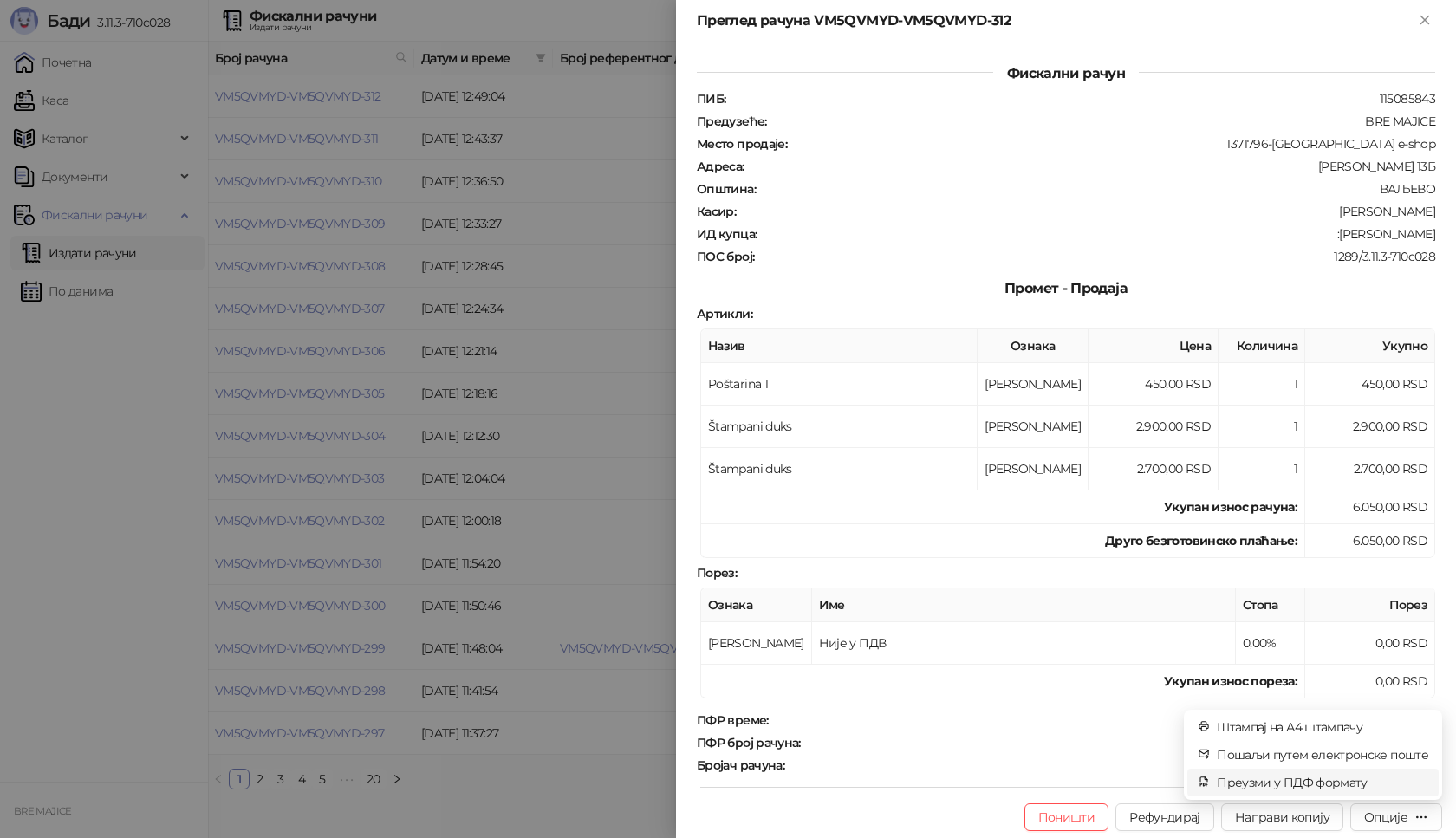
click at [1355, 780] on span "Преузми у ПДФ формату" at bounding box center [1322, 781] width 211 height 19
click at [1399, 744] on icon "close" at bounding box center [1404, 747] width 12 height 12
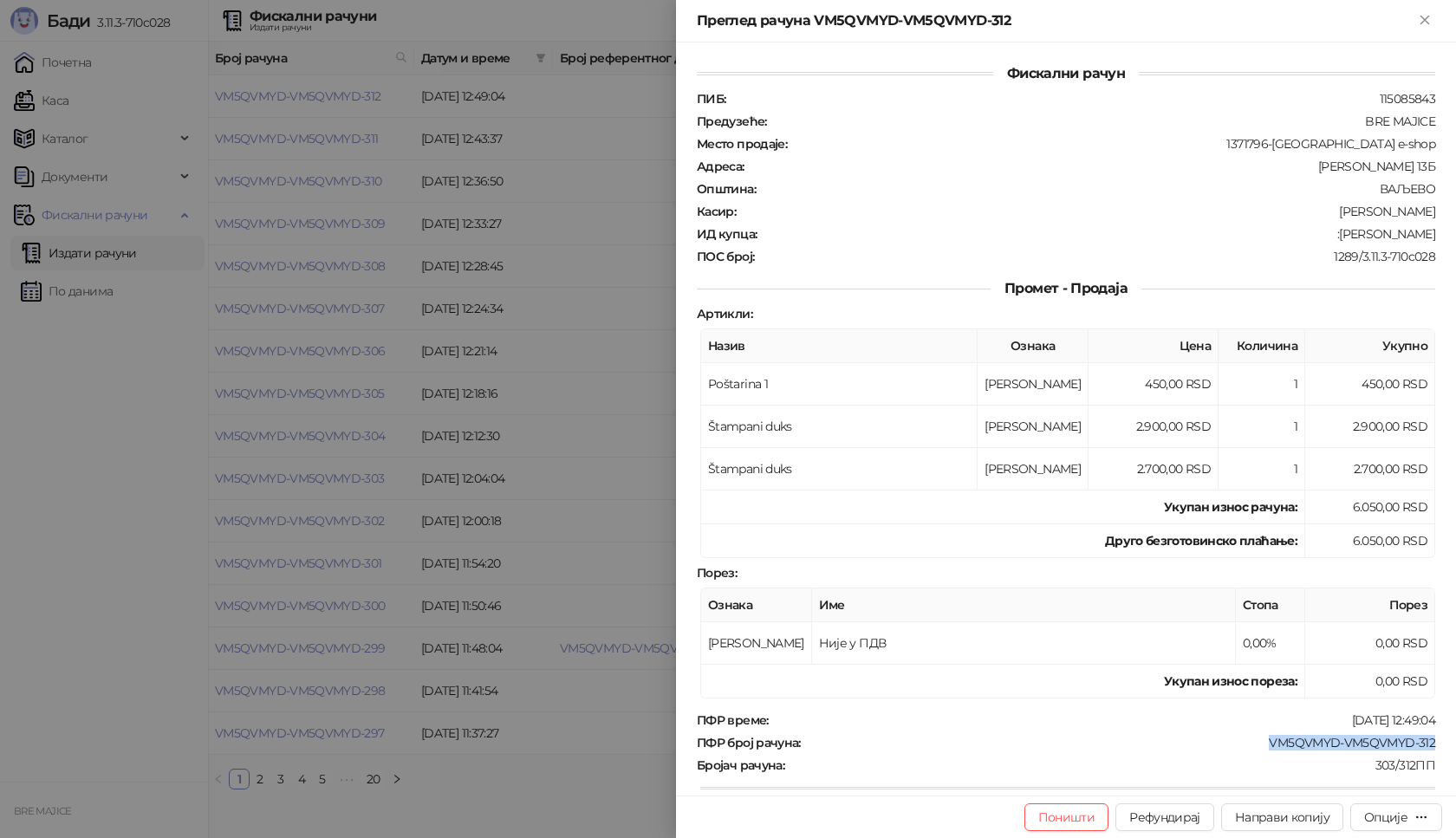
drag, startPoint x: 1423, startPoint y: 741, endPoint x: 1258, endPoint y: 745, distance: 165.0
click at [1258, 745] on div "ПФР број рачуна : VM5QVMYD-VM5QVMYD-312" at bounding box center [1066, 742] width 745 height 16
copy div "VM5QVMYD-VM5QVMYD-312"
drag, startPoint x: 1429, startPoint y: 235, endPoint x: 1322, endPoint y: 231, distance: 107.1
click at [1322, 231] on div "Фискални рачун ПИБ : 115085843 Предузеће : BRE MAJICE Место продаје : 1371796-B…" at bounding box center [1066, 419] width 780 height 753
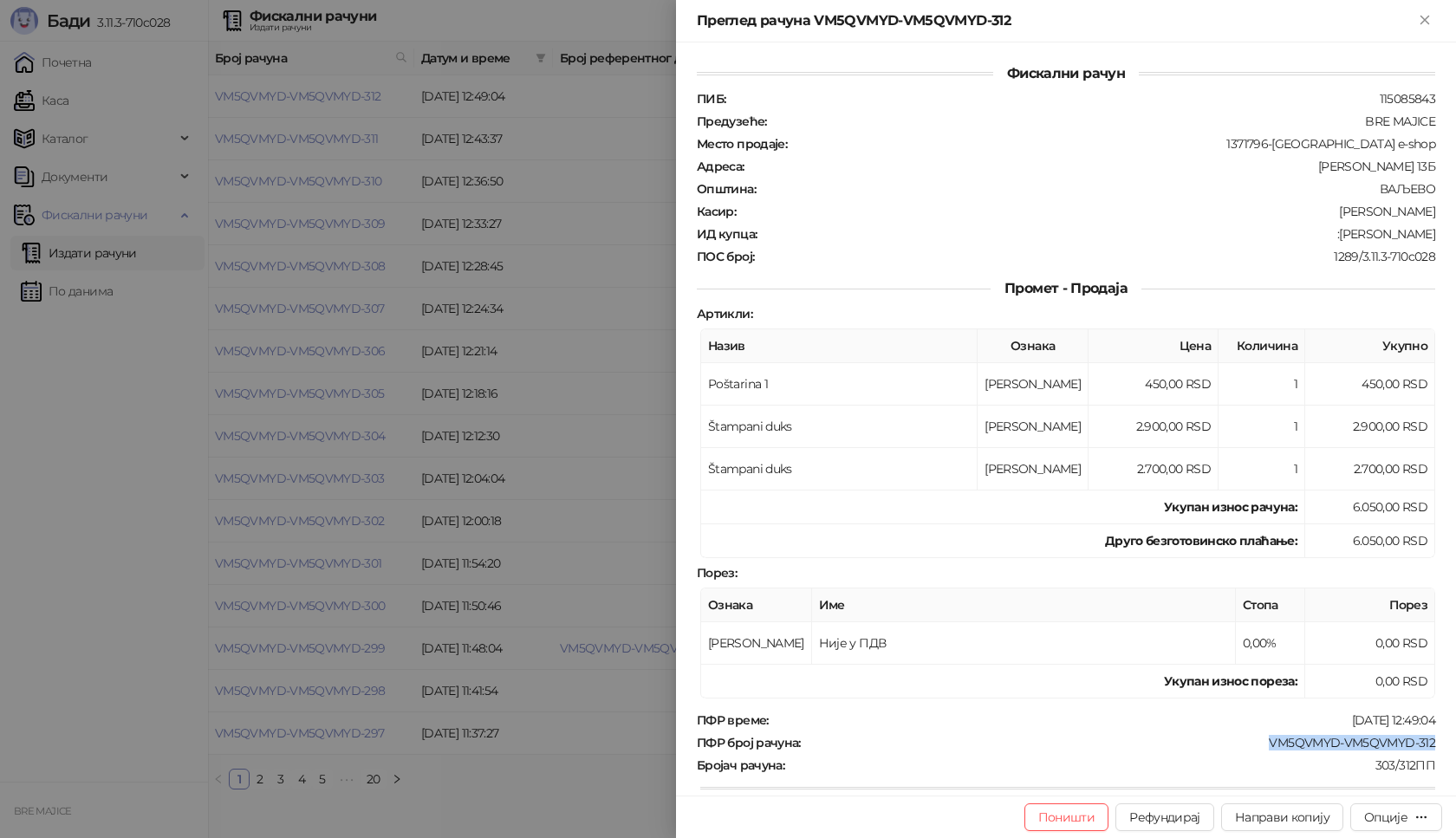
copy div "[PERSON_NAME]"
click at [1434, 19] on button "Close" at bounding box center [1424, 21] width 21 height 21
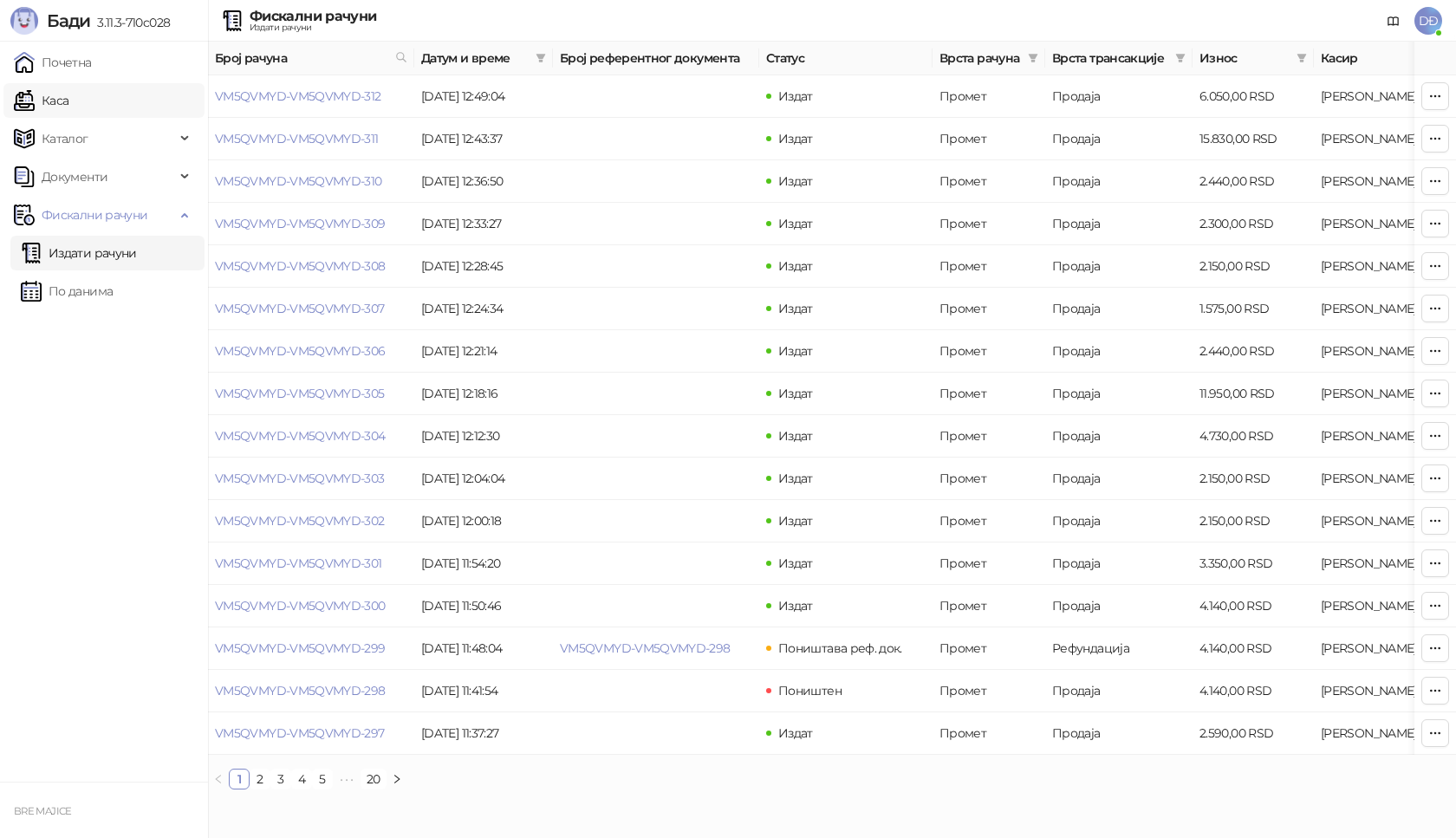
click at [65, 99] on link "Каса" at bounding box center [41, 100] width 55 height 34
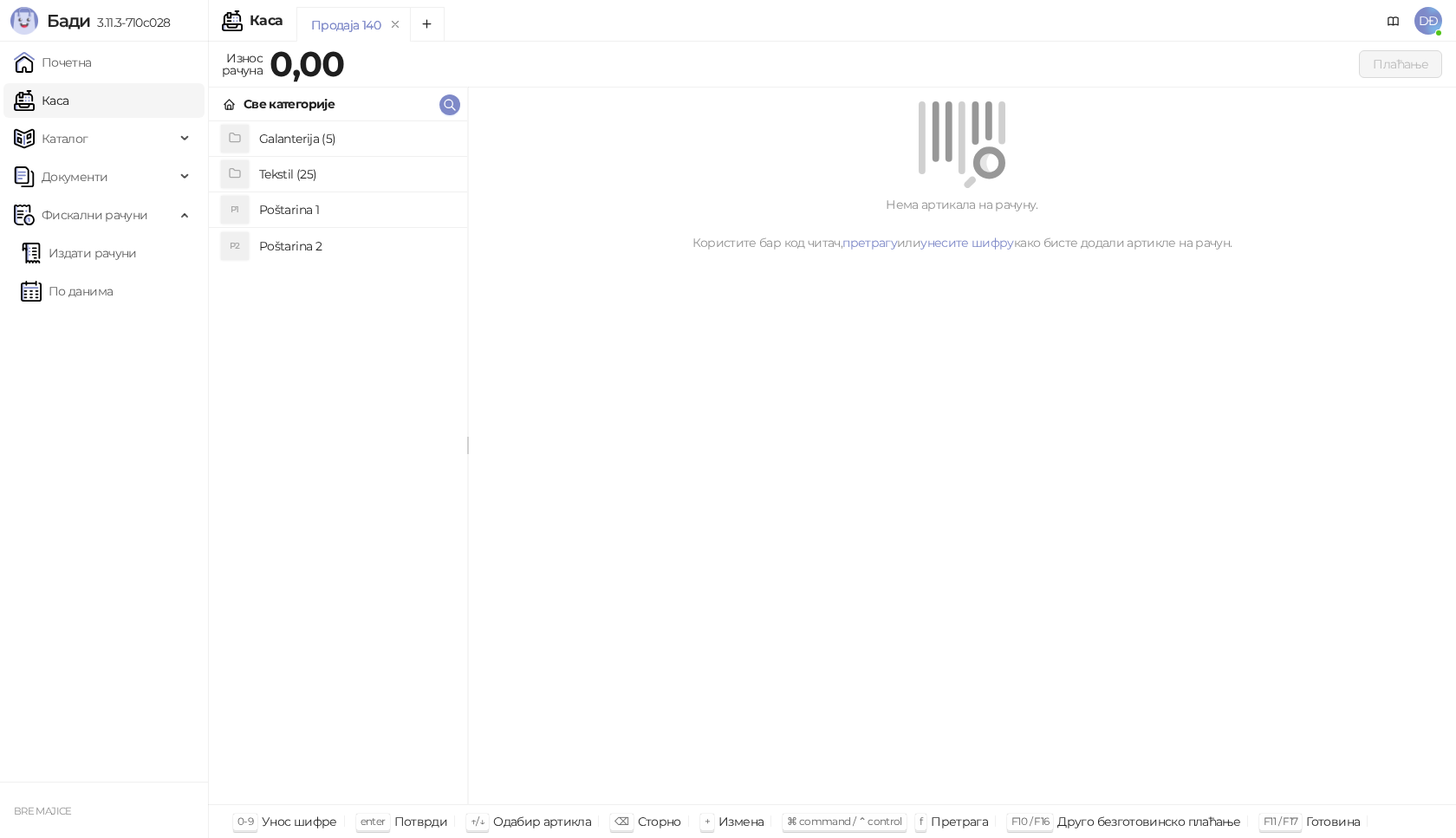
click at [302, 209] on h4 "Poštarina 1" at bounding box center [356, 209] width 195 height 27
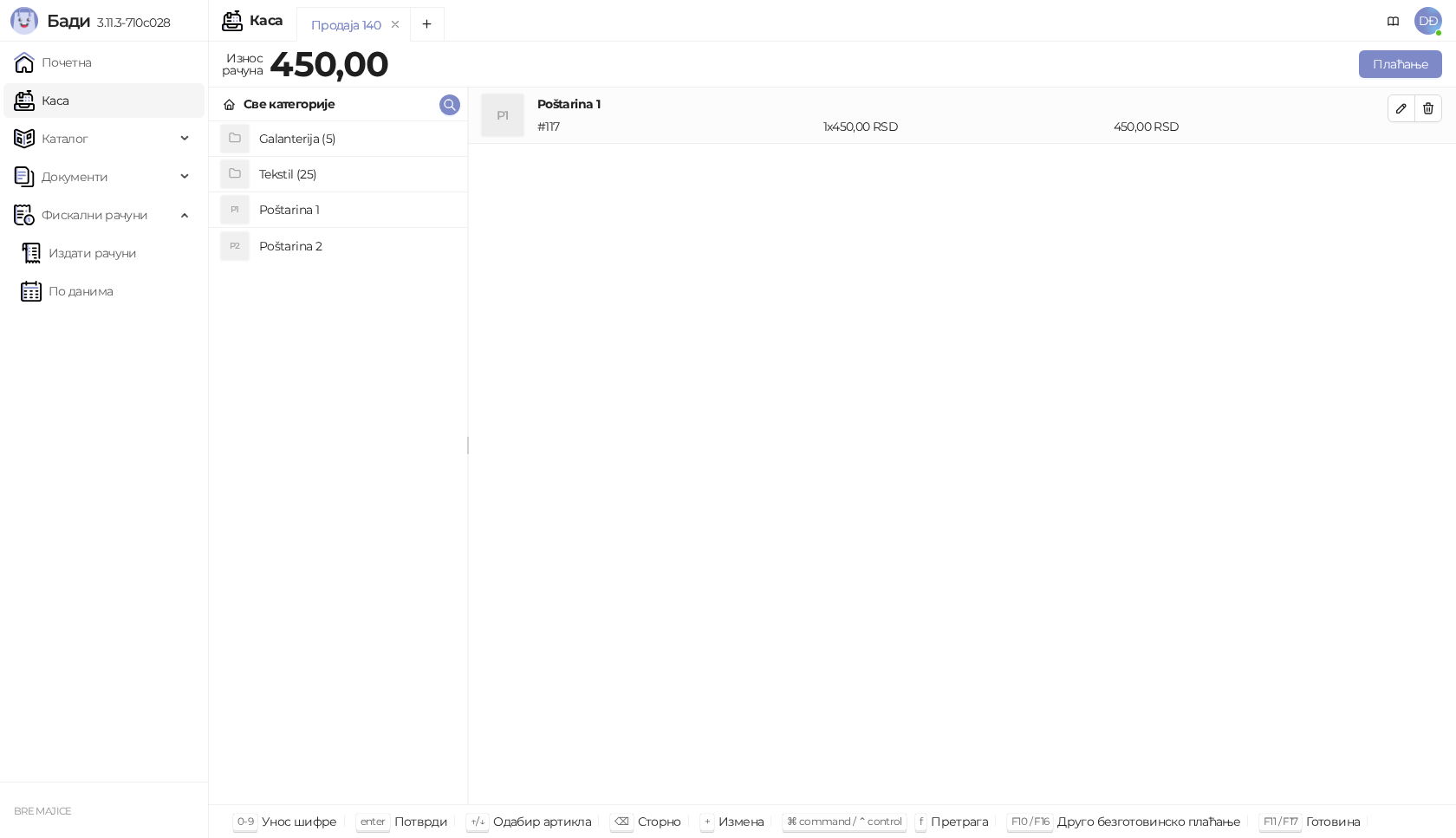
click at [301, 141] on h4 "Galanterija (5)" at bounding box center [356, 139] width 195 height 27
click at [329, 137] on h4 "Gravirana metalna pljoska 0,23l" at bounding box center [356, 139] width 195 height 27
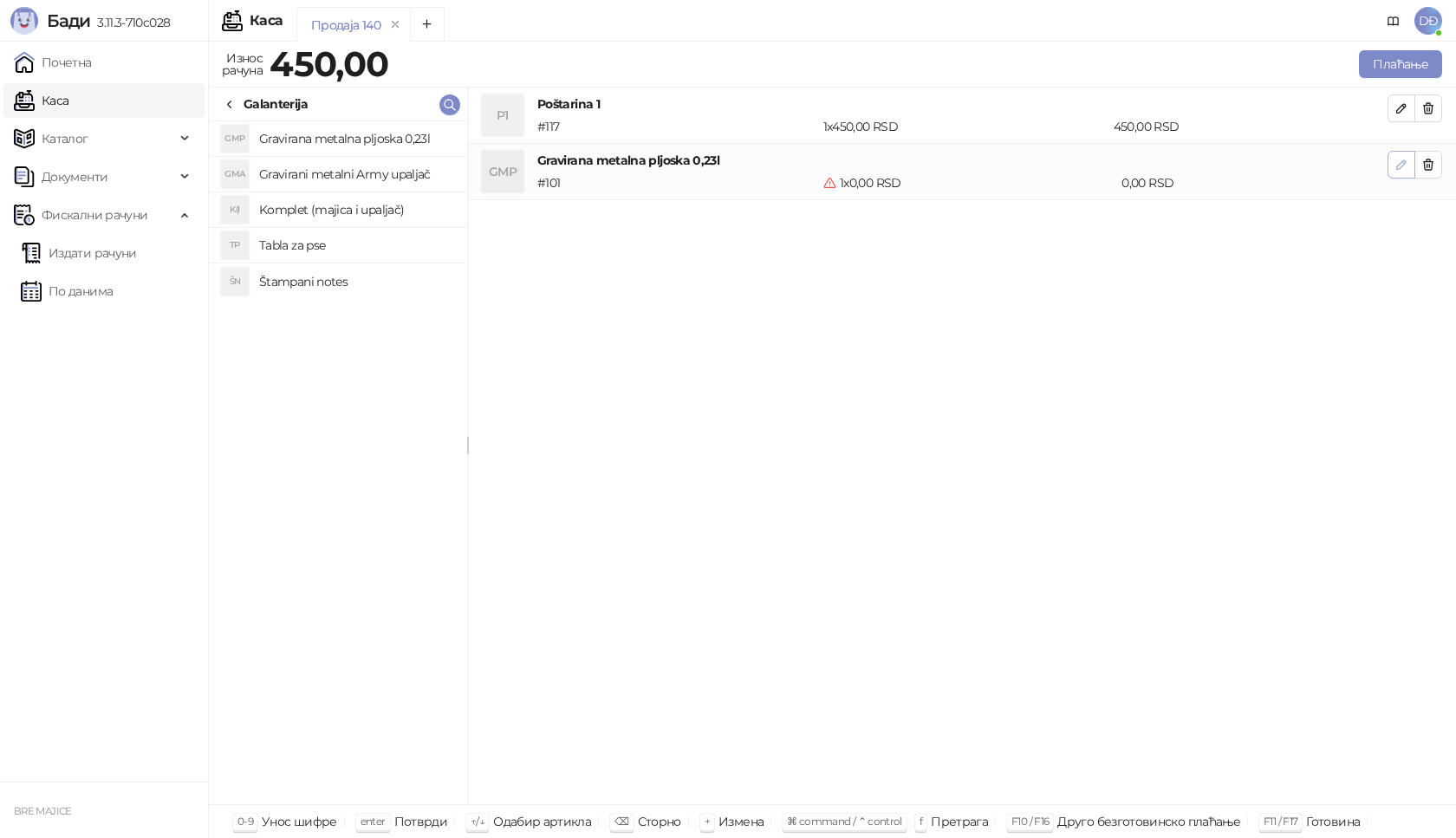
click at [1401, 165] on icon "button" at bounding box center [1401, 164] width 14 height 14
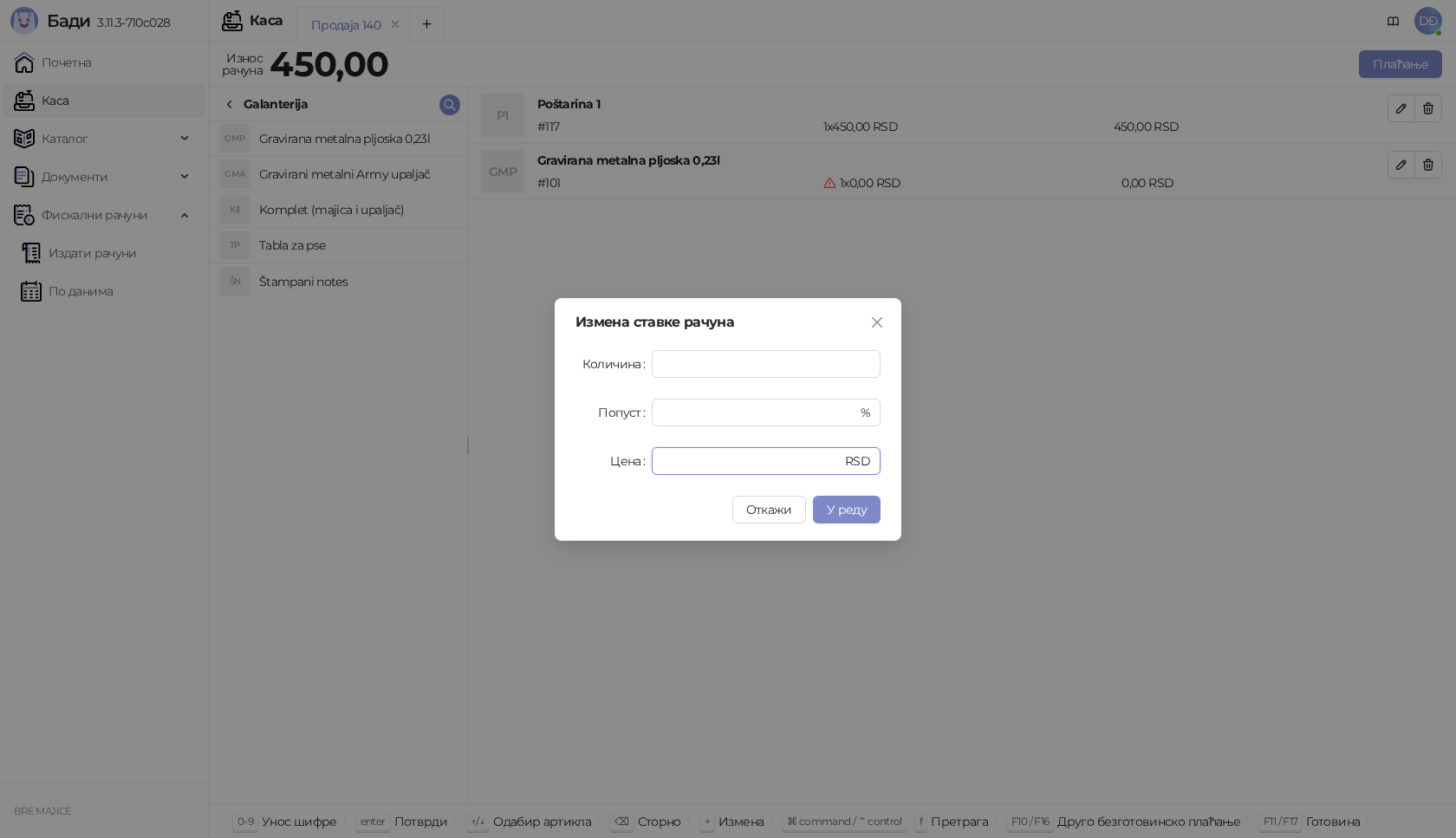
drag, startPoint x: 675, startPoint y: 456, endPoint x: 607, endPoint y: 459, distance: 68.1
click at [628, 465] on div "Цена * RSD" at bounding box center [728, 461] width 305 height 27
type input "****"
click at [850, 509] on span "У реду" at bounding box center [846, 509] width 40 height 16
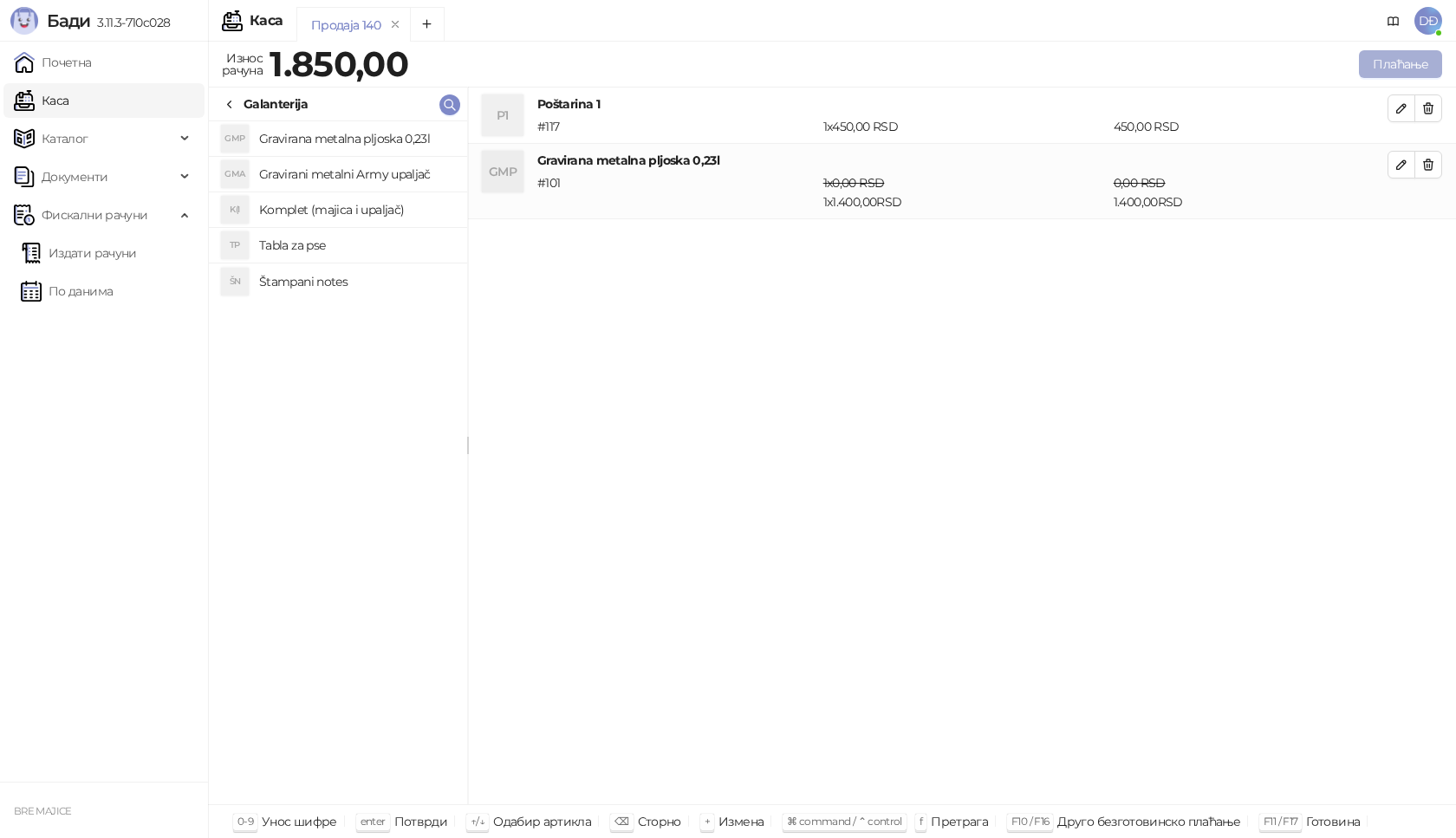
click at [1397, 61] on button "Плаћање" at bounding box center [1400, 64] width 83 height 27
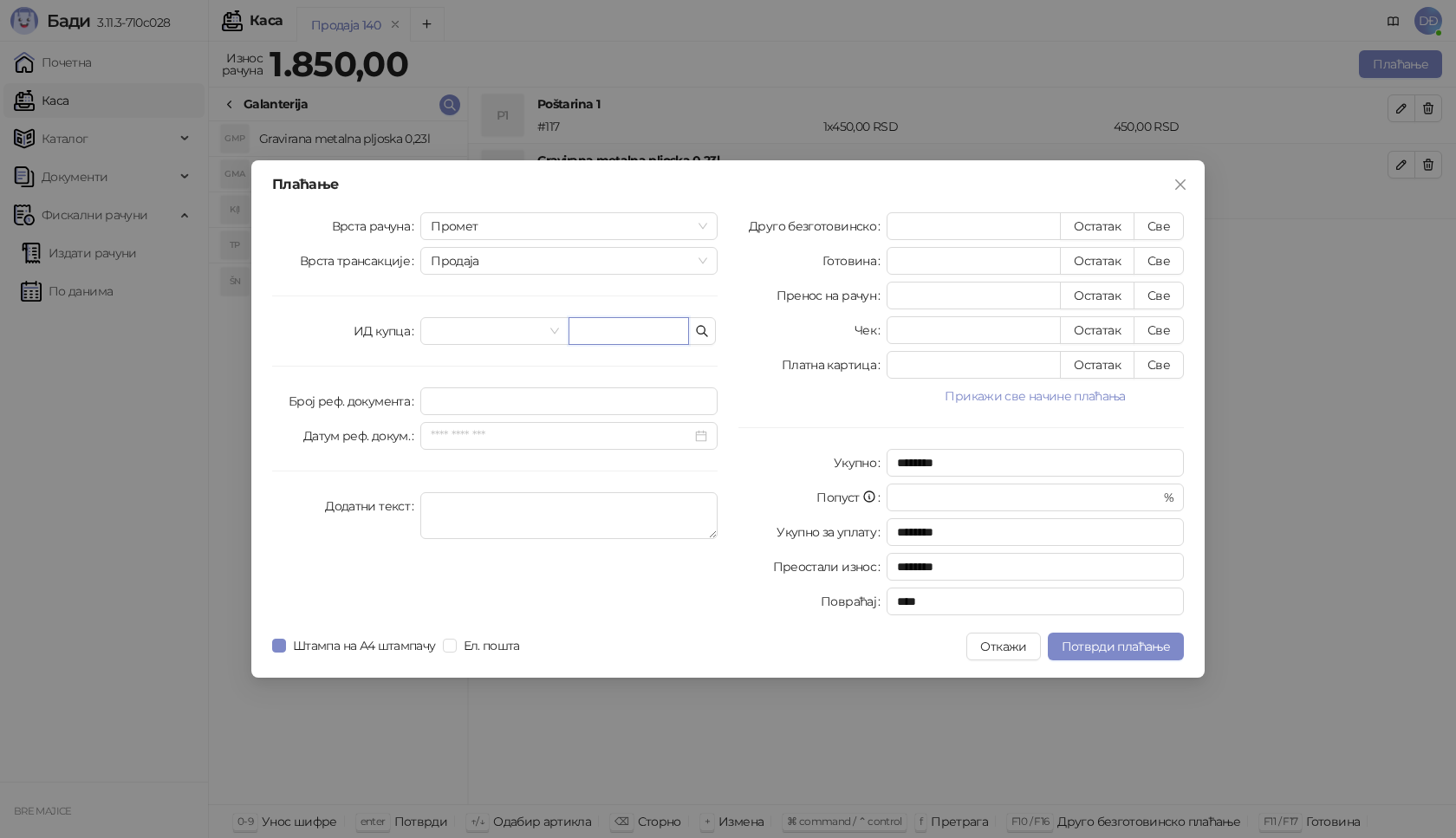
drag, startPoint x: 654, startPoint y: 325, endPoint x: 615, endPoint y: 342, distance: 42.5
click at [652, 325] on input "text" at bounding box center [628, 331] width 120 height 27
paste input "**********"
type input "**********"
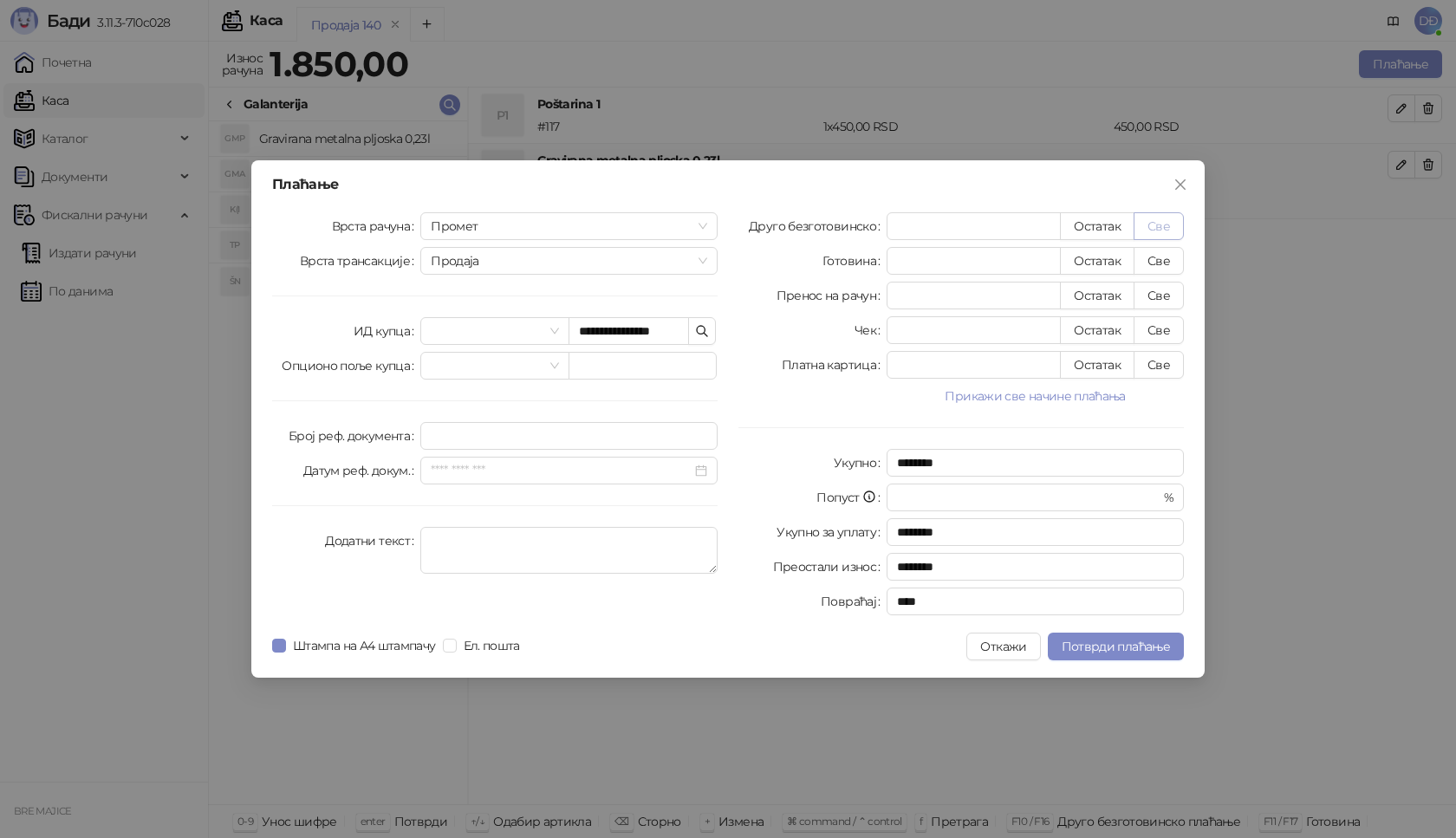
click at [1155, 225] on button "Све" at bounding box center [1158, 226] width 50 height 27
type input "****"
click at [1116, 648] on span "Потврди плаћање" at bounding box center [1116, 646] width 109 height 16
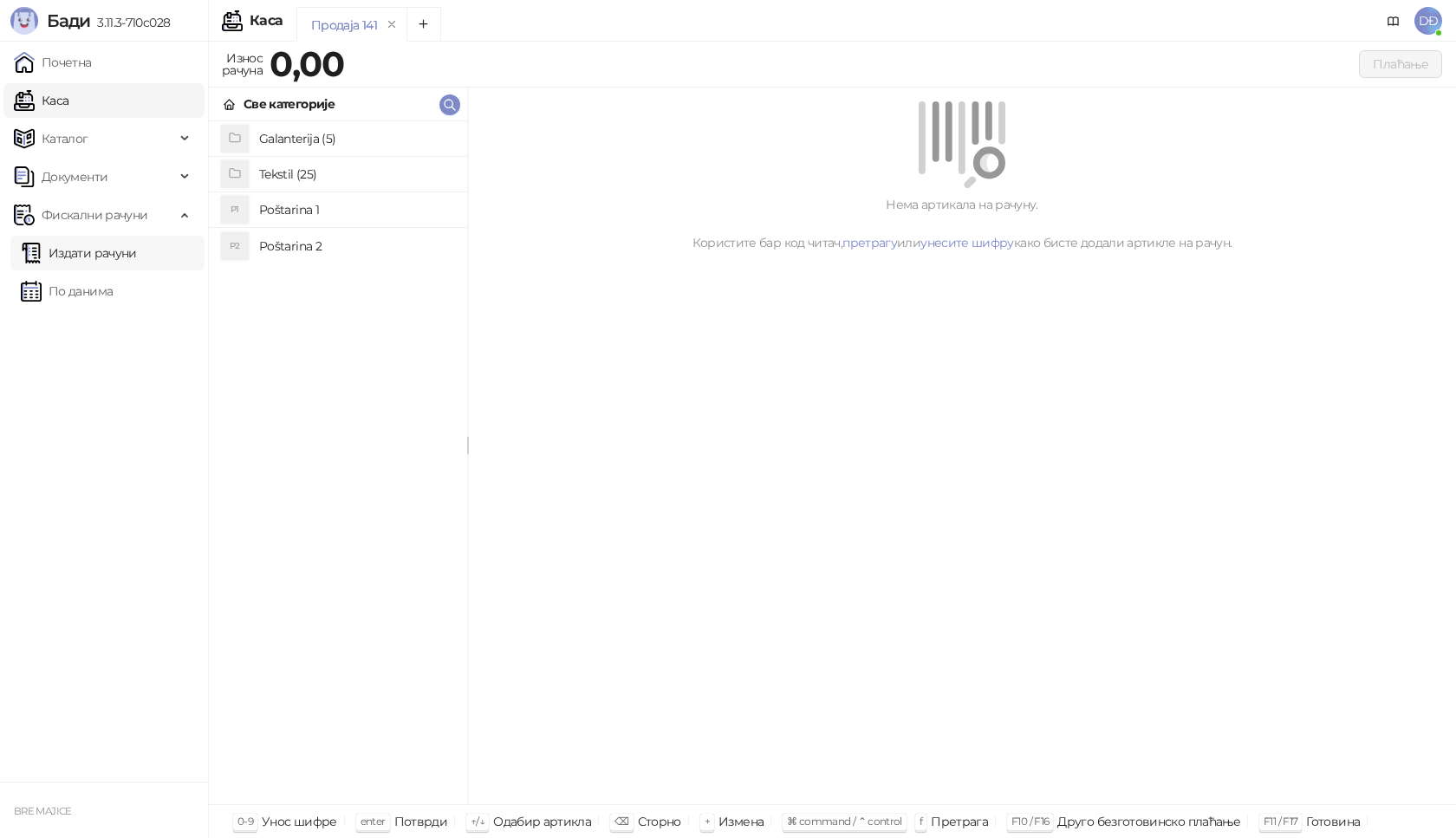
click at [133, 259] on link "Издати рачуни" at bounding box center [78, 252] width 116 height 34
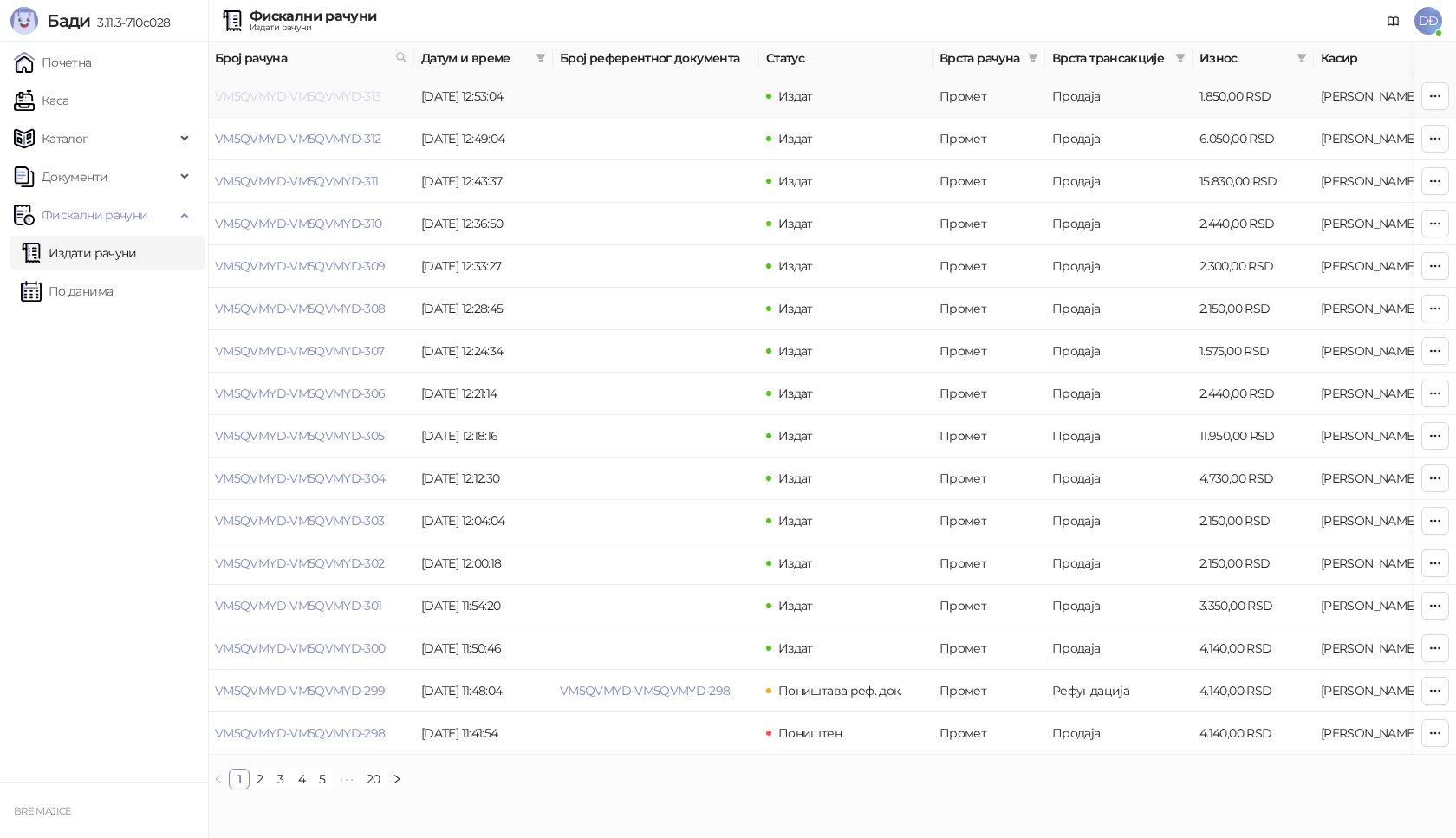
click at [286, 95] on link "VM5QVMYD-VM5QVMYD-313" at bounding box center [298, 96] width 166 height 16
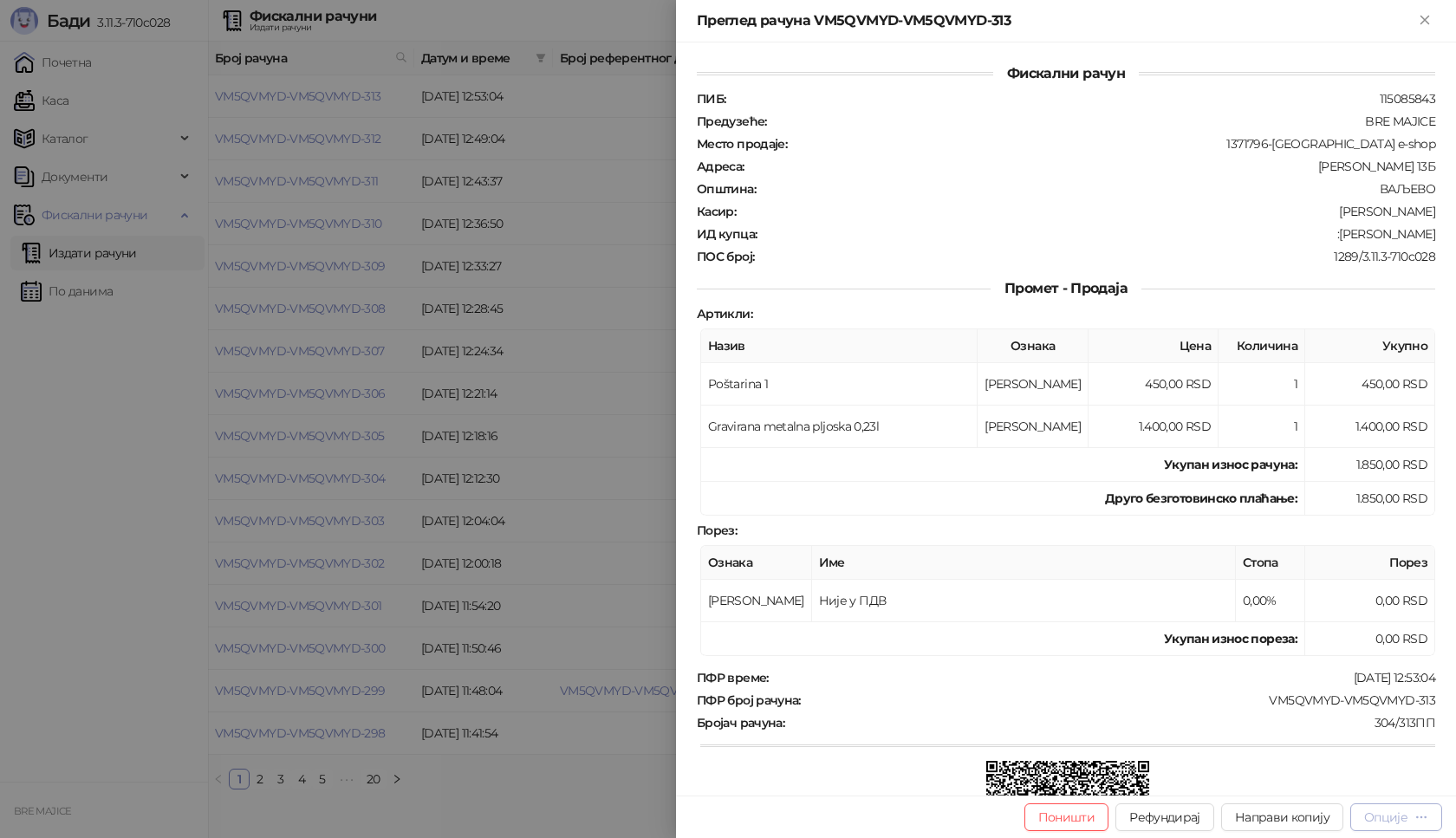
click at [1383, 820] on div "Опције" at bounding box center [1386, 817] width 43 height 16
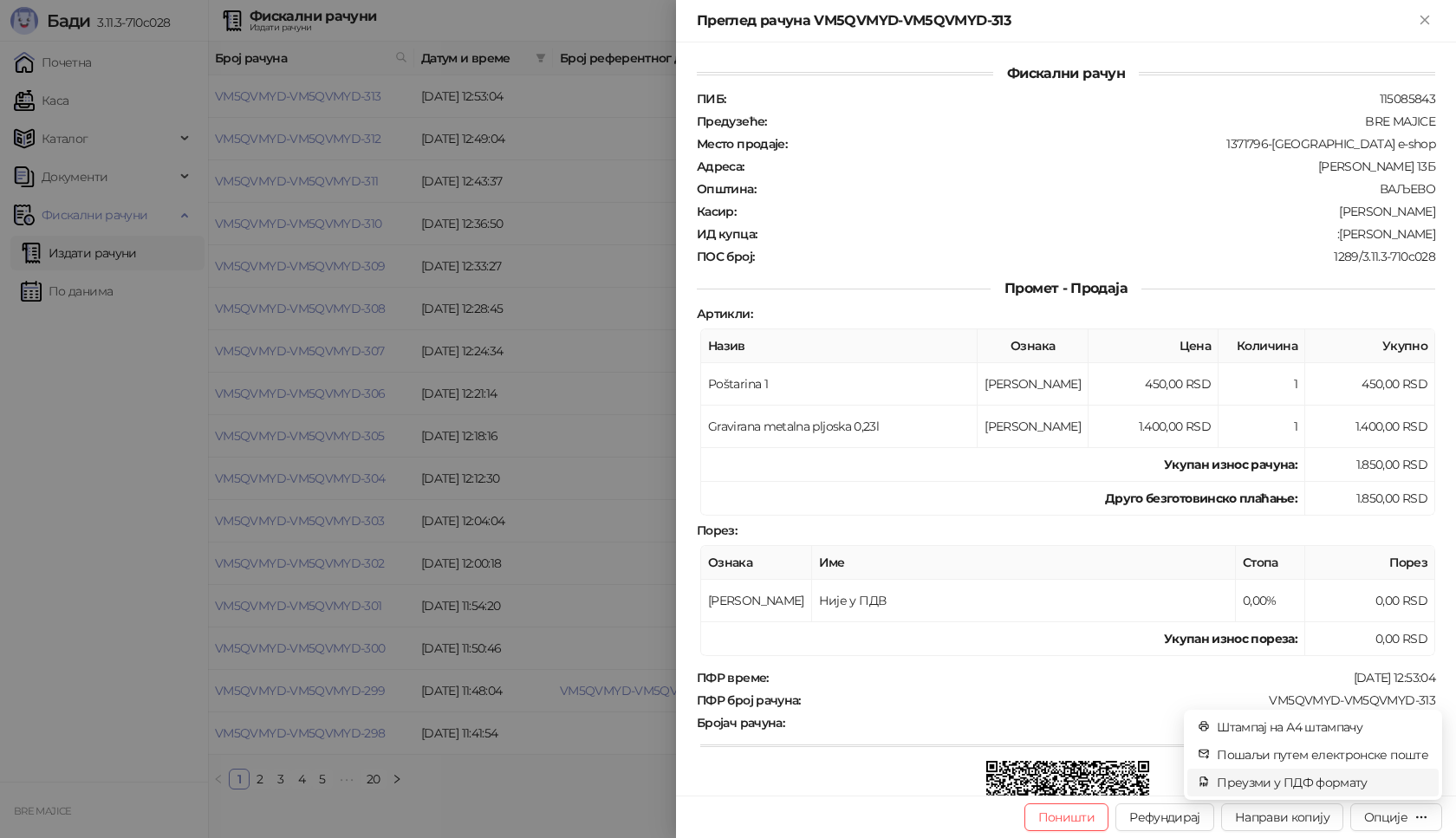
click at [1338, 778] on span "Преузми у ПДФ формату" at bounding box center [1322, 781] width 211 height 19
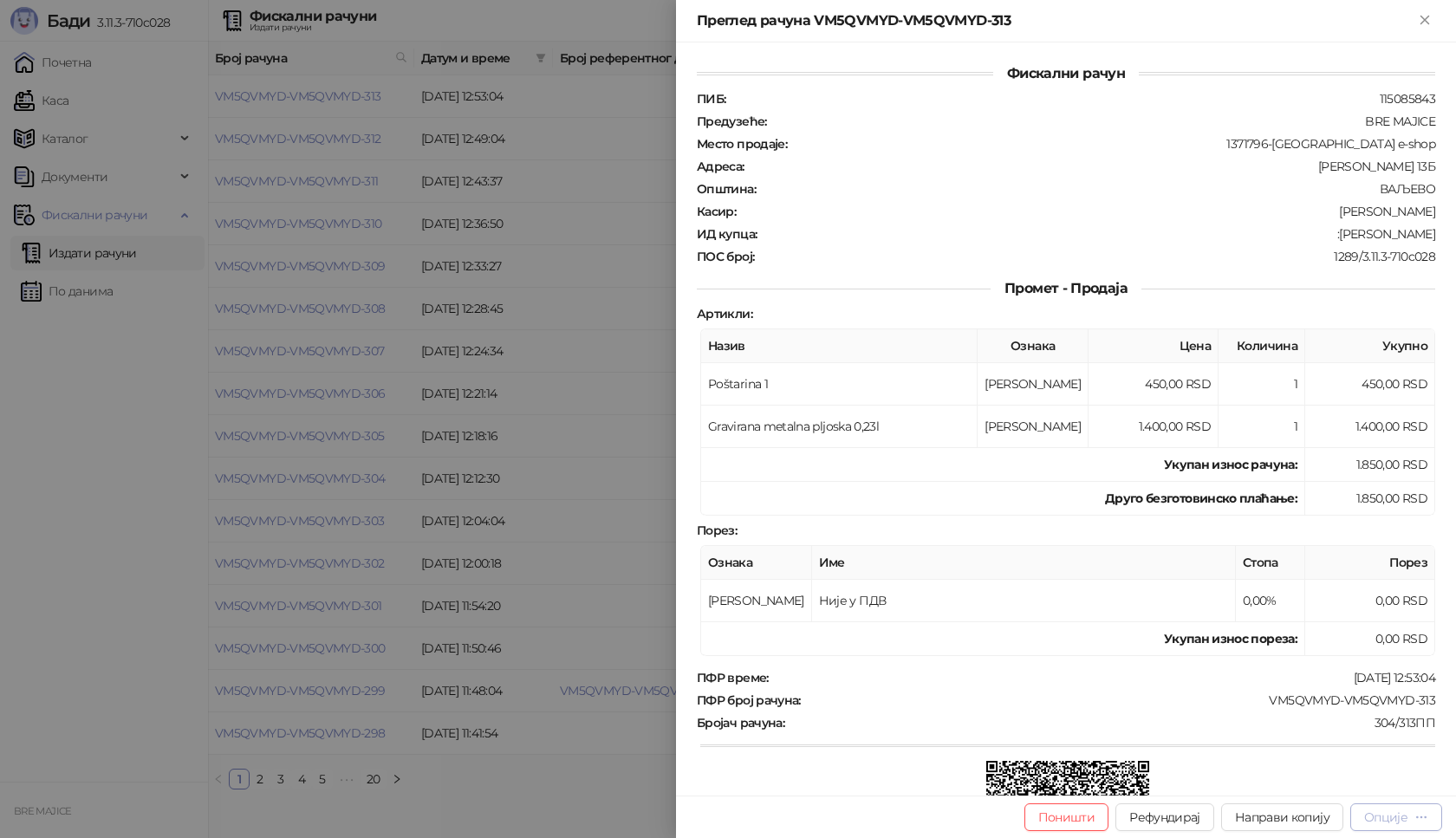
click at [1404, 821] on div "Опције" at bounding box center [1386, 817] width 43 height 16
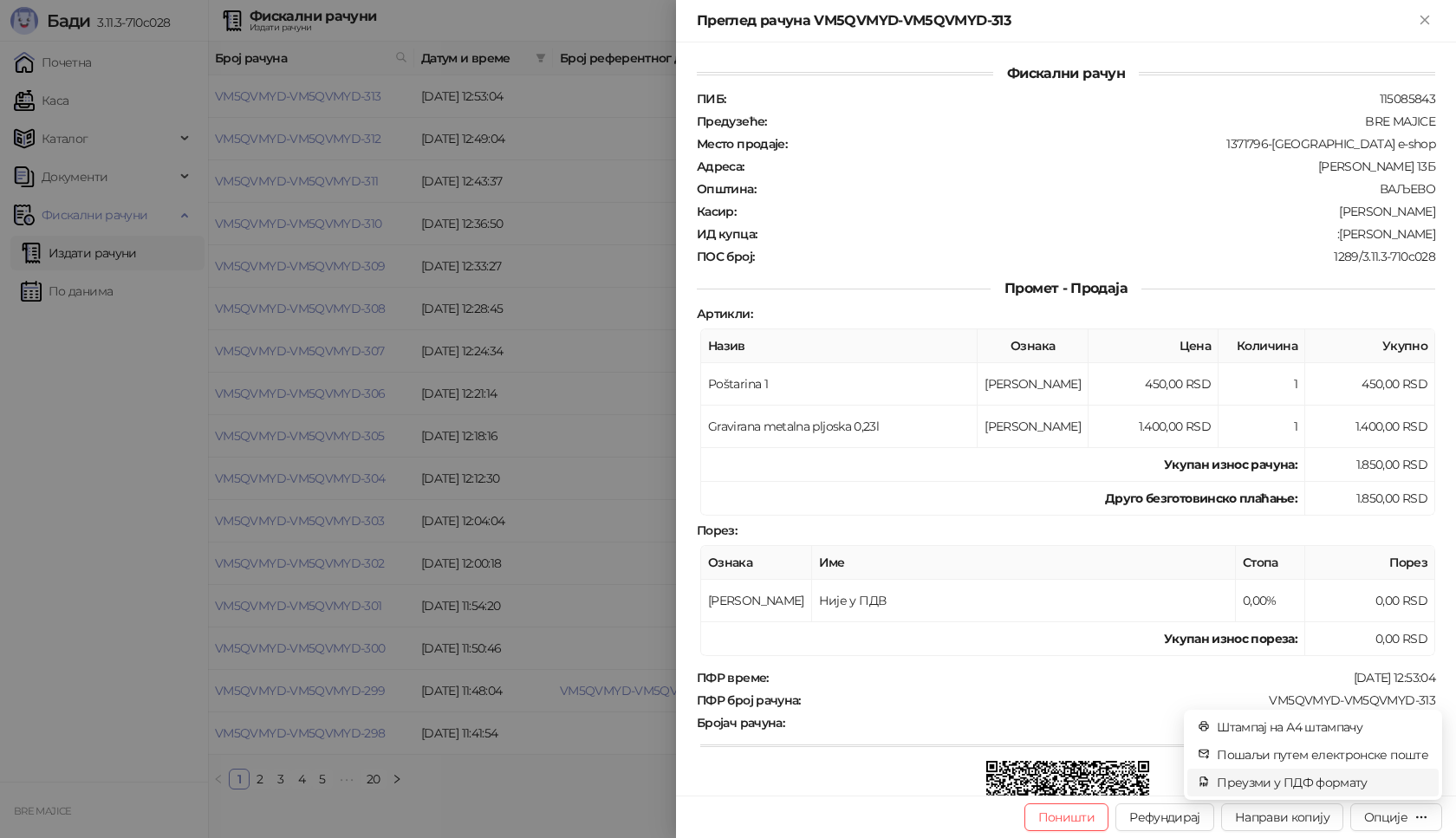
click at [1337, 785] on span "Преузми у ПДФ формату" at bounding box center [1322, 781] width 211 height 19
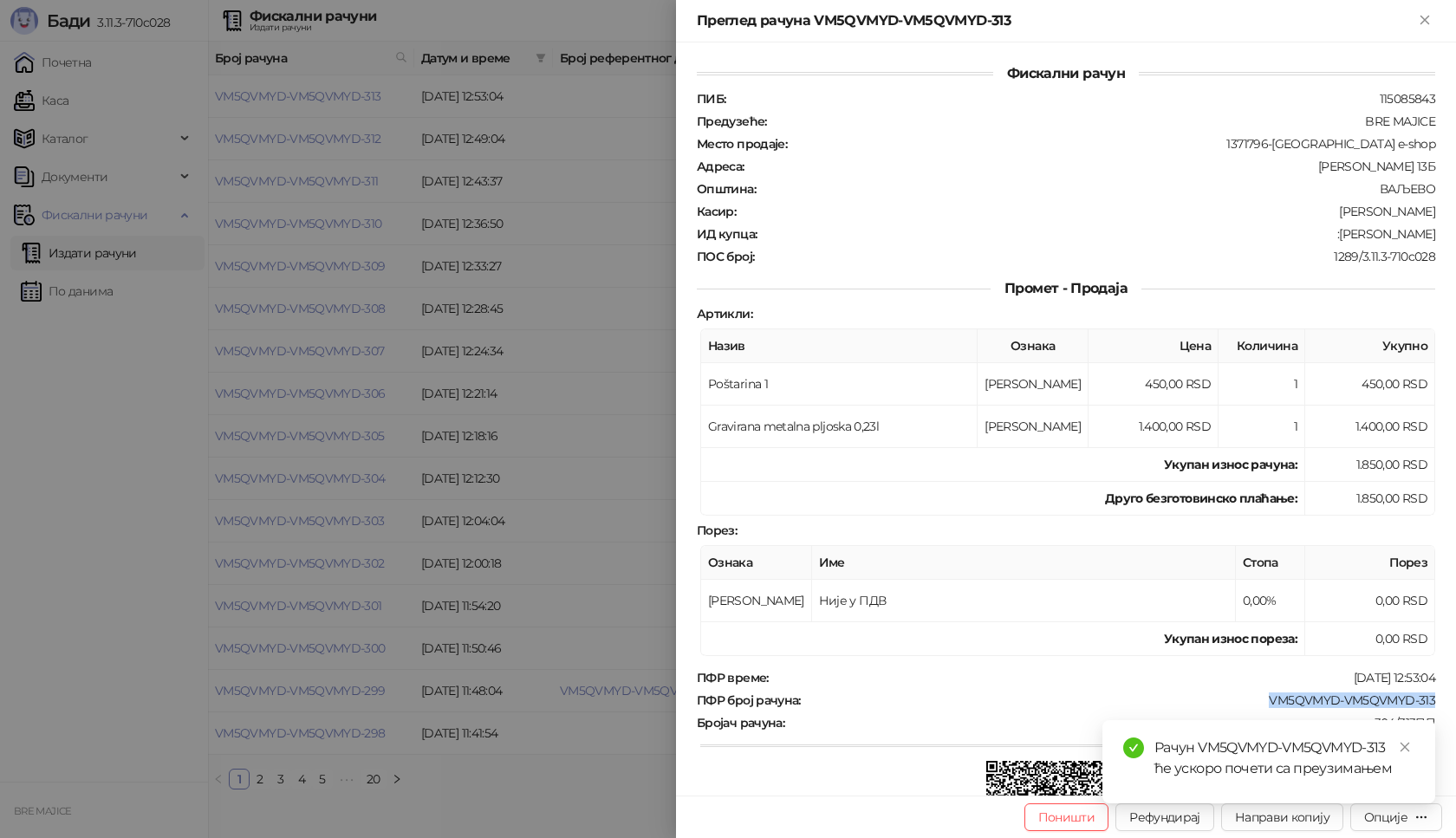
drag, startPoint x: 1422, startPoint y: 699, endPoint x: 1252, endPoint y: 708, distance: 170.2
click at [1252, 708] on div "ПФР време : [DATE] 12:53:04 ПФР број рачуна : VM5QVMYD-VM5QVMYD-313 Бројач рачу…" at bounding box center [1066, 799] width 745 height 258
copy div "VM5QVMYD-VM5QVMYD-313"
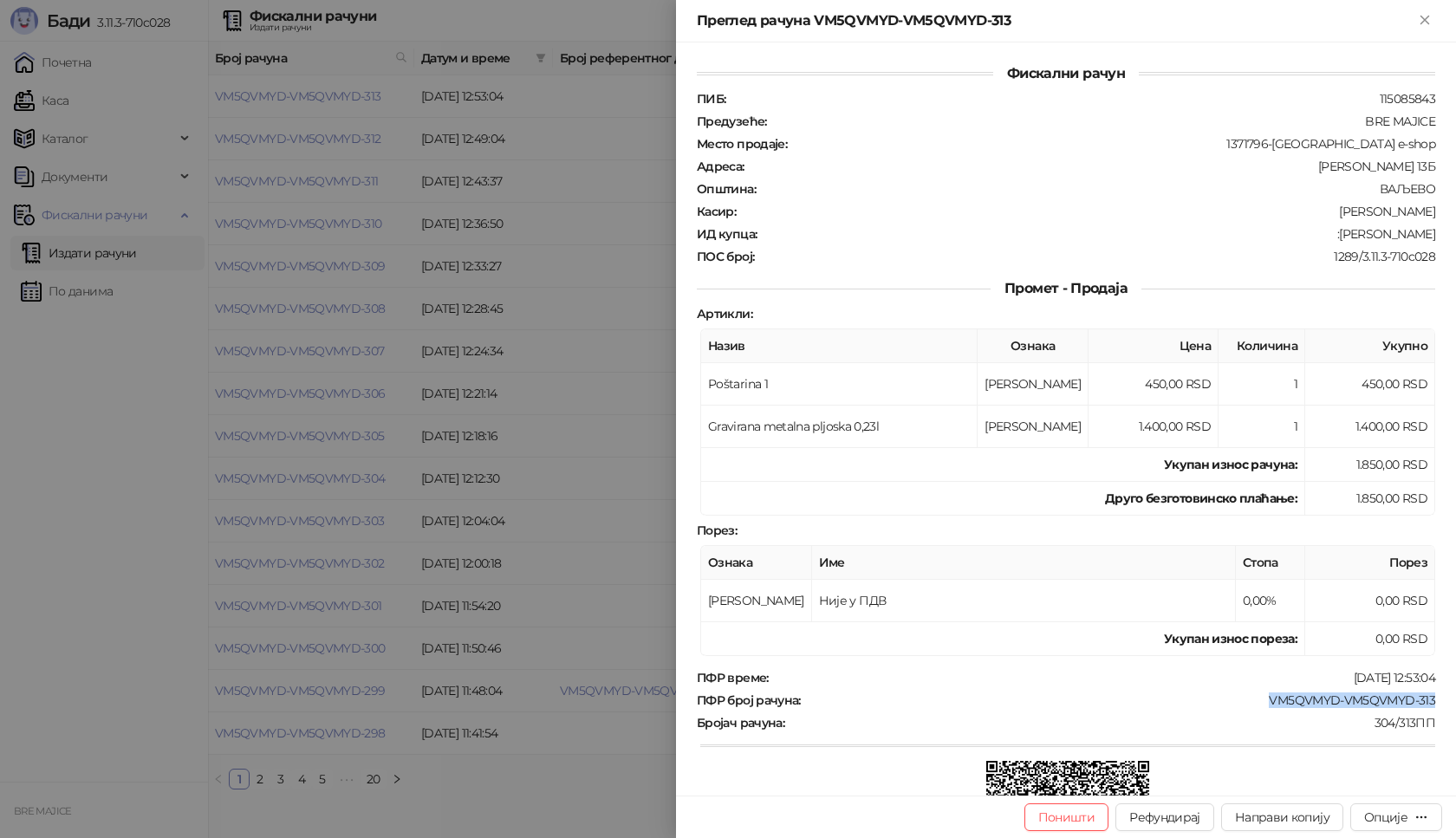
drag, startPoint x: 1398, startPoint y: 235, endPoint x: 1320, endPoint y: 238, distance: 78.1
click at [1320, 238] on div "Фискални рачун ПИБ : 115085843 Предузеће : BRE MAJICE Место продаје : 1371796-[…" at bounding box center [1066, 419] width 780 height 753
copy div "[PERSON_NAME]"
click at [1420, 16] on icon "Close" at bounding box center [1425, 20] width 16 height 16
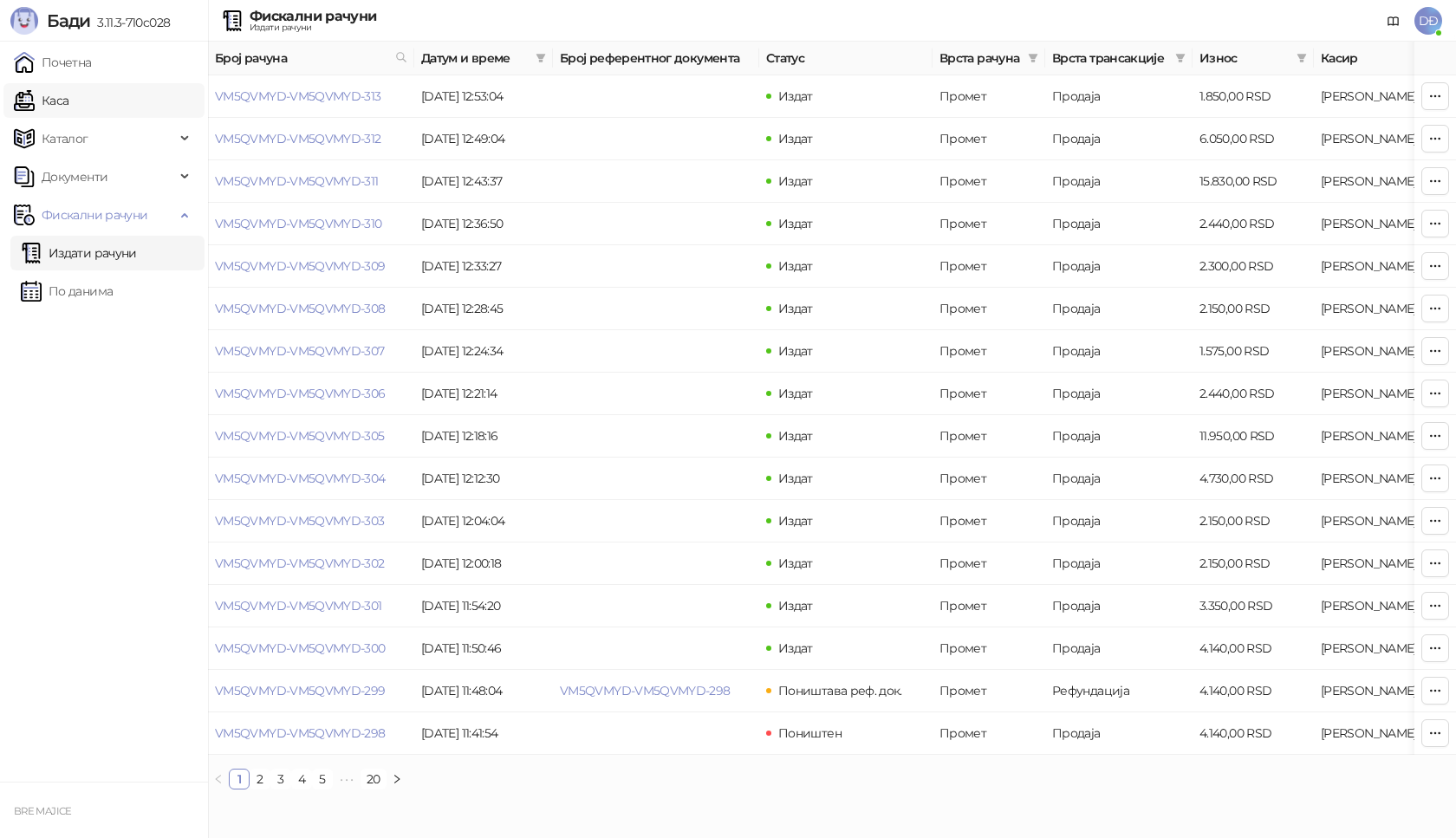
click at [68, 103] on link "Каса" at bounding box center [41, 100] width 55 height 34
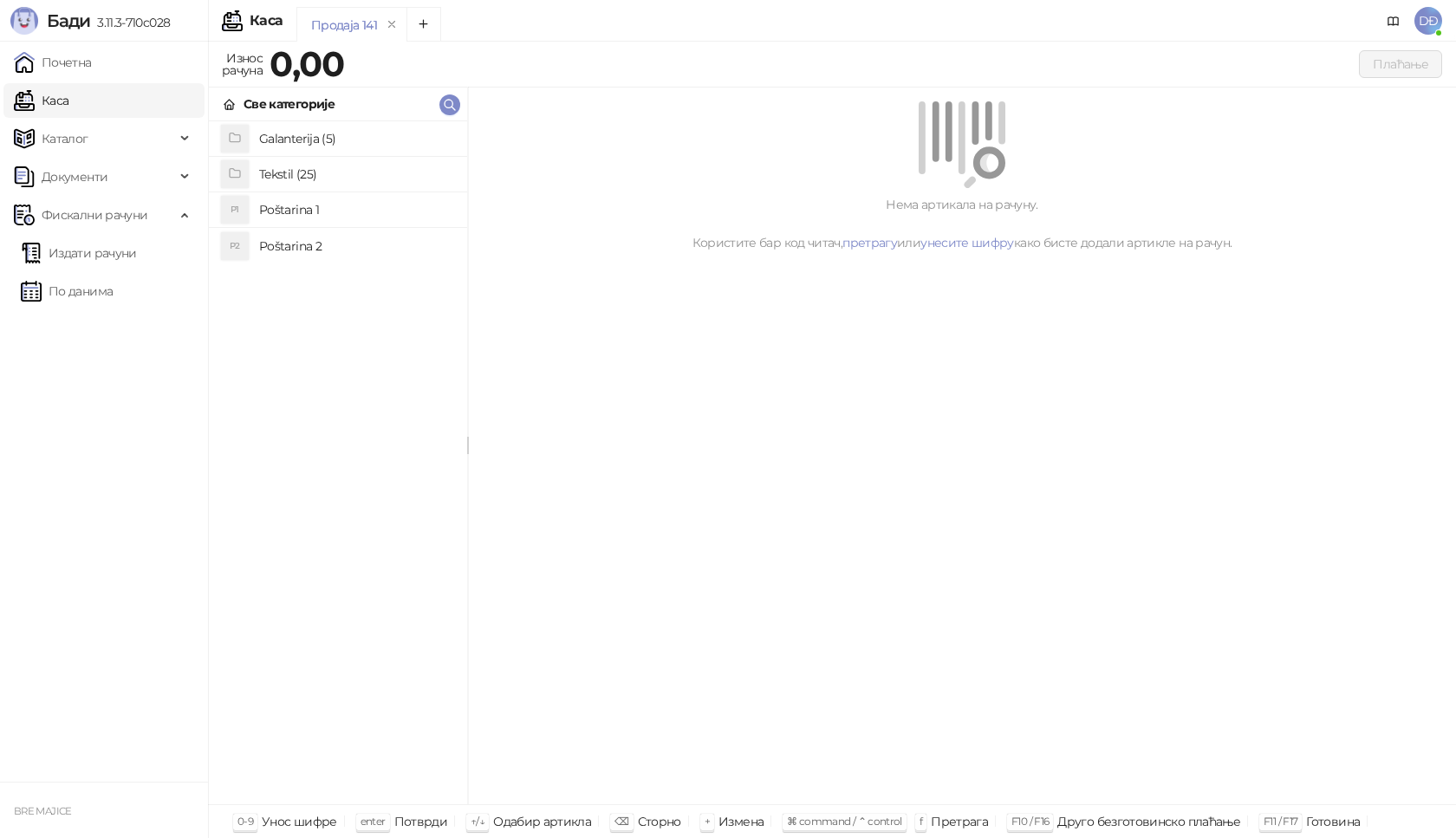
click at [277, 212] on h4 "Poštarina 1" at bounding box center [356, 209] width 195 height 27
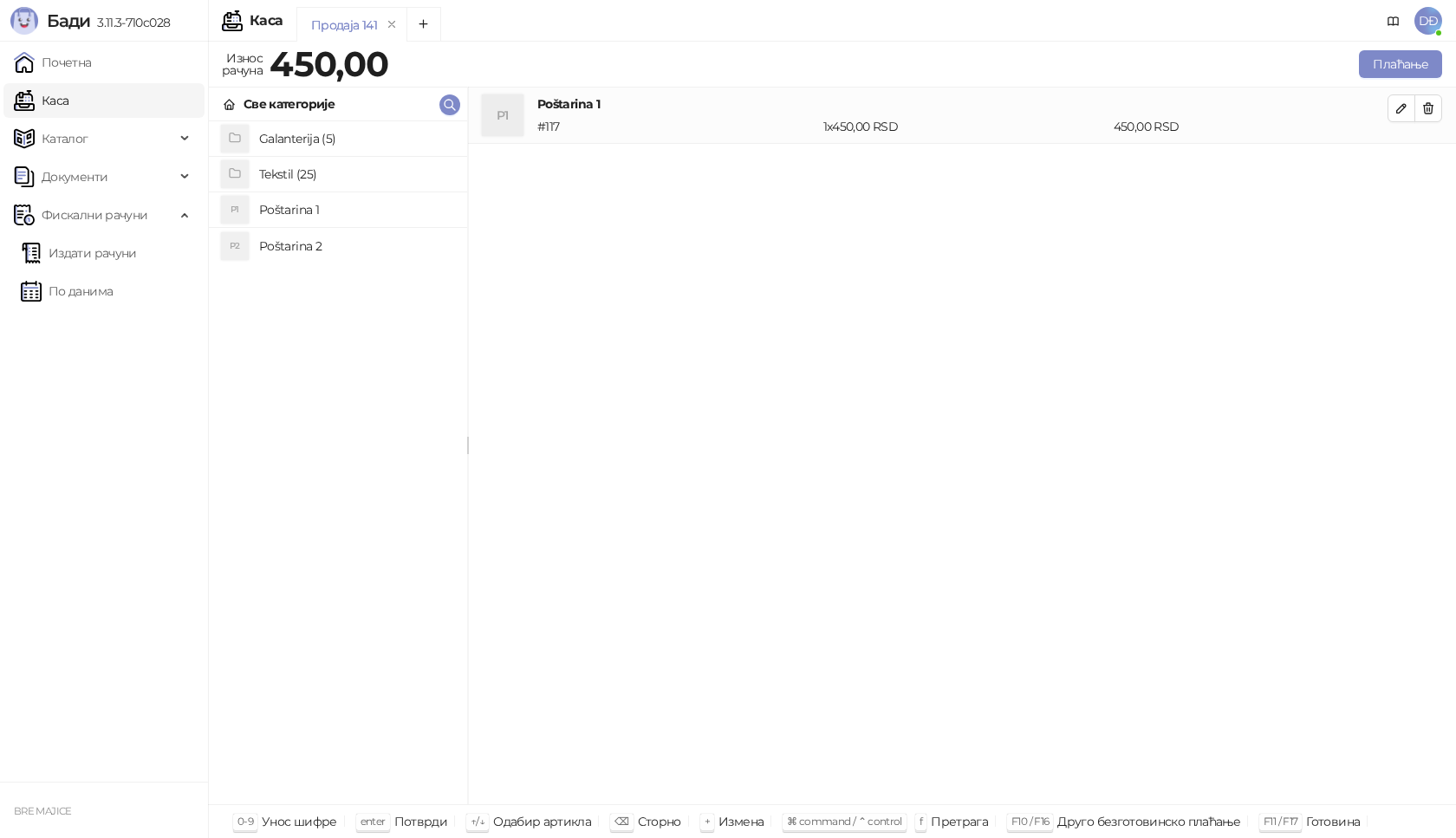
click at [295, 172] on h4 "Tekstil (25)" at bounding box center [356, 174] width 195 height 27
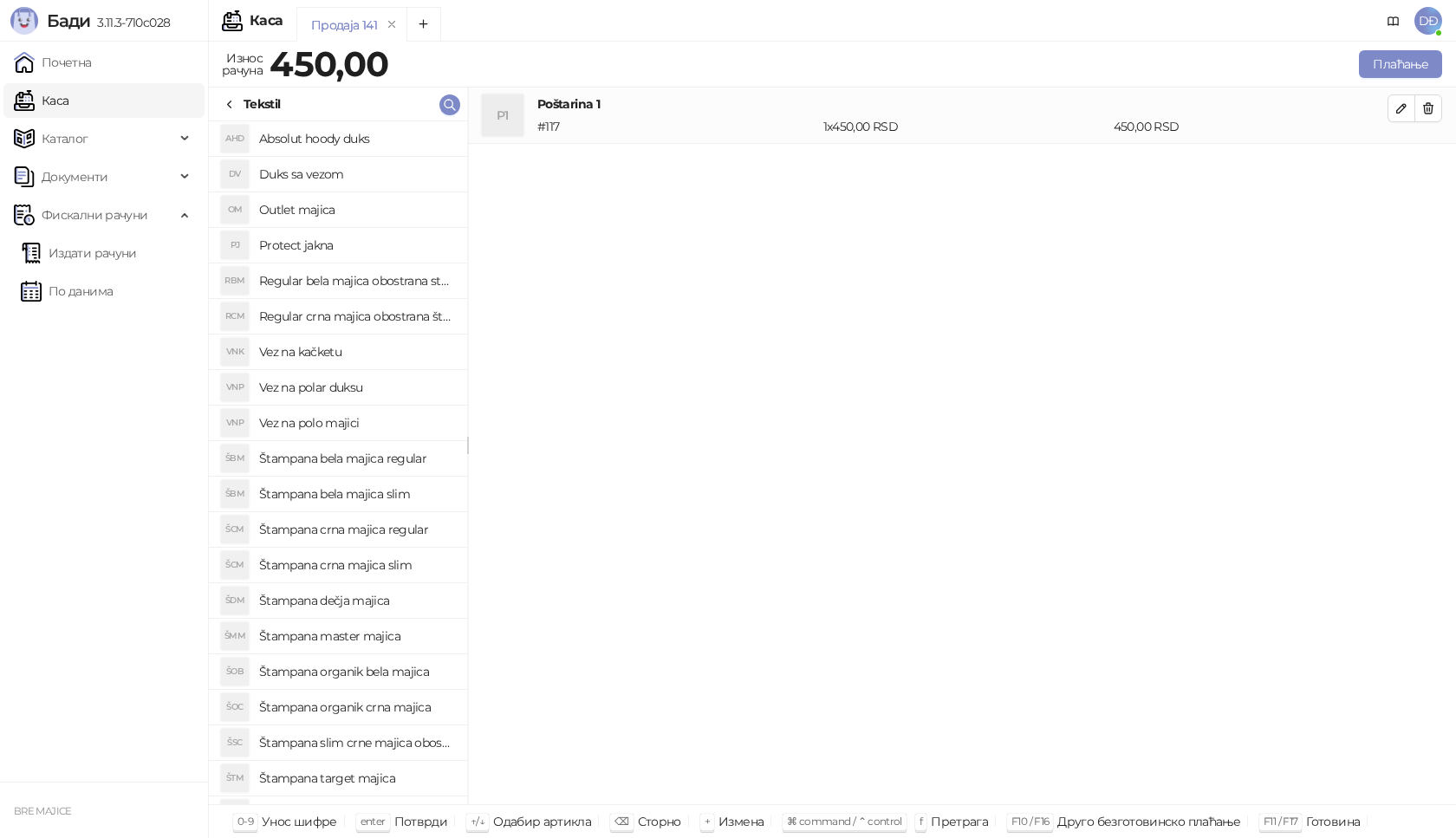
click at [357, 632] on h4 "Štampana master majica" at bounding box center [356, 636] width 195 height 27
click at [1408, 167] on button "button" at bounding box center [1401, 164] width 27 height 27
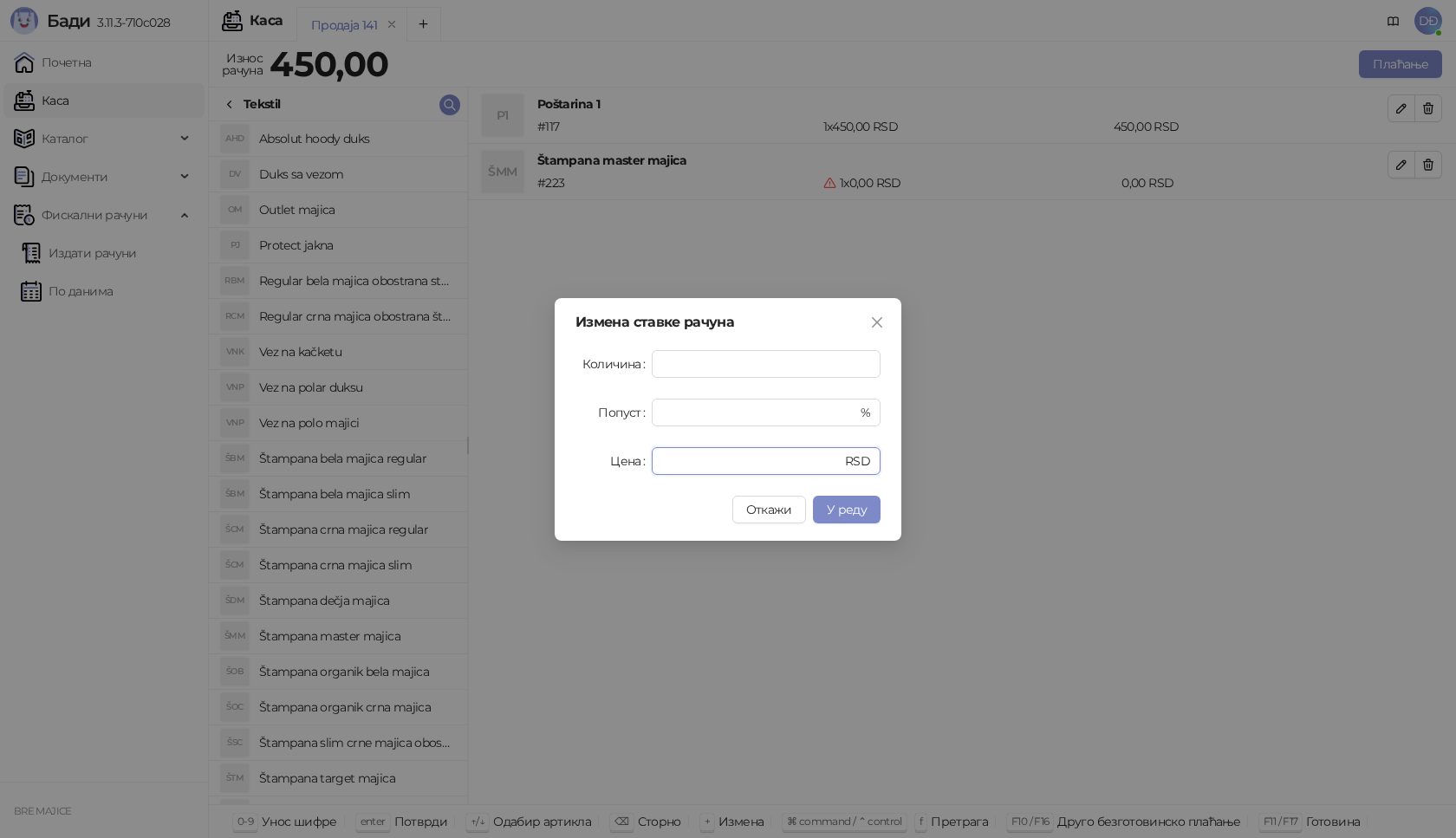
drag, startPoint x: 673, startPoint y: 455, endPoint x: 599, endPoint y: 465, distance: 74.7
click at [610, 470] on div "Цена * RSD" at bounding box center [728, 461] width 305 height 27
type input "****"
click at [861, 517] on button "У реду" at bounding box center [846, 509] width 67 height 27
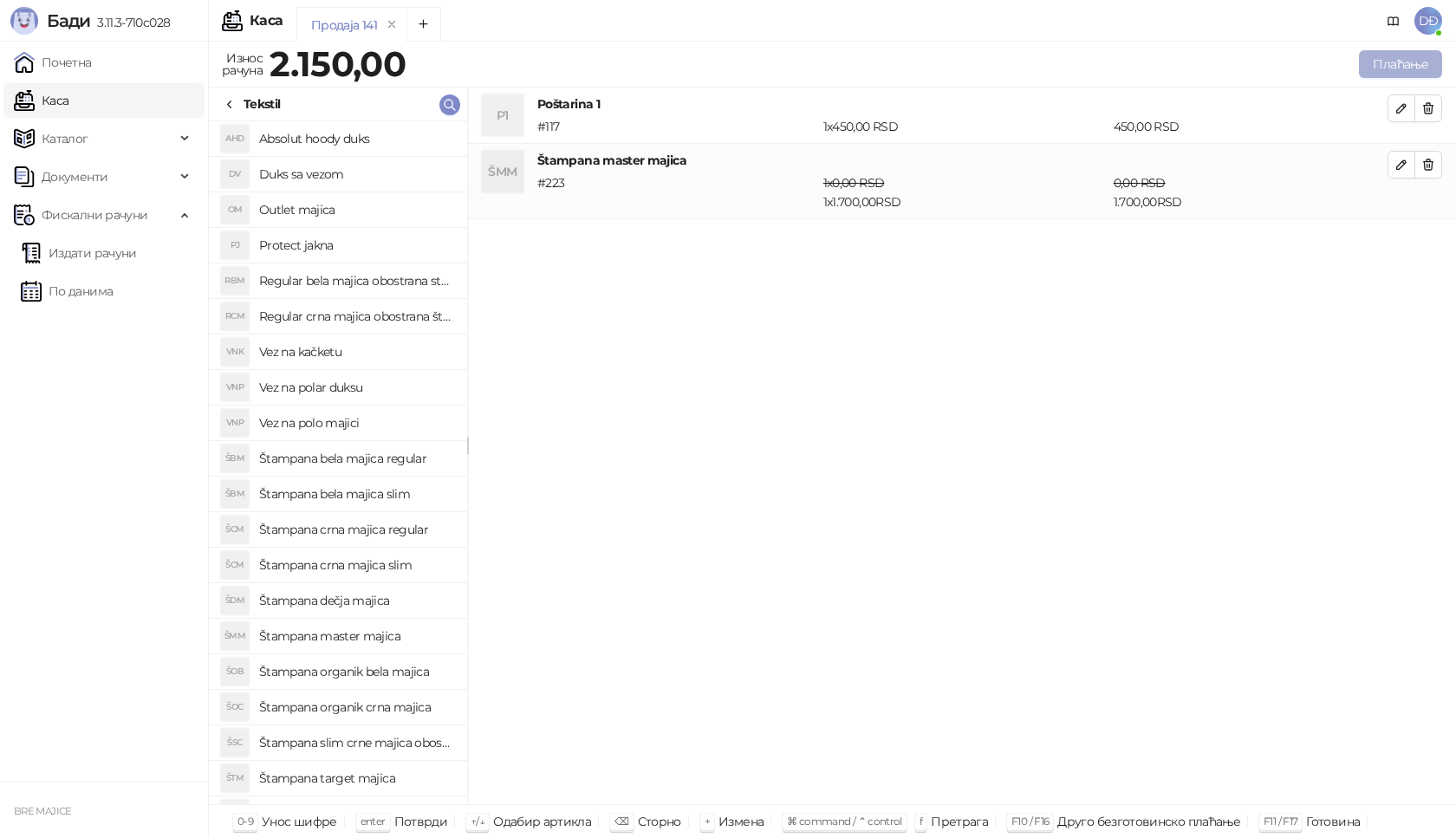
click at [1405, 64] on button "Плаћање" at bounding box center [1400, 64] width 83 height 27
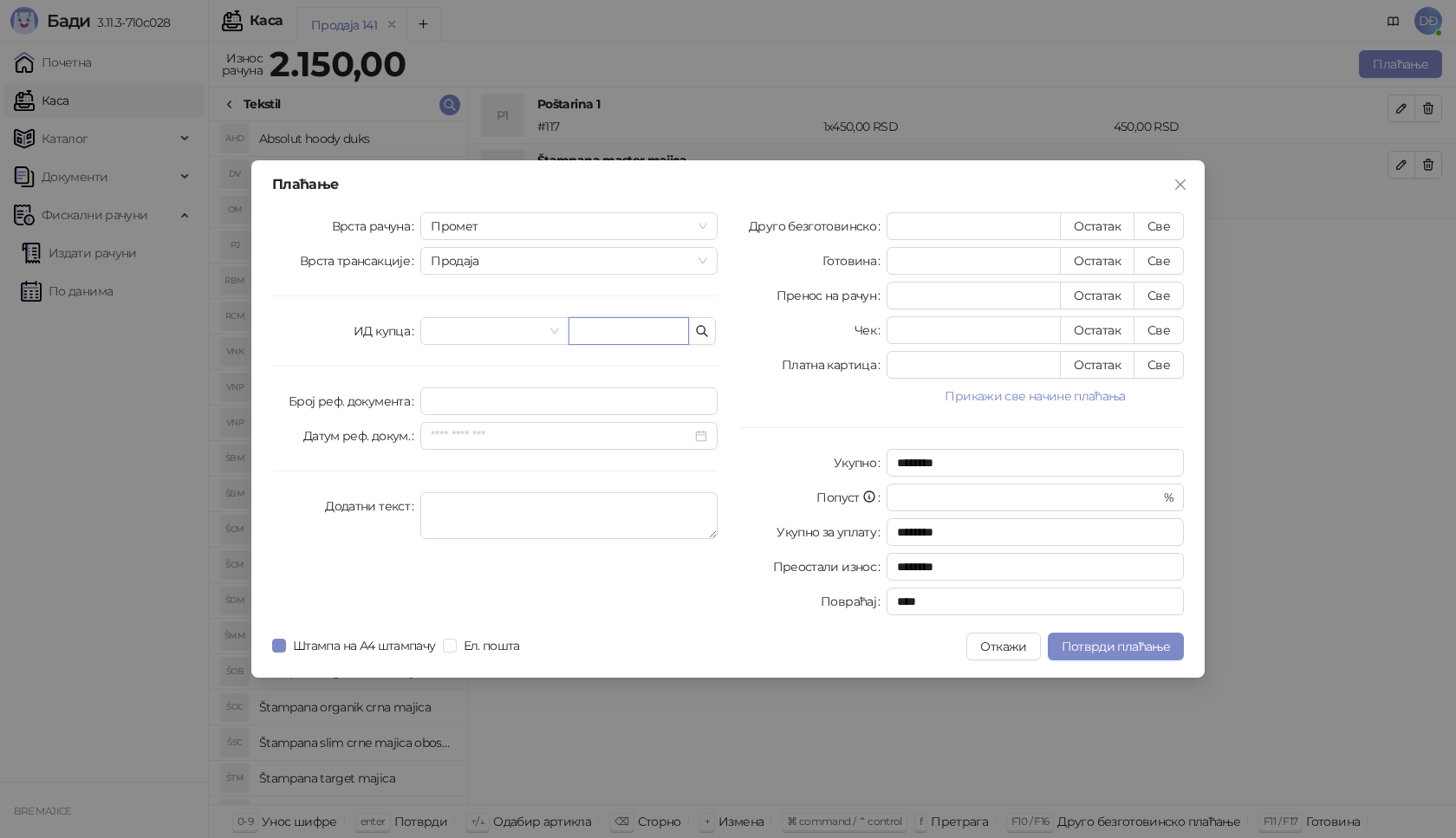
click at [627, 331] on input "text" at bounding box center [628, 331] width 120 height 27
paste input "**********"
type input "**********"
click at [1161, 224] on button "Све" at bounding box center [1158, 226] width 50 height 27
type input "****"
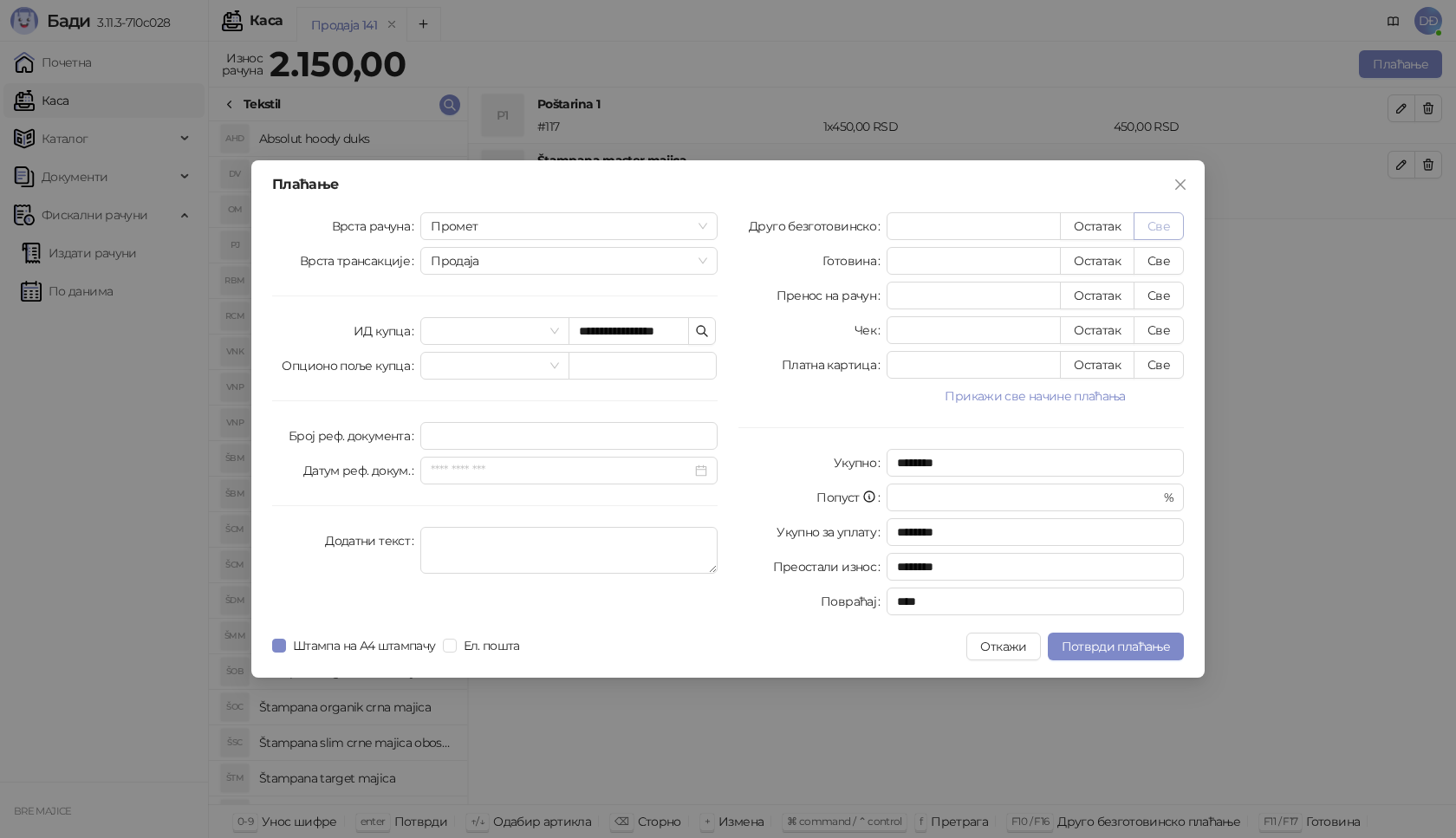
type input "****"
click at [1116, 647] on span "Потврди плаћање" at bounding box center [1116, 646] width 109 height 16
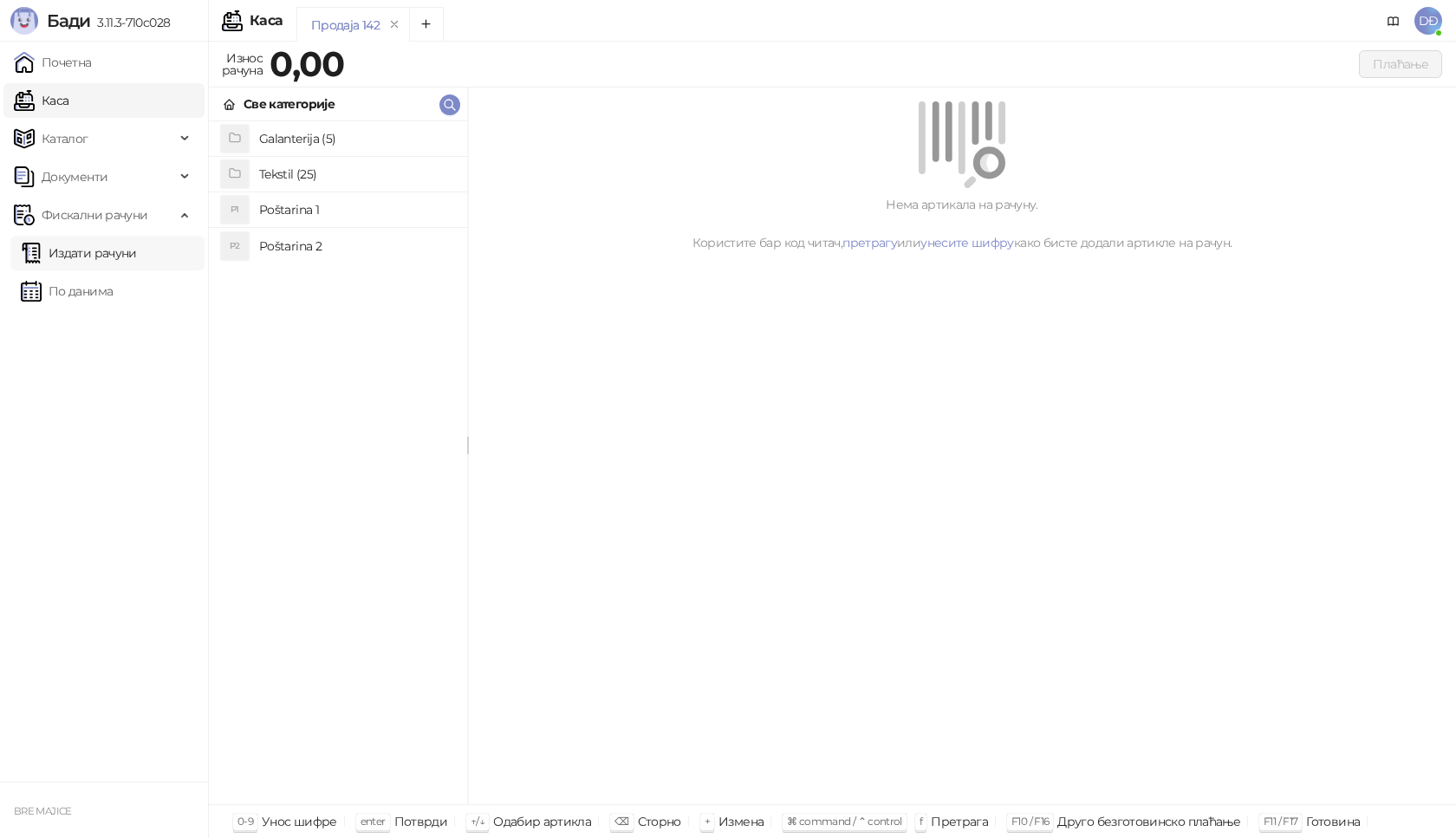
click at [115, 255] on link "Издати рачуни" at bounding box center [78, 252] width 116 height 34
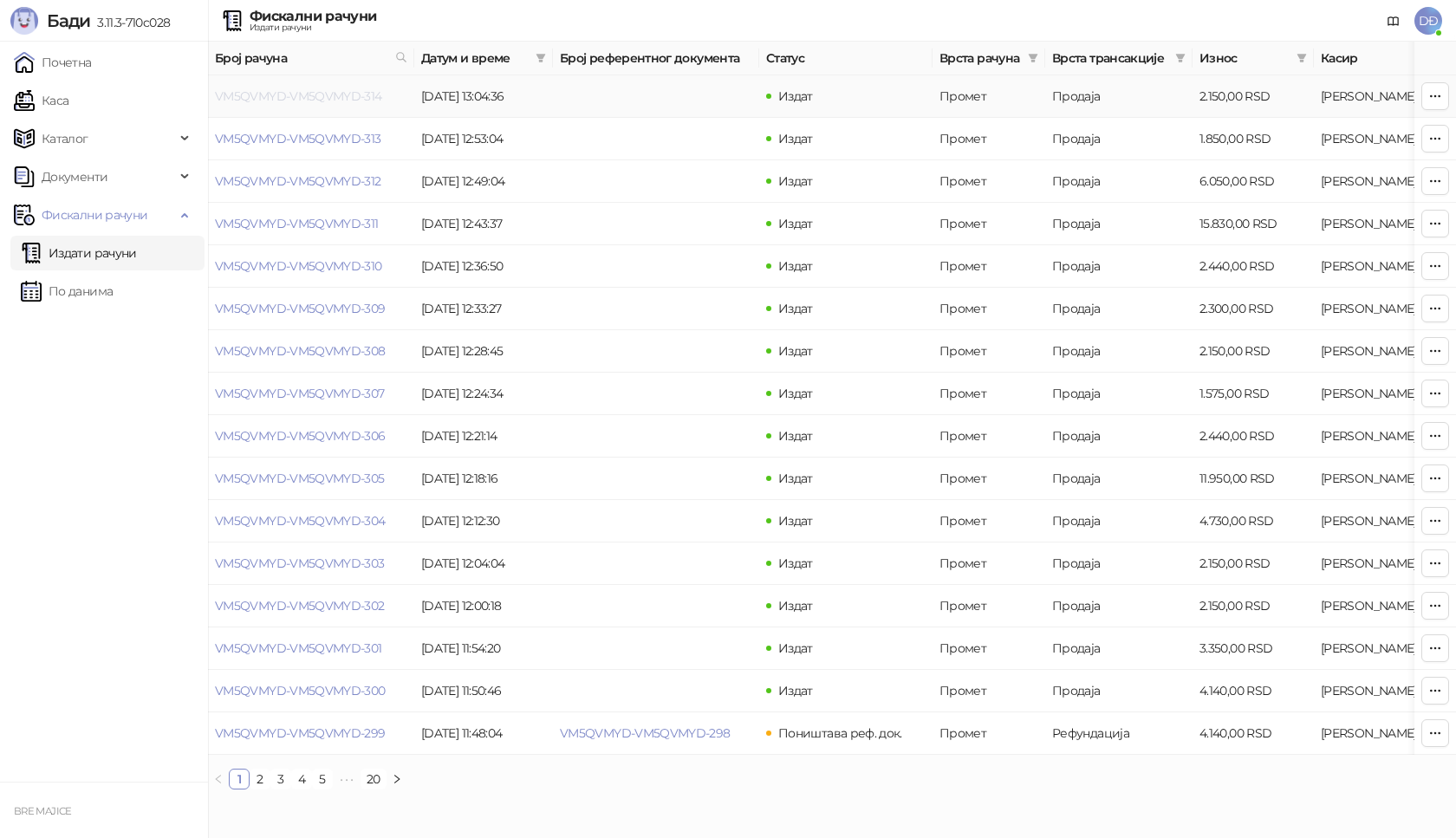
click at [280, 95] on link "VM5QVMYD-VM5QVMYD-314" at bounding box center [298, 96] width 167 height 16
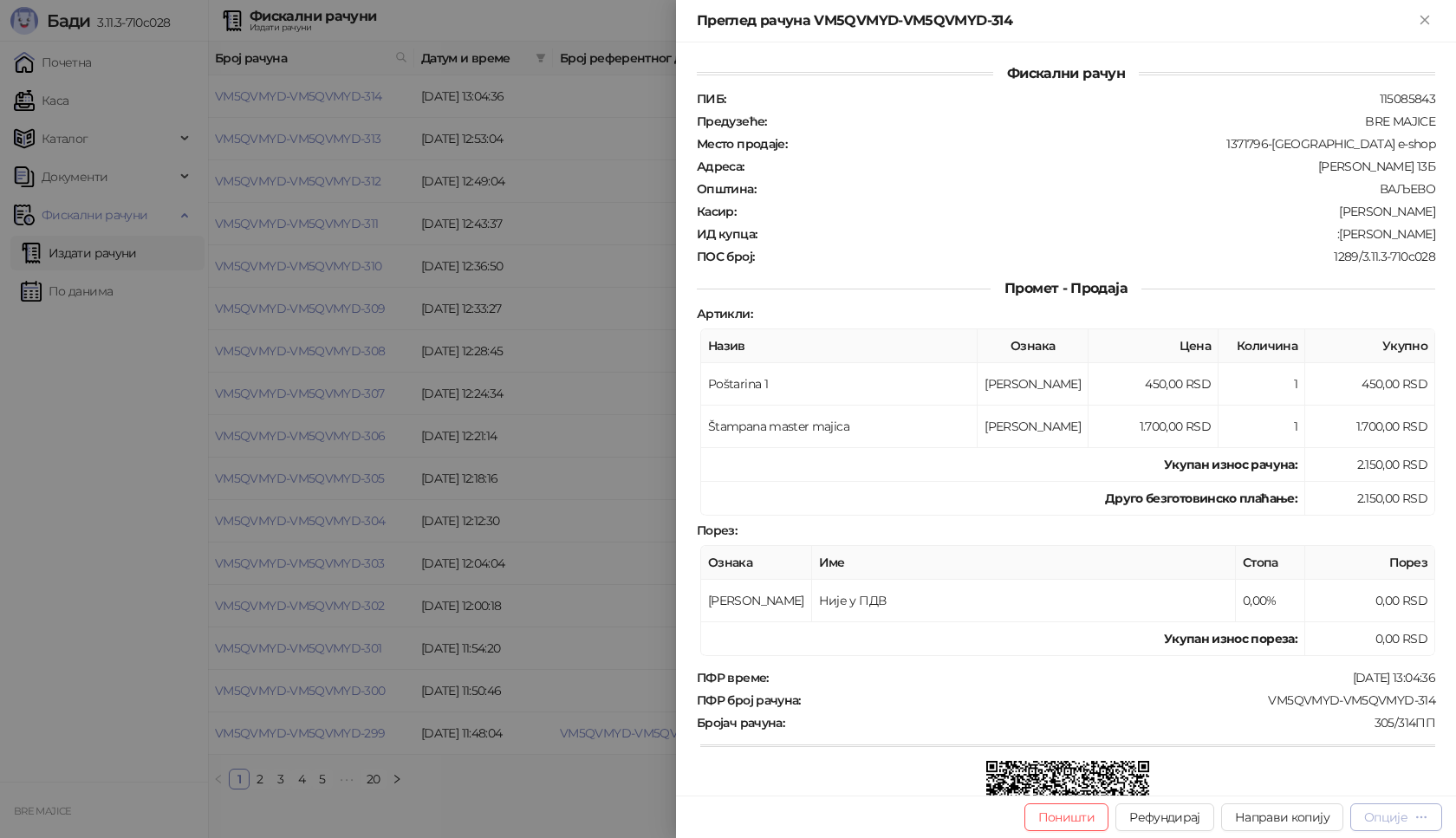
click at [1394, 820] on div "Опције" at bounding box center [1386, 817] width 43 height 16
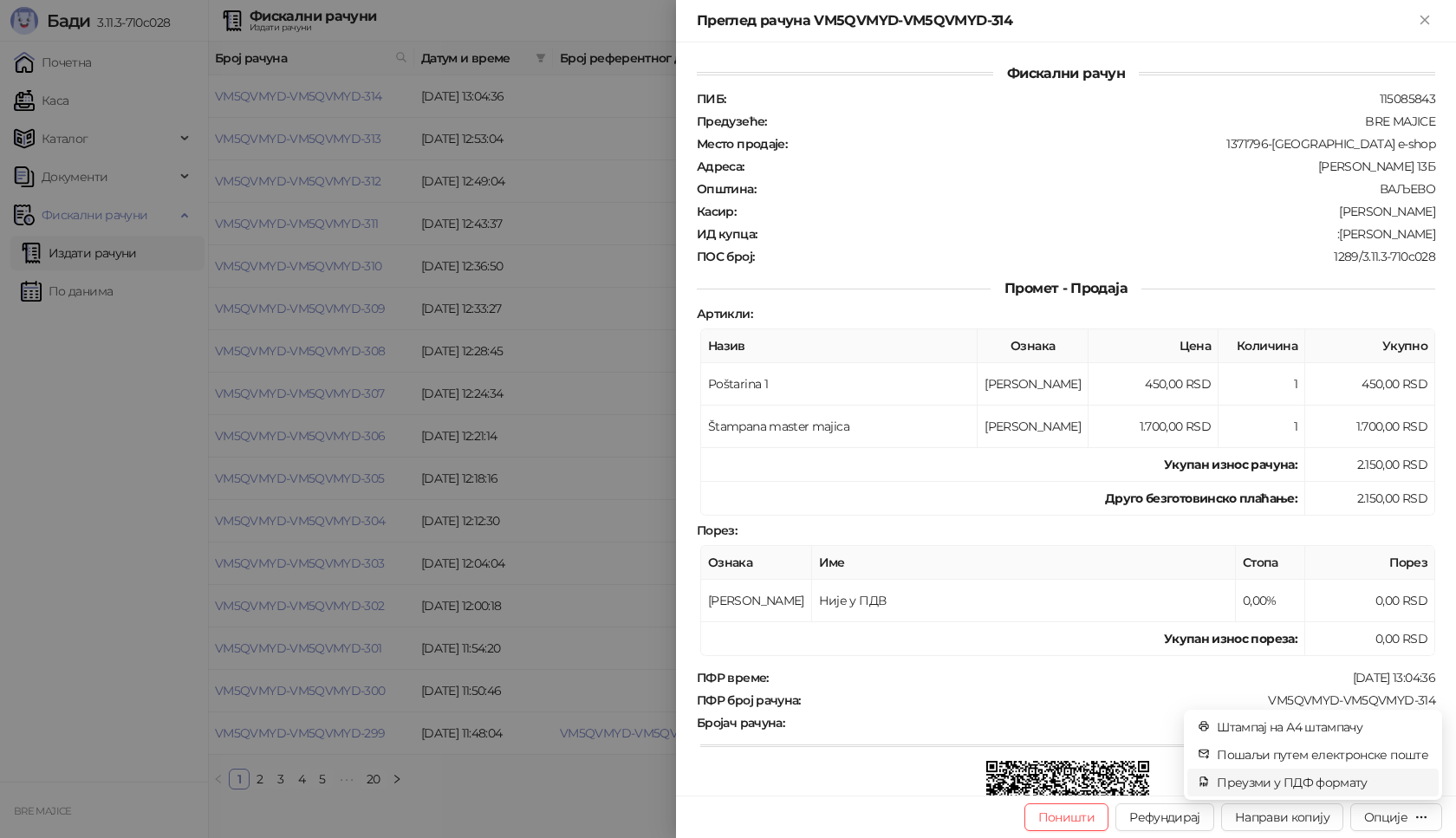
click at [1336, 782] on span "Преузми у ПДФ формату" at bounding box center [1322, 781] width 211 height 19
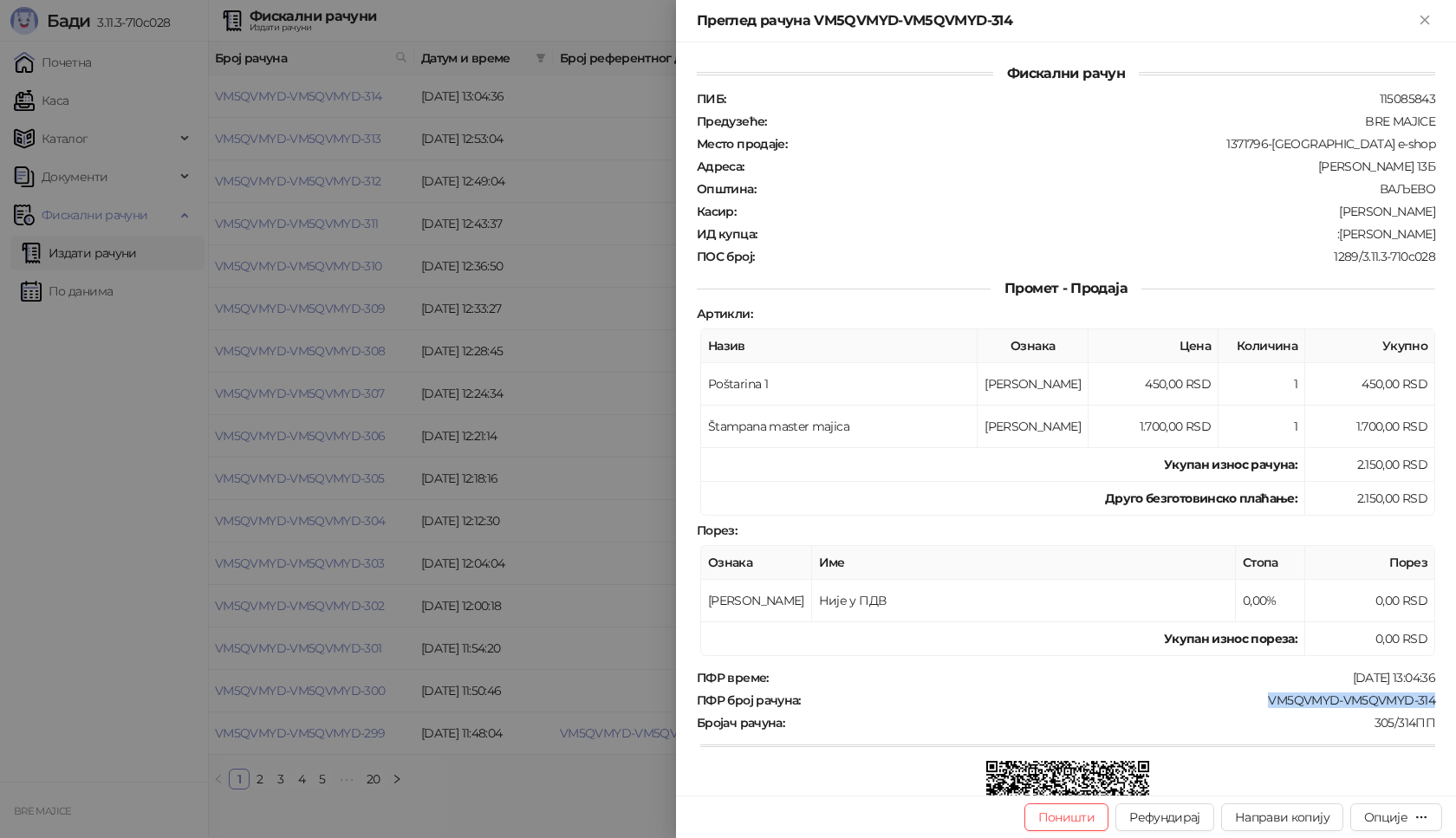
drag, startPoint x: 1417, startPoint y: 696, endPoint x: 1258, endPoint y: 704, distance: 159.2
click at [1258, 704] on div "VM5QVMYD-VM5QVMYD-314" at bounding box center [1120, 700] width 635 height 16
copy div "VM5QVMYD-VM5QVMYD-314"
drag, startPoint x: 1420, startPoint y: 235, endPoint x: 1324, endPoint y: 240, distance: 96.1
click at [1324, 240] on div "Фискални рачун ПИБ : 115085843 Предузеће : BRE MAJICE Место продаје : 1371796-[…" at bounding box center [1066, 419] width 780 height 753
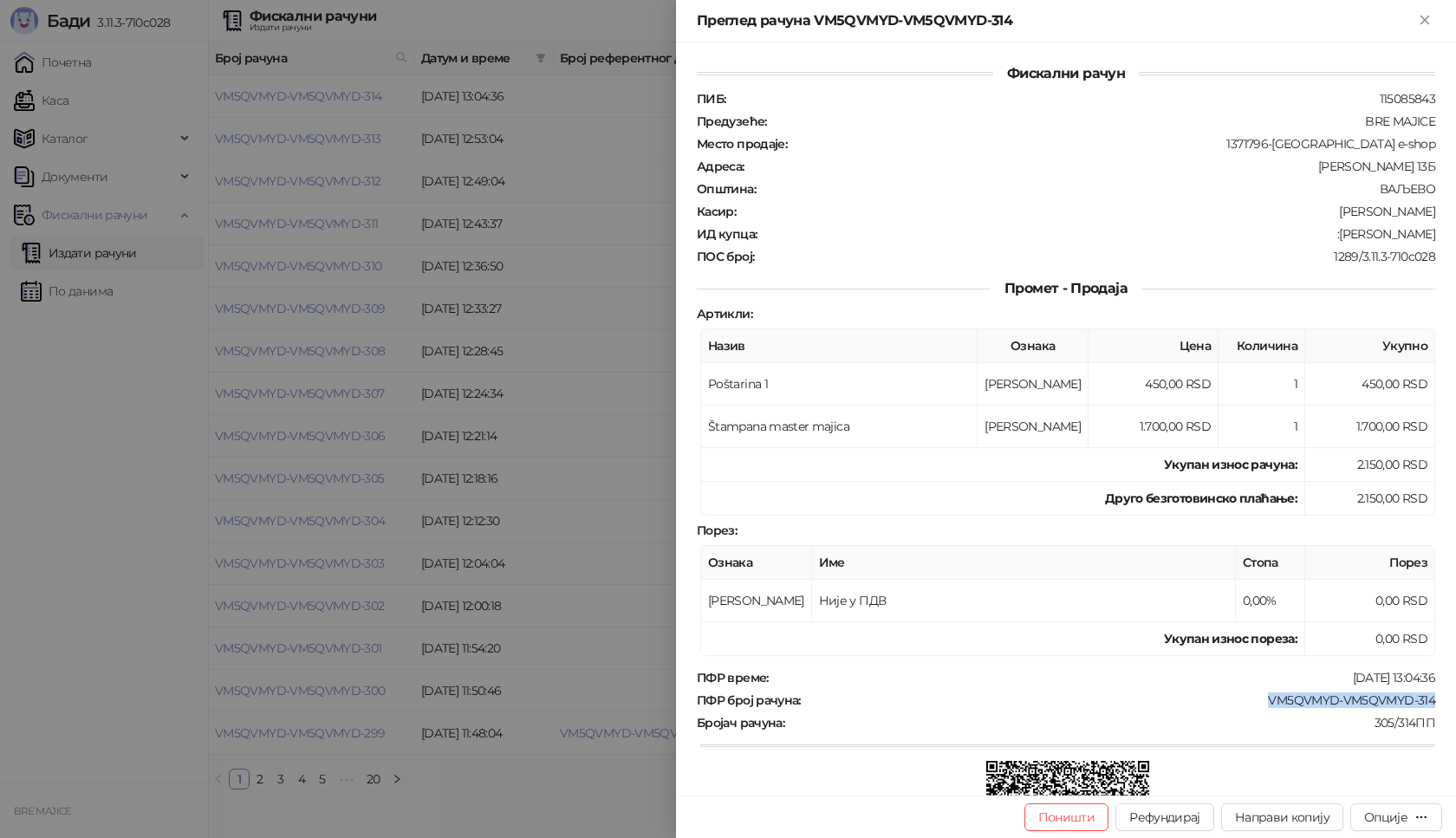
copy div "[PERSON_NAME]"
click at [1411, 21] on div "Преглед рачуна VM5QVMYD-VM5QVMYD-314" at bounding box center [1055, 21] width 718 height 21
click at [1429, 21] on icon "Close" at bounding box center [1425, 20] width 16 height 16
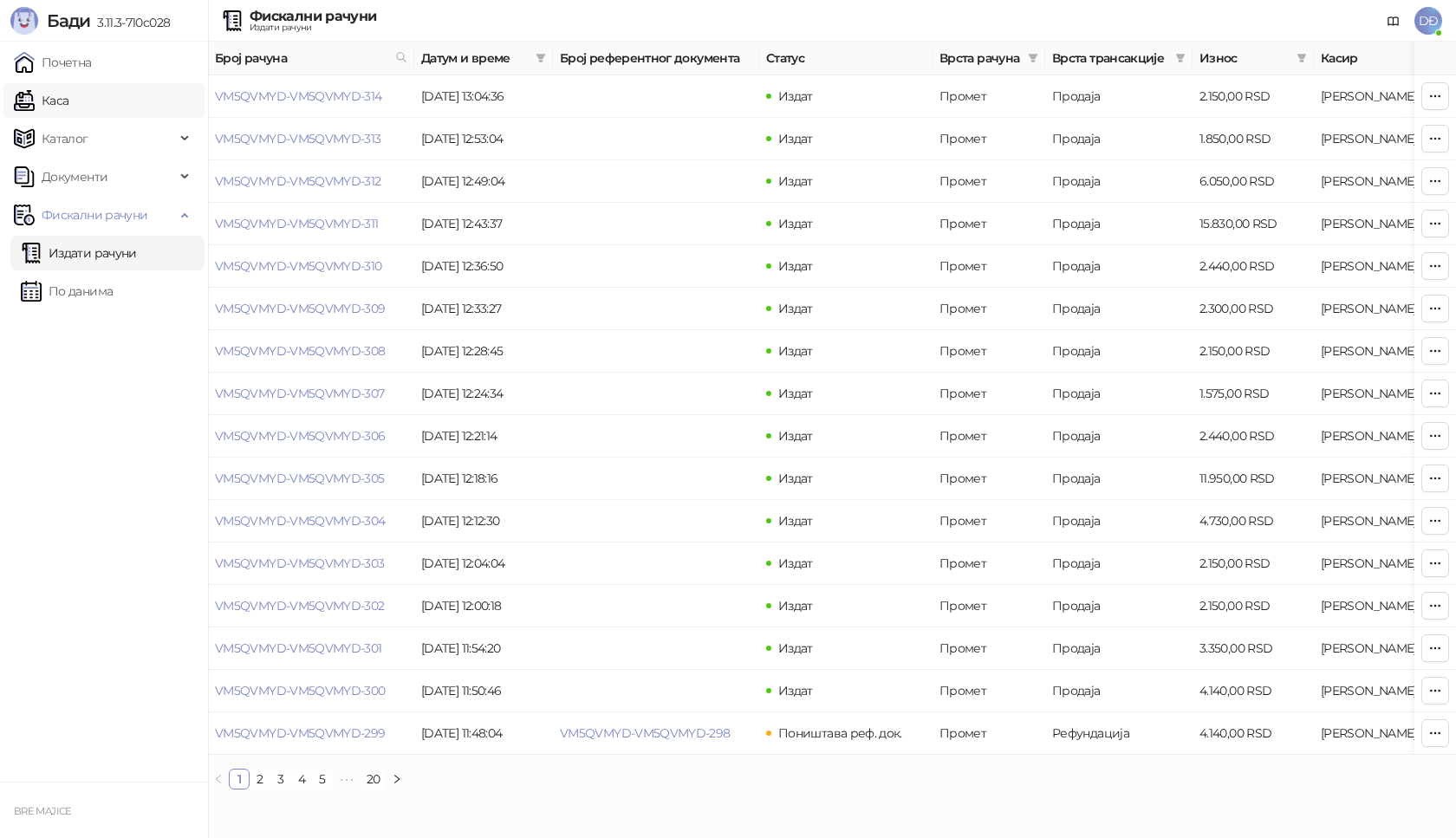
click at [68, 100] on link "Каса" at bounding box center [41, 100] width 55 height 34
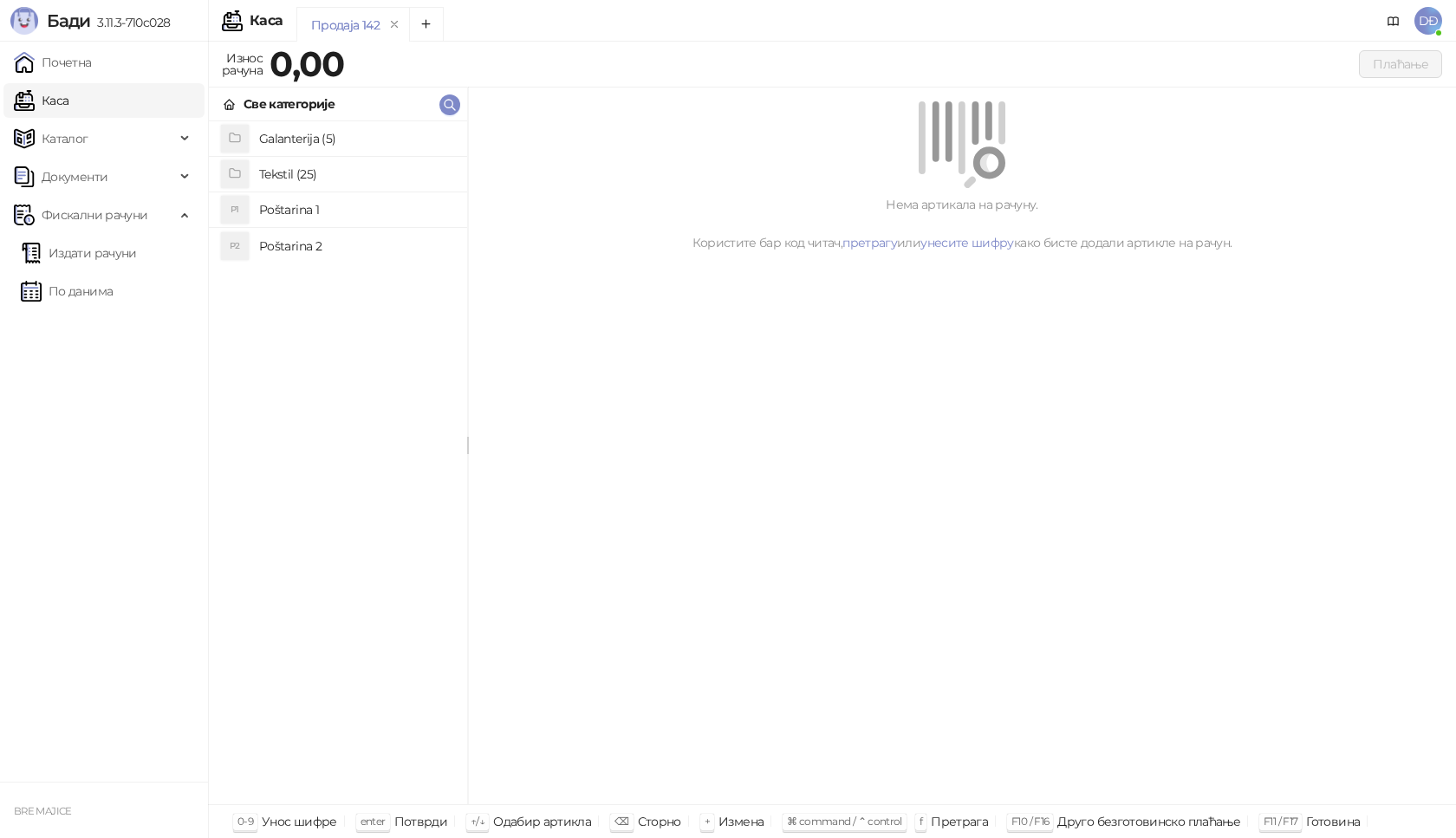
click at [322, 210] on h4 "Poštarina 1" at bounding box center [356, 209] width 195 height 27
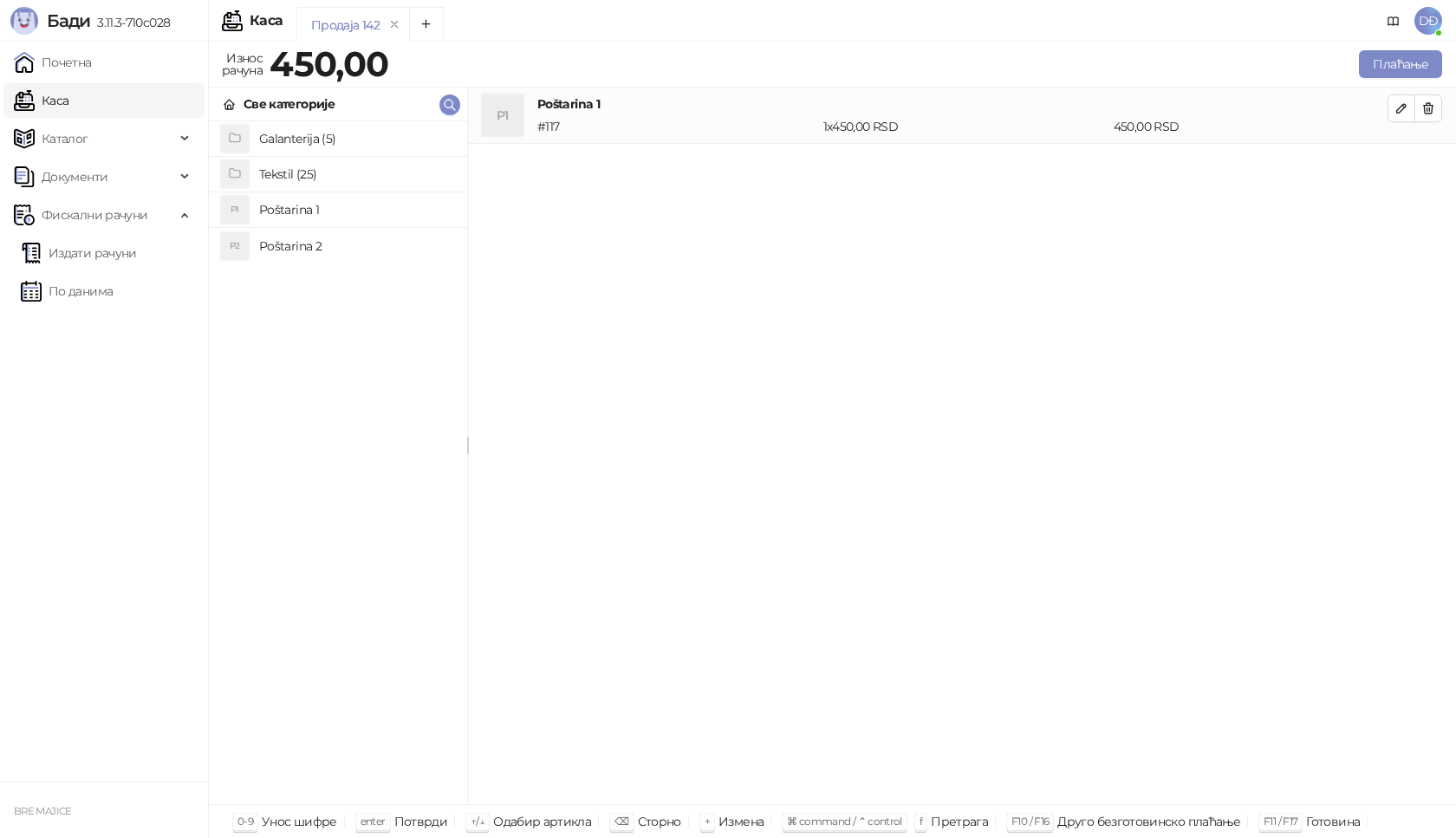
click at [315, 179] on h4 "Tekstil (25)" at bounding box center [356, 174] width 195 height 27
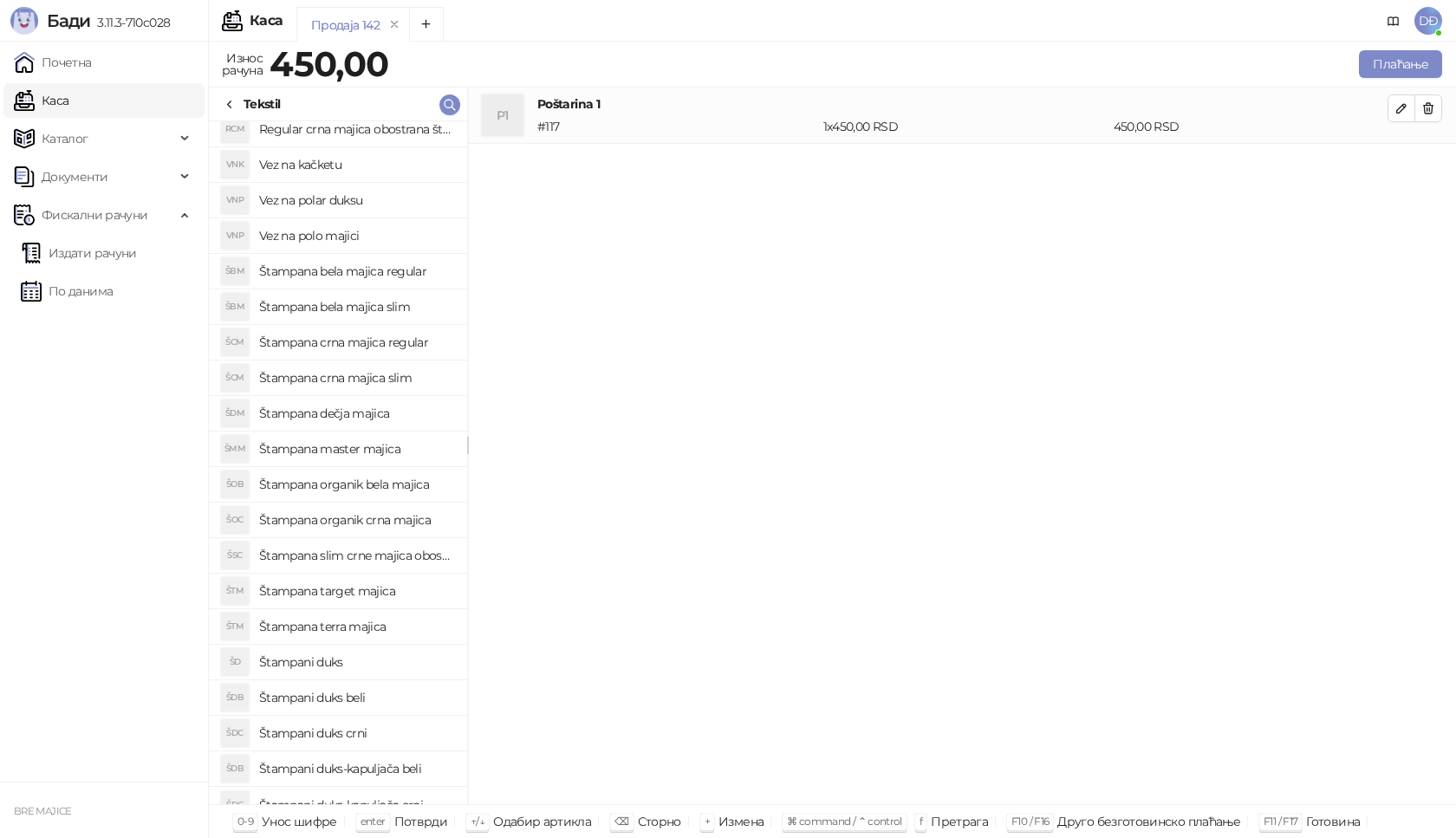
scroll to position [205, 0]
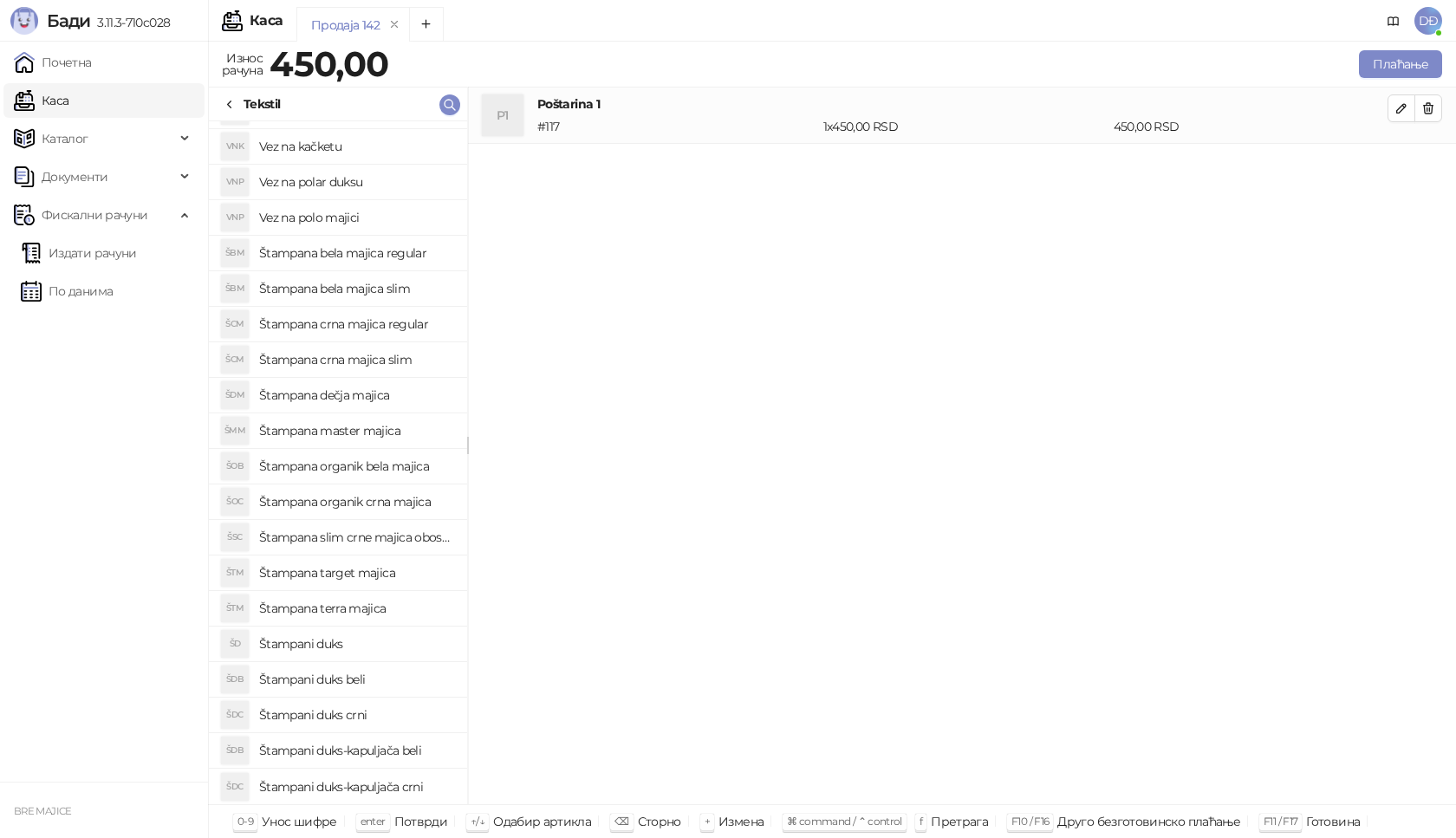
click at [339, 642] on h4 "Štampani duks" at bounding box center [356, 643] width 195 height 27
click at [1397, 163] on icon "button" at bounding box center [1401, 164] width 14 height 14
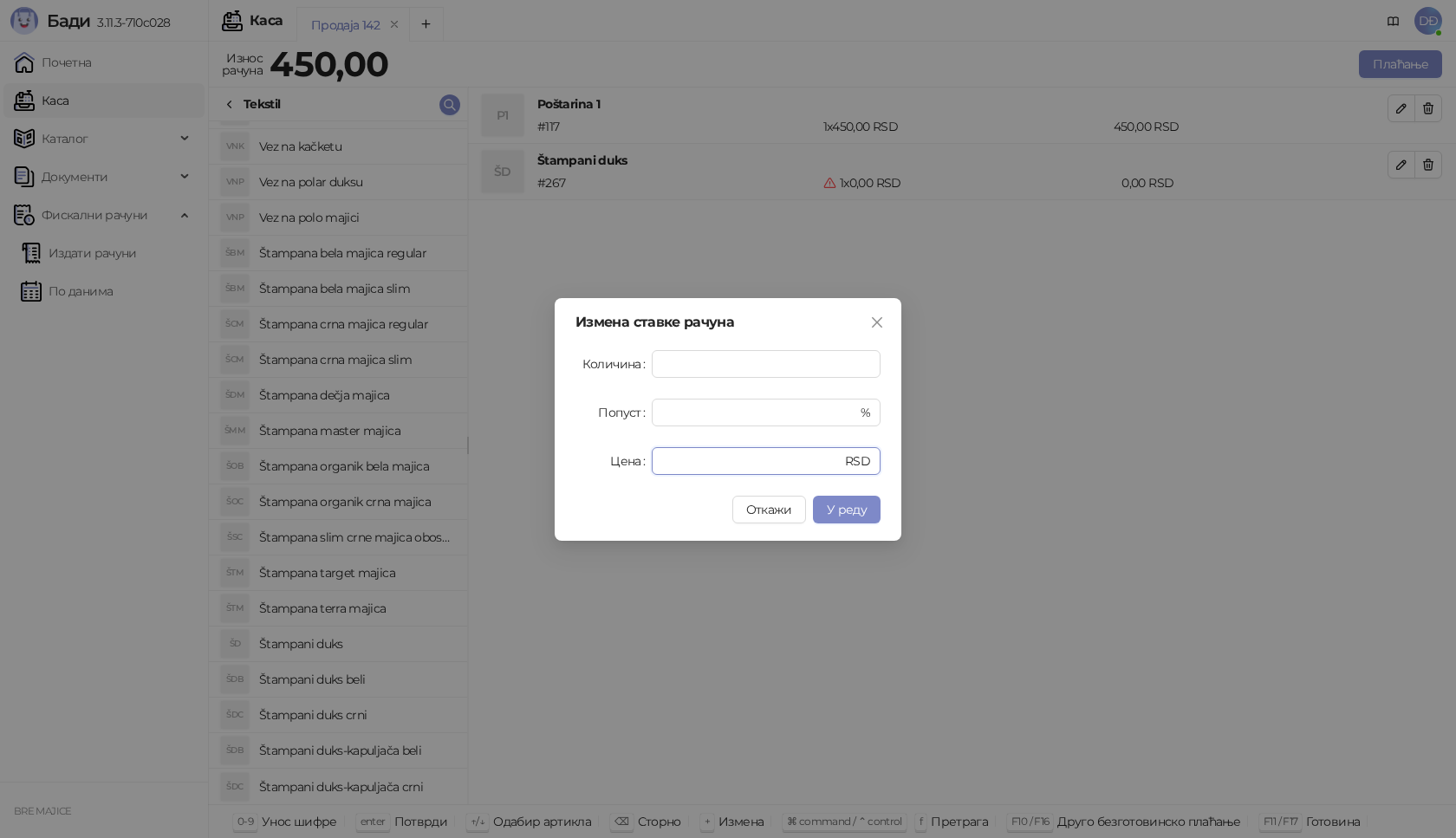
drag, startPoint x: 673, startPoint y: 463, endPoint x: 622, endPoint y: 463, distance: 51.0
click at [622, 463] on div "Цена * RSD" at bounding box center [728, 461] width 305 height 27
type input "****"
click at [850, 507] on span "У реду" at bounding box center [846, 509] width 40 height 16
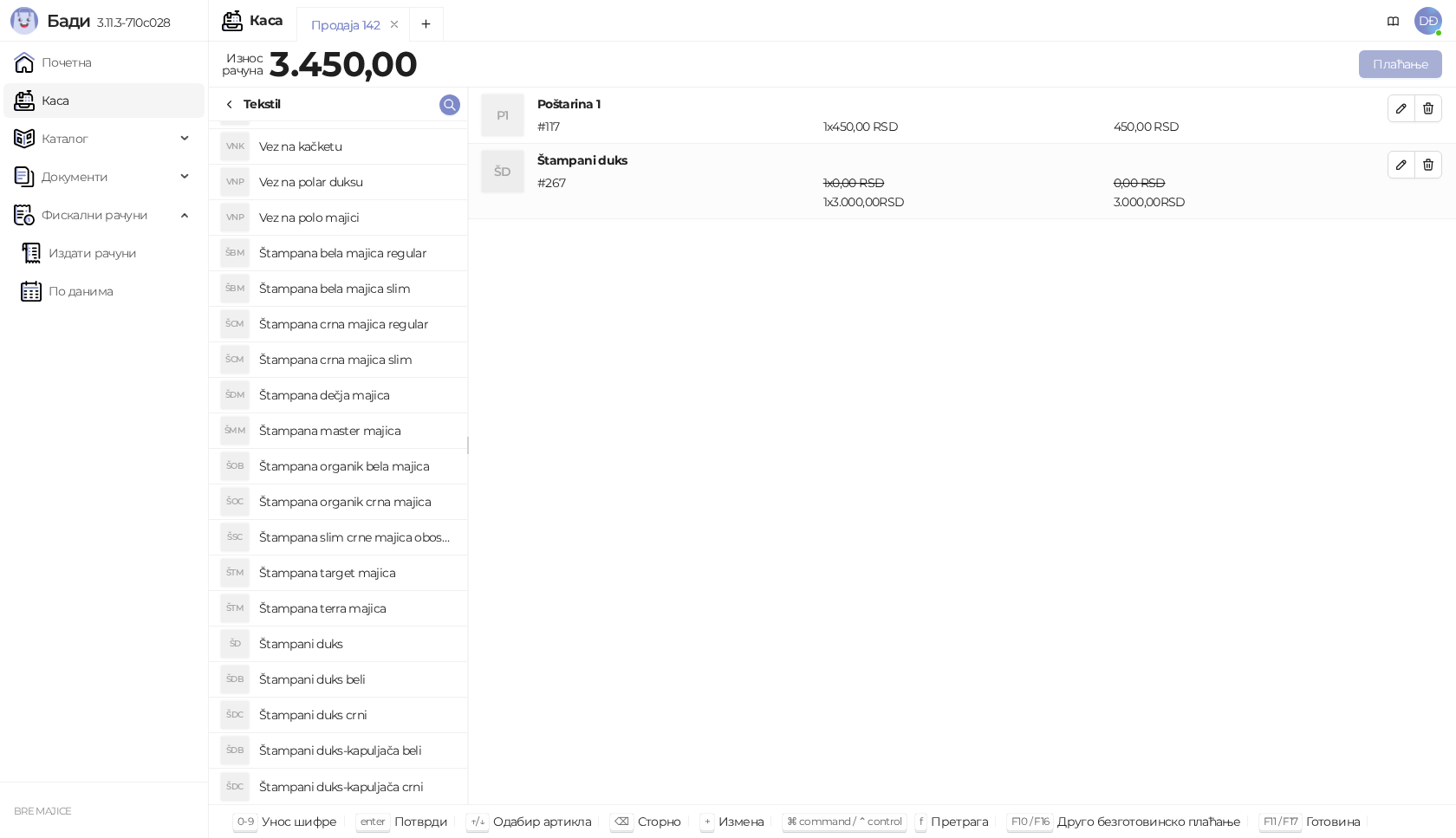
click at [1414, 59] on button "Плаћање" at bounding box center [1400, 64] width 83 height 27
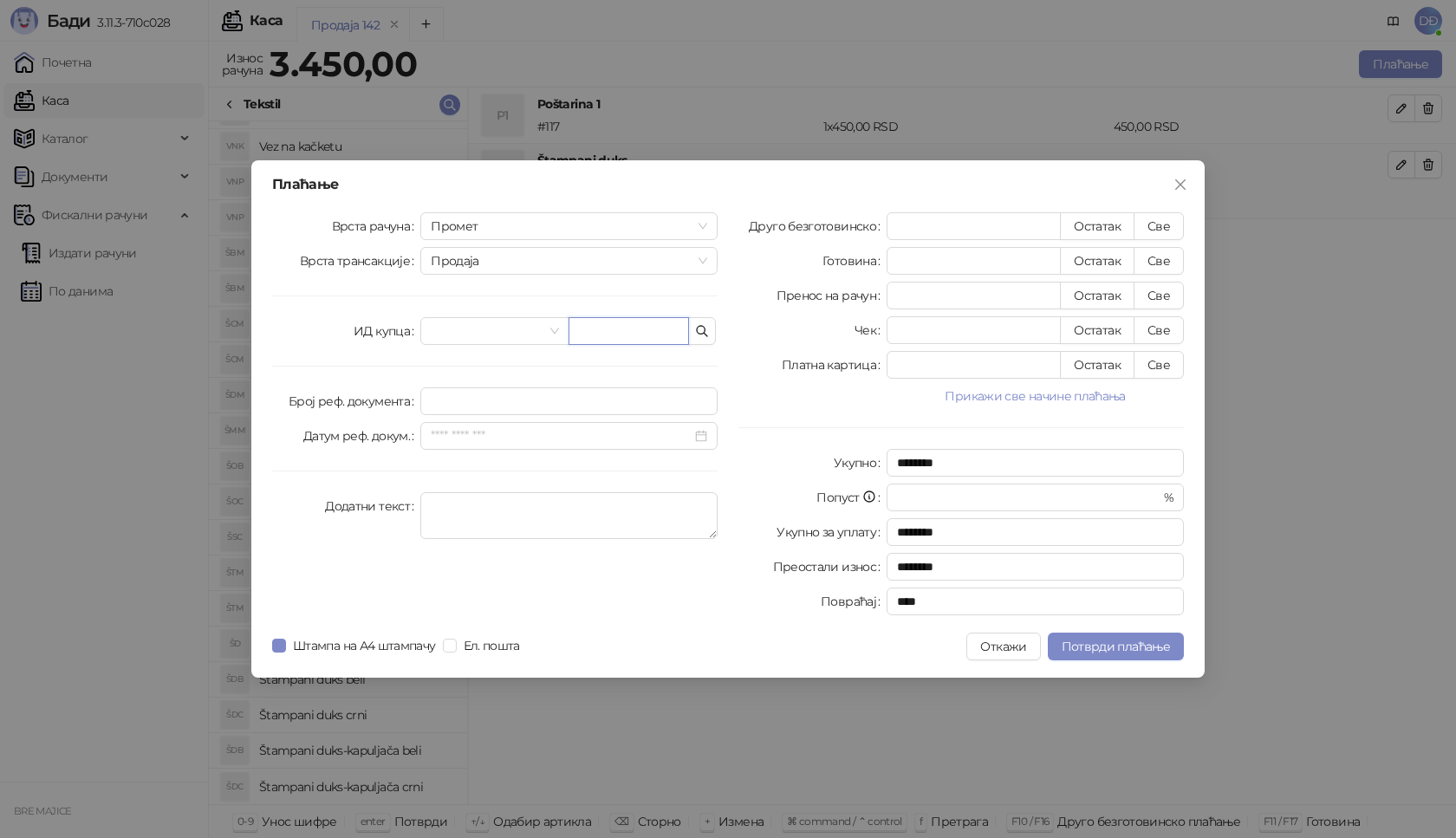
click at [600, 330] on input "text" at bounding box center [628, 331] width 120 height 27
paste input "**********"
type input "**********"
click at [1166, 226] on button "Све" at bounding box center [1158, 226] width 50 height 27
type input "****"
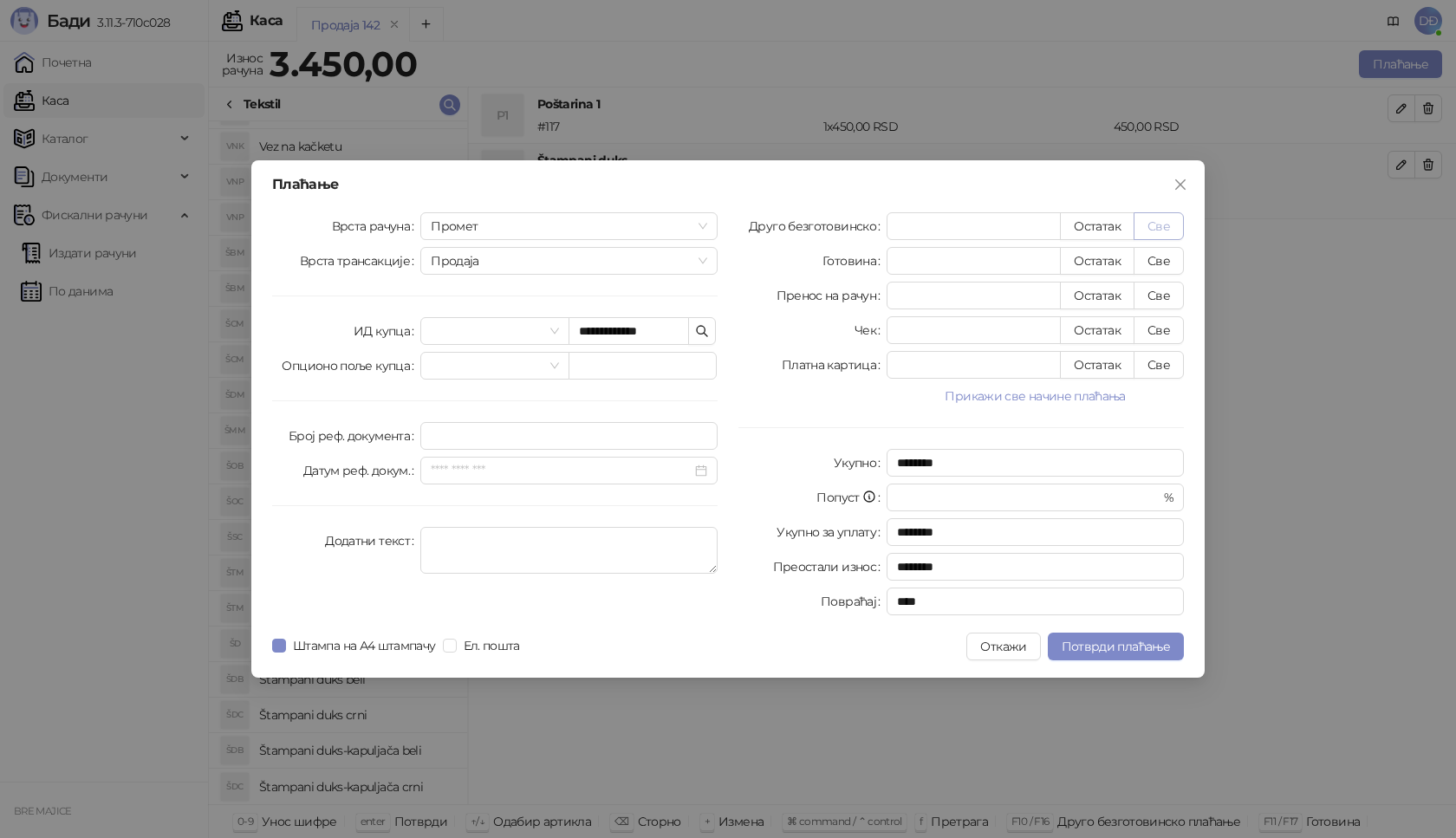
type input "****"
click at [1109, 638] on button "Потврди плаћање" at bounding box center [1115, 646] width 136 height 27
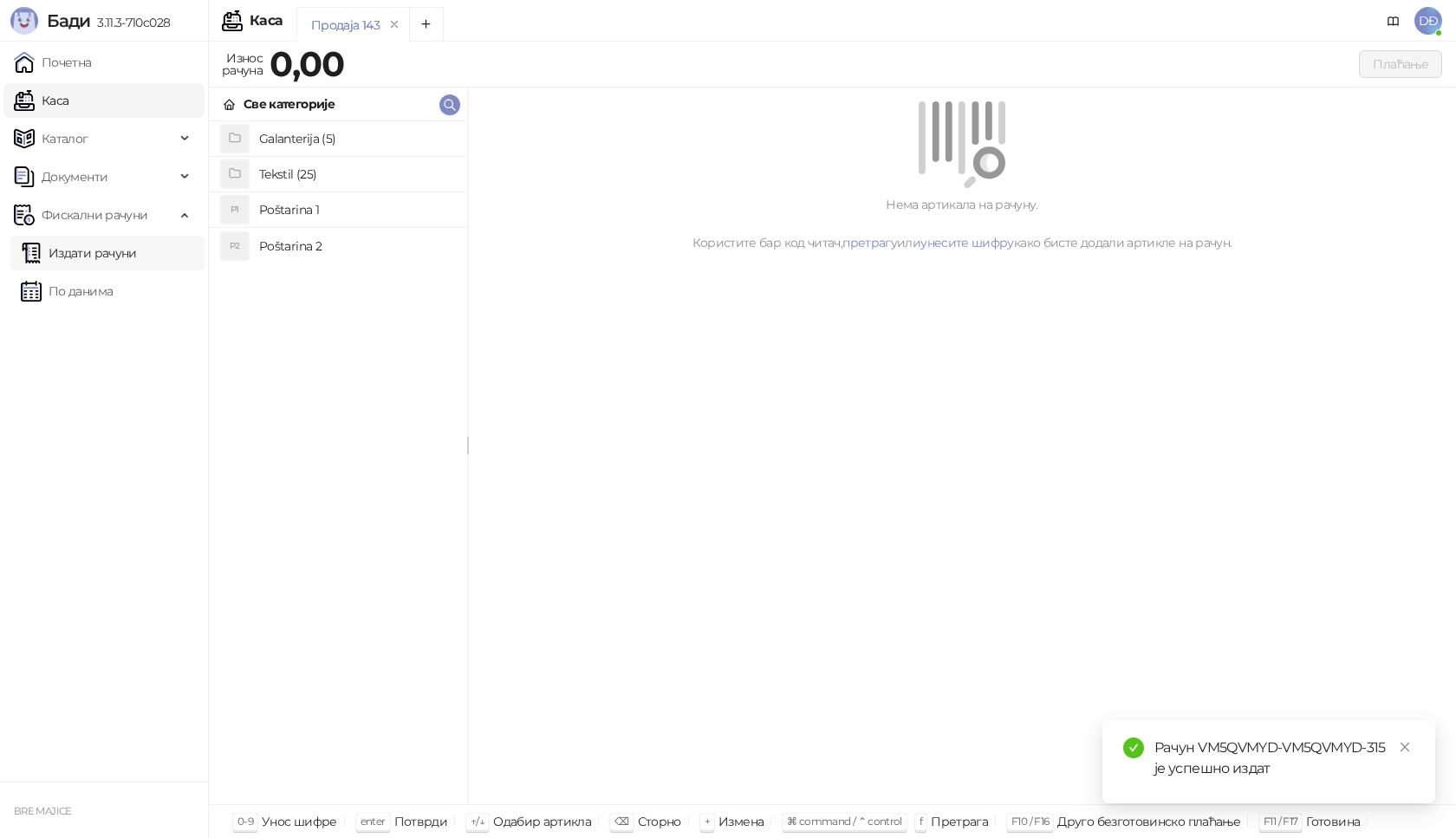
click at [137, 254] on link "Издати рачуни" at bounding box center [78, 252] width 116 height 34
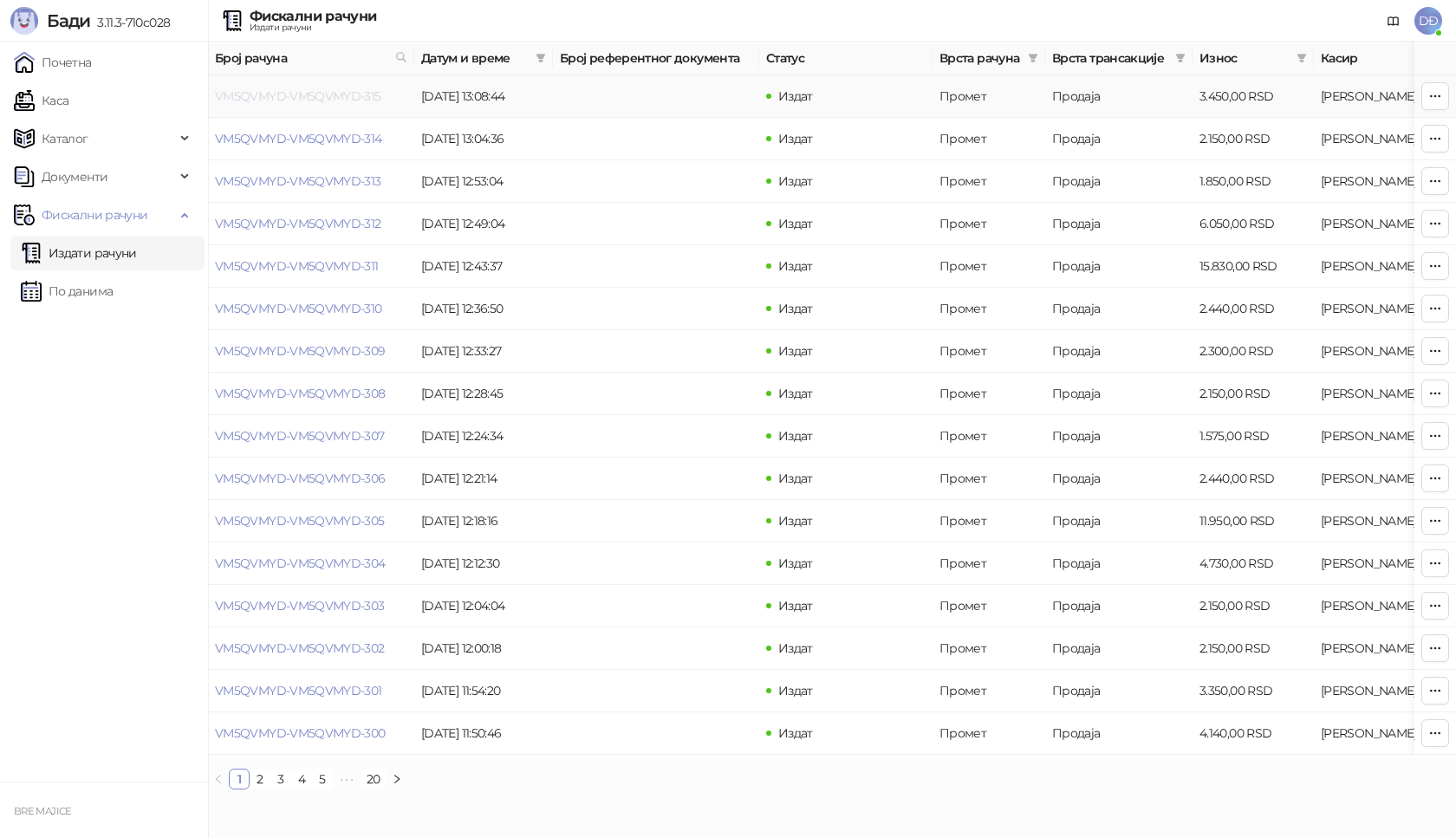
click at [276, 89] on link "VM5QVMYD-VM5QVMYD-315" at bounding box center [298, 96] width 166 height 16
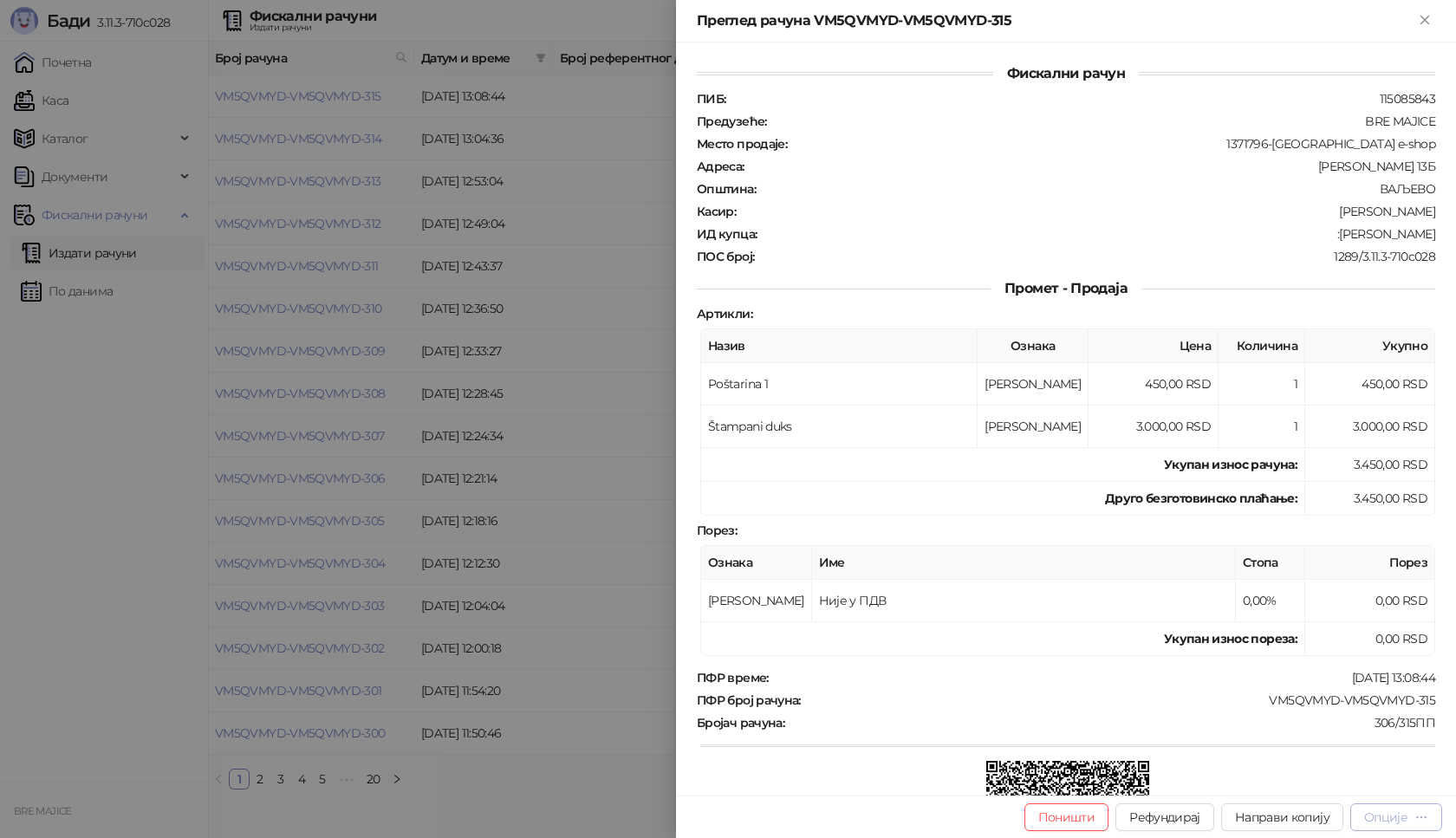
click at [1397, 818] on div "Опције" at bounding box center [1386, 817] width 43 height 16
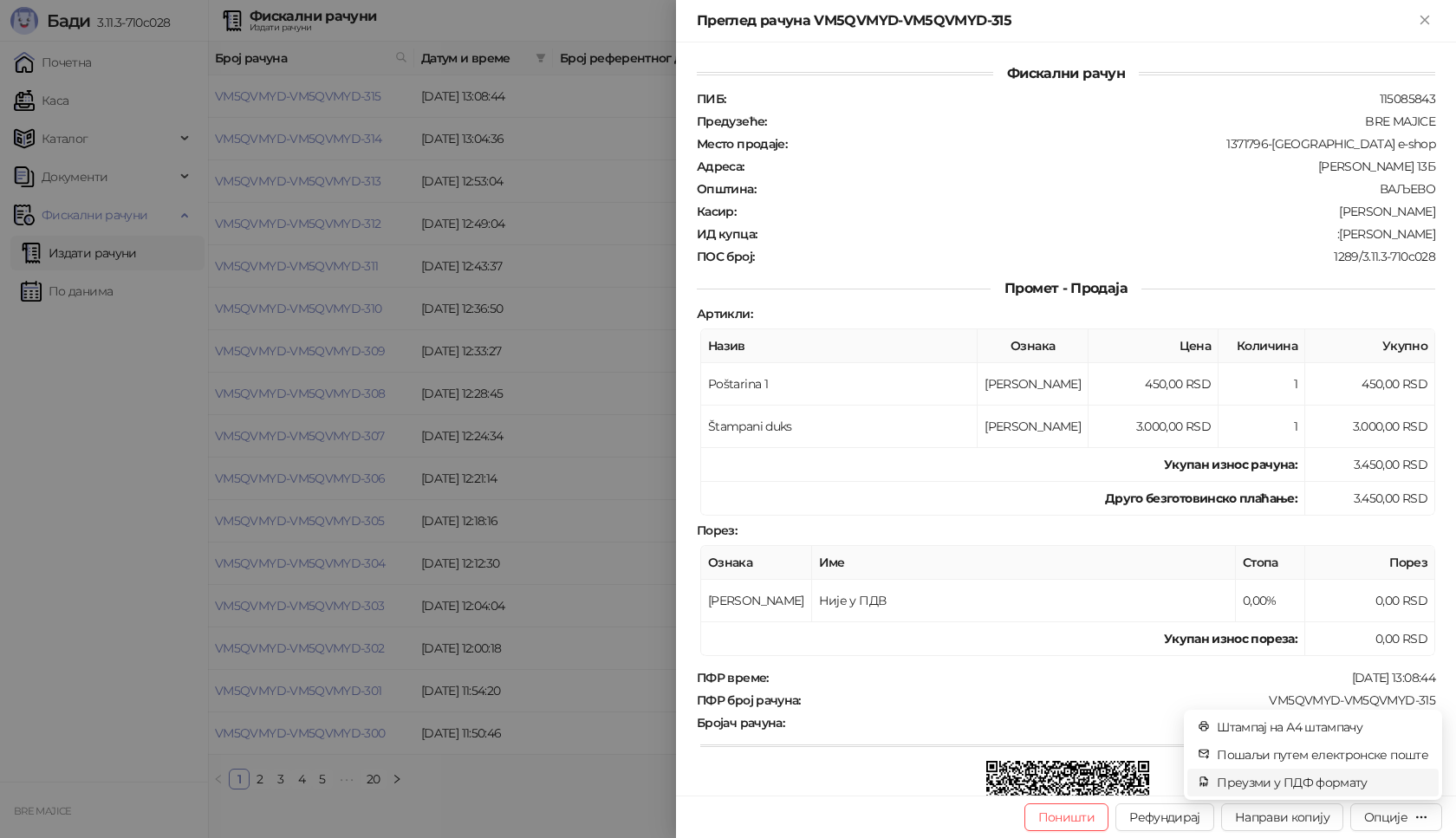
click at [1349, 781] on span "Преузми у ПДФ формату" at bounding box center [1322, 781] width 211 height 19
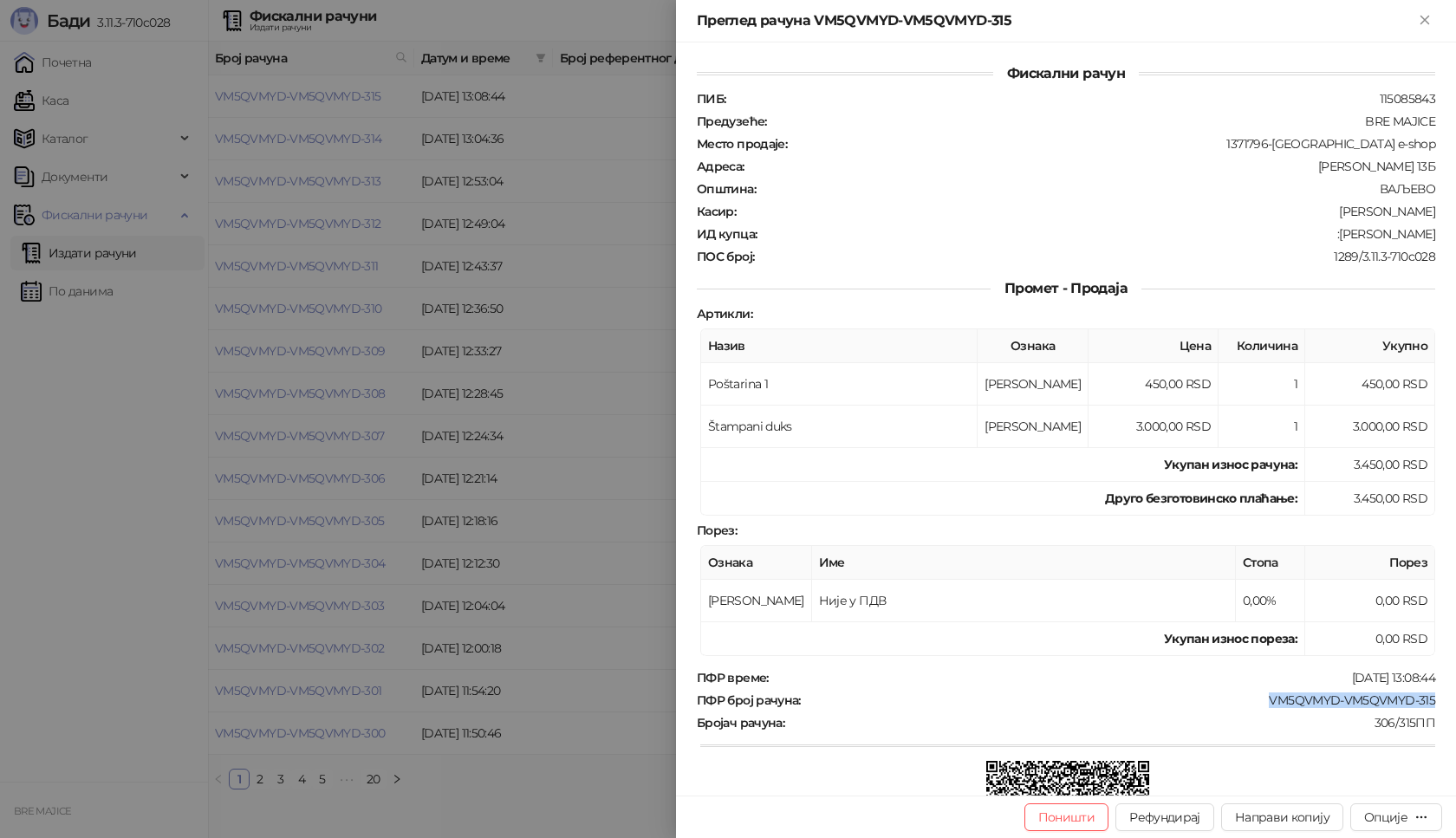
drag, startPoint x: 1422, startPoint y: 706, endPoint x: 1250, endPoint y: 707, distance: 172.0
click at [1250, 707] on div "ПФР број рачуна : VM5QVMYD-VM5QVMYD-315" at bounding box center [1066, 700] width 745 height 16
drag, startPoint x: 1424, startPoint y: 232, endPoint x: 1329, endPoint y: 237, distance: 95.1
click at [1329, 237] on div "Фискални рачун ПИБ : 115085843 Предузеће : BRE MAJICE Место продаје : 1371796-[…" at bounding box center [1066, 419] width 780 height 753
click at [1423, 20] on icon "Close" at bounding box center [1425, 20] width 16 height 16
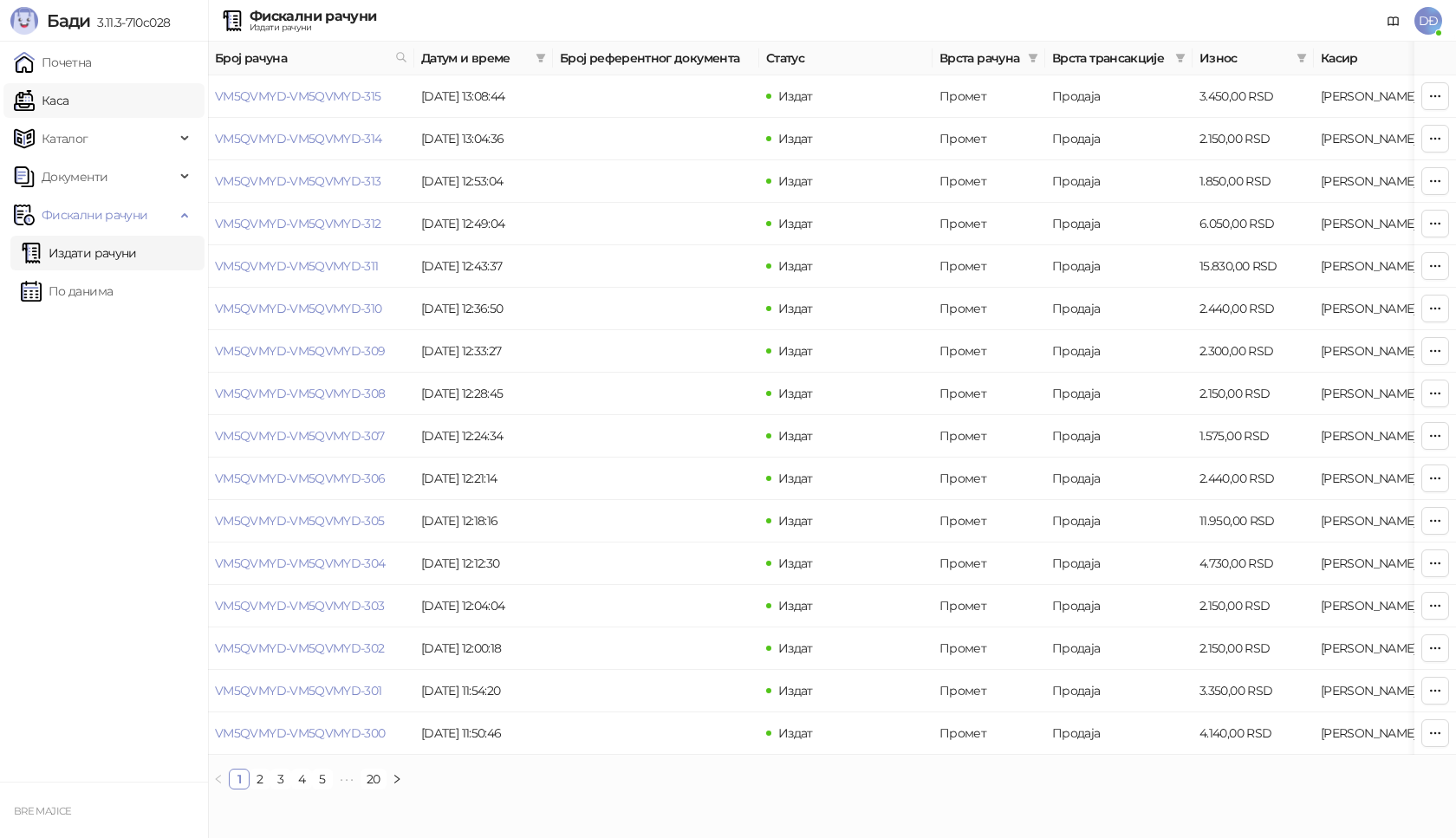
click at [68, 104] on link "Каса" at bounding box center [41, 100] width 55 height 34
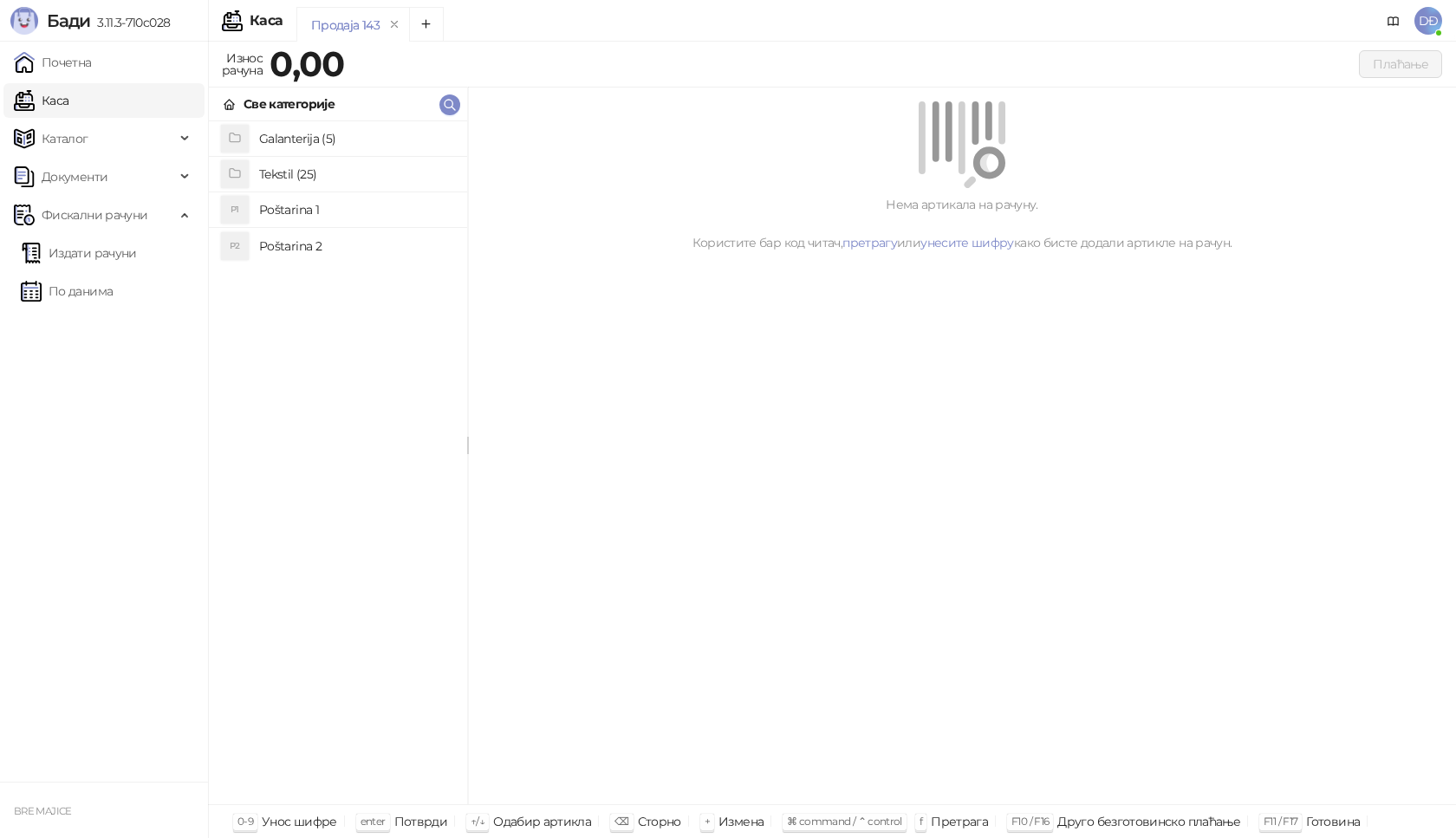
click at [314, 205] on h4 "Poštarina 1" at bounding box center [356, 209] width 195 height 27
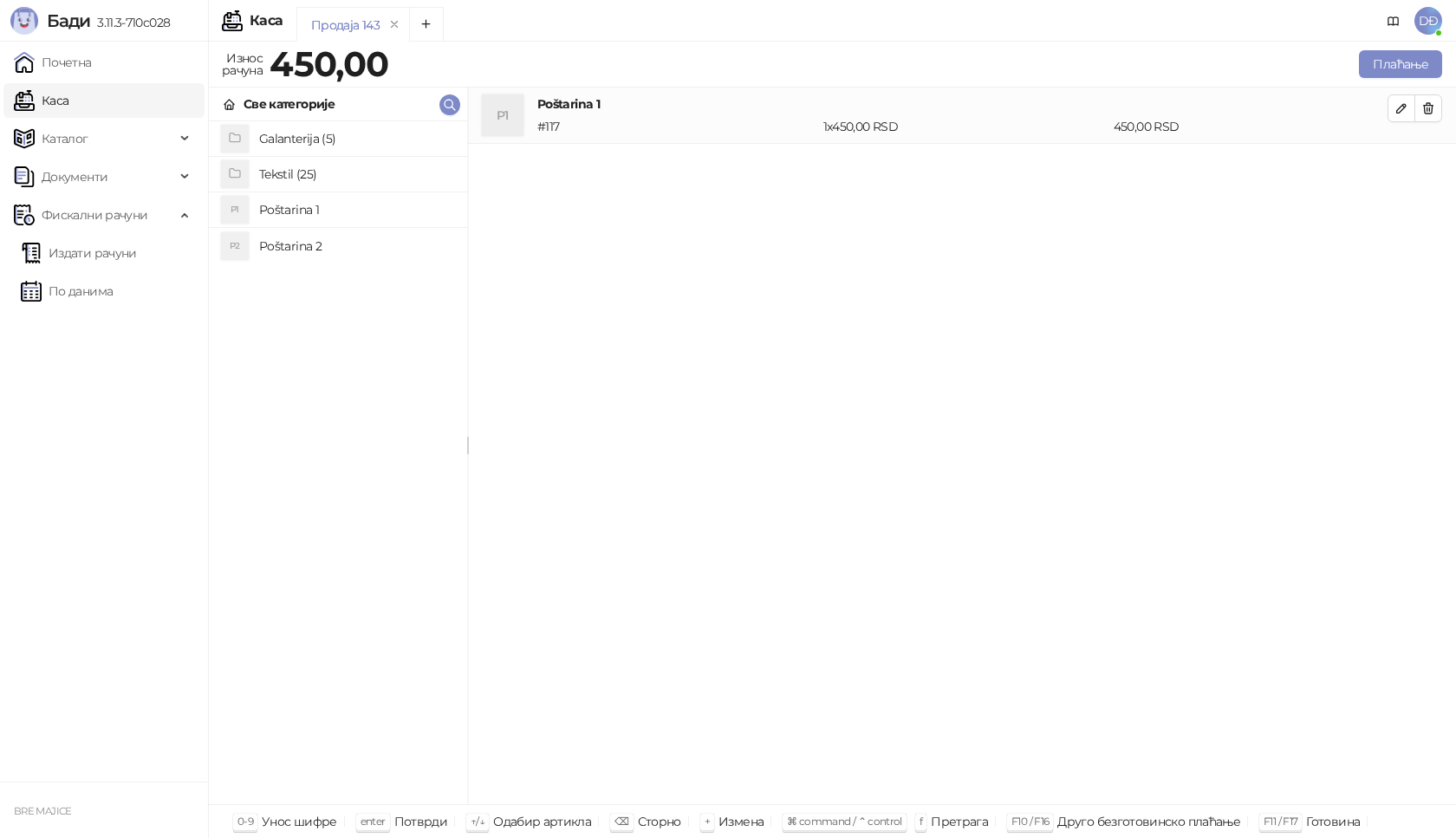
click at [301, 172] on h4 "Tekstil (25)" at bounding box center [356, 174] width 195 height 27
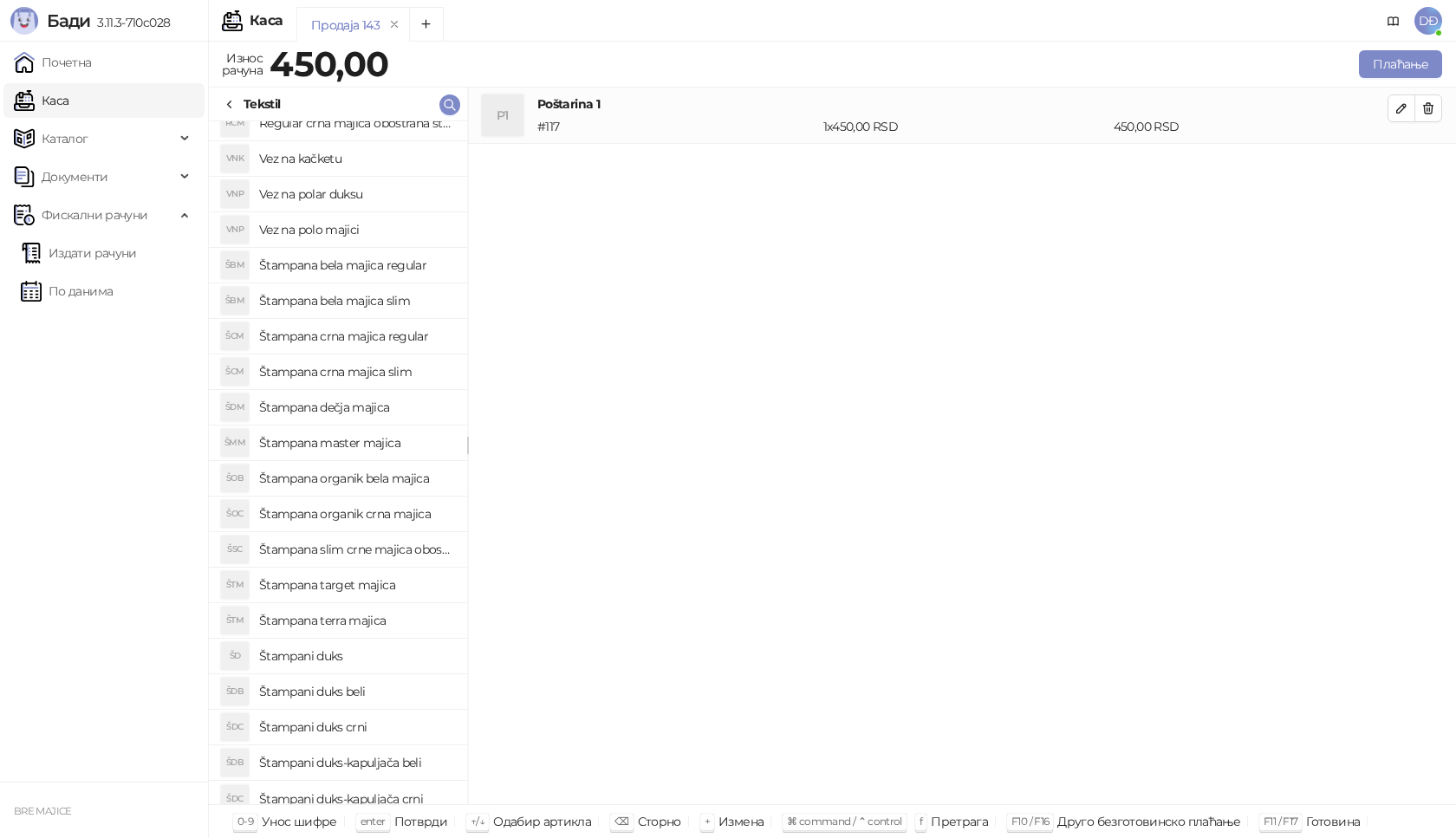
scroll to position [205, 0]
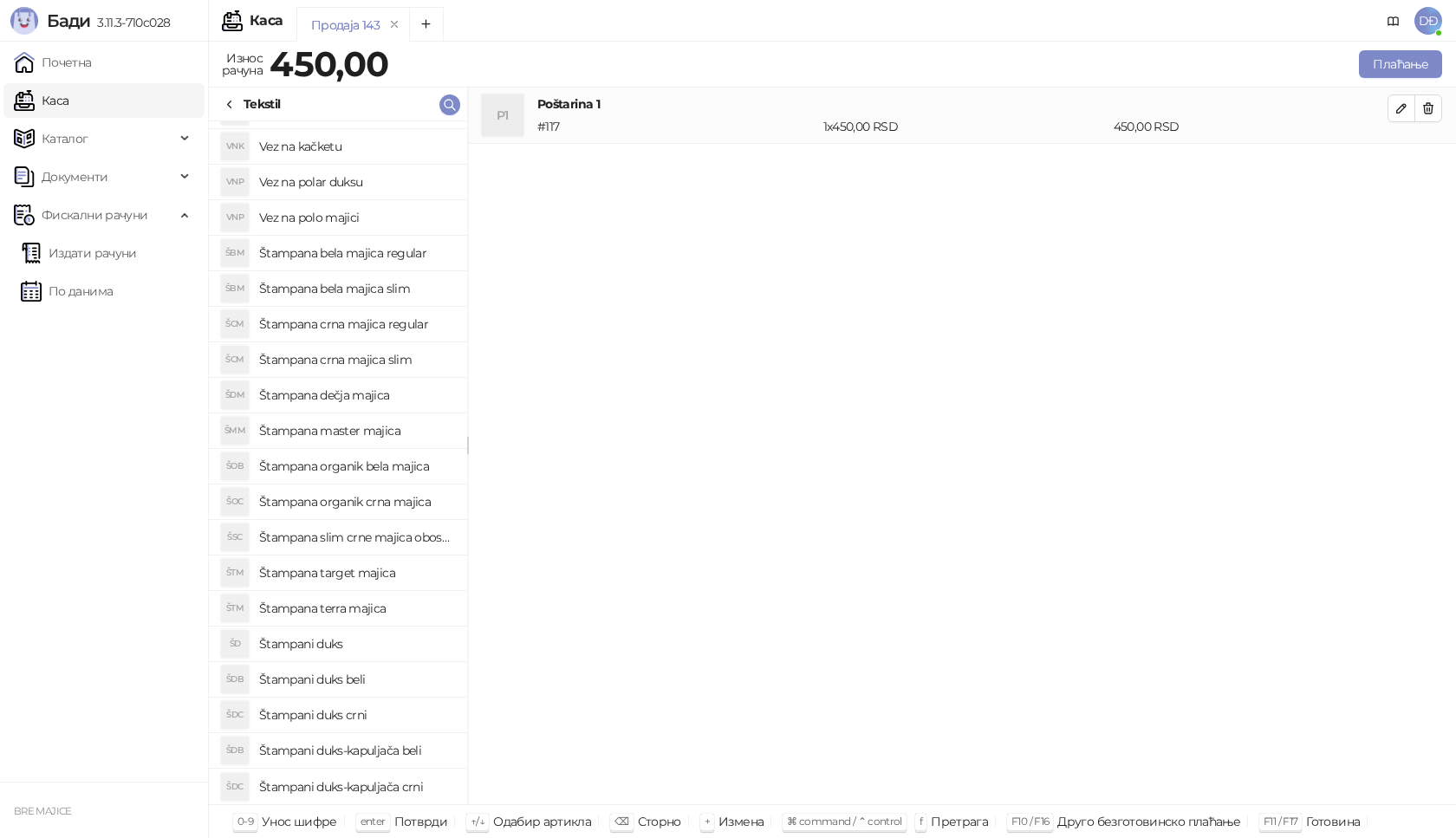
click at [357, 640] on h4 "Štampani duks" at bounding box center [356, 643] width 195 height 27
click at [1406, 161] on button "button" at bounding box center [1401, 164] width 27 height 27
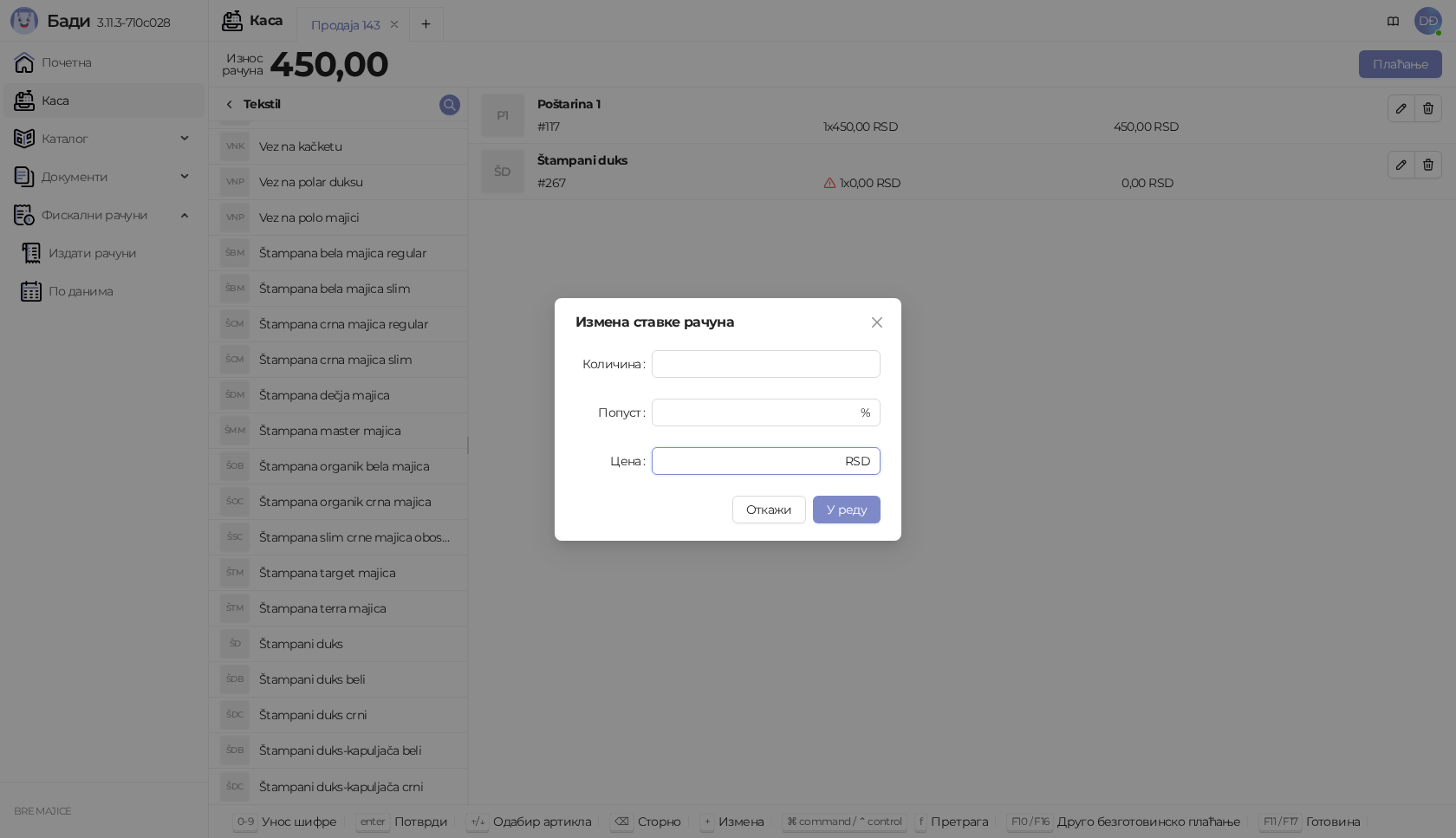
drag, startPoint x: 647, startPoint y: 463, endPoint x: 521, endPoint y: 463, distance: 126.0
click at [554, 463] on div "Измена ставке рачуна Количина * Попуст * % Цена * RSD Откажи У реду" at bounding box center [728, 419] width 346 height 243
type input "****"
click at [834, 506] on span "У реду" at bounding box center [846, 509] width 40 height 16
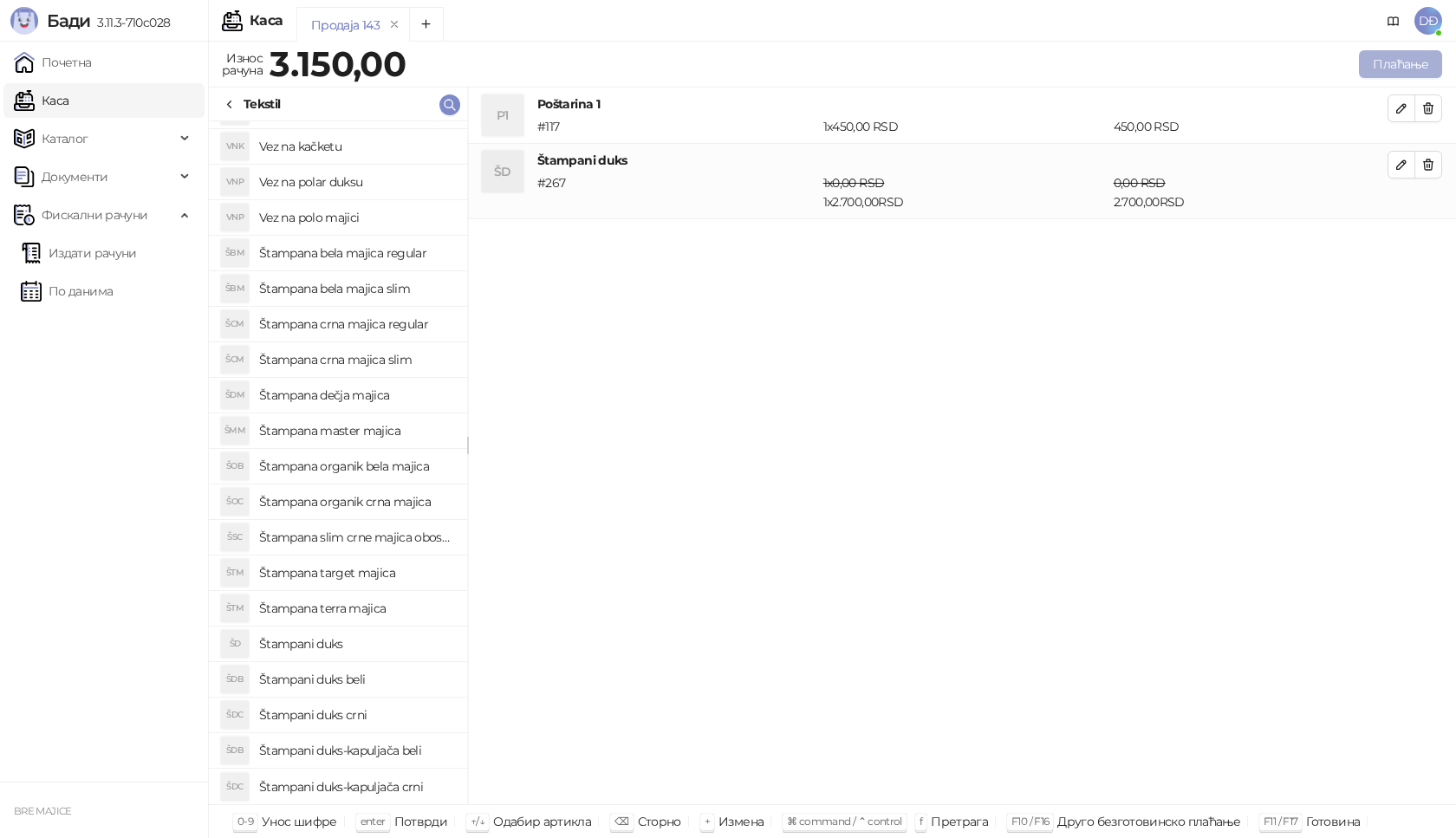
click at [1390, 56] on button "Плаћање" at bounding box center [1400, 64] width 83 height 27
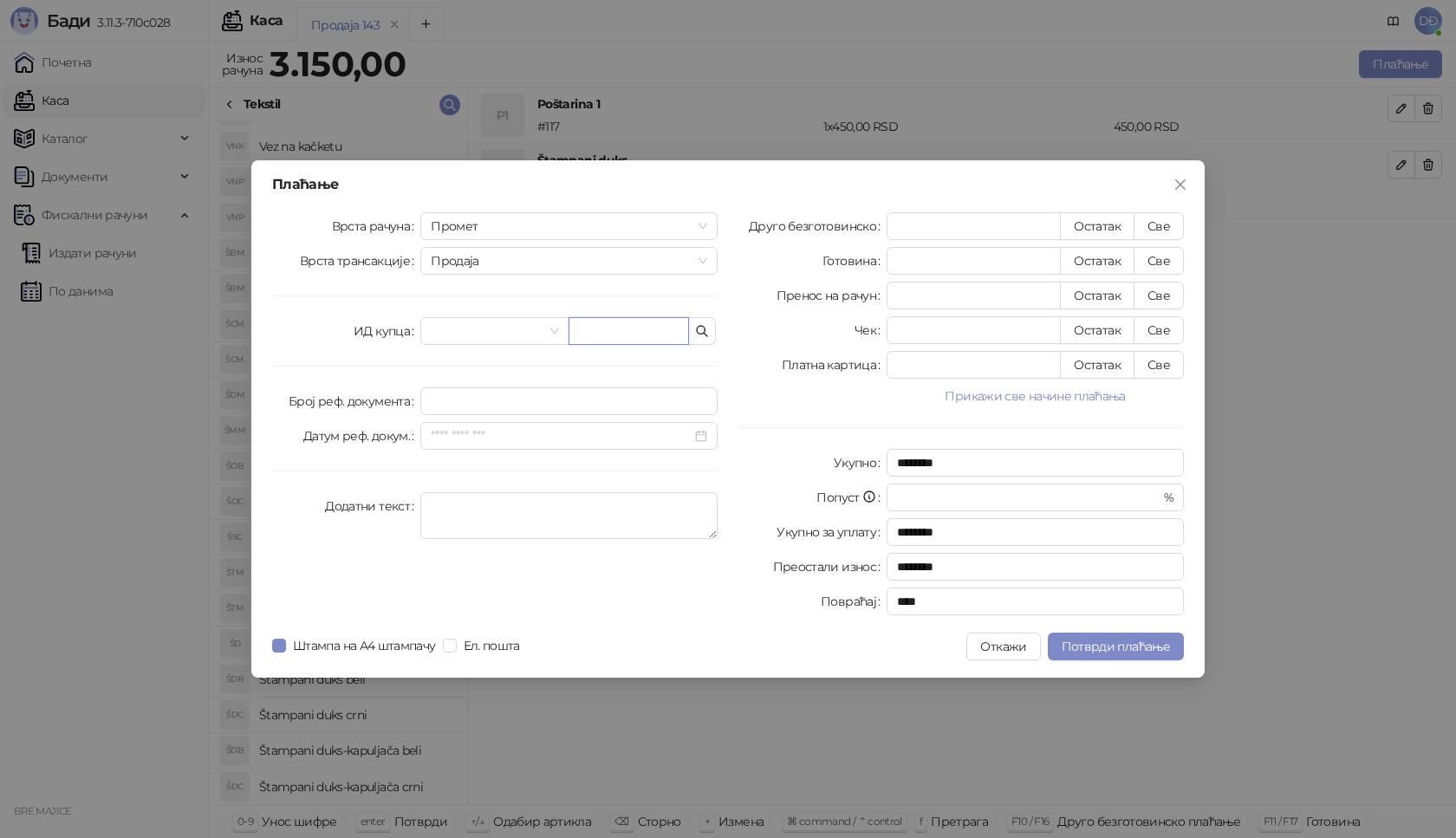
drag, startPoint x: 618, startPoint y: 330, endPoint x: 592, endPoint y: 344, distance: 29.5
click at [618, 331] on input "text" at bounding box center [628, 331] width 120 height 27
paste input "**********"
type input "**********"
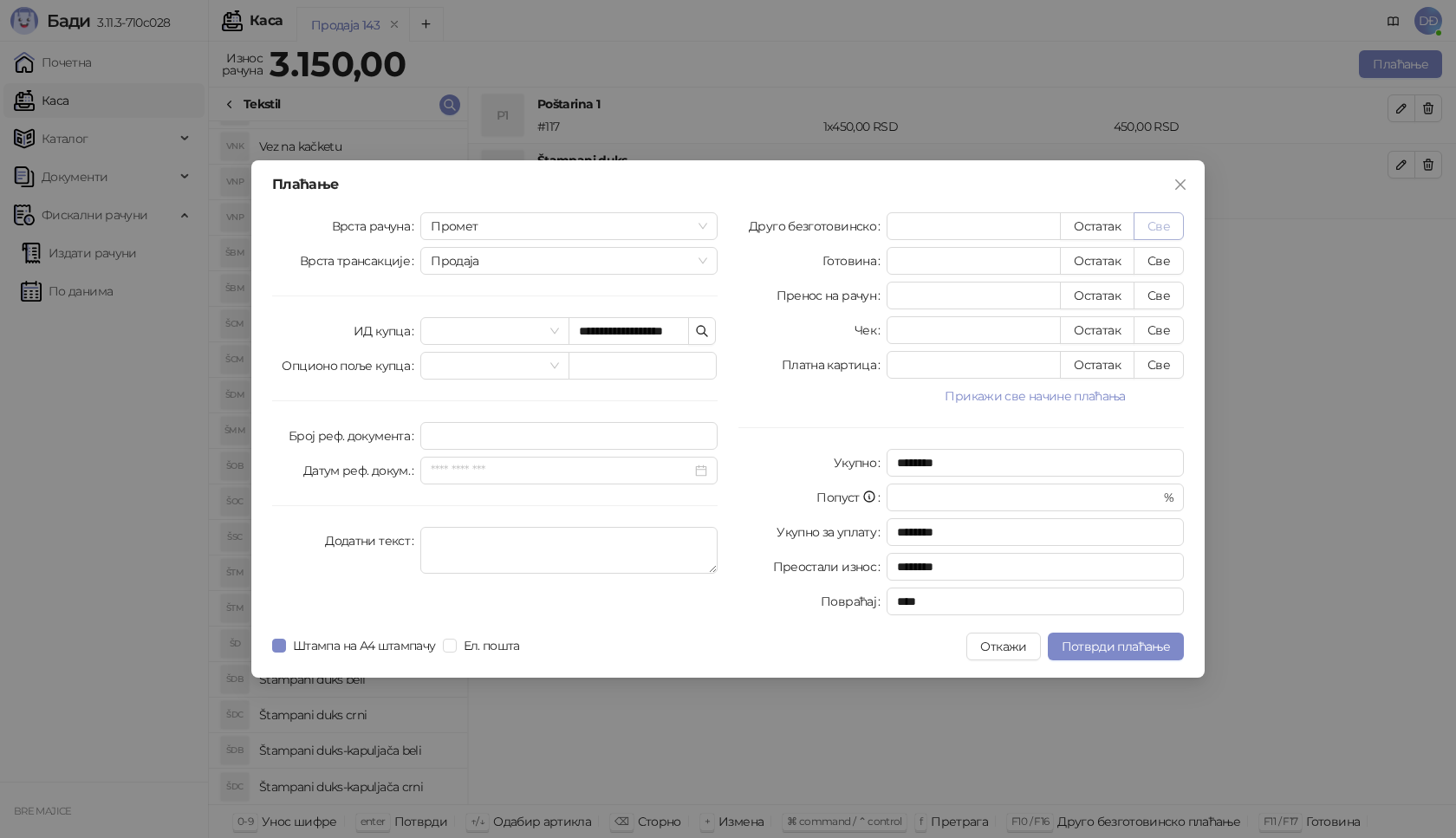
click at [1158, 225] on button "Све" at bounding box center [1158, 226] width 50 height 27
type input "****"
click at [1126, 643] on span "Потврди плаћање" at bounding box center [1116, 646] width 109 height 16
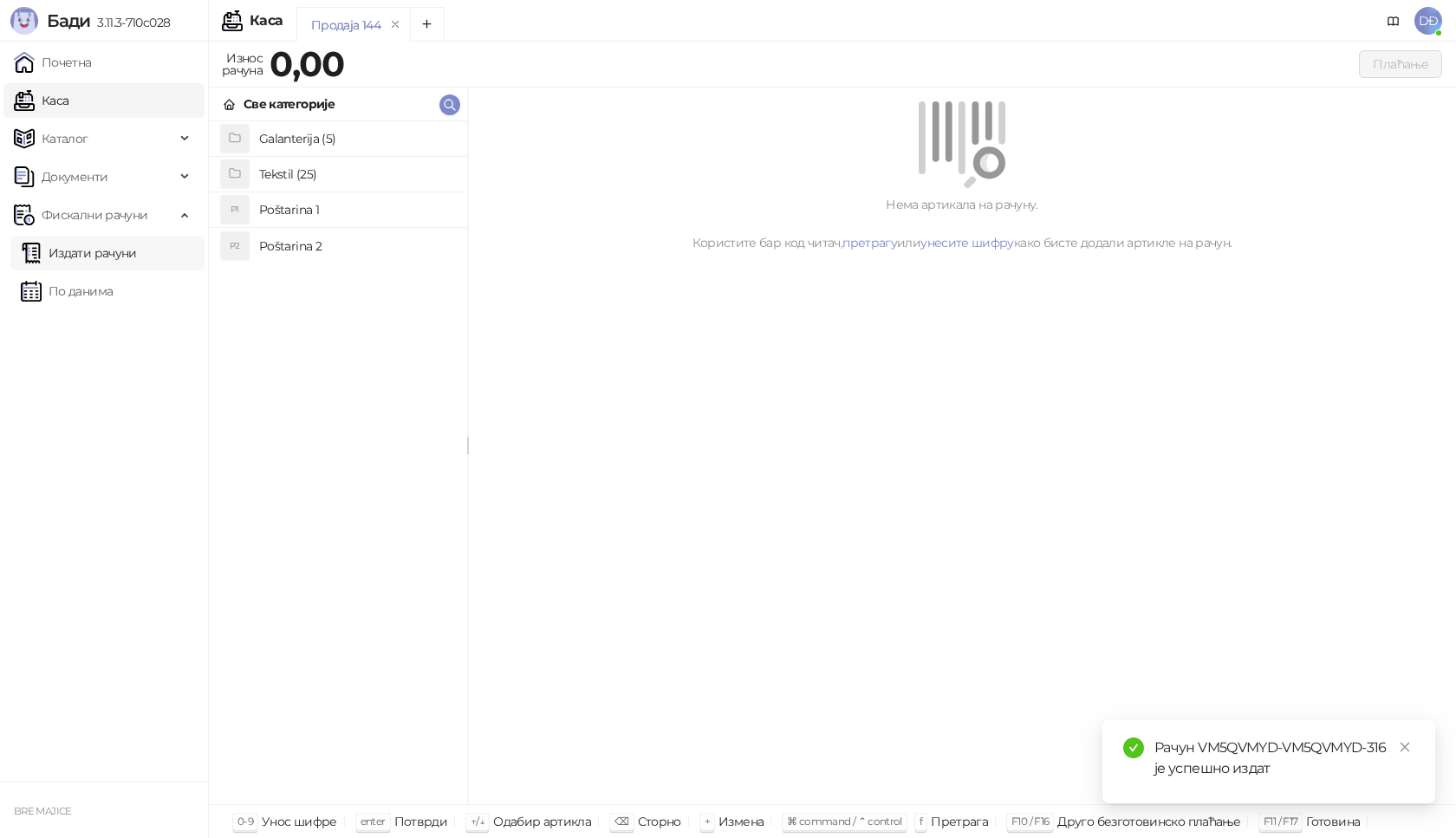
click at [110, 252] on link "Издати рачуни" at bounding box center [78, 252] width 116 height 34
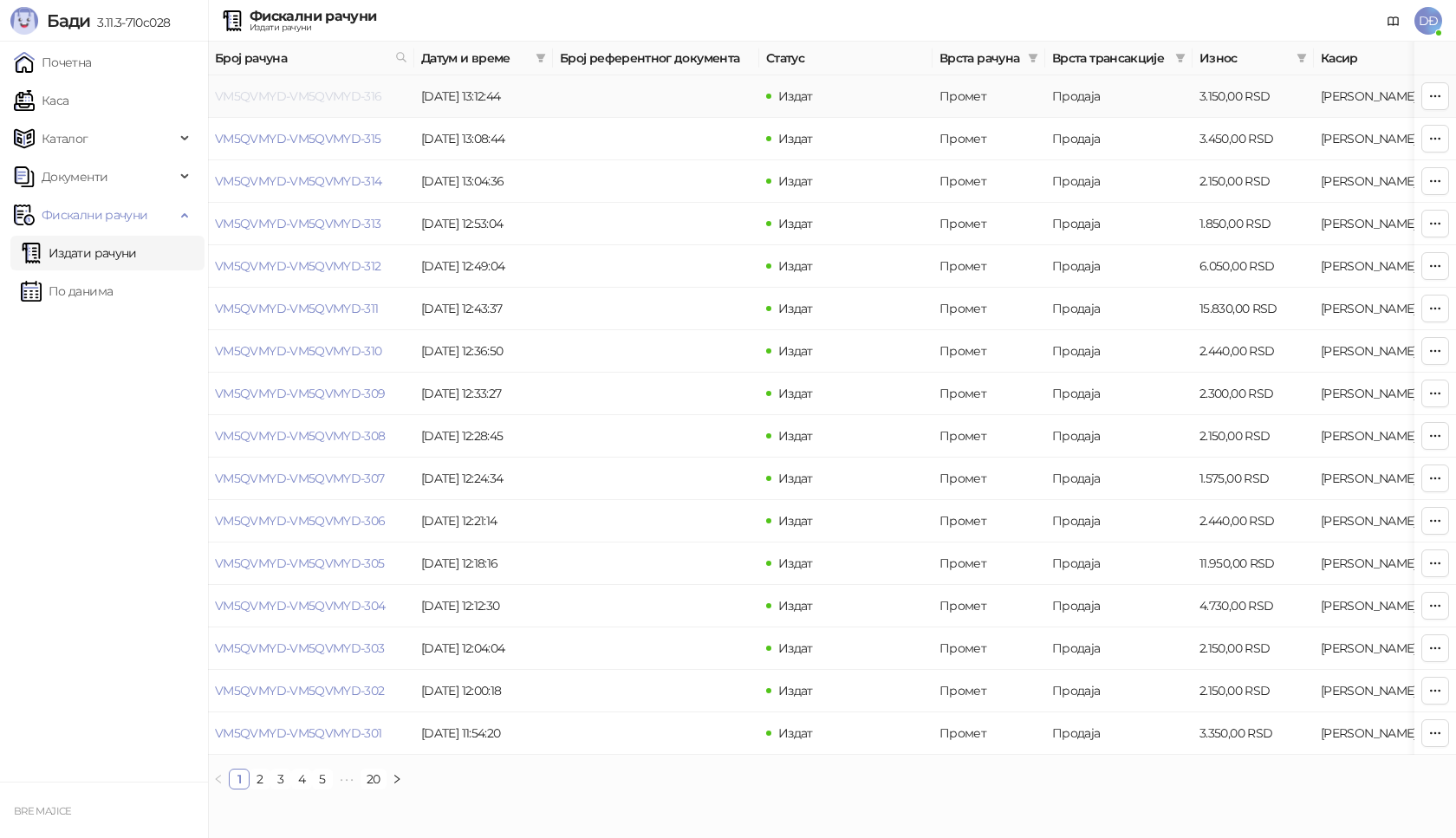
click at [291, 95] on link "VM5QVMYD-VM5QVMYD-316" at bounding box center [298, 96] width 167 height 16
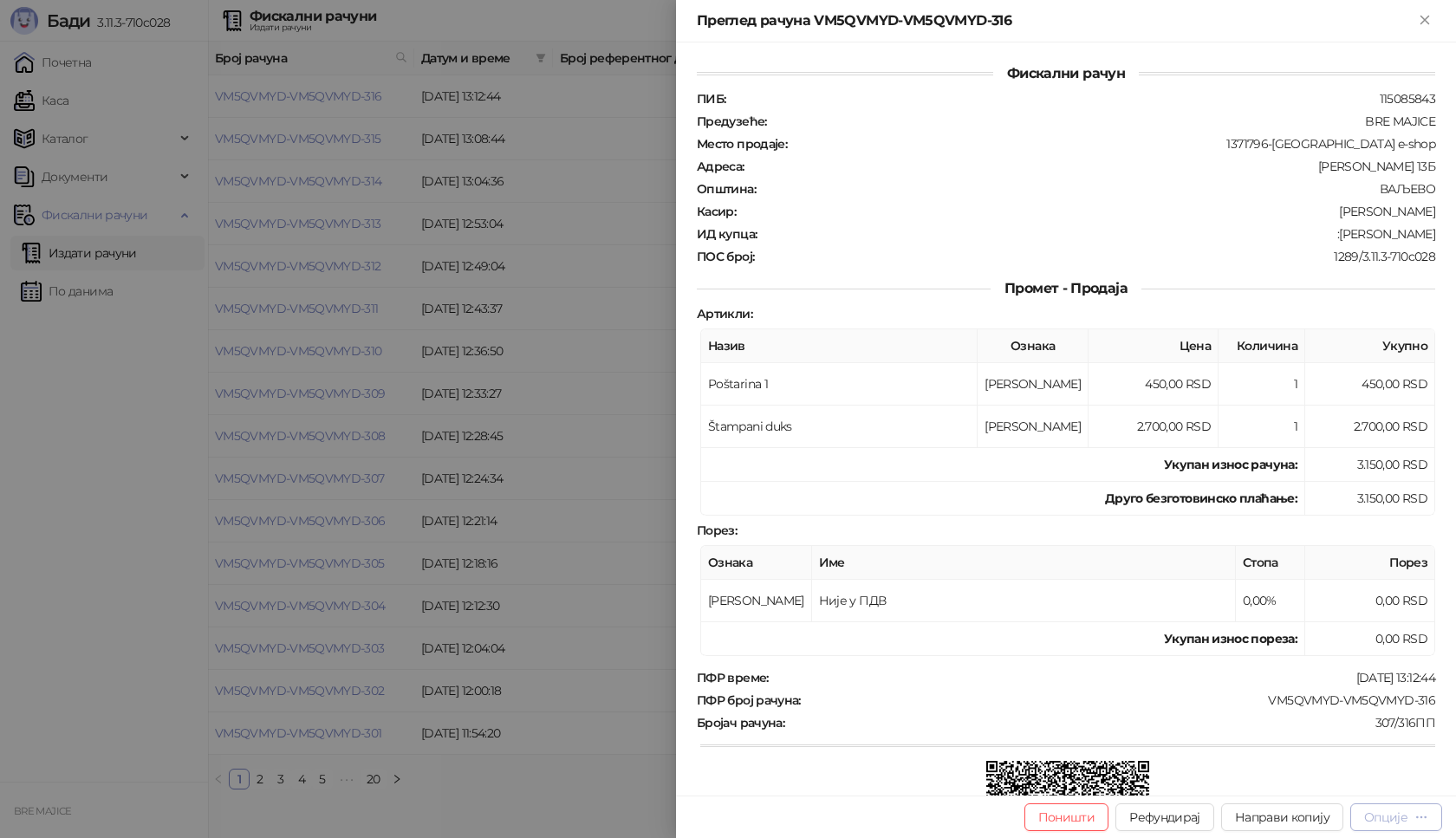
click at [1380, 812] on div "Опције" at bounding box center [1386, 817] width 43 height 16
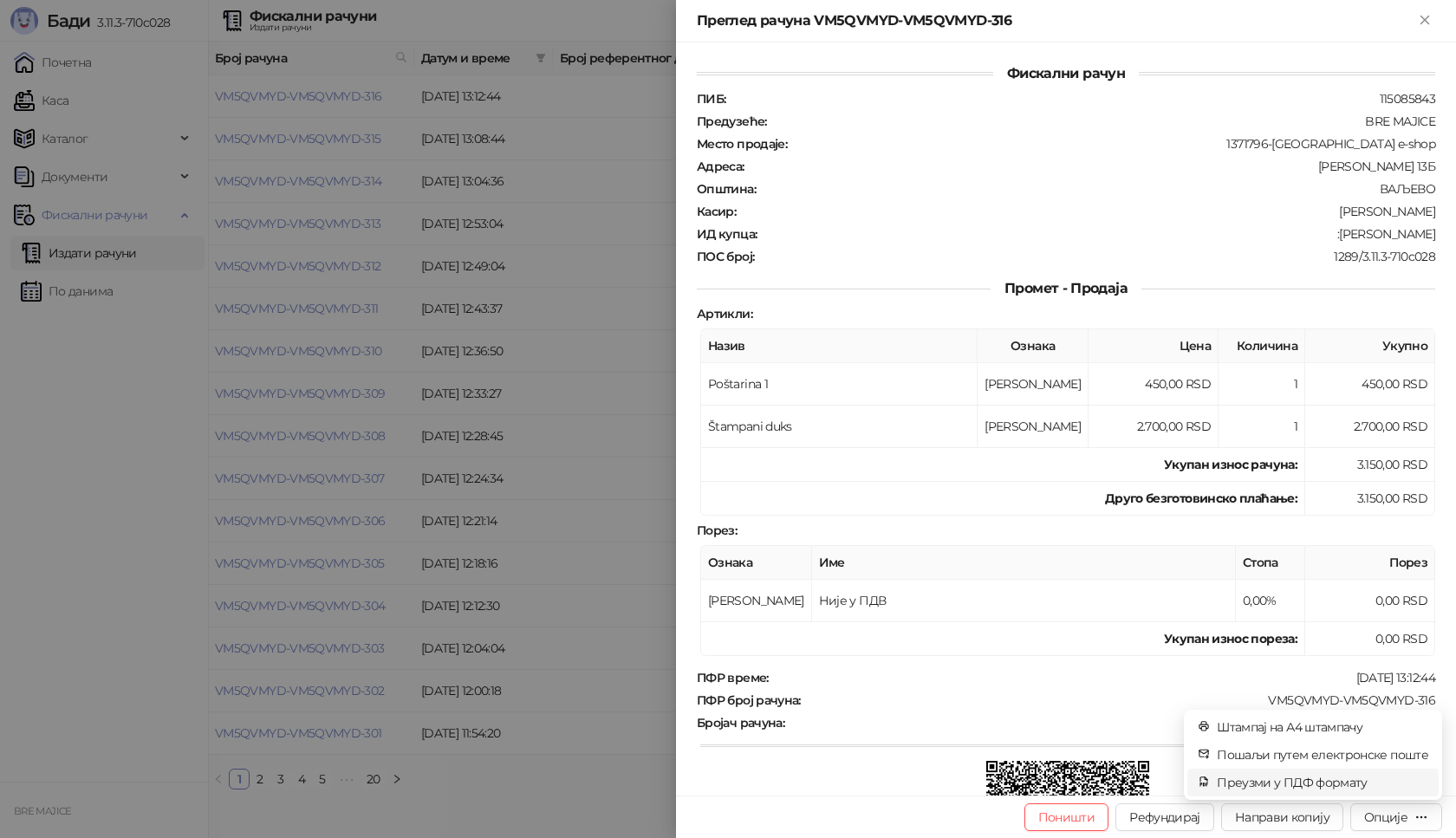
click at [1361, 786] on span "Преузми у ПДФ формату" at bounding box center [1322, 781] width 211 height 19
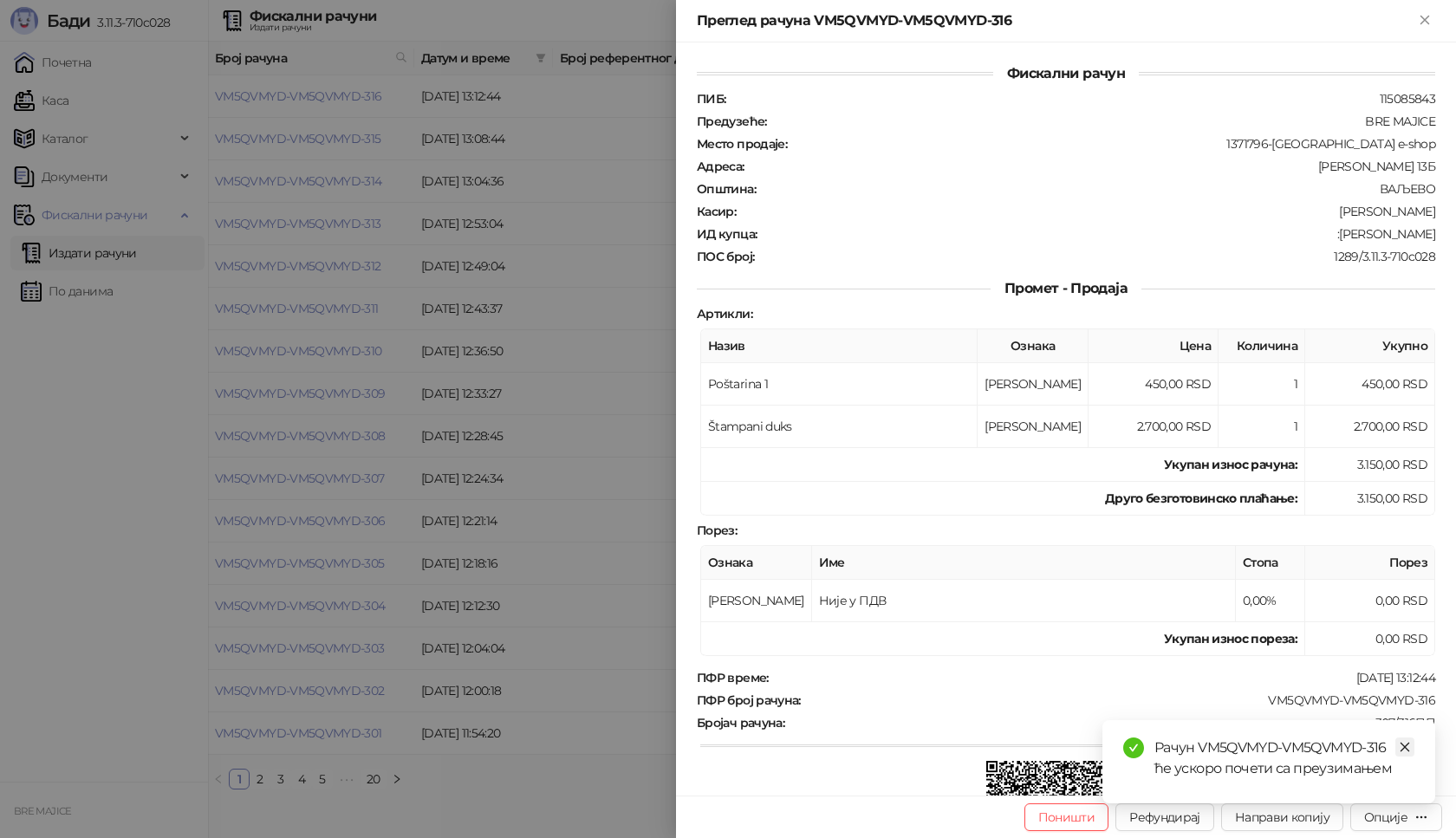
click at [1411, 748] on link "Close" at bounding box center [1404, 746] width 19 height 19
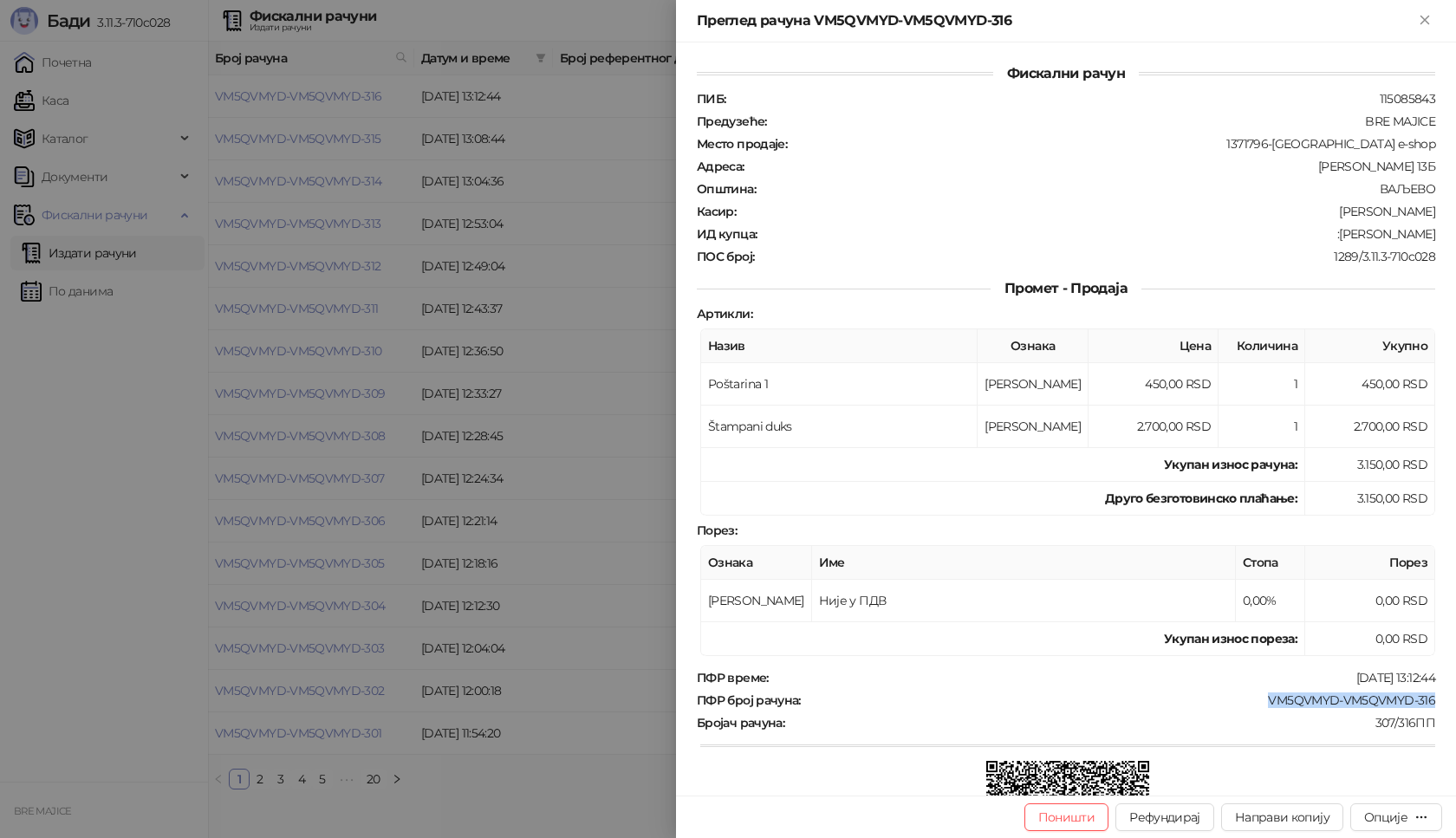
drag, startPoint x: 1397, startPoint y: 700, endPoint x: 1252, endPoint y: 699, distance: 145.0
click at [1252, 699] on div "Фискални рачун ПИБ : 115085843 Предузеће : BRE MAJICE Место продаје : 1371796-B…" at bounding box center [1066, 419] width 780 height 753
drag, startPoint x: 1425, startPoint y: 237, endPoint x: 1317, endPoint y: 238, distance: 108.0
click at [1317, 238] on div "Фискални рачун ПИБ : 115085843 Предузеће : BRE MAJICE Место продаје : 1371796-B…" at bounding box center [1066, 419] width 780 height 753
click at [1428, 18] on icon "Close" at bounding box center [1424, 20] width 8 height 8
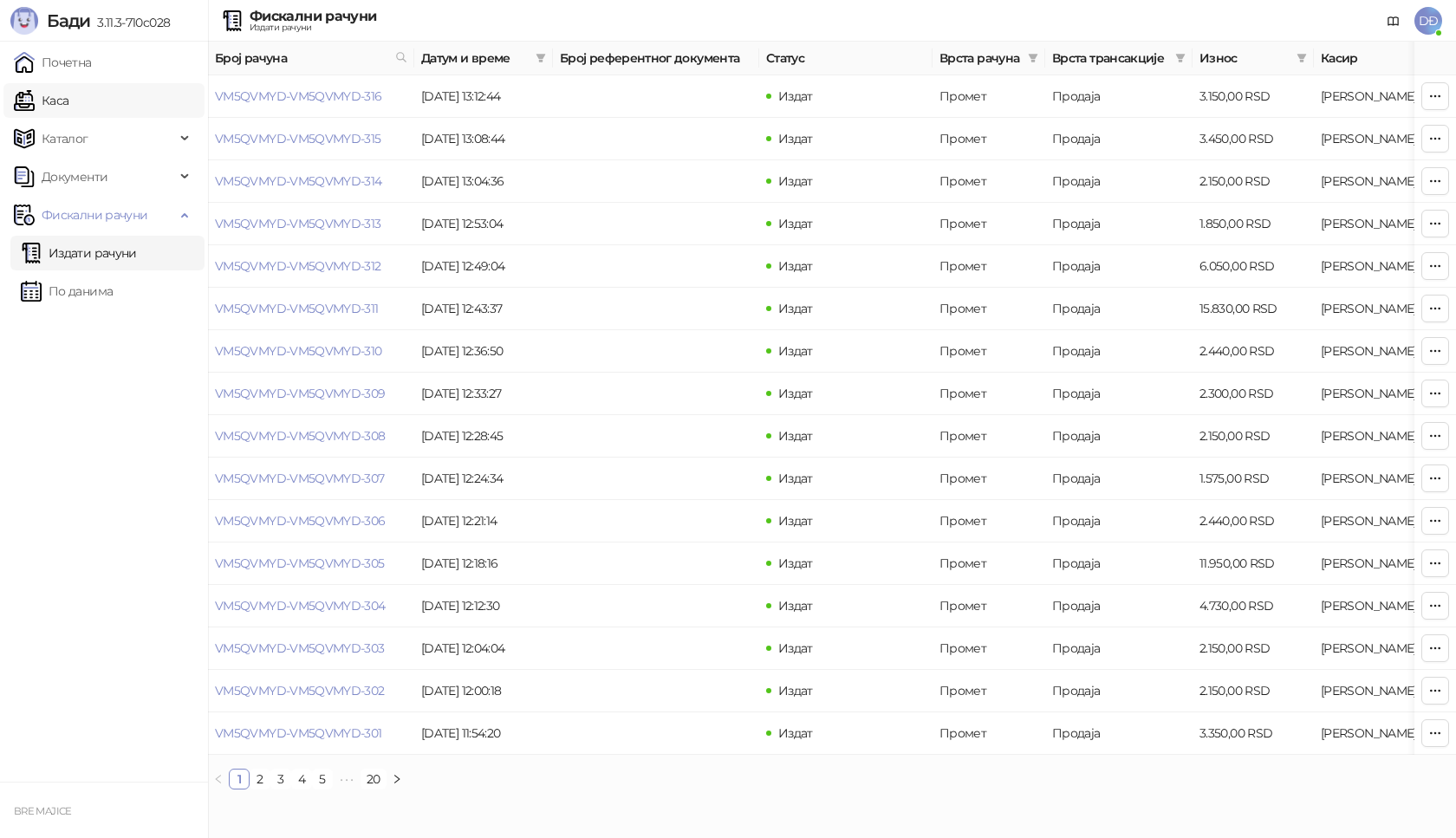
click at [68, 101] on link "Каса" at bounding box center [41, 100] width 55 height 34
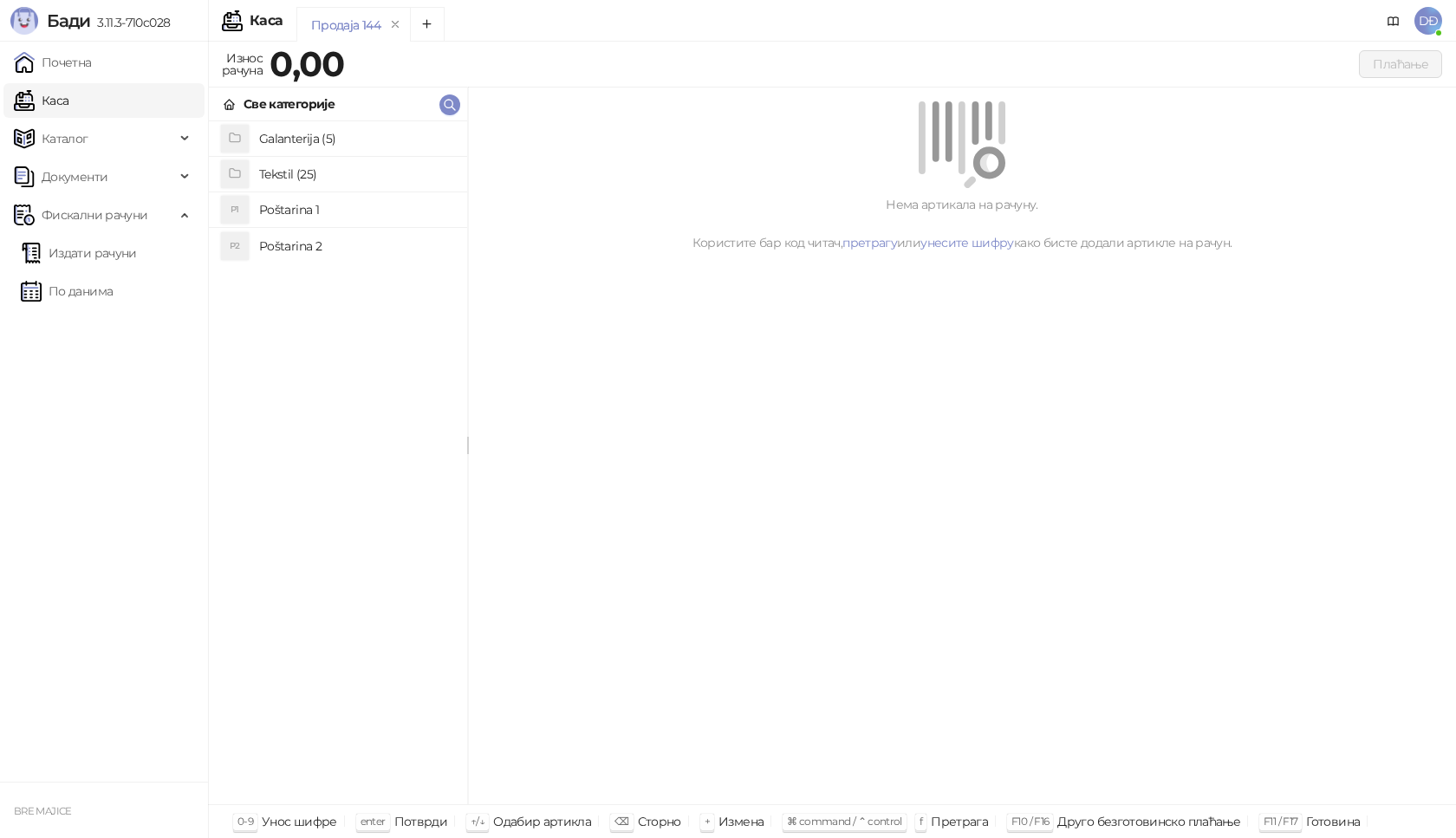
click at [54, 97] on link "Каса" at bounding box center [41, 100] width 55 height 34
click at [288, 211] on h4 "Poštarina 1" at bounding box center [356, 209] width 195 height 27
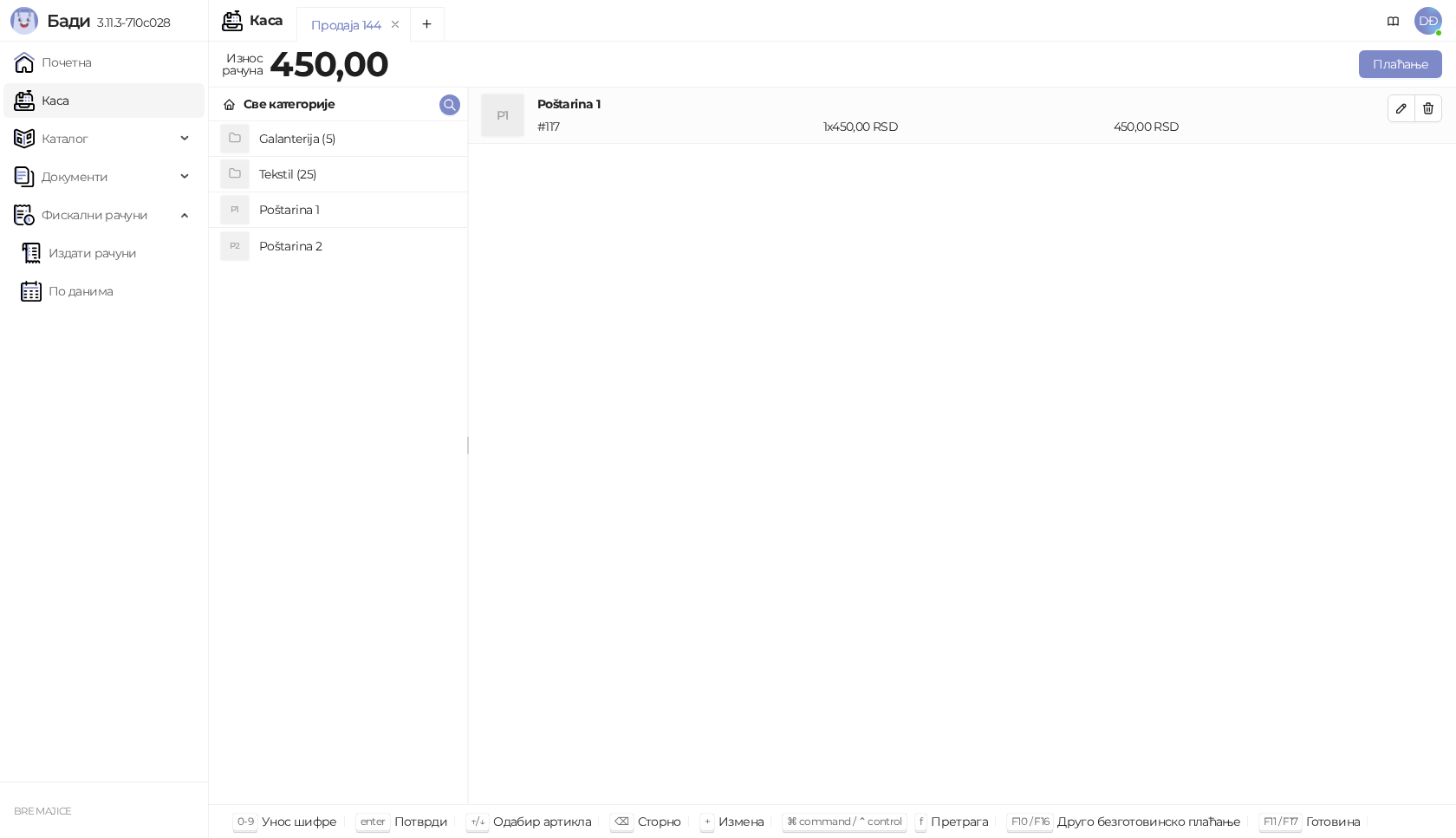
click at [268, 170] on h4 "Tekstil (25)" at bounding box center [356, 174] width 195 height 27
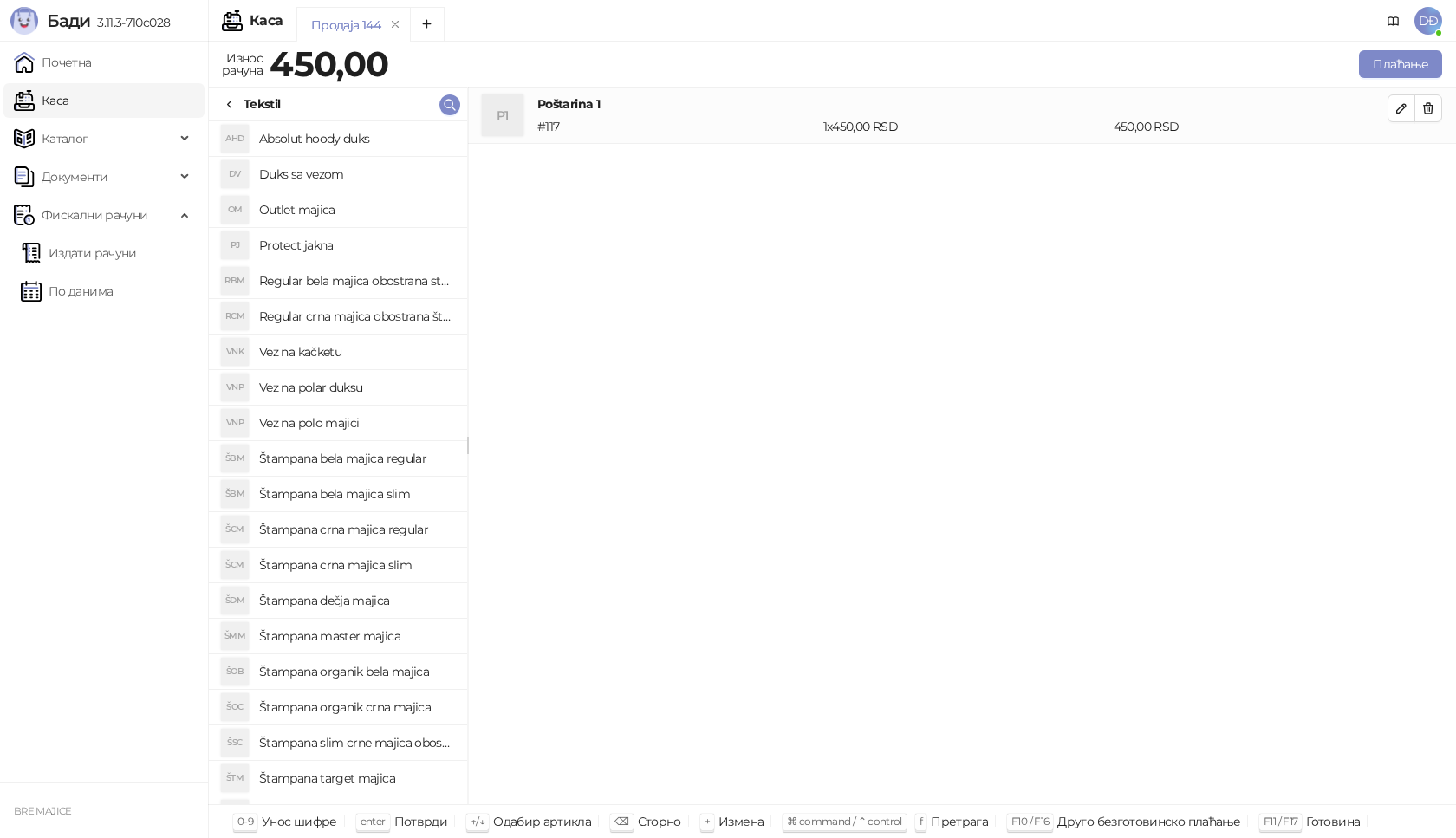
click at [372, 637] on h4 "Štampana master majica" at bounding box center [356, 636] width 195 height 27
click at [1403, 166] on icon "button" at bounding box center [1401, 164] width 14 height 14
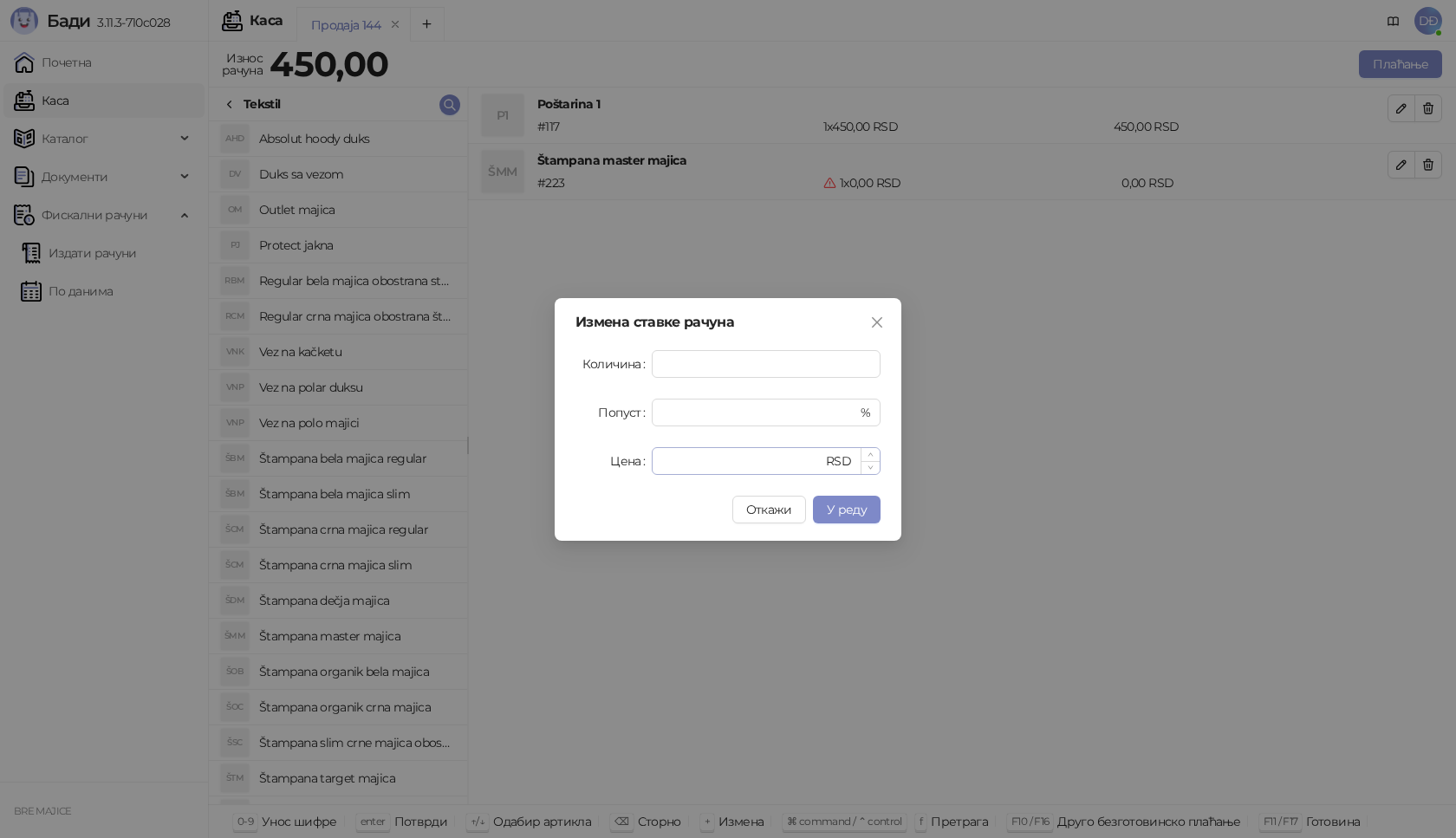
type input "*"
drag, startPoint x: 688, startPoint y: 456, endPoint x: 589, endPoint y: 450, distance: 99.2
click at [626, 461] on div "Цена * RSD" at bounding box center [728, 461] width 305 height 27
type input "****"
click at [850, 510] on span "У реду" at bounding box center [846, 509] width 40 height 16
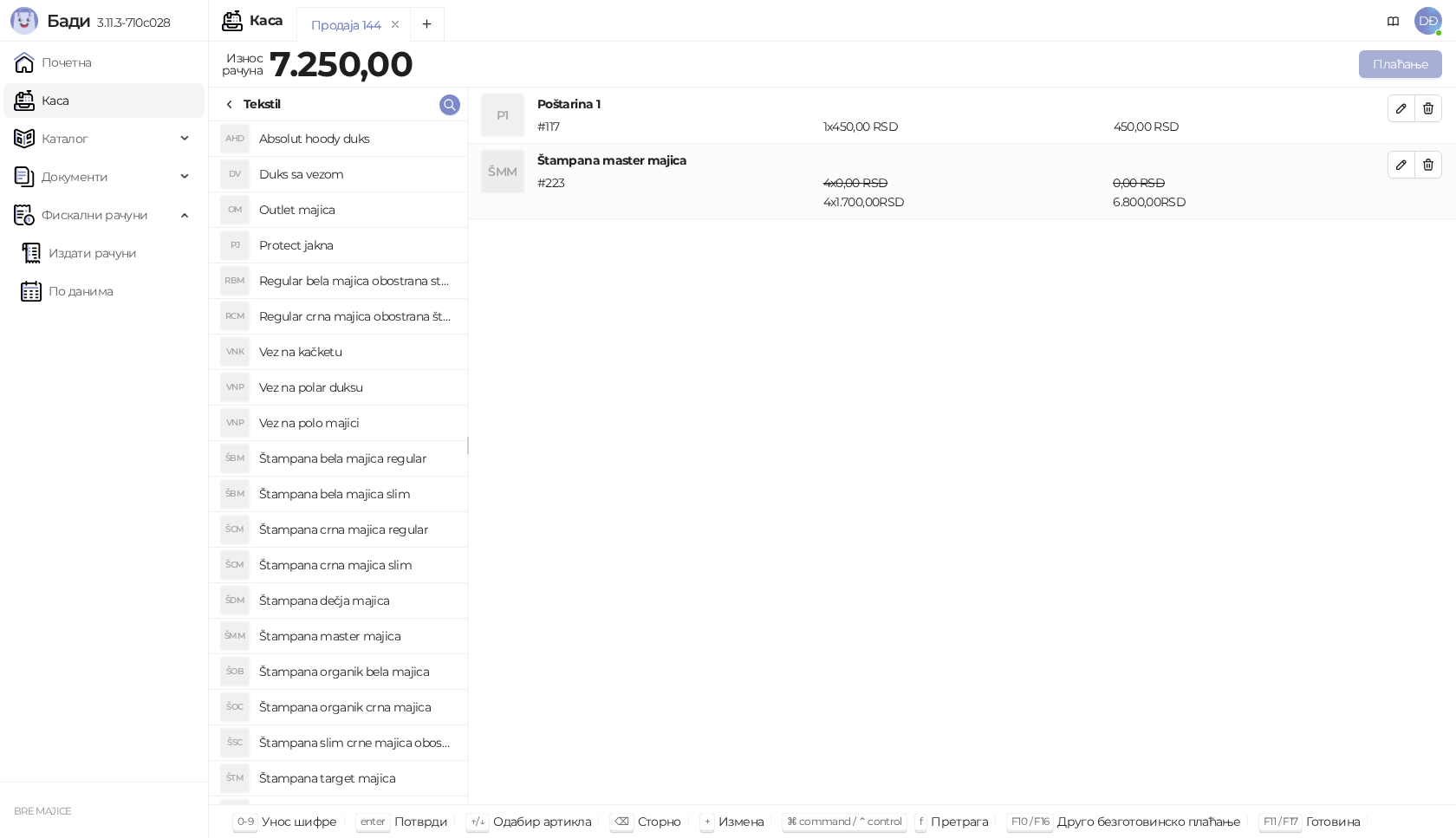
click at [1393, 66] on button "Плаћање" at bounding box center [1400, 64] width 83 height 27
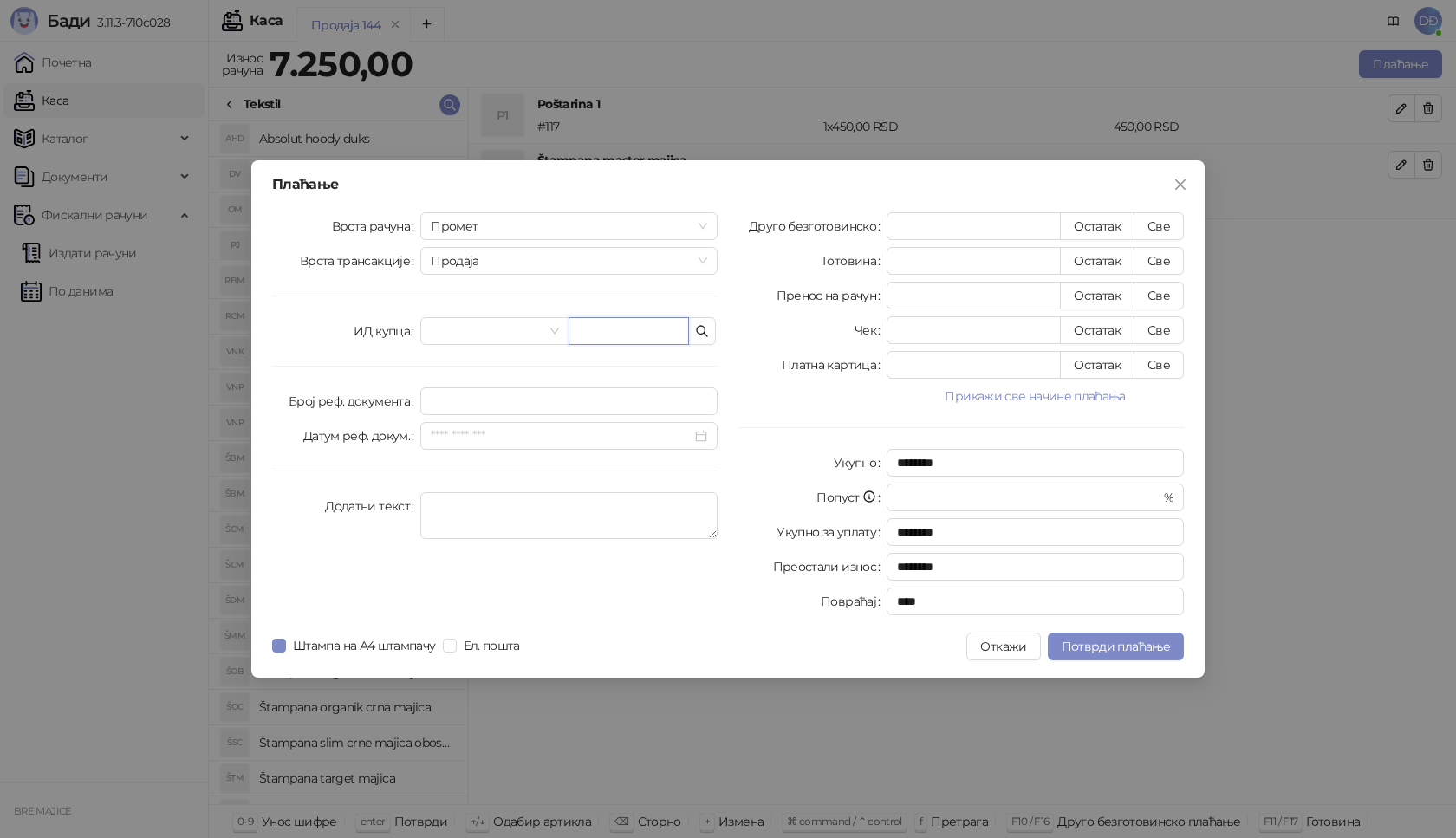
click at [647, 331] on input "text" at bounding box center [628, 331] width 120 height 27
paste input "**********"
type input "**********"
click at [1166, 226] on button "Све" at bounding box center [1158, 226] width 50 height 27
type input "****"
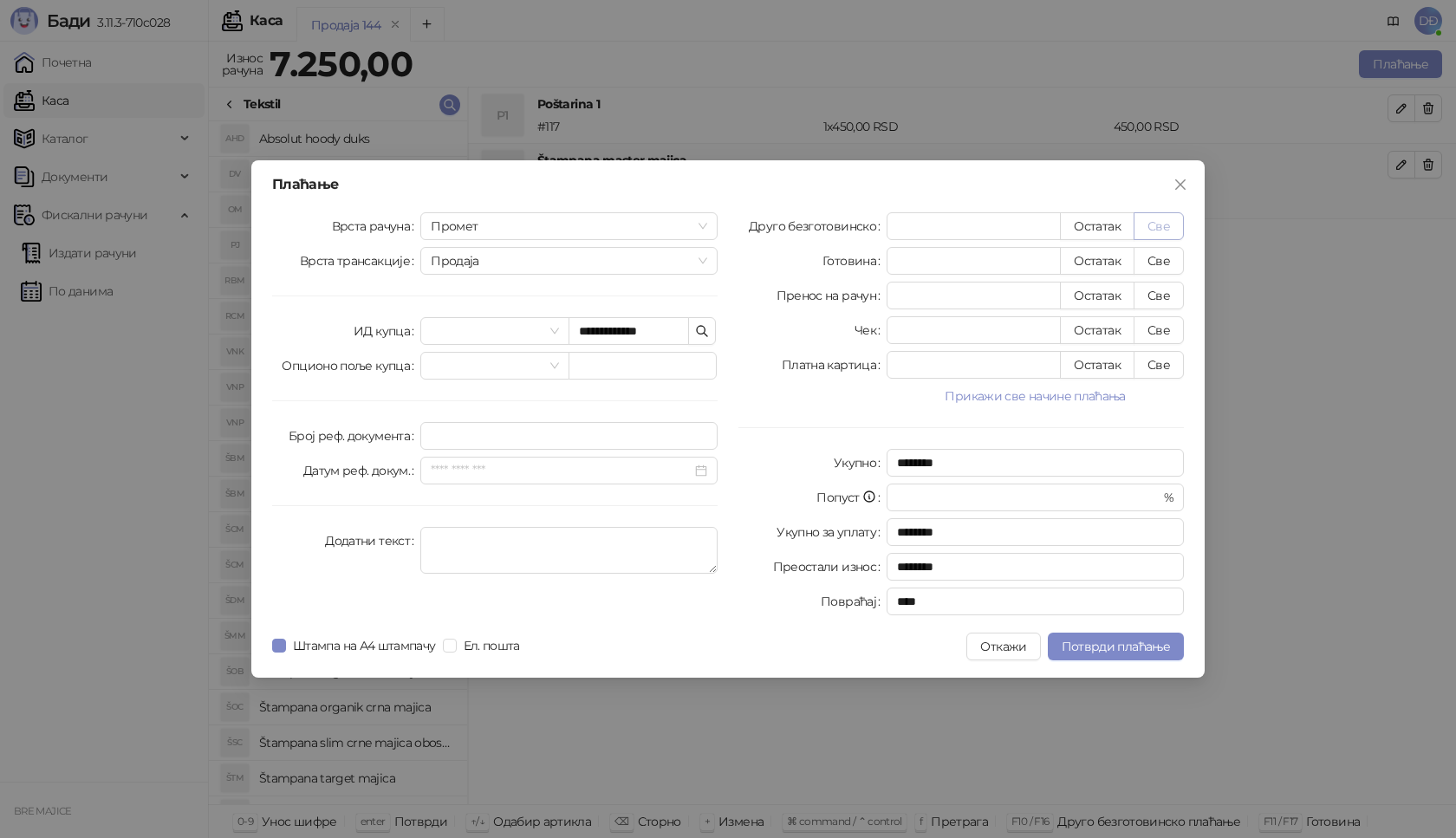
type input "****"
click at [1092, 647] on span "Потврди плаћање" at bounding box center [1116, 646] width 109 height 16
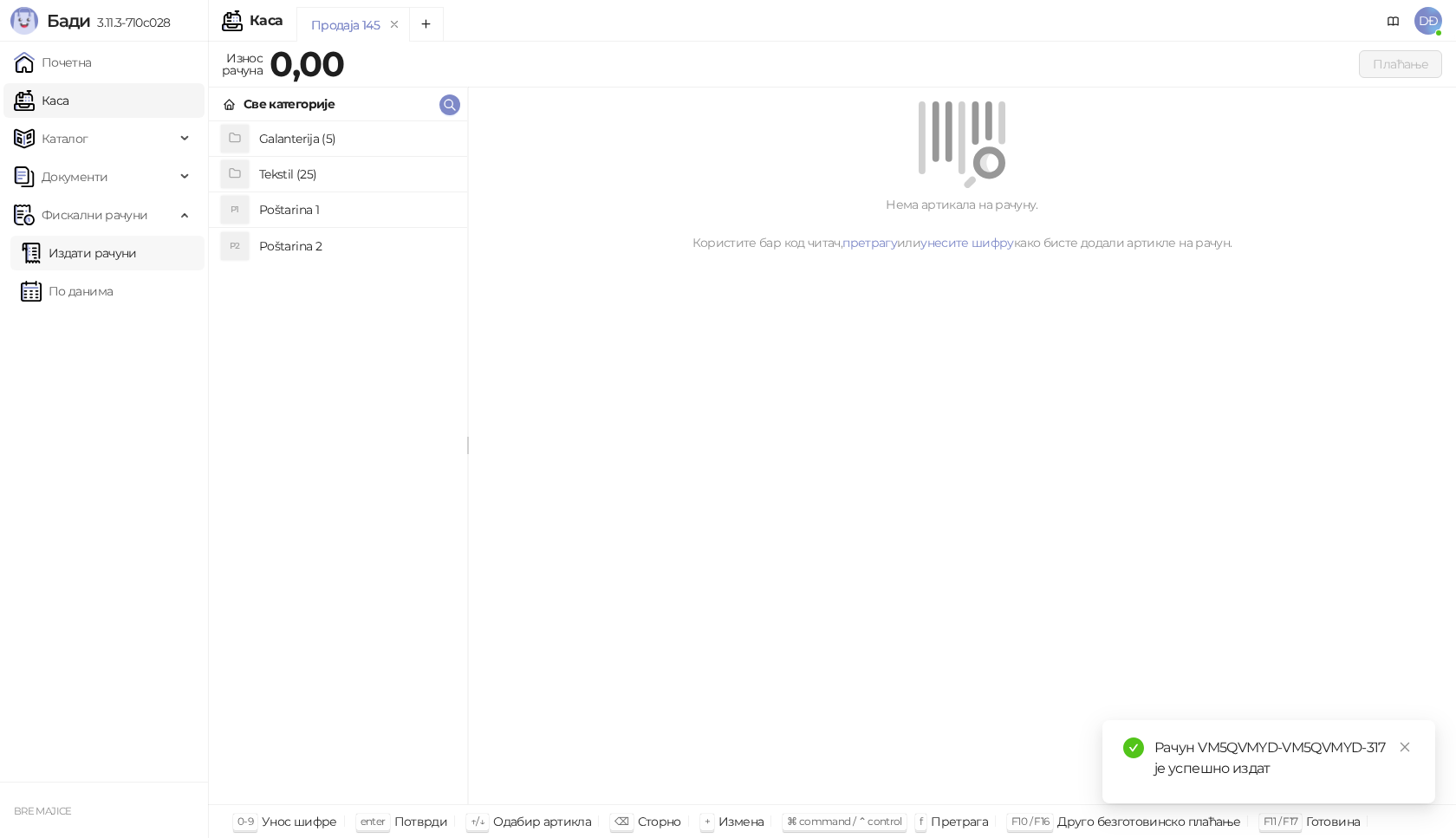
click at [124, 256] on link "Издати рачуни" at bounding box center [78, 252] width 116 height 34
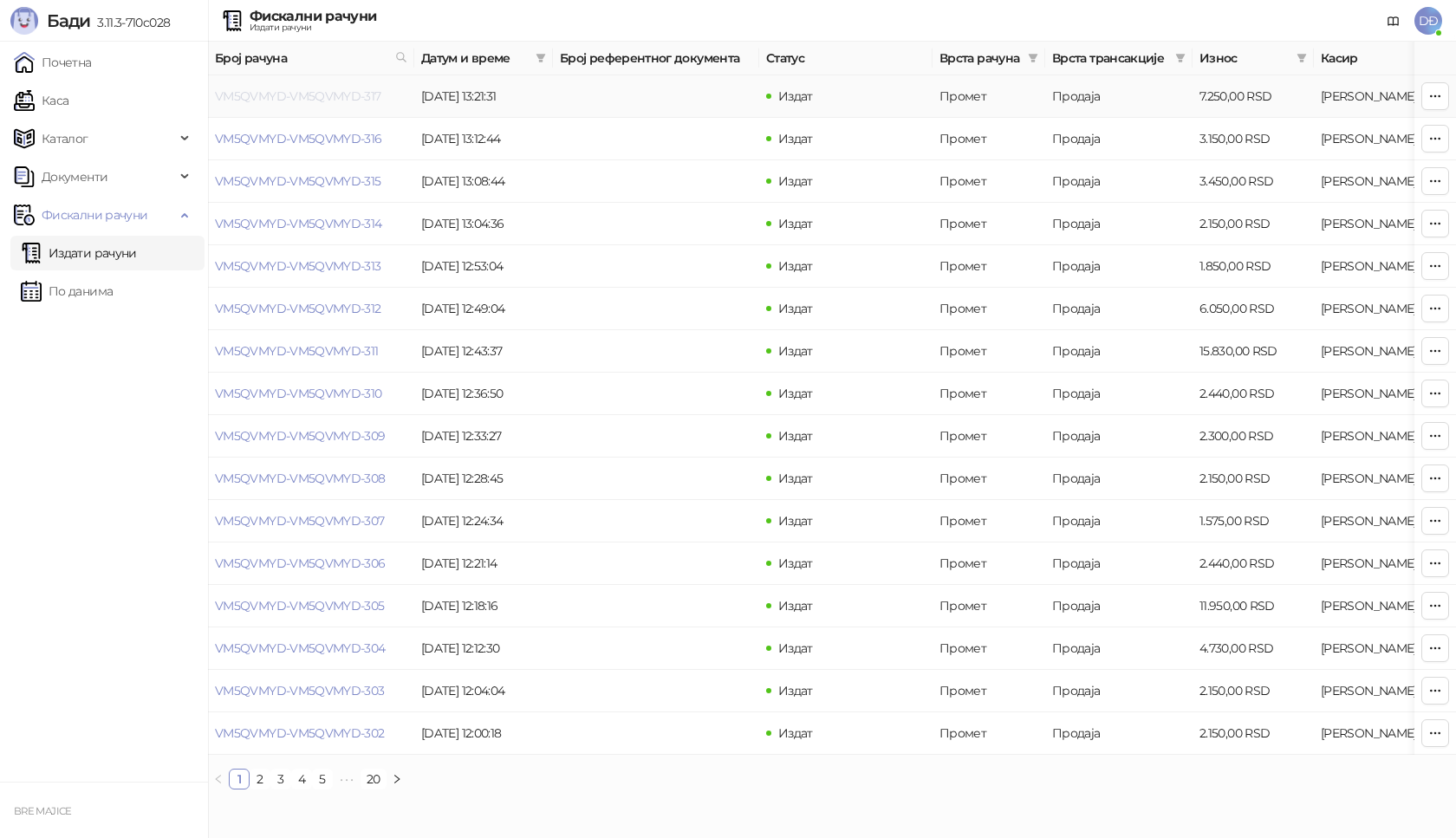
click at [306, 91] on link "VM5QVMYD-VM5QVMYD-317" at bounding box center [298, 96] width 166 height 16
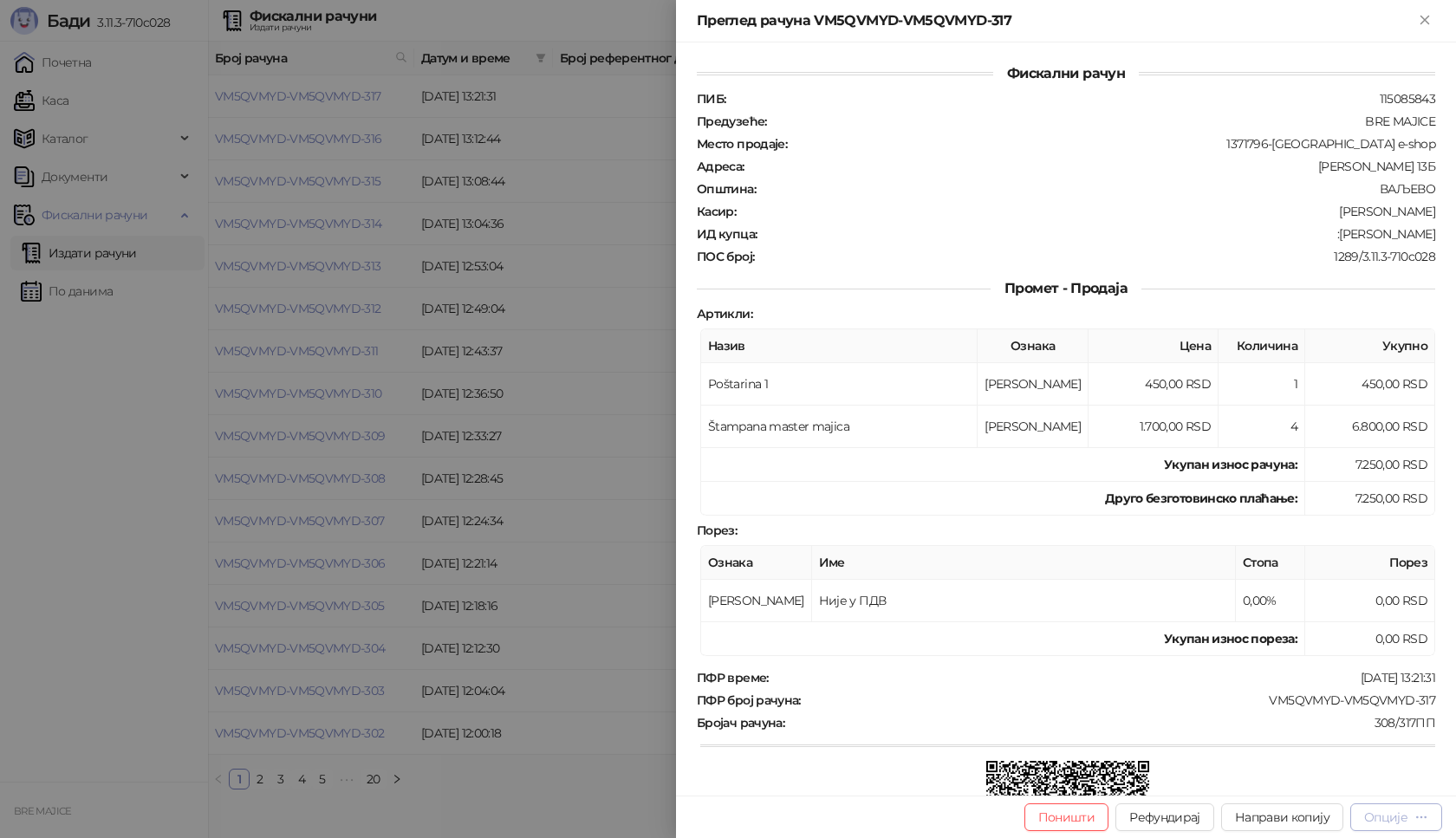
click at [1389, 816] on div "Опције" at bounding box center [1386, 817] width 43 height 16
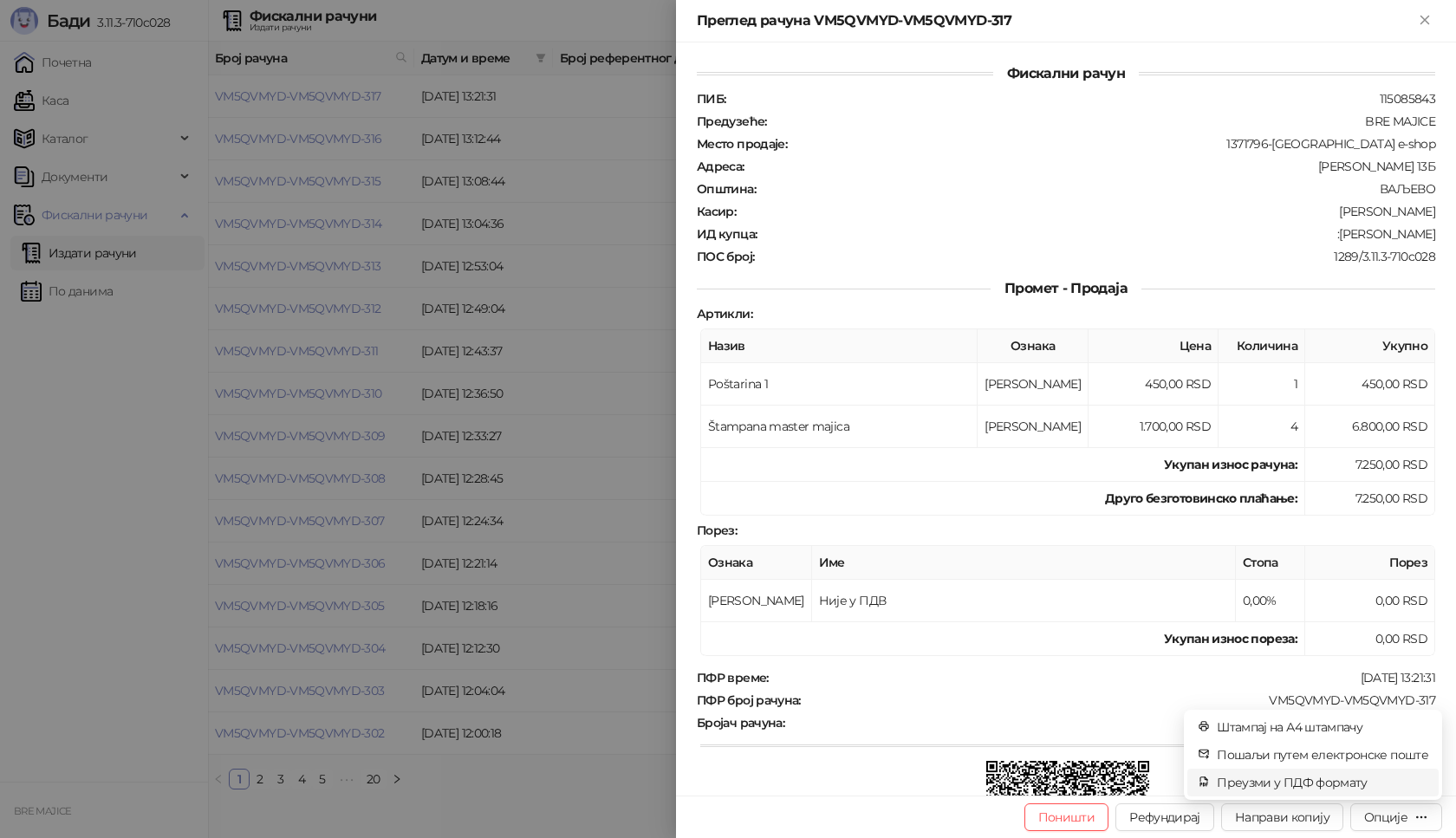
click at [1364, 773] on span "Преузми у ПДФ формату" at bounding box center [1322, 781] width 211 height 19
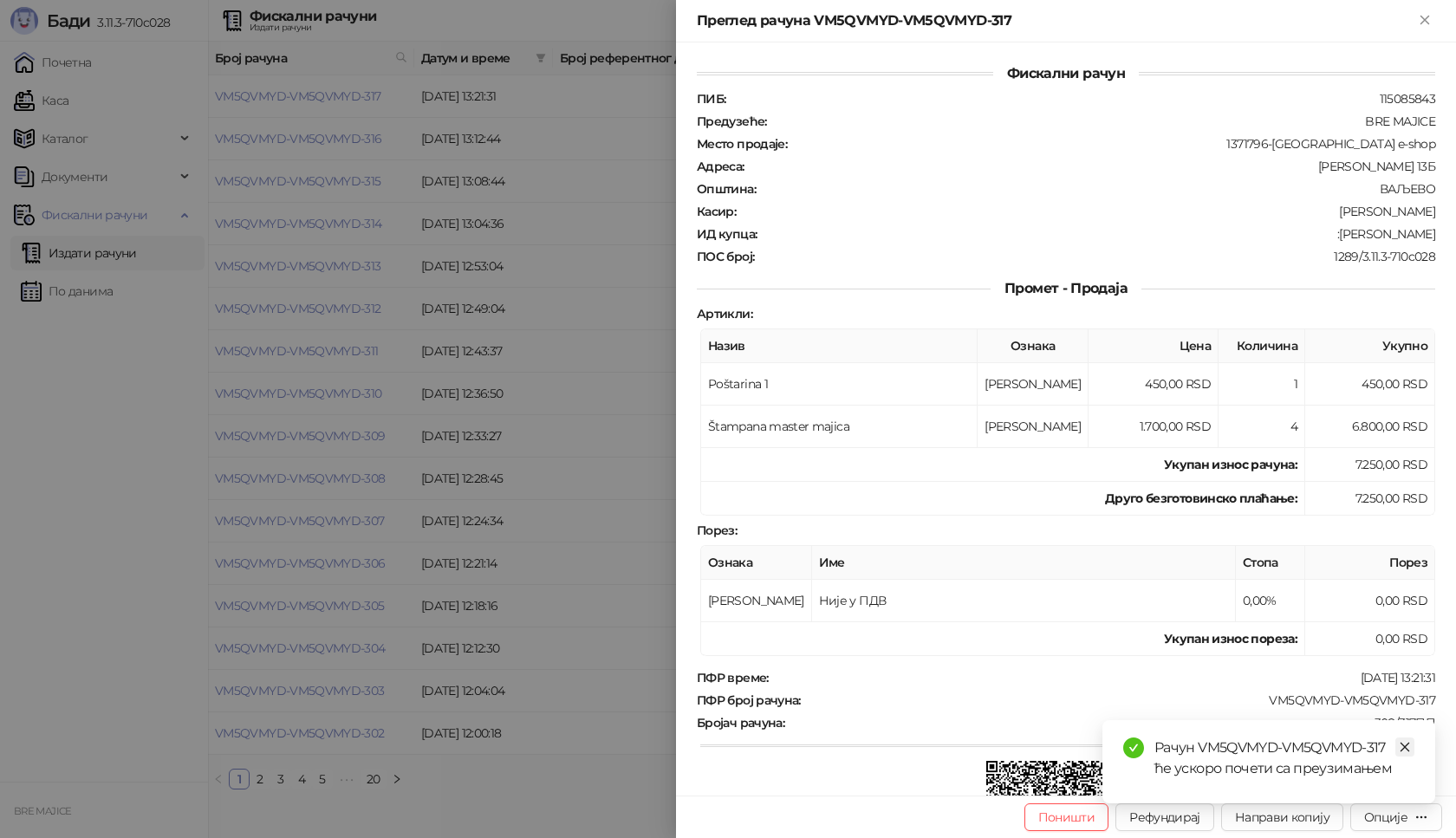
click at [1407, 745] on icon "close" at bounding box center [1404, 747] width 12 height 12
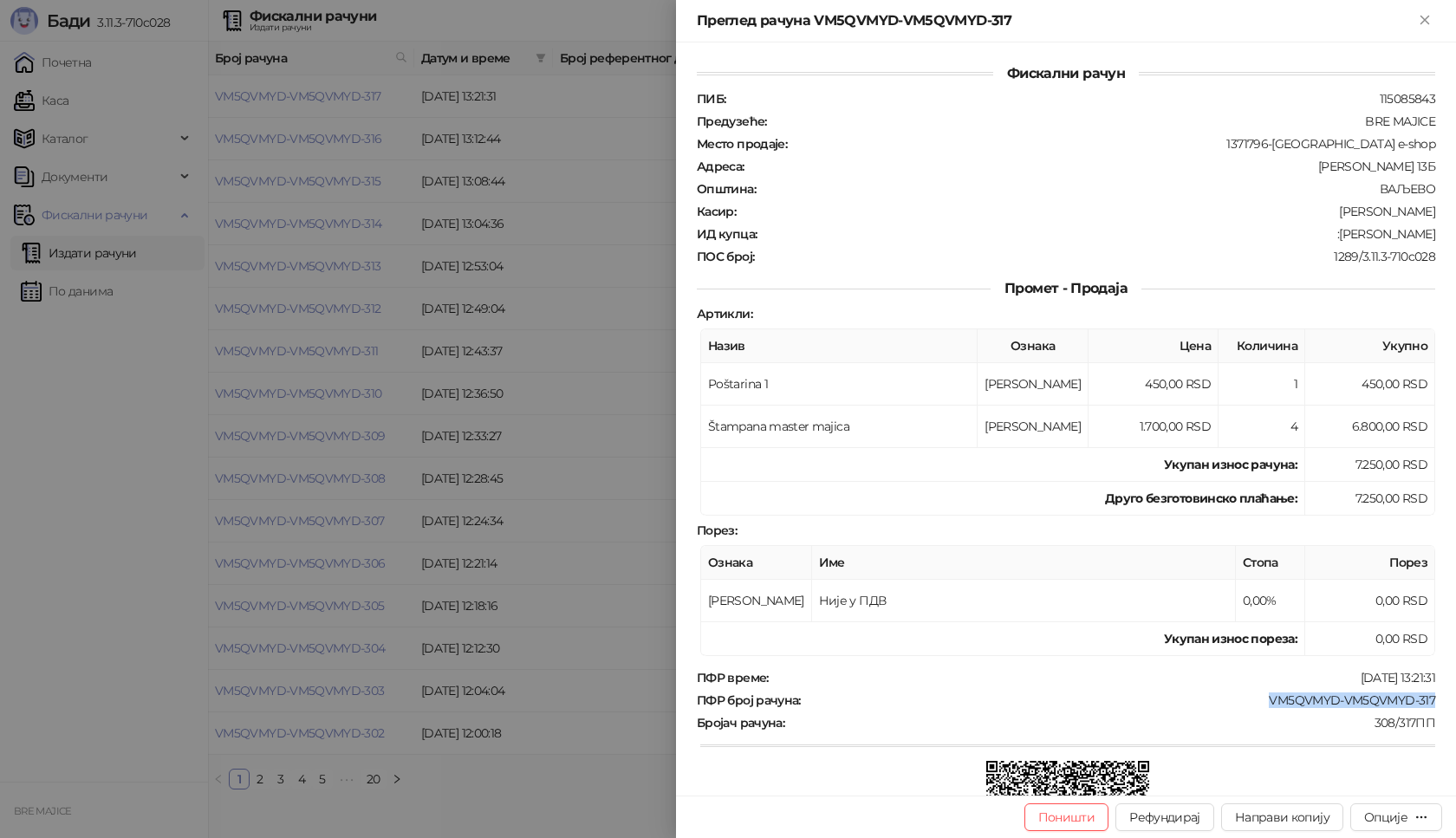
drag, startPoint x: 1429, startPoint y: 697, endPoint x: 1255, endPoint y: 699, distance: 174.0
click at [1256, 699] on div "Фискални рачун ПИБ : 115085843 Предузеће : BRE MAJICE Место продаје : 1371796-B…" at bounding box center [1066, 419] width 780 height 753
drag, startPoint x: 1422, startPoint y: 236, endPoint x: 1345, endPoint y: 238, distance: 77.0
click at [1345, 238] on div "ИД купца : :[PERSON_NAME]" at bounding box center [1066, 234] width 745 height 16
click at [1426, 20] on icon "Close" at bounding box center [1424, 20] width 8 height 8
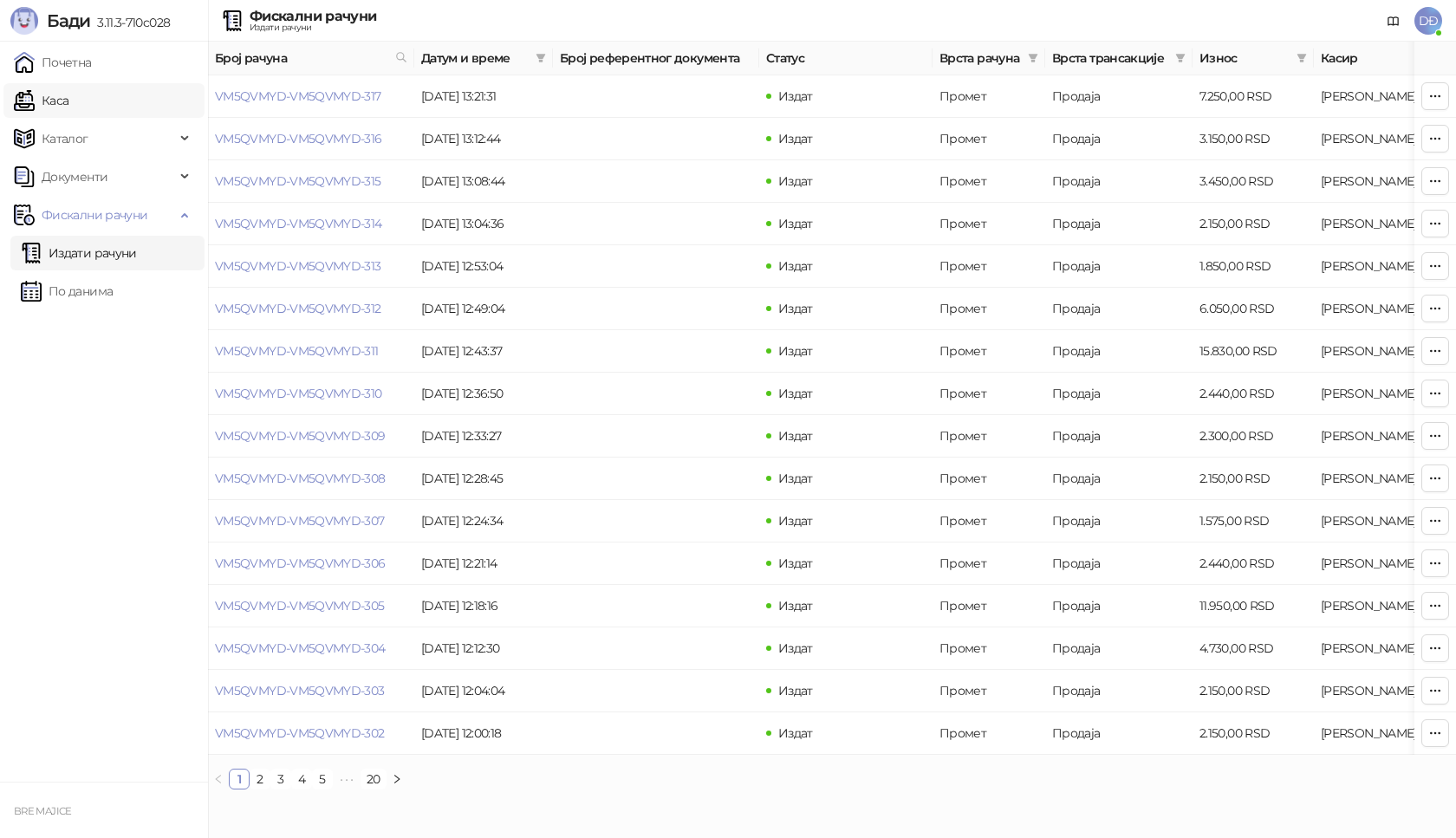
click at [68, 103] on link "Каса" at bounding box center [41, 100] width 55 height 34
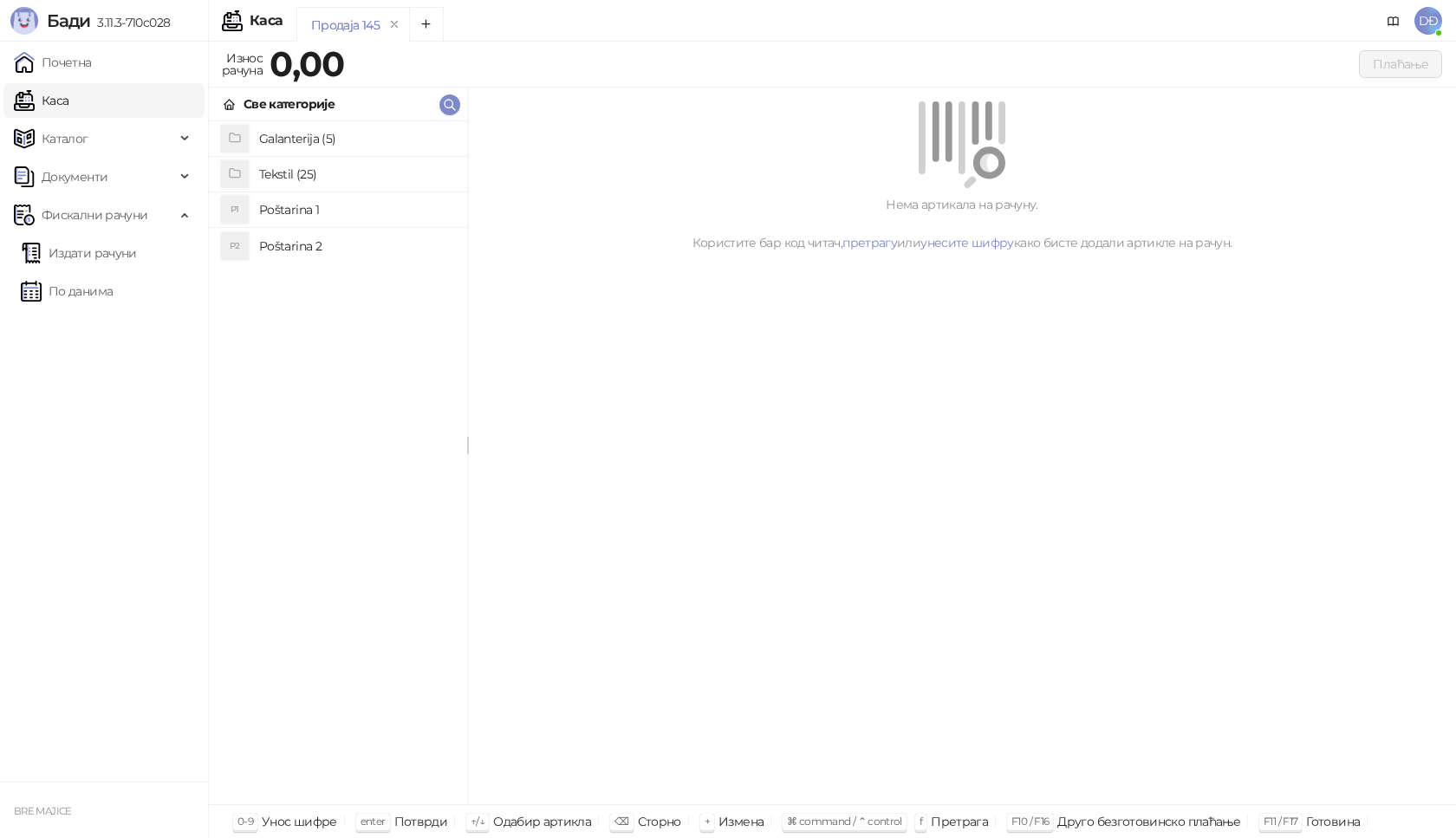
click at [304, 209] on h4 "Poštarina 1" at bounding box center [356, 209] width 195 height 27
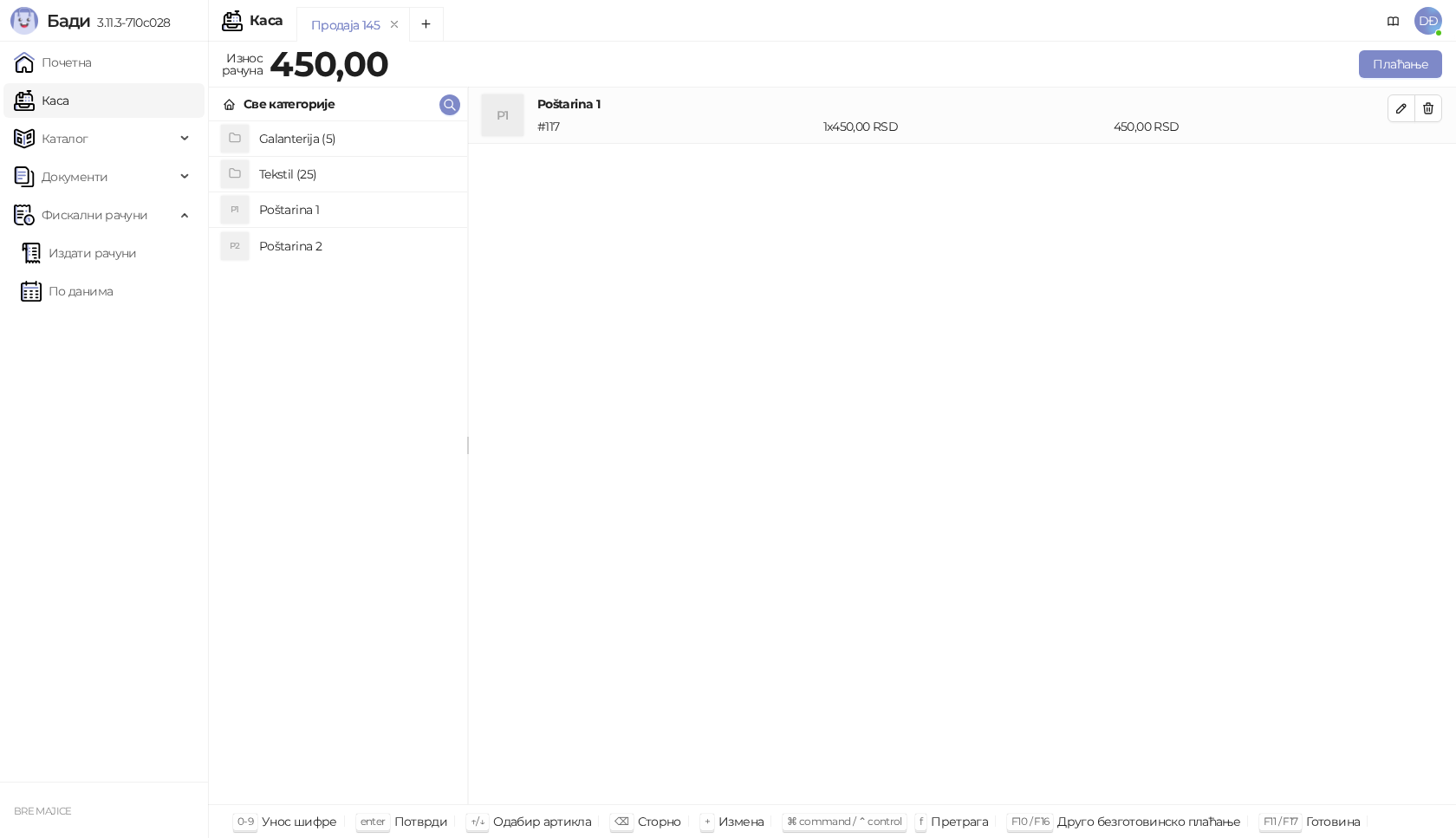
click at [324, 178] on h4 "Tekstil (25)" at bounding box center [356, 174] width 195 height 27
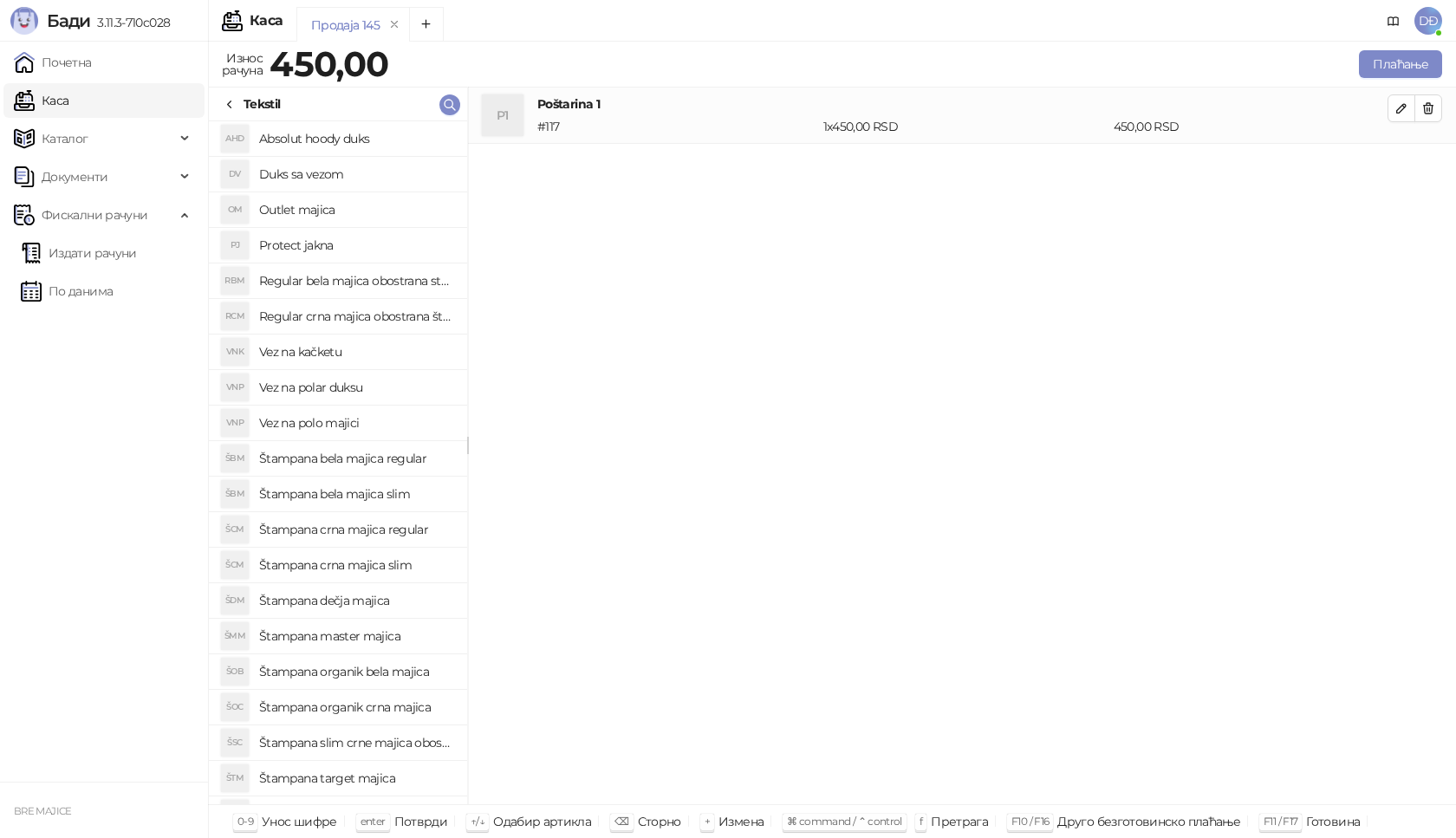
click at [360, 635] on h4 "Štampana master majica" at bounding box center [356, 636] width 195 height 27
click at [1403, 168] on icon "button" at bounding box center [1401, 164] width 14 height 14
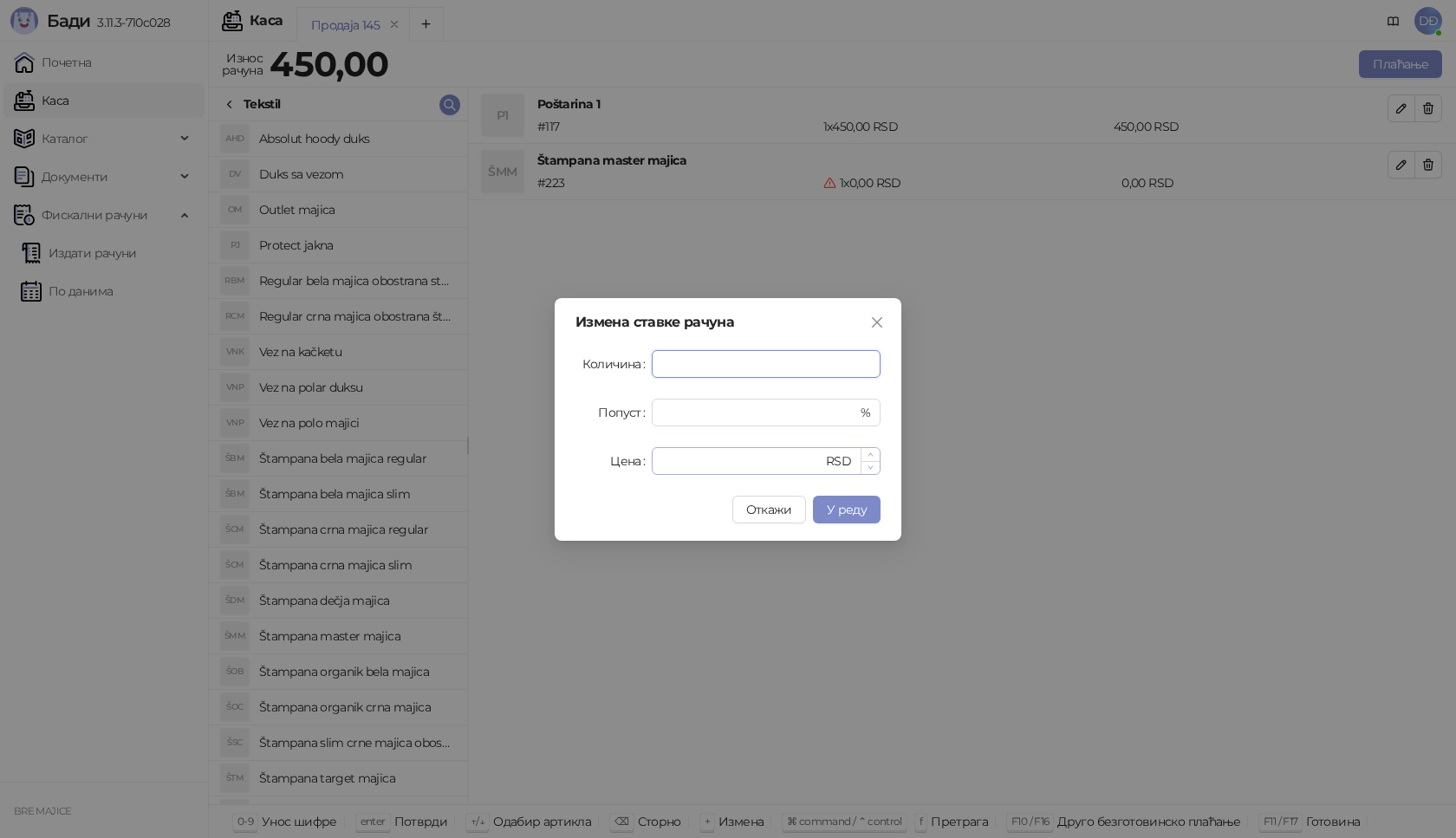
type input "*"
drag, startPoint x: 669, startPoint y: 455, endPoint x: 608, endPoint y: 462, distance: 61.4
click at [608, 462] on div "Цена * RSD" at bounding box center [728, 461] width 305 height 27
type input "****"
click at [857, 509] on span "У реду" at bounding box center [846, 509] width 40 height 16
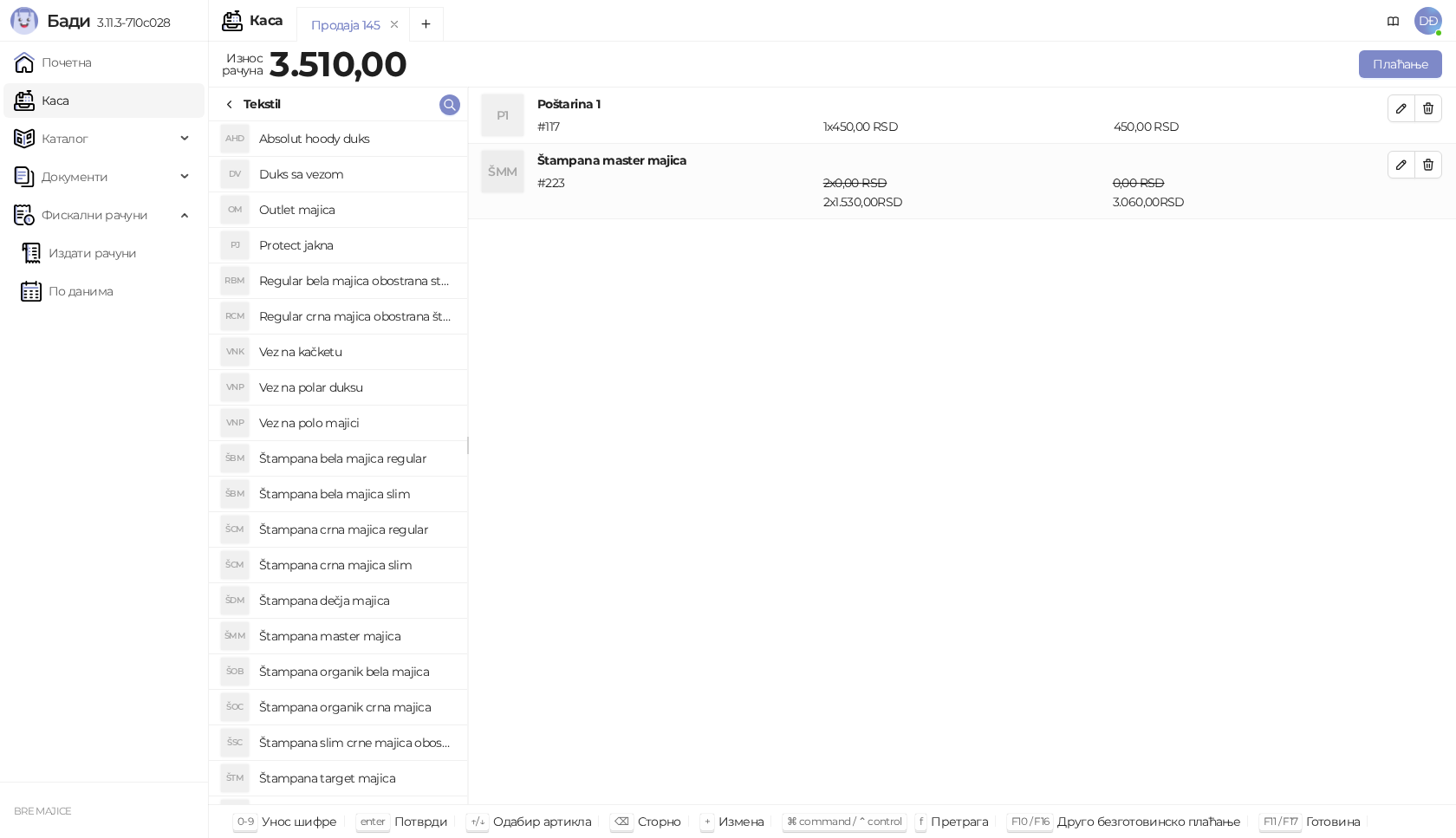
click at [231, 102] on icon at bounding box center [230, 105] width 4 height 7
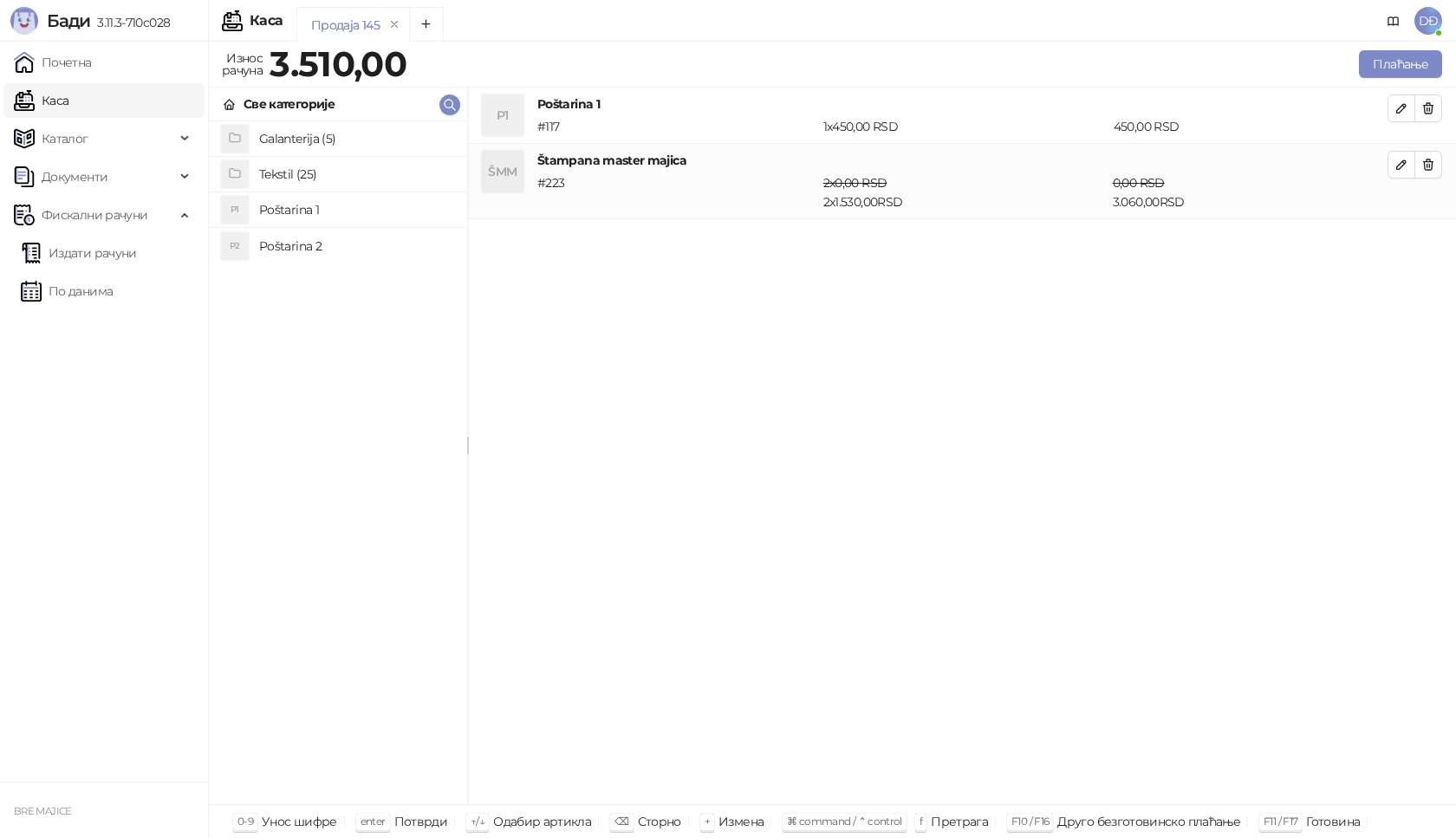
click at [285, 171] on h4 "Tekstil (25)" at bounding box center [356, 174] width 195 height 27
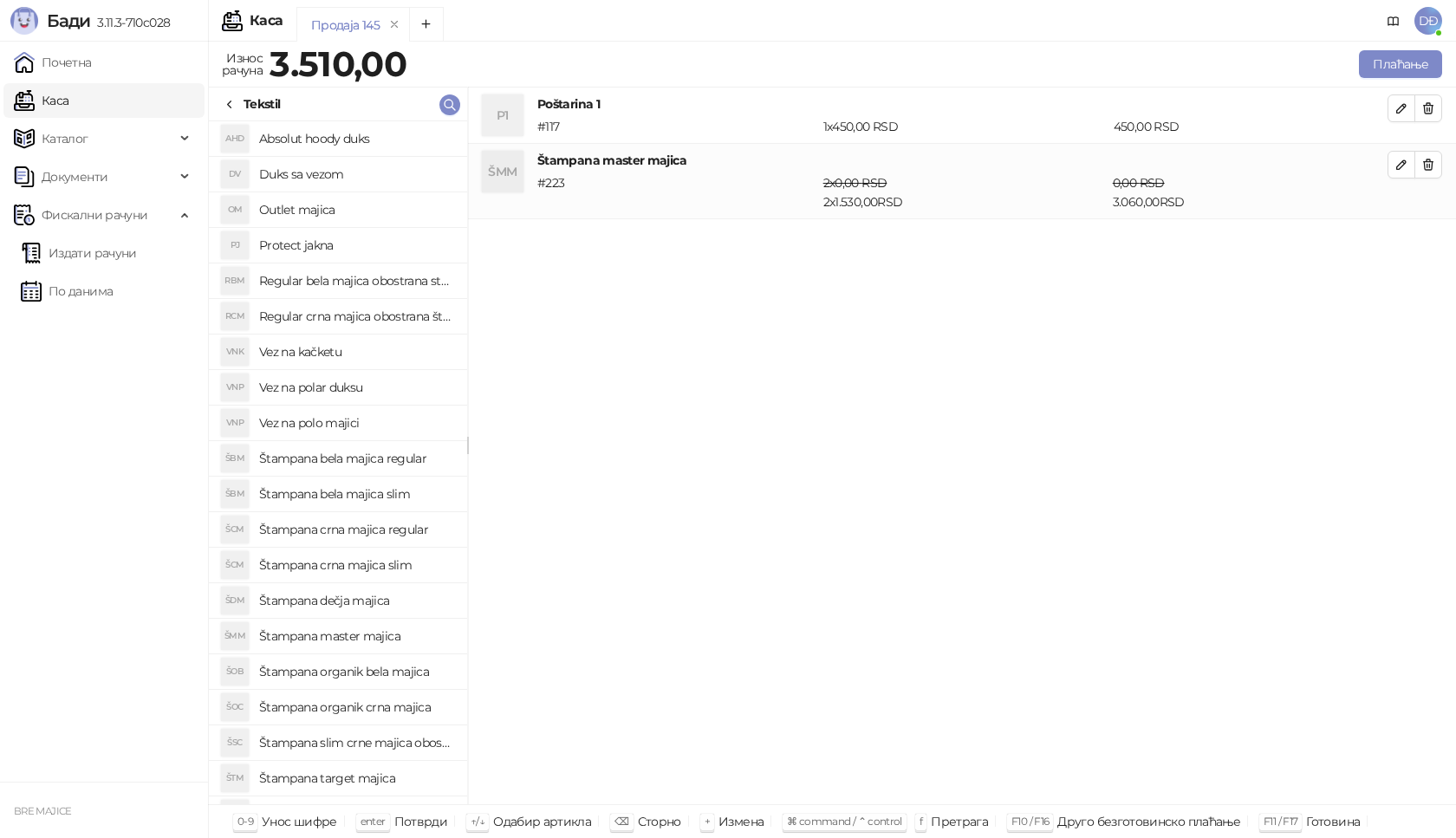
click at [317, 342] on h4 "Vez na kačketu" at bounding box center [356, 352] width 195 height 27
click at [1405, 240] on icon "button" at bounding box center [1401, 240] width 14 height 14
type input "*"
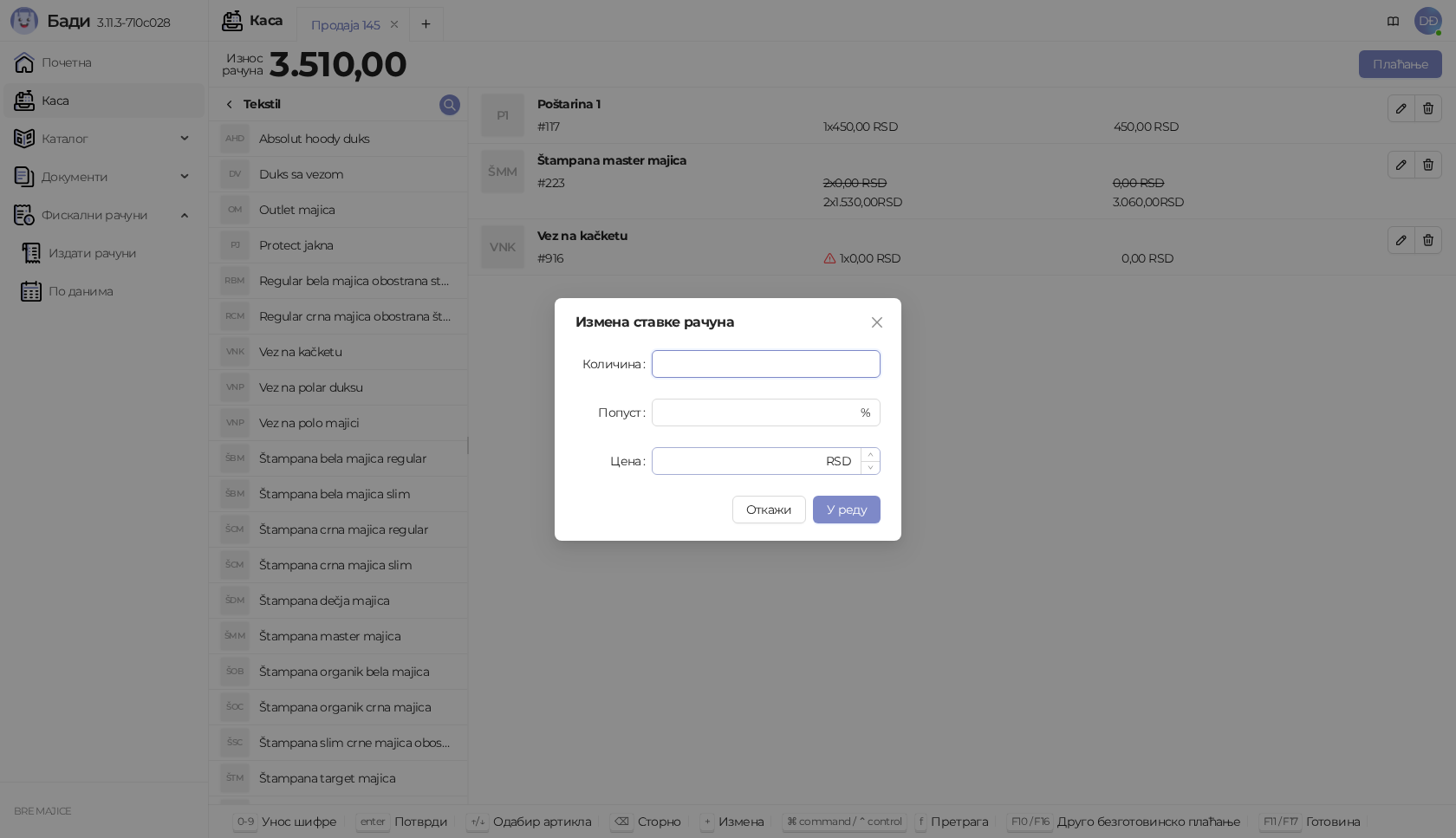
type input "*"
drag, startPoint x: 699, startPoint y: 459, endPoint x: 552, endPoint y: 440, distance: 148.2
click at [575, 459] on div "Цена * RSD" at bounding box center [728, 461] width 305 height 27
type input "****"
click at [843, 511] on span "У реду" at bounding box center [846, 509] width 40 height 16
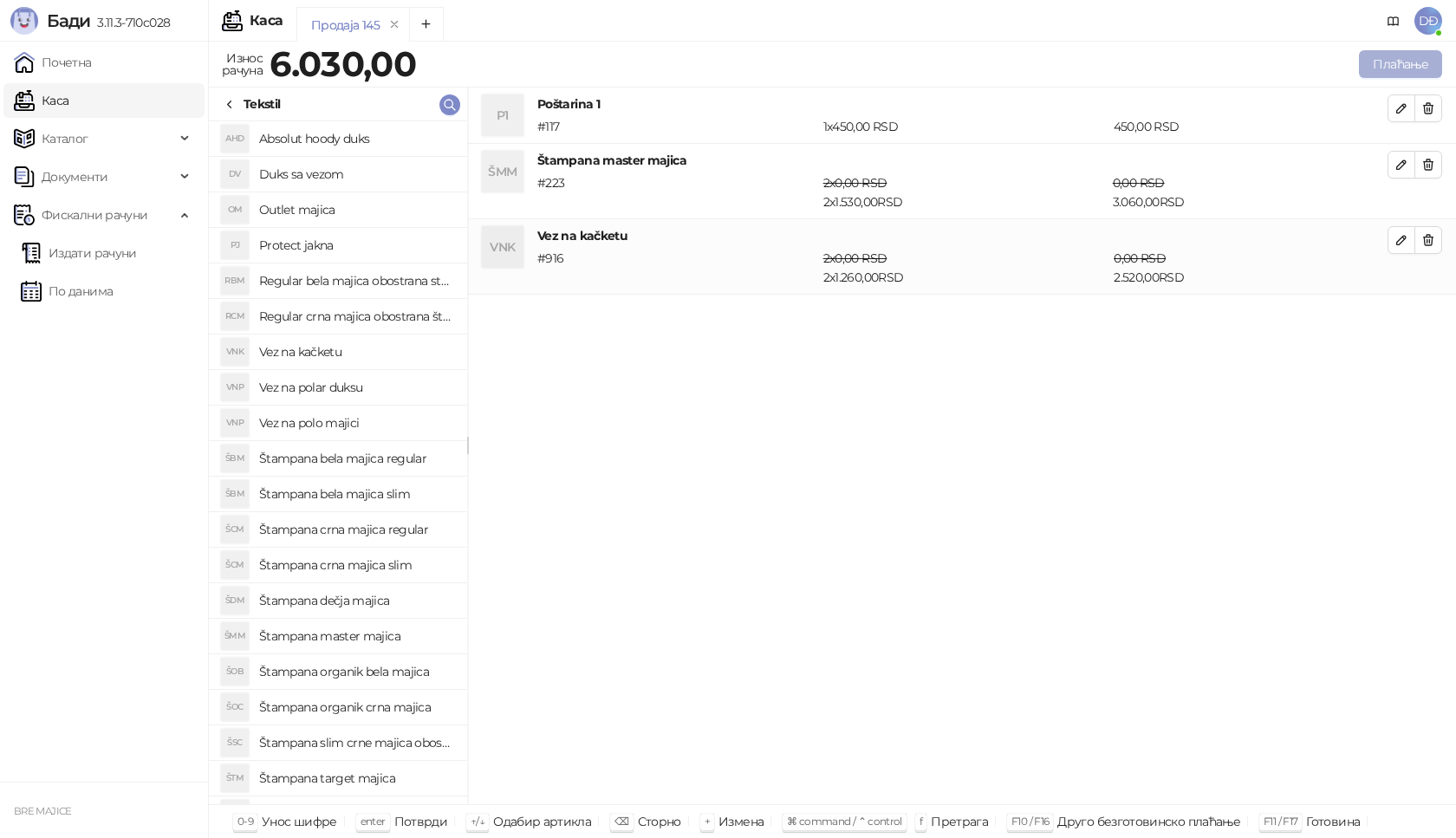
click at [1392, 67] on button "Плаћање" at bounding box center [1400, 64] width 83 height 27
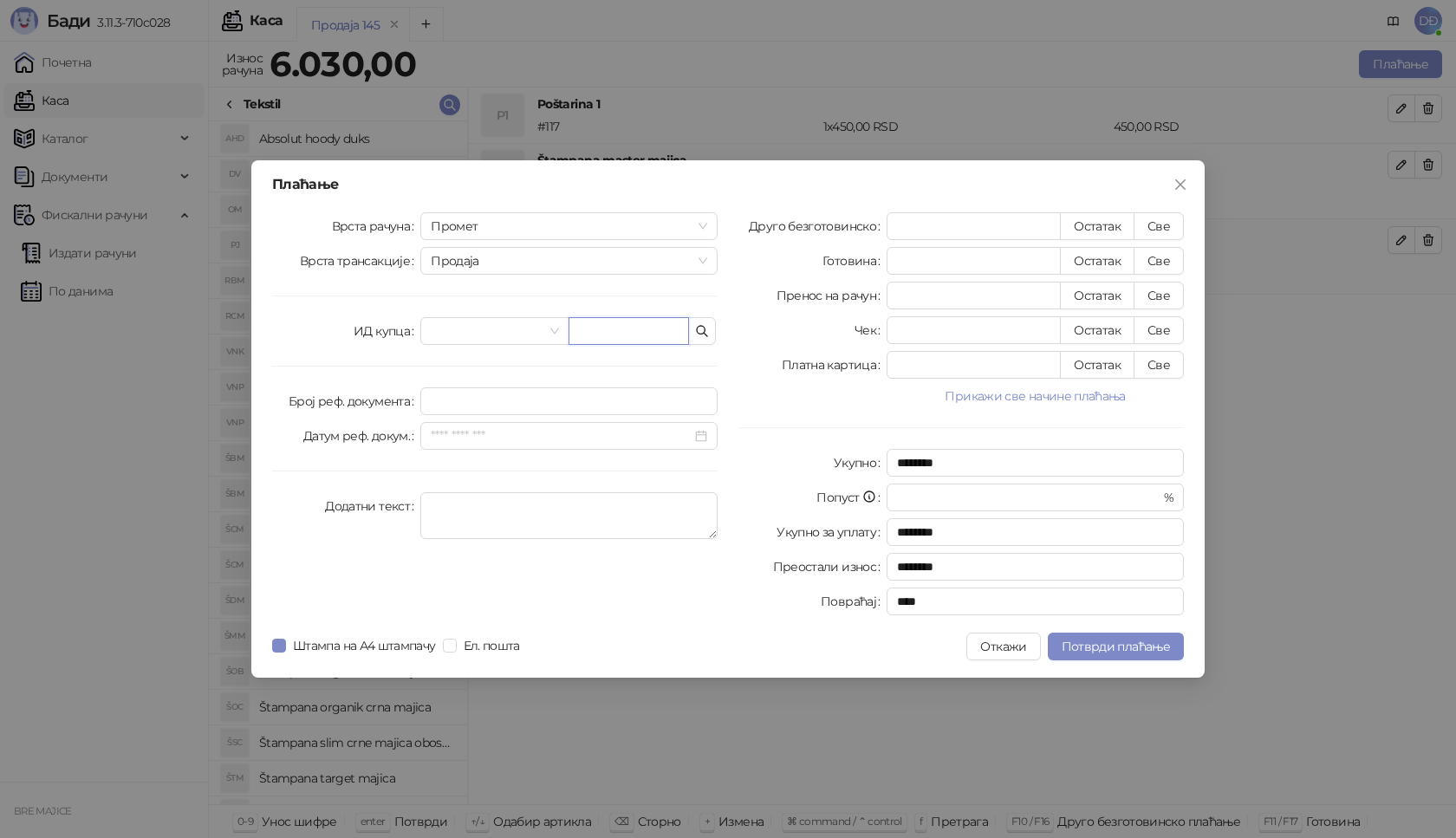
click at [573, 334] on input "text" at bounding box center [628, 331] width 120 height 27
paste input "**********"
type input "**********"
click at [1146, 230] on button "Све" at bounding box center [1158, 226] width 50 height 27
type input "****"
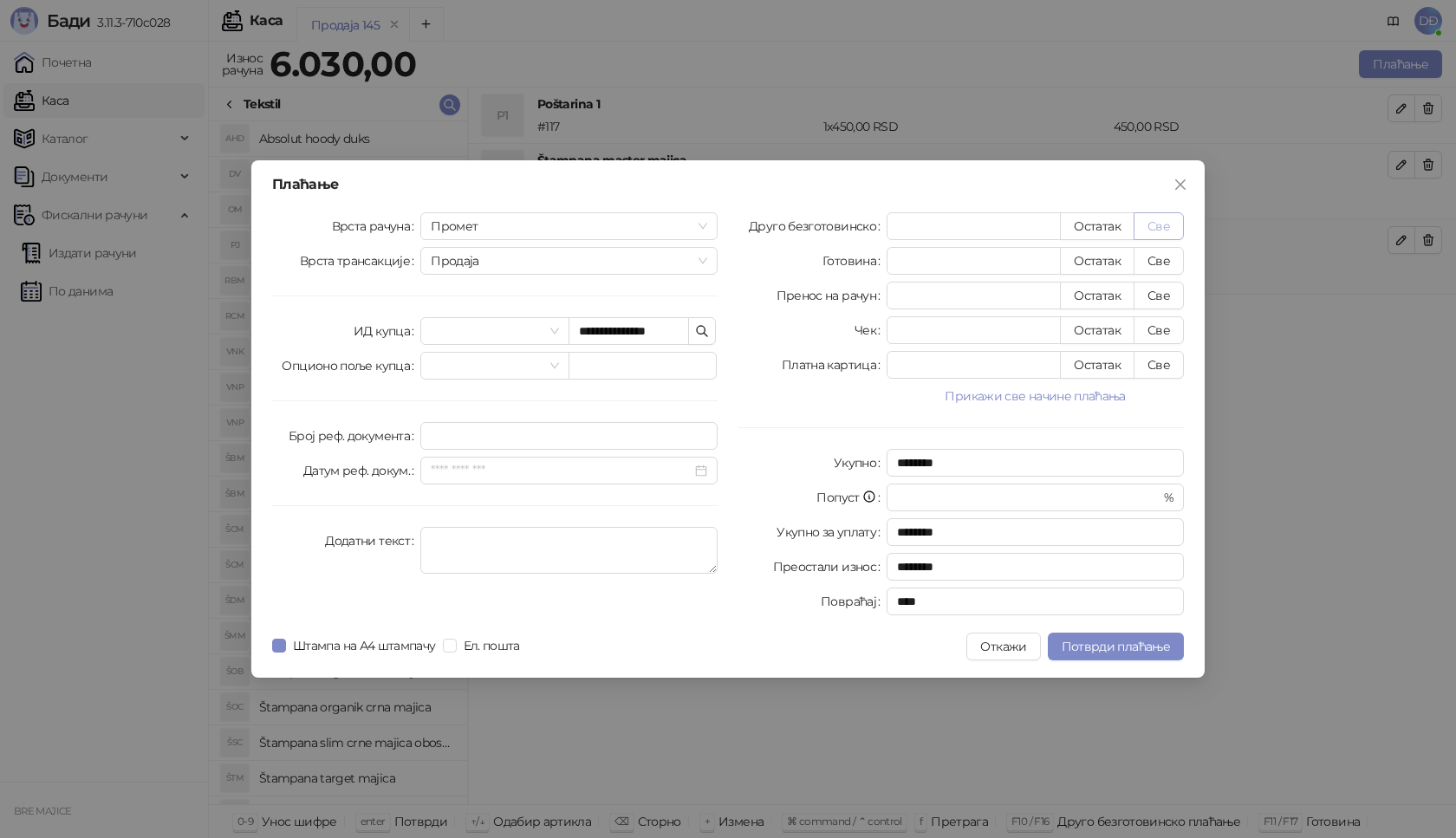
type input "****"
click at [1106, 651] on span "Потврди плаћање" at bounding box center [1116, 646] width 109 height 16
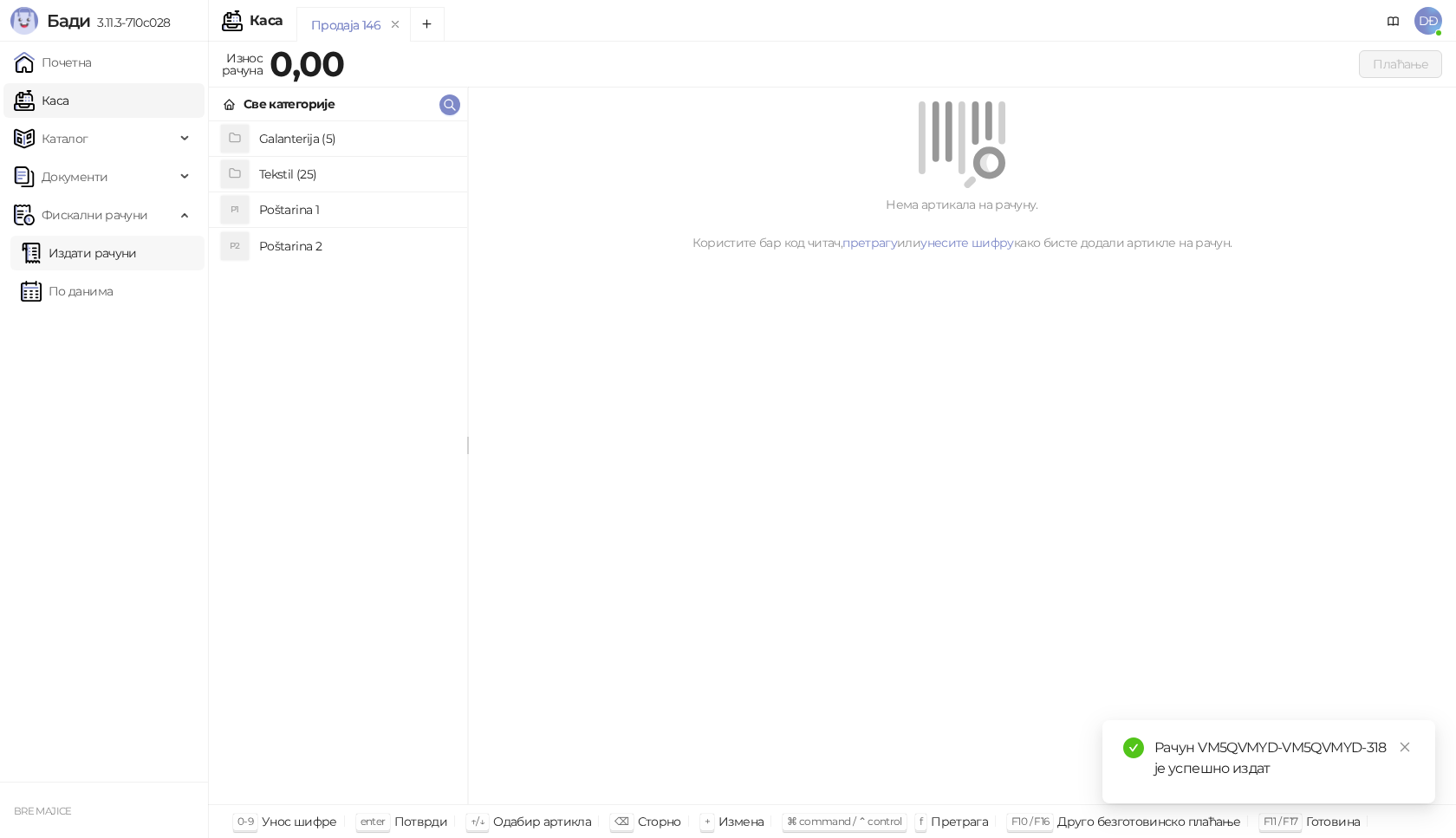
click at [118, 259] on link "Издати рачуни" at bounding box center [78, 252] width 116 height 34
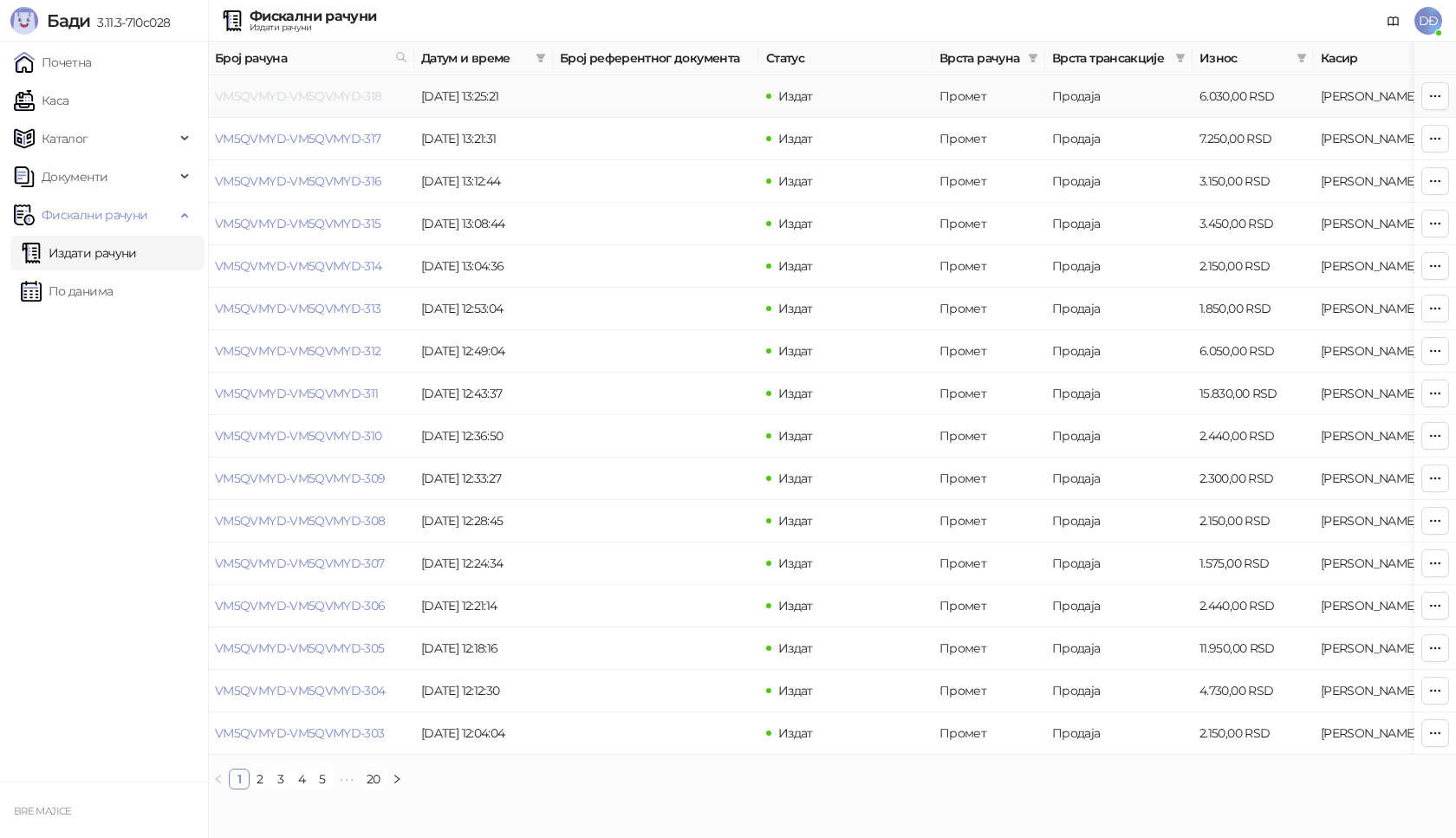
click at [328, 93] on link "VM5QVMYD-VM5QVMYD-318" at bounding box center [298, 96] width 167 height 16
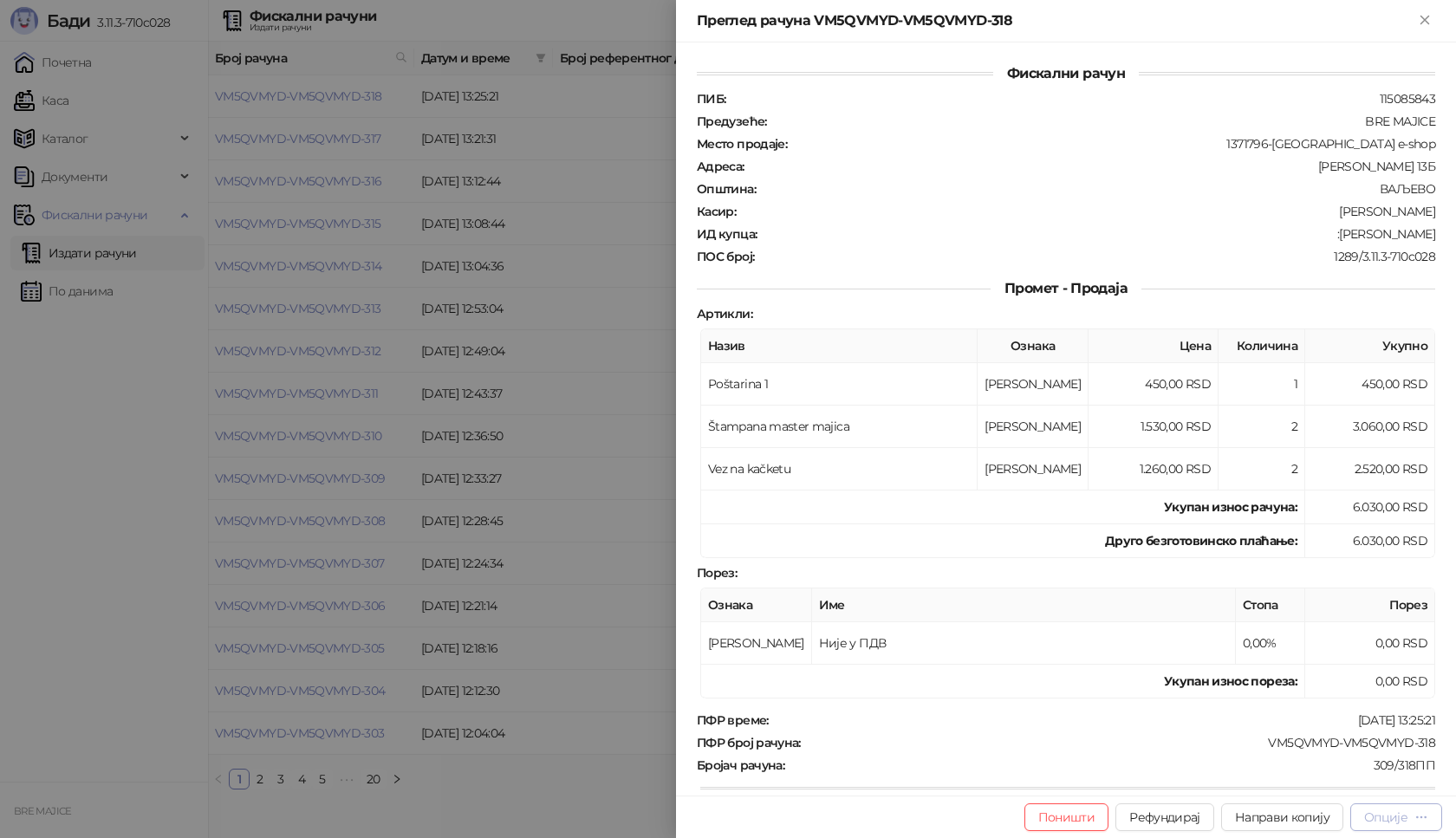
click at [1395, 815] on div "Опције" at bounding box center [1386, 817] width 43 height 16
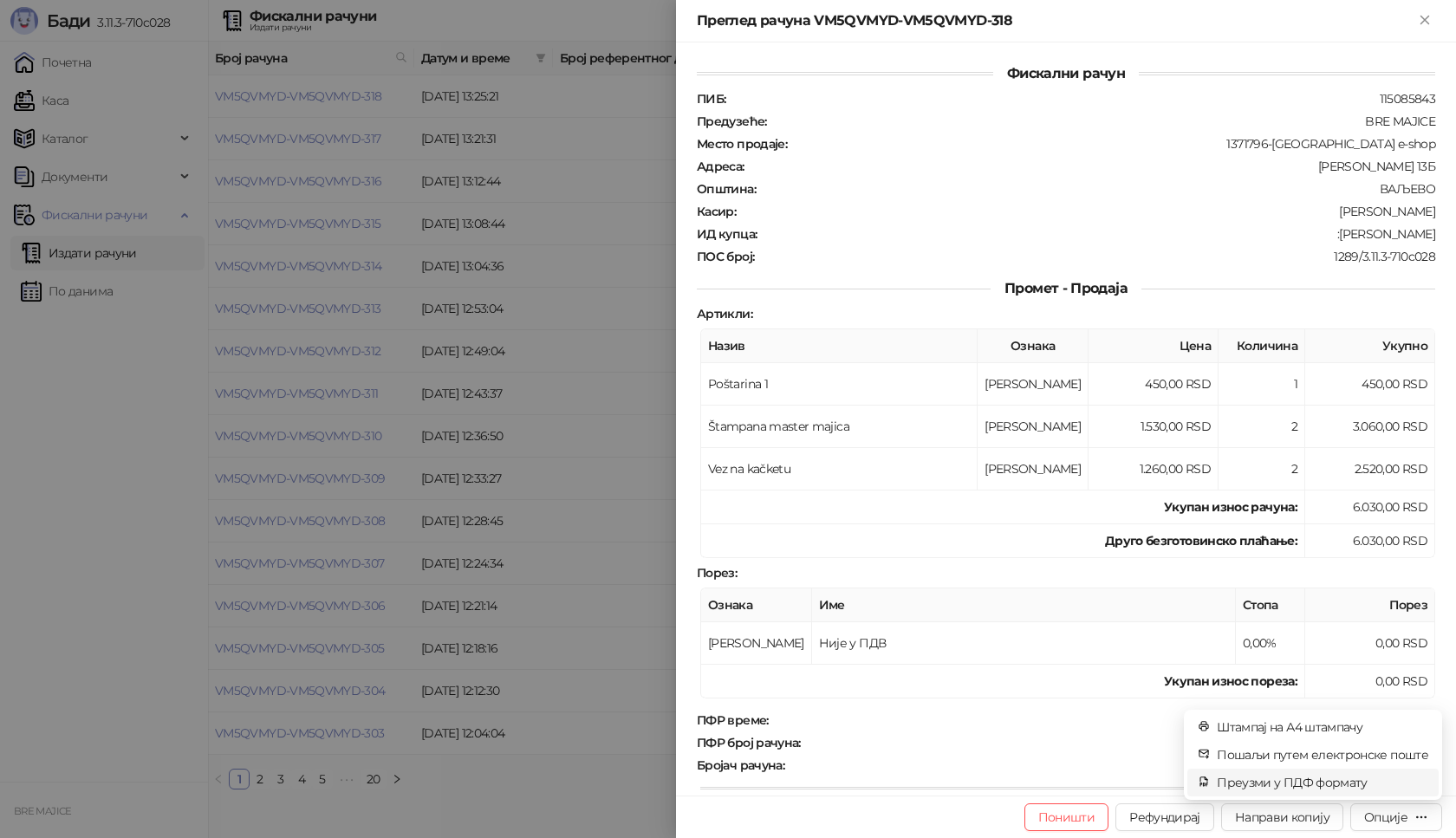
click at [1324, 777] on span "Преузми у ПДФ формату" at bounding box center [1322, 781] width 211 height 19
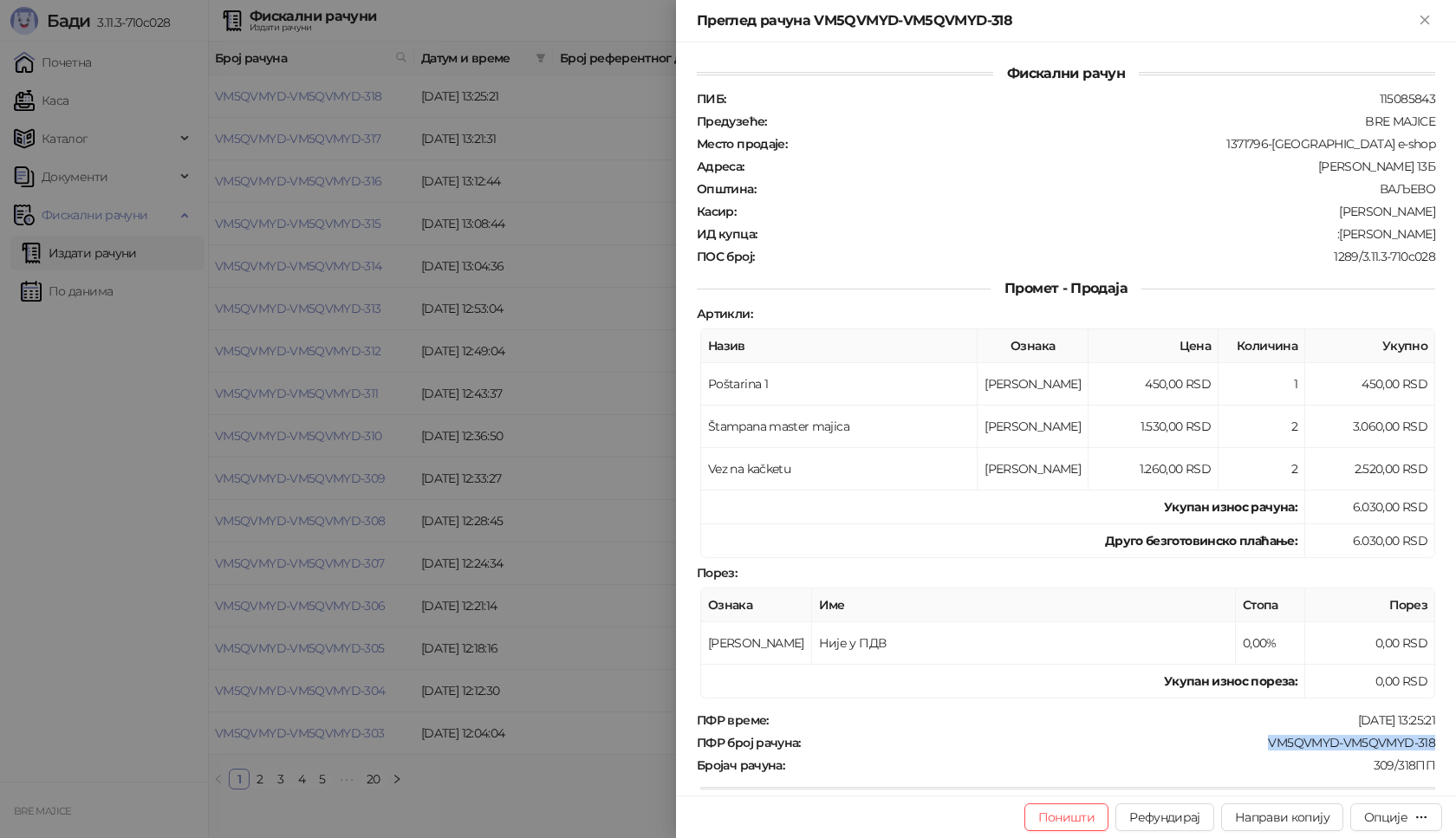
drag, startPoint x: 1422, startPoint y: 741, endPoint x: 1254, endPoint y: 745, distance: 168.0
click at [1254, 745] on div "ПФР број рачуна : VM5QVMYD-VM5QVMYD-318" at bounding box center [1066, 742] width 745 height 16
drag, startPoint x: 1420, startPoint y: 235, endPoint x: 1335, endPoint y: 235, distance: 85.0
click at [1335, 235] on div ":[PERSON_NAME]" at bounding box center [1097, 234] width 679 height 16
drag, startPoint x: 1431, startPoint y: 20, endPoint x: 1413, endPoint y: 22, distance: 18.1
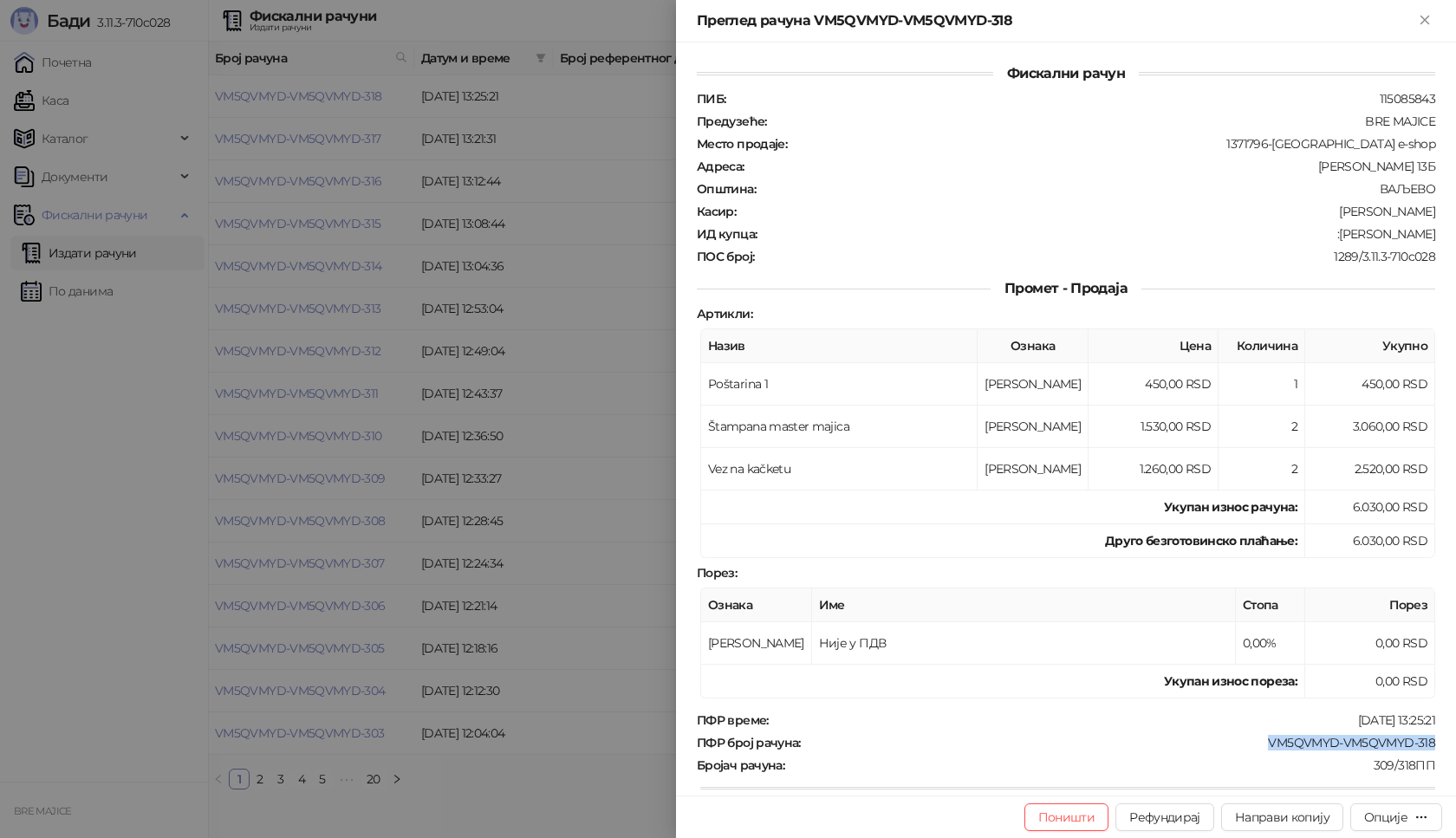
click at [1431, 21] on icon "Close" at bounding box center [1425, 20] width 16 height 16
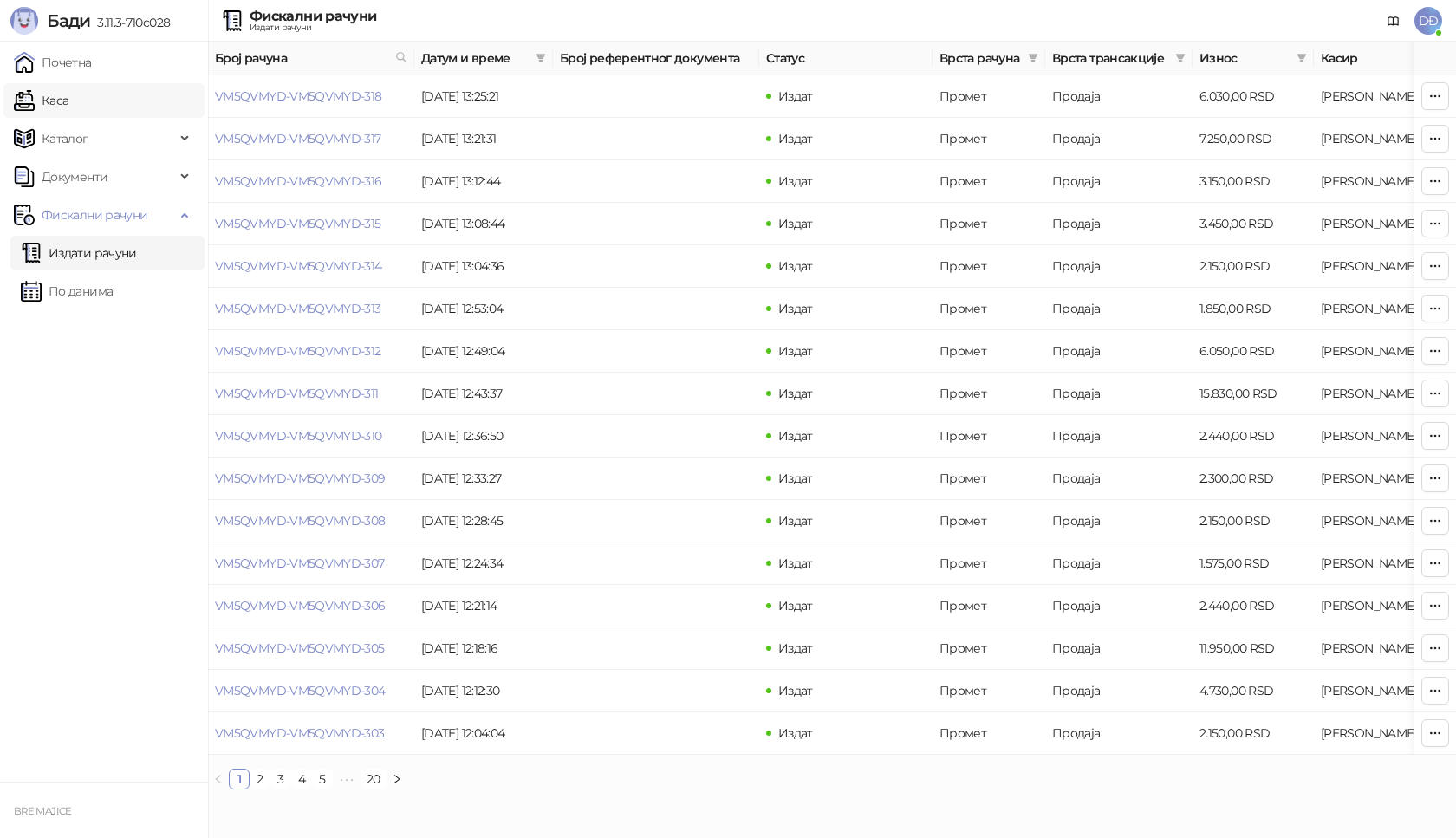
click at [61, 95] on link "Каса" at bounding box center [41, 100] width 55 height 34
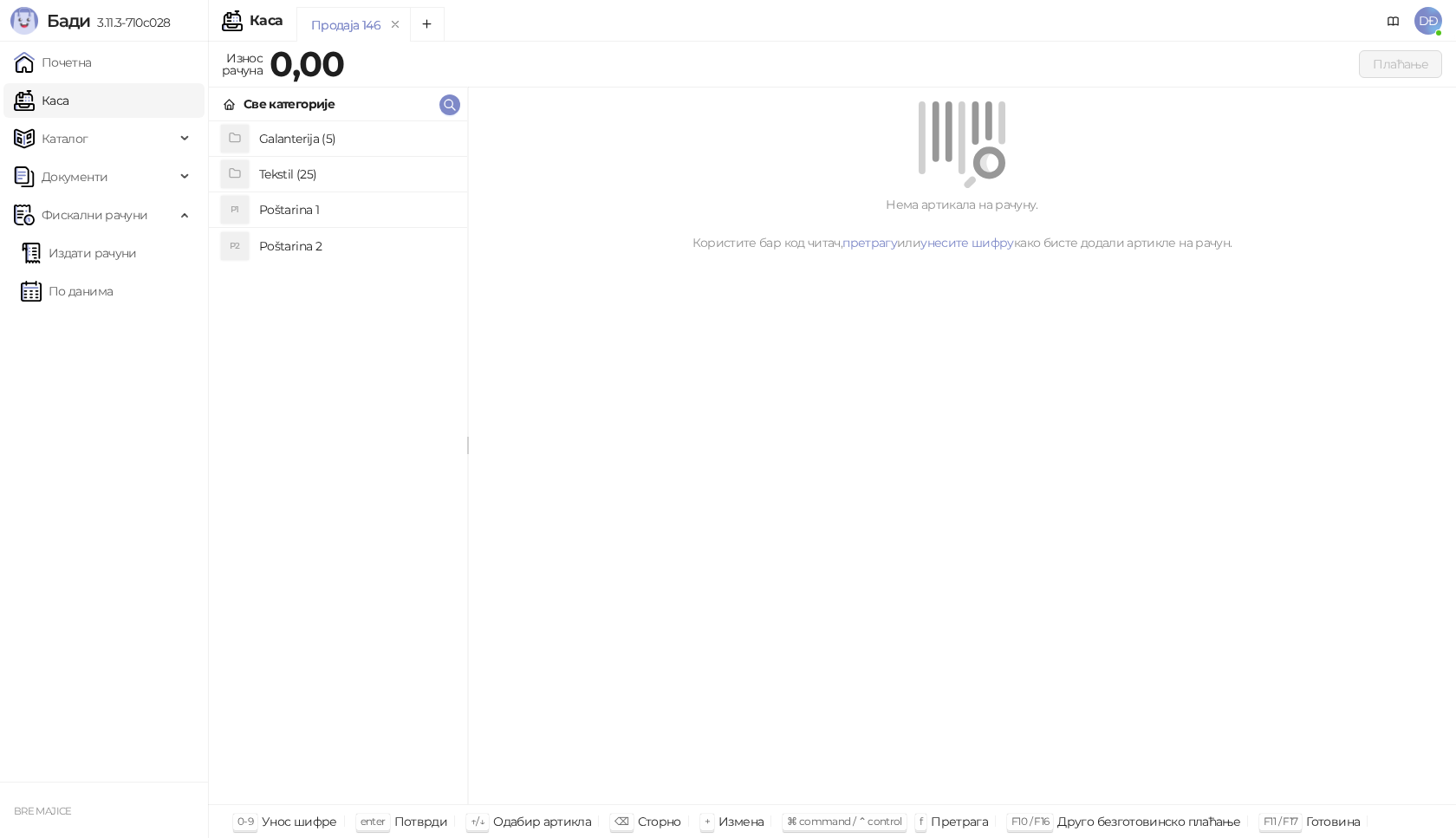
click at [301, 212] on h4 "Poštarina 1" at bounding box center [356, 209] width 195 height 27
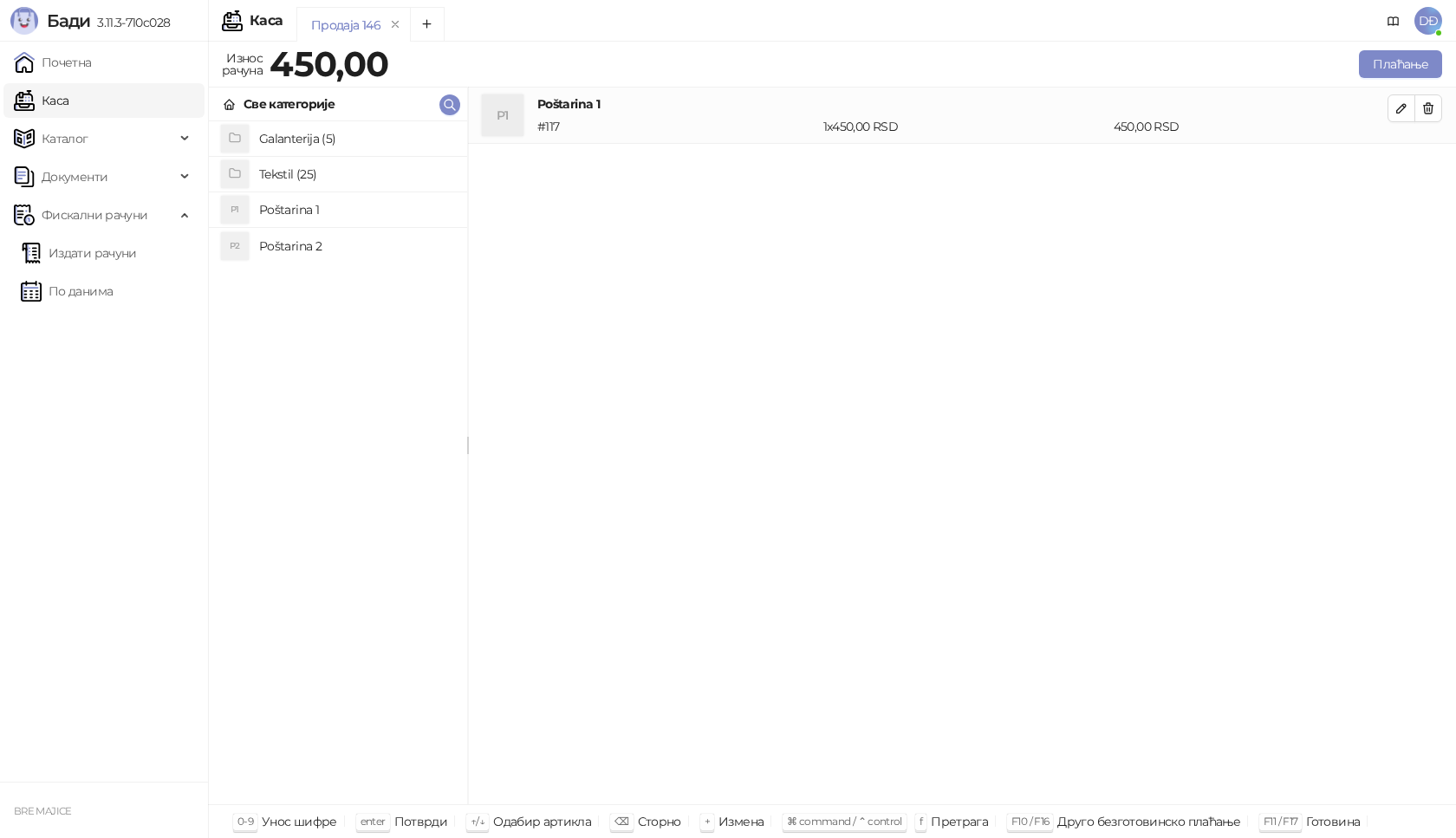
click at [294, 168] on h4 "Tekstil (25)" at bounding box center [356, 174] width 195 height 27
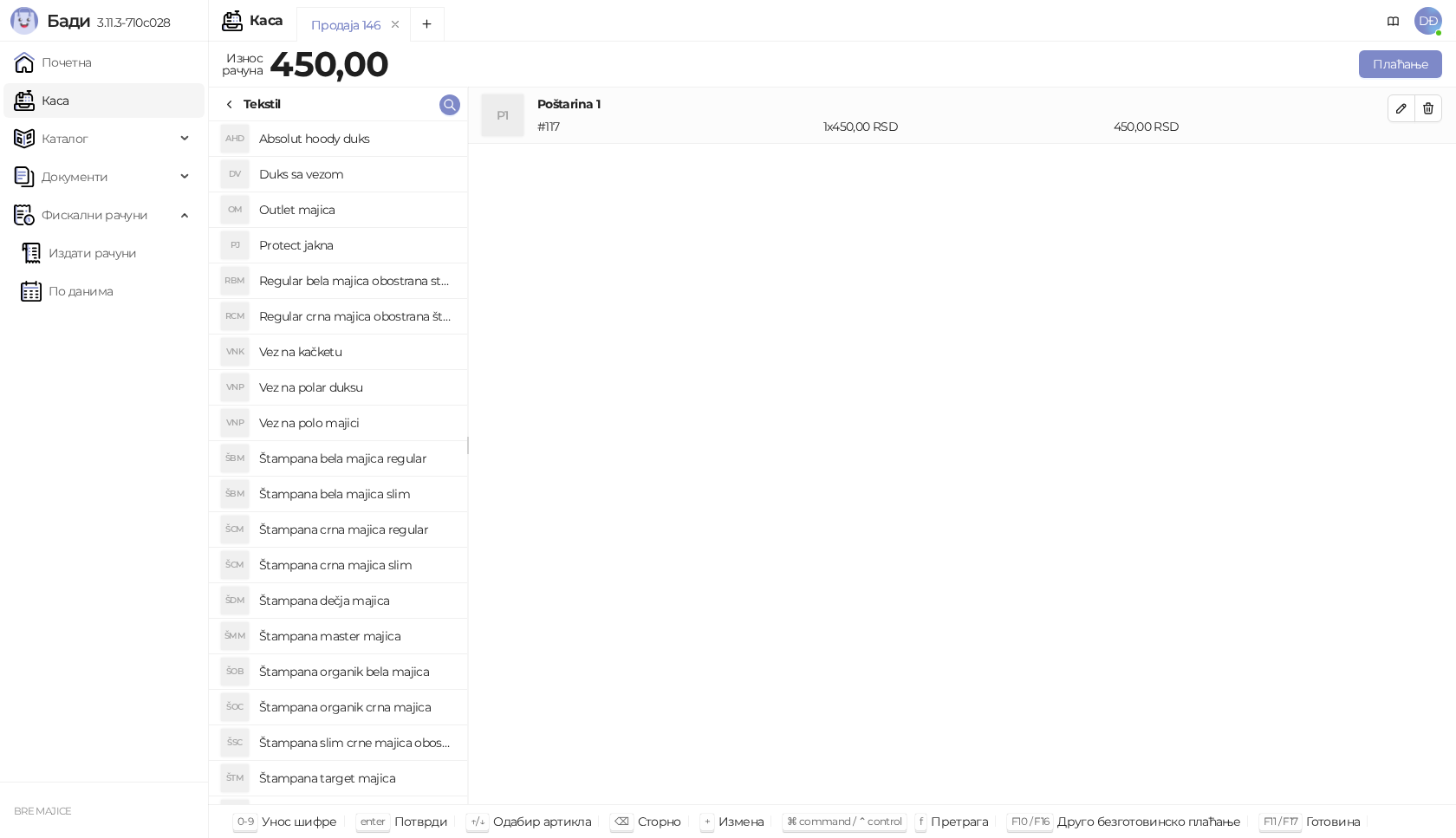
click at [346, 460] on h4 "Štampana bela majica regular" at bounding box center [356, 459] width 195 height 27
click at [1396, 165] on icon "button" at bounding box center [1401, 164] width 14 height 14
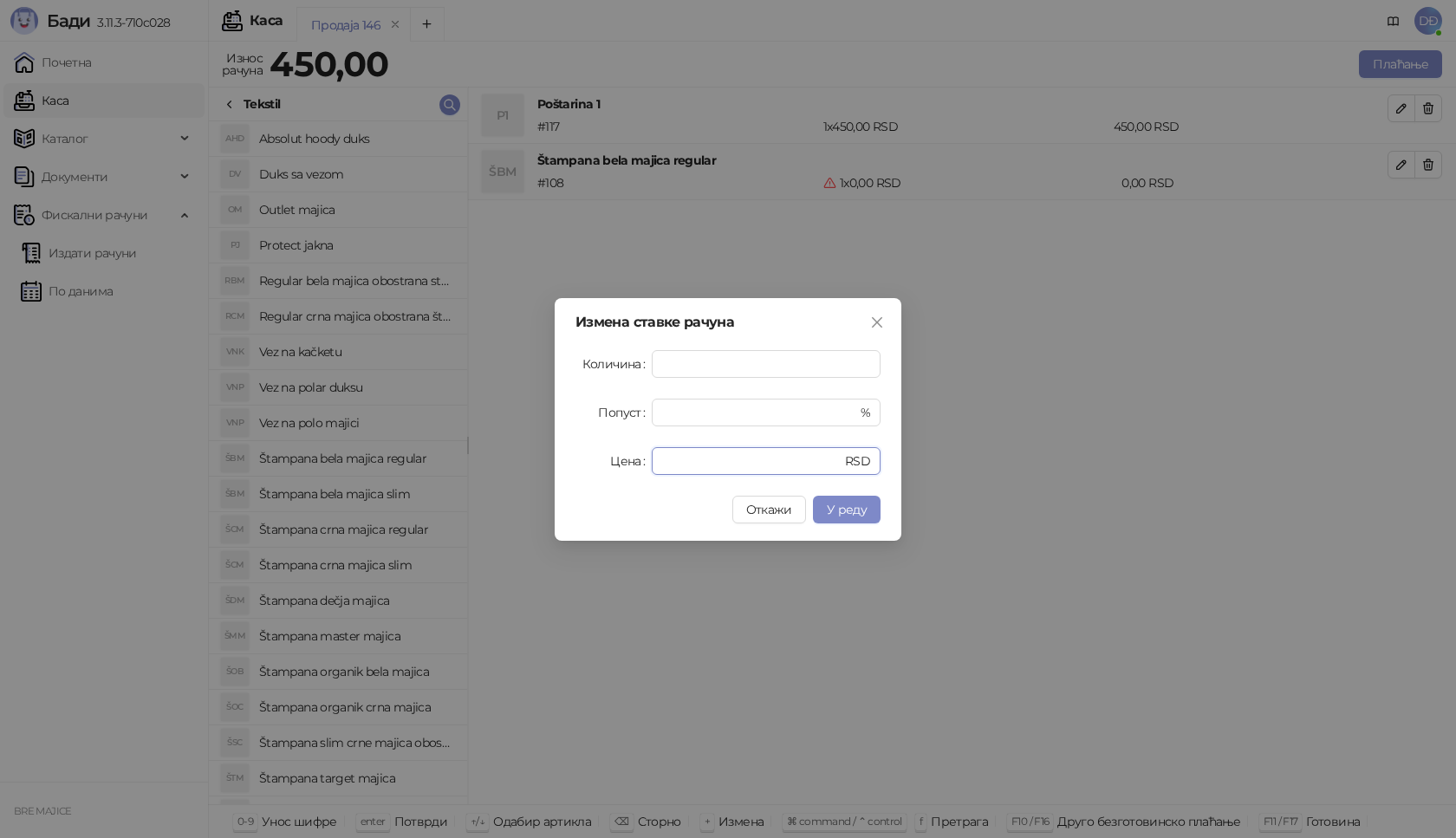
drag, startPoint x: 690, startPoint y: 461, endPoint x: 570, endPoint y: 457, distance: 120.1
click at [570, 457] on div "Измена ставке рачуна Количина * Попуст * % Цена * RSD Откажи У реду" at bounding box center [728, 419] width 346 height 243
click at [844, 513] on span "У реду" at bounding box center [846, 509] width 40 height 16
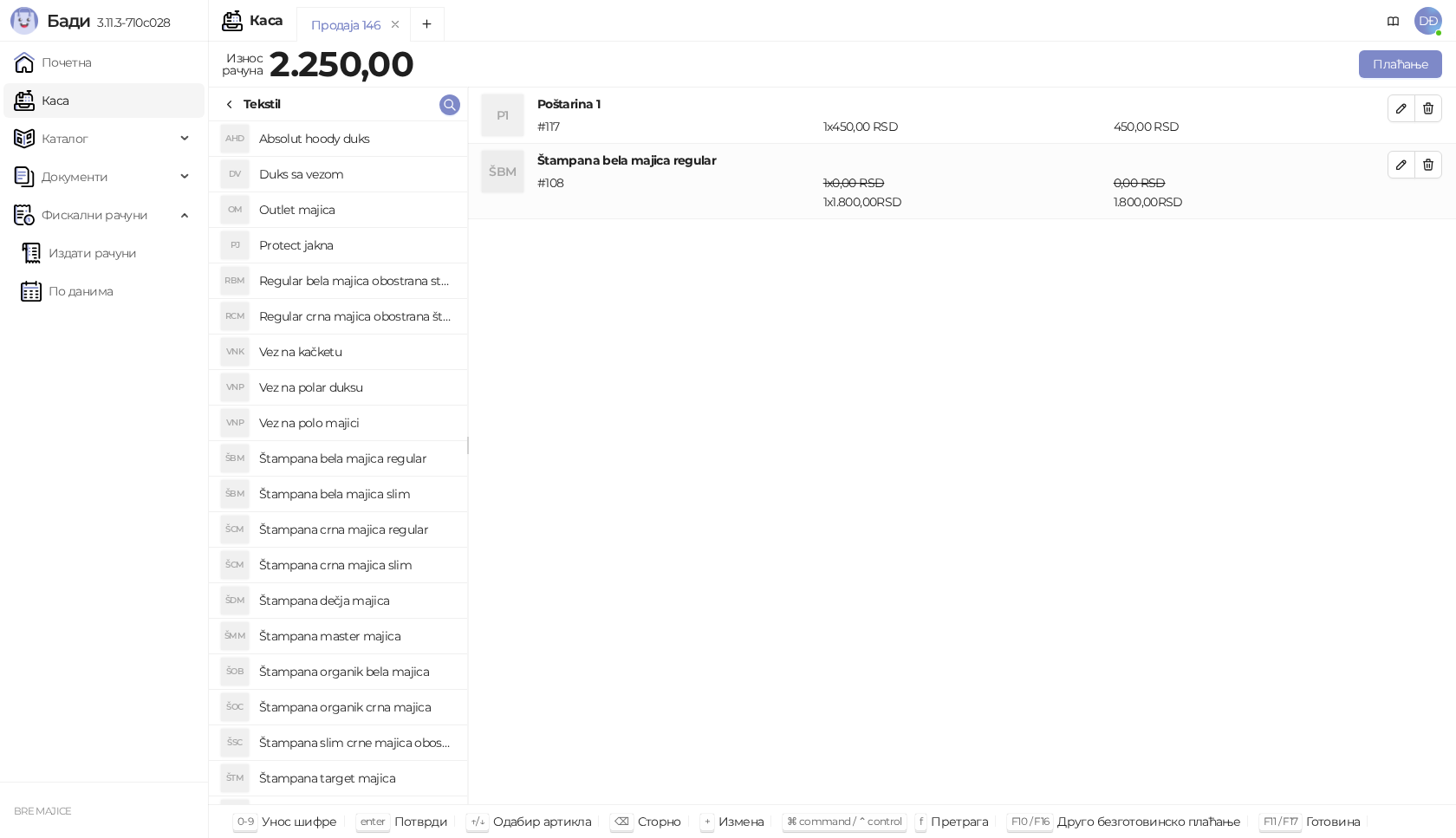
click at [389, 530] on h4 "Štampana crna majica regular" at bounding box center [356, 529] width 195 height 27
click at [1397, 240] on icon "button" at bounding box center [1401, 240] width 14 height 14
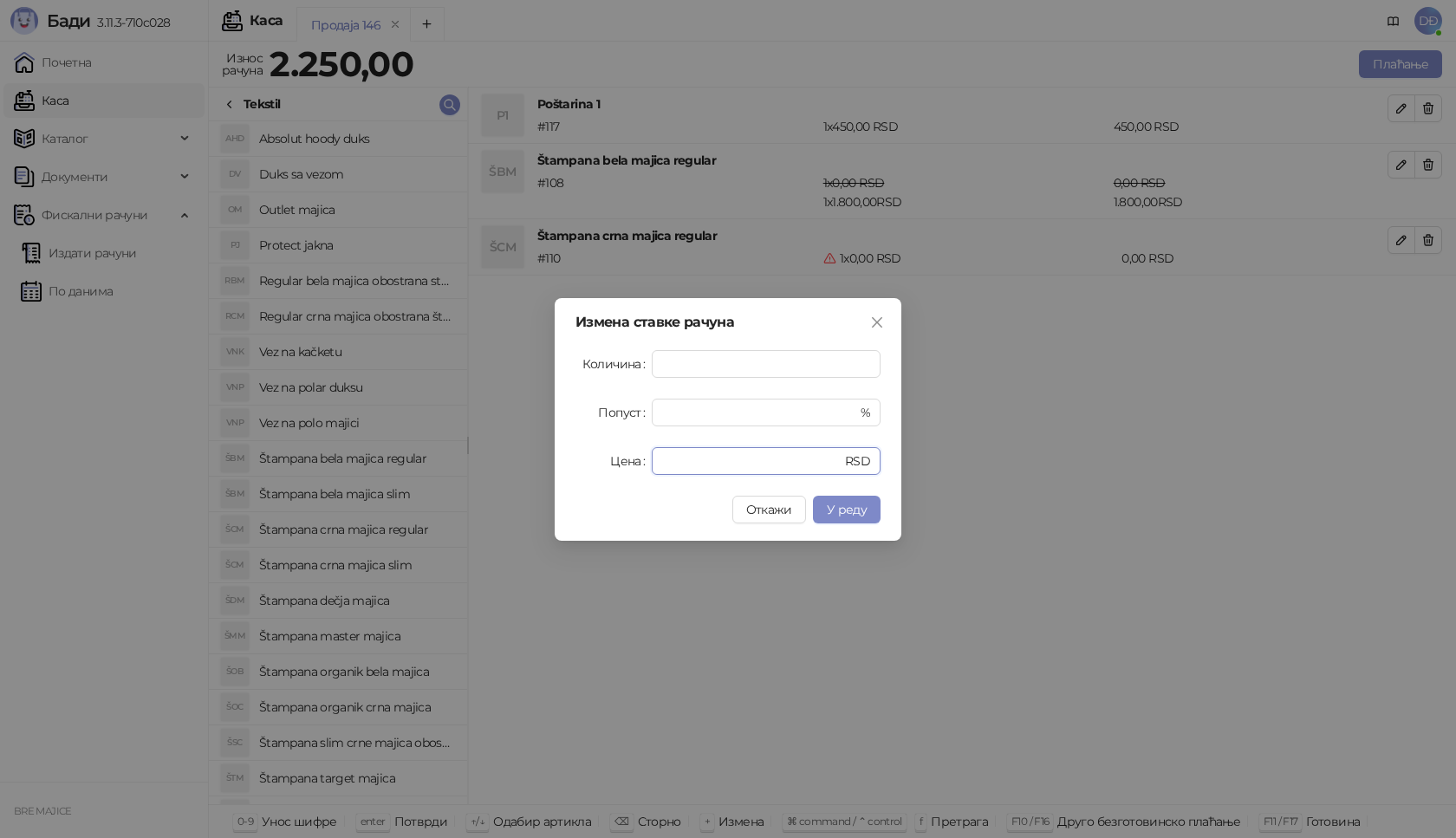
drag, startPoint x: 669, startPoint y: 464, endPoint x: 605, endPoint y: 469, distance: 64.2
click at [605, 469] on div "Цена * RSD" at bounding box center [728, 461] width 305 height 27
type input "****"
click at [842, 512] on span "У реду" at bounding box center [846, 509] width 40 height 16
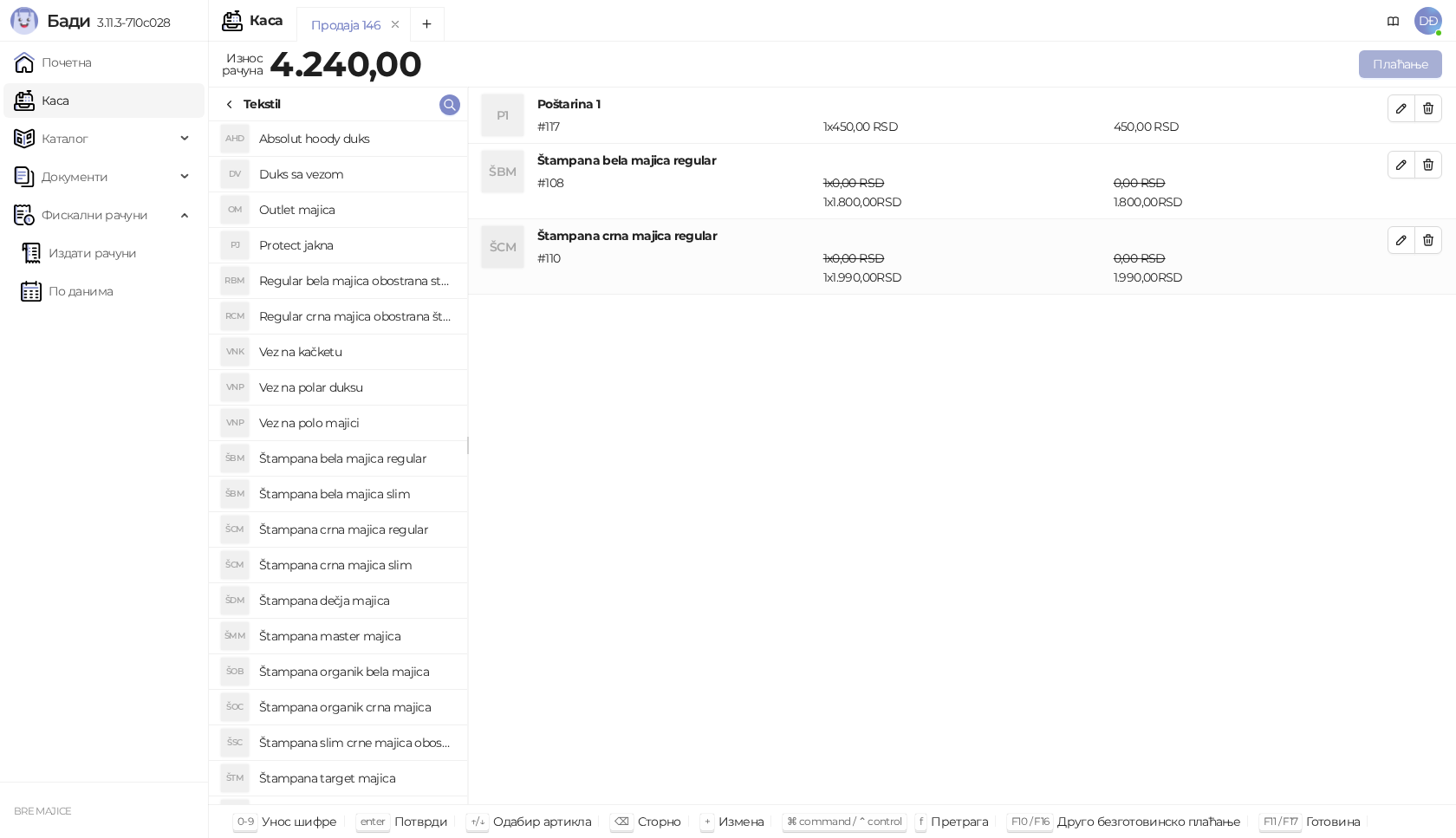
click at [1403, 65] on button "Плаћање" at bounding box center [1400, 64] width 83 height 27
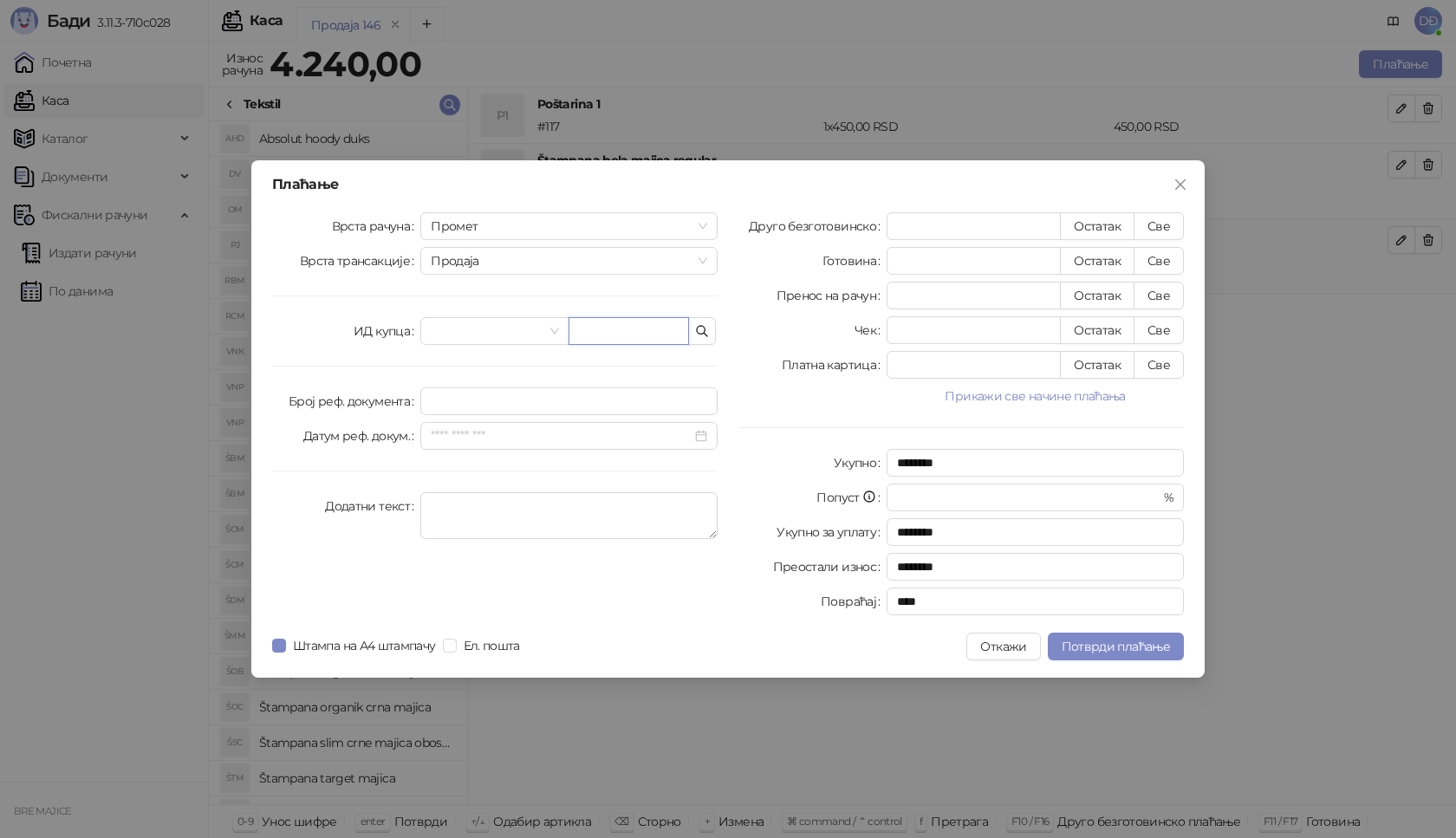
click at [594, 334] on input "text" at bounding box center [628, 331] width 120 height 27
paste input "**********"
type input "**********"
click at [1151, 224] on button "Све" at bounding box center [1158, 226] width 50 height 27
type input "****"
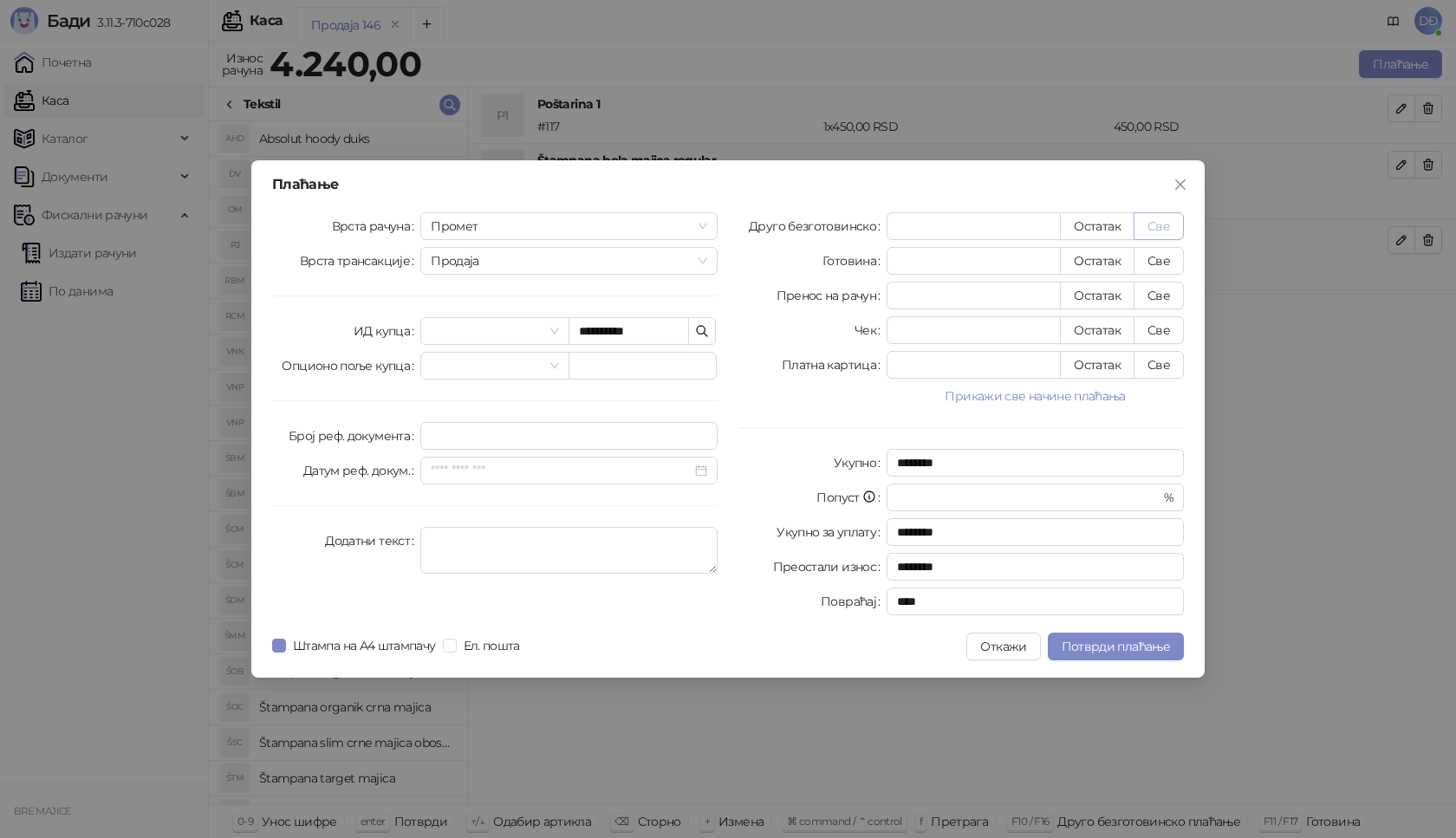
type input "****"
click at [1130, 644] on span "Потврди плаћање" at bounding box center [1116, 646] width 109 height 16
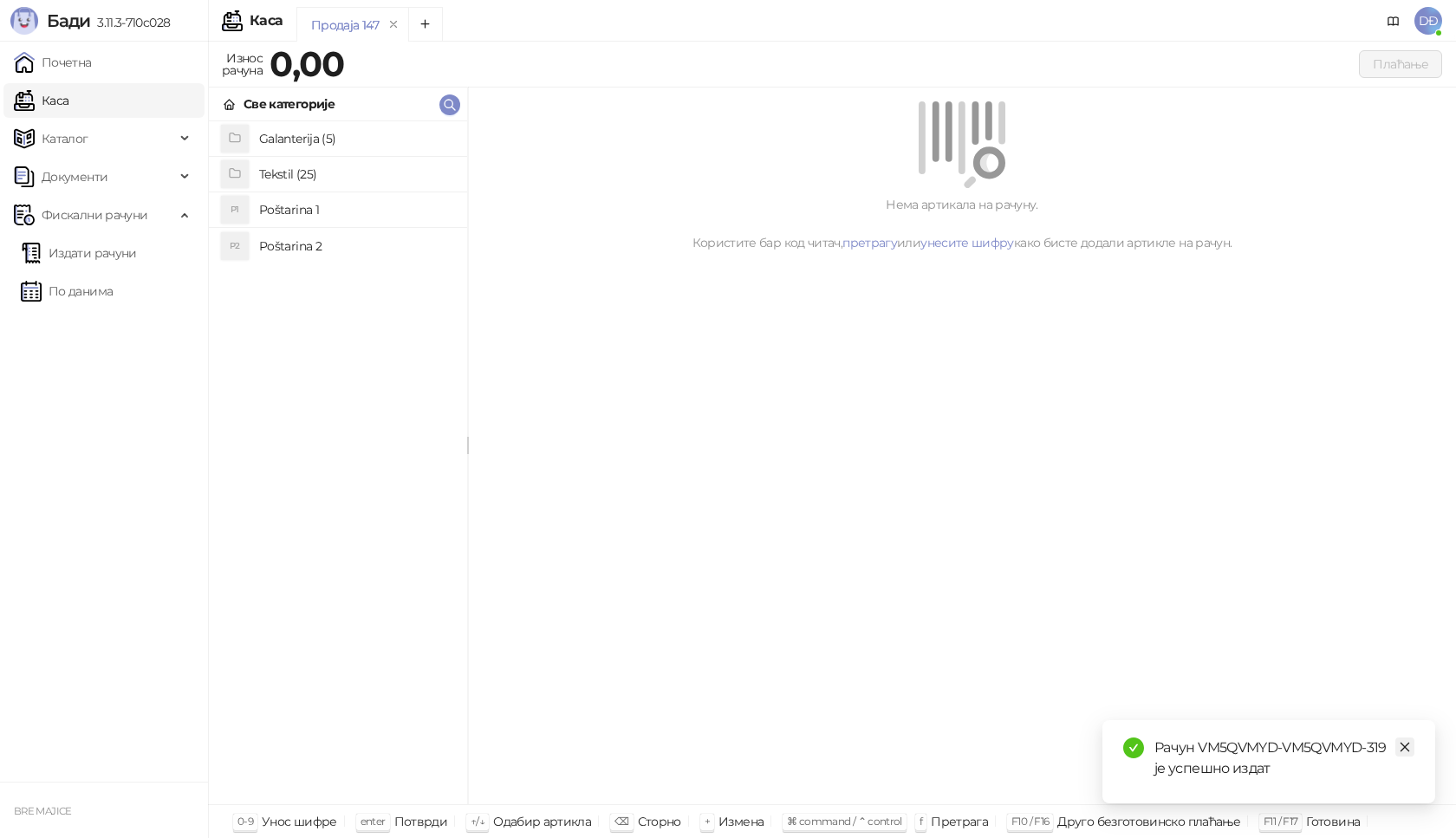
click at [1401, 751] on icon "close" at bounding box center [1404, 747] width 12 height 12
click at [131, 255] on link "Издати рачуни" at bounding box center [78, 252] width 116 height 34
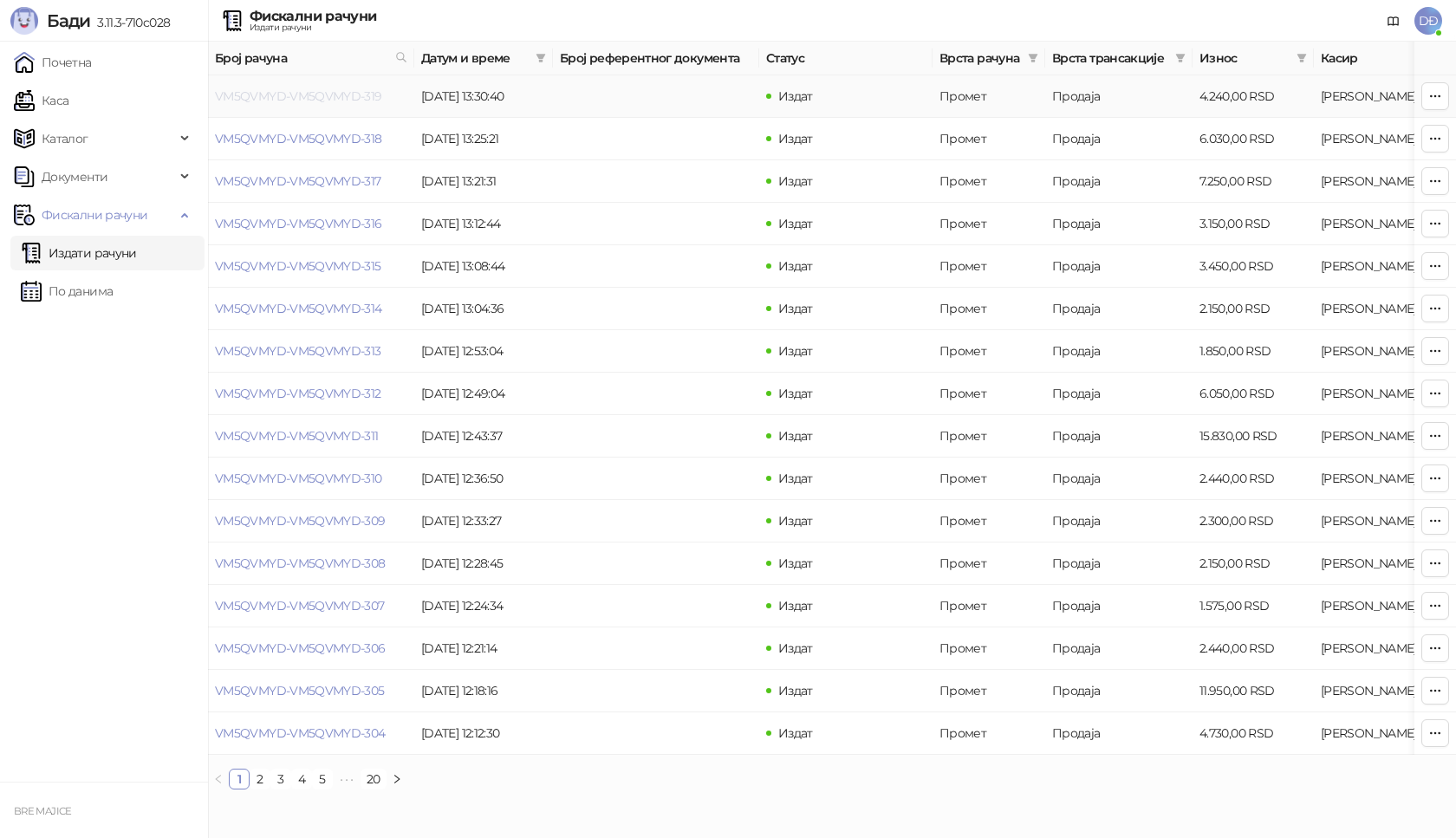
click at [312, 98] on link "VM5QVMYD-VM5QVMYD-319" at bounding box center [298, 96] width 167 height 16
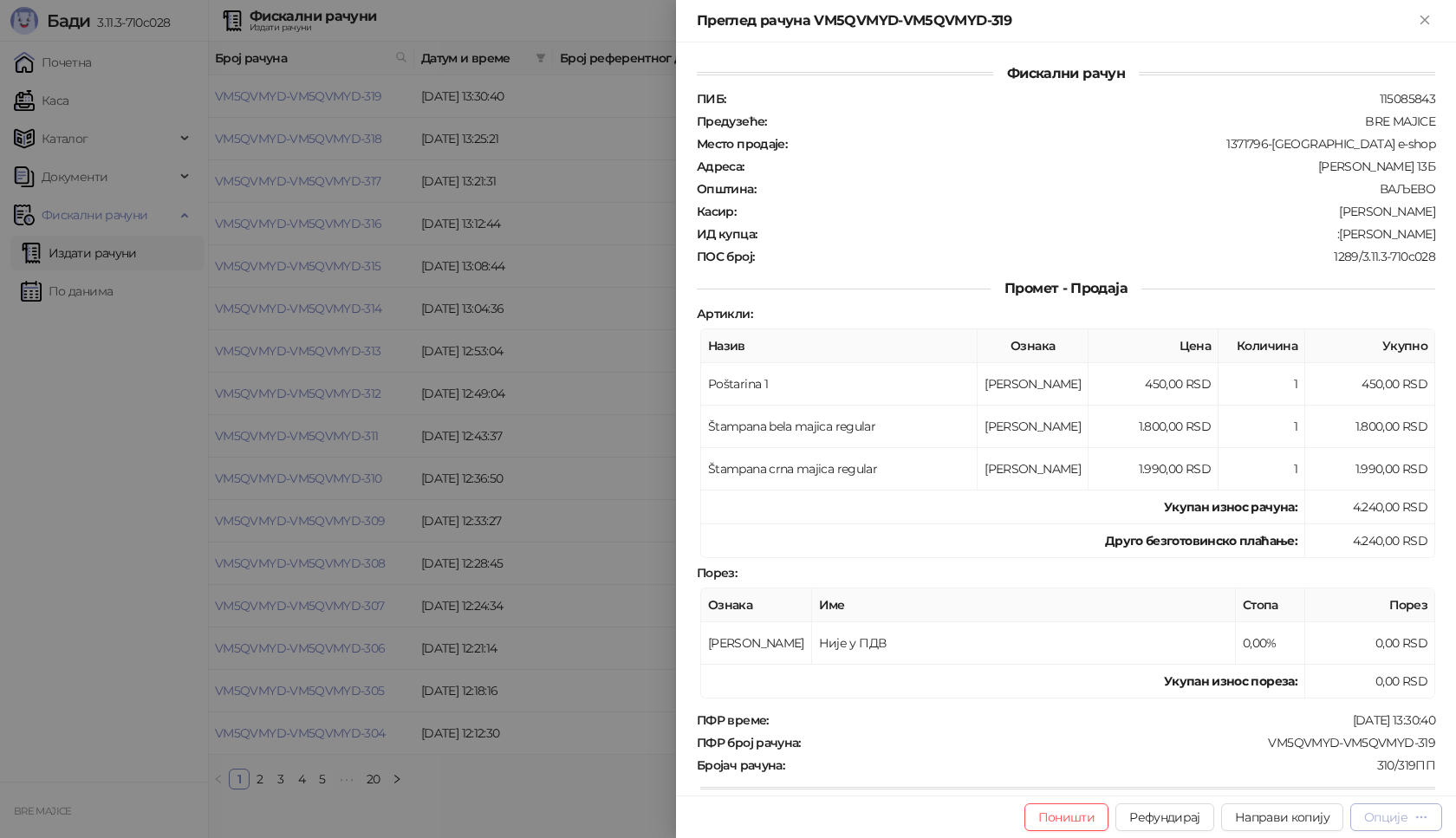
click at [1405, 816] on div "Опције" at bounding box center [1386, 817] width 43 height 16
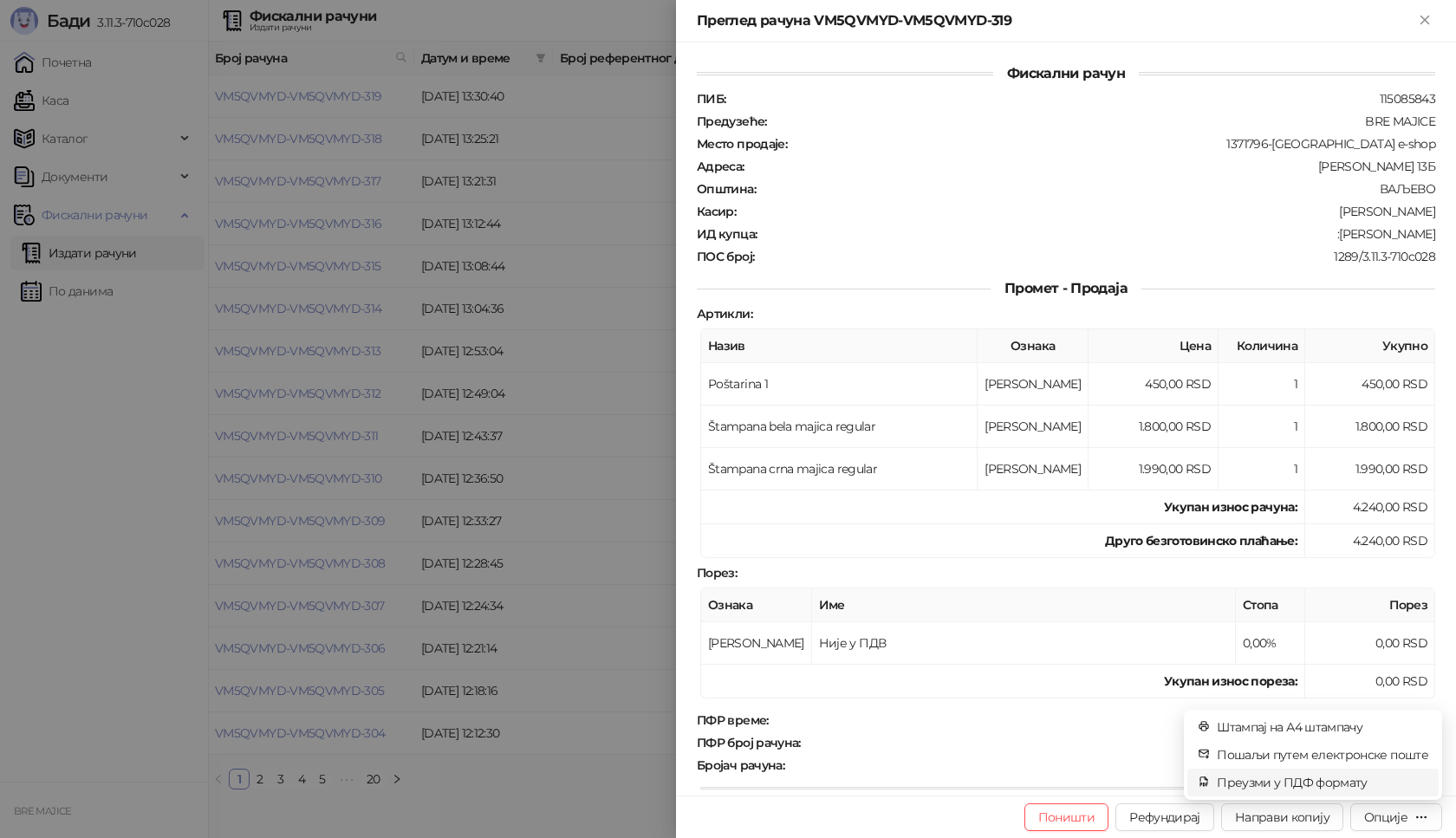
click at [1351, 785] on span "Преузми у ПДФ формату" at bounding box center [1322, 781] width 211 height 19
click at [1407, 747] on icon "close" at bounding box center [1404, 747] width 12 height 12
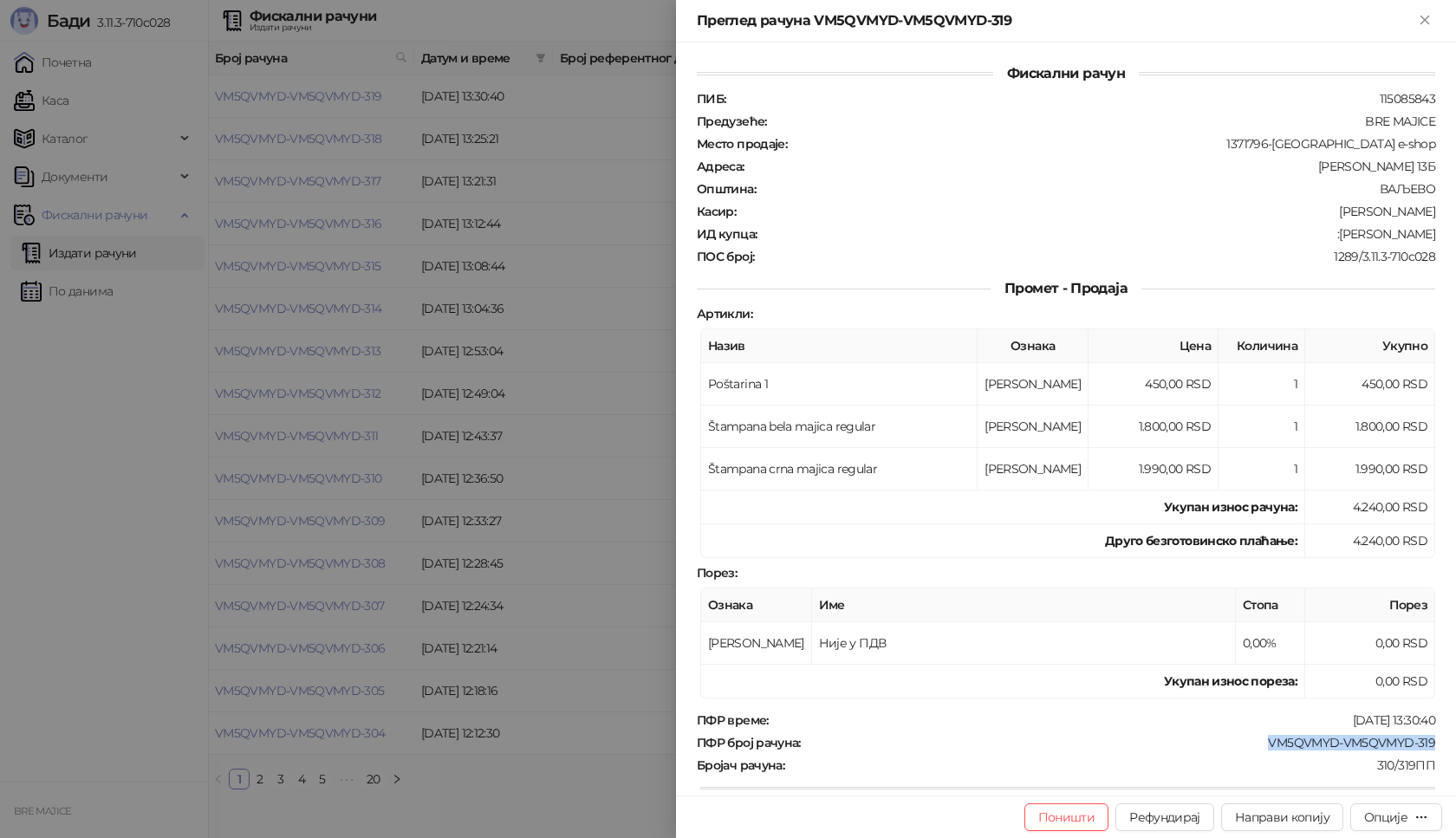
drag, startPoint x: 1428, startPoint y: 744, endPoint x: 1242, endPoint y: 747, distance: 186.0
click at [1253, 750] on div "Фискални рачун ПИБ : 115085843 Предузеће : BRE MAJICE Место продаје : 1371796-[…" at bounding box center [1066, 419] width 780 height 753
drag, startPoint x: 1428, startPoint y: 234, endPoint x: 1358, endPoint y: 239, distance: 70.2
click at [1358, 239] on div "Фискални рачун ПИБ : 115085843 Предузеће : BRE MAJICE Место продаје : 1371796-[…" at bounding box center [1066, 419] width 780 height 753
